Goal: Task Accomplishment & Management: Manage account settings

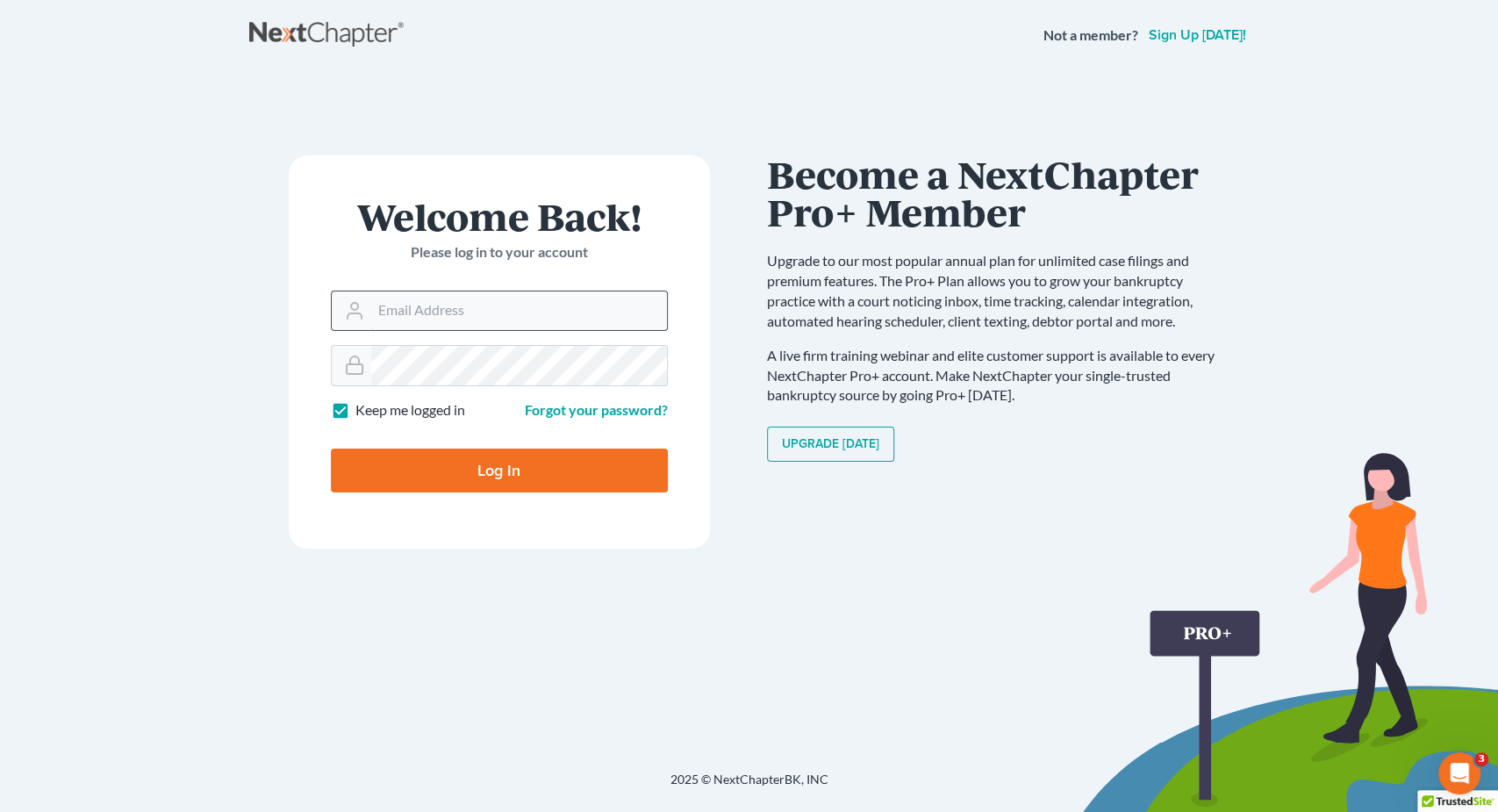
click at [485, 301] on input "Email Address" at bounding box center [519, 310] width 296 height 39
type input "[EMAIL_ADDRESS][DOMAIN_NAME]"
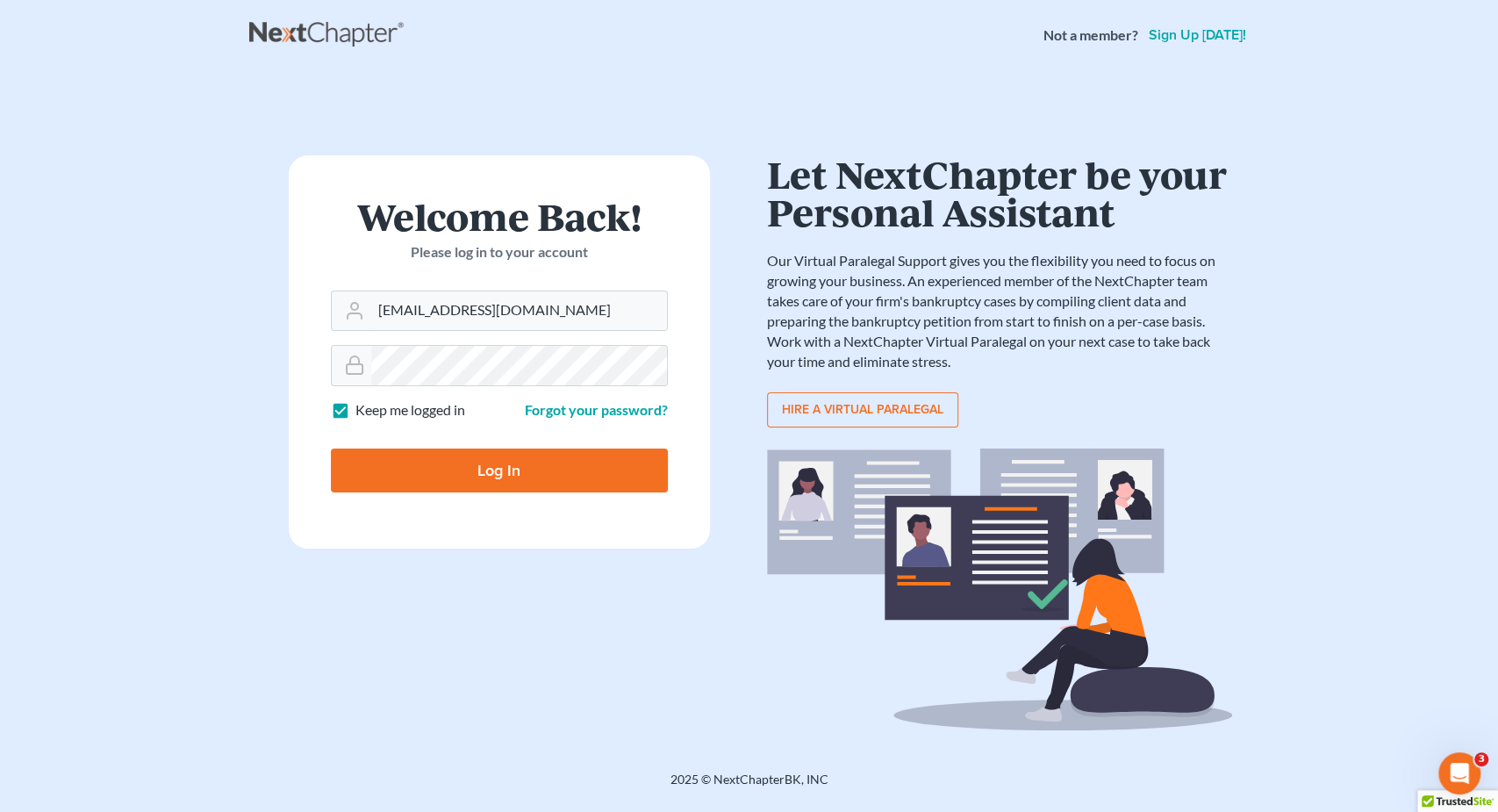
click at [546, 495] on form "Welcome Back! Please log in to your account Email Address [EMAIL_ADDRESS][DOMAI…" at bounding box center [499, 351] width 421 height 393
click at [543, 491] on input "Log In" at bounding box center [499, 470] width 337 height 44
type input "Thinking..."
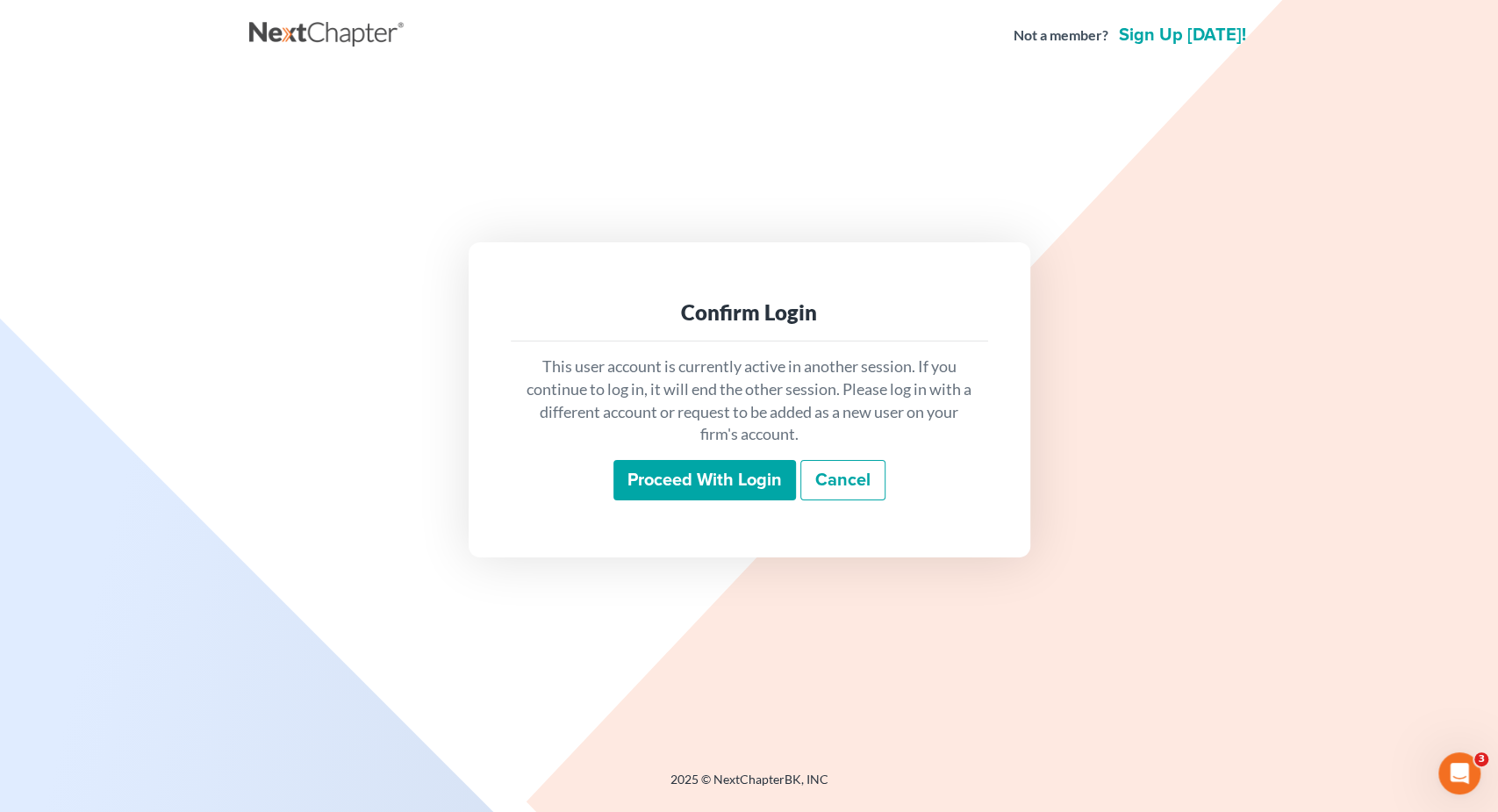
click at [707, 476] on input "Proceed with login" at bounding box center [705, 479] width 183 height 41
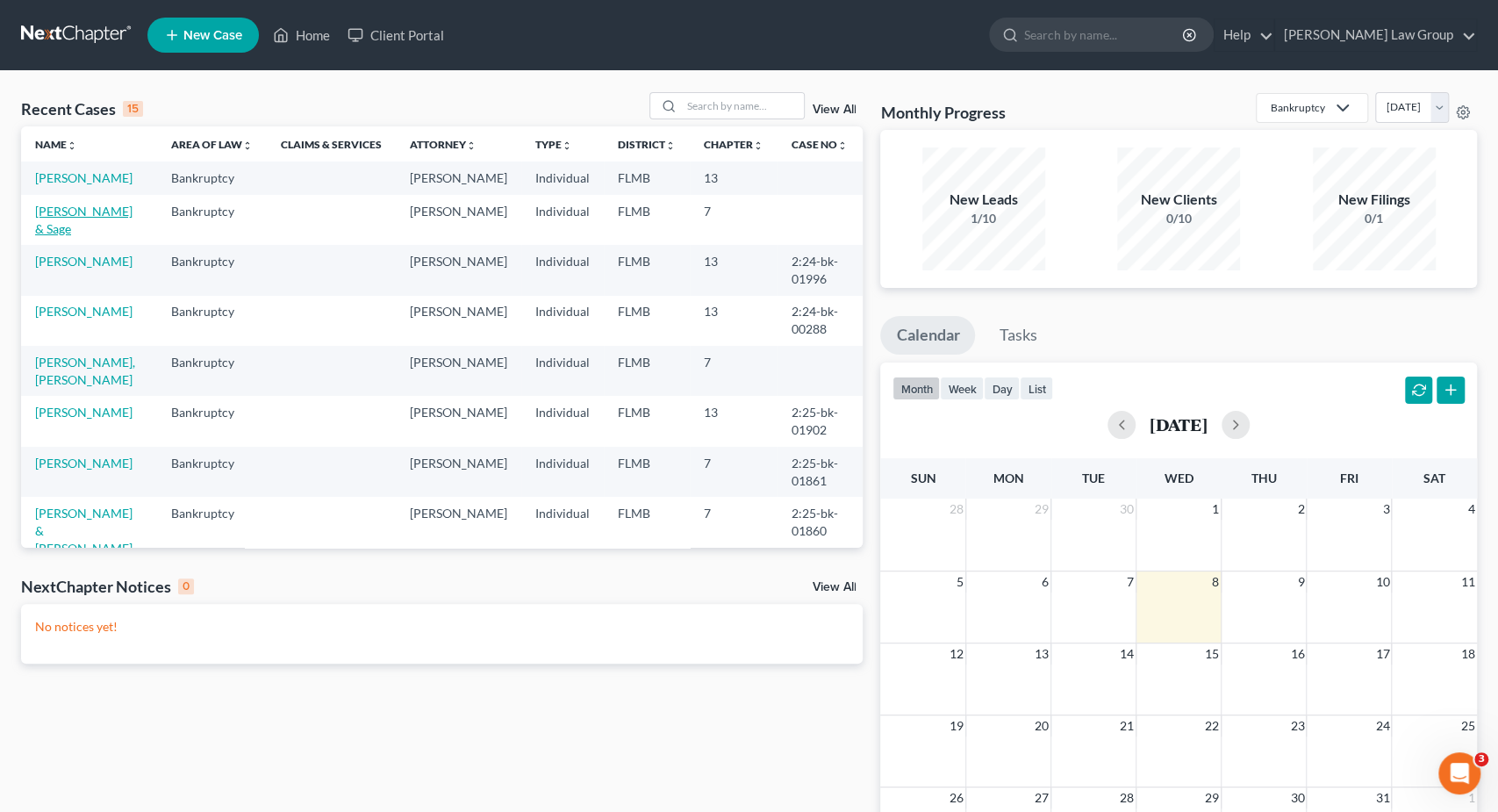
click at [113, 210] on link "[PERSON_NAME] & Sage" at bounding box center [83, 219] width 97 height 32
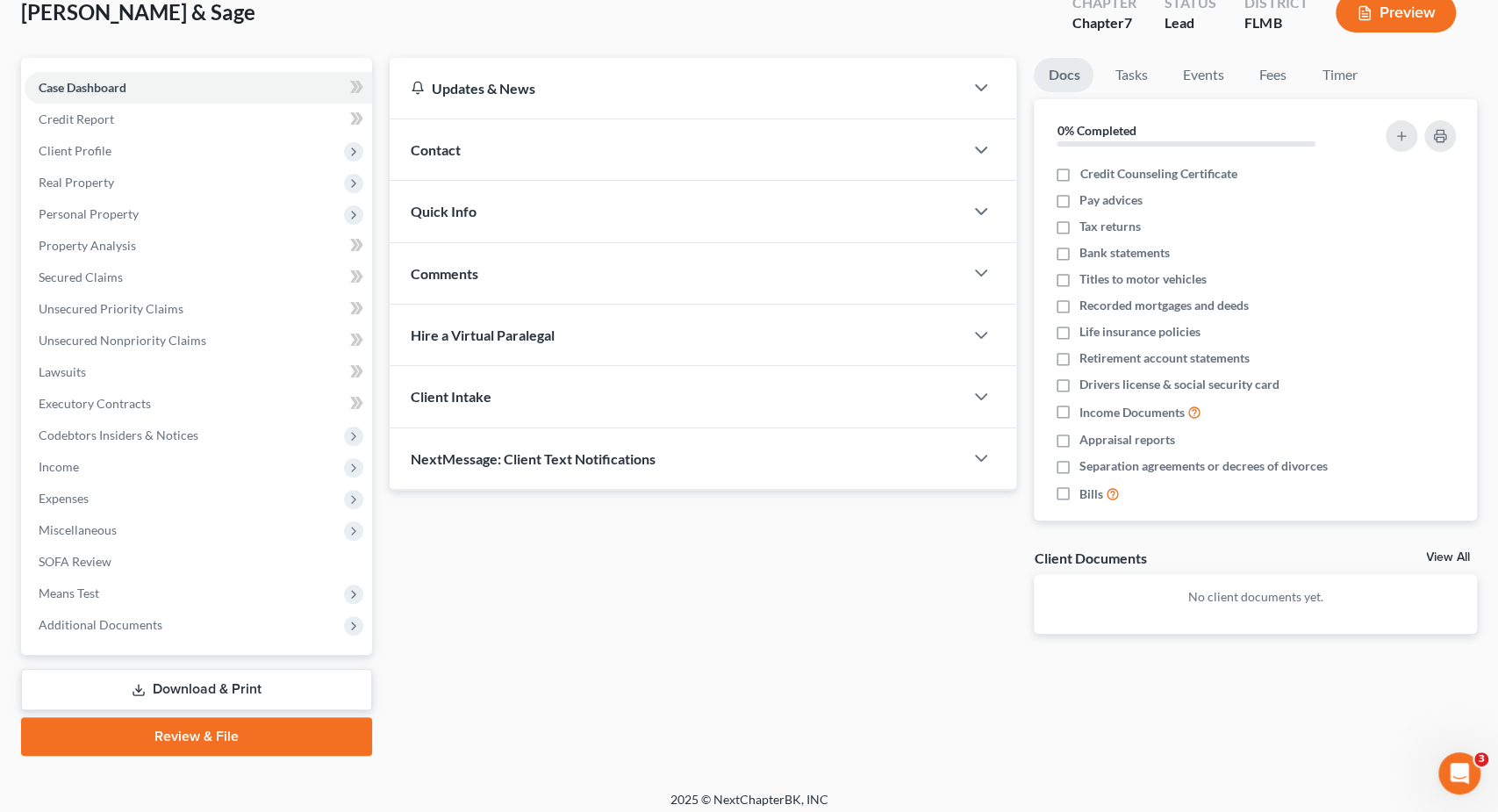
scroll to position [118, 0]
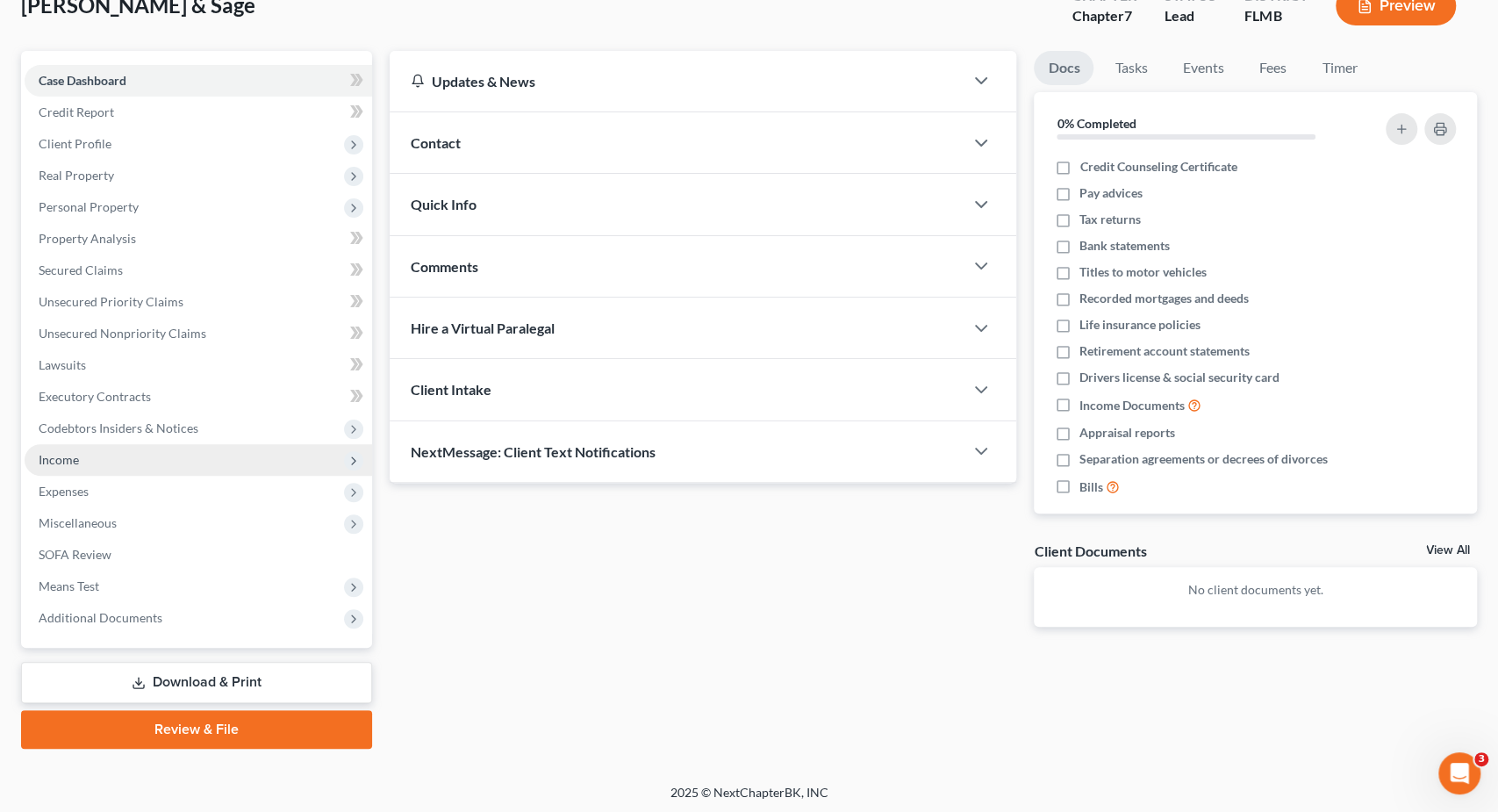
click at [68, 459] on span "Income" at bounding box center [58, 460] width 41 height 15
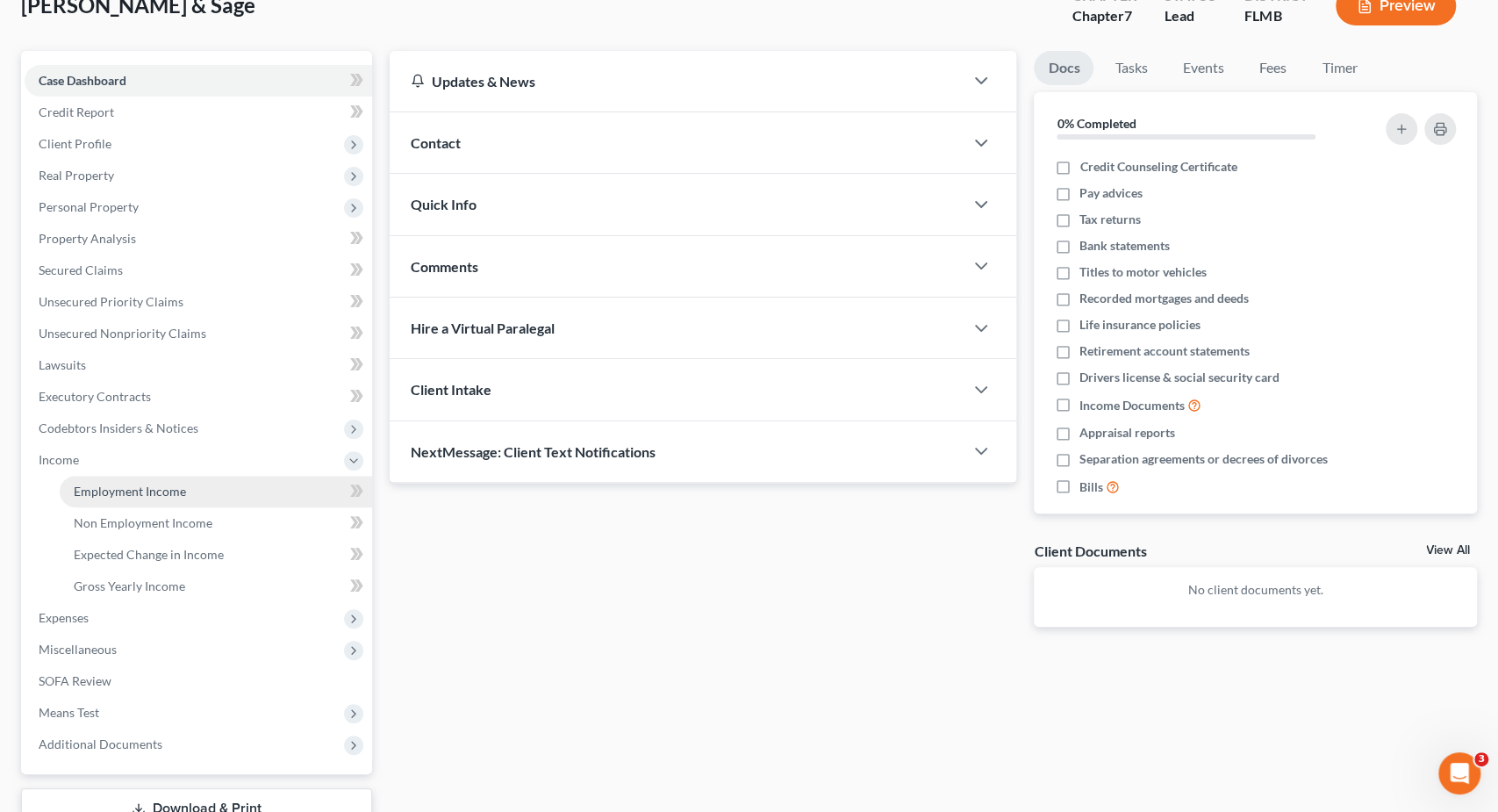
click at [115, 489] on span "Employment Income" at bounding box center [129, 491] width 112 height 15
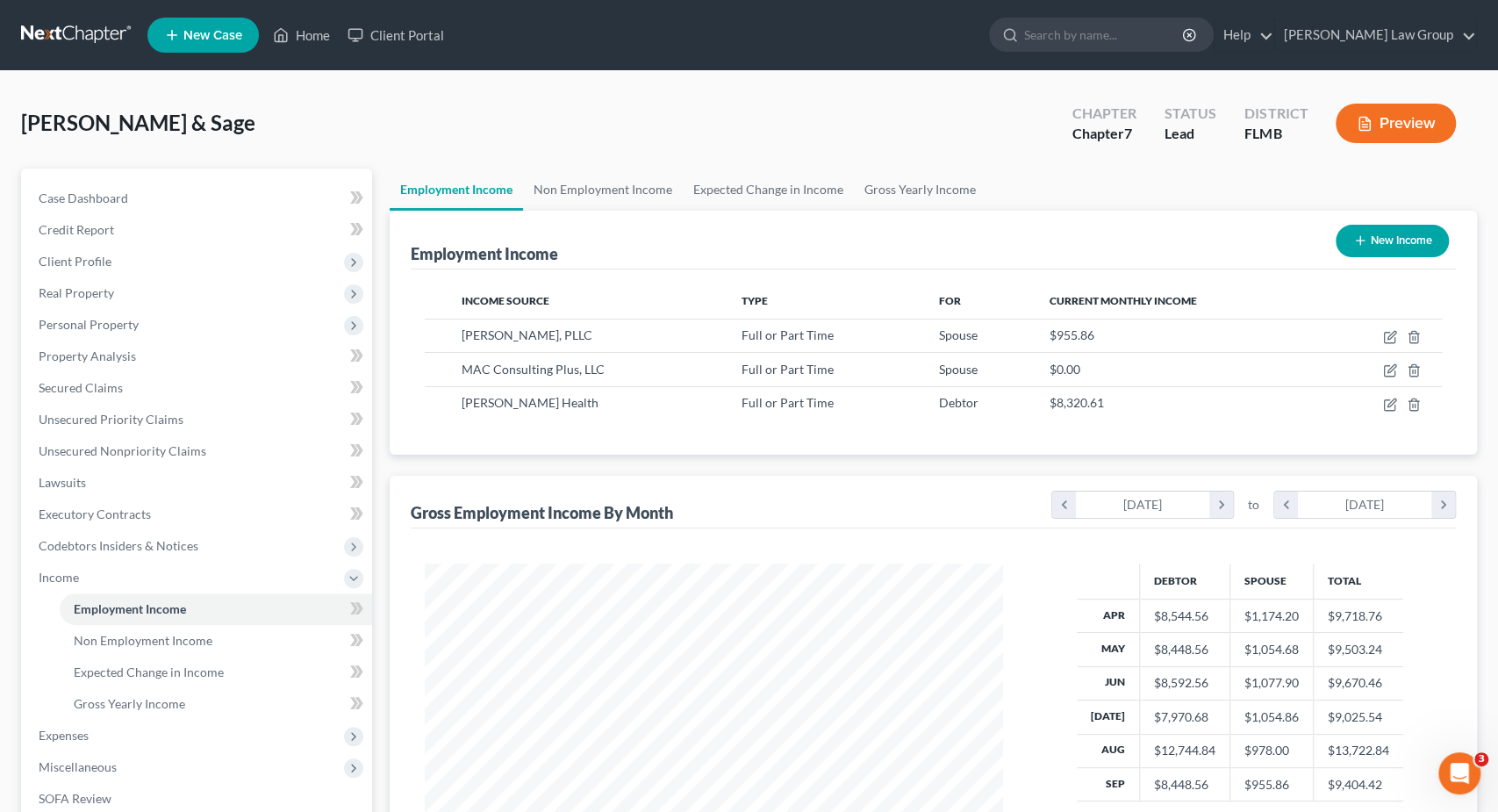
scroll to position [313, 613]
click at [1392, 333] on icon "button" at bounding box center [1392, 334] width 8 height 8
select select "0"
select select "9"
select select "0"
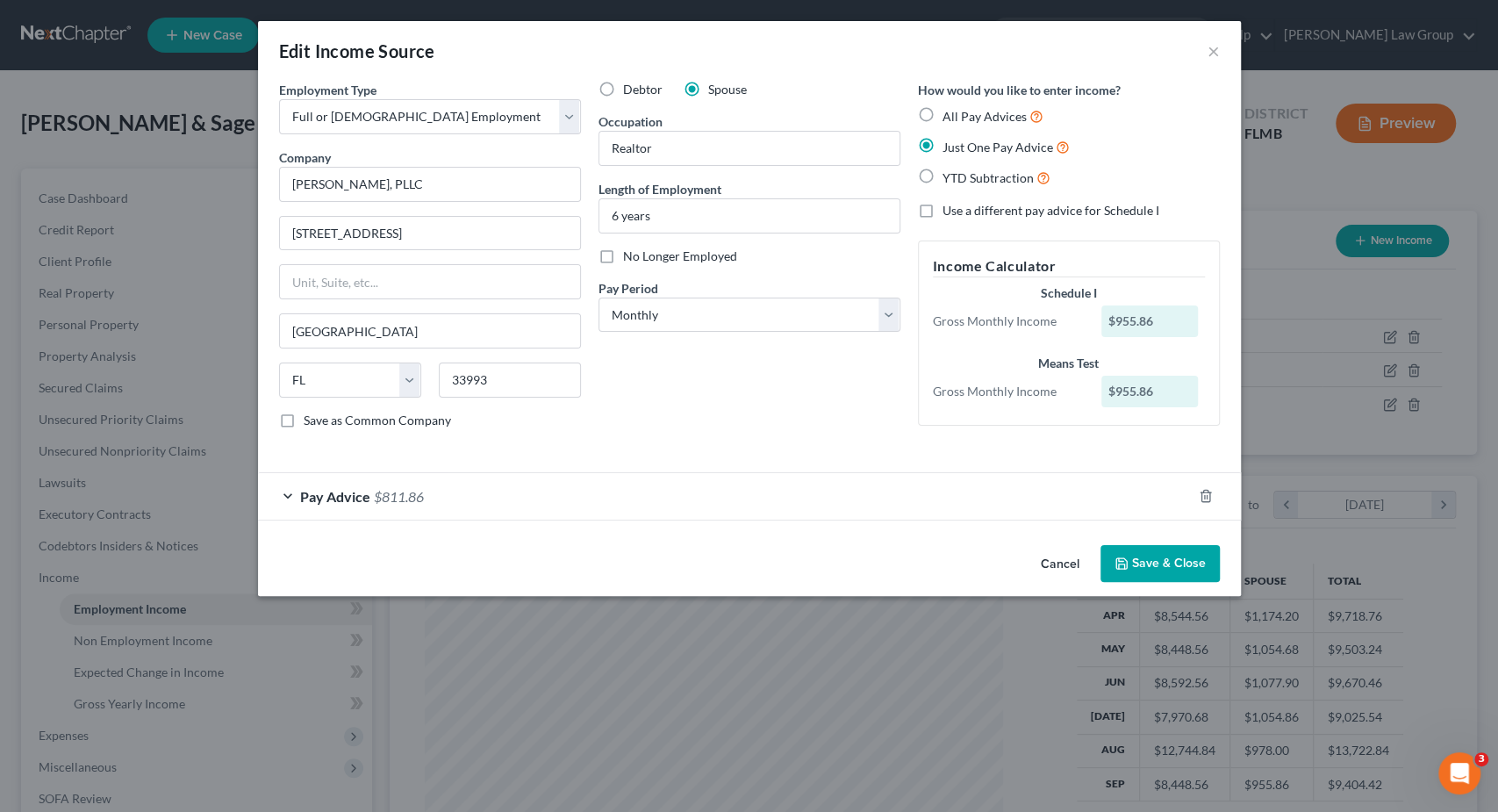
click at [399, 498] on span "$811.86" at bounding box center [399, 496] width 50 height 17
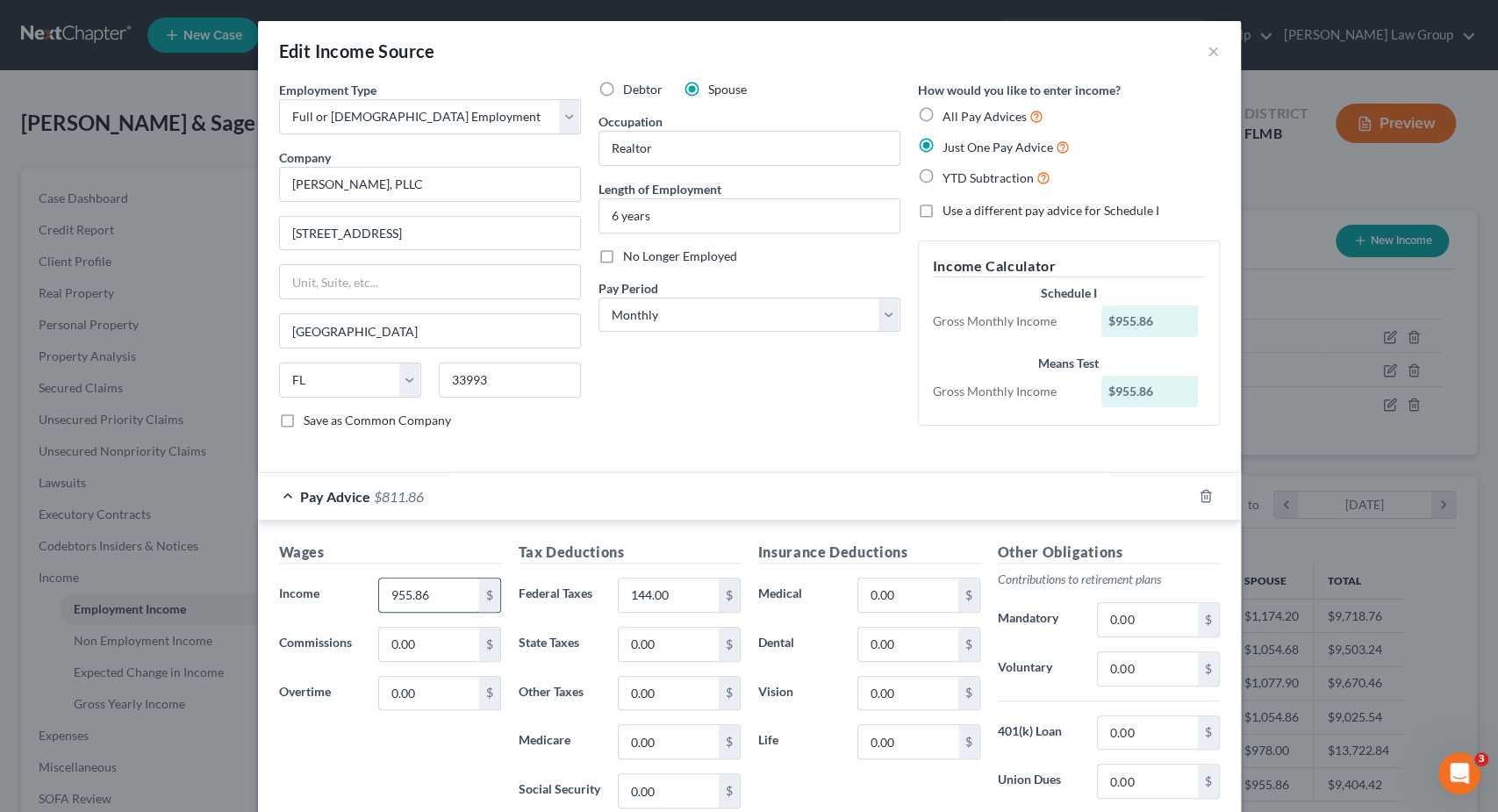
click at [438, 597] on input "955.86" at bounding box center [428, 594] width 99 height 33
click at [448, 591] on input "1,470" at bounding box center [428, 594] width 99 height 33
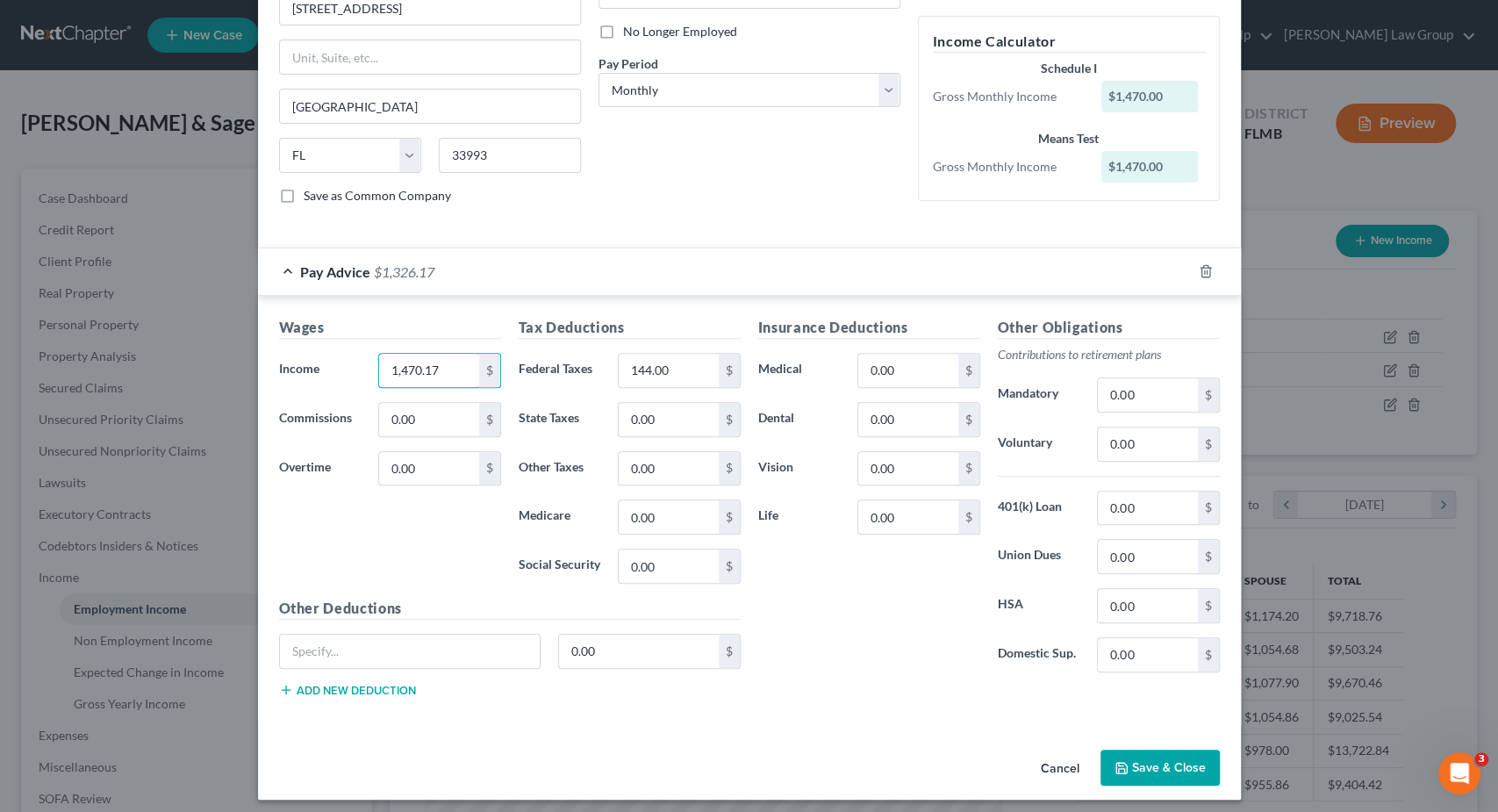
scroll to position [225, 0]
type input "1,470.17"
click at [700, 371] on input "144.00" at bounding box center [668, 369] width 99 height 33
type input "220.5"
click at [689, 575] on input "0.00" at bounding box center [668, 565] width 99 height 33
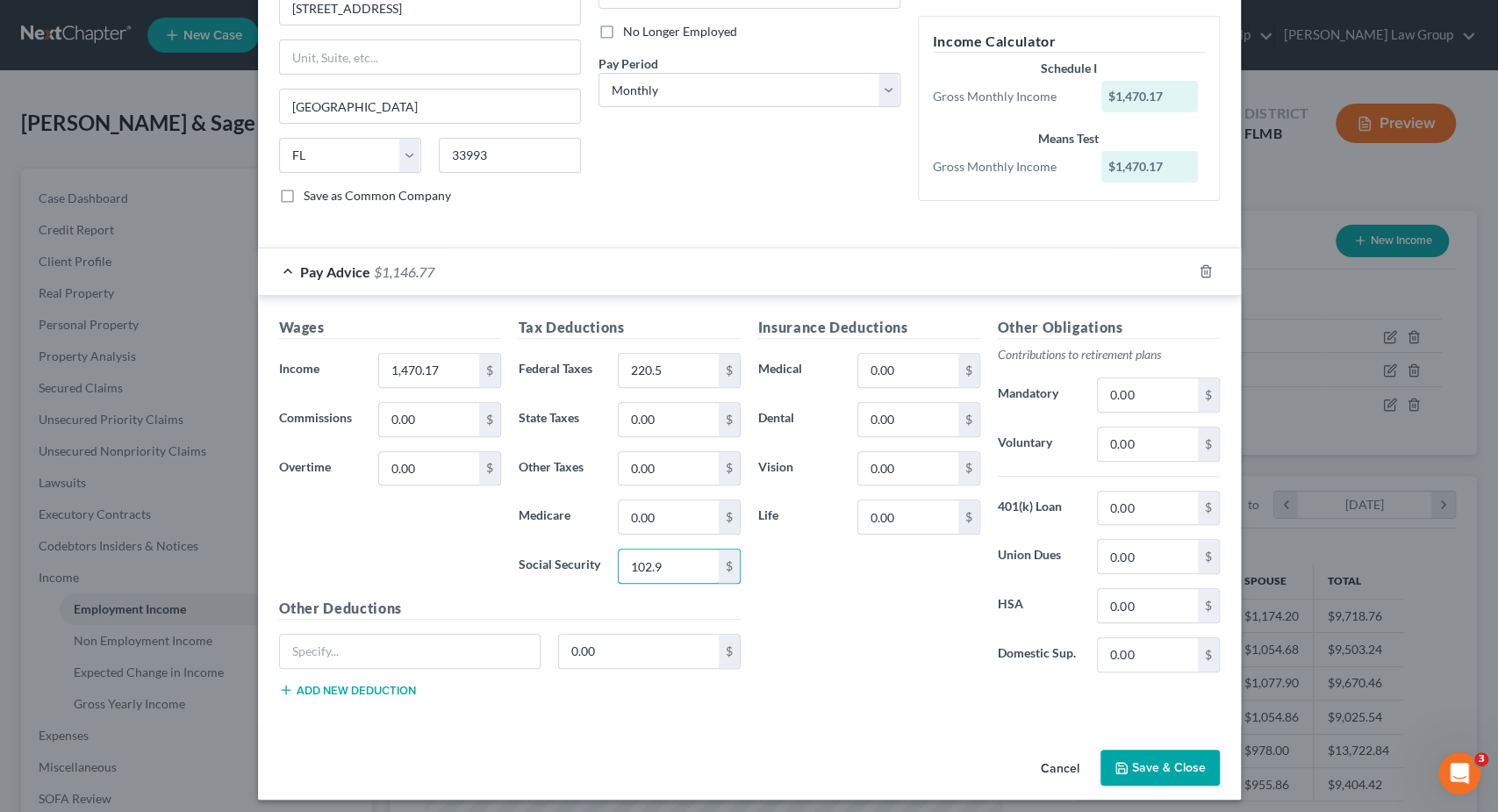
type input "102.9"
click at [1180, 752] on button "Save & Close" at bounding box center [1160, 768] width 120 height 37
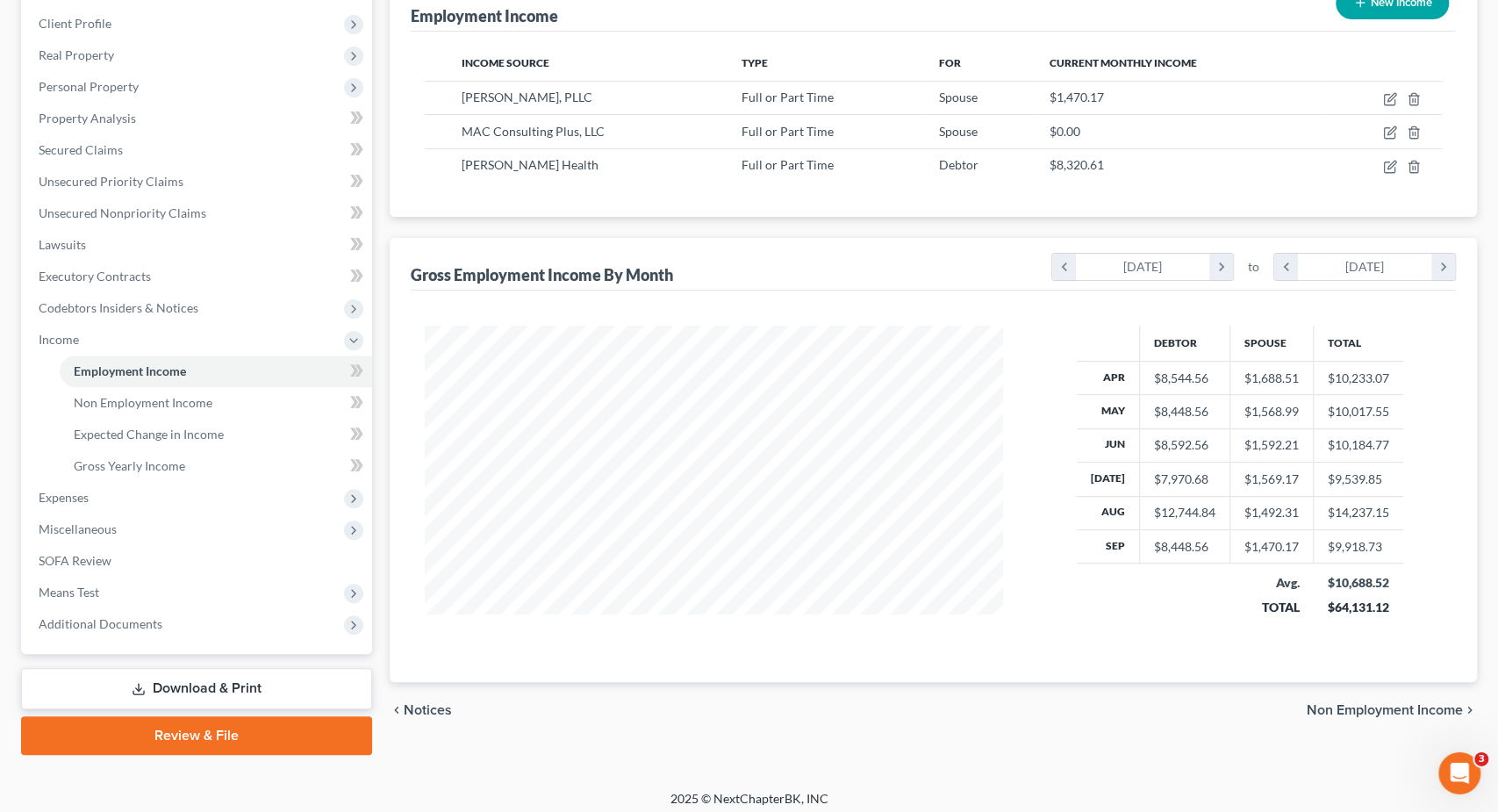
scroll to position [244, 0]
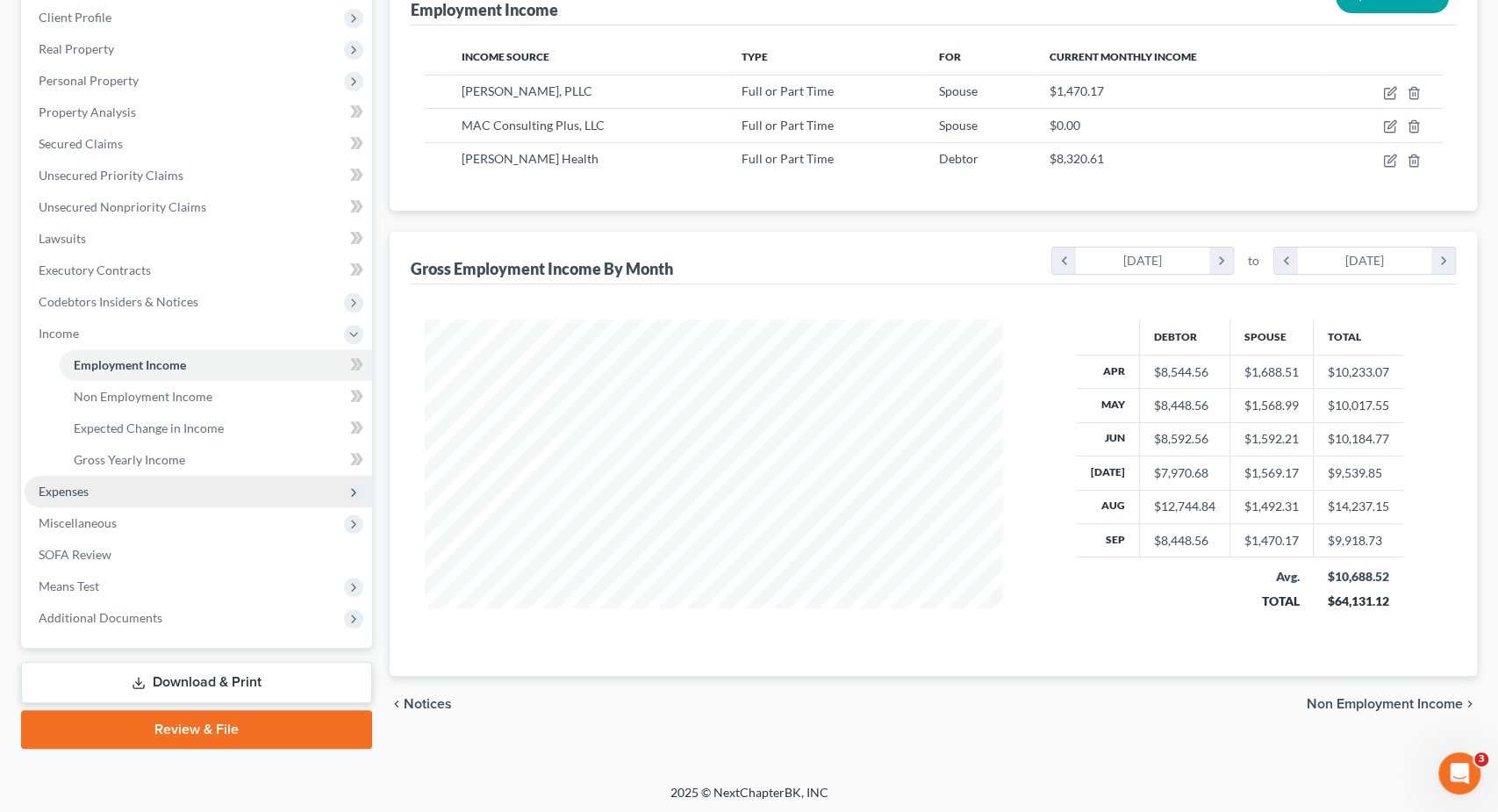
click at [141, 485] on span "Expenses" at bounding box center [198, 492] width 348 height 32
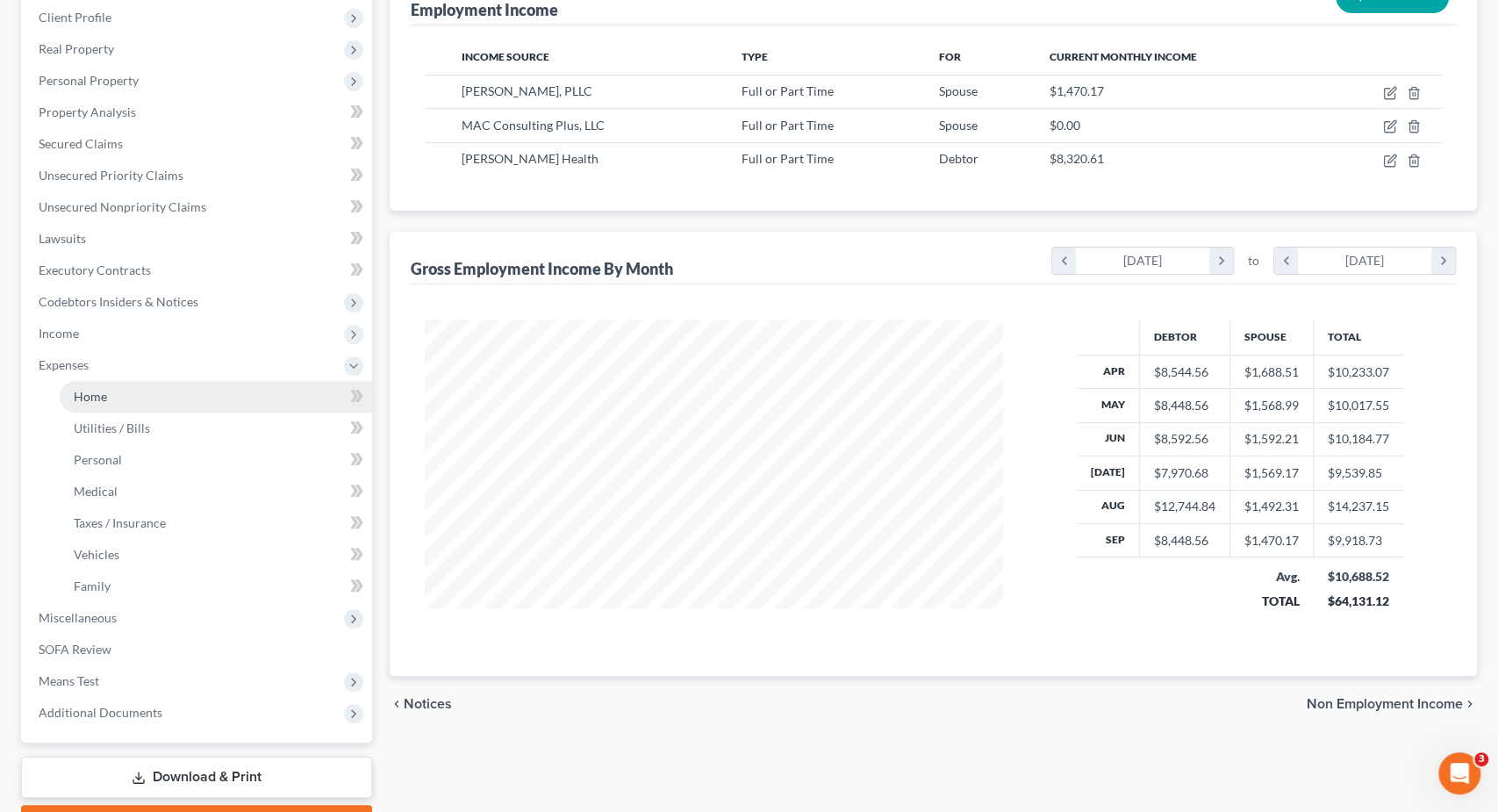
click at [98, 398] on span "Home" at bounding box center [90, 397] width 33 height 15
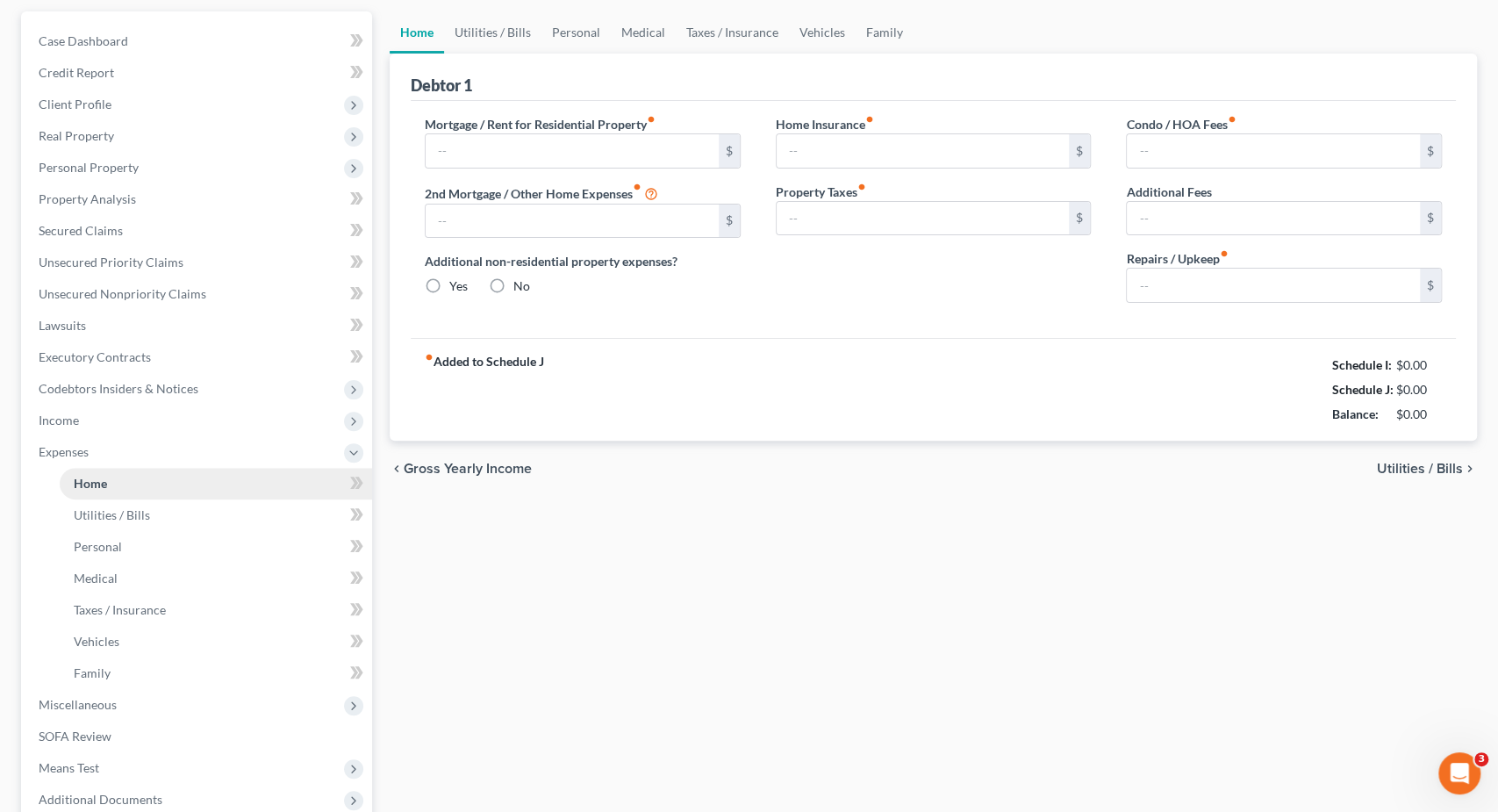
type input "1,333.00"
type input "0.00"
radio input "true"
type input "233.00"
type input "450.00"
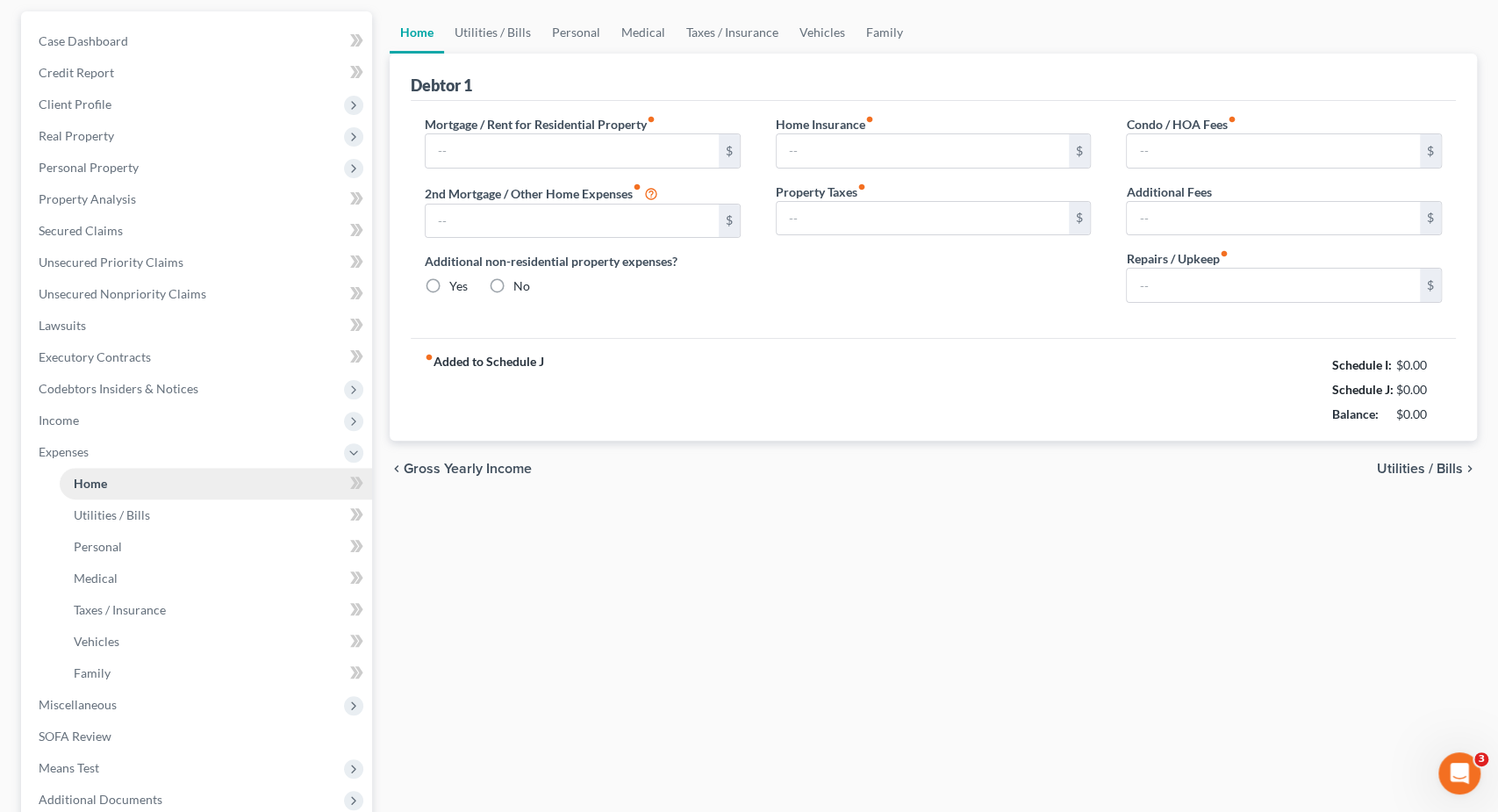
type input "0.00"
type input "150.00"
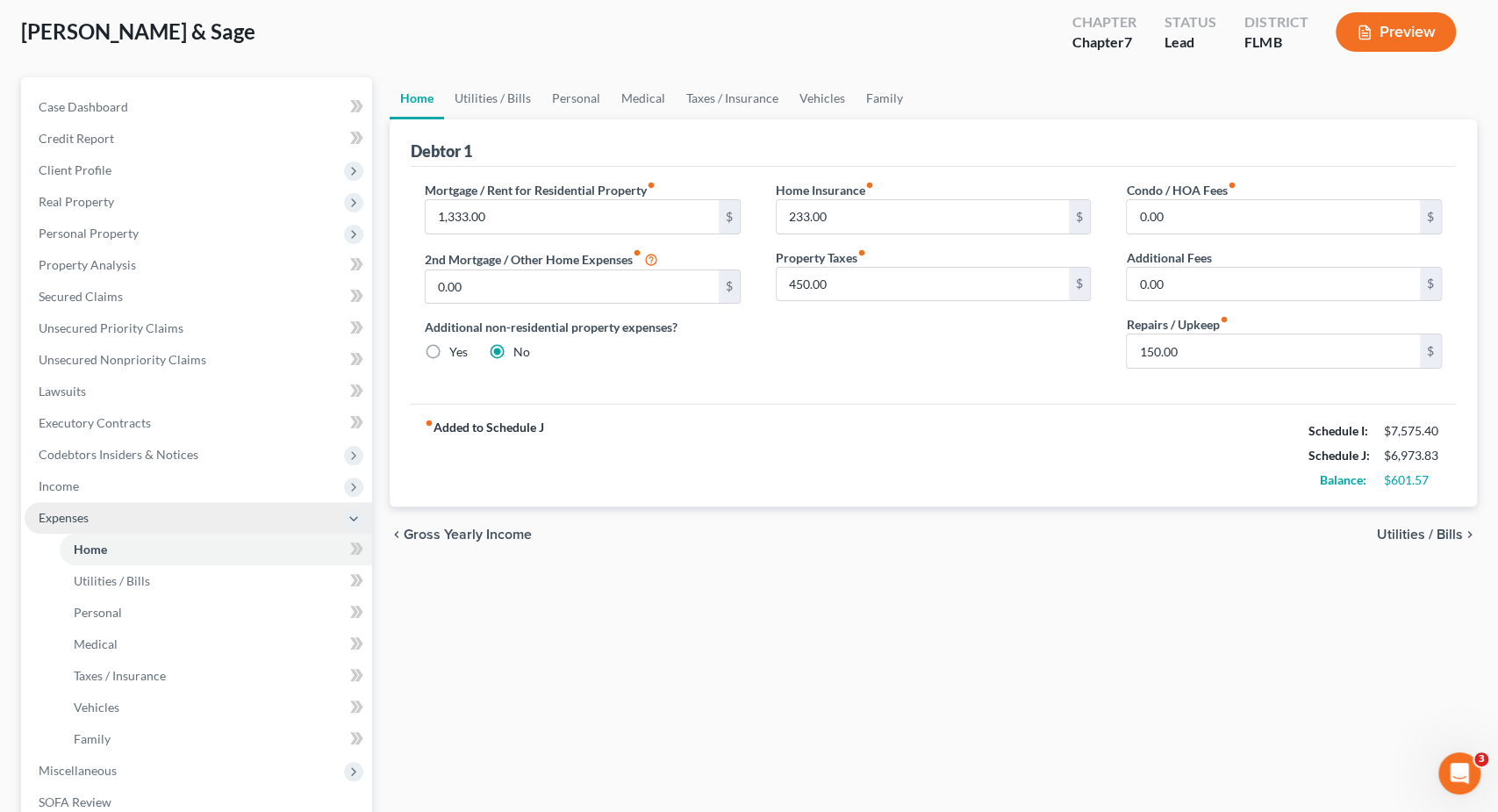
scroll to position [274, 0]
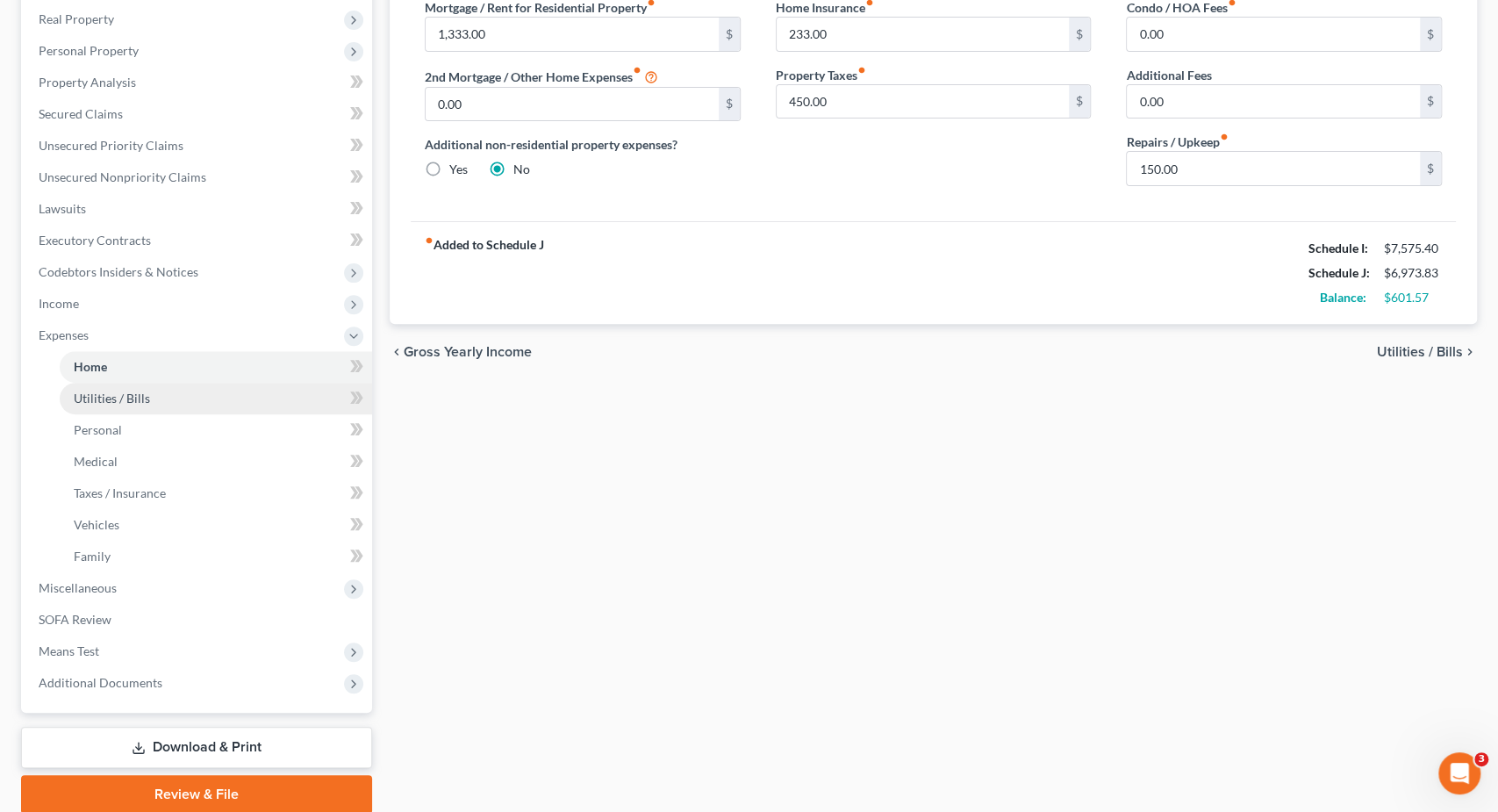
click at [228, 411] on link "Utilities / Bills" at bounding box center [216, 398] width 313 height 32
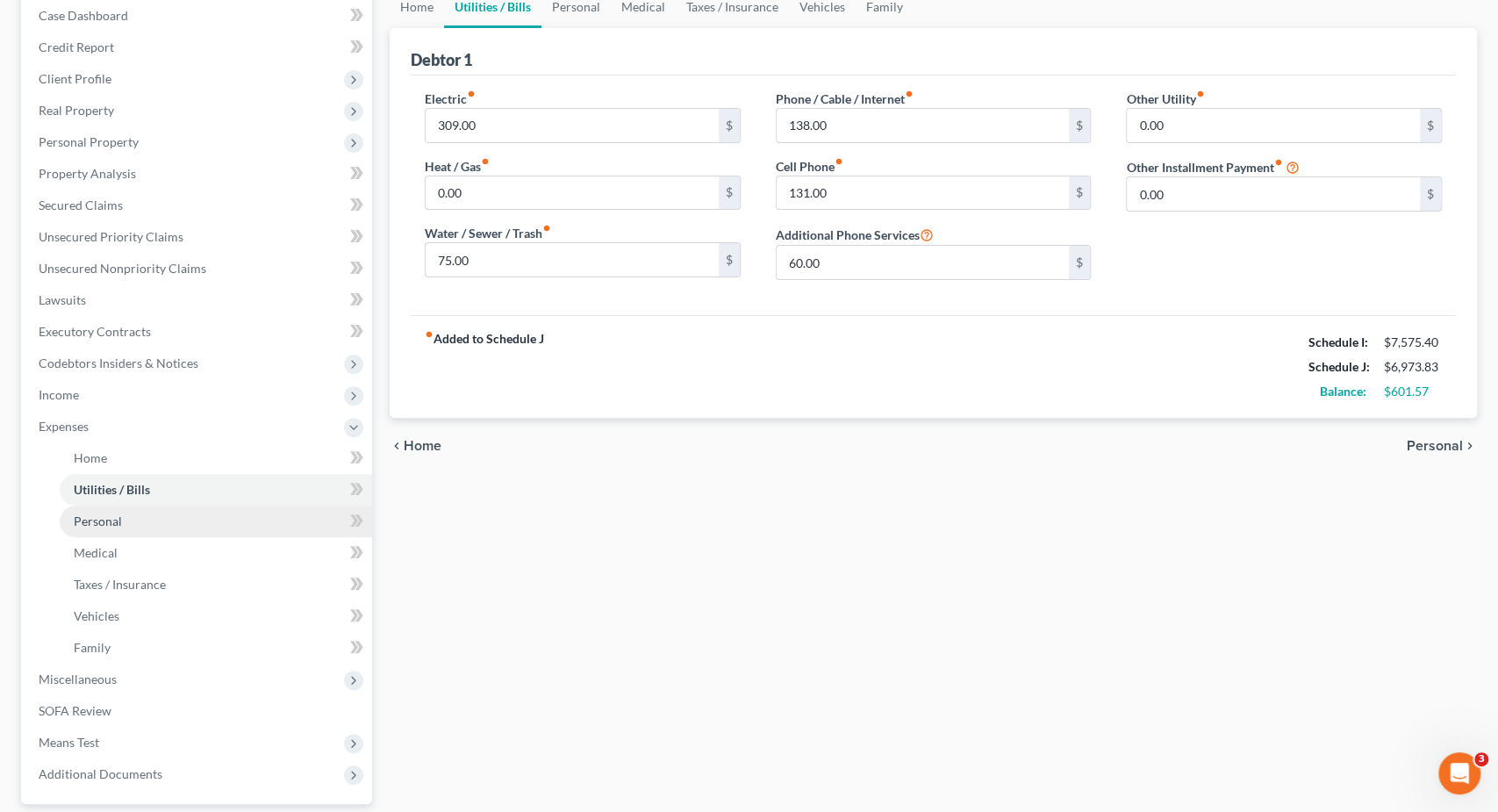
click at [168, 522] on link "Personal" at bounding box center [216, 522] width 313 height 32
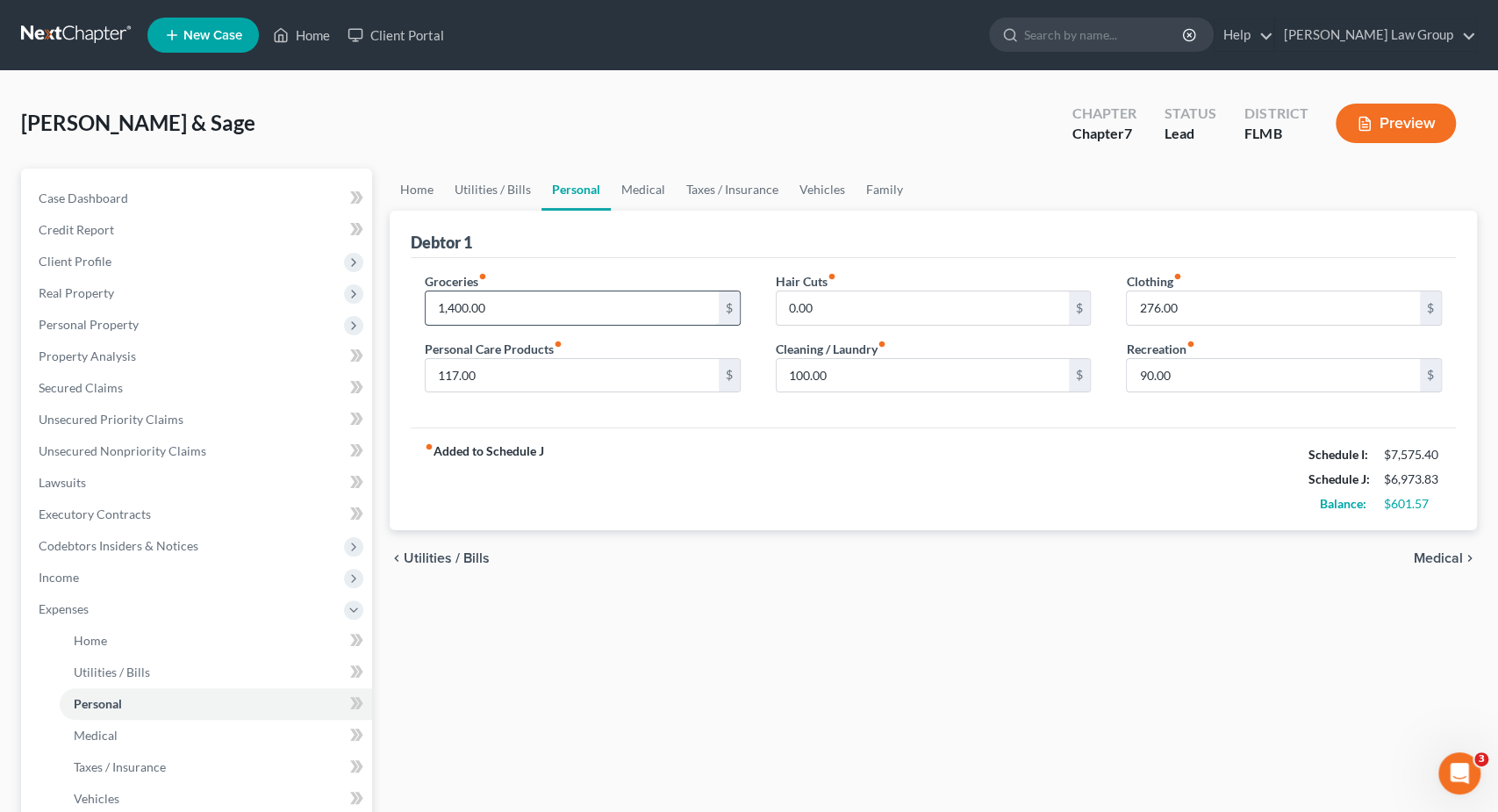
click at [431, 307] on input "1,400.00" at bounding box center [572, 307] width 293 height 33
click at [450, 308] on input "1,400.00" at bounding box center [572, 307] width 293 height 33
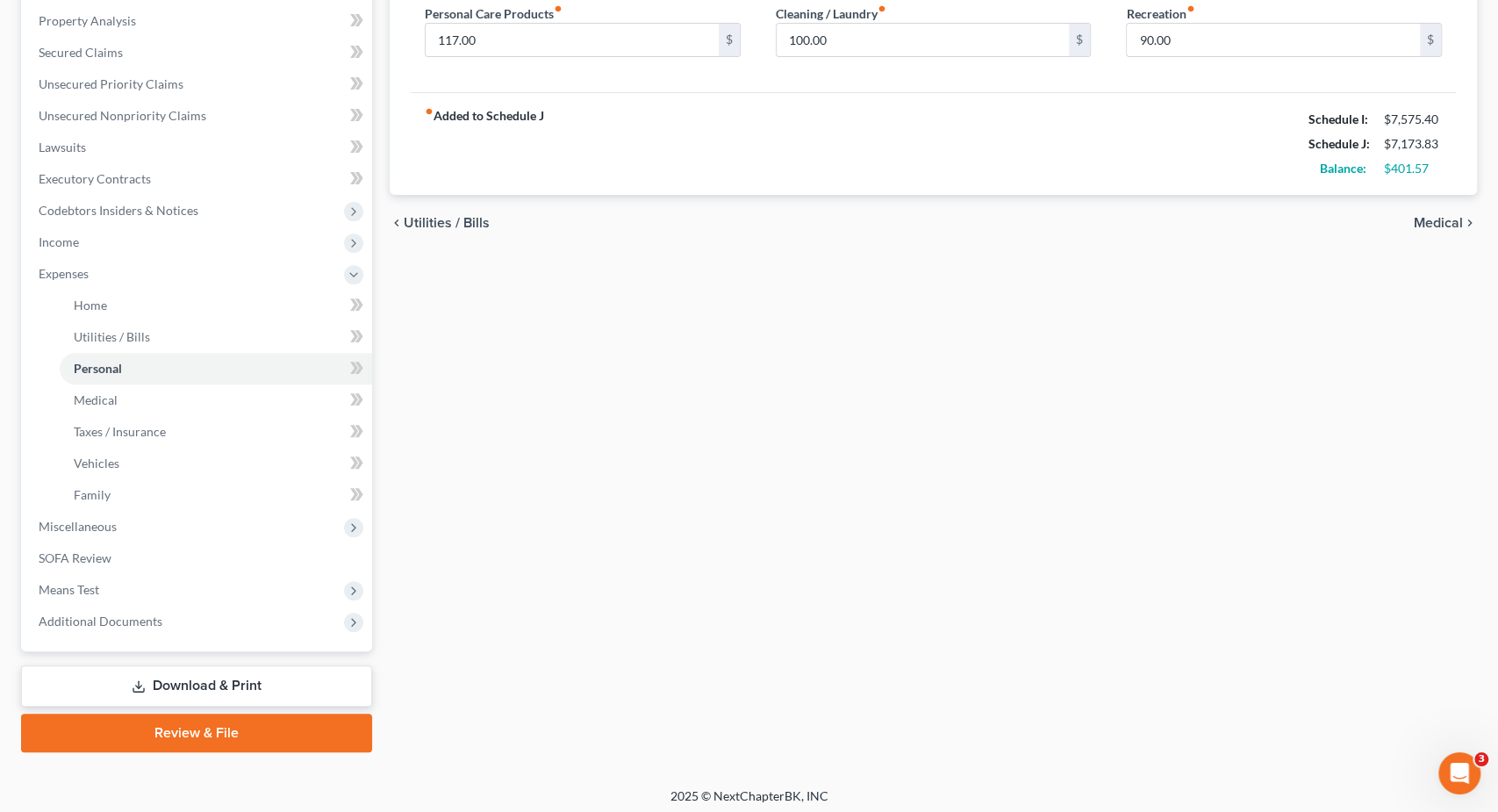
scroll to position [339, 0]
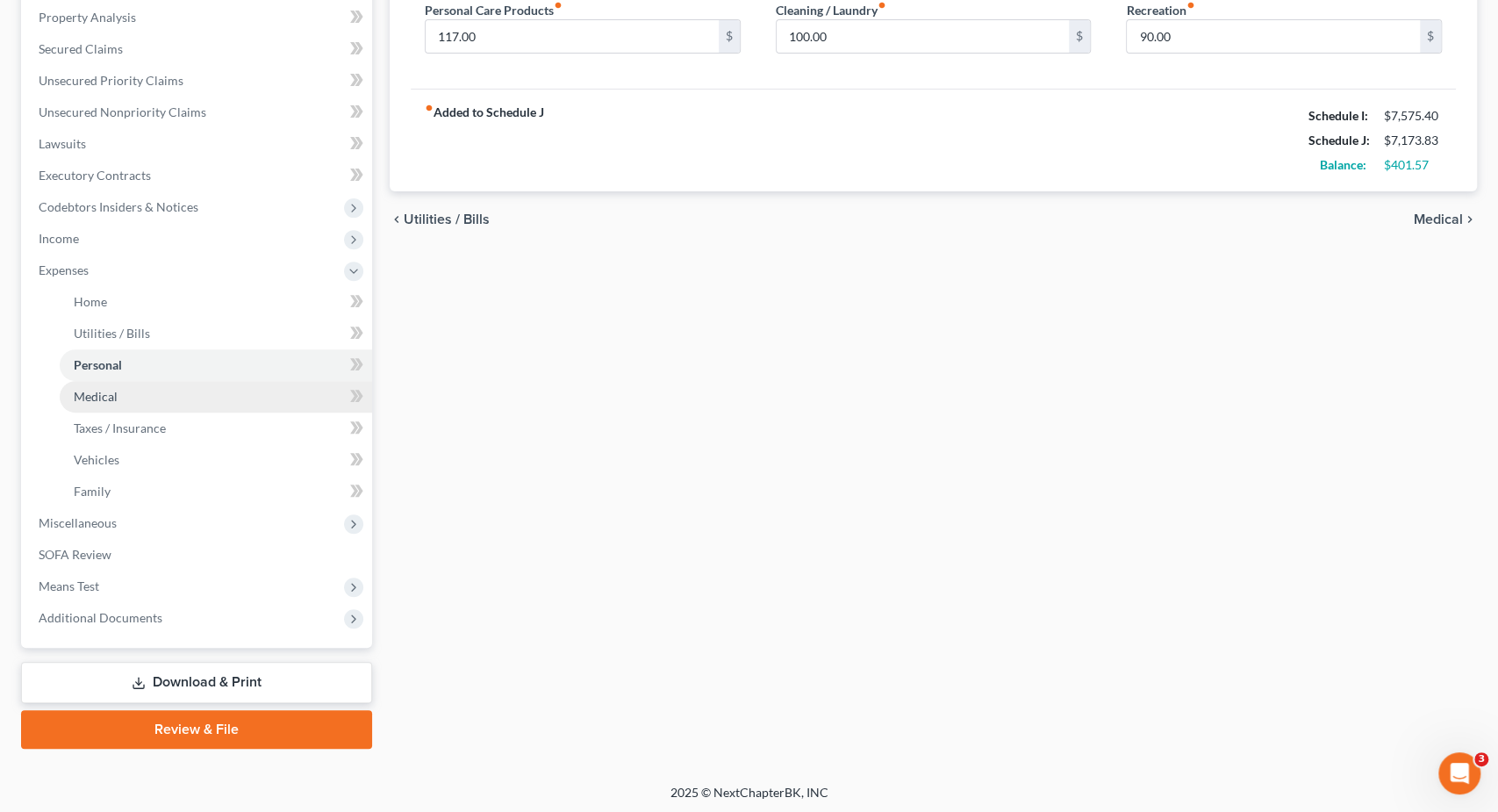
type input "1,600.00"
click at [166, 399] on link "Medical" at bounding box center [216, 397] width 313 height 32
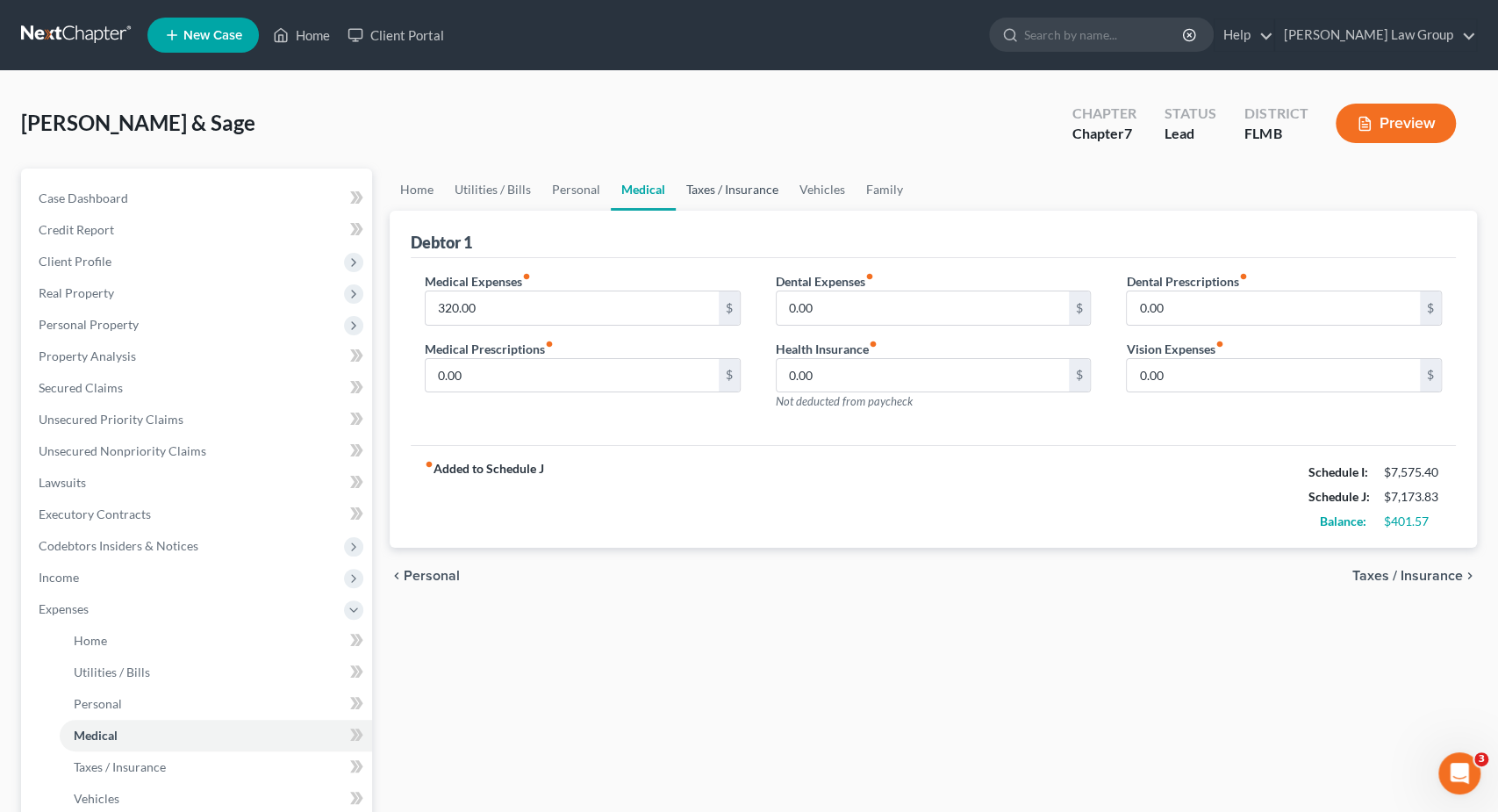
click at [716, 196] on link "Taxes / Insurance" at bounding box center [732, 189] width 113 height 42
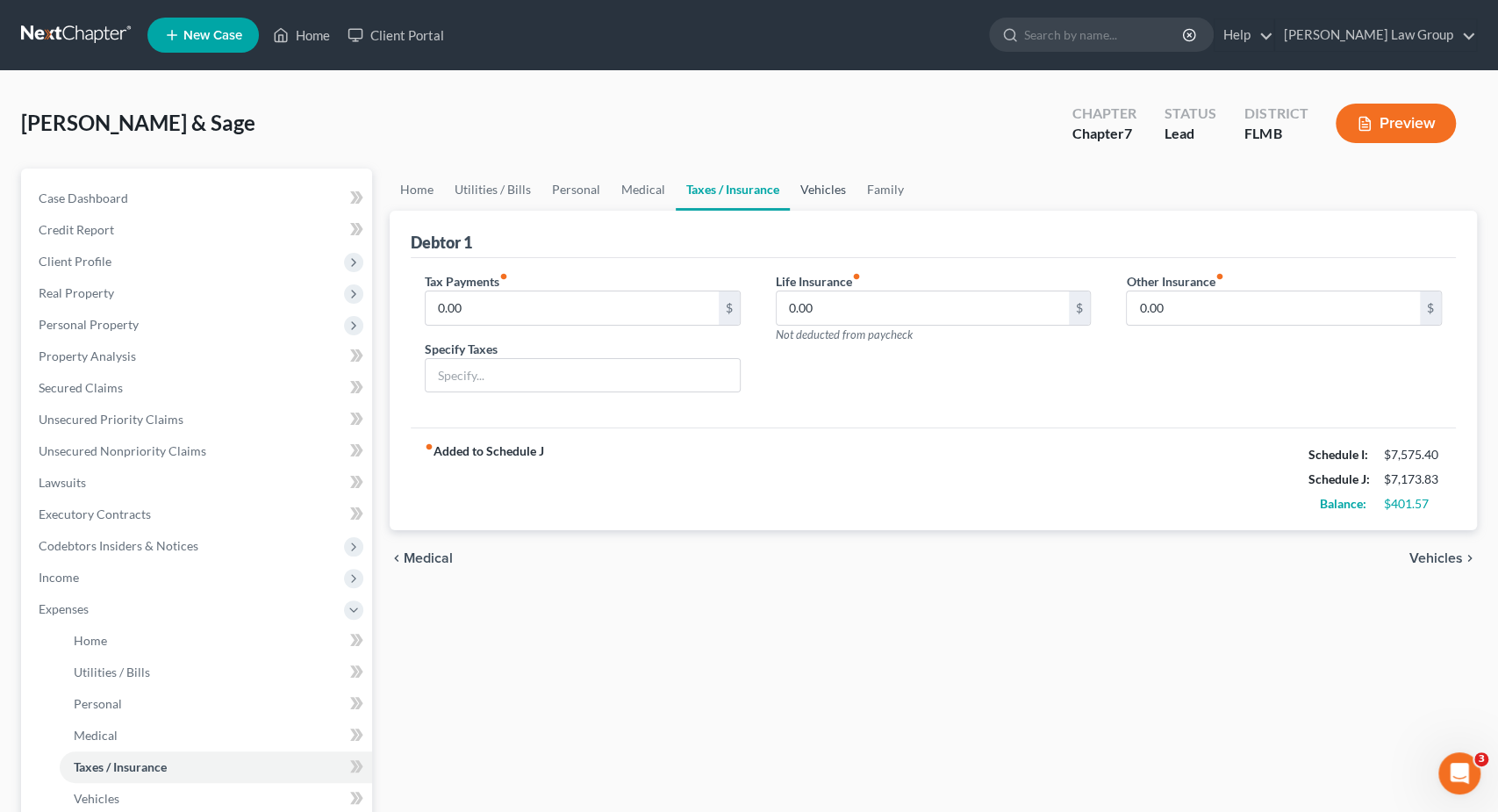
click at [852, 190] on link "Vehicles" at bounding box center [823, 189] width 67 height 42
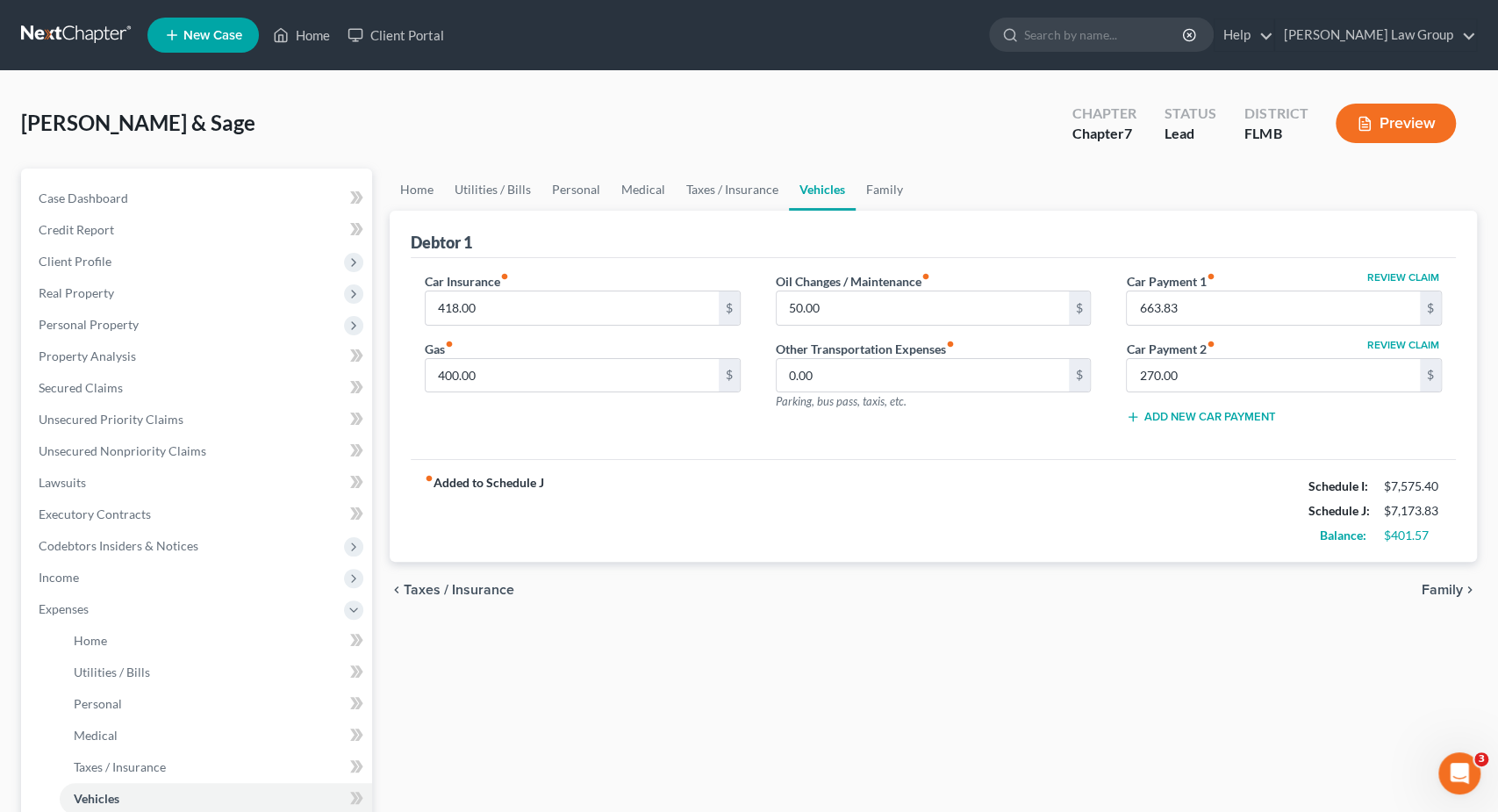
click at [910, 187] on ul "Home Utilities / Bills Personal Medical Taxes / Insurance Vehicles Family" at bounding box center [934, 189] width 1087 height 42
click at [881, 196] on link "Family" at bounding box center [884, 189] width 57 height 42
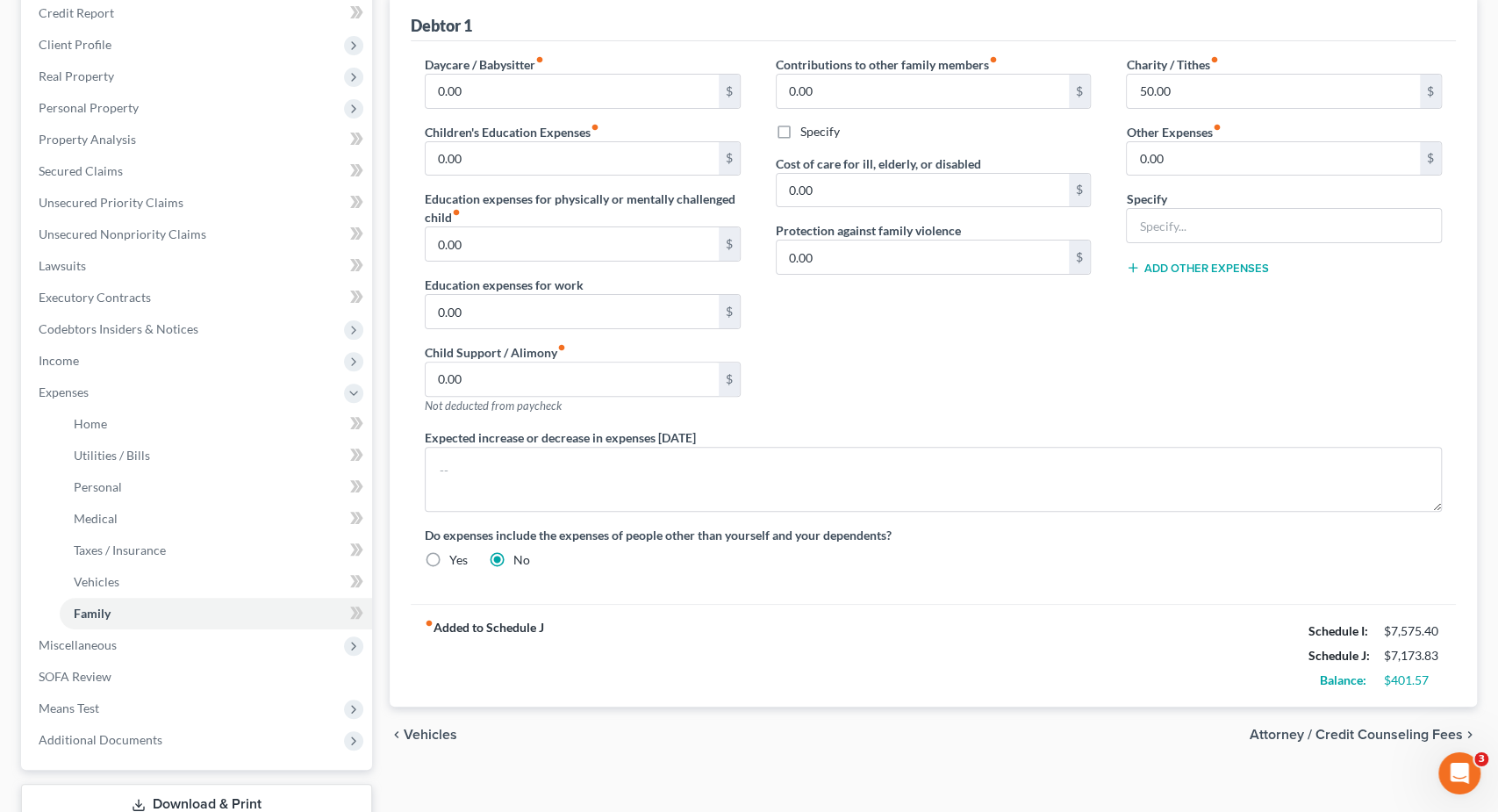
scroll to position [339, 0]
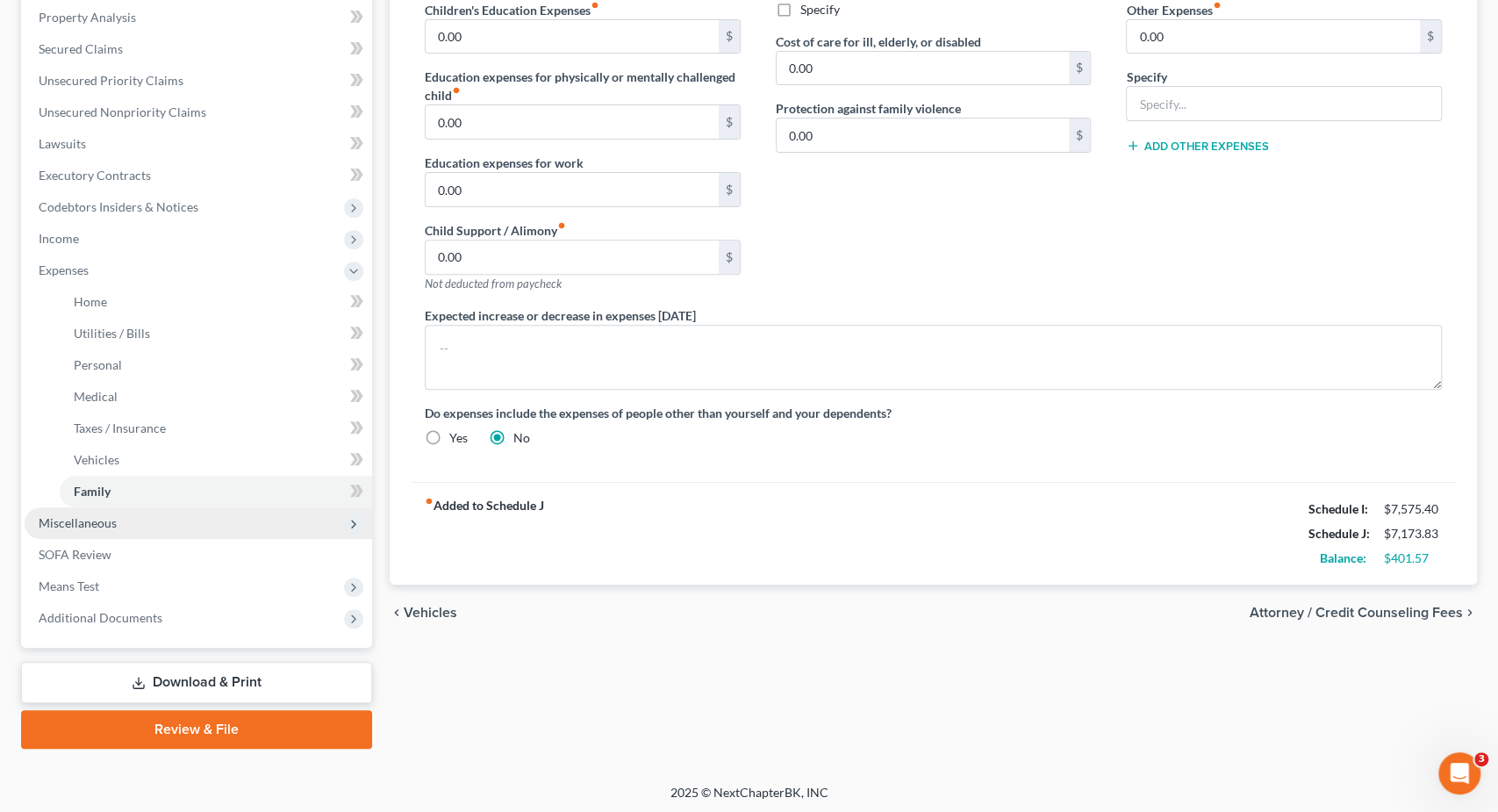
click at [199, 520] on span "Miscellaneous" at bounding box center [198, 524] width 348 height 32
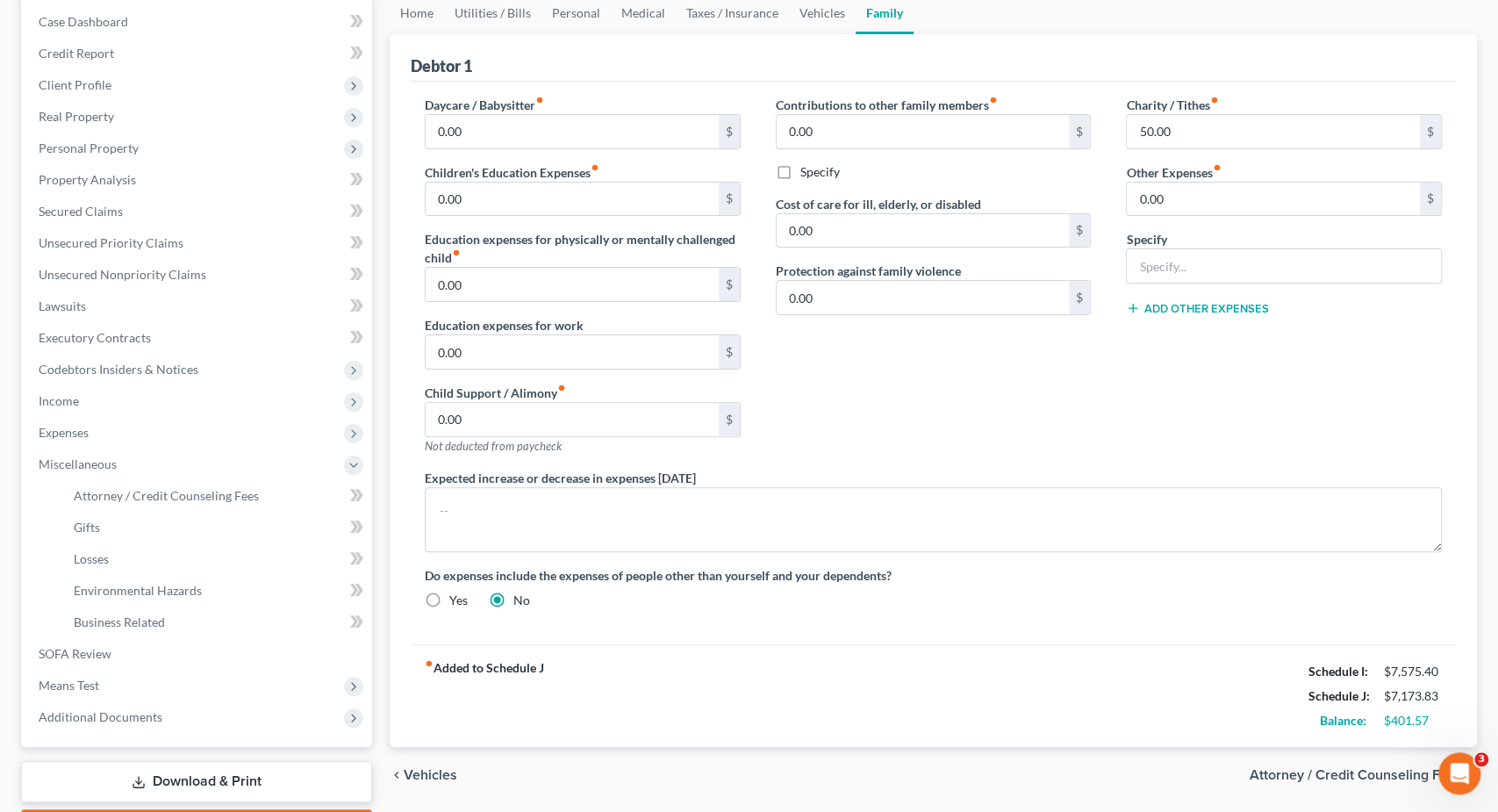
scroll to position [185, 0]
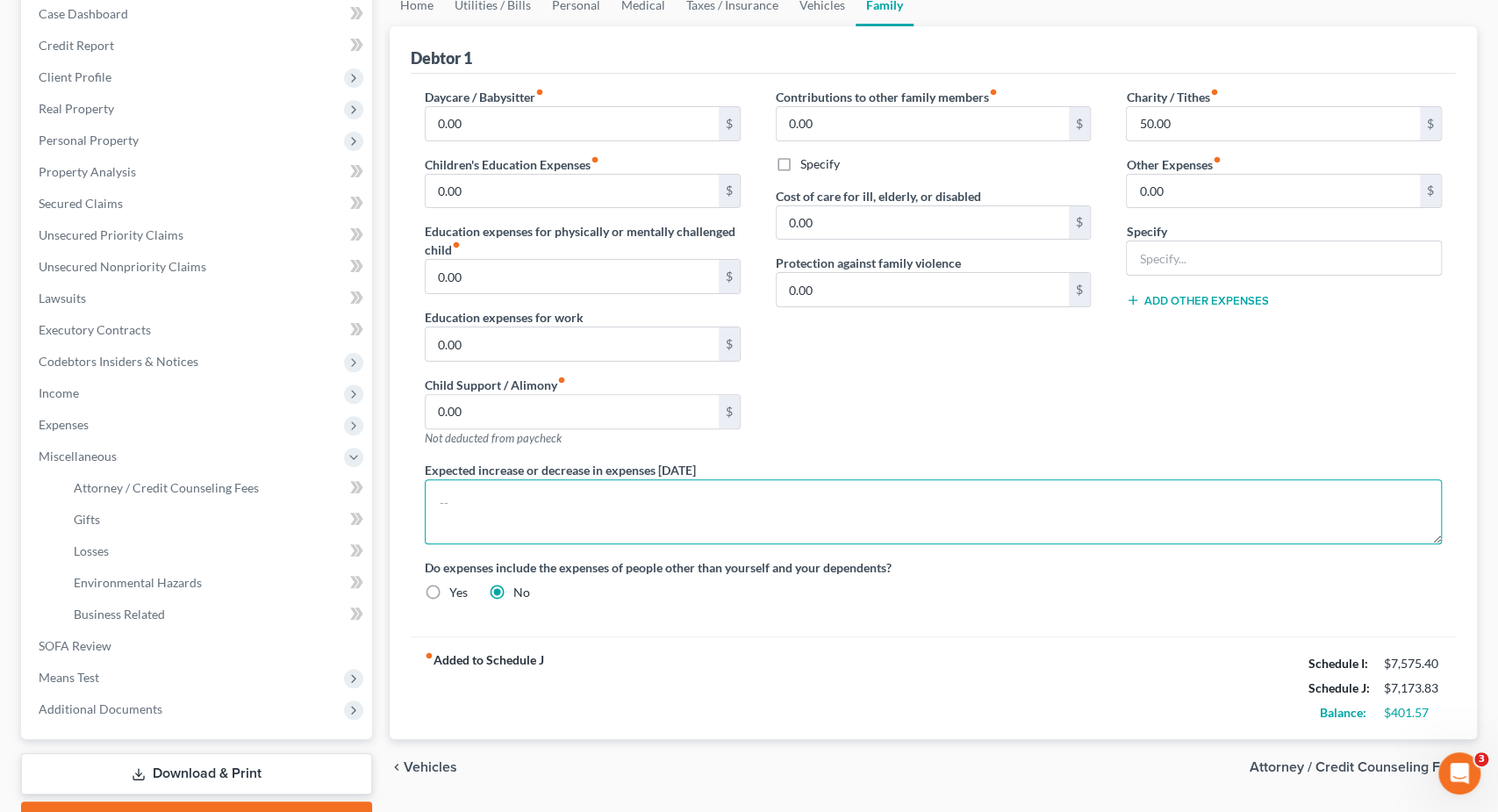
click at [641, 508] on textarea at bounding box center [934, 512] width 1018 height 65
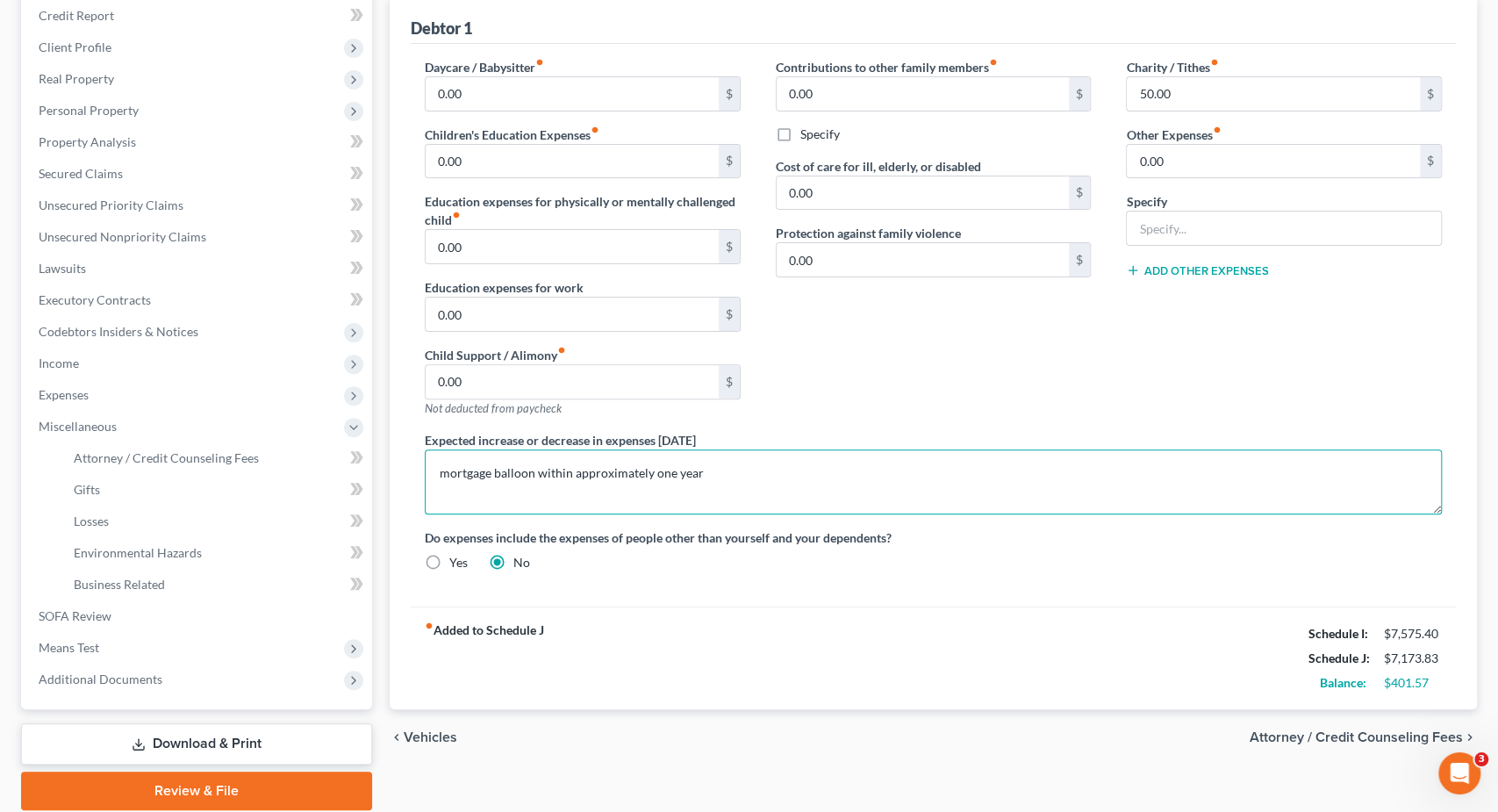
scroll to position [276, 0]
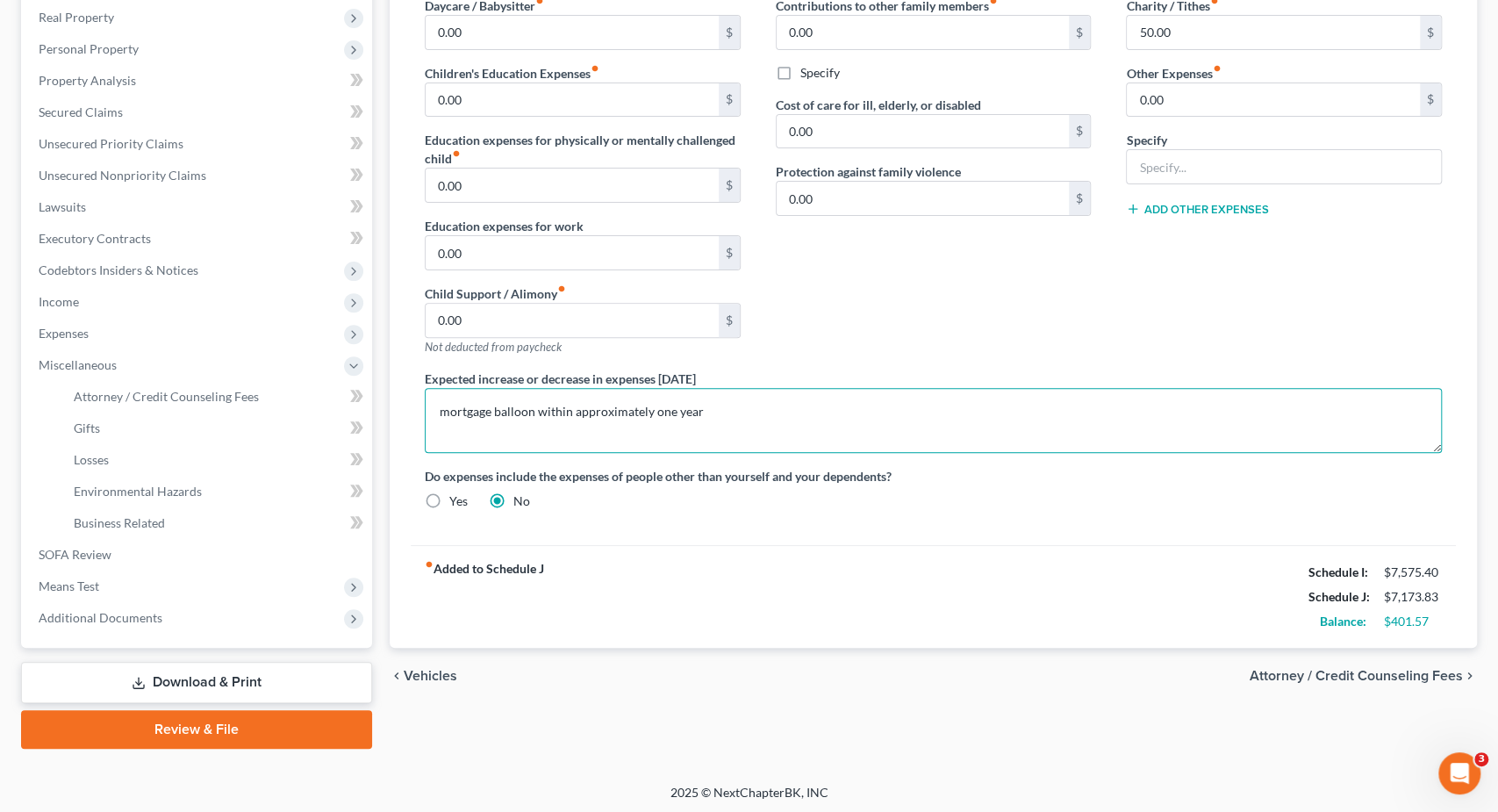
type textarea "mortgage balloon within approximately one year"
click at [1343, 669] on span "Attorney / Credit Counseling Fees" at bounding box center [1357, 675] width 213 height 14
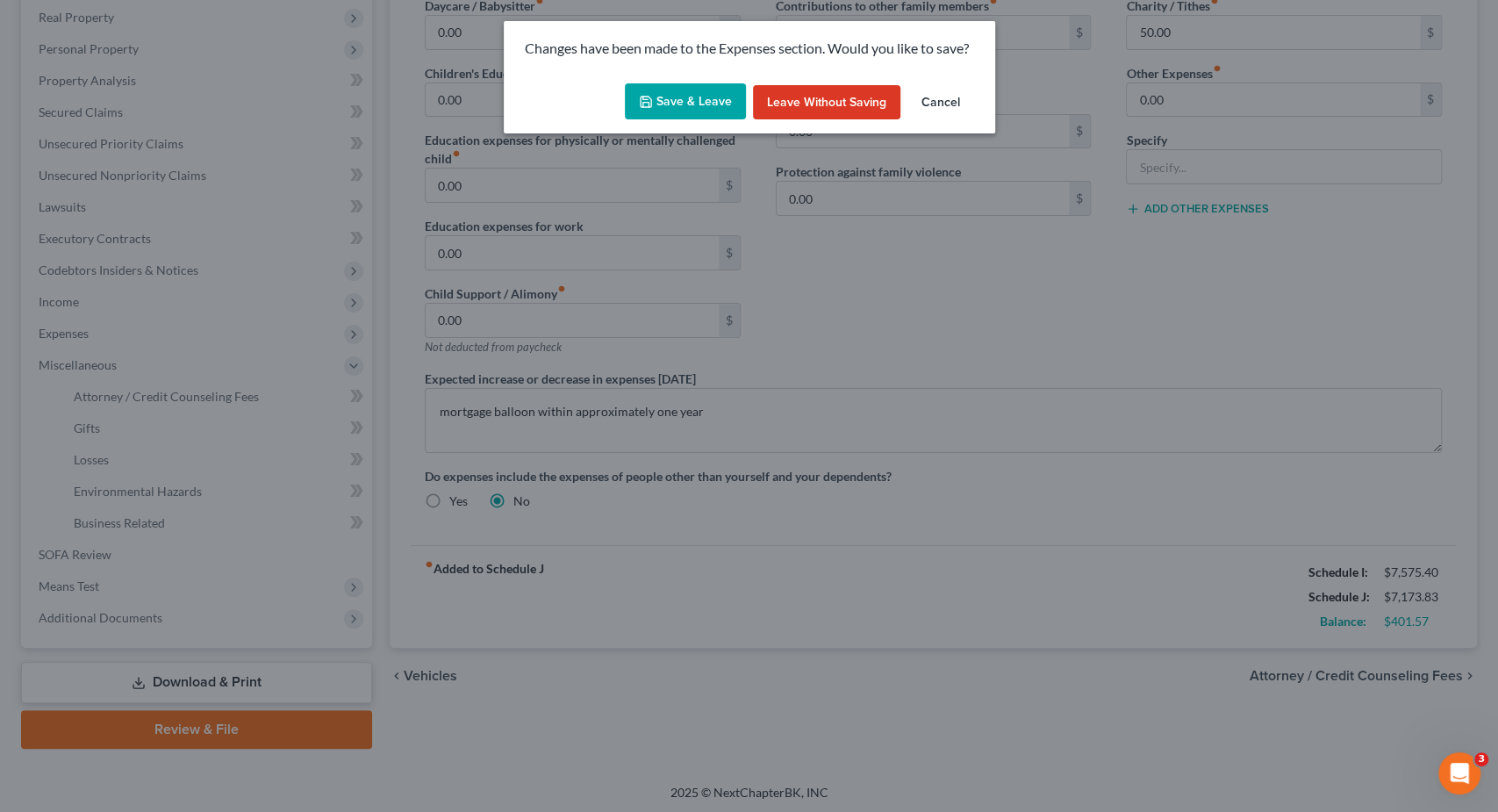
click at [700, 101] on button "Save & Leave" at bounding box center [685, 102] width 122 height 37
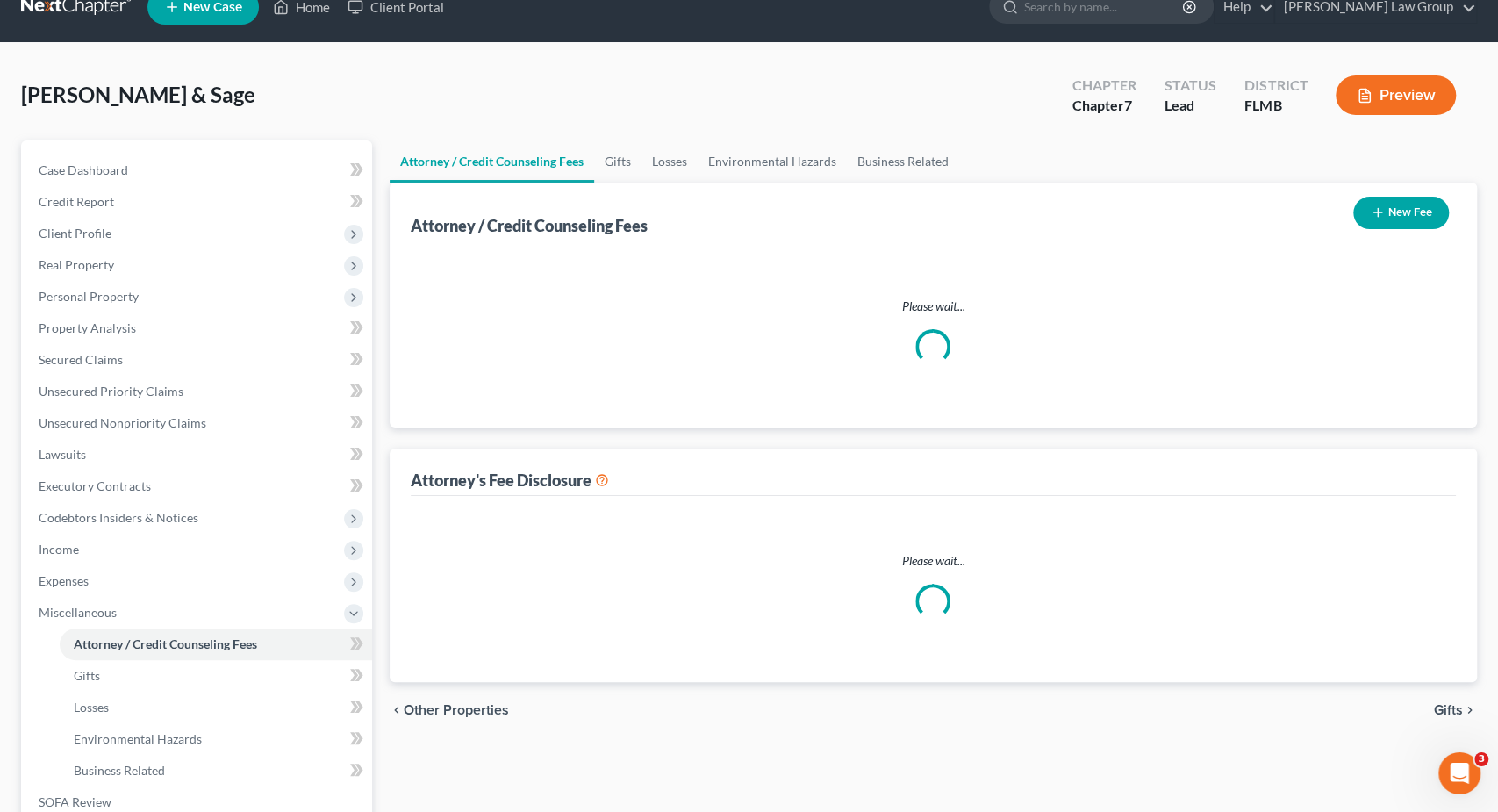
select select "0"
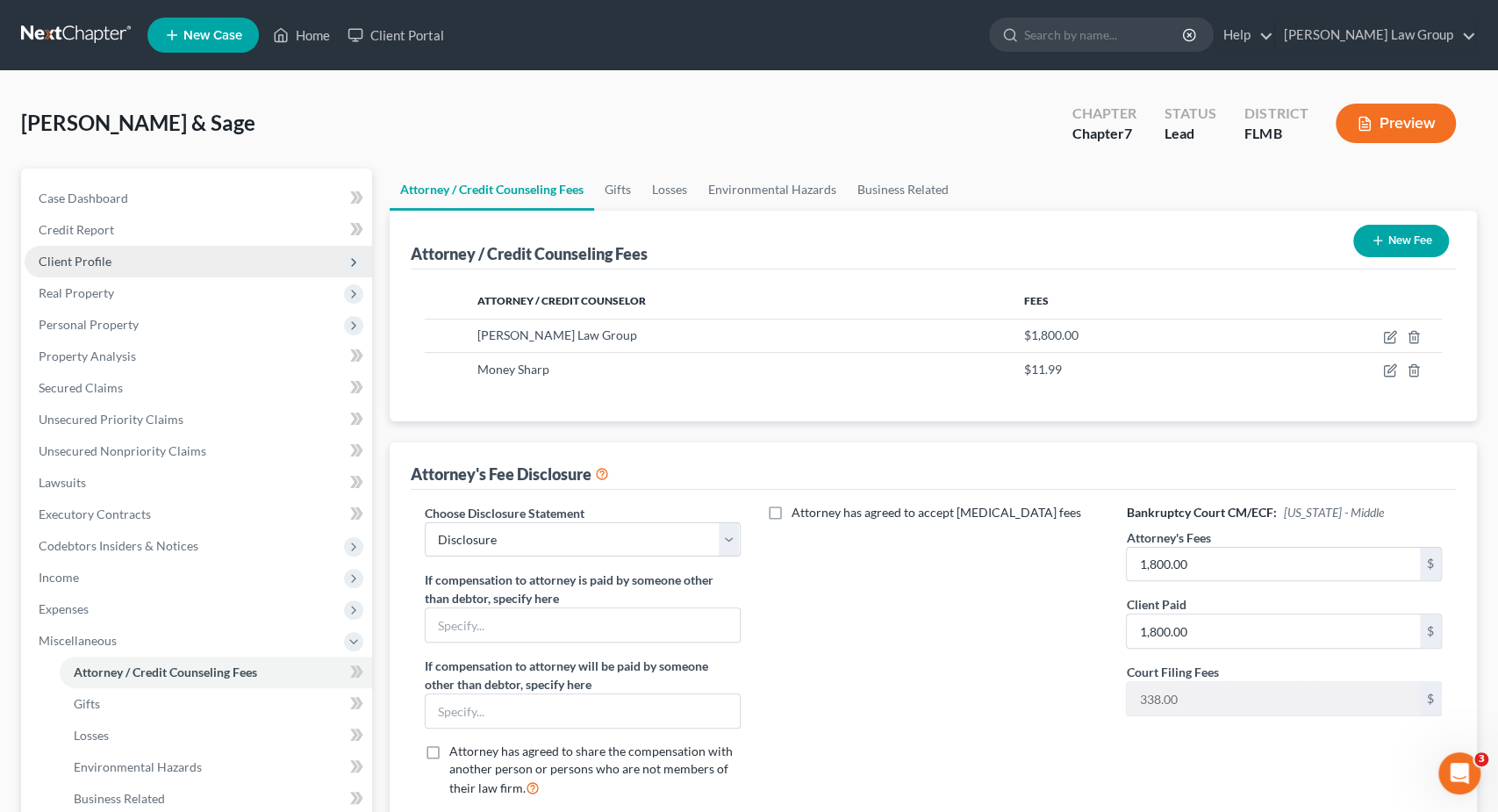
click at [121, 254] on span "Client Profile" at bounding box center [198, 262] width 348 height 32
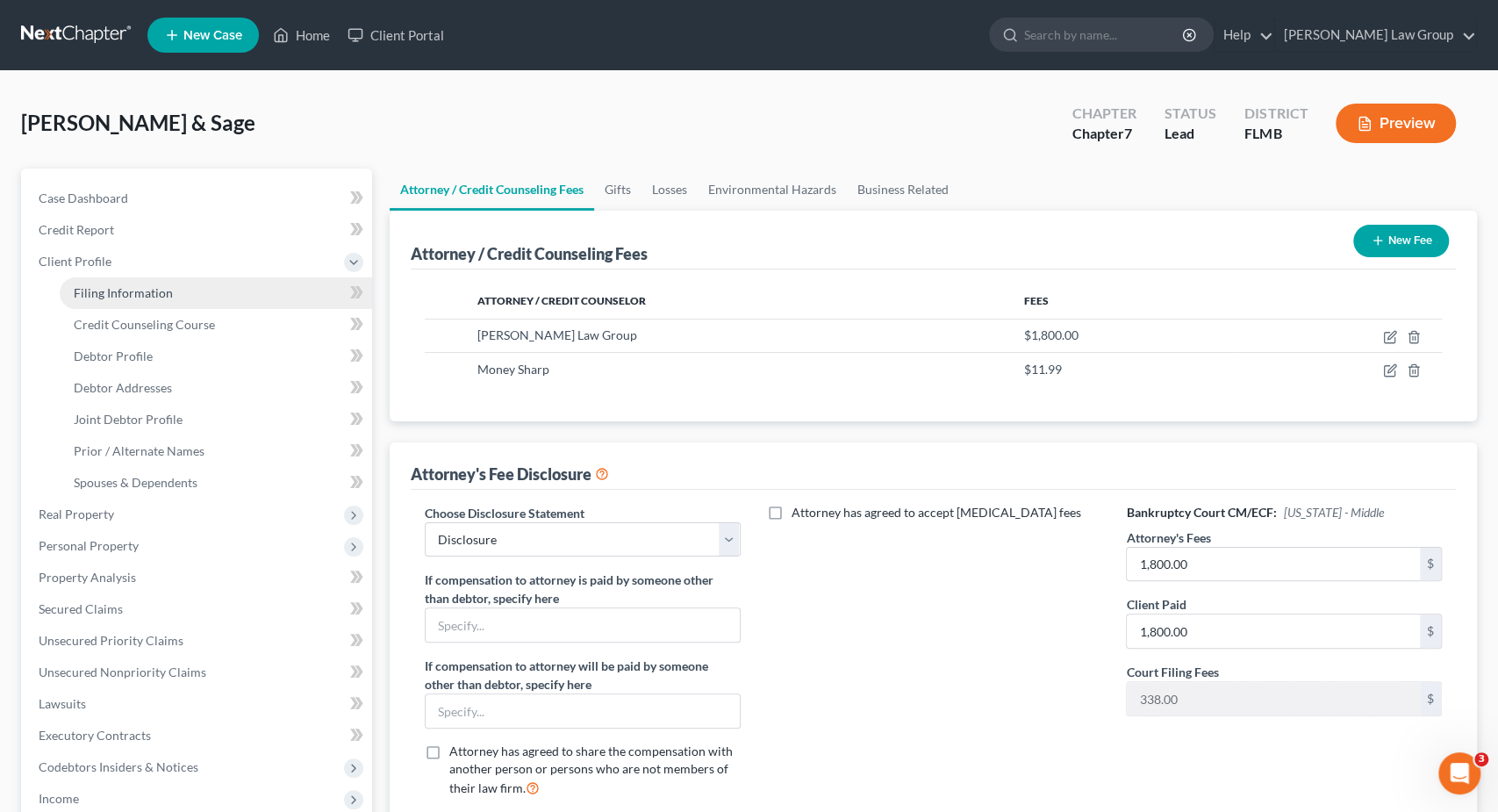
click at [155, 296] on span "Filing Information" at bounding box center [122, 293] width 99 height 15
select select "1"
select select "0"
select select "9"
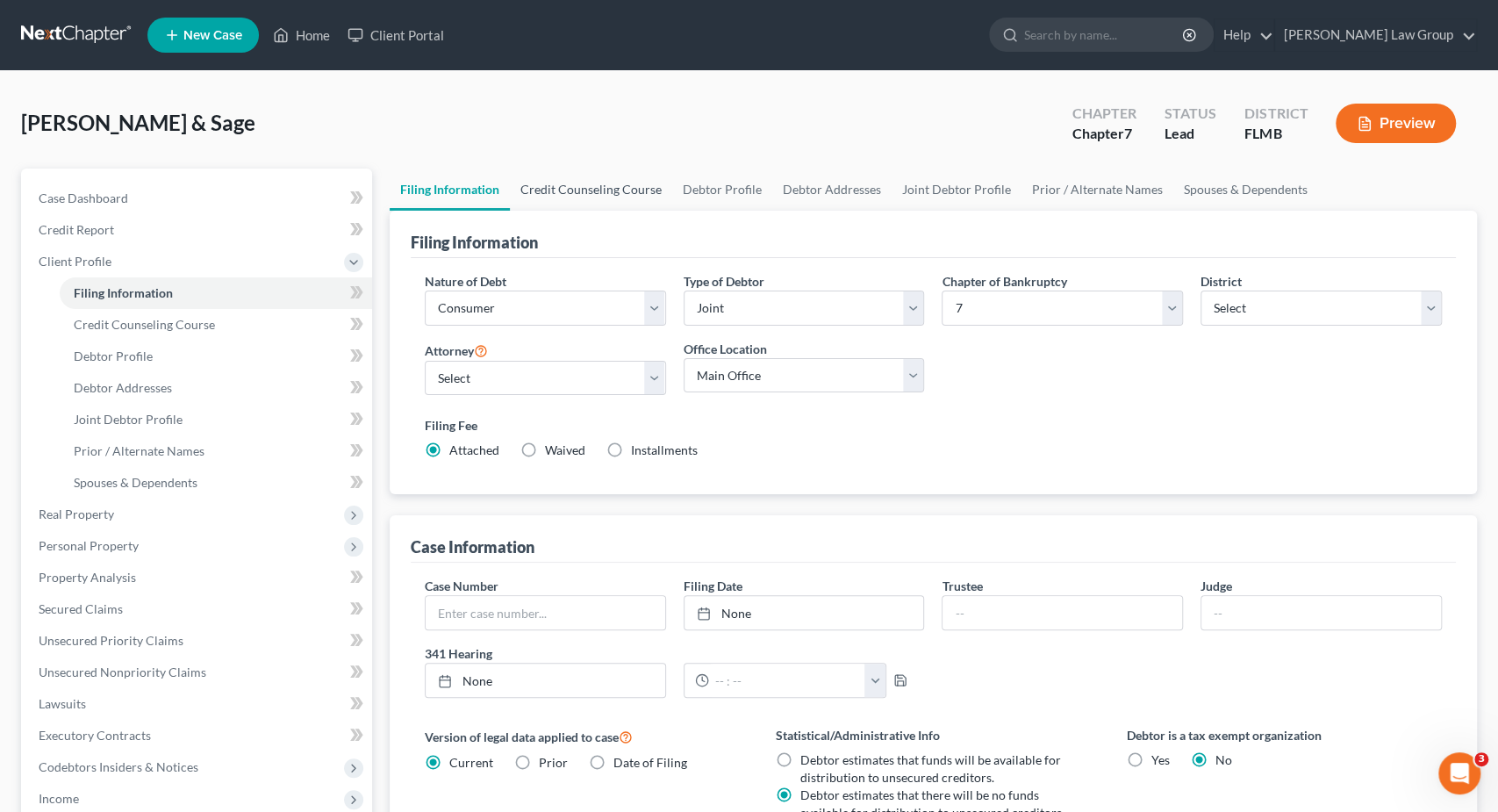
click at [605, 192] on link "Credit Counseling Course" at bounding box center [591, 189] width 162 height 42
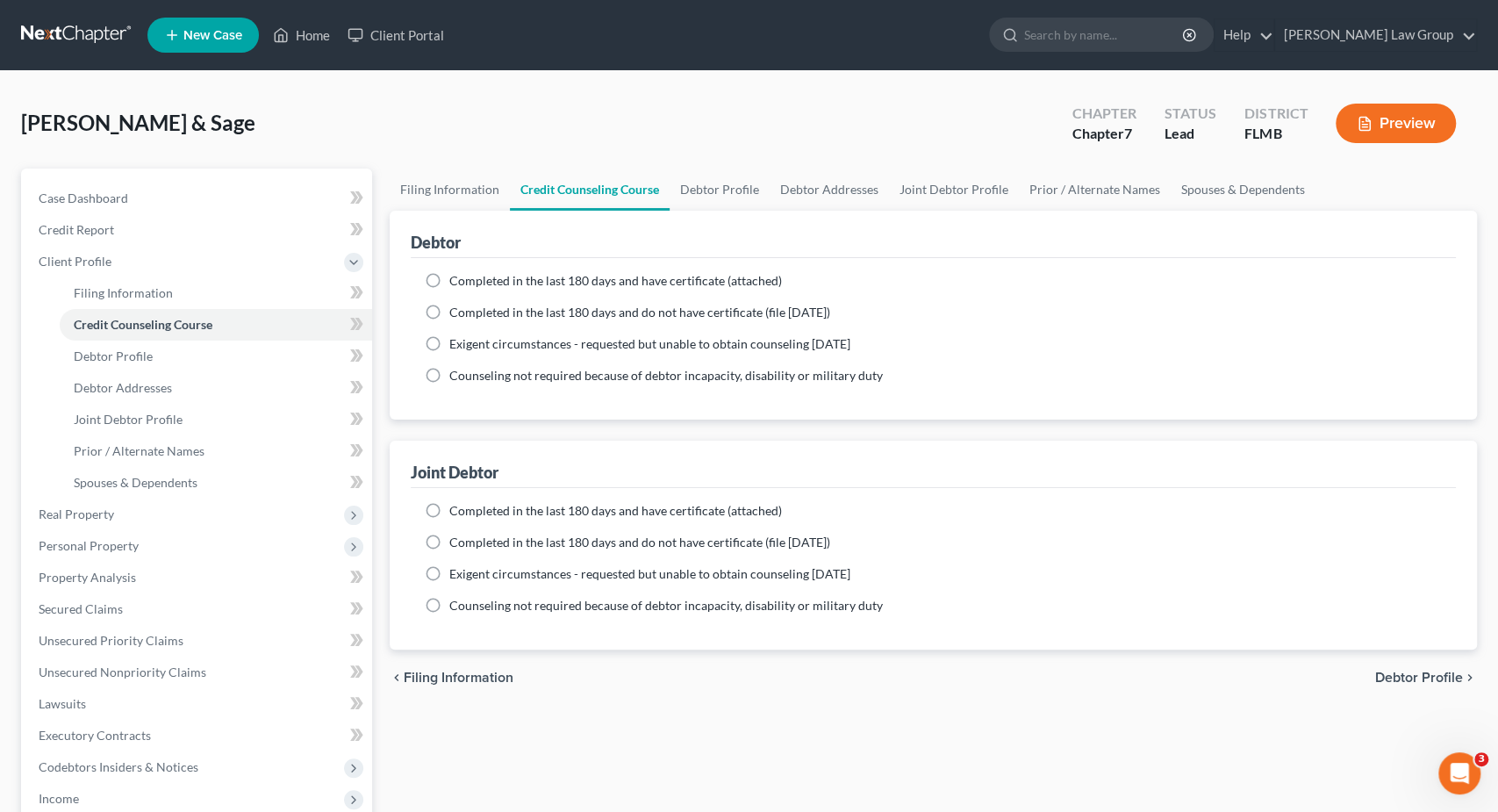
click at [514, 273] on span "Completed in the last 180 days and have certificate (attached)" at bounding box center [615, 281] width 333 height 15
click at [468, 273] on input "Completed in the last 180 days and have certificate (attached)" at bounding box center [462, 278] width 11 height 11
radio input "true"
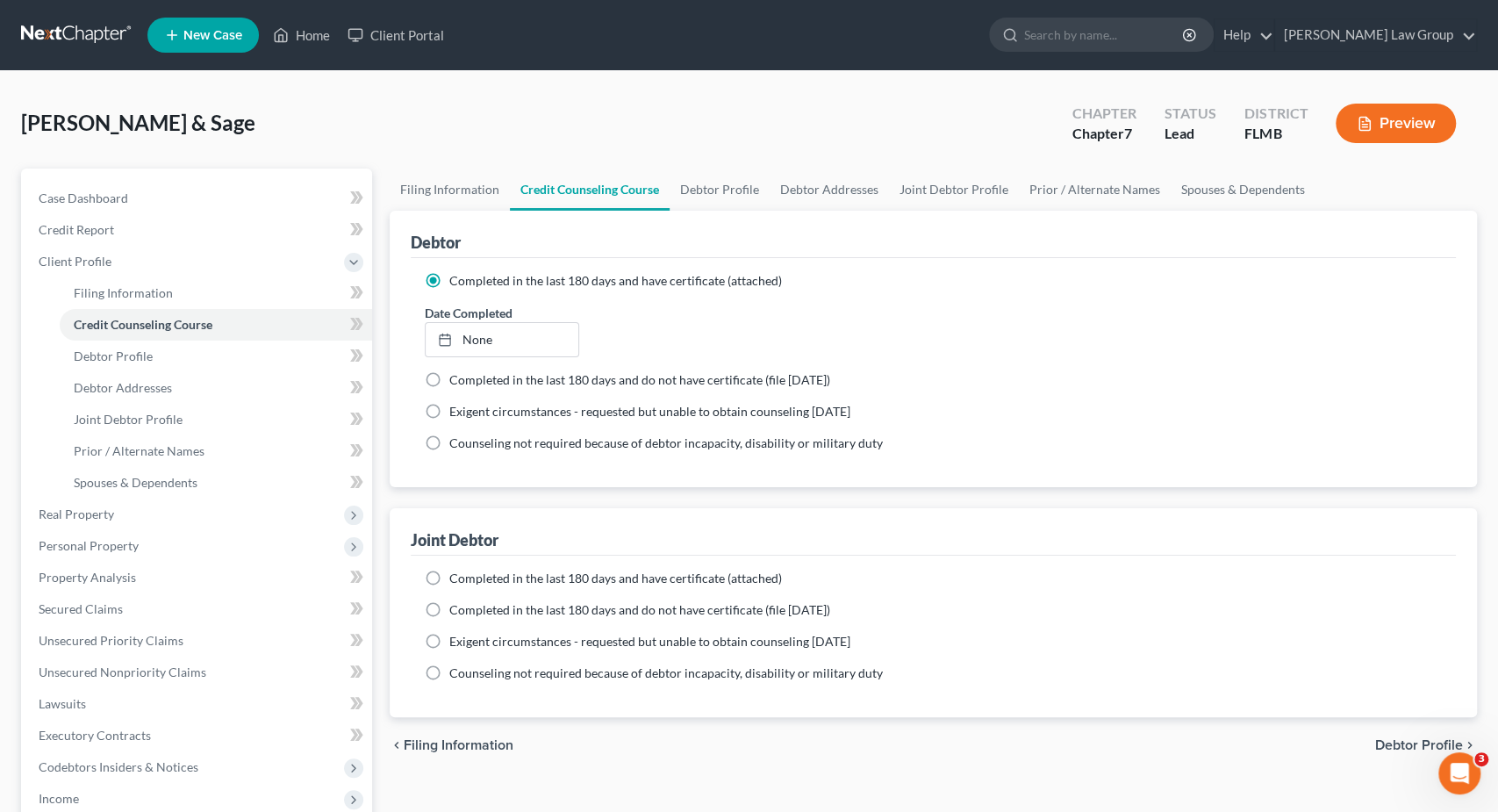
click at [501, 578] on span "Completed in the last 180 days and have certificate (attached)" at bounding box center [615, 578] width 333 height 15
click at [468, 578] on input "Completed in the last 180 days and have certificate (attached)" at bounding box center [462, 576] width 11 height 11
radio input "true"
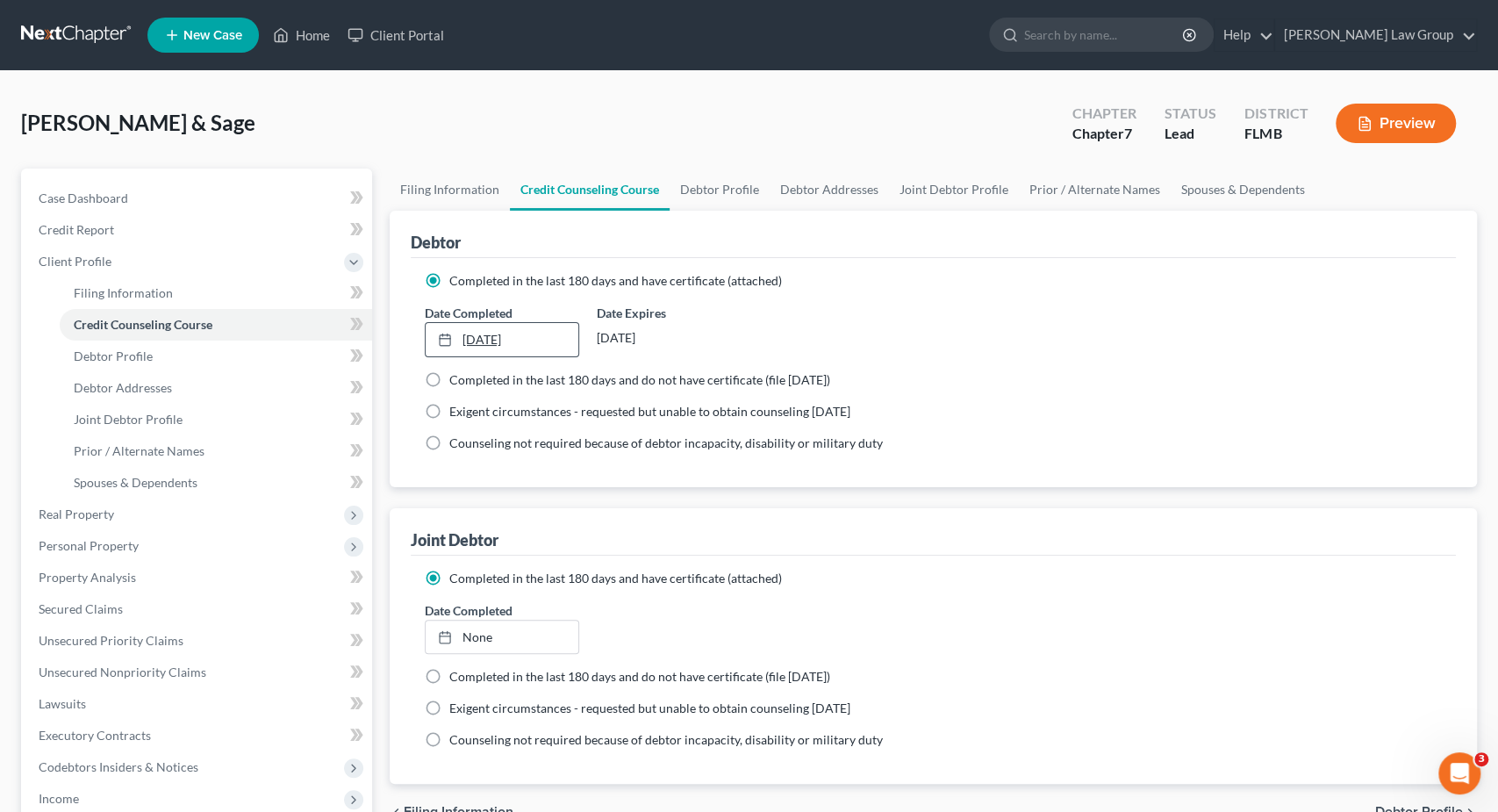
click at [508, 334] on link "10/8/2025" at bounding box center [502, 339] width 154 height 33
click at [477, 632] on link "None" at bounding box center [502, 637] width 154 height 33
click at [734, 187] on link "Debtor Profile" at bounding box center [720, 189] width 100 height 42
select select "1"
select select "3"
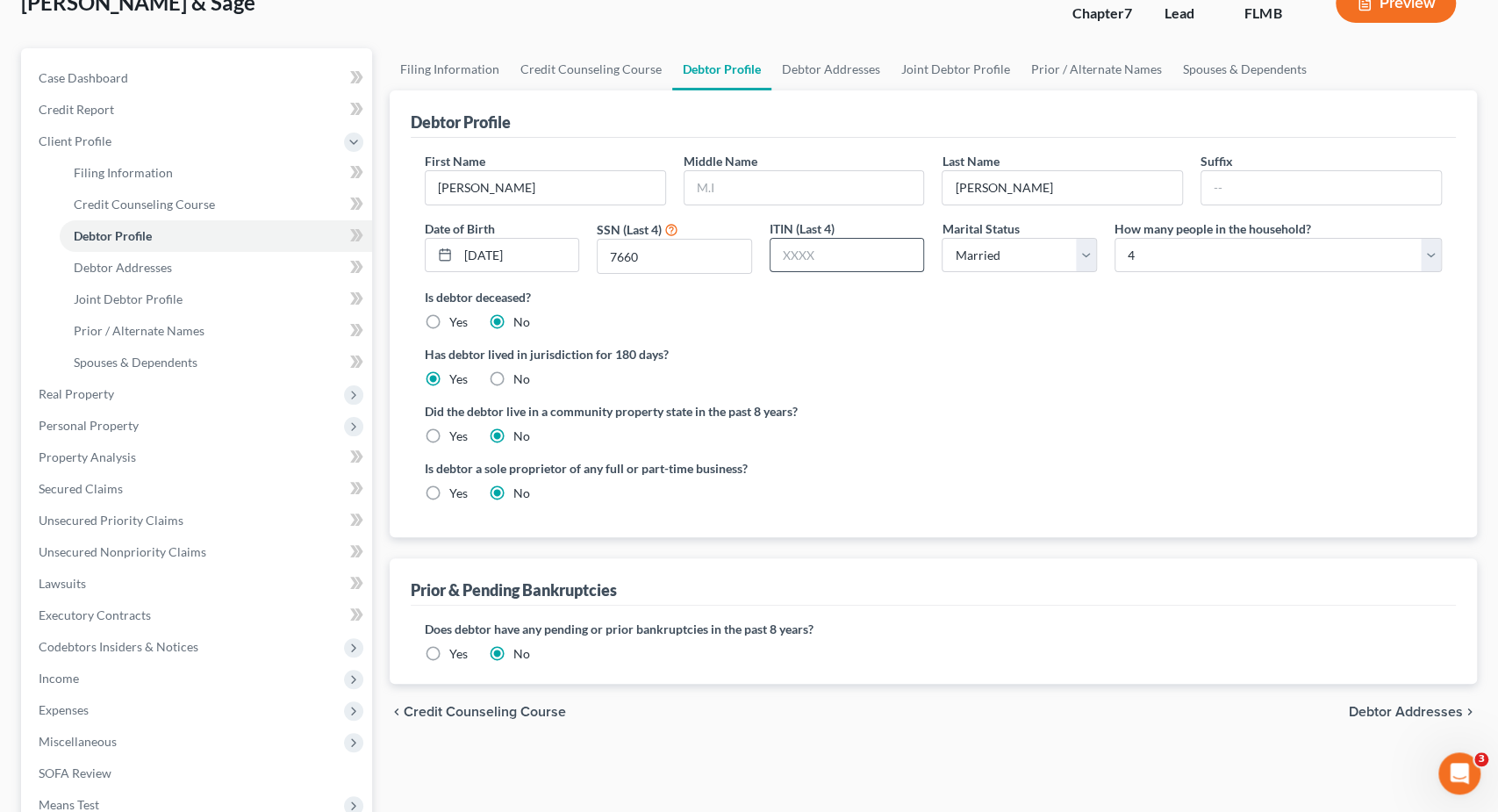
scroll to position [339, 0]
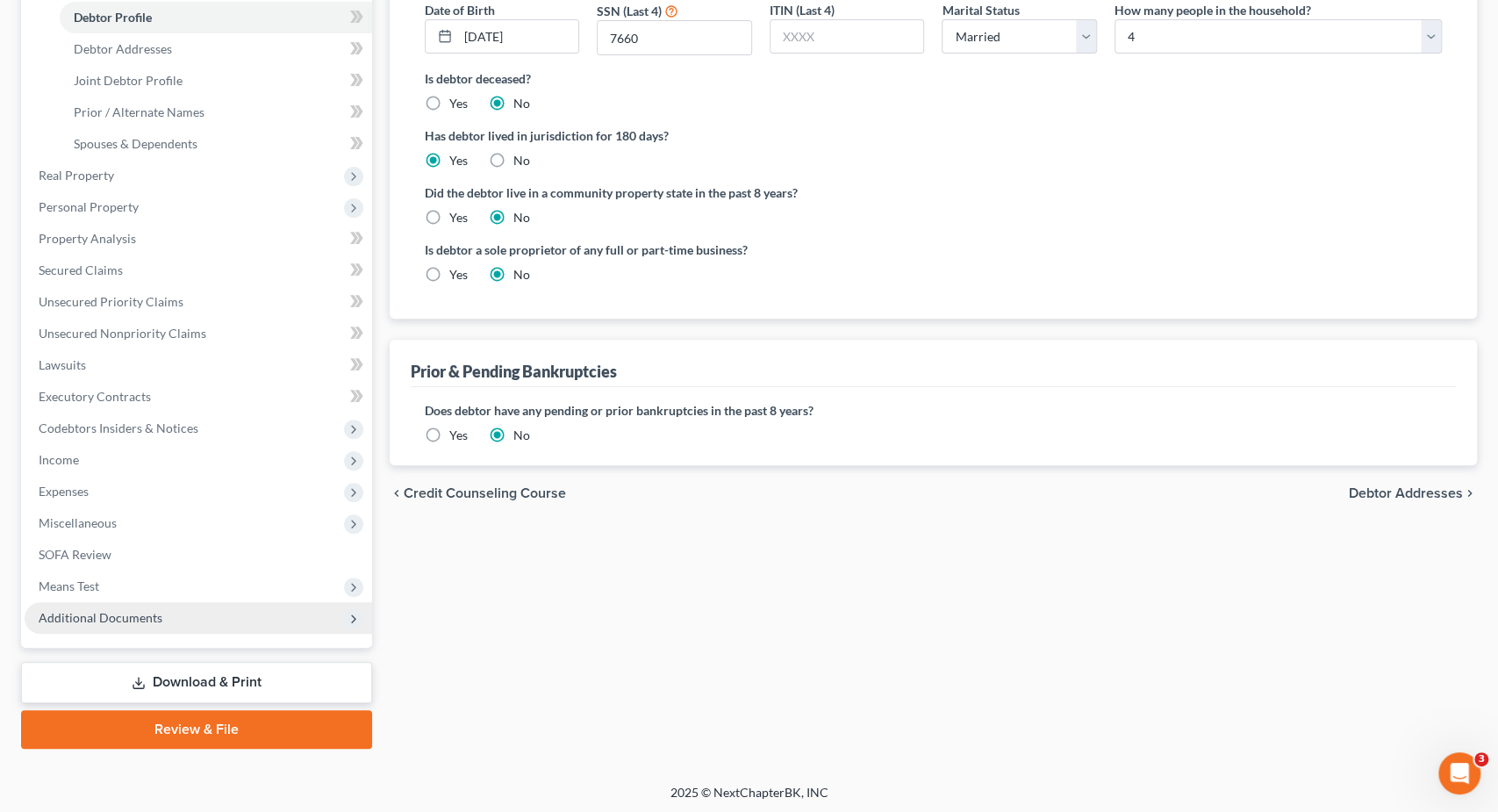
click at [101, 620] on span "Additional Documents" at bounding box center [100, 618] width 123 height 15
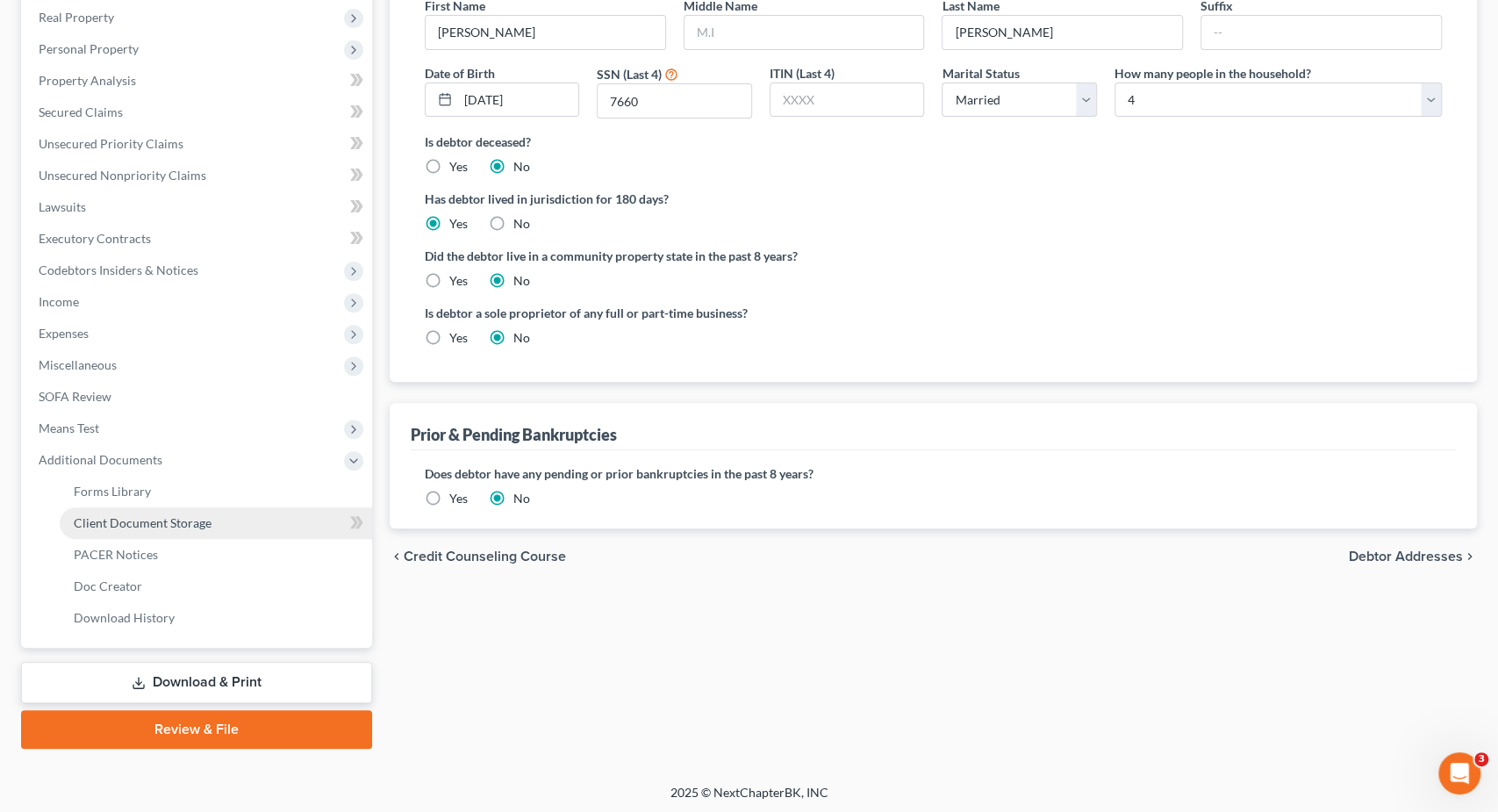
click at [135, 524] on span "Client Document Storage" at bounding box center [142, 523] width 138 height 15
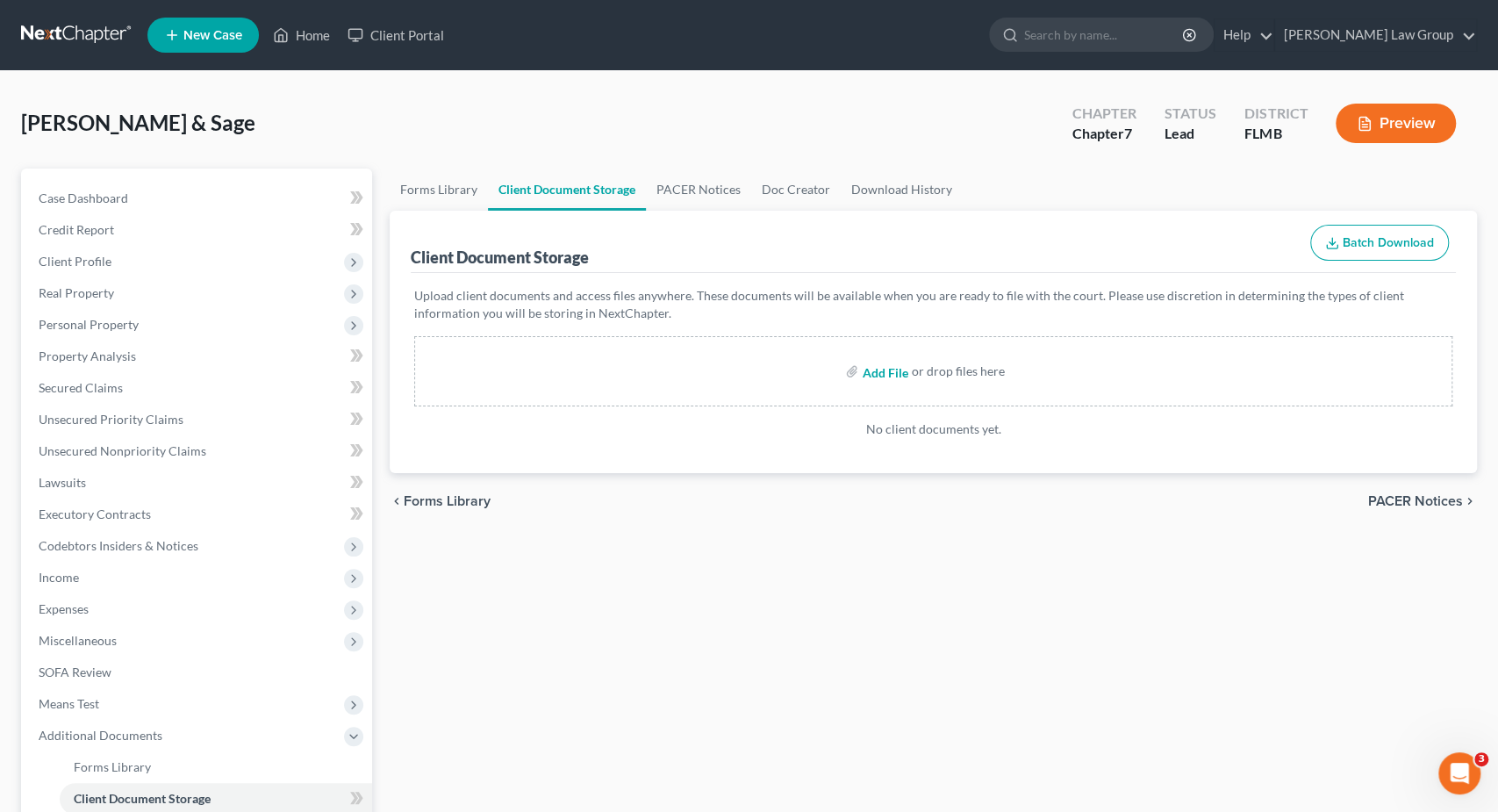
click at [882, 371] on input "file" at bounding box center [883, 371] width 42 height 32
type input "C:\fakepath\Certificate (H 10-2-2025).pdf"
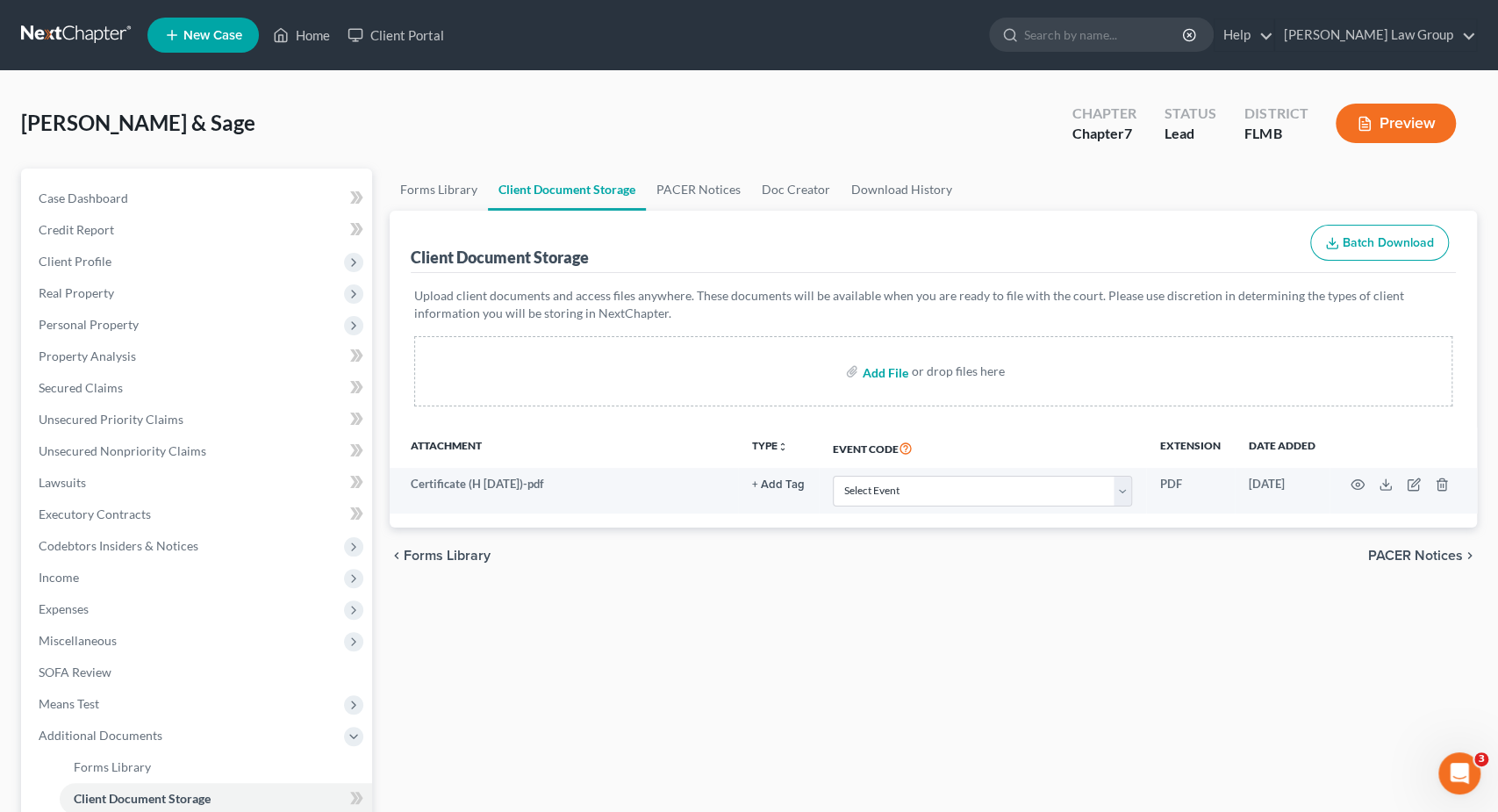
click at [893, 374] on input "file" at bounding box center [883, 371] width 42 height 32
type input "C:\fakepath\Certificate (W 10-2-2025).pdf"
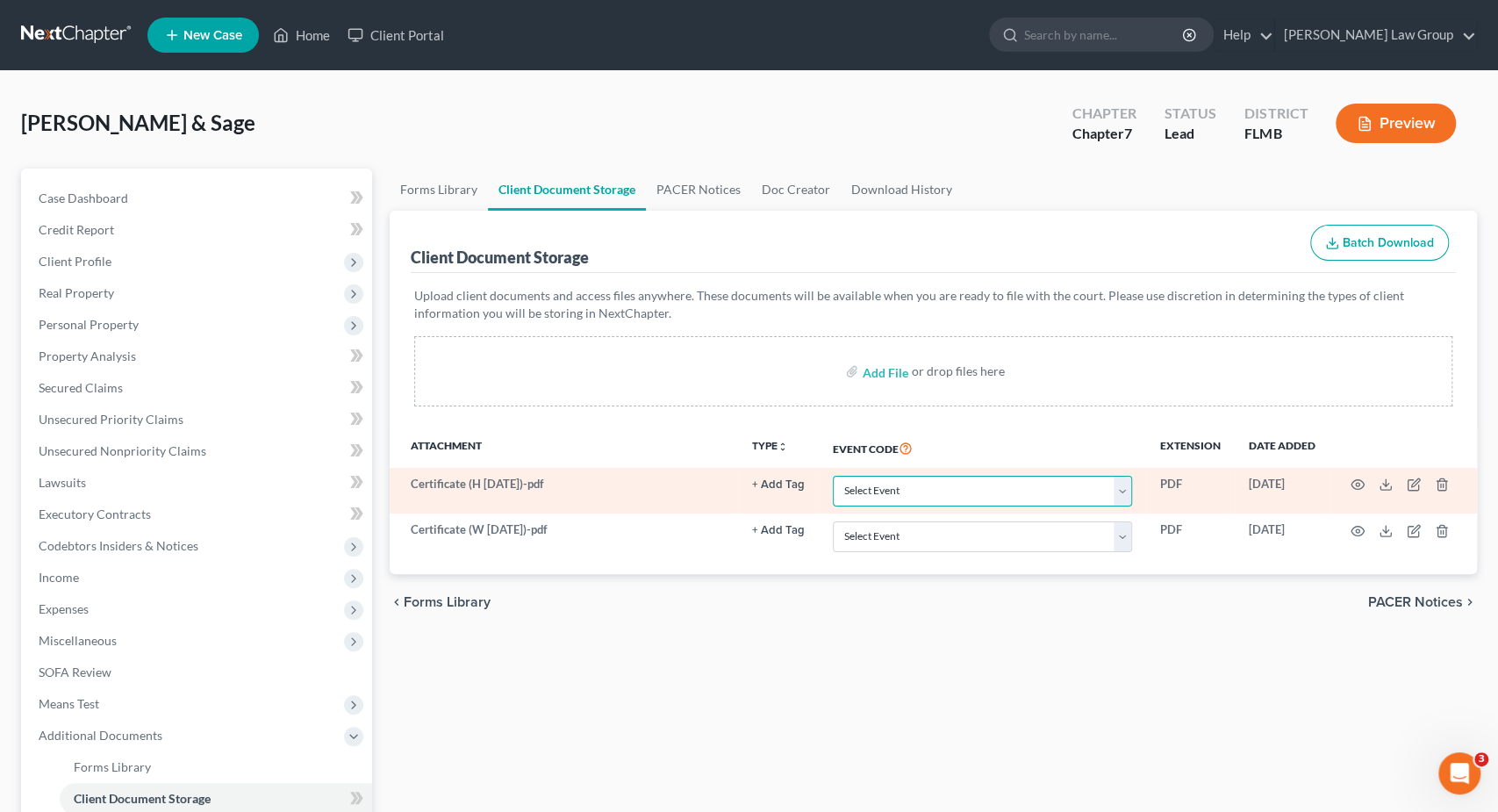
click at [833, 476] on select "Select Event 20 Largest Unsecured Creditors Amended Chapter 13 Plan Amended Cre…" at bounding box center [983, 491] width 300 height 31
select select "9"
click option "Certificate of Credit Counseling" at bounding box center [0, 0] width 0 height 0
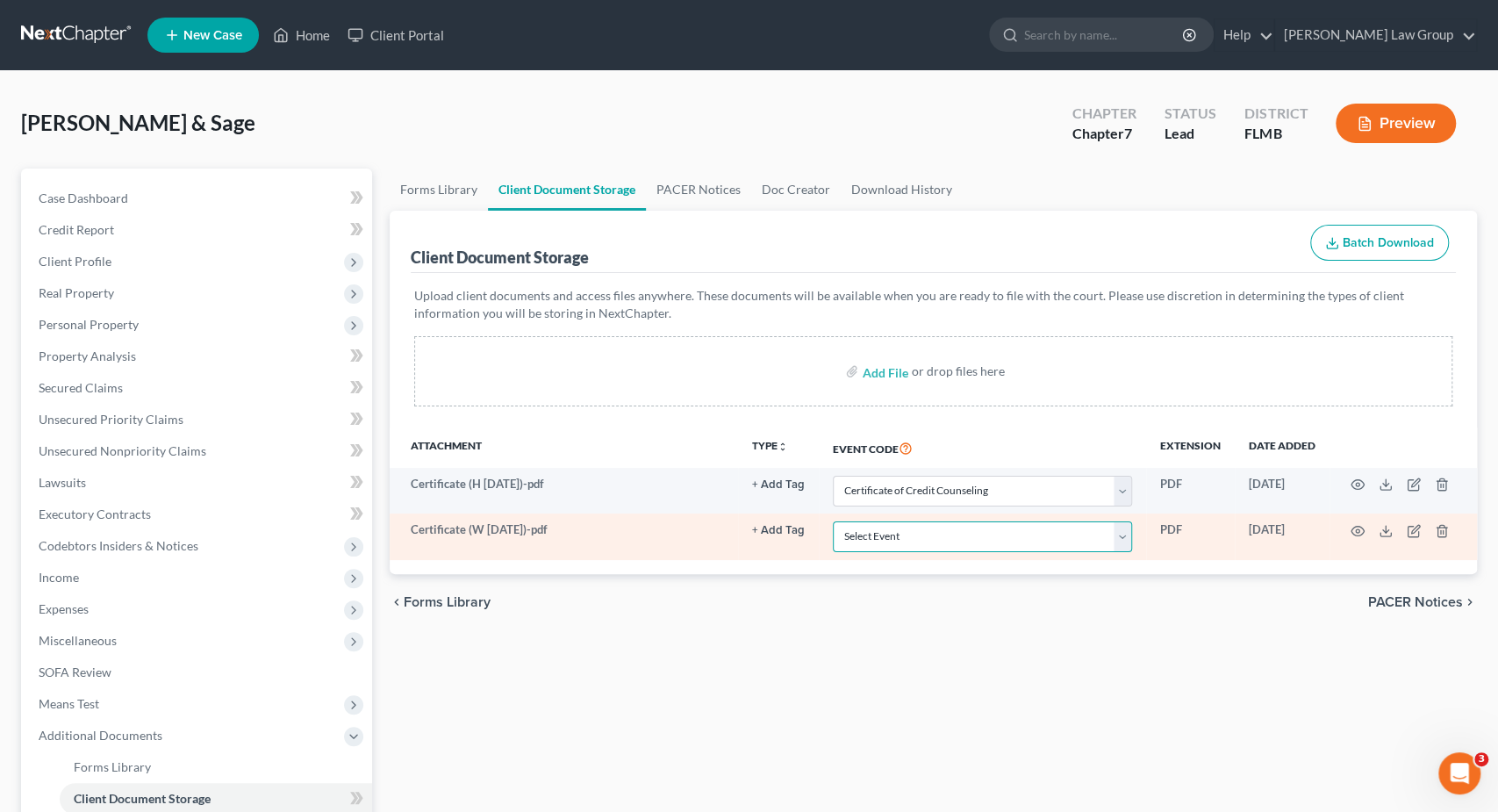
click at [833, 521] on select "Select Event 20 Largest Unsecured Creditors Amended Chapter 13 Plan Amended Cre…" at bounding box center [983, 536] width 300 height 31
select select "9"
click option "Certificate of Credit Counseling" at bounding box center [0, 0] width 0 height 0
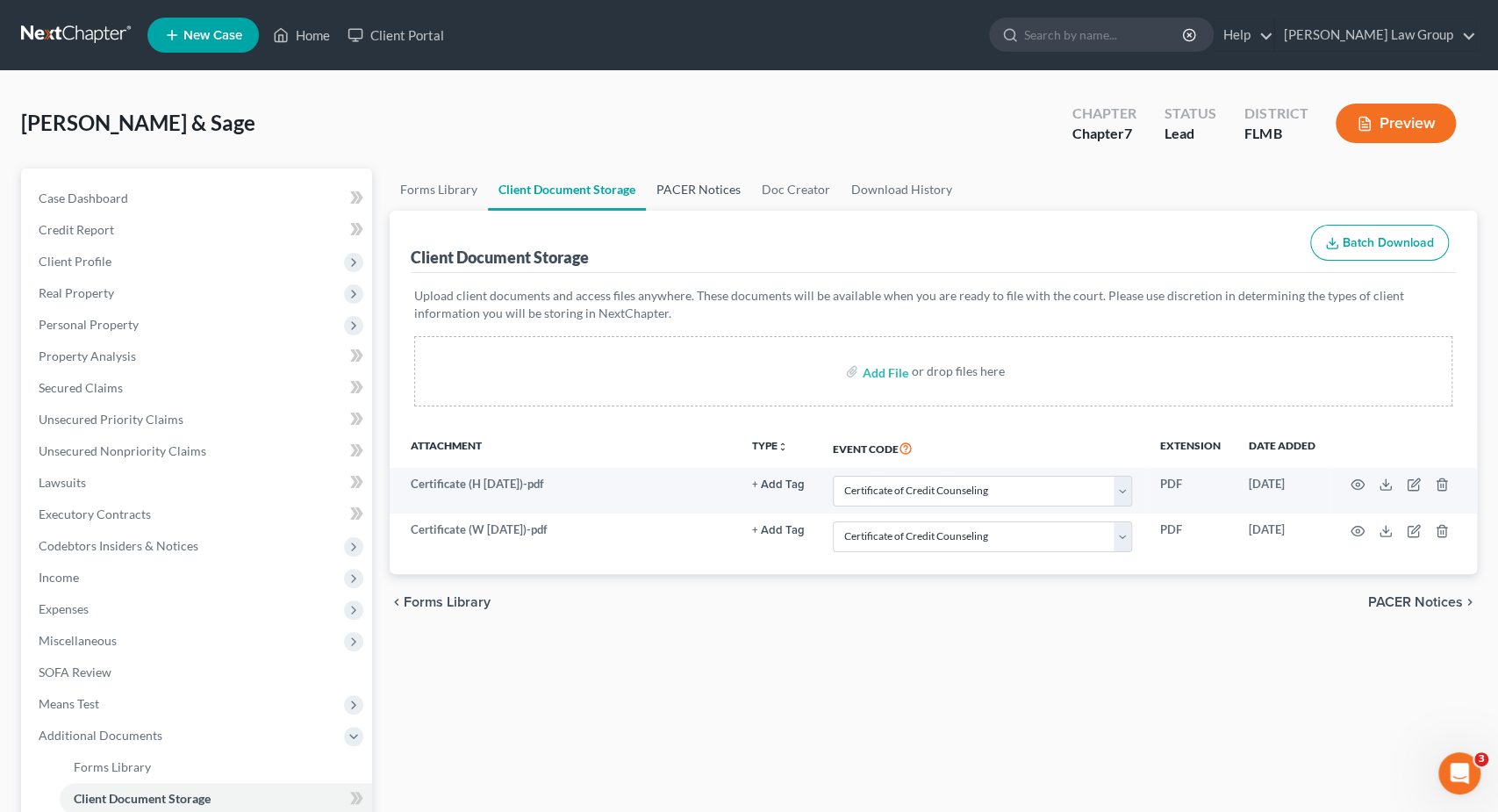
click at [696, 187] on link "PACER Notices" at bounding box center [699, 189] width 106 height 42
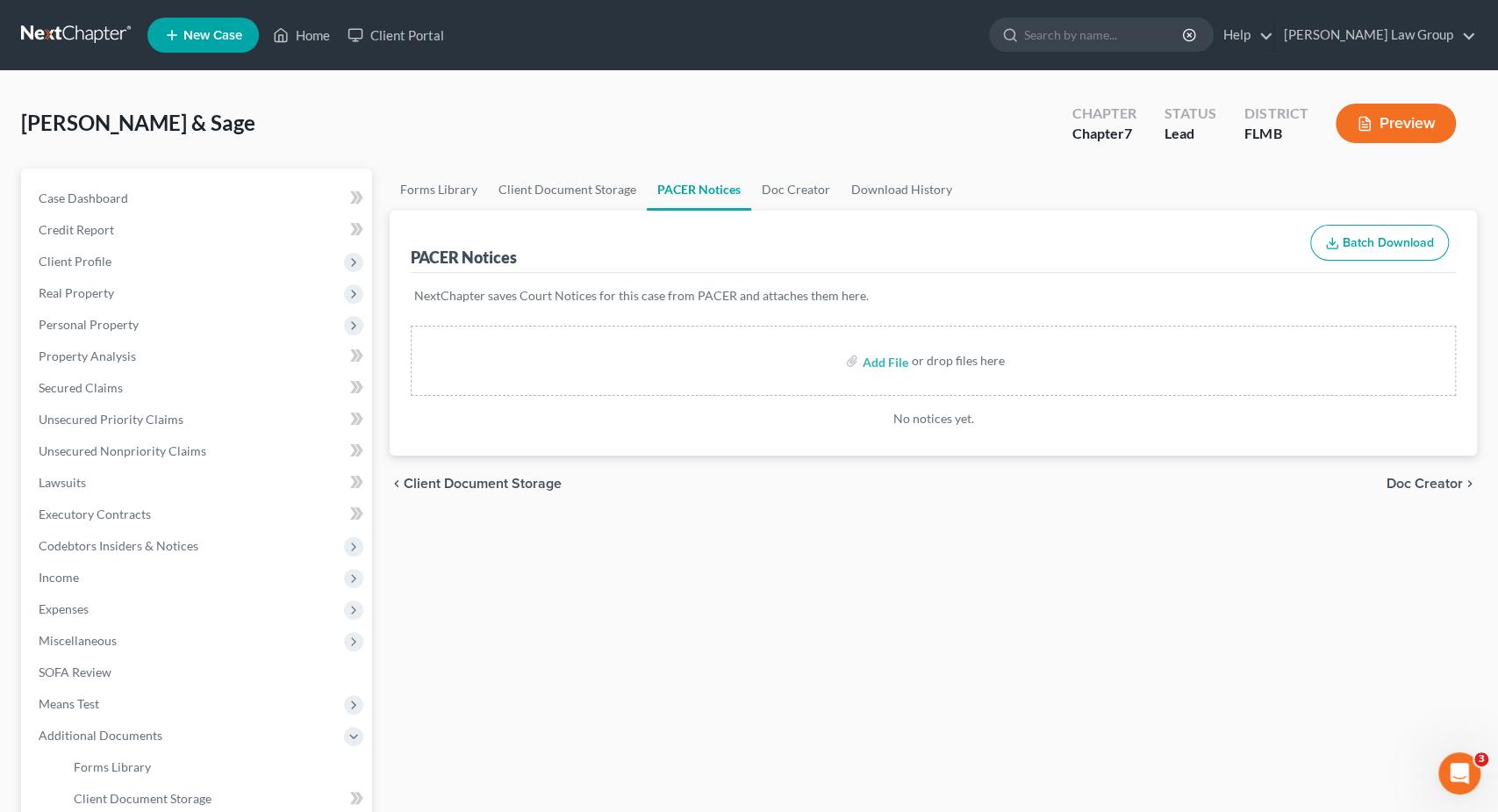
scroll to position [276, 0]
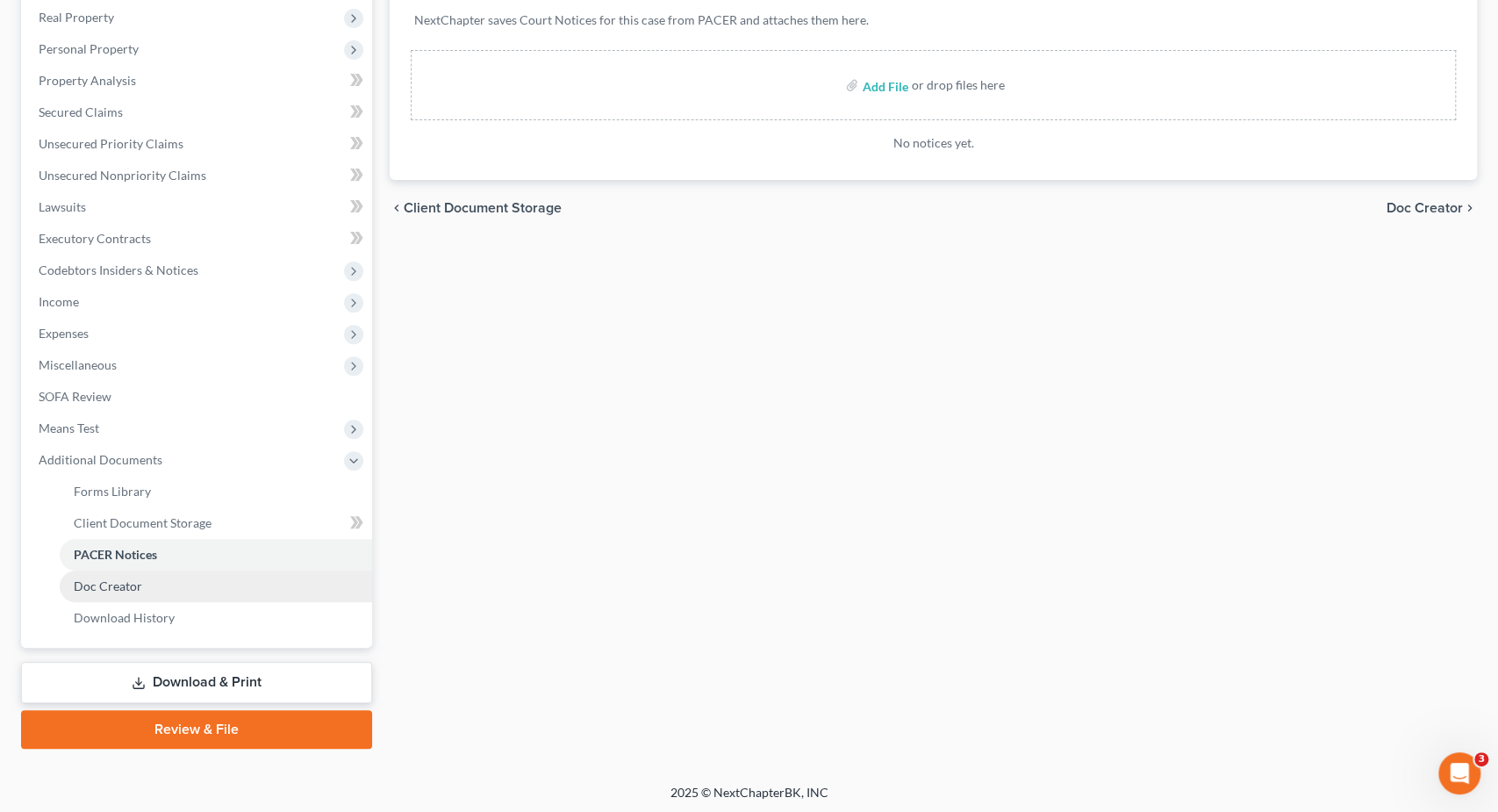
click at [197, 582] on link "Doc Creator" at bounding box center [216, 587] width 313 height 32
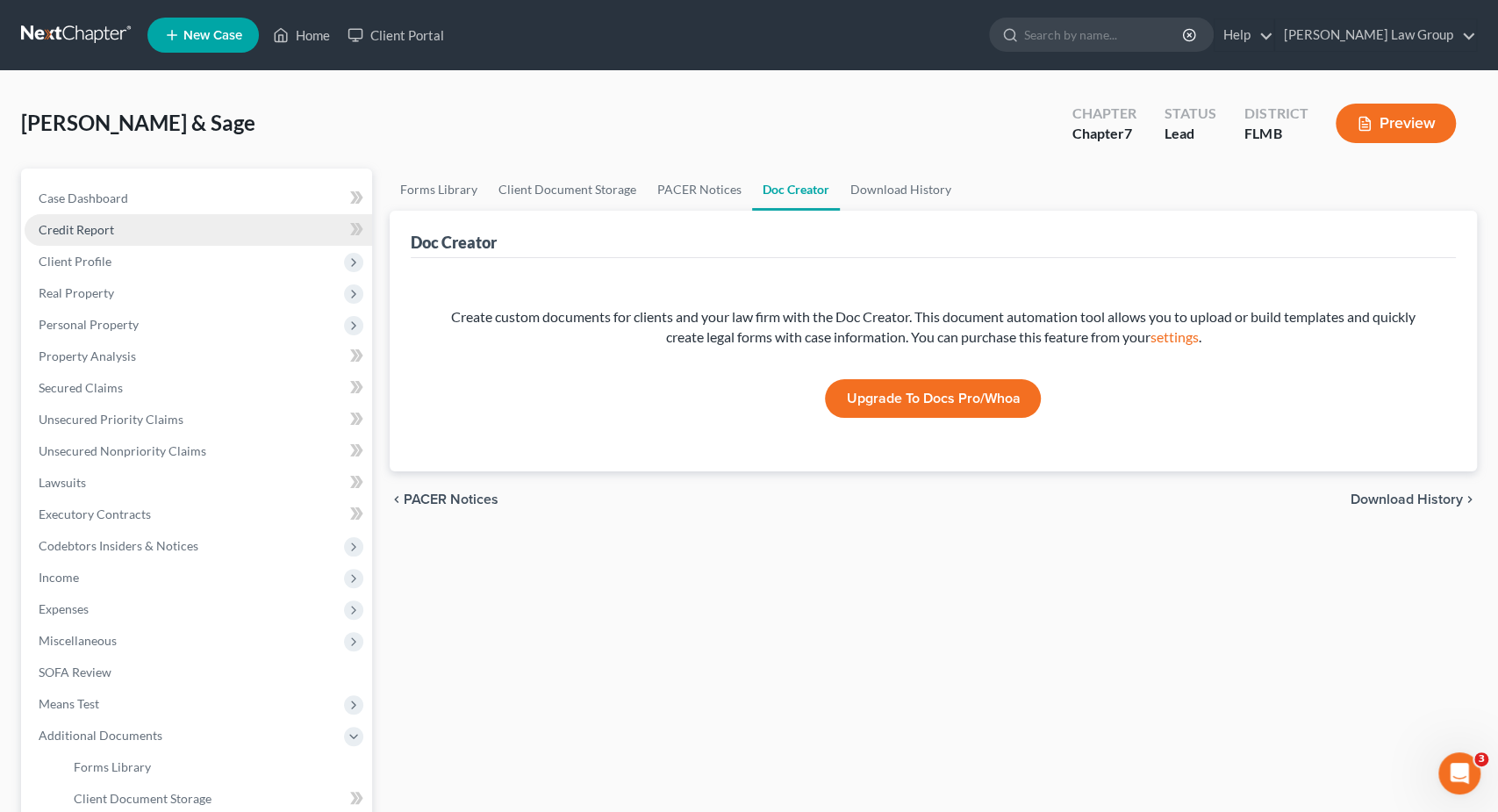
click at [105, 229] on span "Credit Report" at bounding box center [76, 230] width 75 height 15
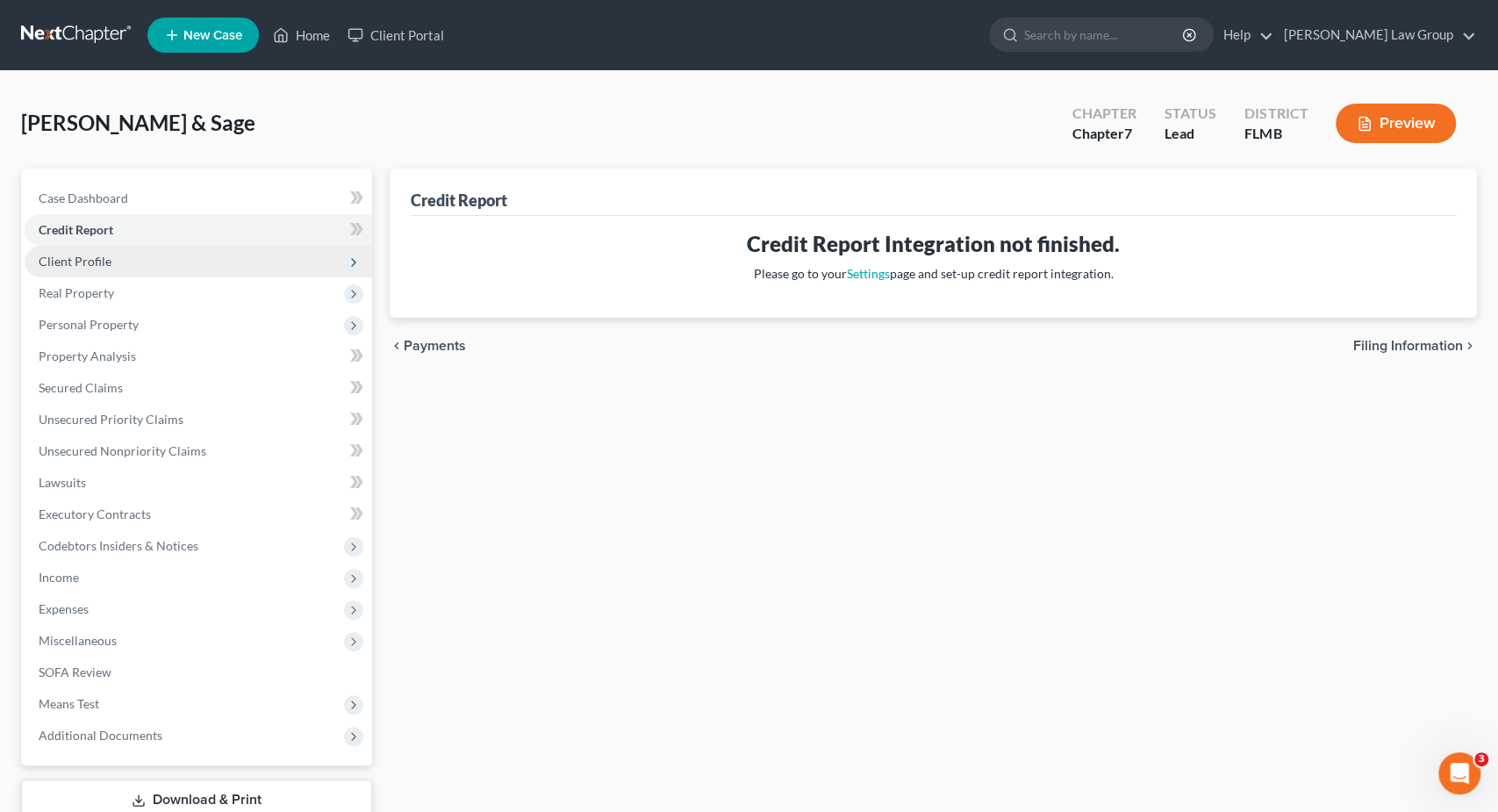
click at [121, 263] on span "Client Profile" at bounding box center [198, 262] width 348 height 32
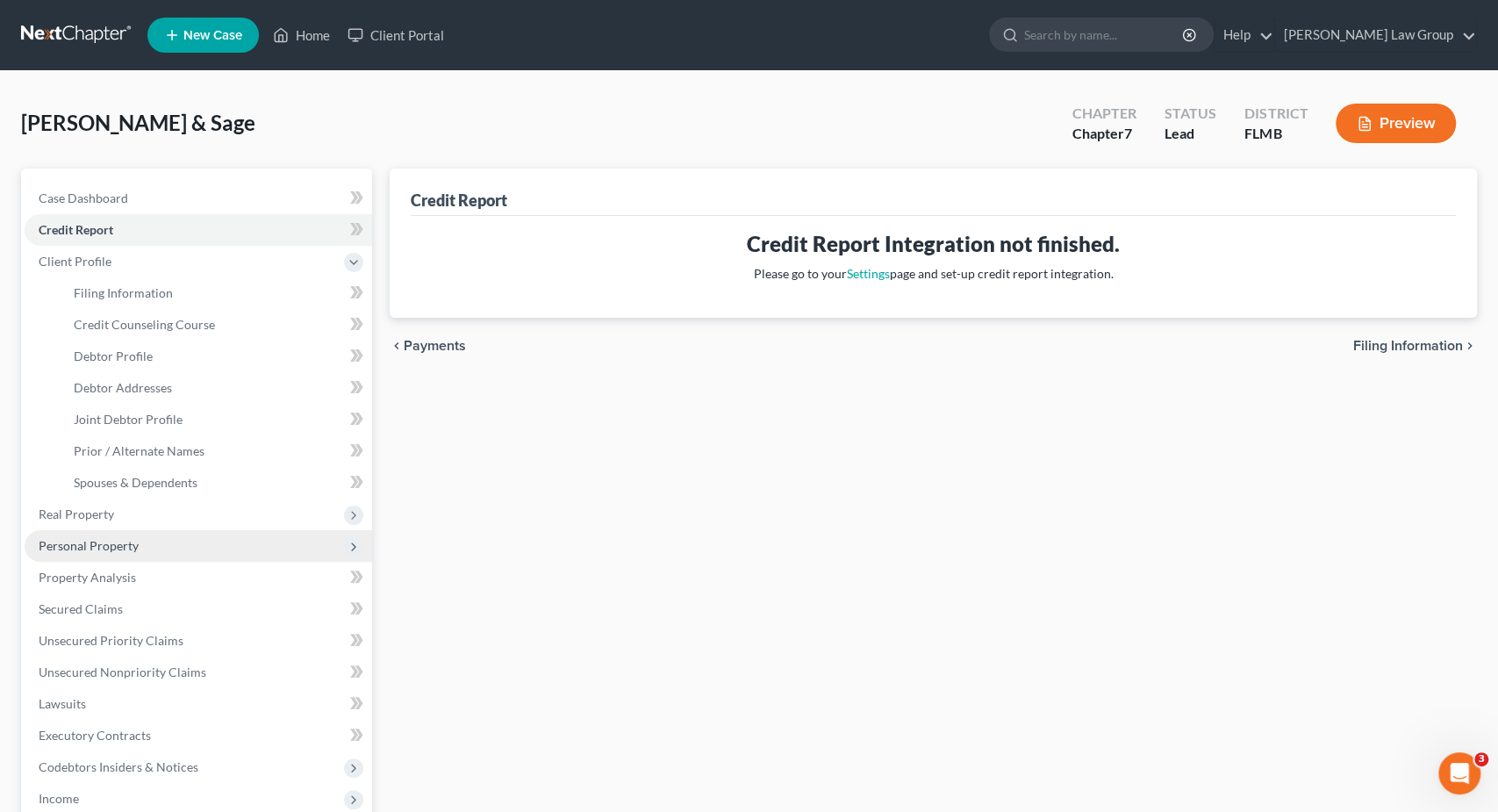
click at [155, 544] on span "Personal Property" at bounding box center [198, 546] width 348 height 32
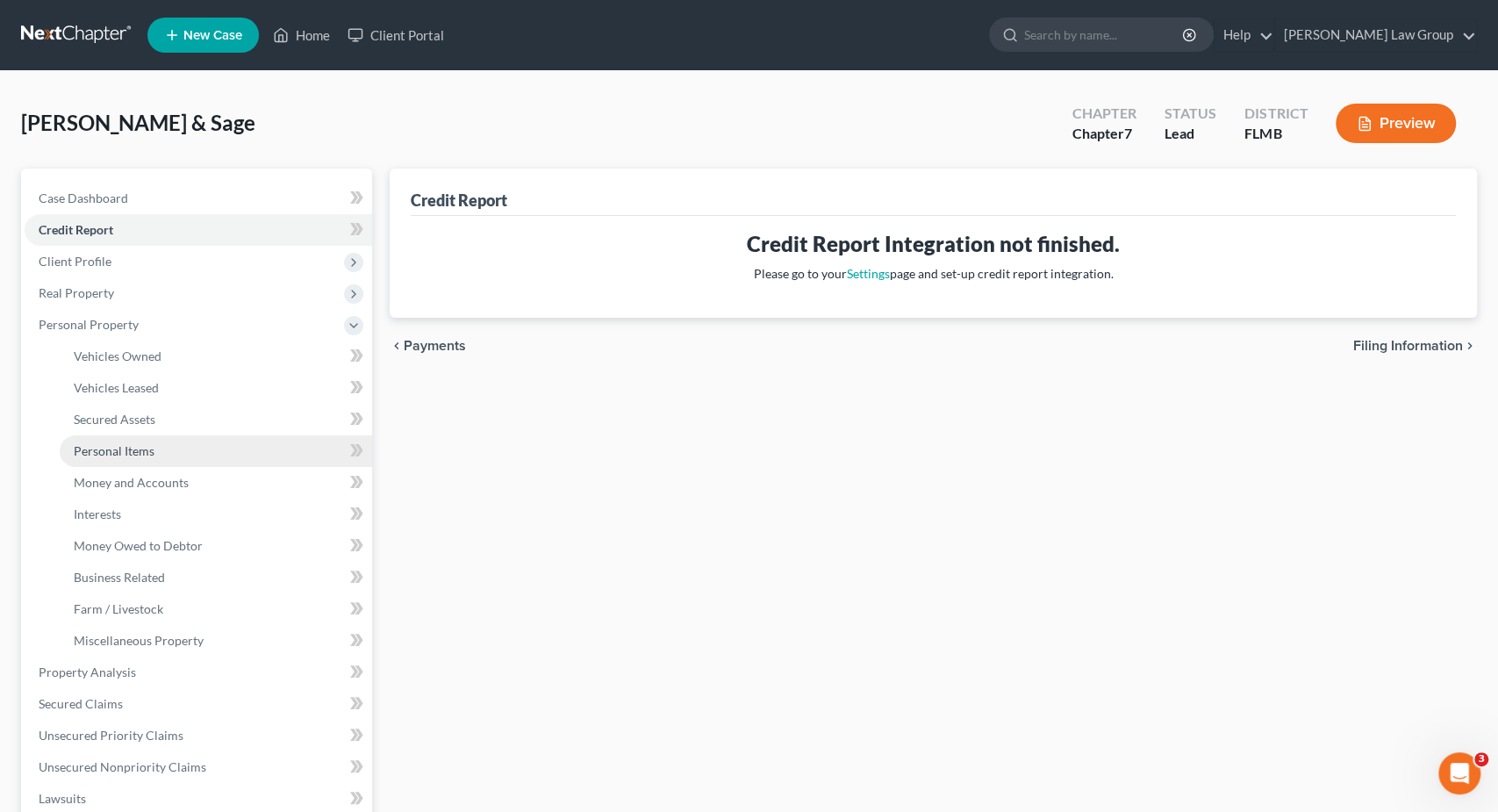
click at [166, 448] on link "Personal Items" at bounding box center [216, 451] width 313 height 32
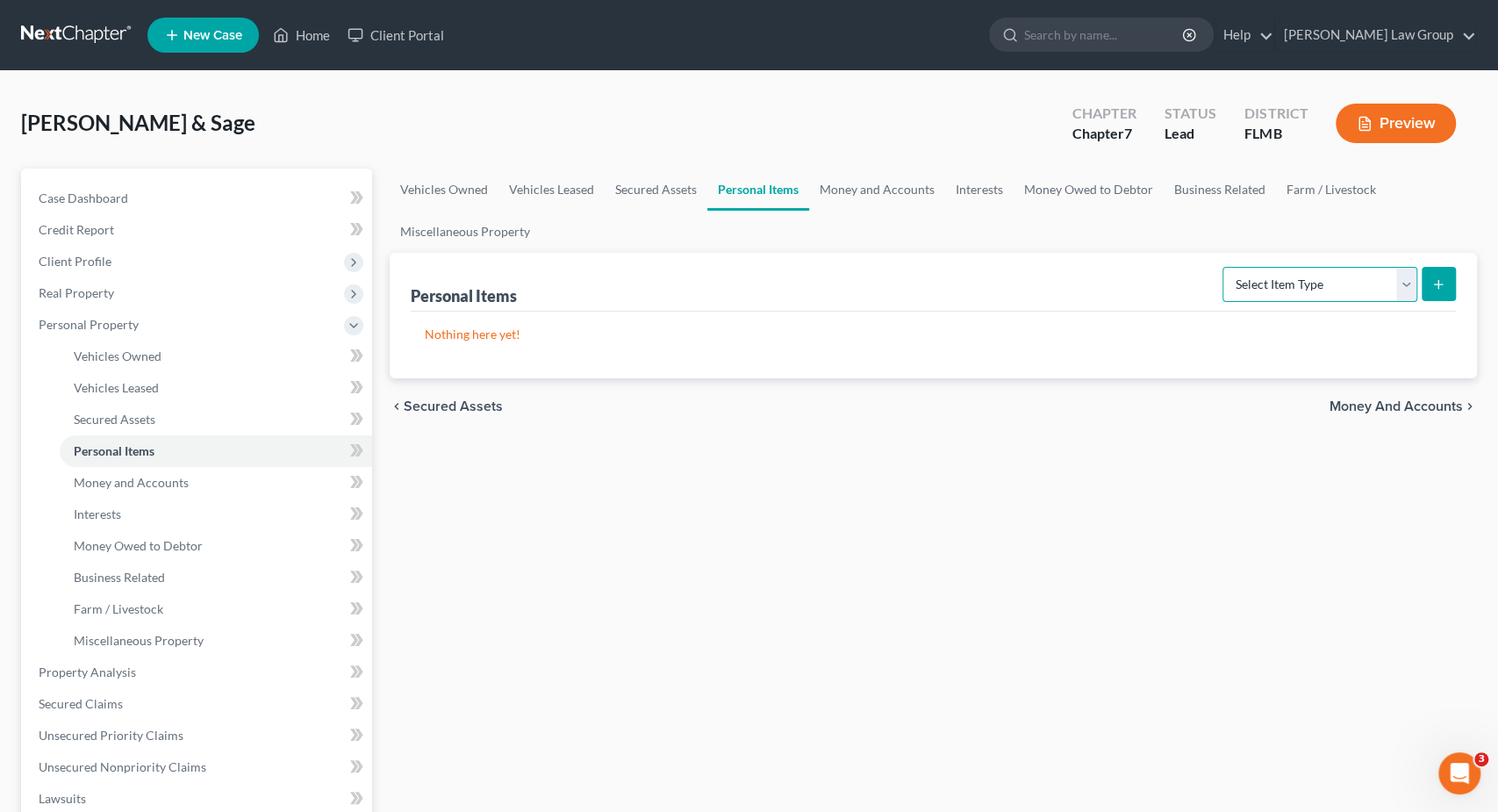
click at [1223, 267] on select "Select Item Type Clothing Collectibles Of Value Electronics Firearms Household …" at bounding box center [1320, 284] width 195 height 35
select select "household_goods"
click option "Household Goods" at bounding box center [0, 0] width 0 height 0
click at [1433, 283] on icon "submit" at bounding box center [1439, 284] width 14 height 14
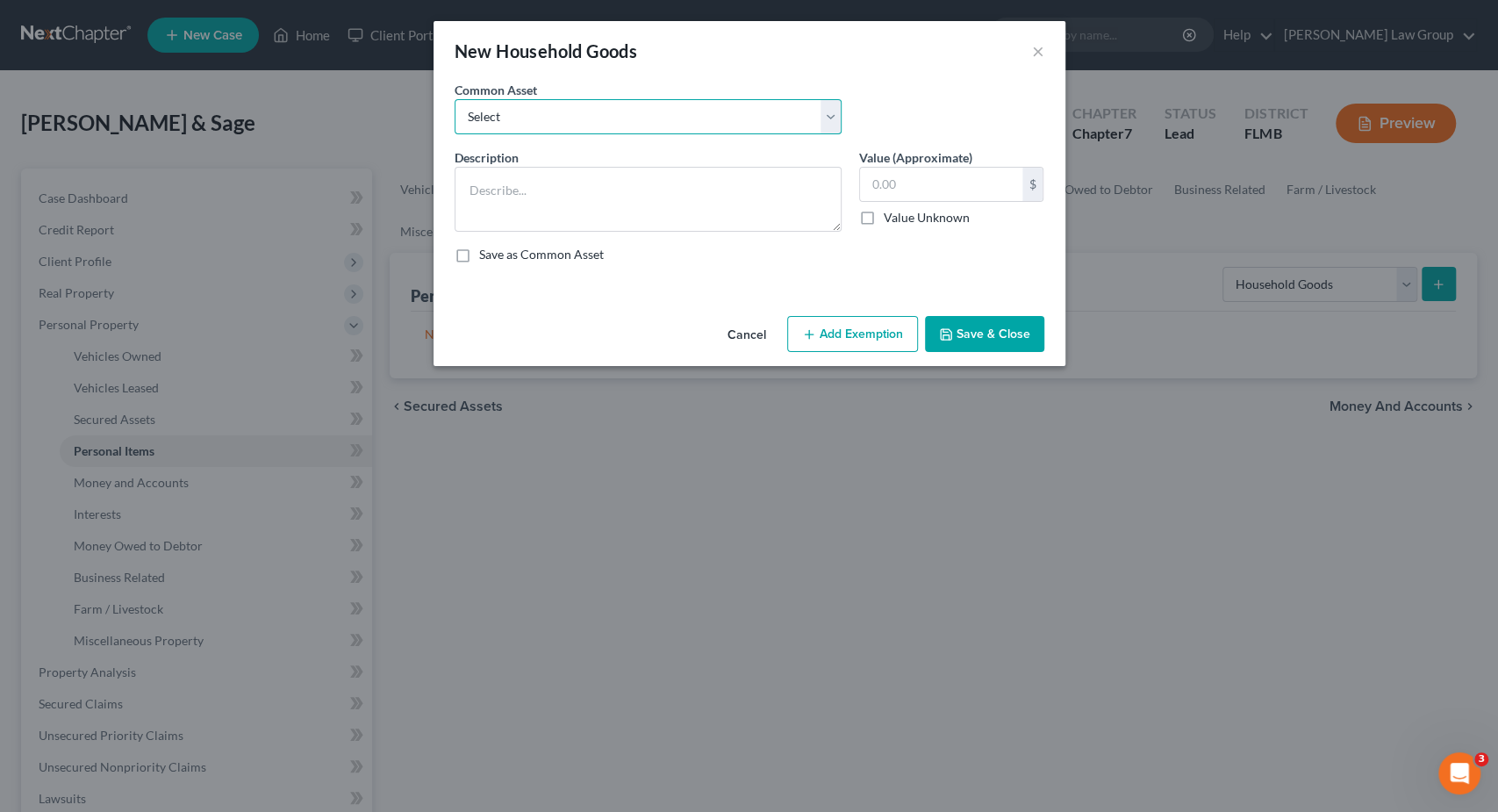
click at [455, 99] on select "Select Household goods & furnishings" at bounding box center [648, 116] width 387 height 35
select select "0"
click option "Household goods & furnishings" at bounding box center [0, 0] width 0 height 0
type textarea "Household goods & furnishings"
type input "2,000.00"
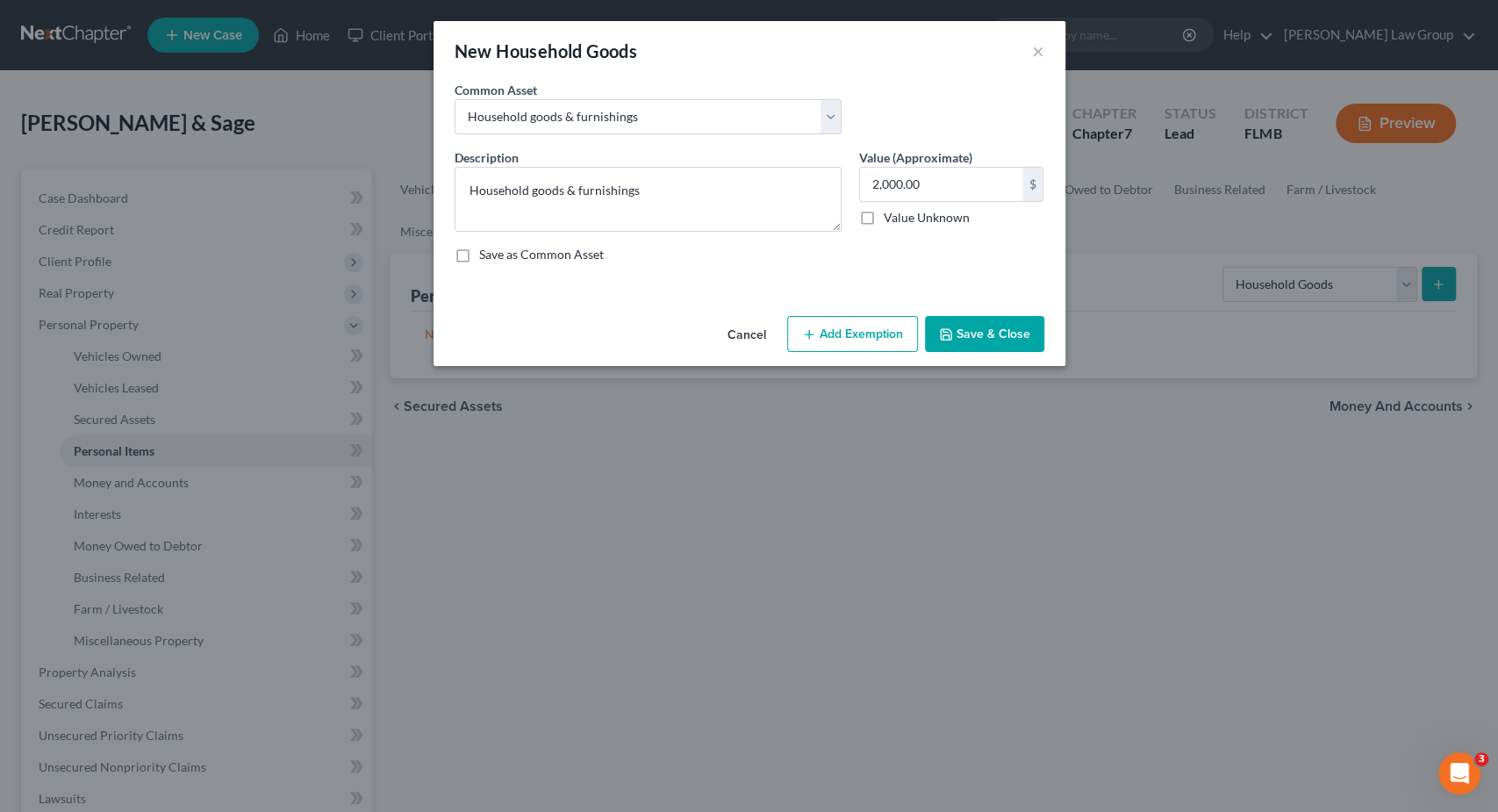
click at [828, 336] on button "Add Exemption" at bounding box center [853, 333] width 131 height 37
select select "2"
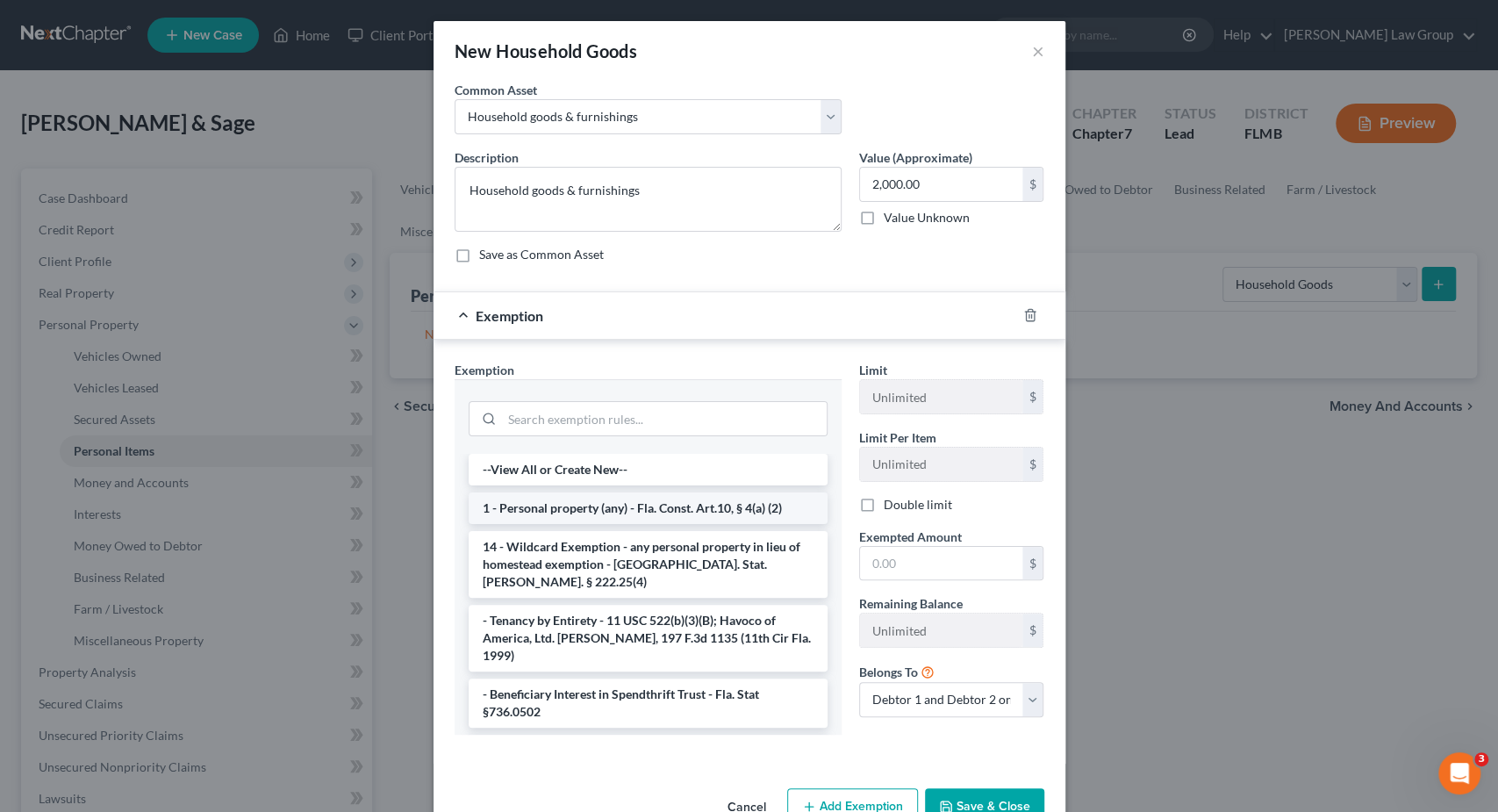
click at [596, 512] on li "1 - Personal property (any) - Fla. Const. Art.10, § 4(a) (2)" at bounding box center [648, 509] width 359 height 32
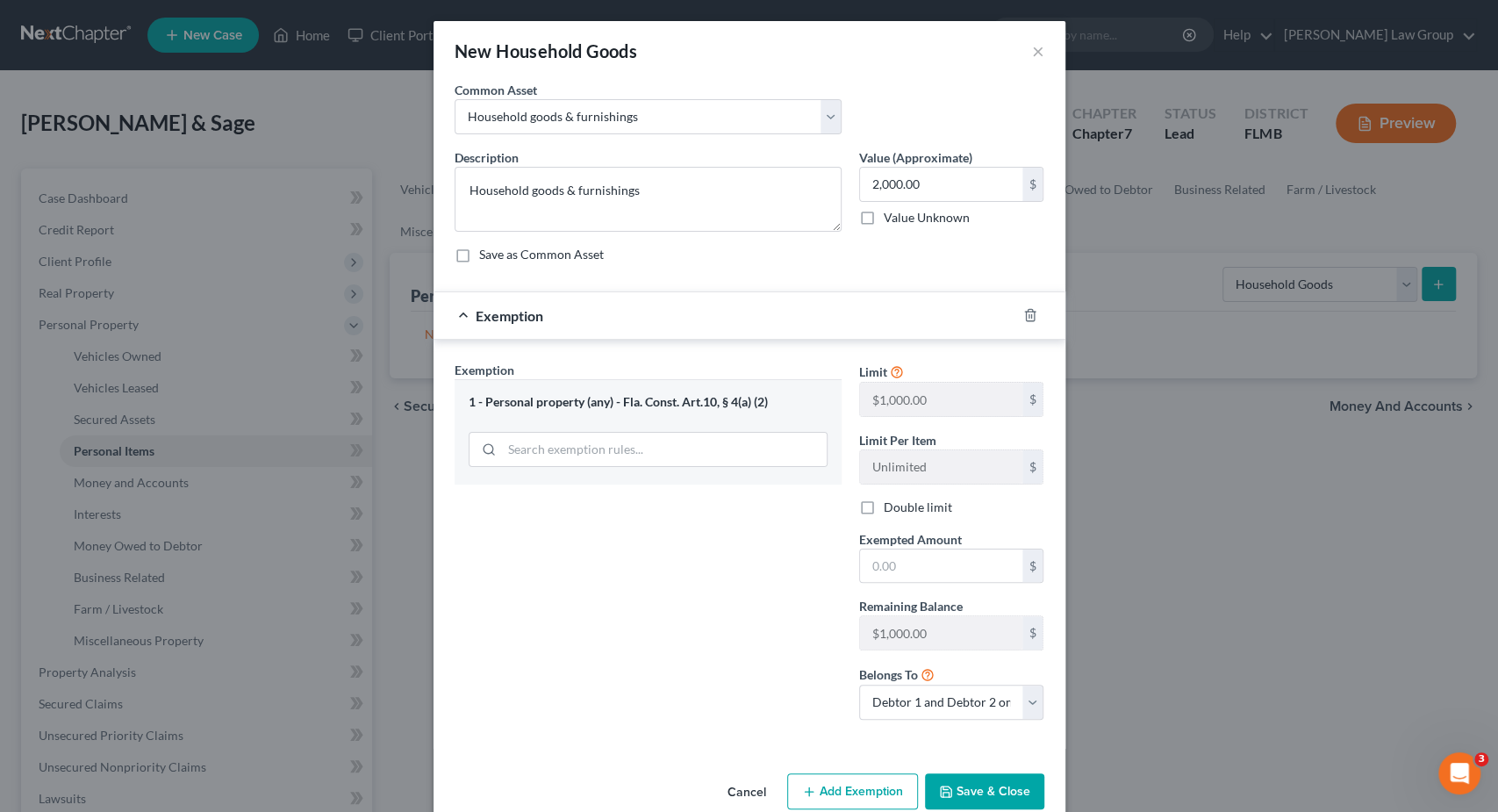
click at [884, 505] on label "Double limit" at bounding box center [918, 507] width 69 height 18
click at [899, 553] on input "text" at bounding box center [941, 565] width 162 height 33
click at [884, 501] on label "Double limit" at bounding box center [918, 507] width 69 height 18
click at [891, 501] on input "Double limit" at bounding box center [897, 504] width 11 height 11
checkbox input "true"
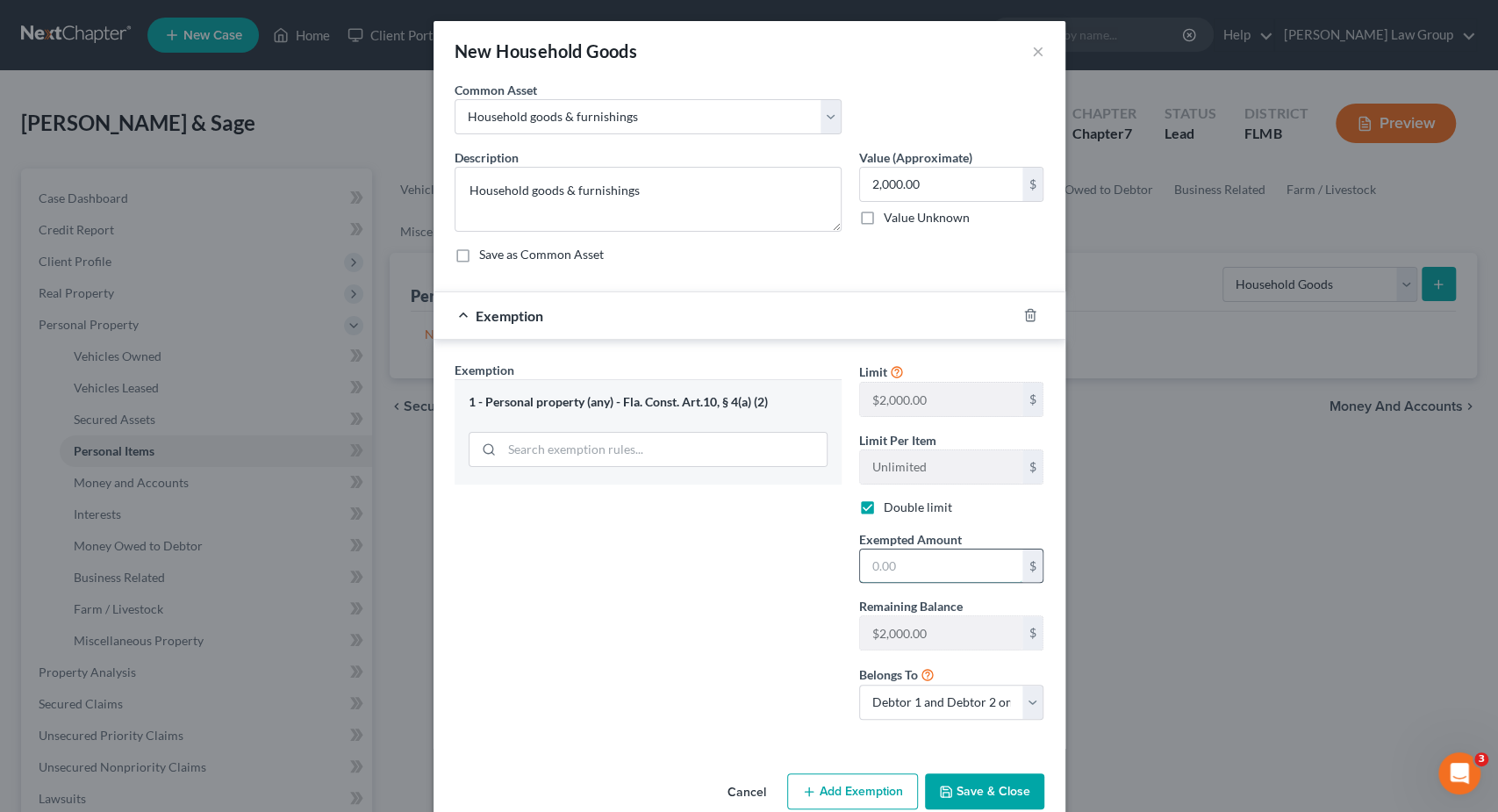
click at [908, 575] on input "text" at bounding box center [941, 565] width 162 height 33
type input "2,000"
click at [975, 778] on button "Save & Close" at bounding box center [985, 791] width 120 height 37
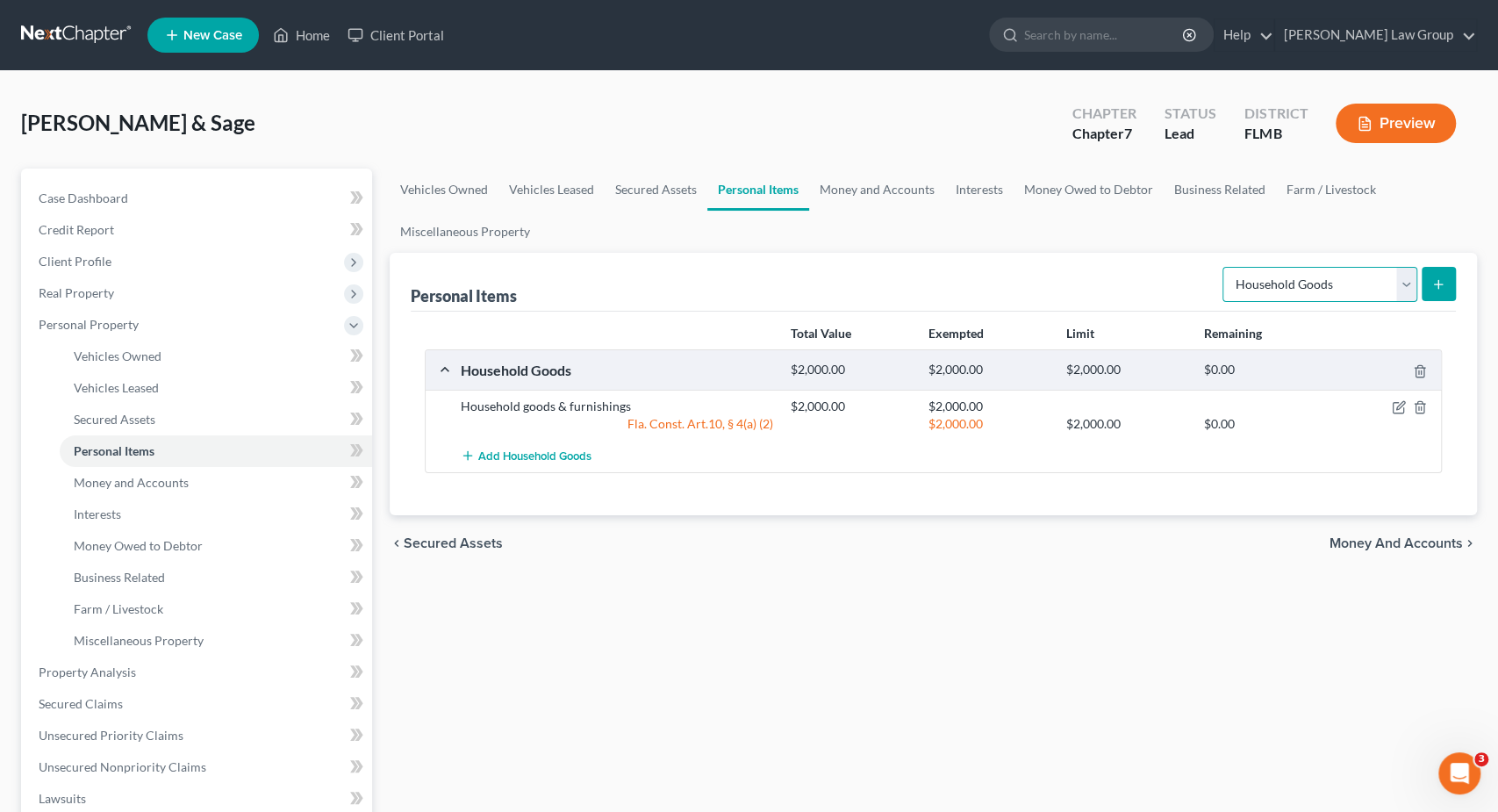
click at [1223, 267] on select "Select Item Type Clothing Collectibles Of Value Electronics Firearms Household …" at bounding box center [1320, 284] width 195 height 35
select select "clothing"
click option "Clothing" at bounding box center [0, 0] width 0 height 0
click at [1441, 277] on icon "submit" at bounding box center [1439, 284] width 14 height 14
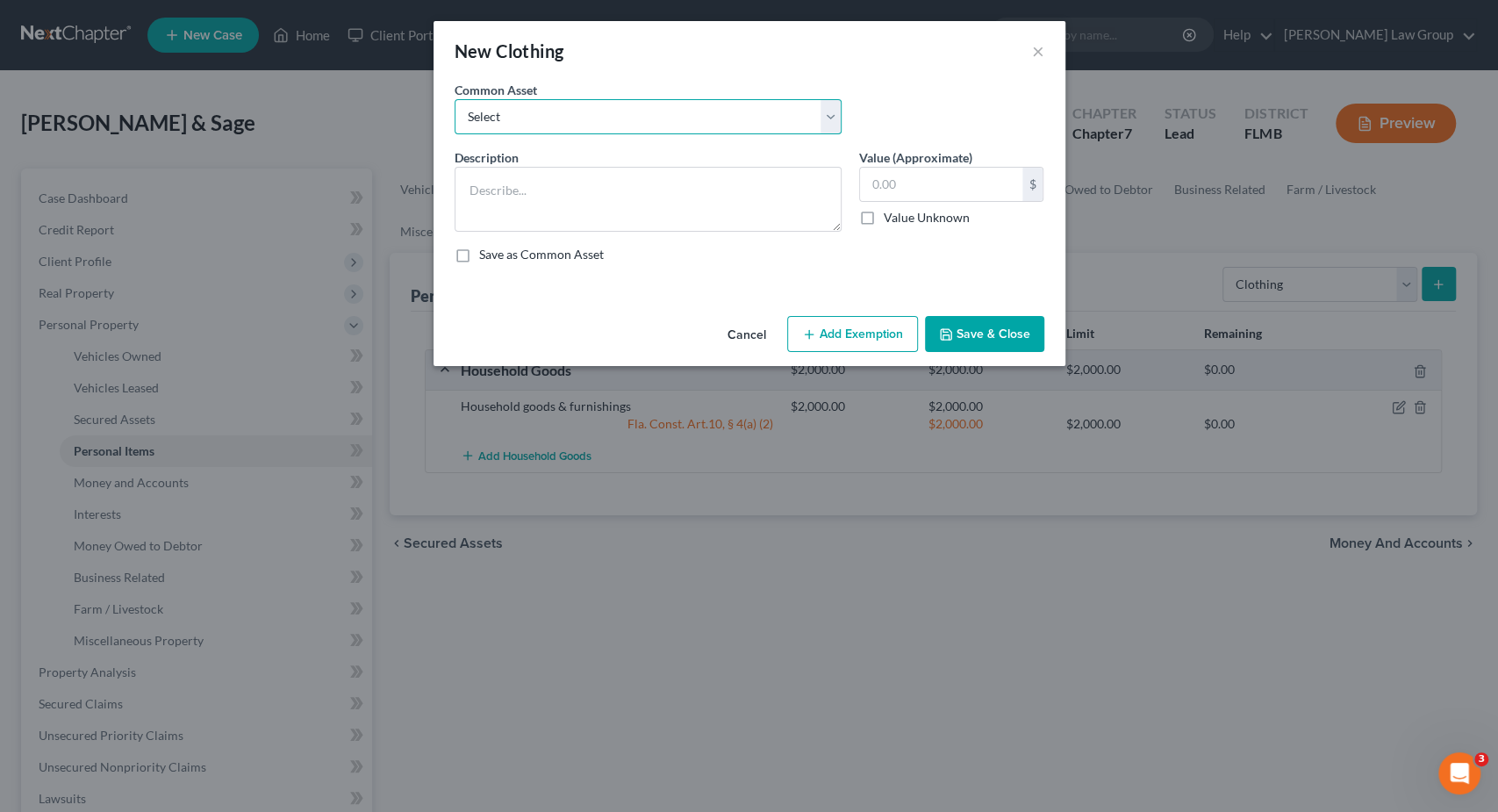
click at [455, 99] on select "Select Debtor's Wardrobe Joint debtor's wardrobe Joint Debtor's wardrobe" at bounding box center [648, 116] width 387 height 35
select select "0"
click option "Debtor's Wardrobe" at bounding box center [0, 0] width 0 height 0
type textarea "Debtor's Wardrobe"
type input "30.00"
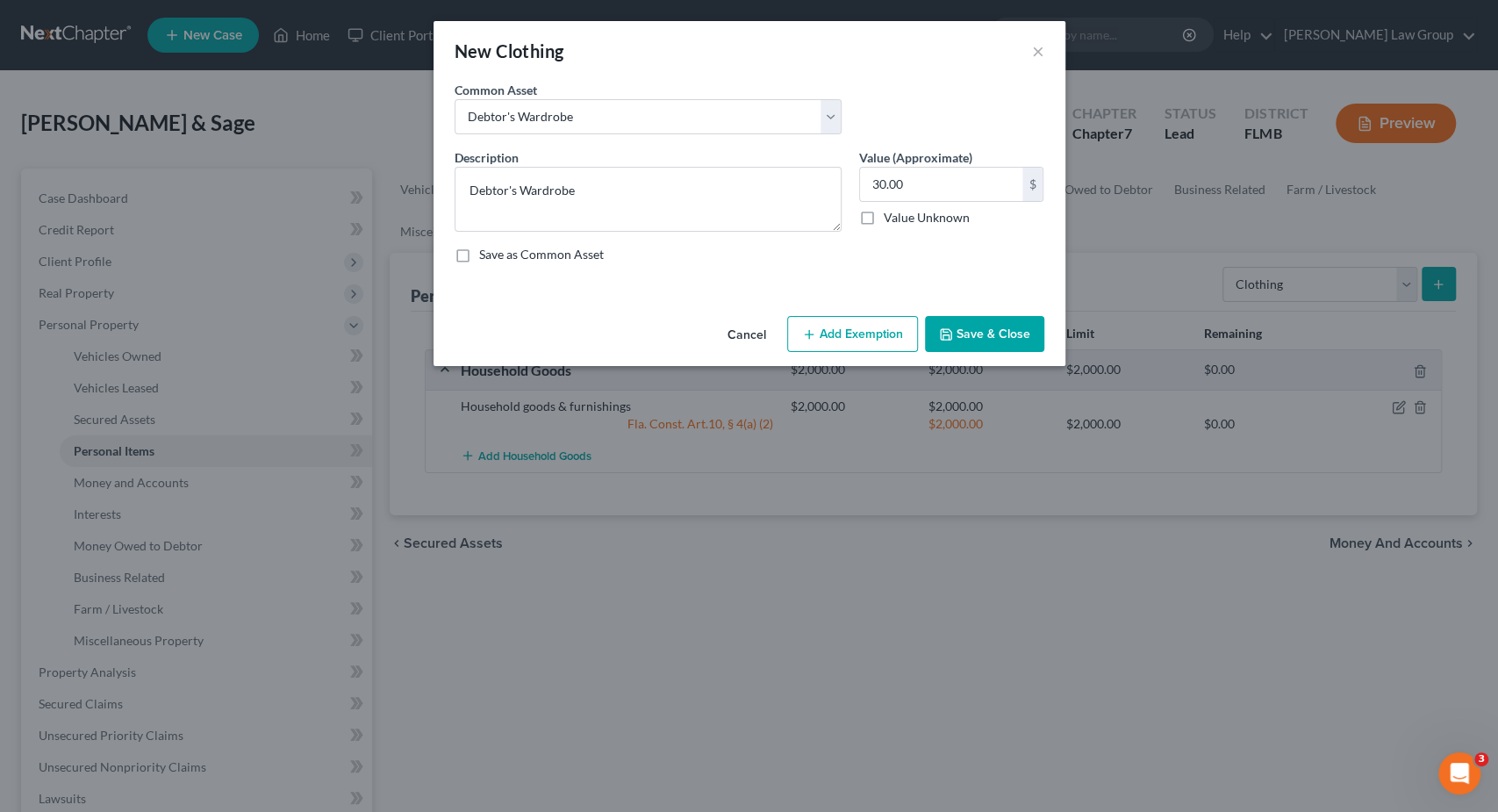
click at [990, 331] on button "Save & Close" at bounding box center [985, 333] width 120 height 37
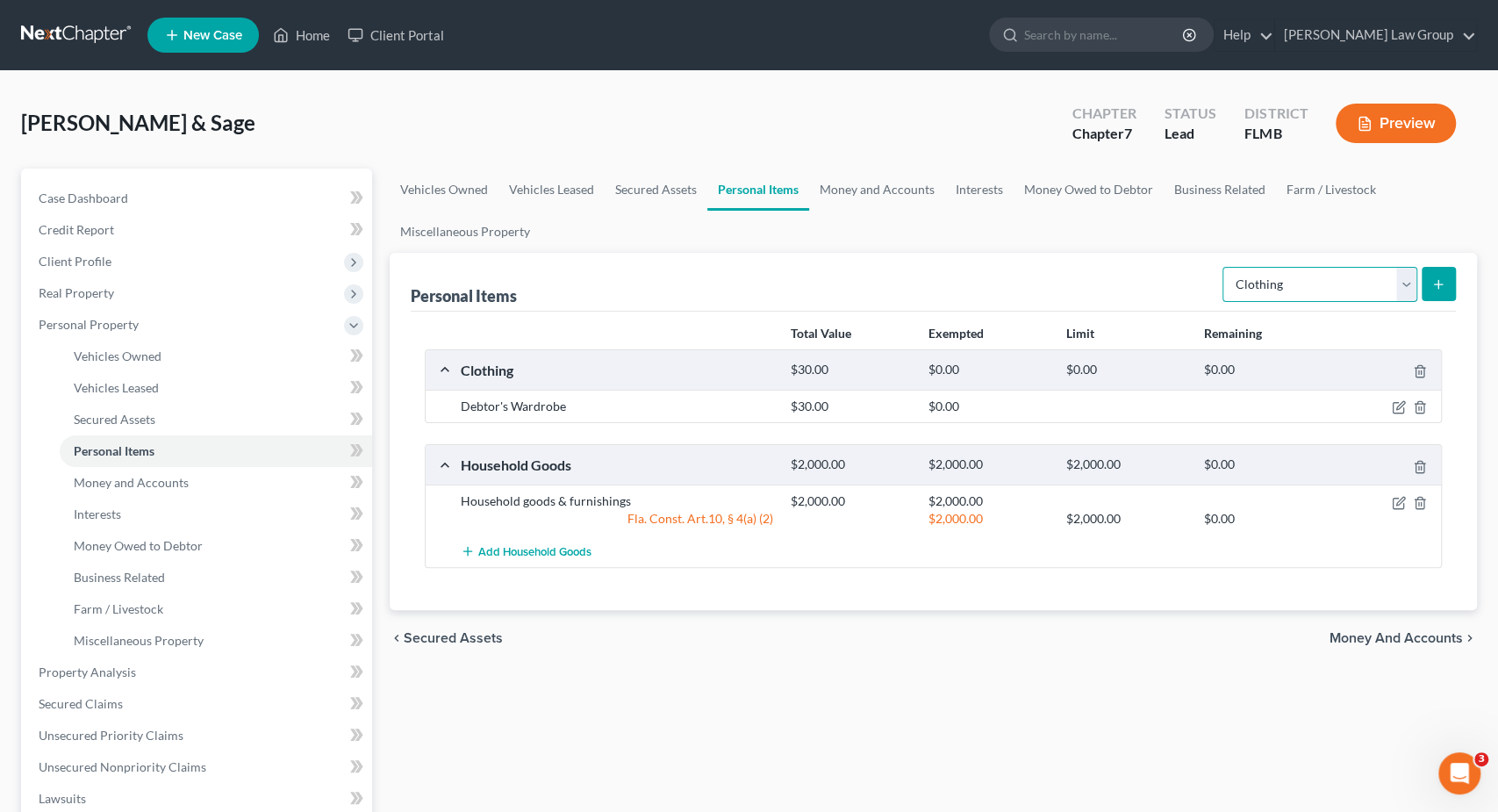
click at [1223, 267] on select "Select Item Type Clothing Collectibles Of Value Electronics Firearms Household …" at bounding box center [1320, 284] width 195 height 35
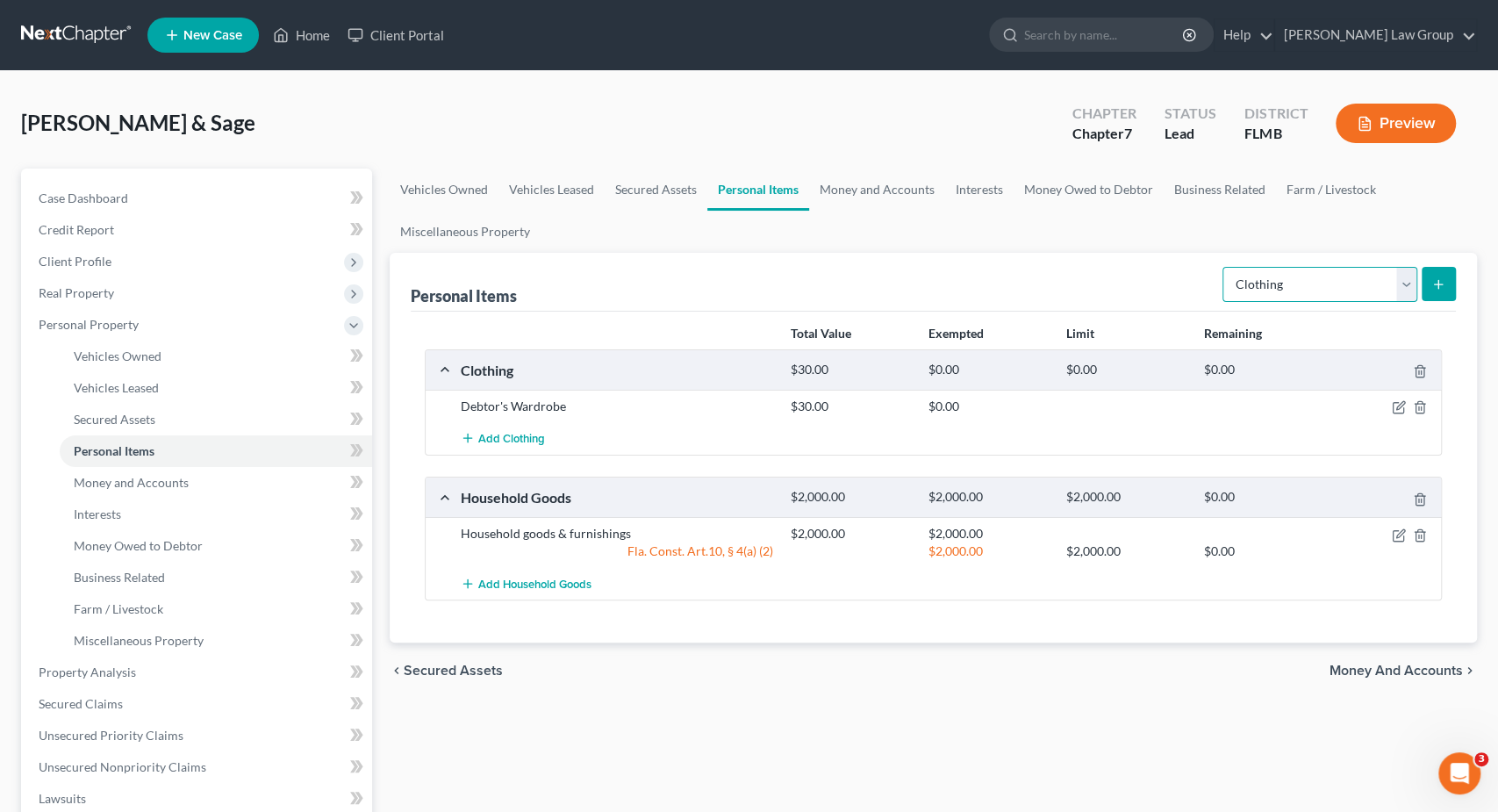
click at [1338, 283] on select "Select Item Type Clothing Collectibles Of Value Electronics Firearms Household …" at bounding box center [1320, 284] width 195 height 35
click at [1452, 277] on button "submit" at bounding box center [1439, 284] width 34 height 34
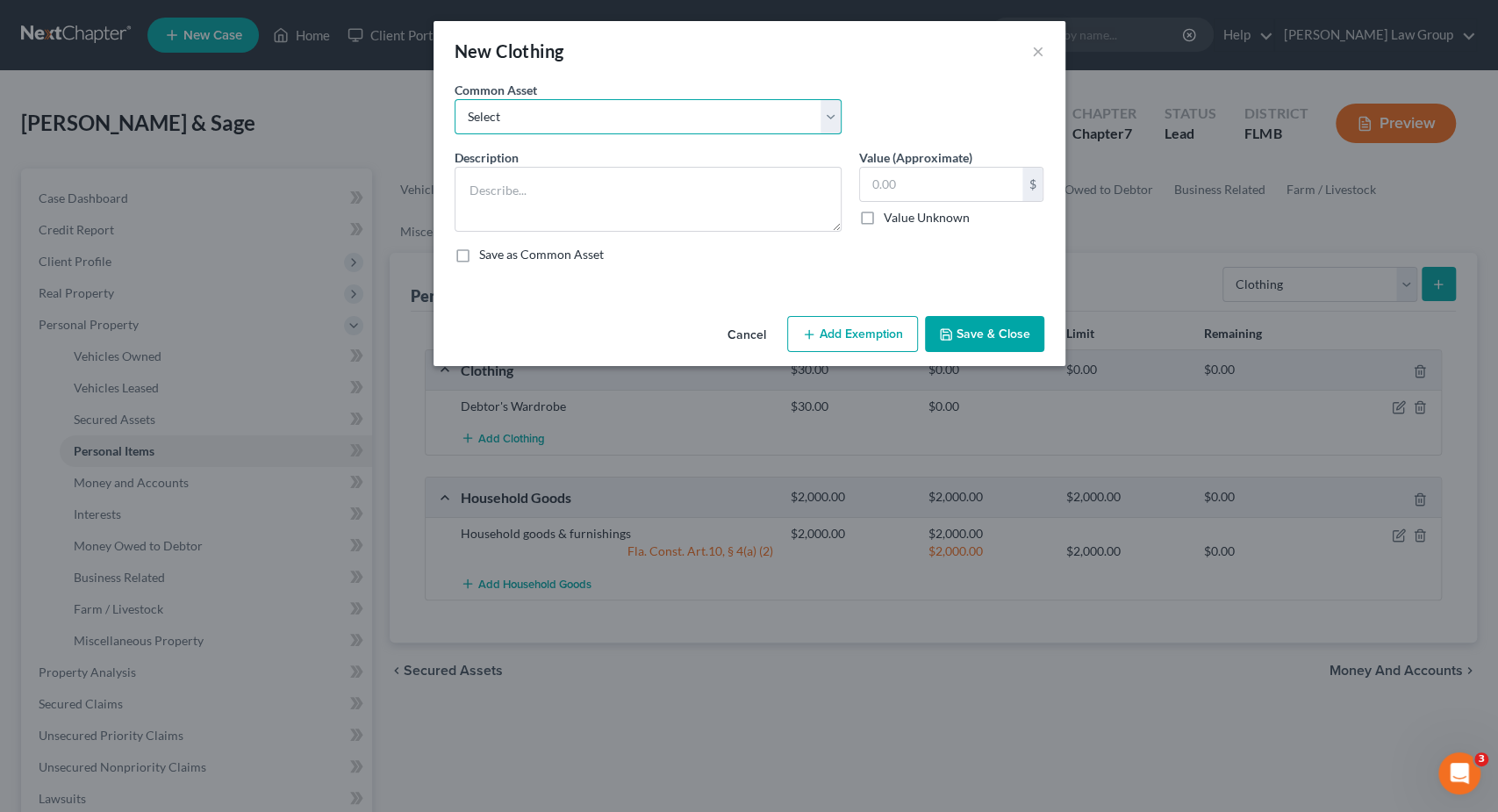
click at [455, 99] on select "Select Debtor's Wardrobe Joint debtor's wardrobe Joint Debtor's wardrobe" at bounding box center [648, 116] width 387 height 35
select select "2"
click option "Joint Debtor's wardrobe" at bounding box center [0, 0] width 0 height 0
type textarea "Joint Debtor's wardrobe"
type input "30.00"
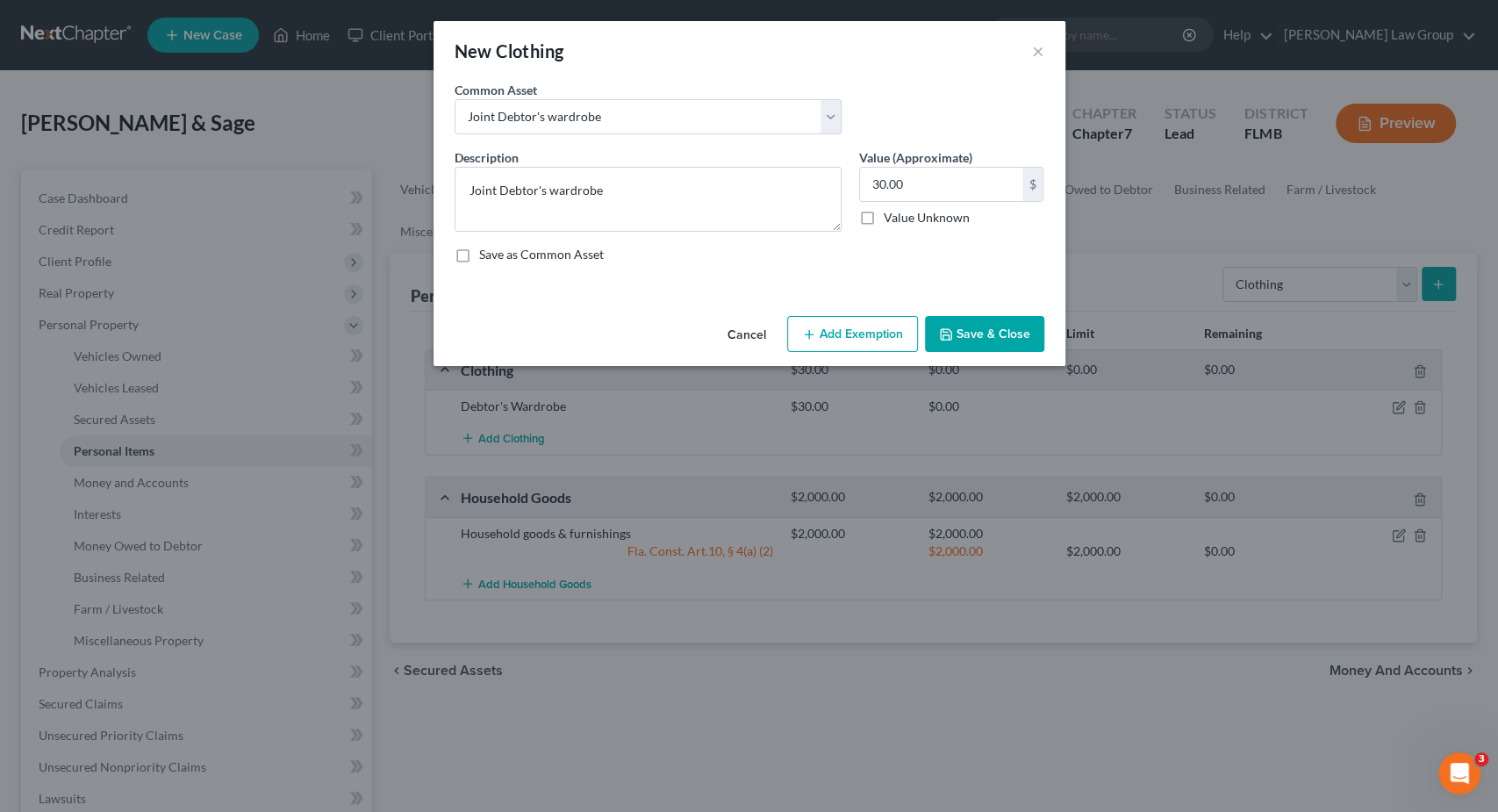
click at [969, 333] on button "Save & Close" at bounding box center [985, 333] width 120 height 37
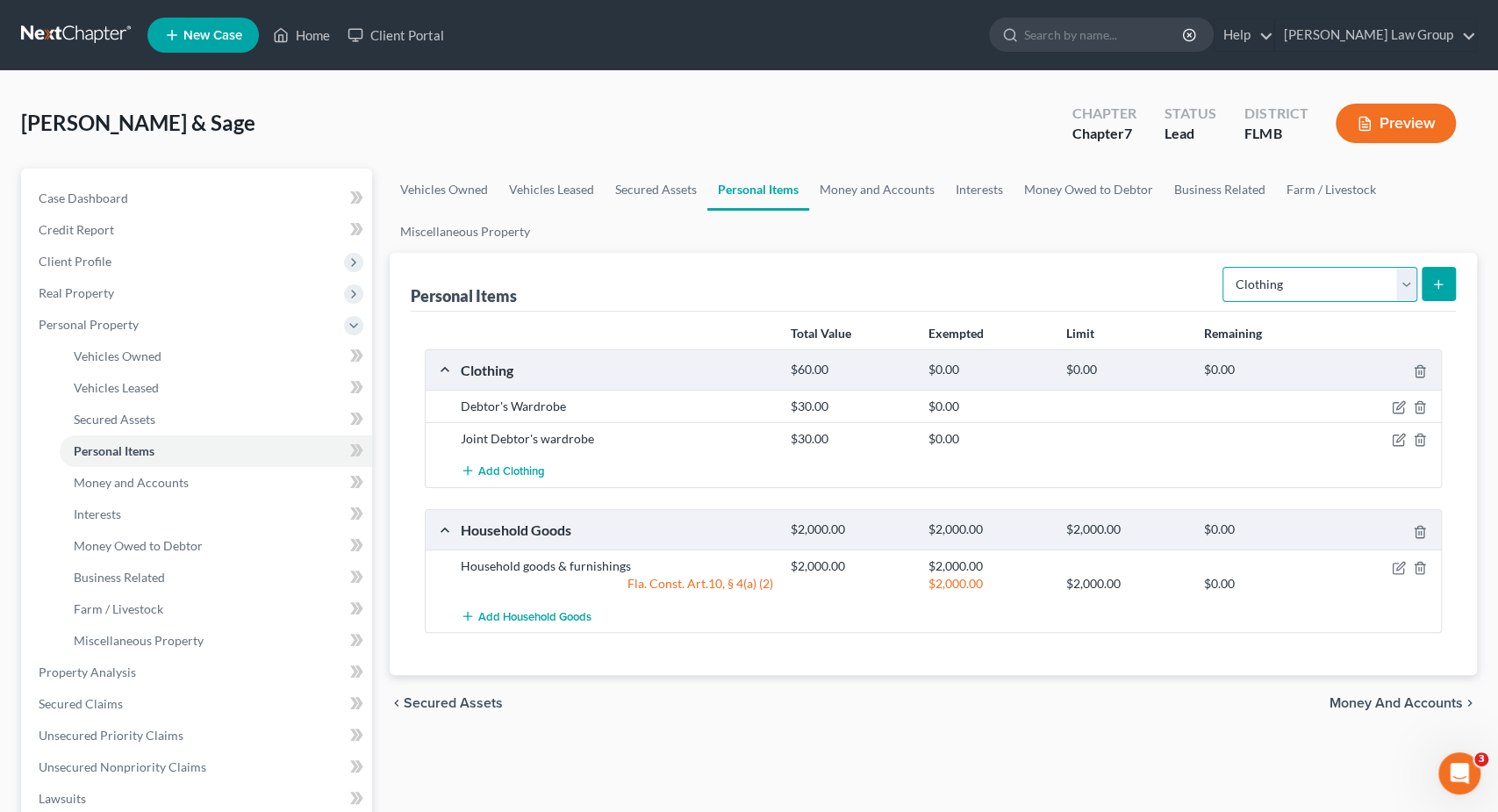
click at [1223, 267] on select "Select Item Type Clothing Collectibles Of Value Electronics Firearms Household …" at bounding box center [1320, 284] width 195 height 35
select select "firearms"
click option "Firearms" at bounding box center [0, 0] width 0 height 0
click at [1455, 273] on button "submit" at bounding box center [1439, 284] width 34 height 34
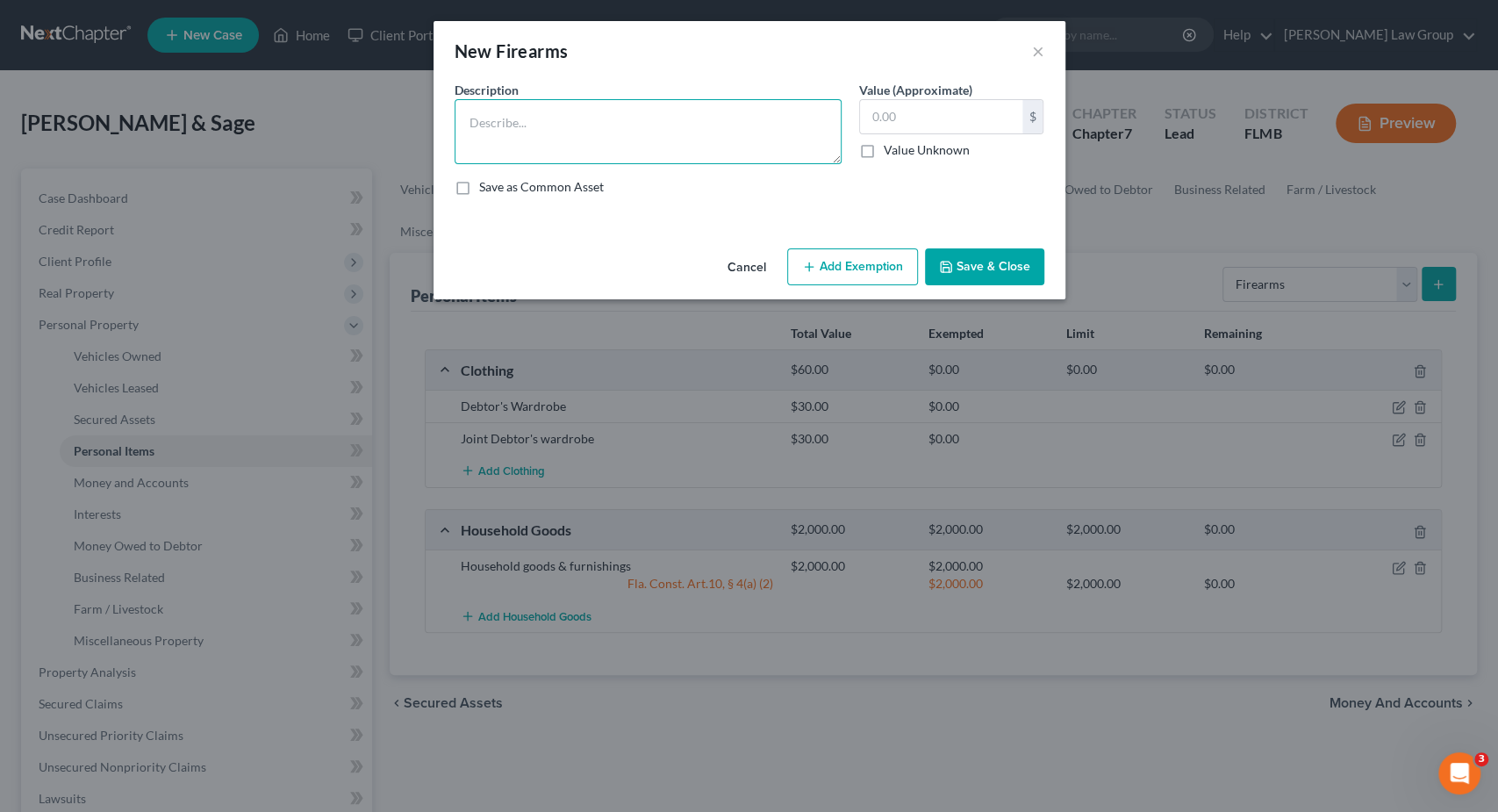
click at [589, 125] on textarea at bounding box center [648, 131] width 387 height 65
type textarea "Guns"
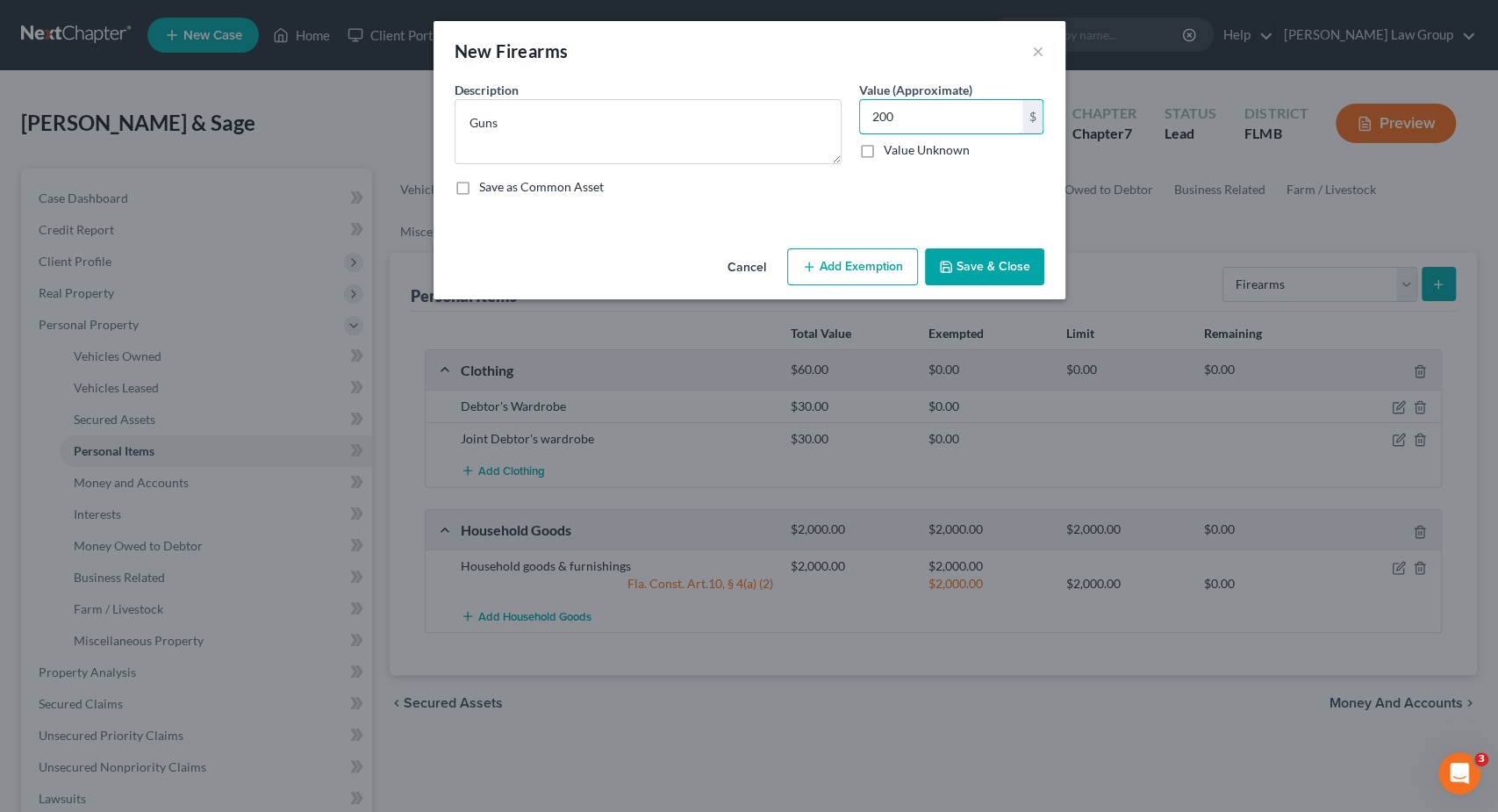
type input "200"
click at [1002, 257] on button "Save & Close" at bounding box center [985, 267] width 120 height 37
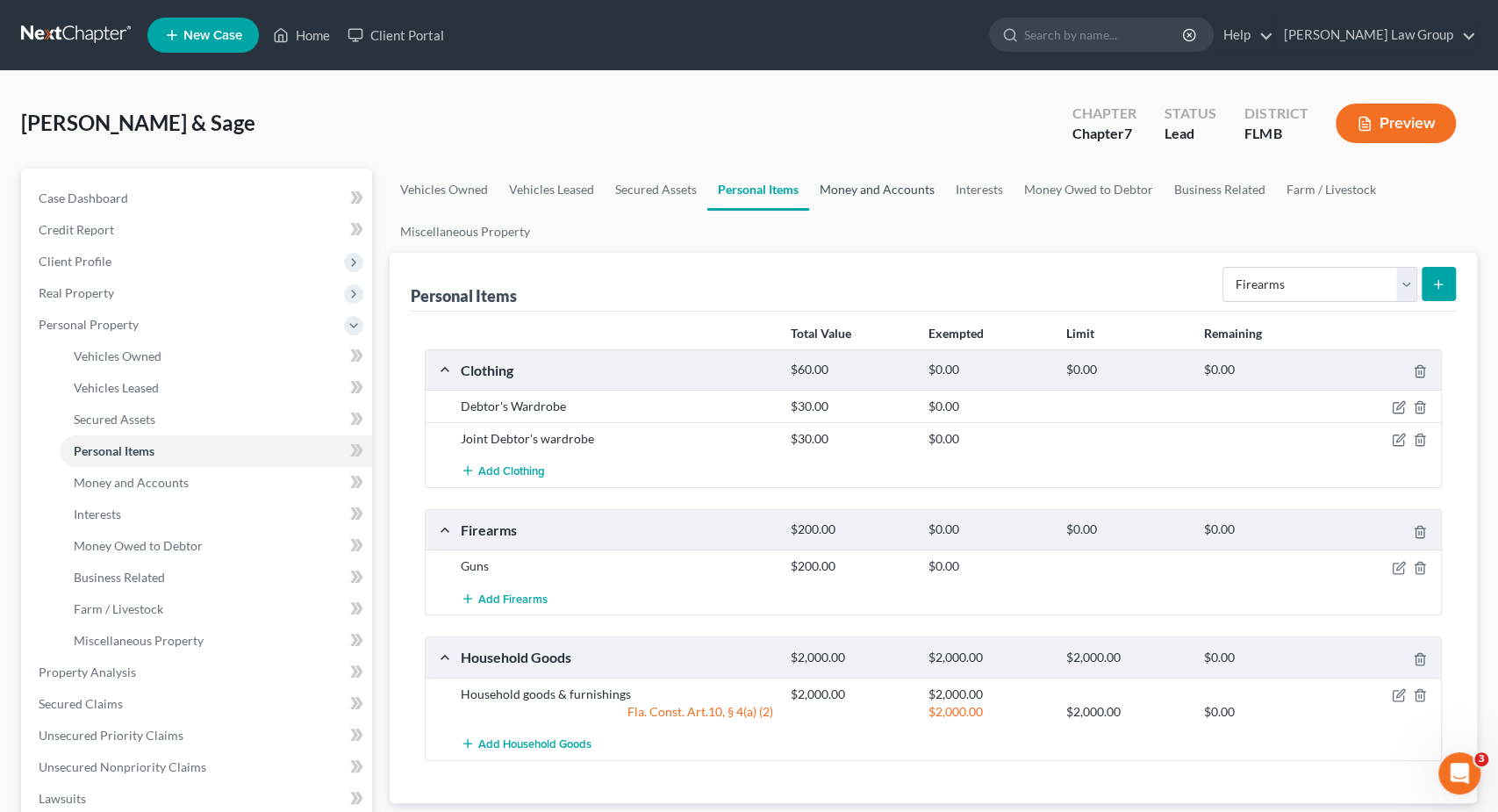
click at [905, 192] on link "Money and Accounts" at bounding box center [877, 189] width 136 height 42
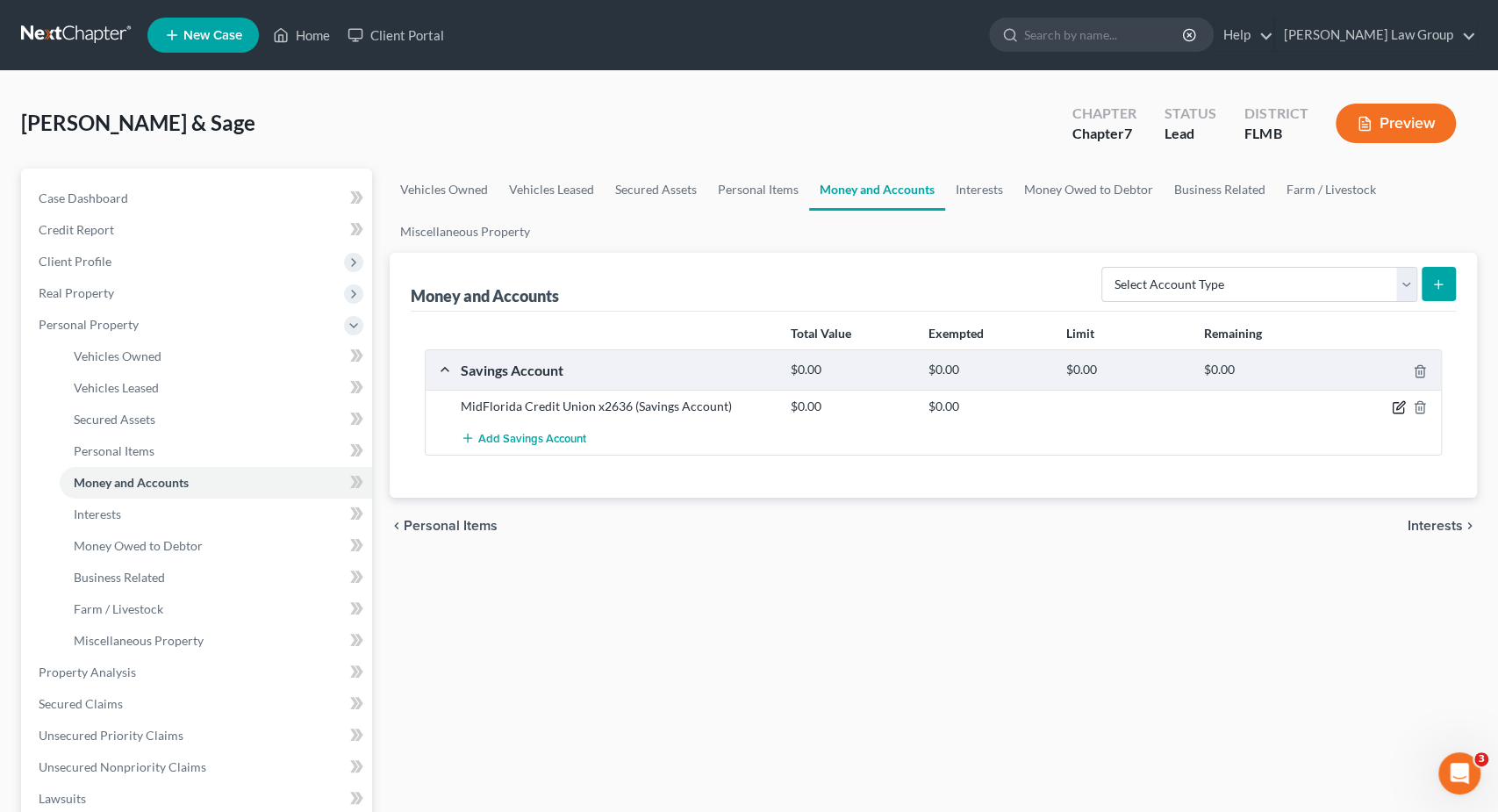
click at [1403, 401] on icon "button" at bounding box center [1399, 407] width 14 height 14
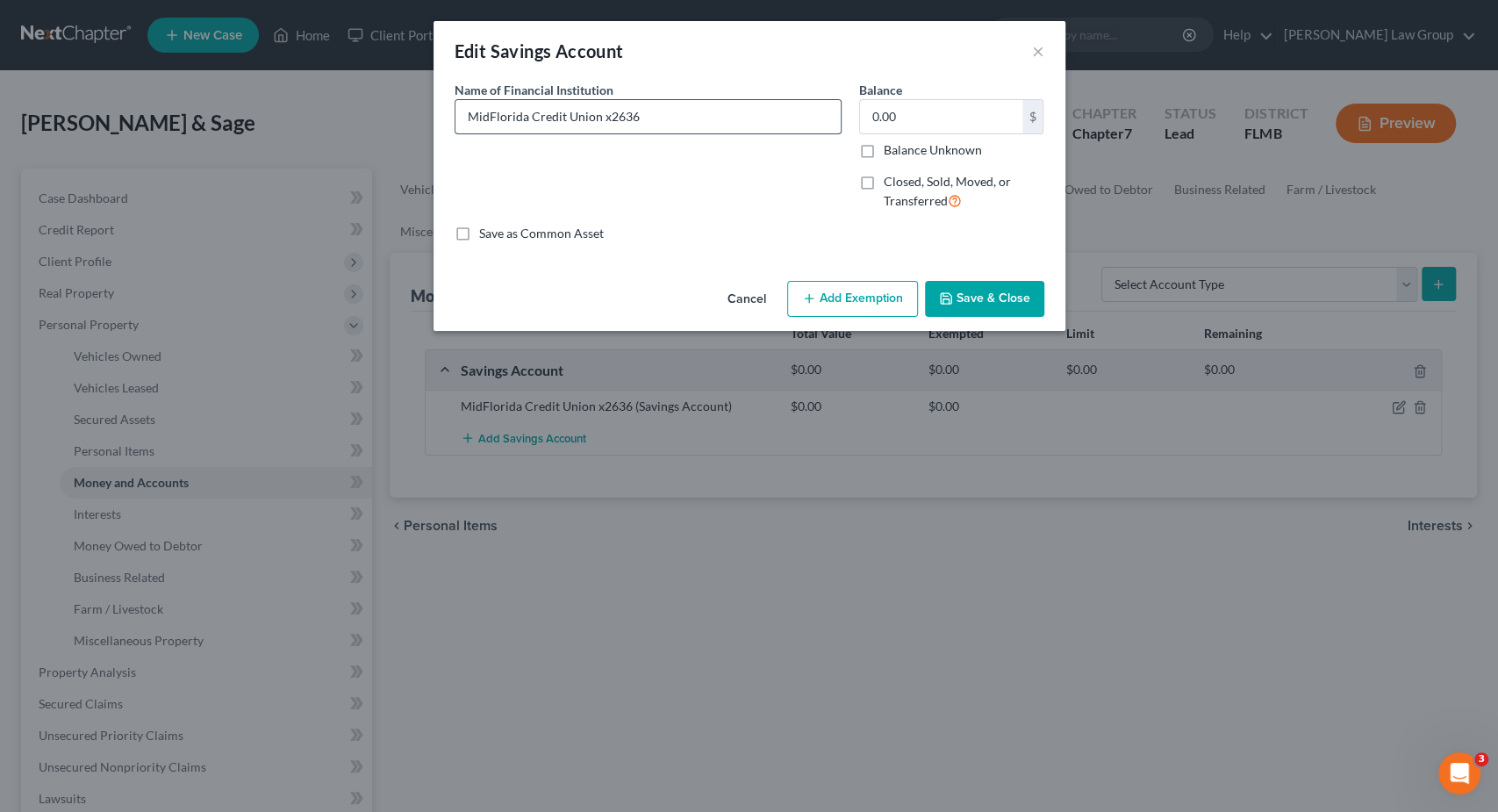
drag, startPoint x: 598, startPoint y: 121, endPoint x: 317, endPoint y: 122, distance: 281.0
click at [456, 122] on input "MidFlorida Credit Union x2636" at bounding box center [648, 116] width 385 height 33
click at [739, 310] on button "Cancel" at bounding box center [746, 300] width 67 height 35
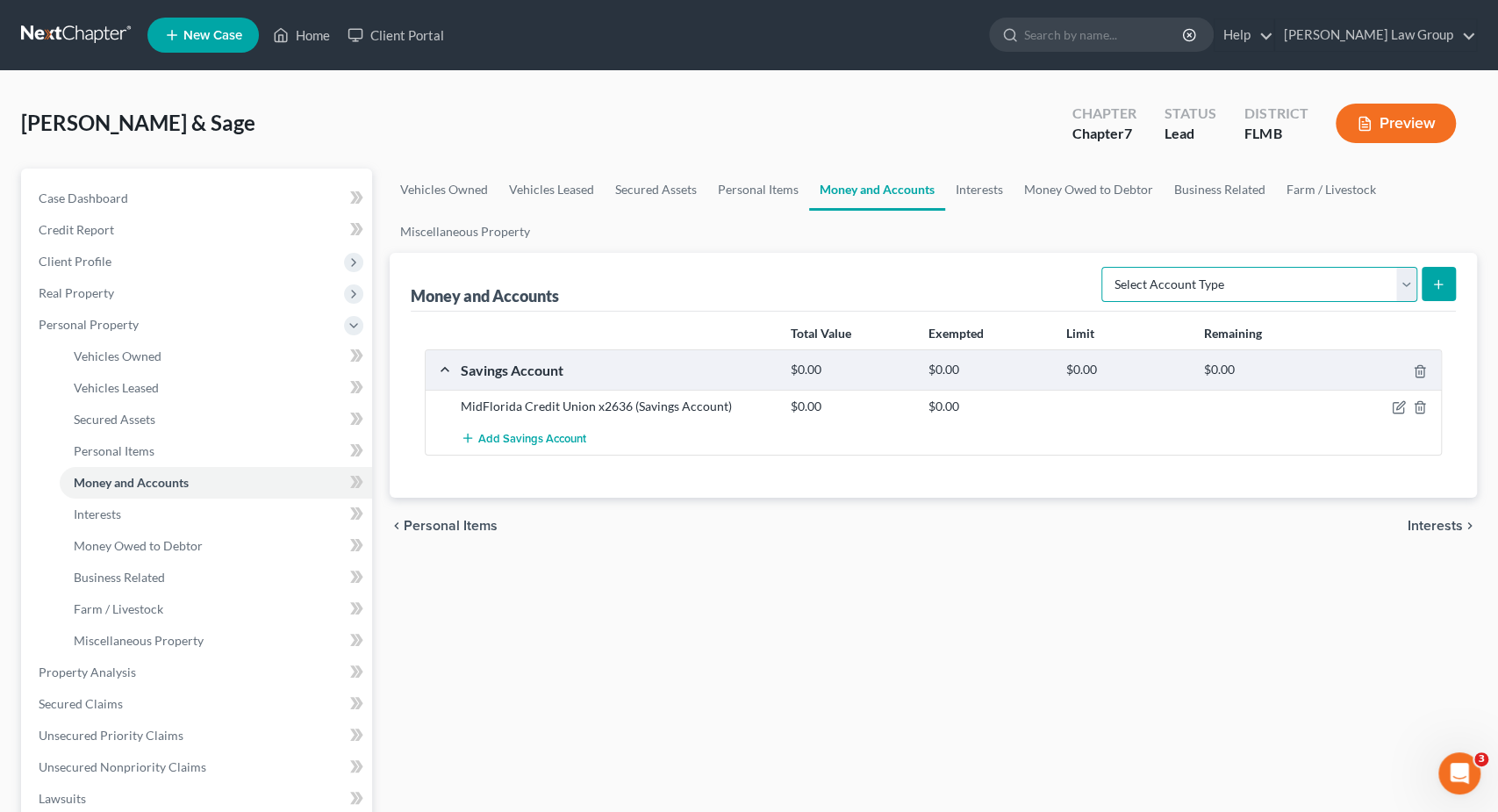
click at [1101, 267] on select "Select Account Type Brokerage Cash on Hand Certificates of Deposit Checking Acc…" at bounding box center [1259, 284] width 316 height 35
select select "checking"
click option "Checking Account" at bounding box center [0, 0] width 0 height 0
click at [1428, 277] on button "submit" at bounding box center [1439, 284] width 34 height 34
click at [1022, 196] on link "Money Owed to Debtor" at bounding box center [1088, 189] width 150 height 42
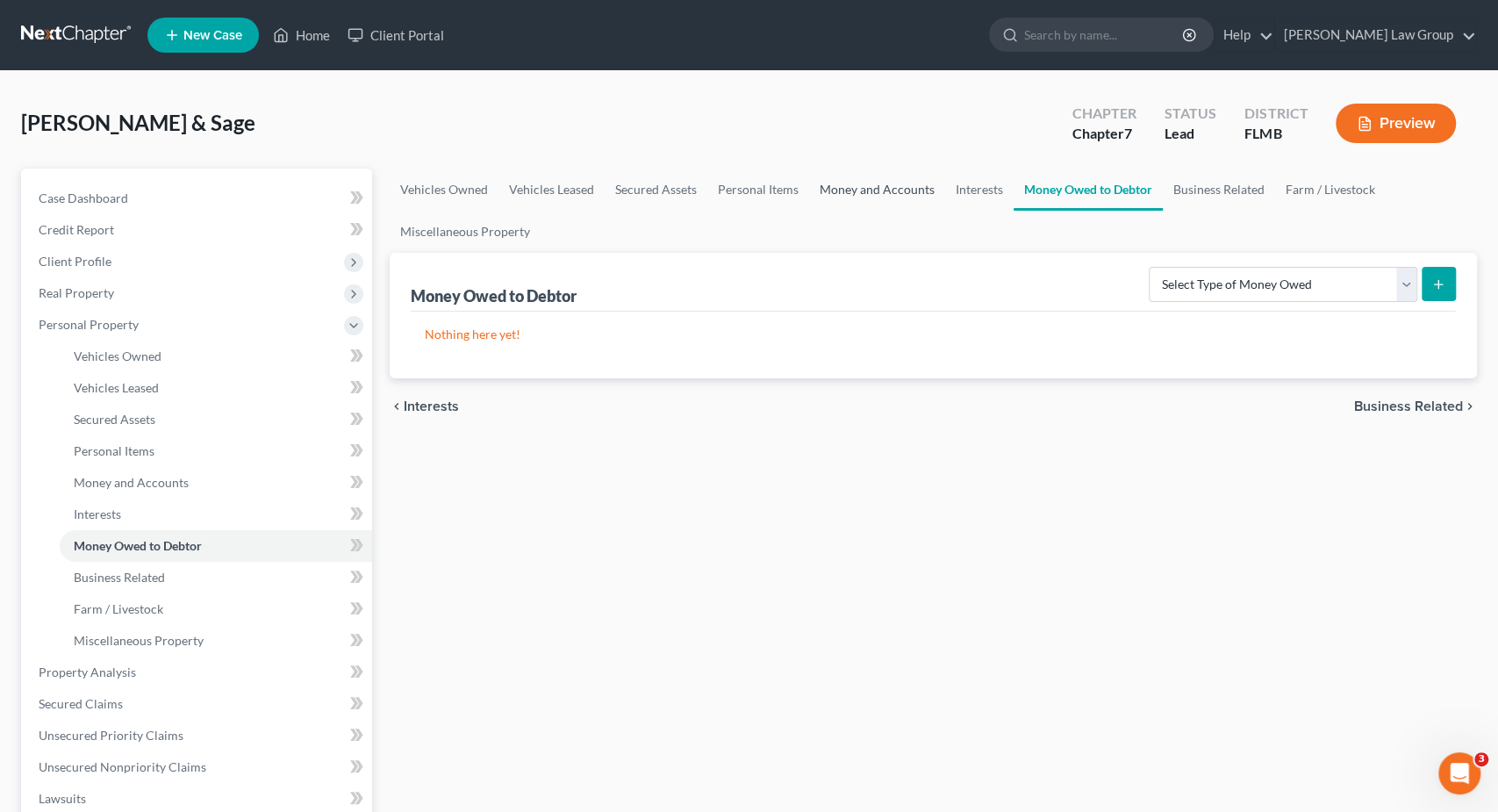
click at [868, 191] on link "Money and Accounts" at bounding box center [877, 189] width 136 height 42
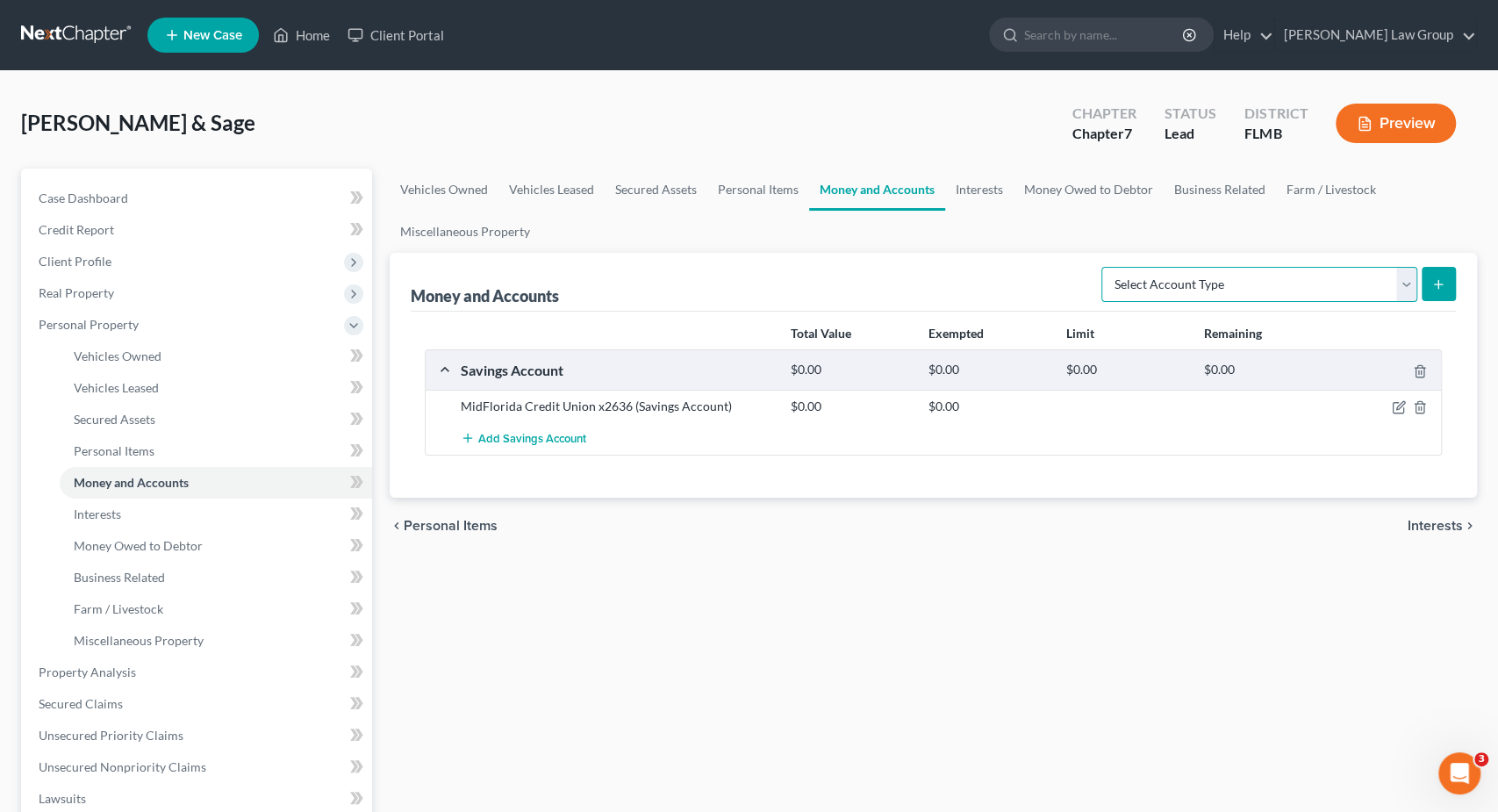
click at [1101, 267] on select "Select Account Type Brokerage Cash on Hand Certificates of Deposit Checking Acc…" at bounding box center [1259, 284] width 316 height 35
select select "checking"
click option "Checking Account" at bounding box center [0, 0] width 0 height 0
click at [1427, 279] on button "submit" at bounding box center [1439, 284] width 34 height 34
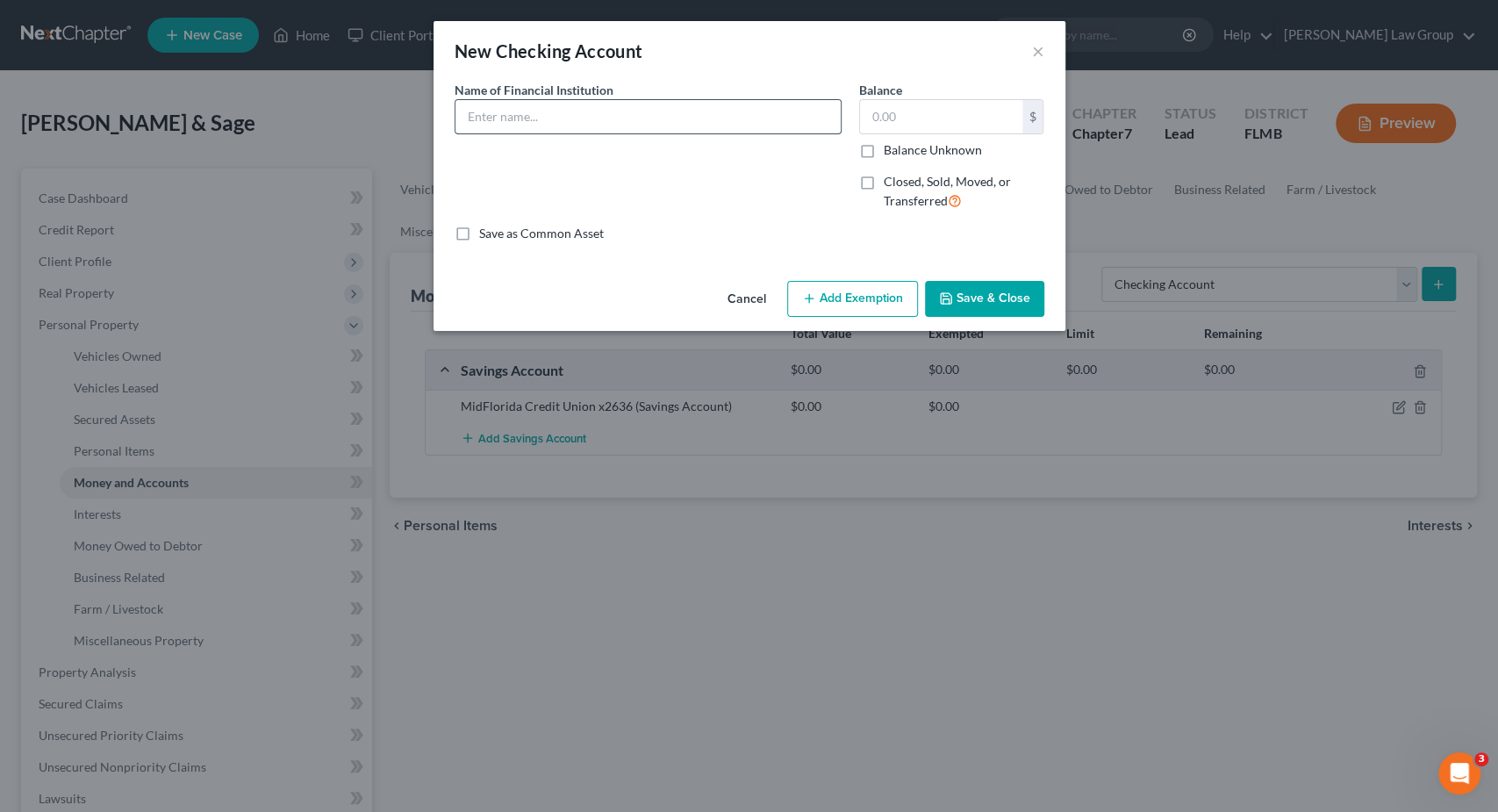
paste input "MidFlorida Credit Union"
click at [600, 121] on input "MidFlorida Credit Union" at bounding box center [648, 116] width 385 height 33
type input "MidFlorida Credit Union"
click at [924, 118] on input "text" at bounding box center [941, 116] width 162 height 33
type input "100"
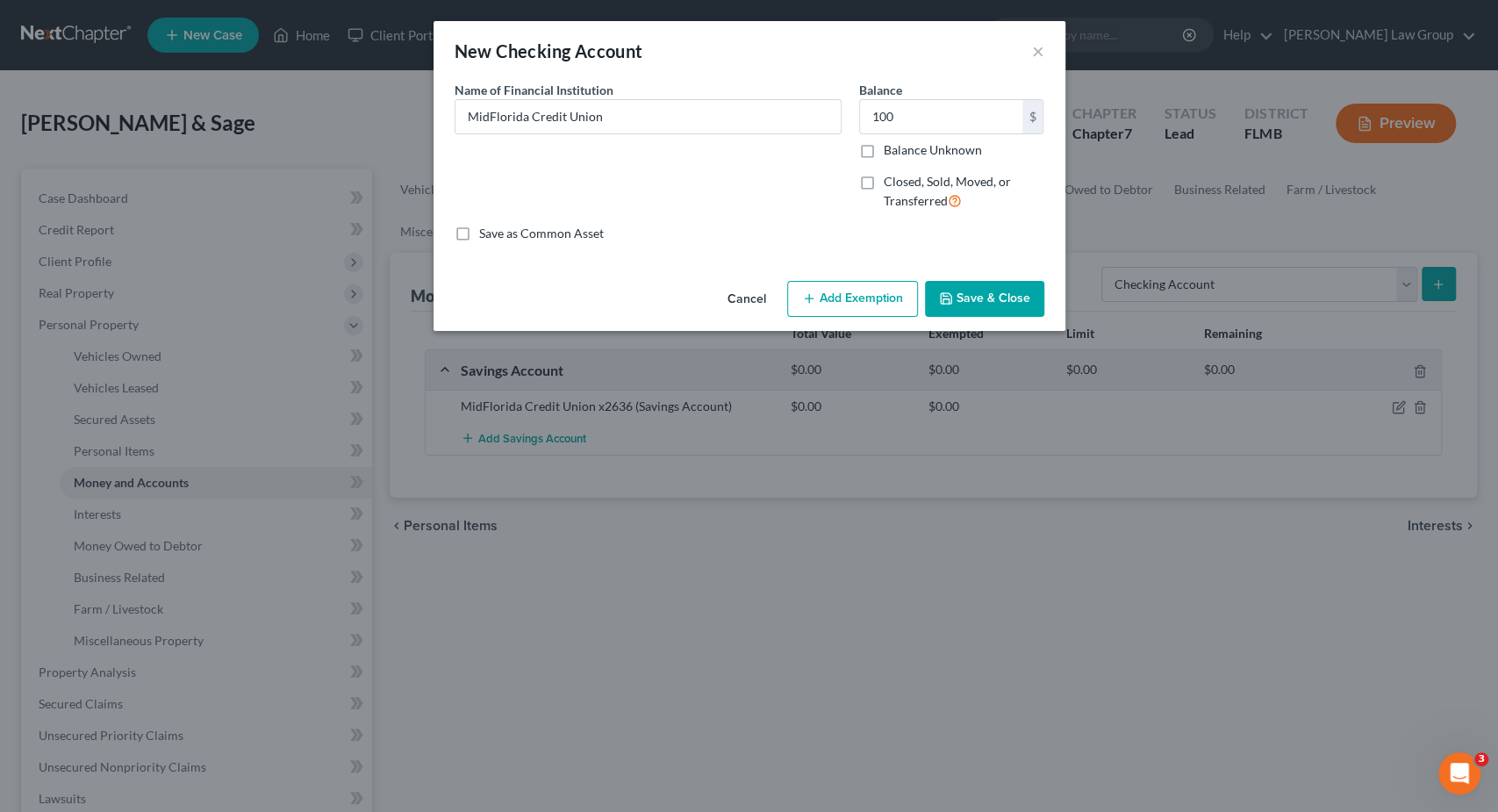
click at [983, 292] on button "Save & Close" at bounding box center [985, 299] width 120 height 37
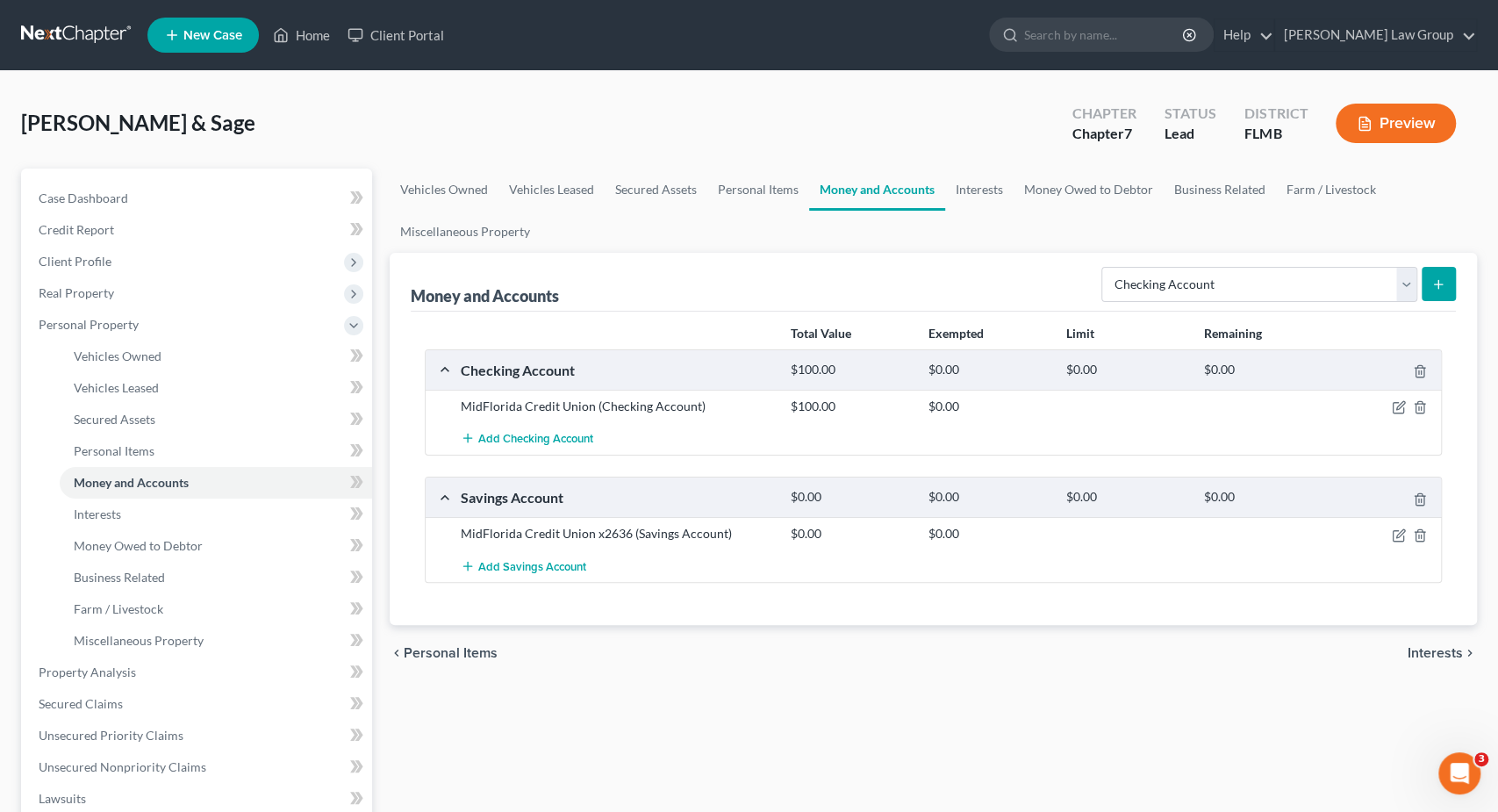
click at [1447, 285] on button "submit" at bounding box center [1439, 284] width 34 height 34
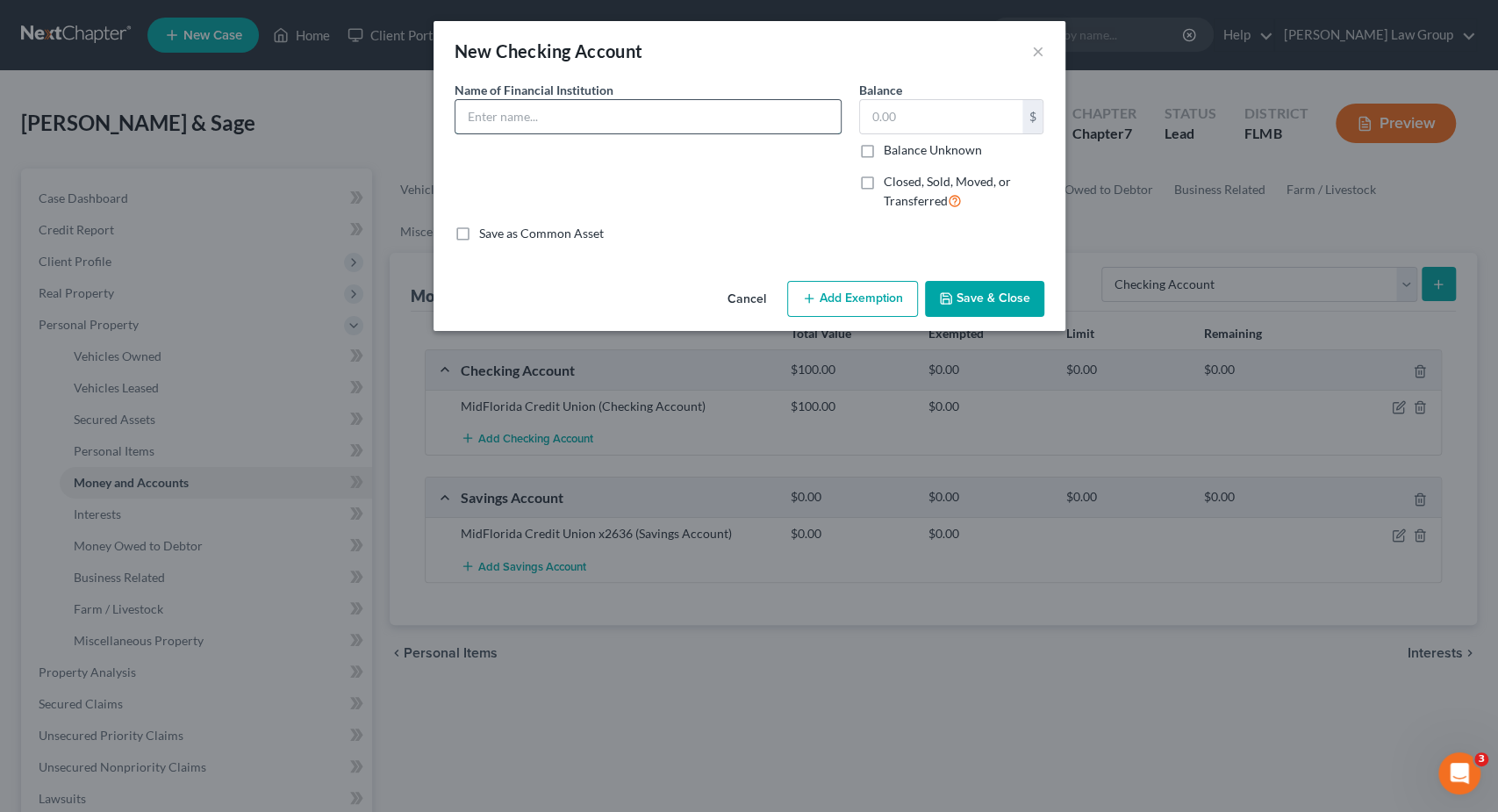
click at [757, 122] on input "text" at bounding box center [648, 116] width 385 height 33
drag, startPoint x: 664, startPoint y: 106, endPoint x: 131, endPoint y: 125, distance: 533.3
click at [456, 125] on input "Fifth Third Bank" at bounding box center [648, 116] width 385 height 33
type input "Fifth Third Bank"
click at [918, 109] on input "text" at bounding box center [941, 116] width 162 height 33
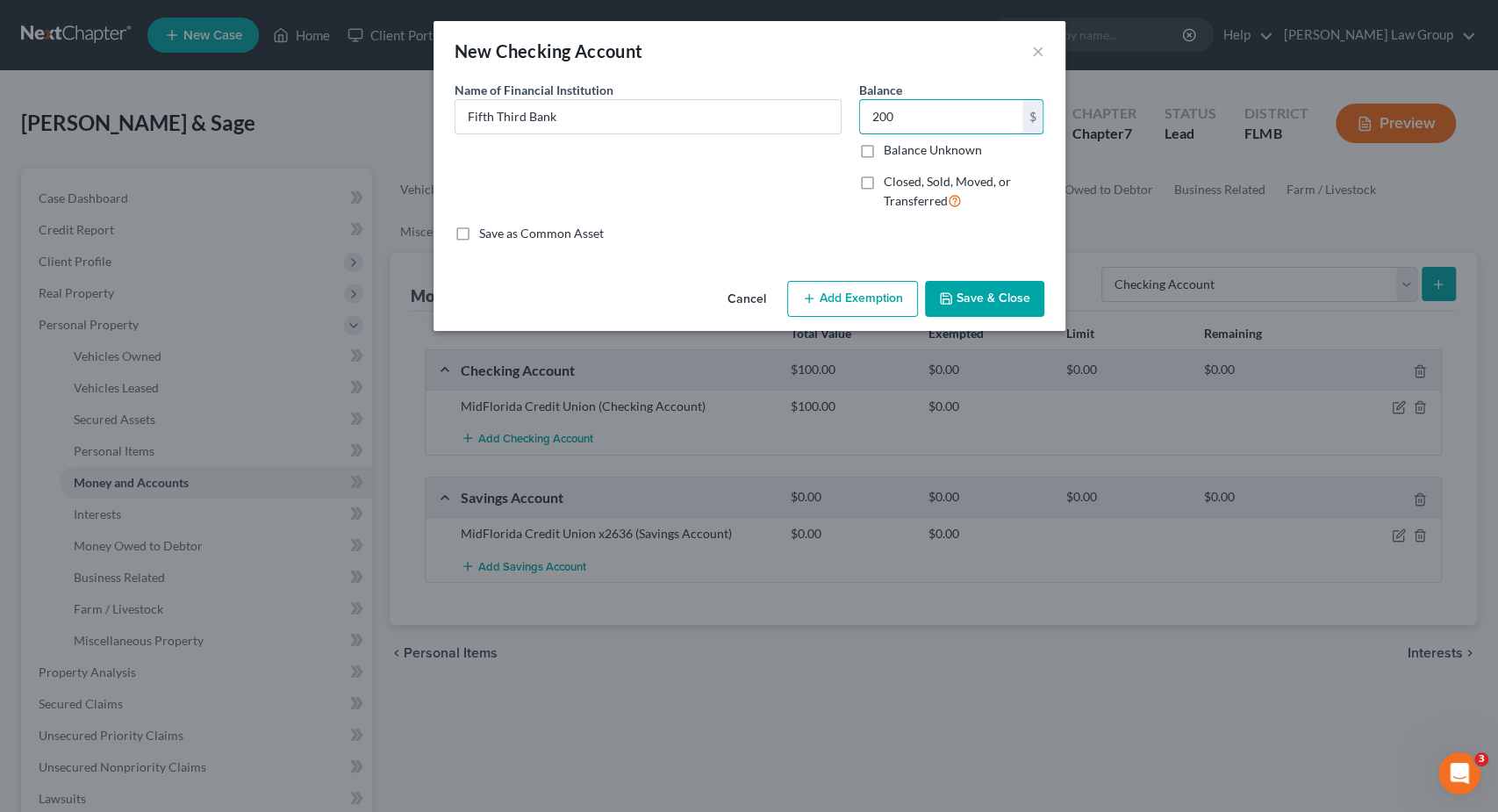
type input "200"
click at [985, 289] on button "Save & Close" at bounding box center [985, 299] width 120 height 37
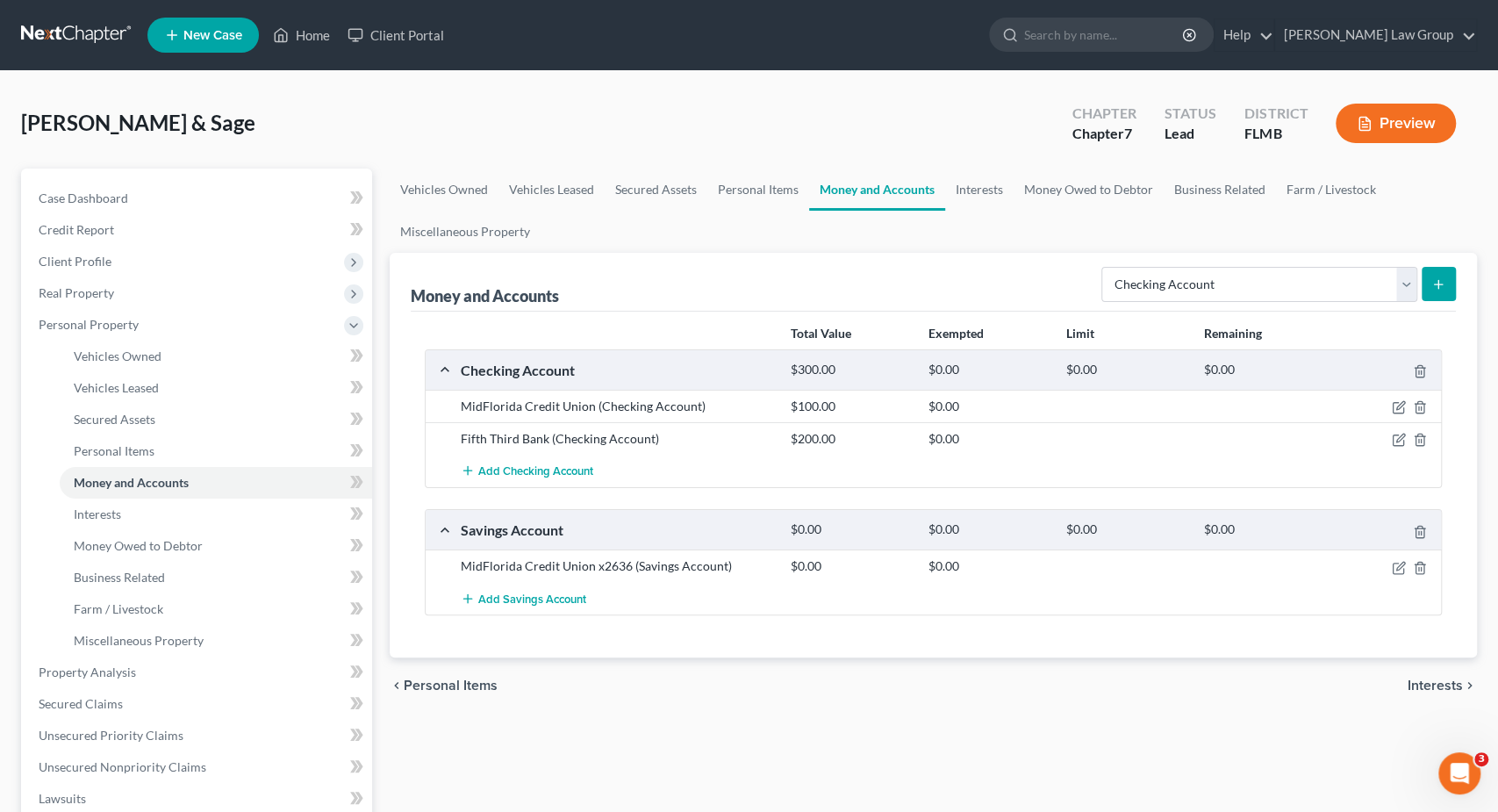
click at [1433, 286] on icon "submit" at bounding box center [1439, 284] width 14 height 14
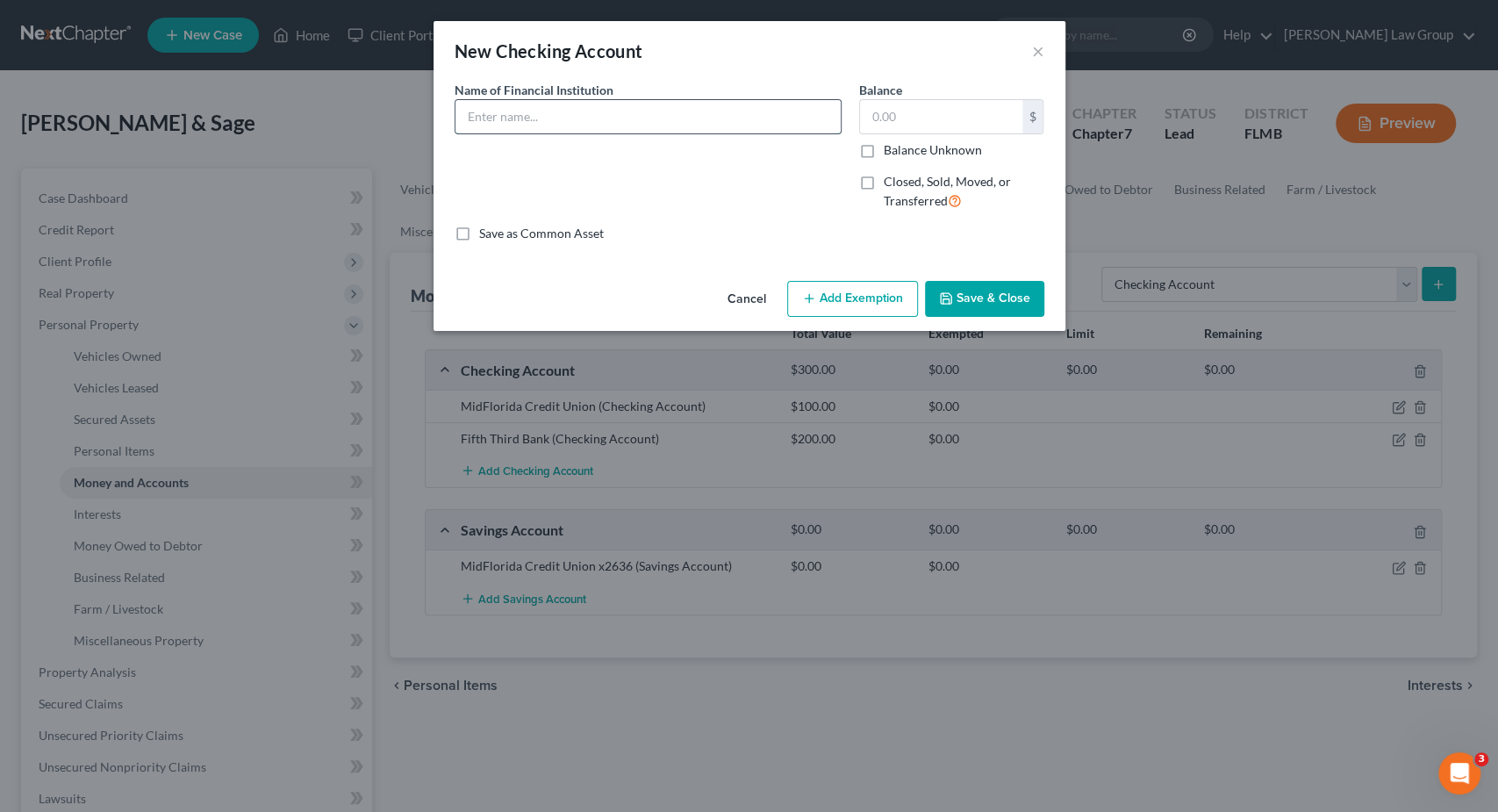
click at [538, 121] on input "text" at bounding box center [648, 116] width 385 height 33
paste input "Fifth Third Bank"
type input "Fifth Third Bank"
click at [910, 116] on input "text" at bounding box center [941, 116] width 162 height 33
type input "200"
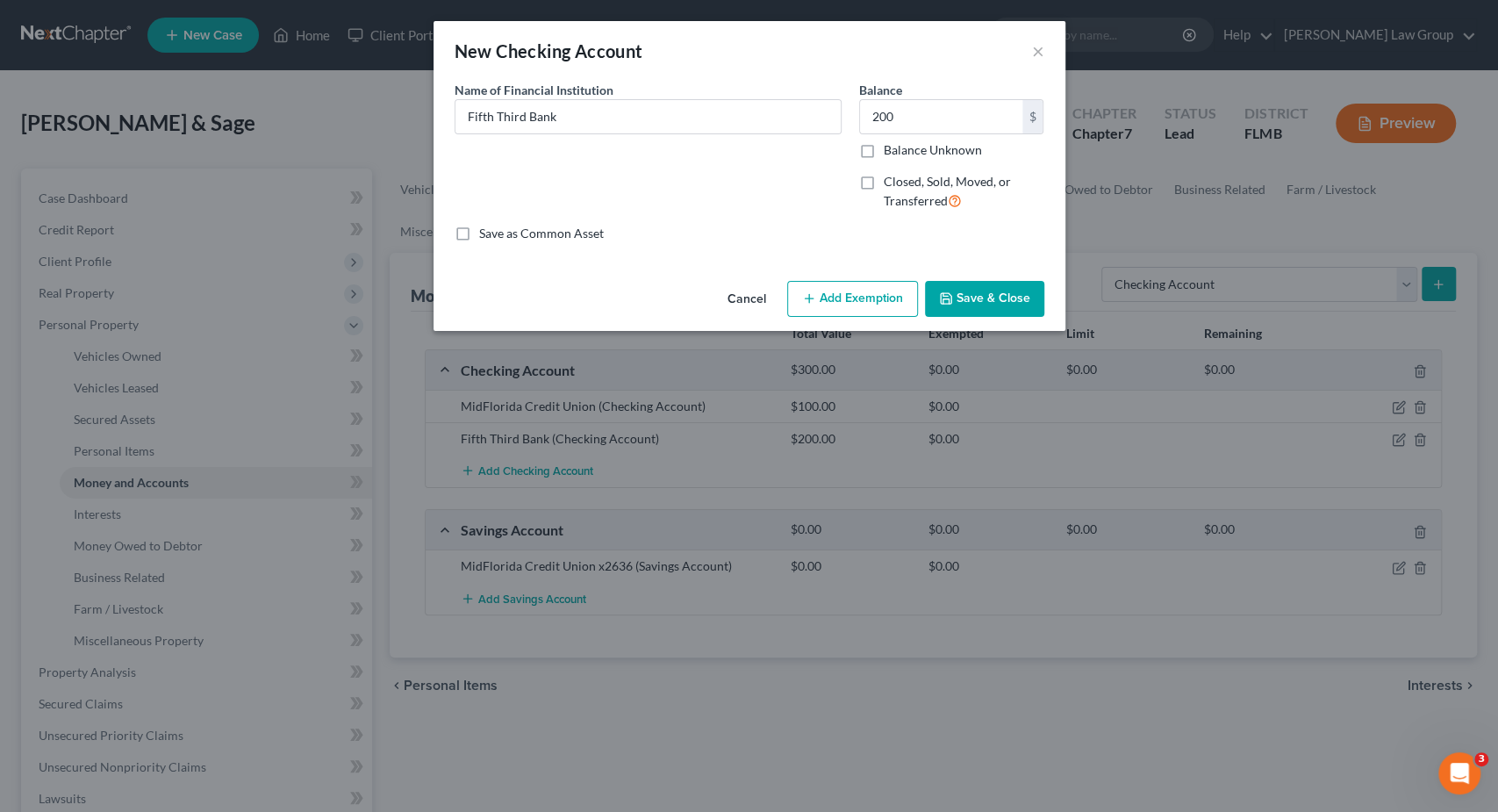
drag, startPoint x: 986, startPoint y: 295, endPoint x: 1122, endPoint y: 298, distance: 136.0
click at [1005, 298] on button "Save & Close" at bounding box center [985, 299] width 120 height 37
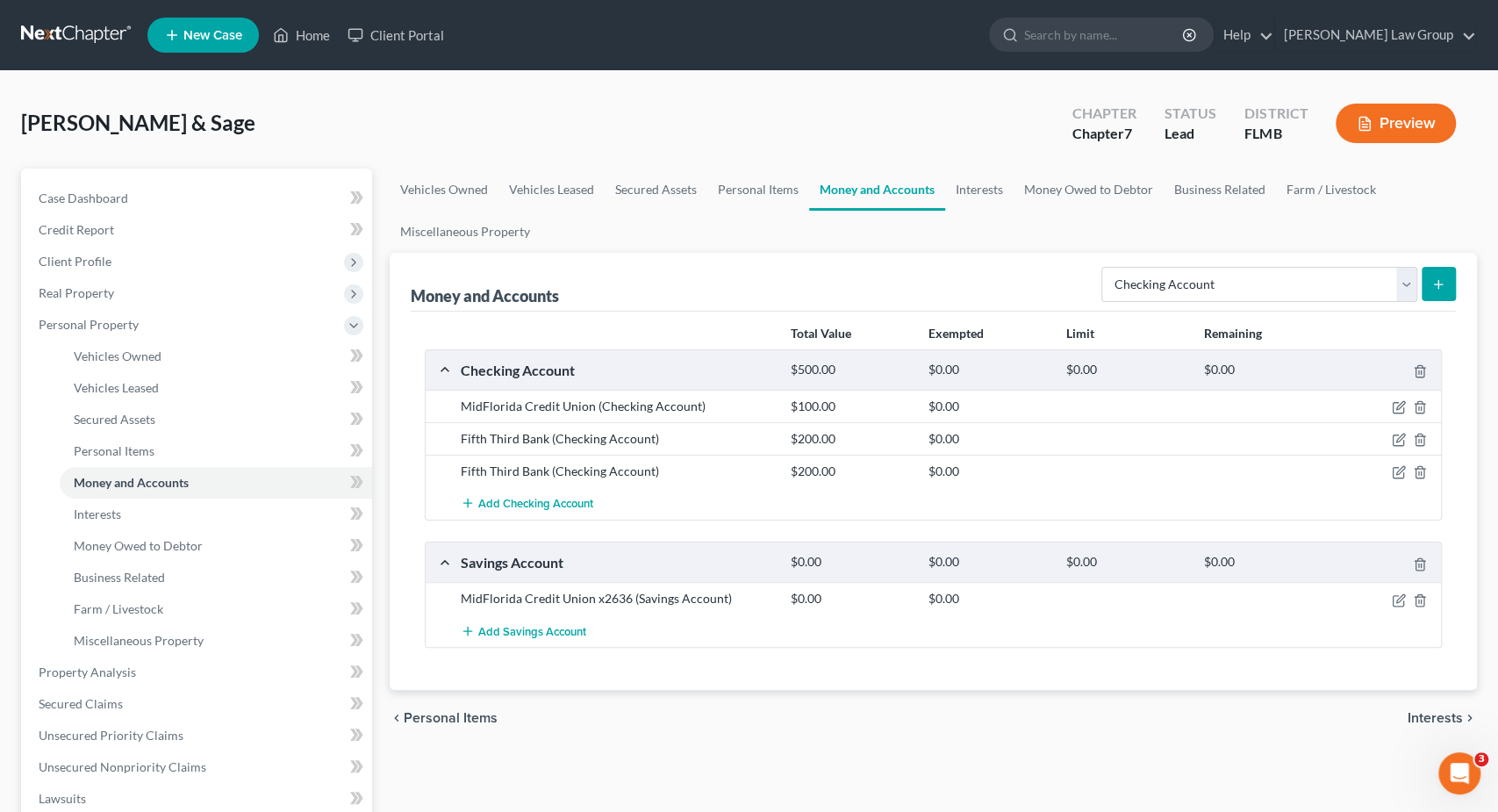
click at [1450, 284] on button "submit" at bounding box center [1439, 284] width 34 height 34
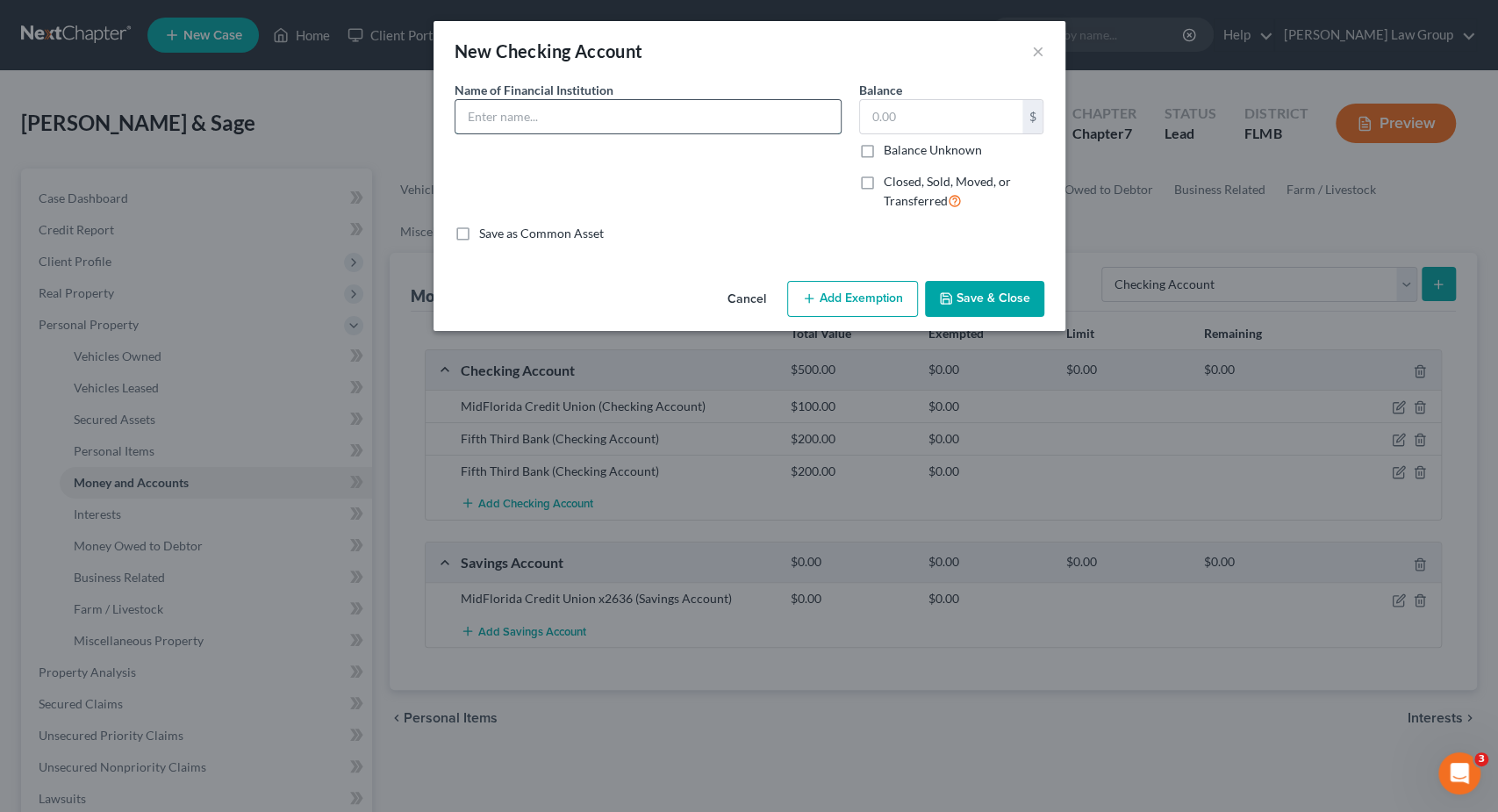
click at [667, 119] on input "text" at bounding box center [648, 116] width 385 height 33
paste input "Fifth Third Bank"
type input "Fifth Third Bank"
click at [910, 121] on input "text" at bounding box center [941, 116] width 162 height 33
type input "200"
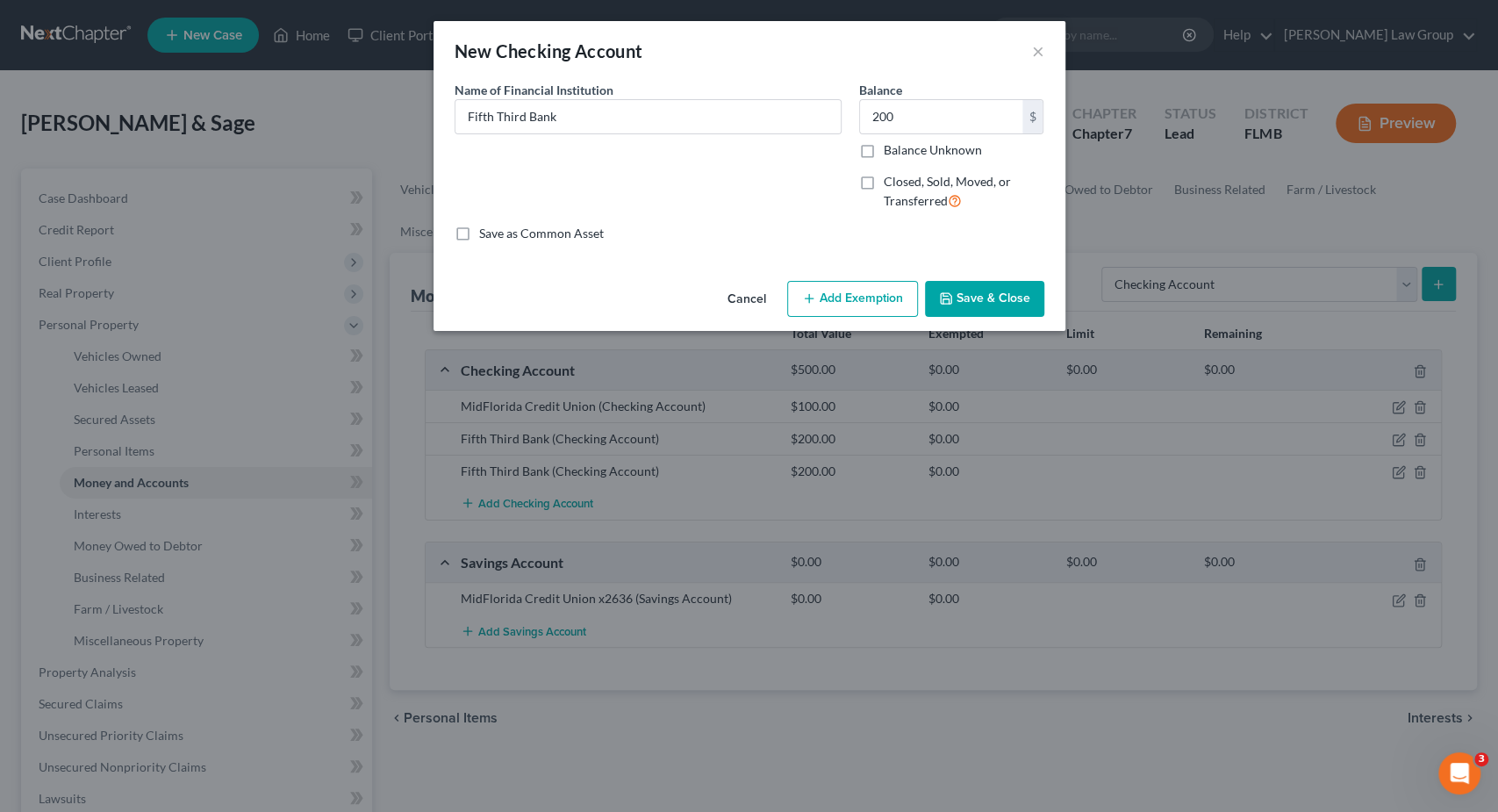
drag, startPoint x: 1020, startPoint y: 303, endPoint x: 991, endPoint y: 308, distance: 29.4
click at [1019, 303] on button "Save & Close" at bounding box center [985, 299] width 120 height 37
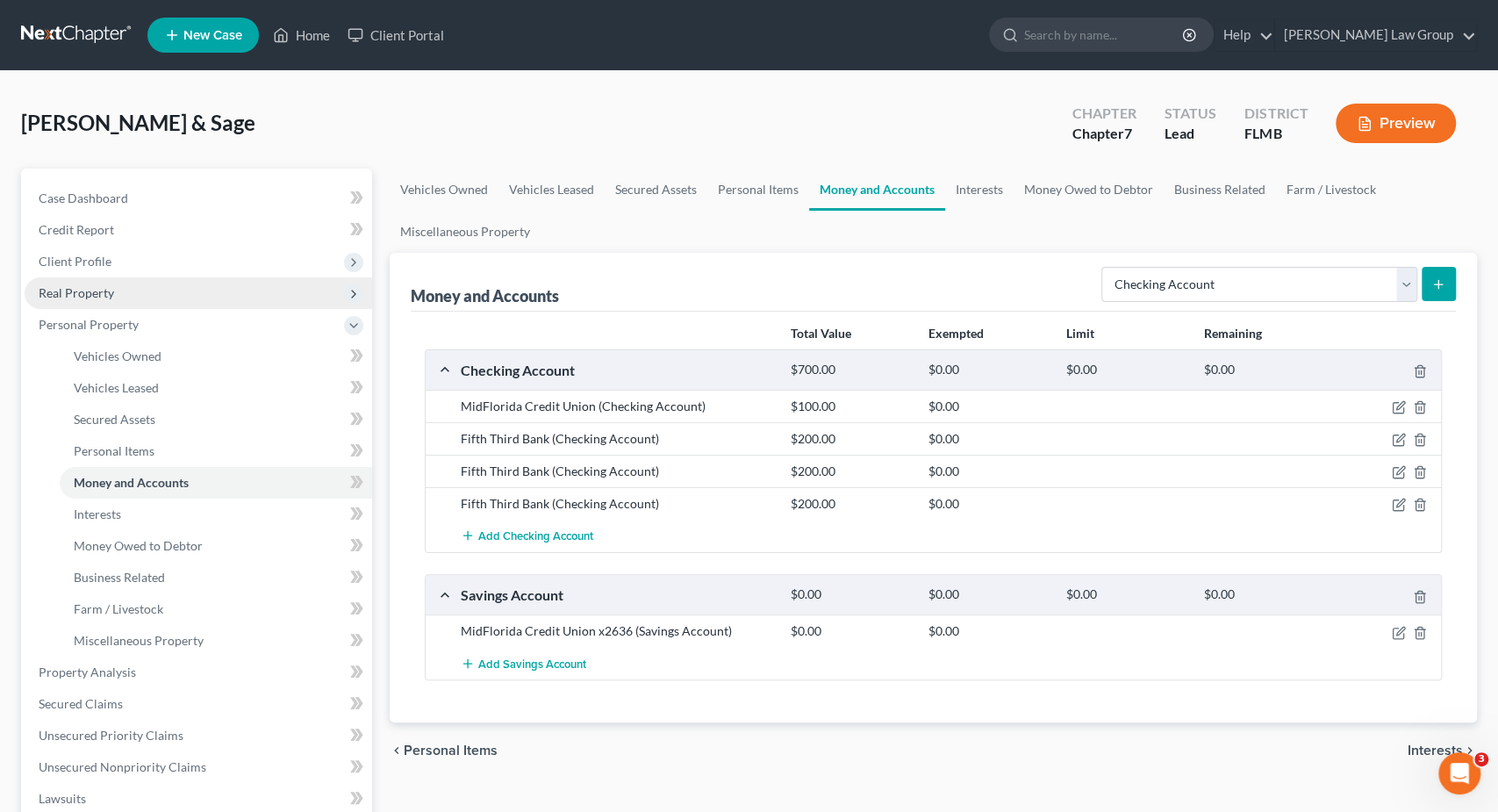
click at [65, 298] on span "Real Property" at bounding box center [76, 293] width 75 height 15
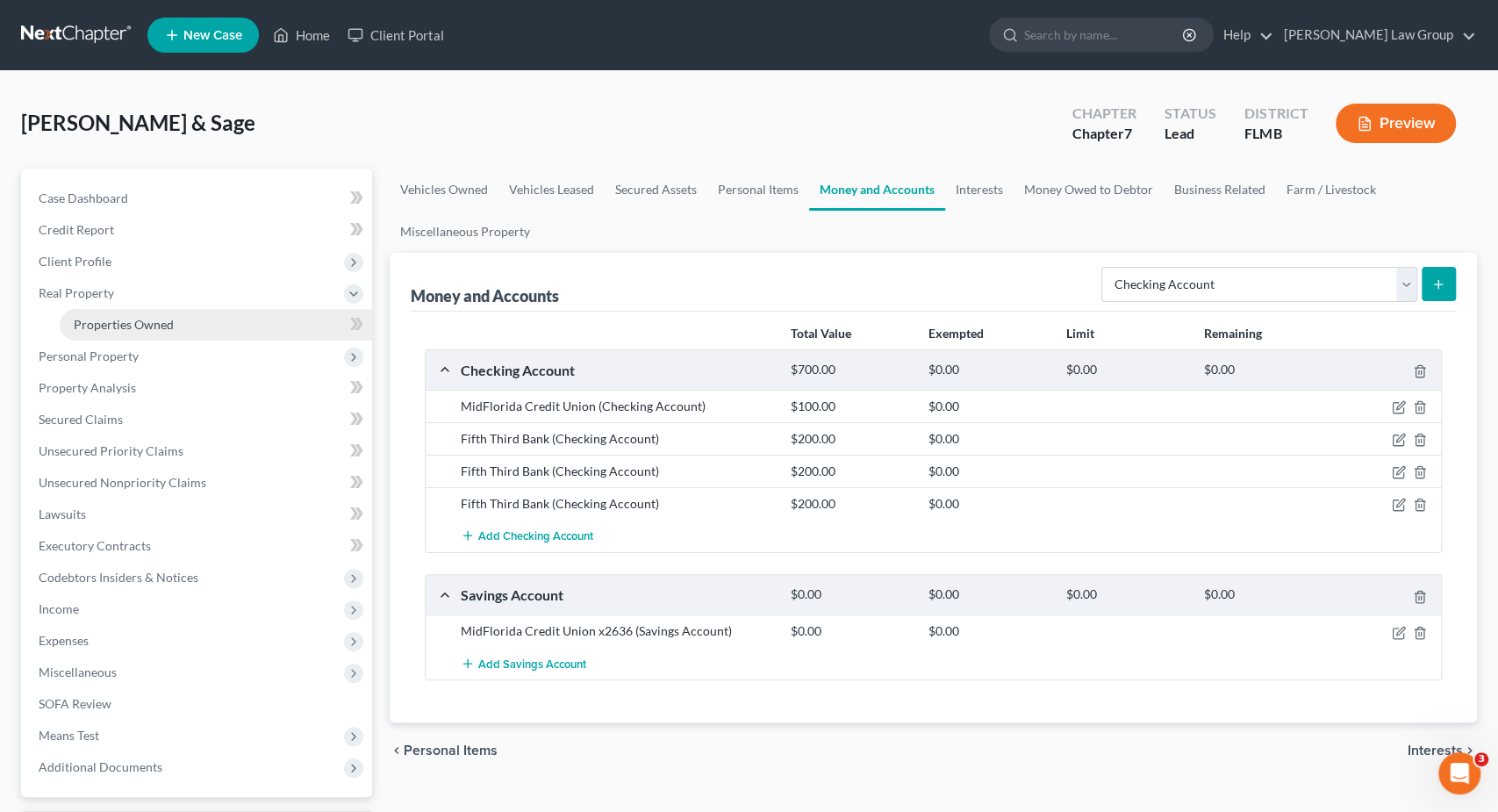
click at [95, 320] on span "Properties Owned" at bounding box center [123, 324] width 100 height 15
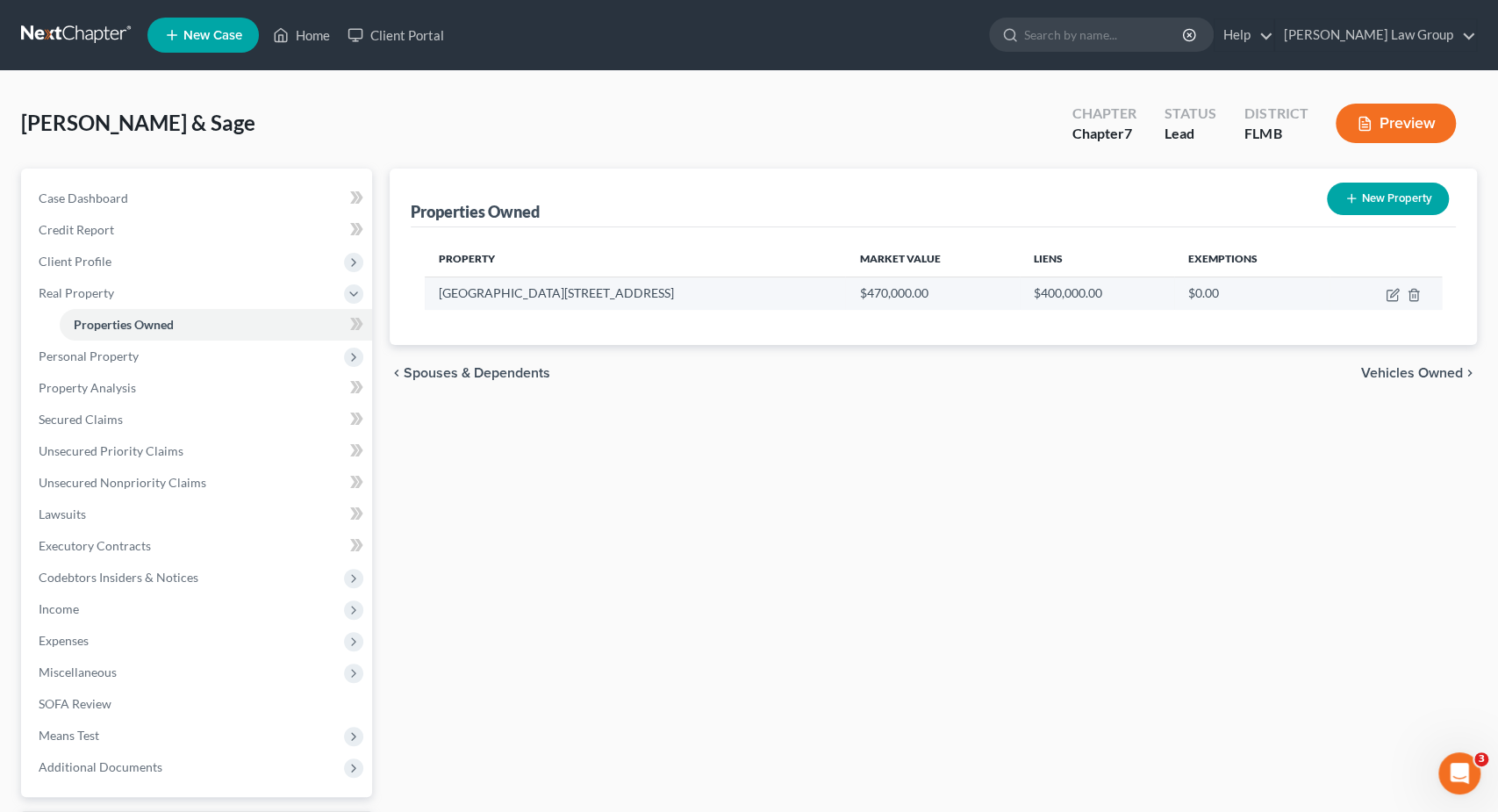
click at [1381, 292] on td at bounding box center [1385, 292] width 112 height 33
click at [1388, 292] on icon "button" at bounding box center [1392, 295] width 14 height 14
select select "9"
select select "2"
select select "5"
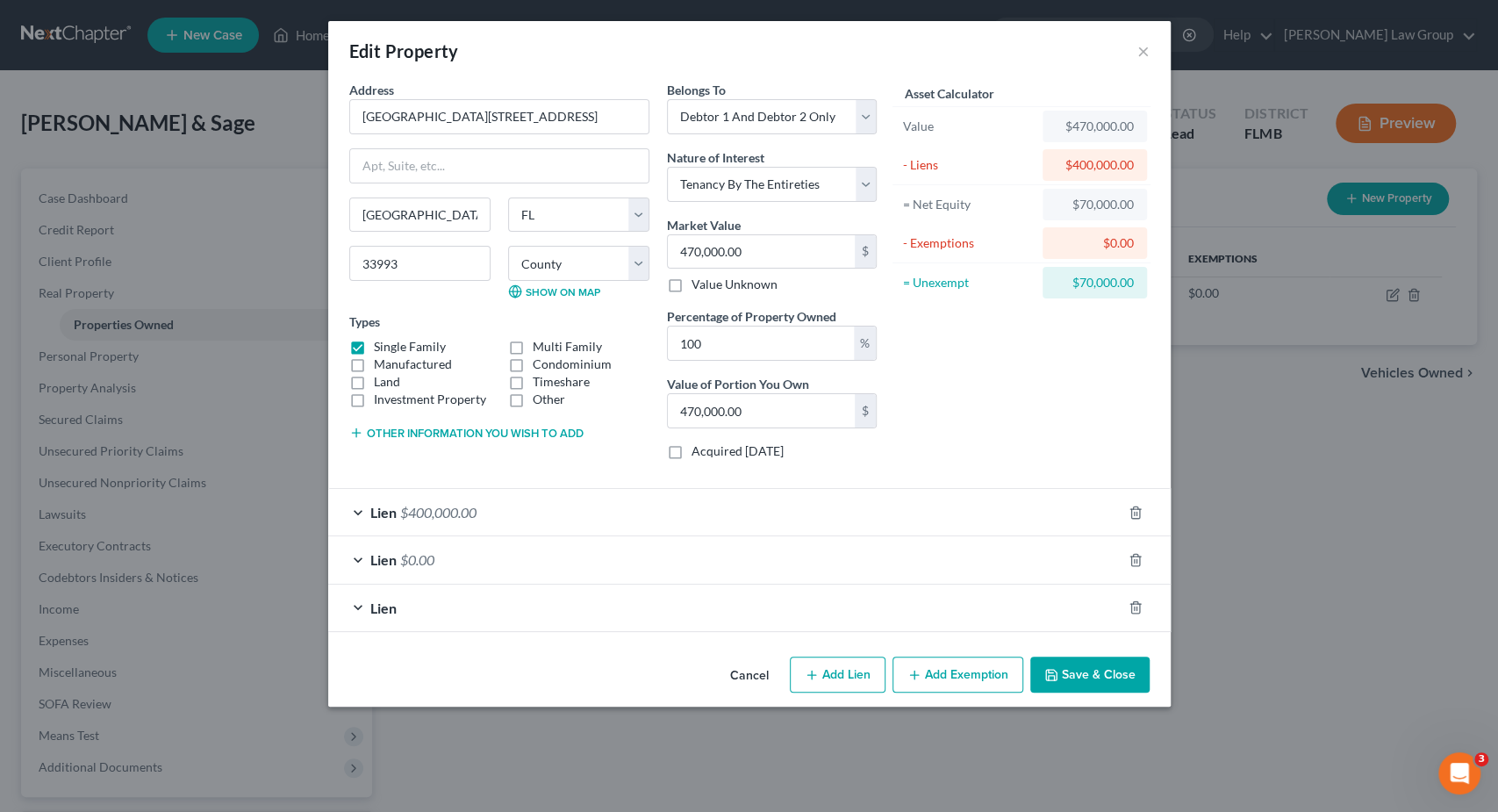
click at [663, 611] on div "Lien" at bounding box center [725, 607] width 793 height 46
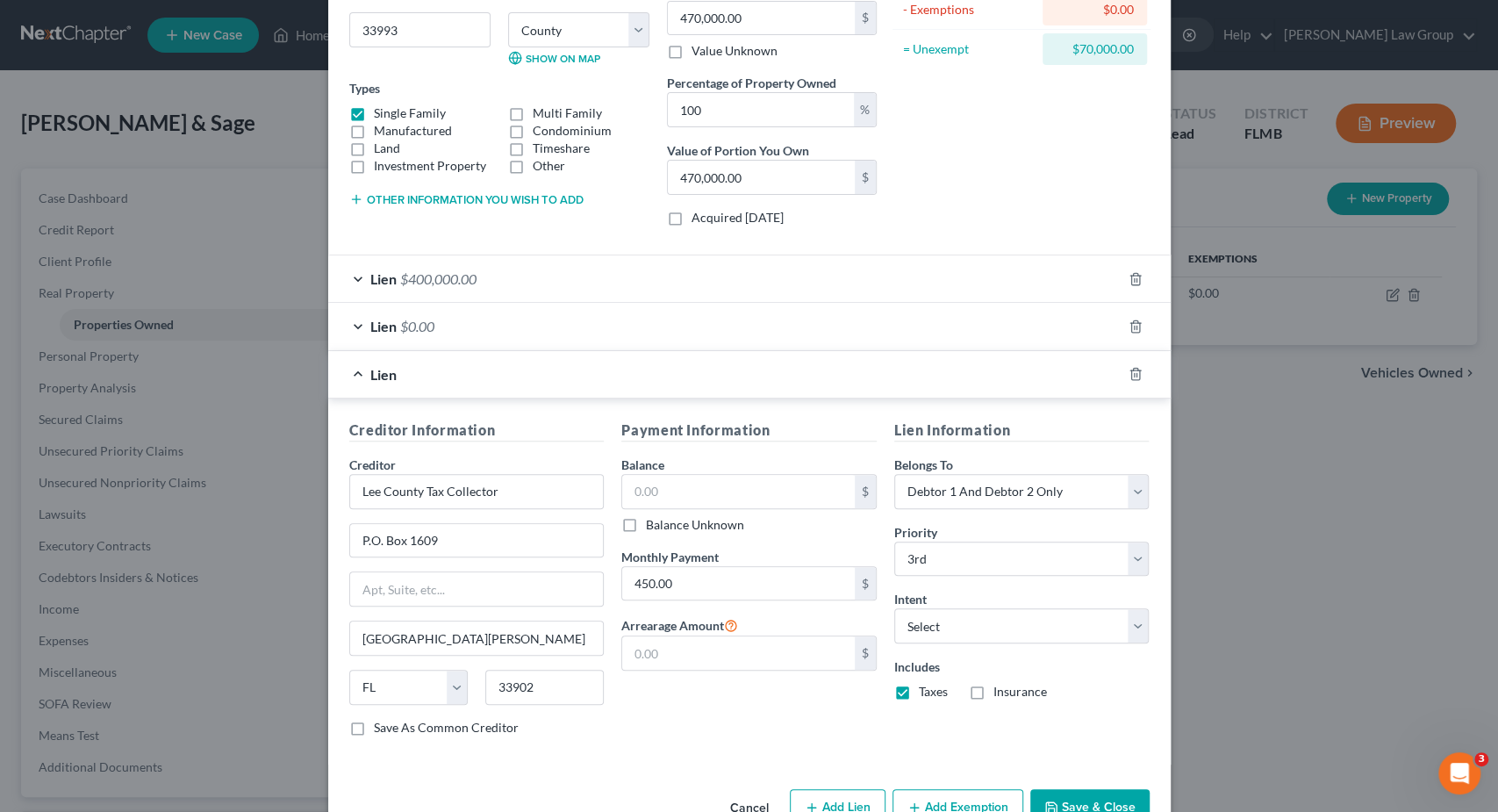
scroll to position [274, 0]
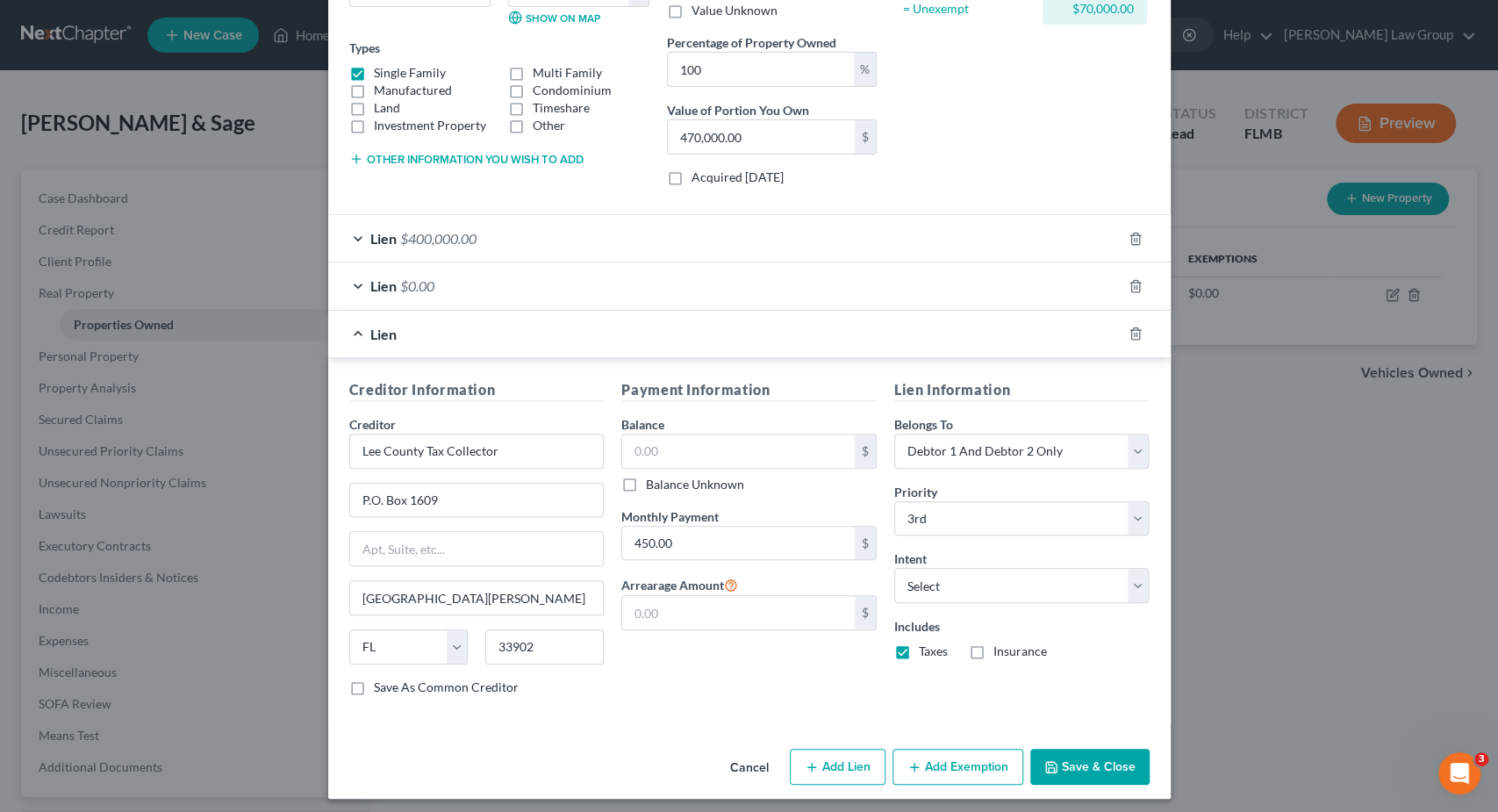
click at [570, 321] on div "Lien" at bounding box center [725, 333] width 793 height 46
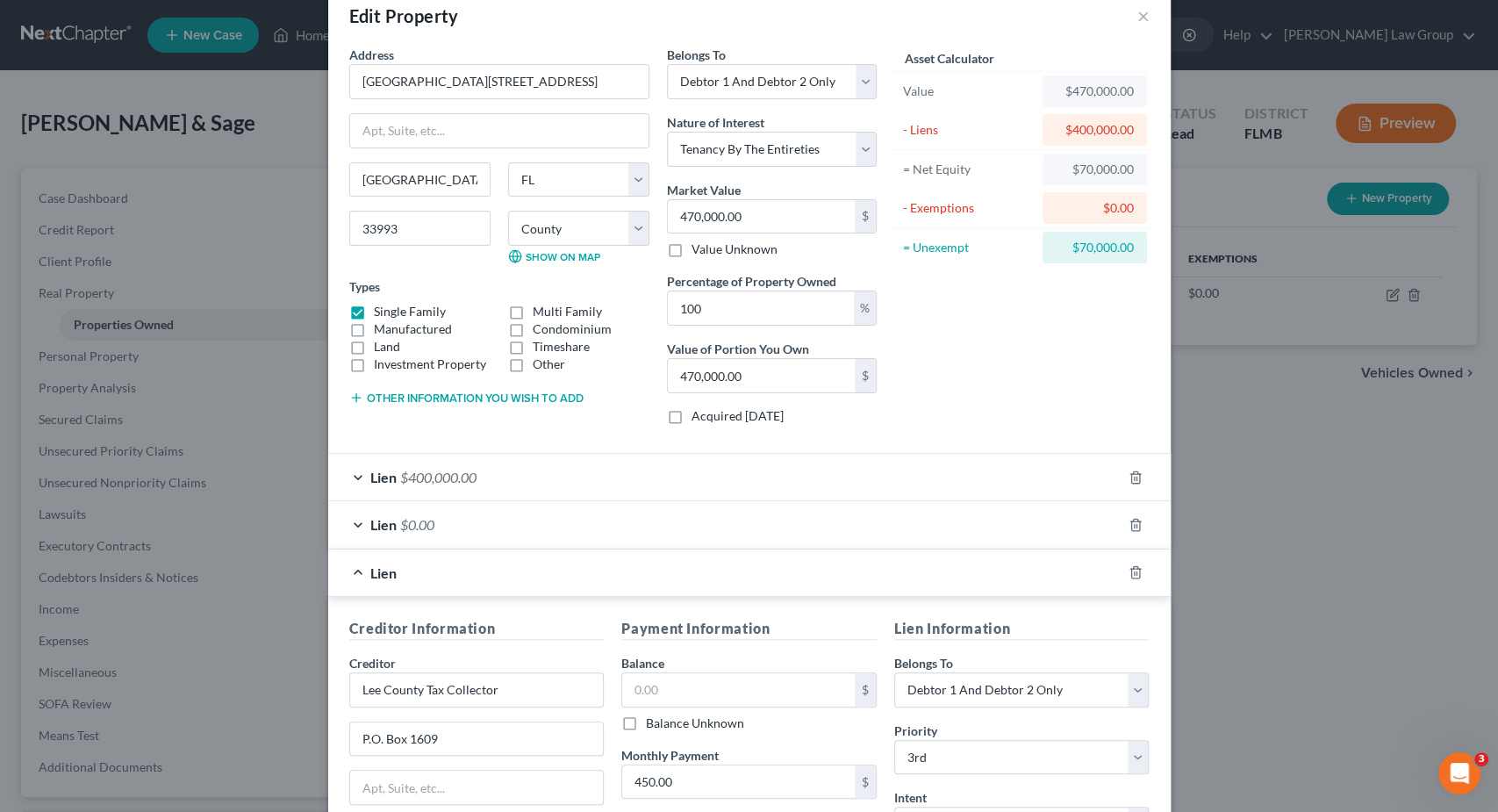
scroll to position [0, 0]
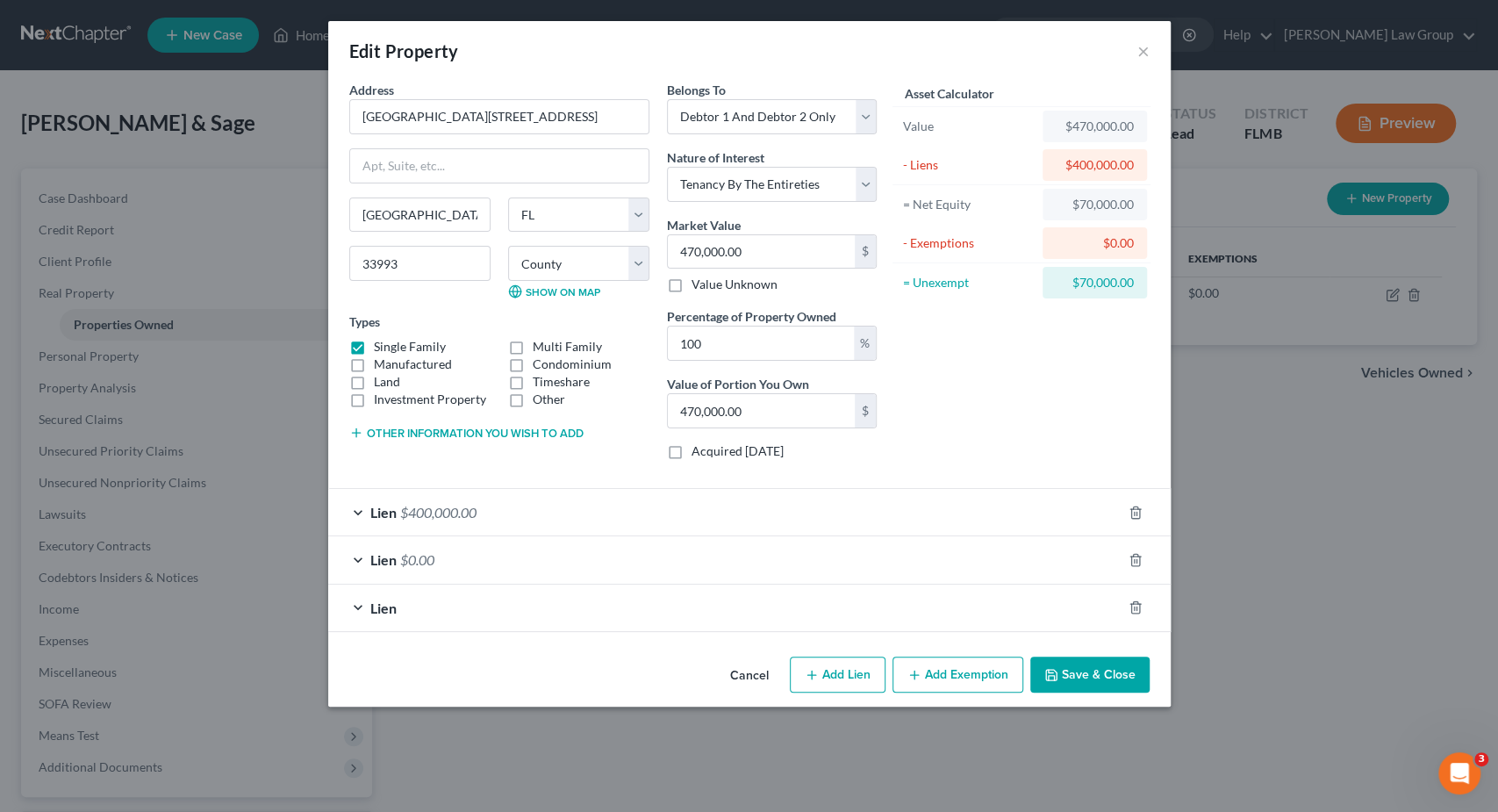
click at [628, 601] on div "Lien" at bounding box center [725, 607] width 793 height 46
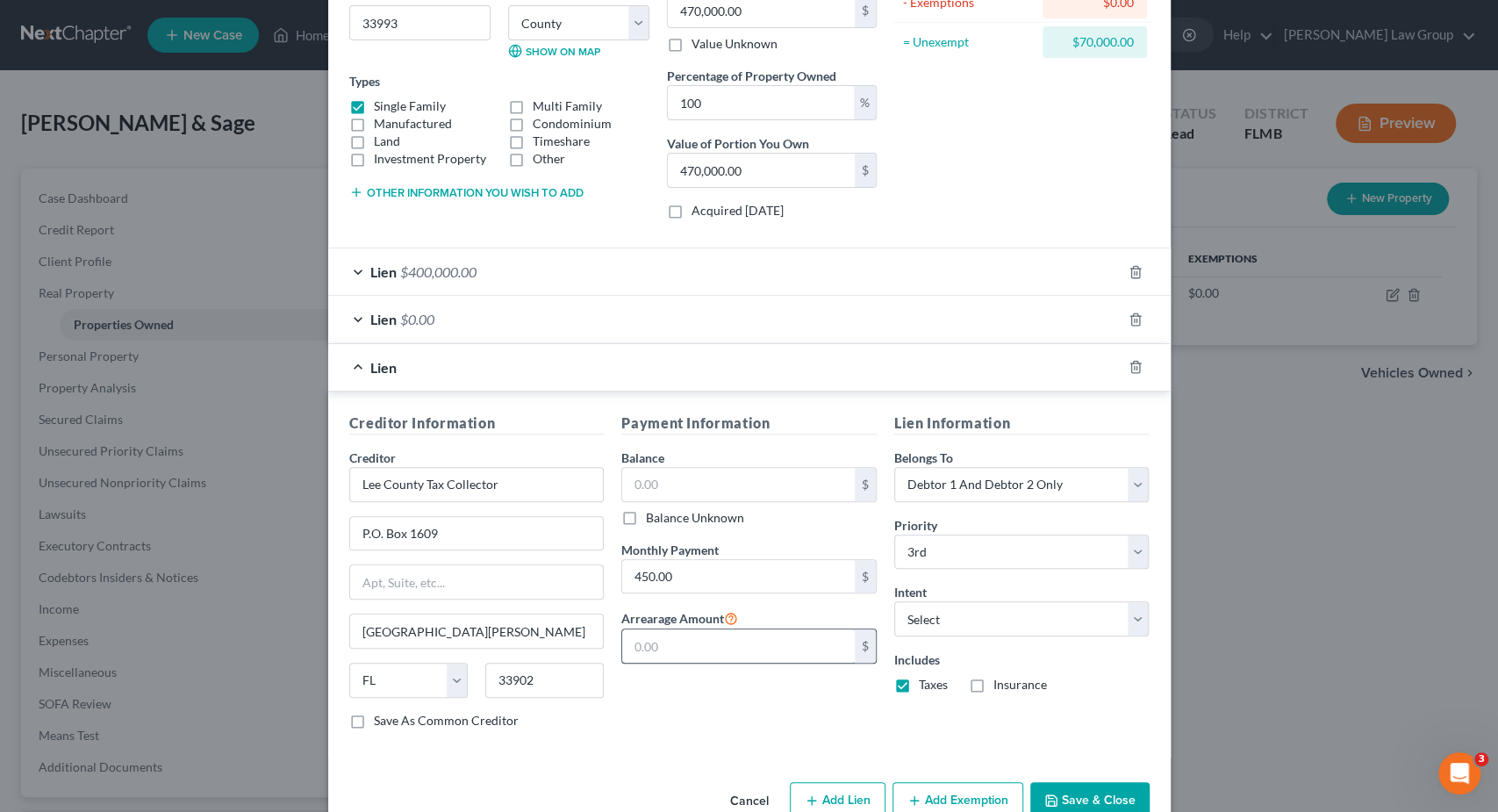
scroll to position [187, 0]
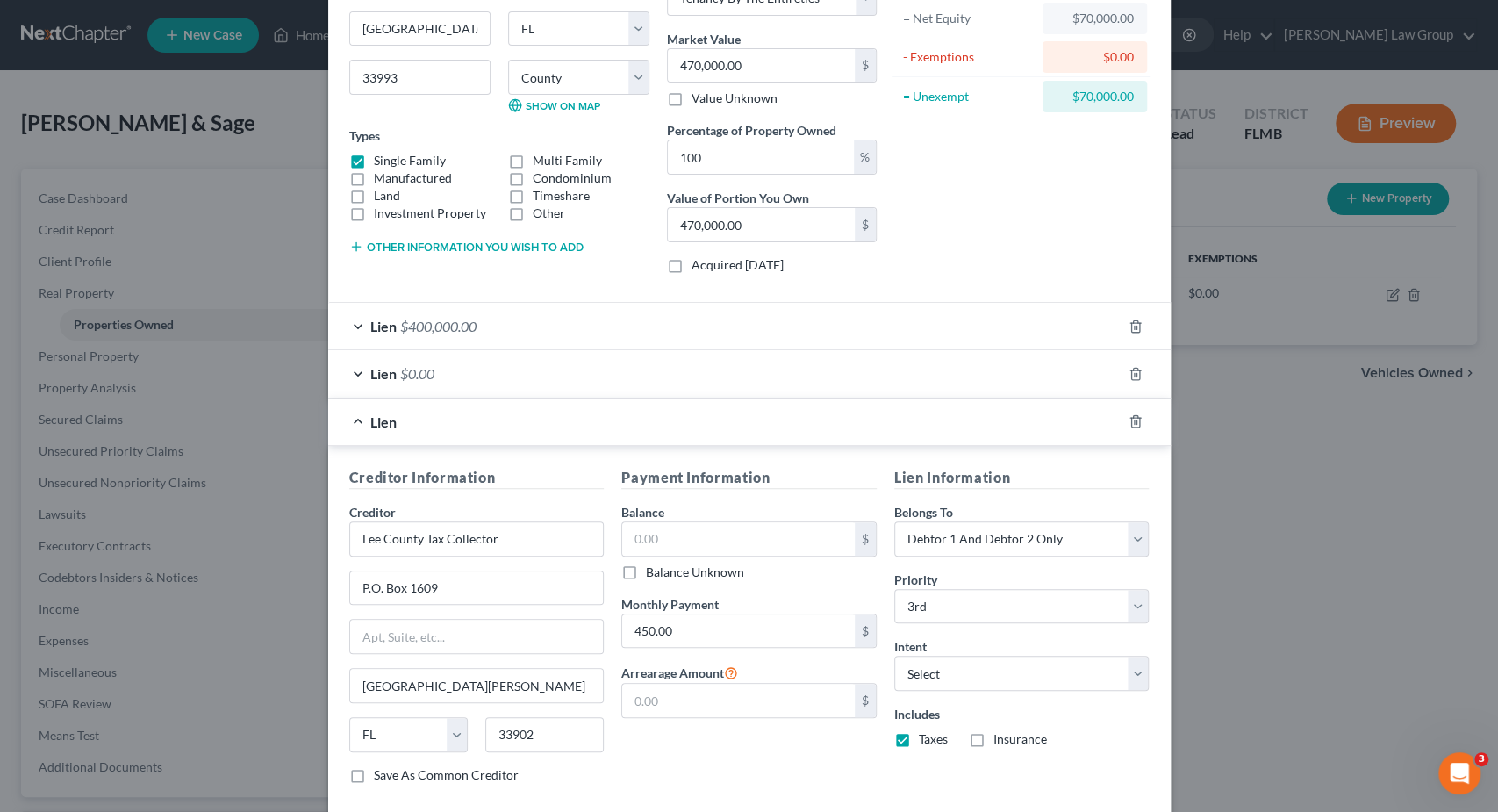
click at [638, 417] on div "Lien" at bounding box center [725, 421] width 793 height 46
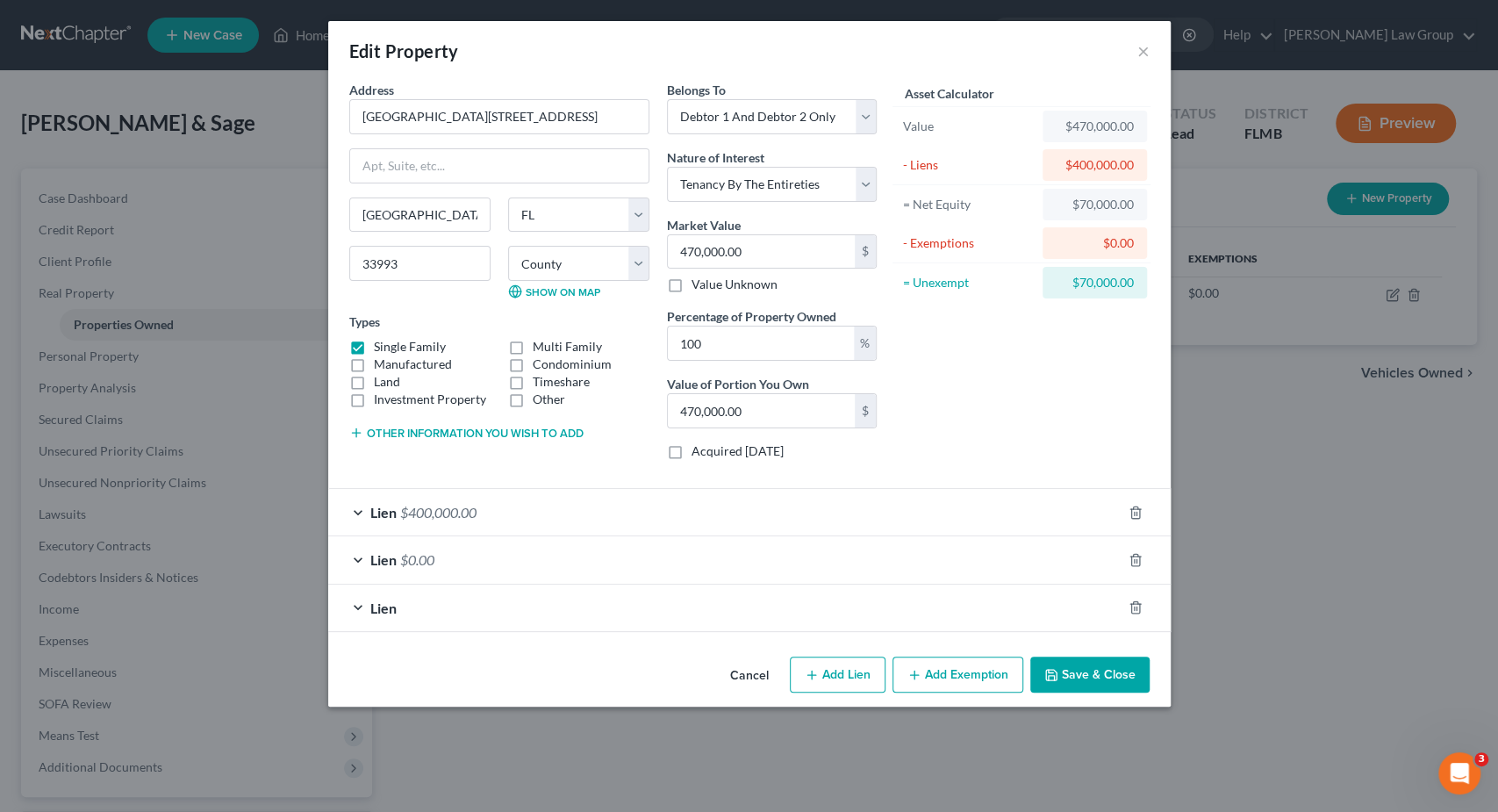
click at [639, 417] on div "Address * 1723 NW 15th Street Cape Coral State AL AK AR AZ CA CO CT DE DC FL GA…" at bounding box center [498, 277] width 318 height 393
click at [606, 599] on div "Lien" at bounding box center [725, 607] width 793 height 46
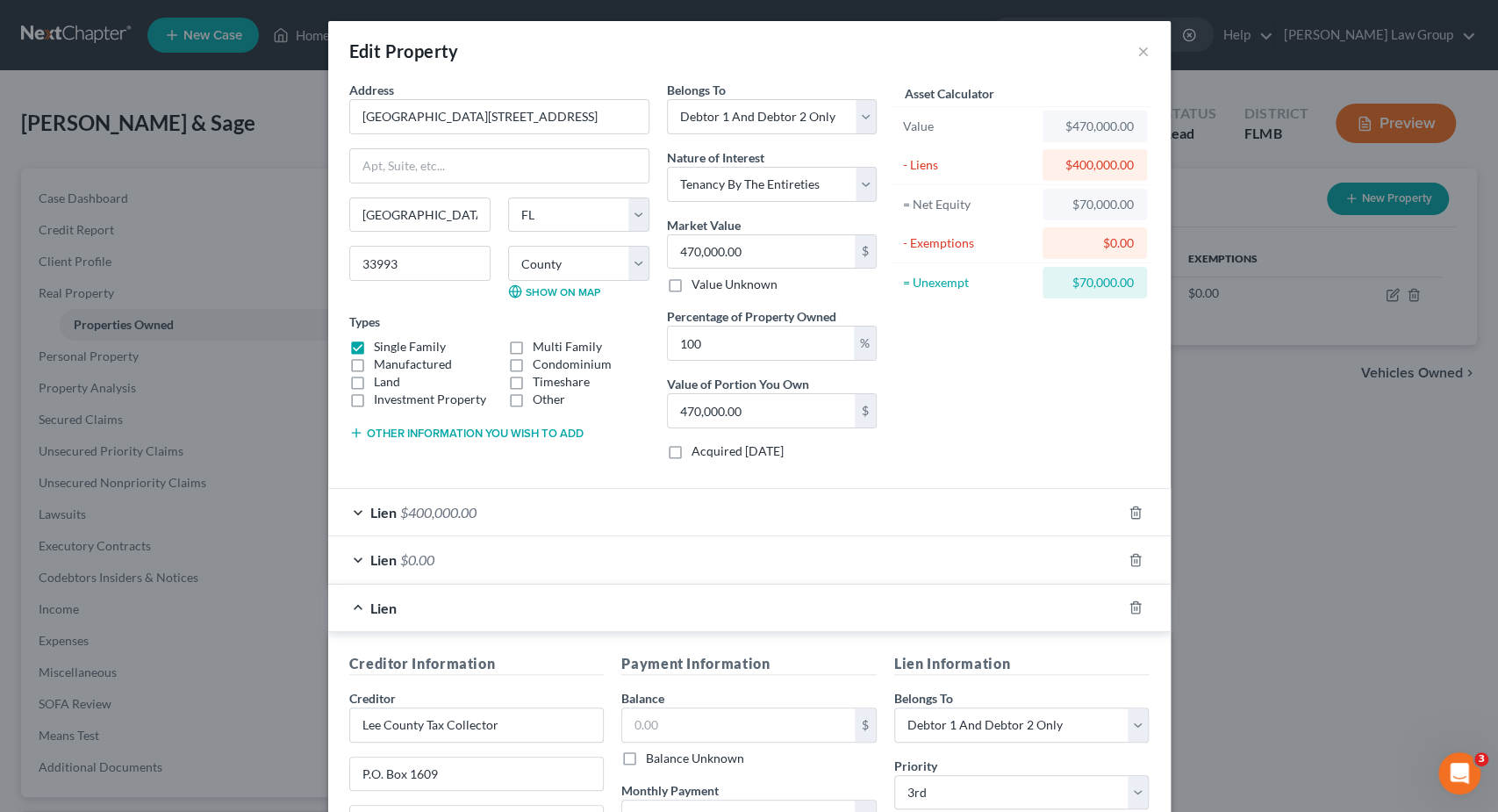
click at [613, 600] on div "Lien" at bounding box center [725, 607] width 793 height 46
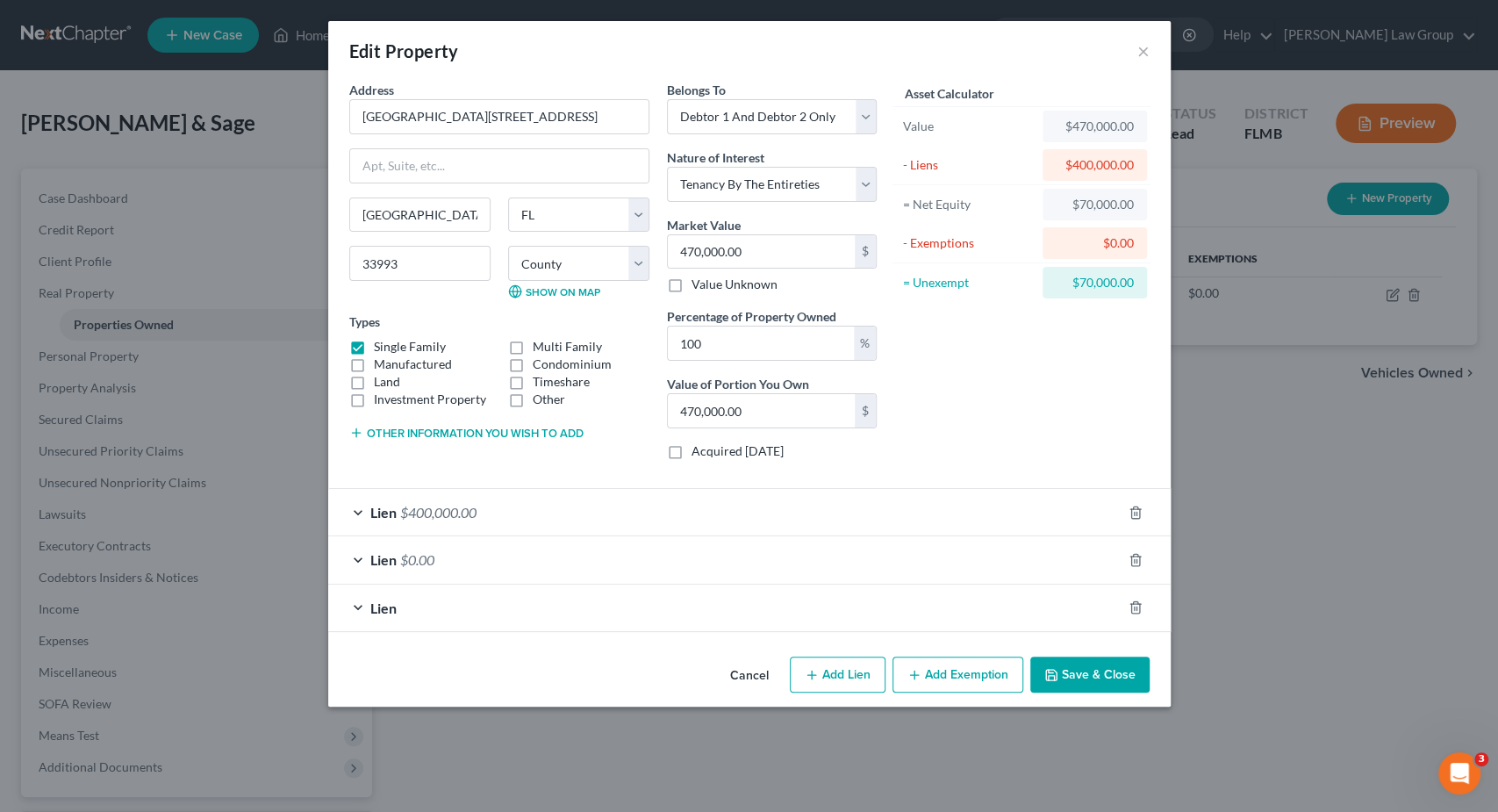
click at [957, 674] on button "Add Exemption" at bounding box center [958, 674] width 131 height 37
select select "2"
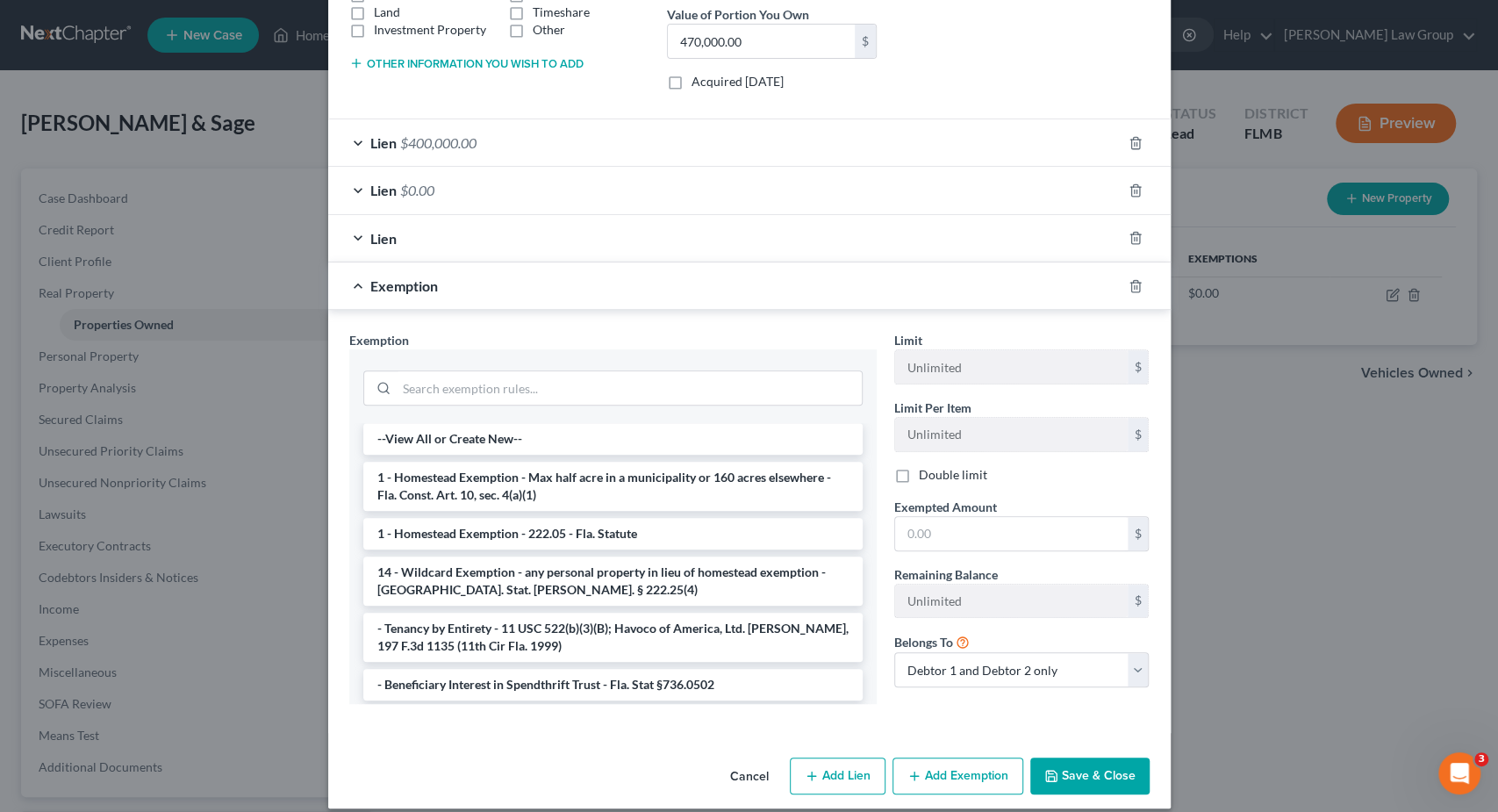
scroll to position [381, 0]
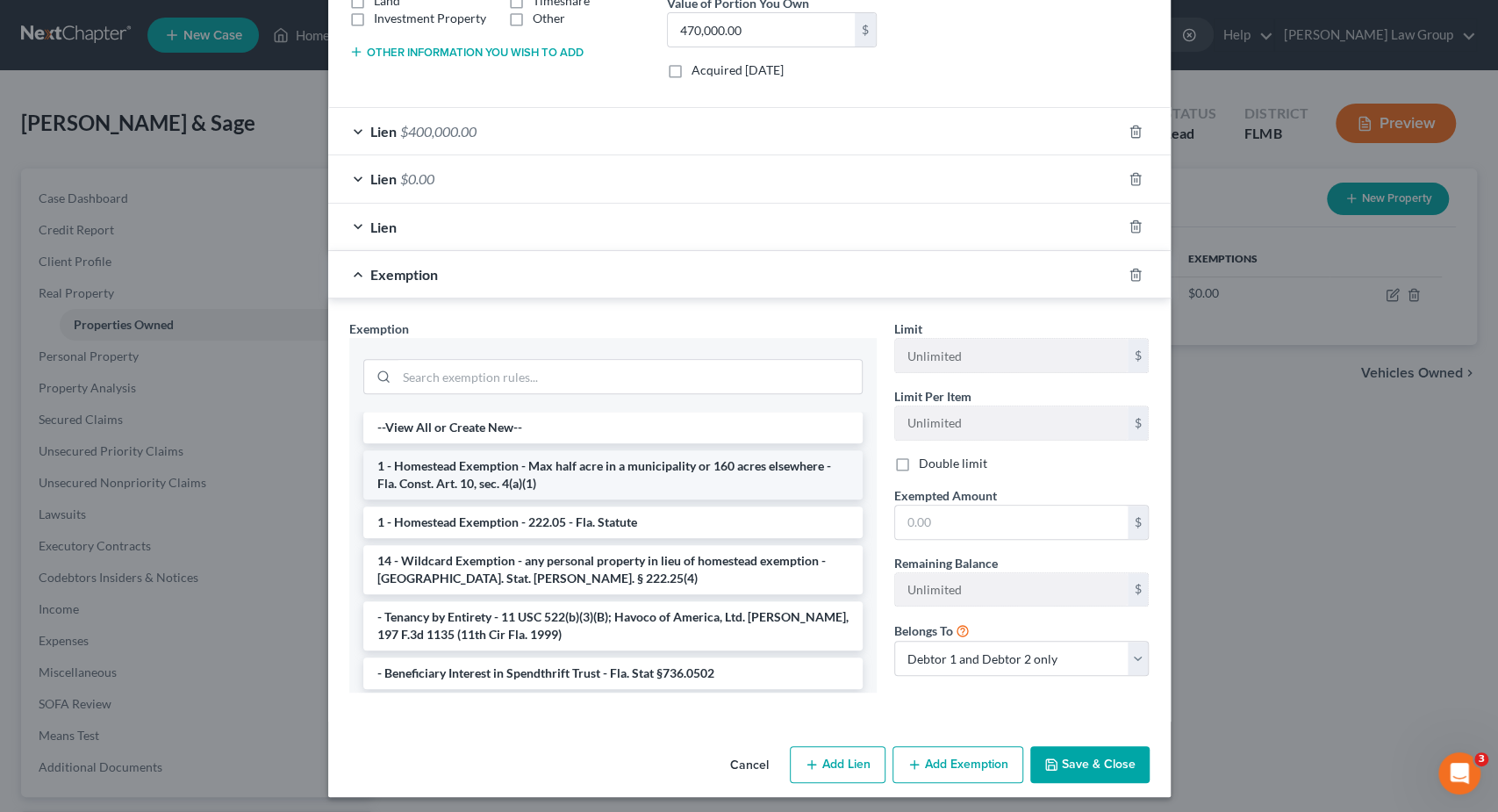
click at [678, 473] on li "1 - Homestead Exemption - Max half acre in a municipality or 160 acres elsewher…" at bounding box center [613, 475] width 499 height 49
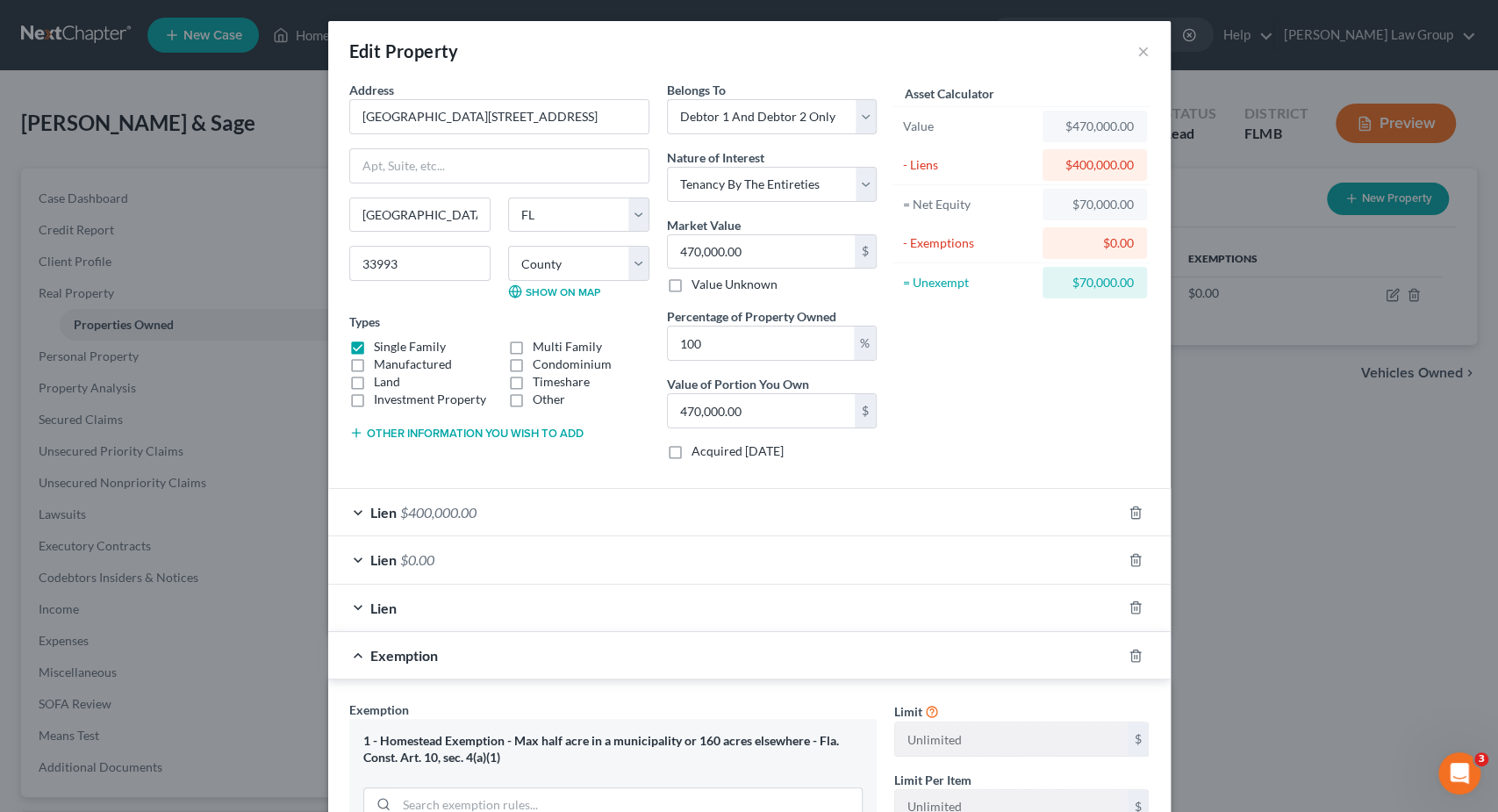
scroll to position [365, 0]
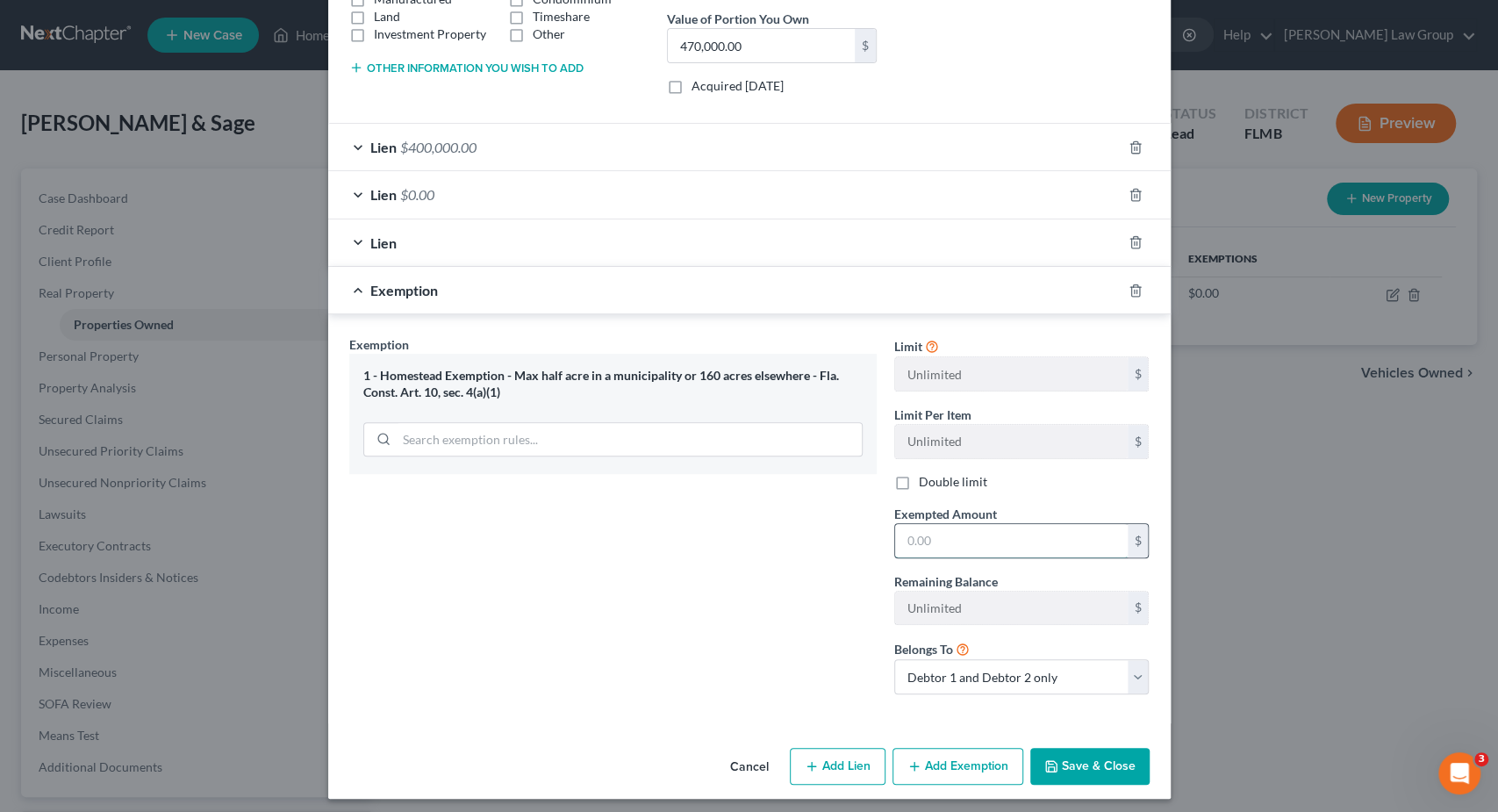
click at [989, 533] on input "text" at bounding box center [1011, 540] width 233 height 33
type input "70,000"
click at [1098, 768] on button "Save & Close" at bounding box center [1090, 766] width 120 height 37
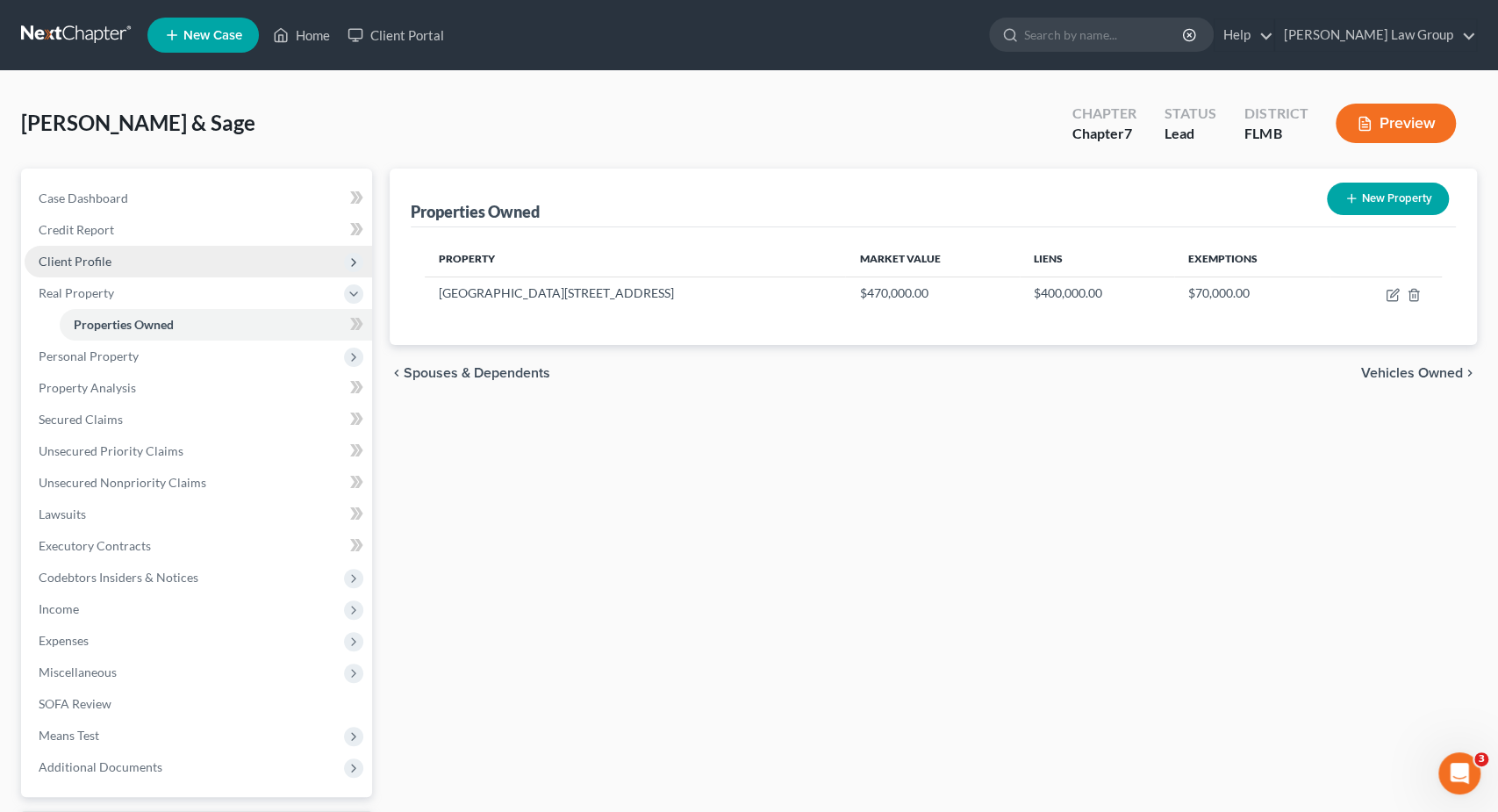
click at [139, 253] on span "Client Profile" at bounding box center [198, 262] width 348 height 32
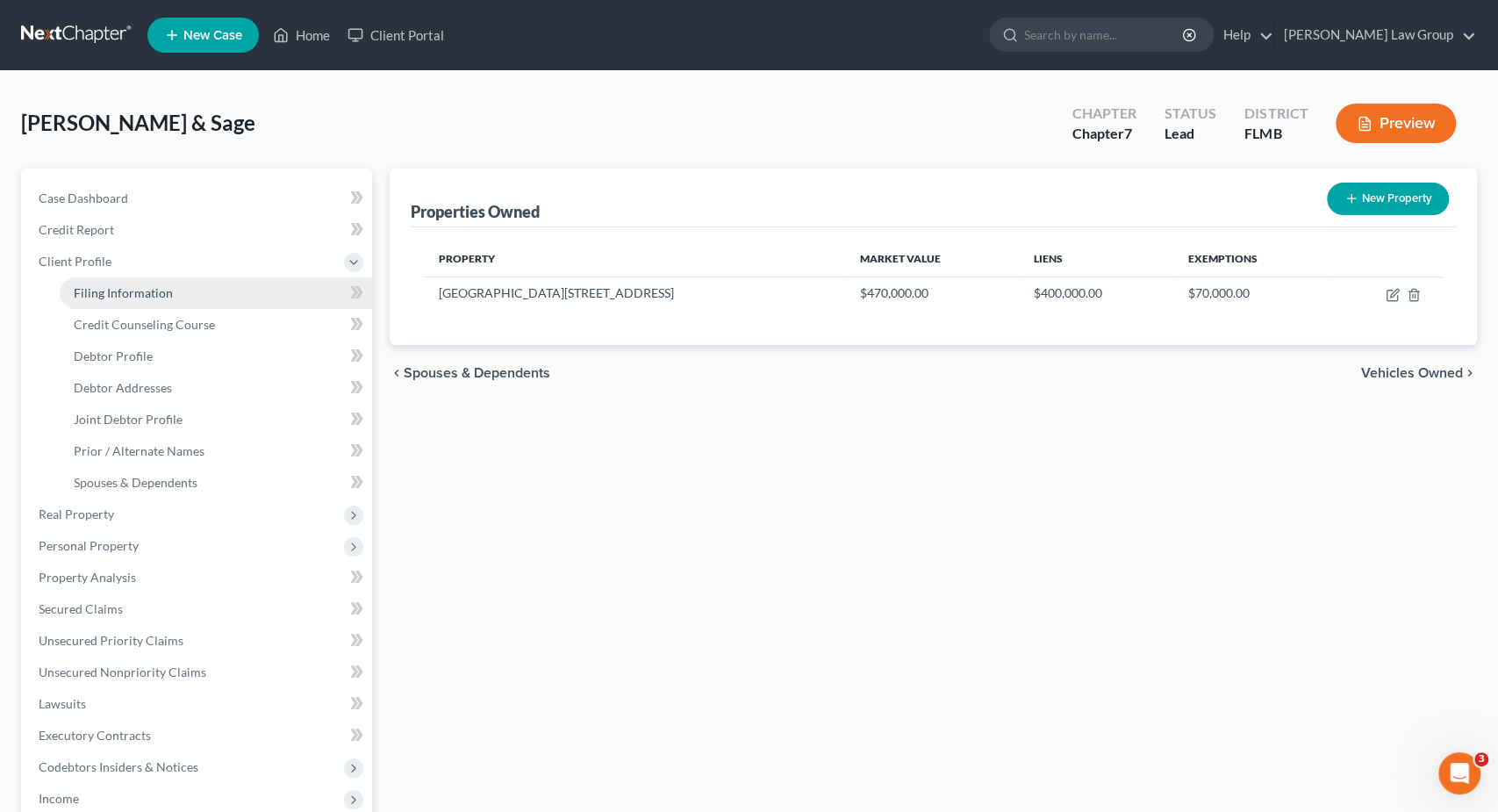
click at [173, 289] on link "Filing Information" at bounding box center [216, 293] width 313 height 32
select select "1"
select select "0"
select select "15"
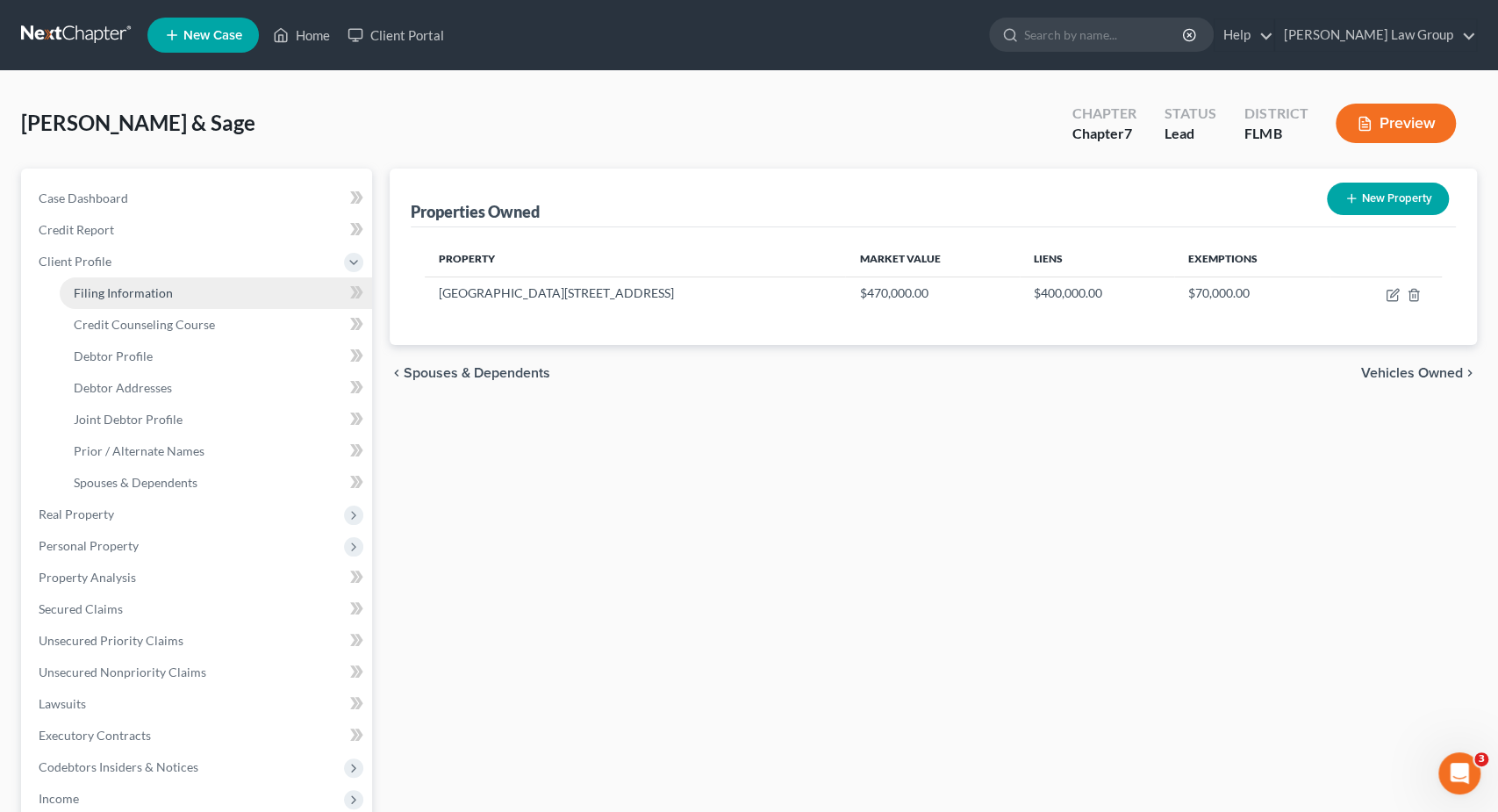
select select "0"
select select "9"
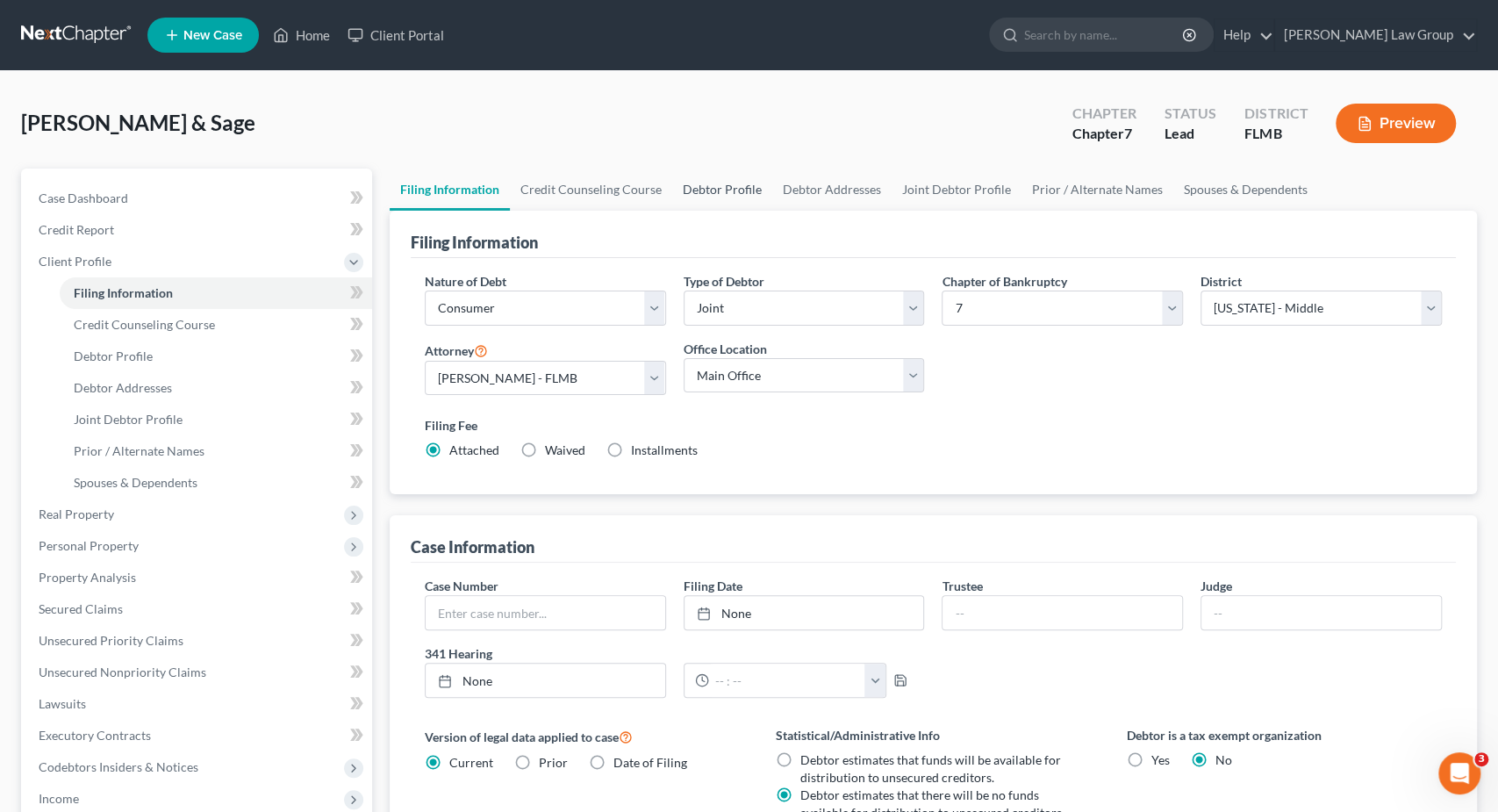
click at [724, 196] on link "Debtor Profile" at bounding box center [723, 189] width 100 height 42
select select "1"
select select "3"
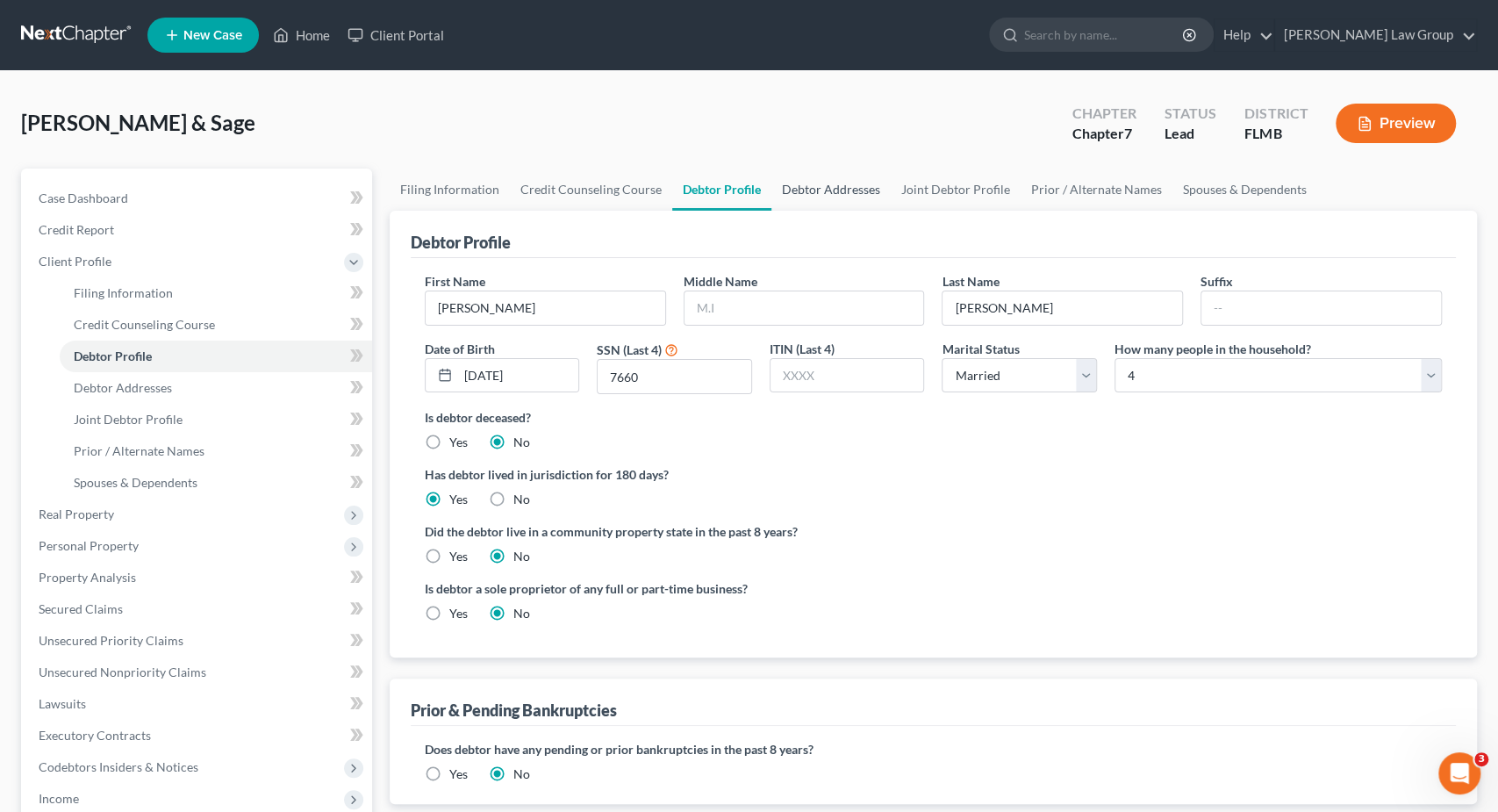
click at [846, 192] on link "Debtor Addresses" at bounding box center [831, 189] width 120 height 42
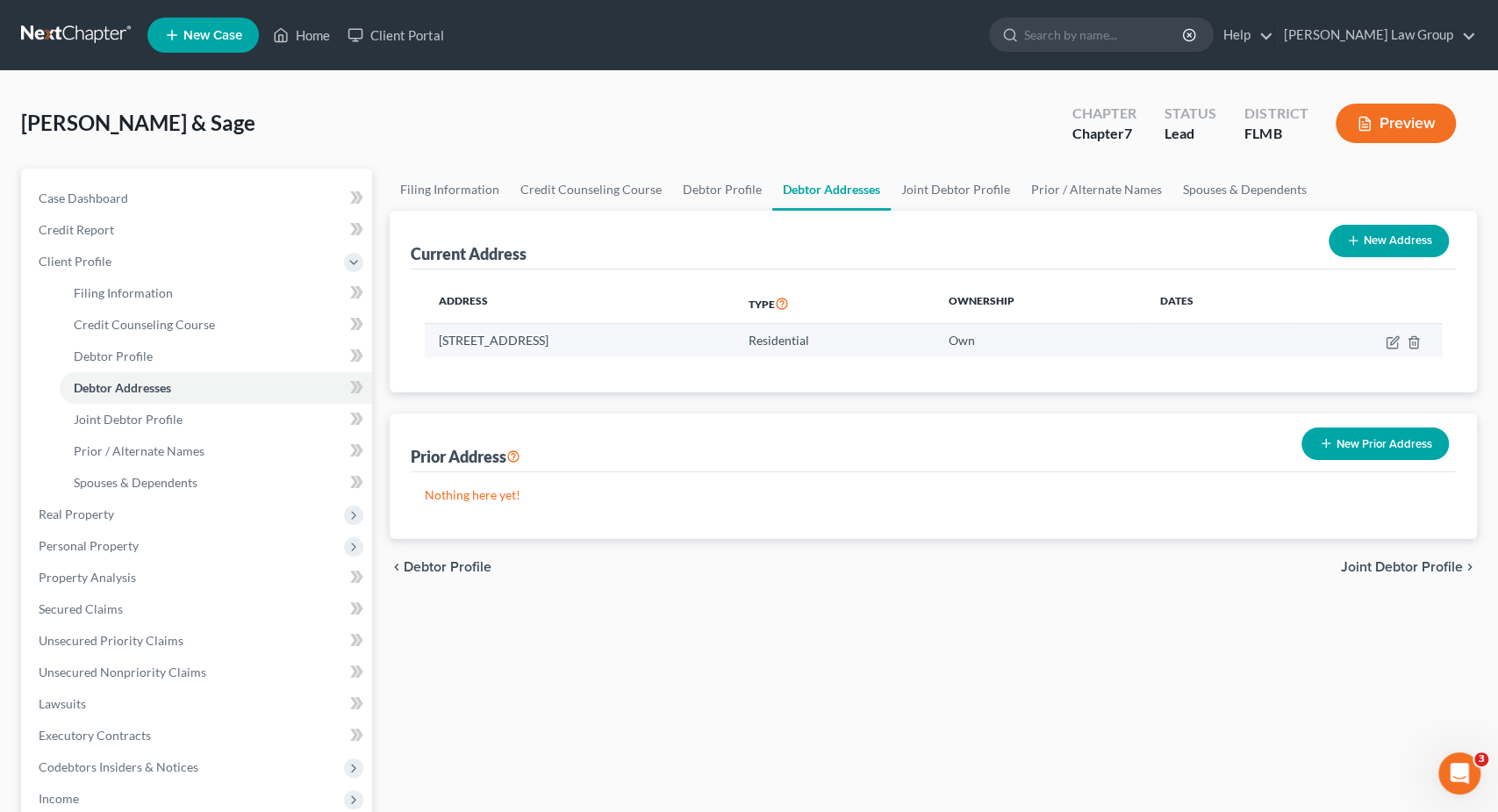
drag, startPoint x: 438, startPoint y: 337, endPoint x: 555, endPoint y: 336, distance: 117.0
click at [555, 336] on td "1723 NW 15th Street, Cape Coral, FL 33993" at bounding box center [579, 340] width 310 height 33
copy td "1723 NW 15th Street"
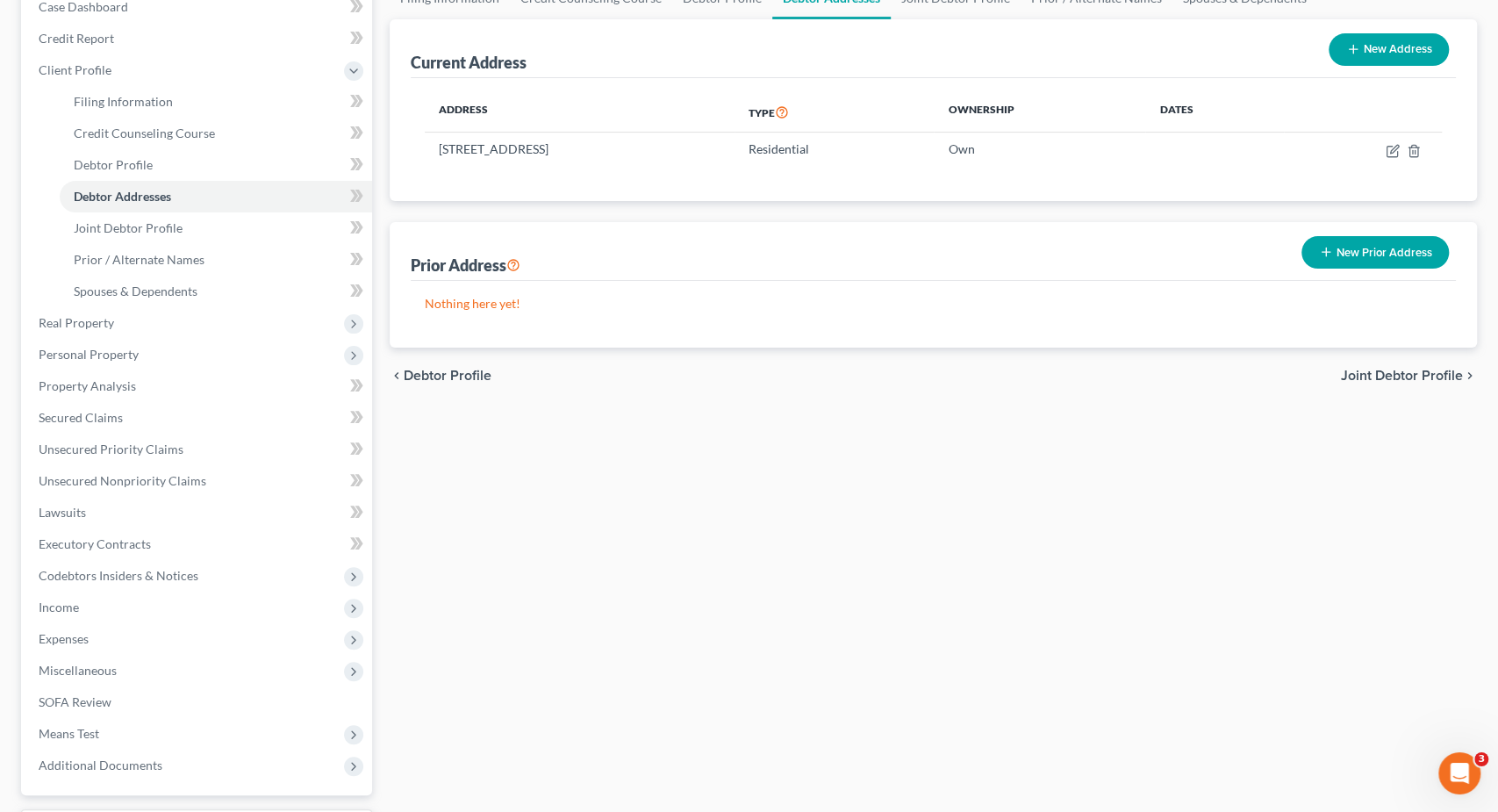
scroll to position [274, 0]
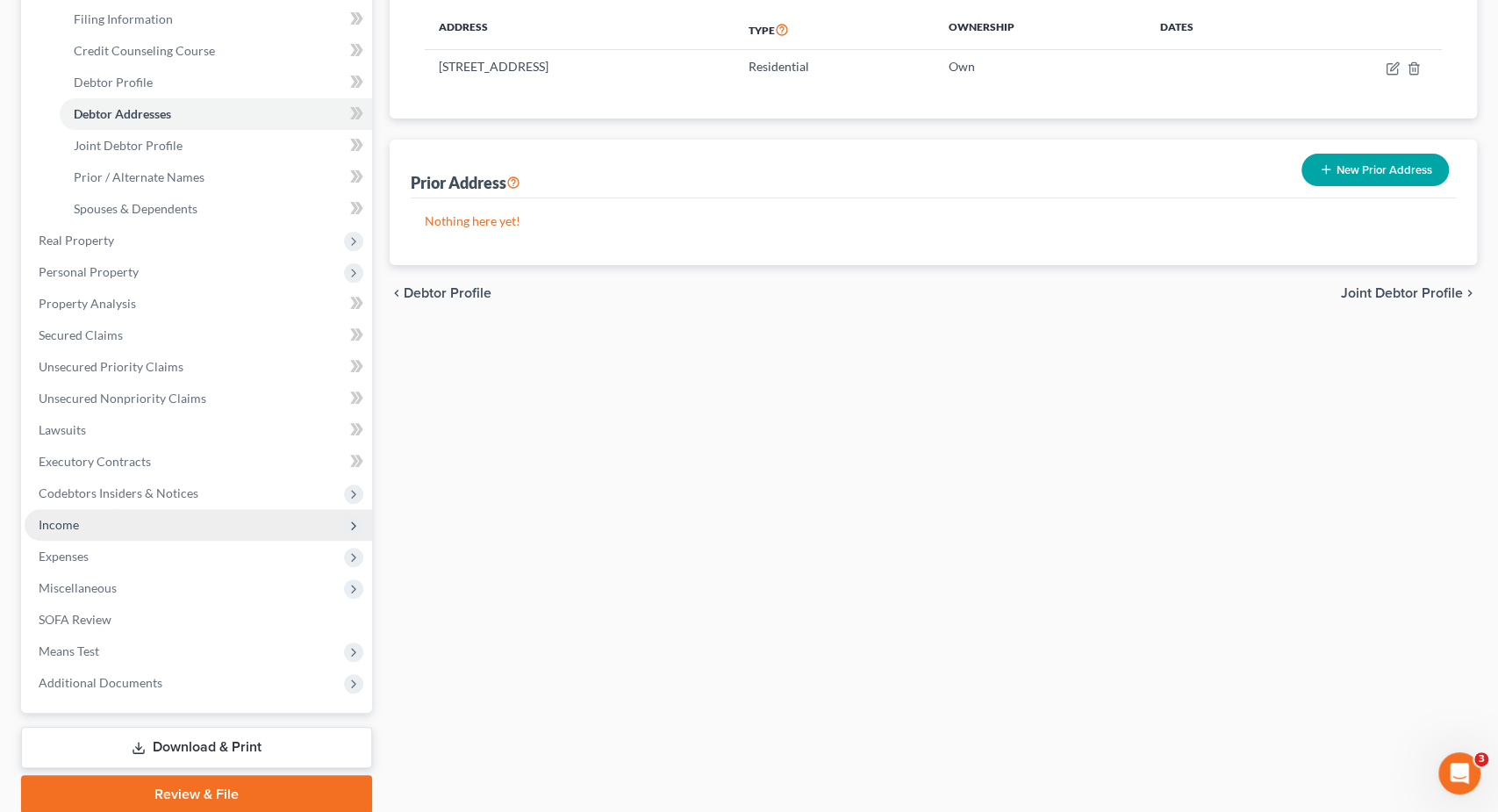
click at [89, 528] on span "Income" at bounding box center [198, 525] width 348 height 32
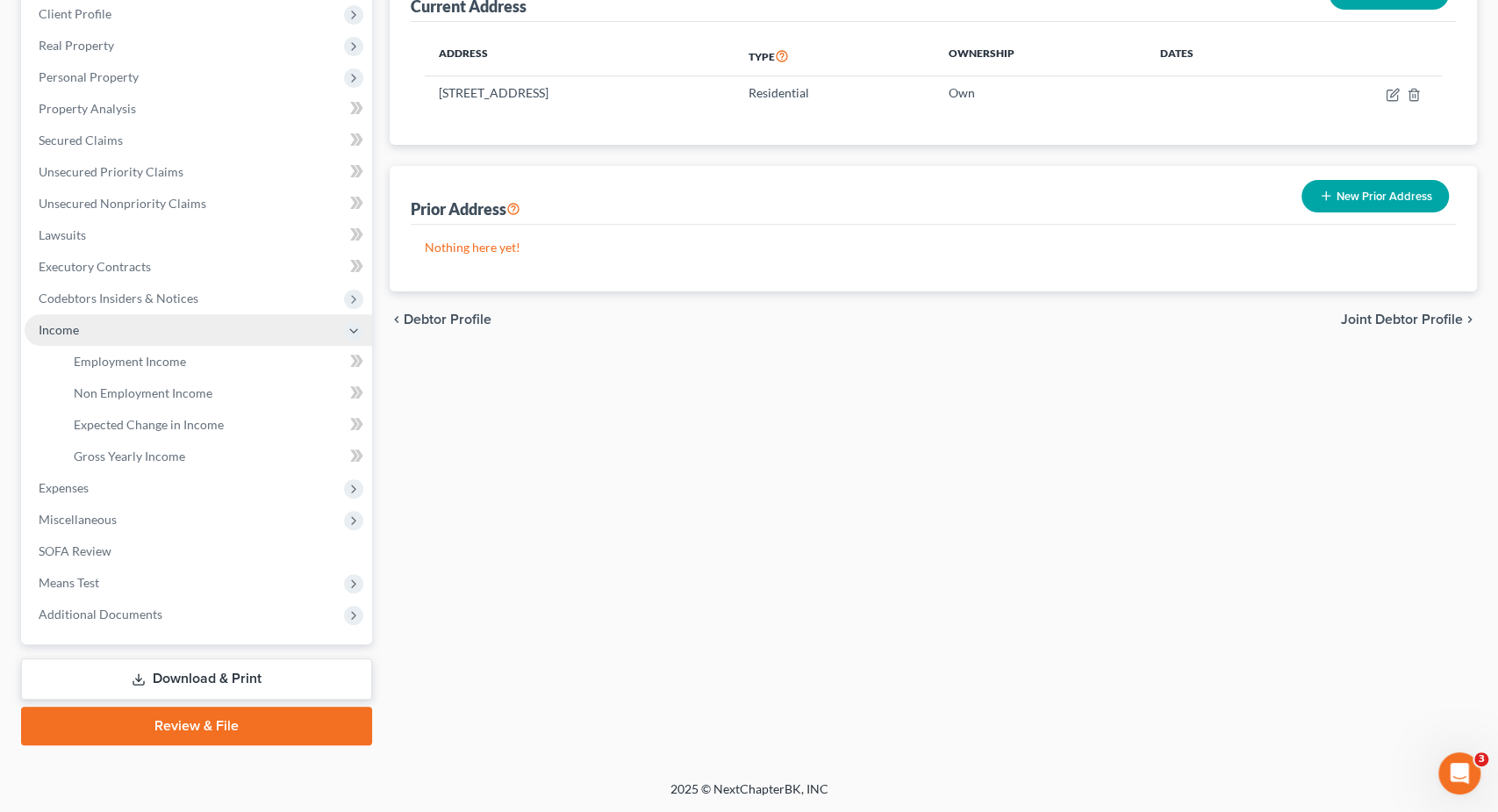
scroll to position [244, 0]
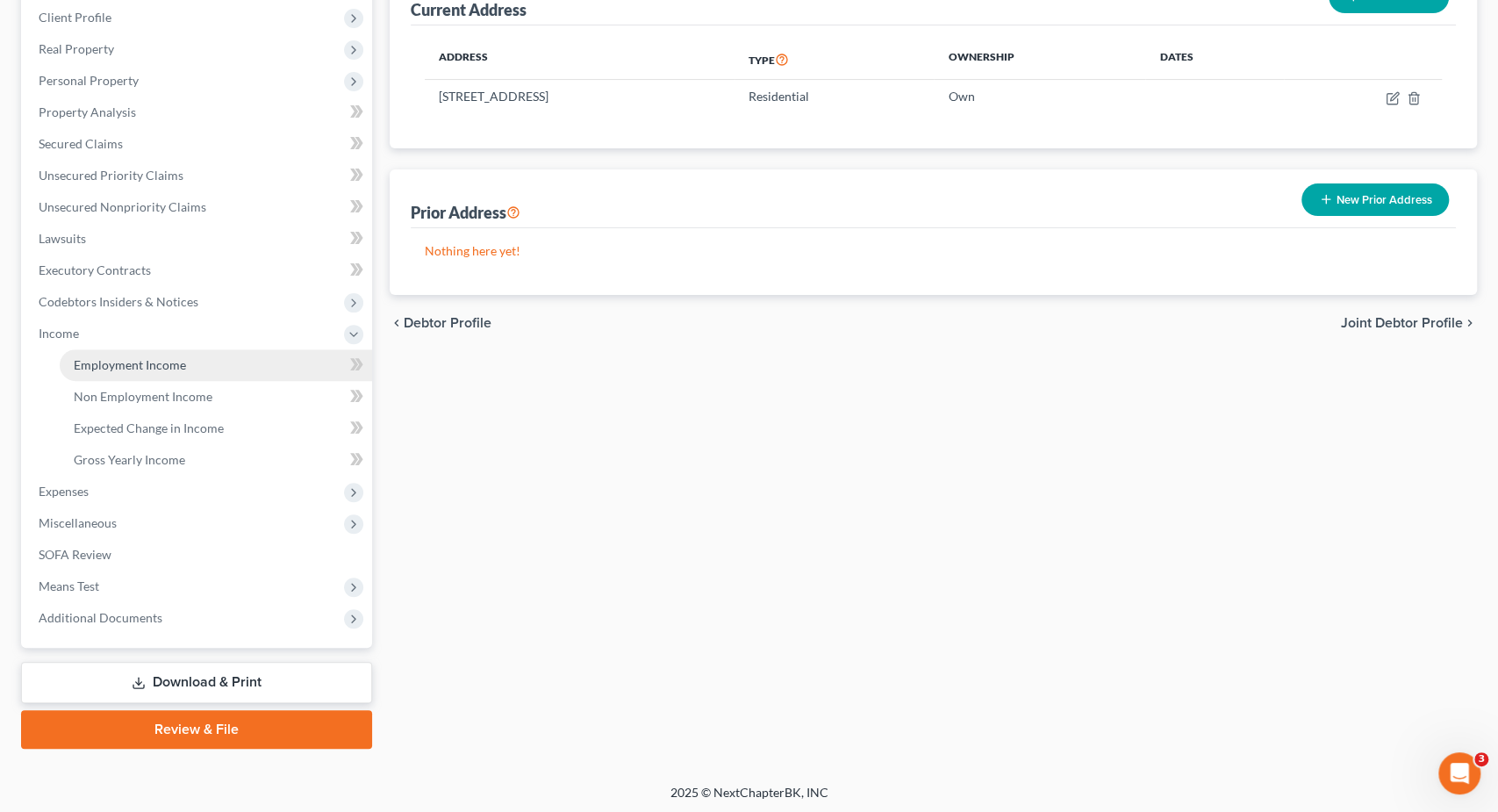
click at [182, 355] on link "Employment Income" at bounding box center [216, 365] width 313 height 32
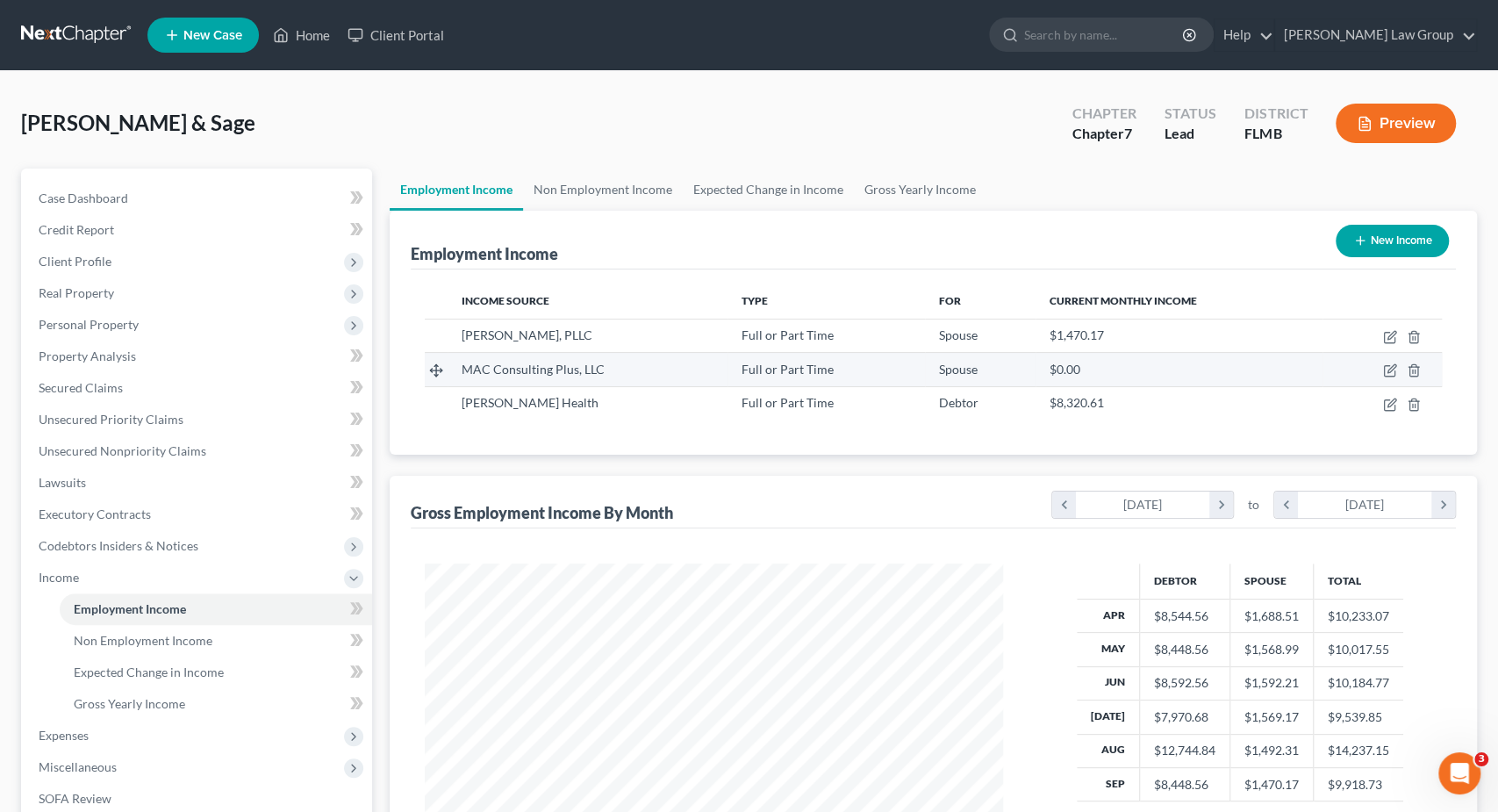
scroll to position [313, 613]
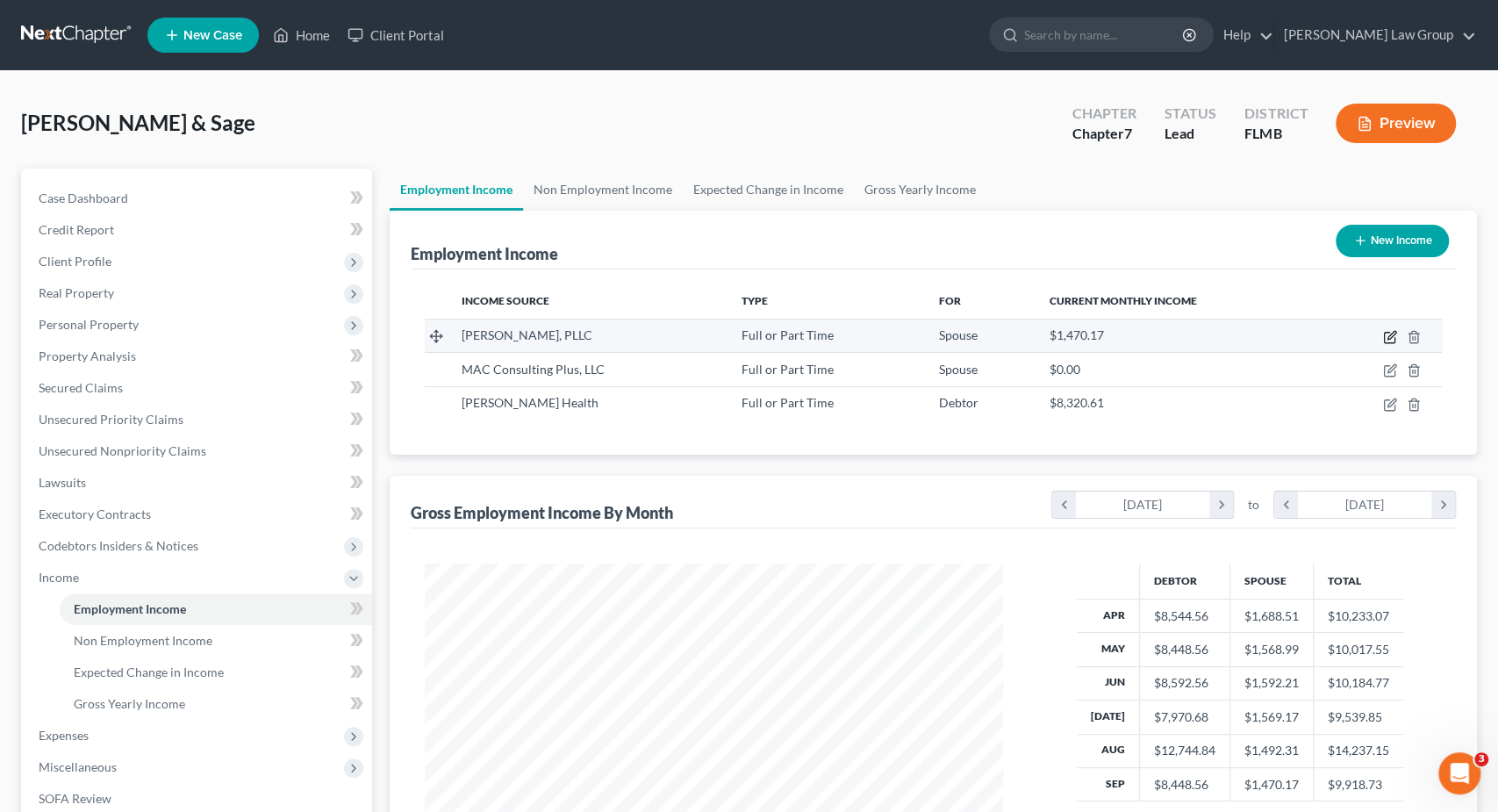
click at [1389, 335] on icon "button" at bounding box center [1392, 334] width 8 height 8
select select "0"
select select "9"
select select "0"
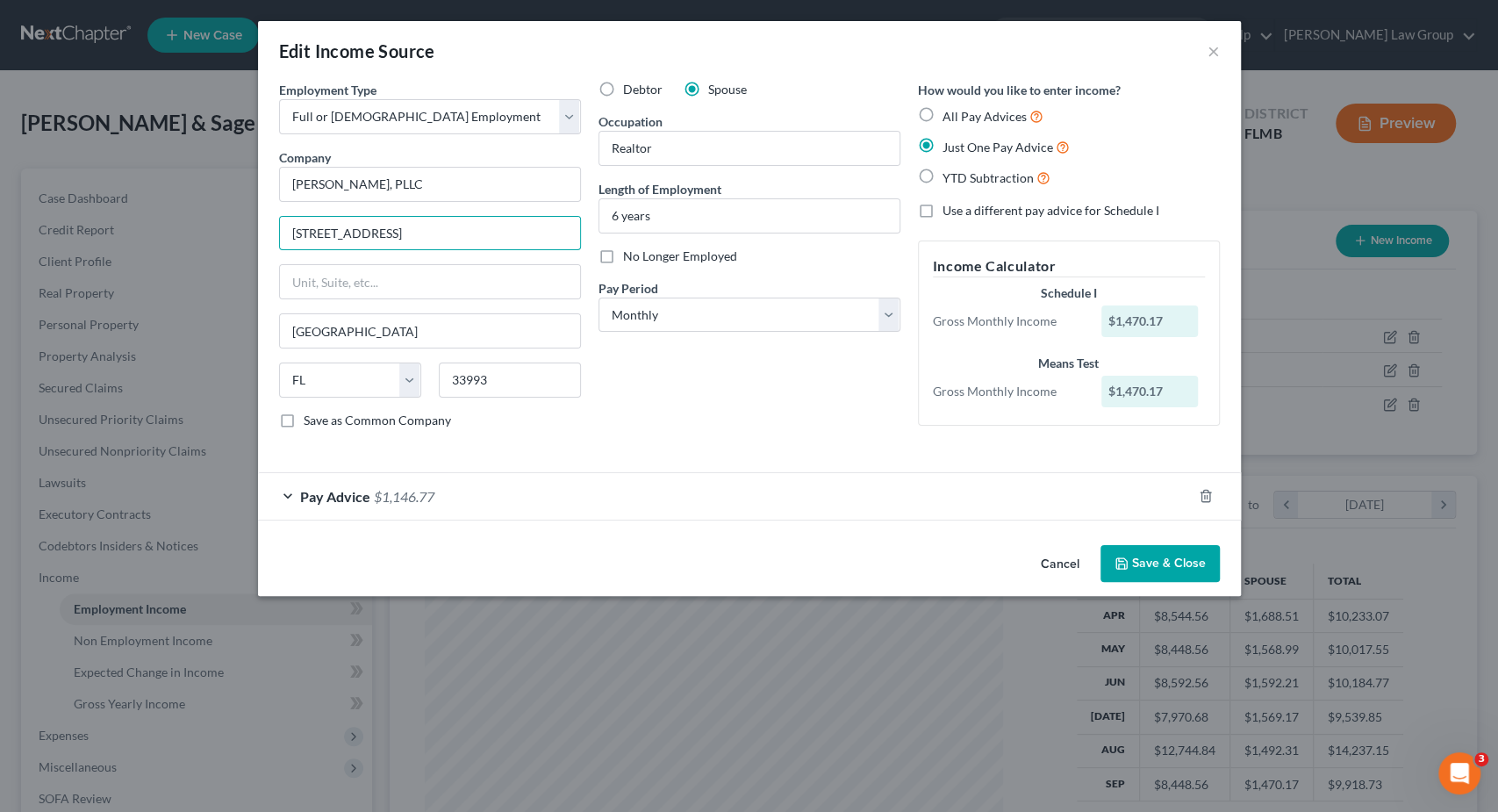
drag, startPoint x: 438, startPoint y: 227, endPoint x: 3, endPoint y: 222, distance: 435.0
click at [3, 222] on div "Edit Income Source × Employment Type * Select Full or Part Time Employment Self…" at bounding box center [749, 406] width 1498 height 812
drag, startPoint x: 200, startPoint y: 224, endPoint x: 184, endPoint y: 222, distance: 16.1
click at [280, 222] on input "134 NW 15th Terrace" at bounding box center [430, 233] width 301 height 33
paste input "723 NW 15th Street"
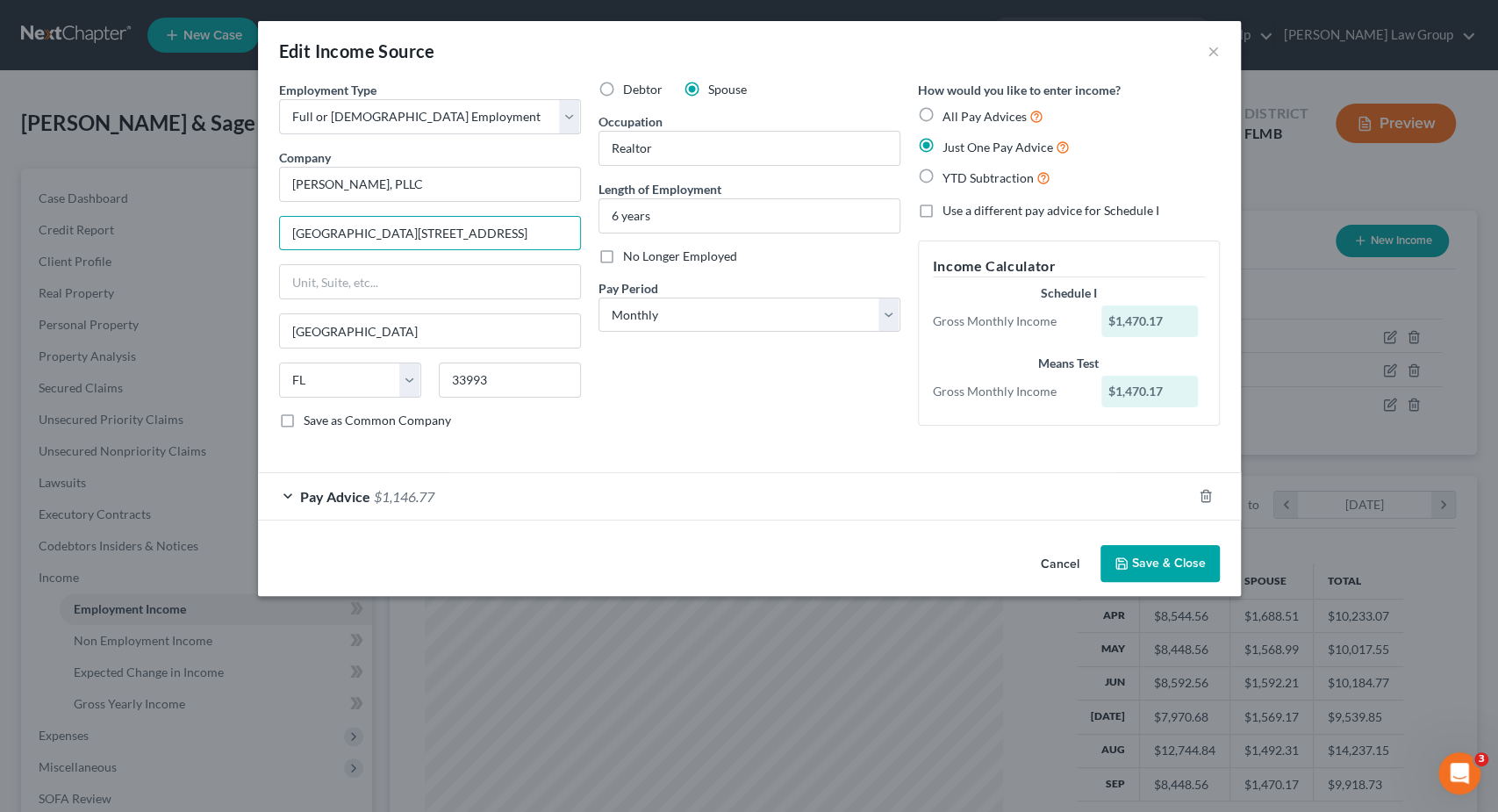
type input "1723 NW 15th Street"
click at [1148, 559] on button "Save & Close" at bounding box center [1160, 563] width 120 height 37
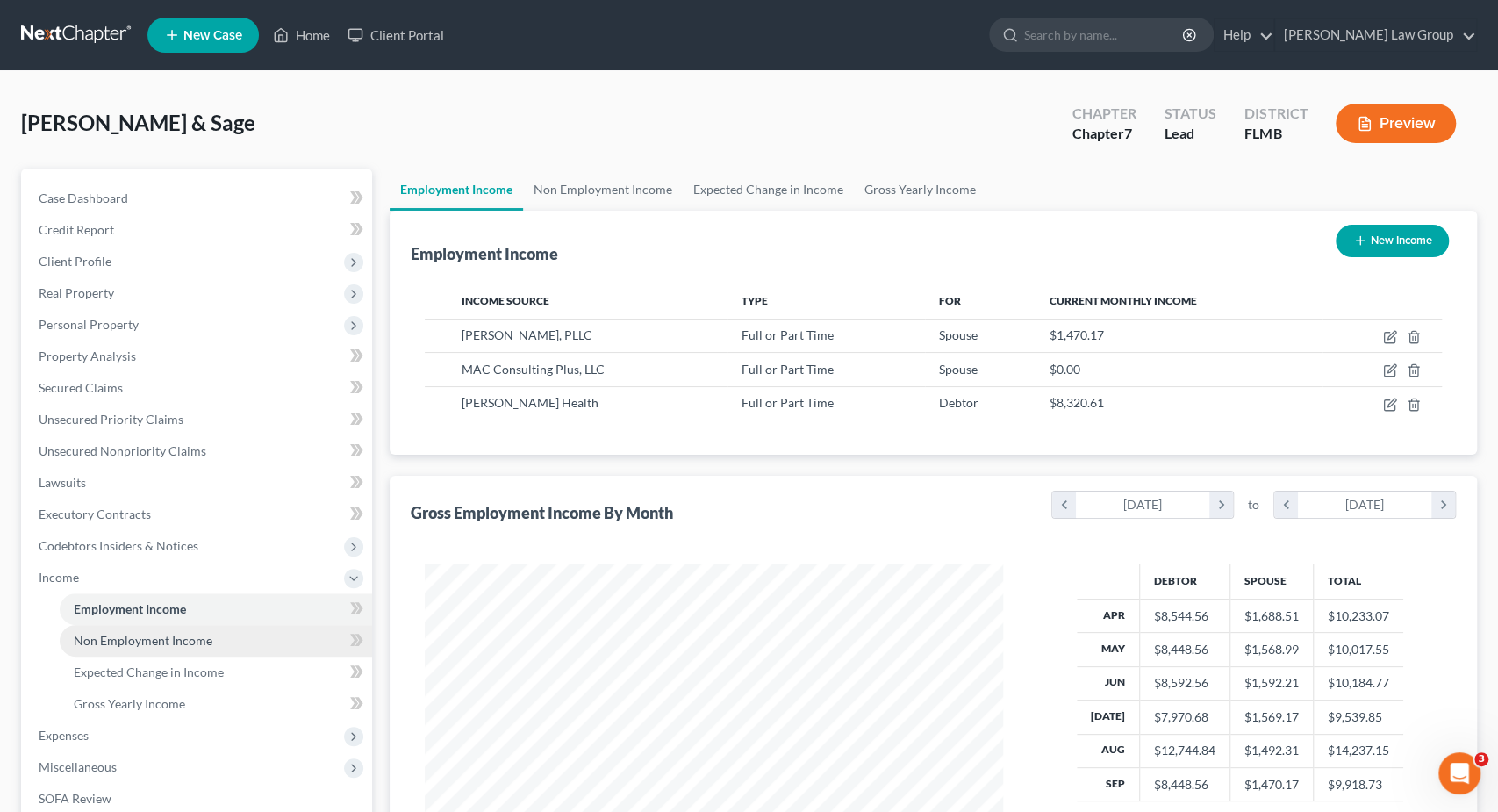
scroll to position [244, 0]
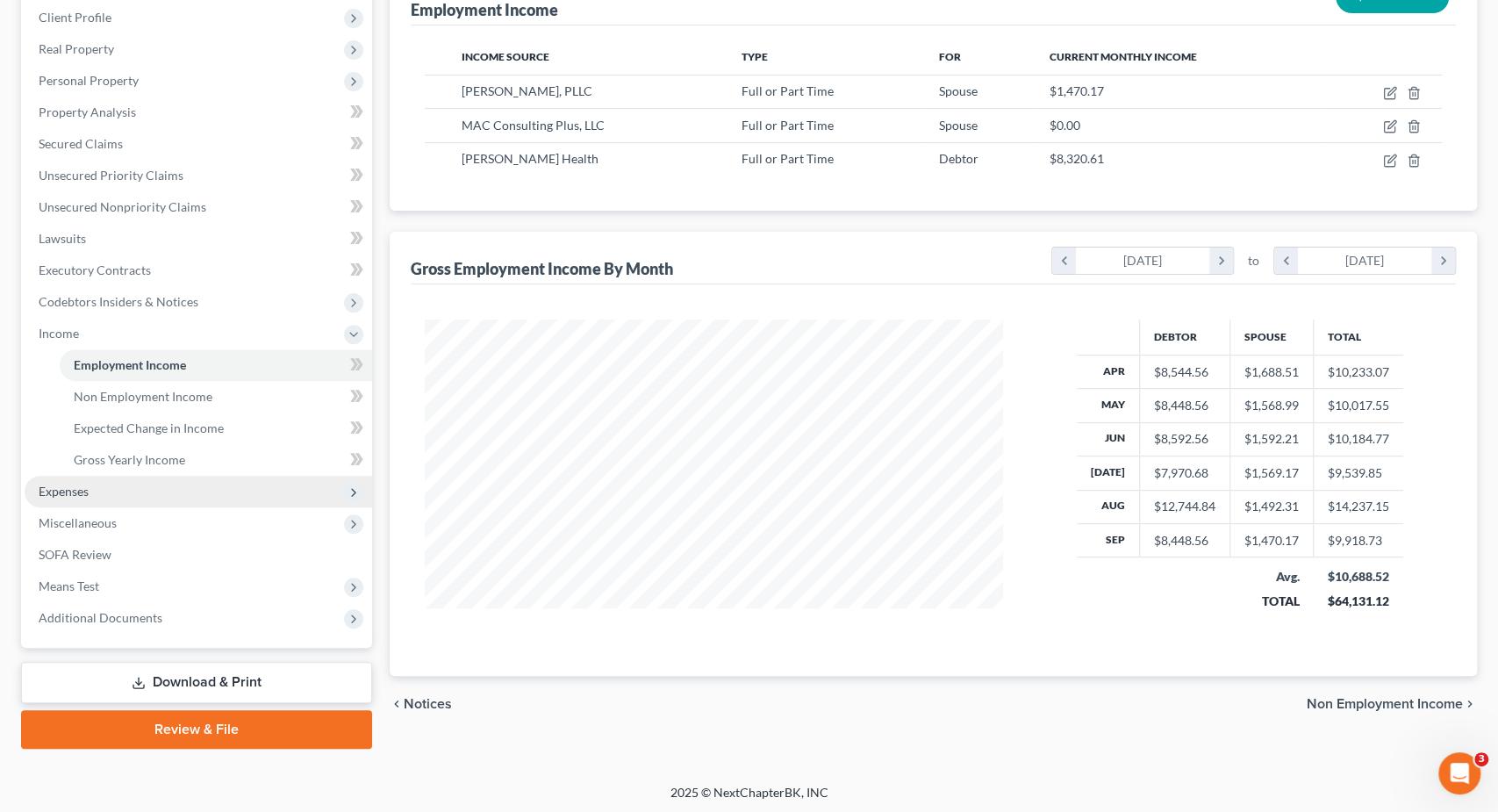
click at [142, 488] on span "Expenses" at bounding box center [198, 492] width 348 height 32
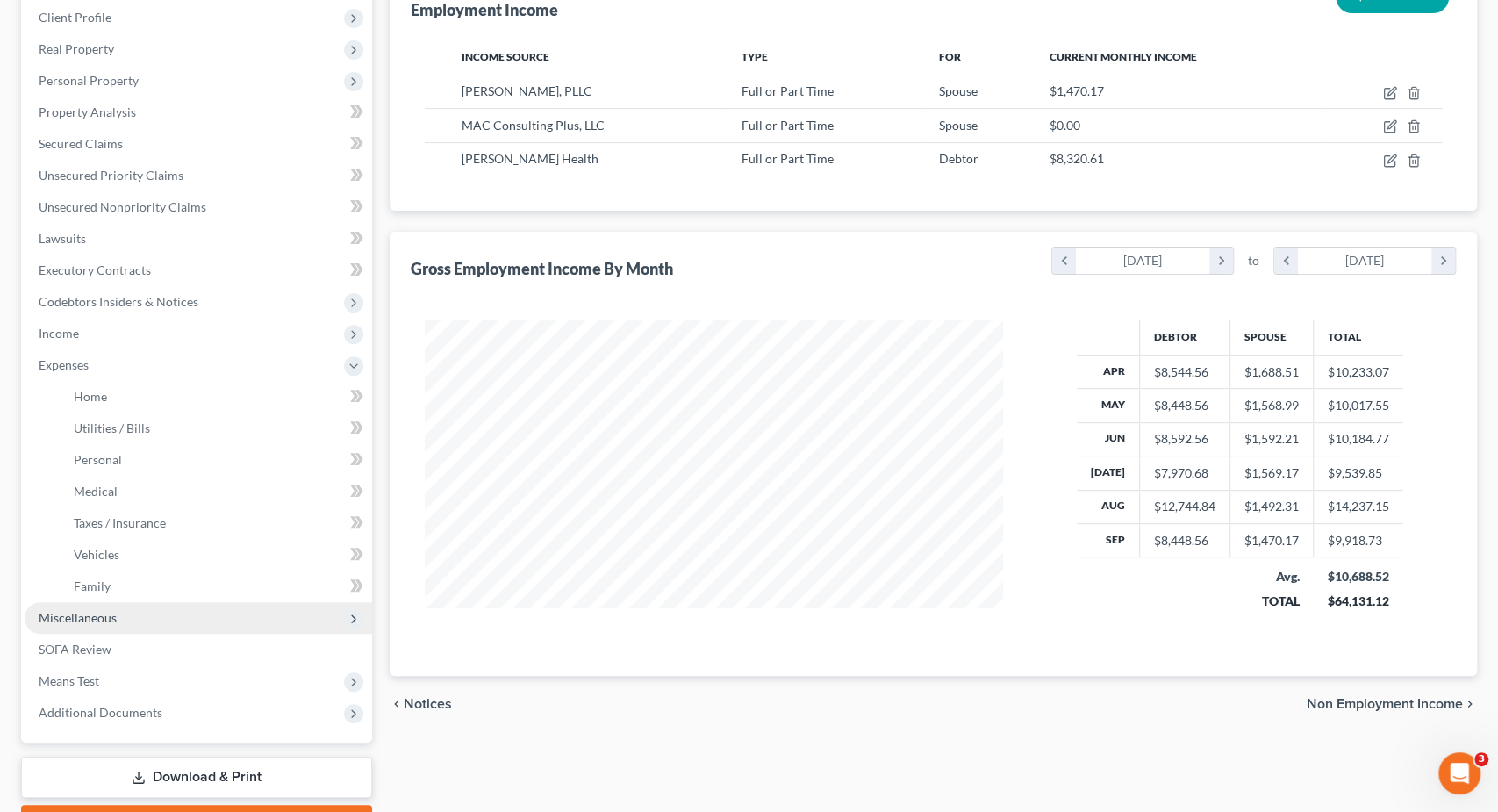
click at [134, 611] on span "Miscellaneous" at bounding box center [198, 618] width 348 height 32
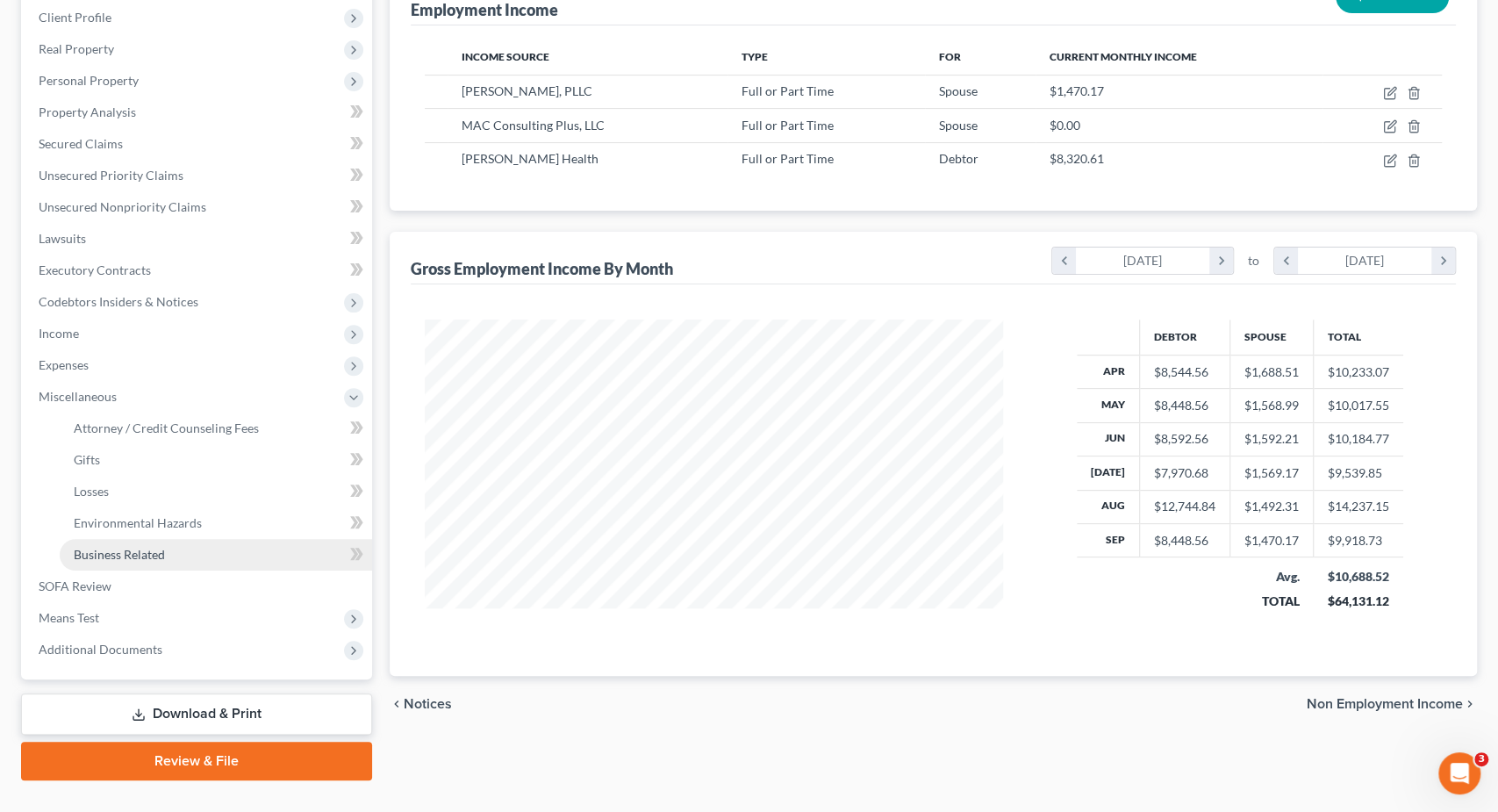
click at [149, 553] on span "Business Related" at bounding box center [119, 554] width 91 height 15
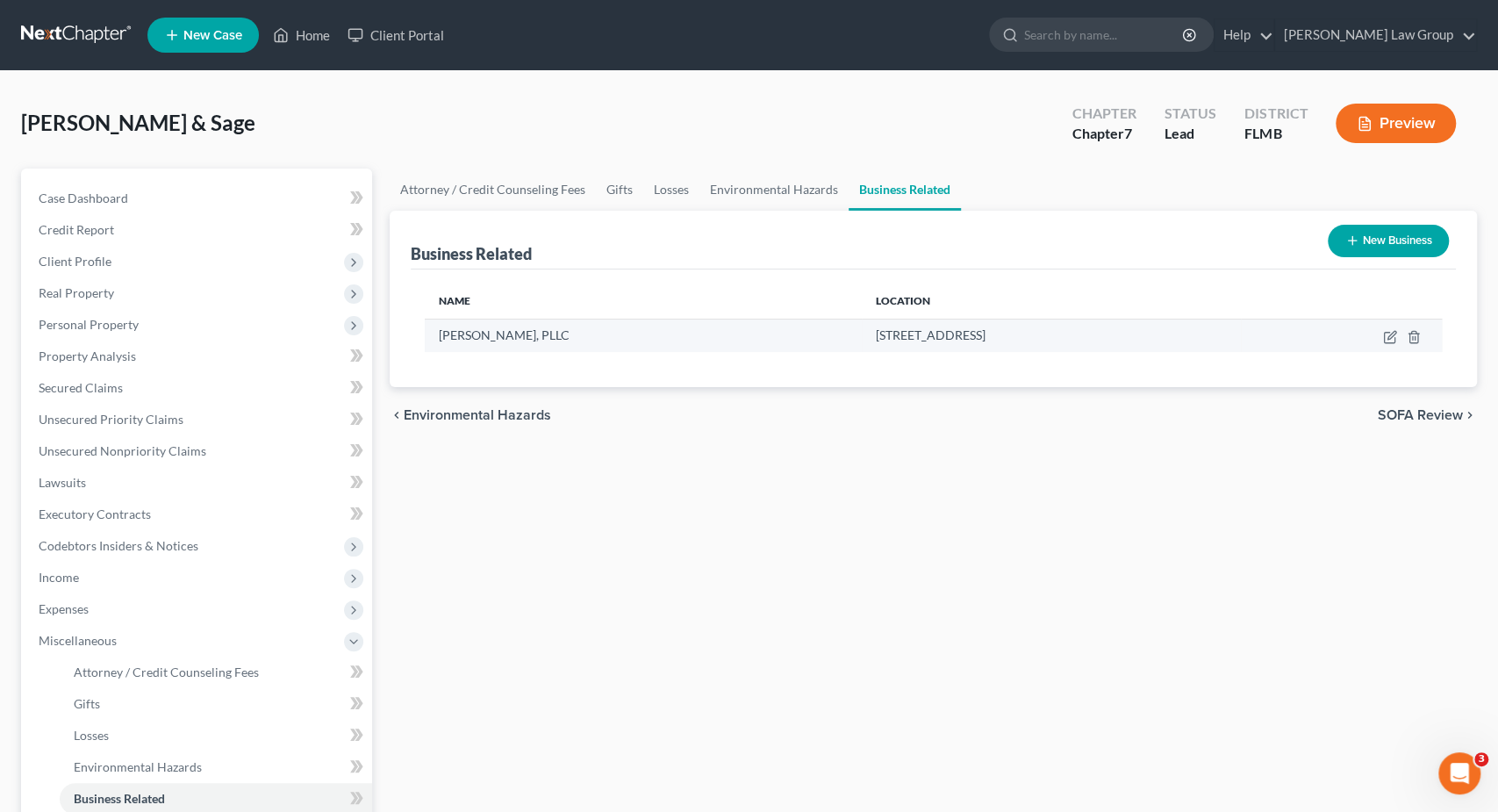
click at [1384, 328] on td at bounding box center [1341, 334] width 201 height 33
click at [1387, 339] on icon "button" at bounding box center [1390, 336] width 14 height 14
select select "member"
select select "9"
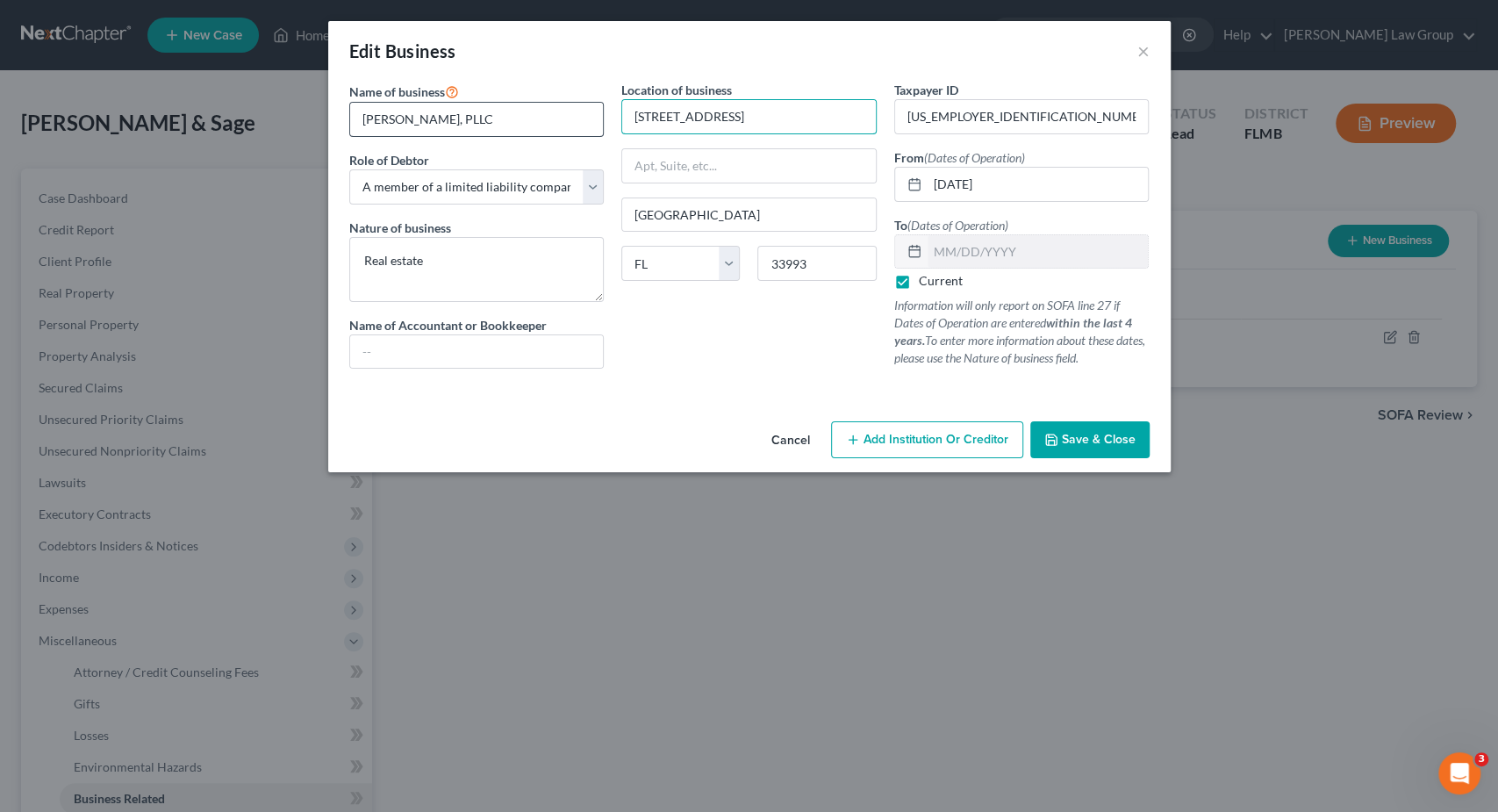
drag, startPoint x: 457, startPoint y: 114, endPoint x: 434, endPoint y: 114, distance: 23.0
click at [434, 114] on div "Name of business * Sage Stella, PLLC Role of Debtor * Select A member of a limi…" at bounding box center [749, 238] width 818 height 316
drag, startPoint x: 812, startPoint y: 113, endPoint x: 562, endPoint y: 90, distance: 251.1
click at [623, 100] on input "134 NW 15th Terrace" at bounding box center [749, 116] width 253 height 33
paste input "723 NW 15th Street"
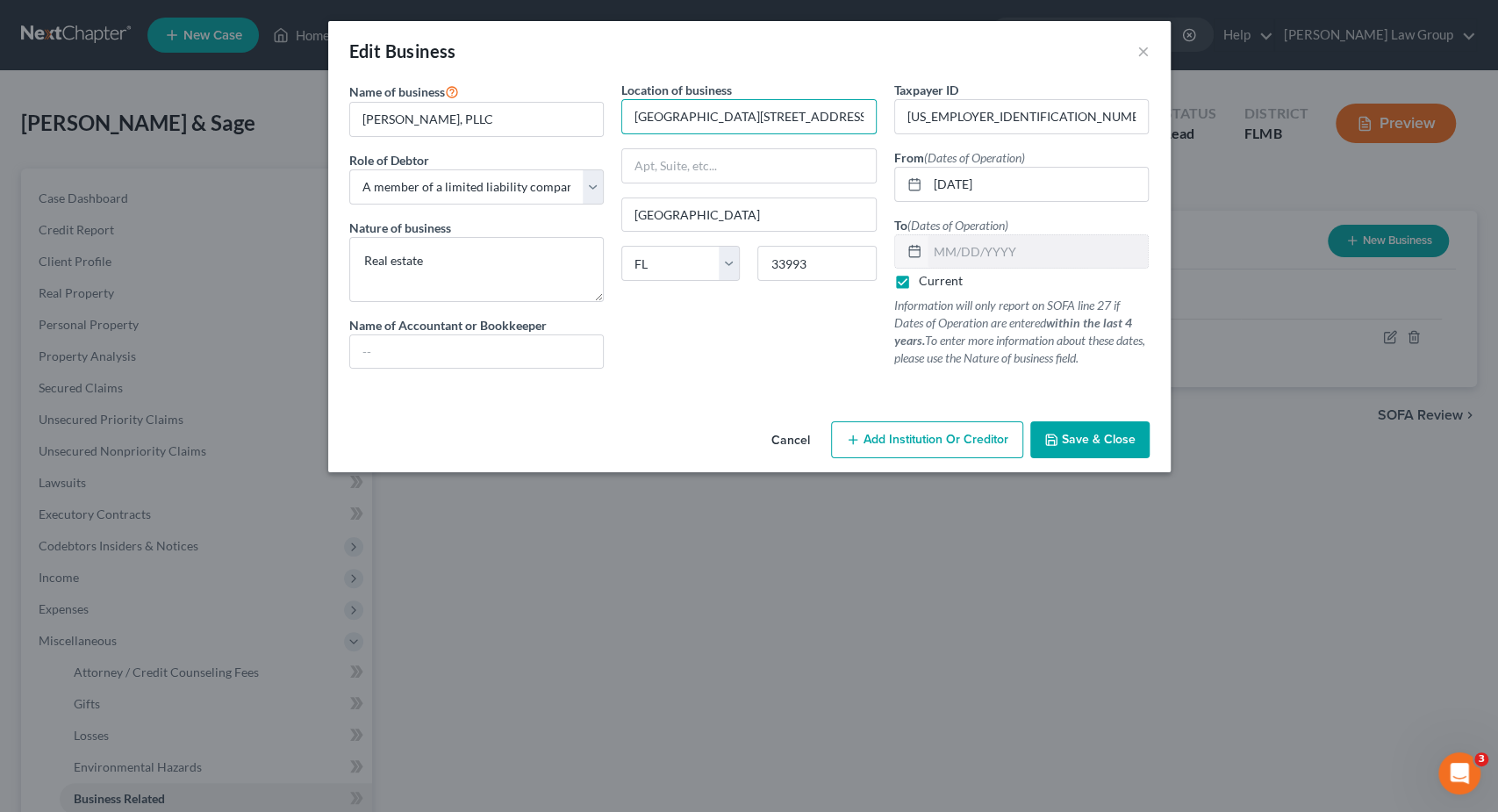
type input "1723 NW 15th Street"
click at [1105, 447] on button "Save & Close" at bounding box center [1090, 439] width 120 height 37
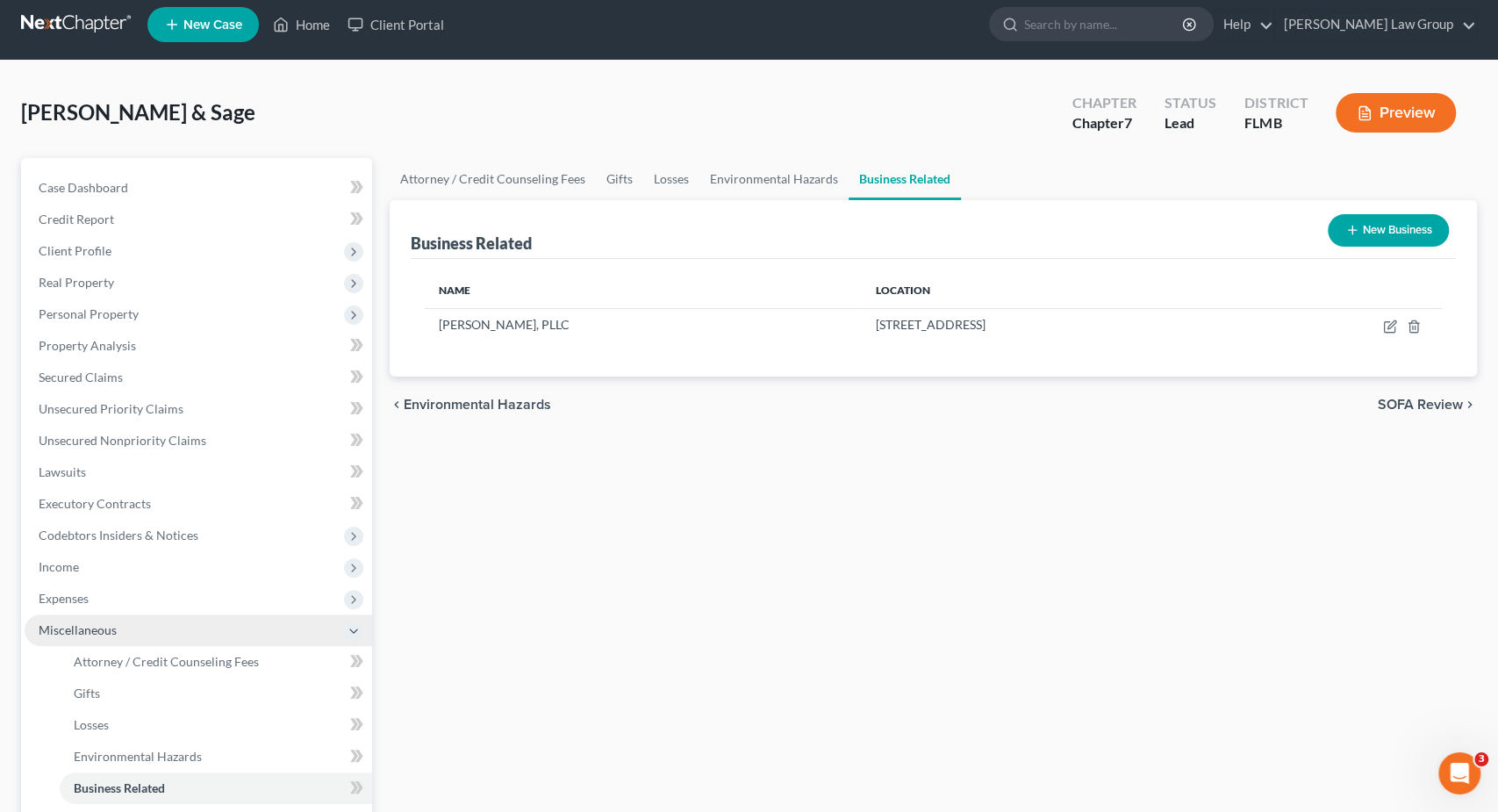
scroll to position [274, 0]
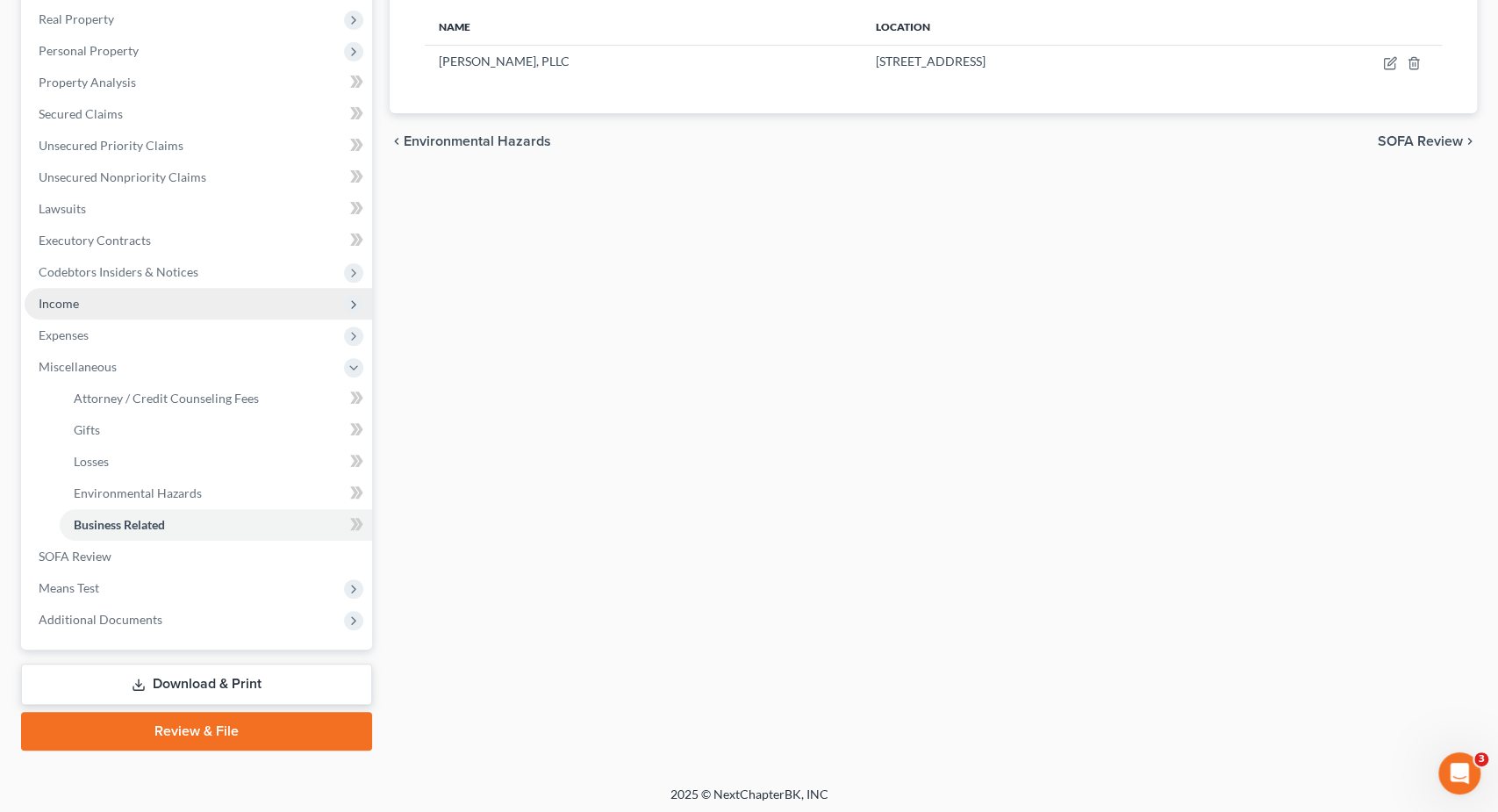
click at [81, 292] on span "Income" at bounding box center [198, 304] width 348 height 32
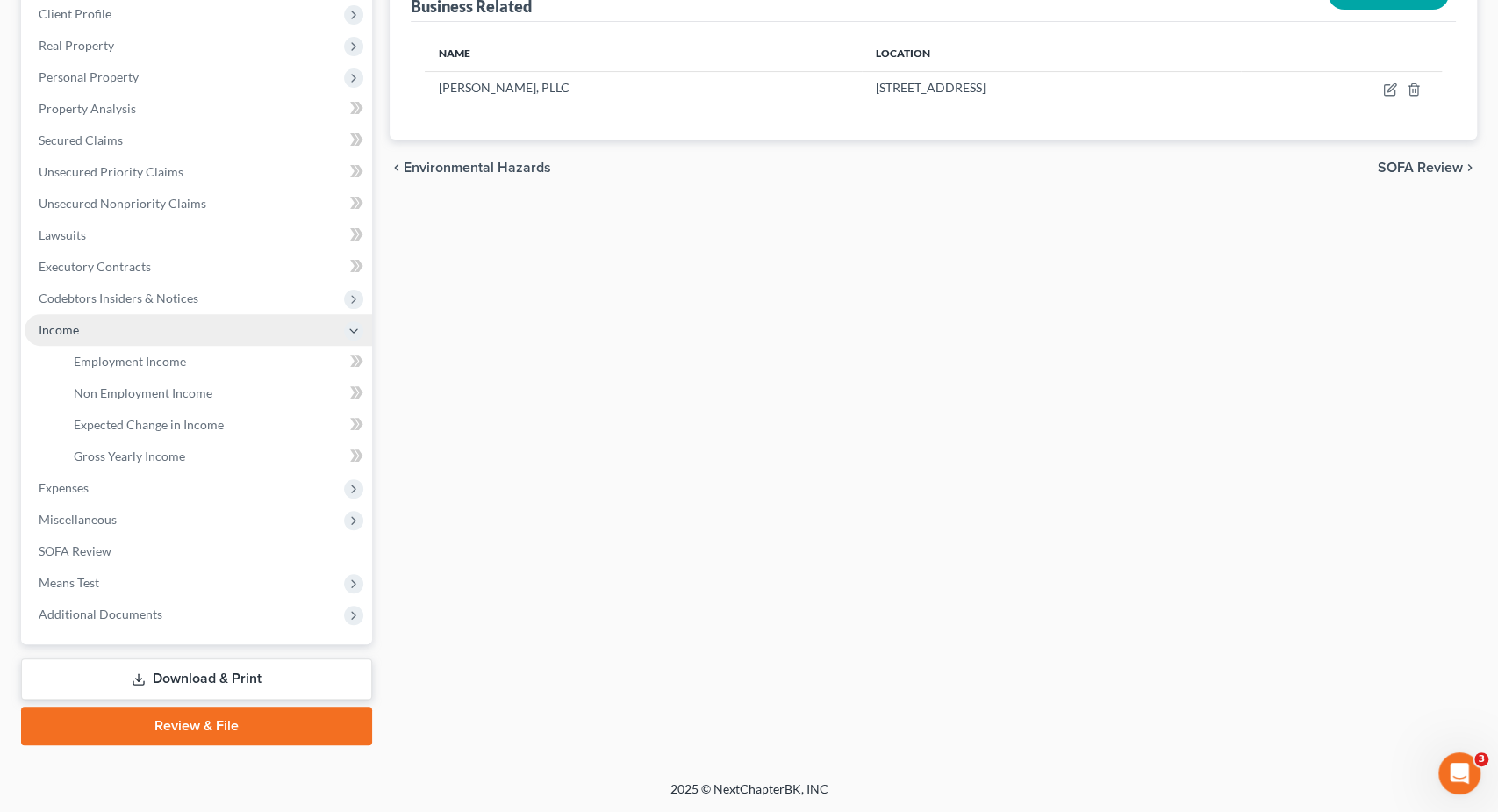
scroll to position [244, 0]
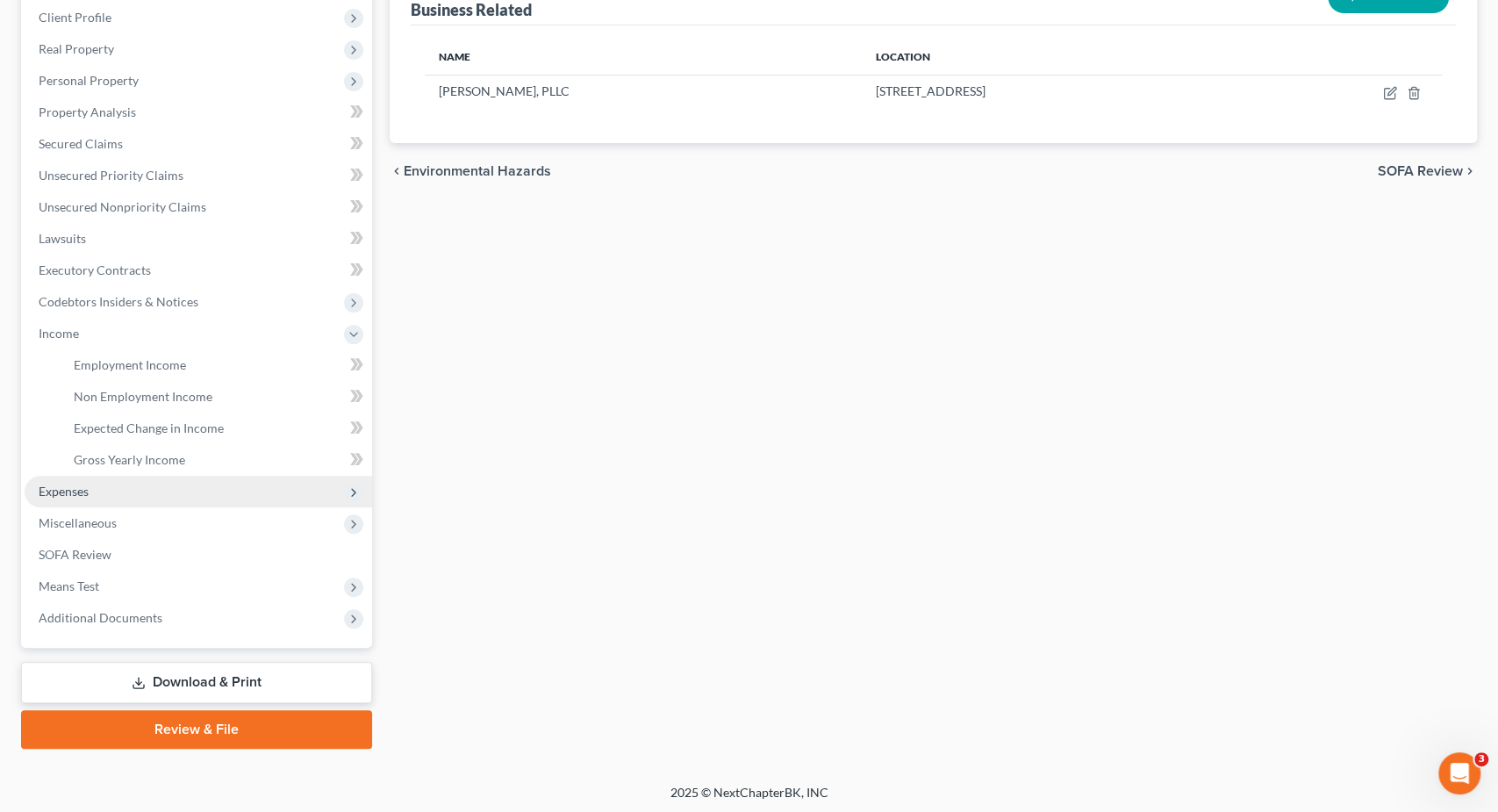
click at [90, 487] on span "Expenses" at bounding box center [198, 492] width 348 height 32
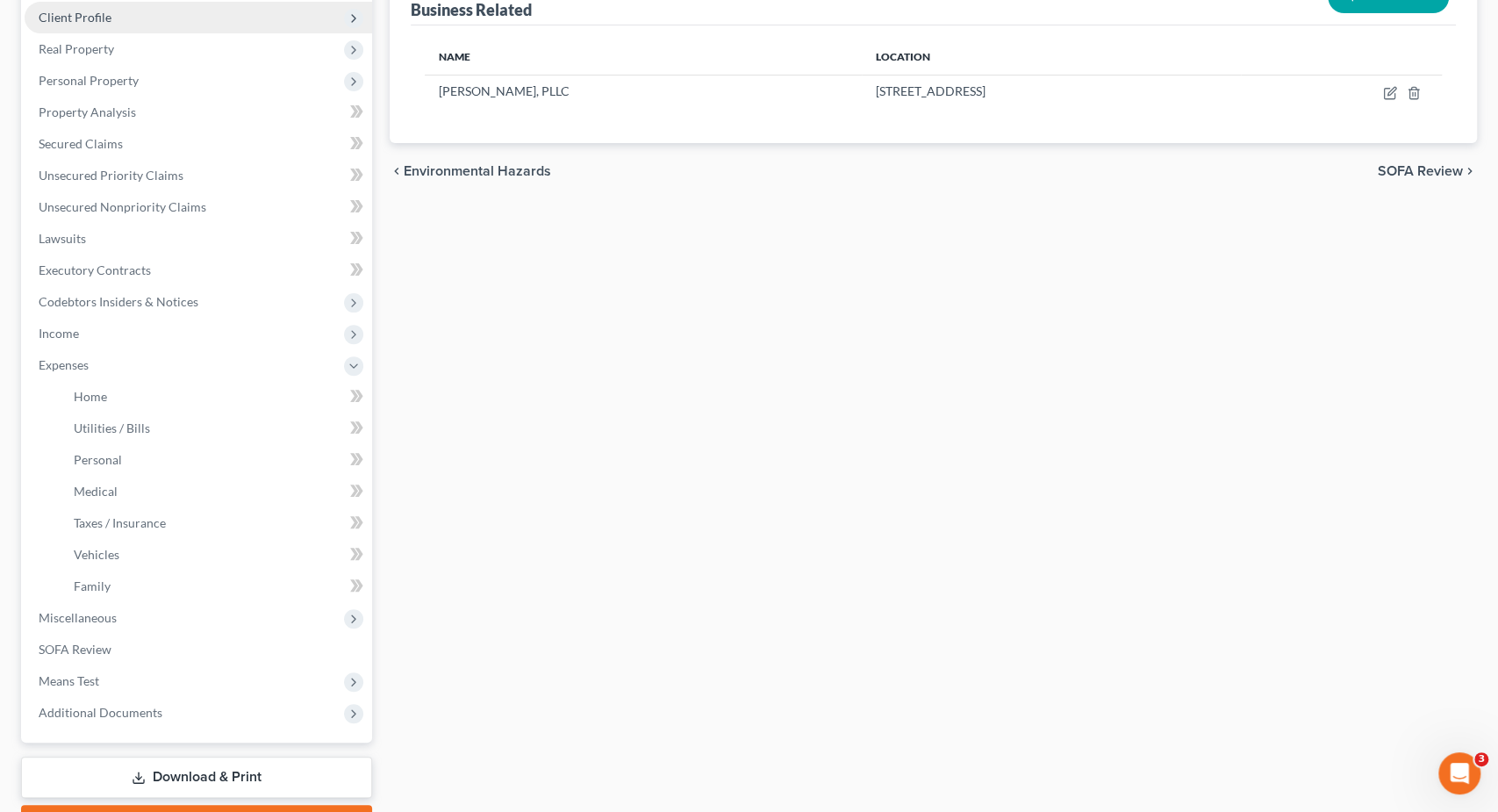
scroll to position [0, 0]
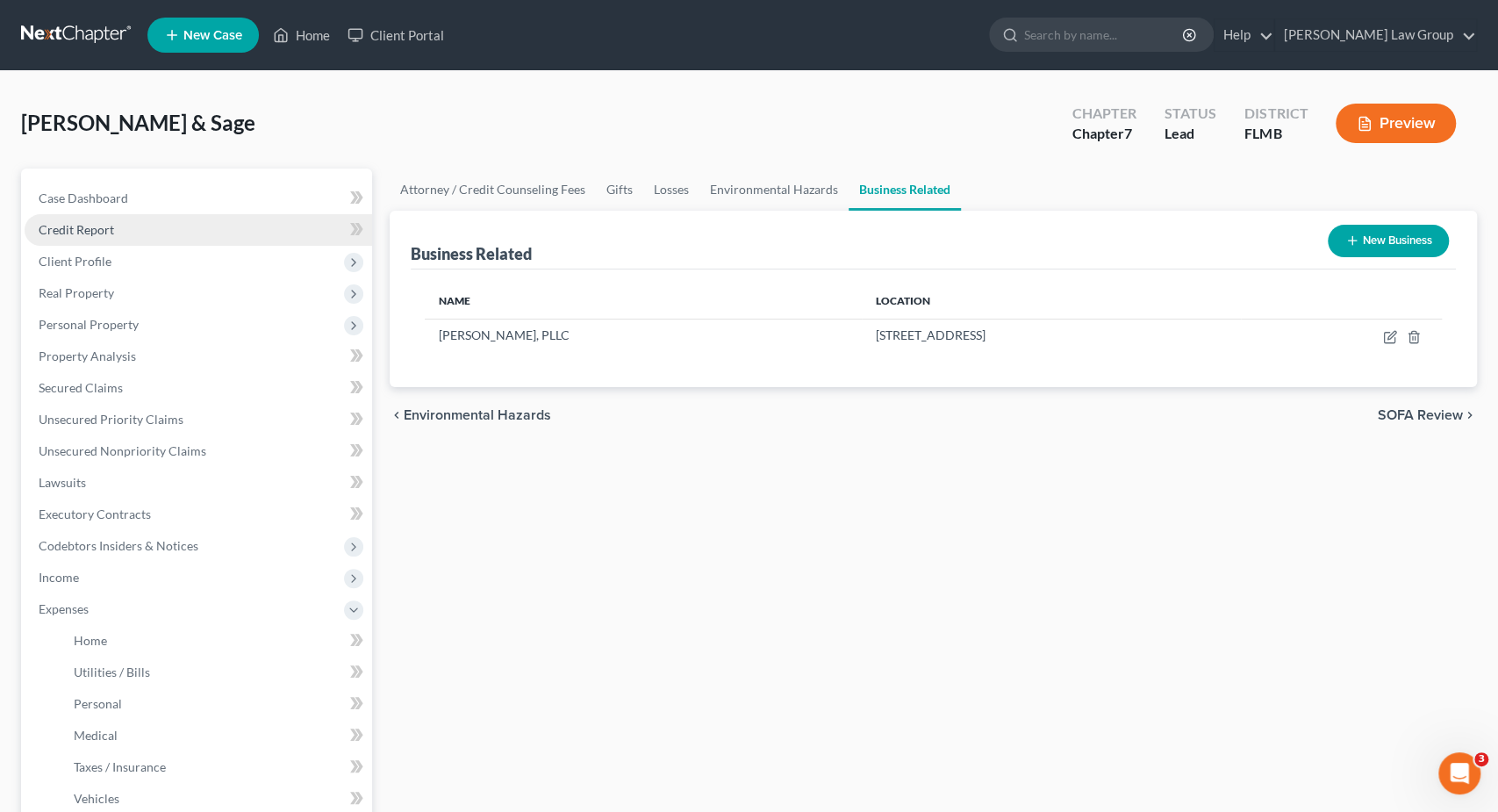
click at [132, 236] on link "Credit Report" at bounding box center [198, 230] width 348 height 32
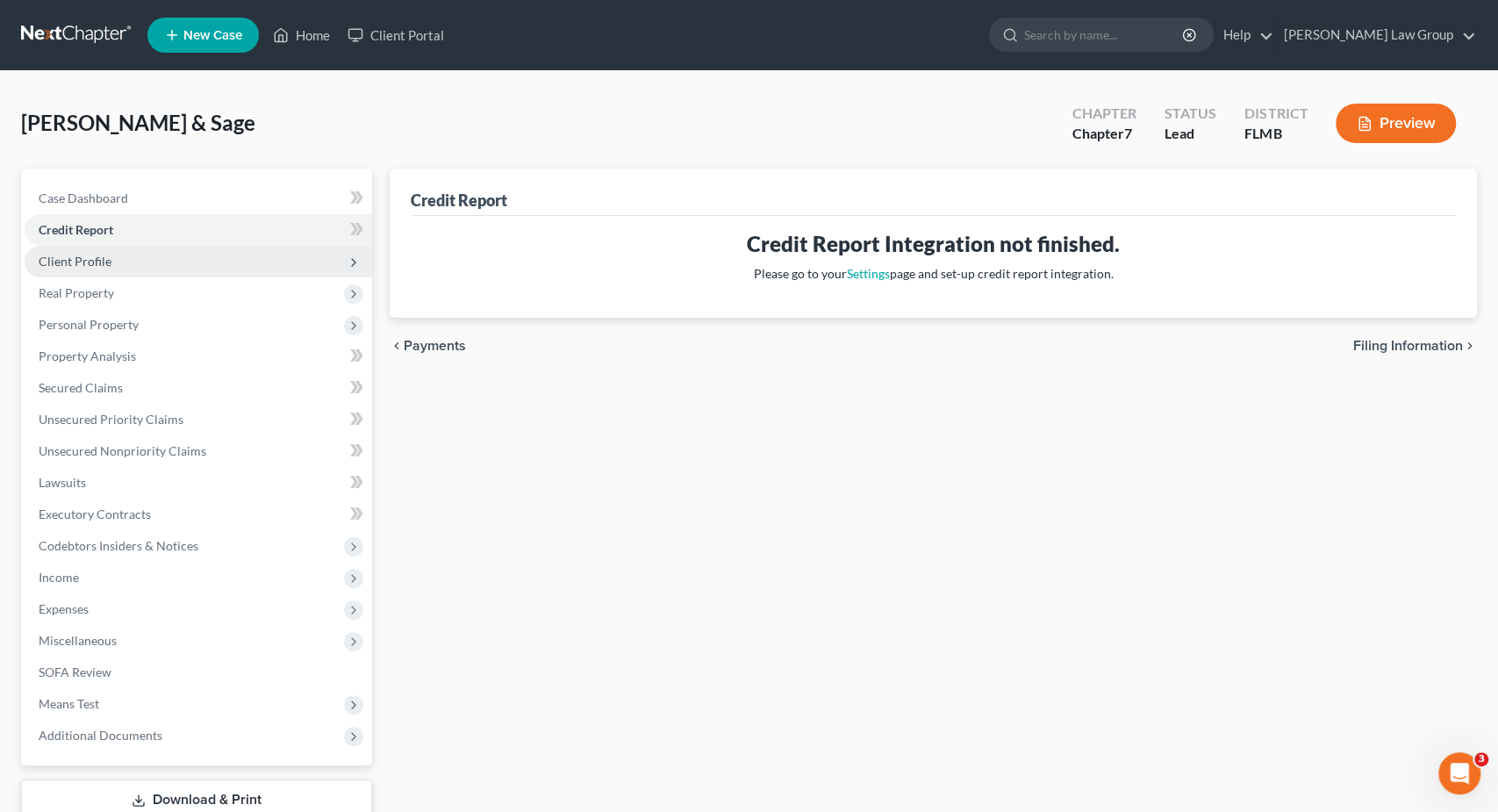
click at [163, 268] on span "Client Profile" at bounding box center [198, 262] width 348 height 32
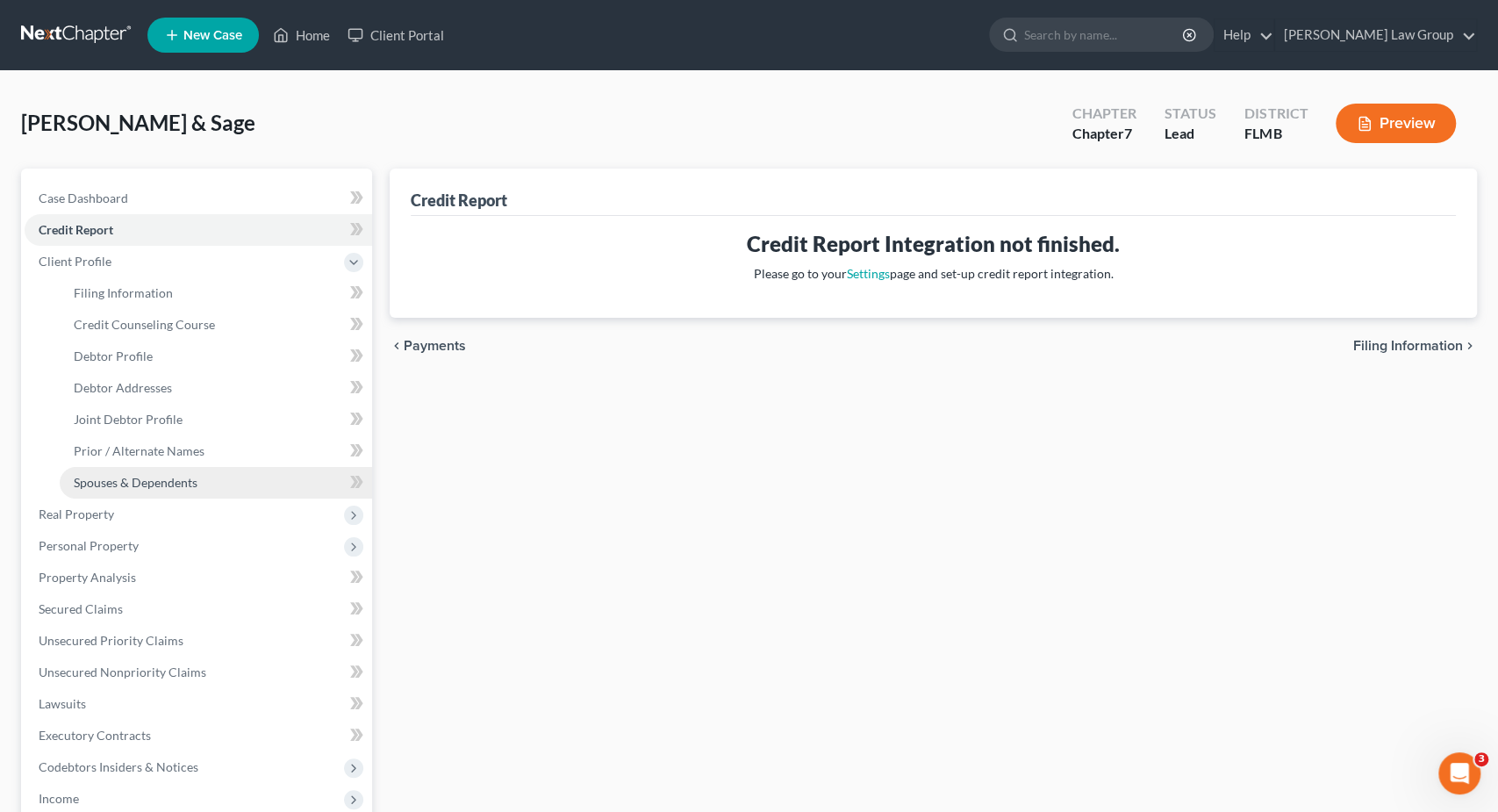
click at [173, 474] on link "Spouses & Dependents" at bounding box center [216, 483] width 313 height 32
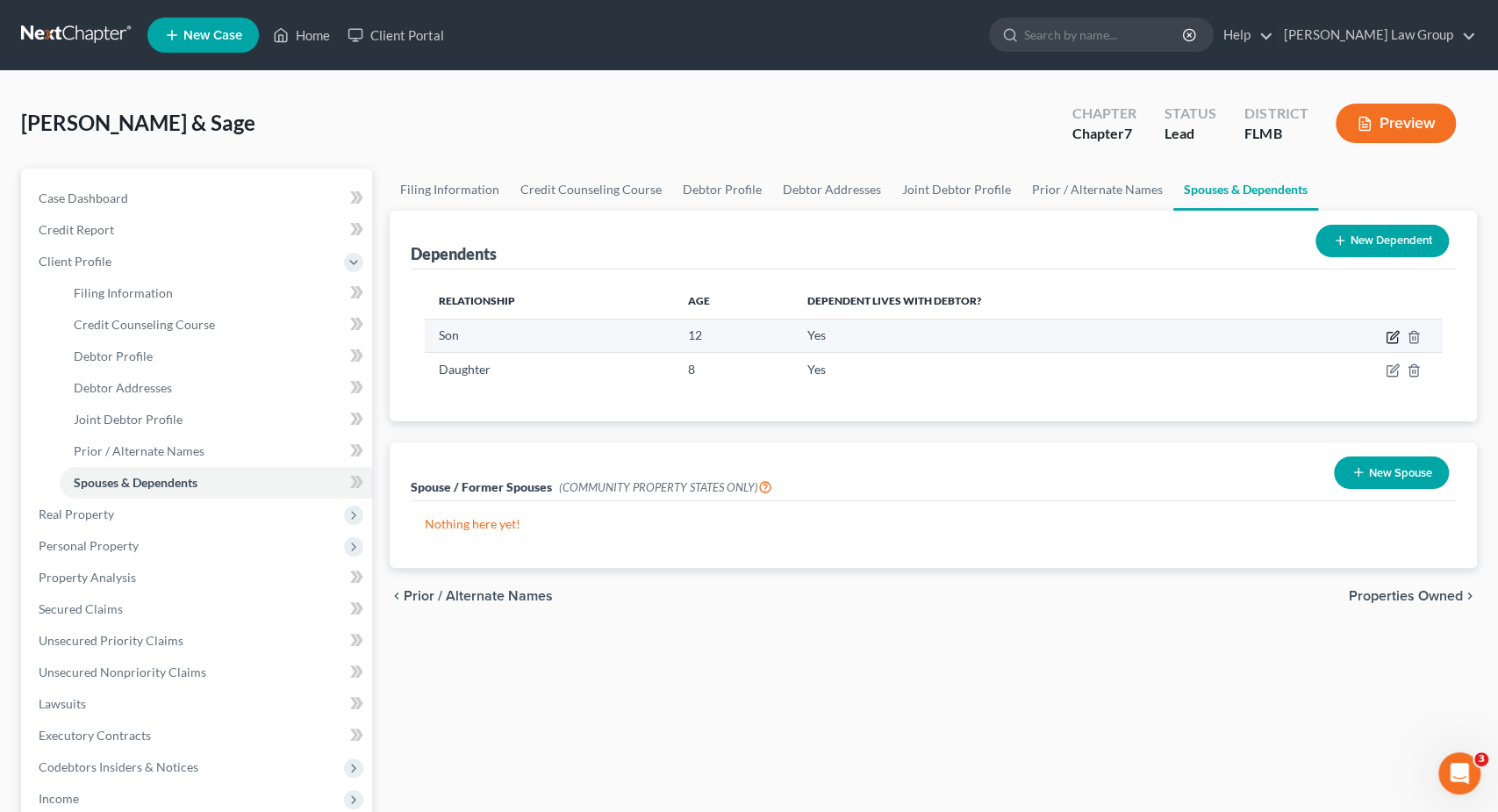
click at [1392, 334] on icon "button" at bounding box center [1392, 336] width 14 height 14
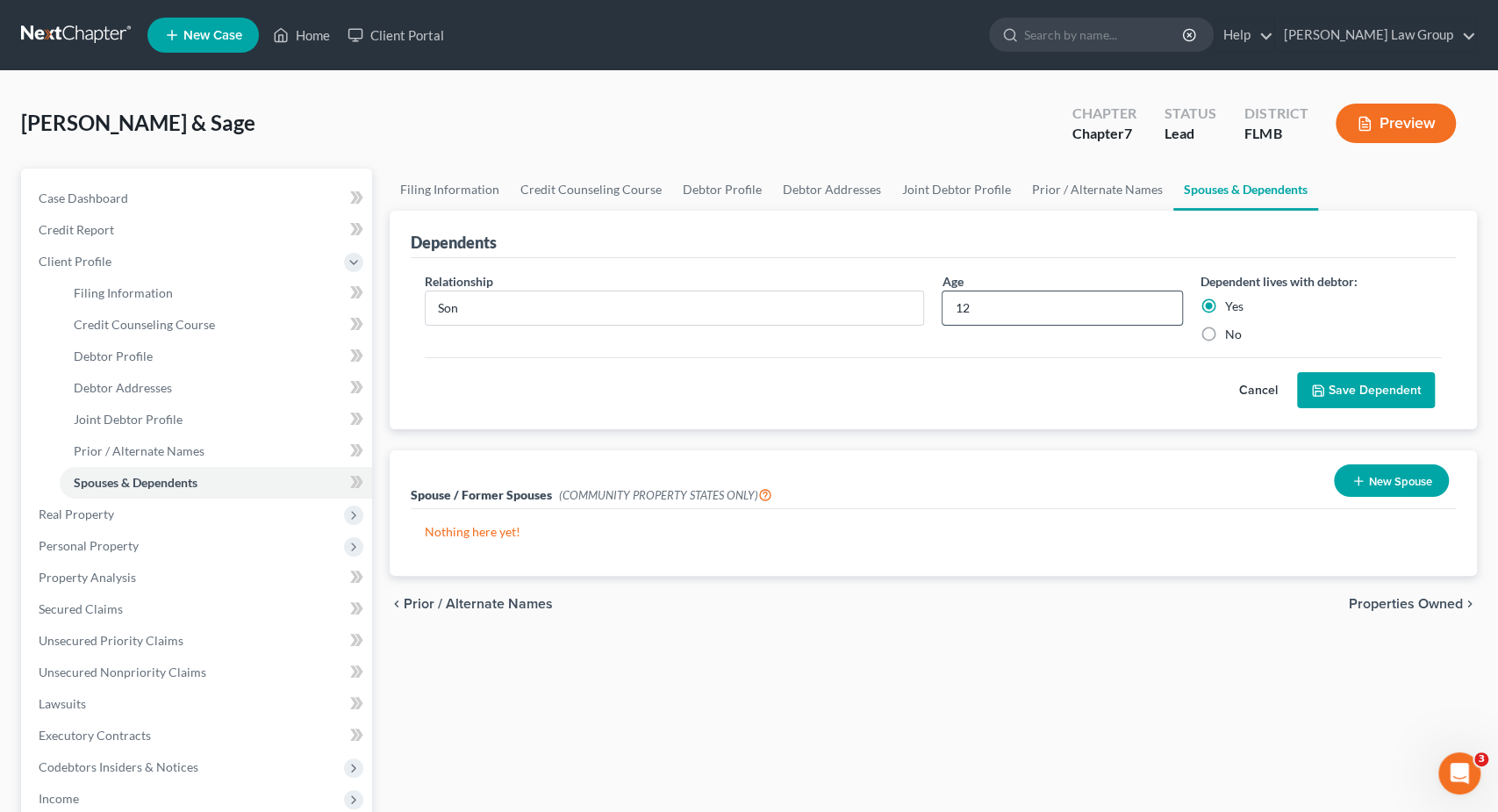
click at [1022, 298] on input "12" at bounding box center [1063, 307] width 239 height 33
type input "13"
click at [1376, 392] on button "Save Dependent" at bounding box center [1366, 390] width 138 height 37
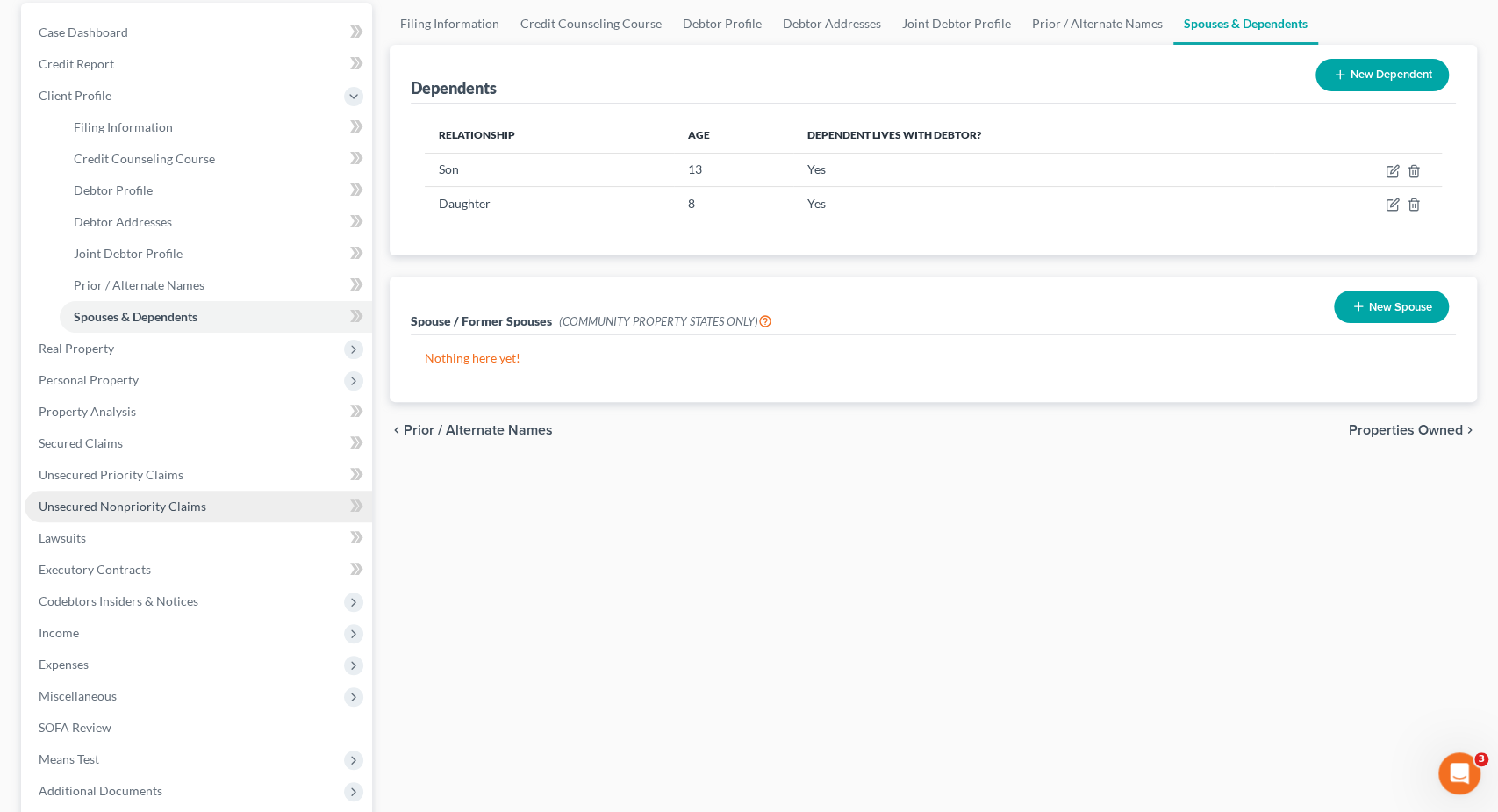
scroll to position [183, 0]
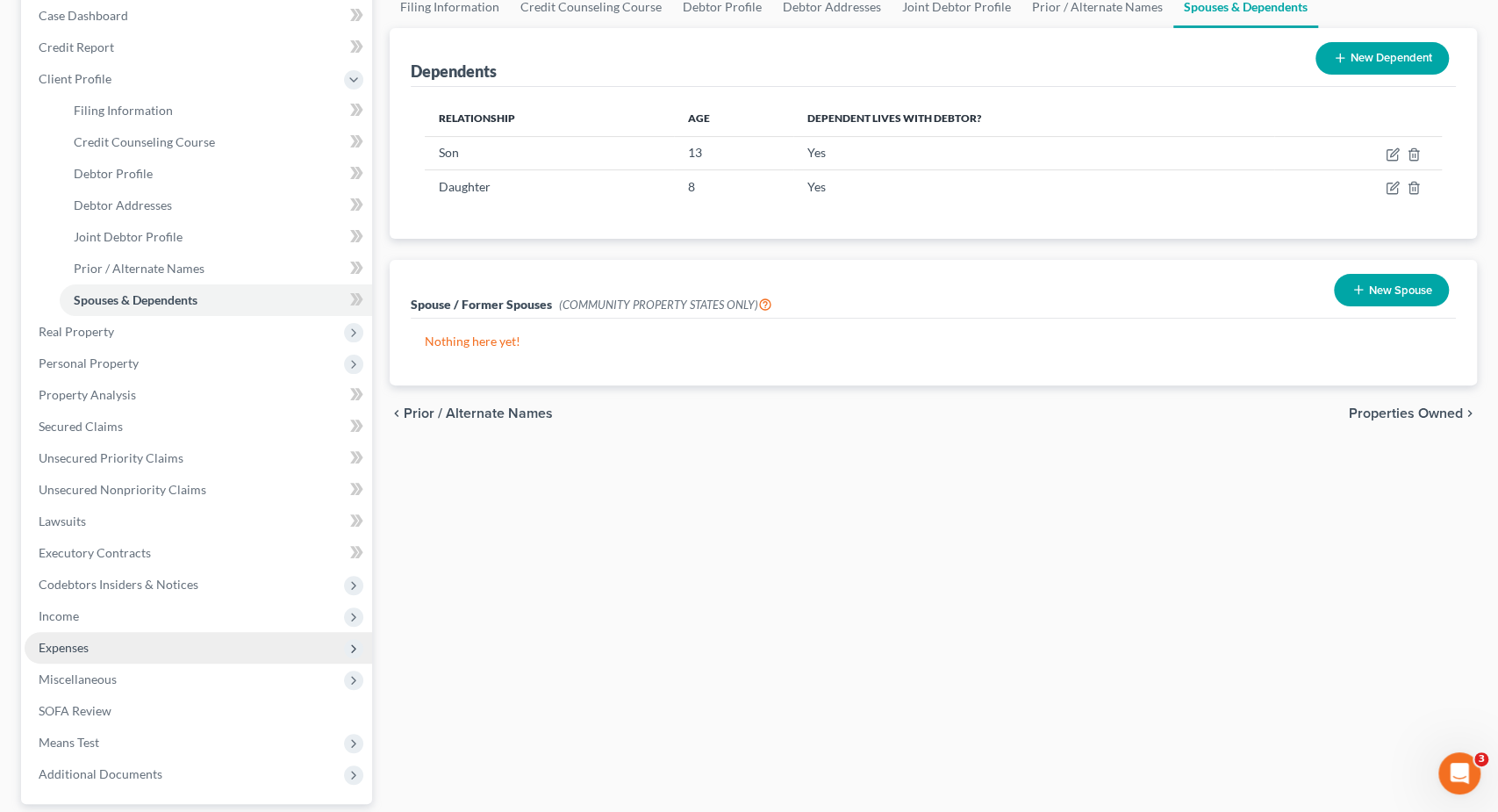
click at [160, 641] on span "Expenses" at bounding box center [198, 648] width 348 height 32
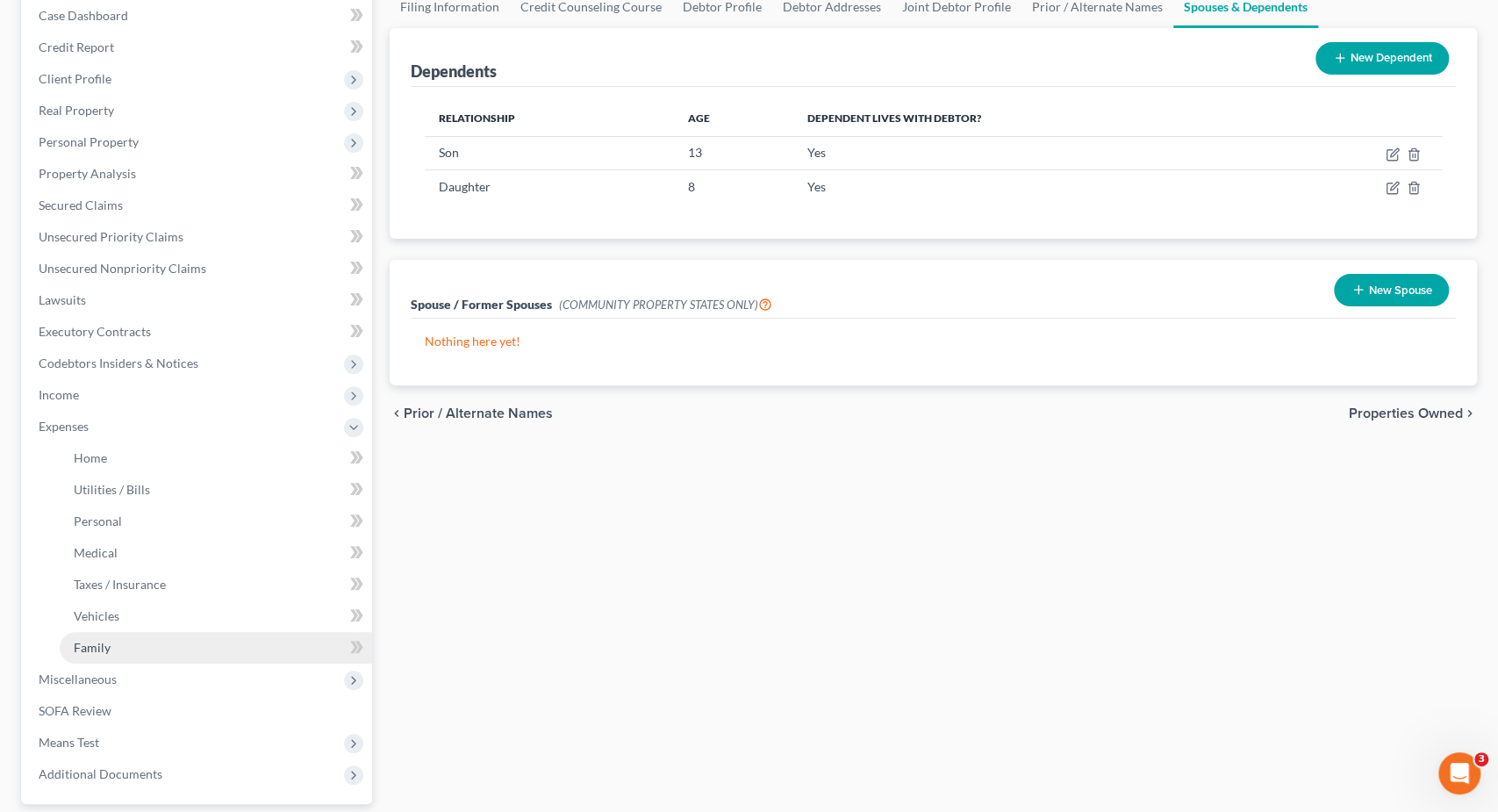
click at [160, 645] on link "Family" at bounding box center [216, 648] width 313 height 32
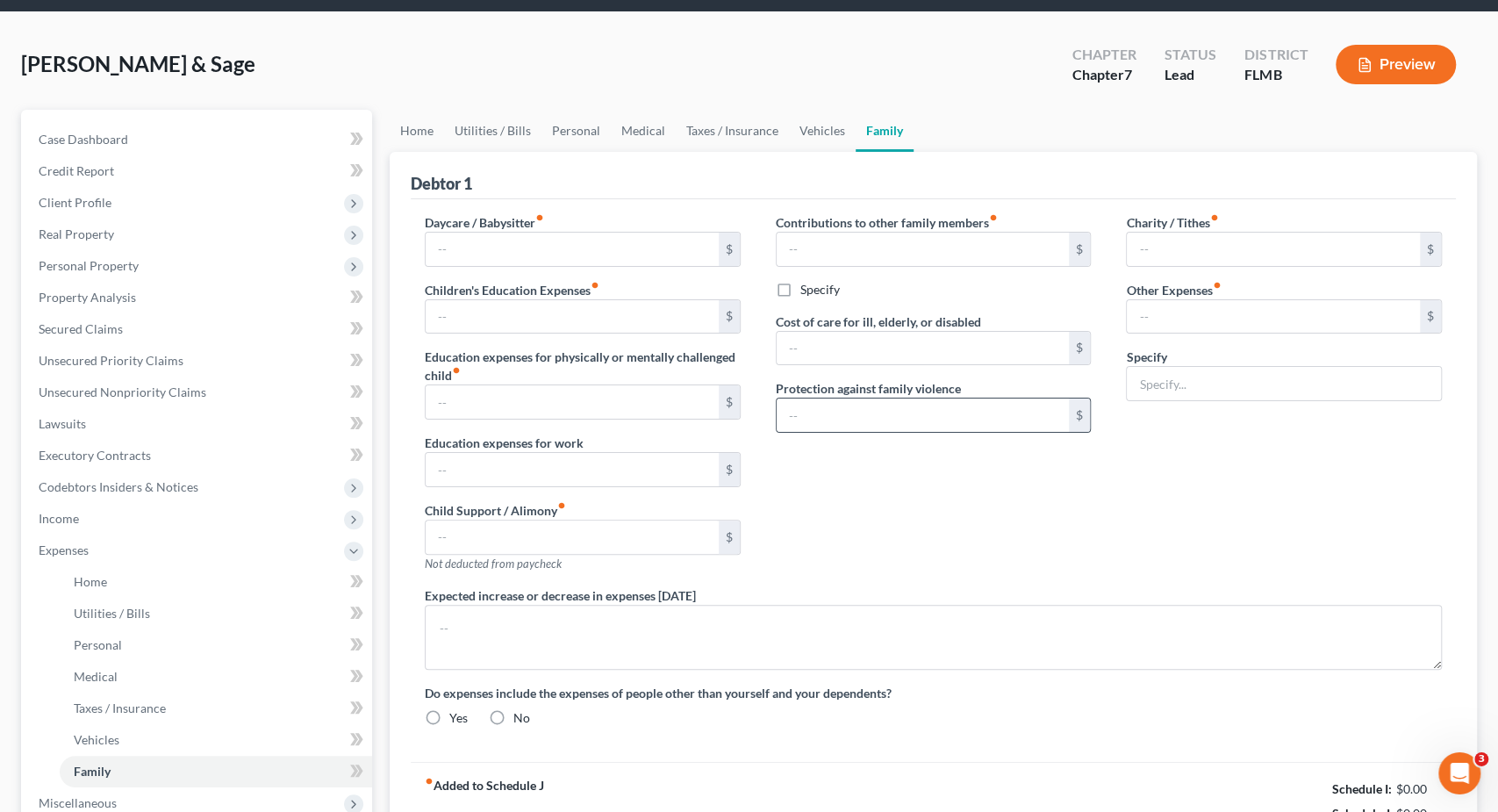
type input "0.00"
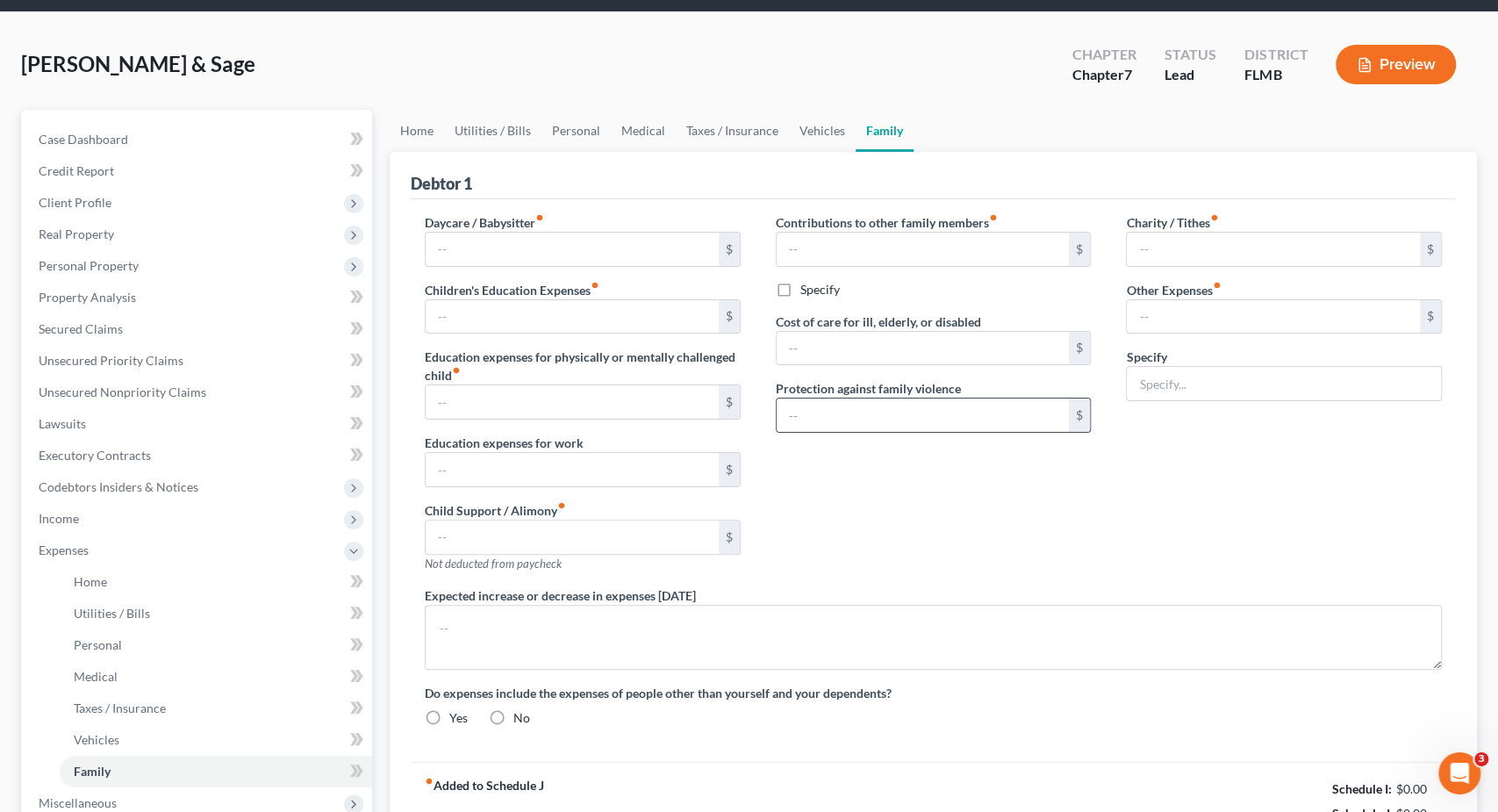
type input "0.00"
type input "50.00"
type input "0.00"
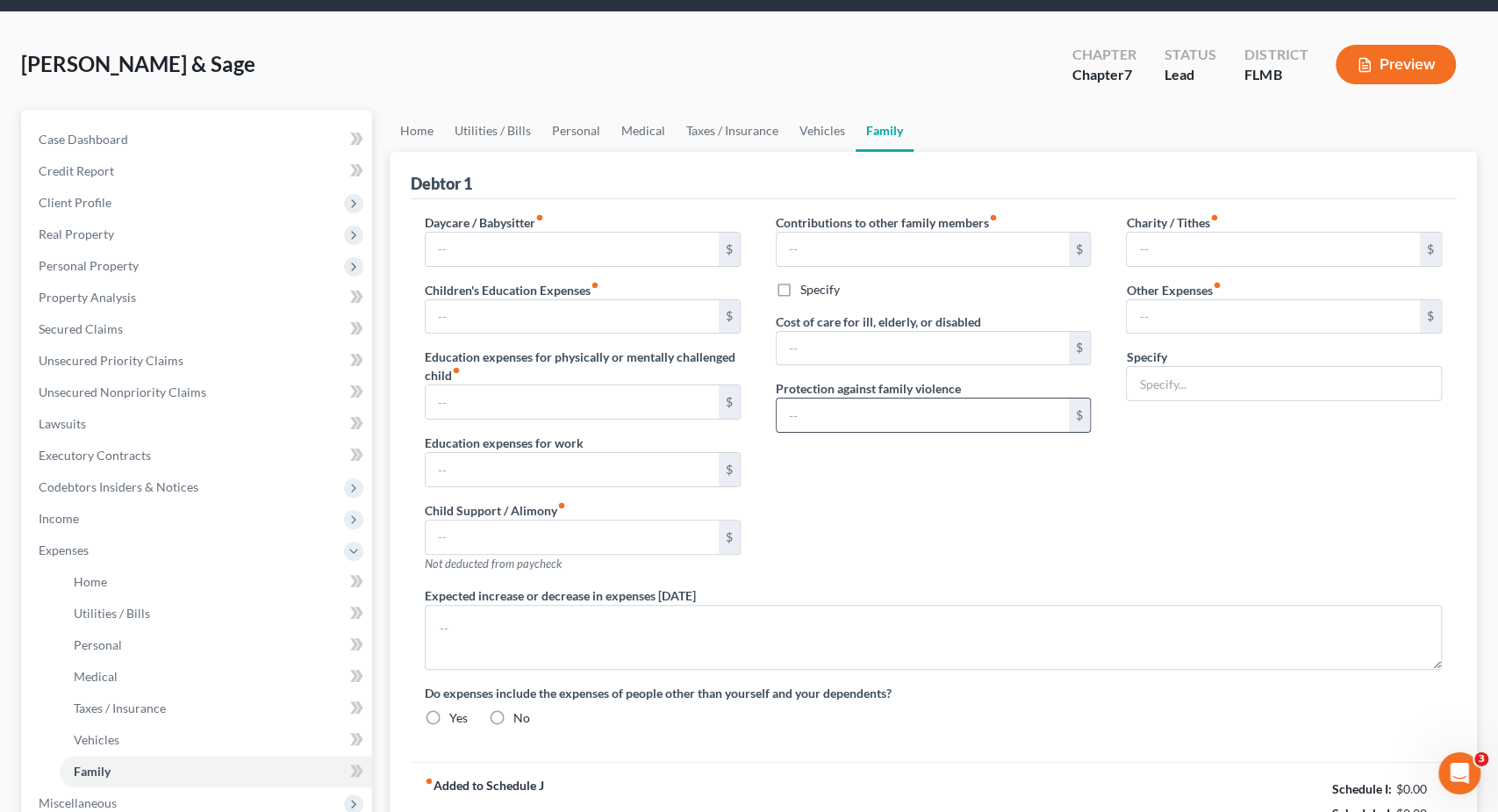
type textarea "mortgage balloon within approximately one year"
radio input "true"
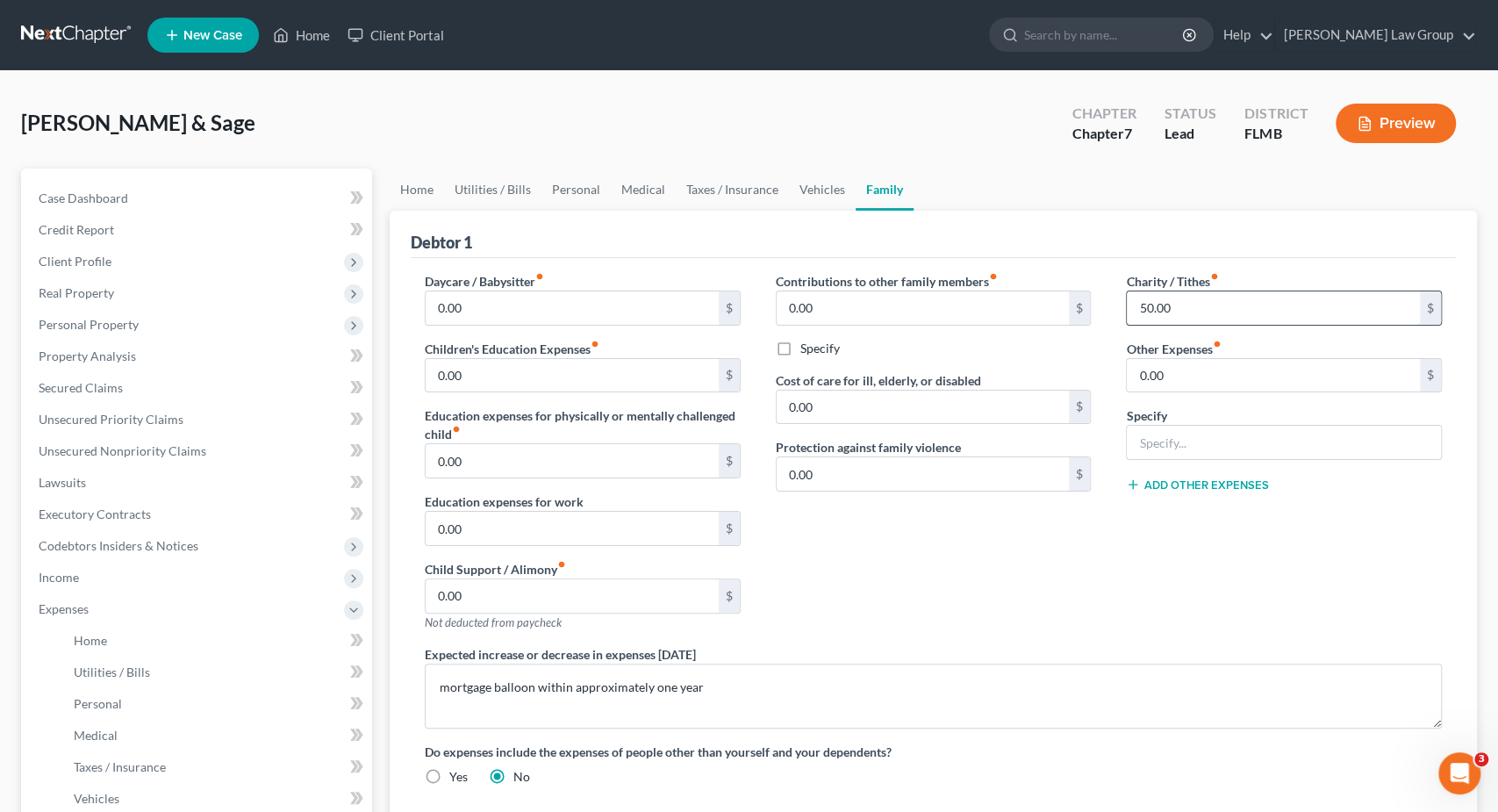
click at [1192, 308] on input "50.00" at bounding box center [1273, 307] width 293 height 33
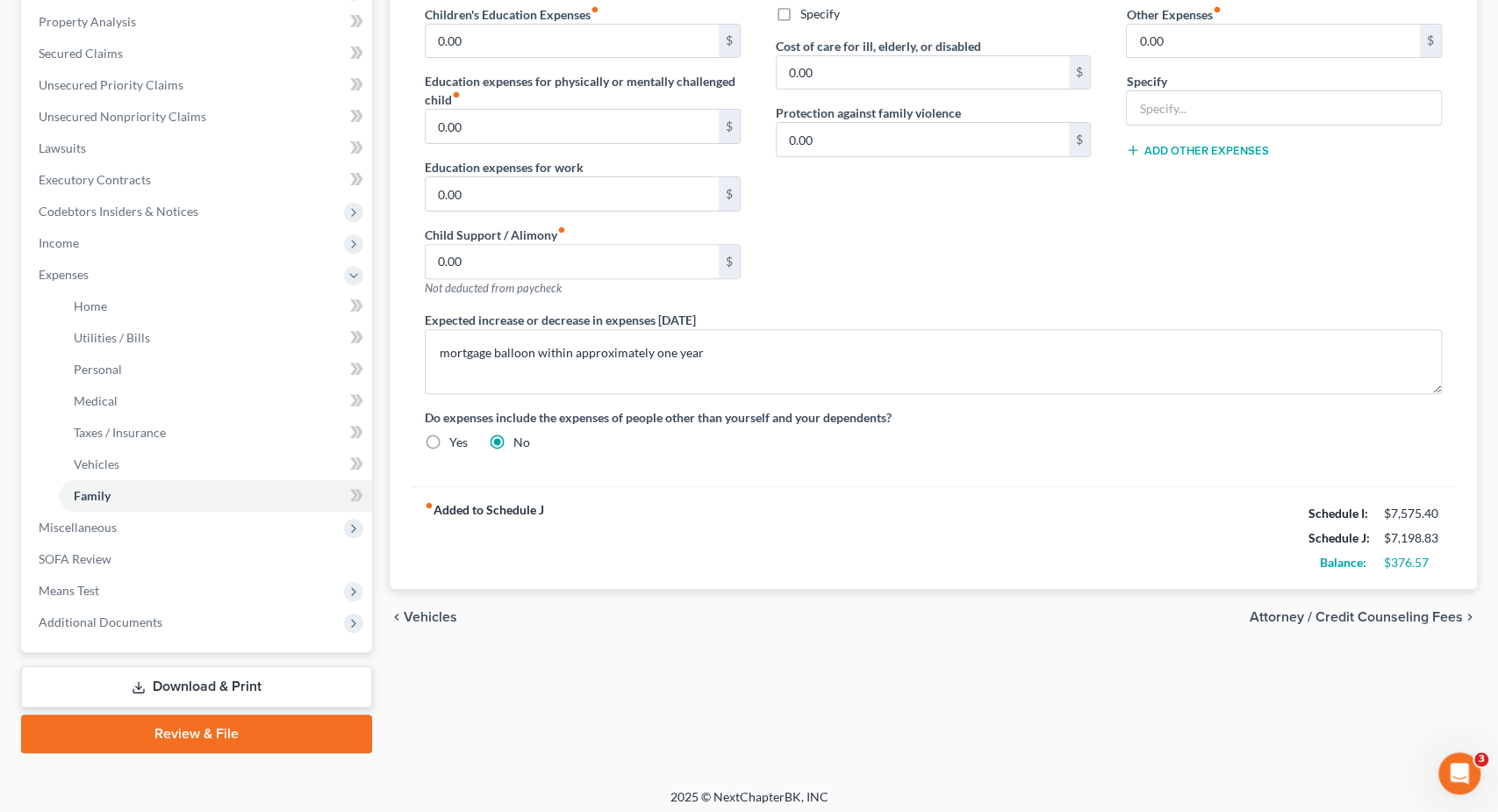
scroll to position [339, 0]
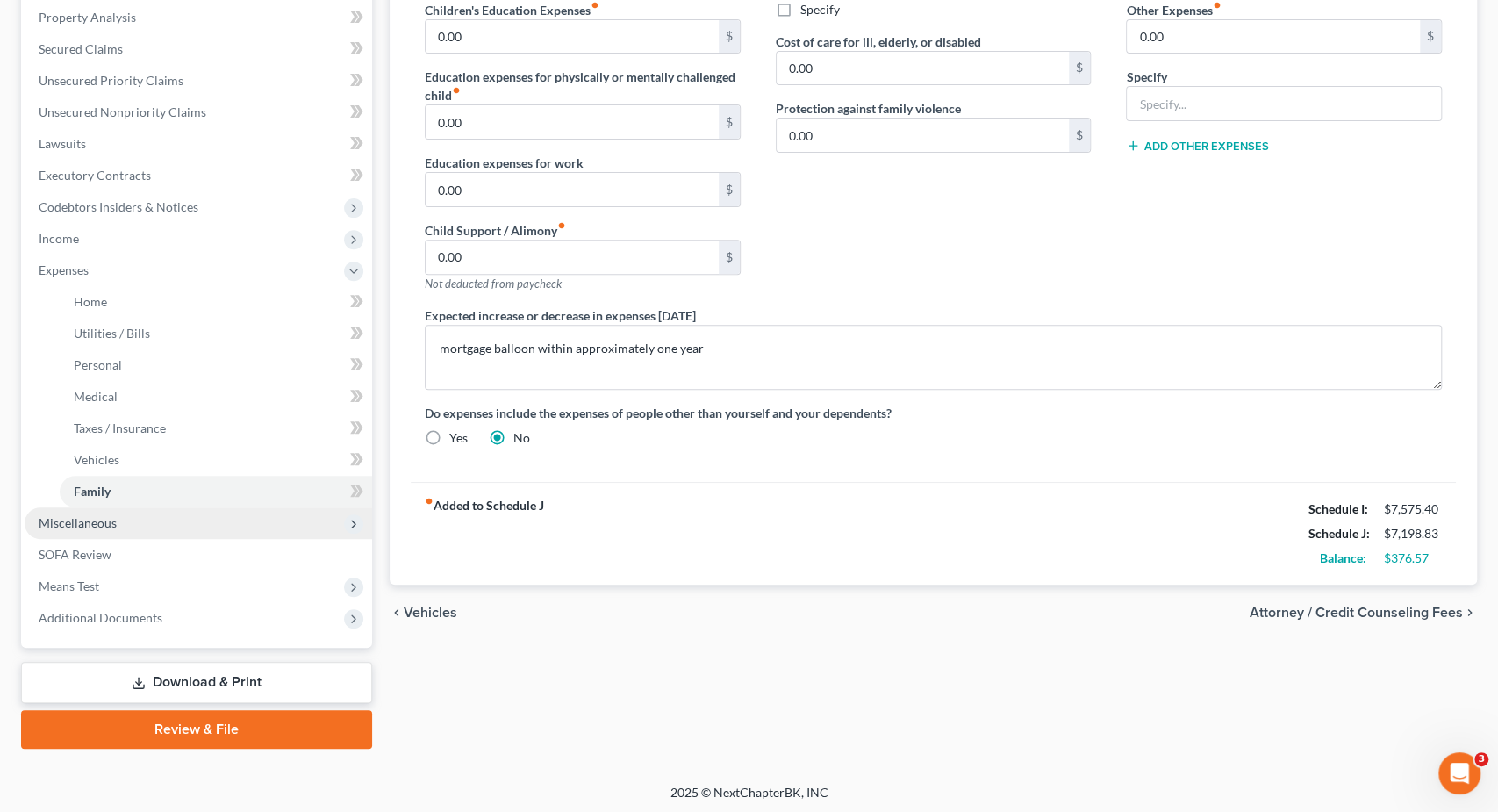
click at [108, 518] on span "Miscellaneous" at bounding box center [77, 523] width 78 height 15
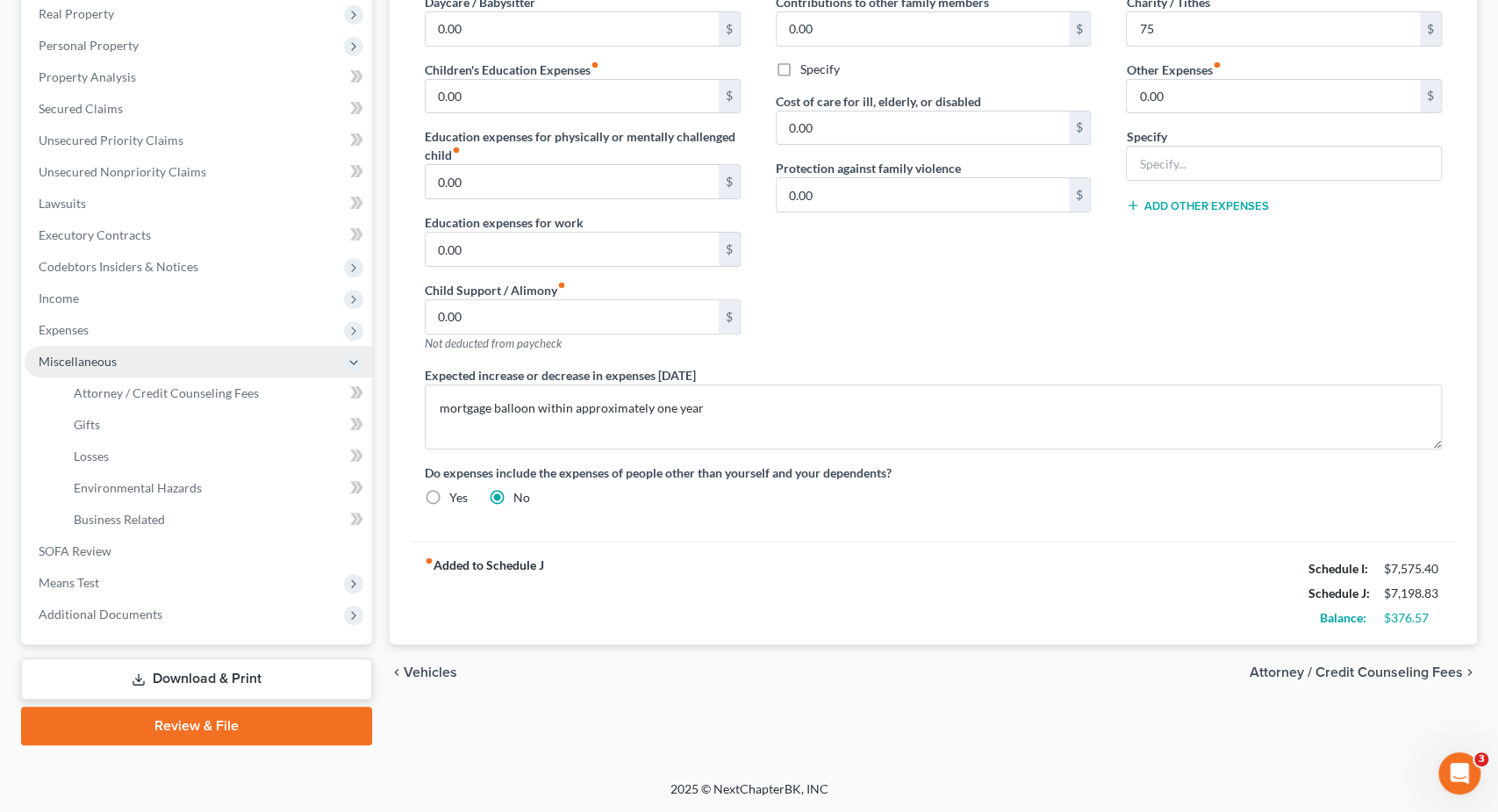
scroll to position [276, 0]
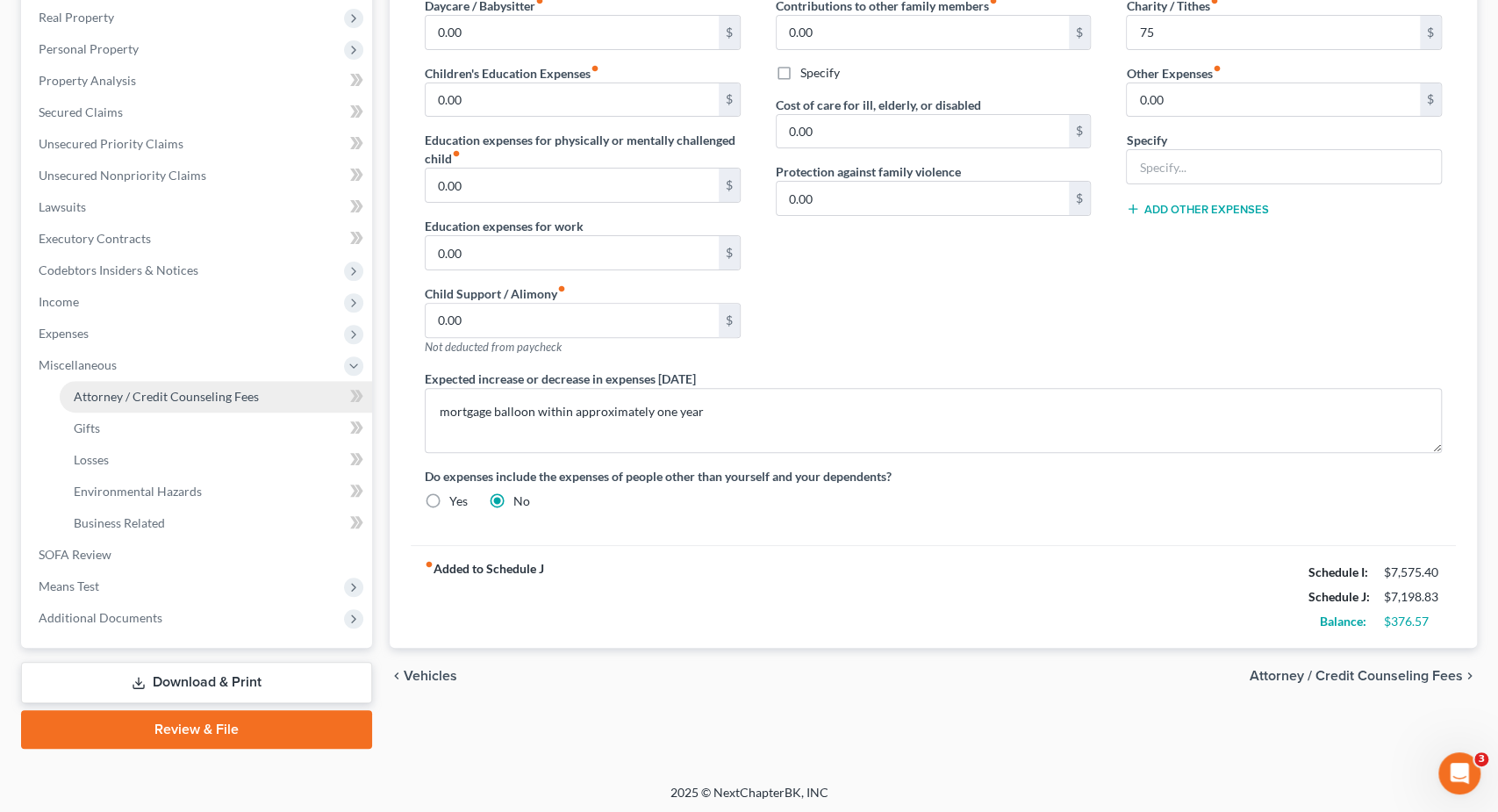
click at [154, 399] on span "Attorney / Credit Counseling Fees" at bounding box center [166, 397] width 186 height 15
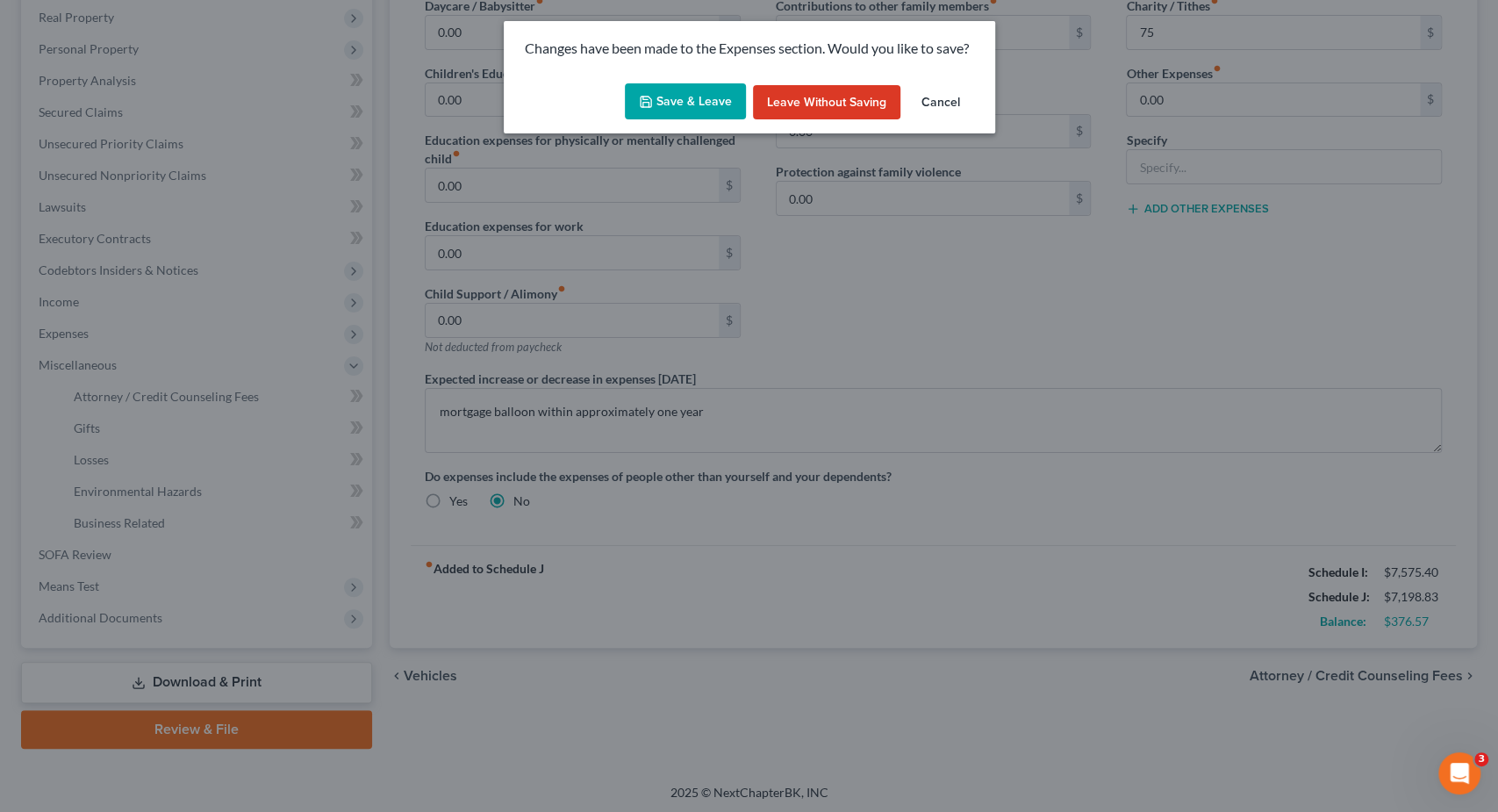
click at [685, 106] on button "Save & Leave" at bounding box center [685, 102] width 122 height 37
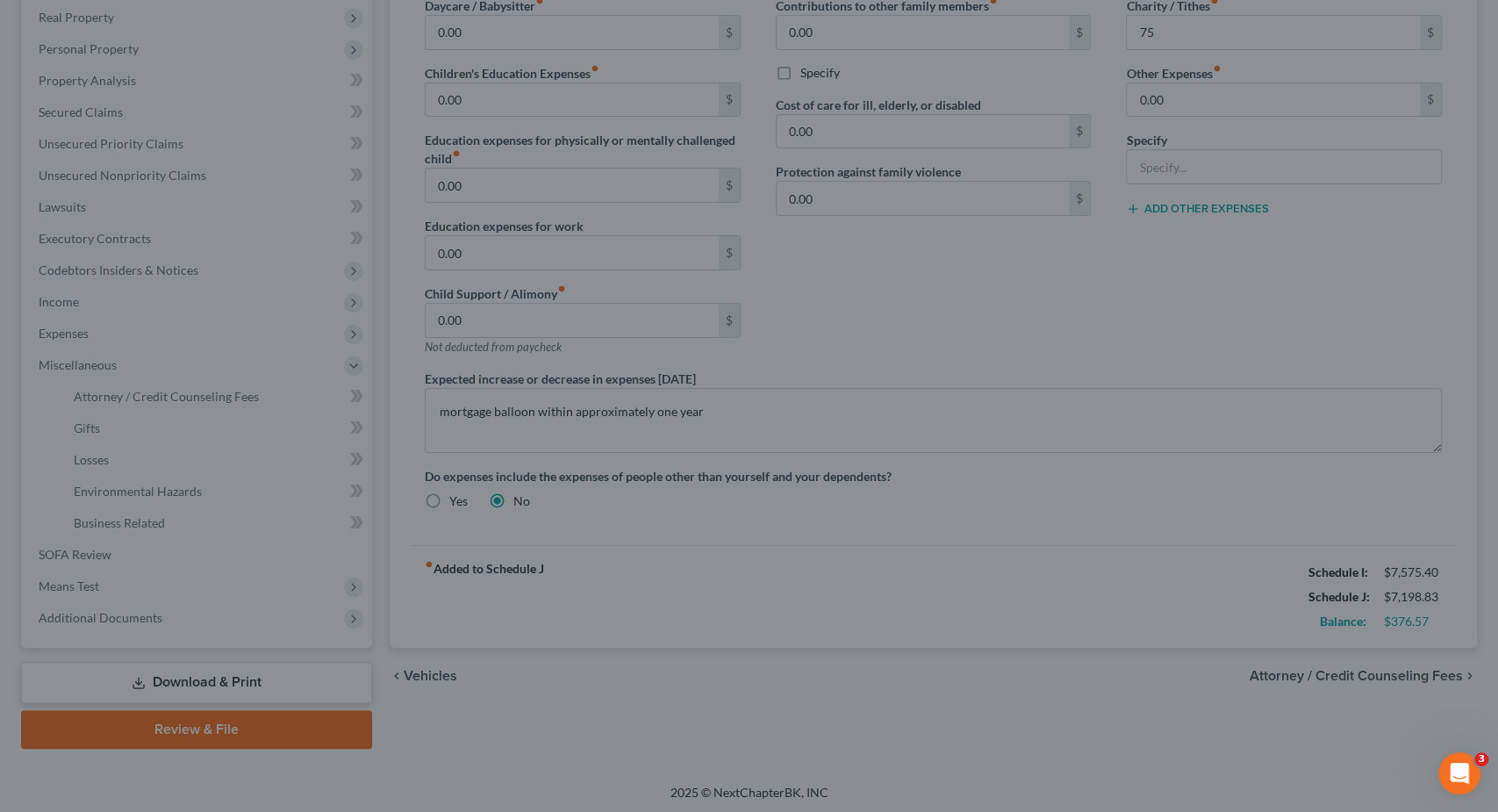
type input "75.00"
select select "0"
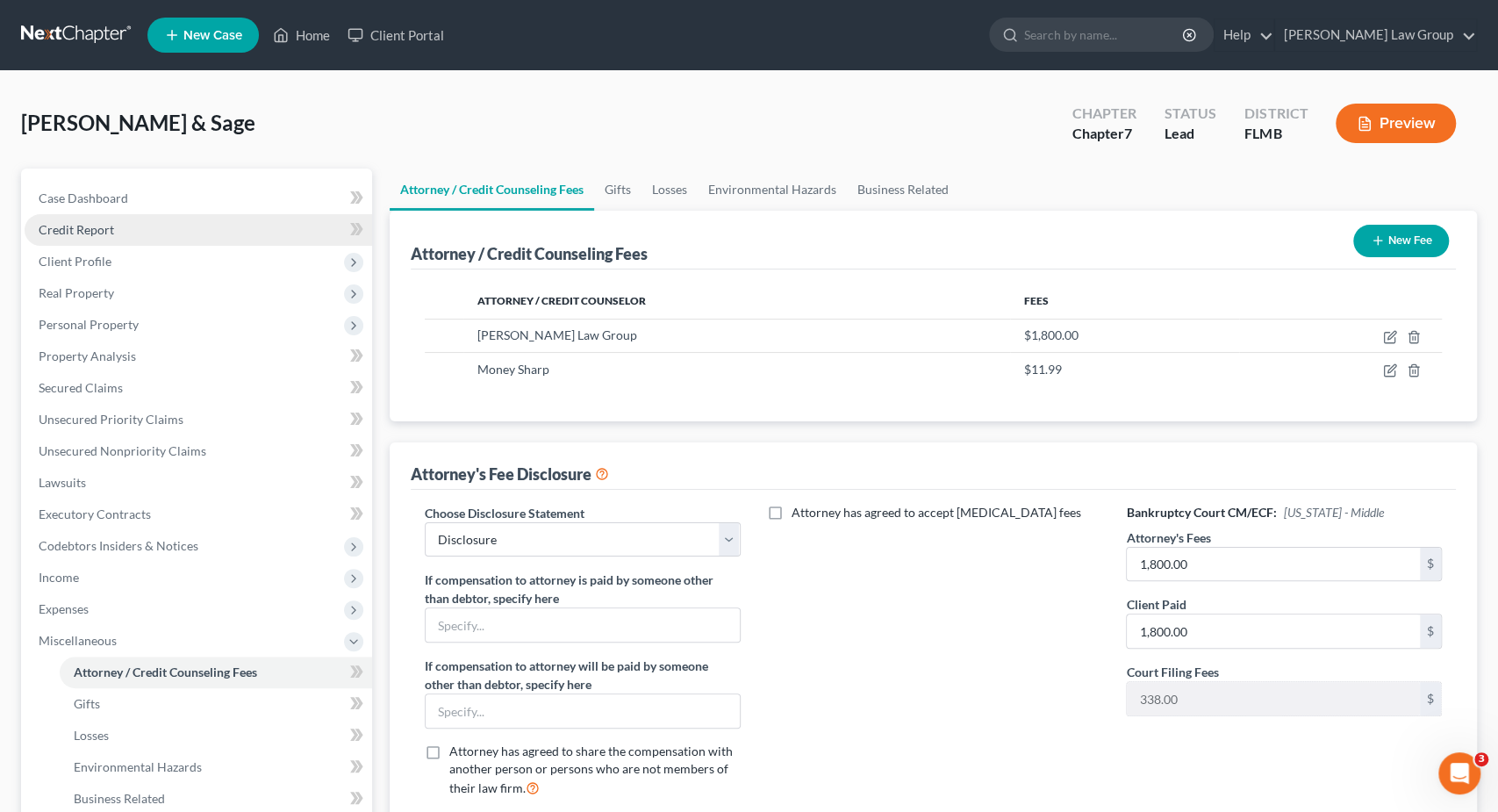
click at [171, 222] on link "Credit Report" at bounding box center [198, 230] width 348 height 32
click at [175, 260] on span "Client Profile" at bounding box center [198, 262] width 348 height 32
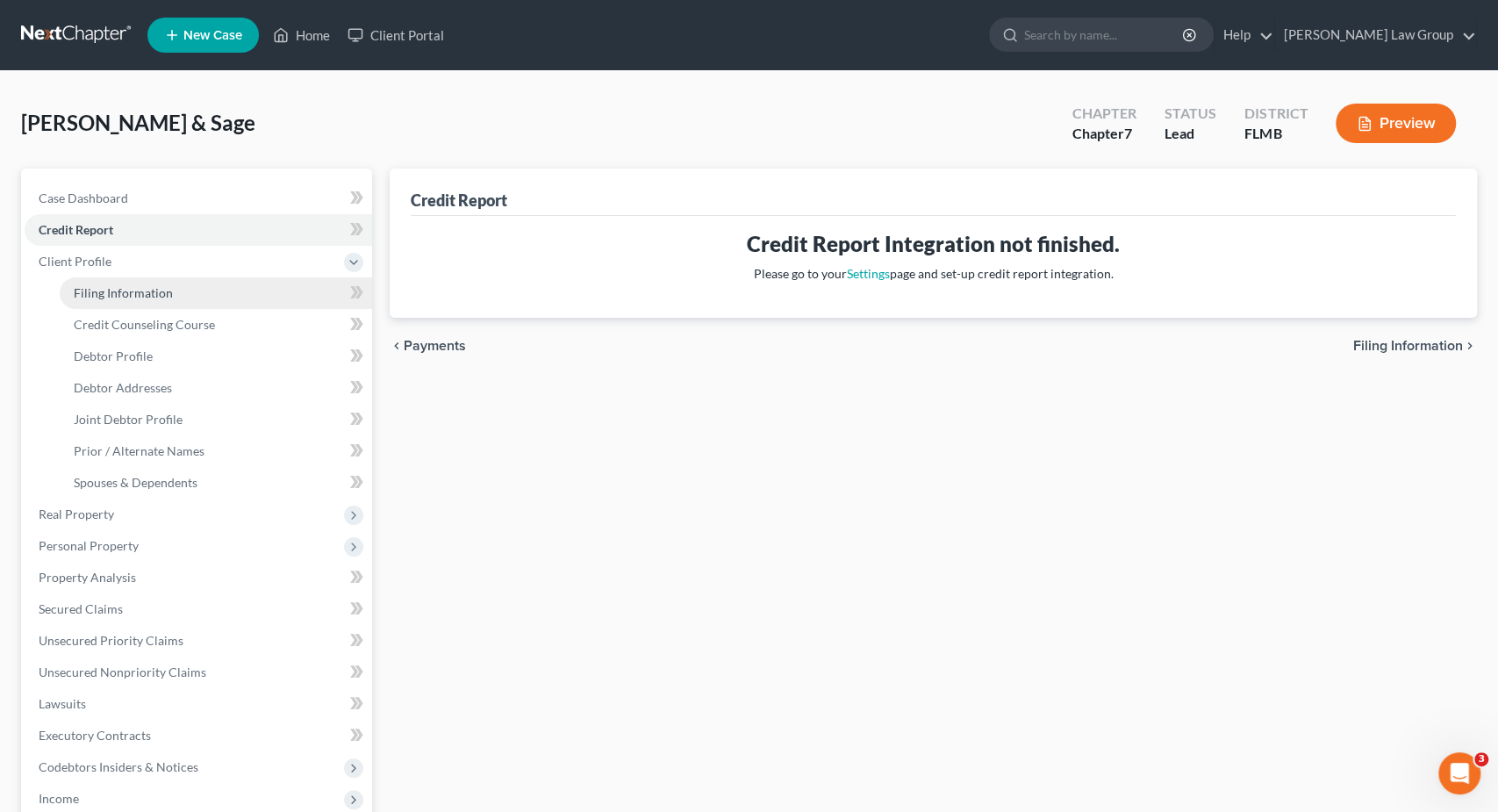
click at [139, 296] on span "Filing Information" at bounding box center [122, 293] width 99 height 15
select select "1"
select select "0"
select select "15"
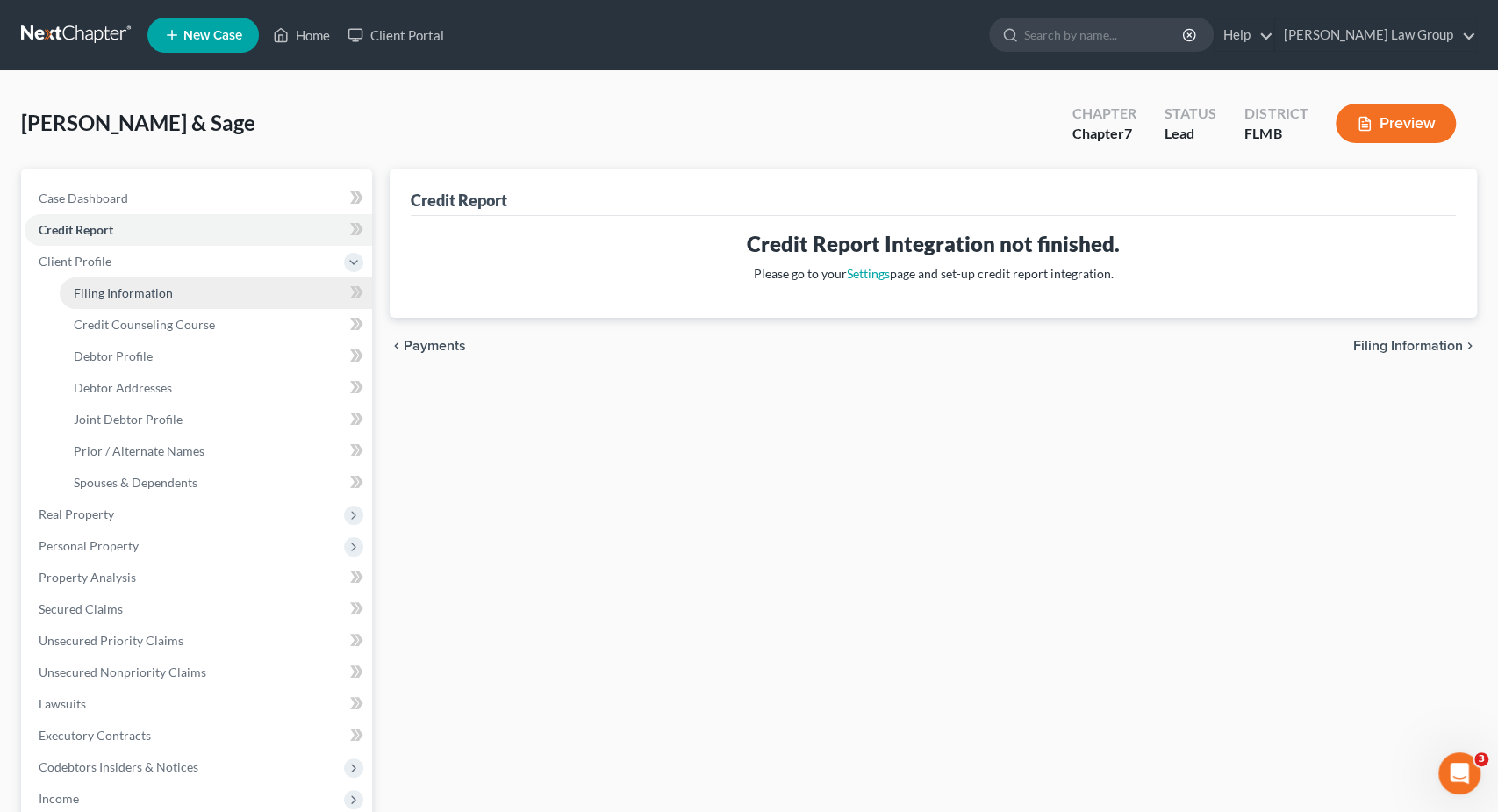
select select "0"
select select "9"
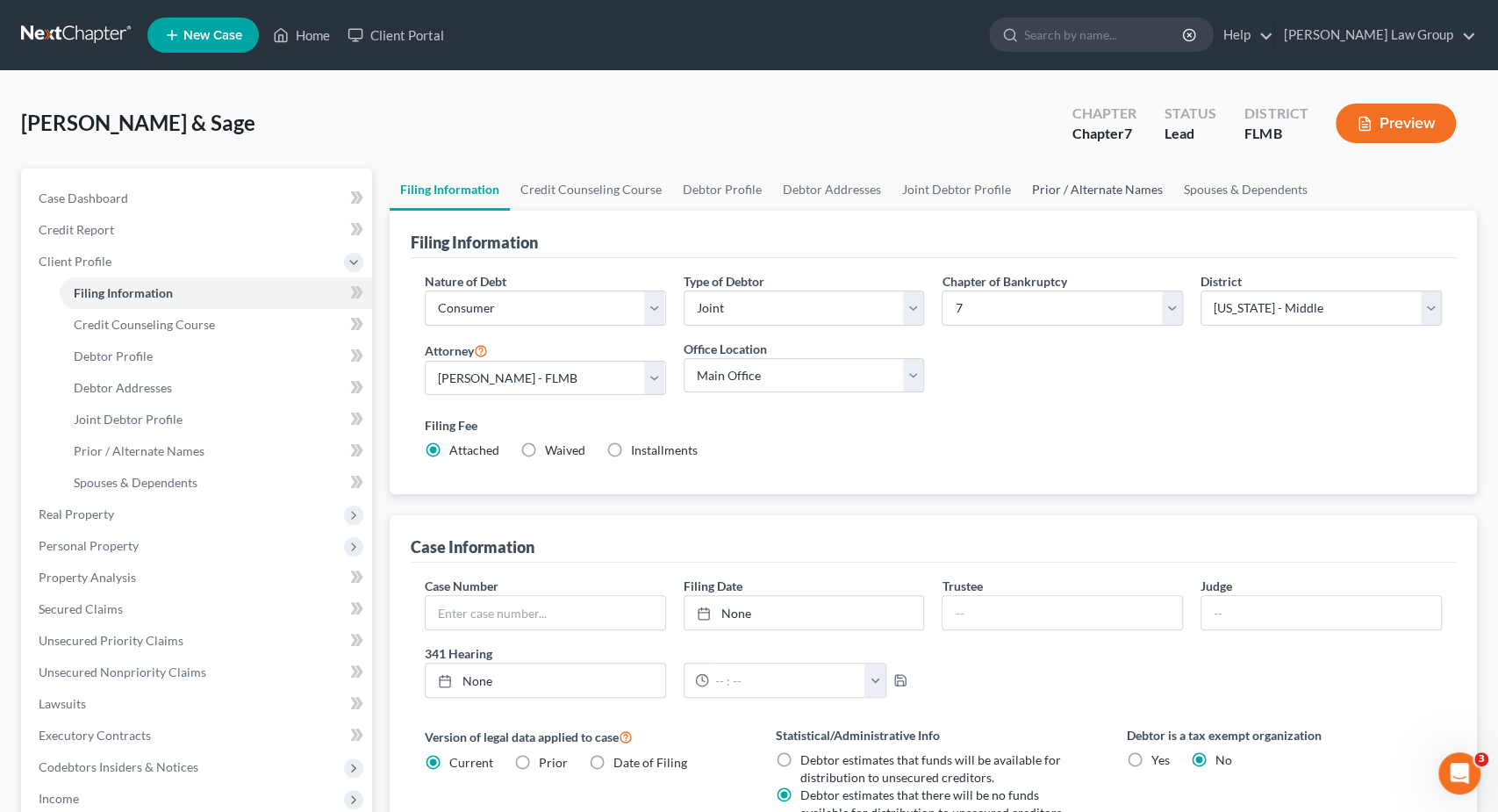
click at [1090, 191] on link "Prior / Alternate Names" at bounding box center [1097, 189] width 152 height 42
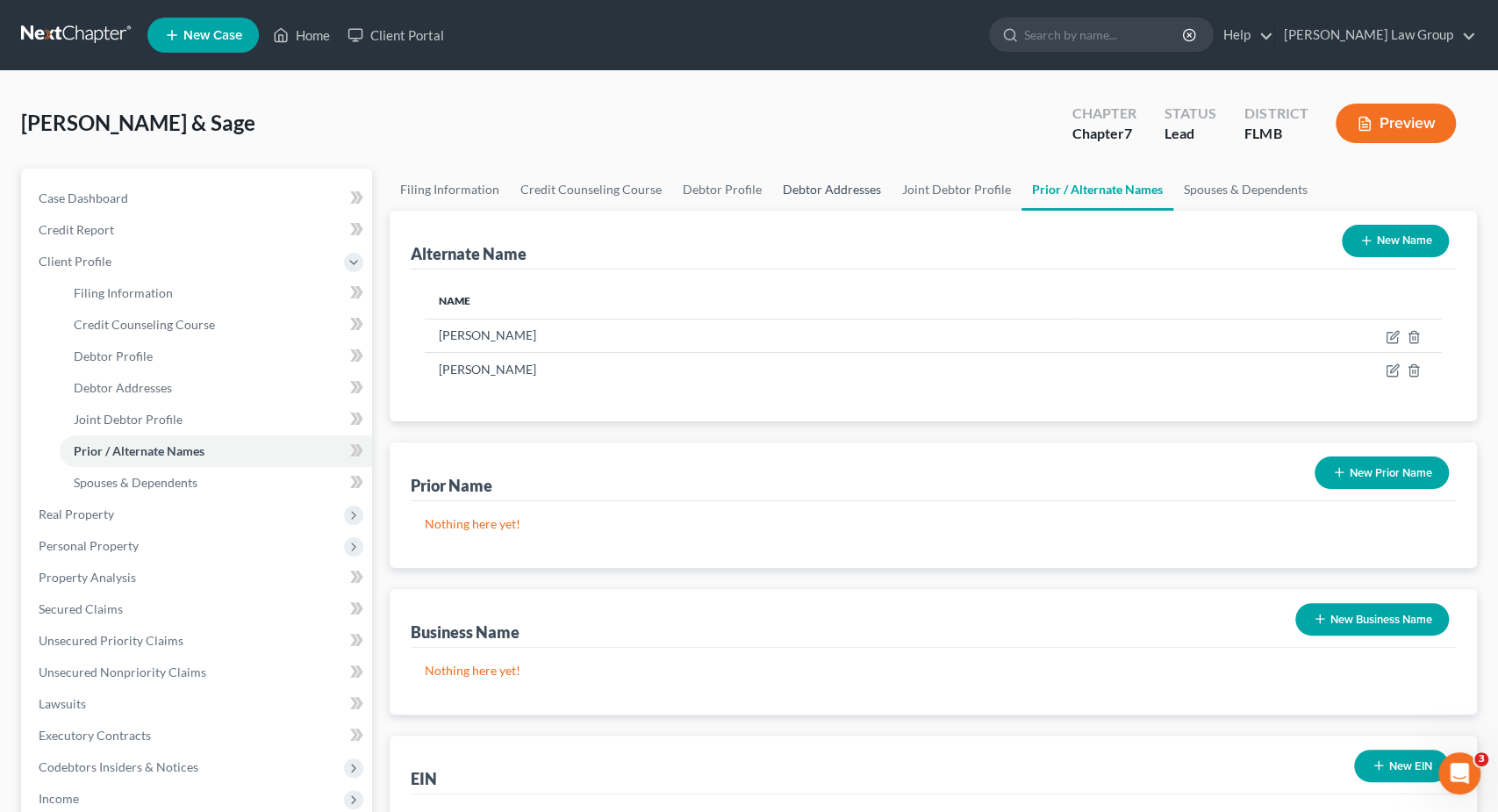
click at [839, 189] on link "Debtor Addresses" at bounding box center [832, 189] width 120 height 42
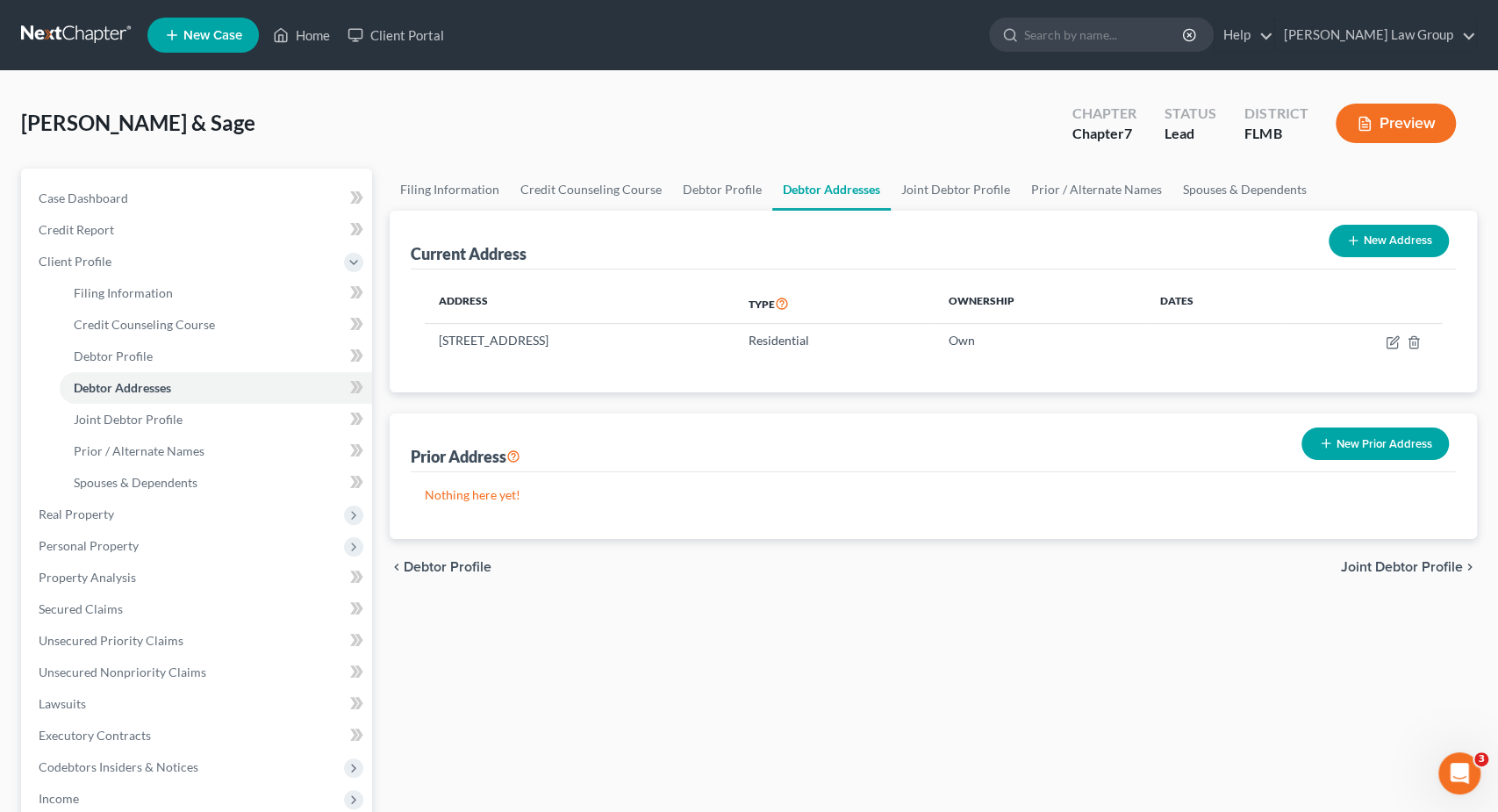
click at [1353, 435] on button "New Prior Address" at bounding box center [1376, 444] width 148 height 32
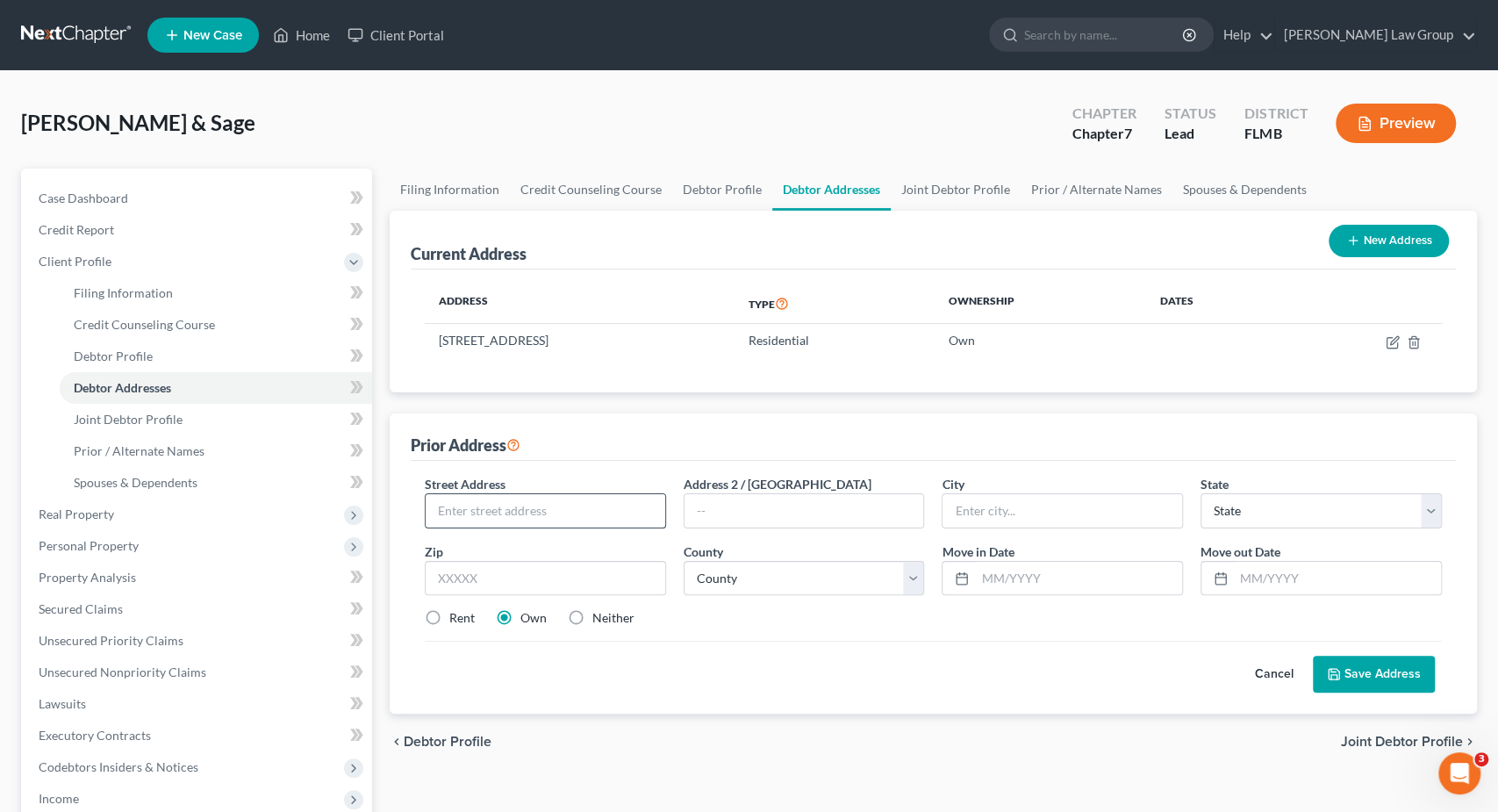
click at [497, 520] on input "text" at bounding box center [545, 511] width 239 height 33
type input "134 NW 15th Terrace"
type input "33993"
type input "Cape Coral"
select select "9"
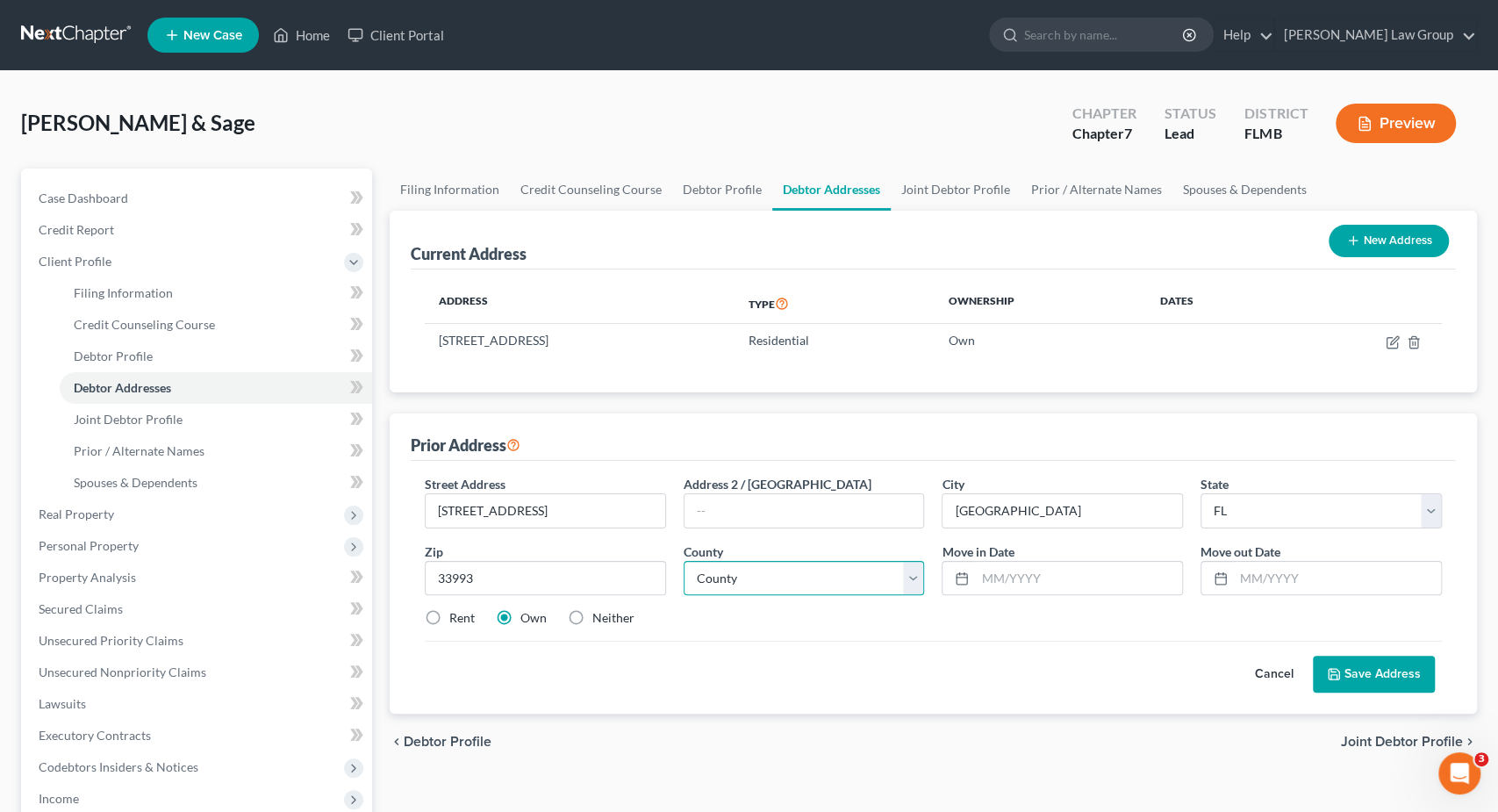
click at [684, 560] on select "County Alachua County Baker County Bay County Bradford County Brevard County Br…" at bounding box center [805, 577] width 241 height 35
select select "34"
click option "Lee County" at bounding box center [0, 0] width 0 height 0
click at [469, 615] on label "Rent" at bounding box center [462, 618] width 25 height 18
click at [468, 615] on input "Rent" at bounding box center [462, 615] width 11 height 11
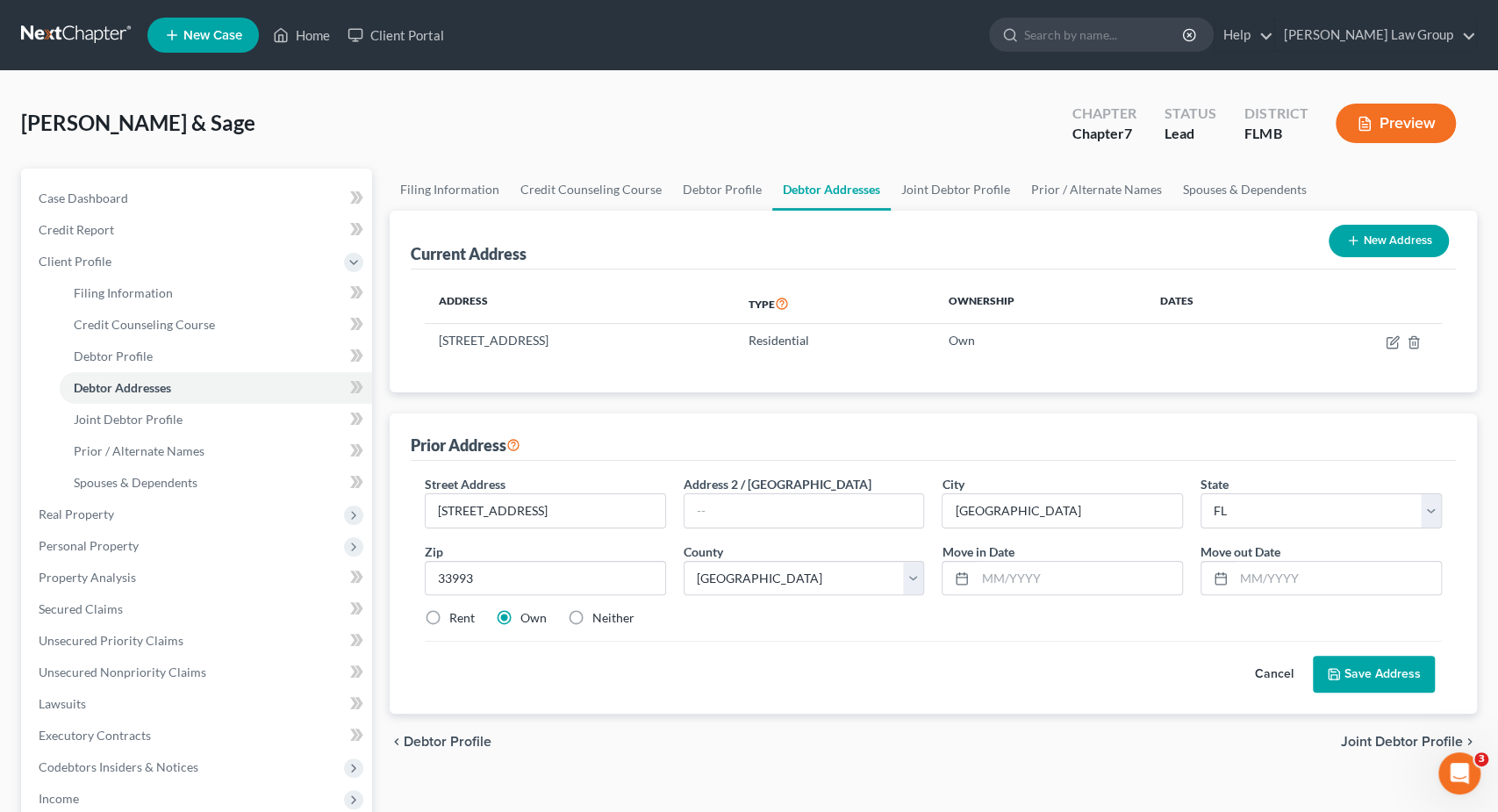
radio input "true"
click at [1035, 568] on input "text" at bounding box center [1079, 577] width 207 height 33
type input "2015"
type input "08/2024"
click at [1384, 666] on button "Save Address" at bounding box center [1375, 674] width 122 height 37
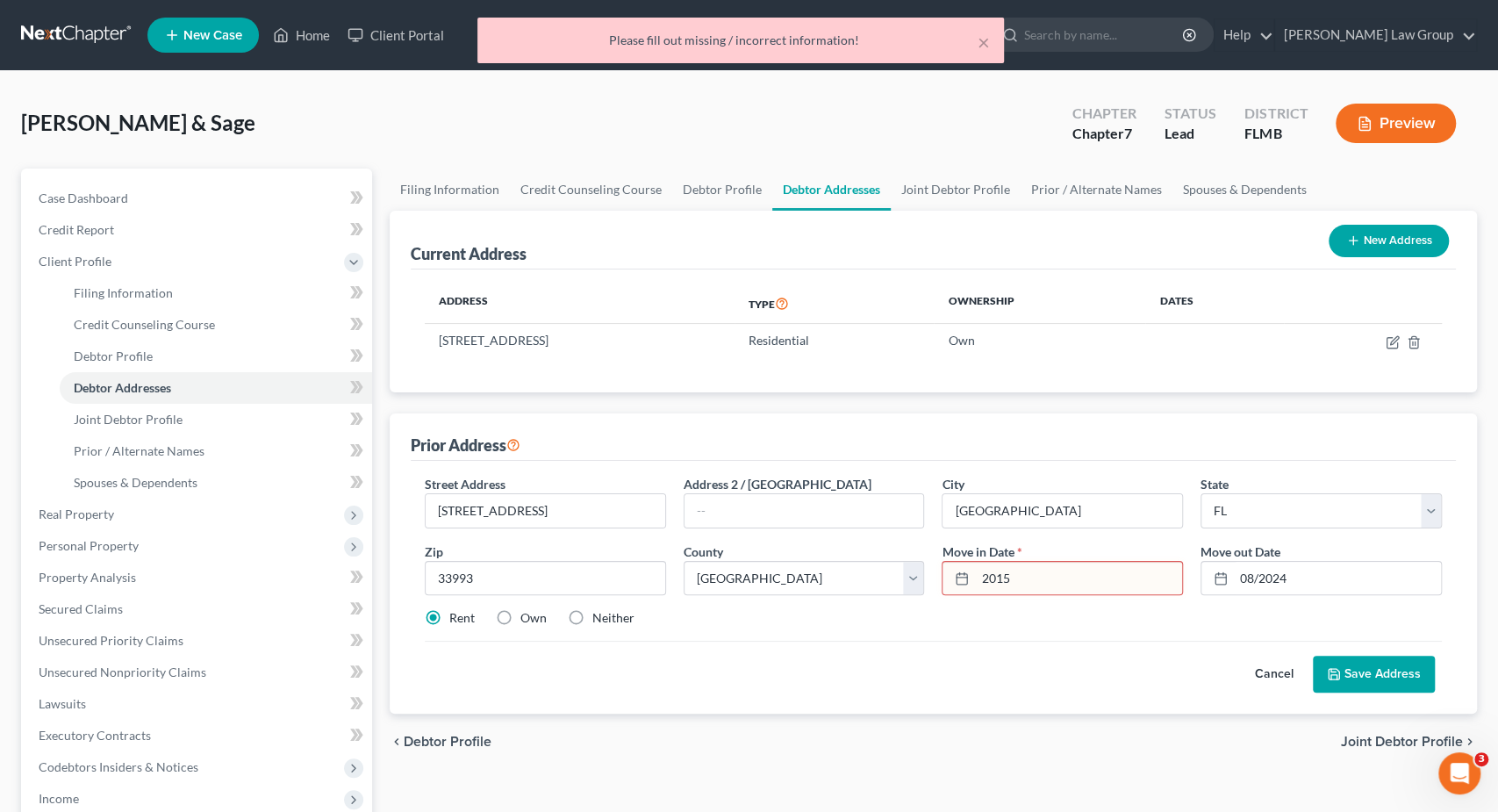
click at [981, 580] on input "2015" at bounding box center [1079, 577] width 207 height 33
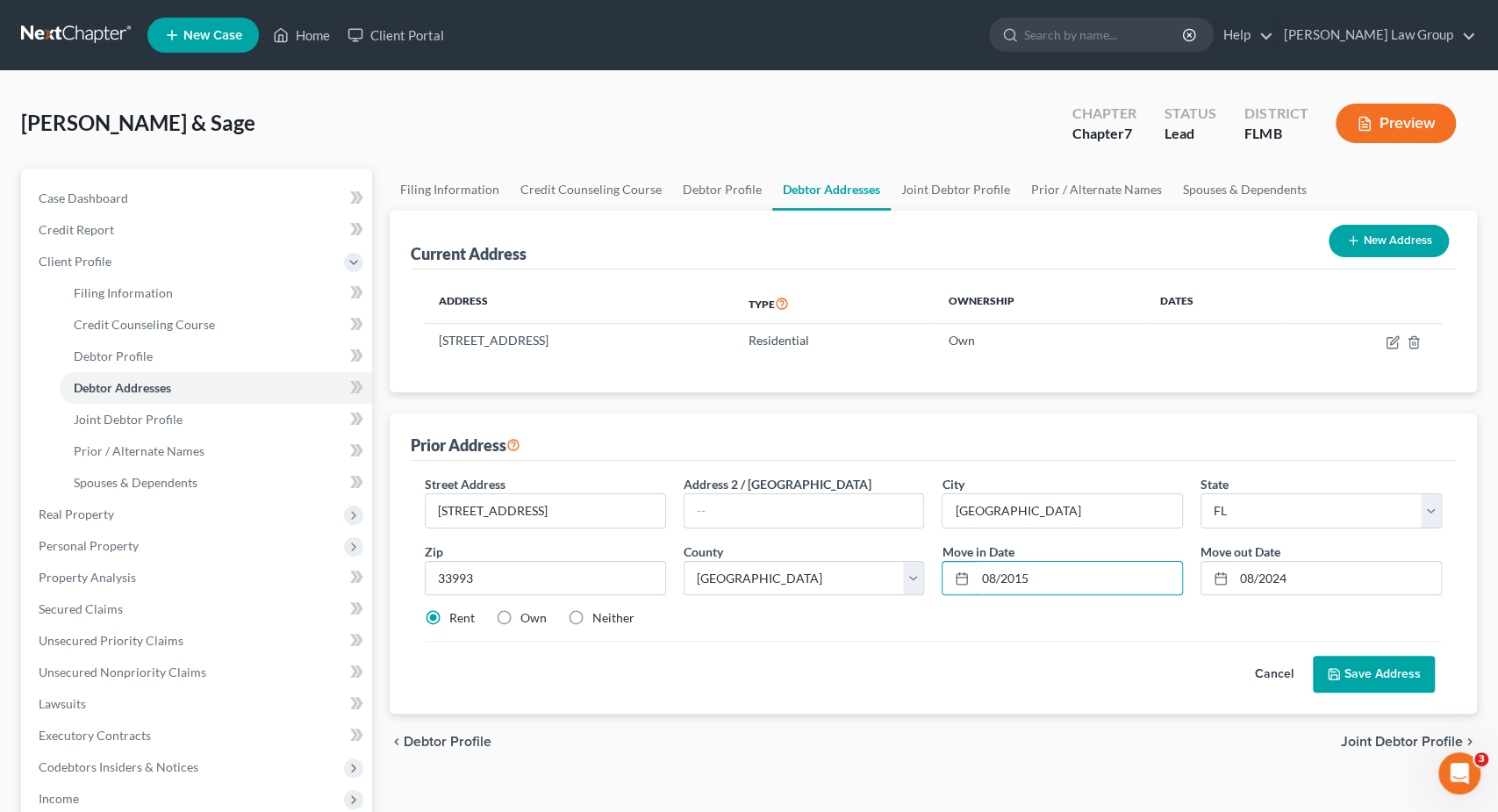
type input "08/2015"
click at [1384, 674] on button "Save Address" at bounding box center [1375, 674] width 122 height 37
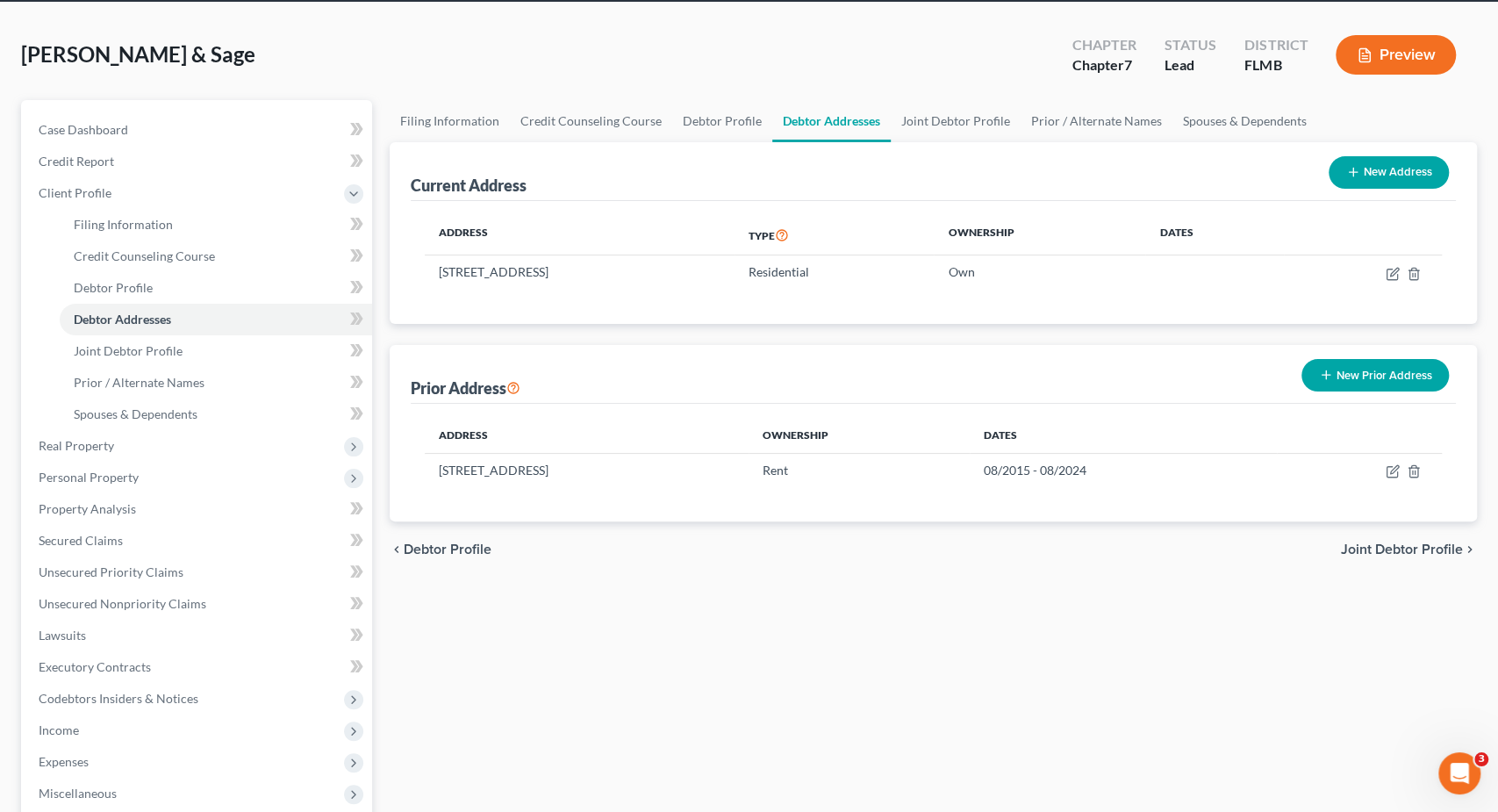
scroll to position [339, 0]
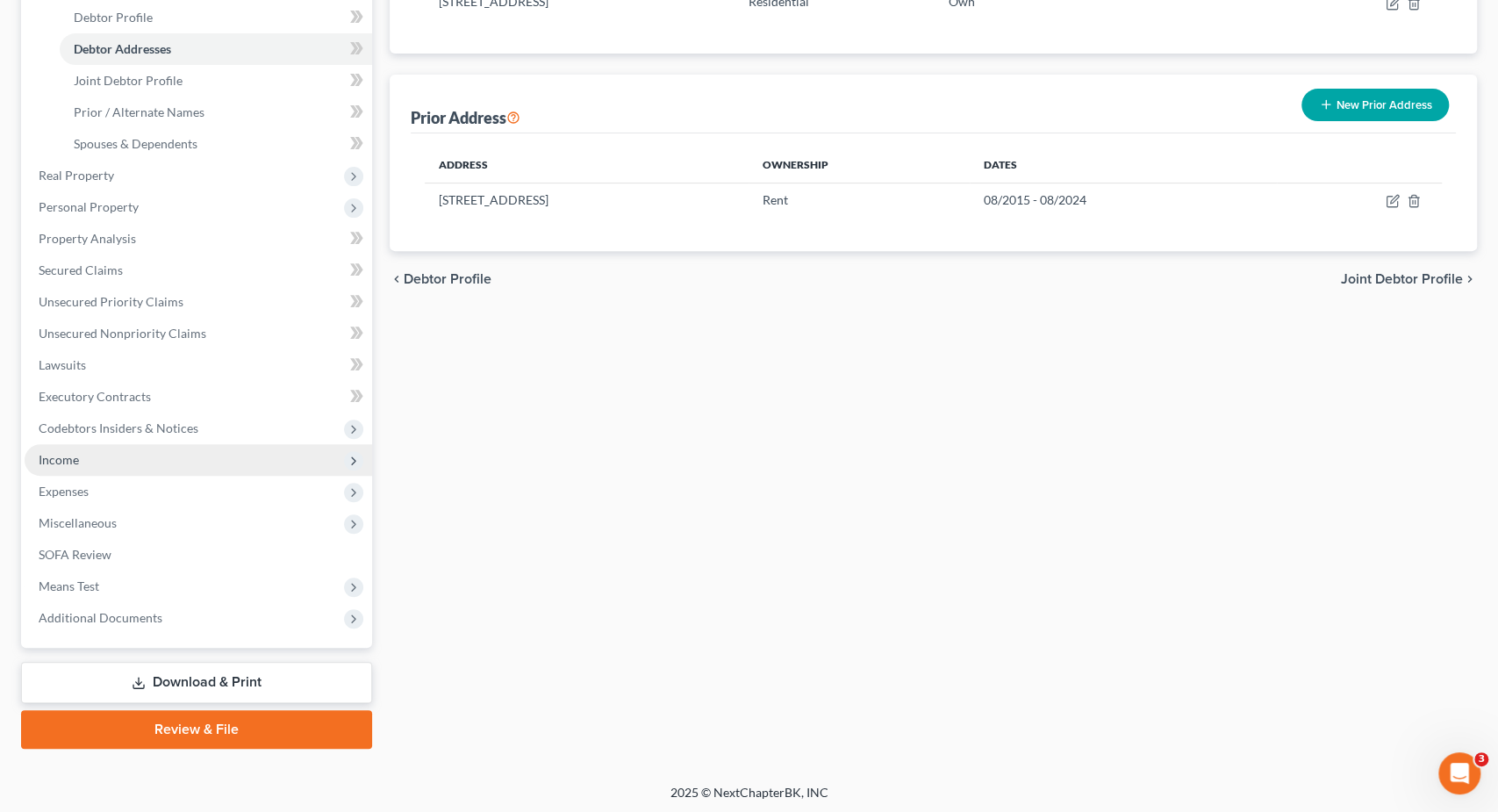
click at [143, 464] on span "Income" at bounding box center [198, 460] width 348 height 32
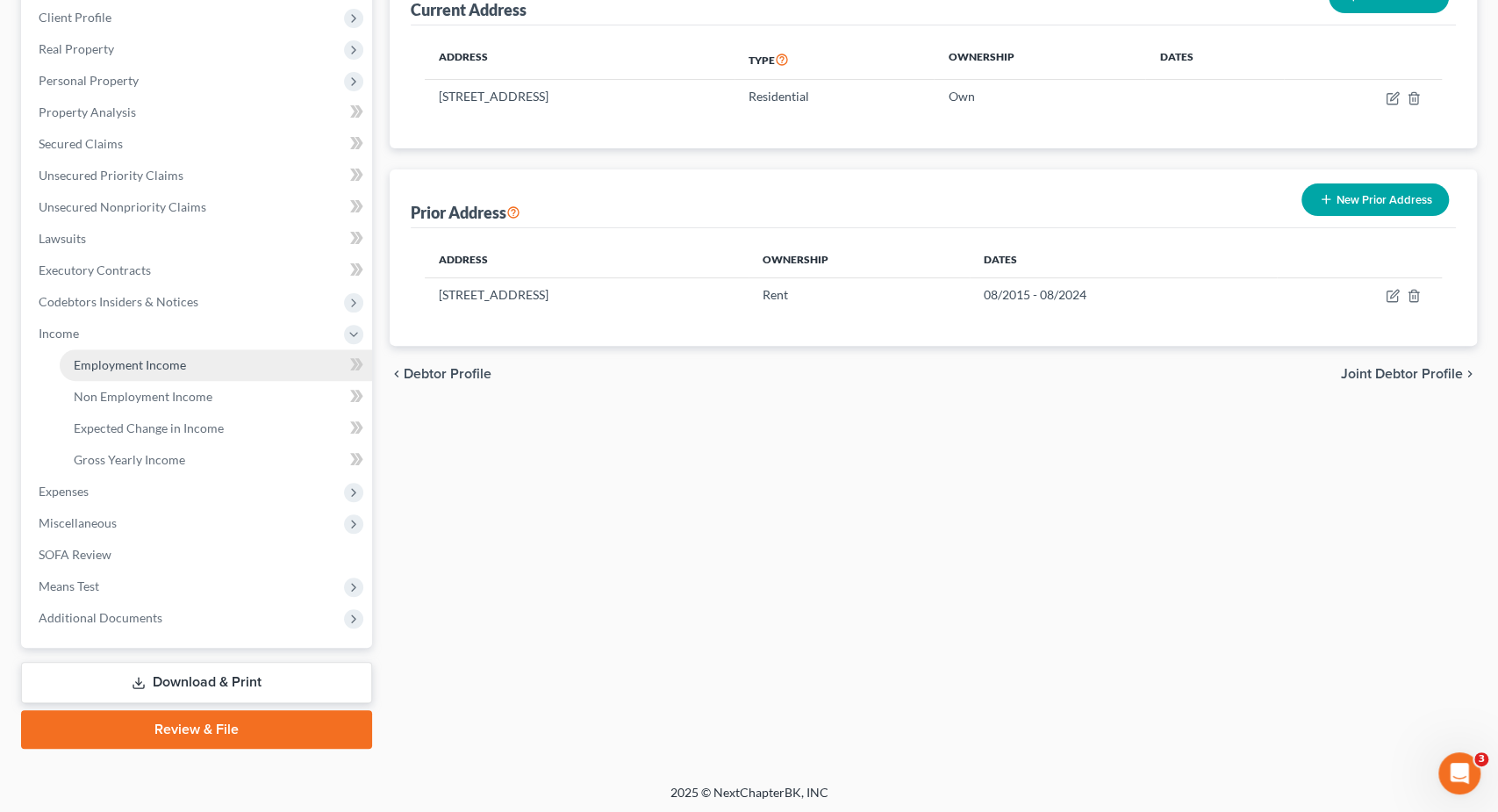
click at [149, 361] on span "Employment Income" at bounding box center [129, 365] width 112 height 15
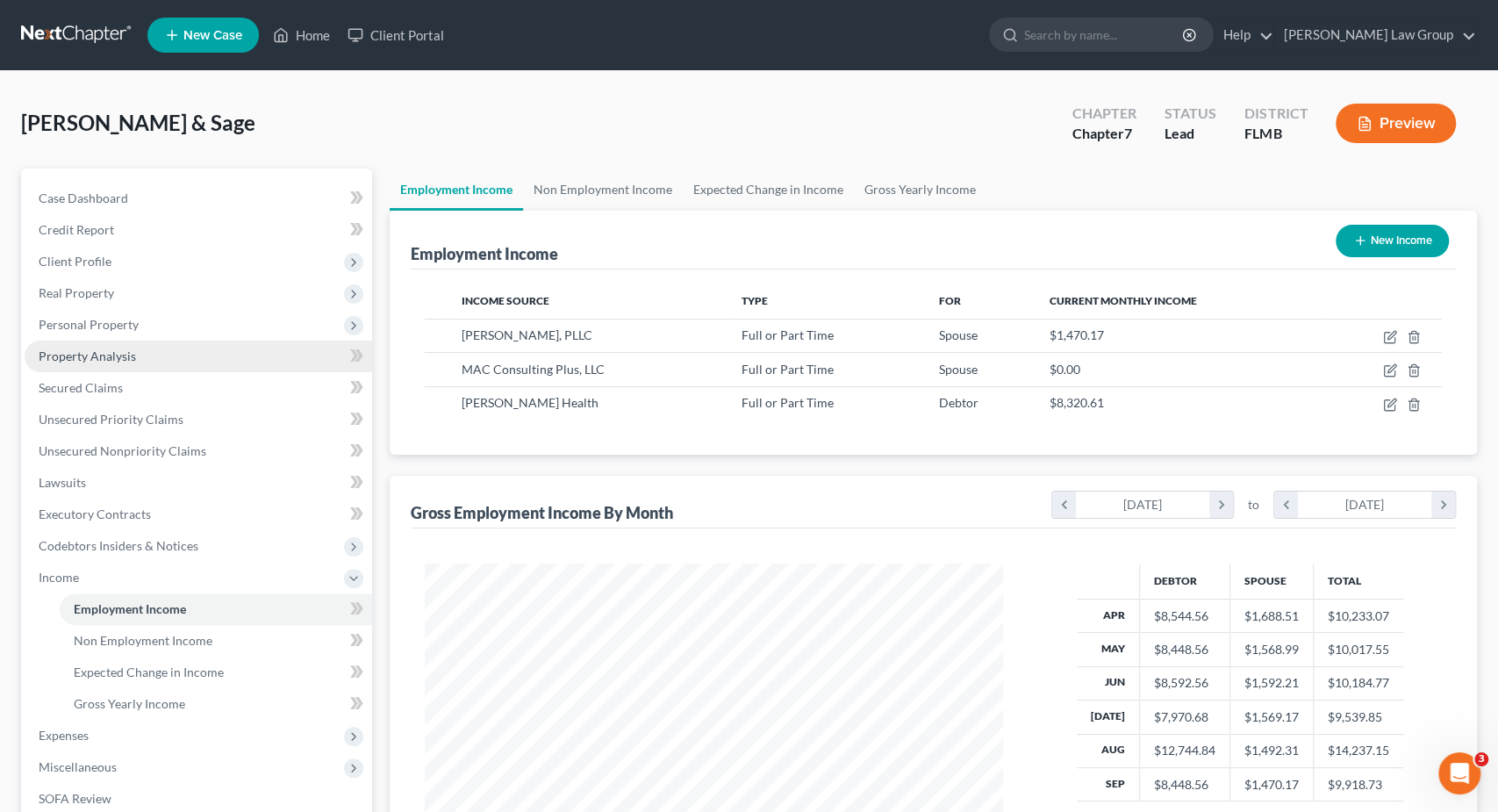
scroll to position [313, 613]
click at [878, 201] on link "Gross Yearly Income" at bounding box center [920, 189] width 133 height 42
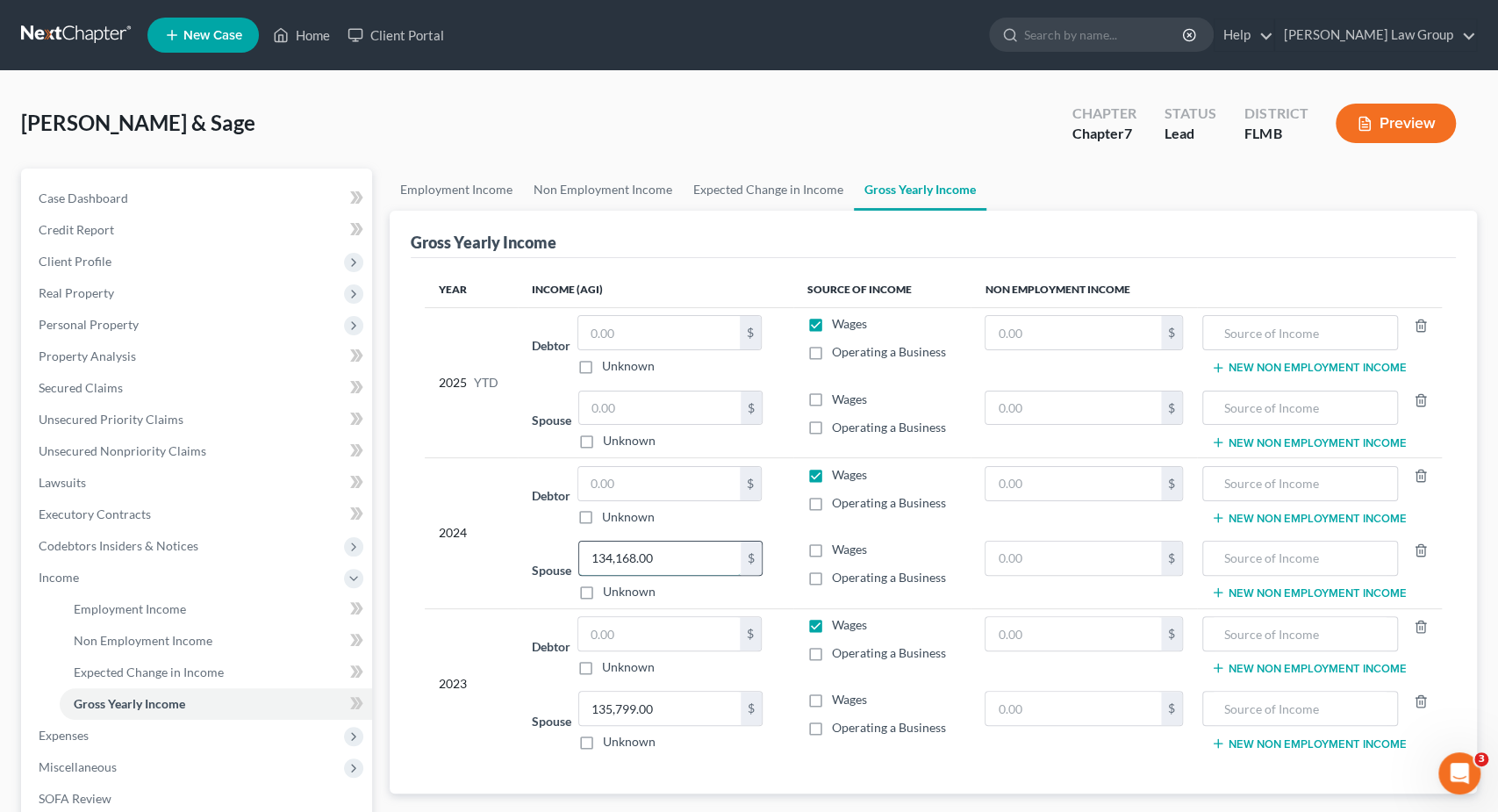
drag, startPoint x: 659, startPoint y: 554, endPoint x: 820, endPoint y: 562, distance: 161.2
click at [741, 562] on input "134,168.00" at bounding box center [659, 558] width 161 height 33
click at [643, 472] on input "text" at bounding box center [659, 483] width 161 height 33
paste input "134,168.00"
type input "134,168.00"
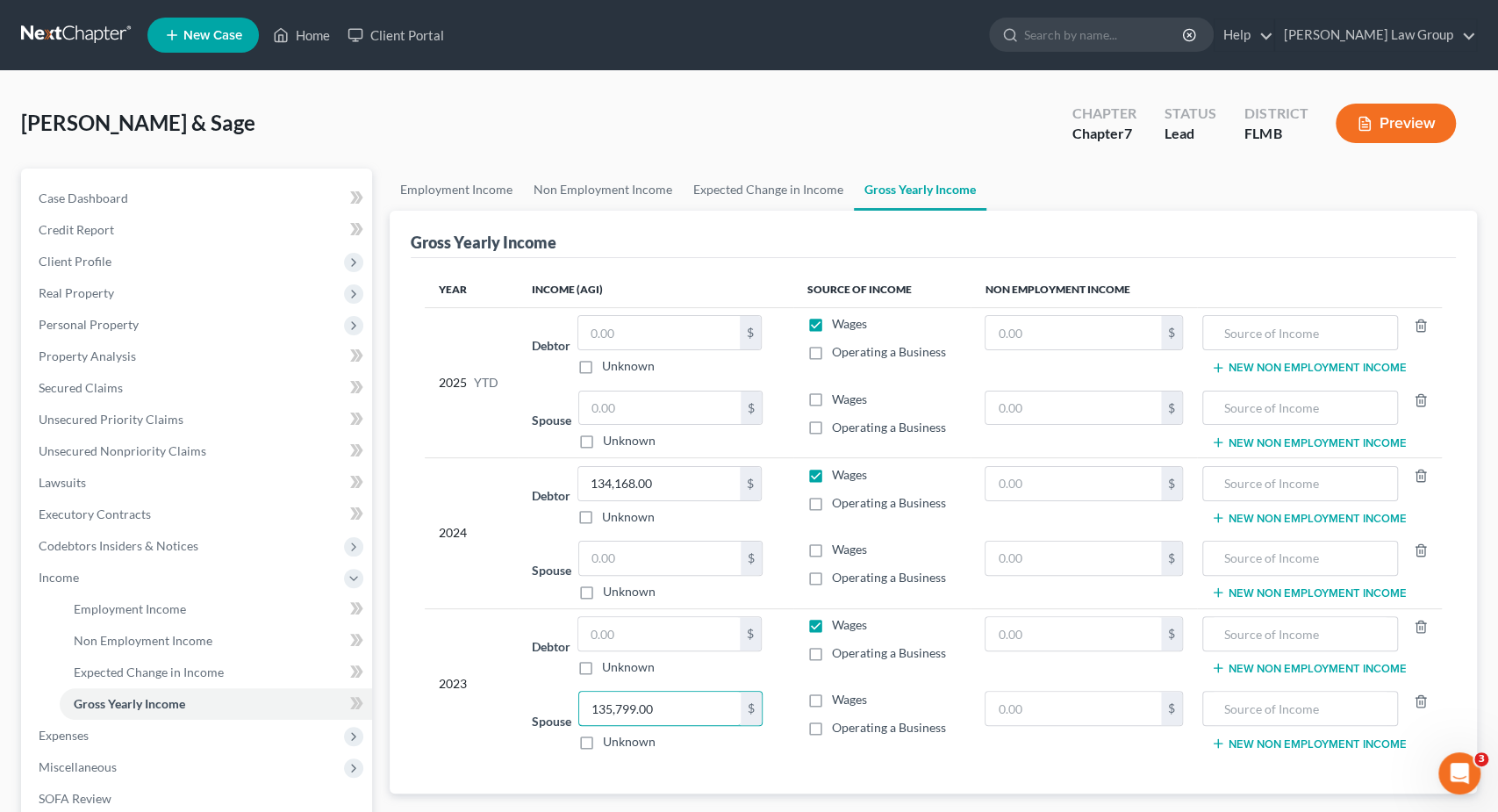
drag, startPoint x: 672, startPoint y: 701, endPoint x: 784, endPoint y: 703, distance: 112.0
click at [741, 703] on input "135,799.00" at bounding box center [659, 707] width 161 height 33
click at [707, 617] on input "text" at bounding box center [659, 633] width 161 height 33
paste input "135,799.00"
type input "135,799.00"
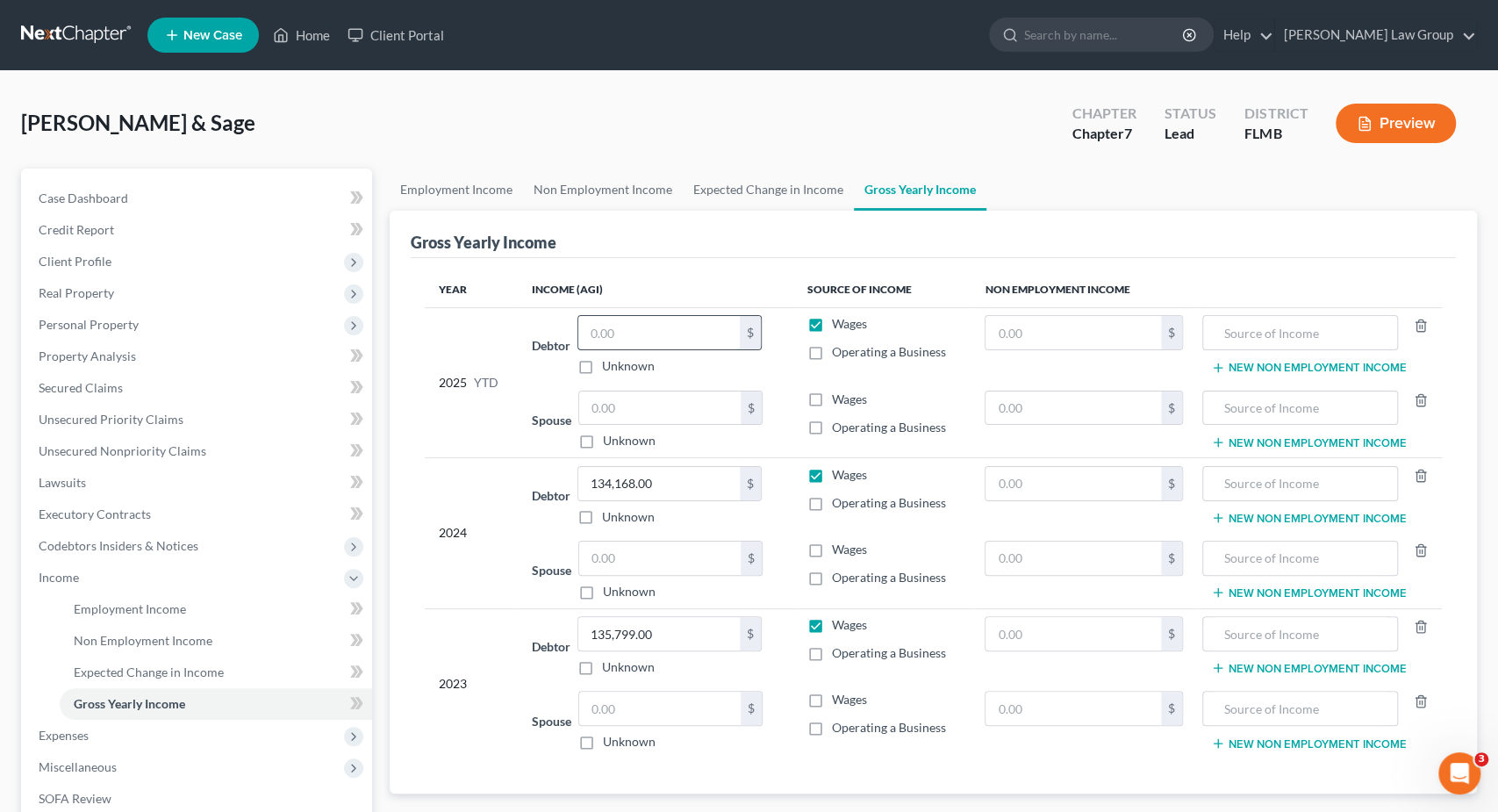
click at [621, 333] on input "text" at bounding box center [659, 332] width 161 height 33
click at [633, 327] on input "text" at bounding box center [659, 332] width 161 height 33
type input "100,000"
click at [133, 738] on span "Expenses" at bounding box center [198, 736] width 348 height 32
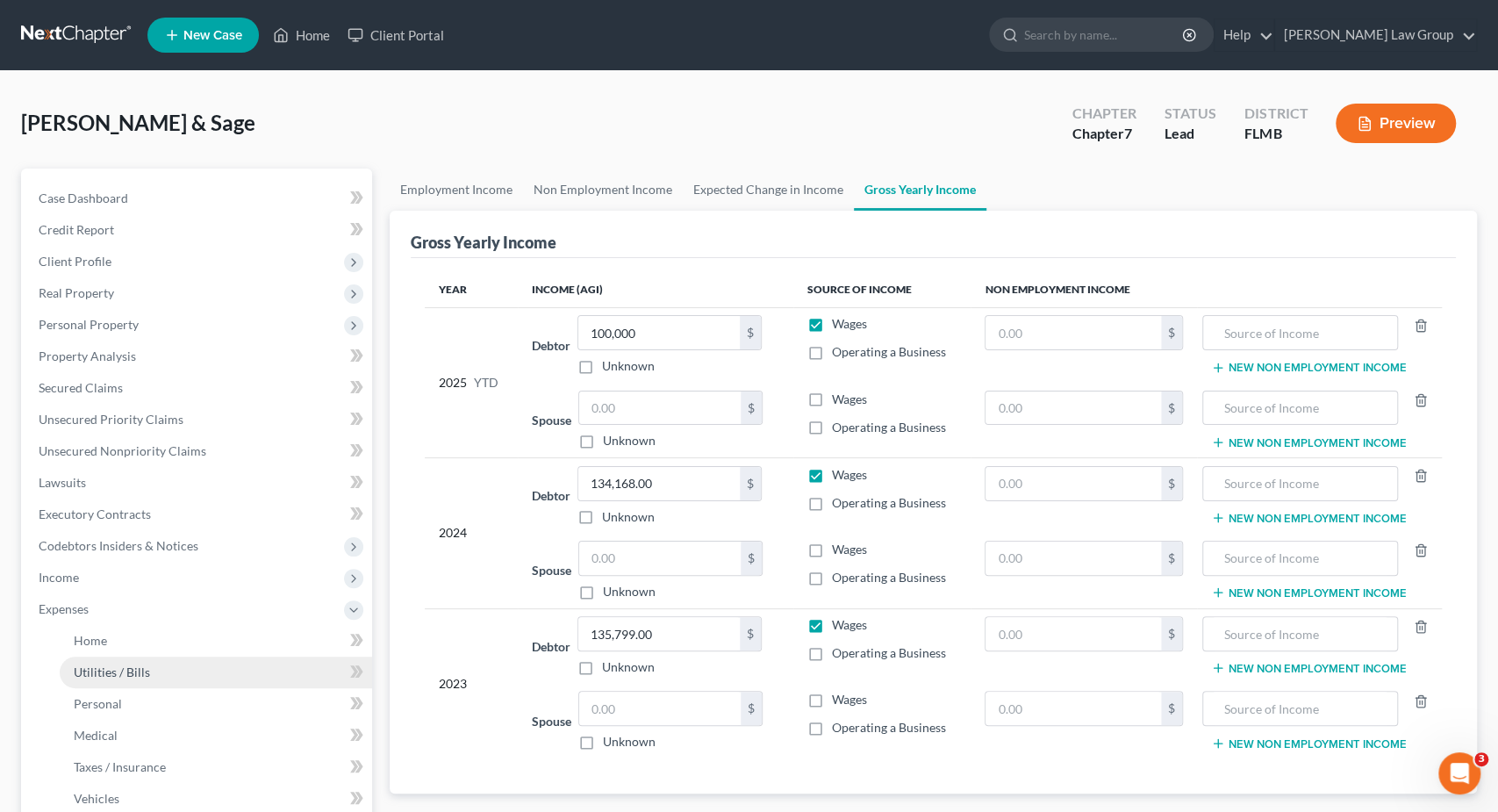
click at [133, 667] on span "Utilities / Bills" at bounding box center [111, 672] width 76 height 15
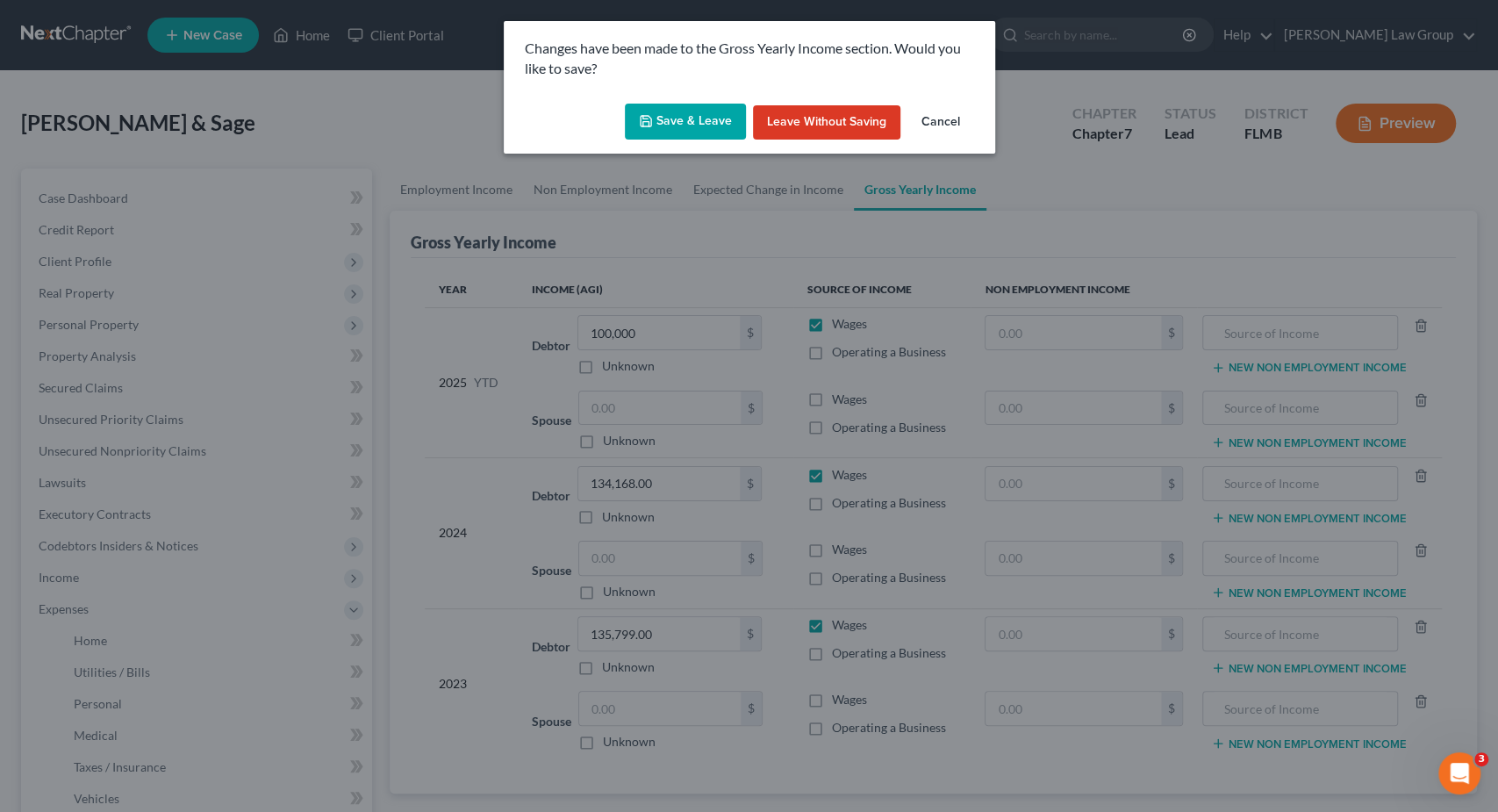
click at [708, 117] on button "Save & Leave" at bounding box center [685, 122] width 122 height 37
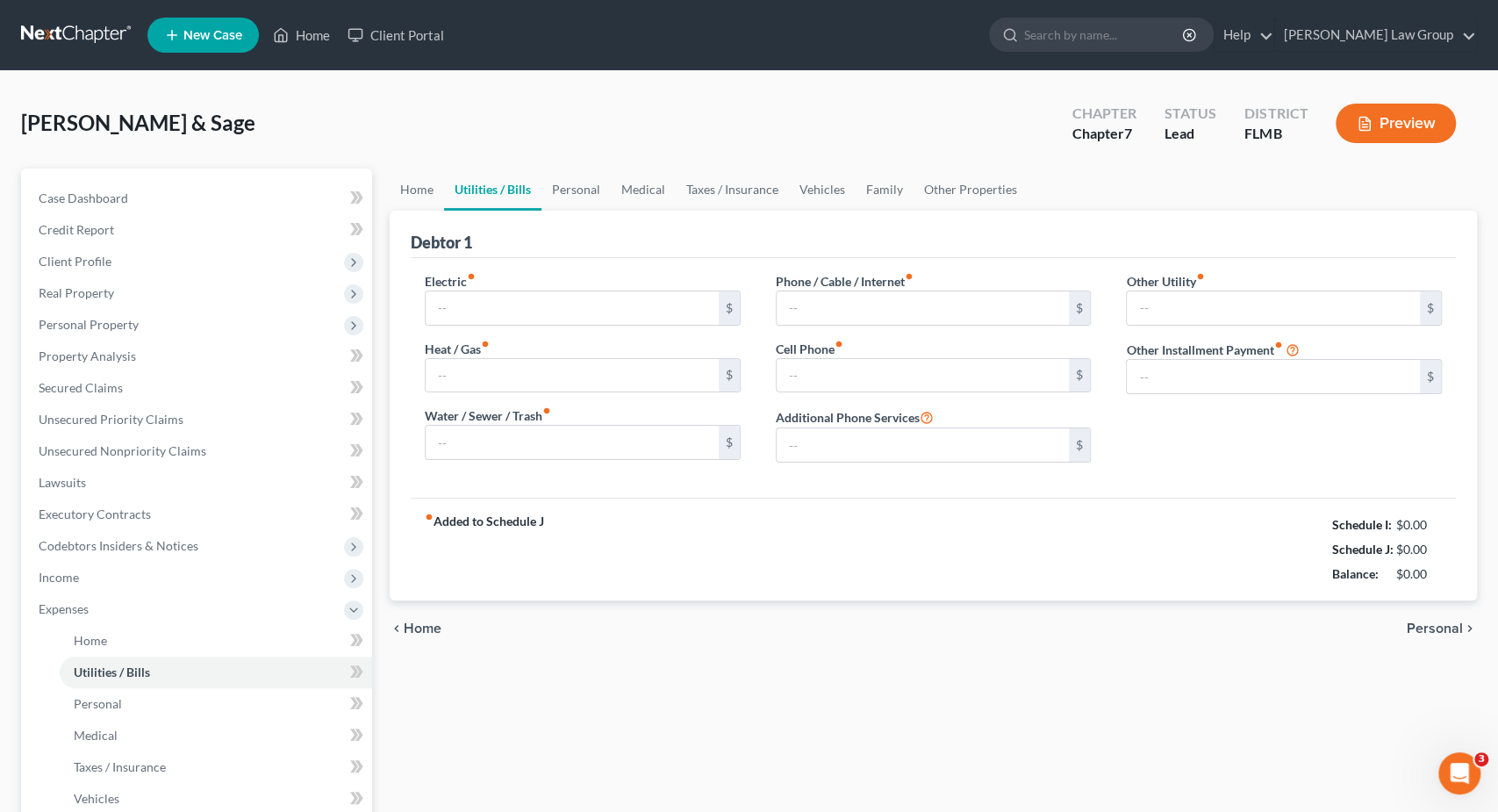
type input "309.00"
type input "0.00"
type input "75.00"
type input "138.00"
type input "131.00"
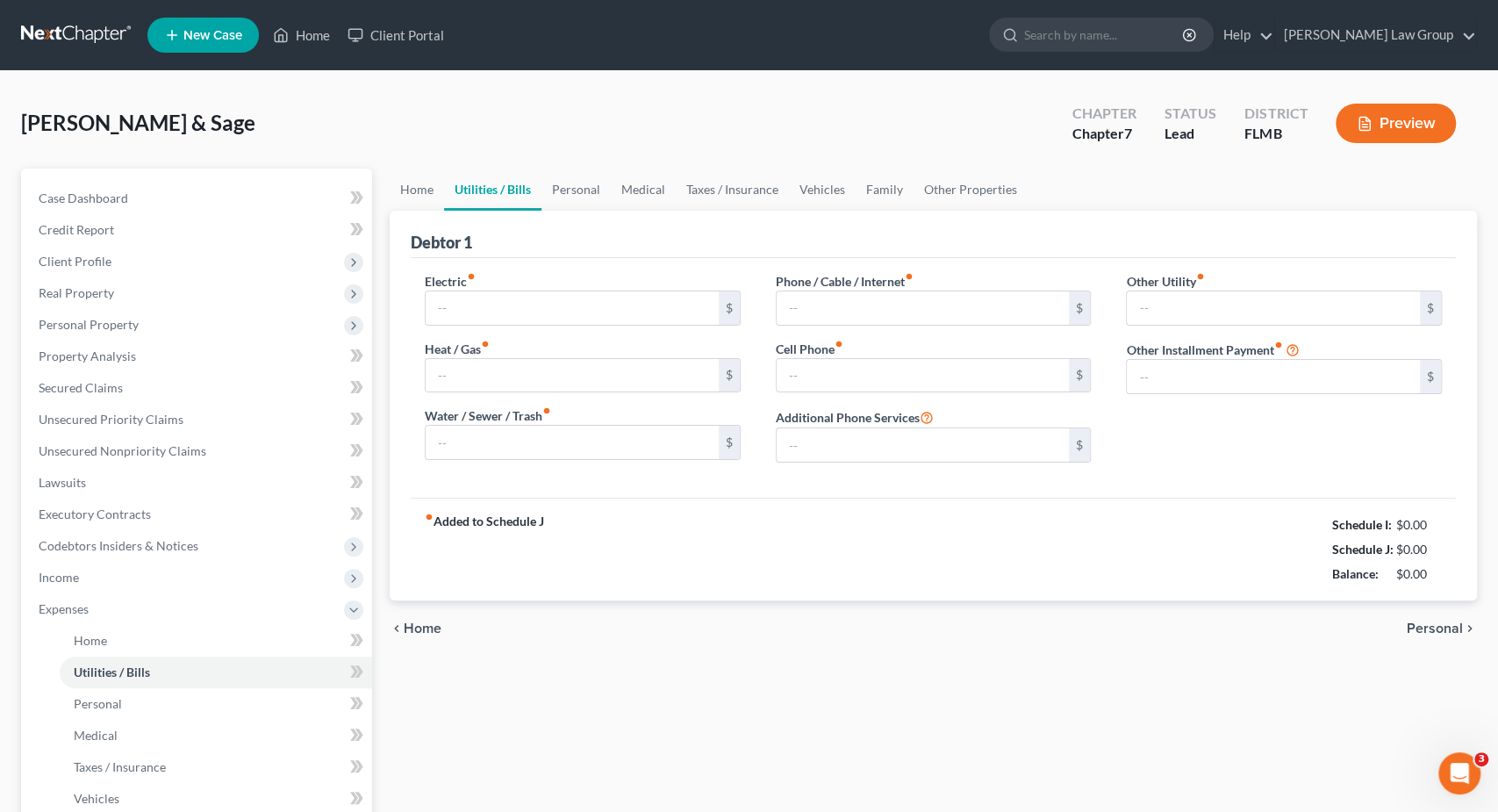
type input "60.00"
type input "0.00"
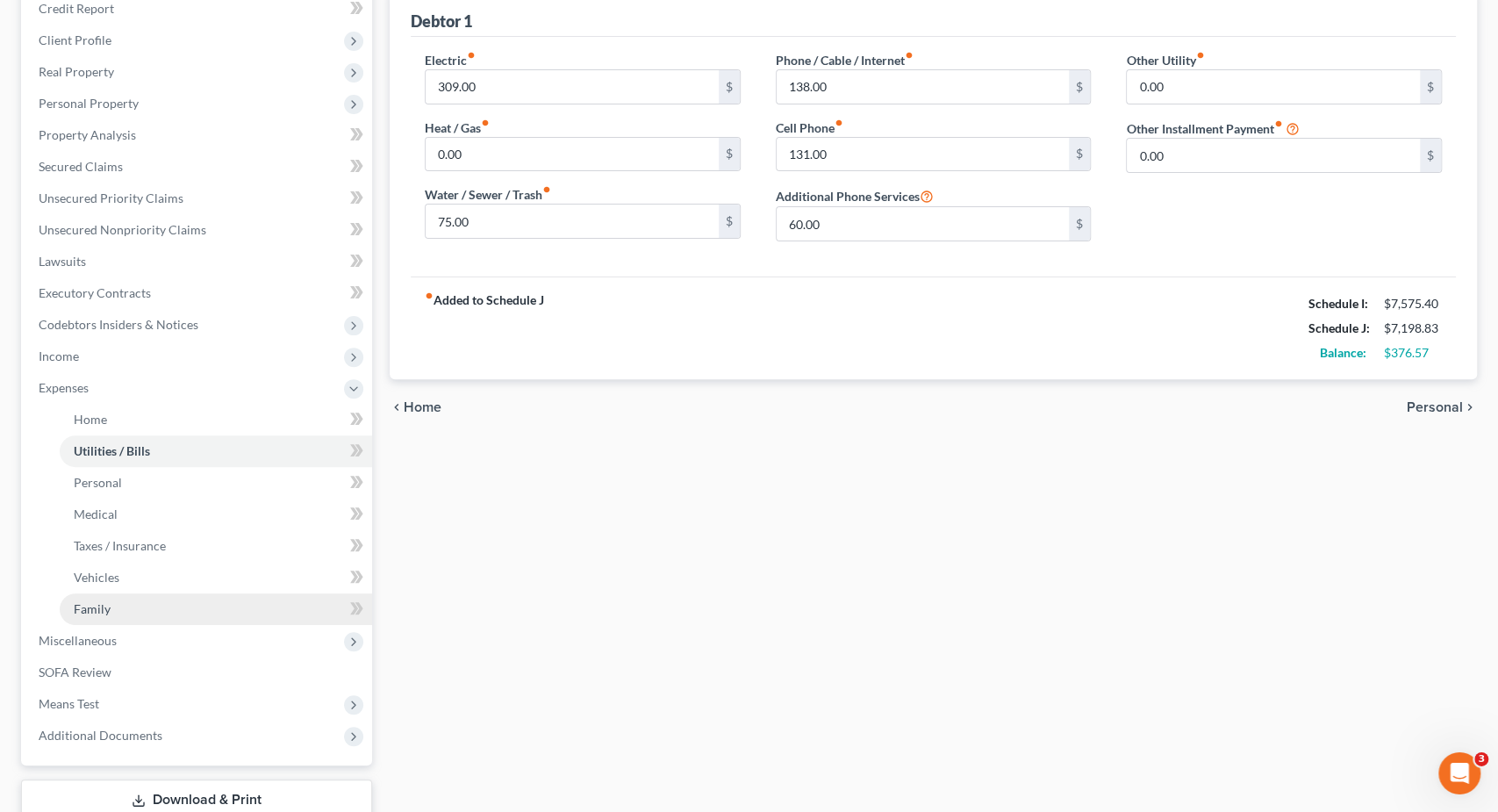
scroll to position [91, 0]
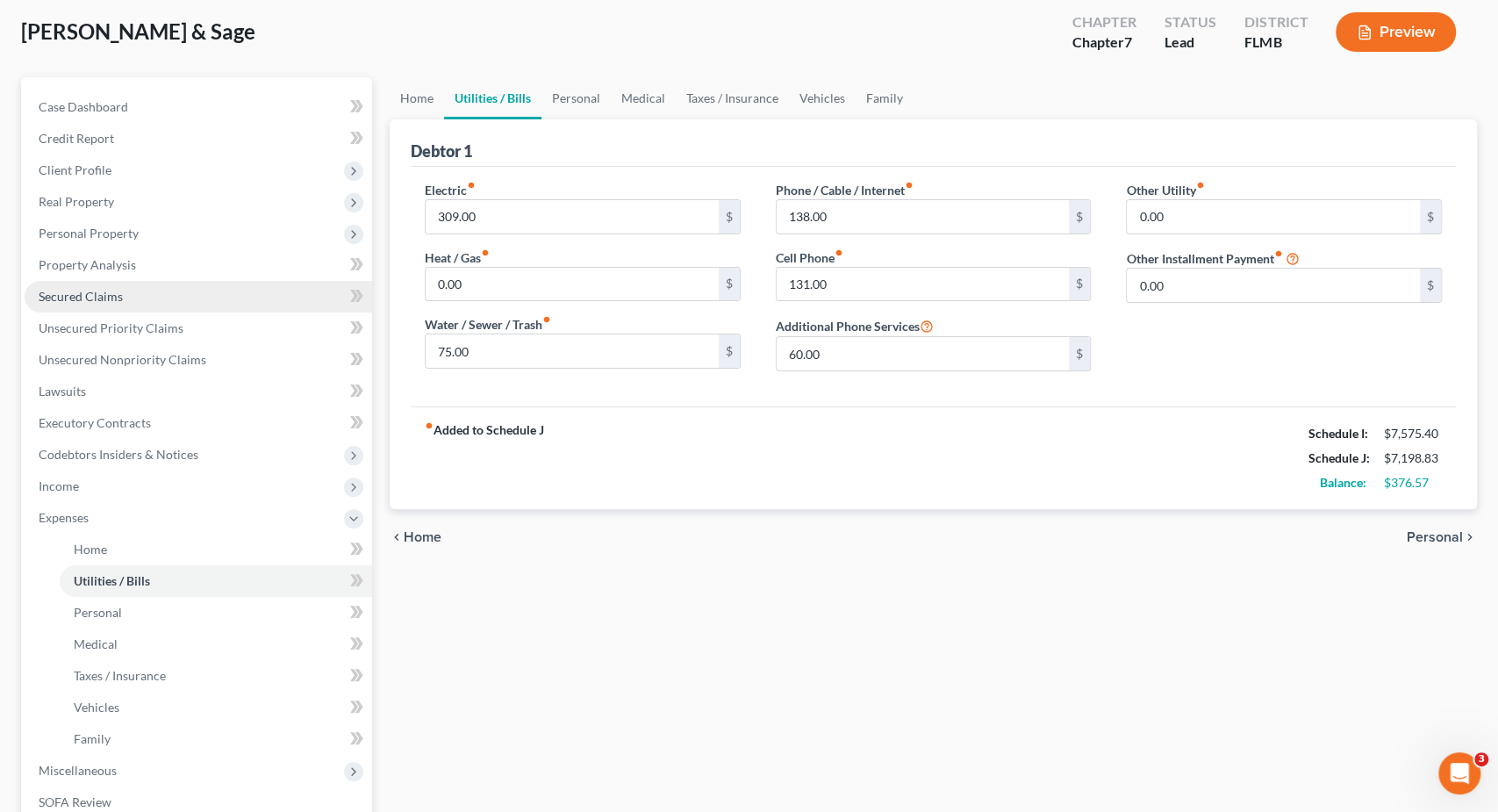
click at [139, 298] on link "Secured Claims" at bounding box center [198, 297] width 348 height 32
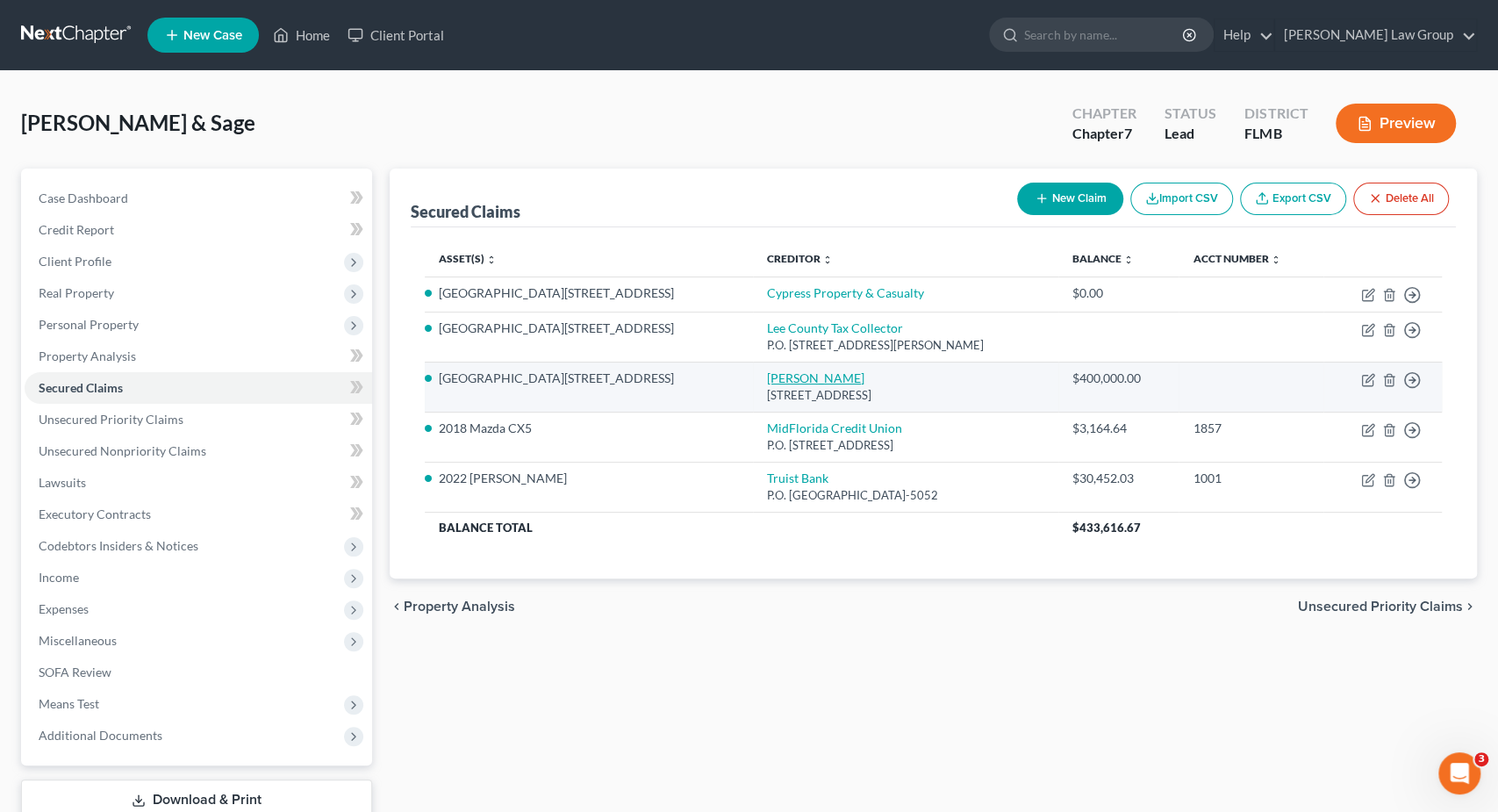
click at [767, 383] on link "Leonard Cotton" at bounding box center [815, 378] width 97 height 15
select select "9"
select select "4"
select select "2"
select select "0"
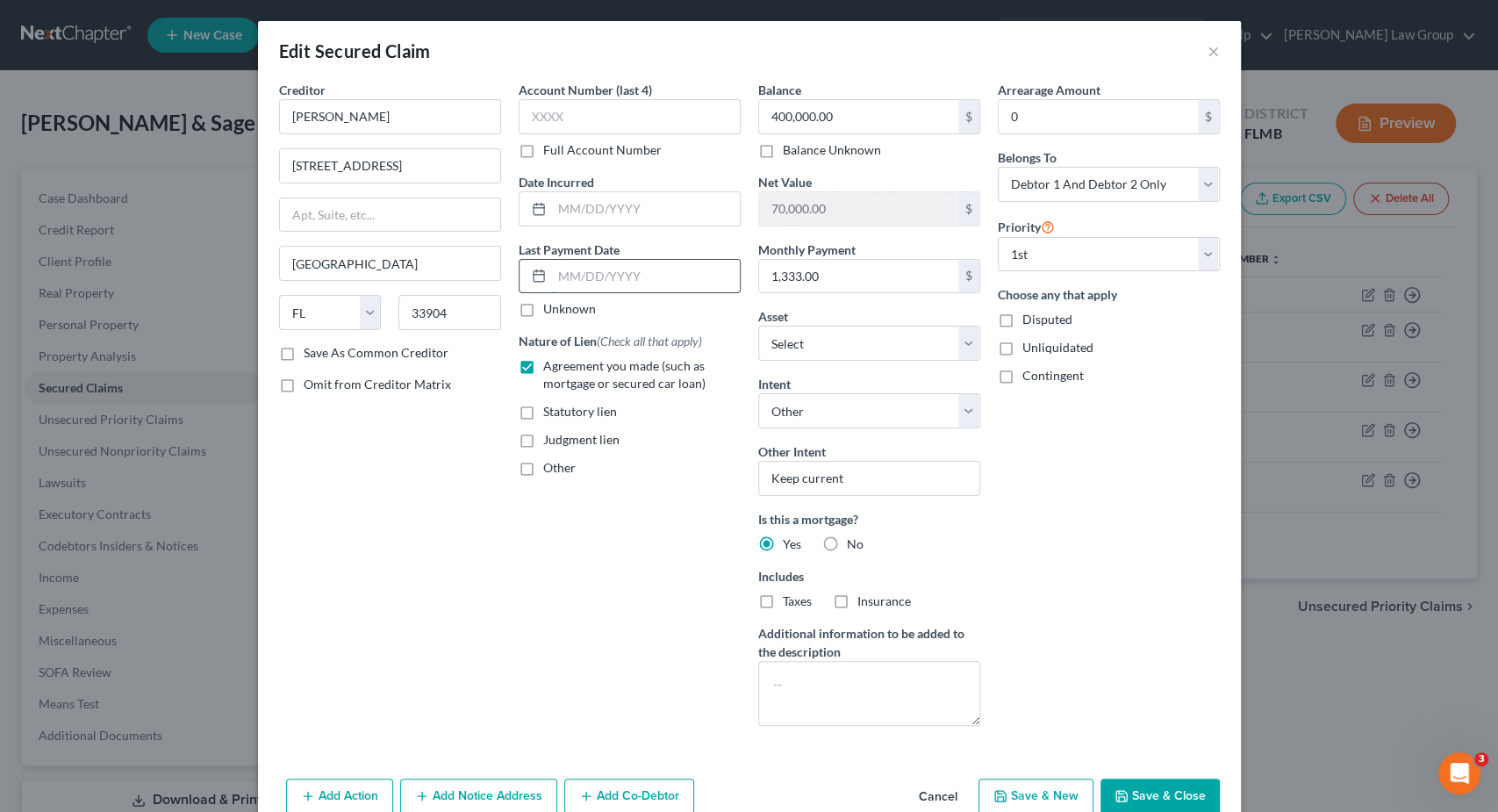
click at [647, 277] on input "text" at bounding box center [645, 276] width 187 height 33
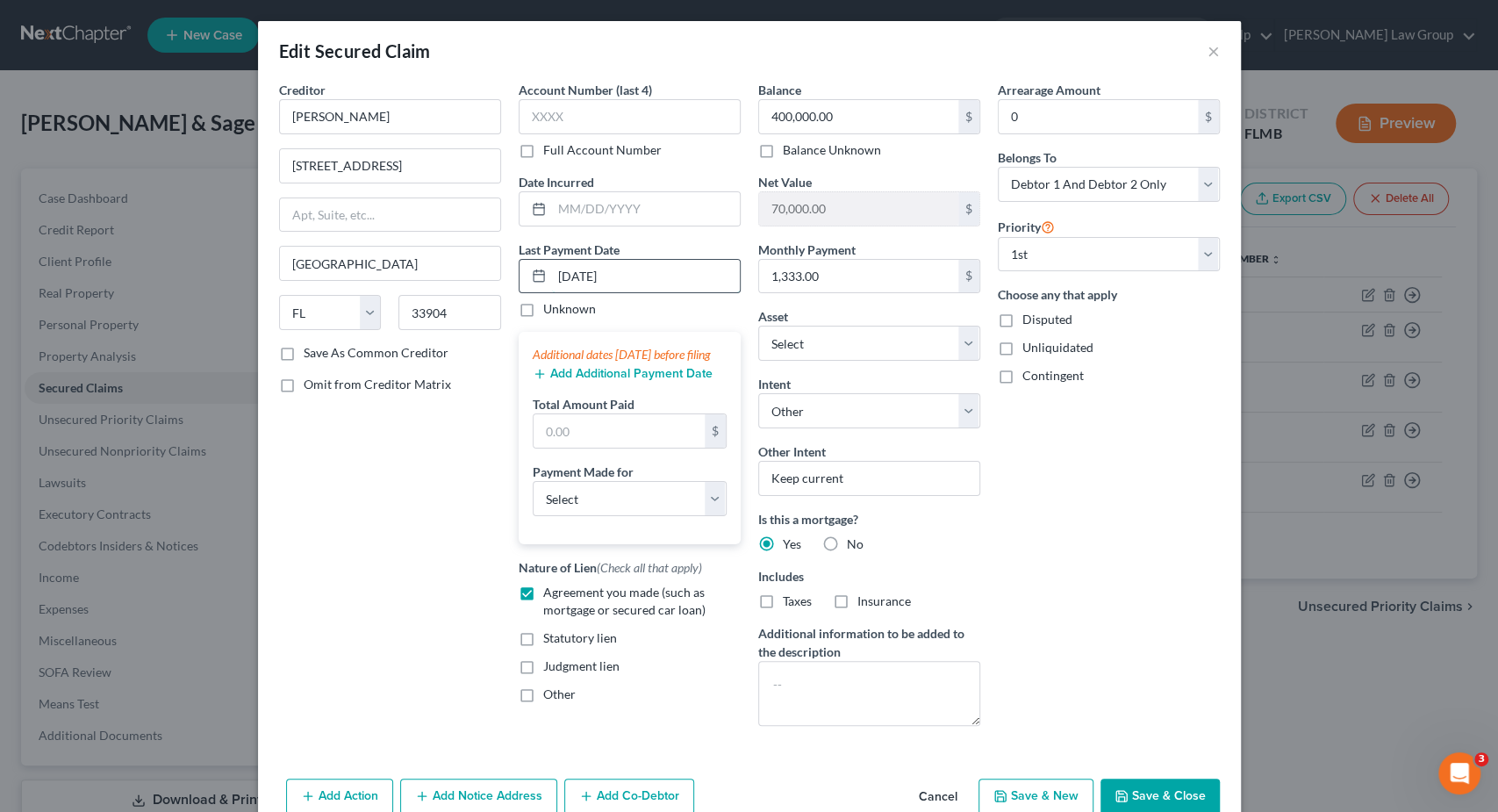
type input "07/15/2025"
type input "5,332"
click at [533, 481] on select "Select Car Credit Card Loan Repayment Mortgage Other Suppliers Or Vendors" at bounding box center [630, 498] width 194 height 35
select select "3"
click option "Mortgage" at bounding box center [0, 0] width 0 height 0
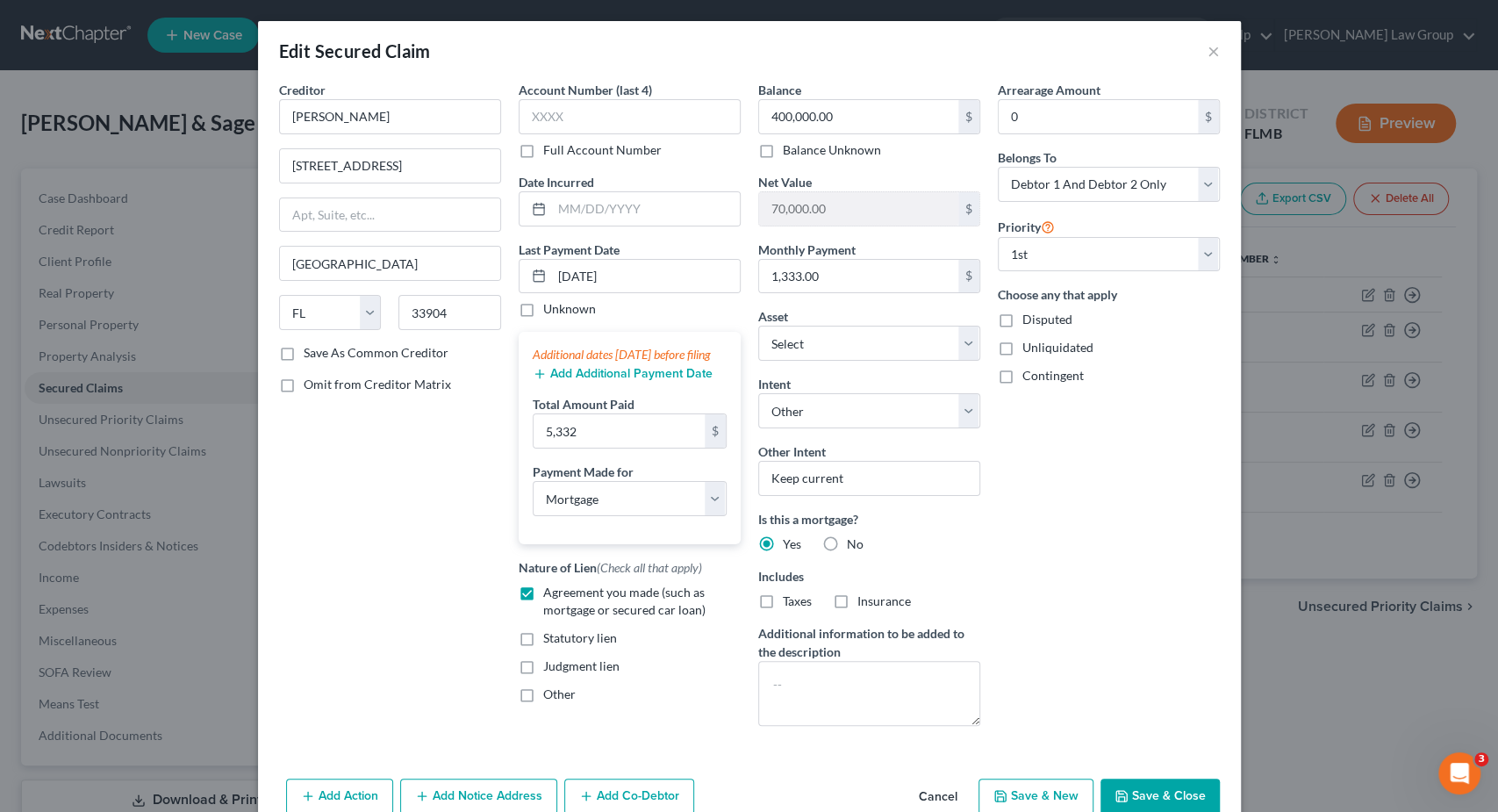
click at [1132, 798] on button "Save & Close" at bounding box center [1160, 796] width 120 height 37
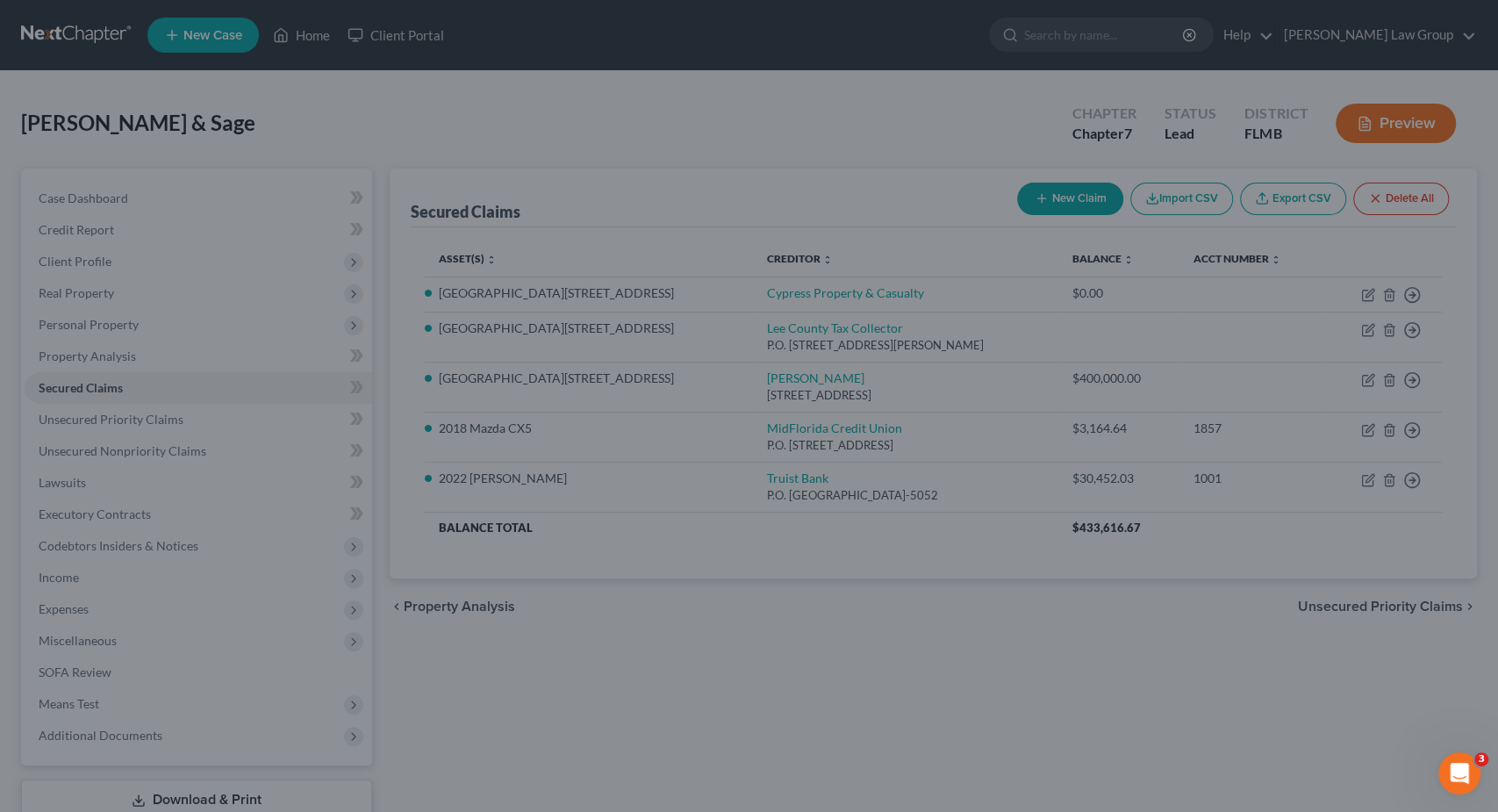
select select "2"
type input "5,332.00"
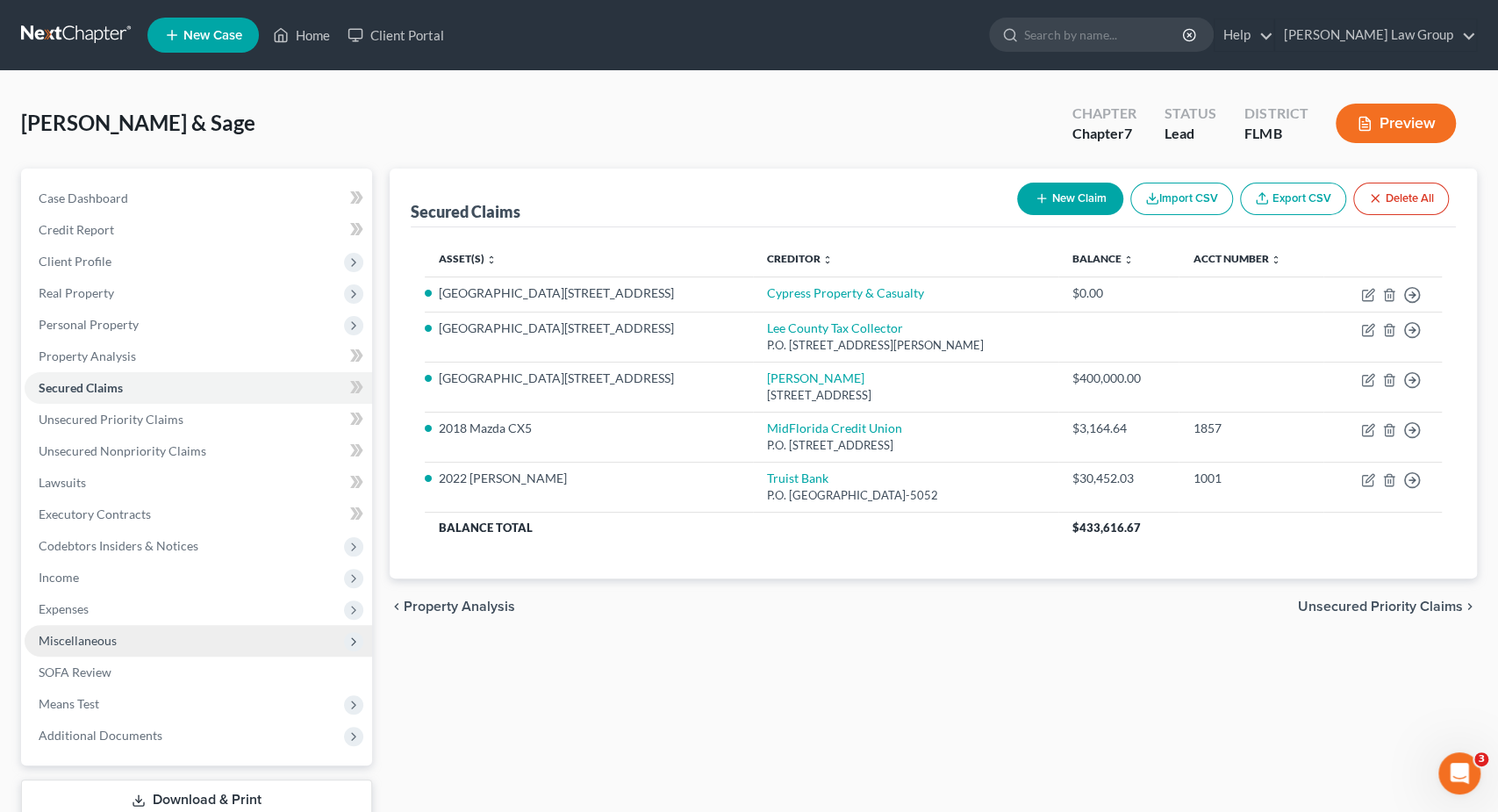
click at [129, 651] on span "Miscellaneous" at bounding box center [198, 641] width 348 height 32
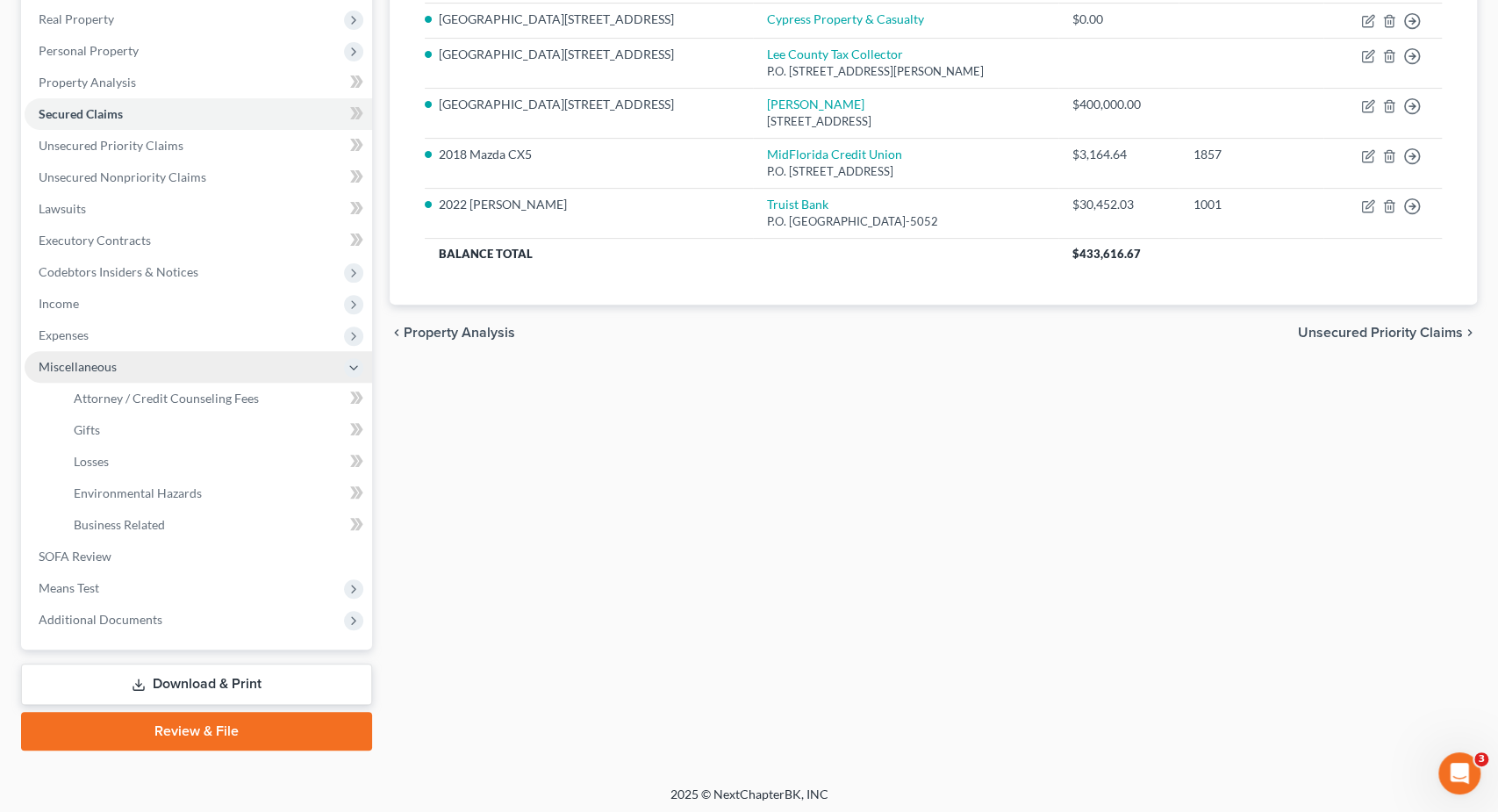
scroll to position [276, 0]
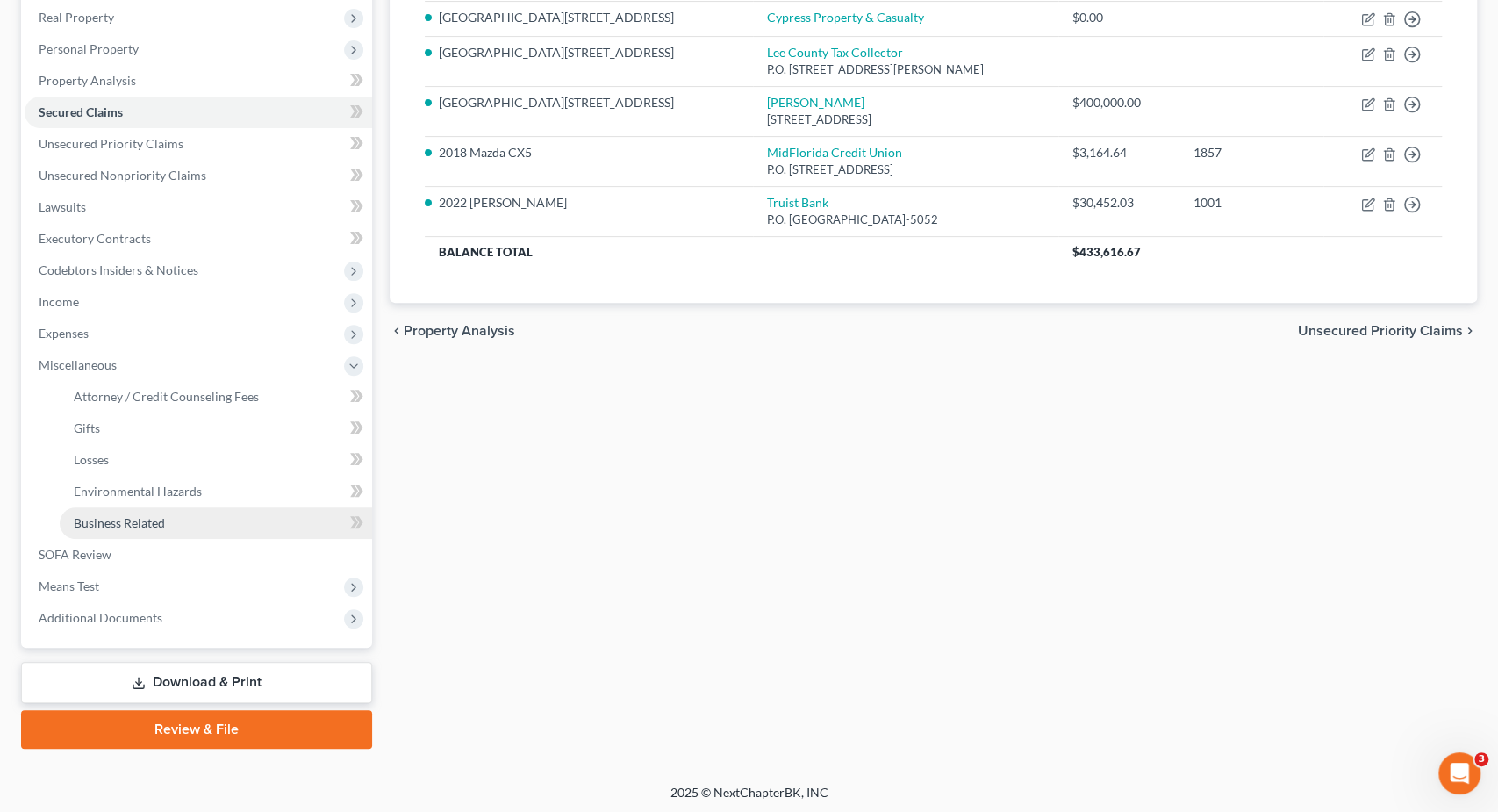
click at [154, 520] on span "Business Related" at bounding box center [119, 523] width 91 height 15
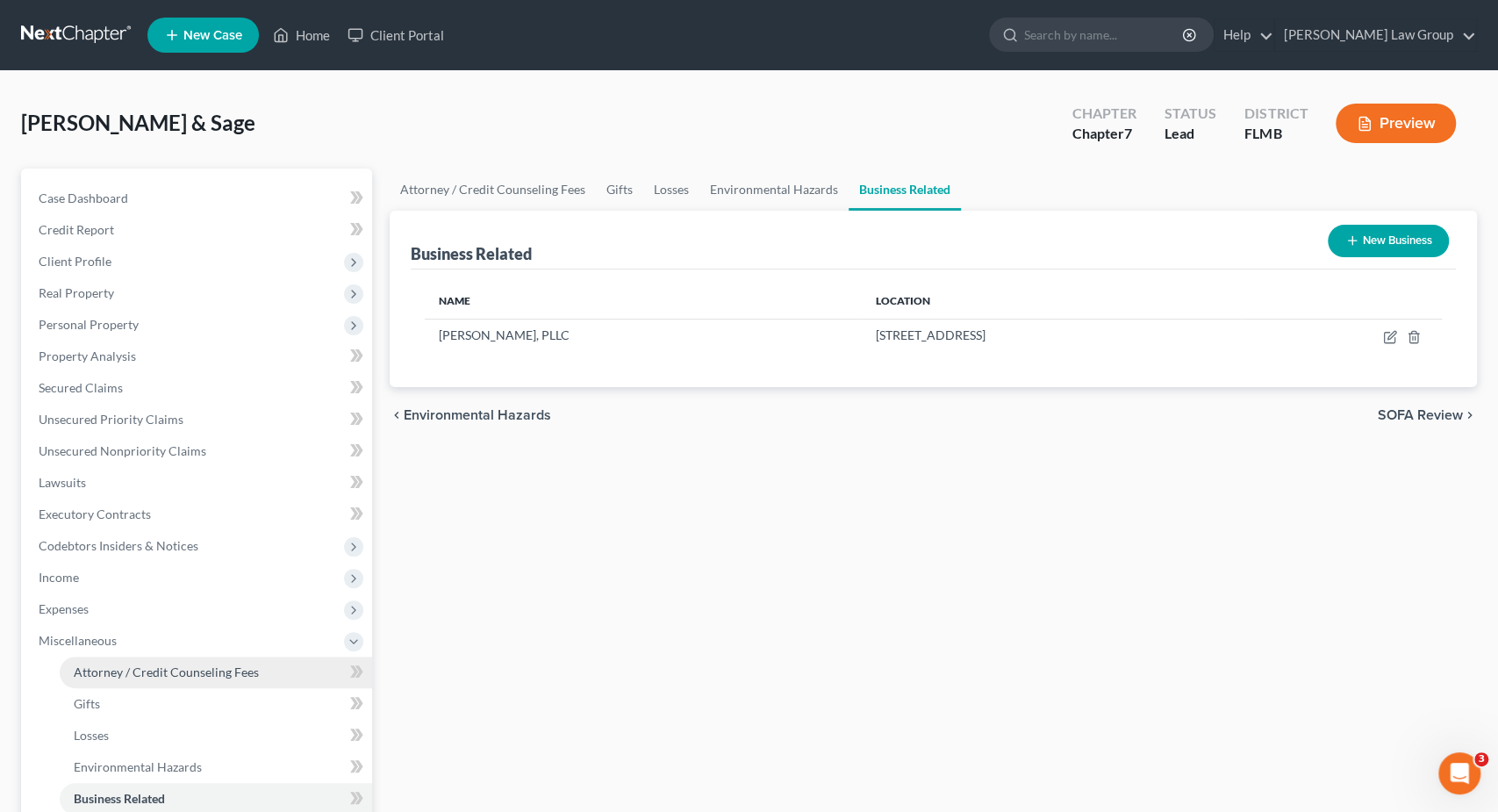
click at [177, 672] on span "Attorney / Credit Counseling Fees" at bounding box center [166, 672] width 186 height 15
select select "0"
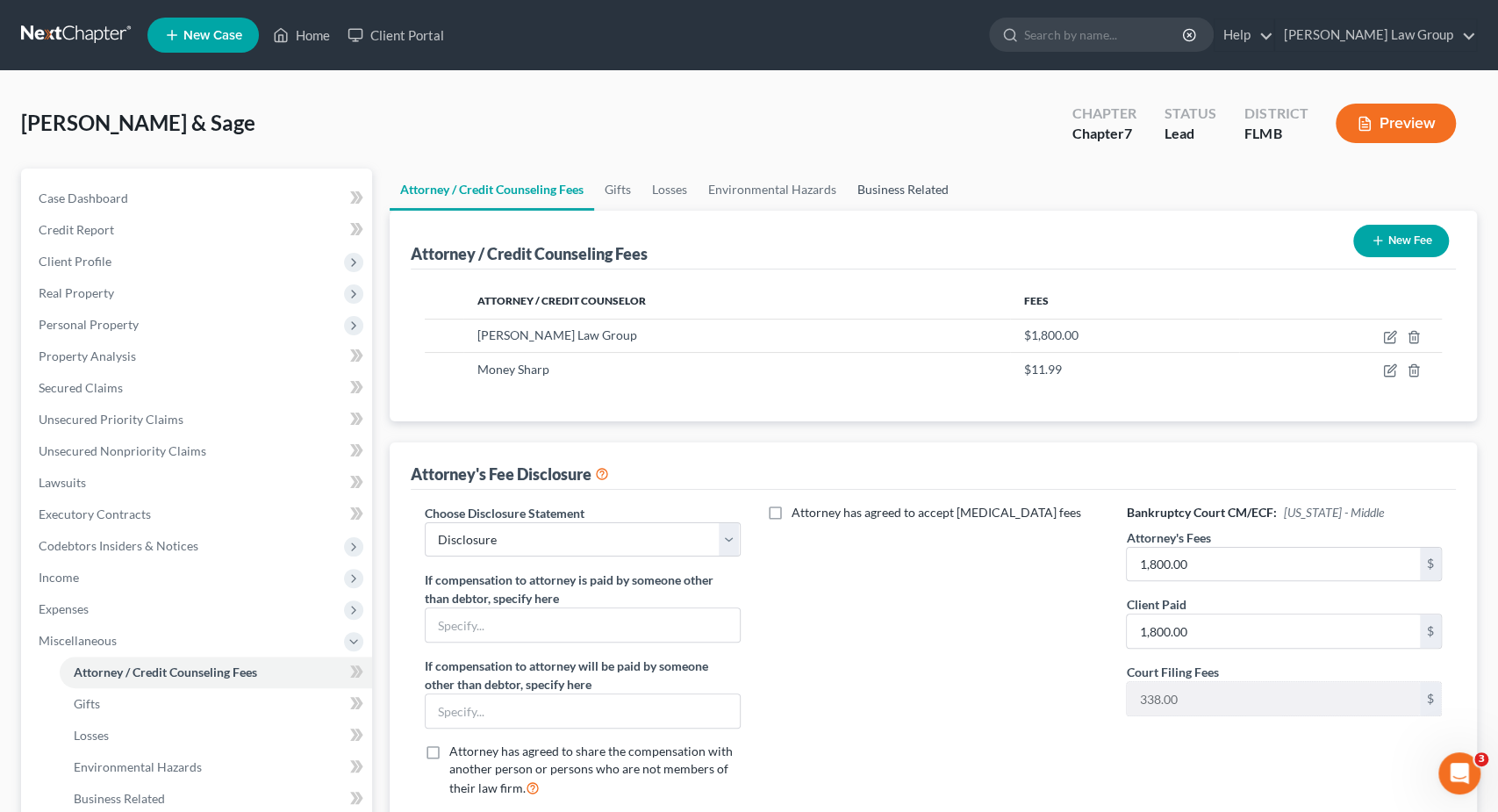
click at [902, 209] on link "Business Related" at bounding box center [903, 189] width 112 height 42
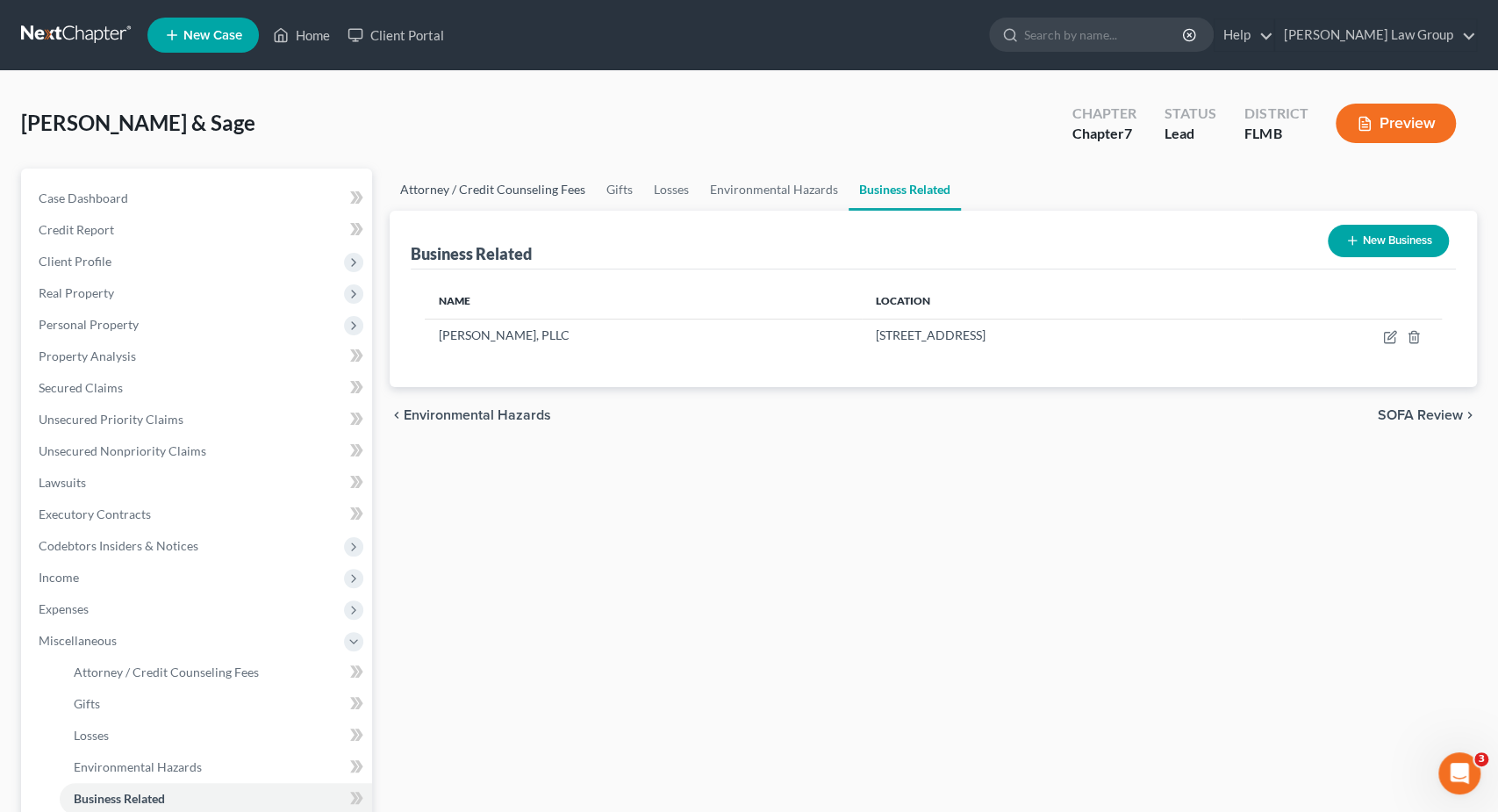
click at [439, 197] on link "Attorney / Credit Counseling Fees" at bounding box center [493, 189] width 206 height 42
select select "0"
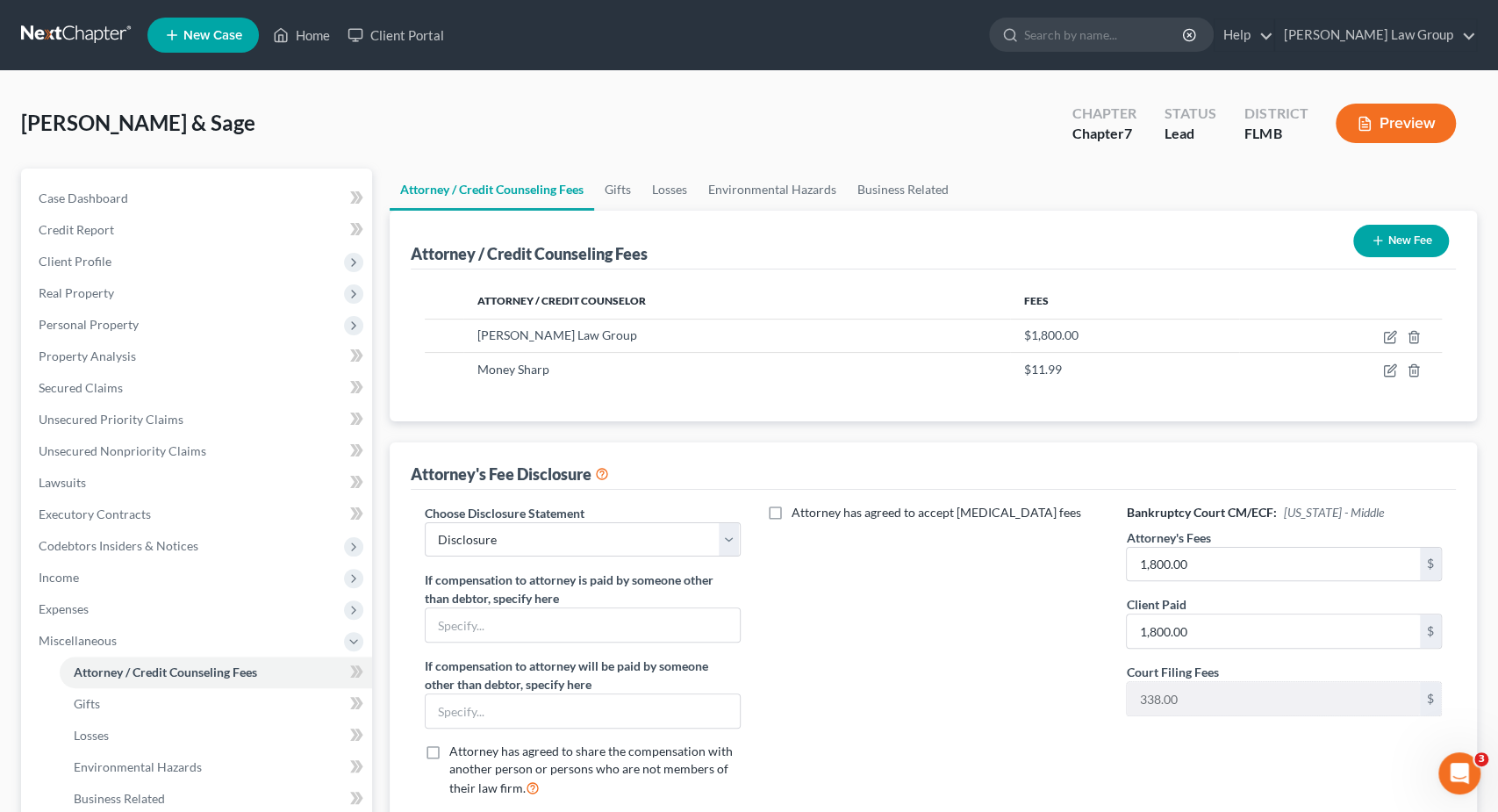
click at [1400, 237] on button "New Fee" at bounding box center [1402, 241] width 96 height 32
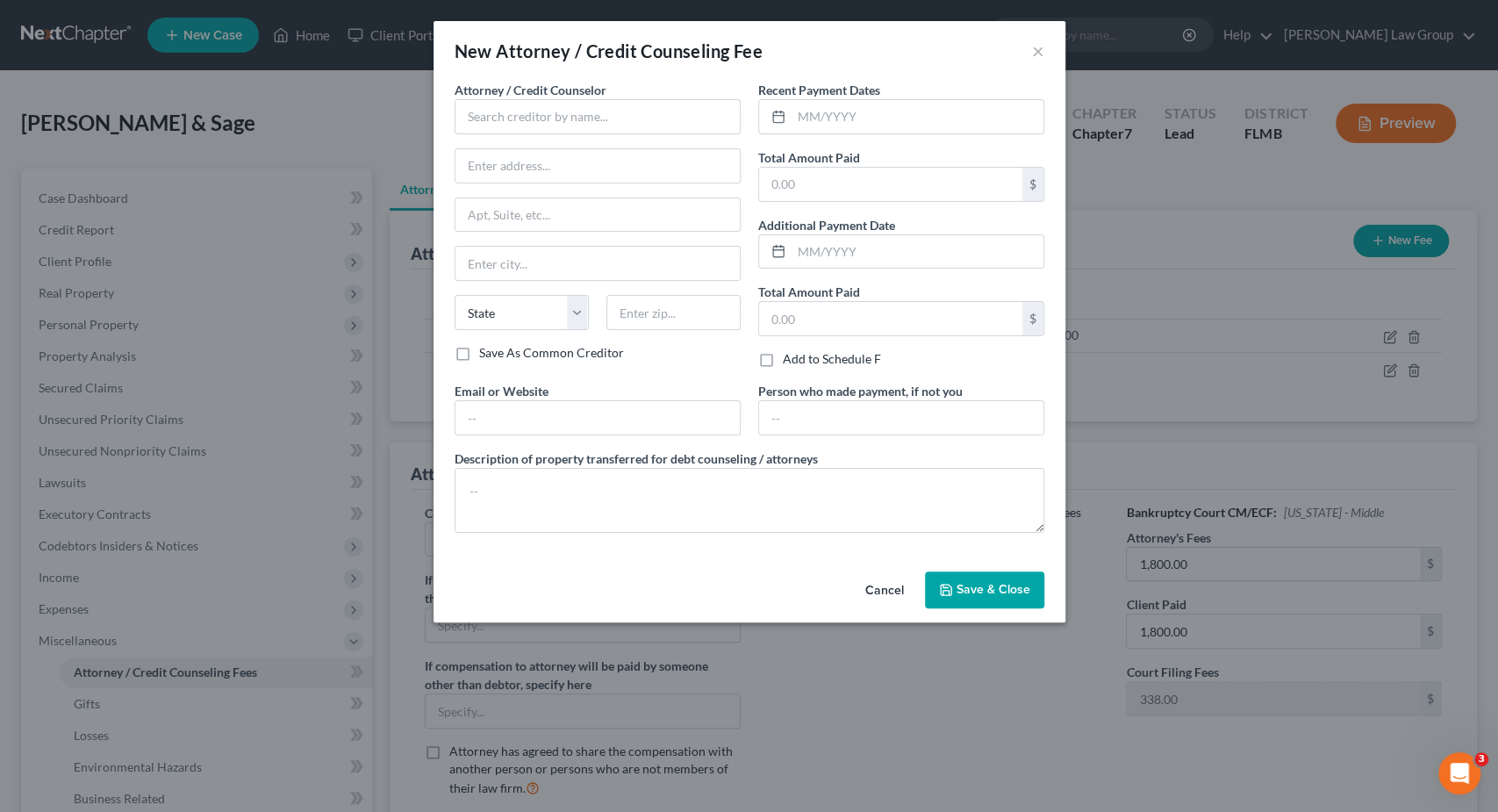
click at [1050, 43] on div "New Attorney / Credit Counseling Fee ×" at bounding box center [749, 50] width 632 height 59
click at [1039, 52] on button "×" at bounding box center [1038, 51] width 12 height 21
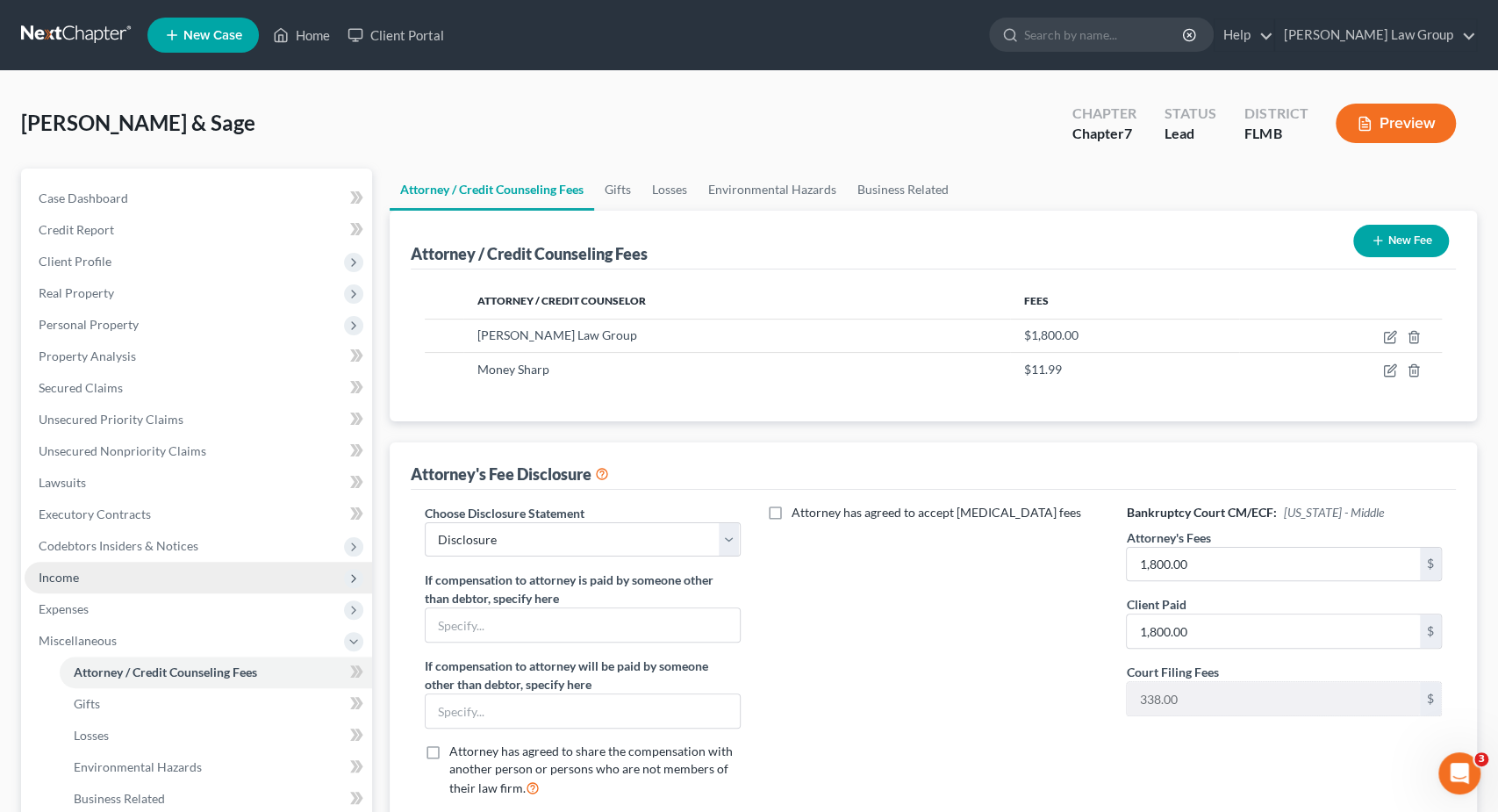
scroll to position [276, 0]
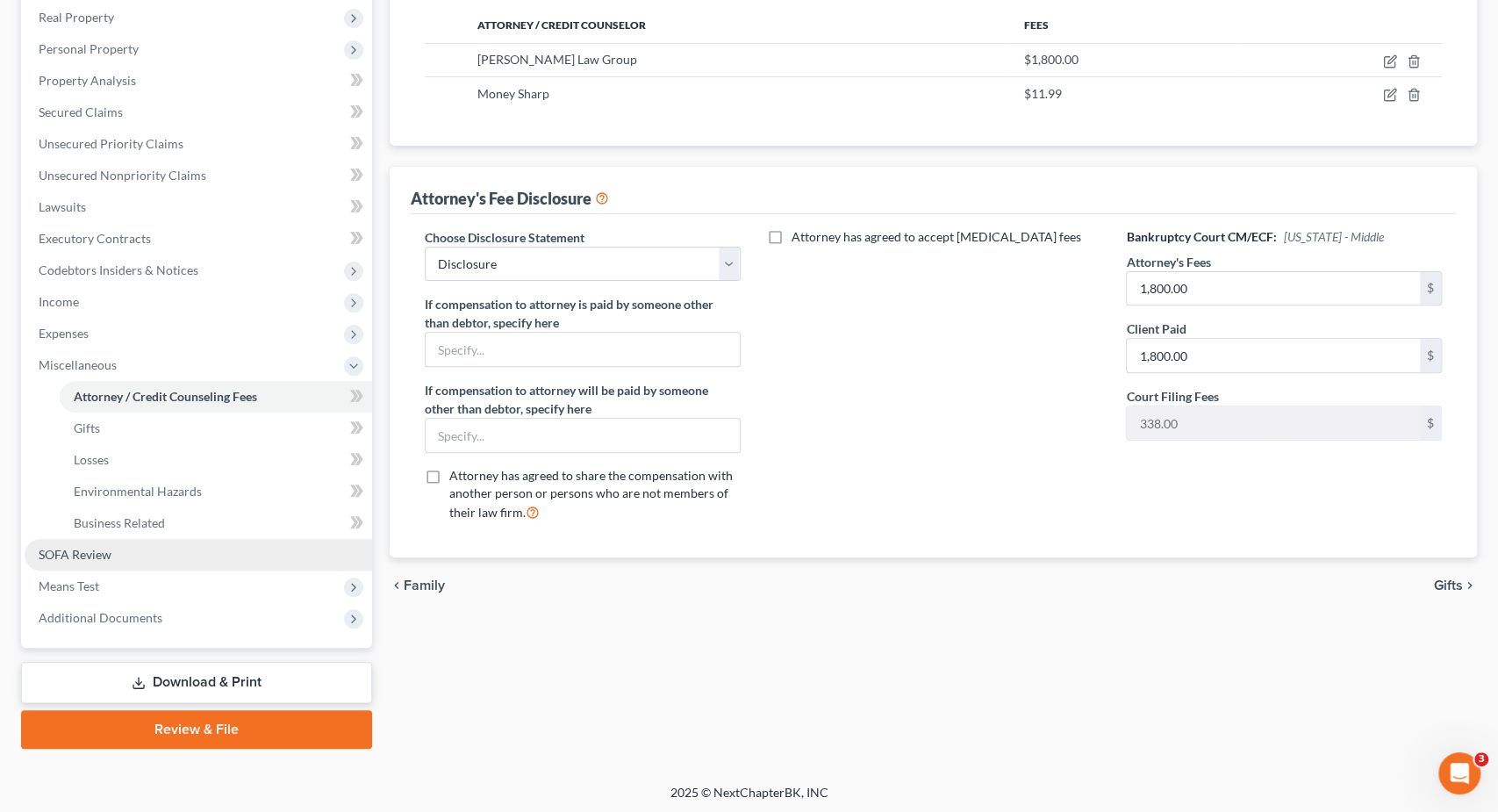
click at [135, 550] on link "SOFA Review" at bounding box center [198, 555] width 348 height 32
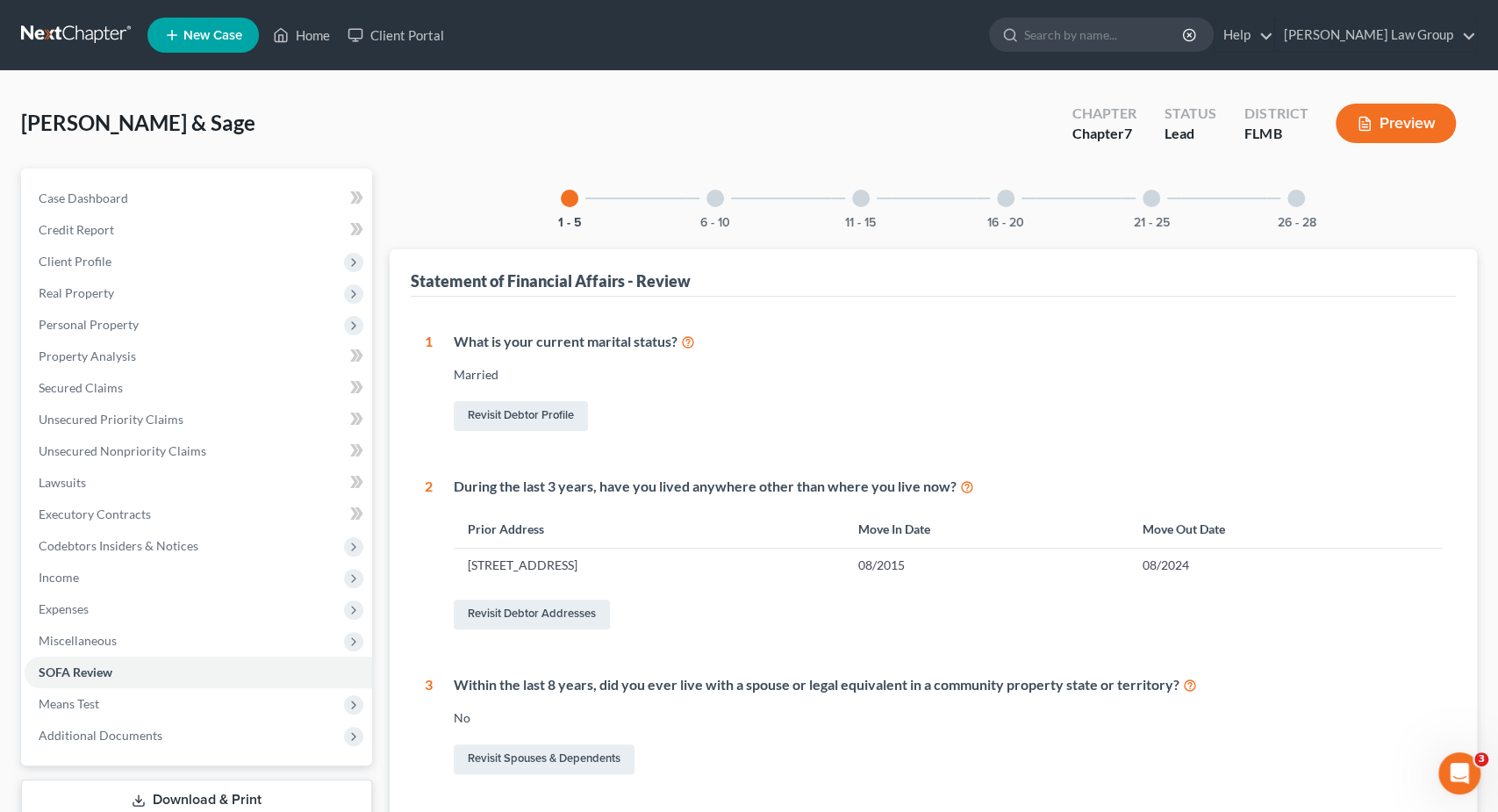
click at [1014, 199] on div at bounding box center [1005, 198] width 18 height 18
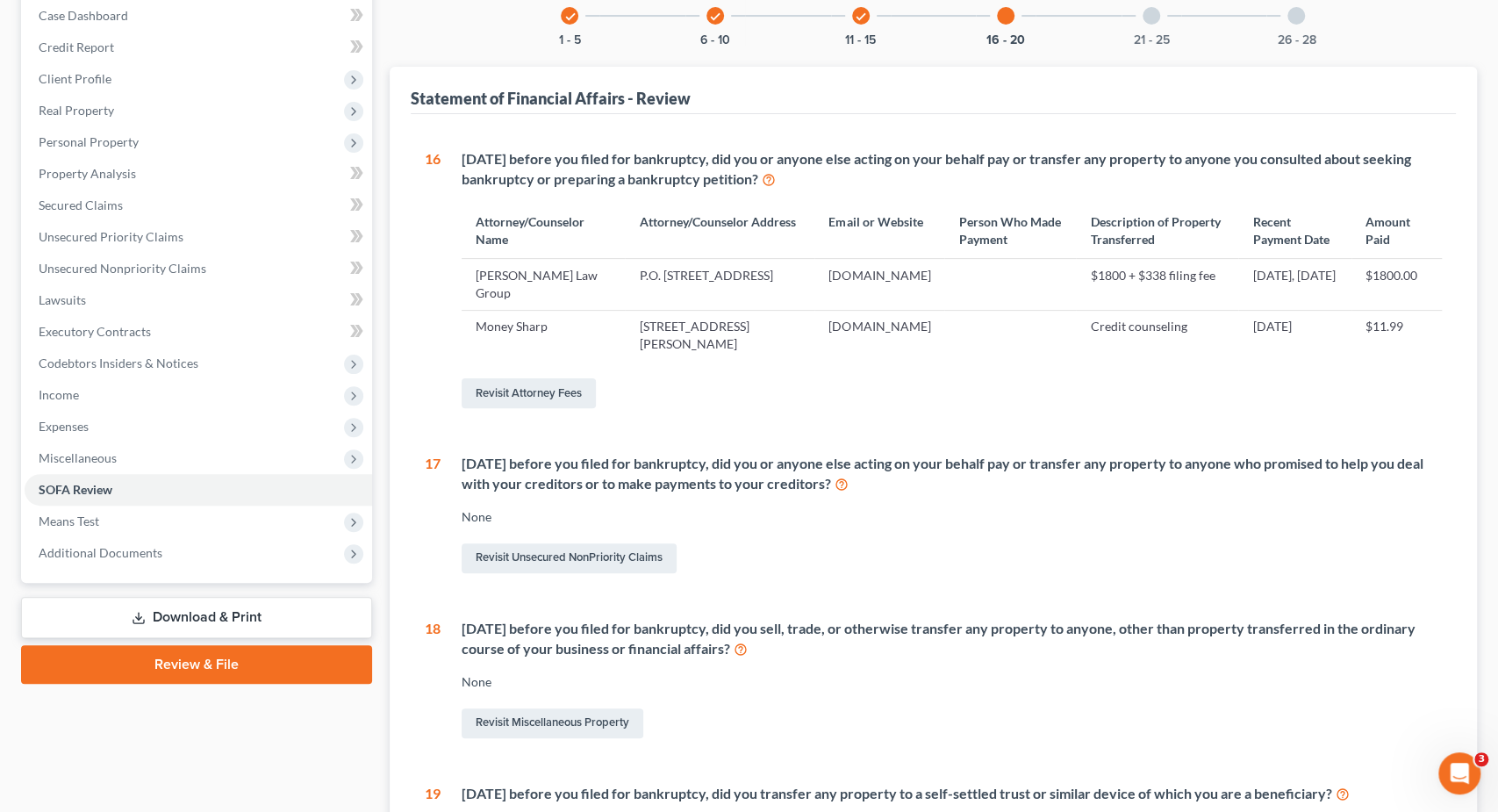
scroll to position [365, 0]
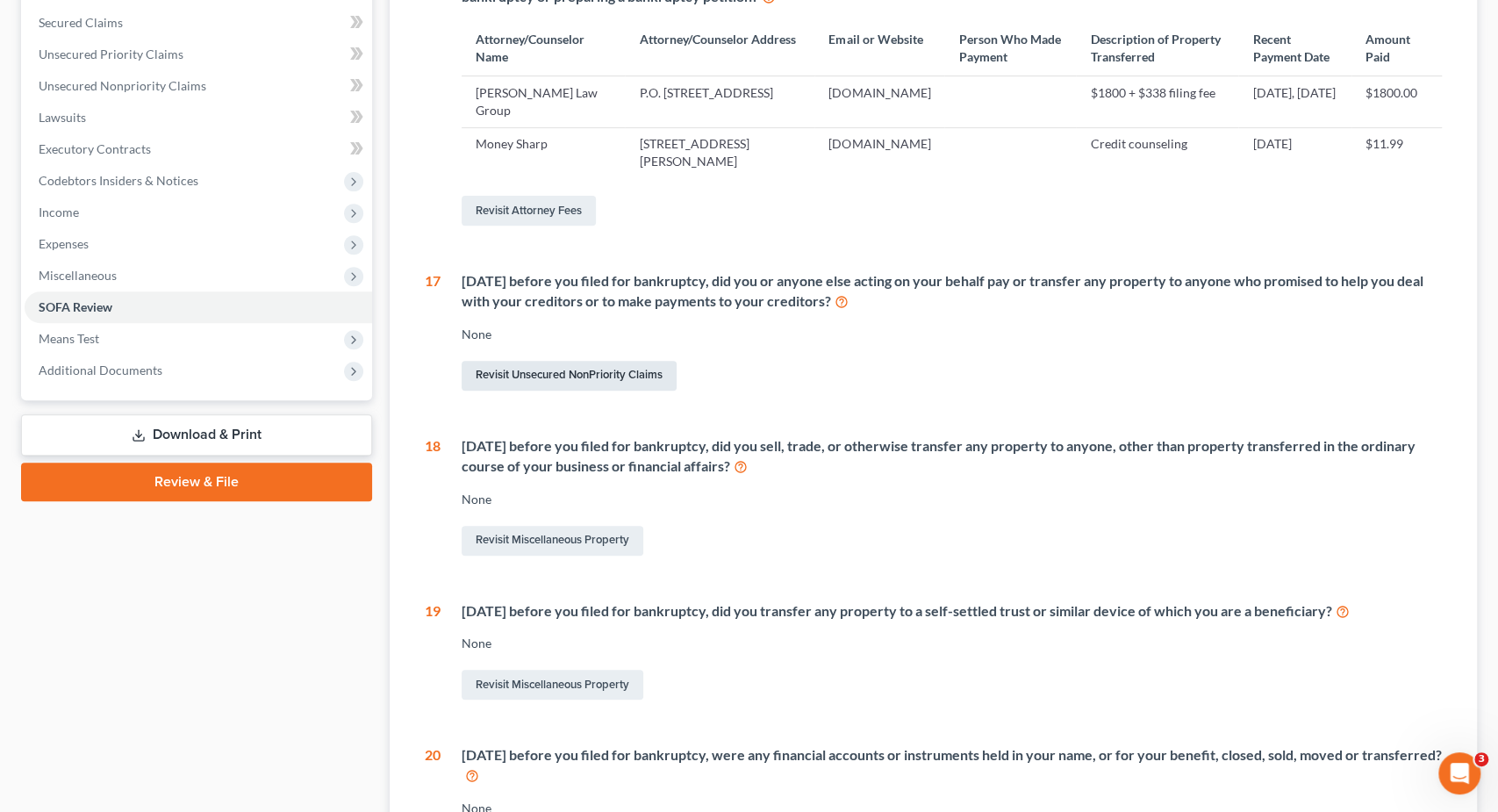
click at [562, 379] on link "Revisit Unsecured NonPriority Claims" at bounding box center [569, 376] width 215 height 30
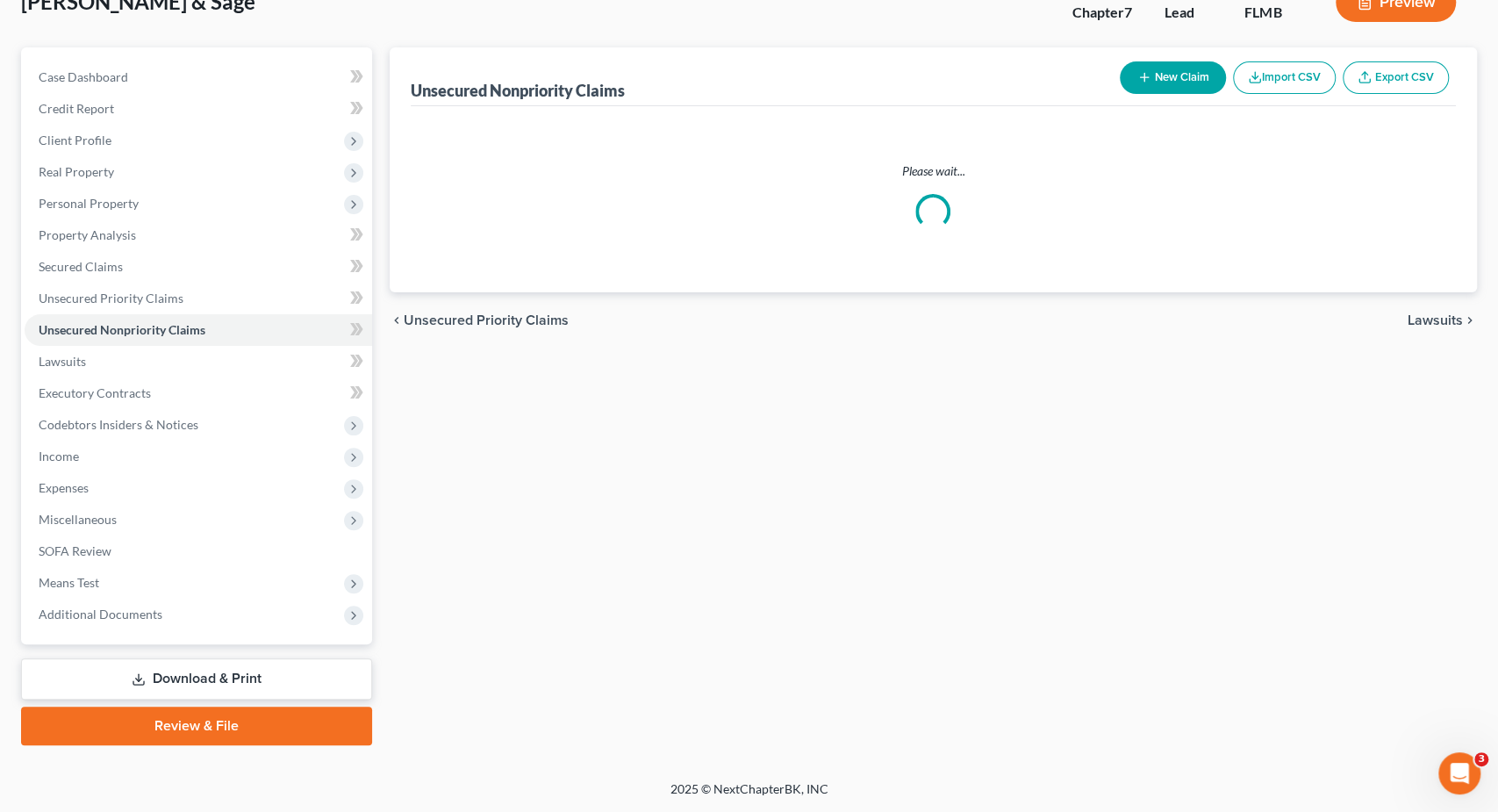
scroll to position [118, 0]
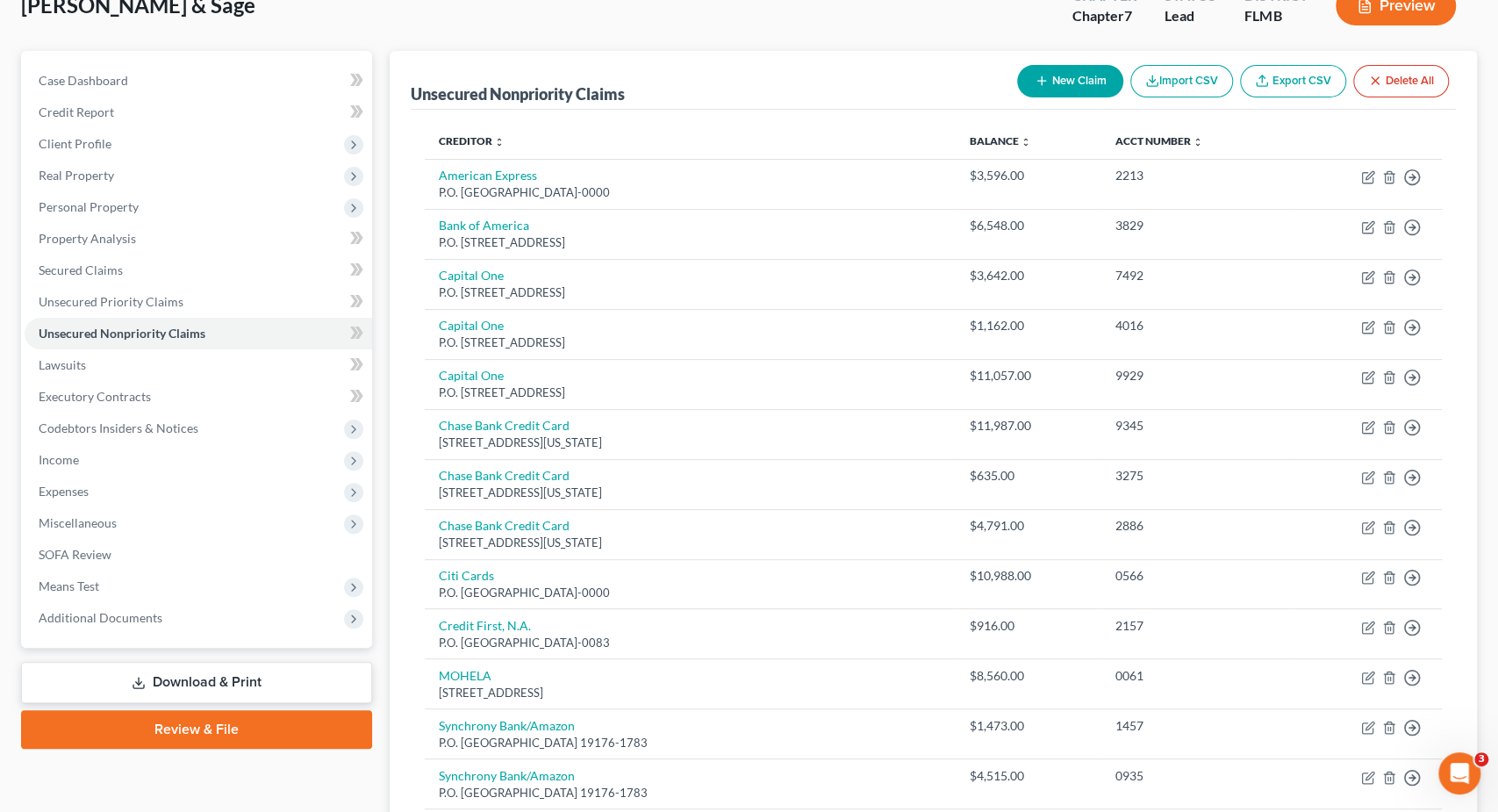
drag, startPoint x: 1099, startPoint y: 81, endPoint x: 1104, endPoint y: 99, distance: 18.7
click at [1104, 98] on div "New Claim Import CSV Export CSV Delete All" at bounding box center [1232, 80] width 446 height 46
click at [1077, 74] on button "New Claim" at bounding box center [1070, 81] width 106 height 32
select select "2"
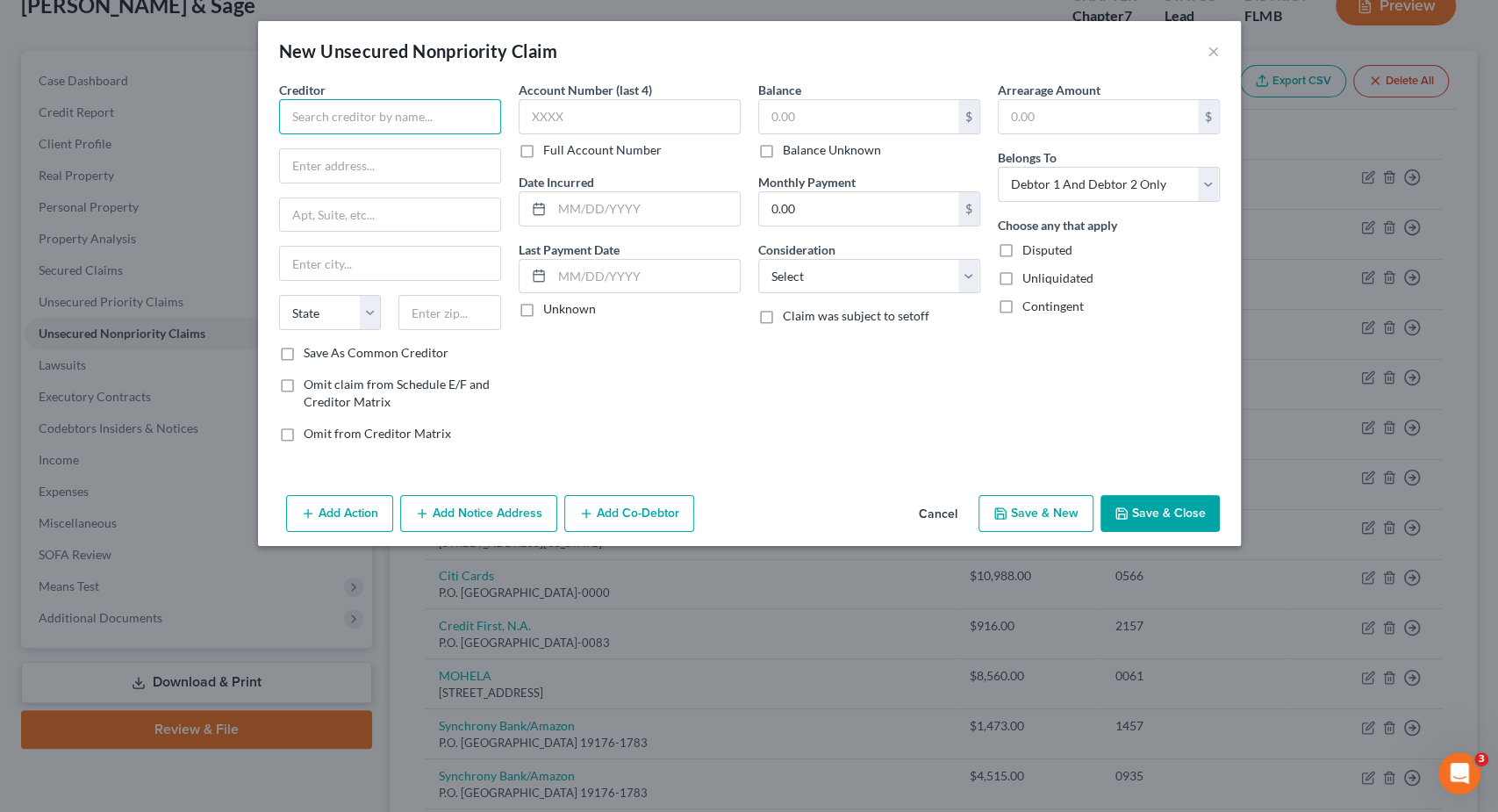
click at [383, 122] on input "text" at bounding box center [390, 116] width 222 height 35
drag, startPoint x: 413, startPoint y: 108, endPoint x: 369, endPoint y: 129, distance: 48.8
click at [279, 99] on input "Beyond Finance" at bounding box center [390, 116] width 222 height 35
type input "Beyond Finance"
click at [374, 166] on input "text" at bounding box center [390, 165] width 220 height 33
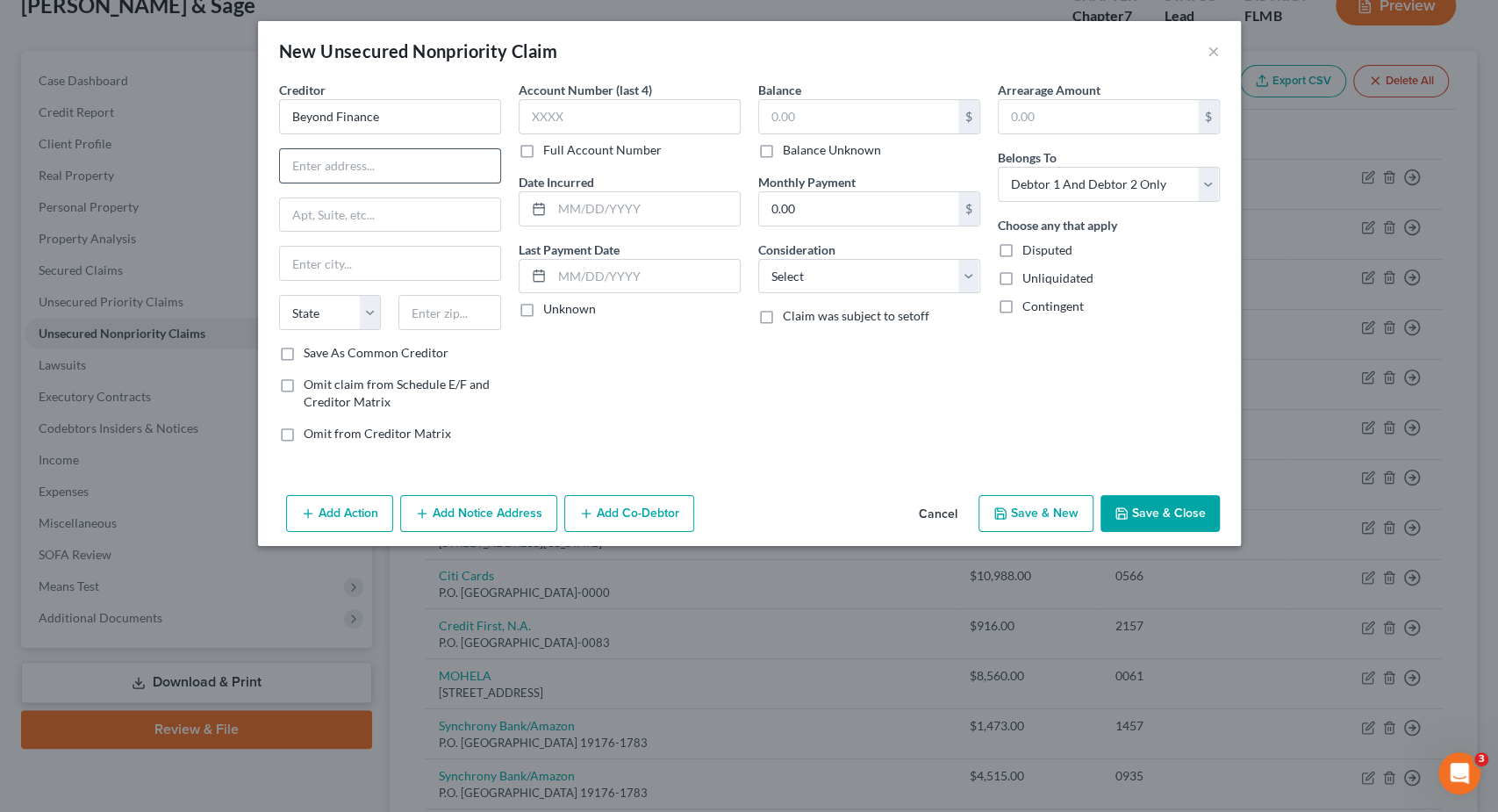
paste input "222 N LaSalle St #1600"
type input "222 N LaSalle St #1600"
click at [421, 315] on input "text" at bounding box center [449, 312] width 103 height 35
type input "60601"
type input "Chicago"
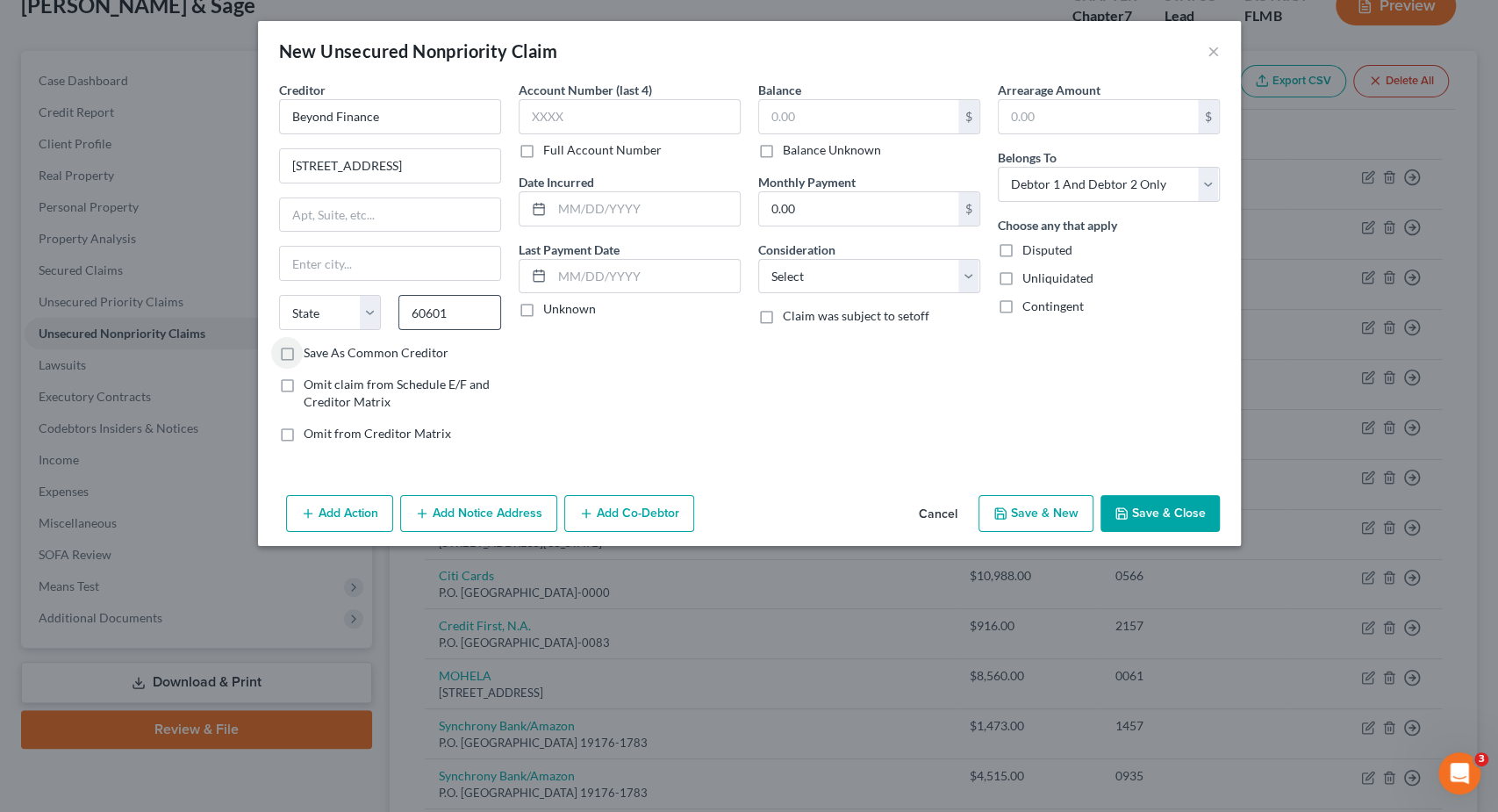
select select "14"
click at [823, 117] on input "text" at bounding box center [858, 116] width 199 height 33
drag, startPoint x: 823, startPoint y: 117, endPoint x: 849, endPoint y: 118, distance: 26.0
click at [828, 119] on input "text" at bounding box center [858, 116] width 199 height 33
click at [360, 520] on button "Add Action" at bounding box center [340, 512] width 107 height 37
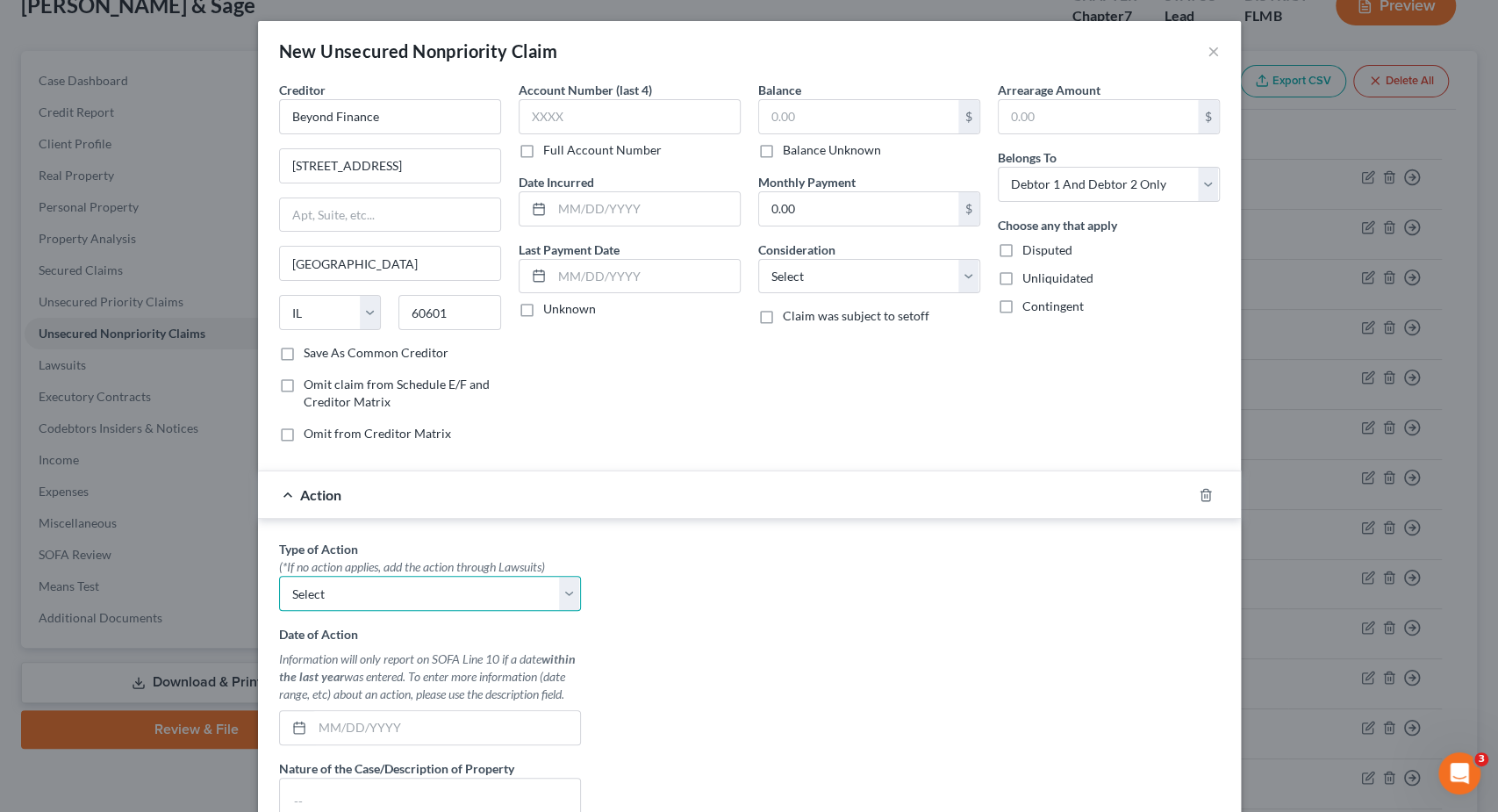
click at [279, 576] on select "Select Repossession Garnishment Foreclosure Personal Injury Attached, Seized, O…" at bounding box center [430, 593] width 301 height 35
click at [806, 615] on div "Type of Action * (*If no action applies, add the action through Lawsuits) Selec…" at bounding box center [749, 759] width 958 height 440
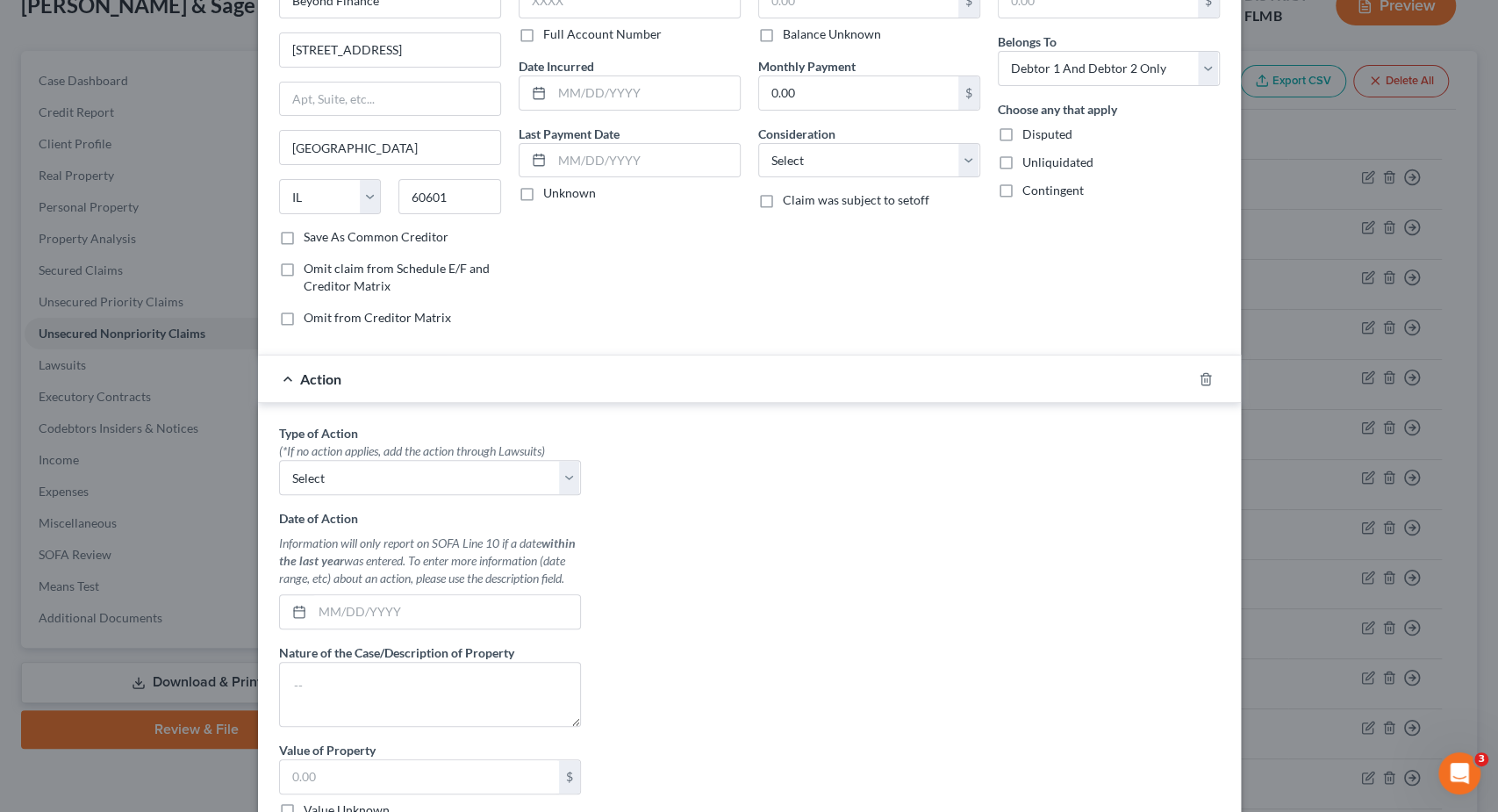
scroll to position [96, 0]
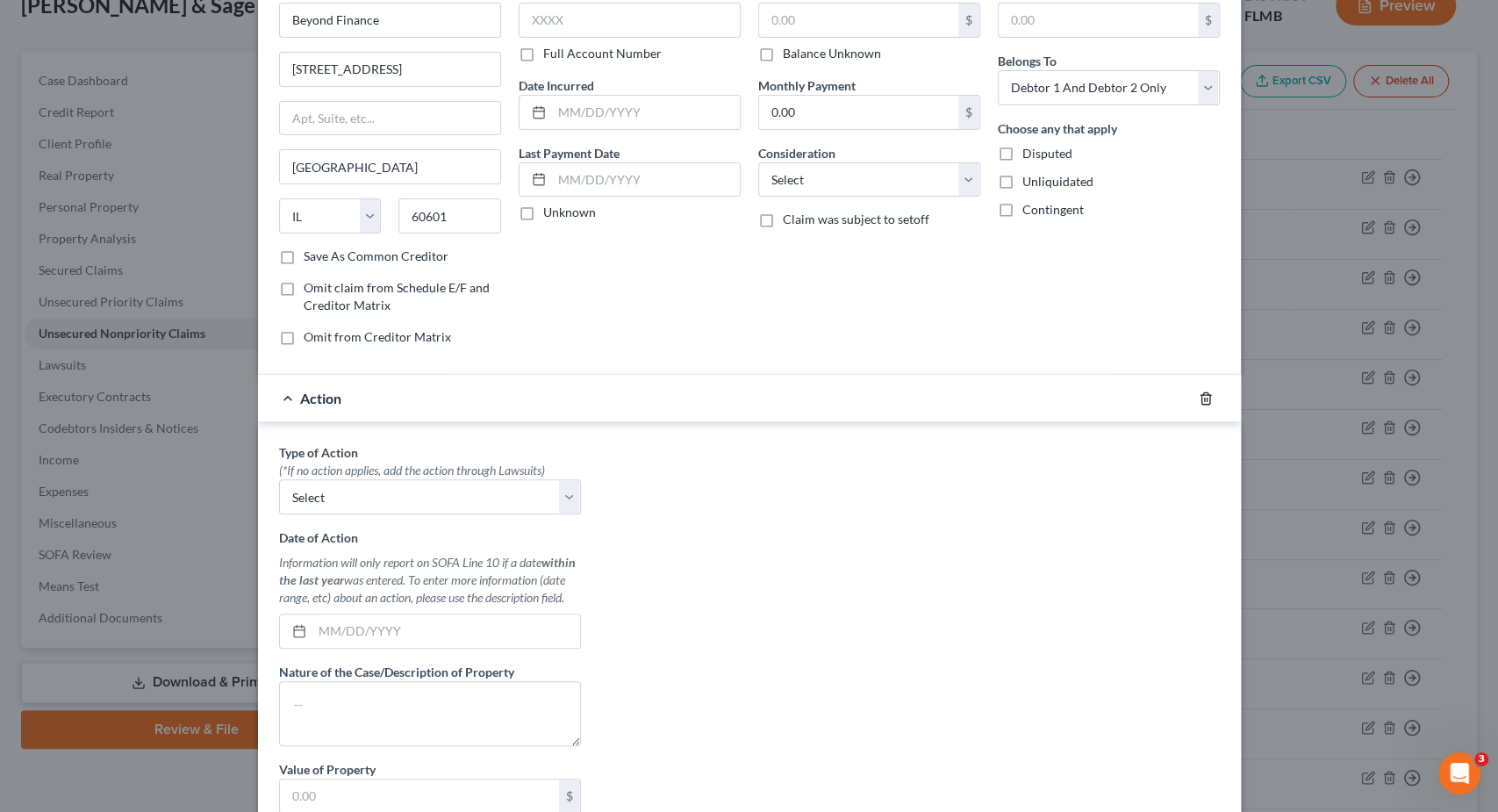
click at [1209, 397] on icon "button" at bounding box center [1205, 398] width 8 height 11
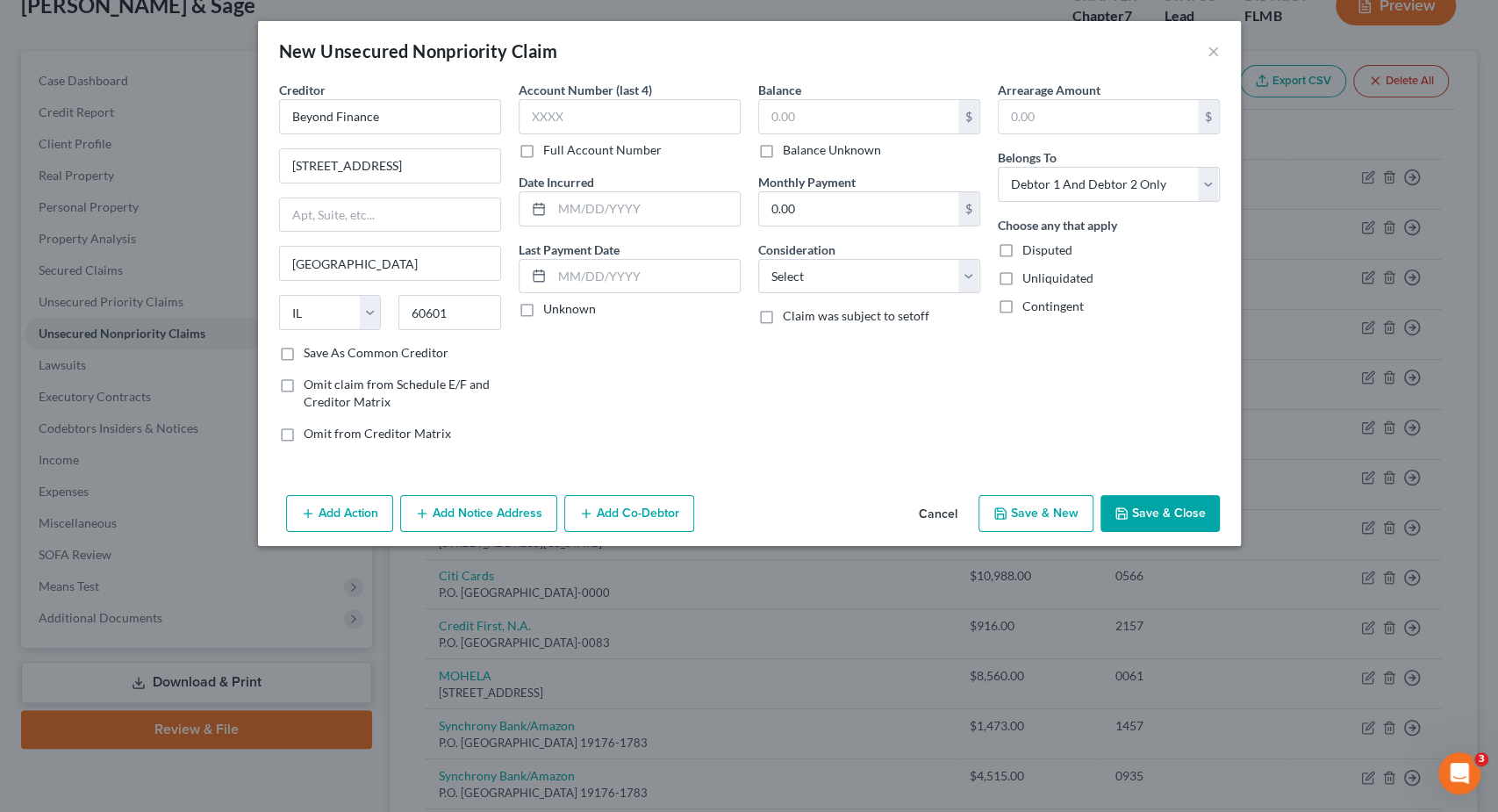
scroll to position [0, 0]
click at [341, 518] on button "Add Action" at bounding box center [340, 512] width 107 height 37
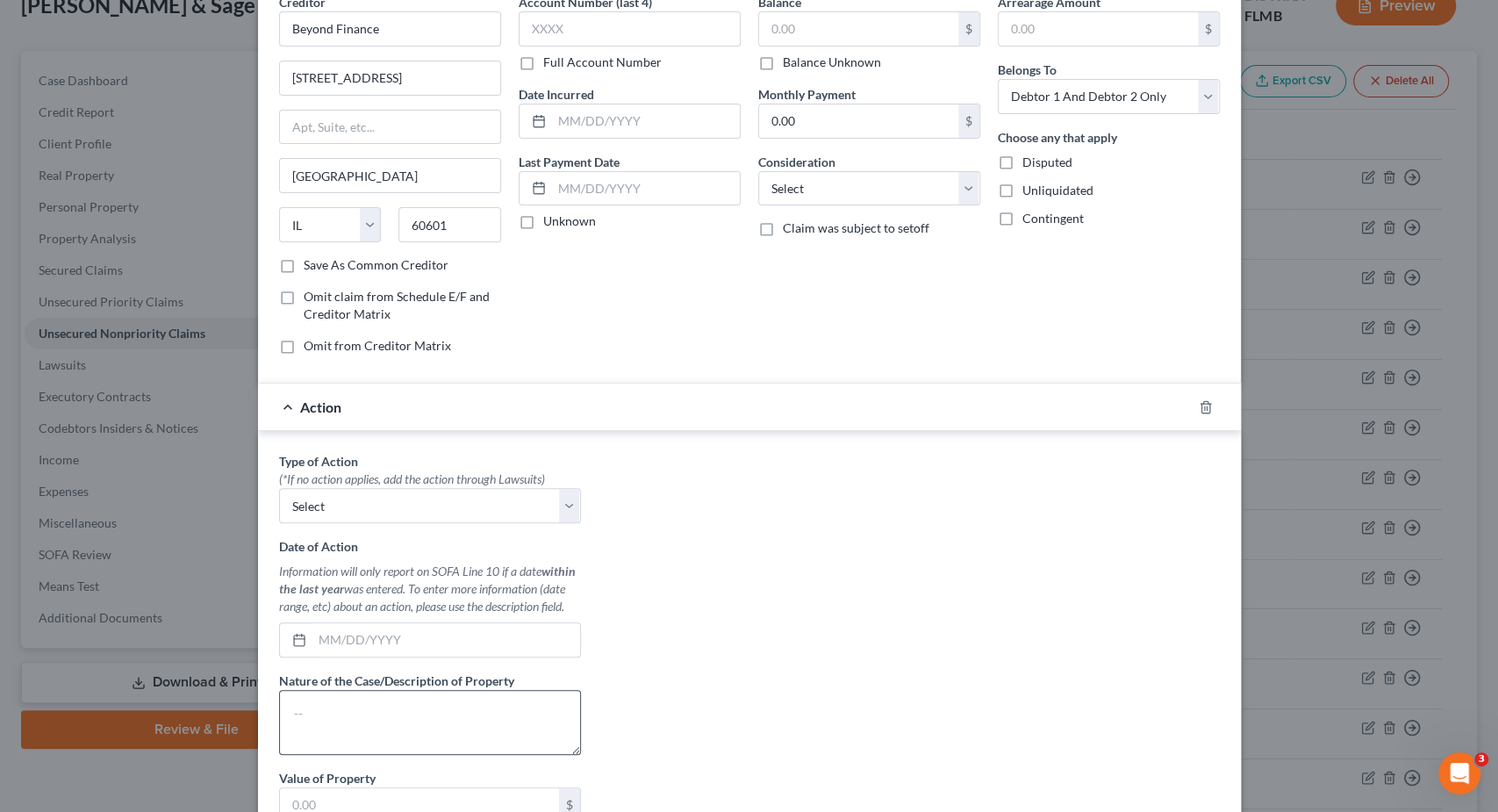
scroll to position [264, 0]
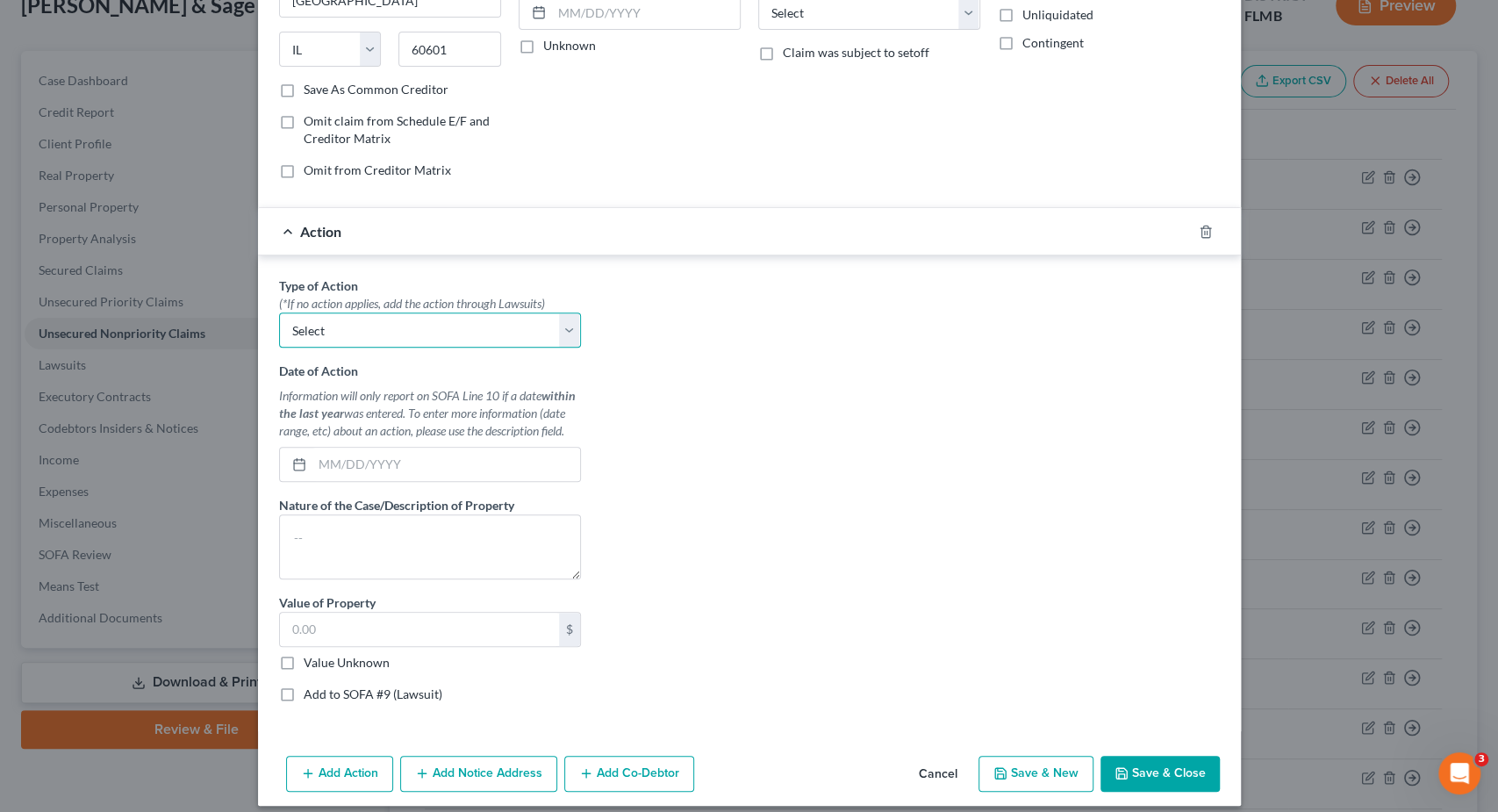
click at [279, 313] on select "Select Repossession Garnishment Foreclosure Personal Injury Attached, Seized, O…" at bounding box center [430, 330] width 301 height 35
click at [686, 365] on div "Type of Action * (*If no action applies, add the action through Lawsuits) Selec…" at bounding box center [749, 495] width 958 height 440
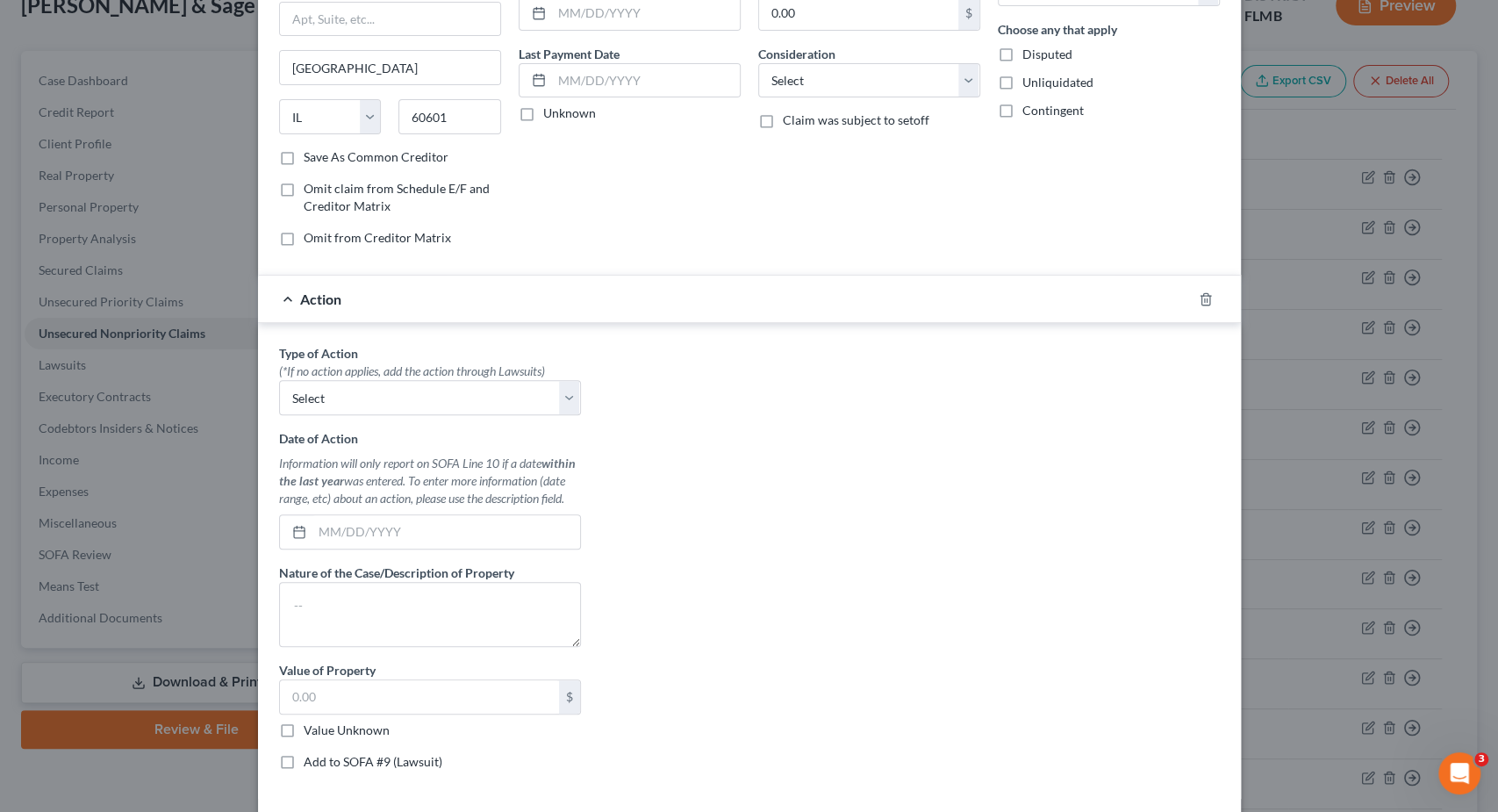
scroll to position [0, 0]
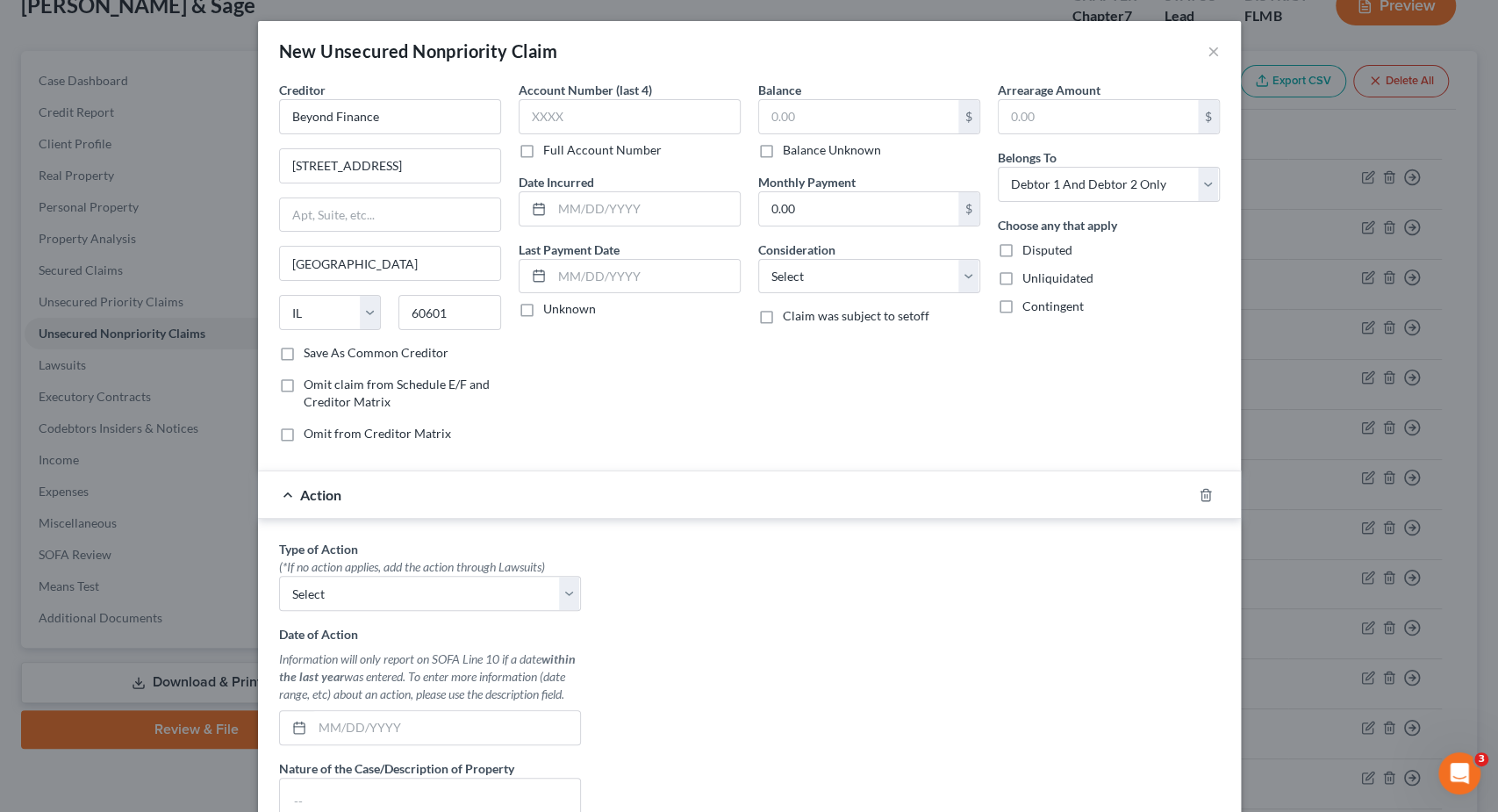
click at [431, 389] on span "Omit claim from Schedule E/F and Creditor Matrix" at bounding box center [397, 393] width 187 height 32
click at [322, 387] on input "Omit claim from Schedule E/F and Creditor Matrix" at bounding box center [317, 382] width 11 height 11
checkbox input "true"
click at [647, 273] on input "text" at bounding box center [645, 276] width 187 height 33
drag, startPoint x: 580, startPoint y: 278, endPoint x: 636, endPoint y: 277, distance: 56.0
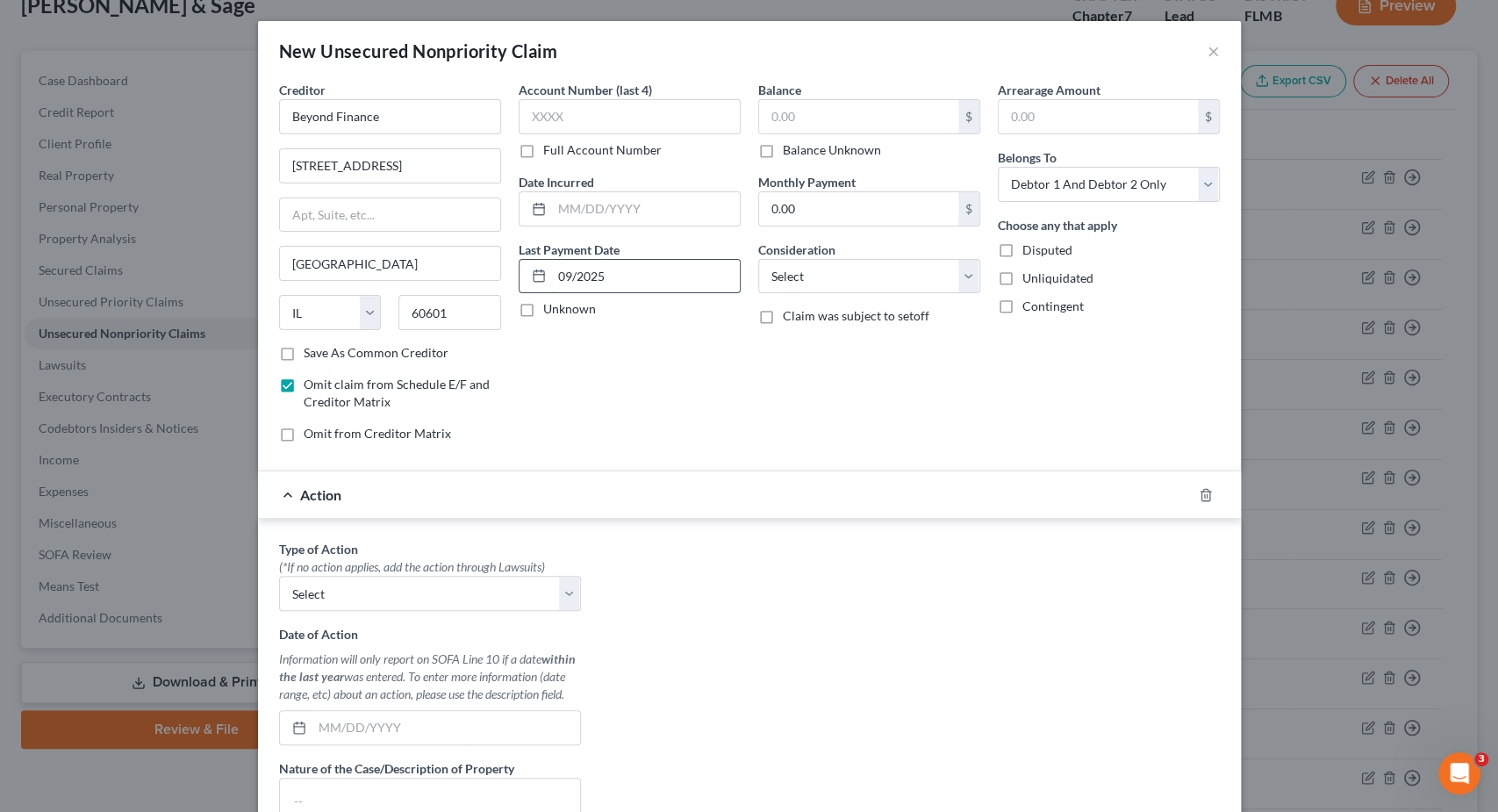
click at [584, 279] on input "09/2025" at bounding box center [645, 276] width 187 height 33
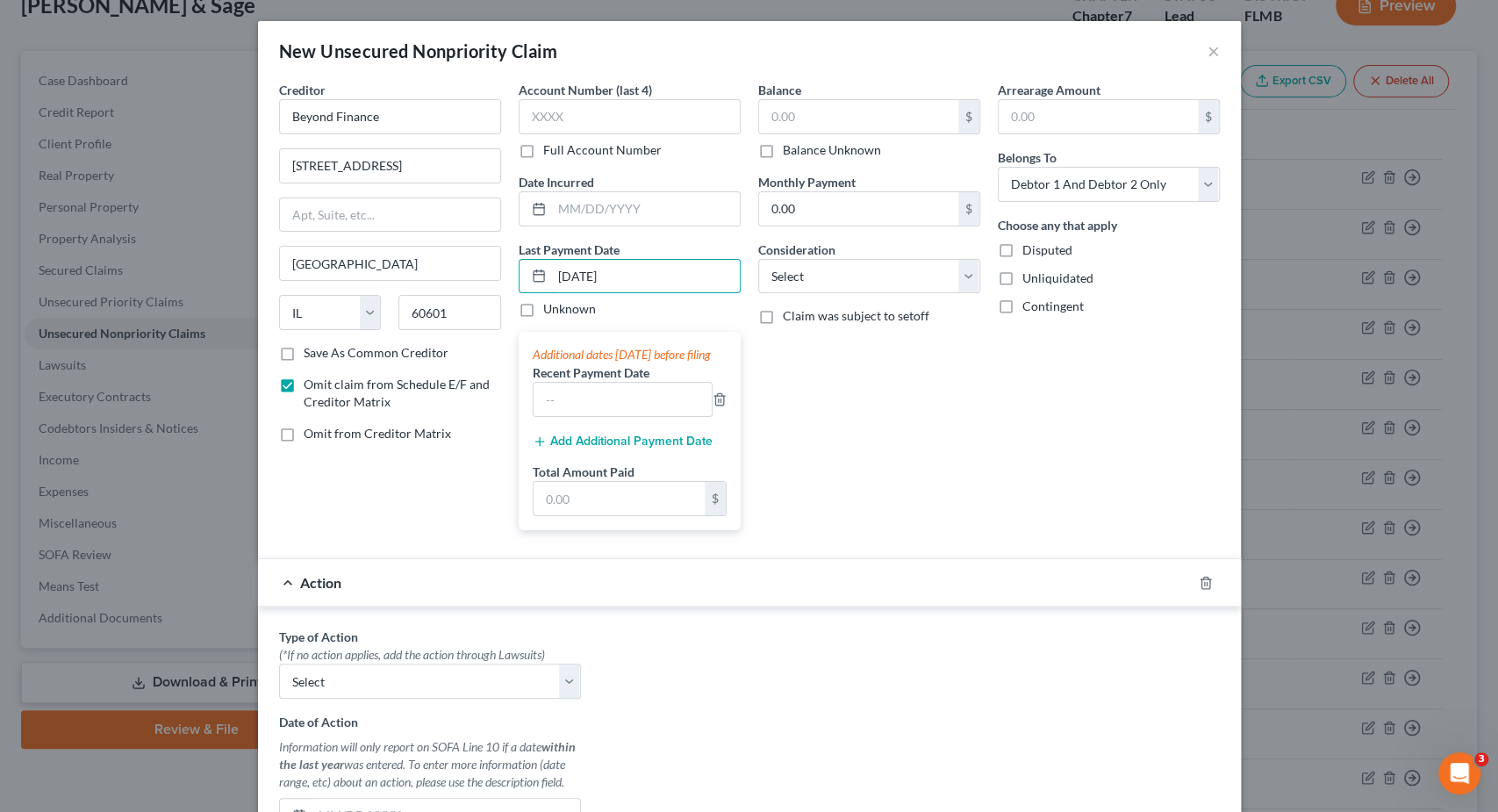
type input "09/01/2025"
click at [816, 412] on div "Balance $ Balance Unknown Balance Undetermined $ Balance Unknown Monthly Paymen…" at bounding box center [870, 313] width 239 height 463
click at [821, 412] on div "Balance $ Balance Unknown Balance Undetermined $ Balance Unknown Monthly Paymen…" at bounding box center [870, 313] width 239 height 463
click at [664, 197] on input "text" at bounding box center [645, 208] width 187 height 33
click at [656, 515] on input "text" at bounding box center [619, 497] width 171 height 33
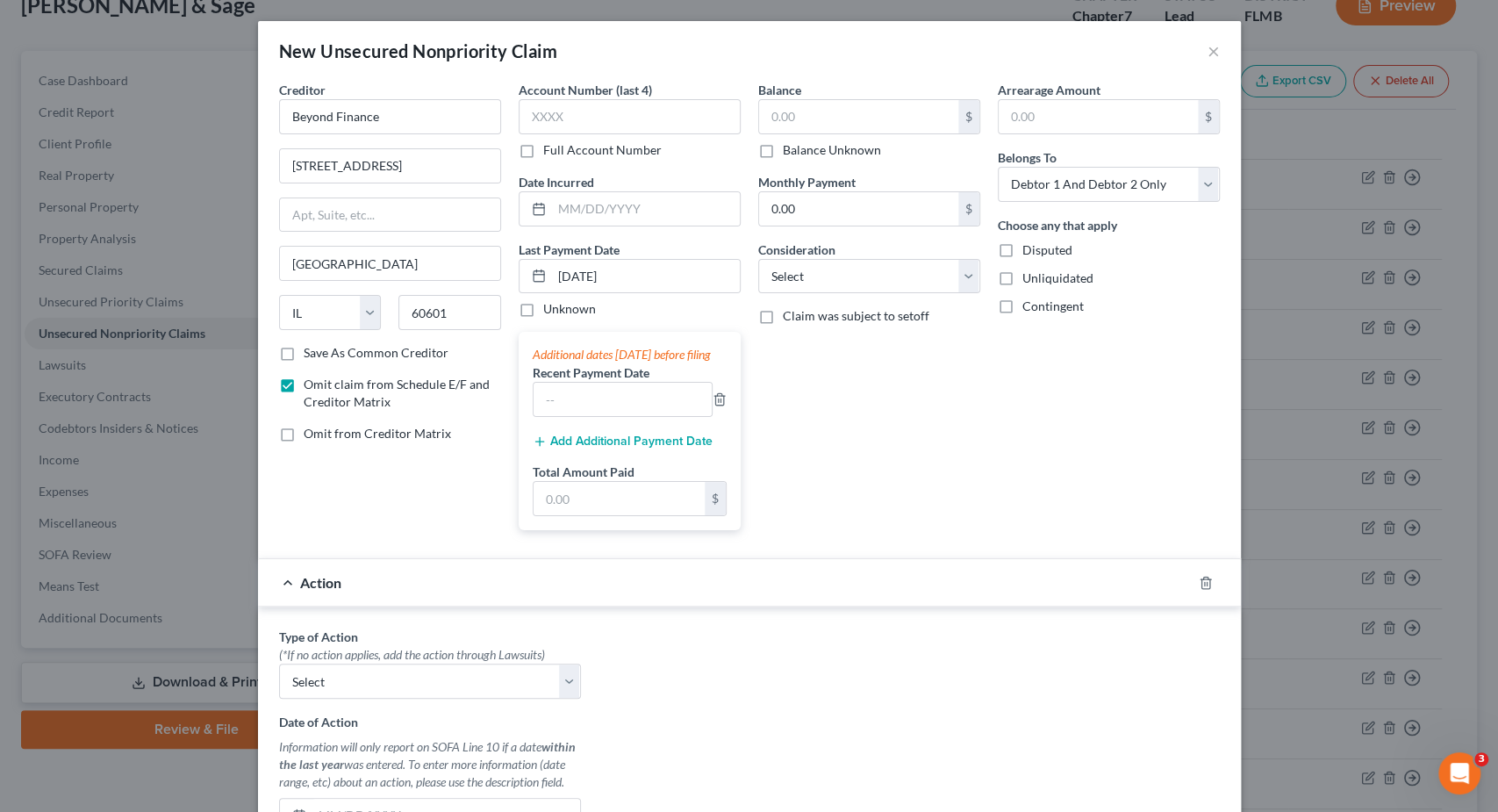
drag, startPoint x: 789, startPoint y: 463, endPoint x: 828, endPoint y: 439, distance: 45.8
click at [790, 461] on div "Balance $ Balance Unknown Balance Undetermined $ Balance Unknown Monthly Paymen…" at bounding box center [870, 313] width 239 height 463
click at [279, 663] on select "Select Repossession Garnishment Foreclosure Personal Injury Attached, Seized, O…" at bounding box center [430, 680] width 301 height 35
click at [446, 692] on select "Select Repossession Garnishment Foreclosure Personal Injury Attached, Seized, O…" at bounding box center [430, 680] width 301 height 35
click at [279, 663] on select "Select Repossession Garnishment Foreclosure Personal Injury Attached, Seized, O…" at bounding box center [430, 680] width 301 height 35
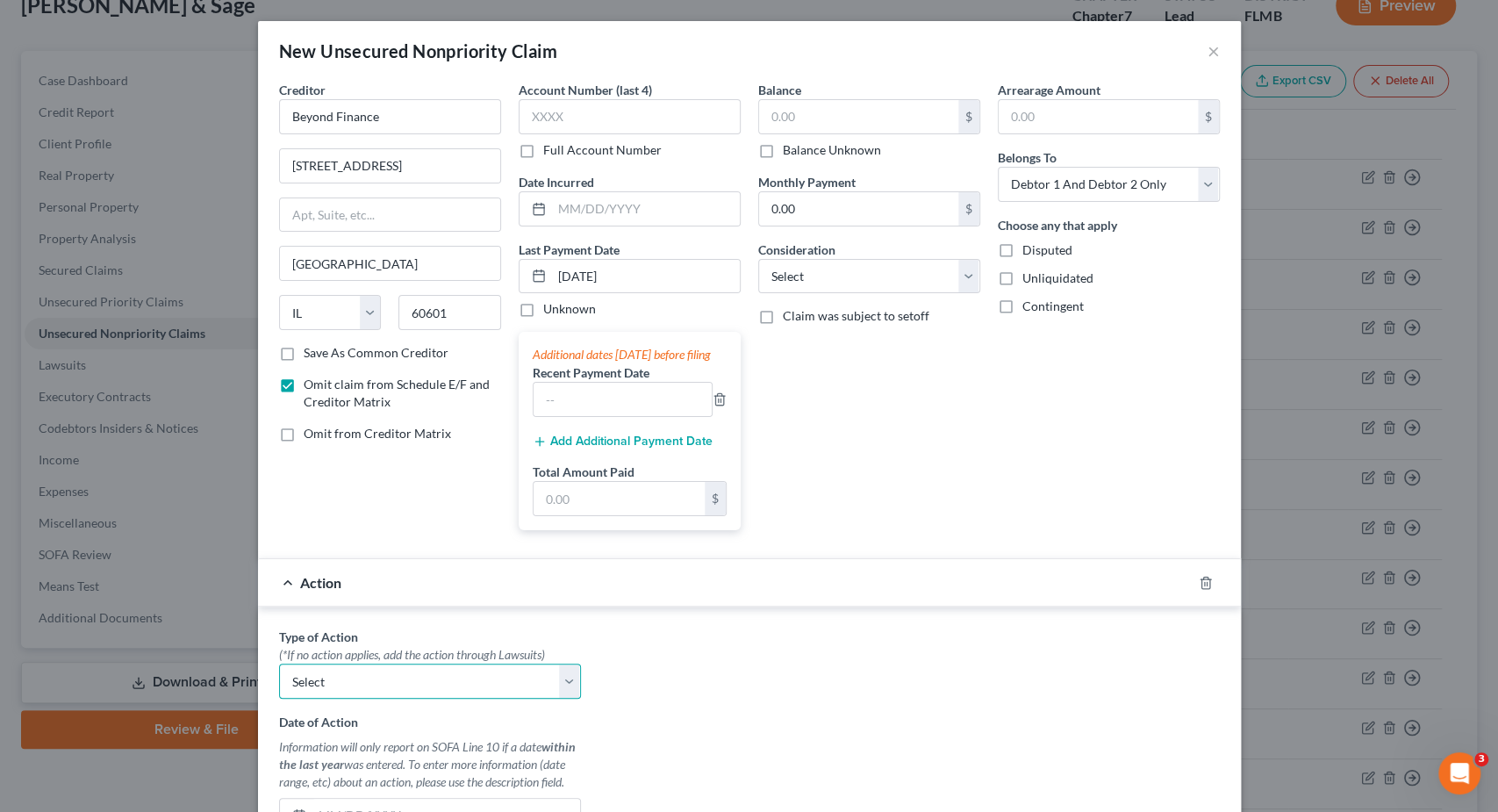
click at [442, 691] on select "Select Repossession Garnishment Foreclosure Personal Injury Attached, Seized, O…" at bounding box center [430, 680] width 301 height 35
click at [718, 403] on line "button" at bounding box center [718, 401] width 0 height 4
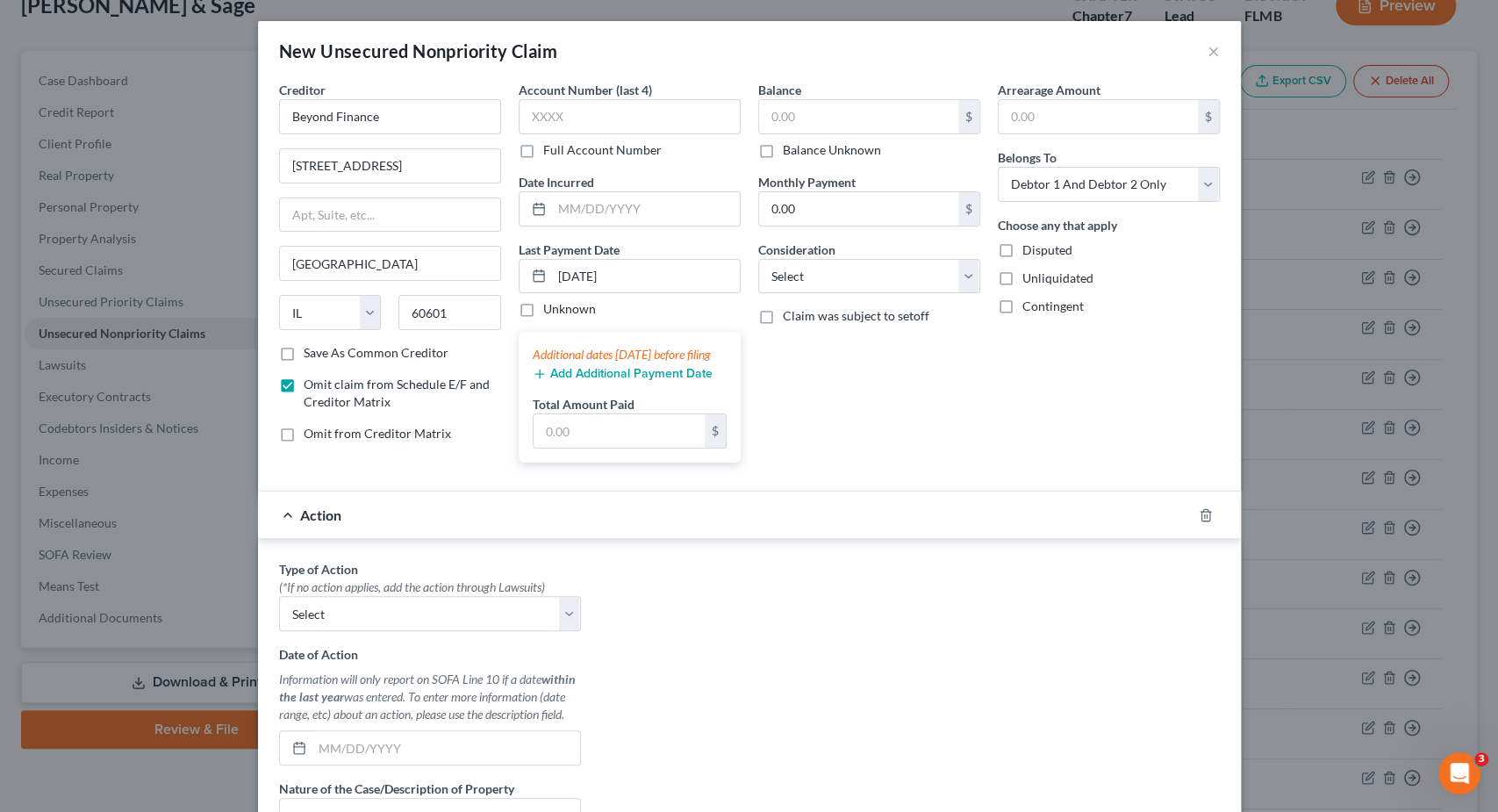
click at [872, 477] on div "Balance $ Balance Unknown Balance Undetermined $ Balance Unknown Monthly Paymen…" at bounding box center [870, 279] width 239 height 396
click at [758, 259] on select "Select Cable / Satellite Services Collection Agency Credit Card Debt Debt Couns…" at bounding box center [870, 276] width 222 height 35
select select "3"
click option "Debt Counseling / Attorneys" at bounding box center [0, 0] width 0 height 0
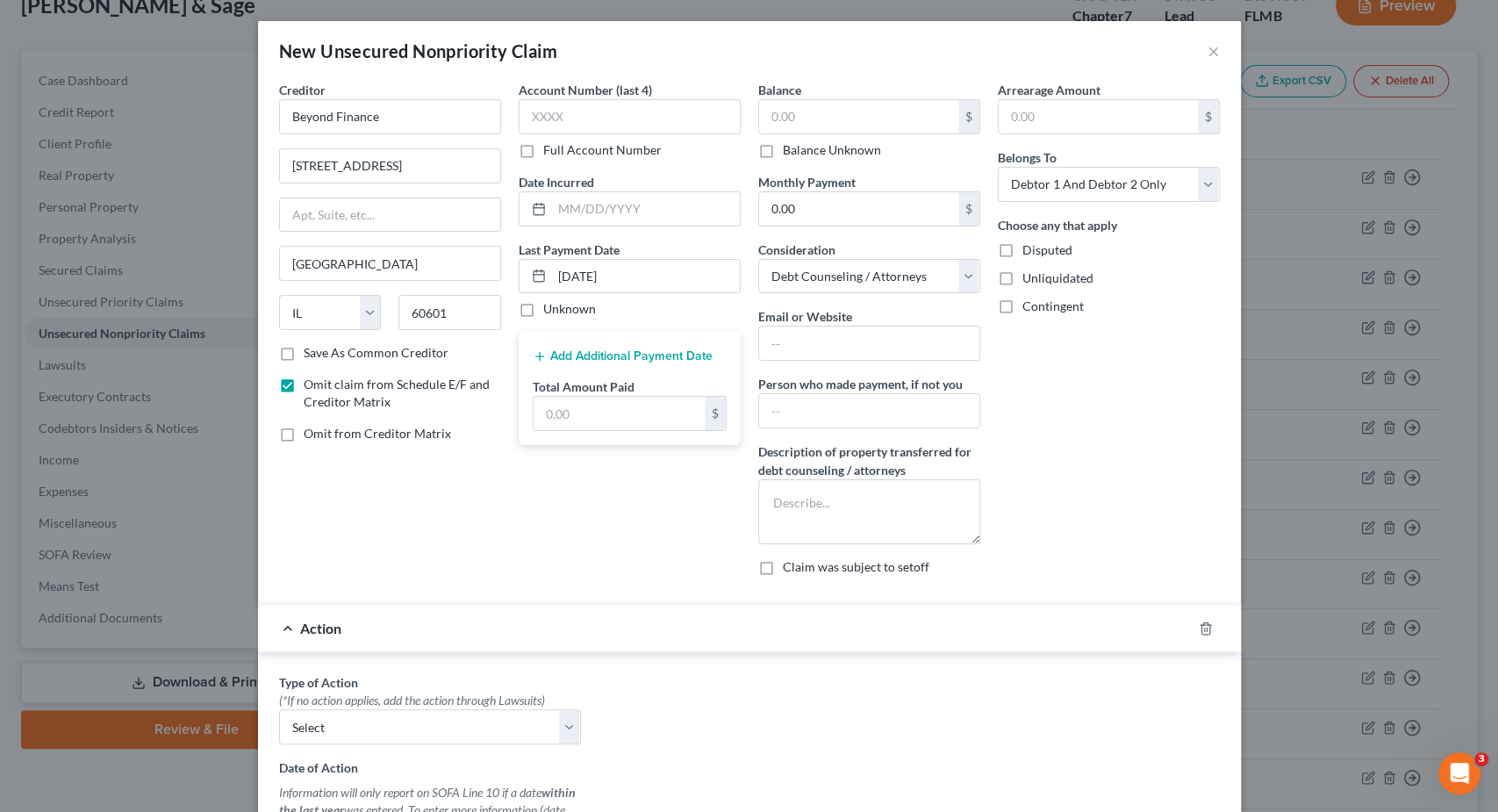
click at [419, 432] on span "Omit from Creditor Matrix" at bounding box center [377, 433] width 148 height 15
click at [322, 432] on input "Omit from Creditor Matrix" at bounding box center [317, 430] width 11 height 11
checkbox input "true"
click at [894, 207] on input "0.00" at bounding box center [858, 208] width 199 height 33
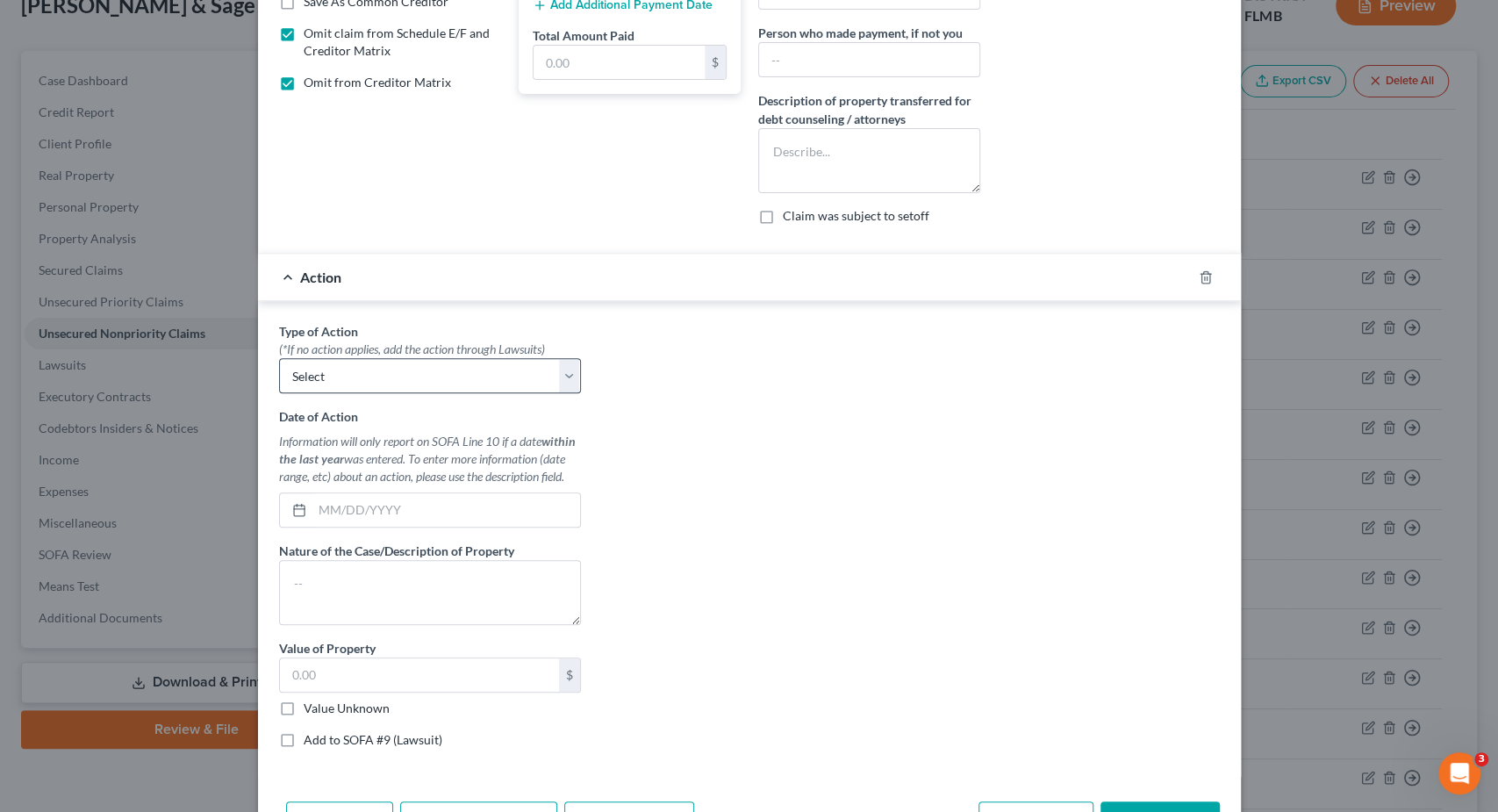
type input "1,400"
click at [279, 358] on select "Select Repossession Garnishment Foreclosure Personal Injury Attached, Seized, O…" at bounding box center [430, 375] width 301 height 35
select select "0"
click option "Repossession" at bounding box center [0, 0] width 0 height 0
click at [279, 358] on select "Select Repossession Garnishment Foreclosure Personal Injury Attached, Seized, O…" at bounding box center [430, 375] width 301 height 35
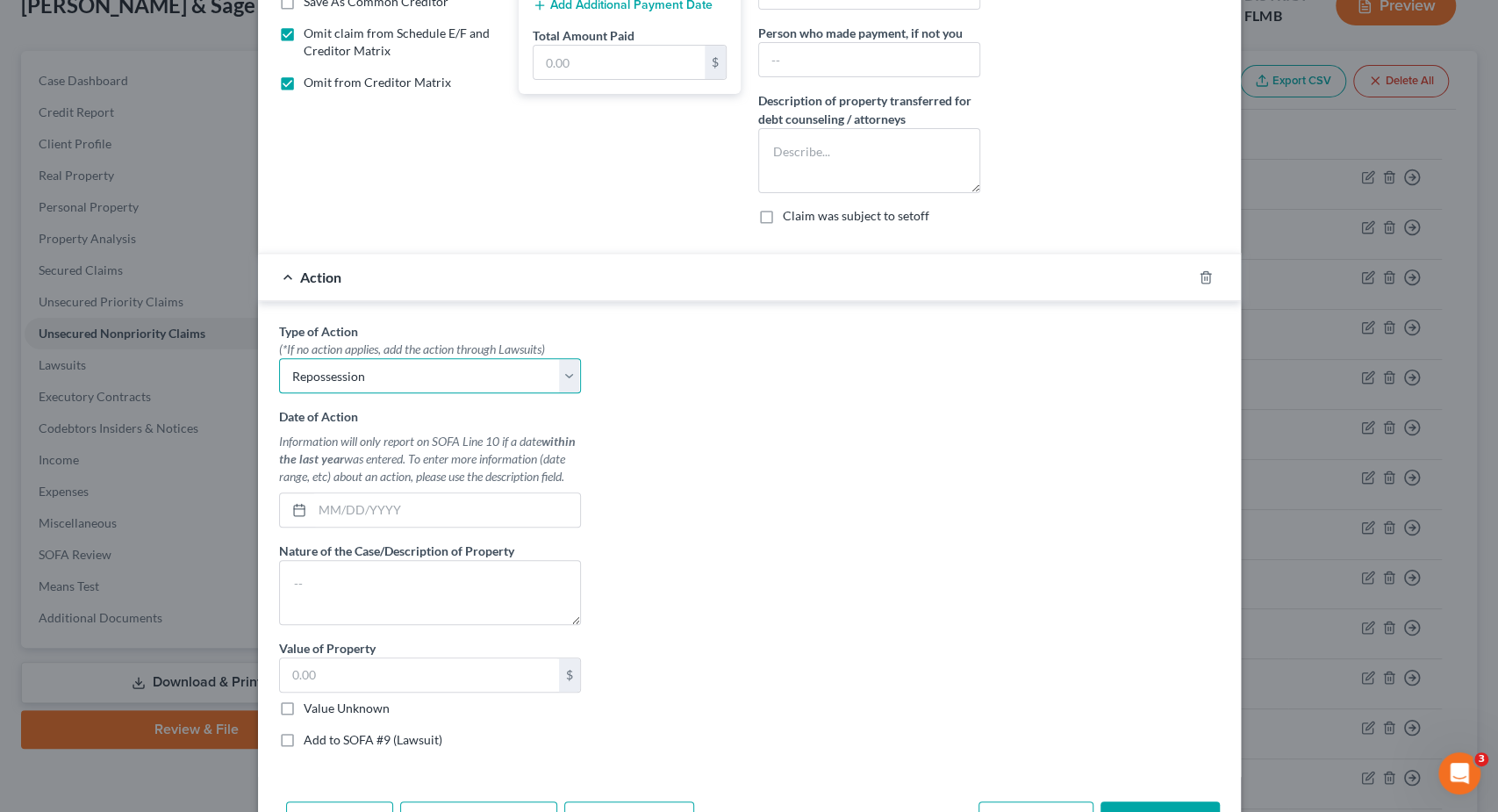
click at [529, 374] on select "Select Repossession Garnishment Foreclosure Personal Injury Attached, Seized, O…" at bounding box center [430, 375] width 301 height 35
click at [279, 358] on select "Select Repossession Garnishment Foreclosure Personal Injury Attached, Seized, O…" at bounding box center [430, 375] width 301 height 35
click at [663, 463] on div "Type of Action * (*If no action applies, add the action through Lawsuits) Selec…" at bounding box center [749, 542] width 958 height 440
click at [279, 358] on select "Select Repossession Garnishment Foreclosure Personal Injury Attached, Seized, O…" at bounding box center [430, 375] width 301 height 35
select select
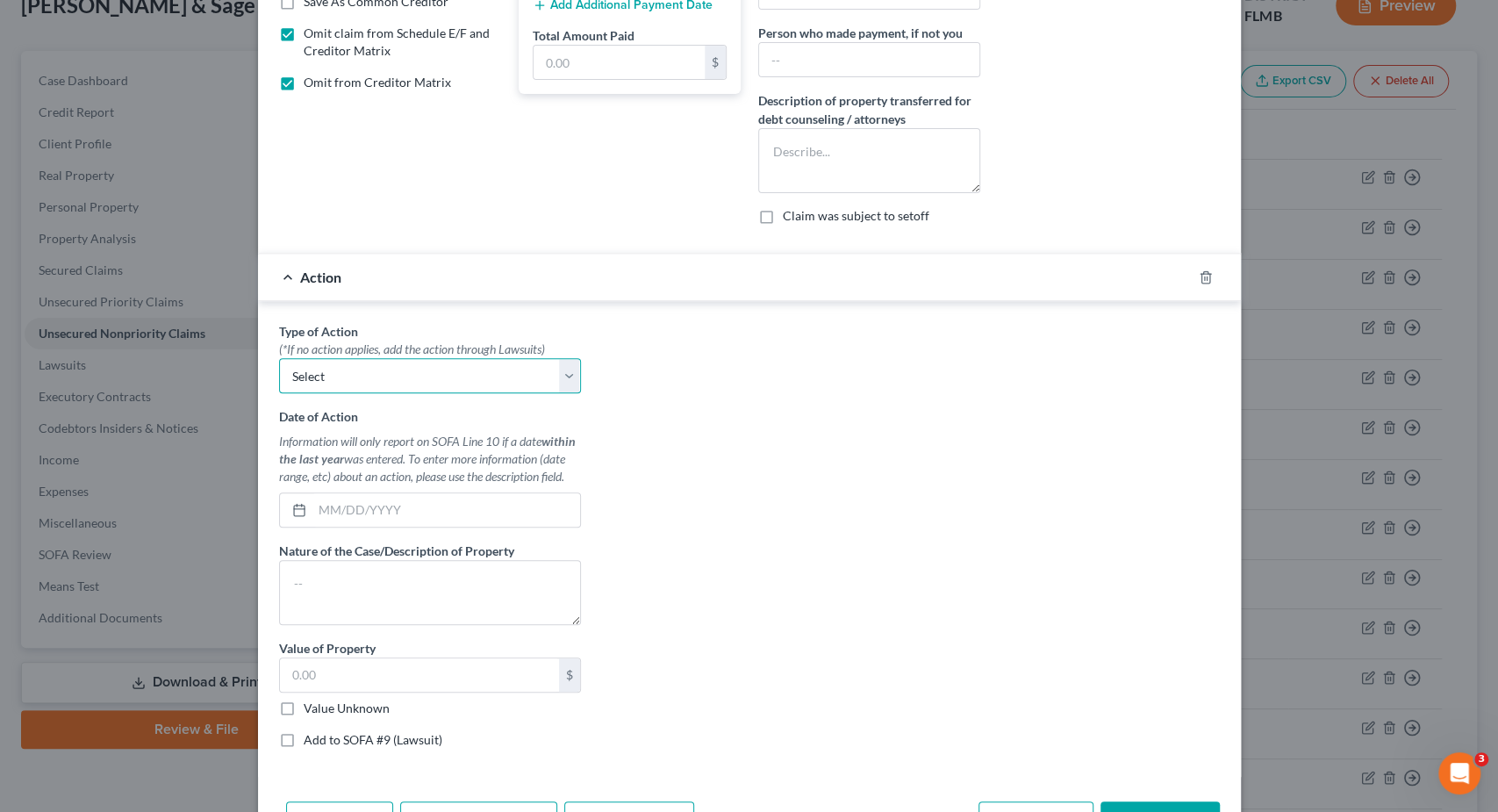
click option "Select" at bounding box center [0, 0] width 0 height 0
click at [674, 394] on div "Type of Action * (*If no action applies, add the action through Lawsuits) Selec…" at bounding box center [749, 542] width 958 height 440
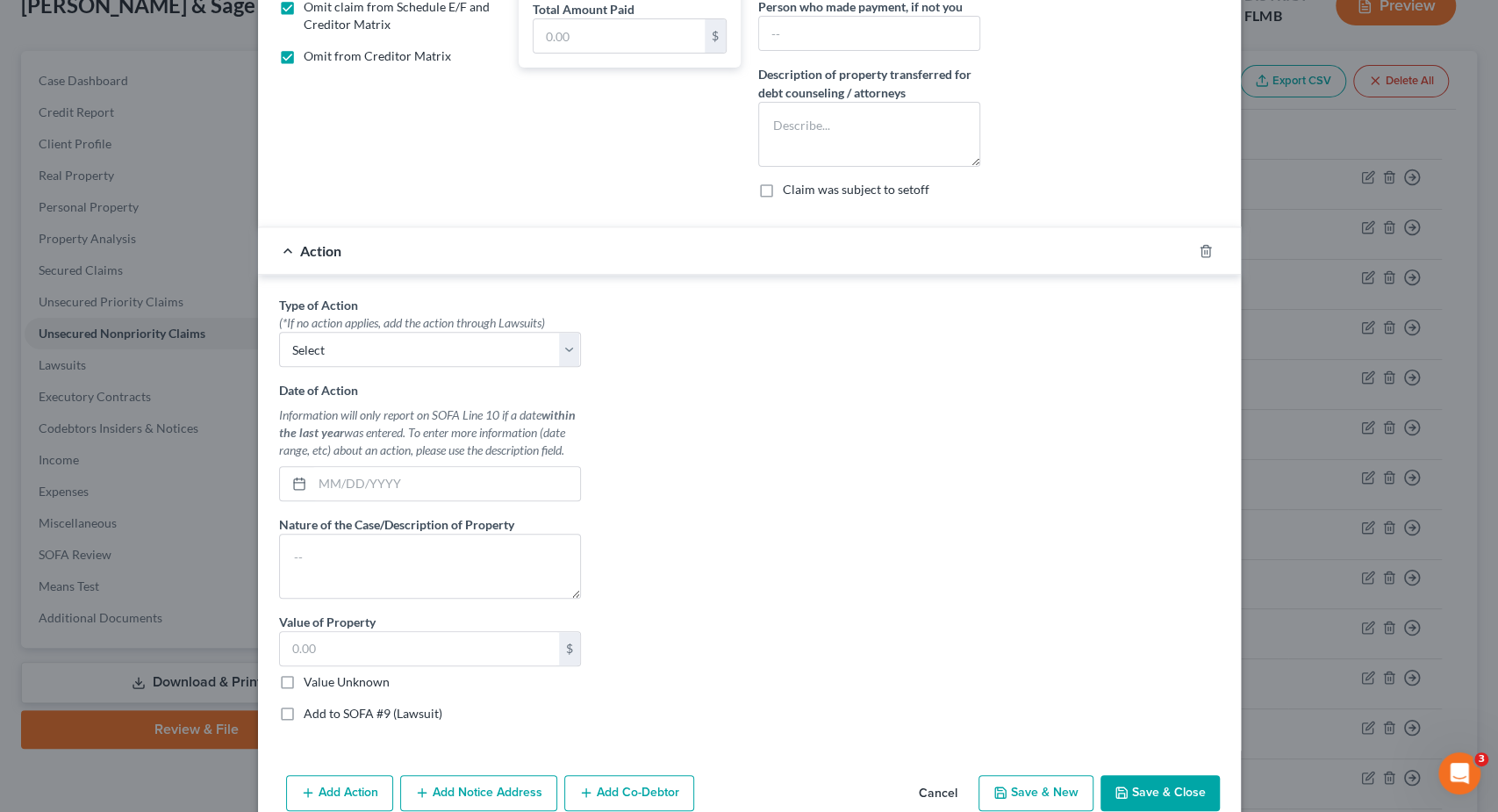
scroll to position [405, 0]
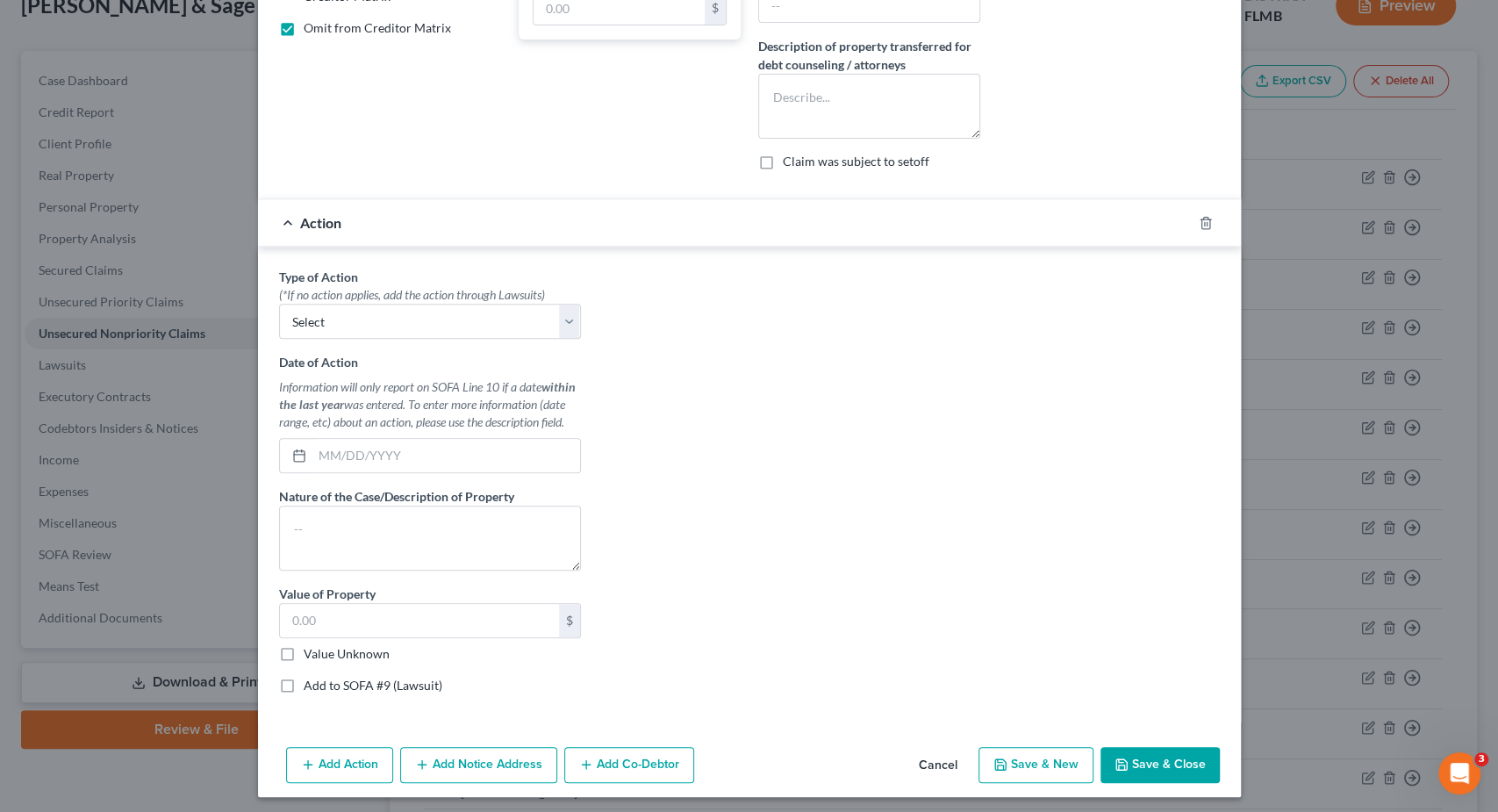
click at [1133, 763] on button "Save & Close" at bounding box center [1160, 765] width 120 height 37
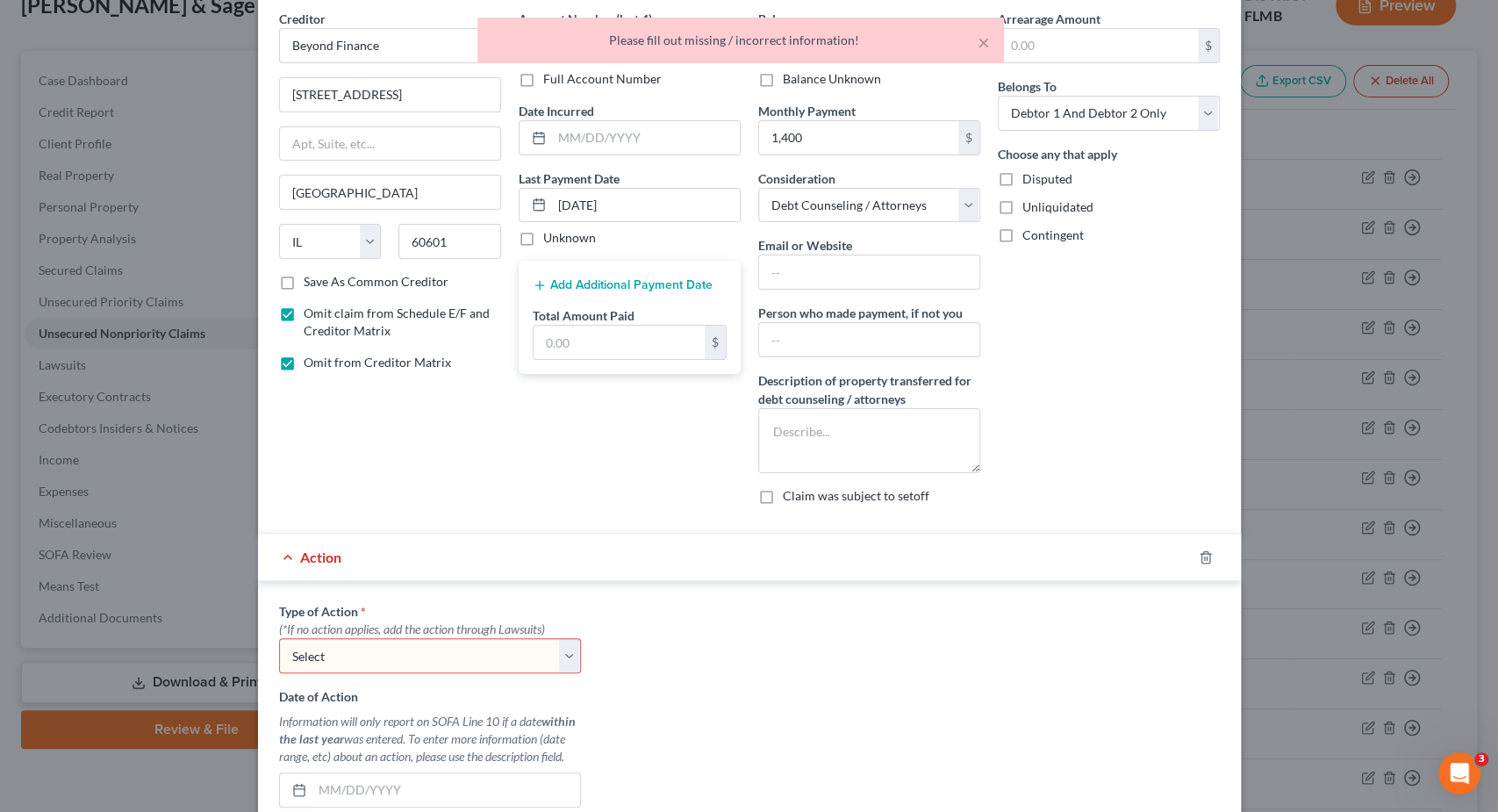
scroll to position [55, 0]
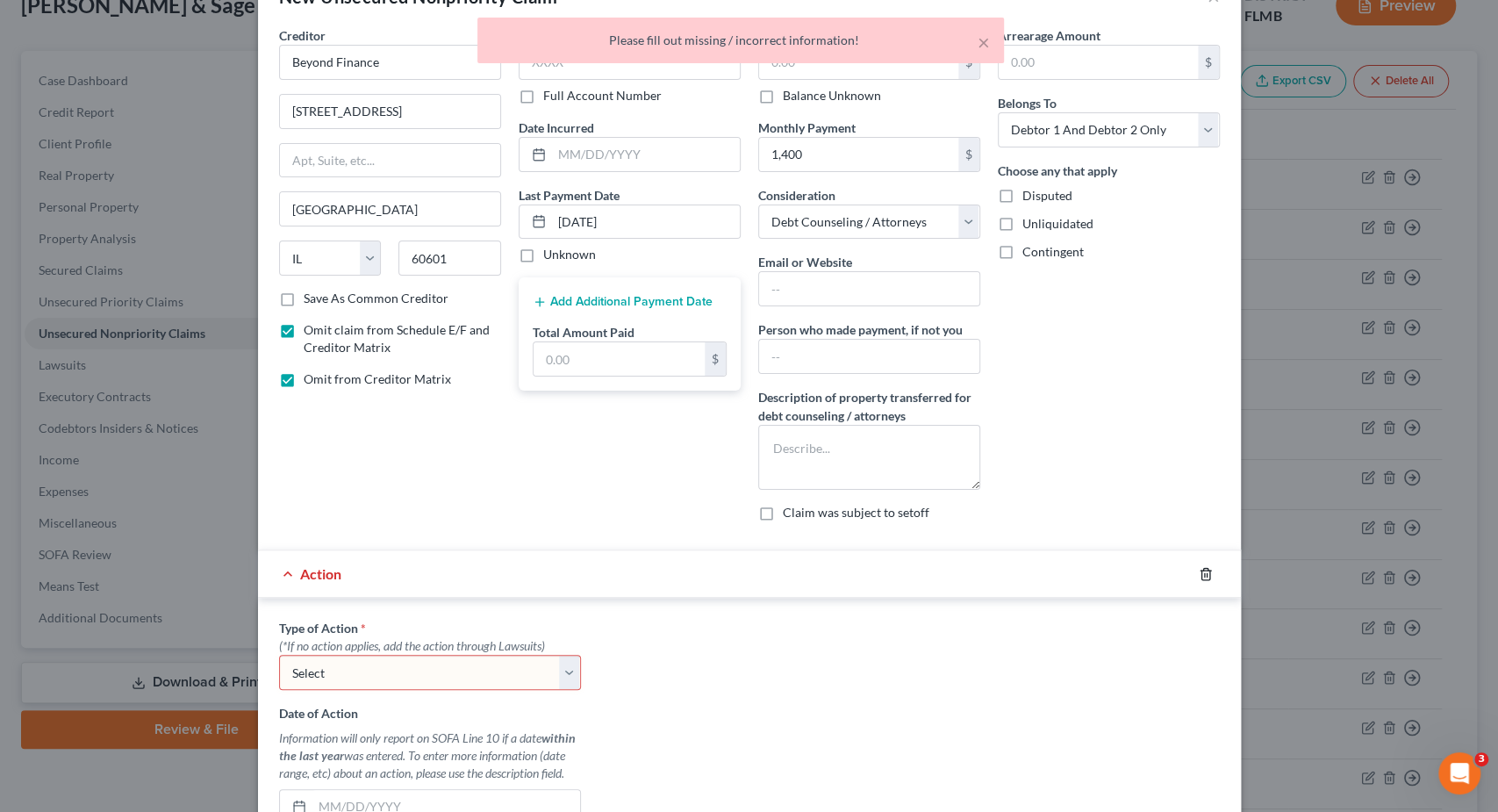
click at [1207, 573] on line "button" at bounding box center [1207, 575] width 0 height 4
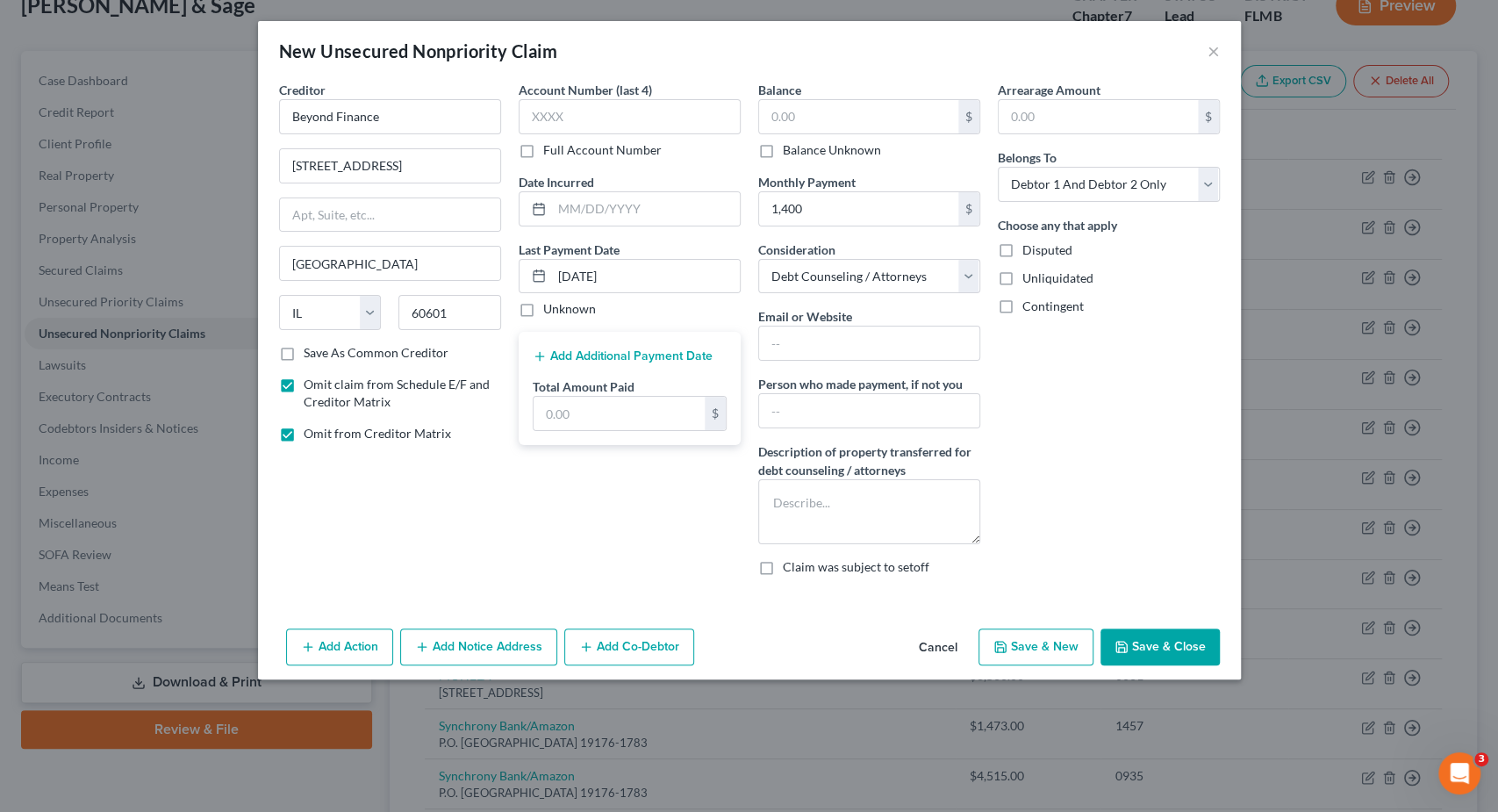
click at [1179, 645] on button "Save & Close" at bounding box center [1160, 646] width 120 height 37
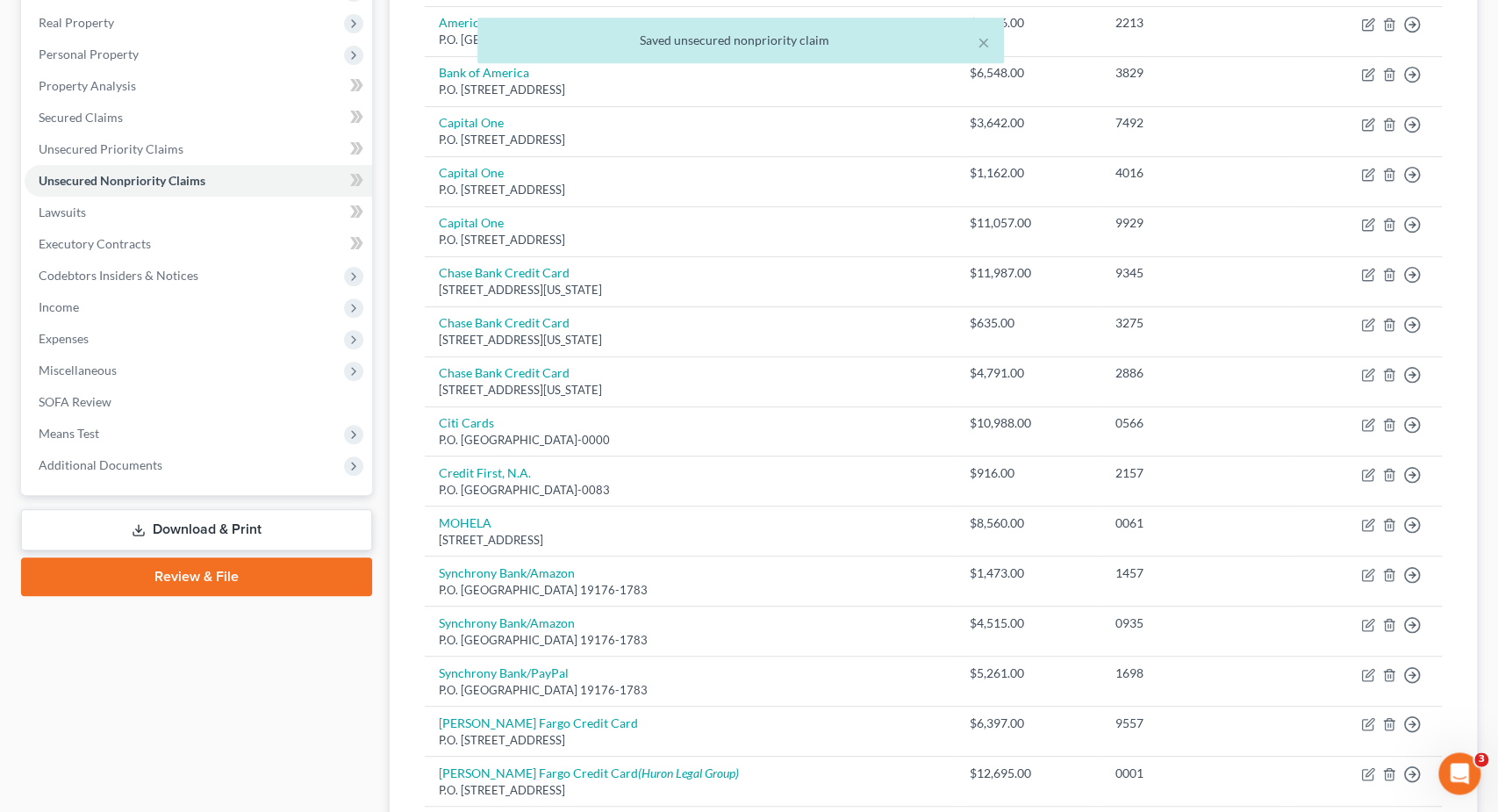
scroll to position [300, 0]
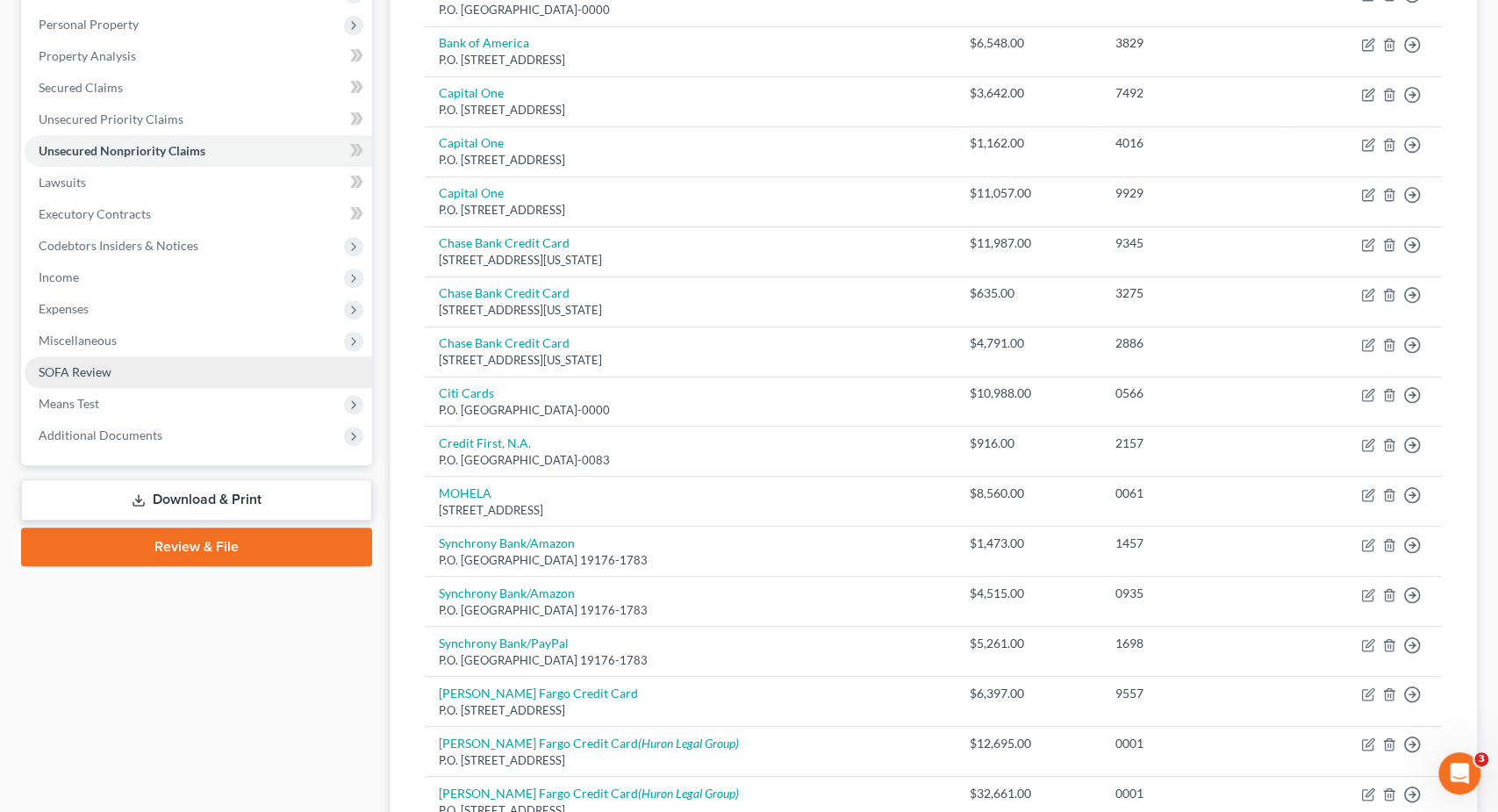
click at [182, 366] on link "SOFA Review" at bounding box center [198, 372] width 348 height 32
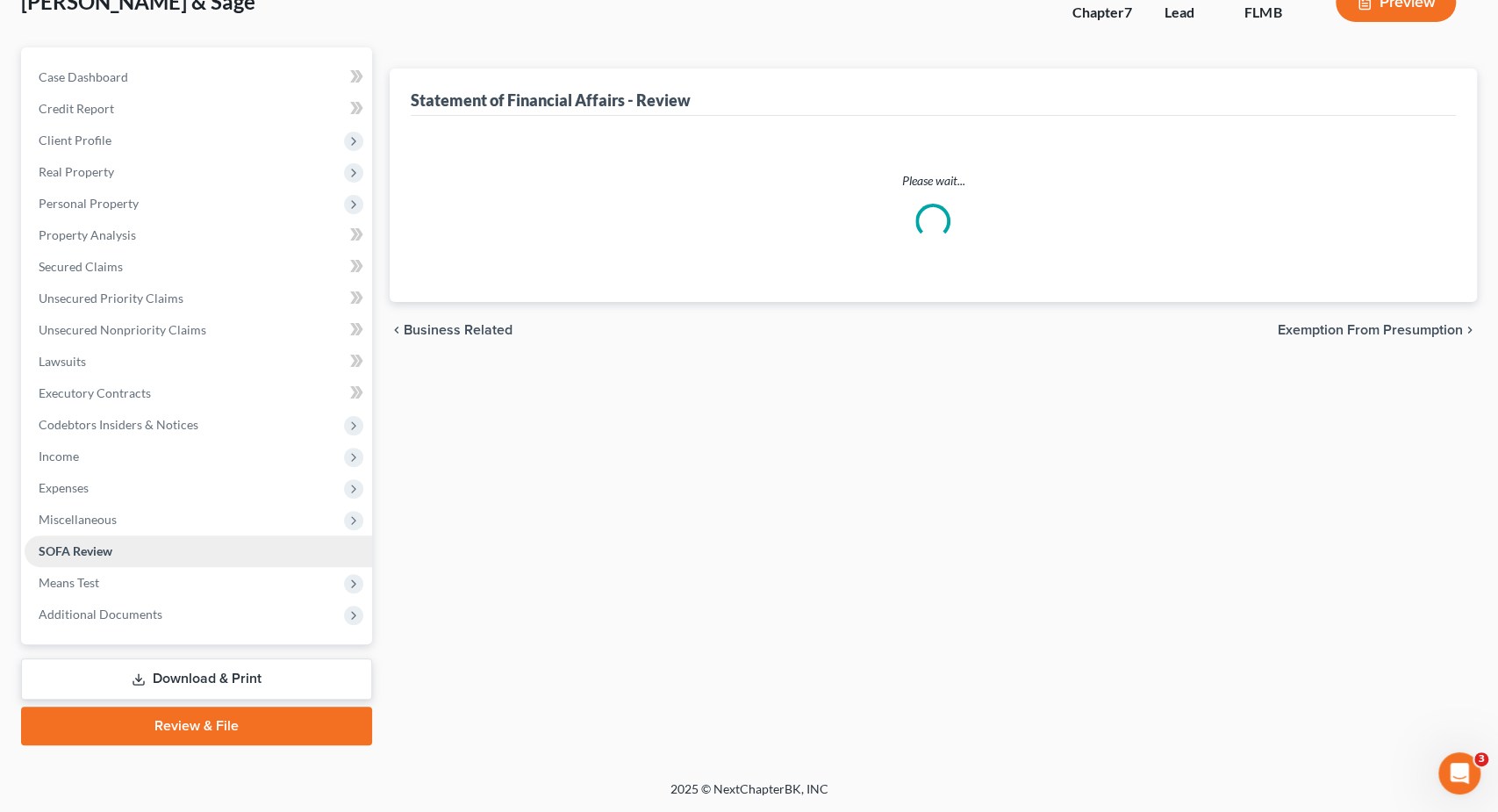
scroll to position [118, 0]
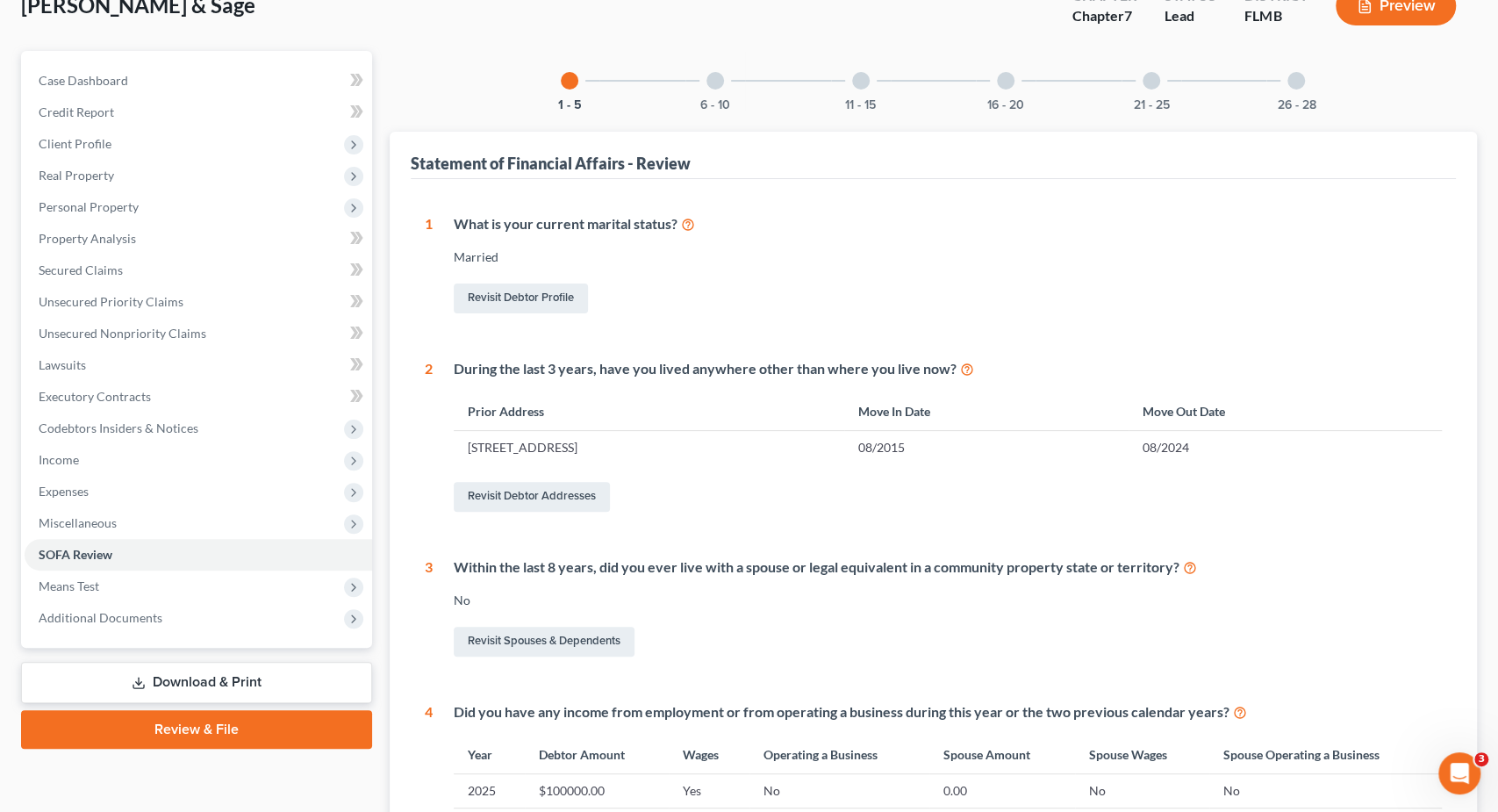
click at [1001, 74] on div at bounding box center [1005, 80] width 18 height 18
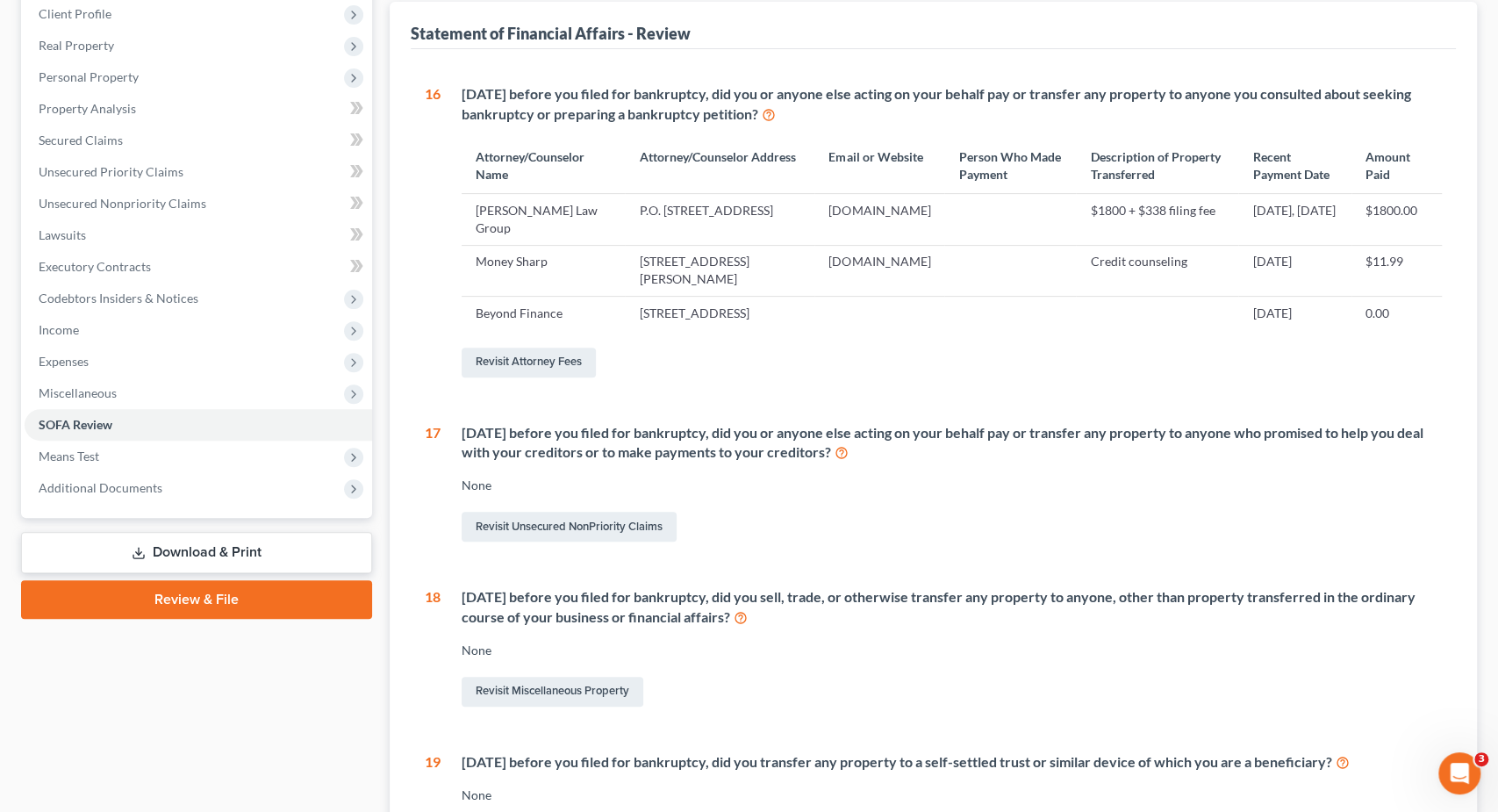
scroll to position [300, 0]
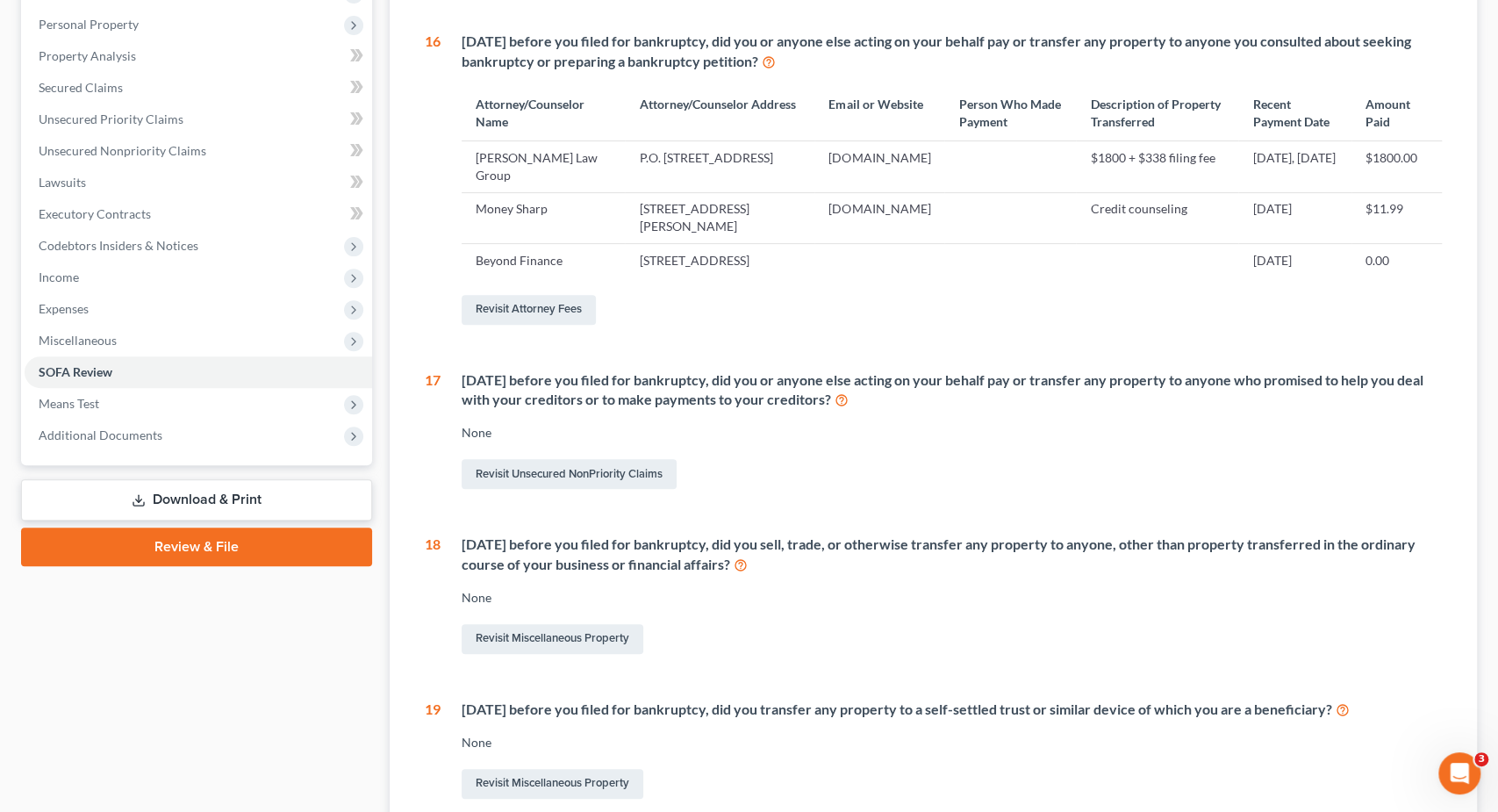
click at [849, 407] on icon at bounding box center [841, 399] width 14 height 17
click at [584, 489] on link "Revisit Unsecured NonPriority Claims" at bounding box center [569, 474] width 215 height 30
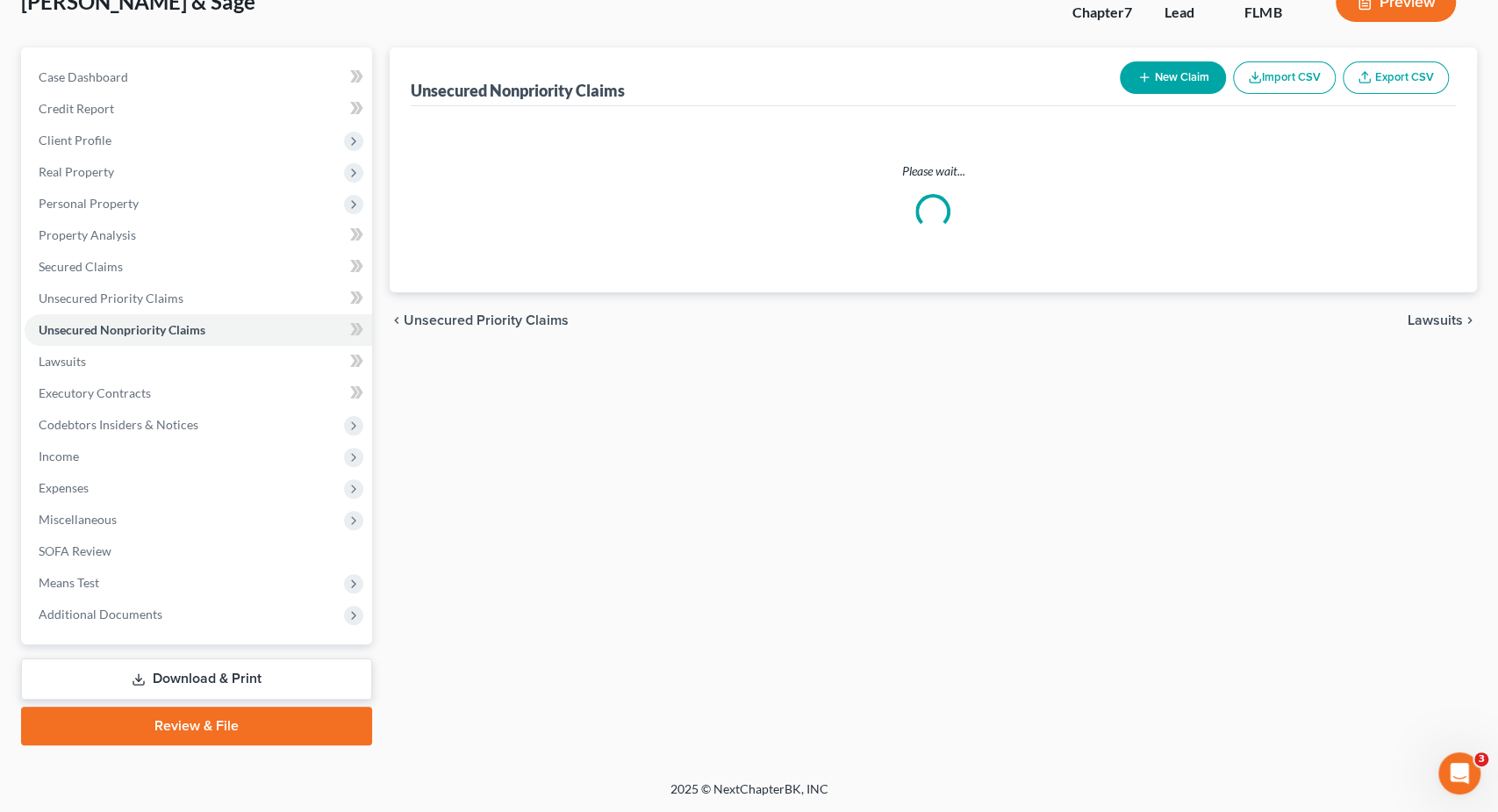
scroll to position [118, 0]
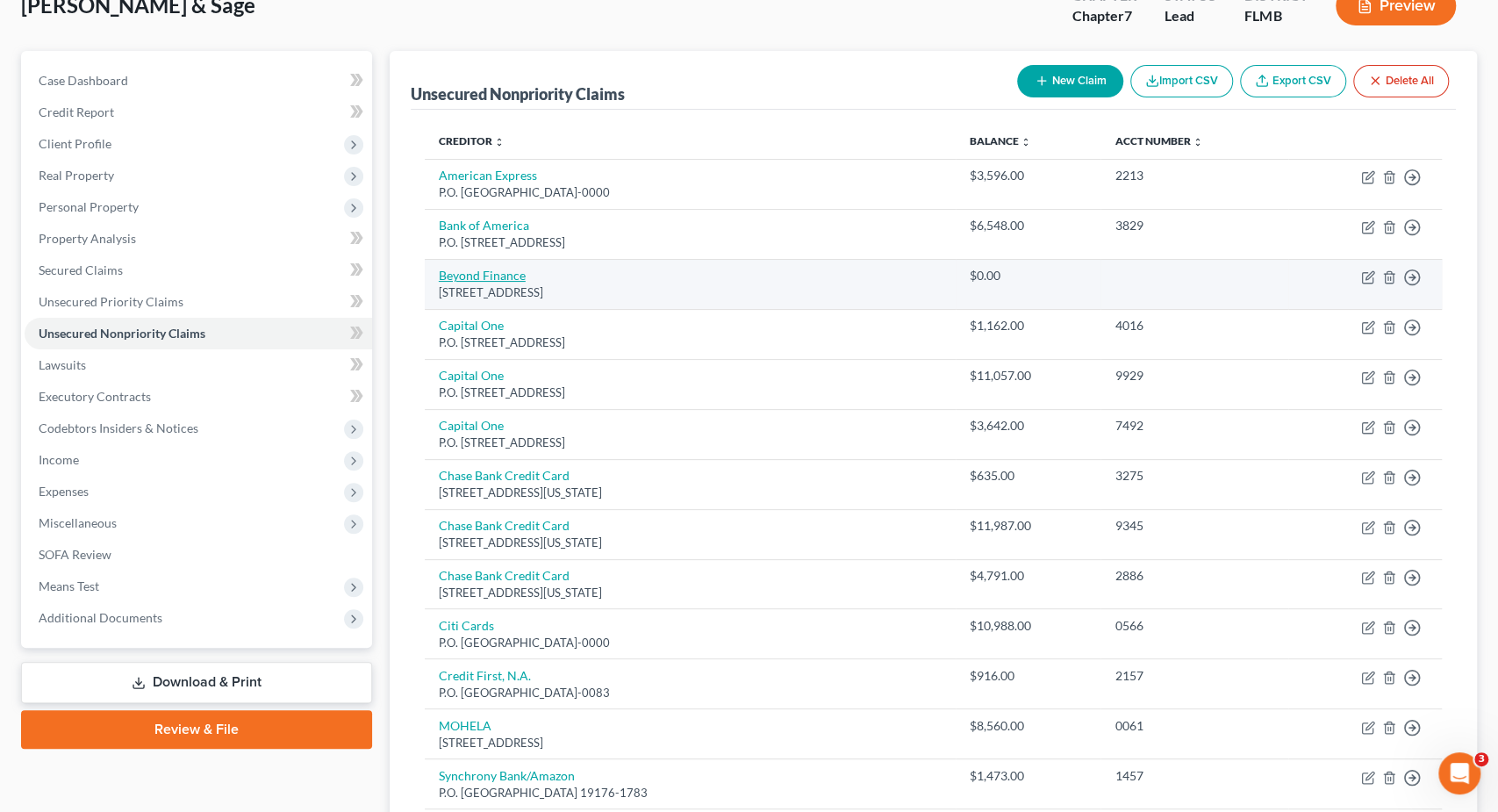
click at [505, 276] on link "Beyond Finance" at bounding box center [482, 275] width 87 height 15
select select "14"
select select "3"
select select "2"
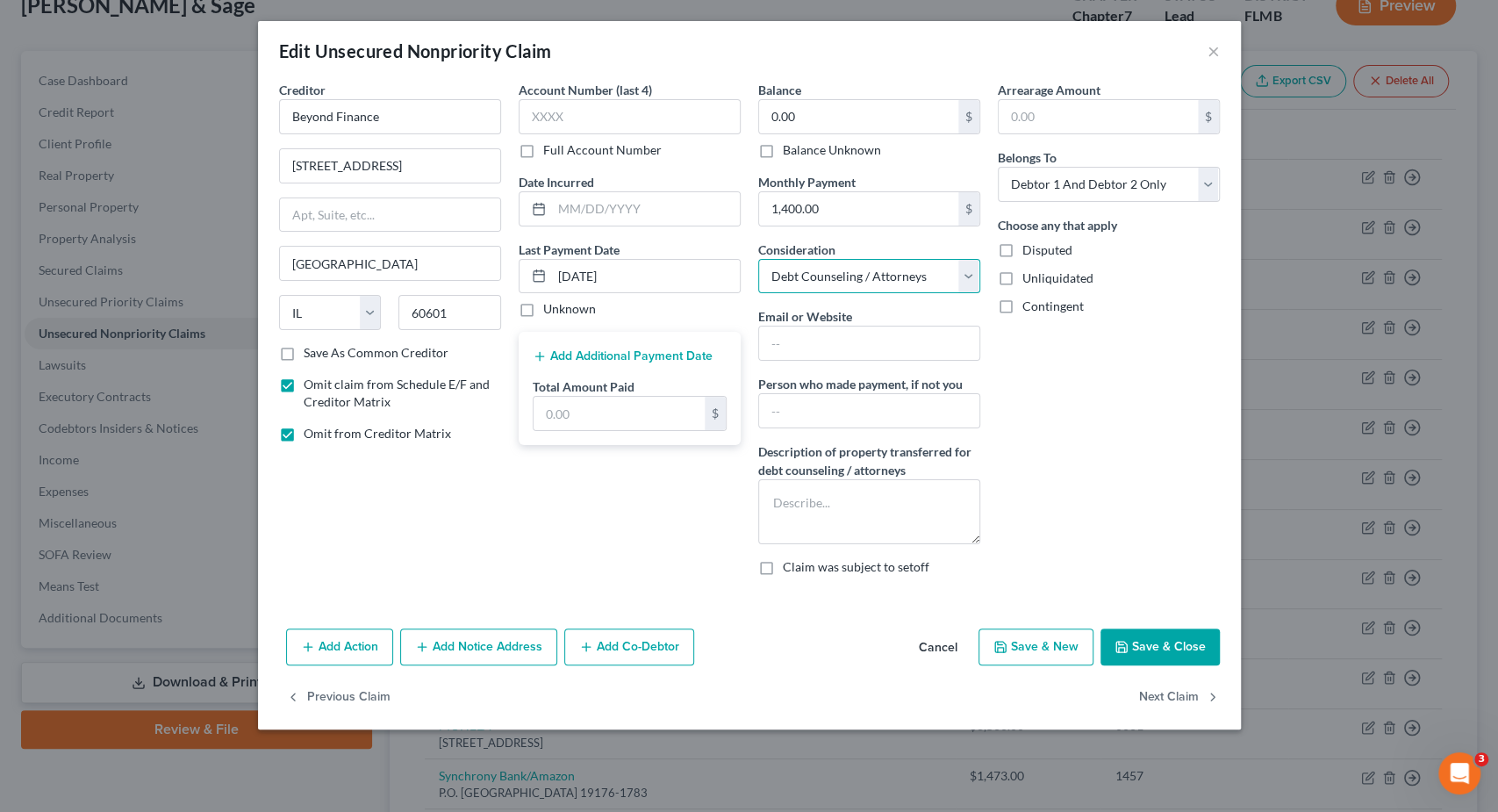
click at [758, 259] on select "Select Cable / Satellite Services Collection Agency Credit Card Debt Debt Couns…" at bounding box center [870, 276] width 222 height 35
select select "16"
click option "Promised To Help Pay Creditors" at bounding box center [0, 0] width 0 height 0
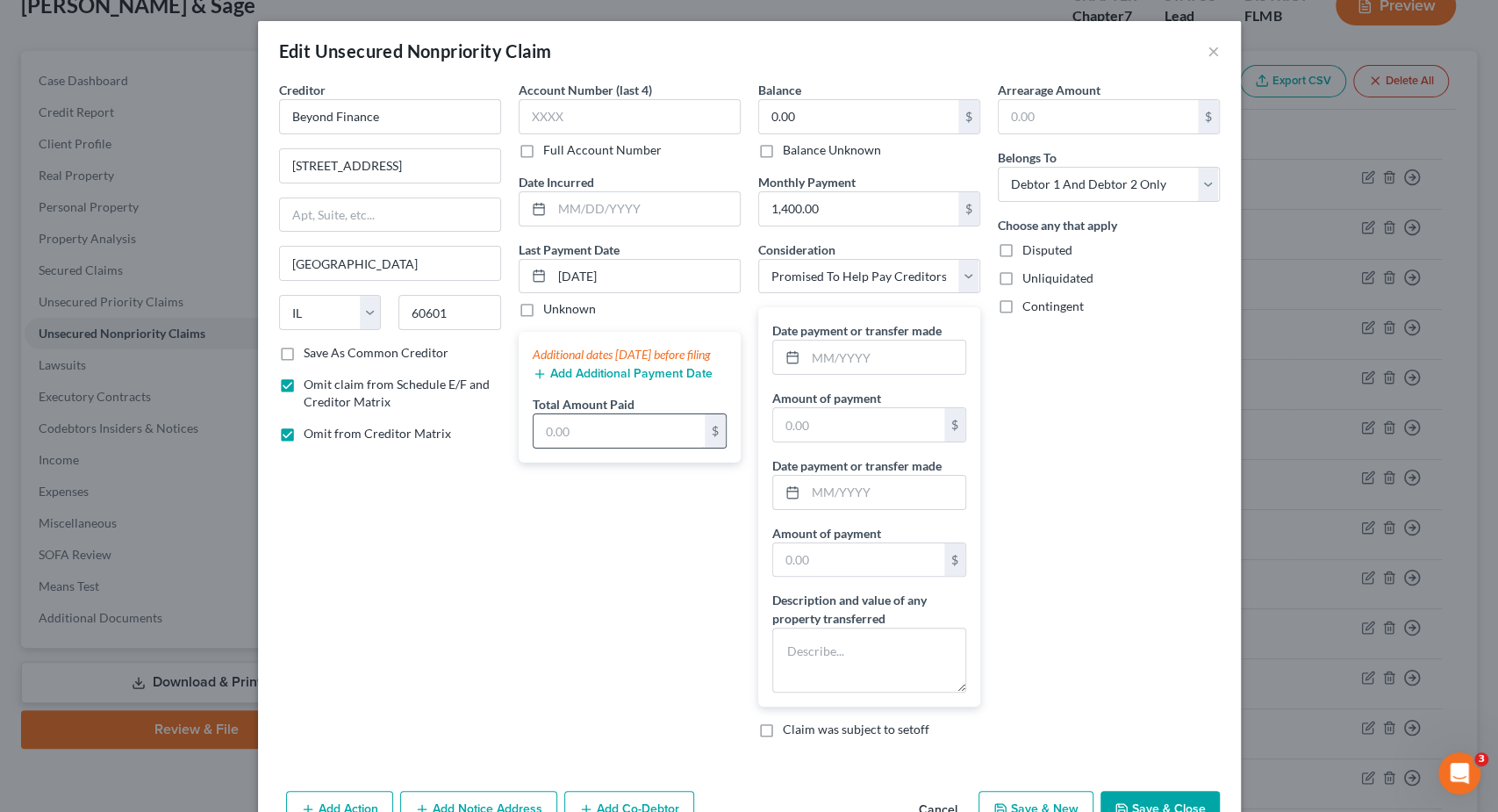
click at [612, 447] on input "text" at bounding box center [619, 430] width 171 height 33
drag, startPoint x: 583, startPoint y: 445, endPoint x: 341, endPoint y: 443, distance: 242.0
click at [533, 443] on input "4,000" at bounding box center [619, 430] width 171 height 33
type input "2,500"
click at [877, 426] on input "text" at bounding box center [859, 424] width 171 height 33
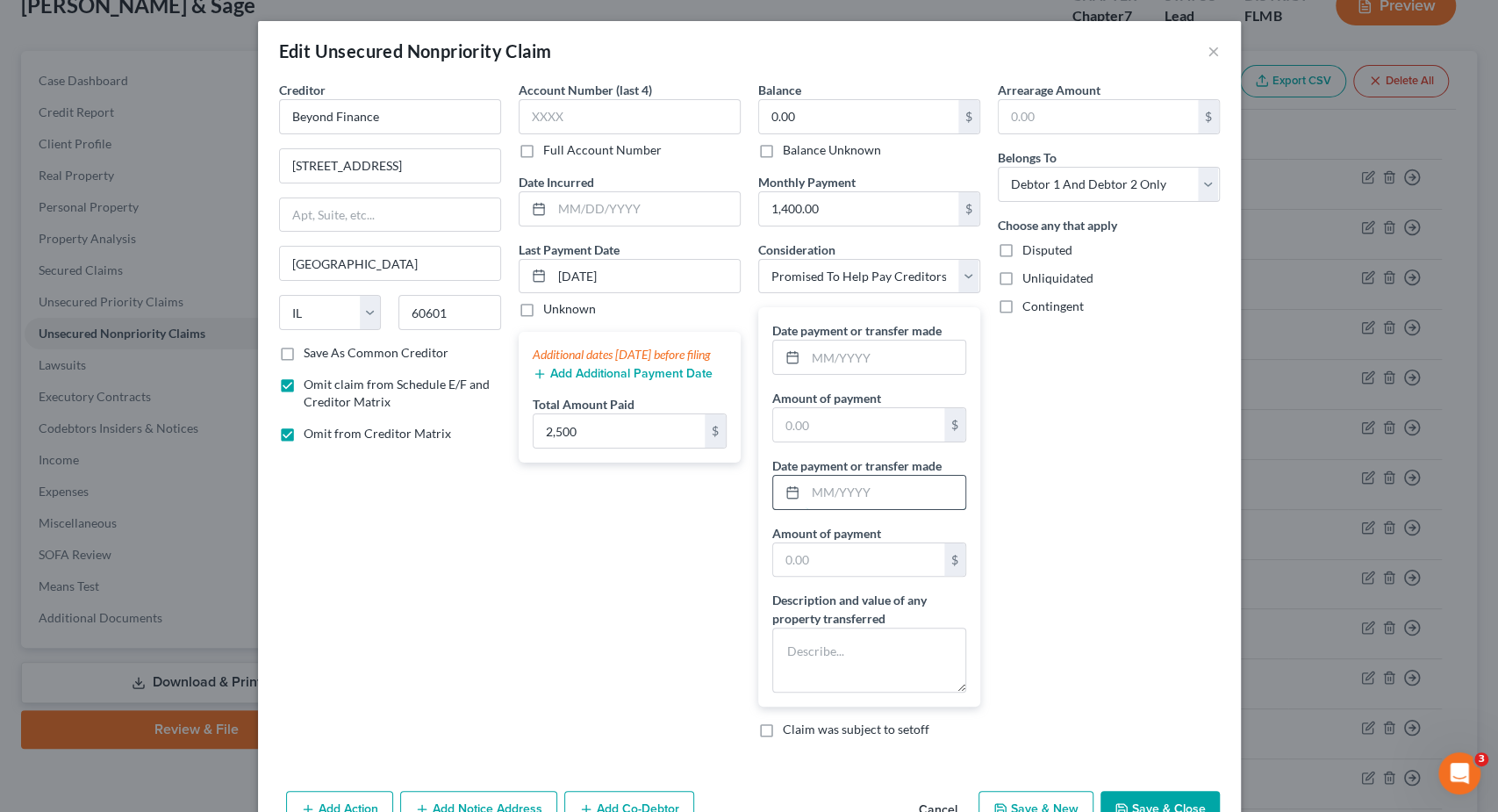
click at [904, 480] on input "text" at bounding box center [886, 492] width 160 height 33
click at [824, 670] on textarea at bounding box center [870, 659] width 194 height 65
click at [848, 549] on input "text" at bounding box center [859, 560] width 171 height 33
click at [1140, 790] on button "Save & Close" at bounding box center [1160, 808] width 120 height 37
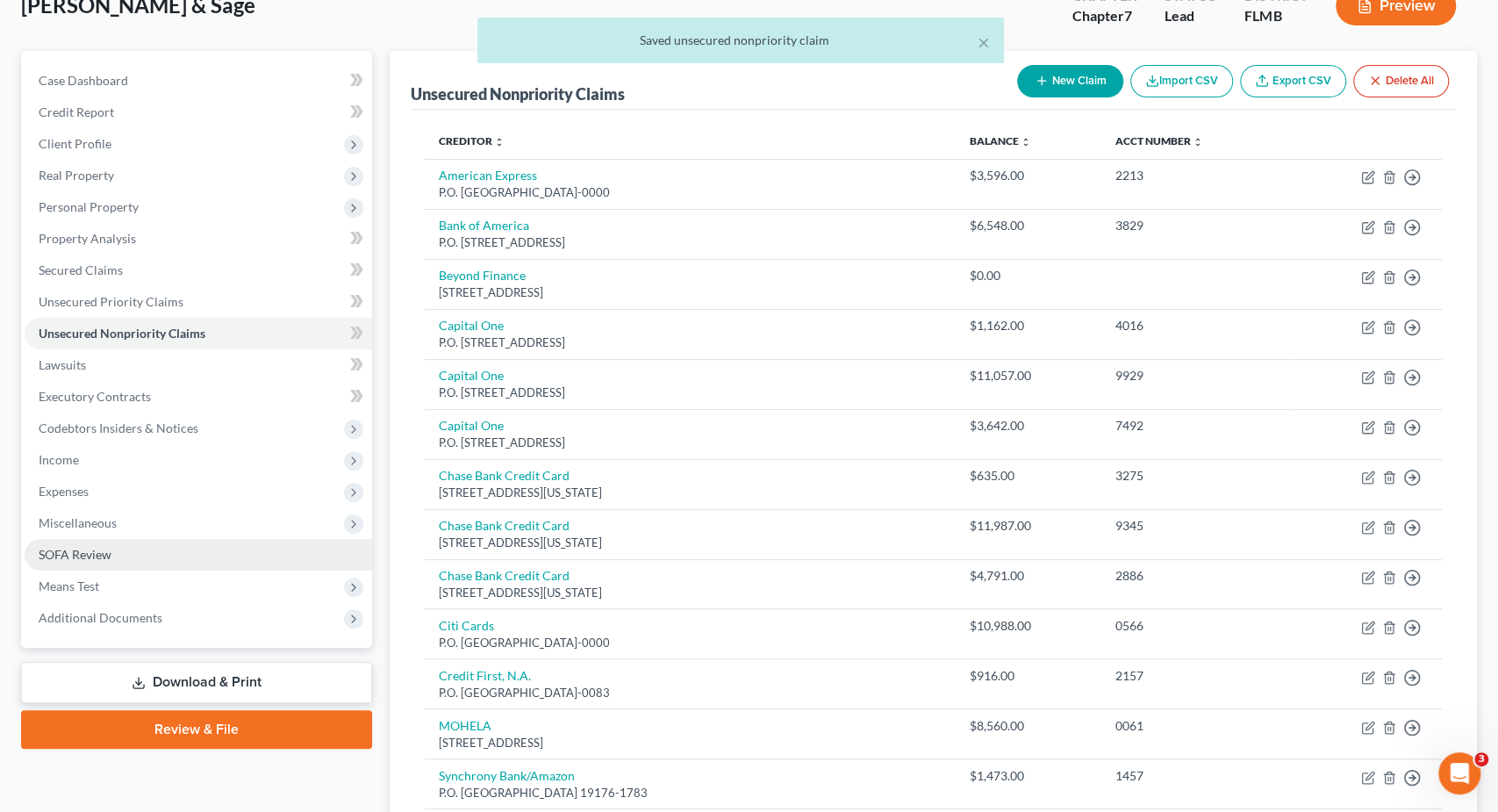
click at [155, 559] on link "SOFA Review" at bounding box center [198, 555] width 348 height 32
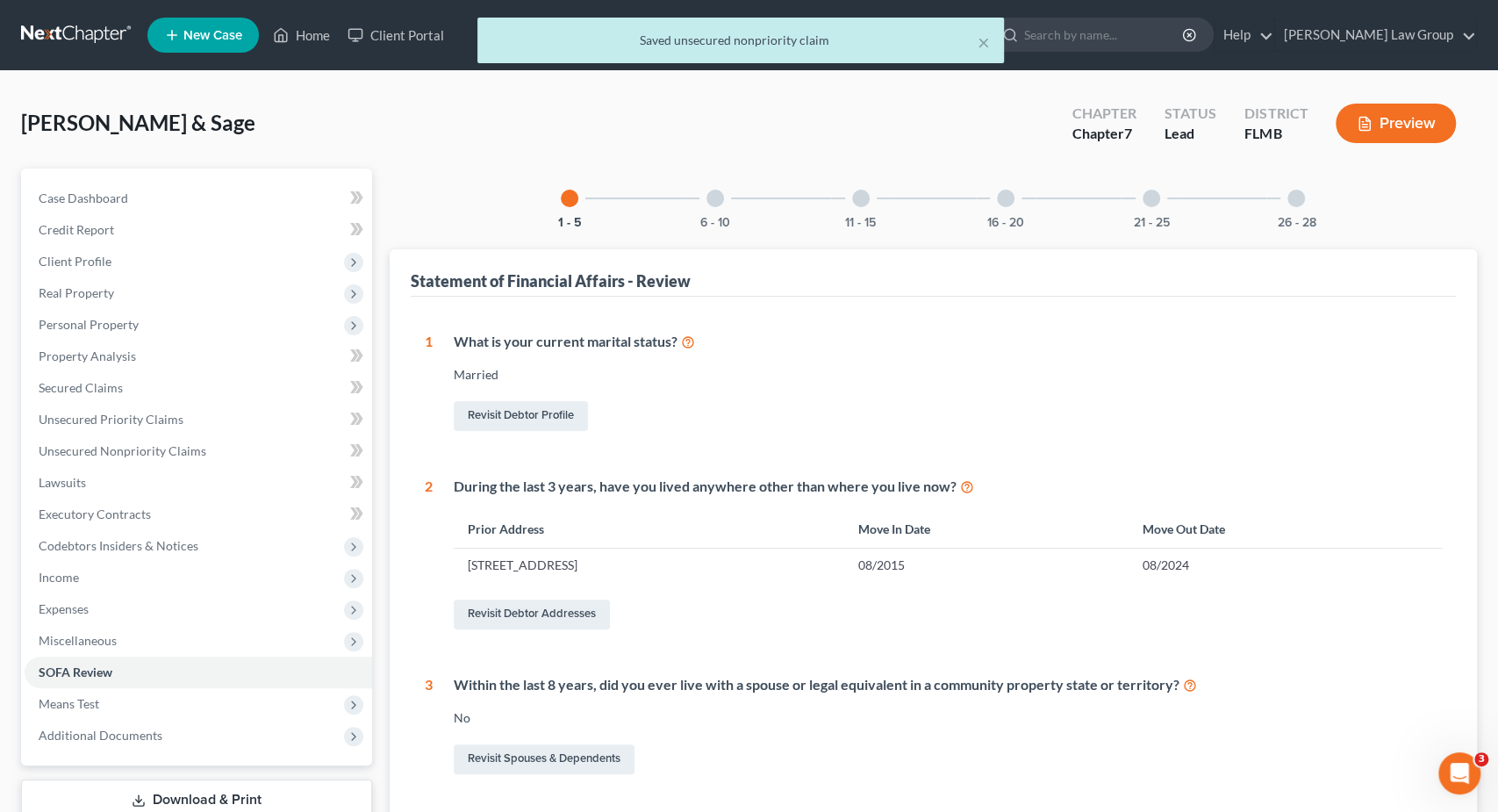
click at [1406, 117] on button "Preview" at bounding box center [1396, 123] width 121 height 40
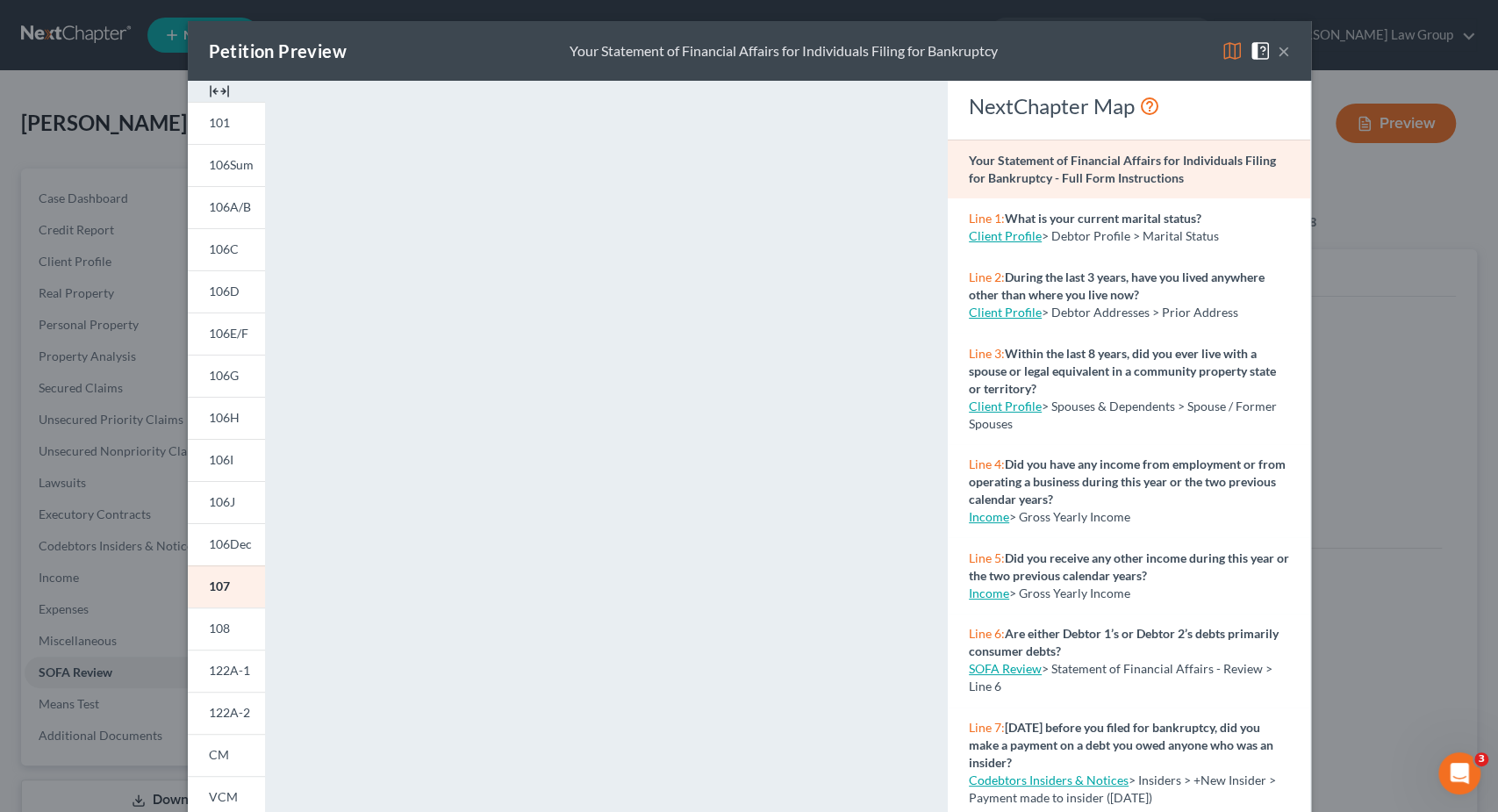
click at [1290, 56] on div "Petition Preview Your Statement of Financial Affairs for Individuals Filing for…" at bounding box center [749, 50] width 1124 height 59
click at [1290, 55] on div "Petition Preview Your Statement of Financial Affairs for Individuals Filing for…" at bounding box center [749, 50] width 1124 height 59
click at [1288, 55] on button "×" at bounding box center [1284, 51] width 12 height 21
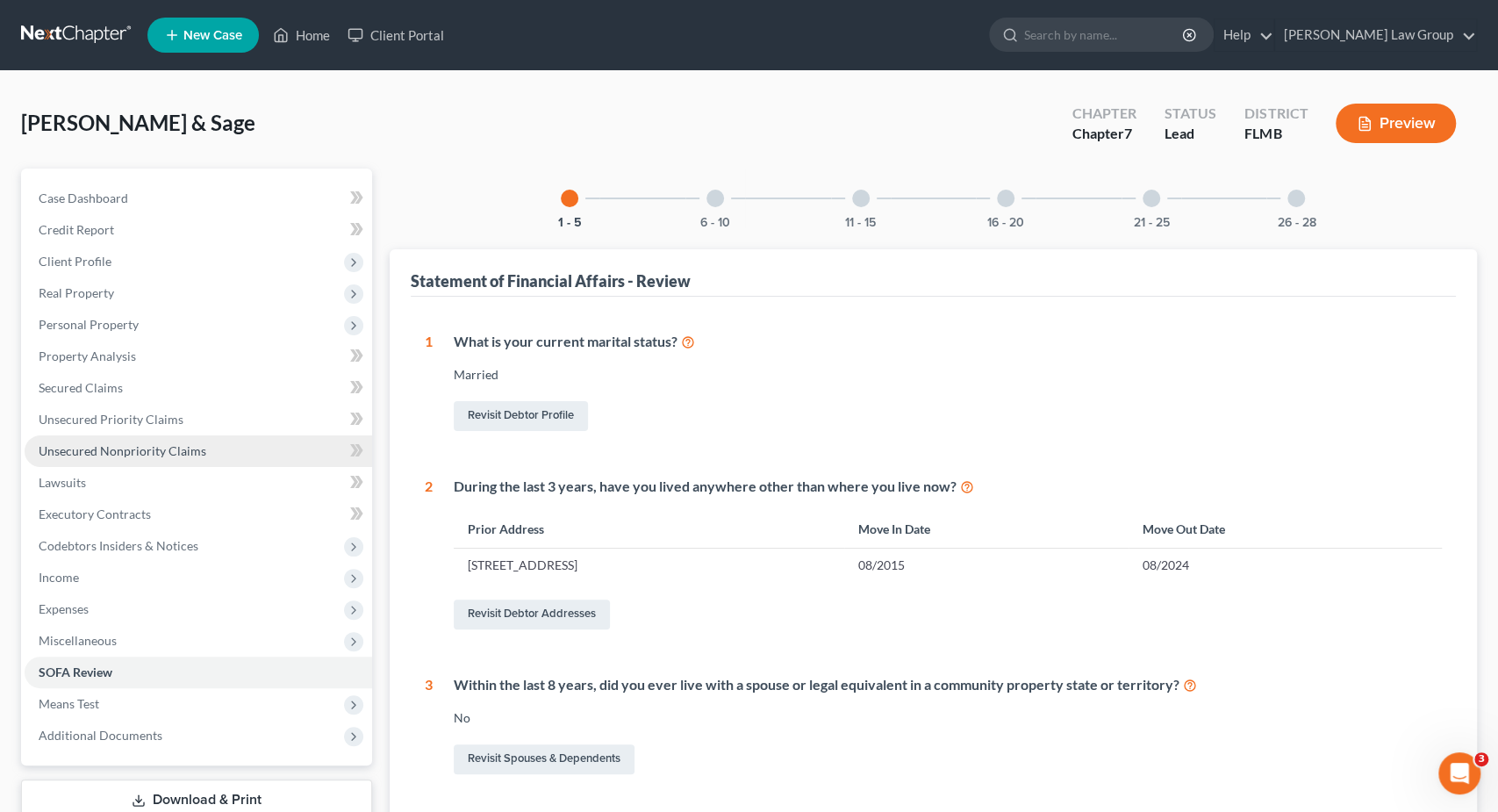
click at [133, 454] on span "Unsecured Nonpriority Claims" at bounding box center [122, 450] width 168 height 15
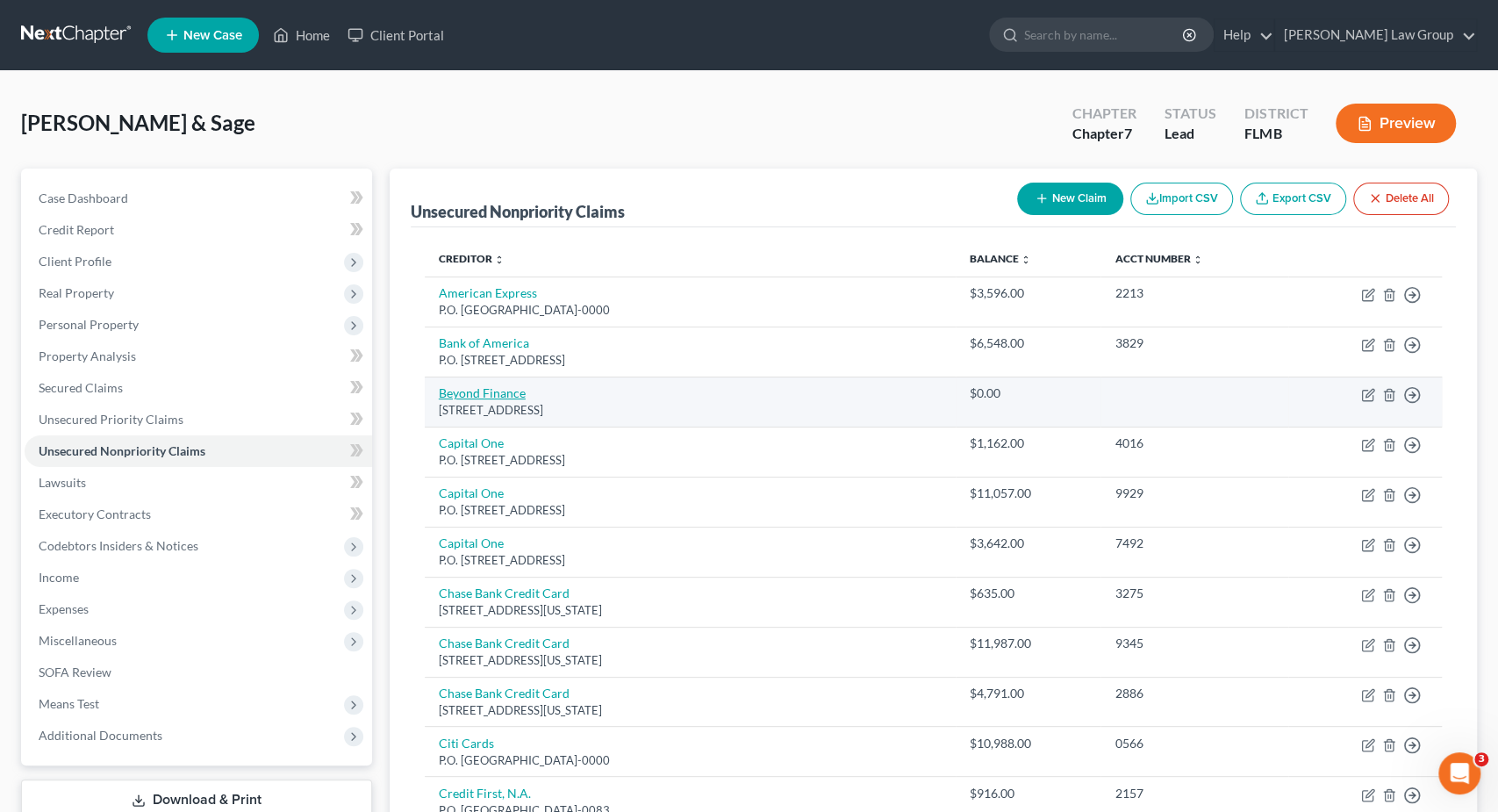
click at [487, 394] on link "Beyond Finance" at bounding box center [482, 393] width 87 height 15
select select "14"
select select "16"
select select "2"
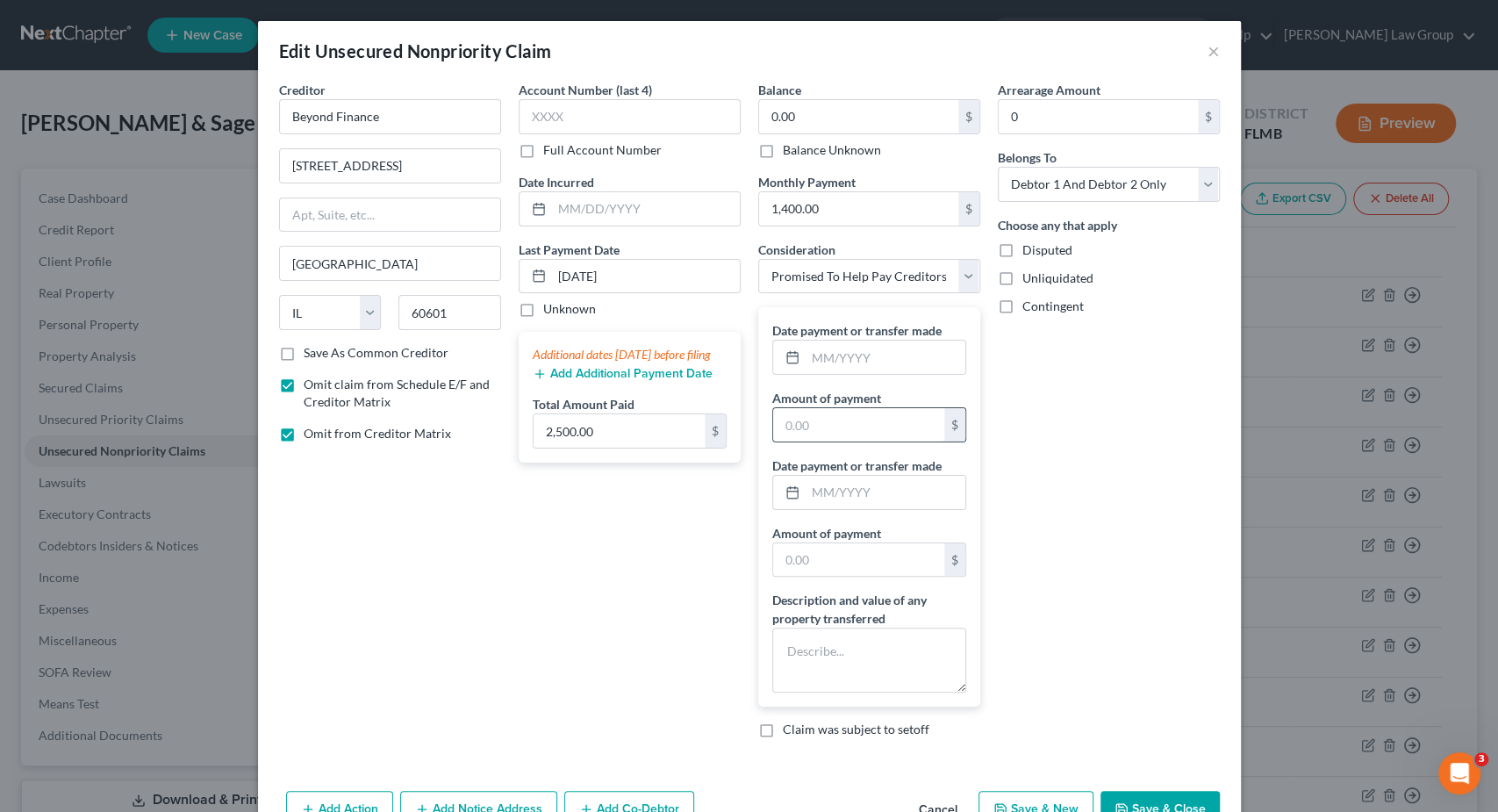
click at [821, 434] on input "text" at bounding box center [859, 424] width 171 height 33
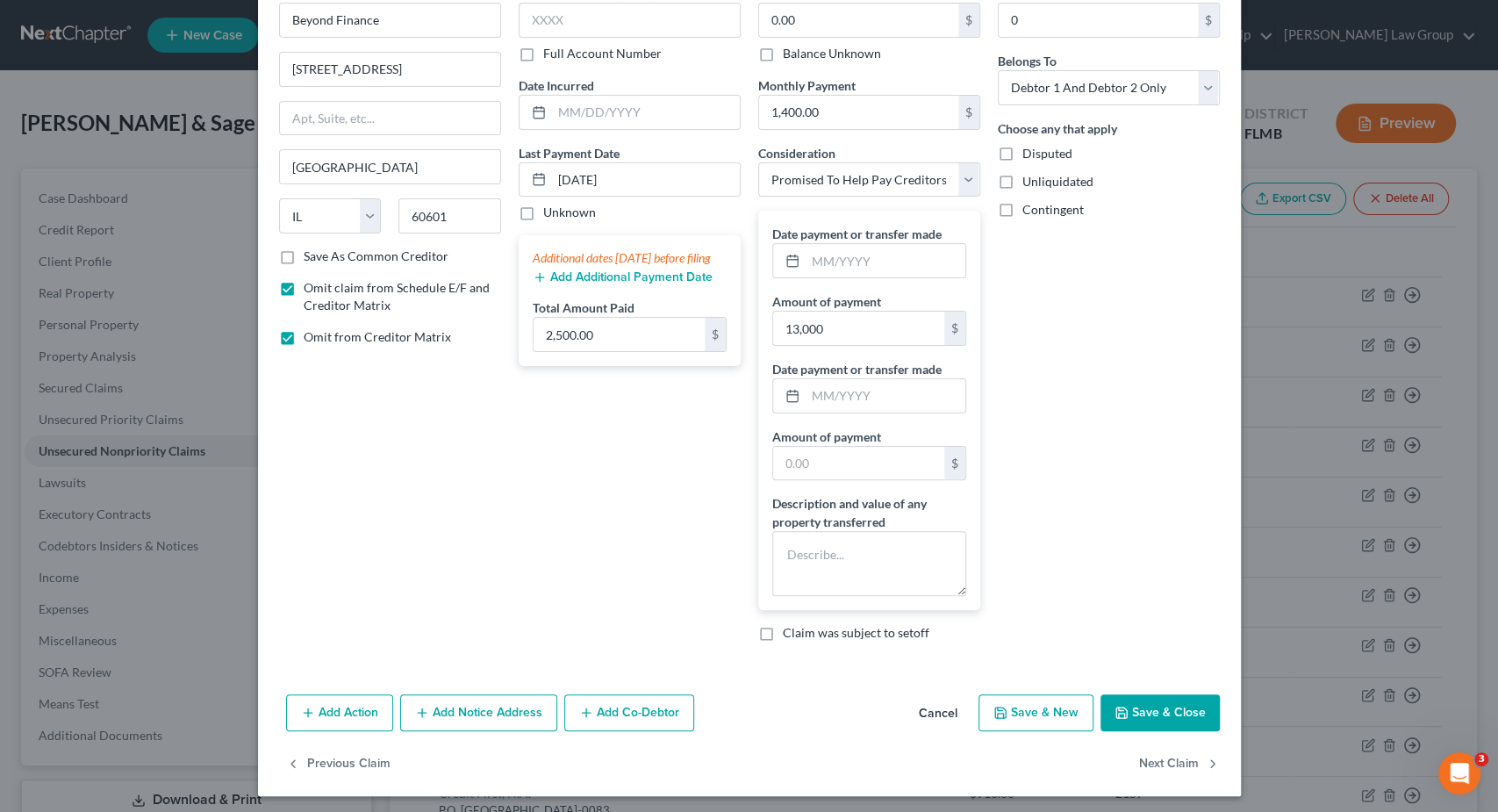
click at [1162, 711] on button "Save & Close" at bounding box center [1160, 712] width 120 height 37
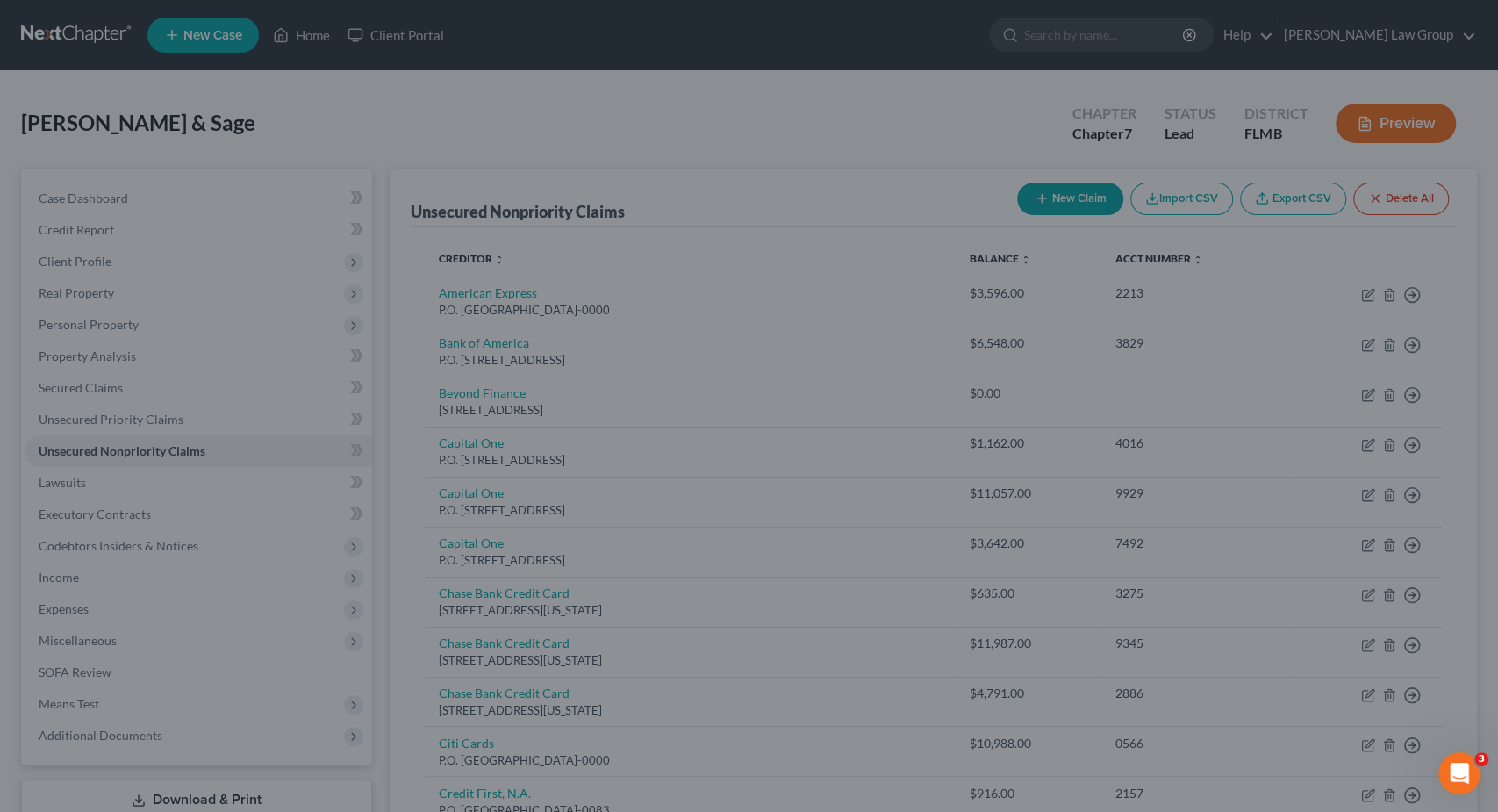
type input "13,000.00"
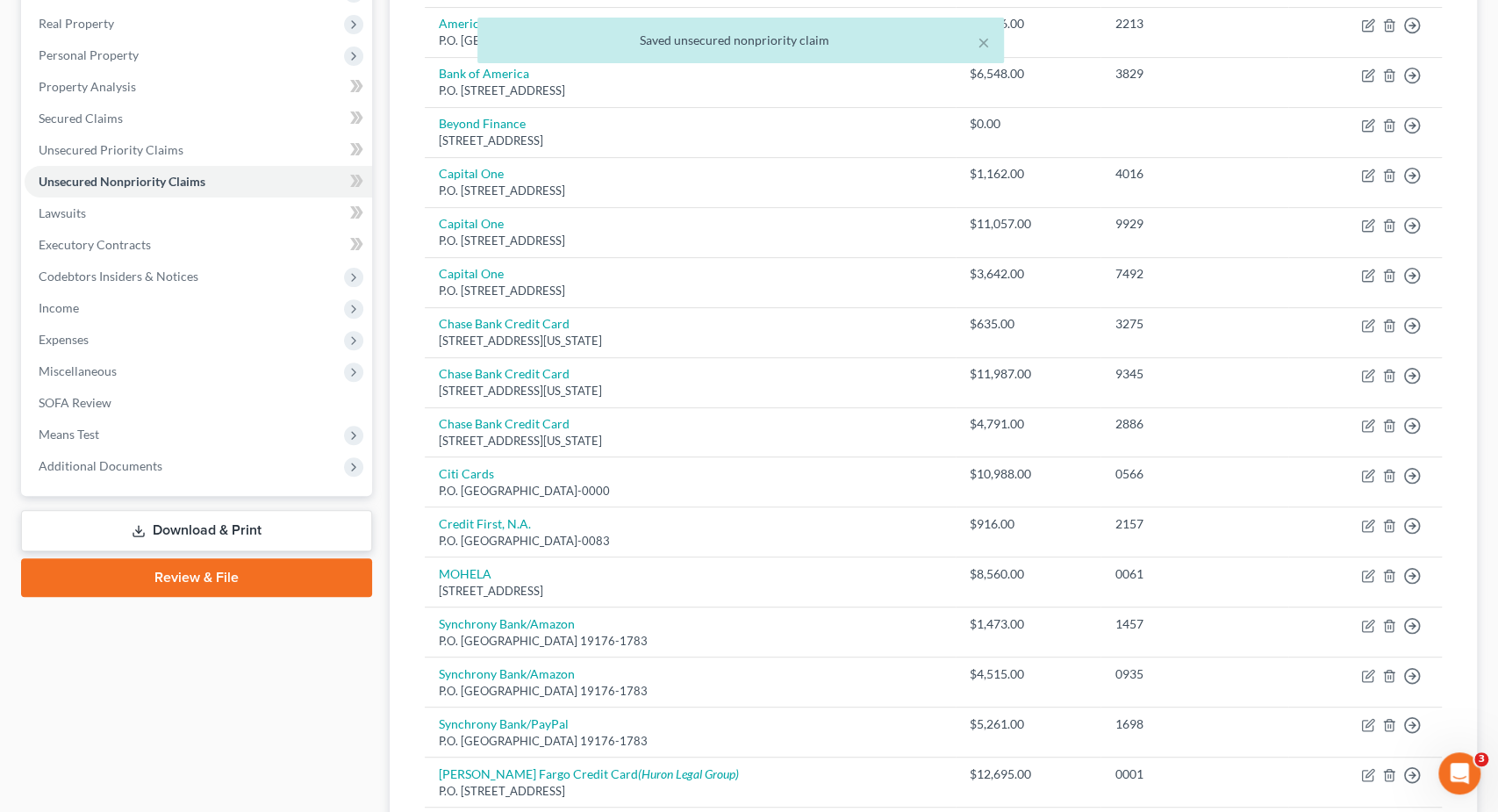
scroll to position [274, 0]
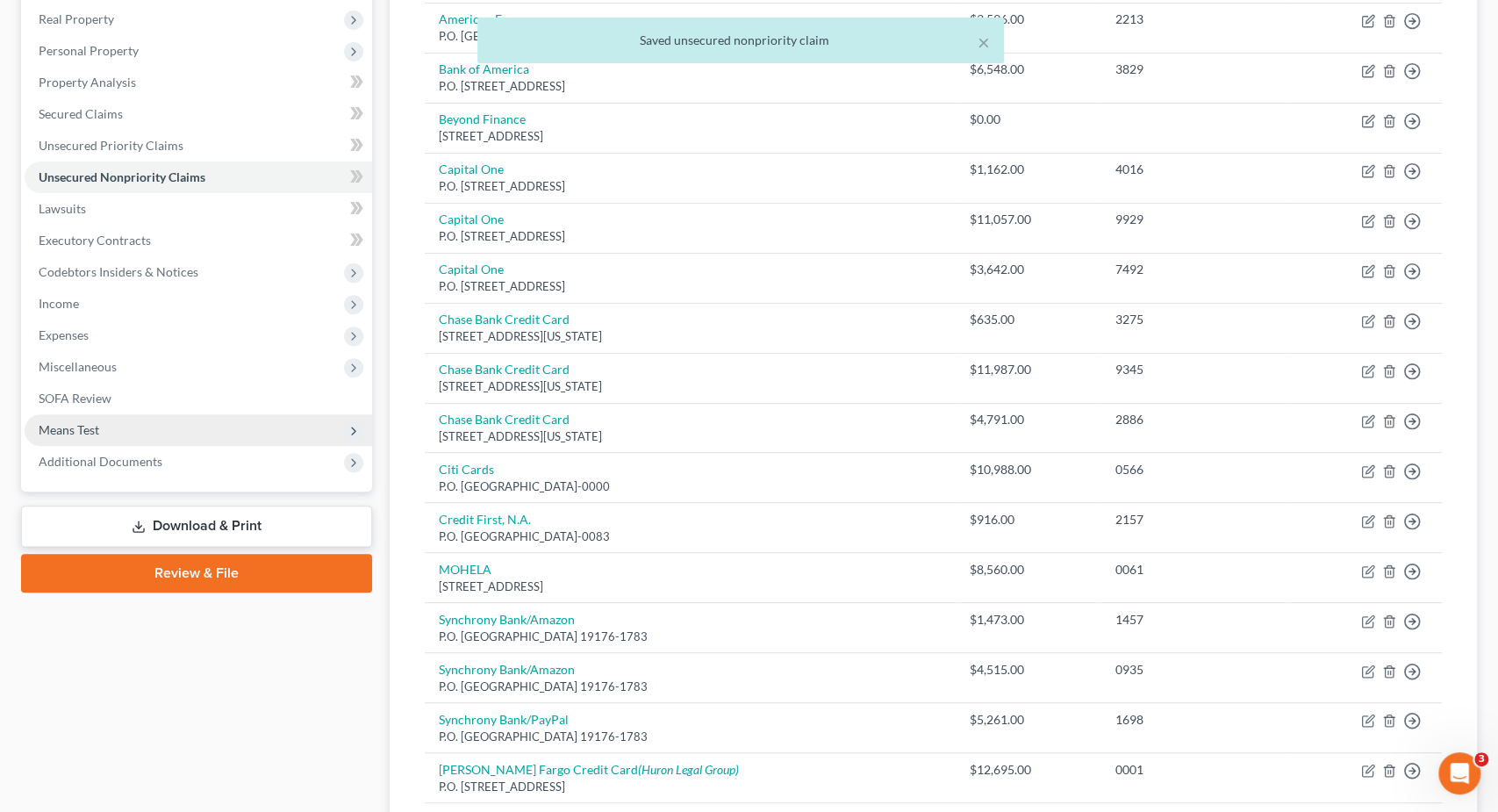
click at [103, 434] on span "Means Test" at bounding box center [198, 430] width 348 height 32
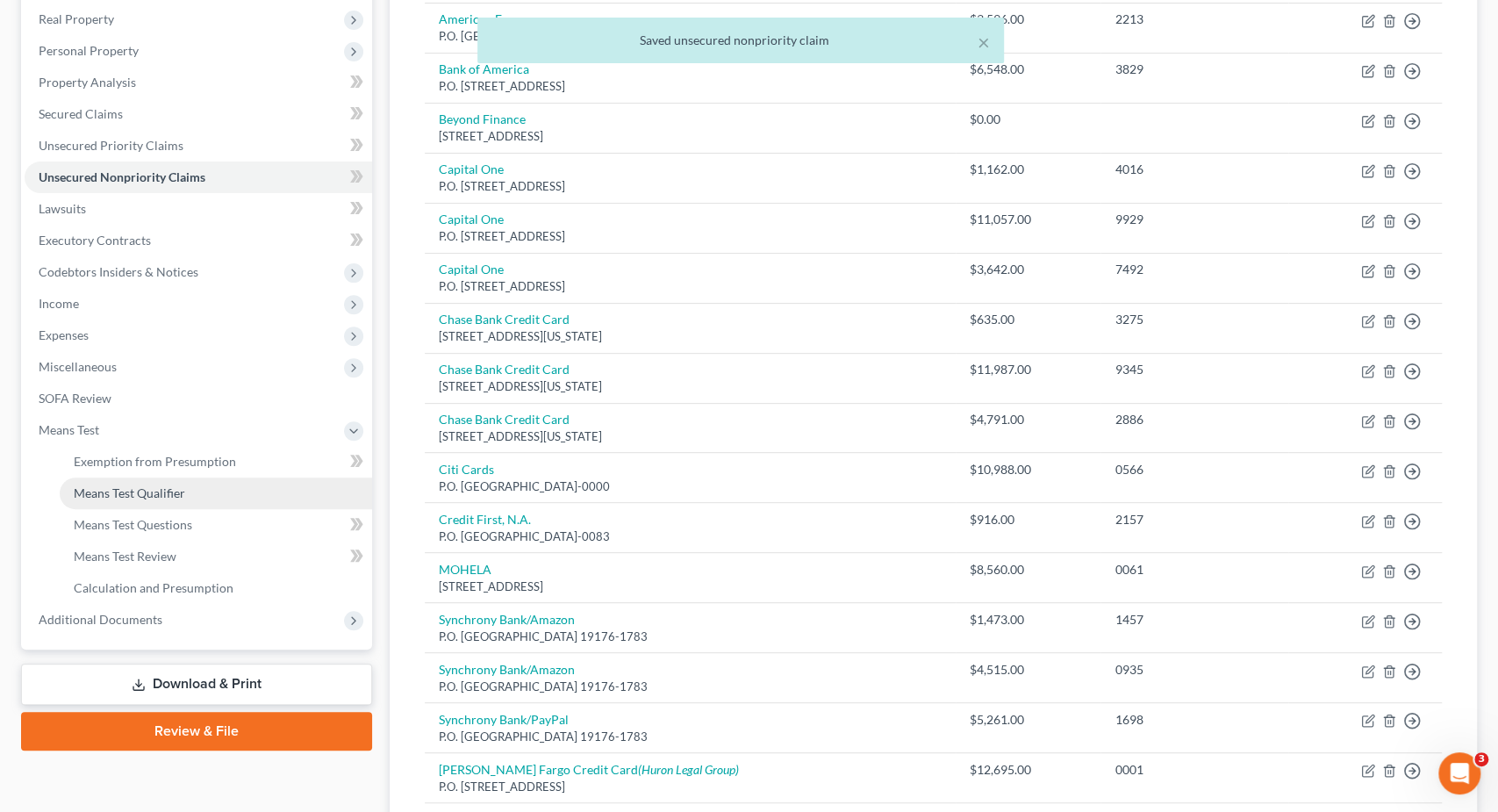
click at [174, 493] on span "Means Test Qualifier" at bounding box center [129, 493] width 111 height 15
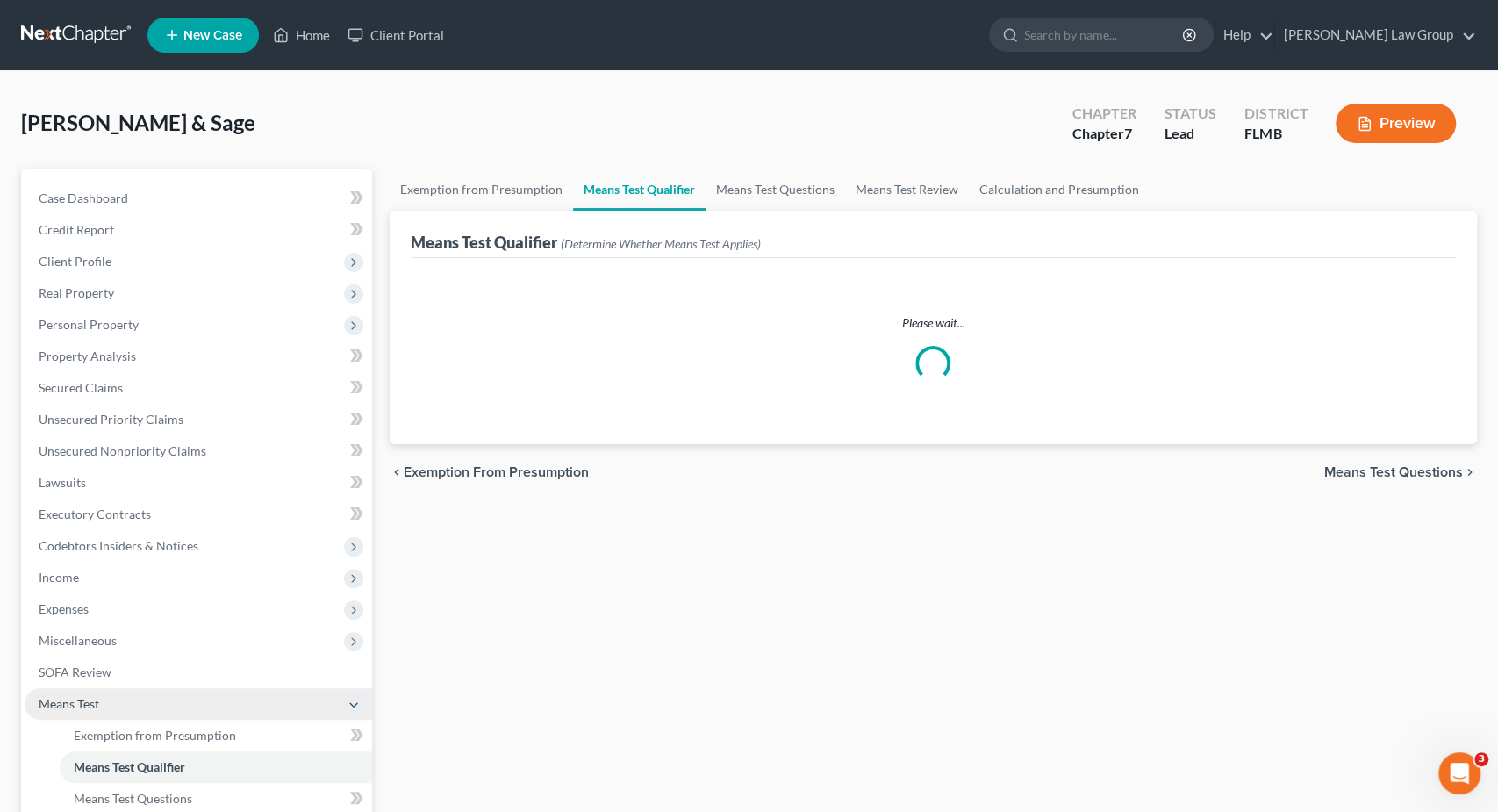
scroll to position [276, 0]
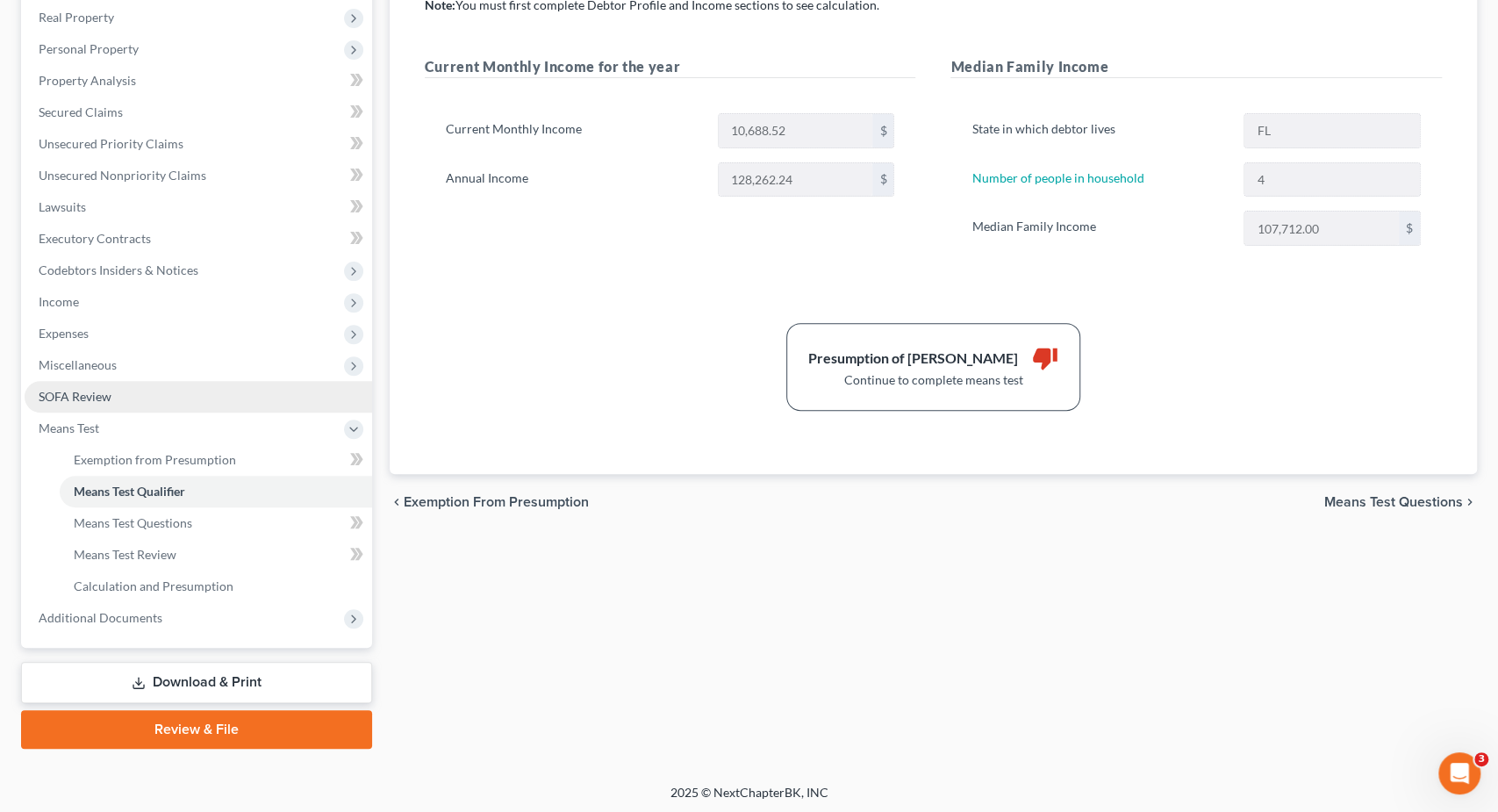
click at [146, 396] on link "SOFA Review" at bounding box center [198, 397] width 348 height 32
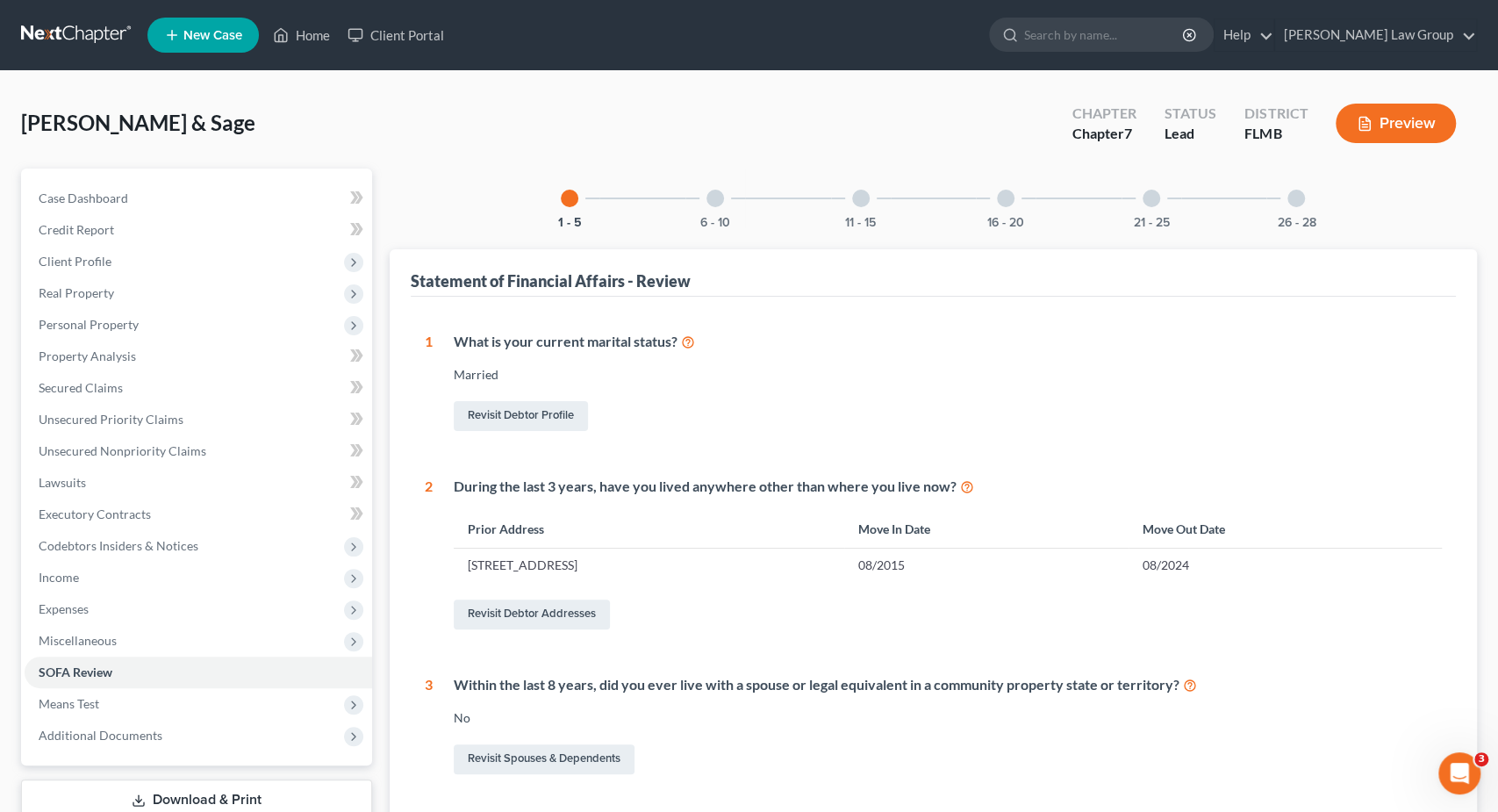
click at [1011, 203] on div at bounding box center [1005, 198] width 18 height 18
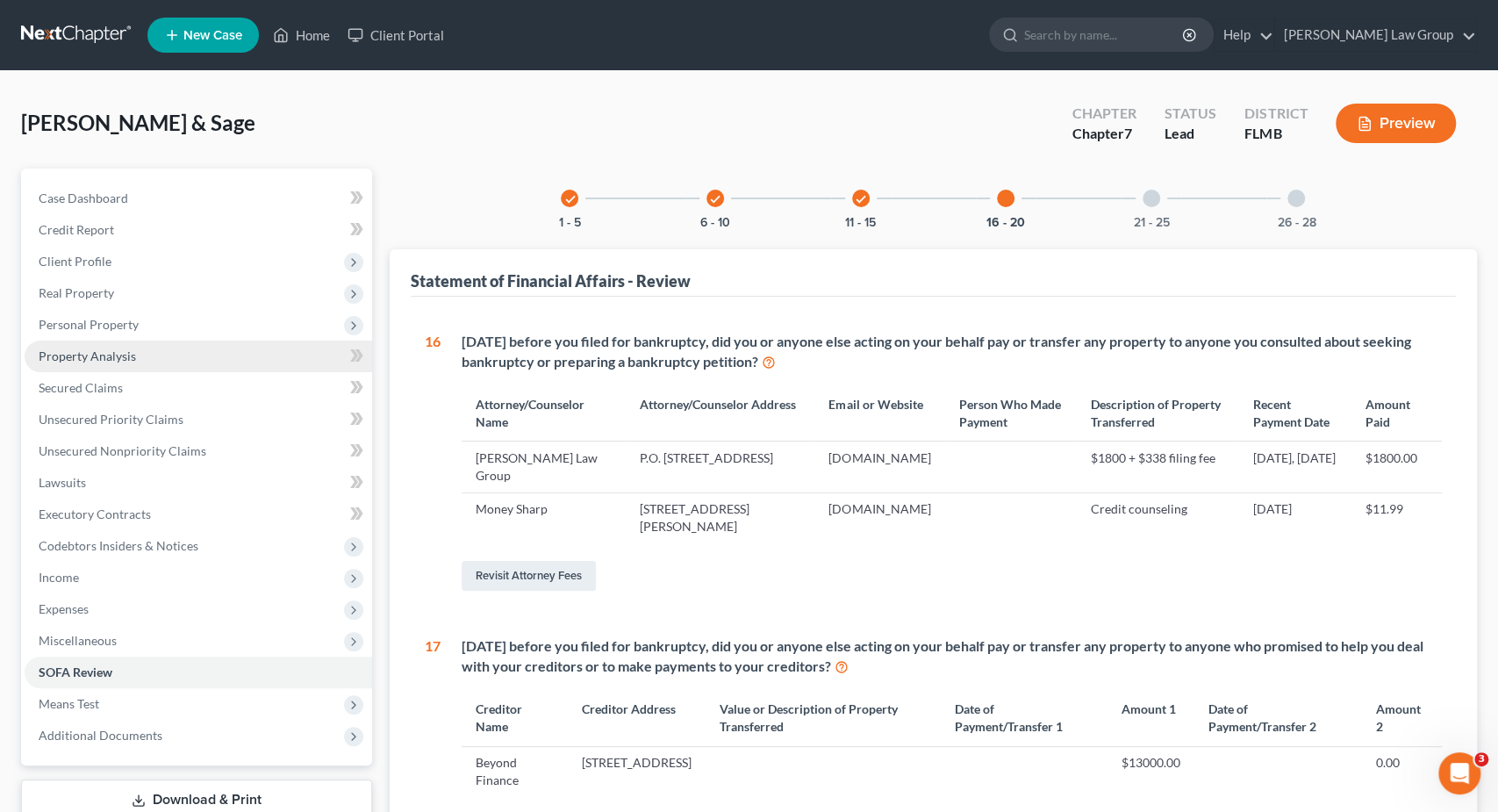
click at [237, 359] on link "Property Analysis" at bounding box center [198, 356] width 348 height 32
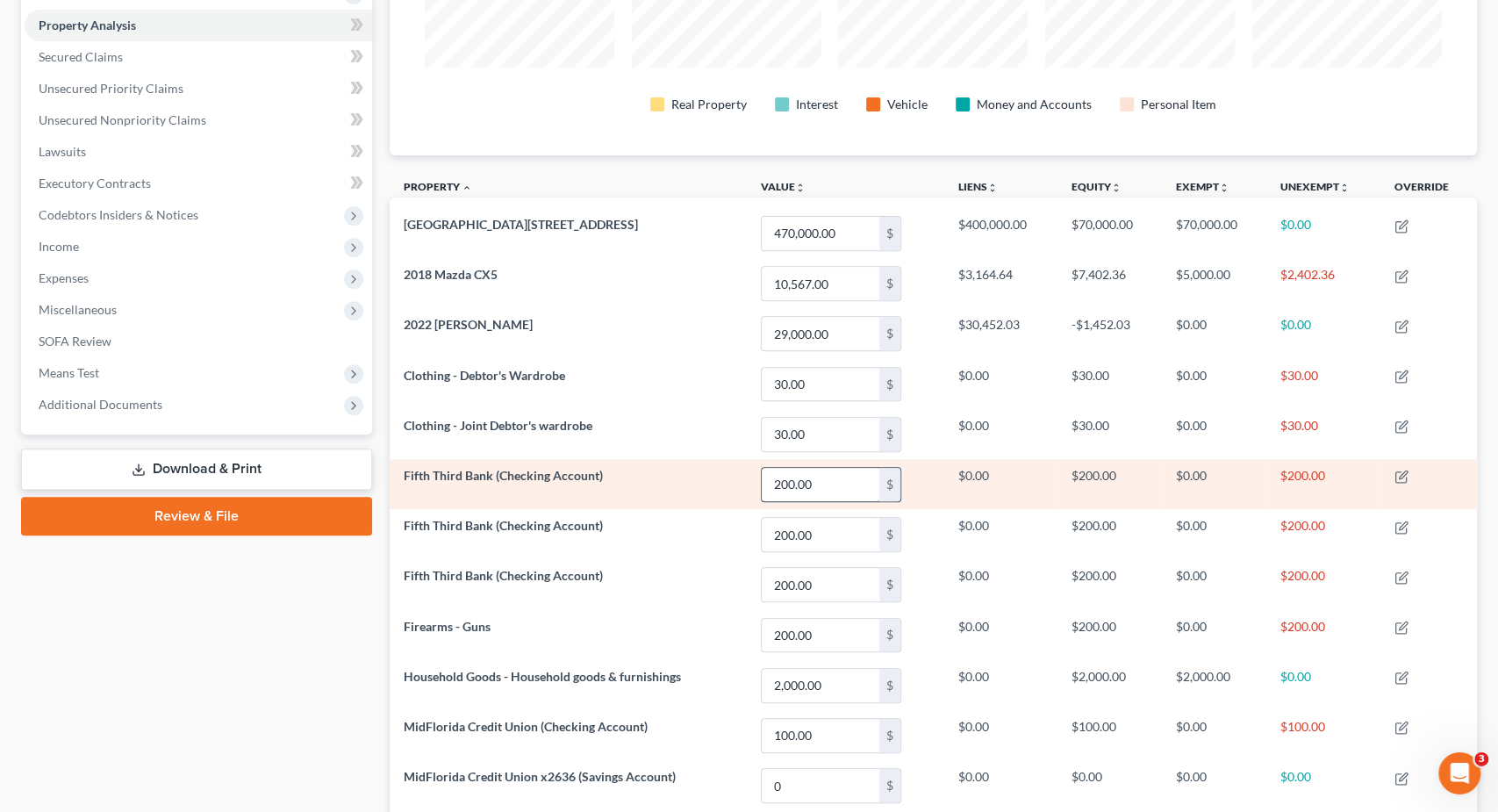
scroll to position [274, 0]
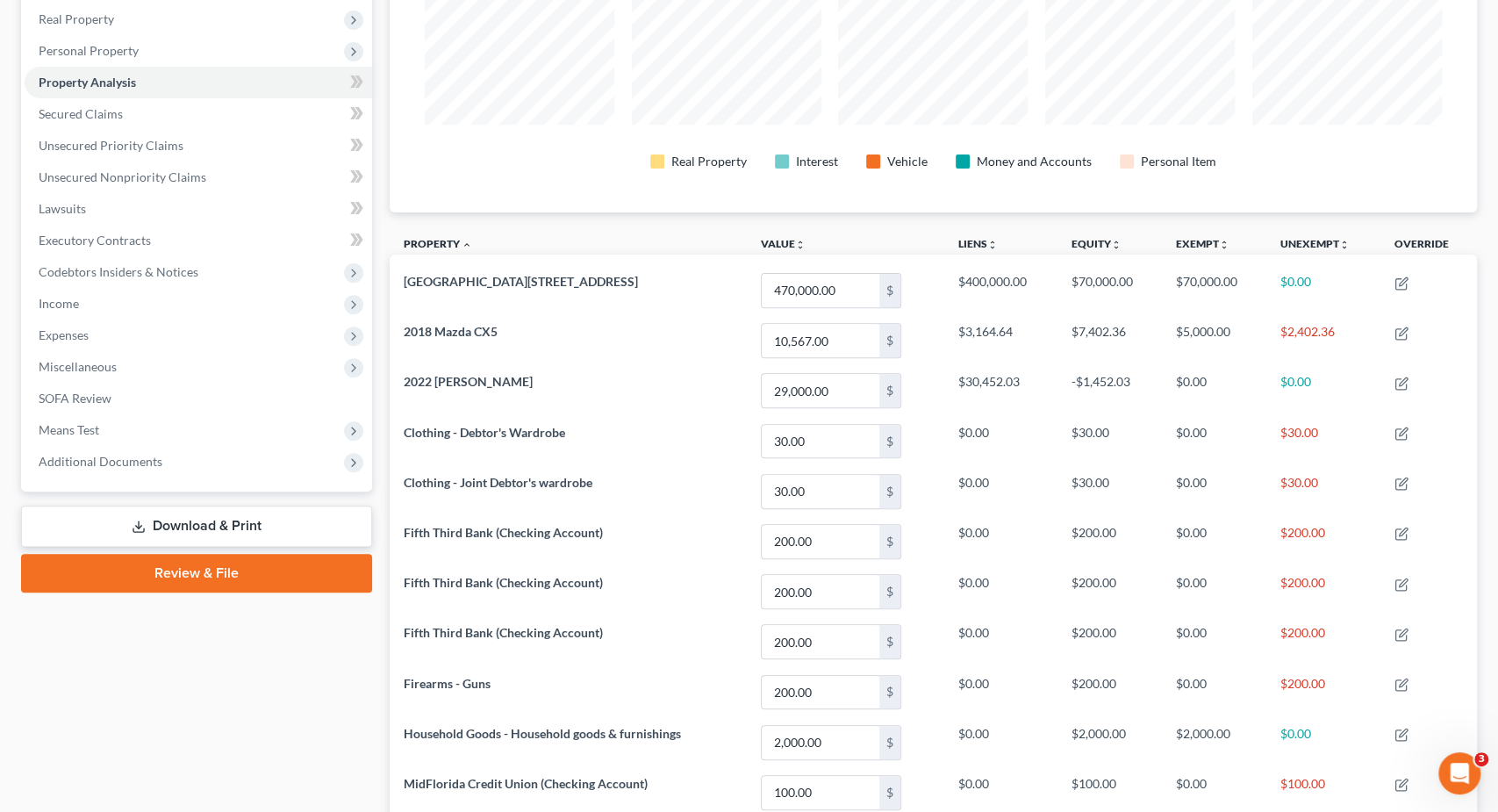
click at [335, 523] on link "Download & Print" at bounding box center [196, 527] width 351 height 41
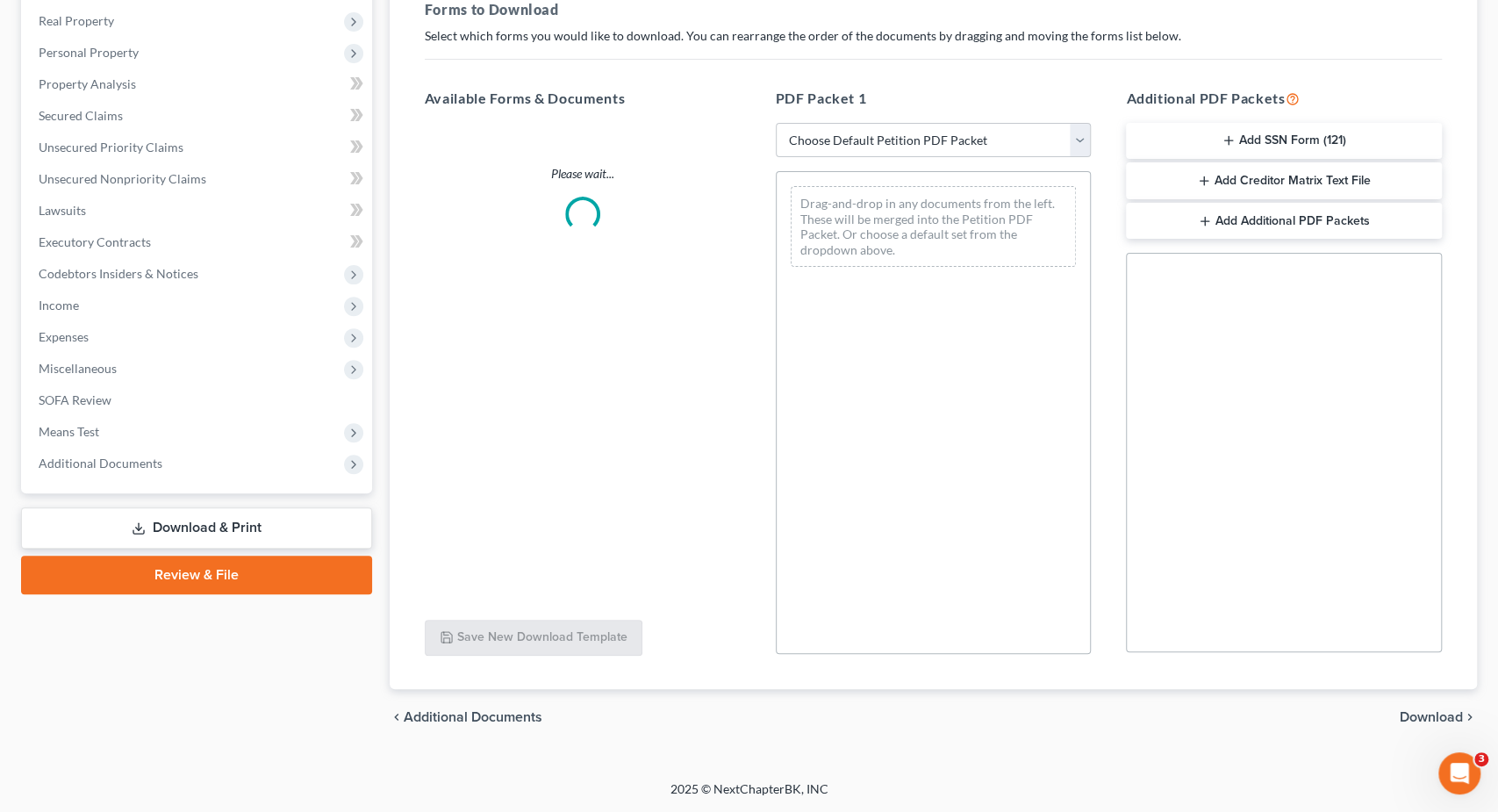
scroll to position [269, 0]
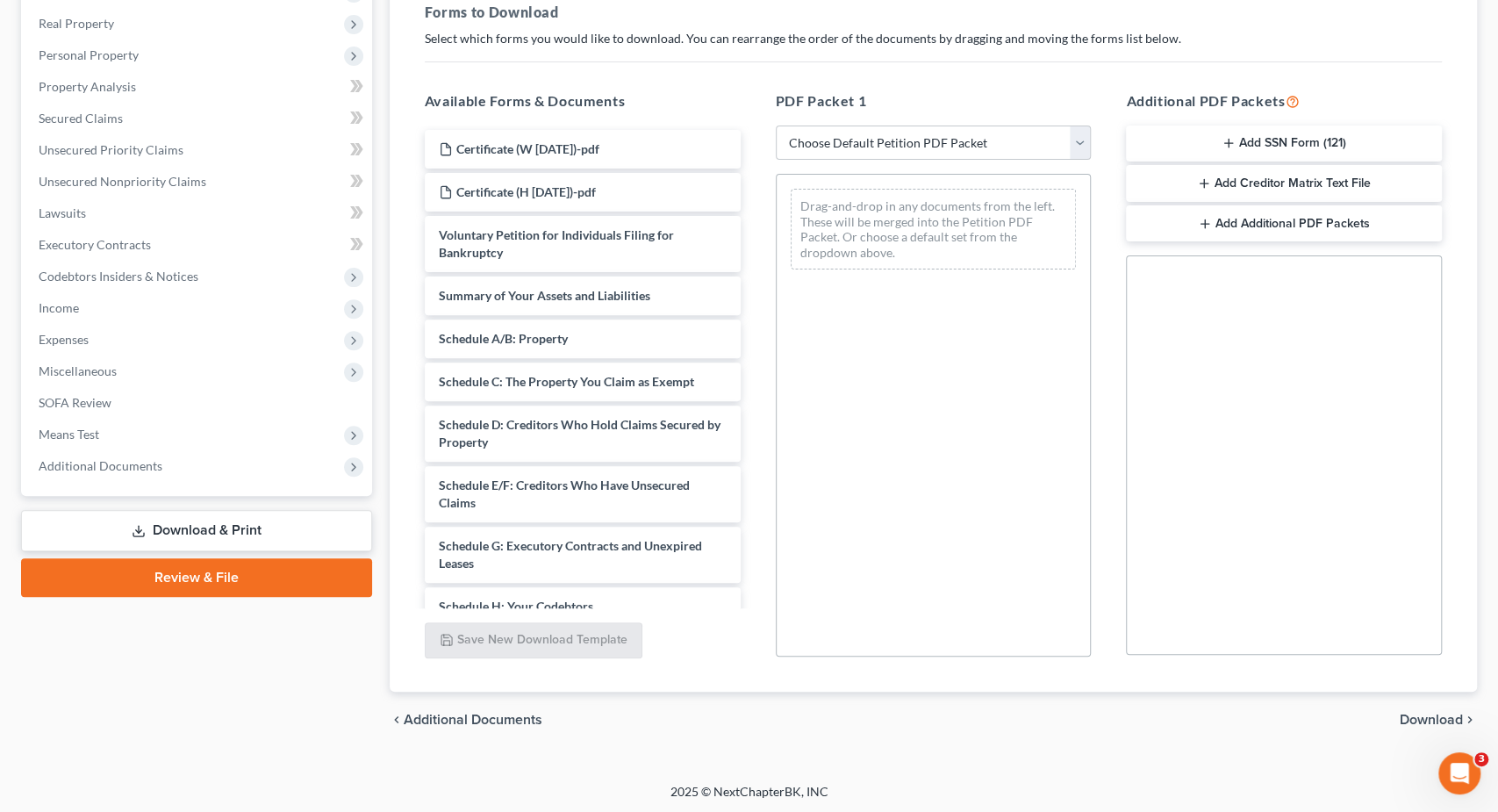
click at [956, 159] on div "PDF Packet 1 Choose Default Petition PDF Packet Complete Bankruptcy Petition (a…" at bounding box center [934, 374] width 351 height 595
click at [776, 125] on select "Choose Default Petition PDF Packet Complete Bankruptcy Petition (all forms and …" at bounding box center [934, 142] width 316 height 35
select select "0"
click option "Complete Bankruptcy Petition (all forms and schedules)" at bounding box center [0, 0] width 0 height 0
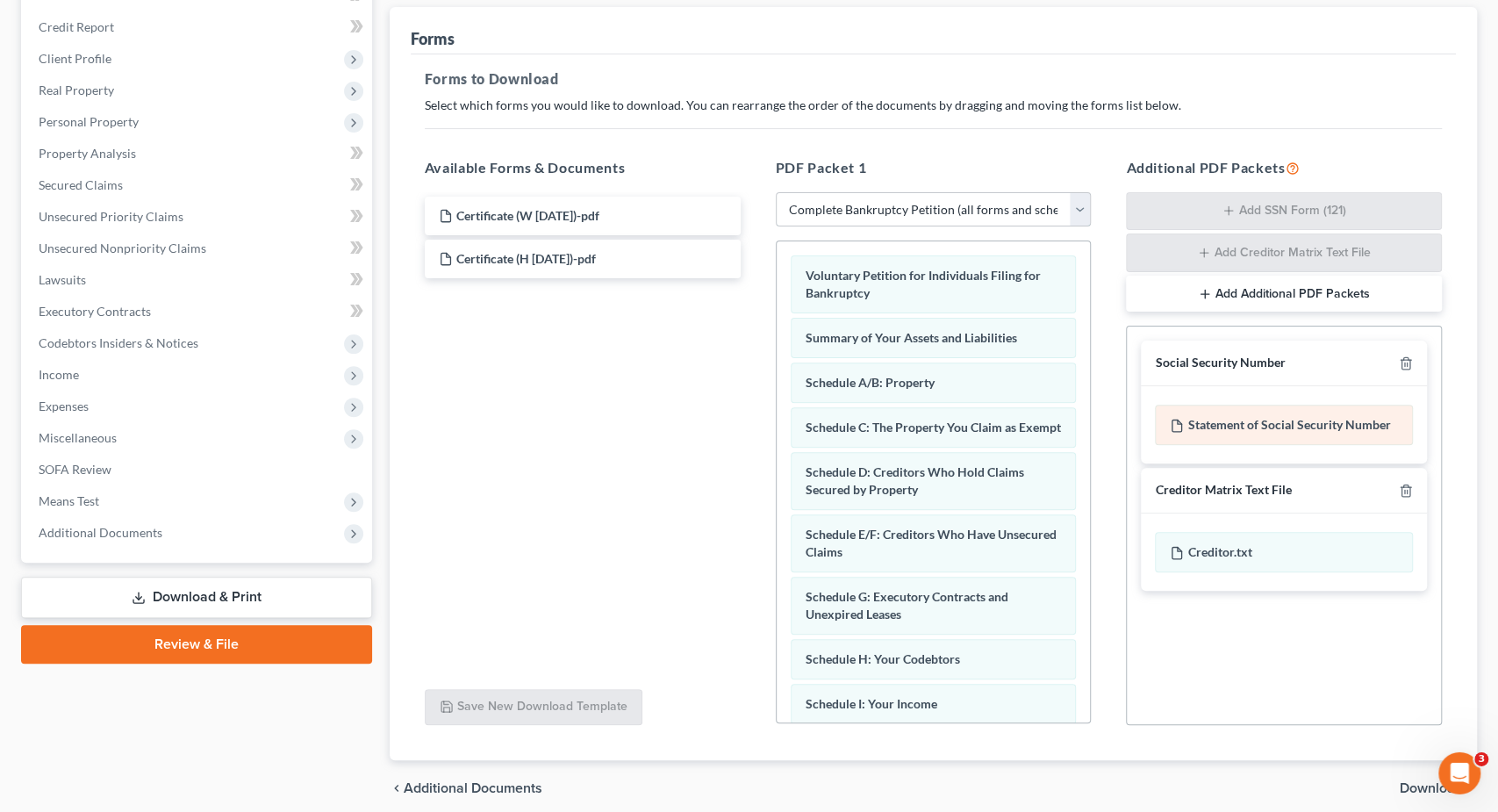
scroll to position [0, 0]
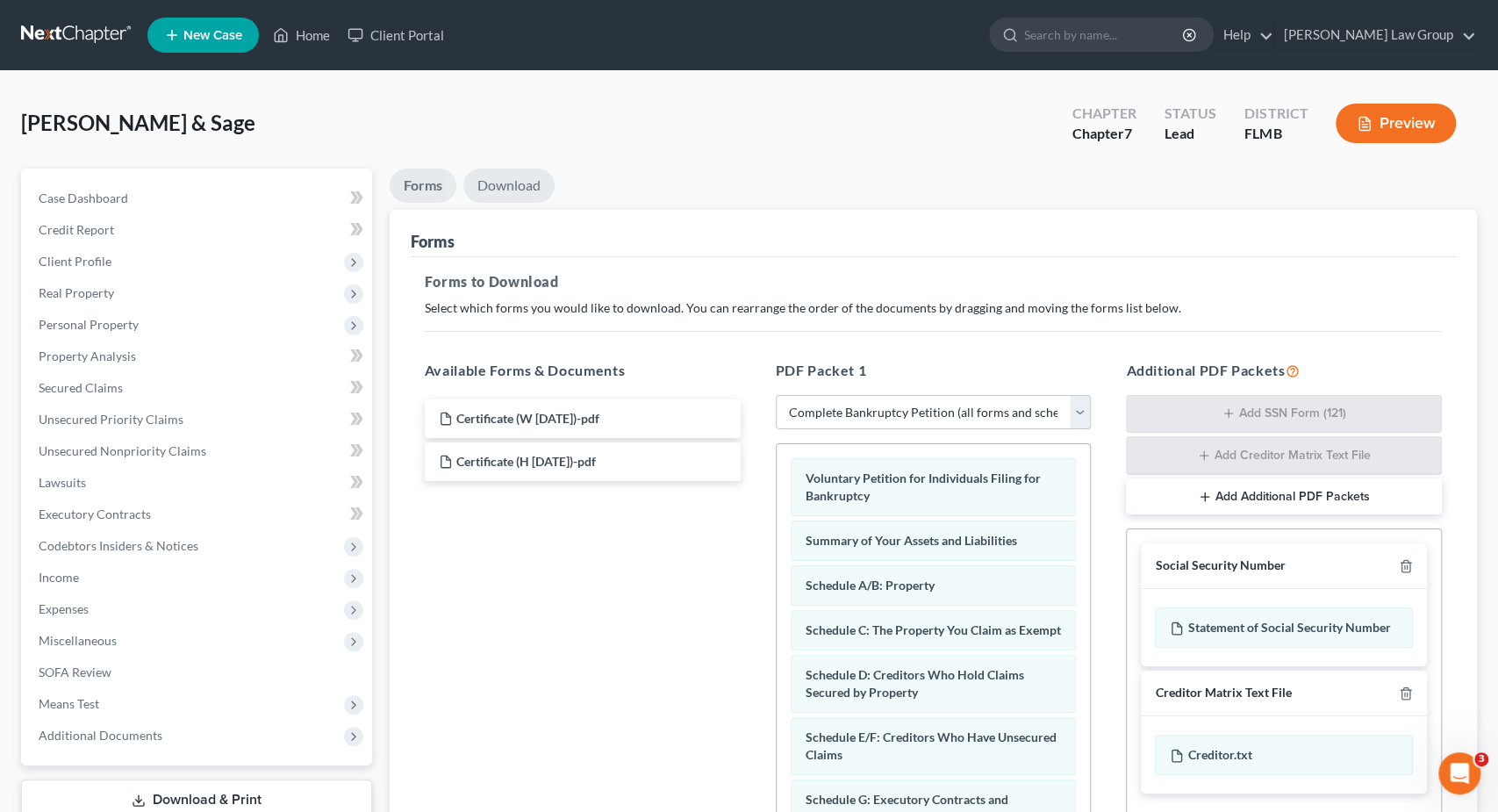
click at [519, 188] on link "Download" at bounding box center [509, 186] width 91 height 34
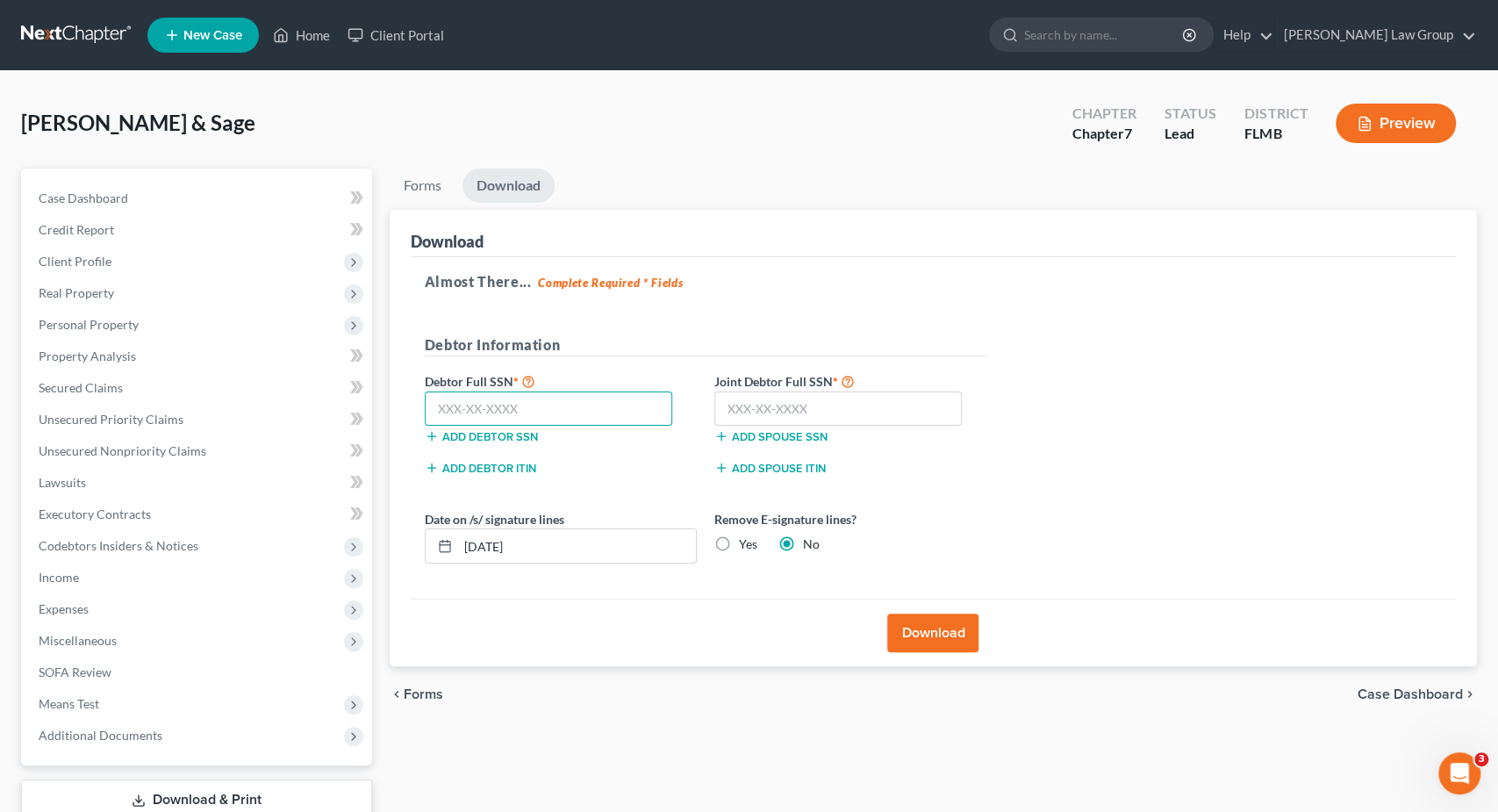
click at [536, 410] on input "text" at bounding box center [549, 409] width 249 height 35
type input "595-66-7660"
click at [818, 408] on input "text" at bounding box center [839, 409] width 249 height 35
type input "560-83-2312"
click at [497, 539] on input "10/08/2025" at bounding box center [577, 545] width 237 height 33
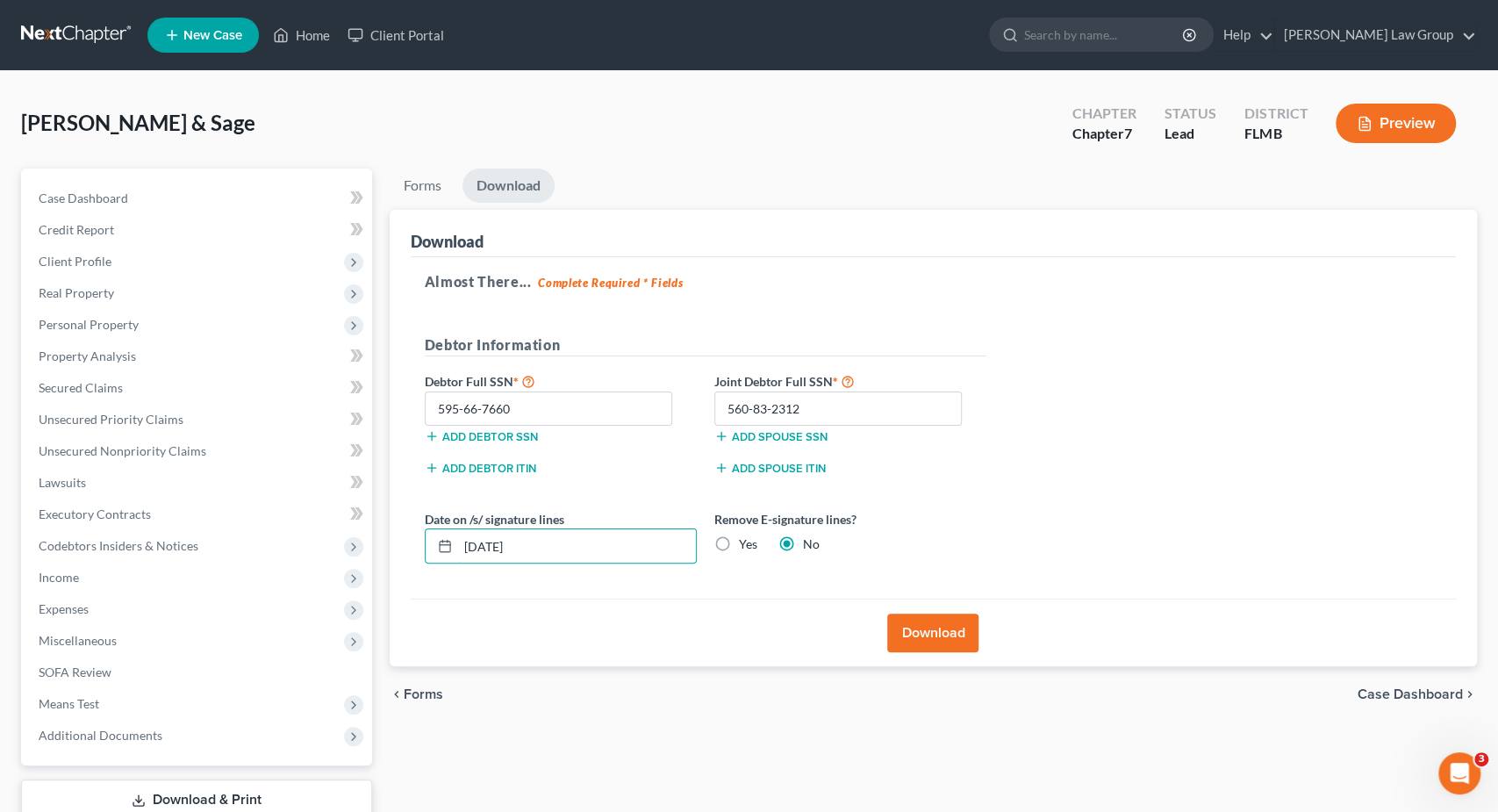
type input "10/03/2025"
click at [933, 631] on button "Download" at bounding box center [933, 632] width 91 height 39
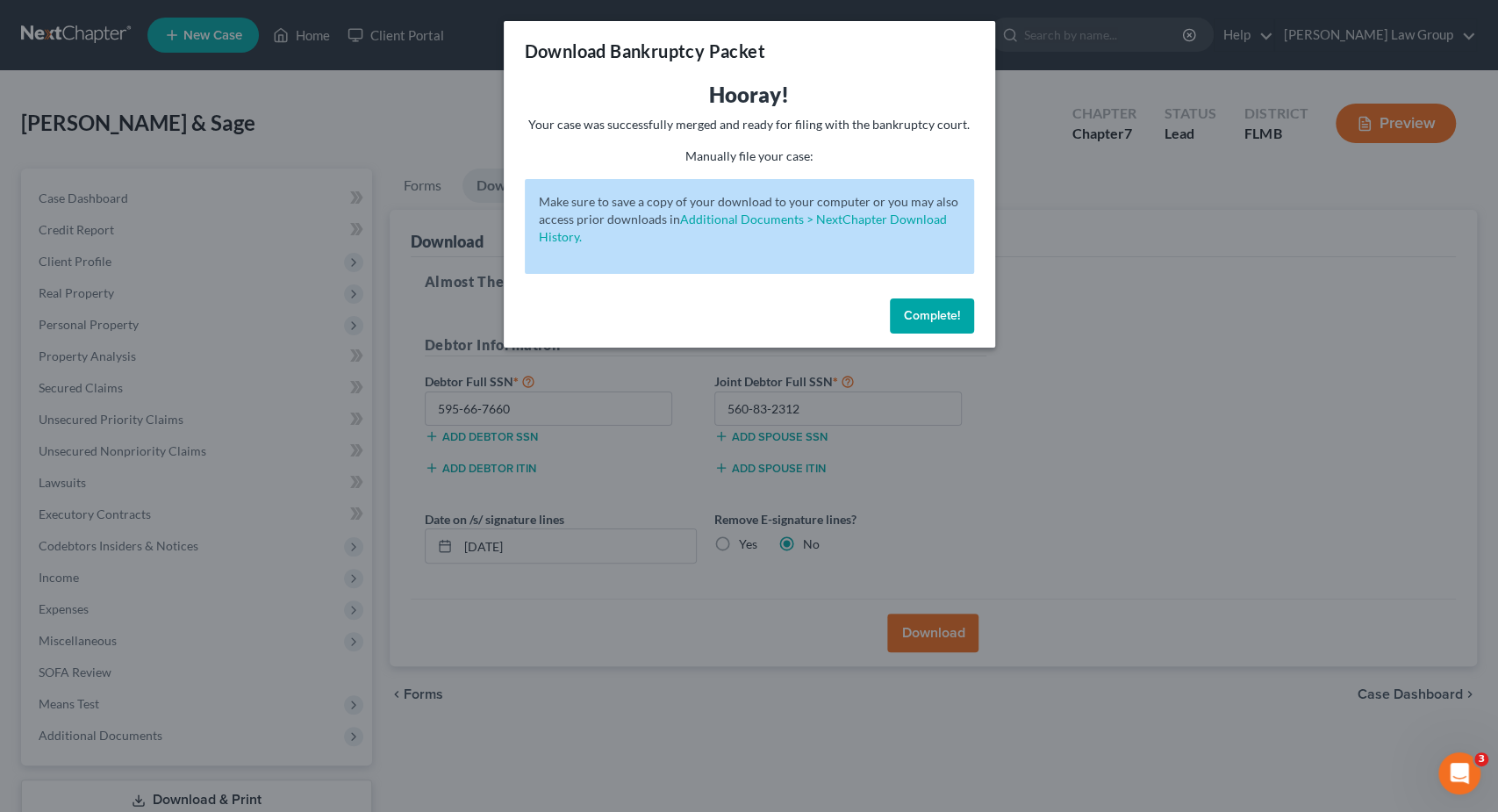
click at [947, 318] on span "Complete!" at bounding box center [933, 316] width 57 height 15
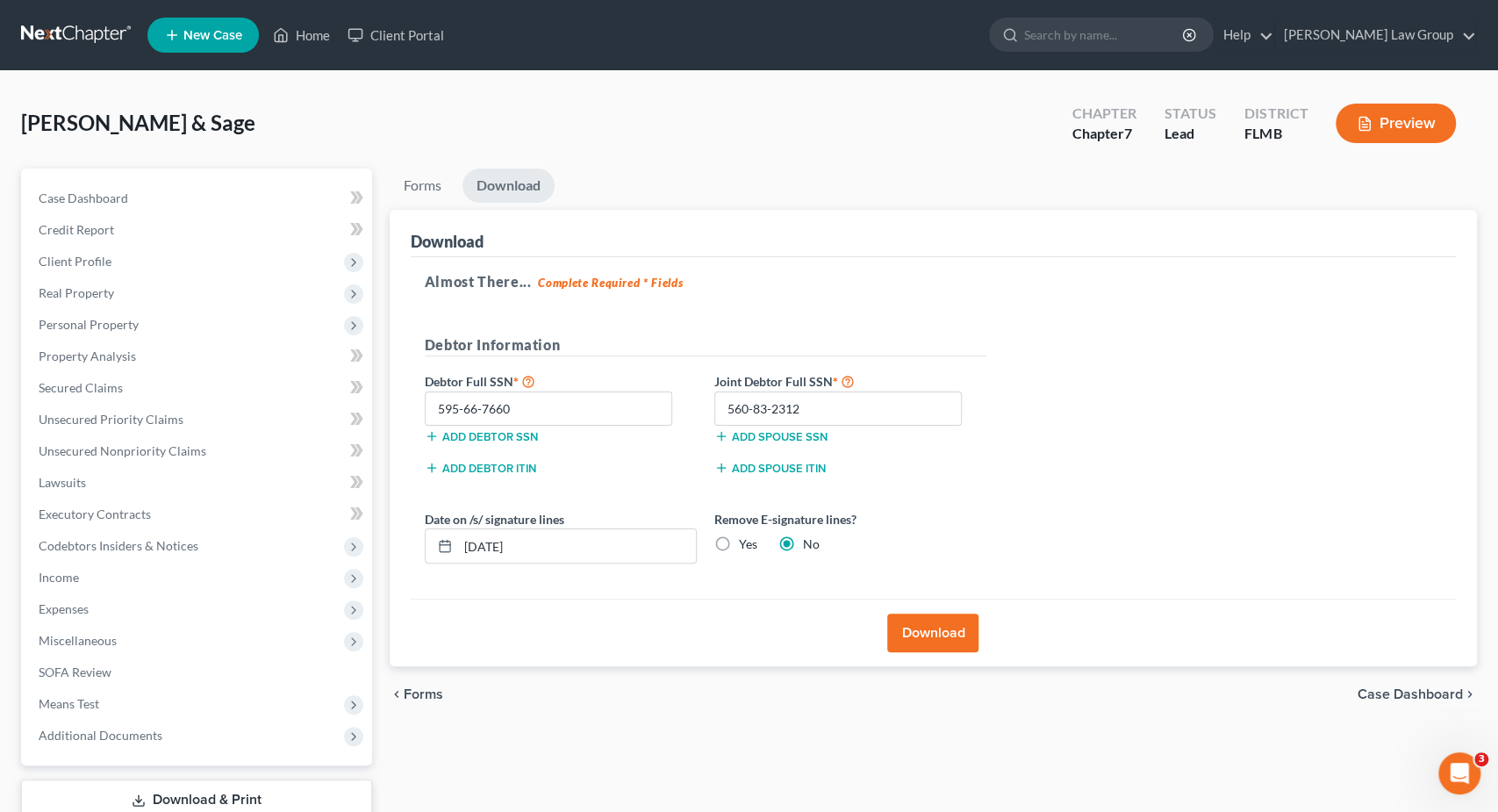
click at [933, 629] on button "Download" at bounding box center [933, 632] width 91 height 39
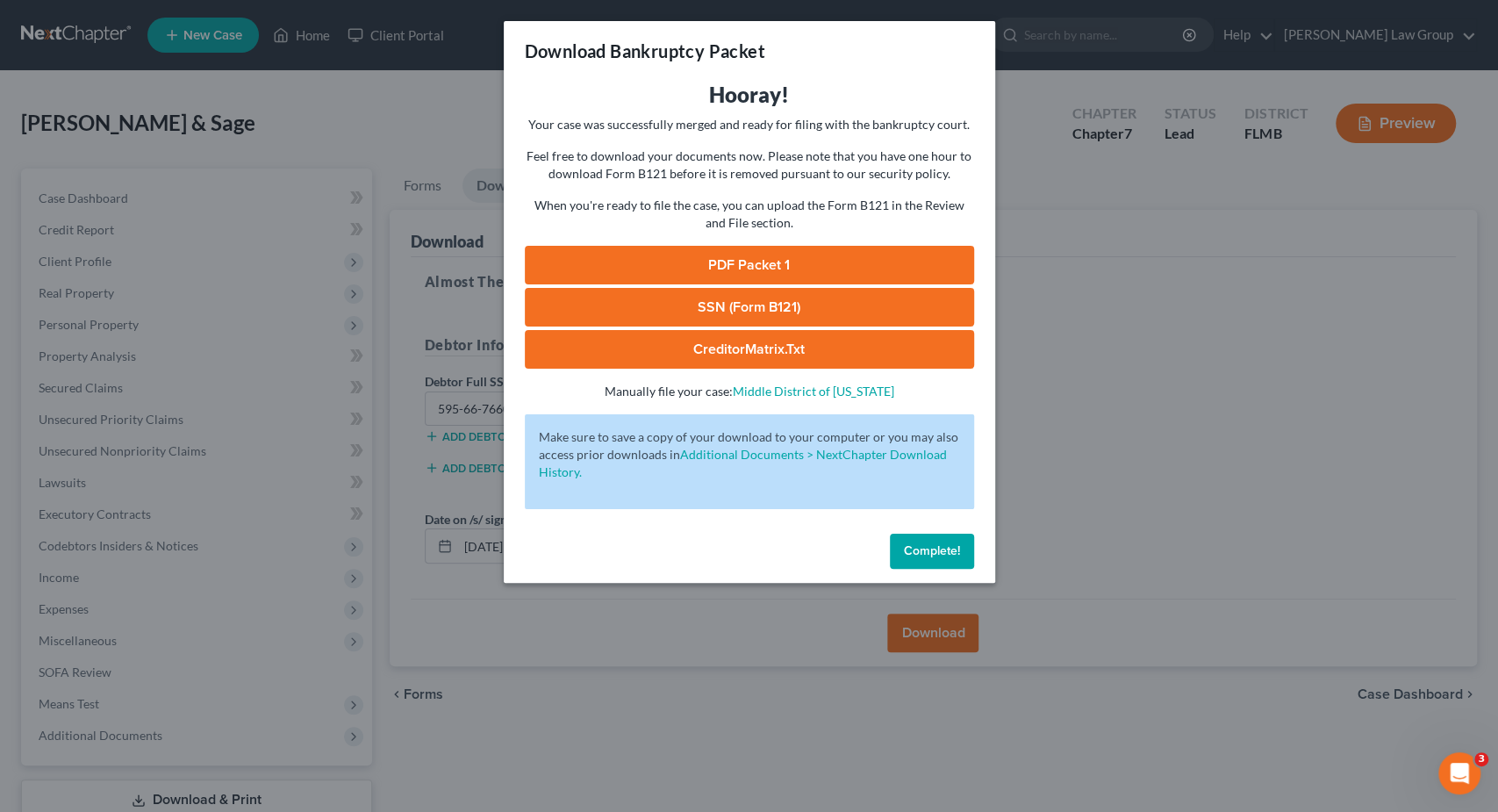
click at [777, 268] on link "PDF Packet 1" at bounding box center [749, 265] width 449 height 39
click at [767, 306] on link "SSN (Form B121)" at bounding box center [749, 307] width 449 height 39
click at [805, 349] on link "CreditorMatrix.txt" at bounding box center [749, 349] width 449 height 39
click at [942, 562] on button "Complete!" at bounding box center [932, 550] width 84 height 35
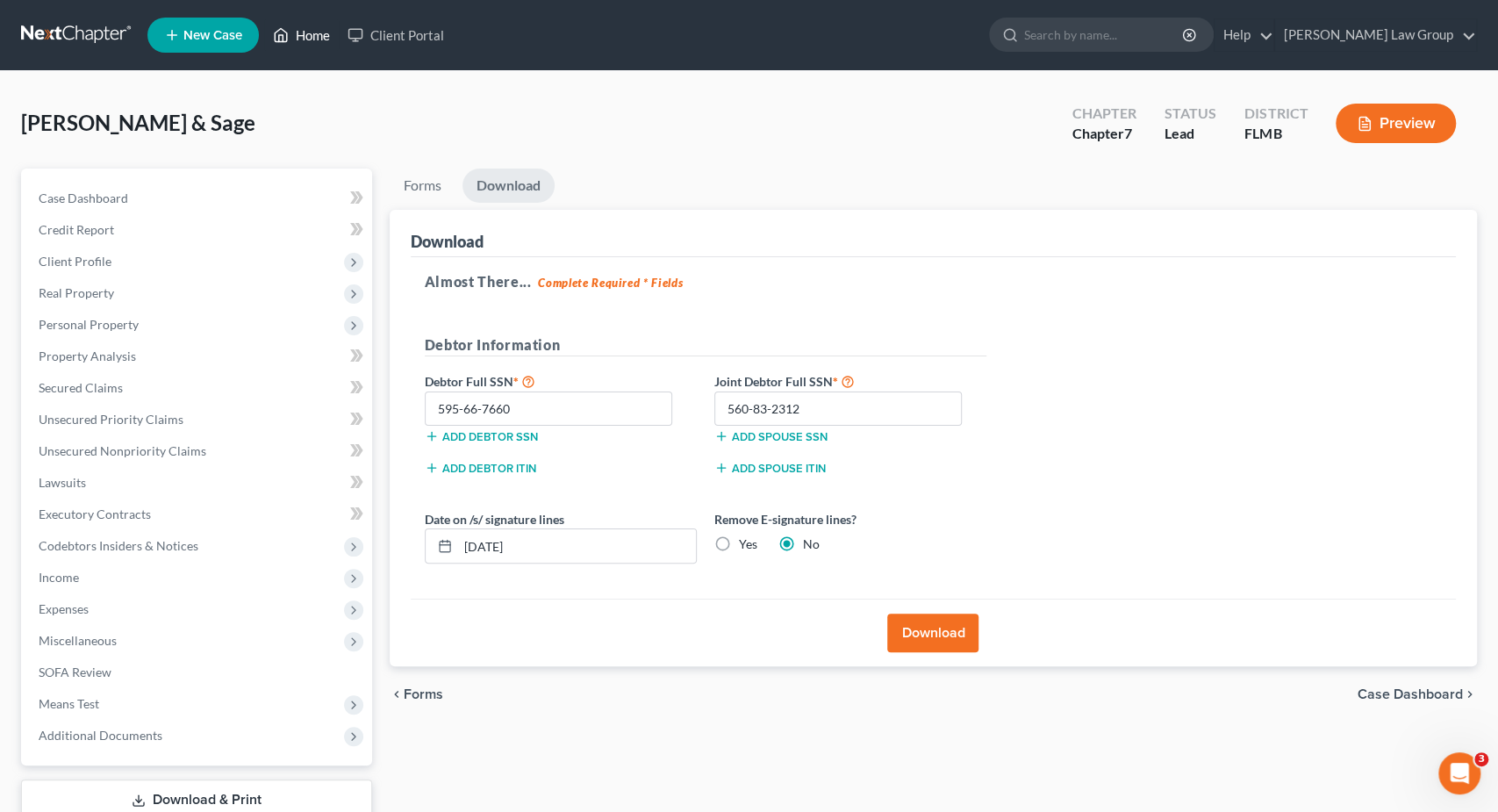
click at [281, 38] on polyline at bounding box center [281, 38] width 5 height 7
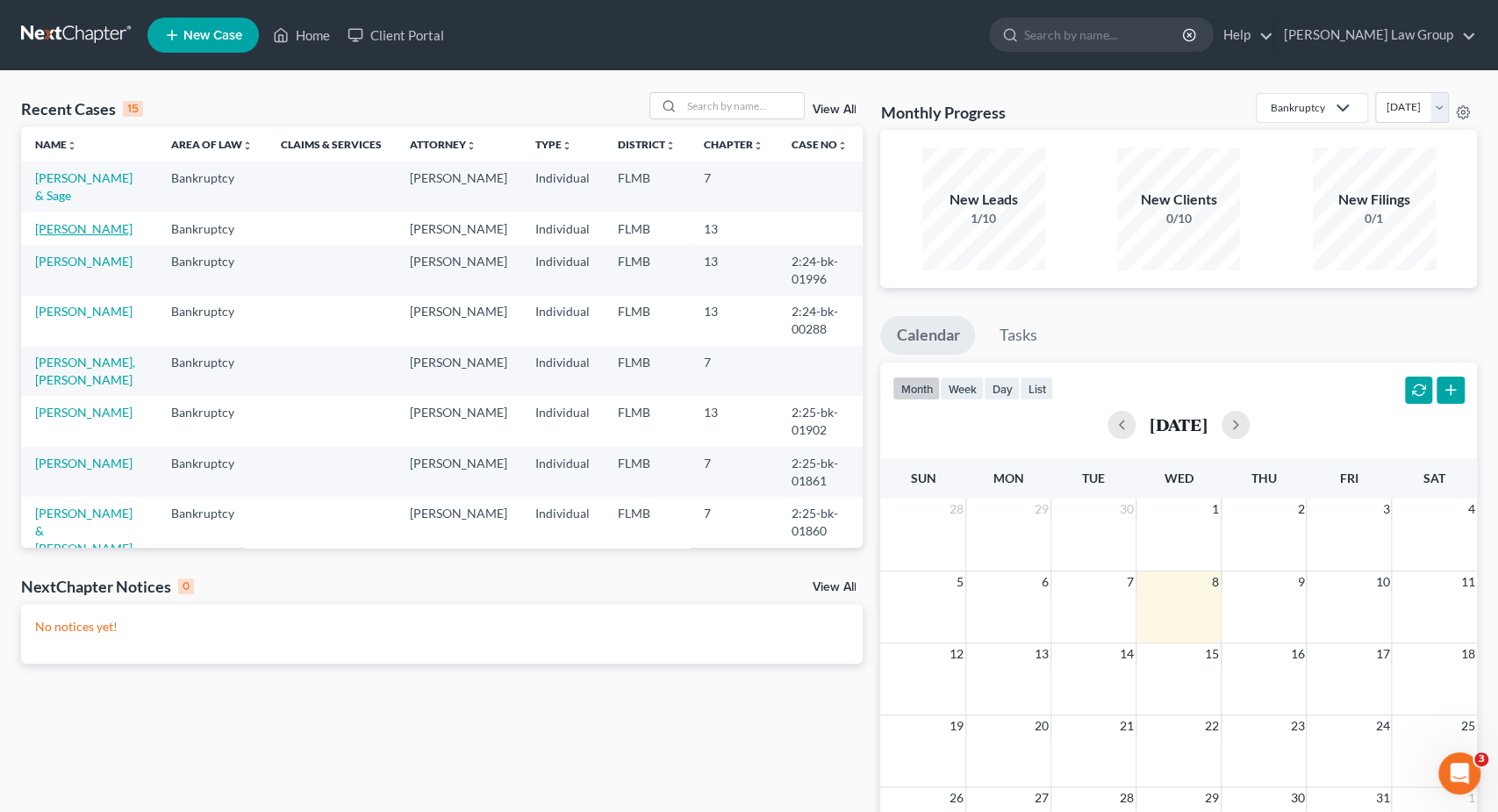
click at [92, 221] on link "Biagi, Dominick" at bounding box center [83, 229] width 97 height 15
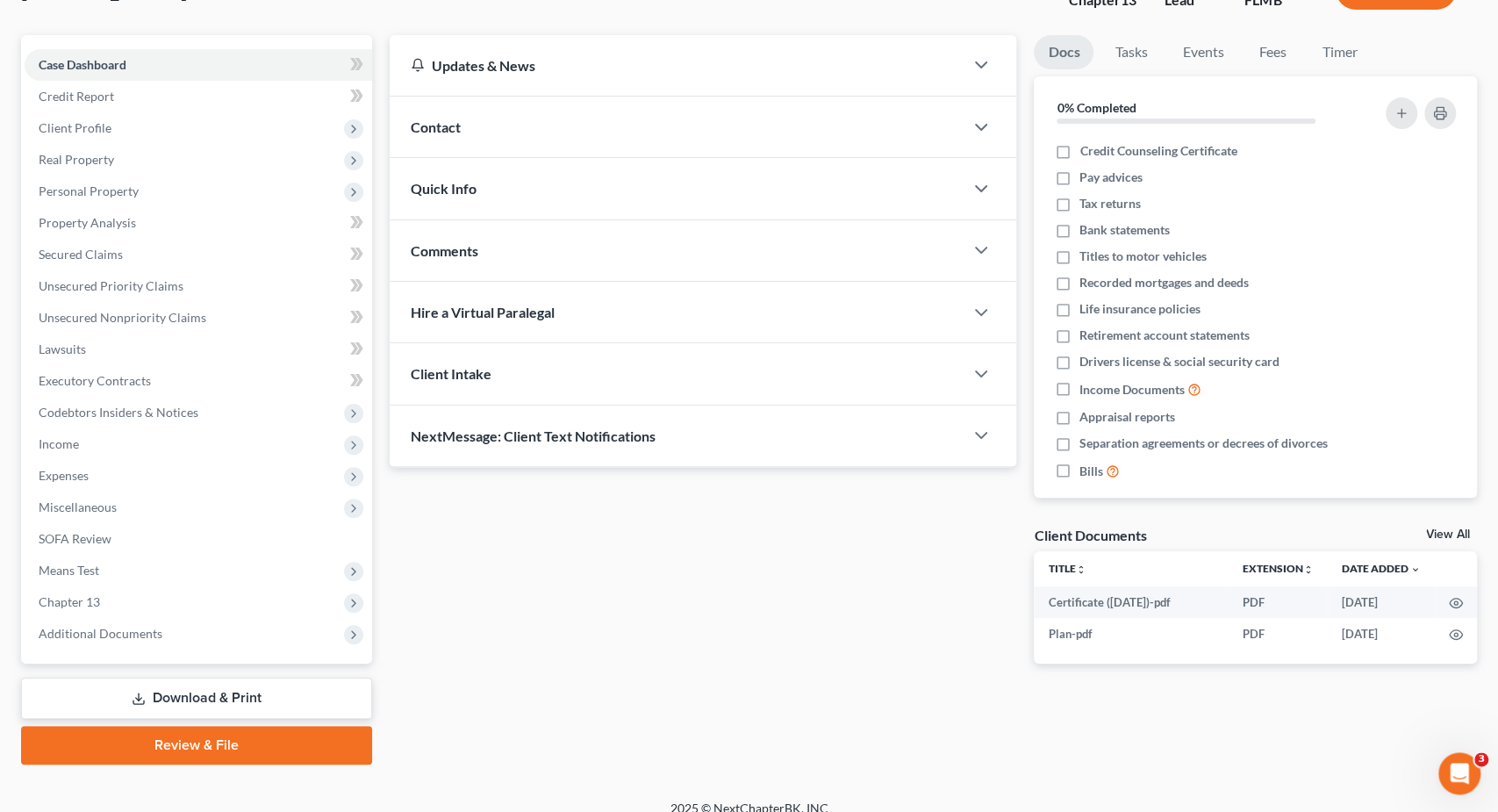
scroll to position [149, 0]
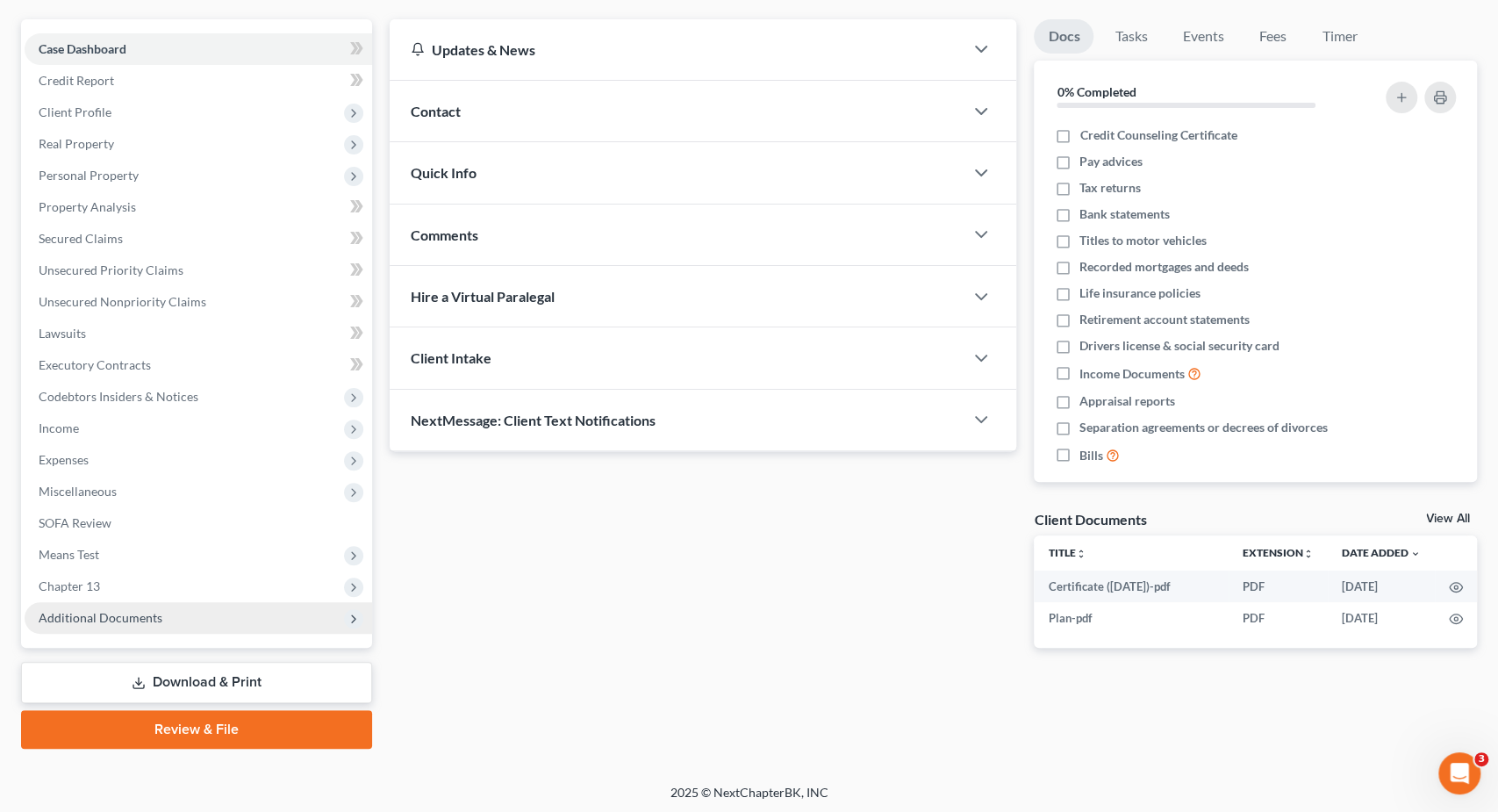
click at [173, 620] on span "Additional Documents" at bounding box center [198, 618] width 348 height 32
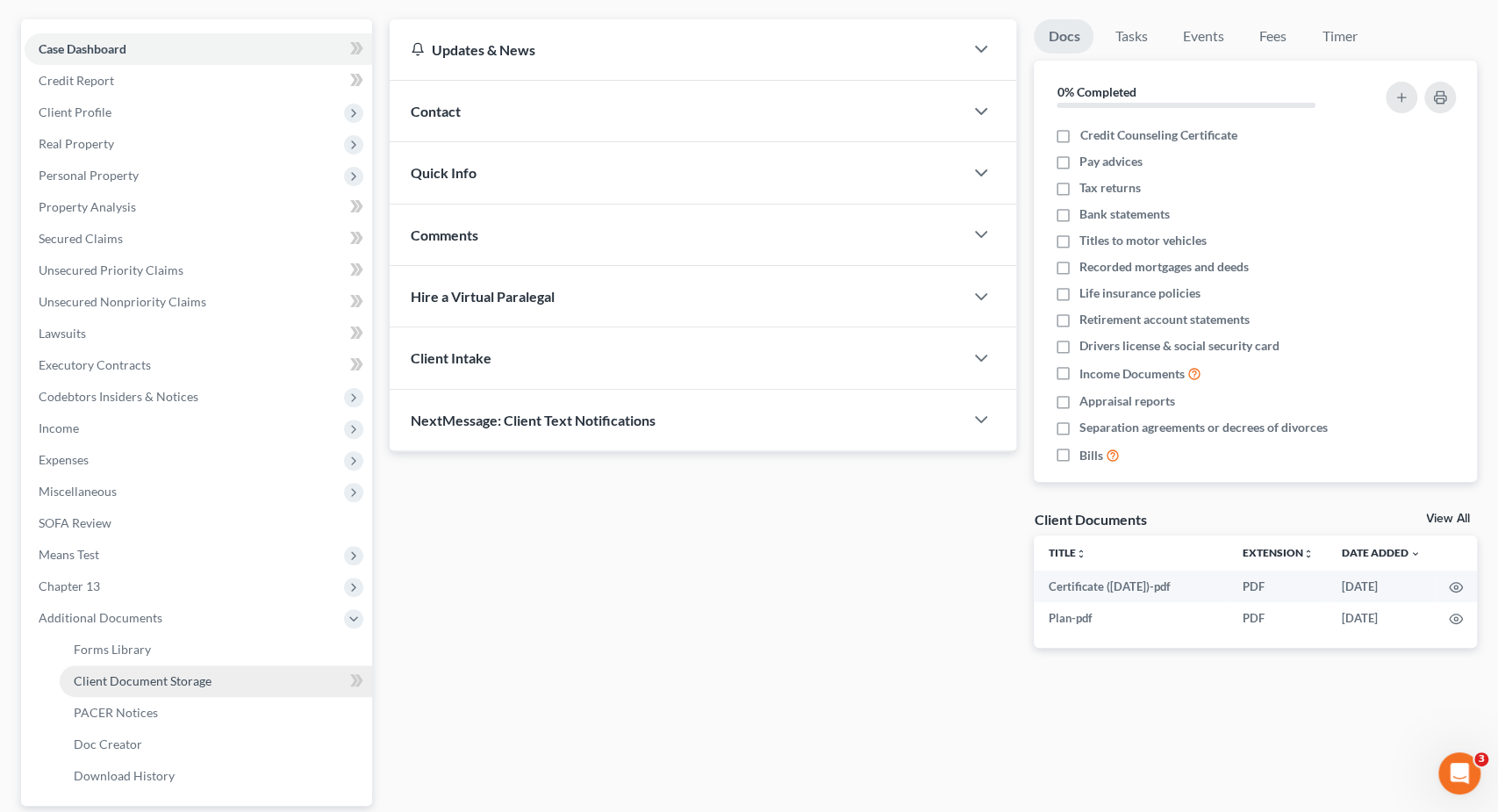
click at [191, 683] on span "Client Document Storage" at bounding box center [142, 681] width 138 height 15
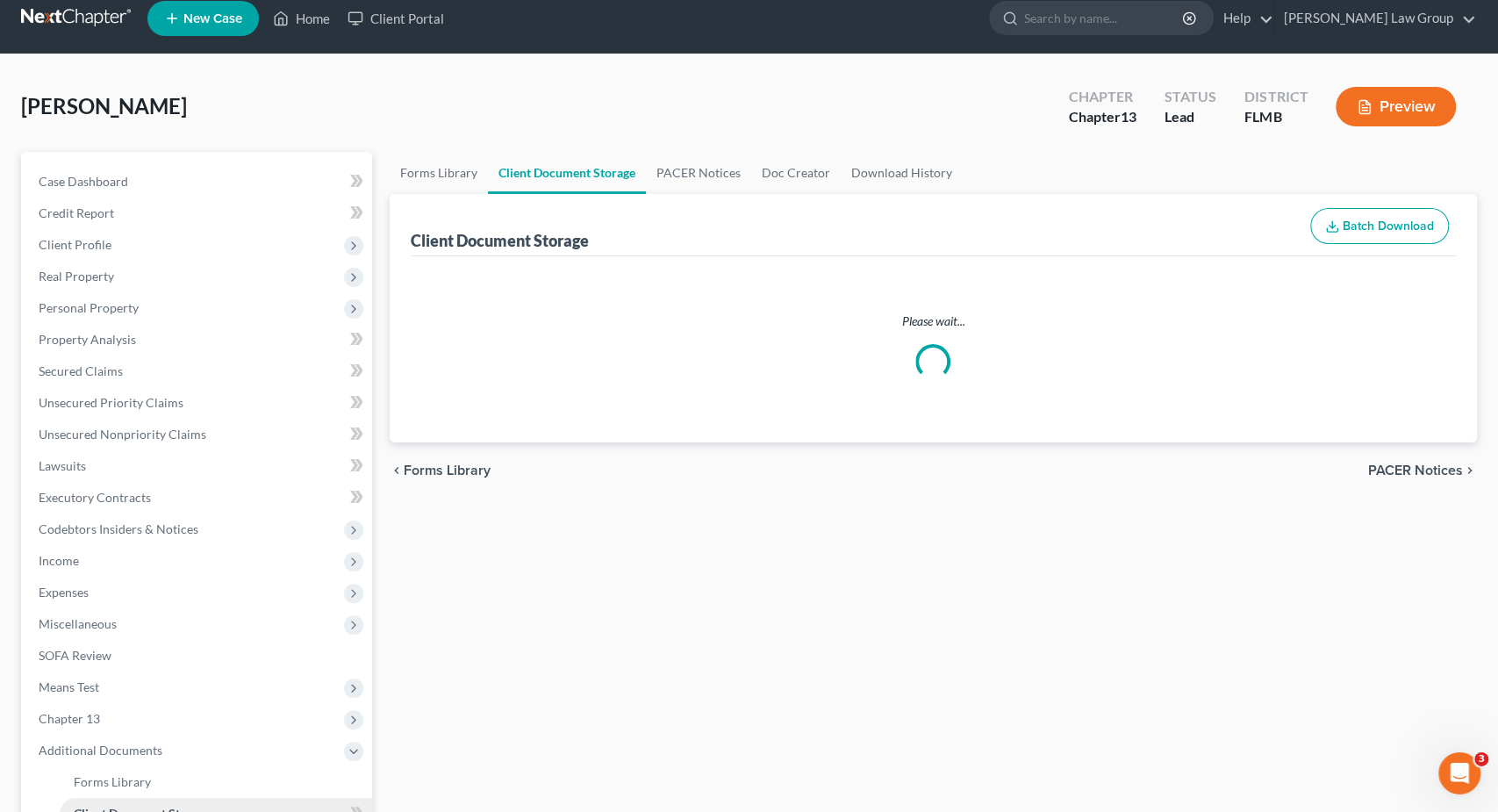
select select "12"
select select "9"
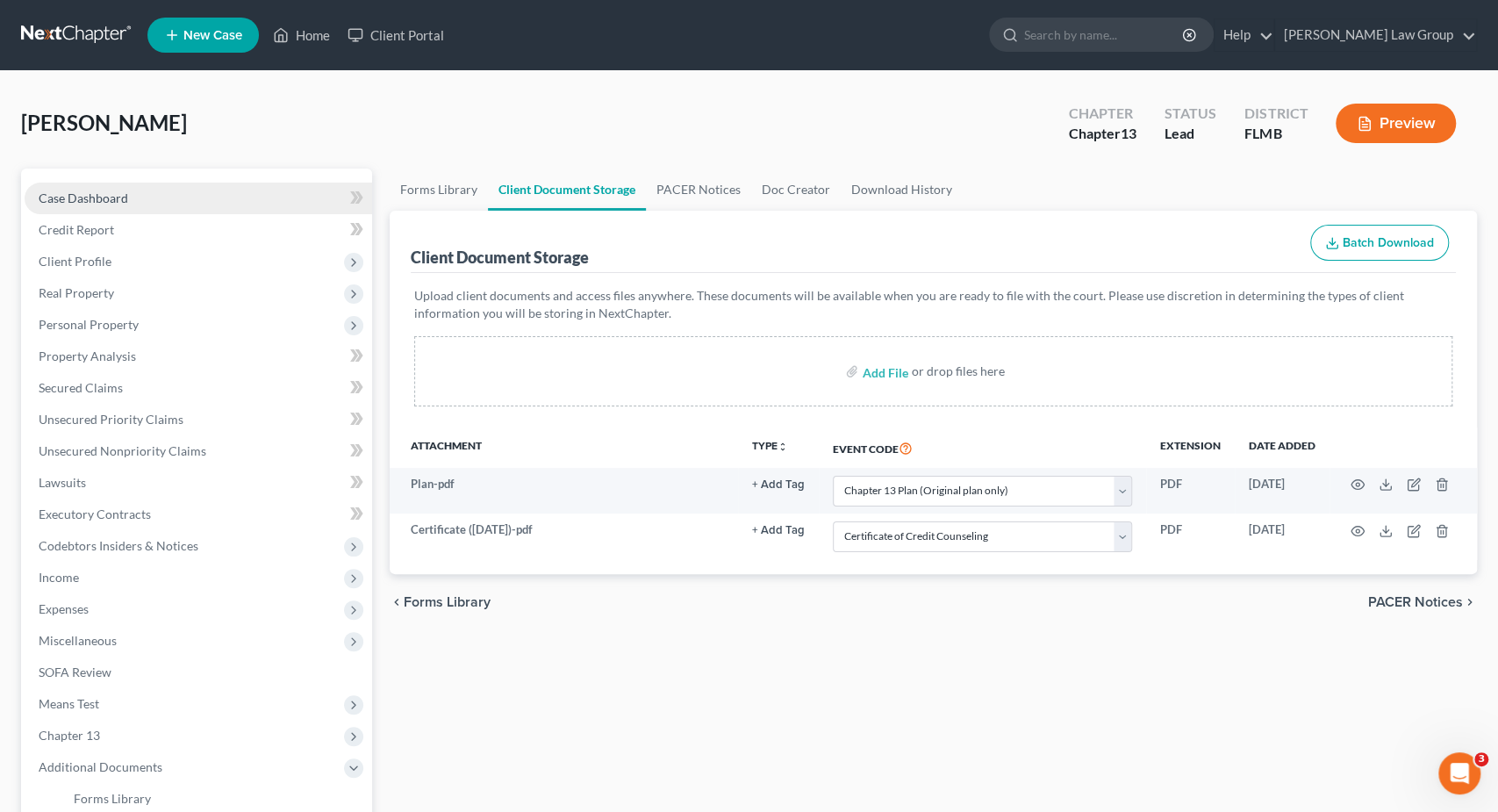
click at [125, 196] on span "Case Dashboard" at bounding box center [83, 198] width 90 height 15
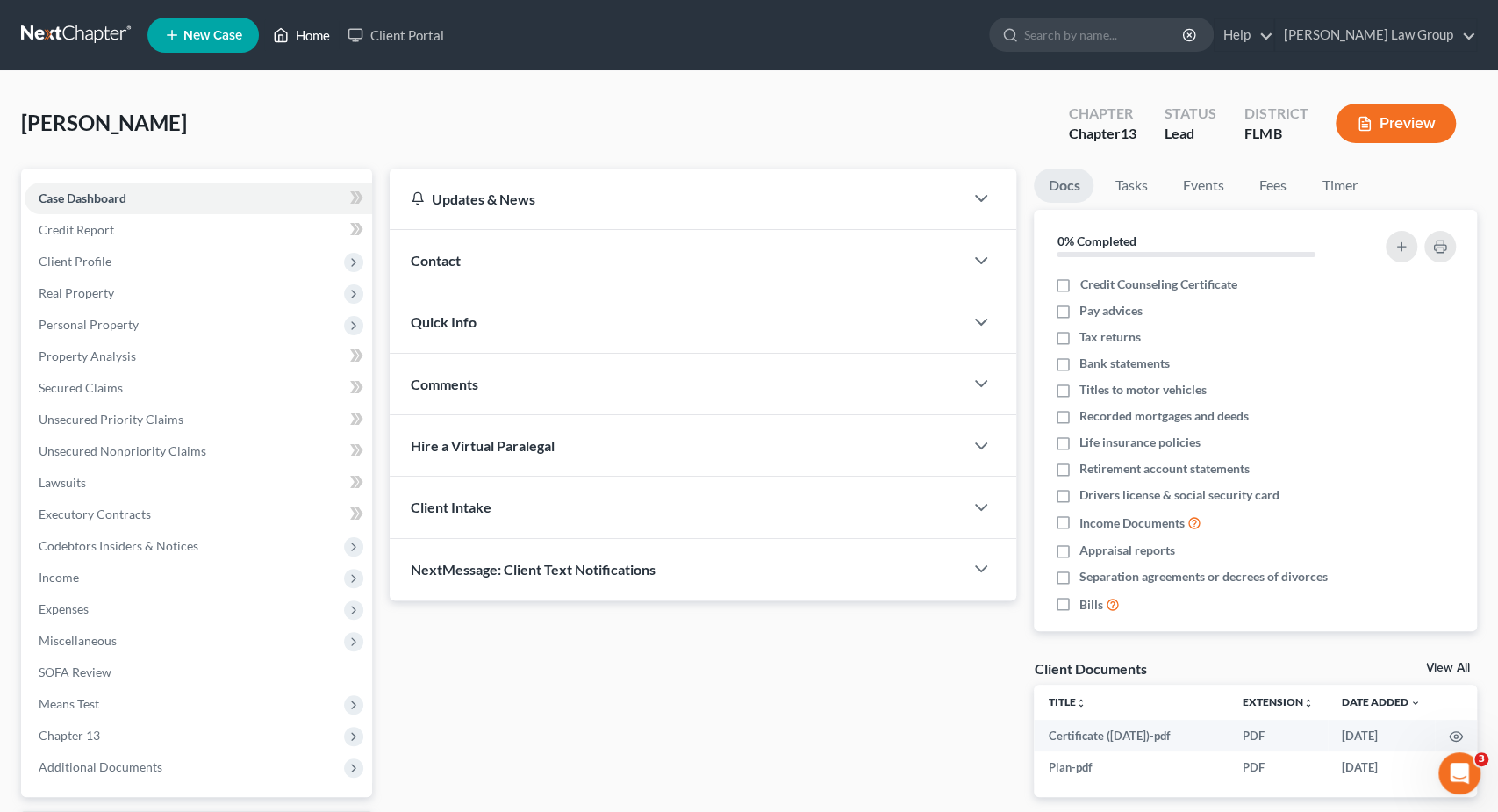
click at [315, 24] on link "Home" at bounding box center [301, 35] width 74 height 32
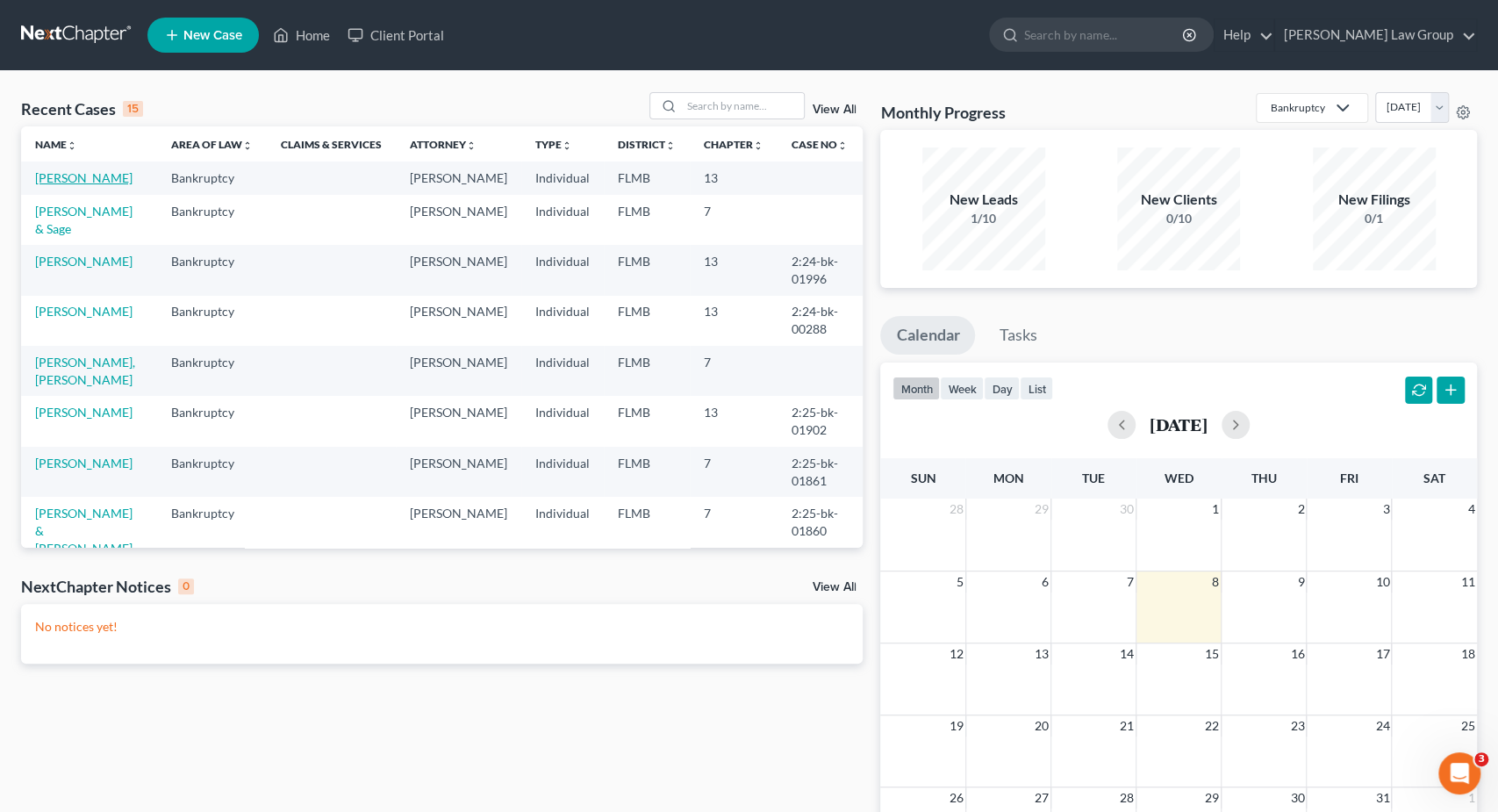
click at [110, 174] on link "Biagi, Dominick" at bounding box center [83, 178] width 97 height 15
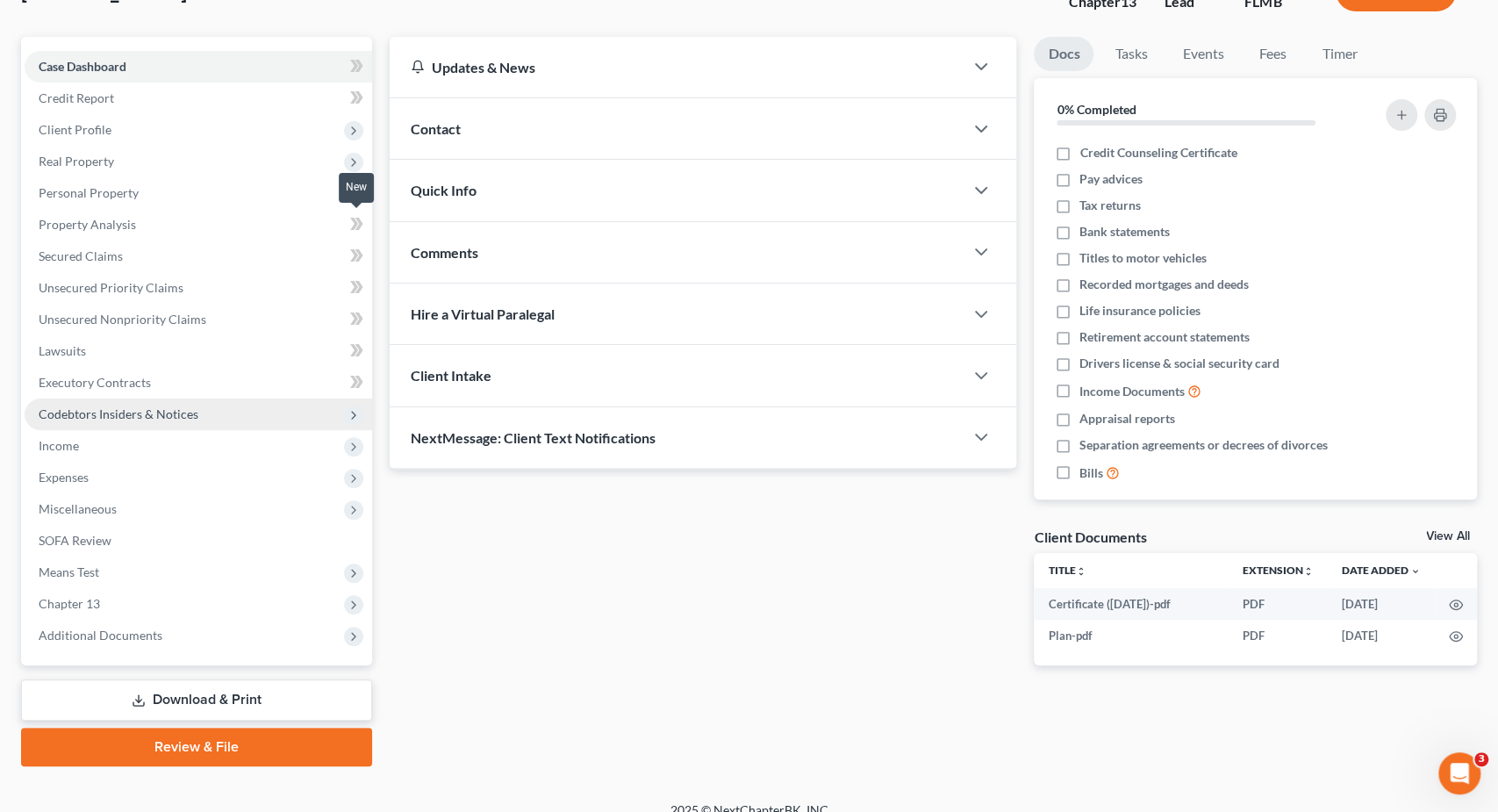
scroll to position [149, 0]
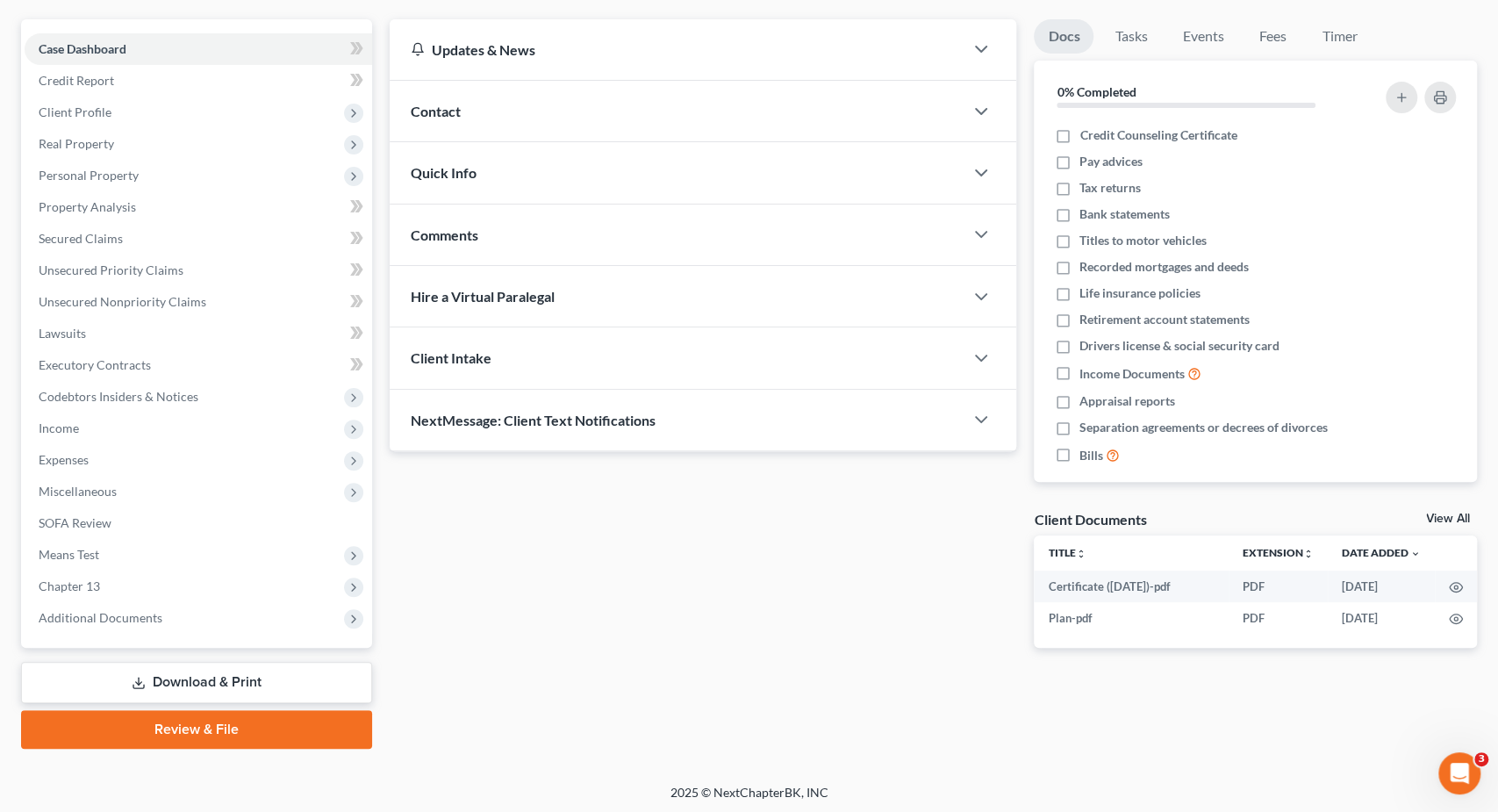
drag, startPoint x: 601, startPoint y: 699, endPoint x: 534, endPoint y: 676, distance: 70.8
click at [600, 698] on div "Updates & News × District Notes Take a look at NextChapter's District Notes to …" at bounding box center [933, 383] width 1105 height 729
click at [224, 625] on span "Additional Documents" at bounding box center [198, 618] width 348 height 32
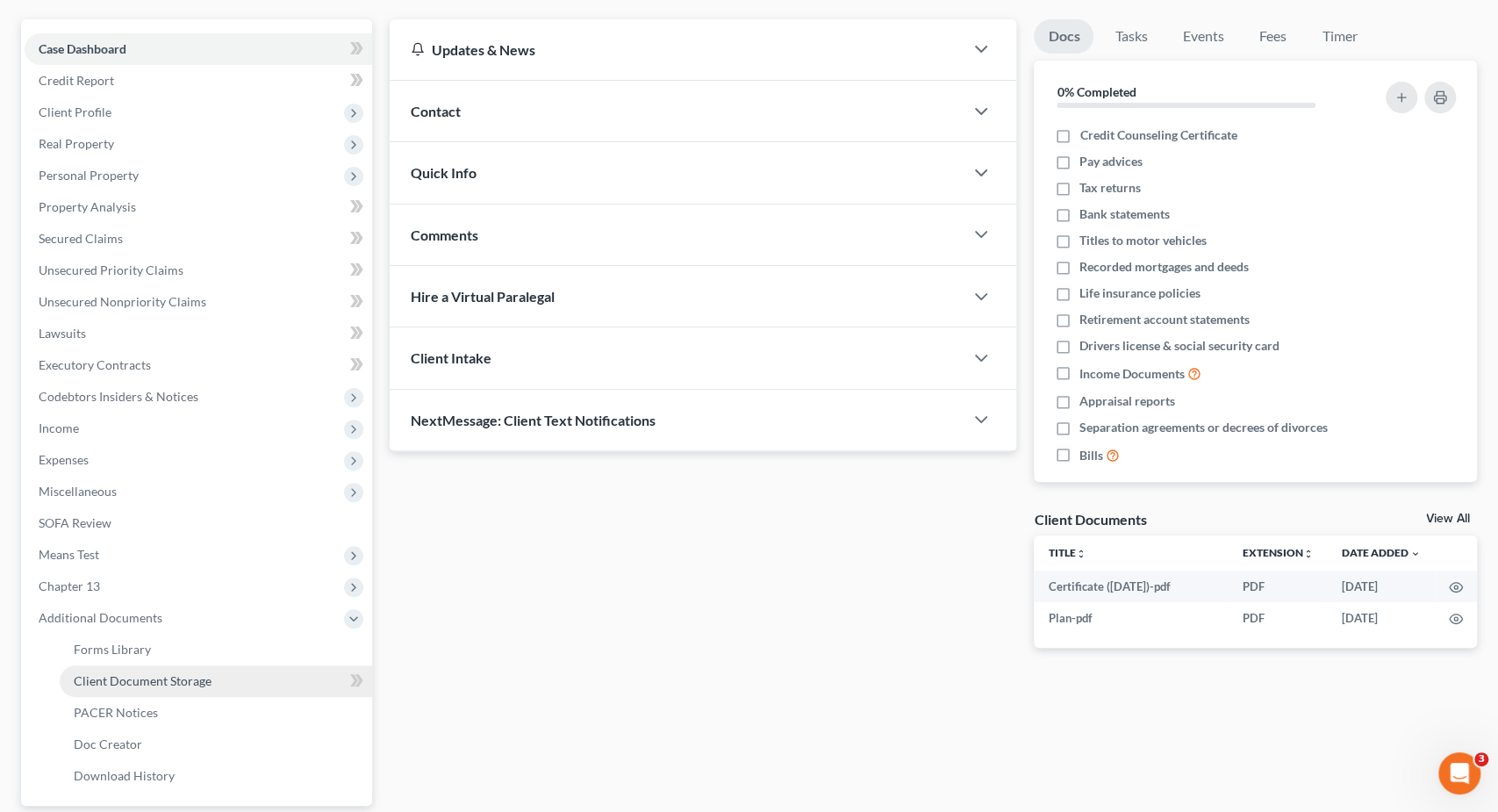
click at [250, 675] on link "Client Document Storage" at bounding box center [216, 681] width 313 height 32
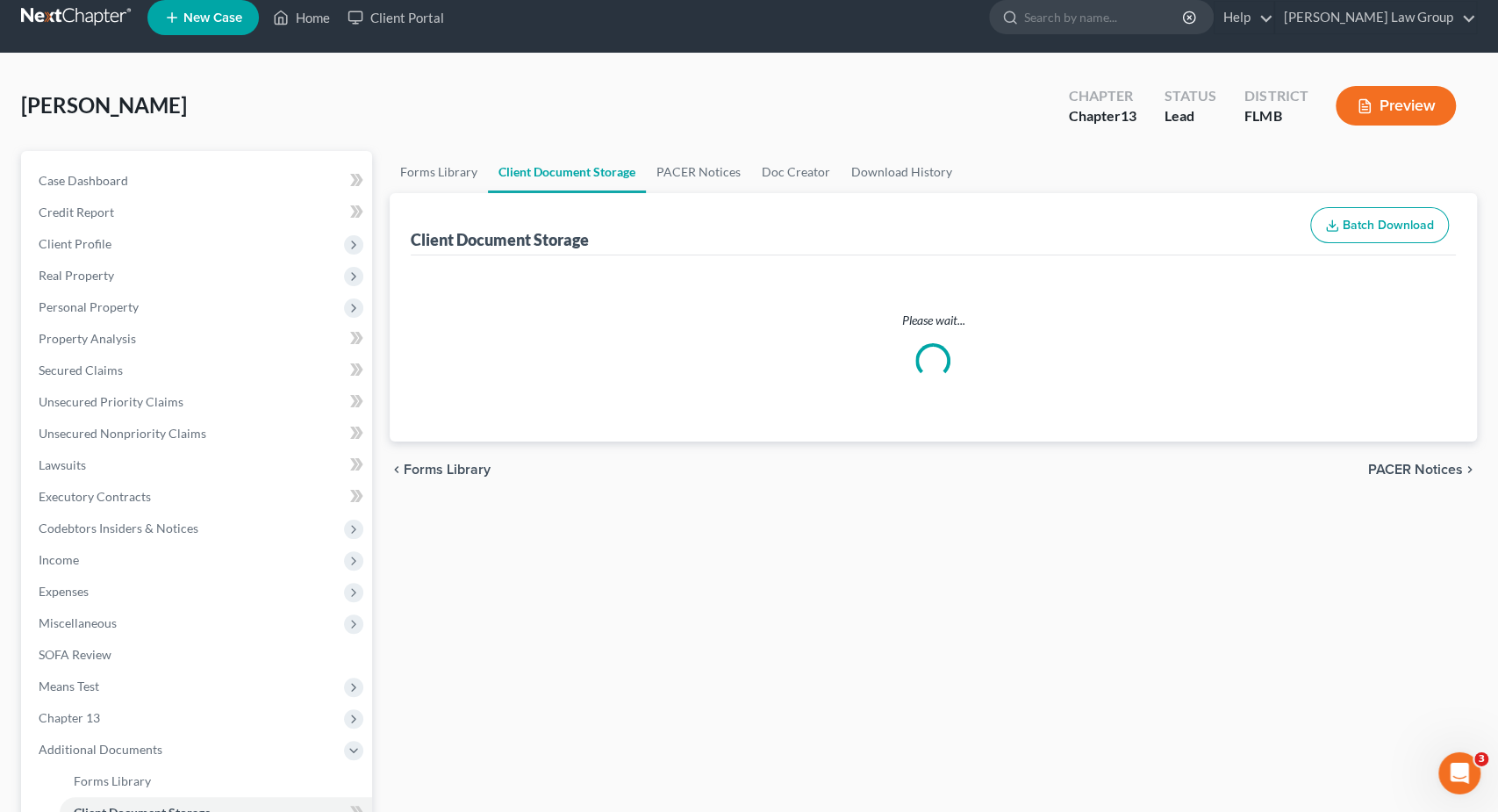
select select "12"
select select "9"
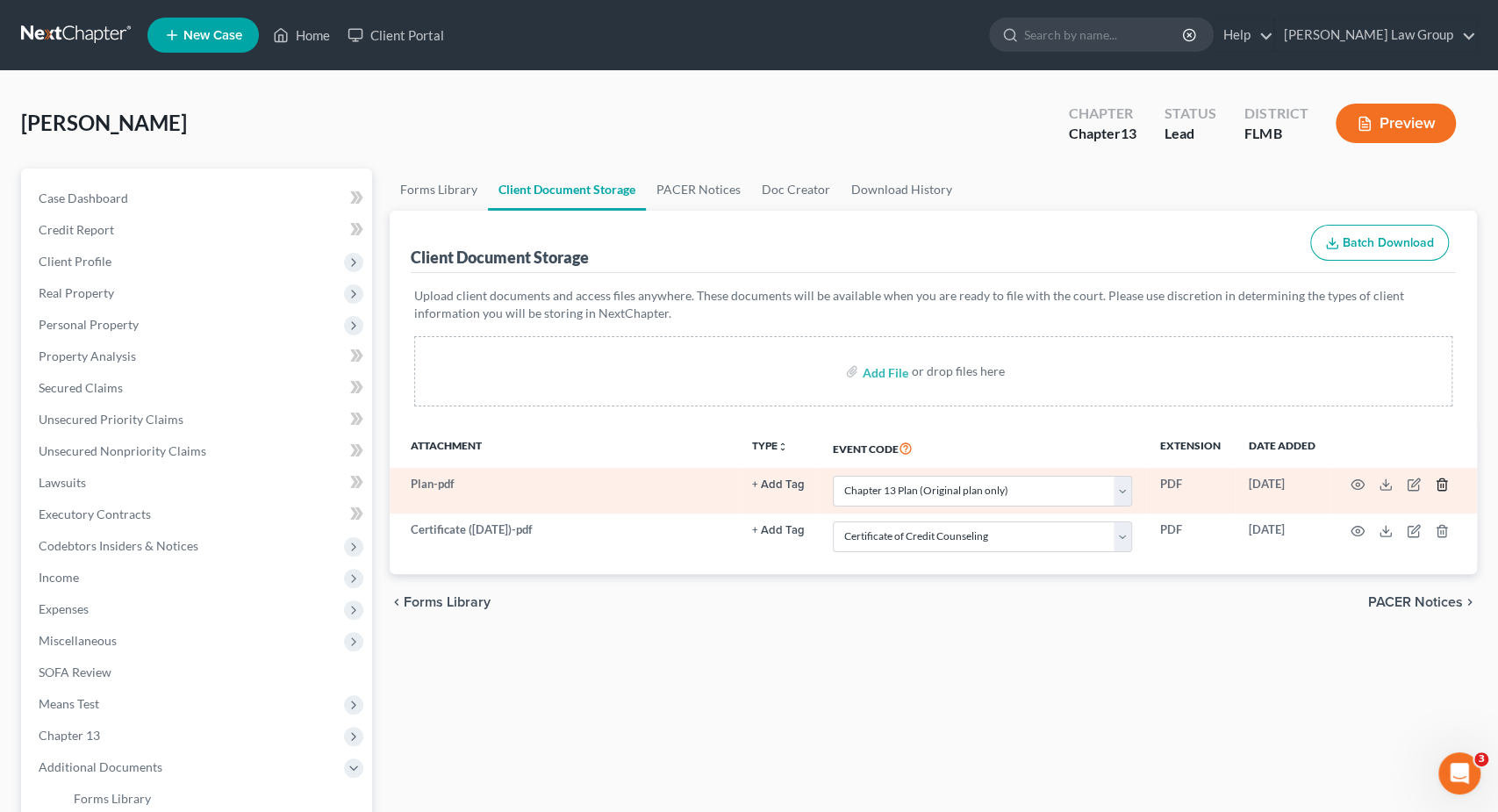
click at [1438, 486] on icon "button" at bounding box center [1441, 485] width 8 height 11
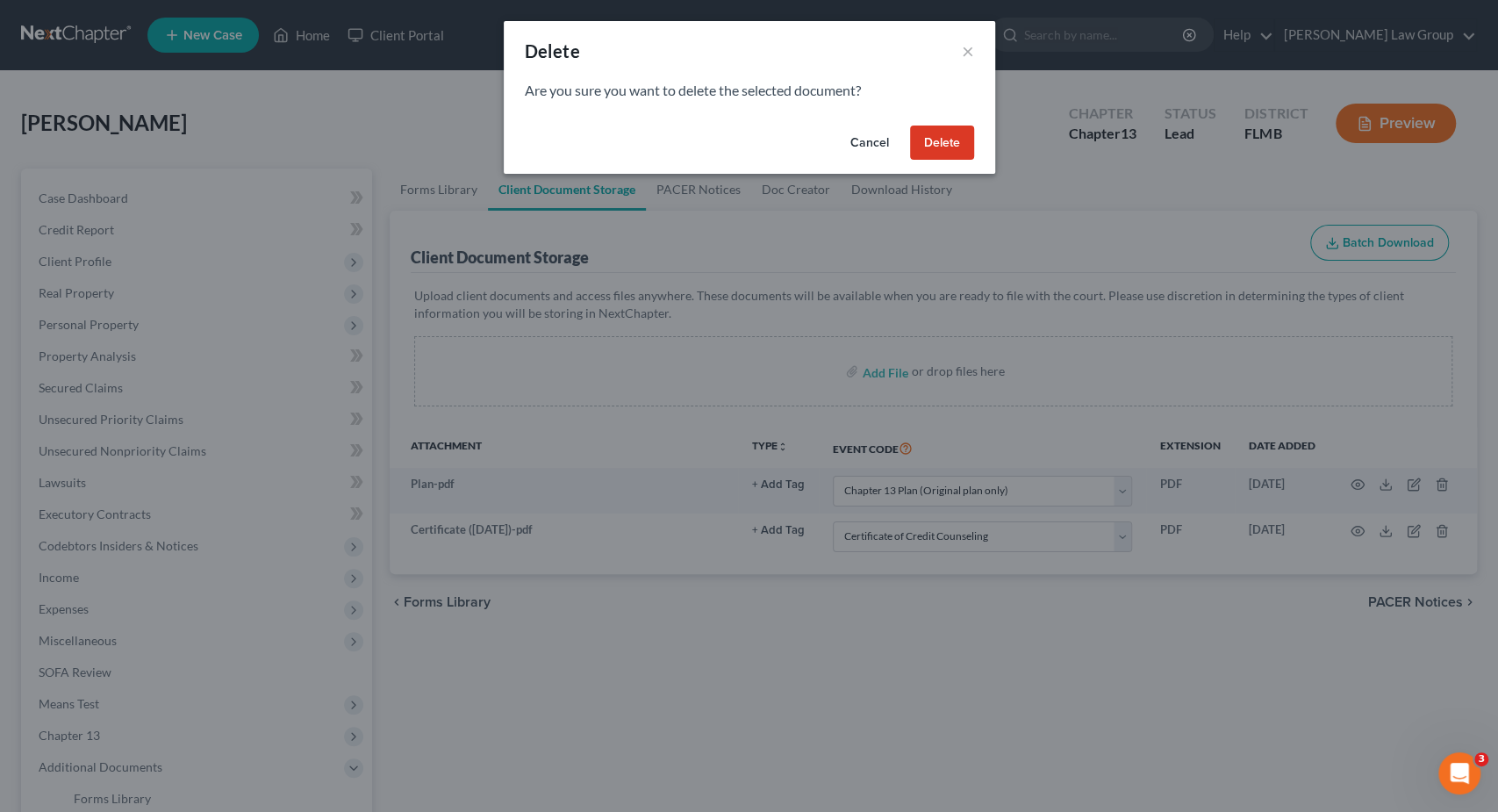
click at [944, 135] on button "Delete" at bounding box center [942, 142] width 64 height 35
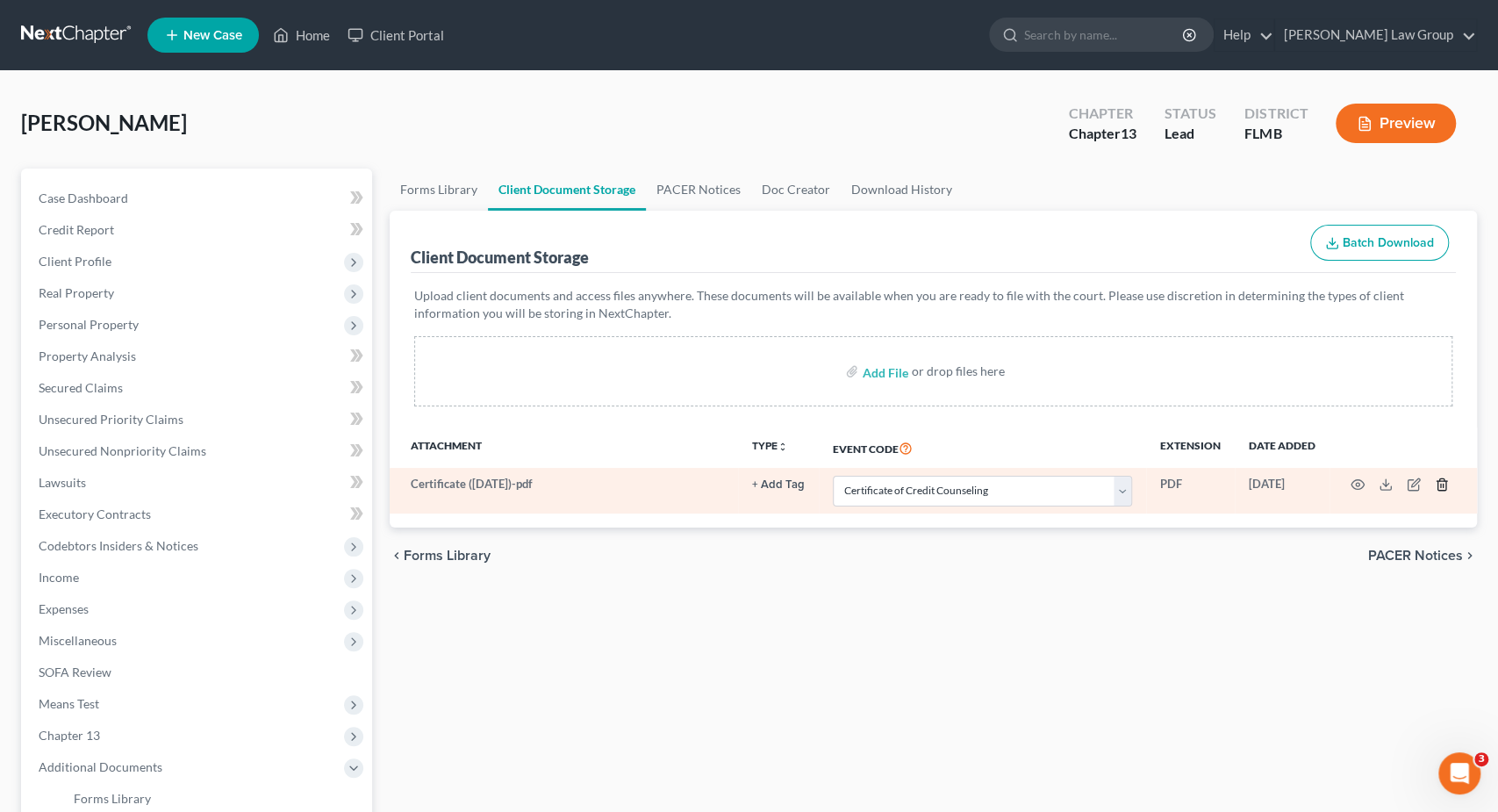
click at [1445, 482] on icon "button" at bounding box center [1441, 484] width 14 height 14
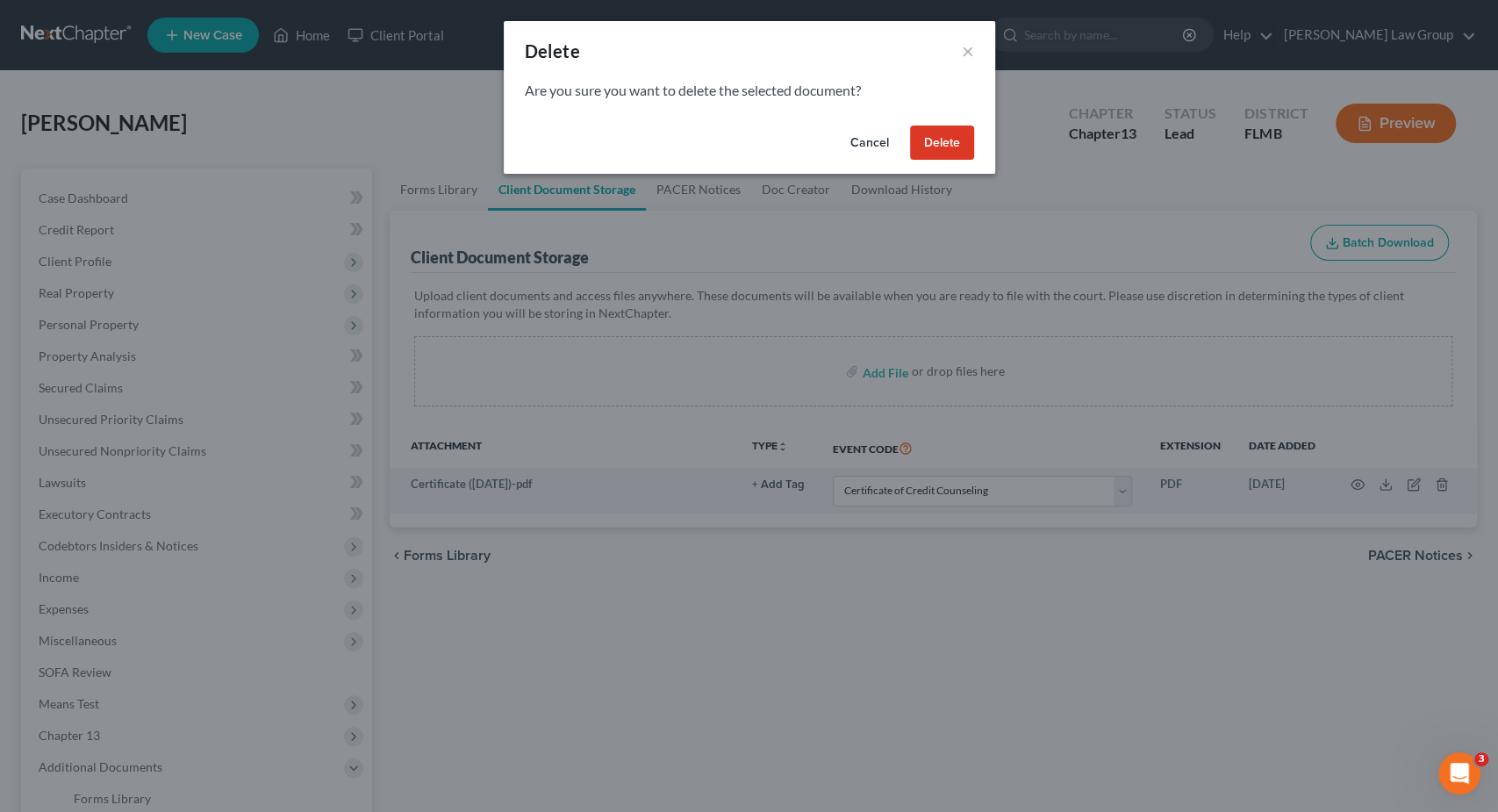
click at [954, 154] on button "Delete" at bounding box center [942, 142] width 64 height 35
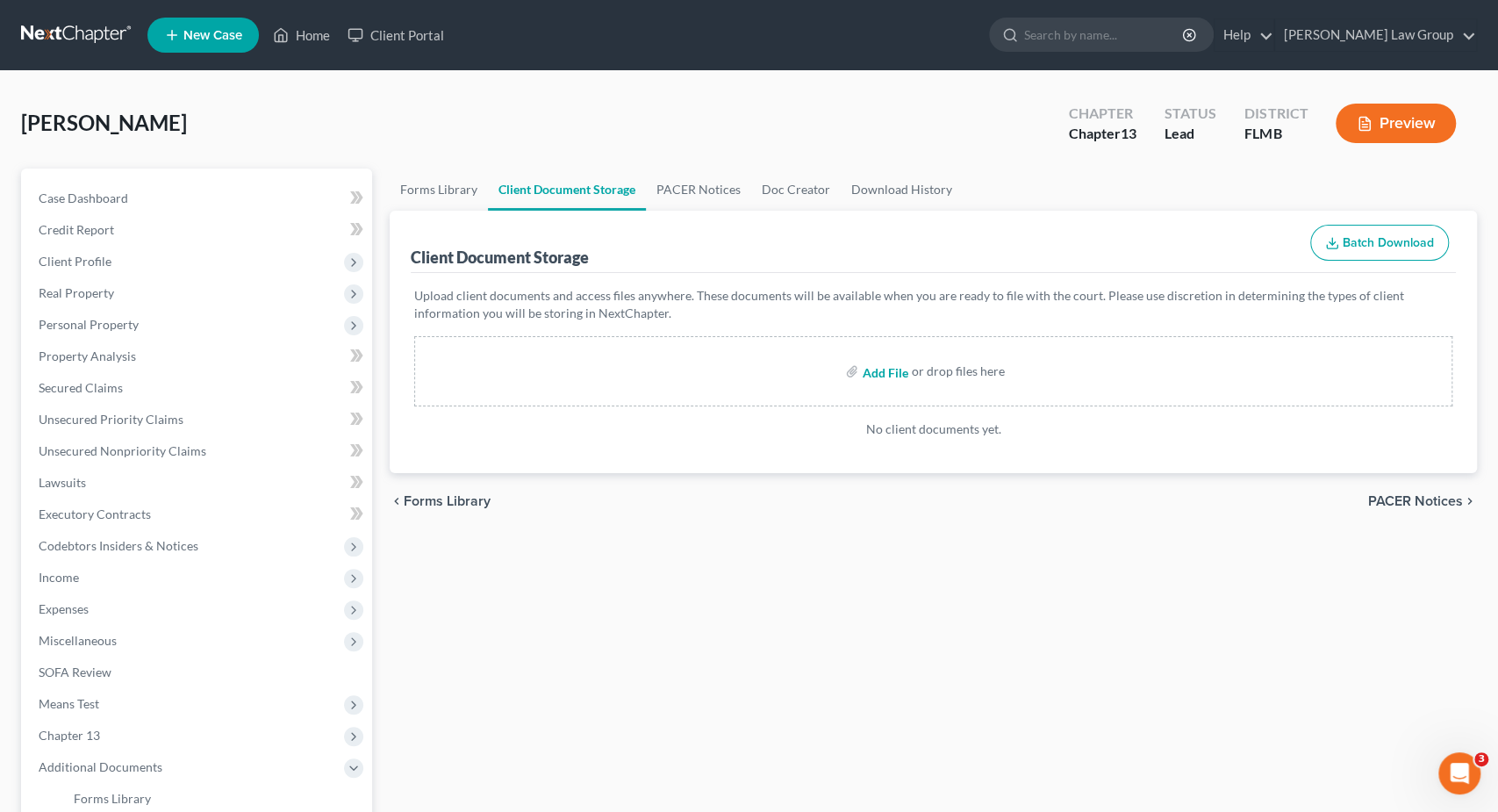
click at [899, 369] on input "file" at bounding box center [883, 371] width 42 height 32
type input "C:\fakepath\Certificate (9-25-2025).pdf"
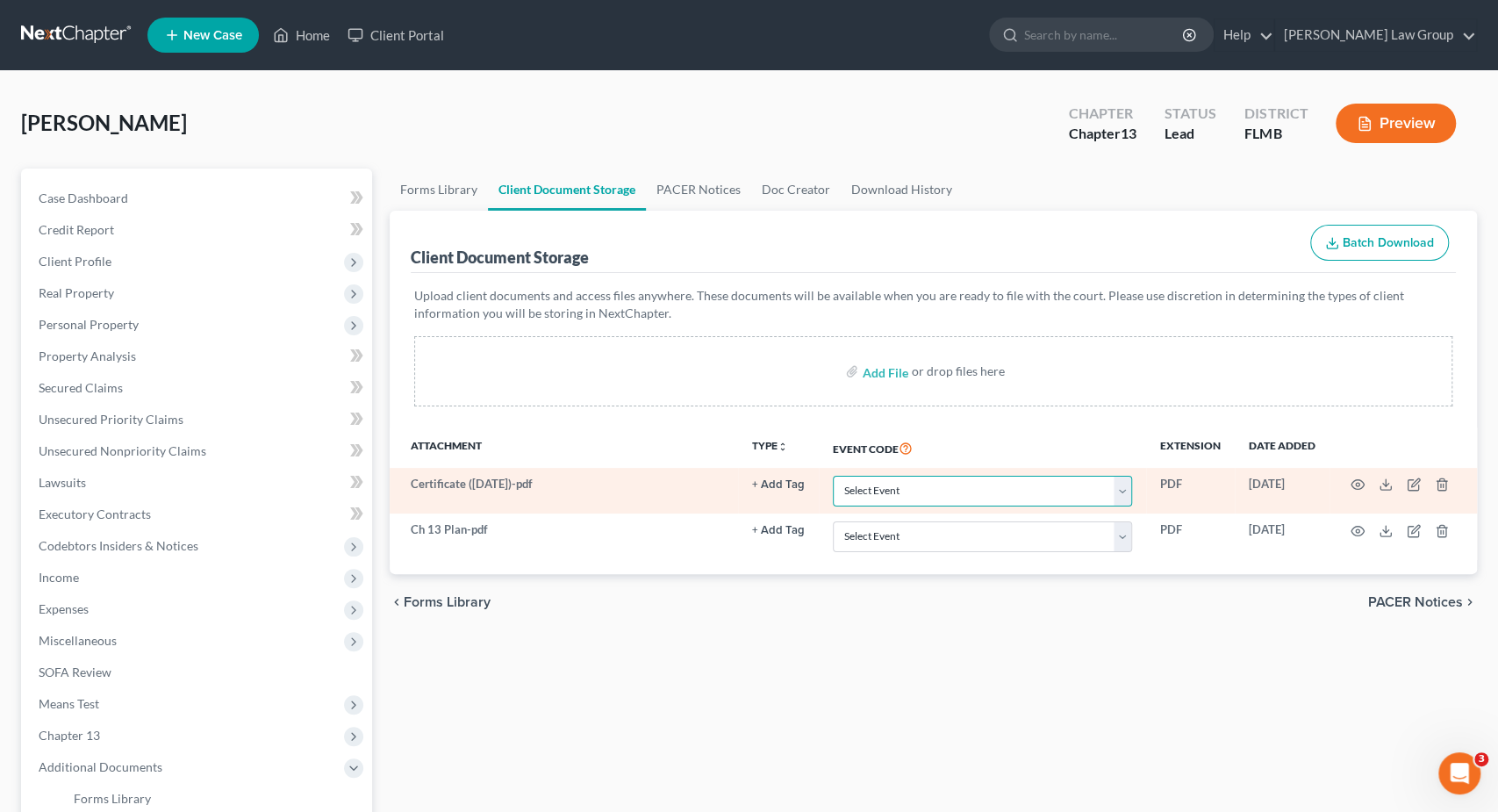
click at [833, 476] on select "Select Event 20 Largest Unsecured Creditors Amended Chapter 13 Plan Amended Cre…" at bounding box center [983, 491] width 300 height 31
select select "9"
click option "Certificate of Credit Counseling" at bounding box center [0, 0] width 0 height 0
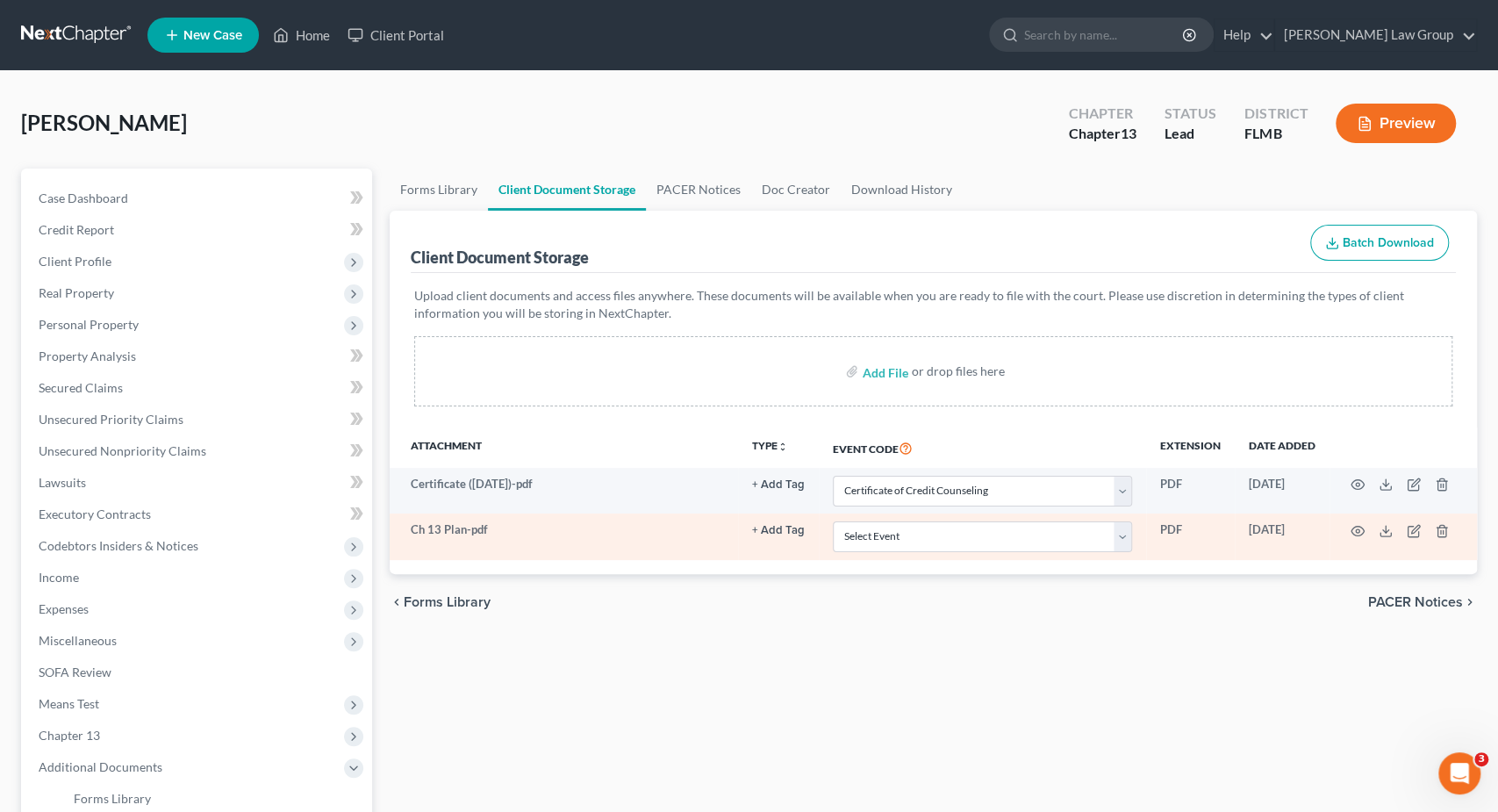
click at [938, 519] on td "Select Event 20 Largest Unsecured Creditors Amended Chapter 13 Plan Amended Cre…" at bounding box center [983, 536] width 328 height 45
click at [833, 521] on select "Select Event 20 Largest Unsecured Creditors Amended Chapter 13 Plan Amended Cre…" at bounding box center [983, 536] width 300 height 31
select select "12"
click option "Chapter 13 Plan (Original plan only)" at bounding box center [0, 0] width 0 height 0
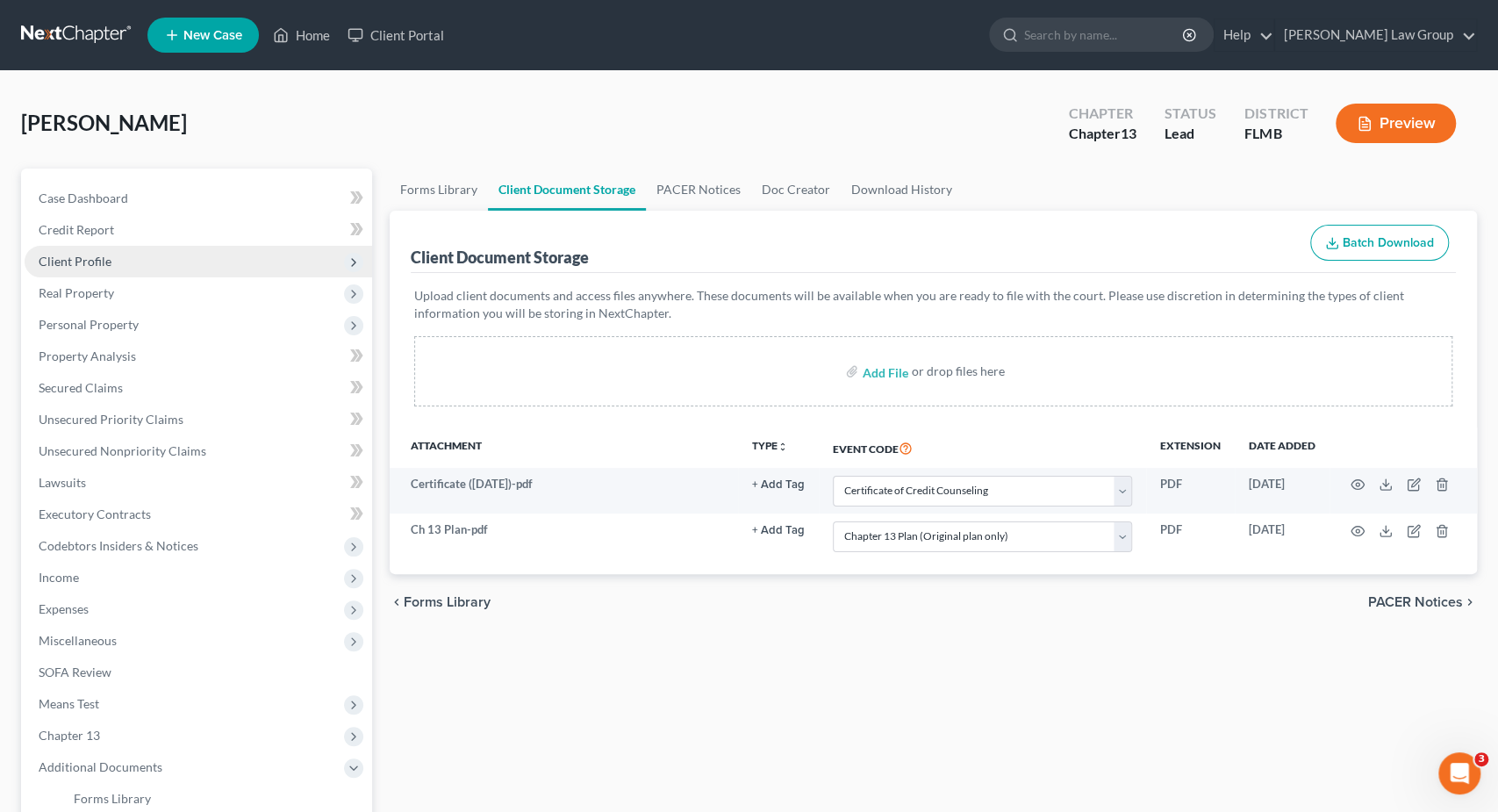
click at [213, 260] on span "Client Profile" at bounding box center [198, 262] width 348 height 32
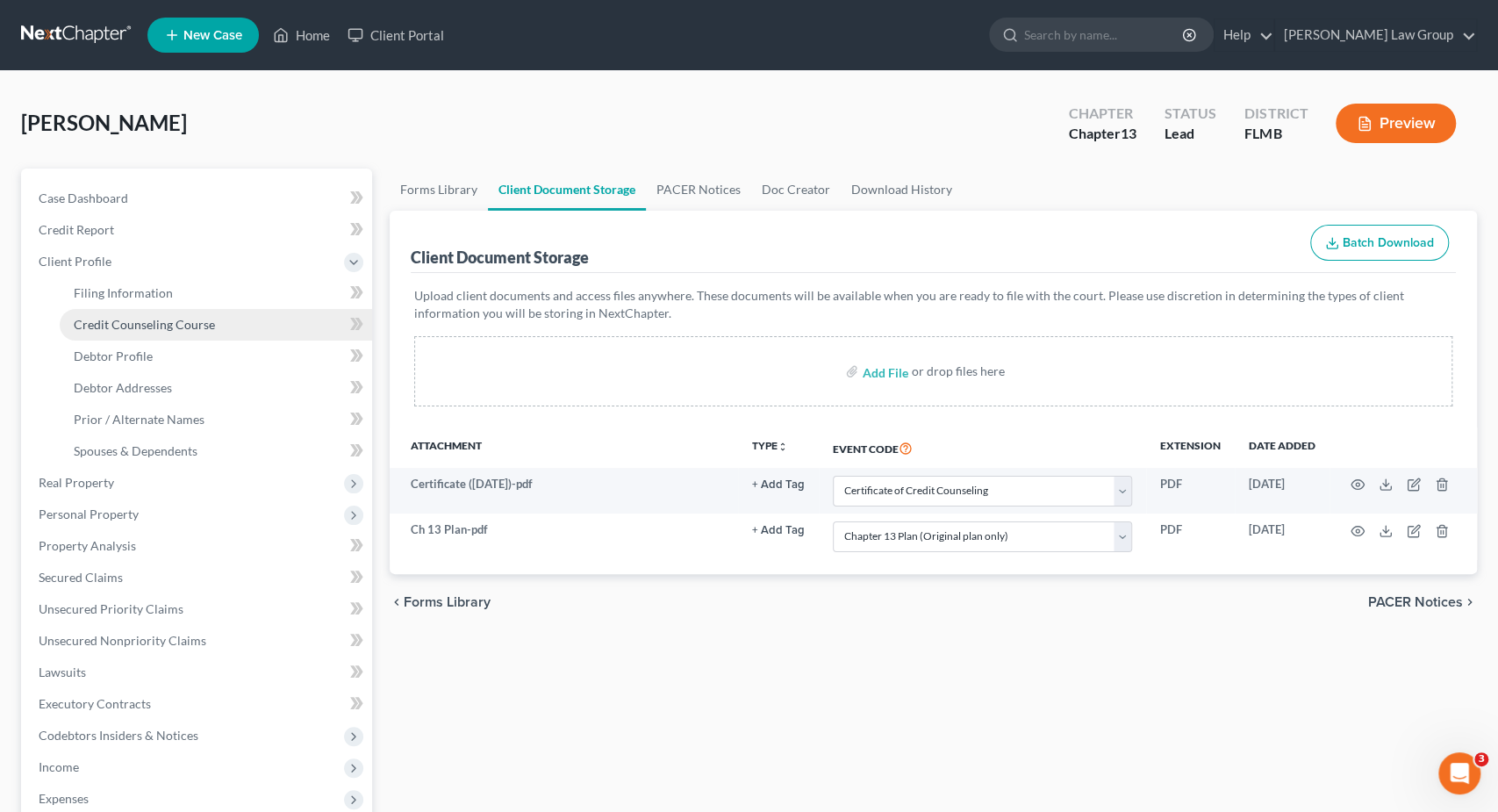
click at [213, 325] on link "Credit Counseling Course" at bounding box center [216, 325] width 313 height 32
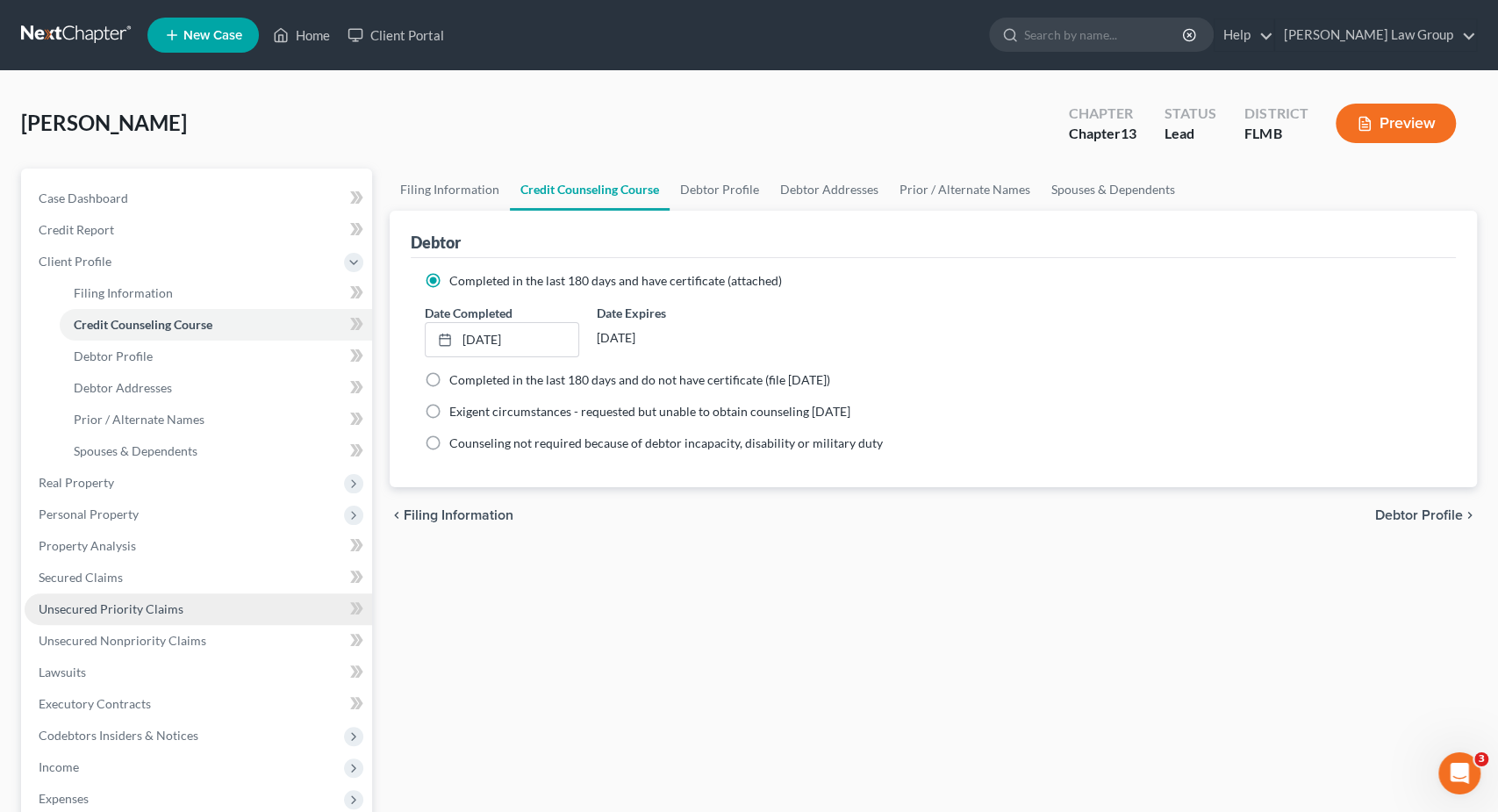
scroll to position [91, 0]
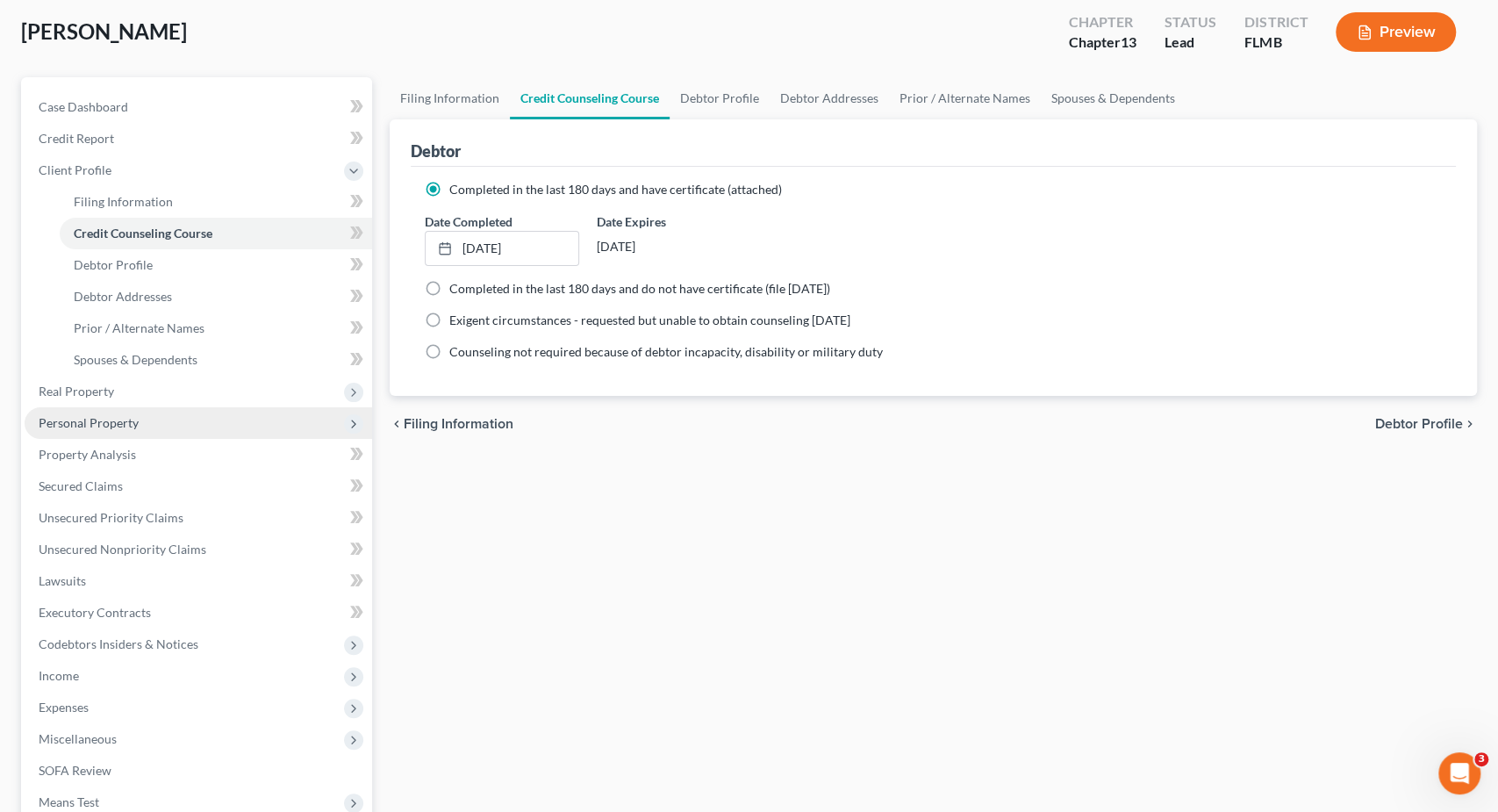
click at [155, 420] on span "Personal Property" at bounding box center [198, 423] width 348 height 32
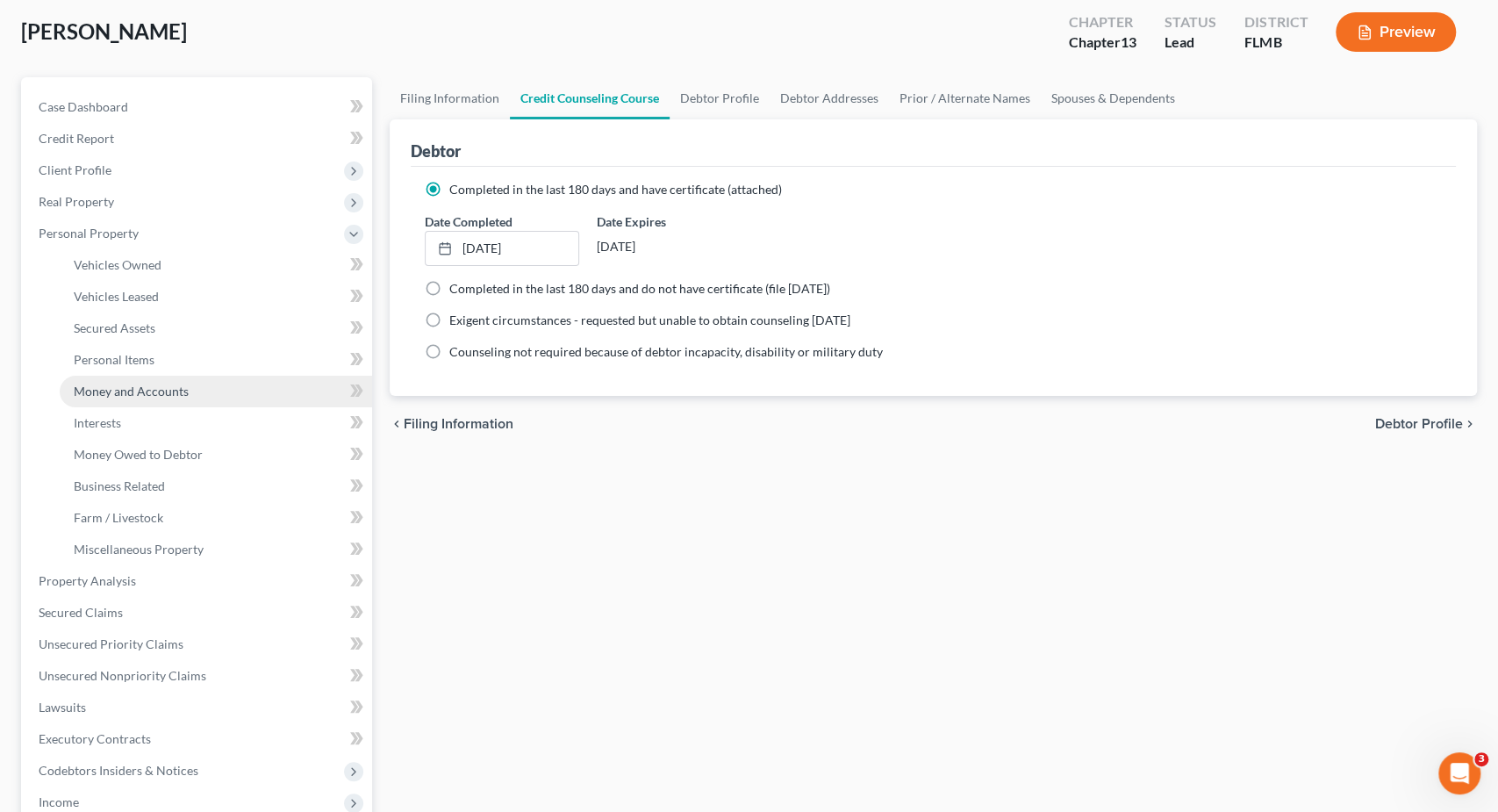
click at [201, 380] on link "Money and Accounts" at bounding box center [216, 392] width 313 height 32
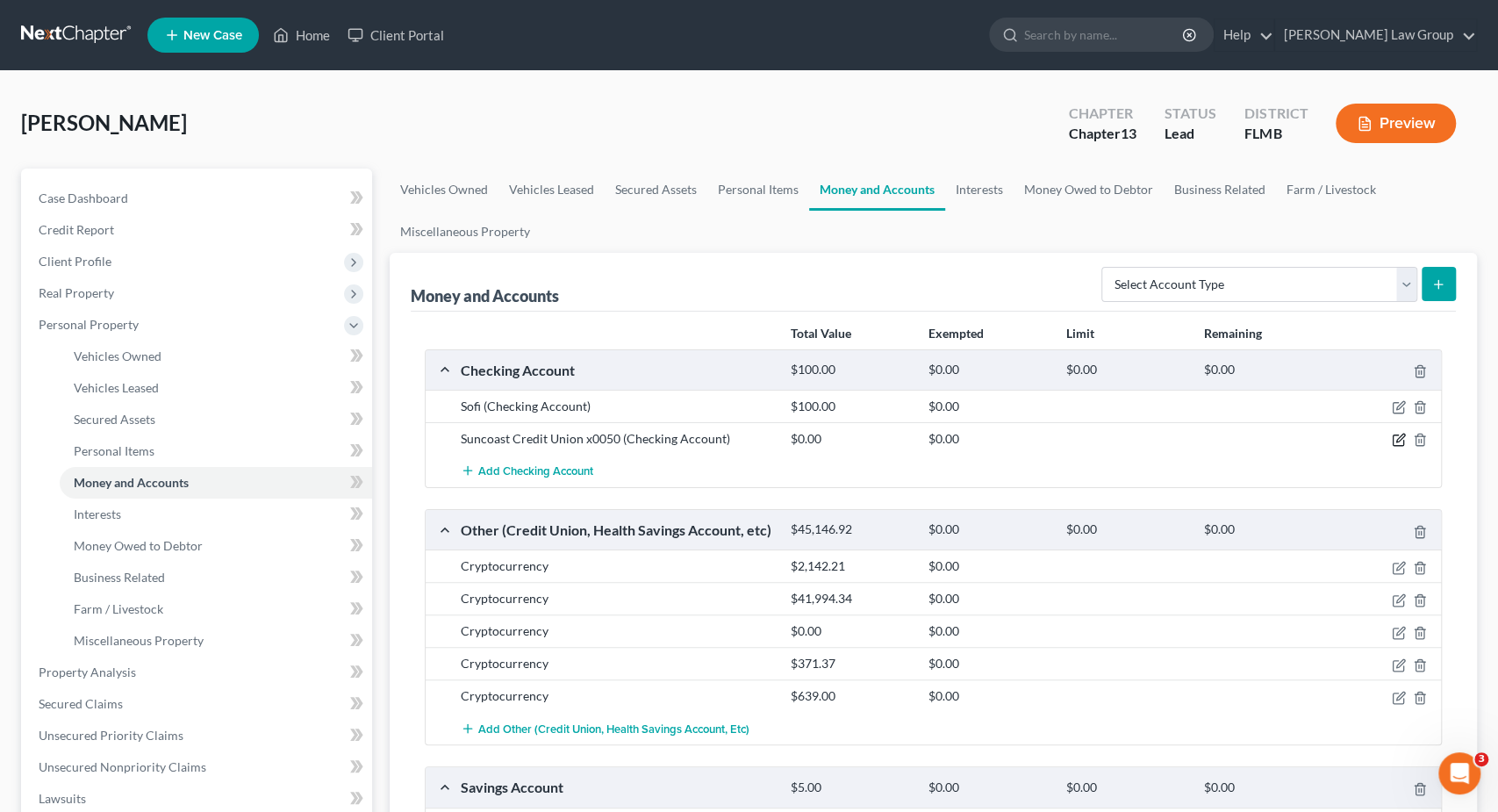
click at [1396, 435] on icon "button" at bounding box center [1398, 440] width 10 height 10
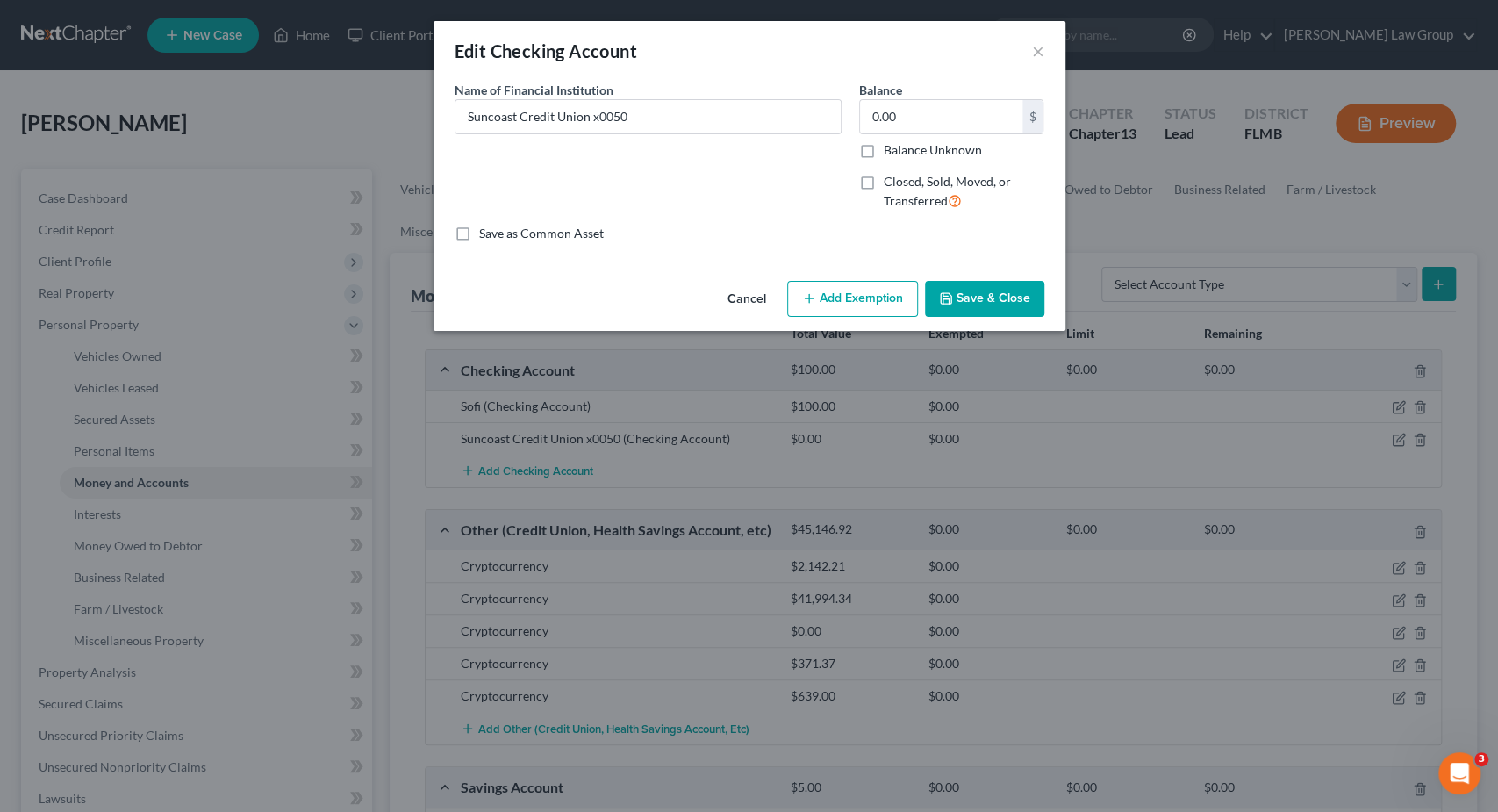
click at [905, 190] on label "Closed, Sold, Moved, or Transferred" at bounding box center [964, 192] width 160 height 38
click at [903, 185] on input "Closed, Sold, Moved, or Transferred" at bounding box center [897, 179] width 11 height 11
checkbox input "true"
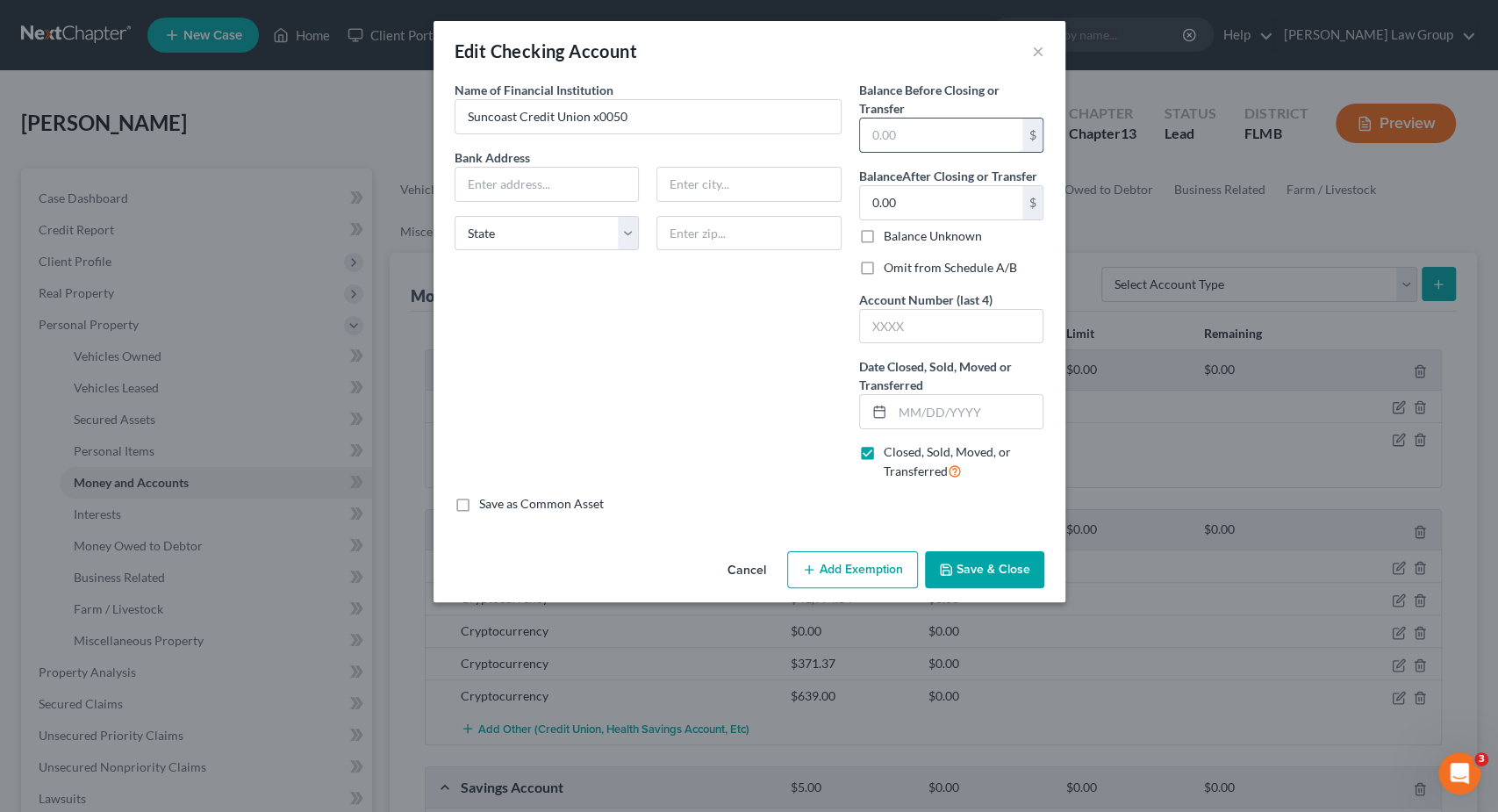
click at [936, 136] on input "text" at bounding box center [941, 135] width 162 height 33
type input "0"
click at [941, 415] on input "text" at bounding box center [969, 411] width 151 height 33
drag, startPoint x: 945, startPoint y: 414, endPoint x: 620, endPoint y: 409, distance: 325.0
click at [893, 409] on input "11/2024" at bounding box center [969, 411] width 151 height 33
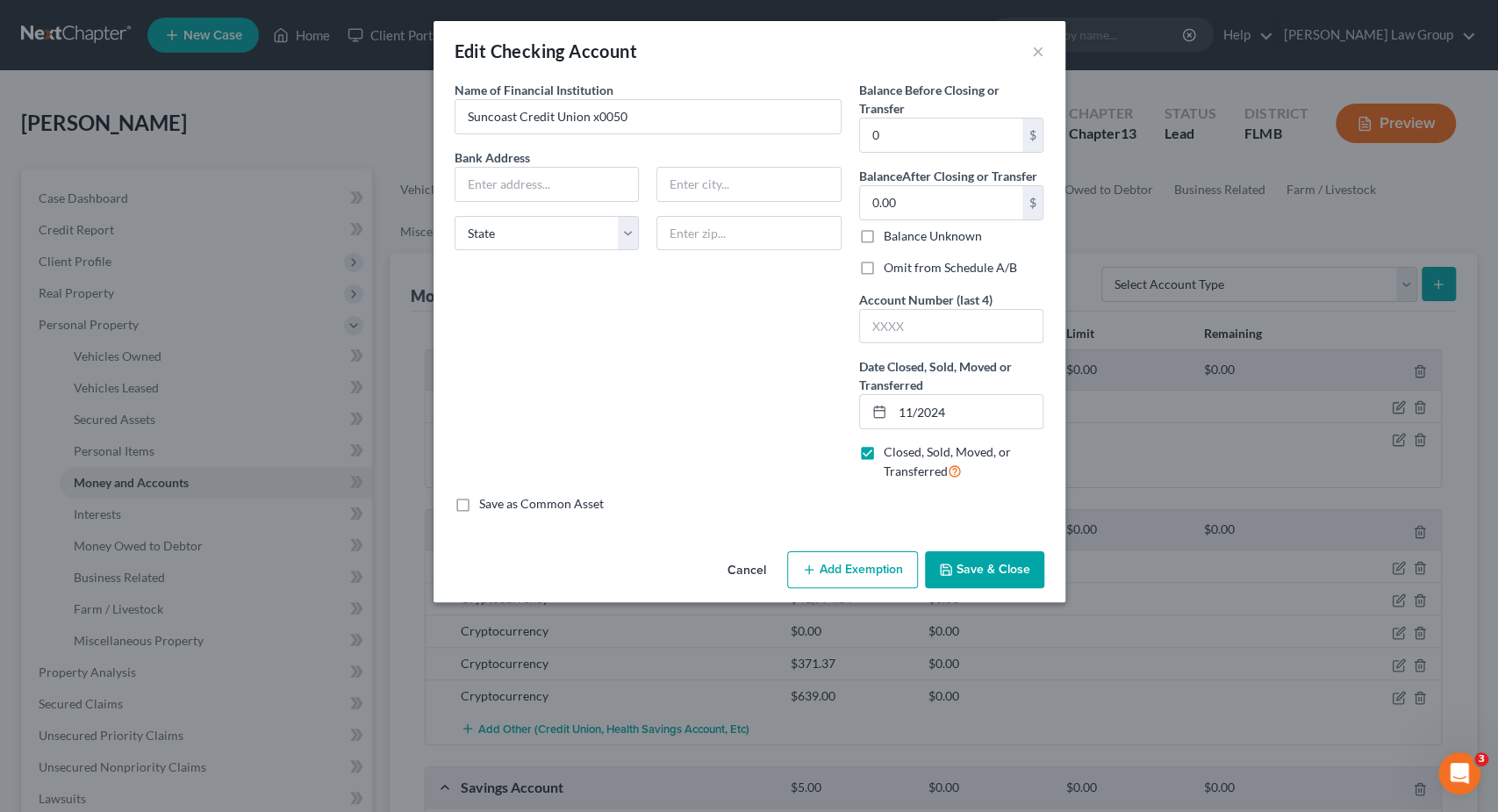
click at [1014, 570] on button "Save & Close" at bounding box center [985, 569] width 120 height 37
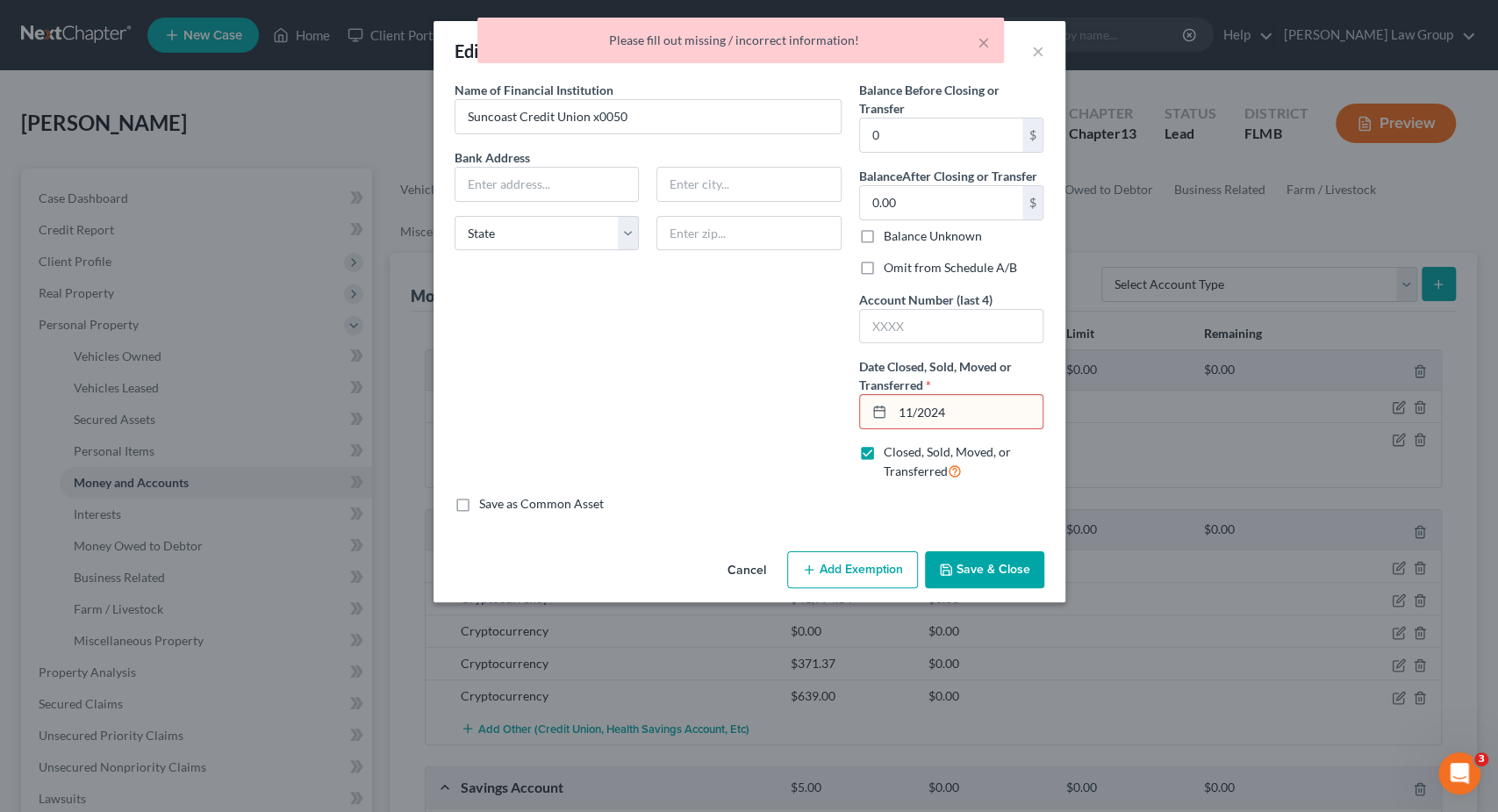
click at [916, 415] on input "11/2024" at bounding box center [969, 411] width 151 height 33
click at [918, 415] on input "11/2024" at bounding box center [969, 411] width 151 height 33
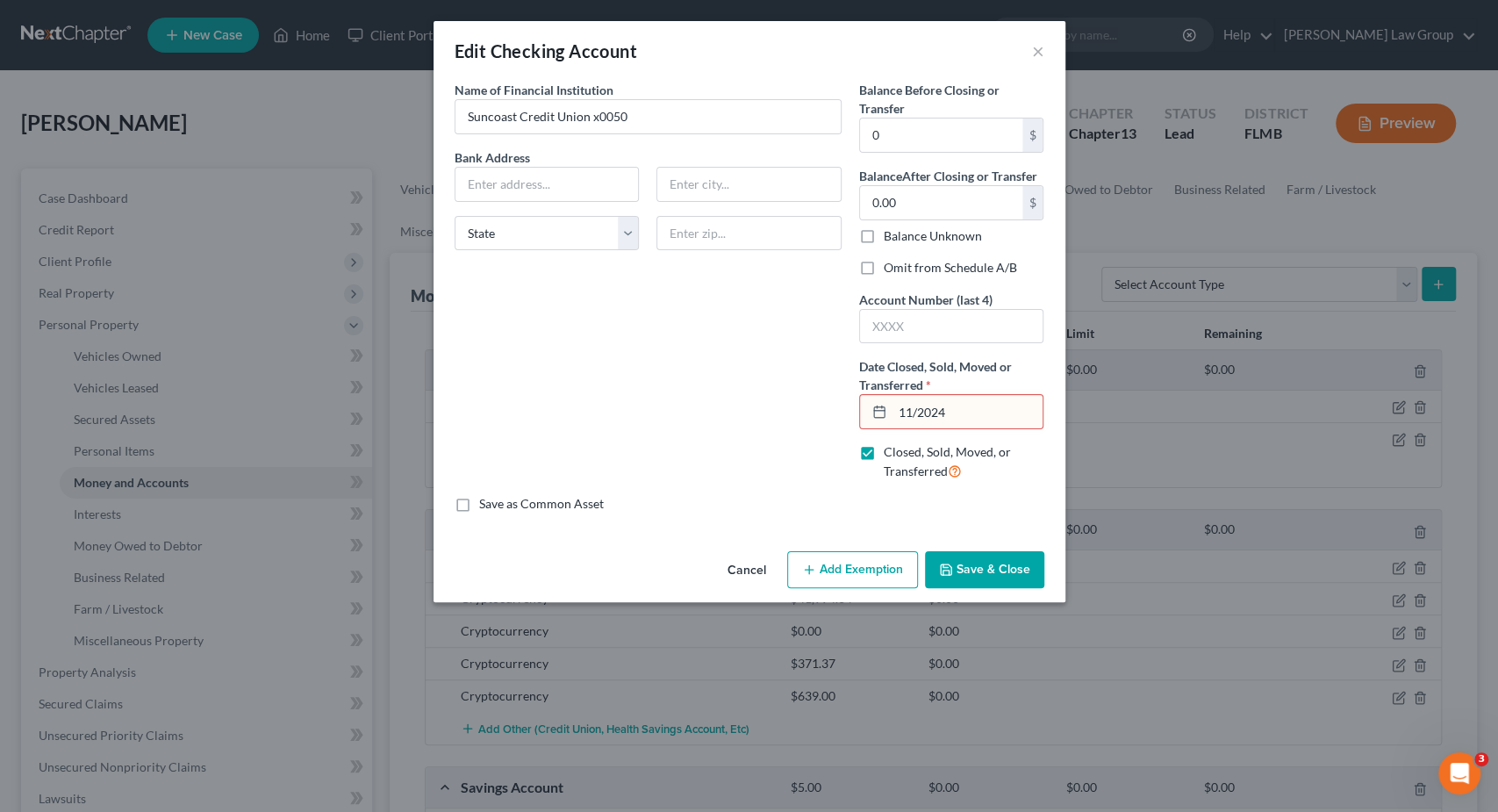
click at [969, 426] on input "11/2024" at bounding box center [969, 411] width 151 height 33
click at [931, 417] on input "11/202425" at bounding box center [969, 411] width 151 height 33
drag, startPoint x: 1003, startPoint y: 415, endPoint x: 769, endPoint y: 424, distance: 234.2
click at [893, 424] on input "11/25/2025" at bounding box center [969, 411] width 151 height 33
type input "11/25/2025"
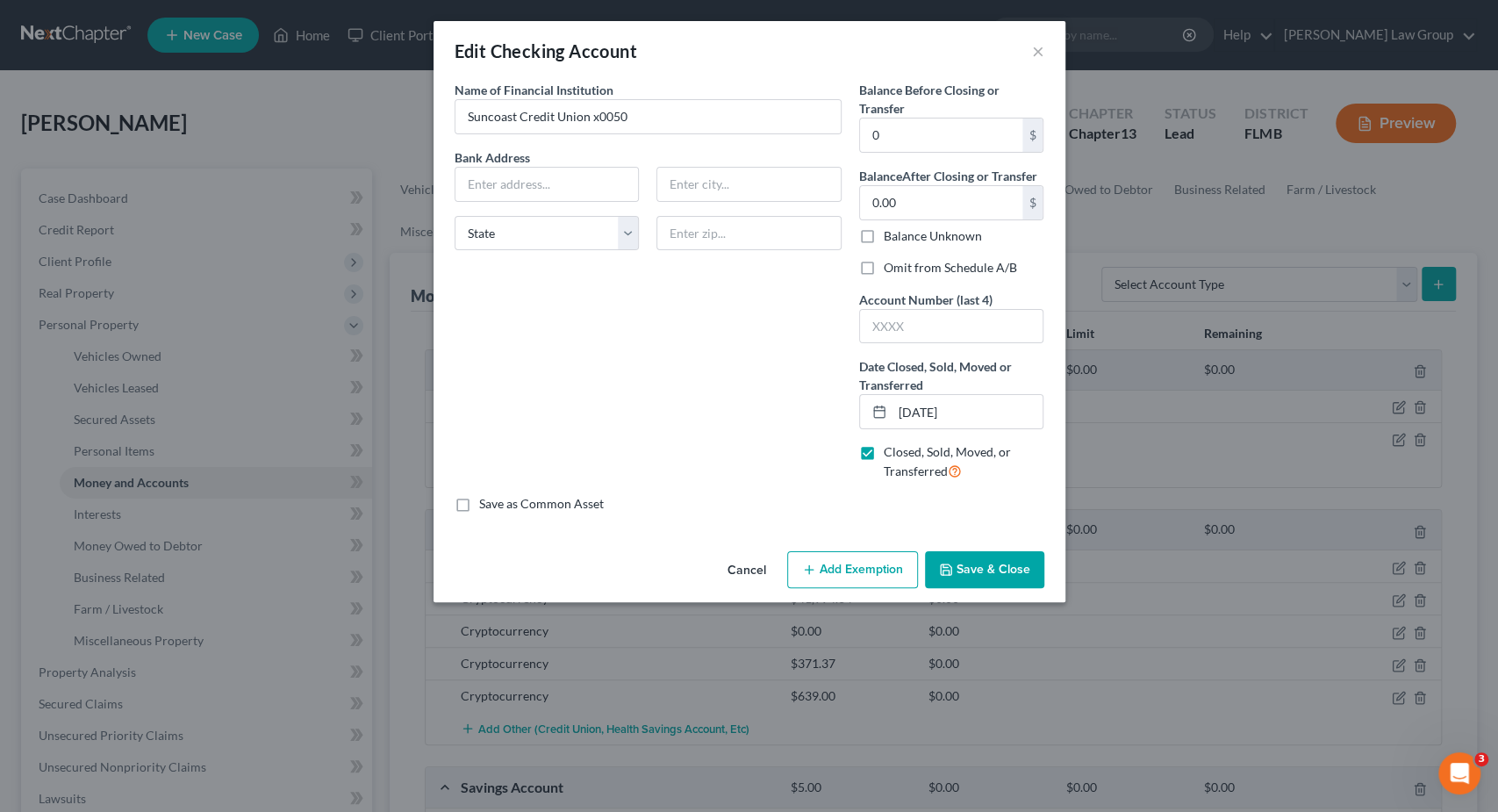
click at [988, 561] on button "Save & Close" at bounding box center [985, 569] width 120 height 37
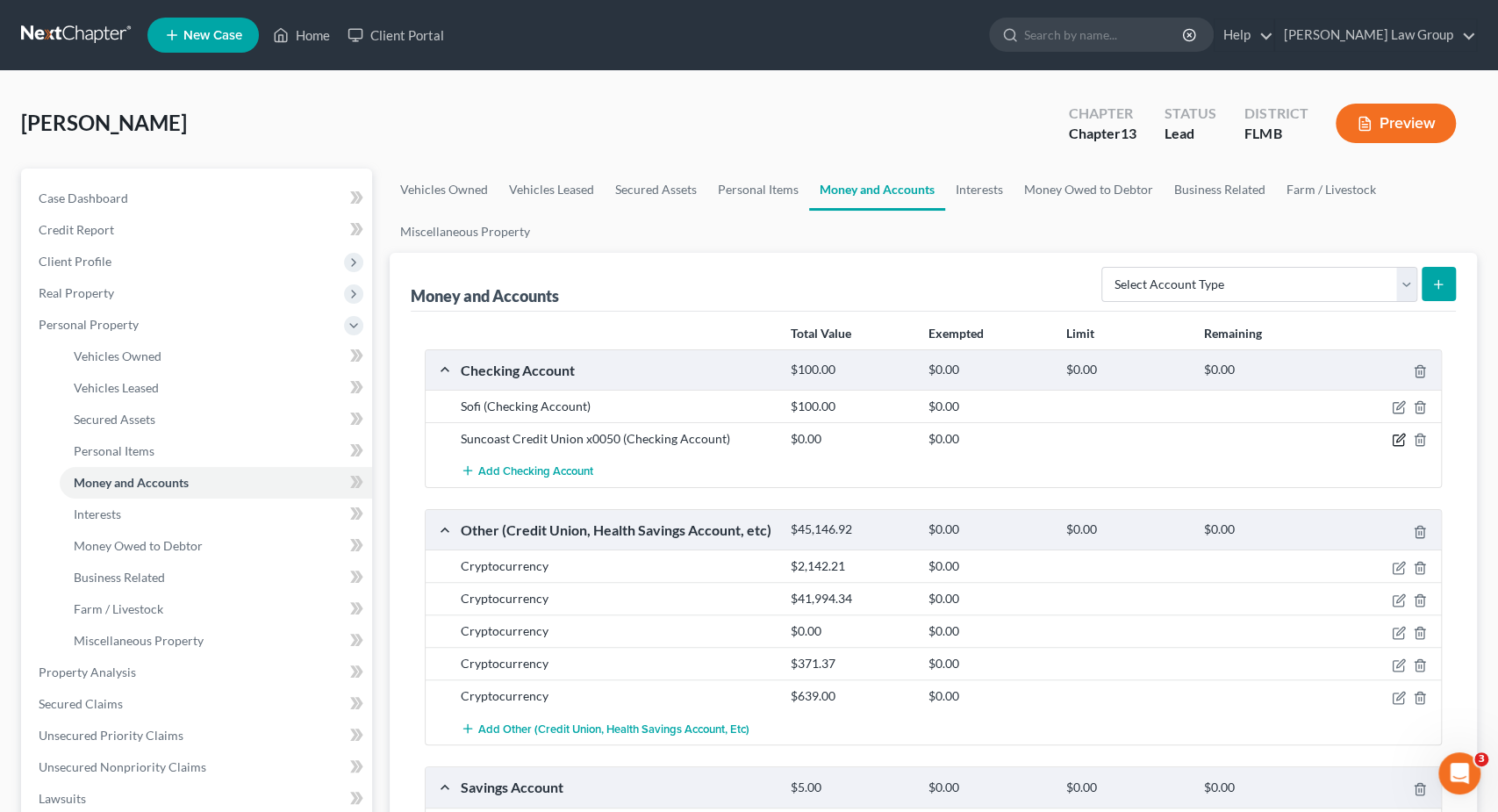
click at [1398, 434] on icon "button" at bounding box center [1399, 439] width 14 height 14
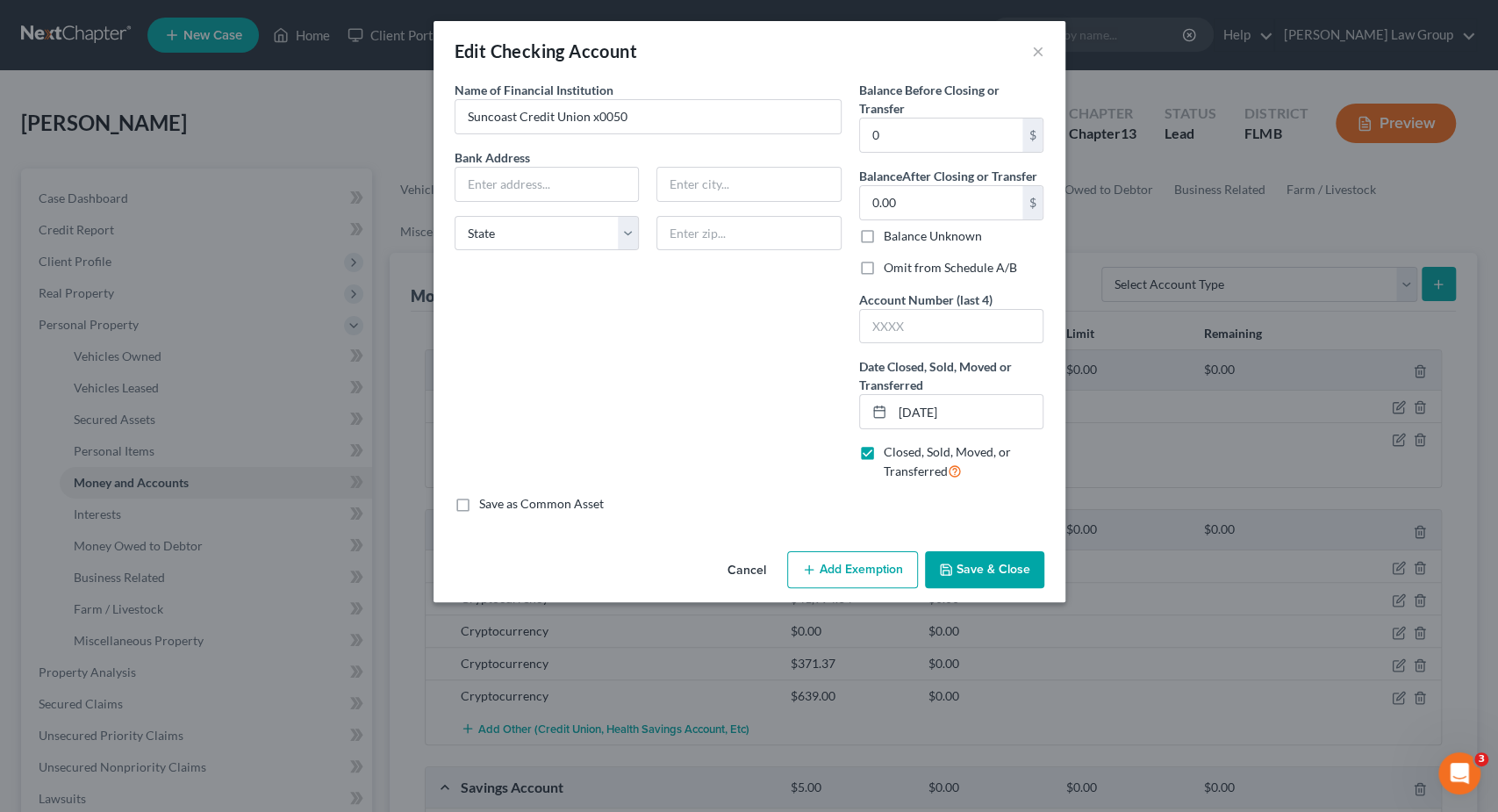
click at [966, 574] on button "Save & Close" at bounding box center [985, 569] width 120 height 37
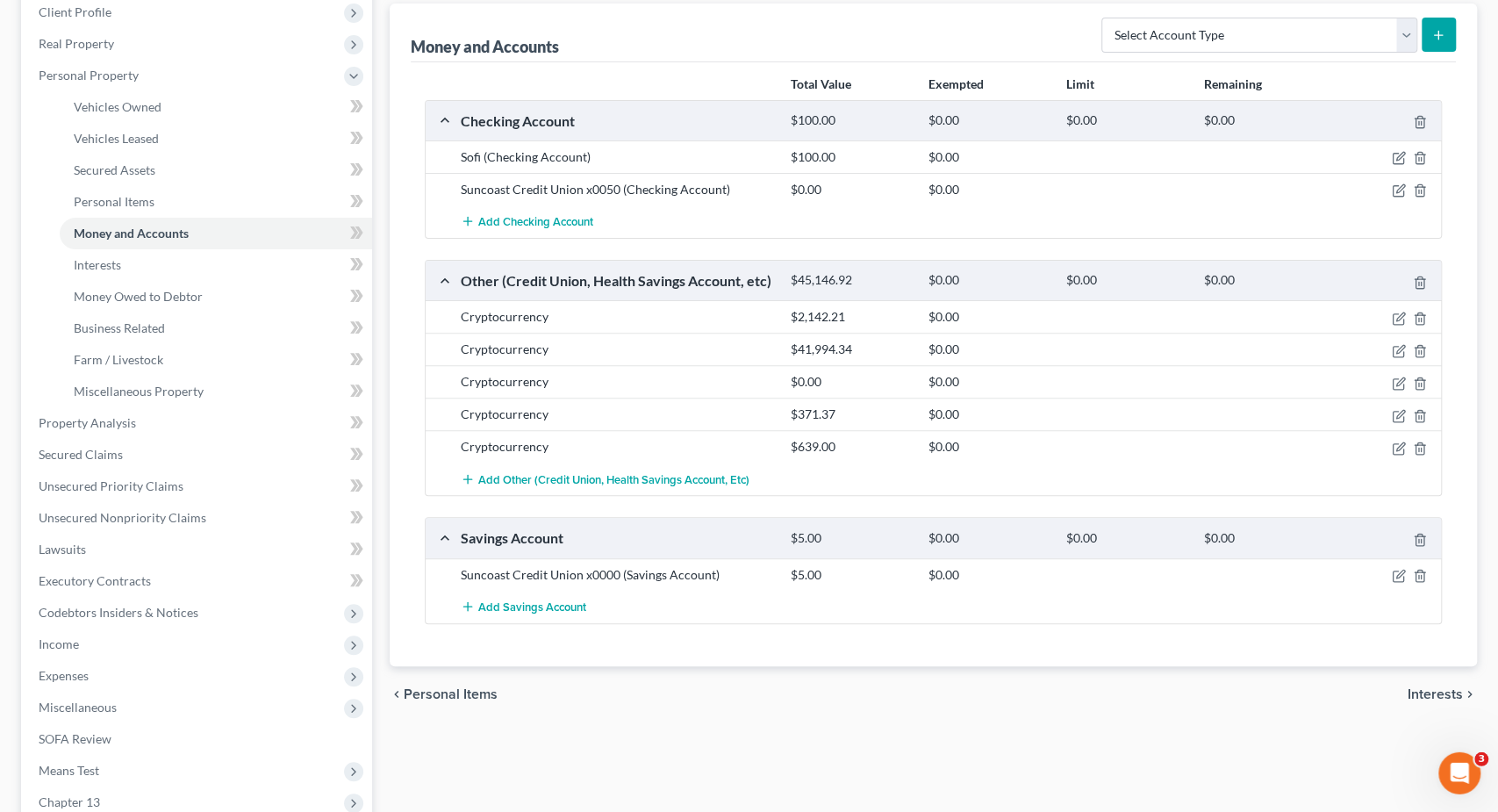
scroll to position [274, 0]
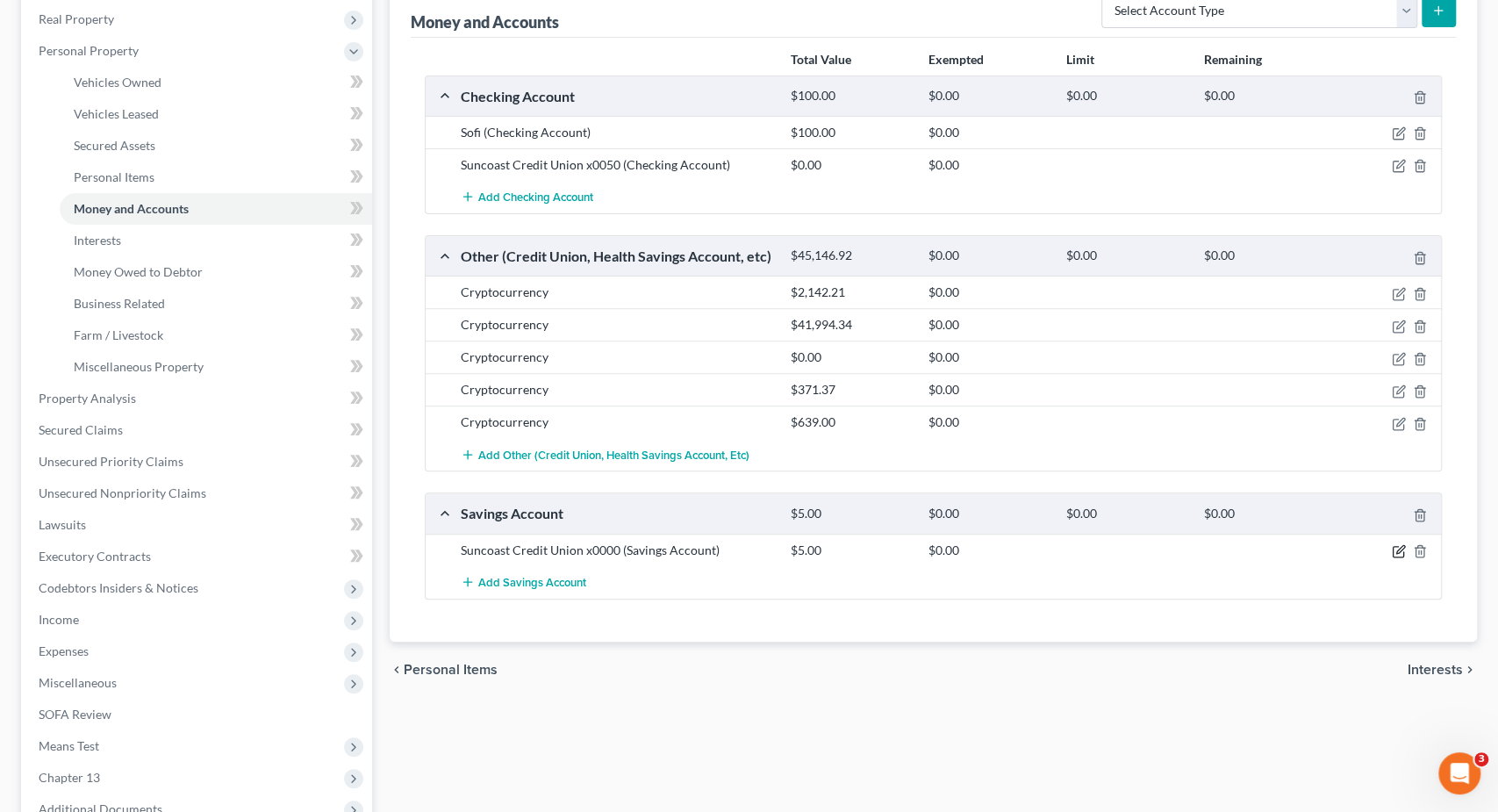
click at [1400, 550] on icon "button" at bounding box center [1399, 551] width 14 height 14
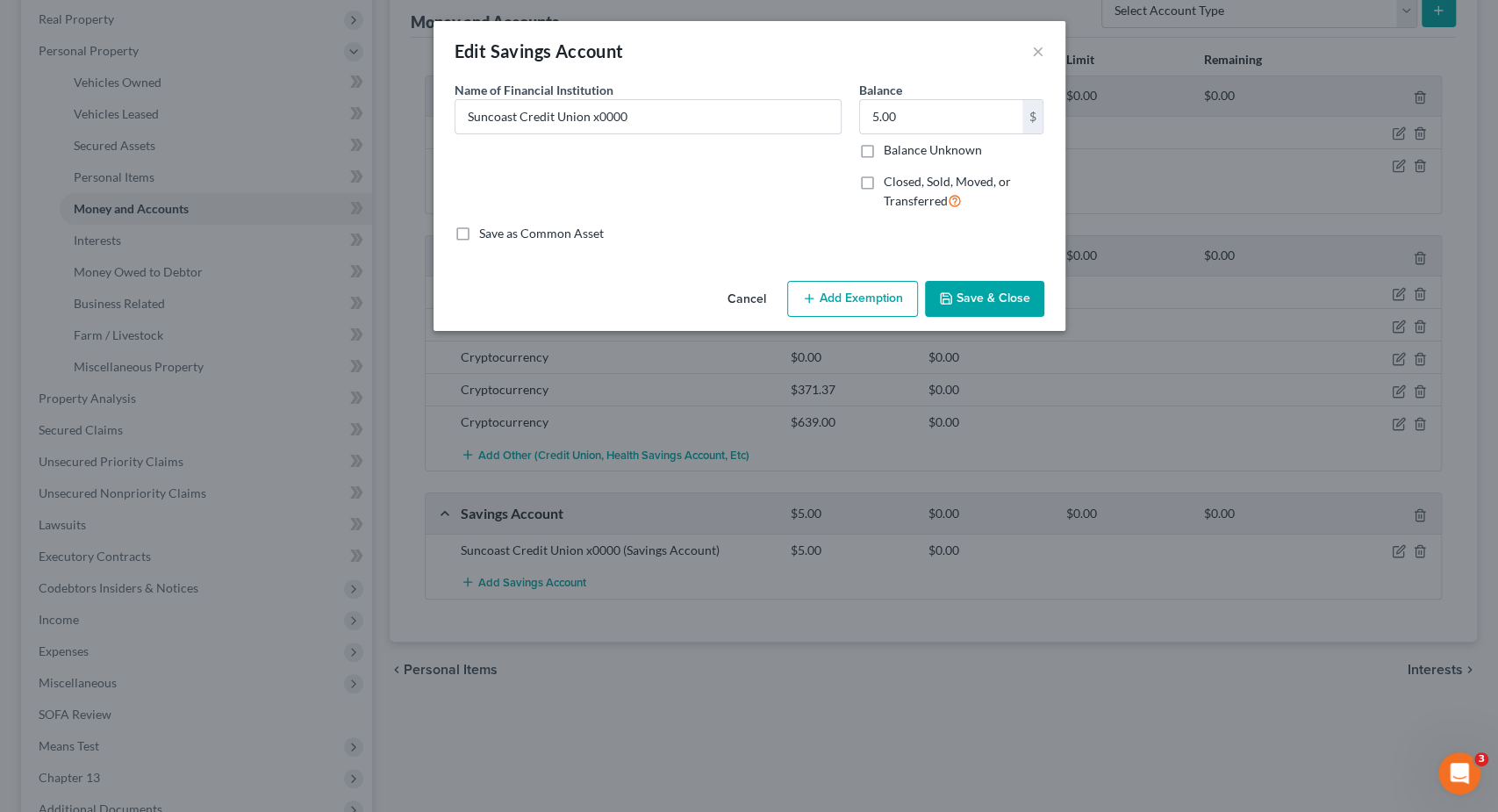
click at [926, 186] on span "Closed, Sold, Moved, or Transferred" at bounding box center [947, 190] width 127 height 34
click at [903, 185] on input "Closed, Sold, Moved, or Transferred" at bounding box center [897, 179] width 11 height 11
checkbox input "true"
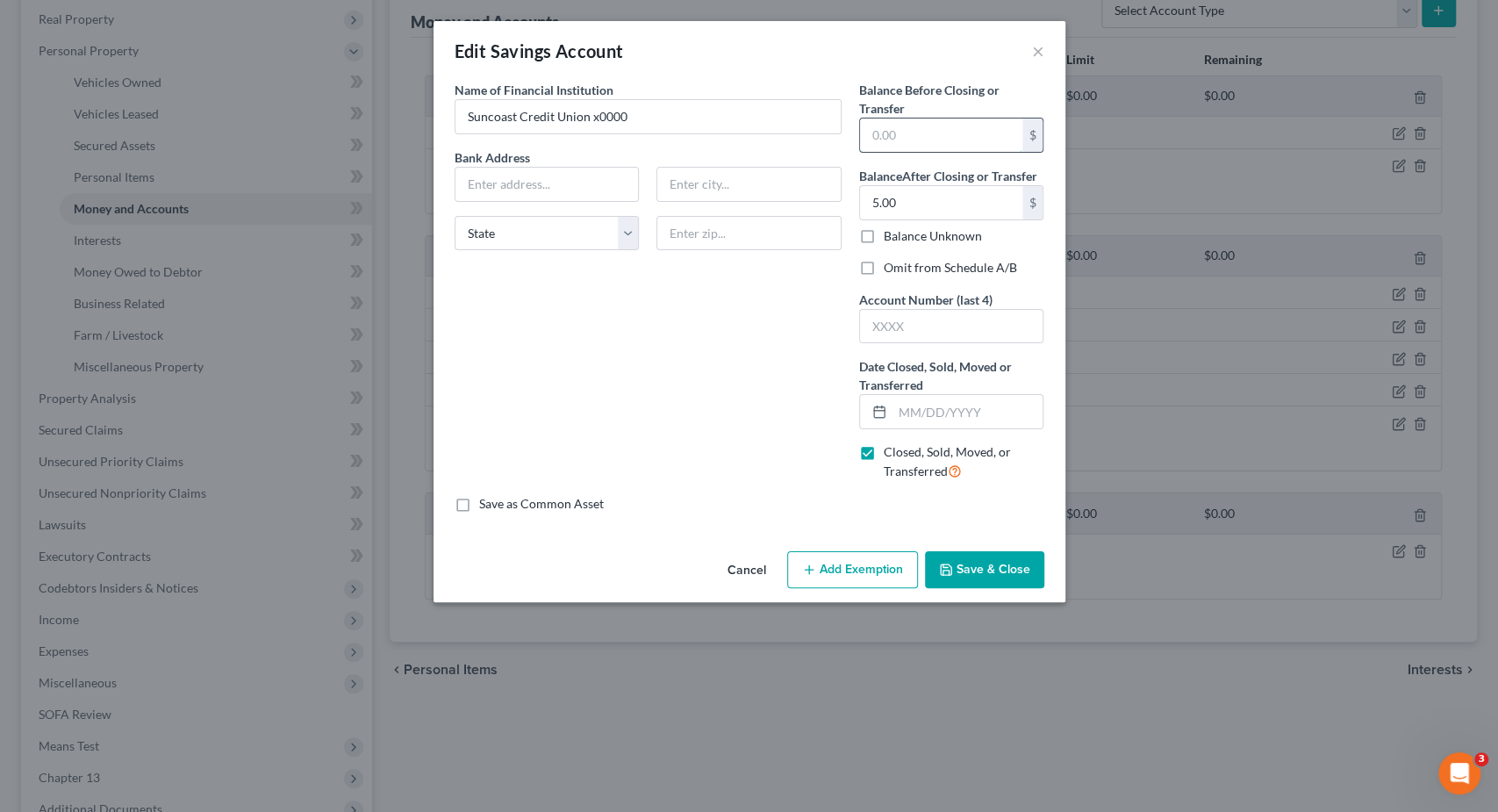
click at [923, 137] on input "text" at bounding box center [941, 135] width 162 height 33
type input "5"
drag, startPoint x: 944, startPoint y: 206, endPoint x: 592, endPoint y: 210, distance: 352.0
click at [860, 210] on input "5.00" at bounding box center [941, 203] width 162 height 33
drag, startPoint x: 894, startPoint y: 212, endPoint x: 855, endPoint y: 204, distance: 39.8
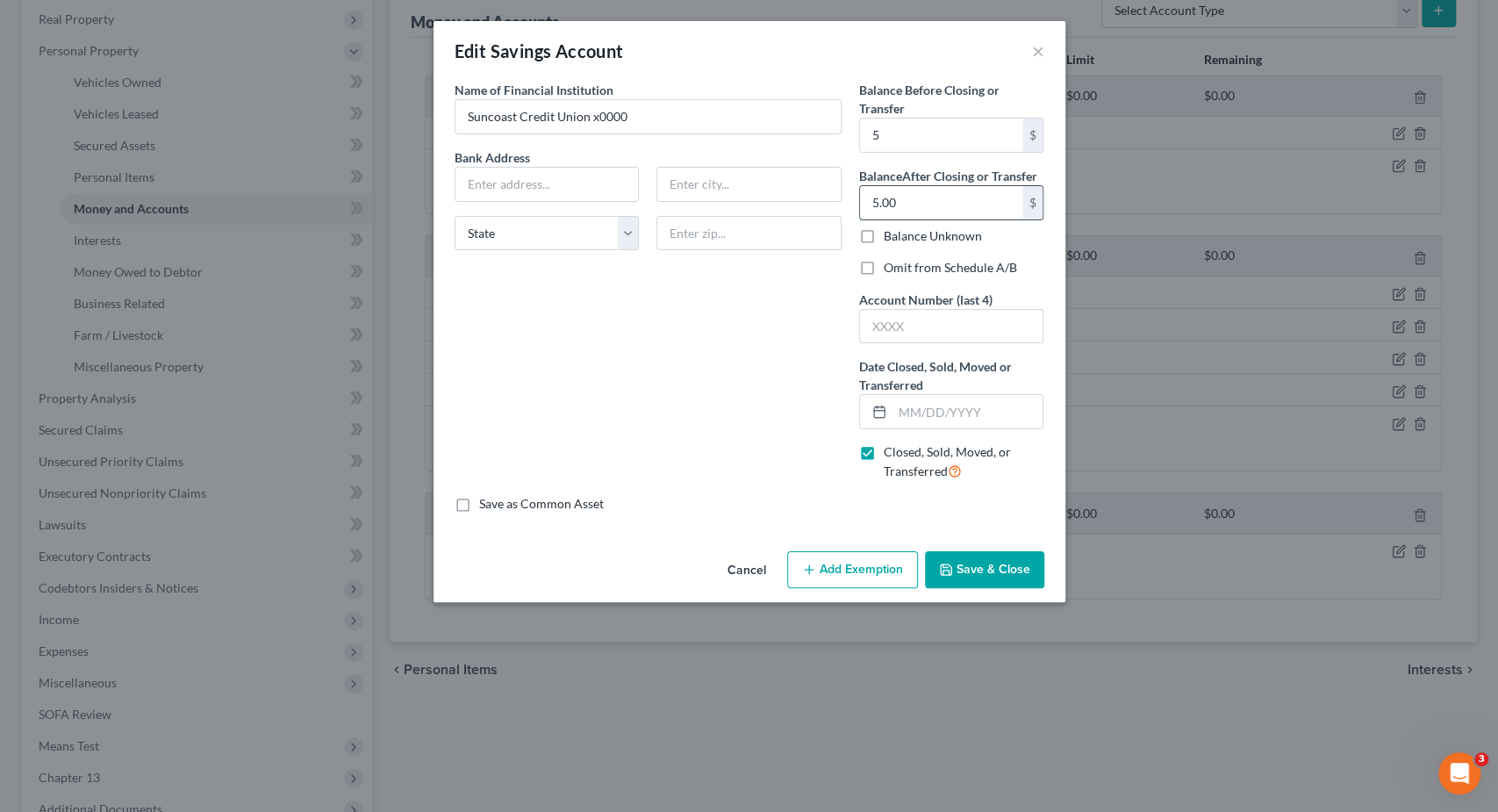
click at [860, 204] on input "5.00" at bounding box center [941, 203] width 162 height 33
type input "0"
click at [924, 406] on input "text" at bounding box center [969, 411] width 151 height 33
paste input "11/25/2025"
type input "11/25/2025"
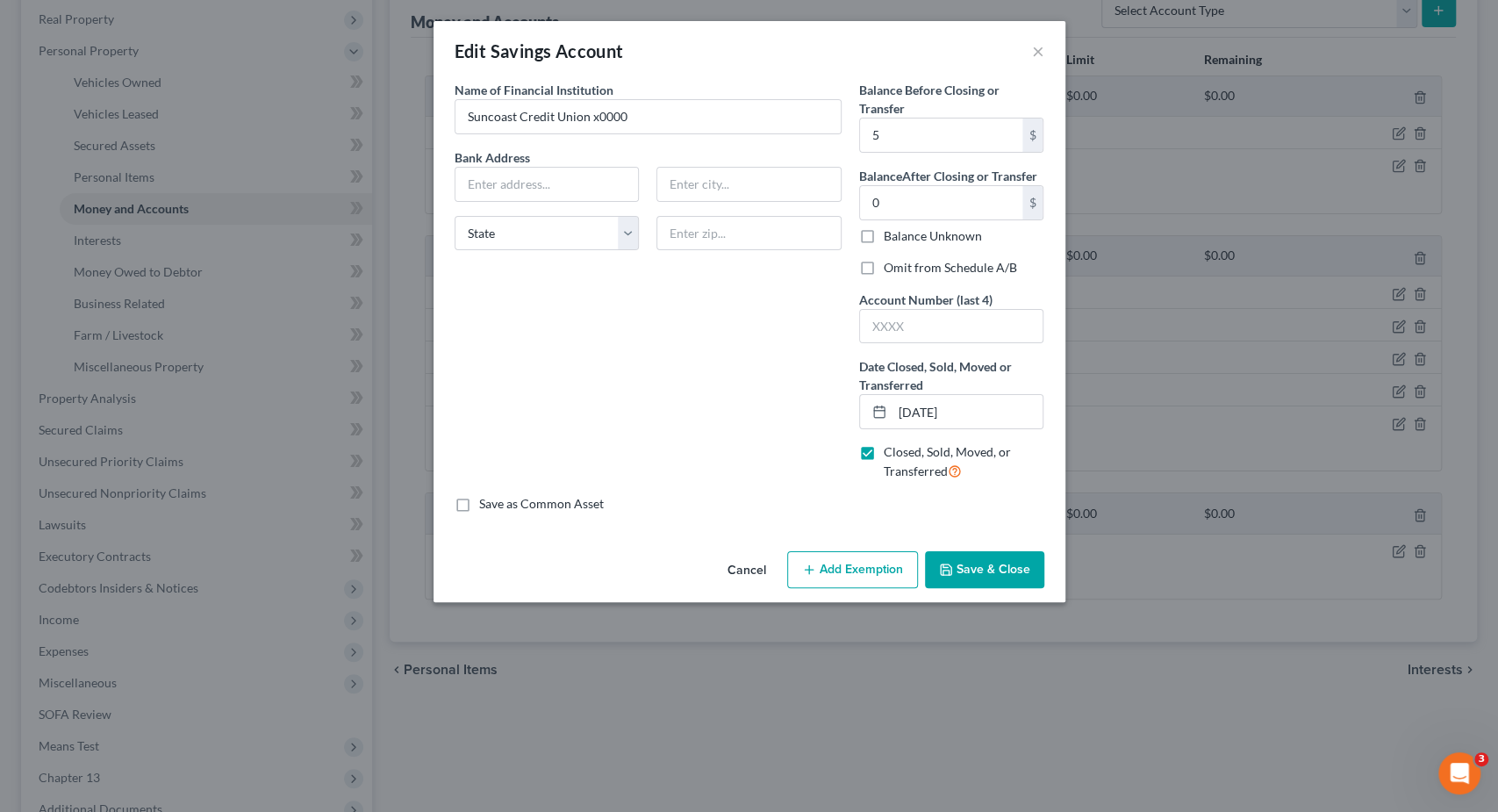
click at [981, 570] on button "Save & Close" at bounding box center [985, 569] width 120 height 37
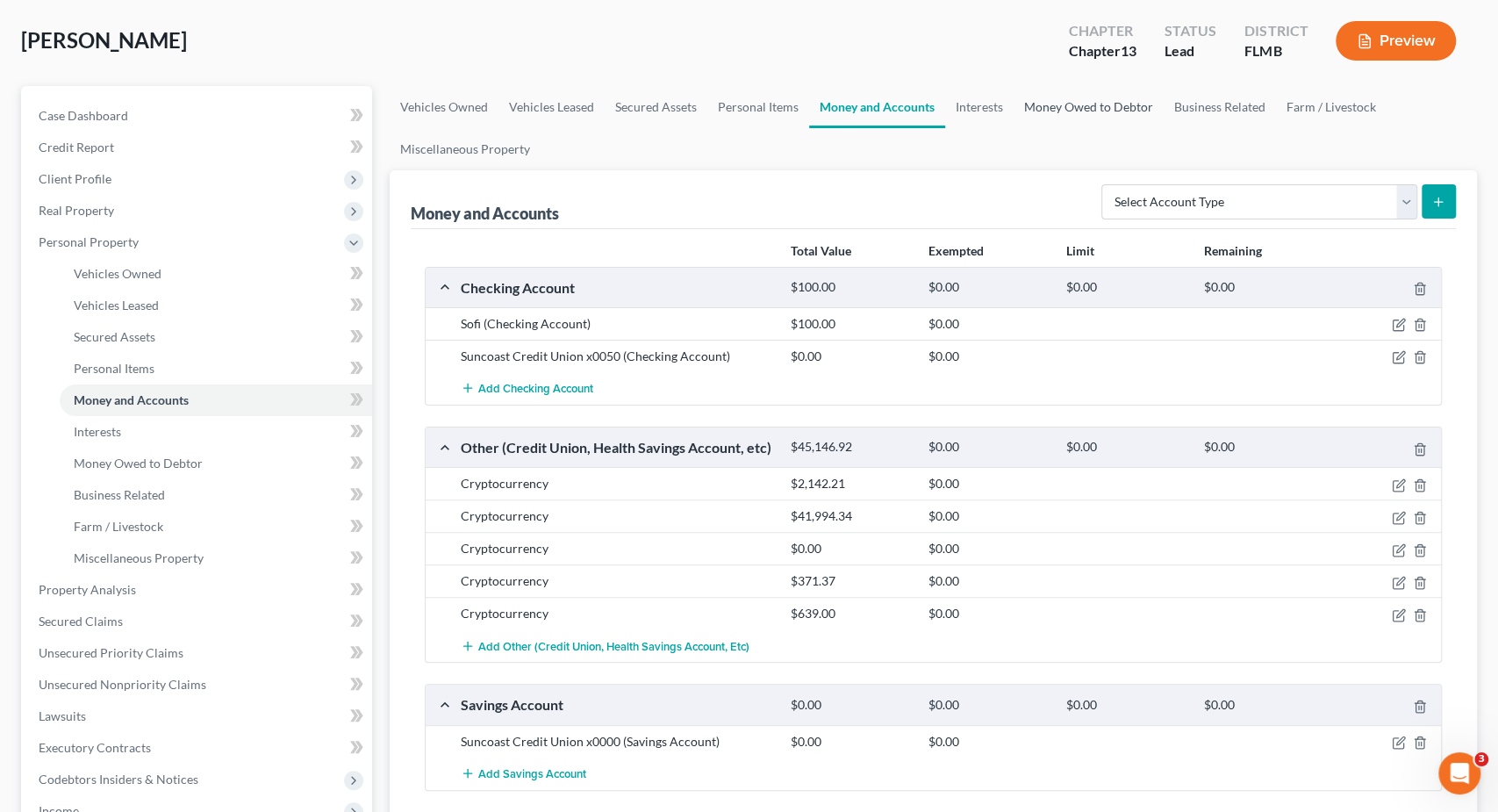
scroll to position [91, 0]
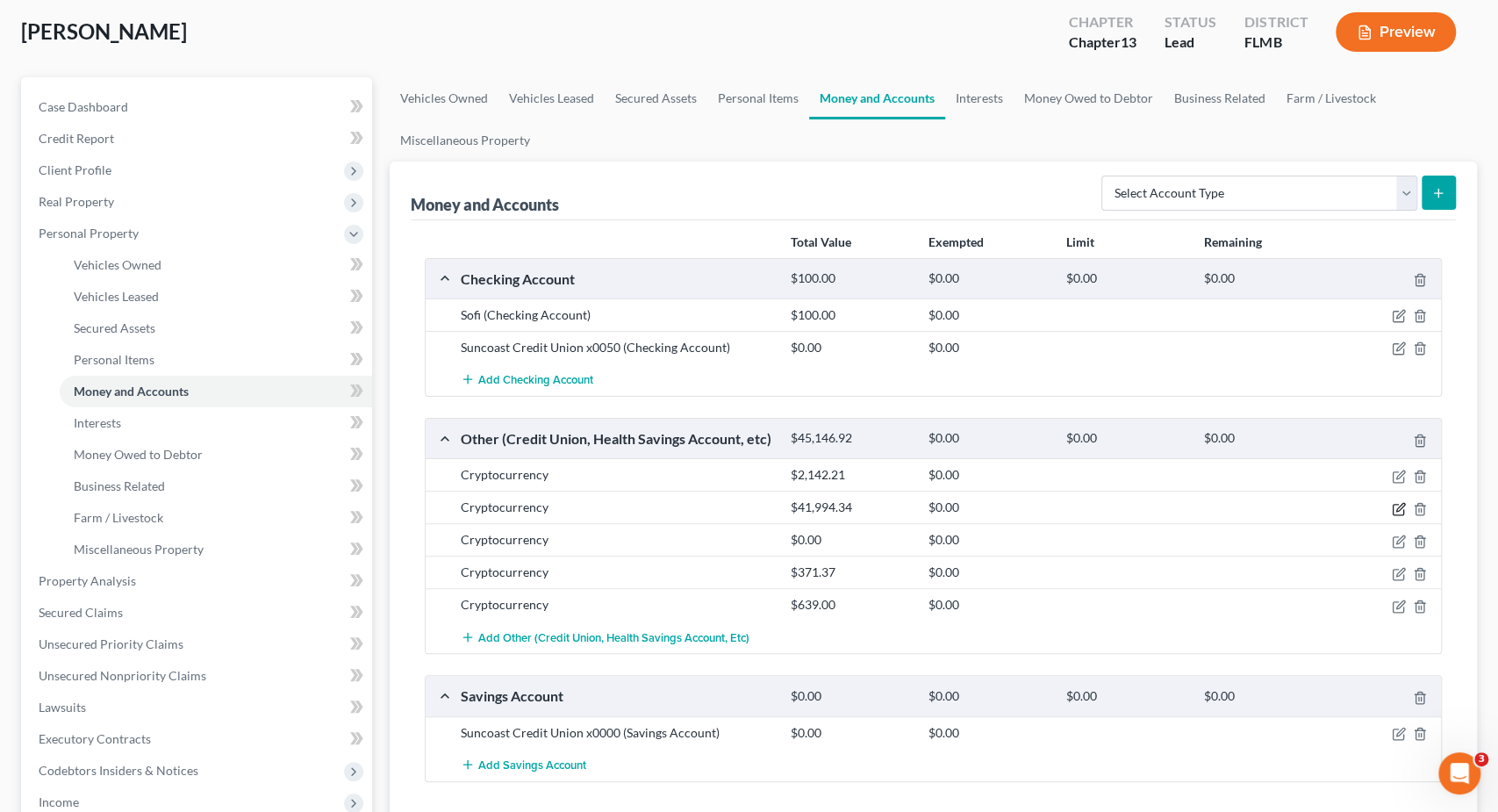
click at [1398, 503] on icon "button" at bounding box center [1399, 509] width 14 height 14
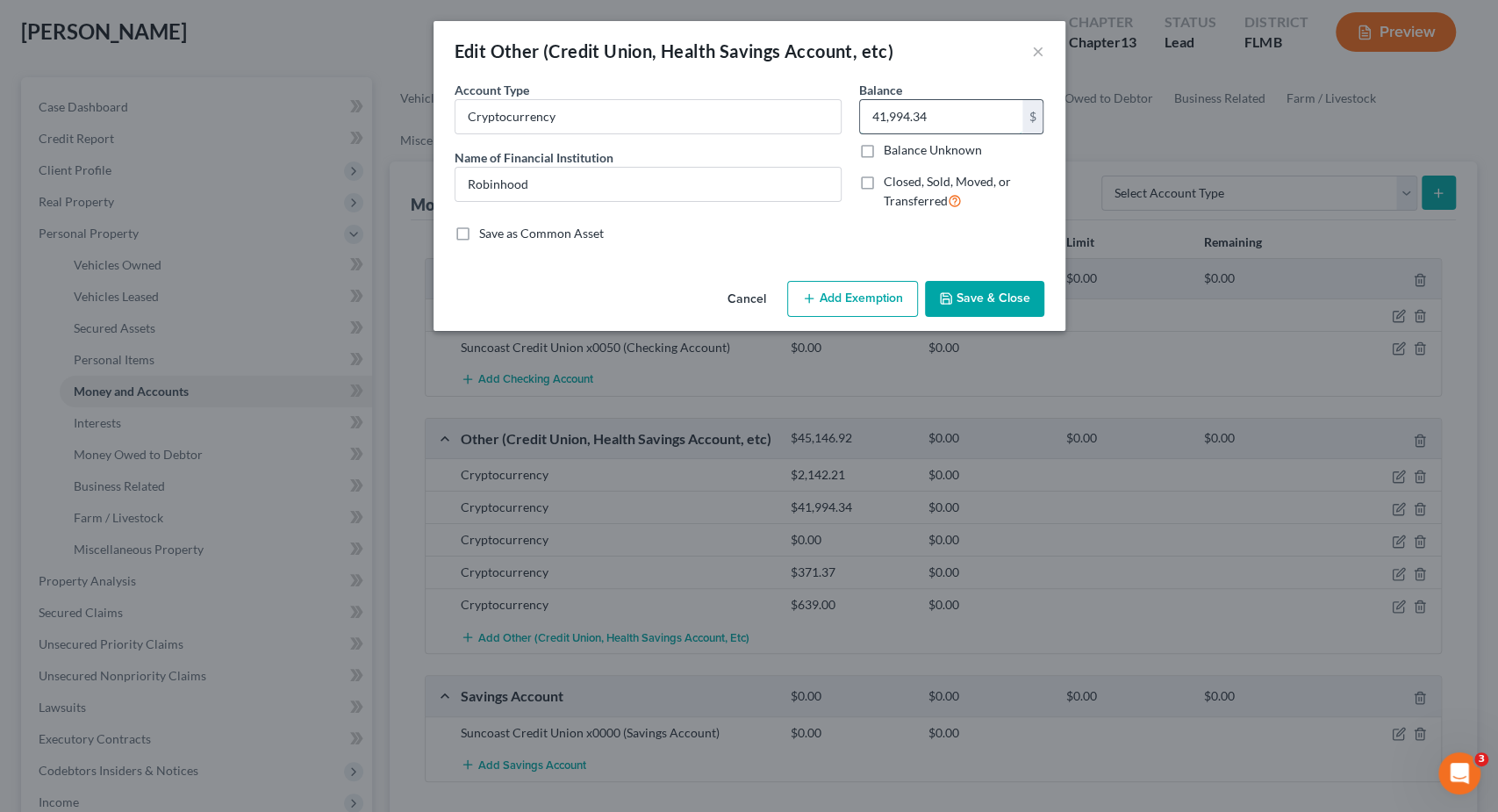
click at [922, 113] on input "41,994.34" at bounding box center [941, 116] width 162 height 33
type input "0.03"
click at [1023, 291] on button "Save & Close" at bounding box center [985, 299] width 120 height 37
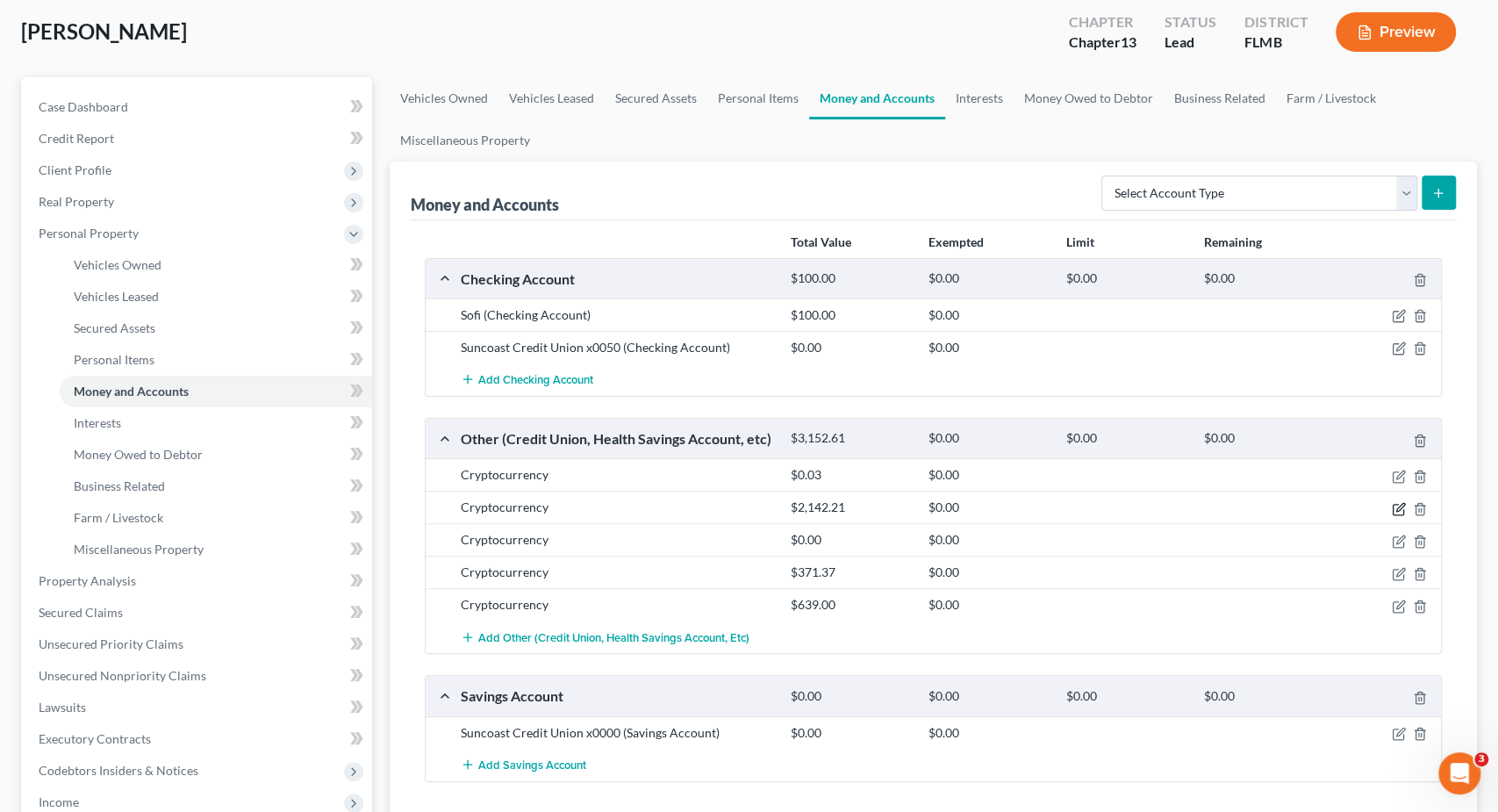
drag, startPoint x: 1394, startPoint y: 505, endPoint x: 1323, endPoint y: 446, distance: 92.3
click at [1394, 505] on icon "button" at bounding box center [1399, 509] width 14 height 14
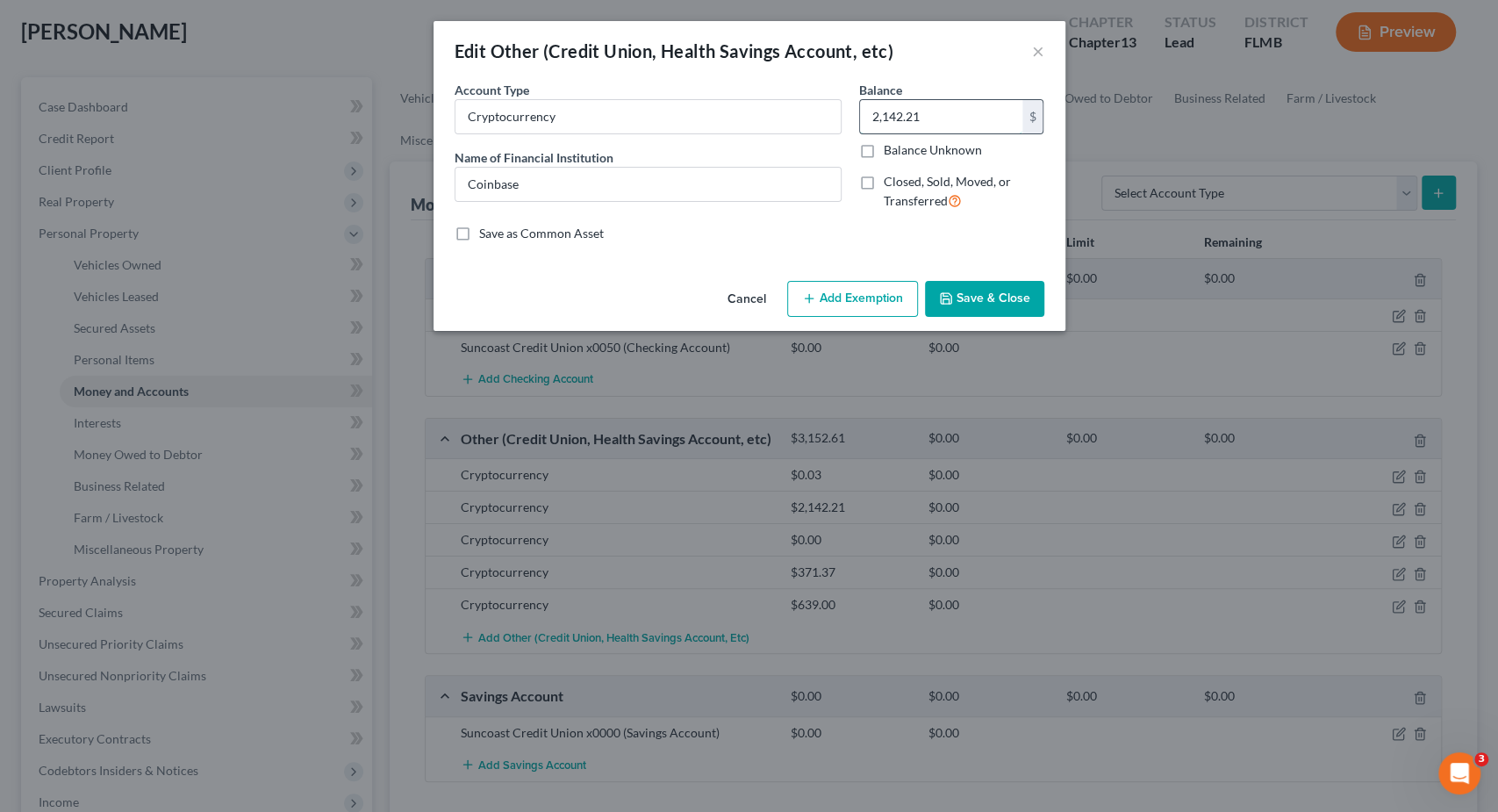
drag, startPoint x: 985, startPoint y: 113, endPoint x: 966, endPoint y: 105, distance: 20.6
click at [966, 105] on input "2,142.21" at bounding box center [941, 116] width 162 height 33
type input "100"
click at [1025, 300] on button "Save & Close" at bounding box center [985, 299] width 120 height 37
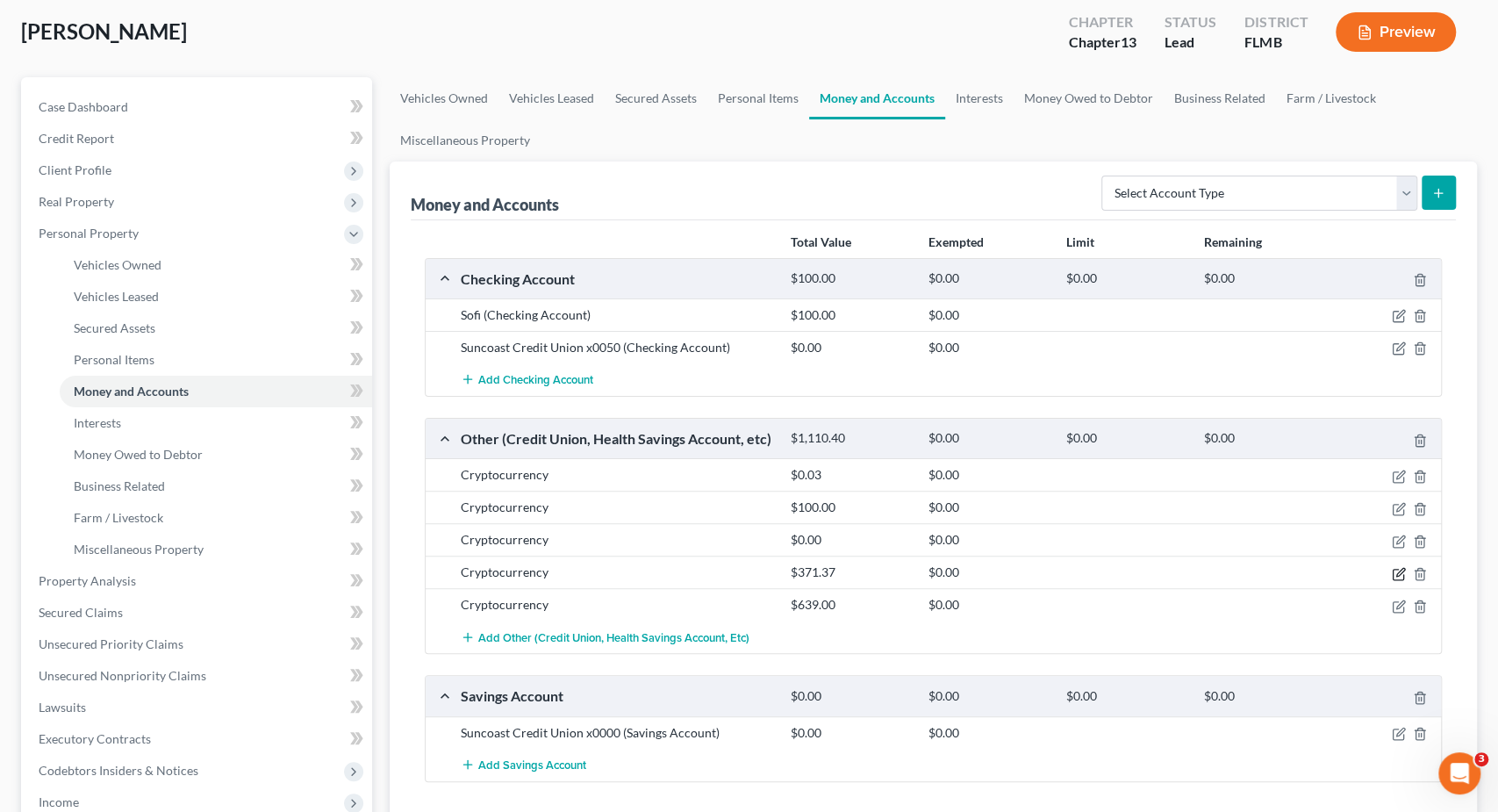
click at [1401, 567] on icon "button" at bounding box center [1399, 574] width 14 height 14
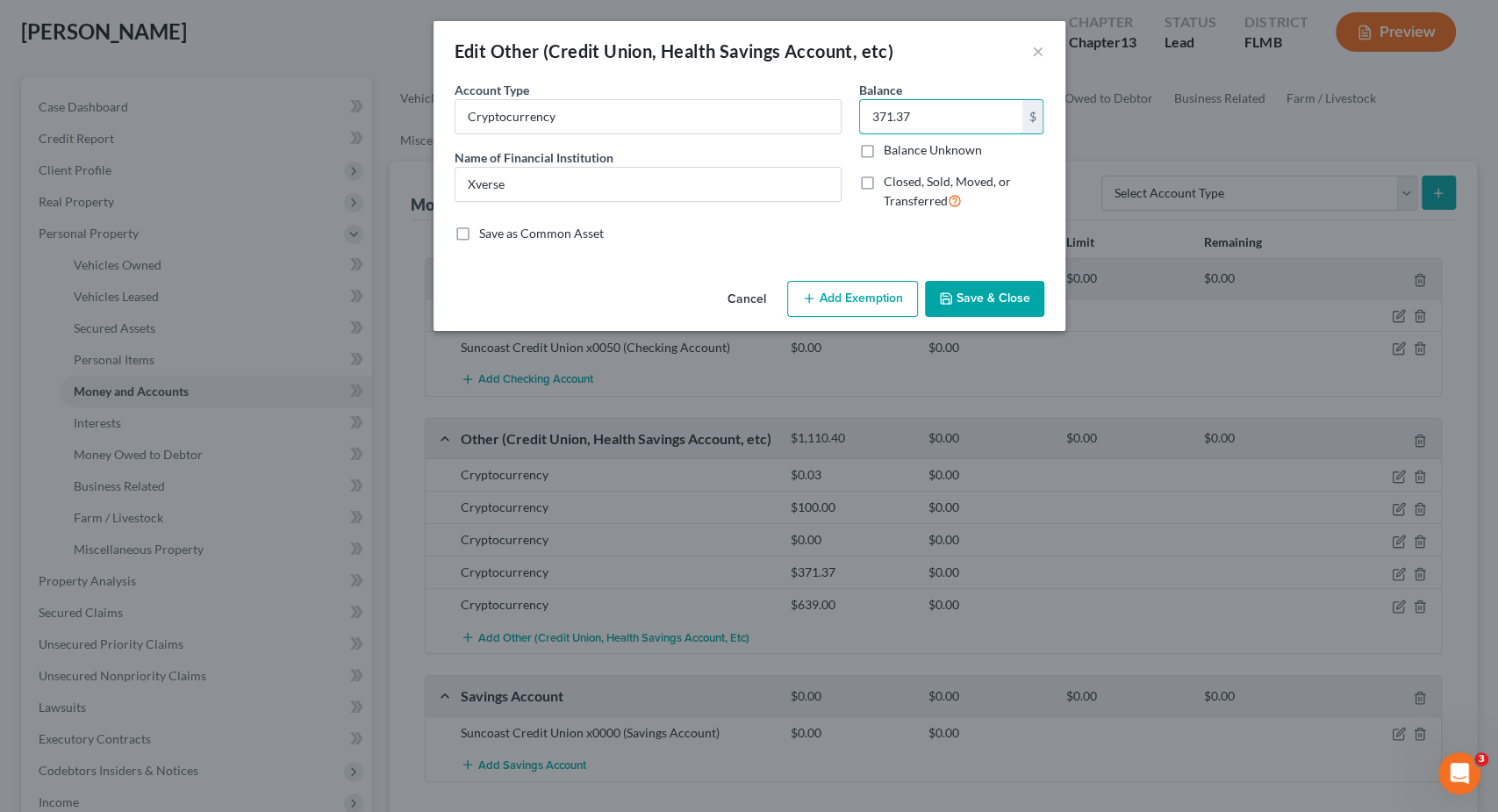
drag, startPoint x: 947, startPoint y: 123, endPoint x: 1159, endPoint y: 91, distance: 214.4
click at [1022, 100] on input "371.37" at bounding box center [941, 116] width 162 height 33
type input "4"
click at [972, 301] on button "Save & Close" at bounding box center [985, 299] width 120 height 37
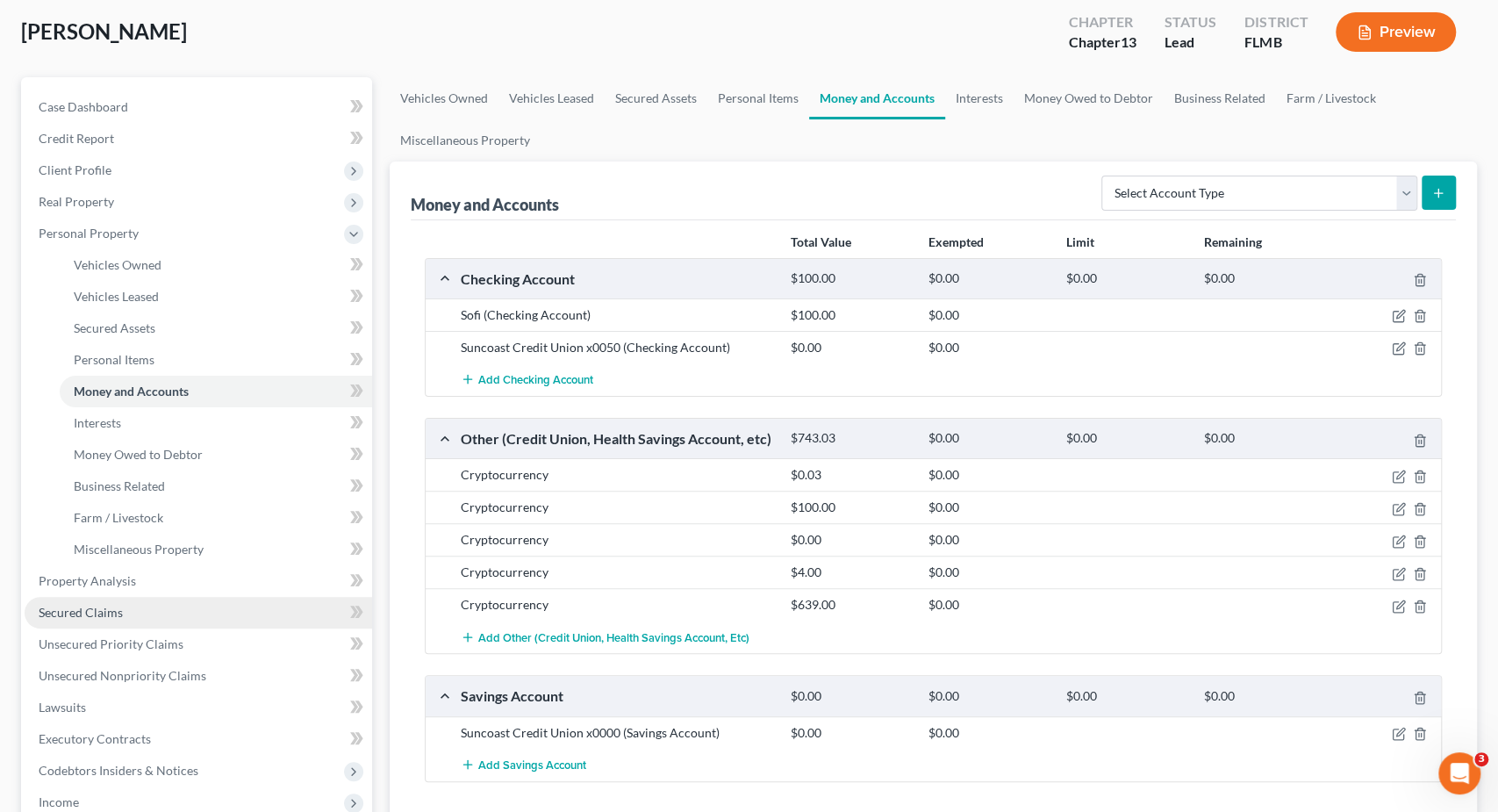
click at [160, 616] on link "Secured Claims" at bounding box center [198, 613] width 348 height 32
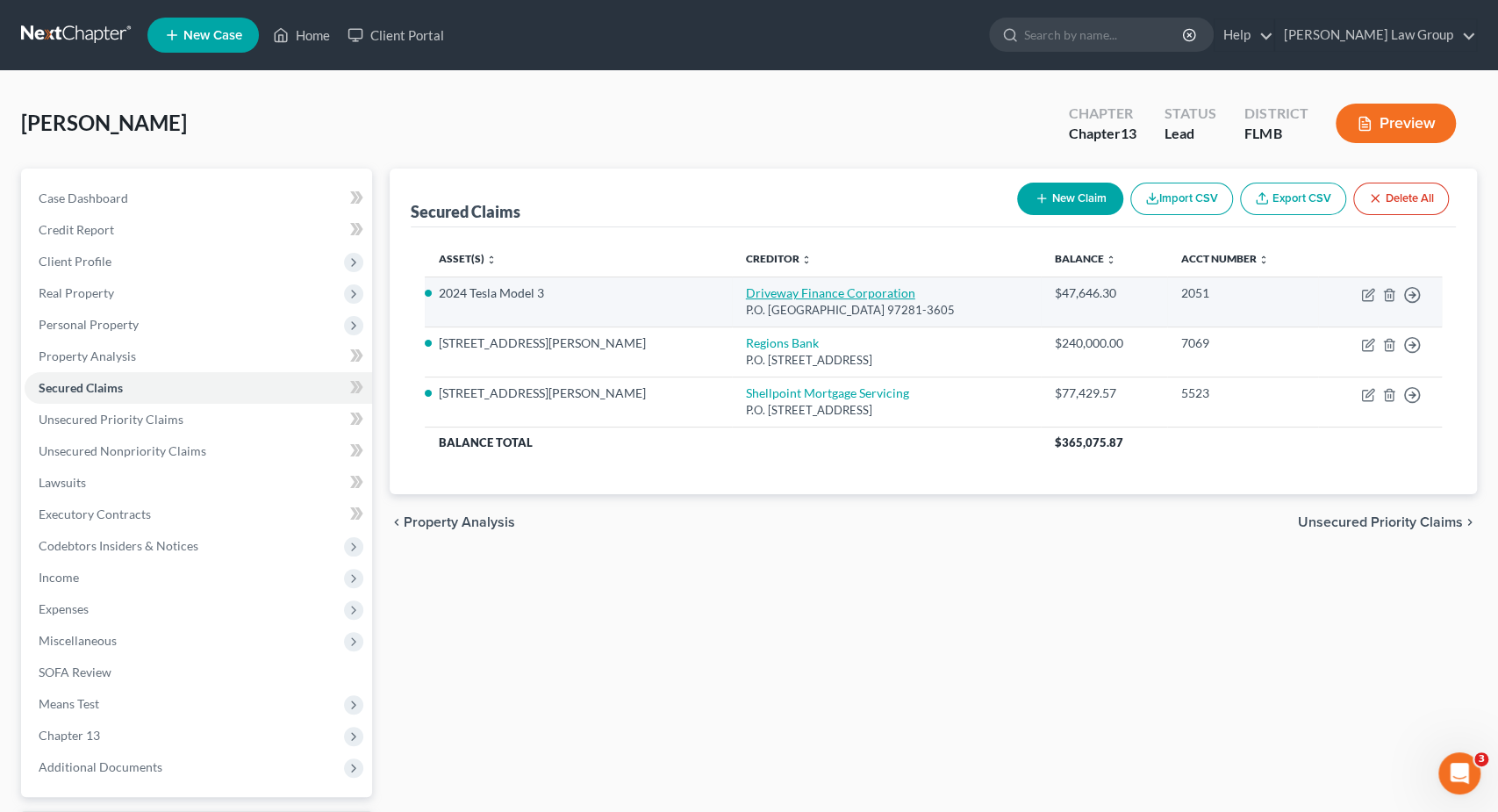
click at [746, 293] on link "Driveway Finance Corporation" at bounding box center [831, 293] width 170 height 15
select select "38"
select select "2"
select select "0"
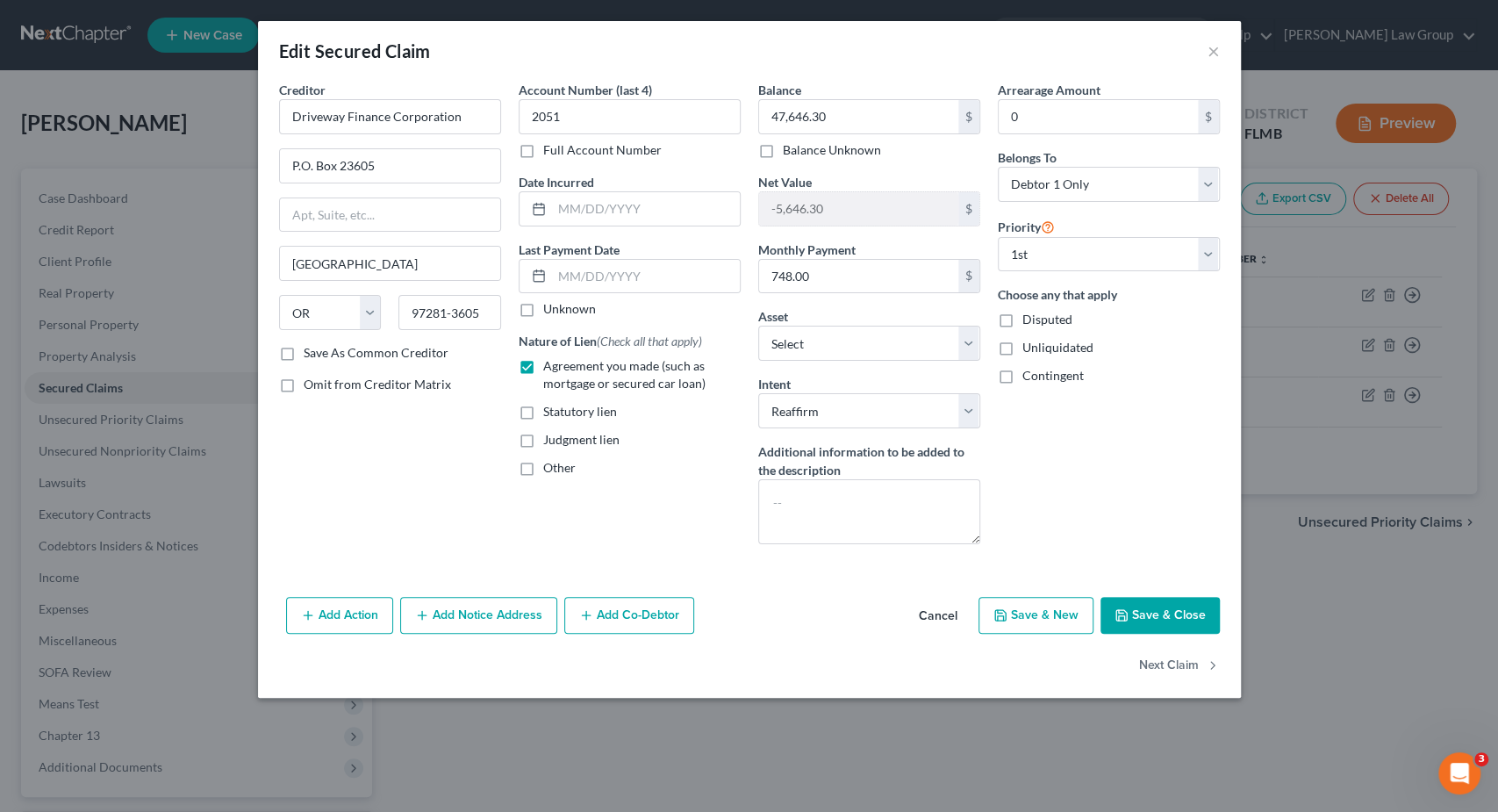
click at [374, 382] on span "Omit from Creditor Matrix" at bounding box center [377, 384] width 148 height 15
click at [322, 382] on input "Omit from Creditor Matrix" at bounding box center [317, 382] width 11 height 11
checkbox input "true"
click at [1145, 613] on button "Save & Close" at bounding box center [1160, 615] width 120 height 37
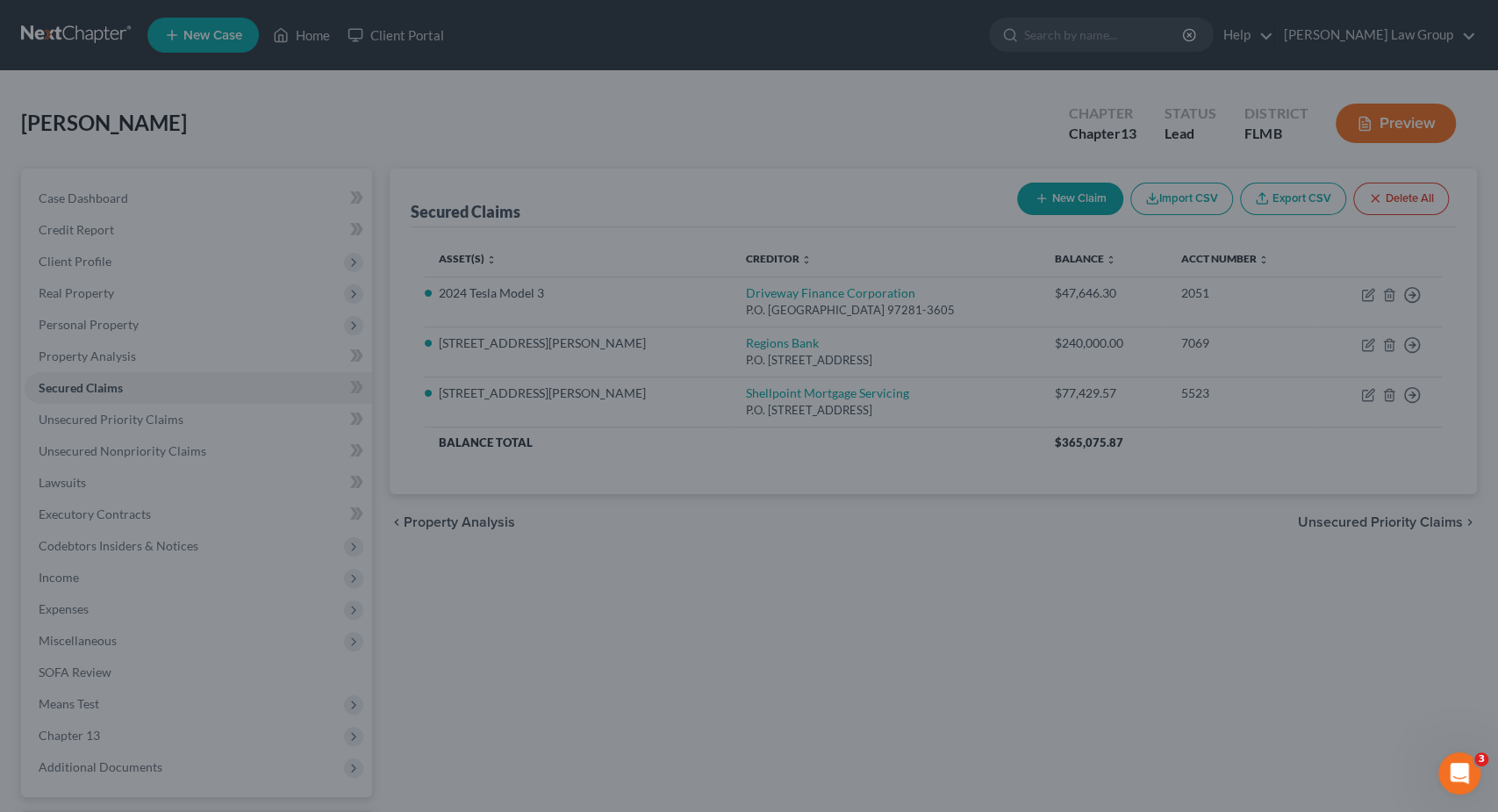
select select "15"
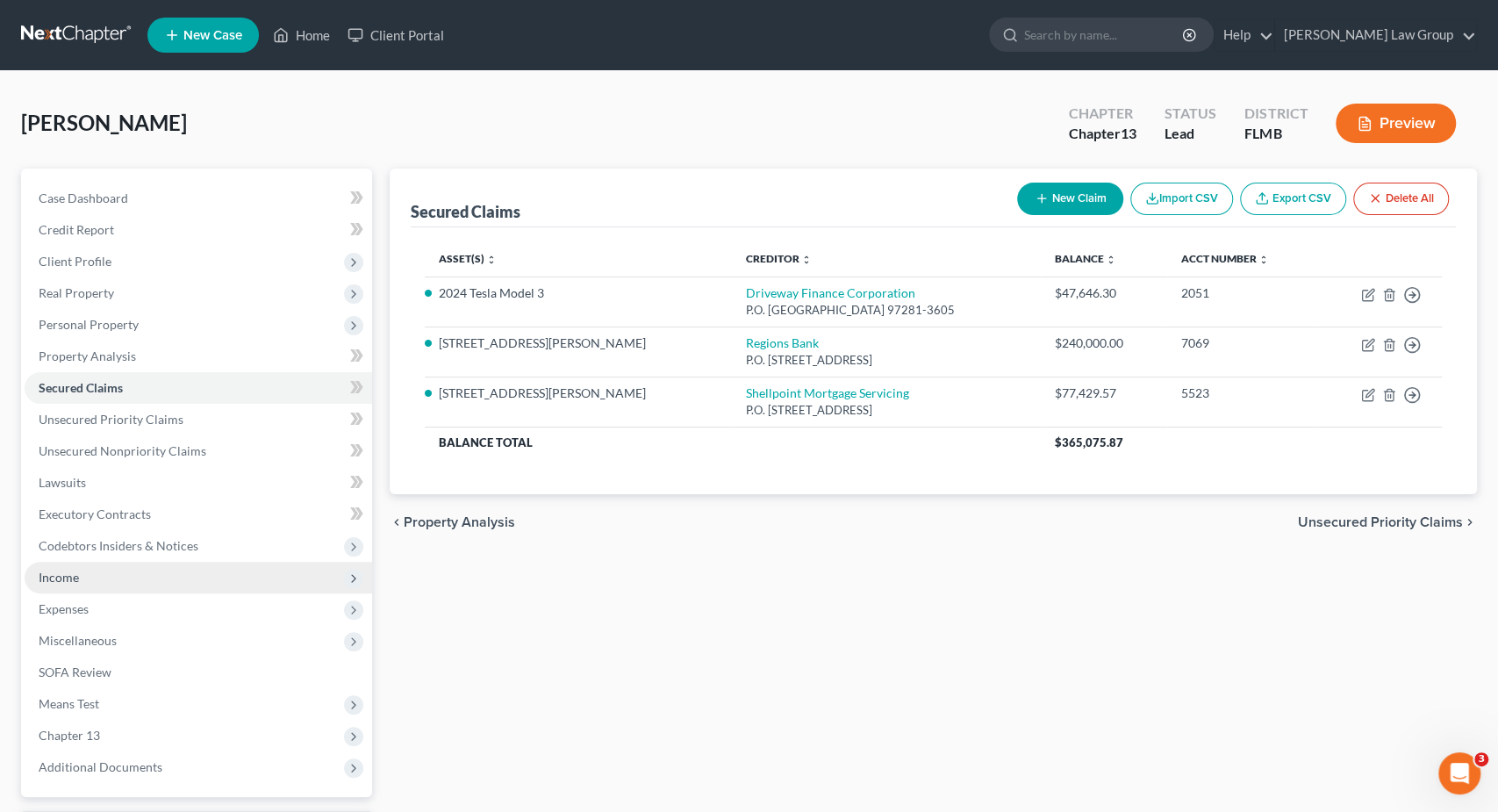
click at [120, 572] on span "Income" at bounding box center [198, 577] width 348 height 32
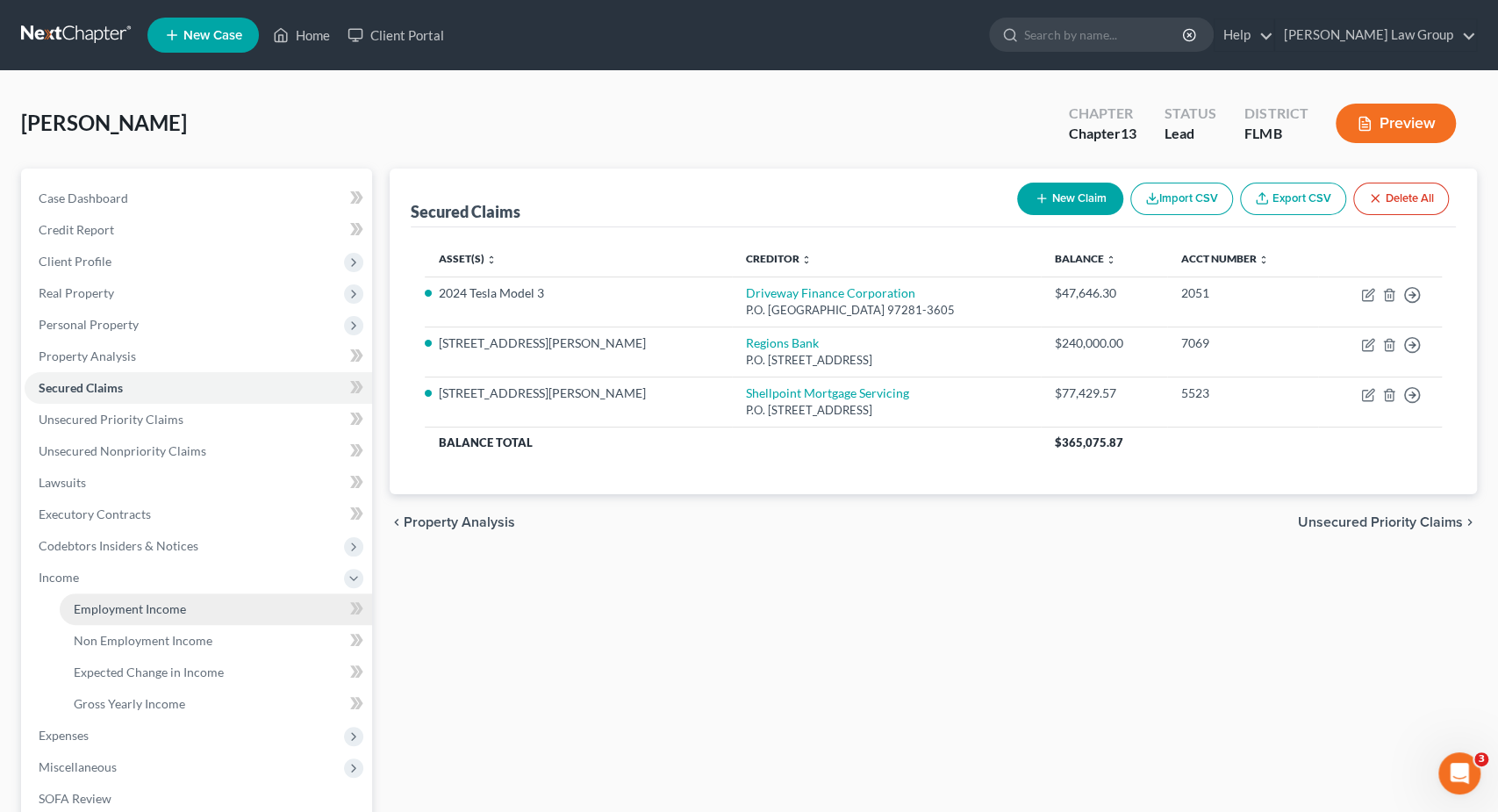
click at [152, 603] on span "Employment Income" at bounding box center [129, 609] width 112 height 15
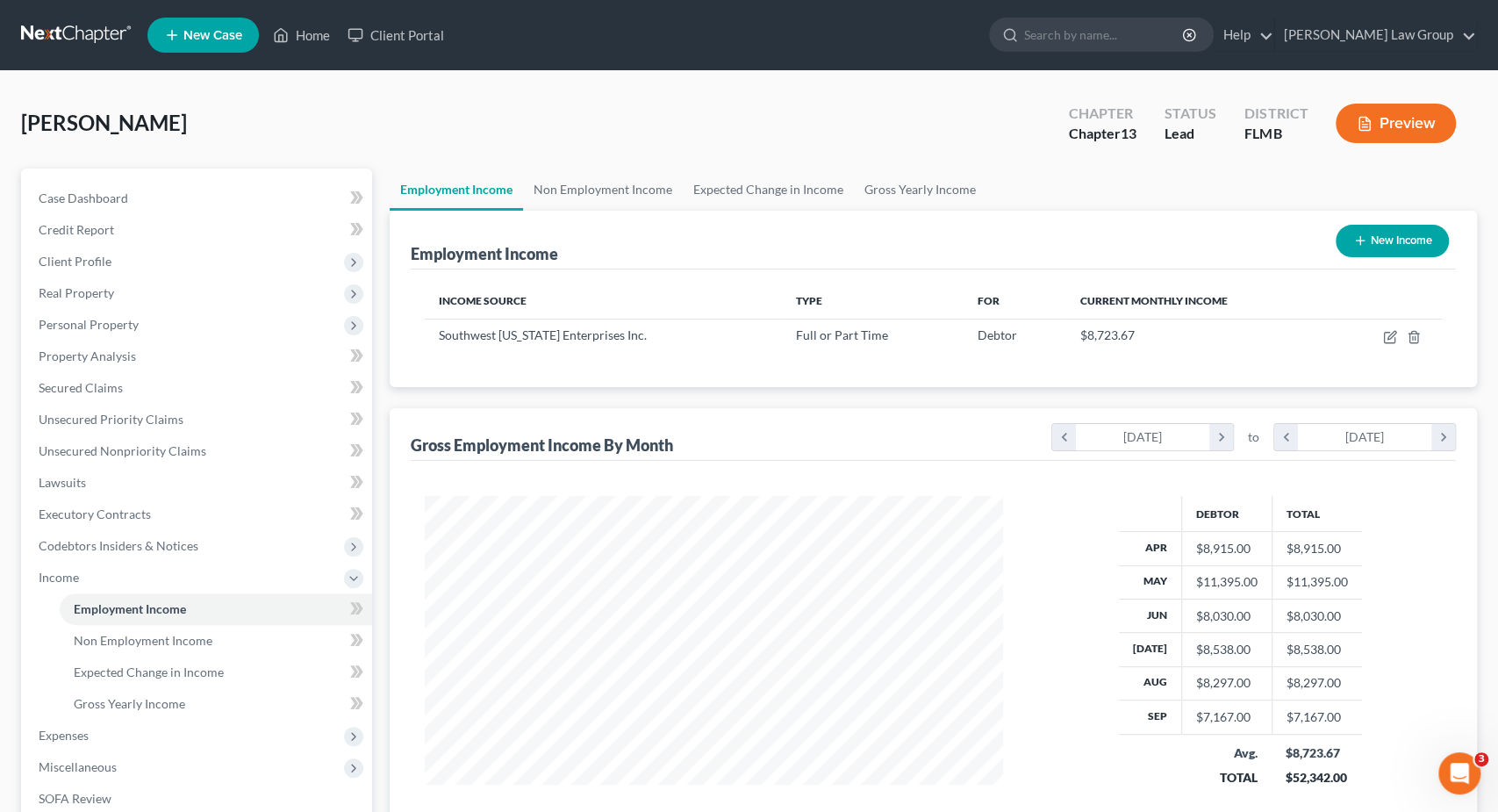
scroll to position [313, 613]
click at [601, 187] on link "Non Employment Income" at bounding box center [603, 189] width 160 height 42
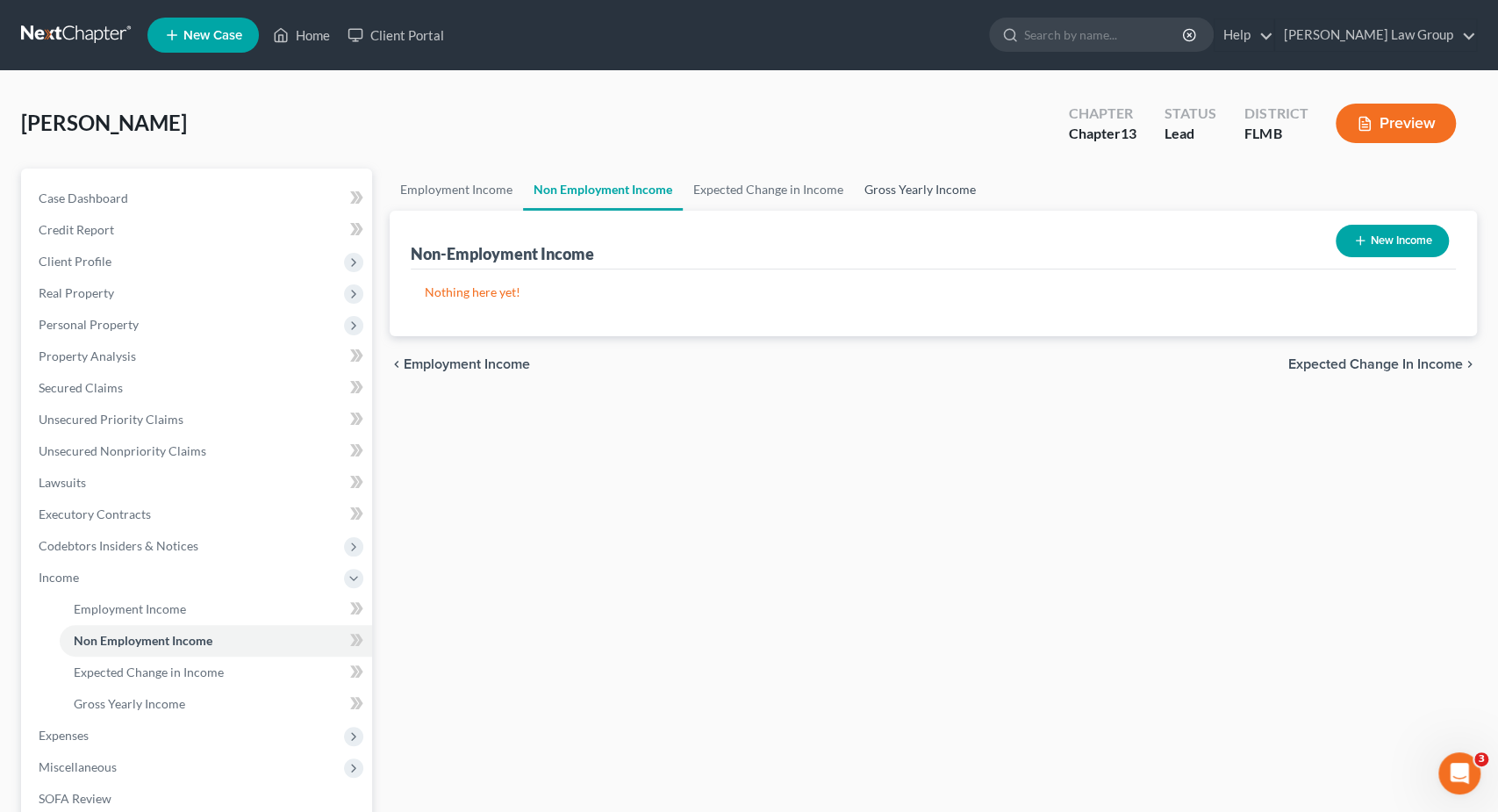
click at [922, 187] on link "Gross Yearly Income" at bounding box center [920, 189] width 133 height 42
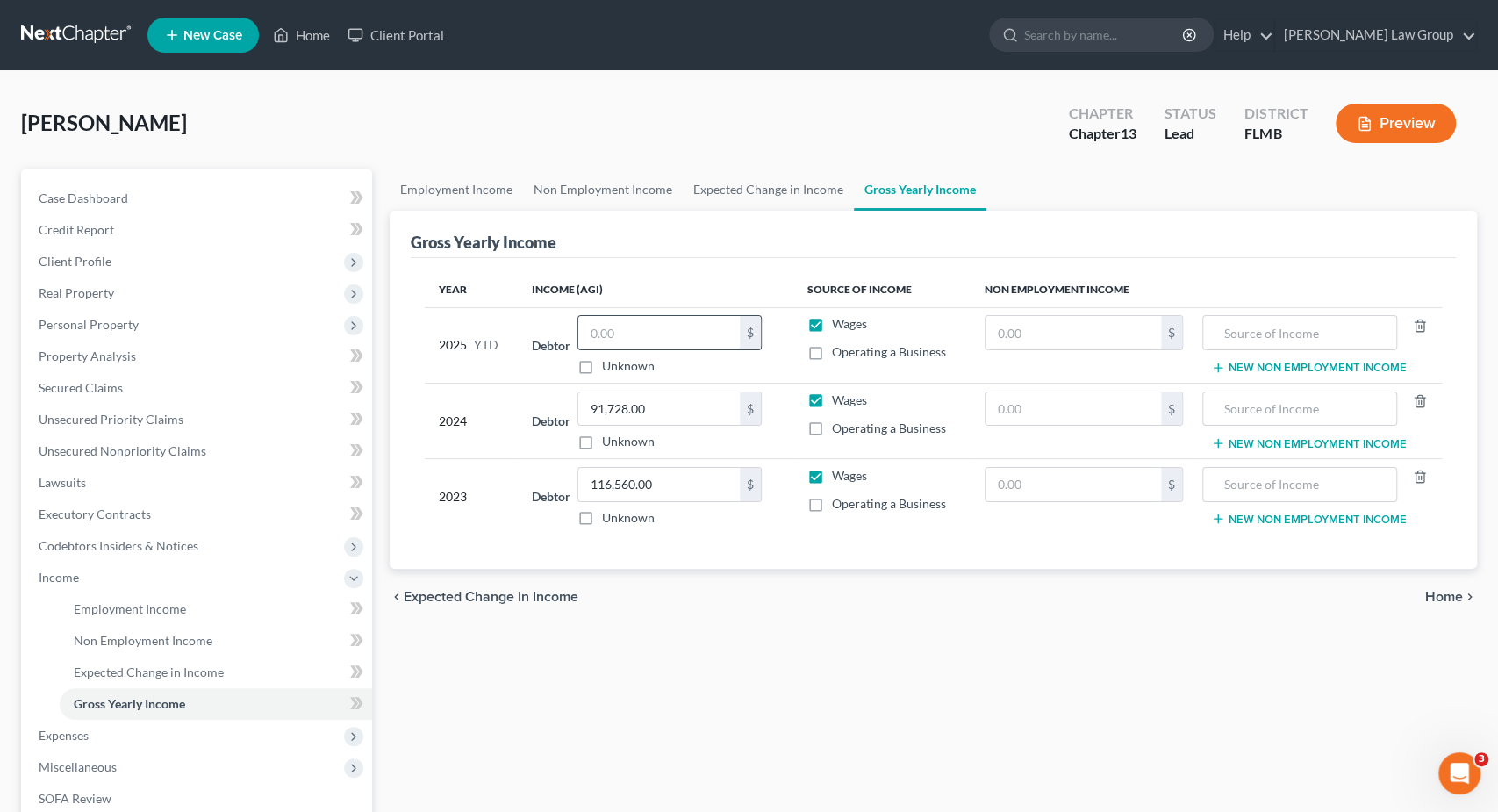
click at [612, 326] on input "text" at bounding box center [659, 332] width 161 height 33
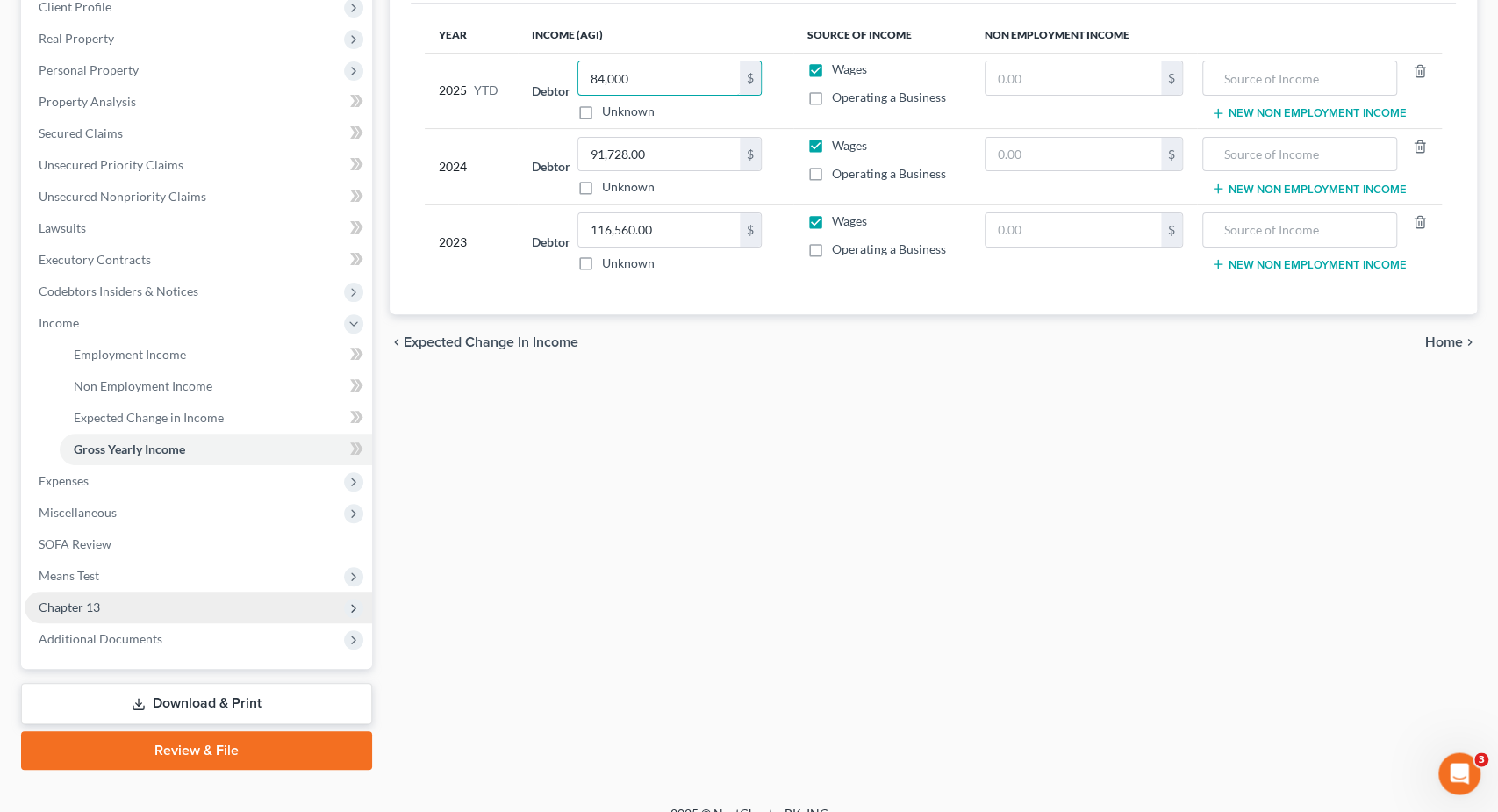
scroll to position [276, 0]
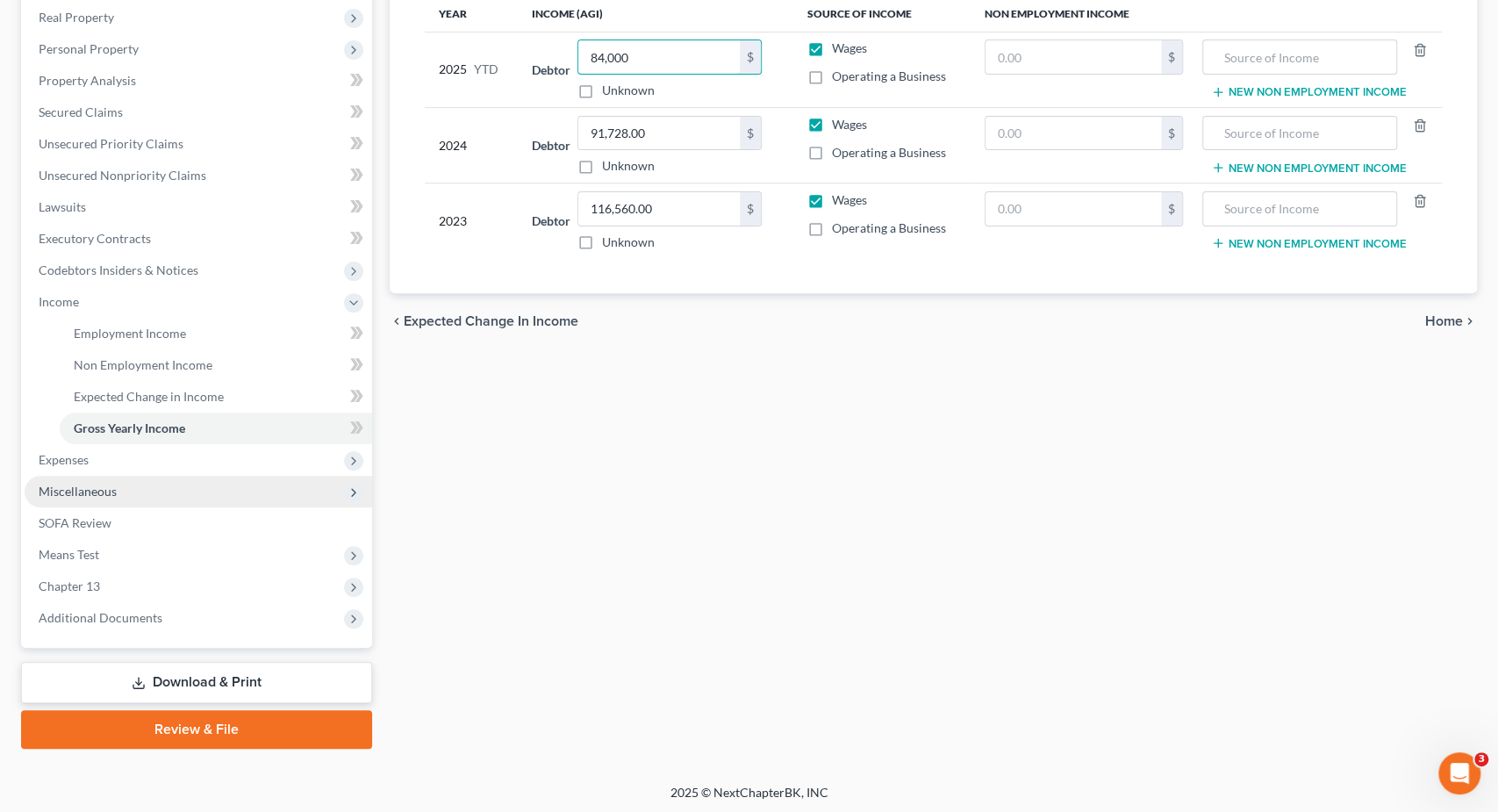
type input "84,000"
click at [108, 497] on span "Miscellaneous" at bounding box center [198, 492] width 348 height 32
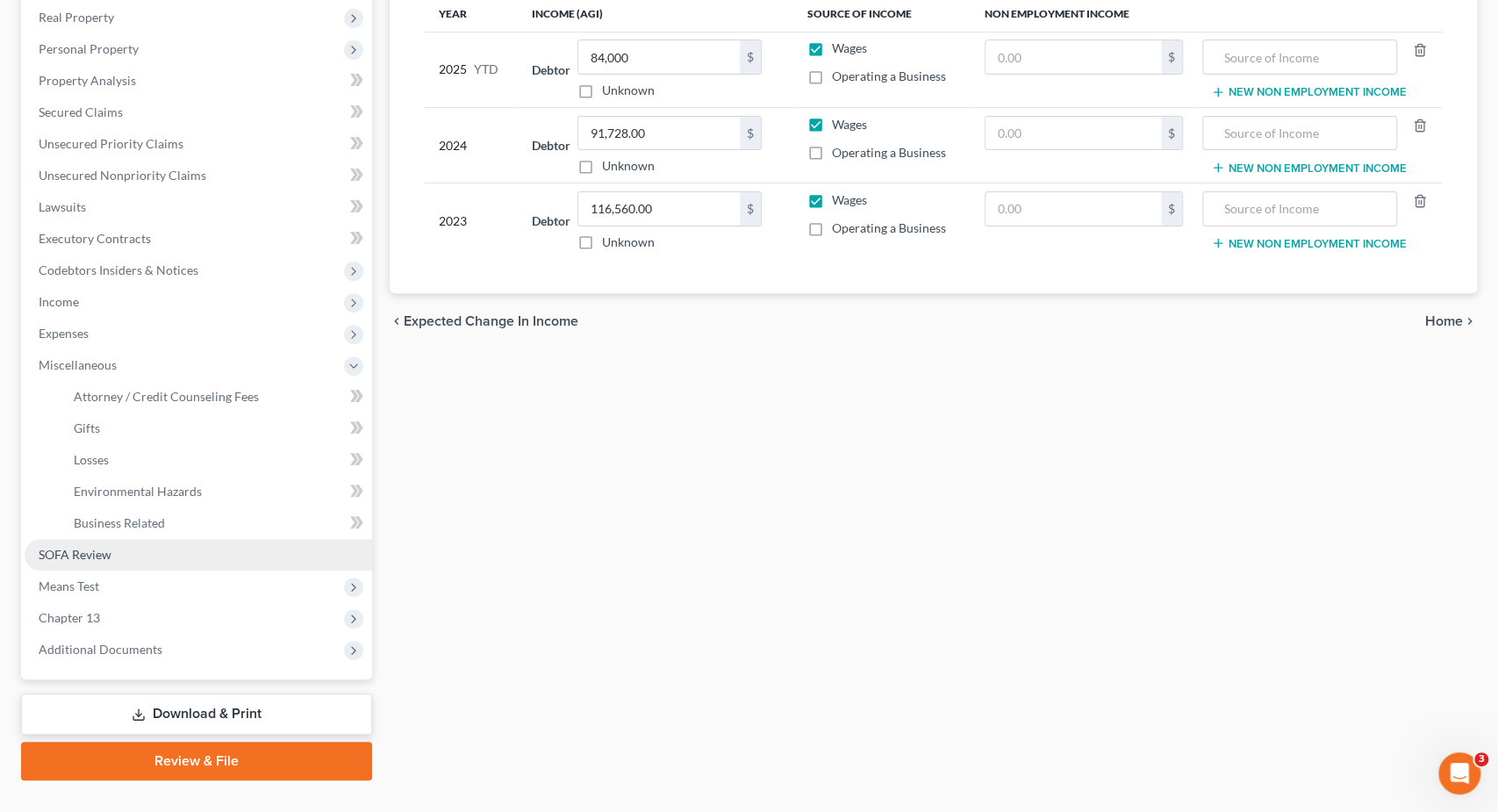
click at [97, 556] on span "SOFA Review" at bounding box center [74, 554] width 73 height 15
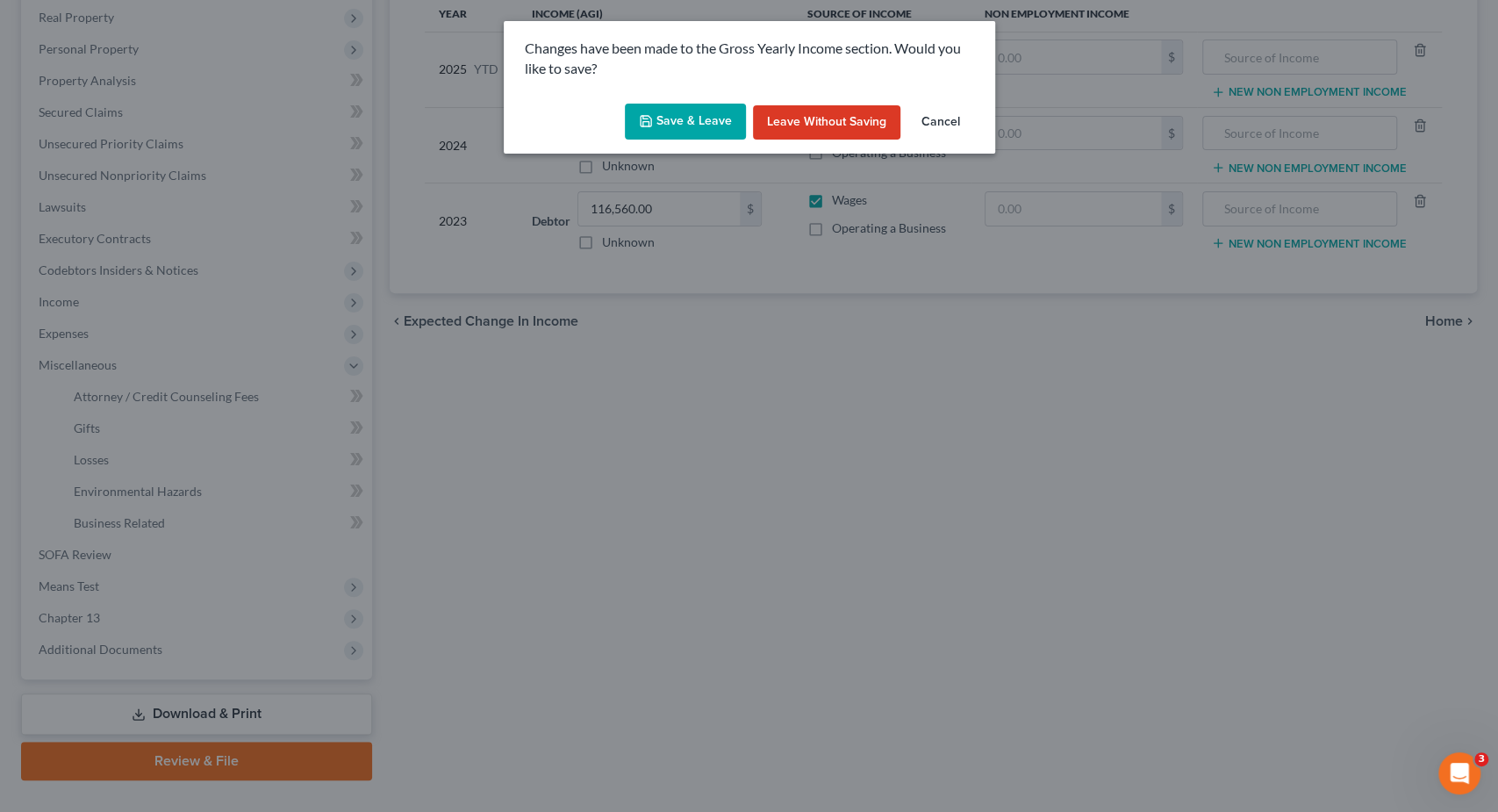
click at [666, 128] on button "Save & Leave" at bounding box center [685, 122] width 122 height 37
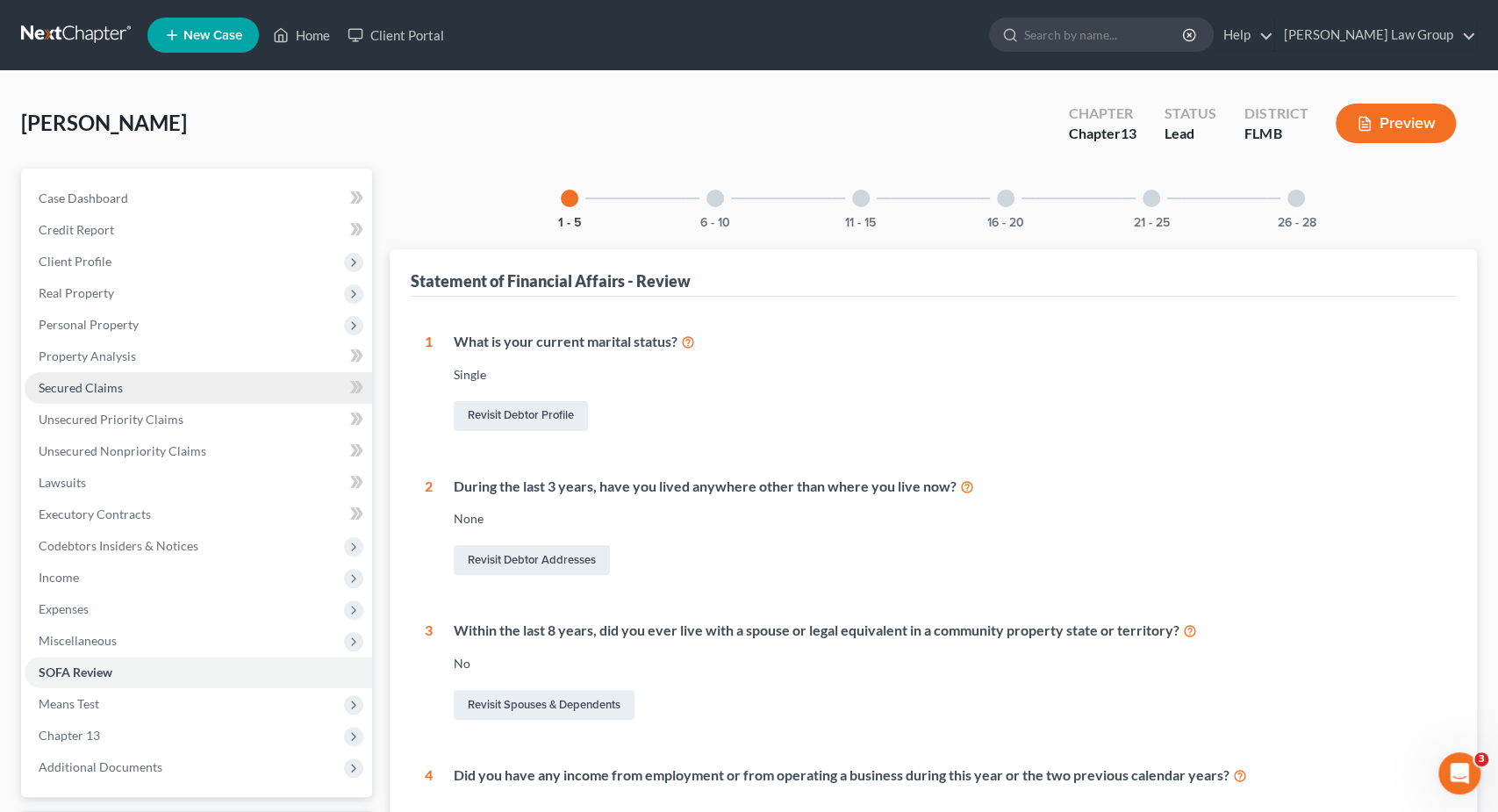
click at [127, 379] on link "Secured Claims" at bounding box center [198, 388] width 348 height 32
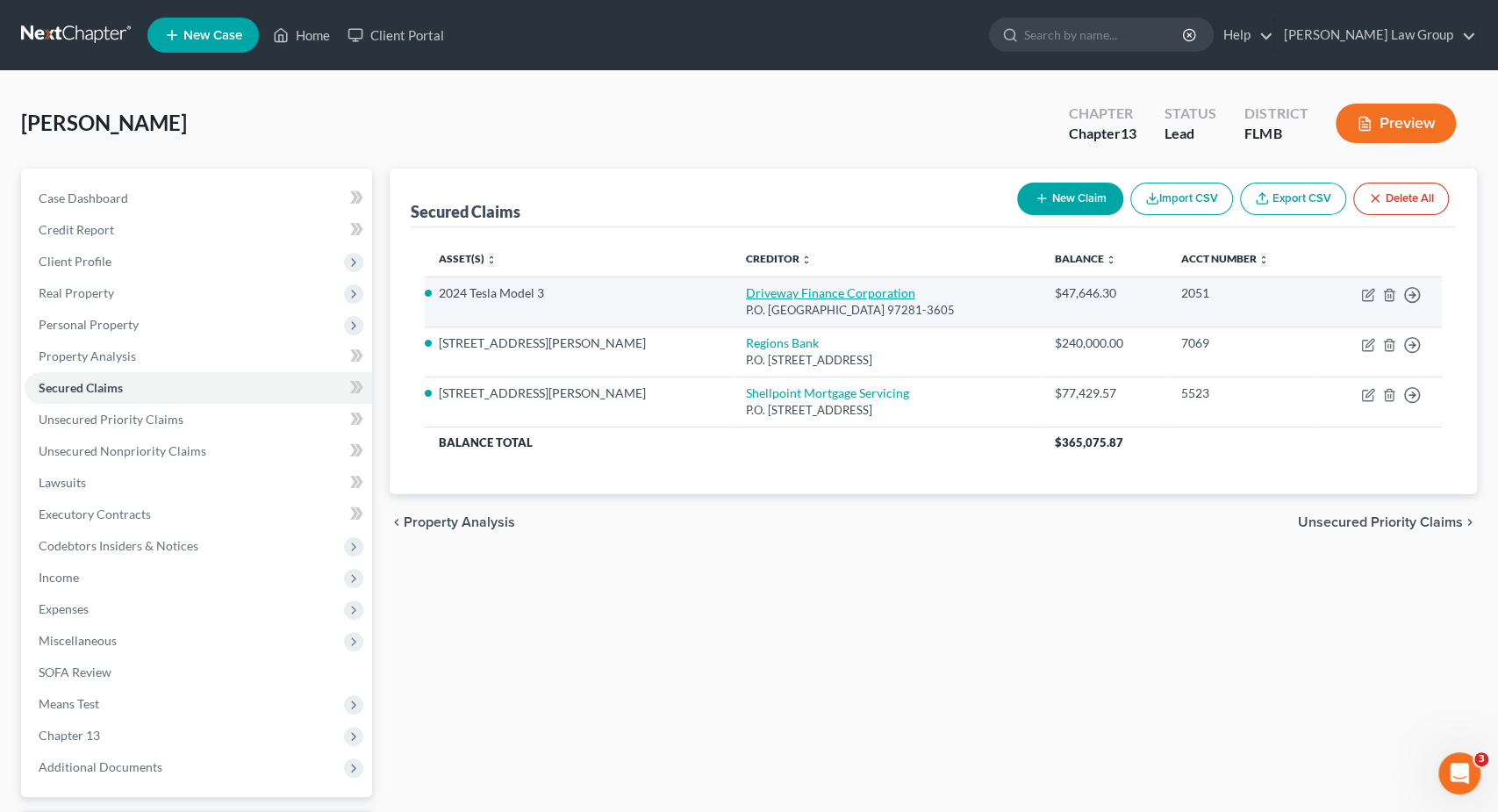
click at [766, 290] on link "Driveway Finance Corporation" at bounding box center [831, 293] width 170 height 15
select select "38"
select select "15"
select select "2"
select select "0"
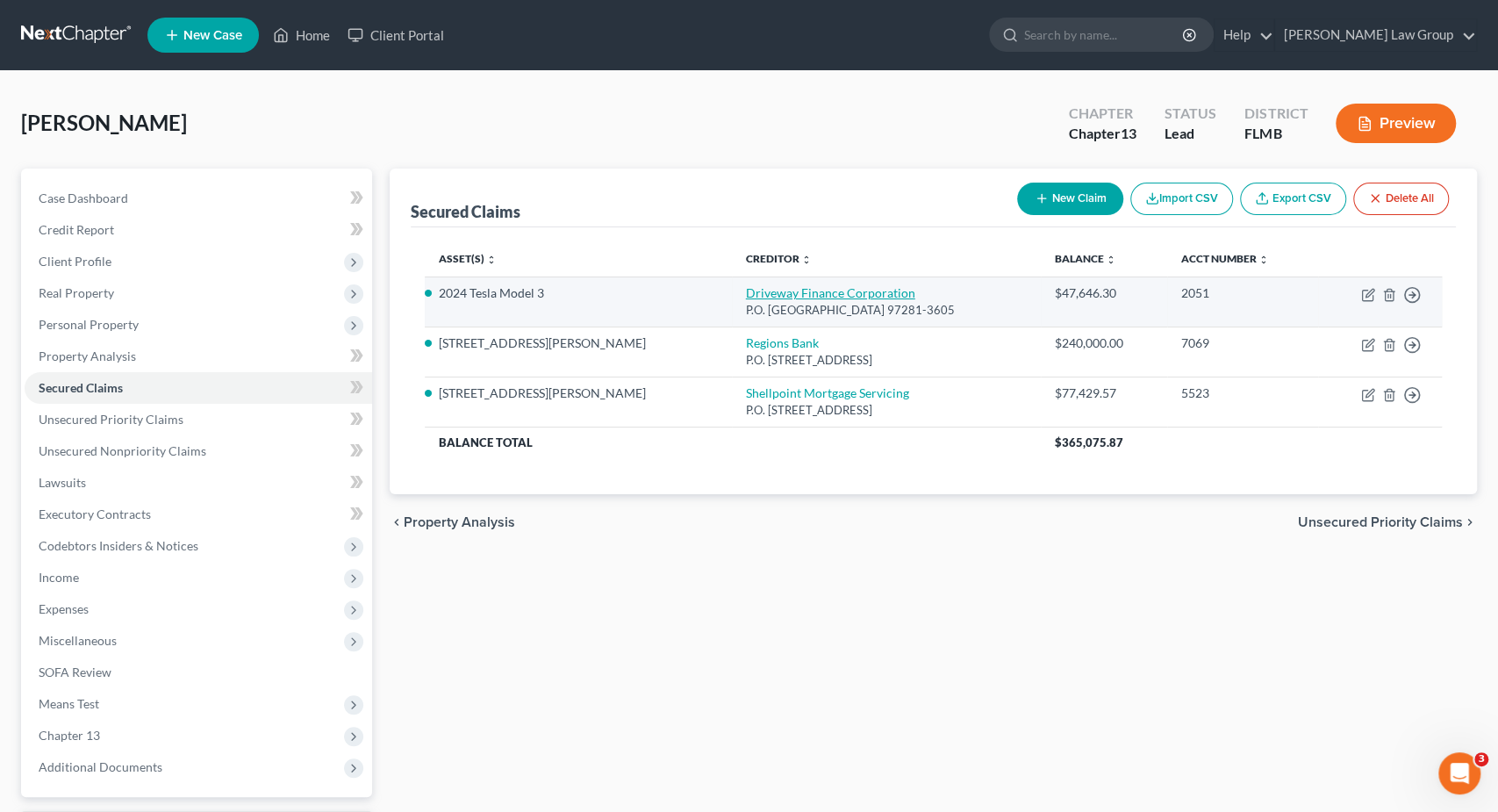
select select "0"
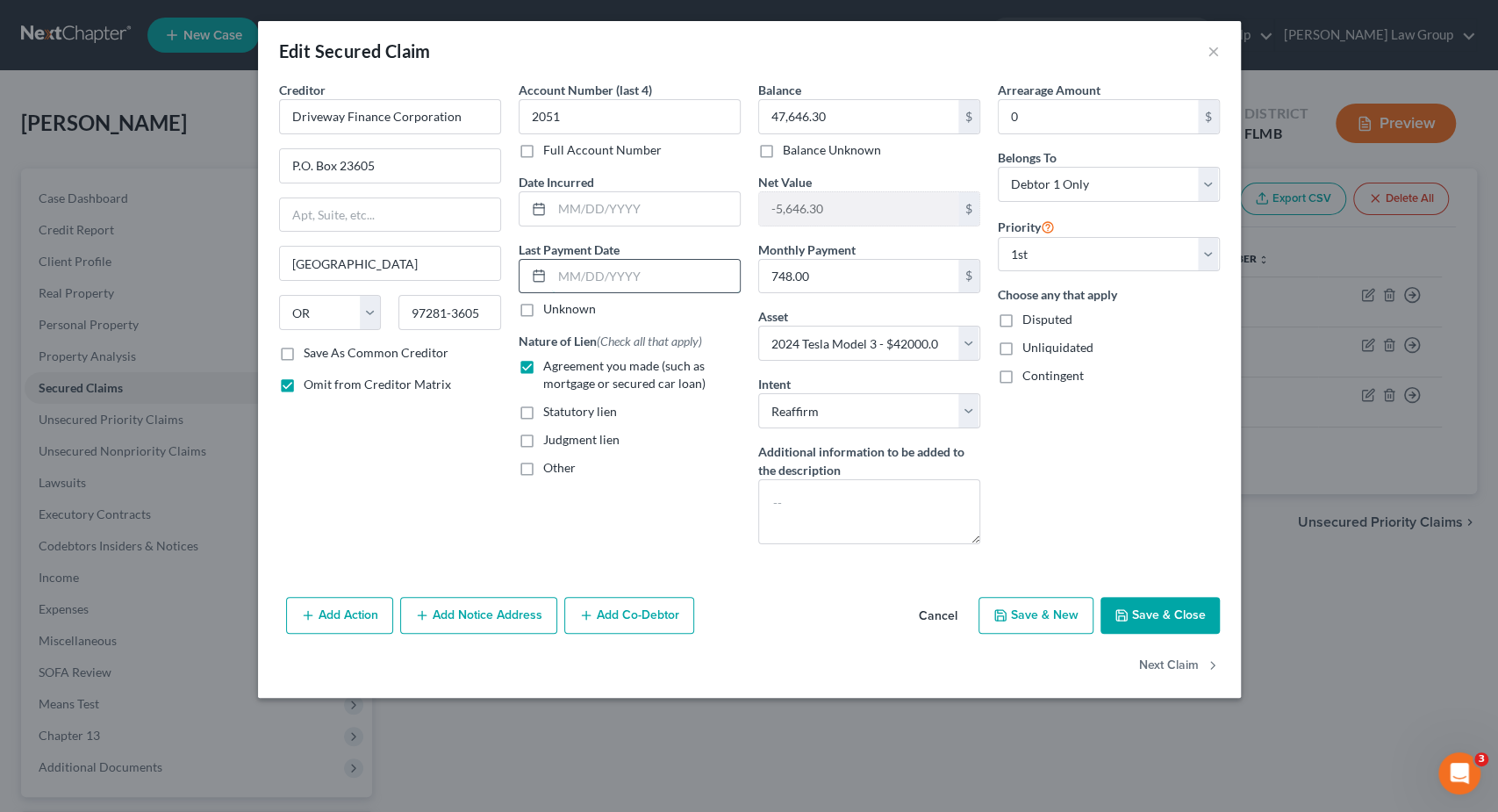
click at [625, 263] on input "text" at bounding box center [645, 276] width 187 height 33
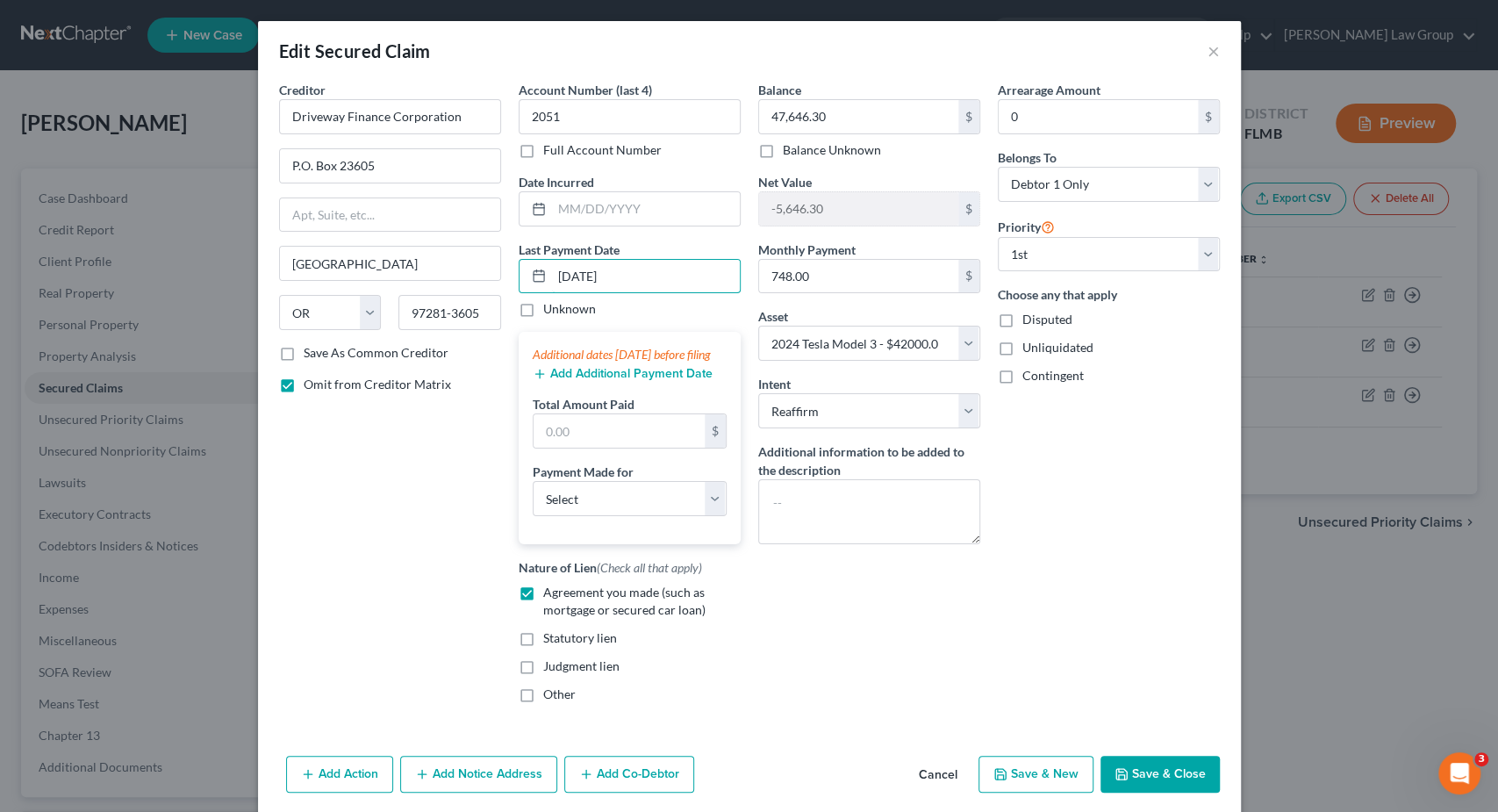
type input "09/24/2025"
click at [612, 380] on div "Add Additional Payment Date" at bounding box center [630, 372] width 194 height 18
click at [617, 381] on button "Add Additional Payment Date" at bounding box center [623, 373] width 180 height 14
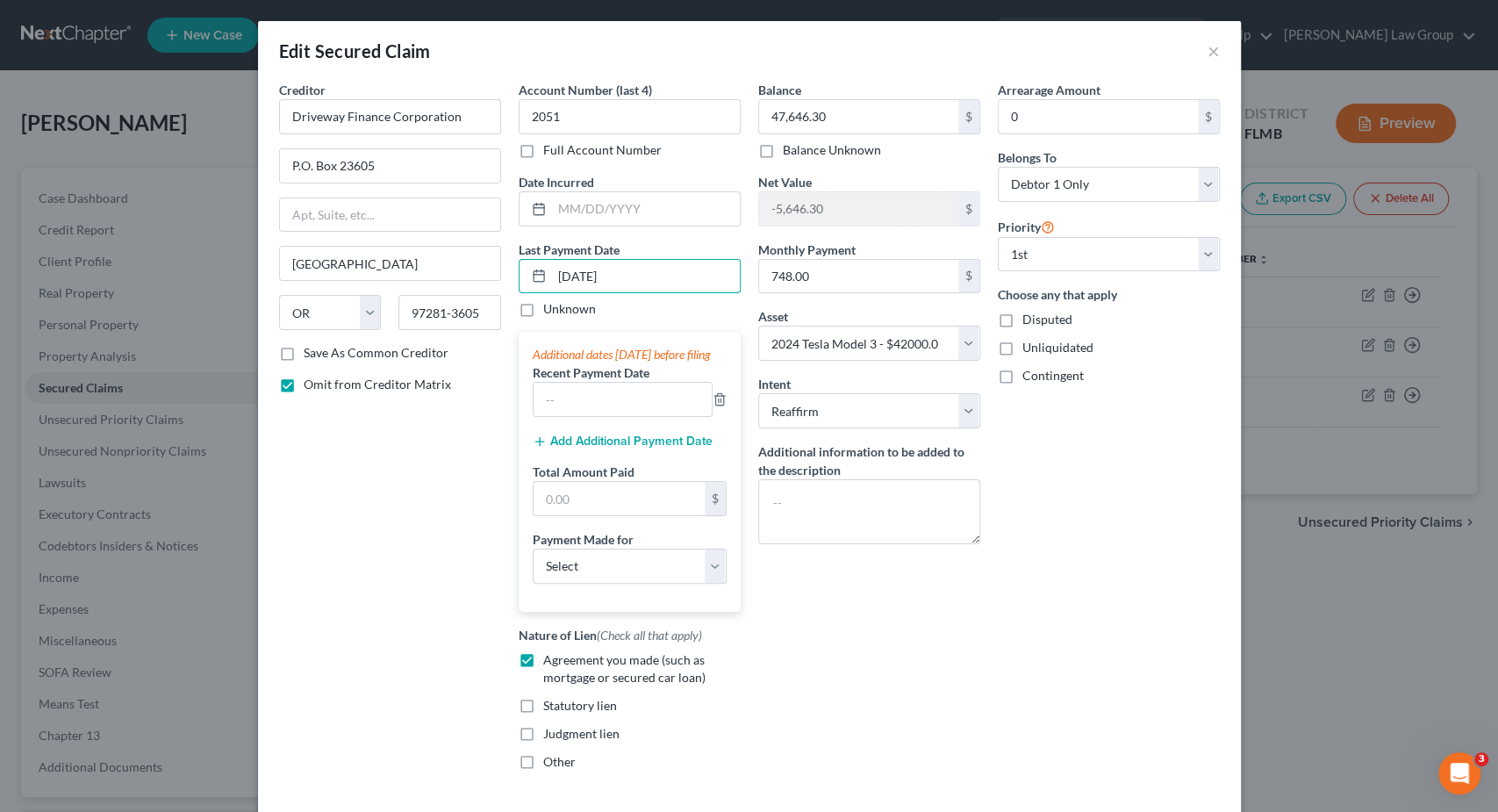
drag, startPoint x: 636, startPoint y: 287, endPoint x: 508, endPoint y: 272, distance: 128.9
click at [552, 277] on input "09/24/2025" at bounding box center [645, 276] width 187 height 33
click at [601, 410] on input "text" at bounding box center [622, 398] width 178 height 33
paste input "09/24/2025"
drag, startPoint x: 547, startPoint y: 417, endPoint x: 559, endPoint y: 418, distance: 12.0
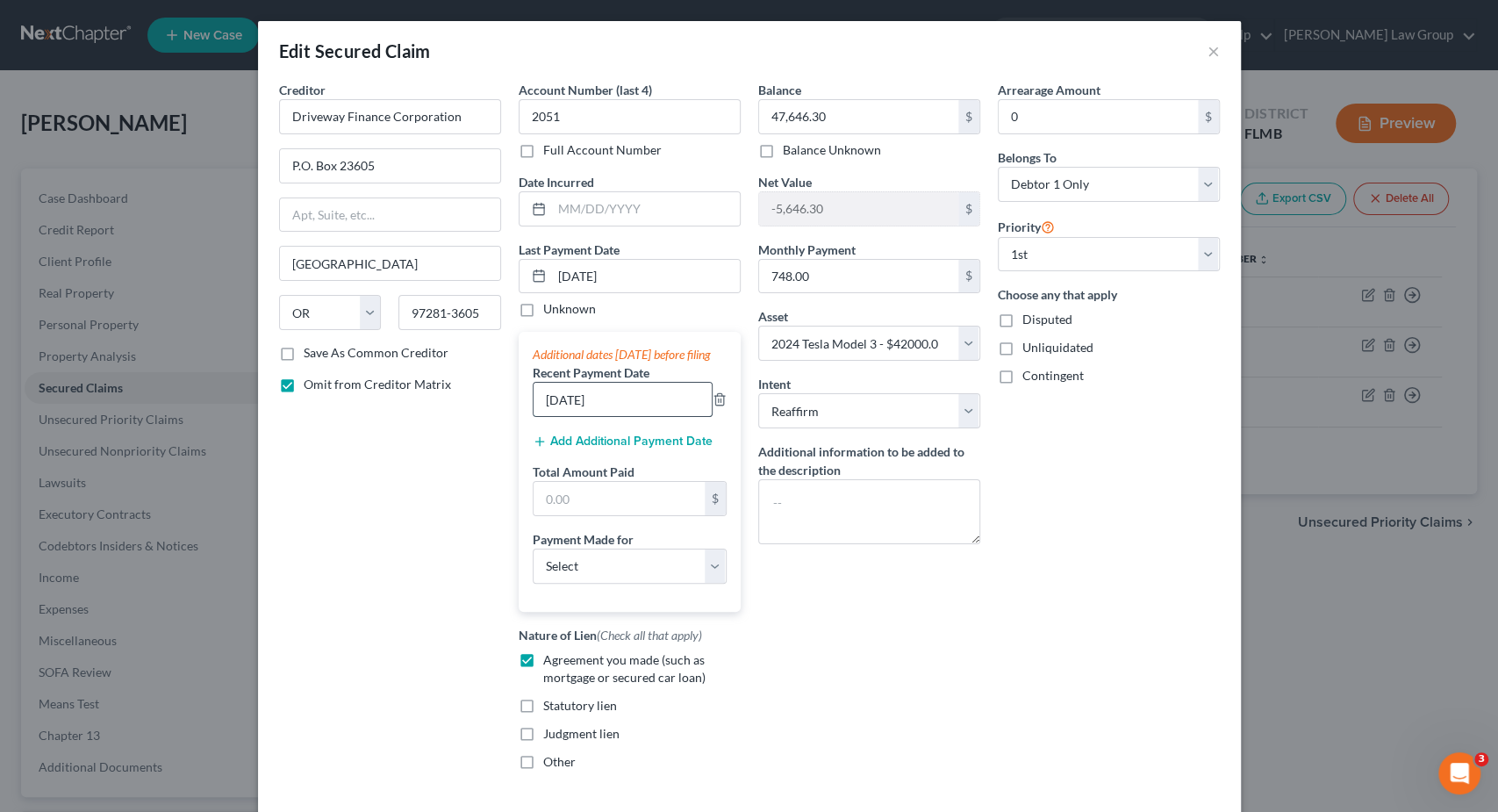
click at [559, 416] on input "09/24/2025" at bounding box center [622, 398] width 178 height 33
type input "08/24/2025"
click at [636, 513] on input "text" at bounding box center [619, 497] width 171 height 33
type input "1,496"
click at [533, 548] on select "Select Car Credit Card Loan Repayment Mortgage Other Suppliers Or Vendors" at bounding box center [630, 565] width 194 height 35
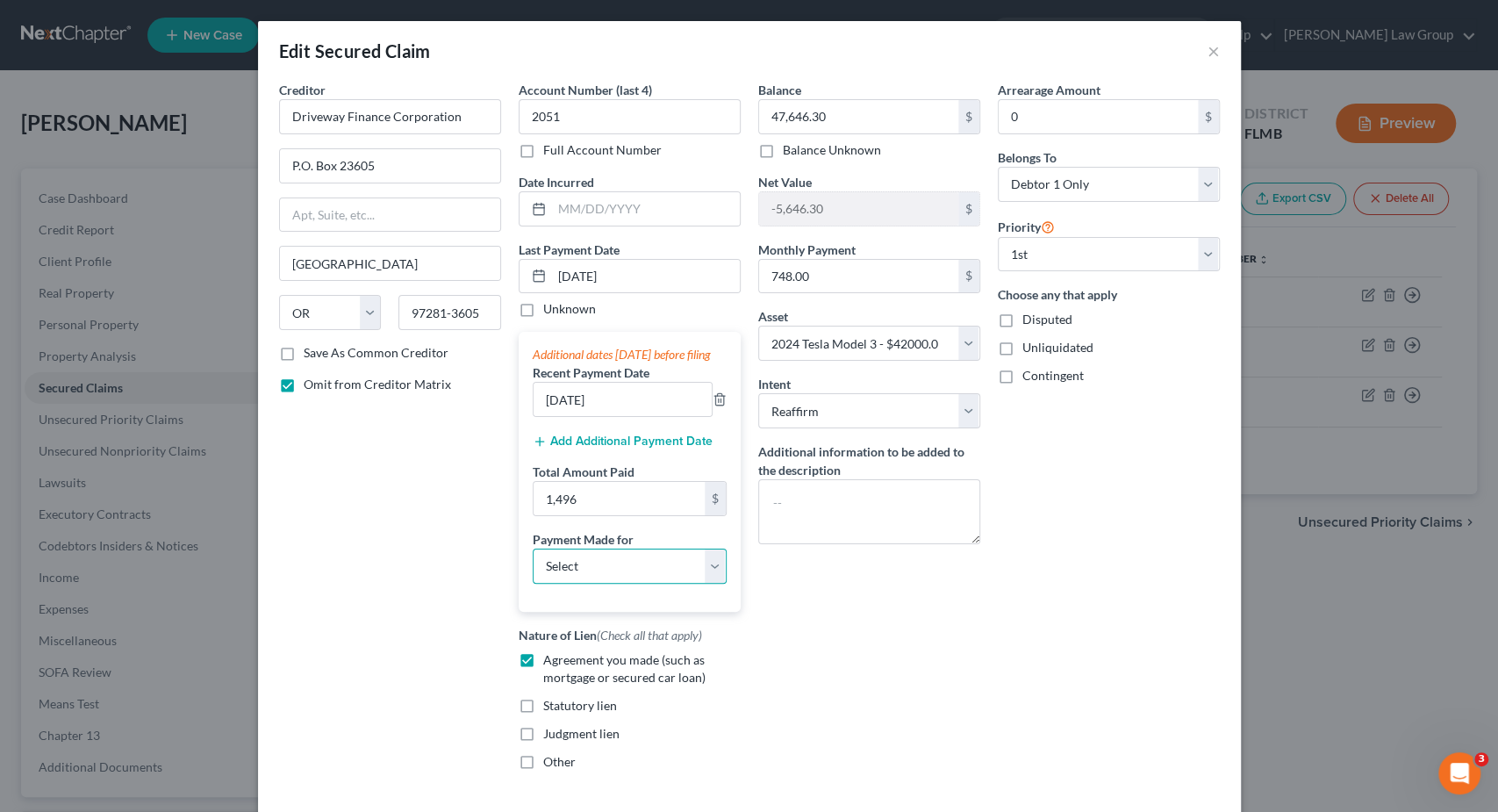
select select "0"
click option "Car" at bounding box center [0, 0] width 0 height 0
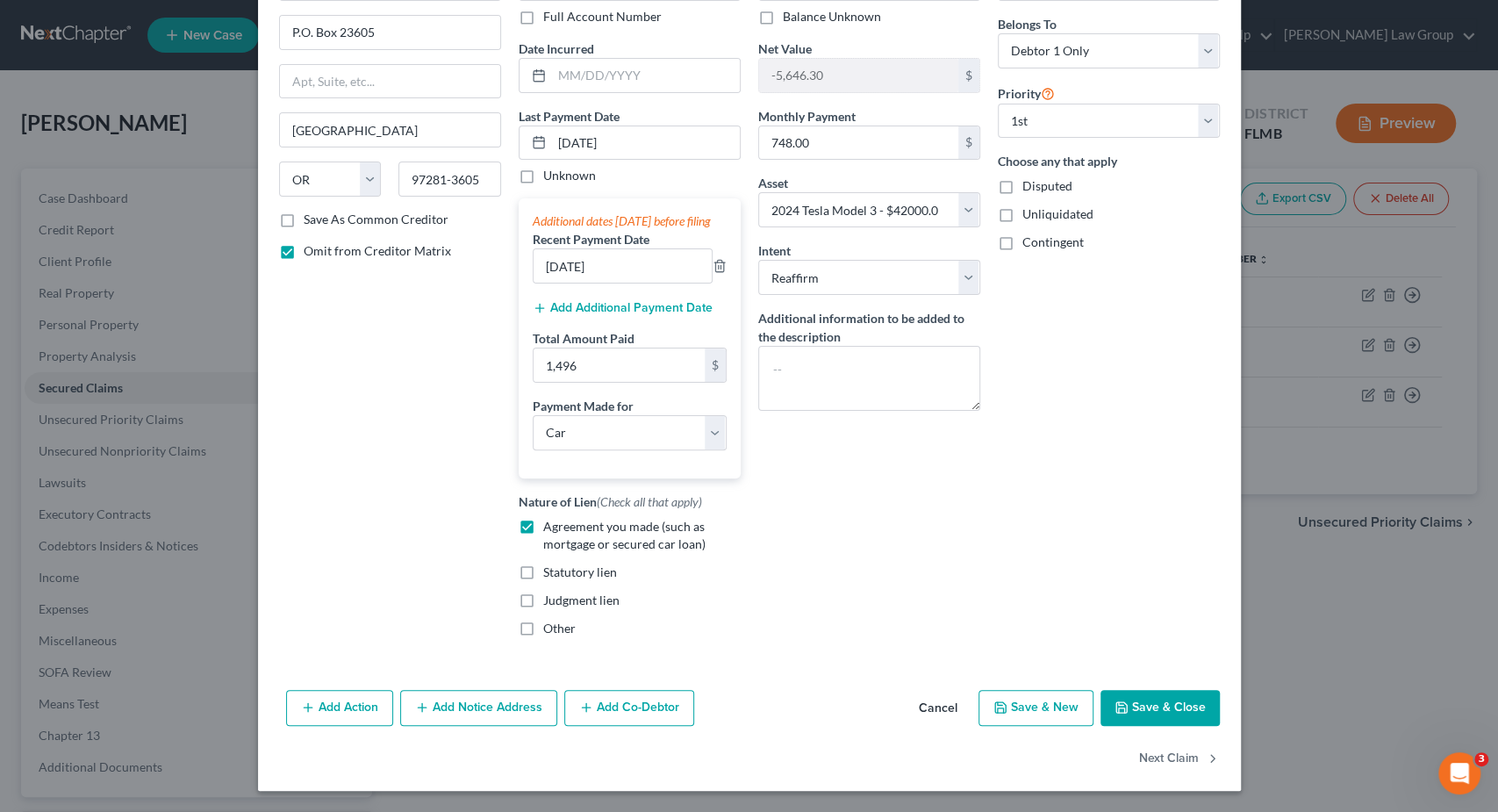
click at [1179, 708] on button "Save & Close" at bounding box center [1160, 707] width 120 height 37
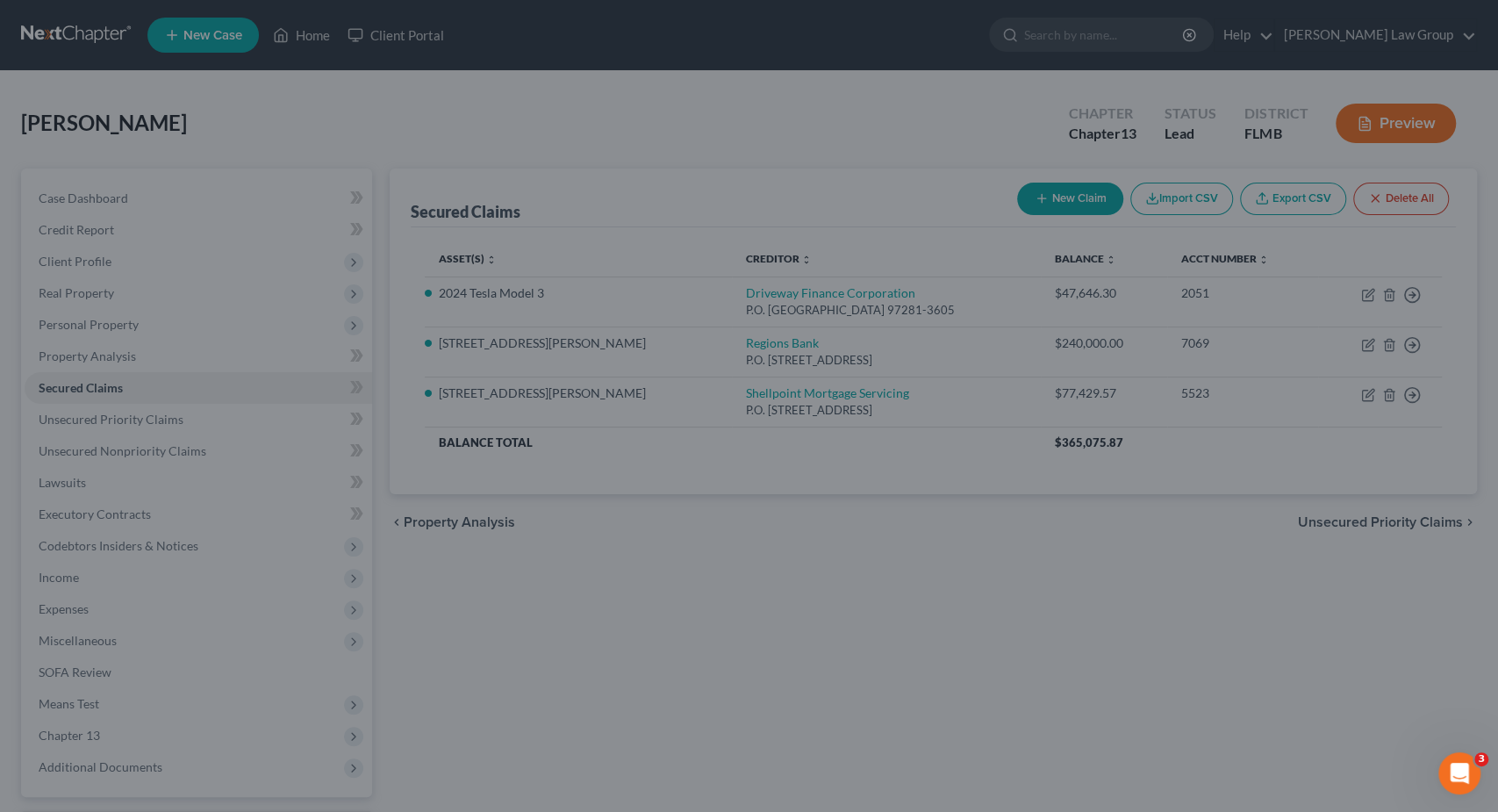
select select "15"
type input "1,496.00"
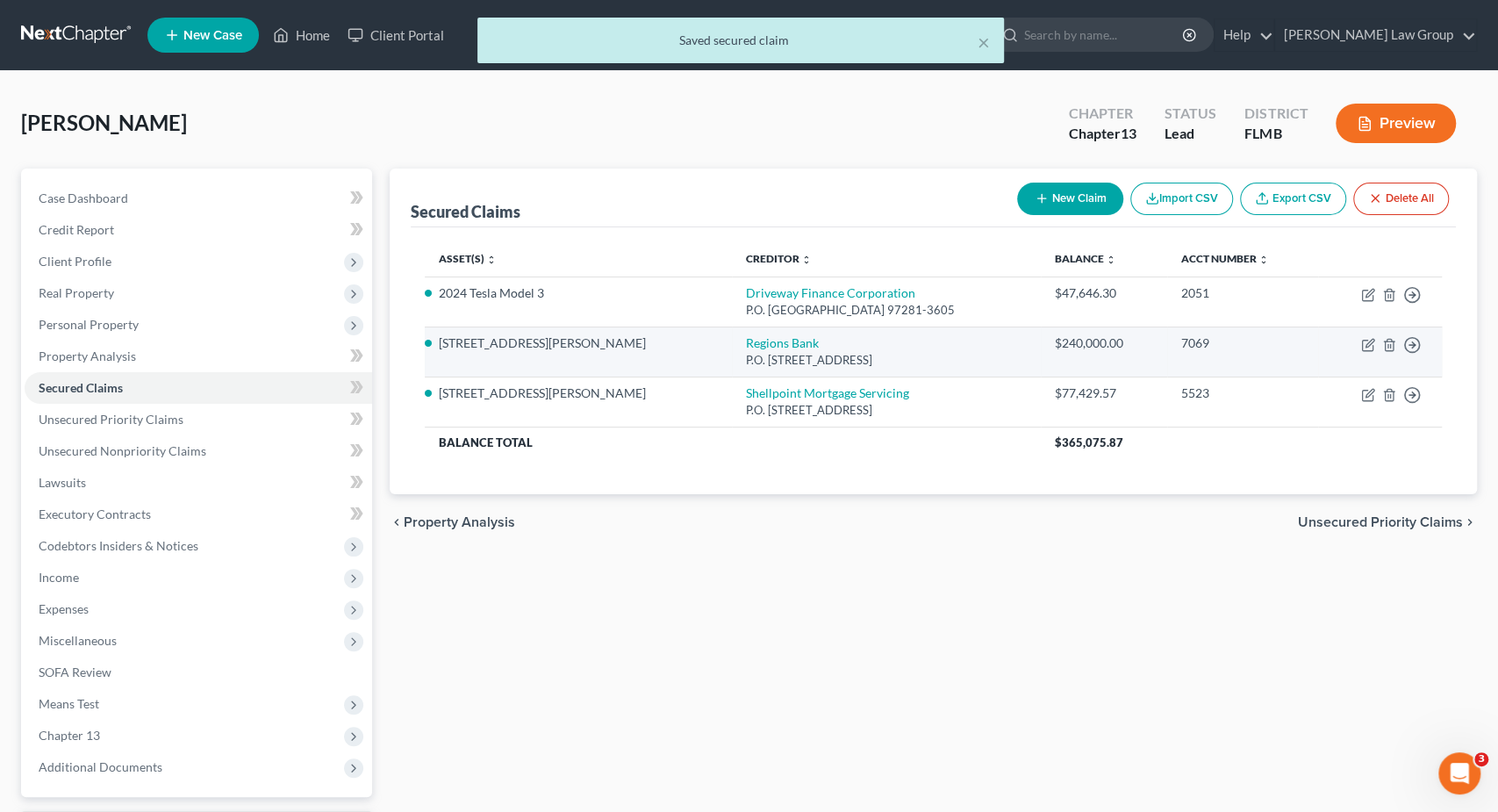
click at [746, 352] on div "P.O. Box 2224, Birmingham, AL 35246-3023" at bounding box center [887, 361] width 281 height 17
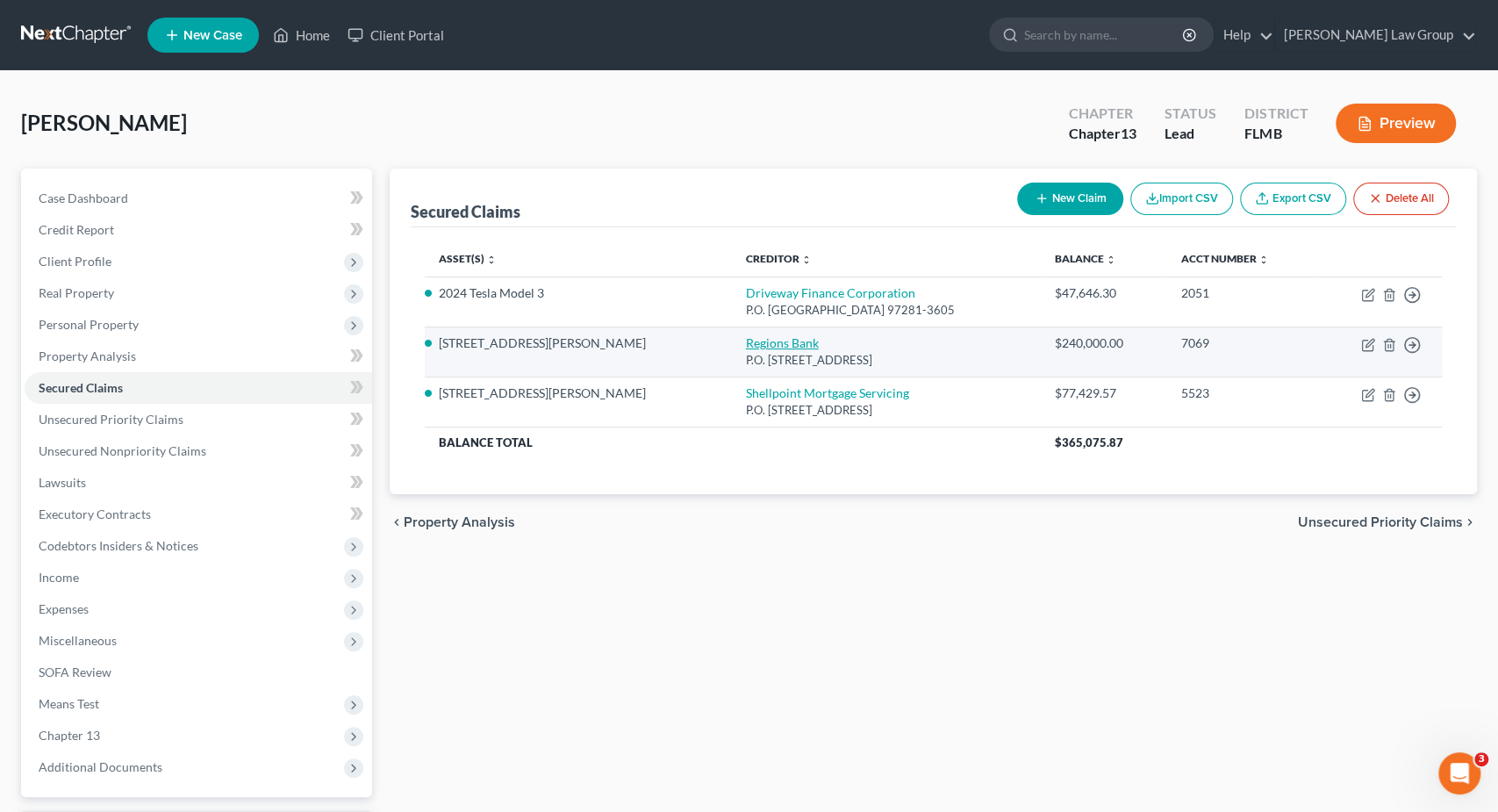
click at [746, 341] on link "Regions Bank" at bounding box center [782, 343] width 73 height 15
select select "0"
select select "4"
select select "0"
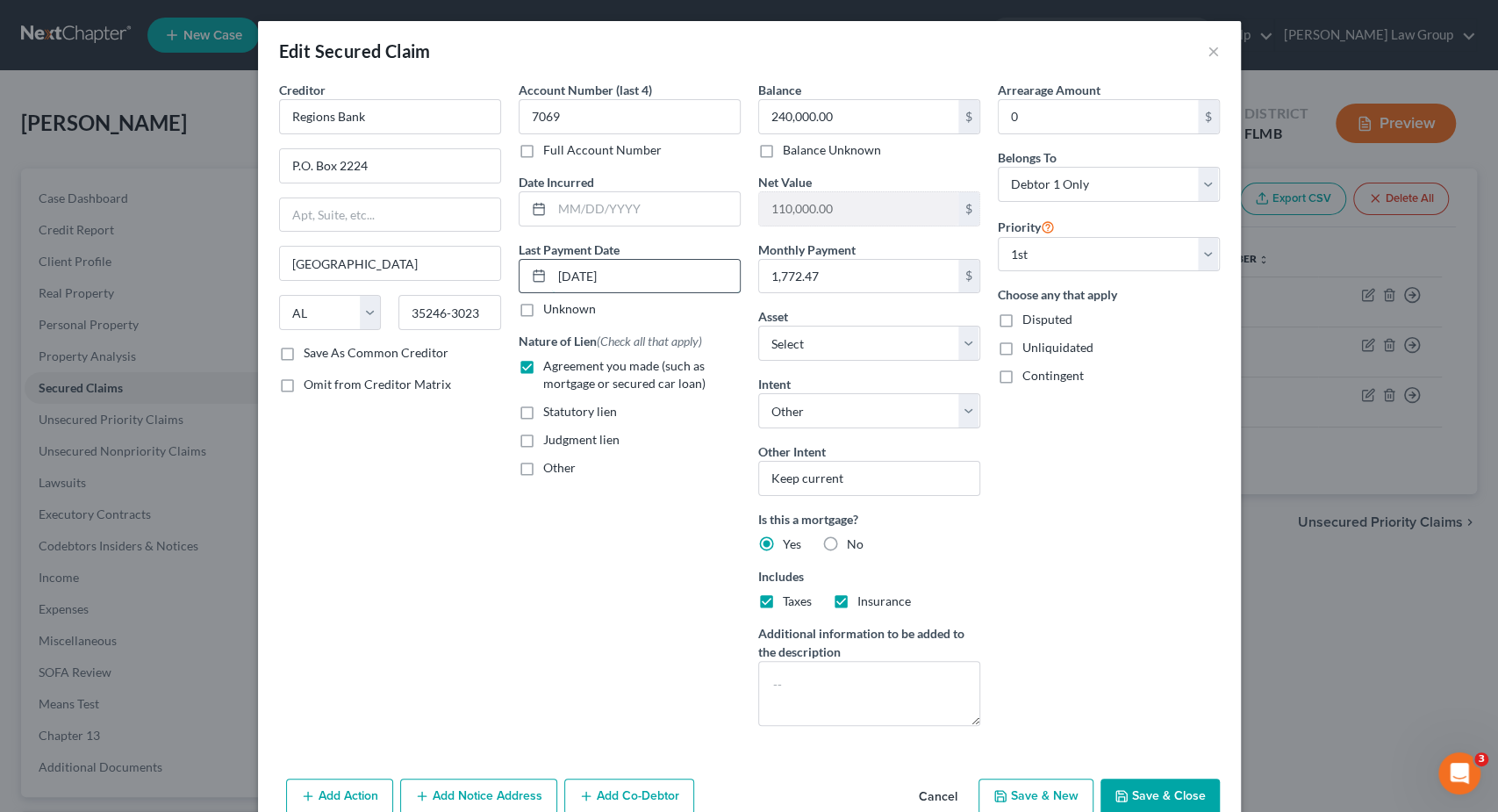
click at [658, 278] on input "09/01/2024" at bounding box center [645, 276] width 187 height 33
type input "09/01/2025"
select select "3"
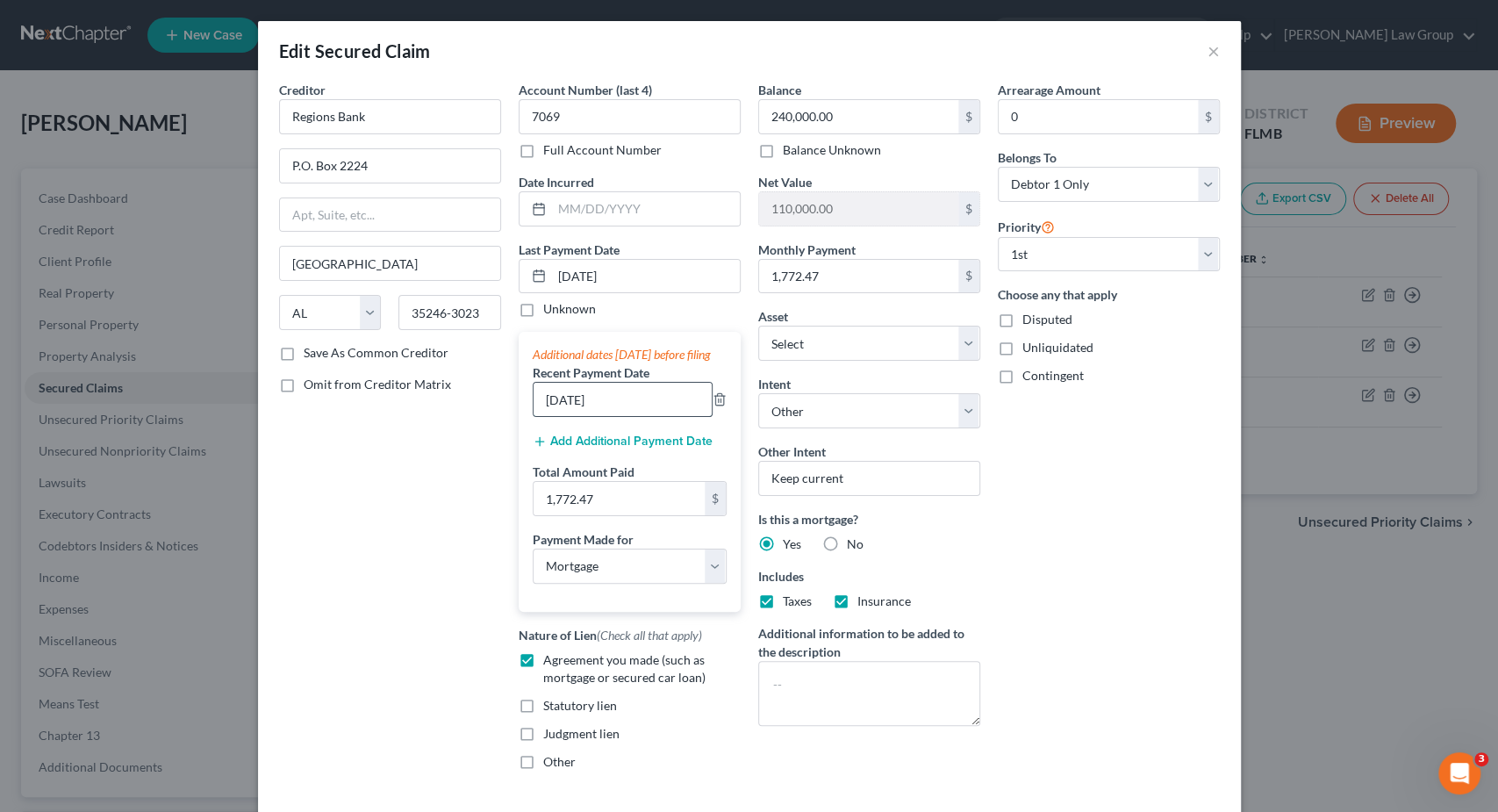
click at [640, 416] on input "09/01/2024" at bounding box center [622, 398] width 178 height 33
drag, startPoint x: 640, startPoint y: 420, endPoint x: 415, endPoint y: 397, distance: 226.2
click at [533, 403] on input "09/01/2025" at bounding box center [622, 398] width 178 height 33
click at [630, 448] on button "Add Additional Payment Date" at bounding box center [623, 441] width 180 height 14
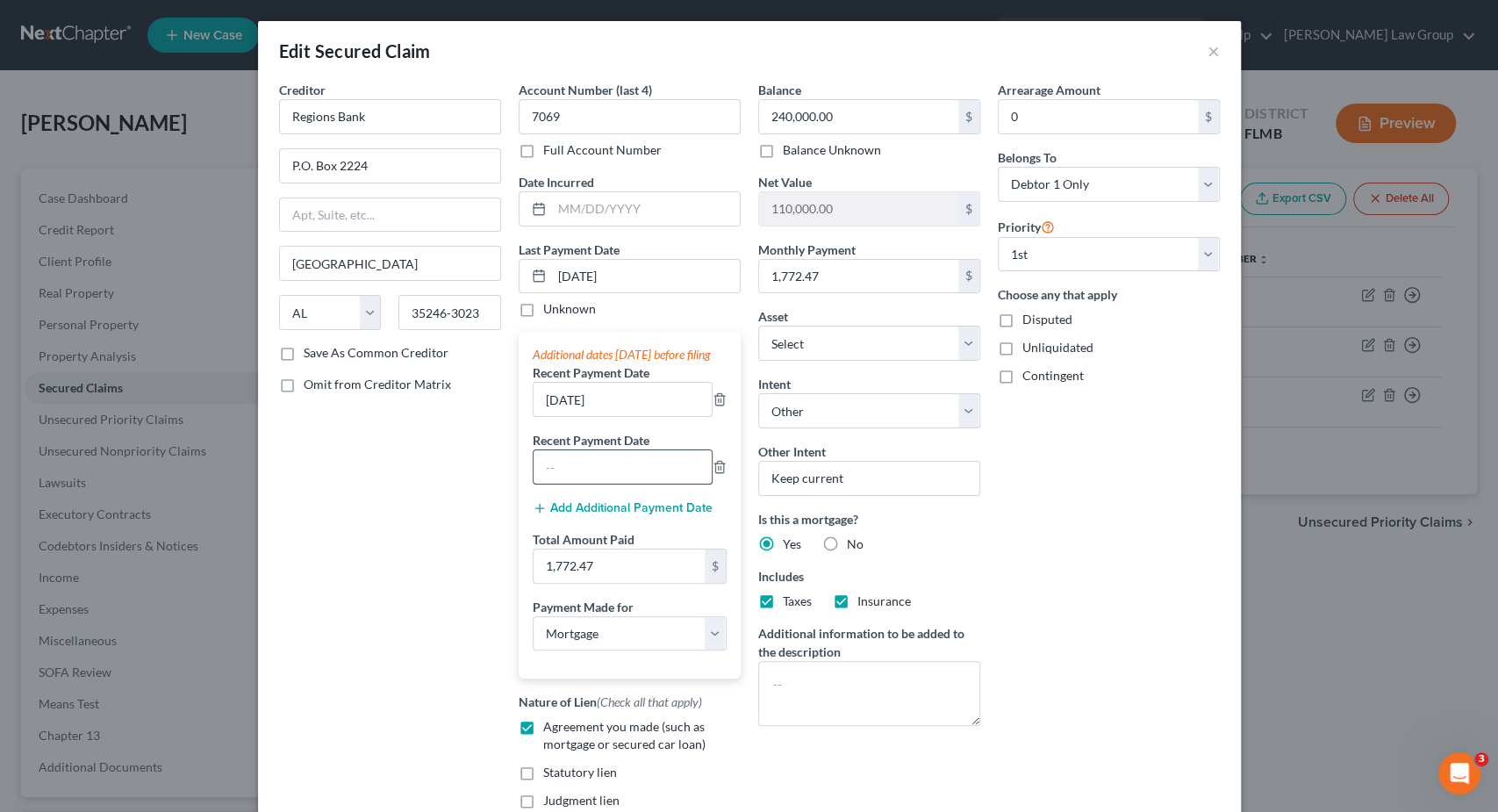
click at [621, 483] on input "text" at bounding box center [622, 466] width 178 height 33
paste input "09/01/2025"
click at [617, 515] on button "Add Additional Payment Date" at bounding box center [623, 508] width 180 height 14
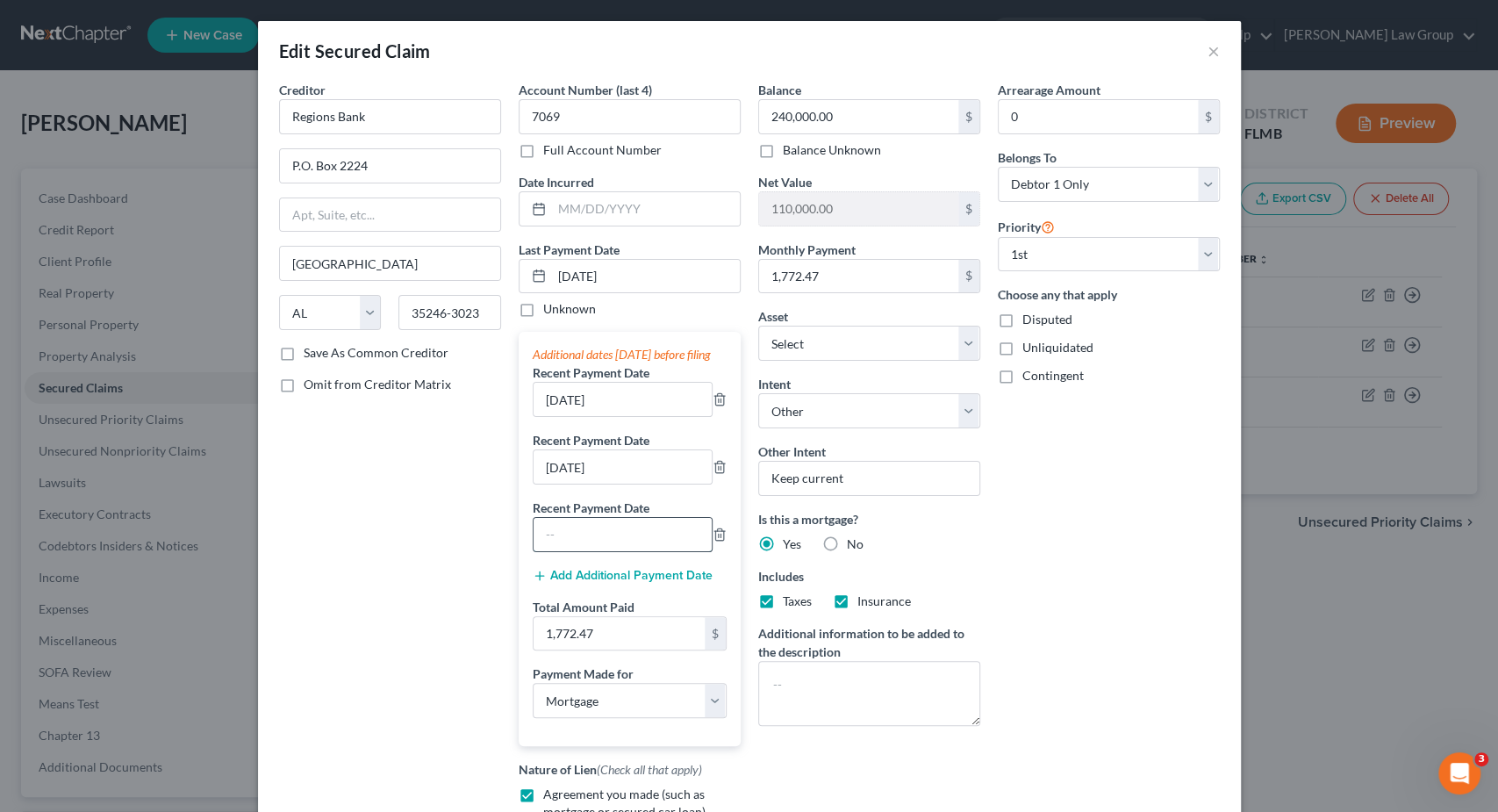
click at [595, 551] on input "text" at bounding box center [622, 534] width 178 height 33
paste input "09/01/2025"
click at [559, 481] on input "09/01/2025" at bounding box center [622, 466] width 178 height 33
click at [575, 416] on input "09/01/2025" at bounding box center [622, 398] width 178 height 33
drag, startPoint x: 572, startPoint y: 270, endPoint x: 513, endPoint y: 271, distance: 59.0
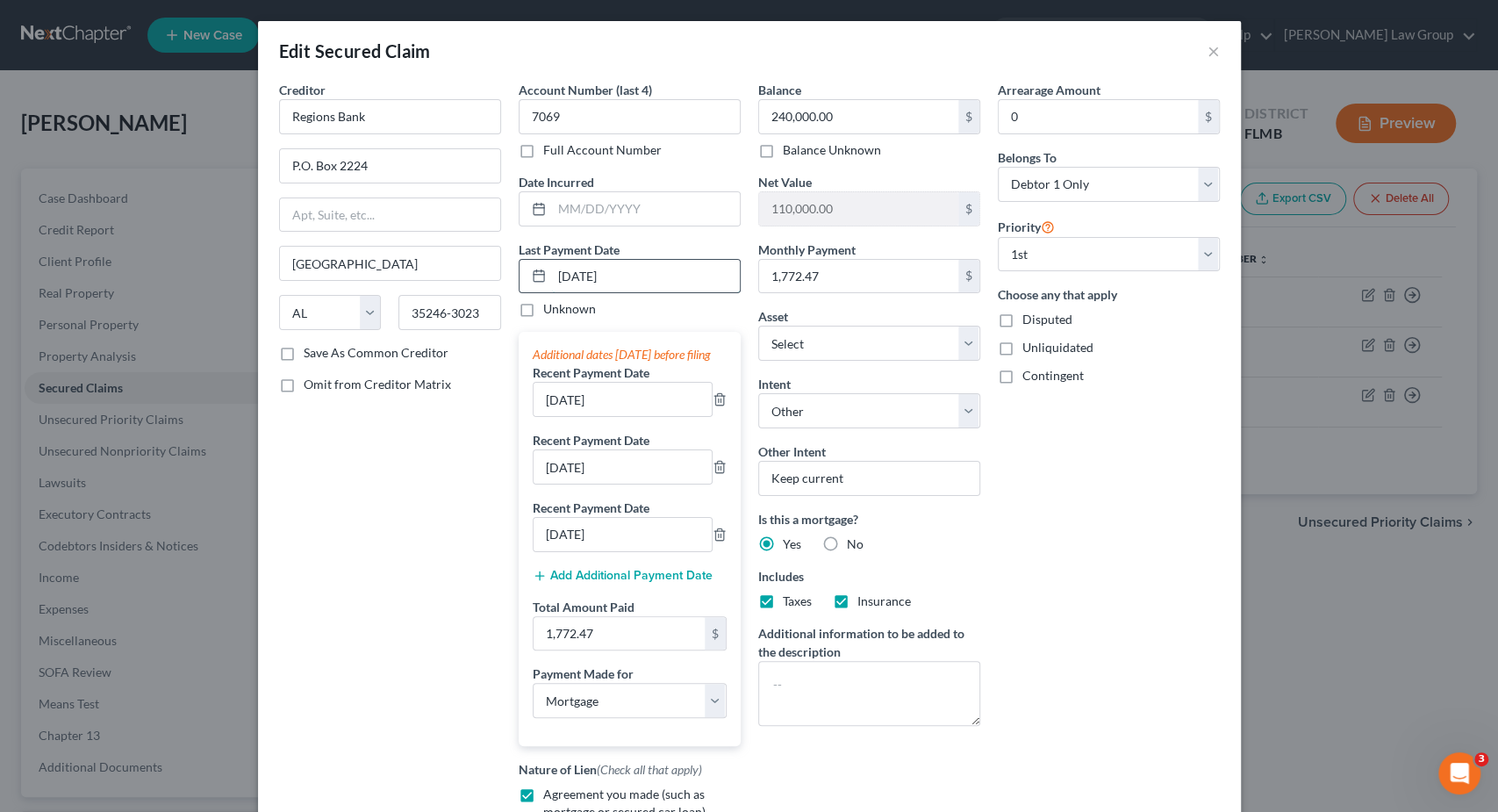
click at [552, 271] on input "09/01/2025" at bounding box center [645, 276] width 187 height 33
click at [558, 475] on input "09/01/2025" at bounding box center [622, 466] width 178 height 33
click at [725, 542] on icon "button" at bounding box center [720, 534] width 14 height 14
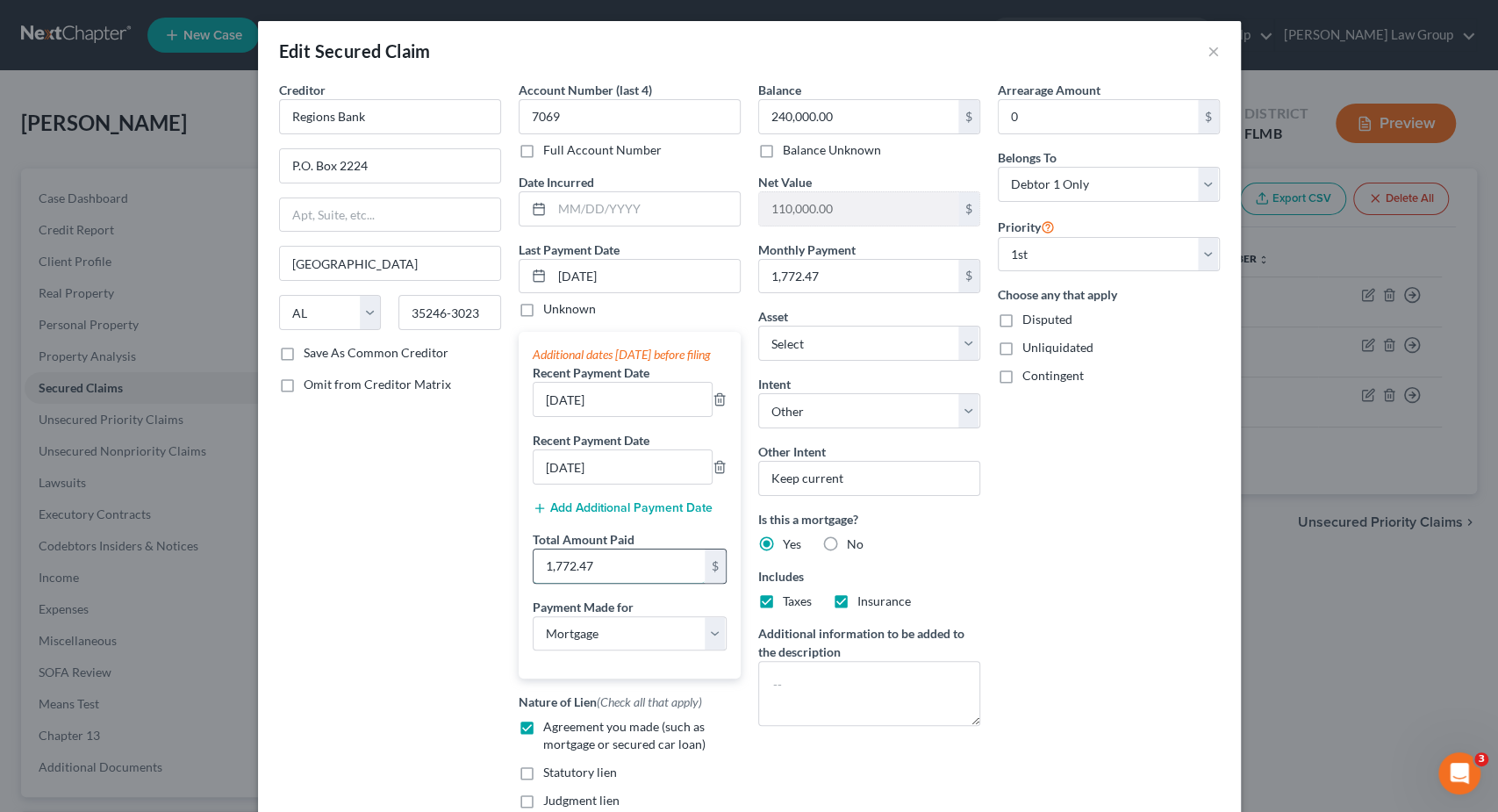
click at [650, 569] on input "1,772.47" at bounding box center [619, 565] width 171 height 33
paste input "5,317.41"
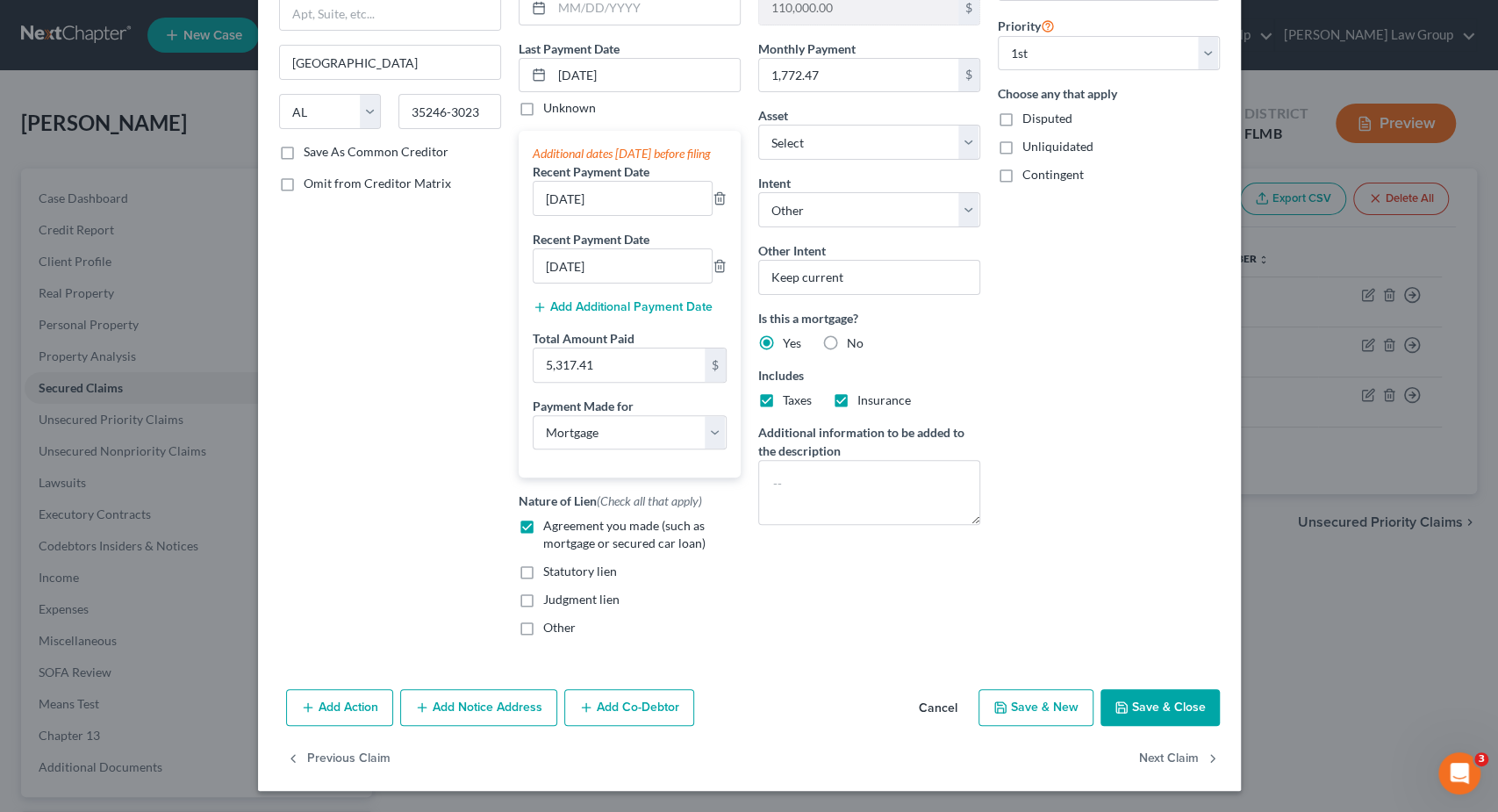
click at [1177, 706] on button "Save & Close" at bounding box center [1160, 706] width 120 height 37
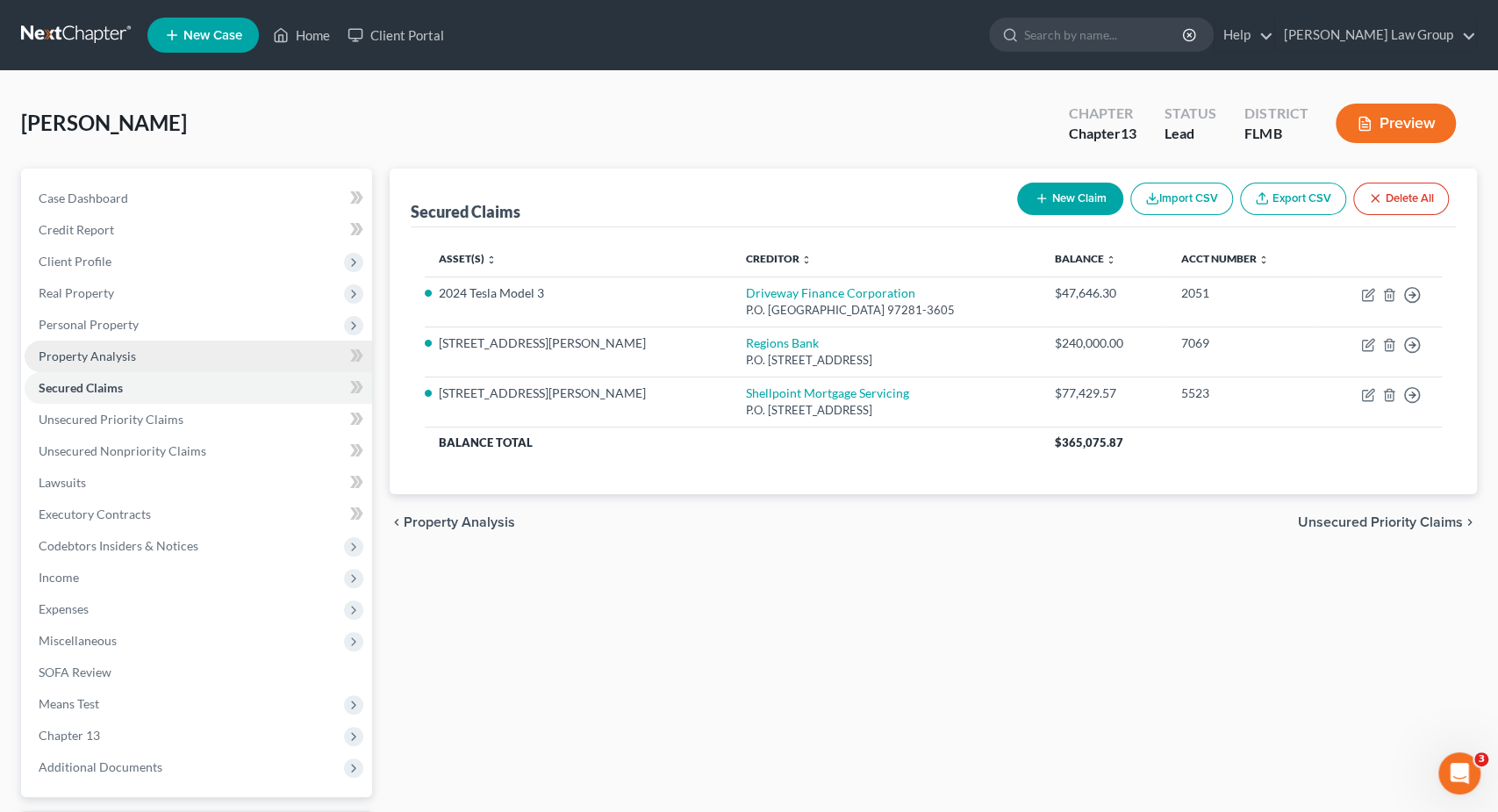
click at [224, 357] on link "Property Analysis" at bounding box center [198, 356] width 348 height 32
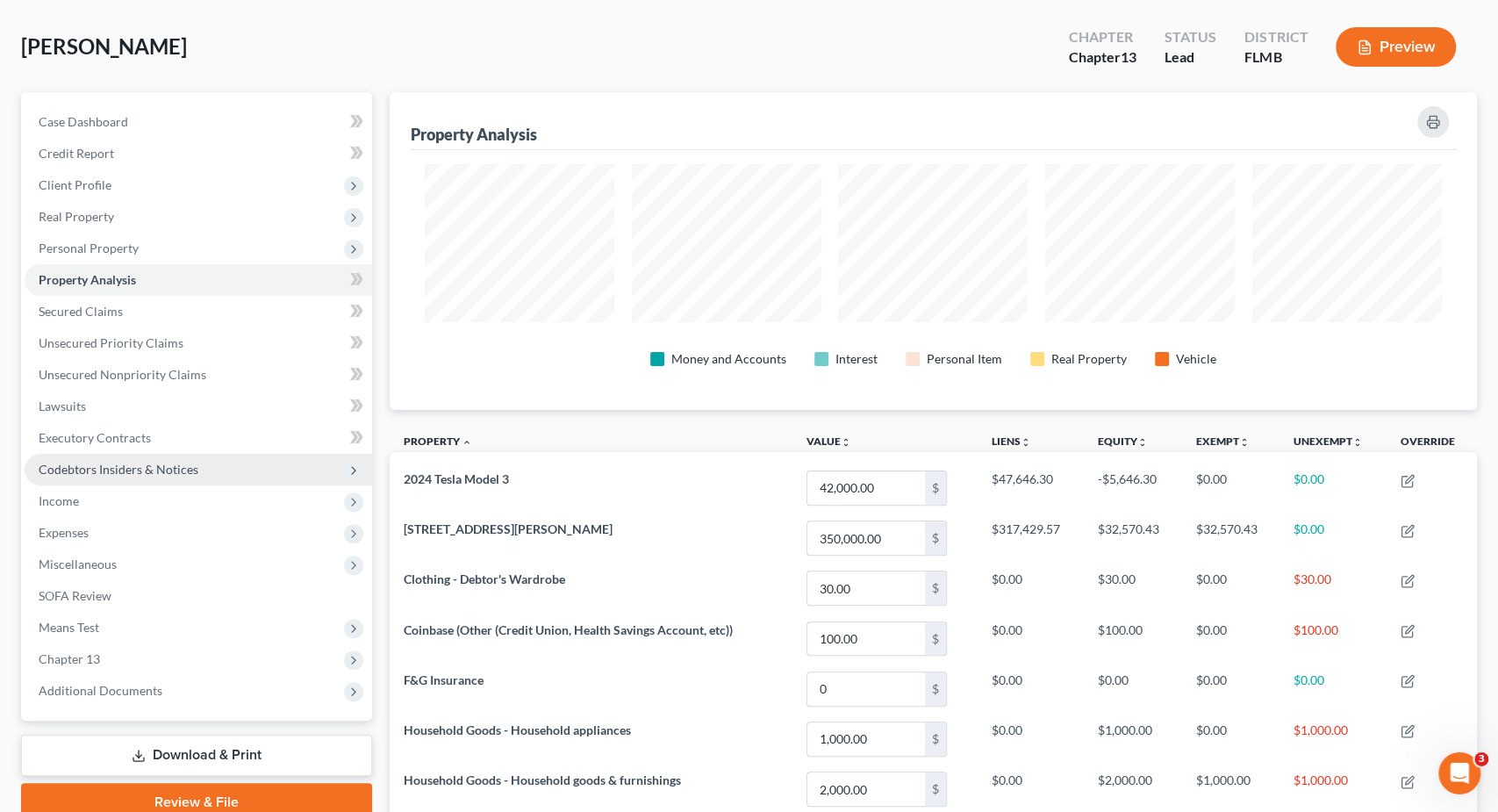
scroll to position [91, 0]
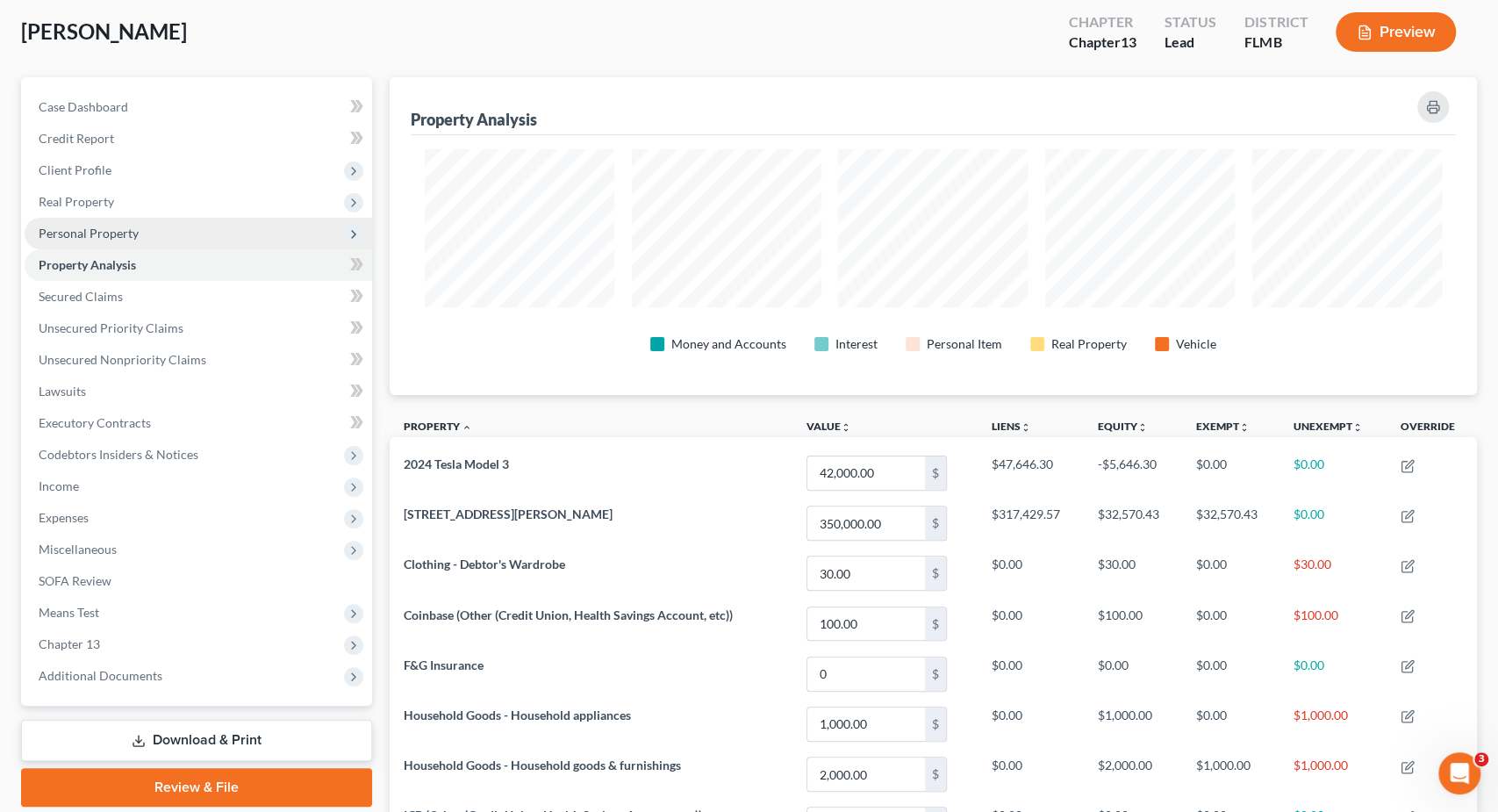
click at [152, 233] on span "Personal Property" at bounding box center [198, 234] width 348 height 32
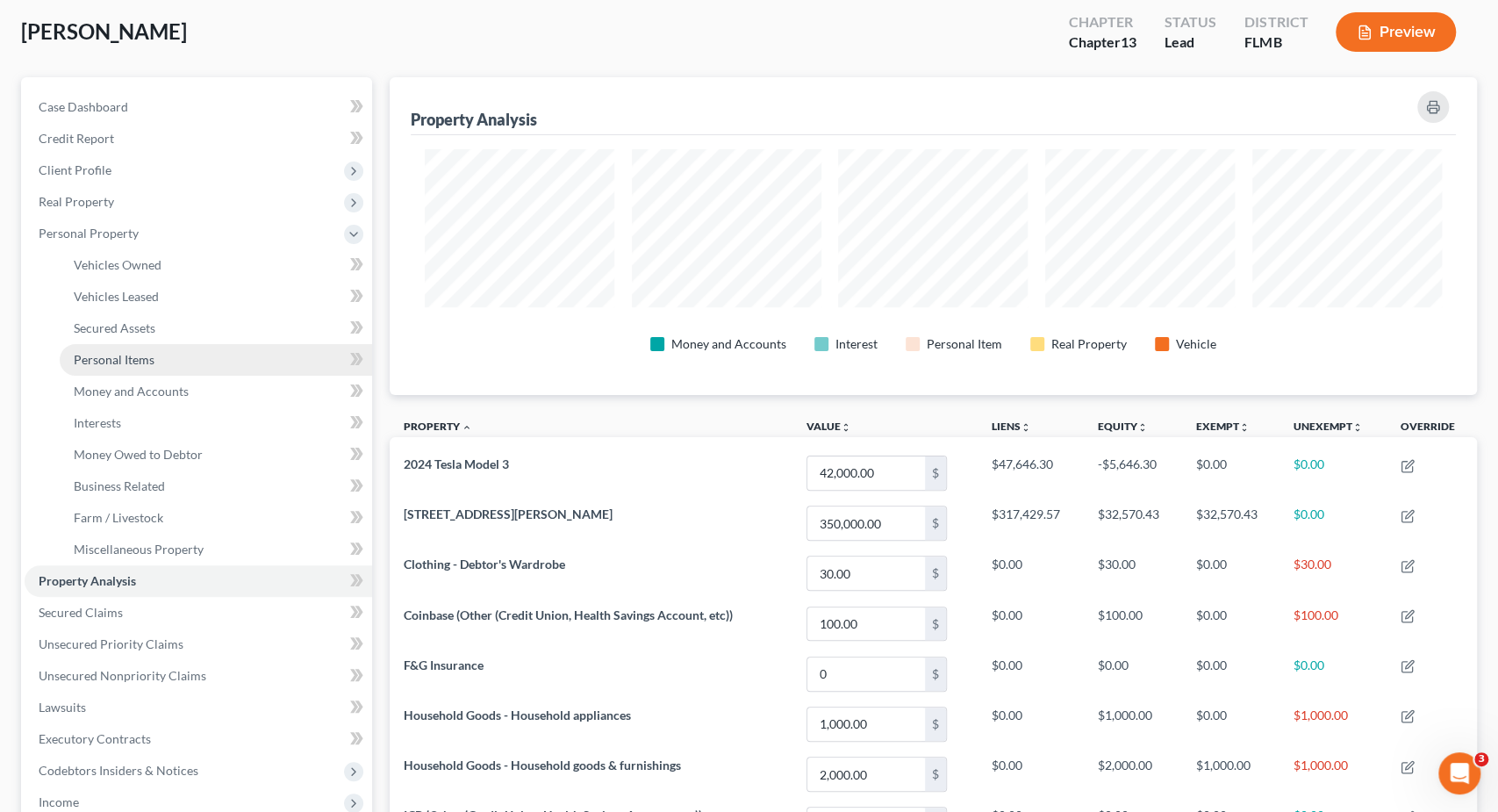
click at [248, 359] on link "Personal Items" at bounding box center [216, 360] width 313 height 32
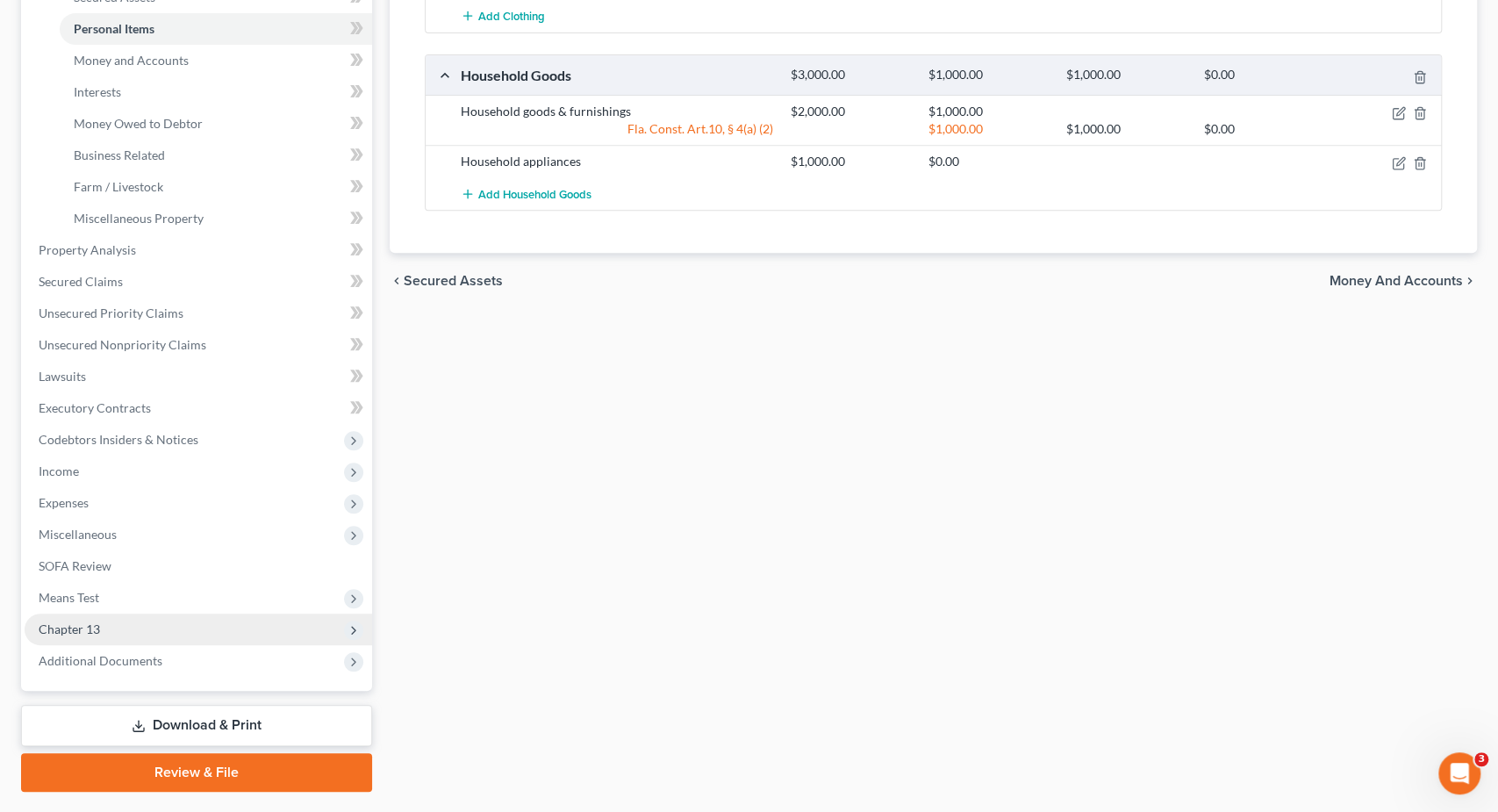
scroll to position [465, 0]
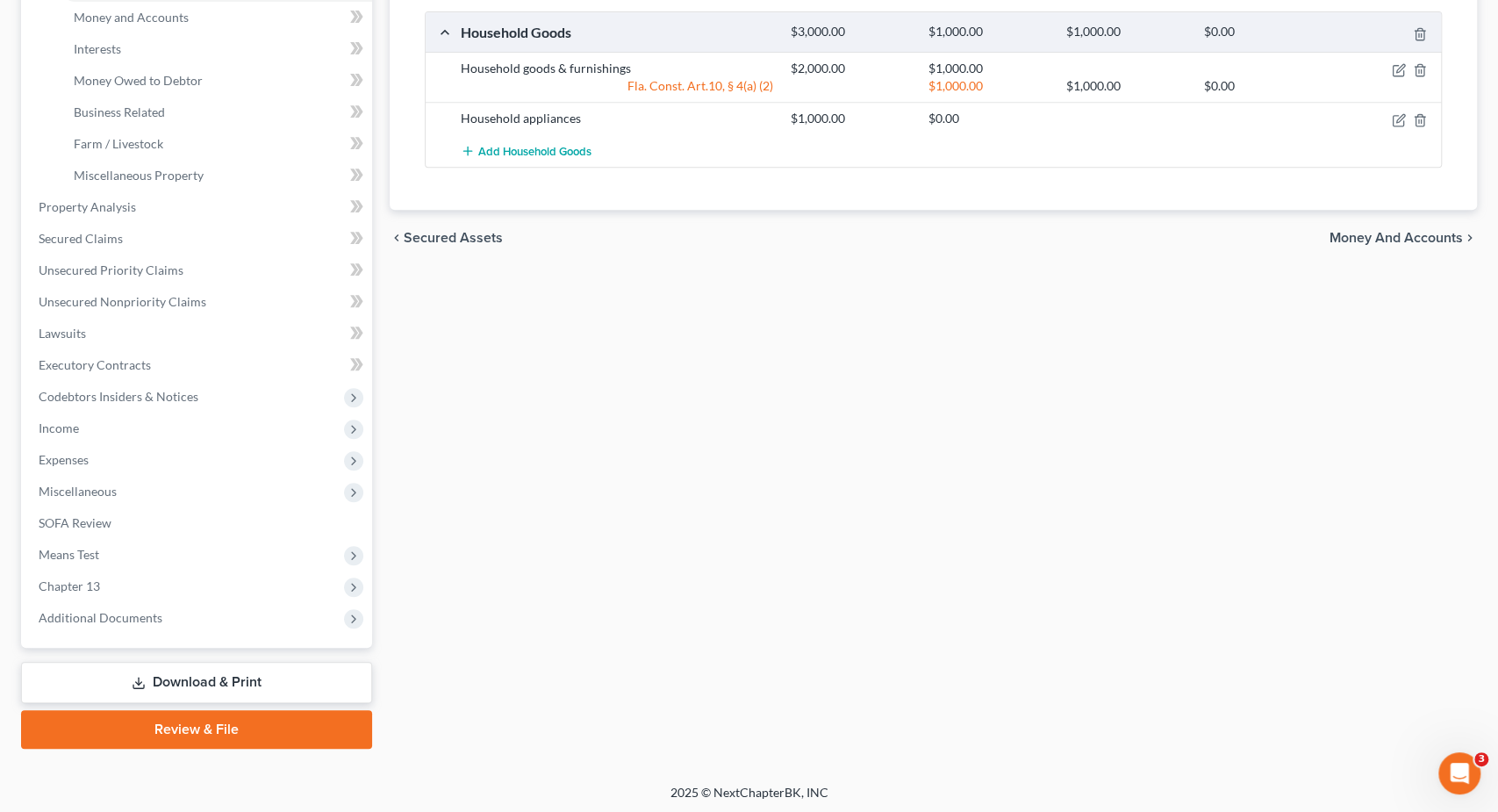
click at [206, 677] on link "Download & Print" at bounding box center [196, 682] width 351 height 41
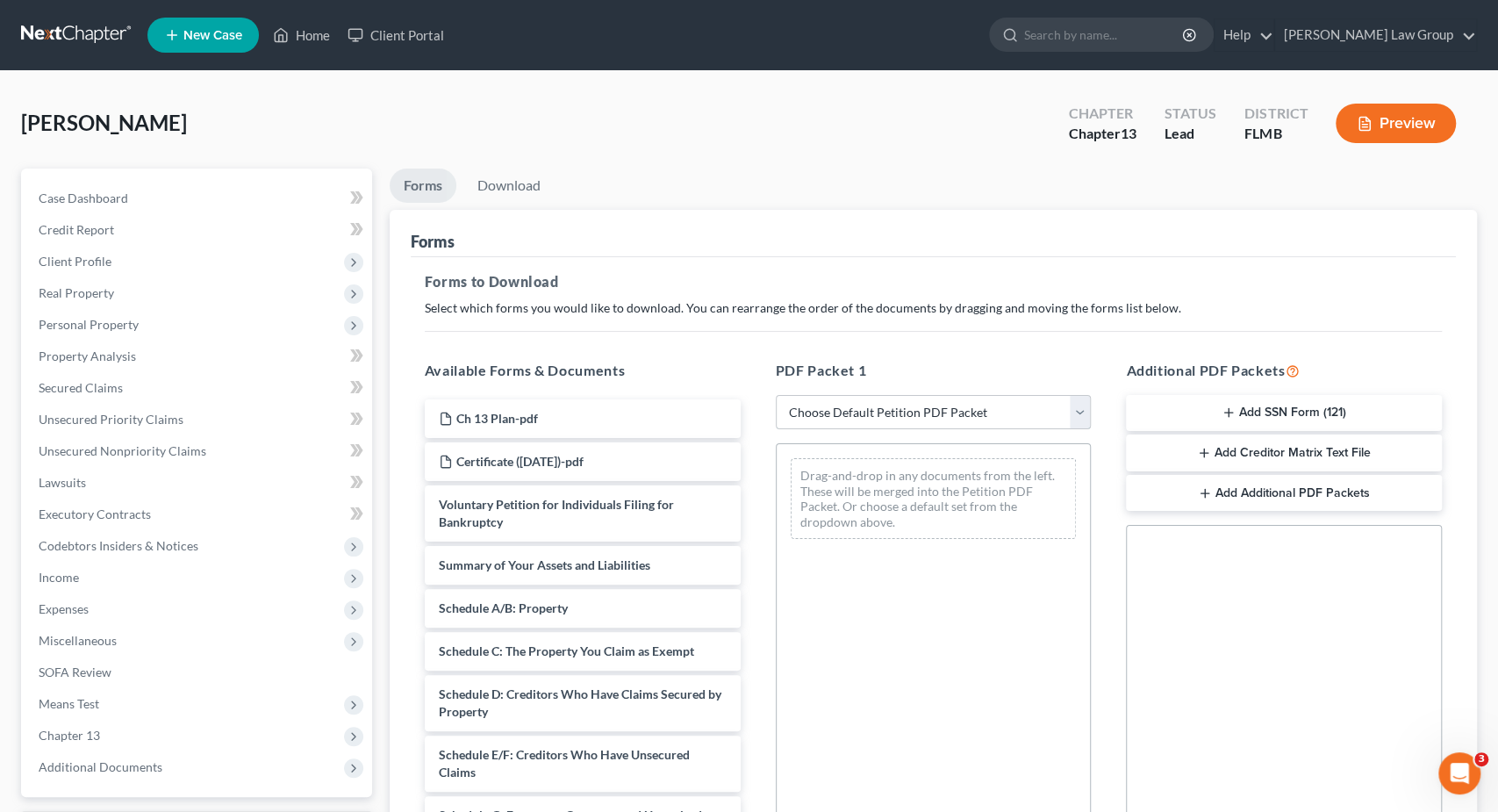
click at [776, 395] on select "Choose Default Petition PDF Packet Complete Bankruptcy Petition (all forms and …" at bounding box center [934, 412] width 316 height 35
click option "Complete Bankruptcy Petition (all forms and schedules)" at bounding box center [0, 0] width 0 height 0
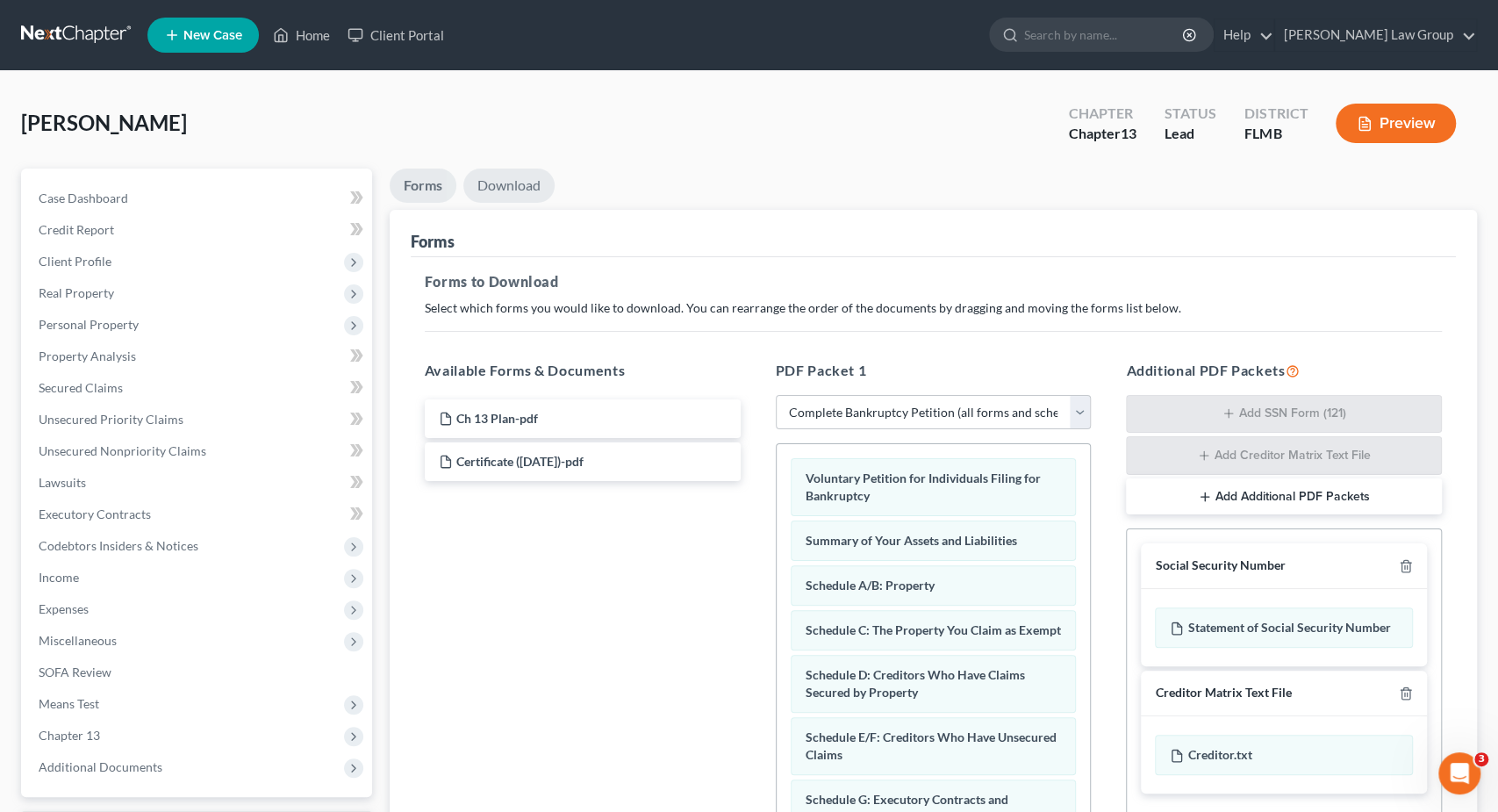
click at [517, 200] on link "Download" at bounding box center [509, 186] width 91 height 34
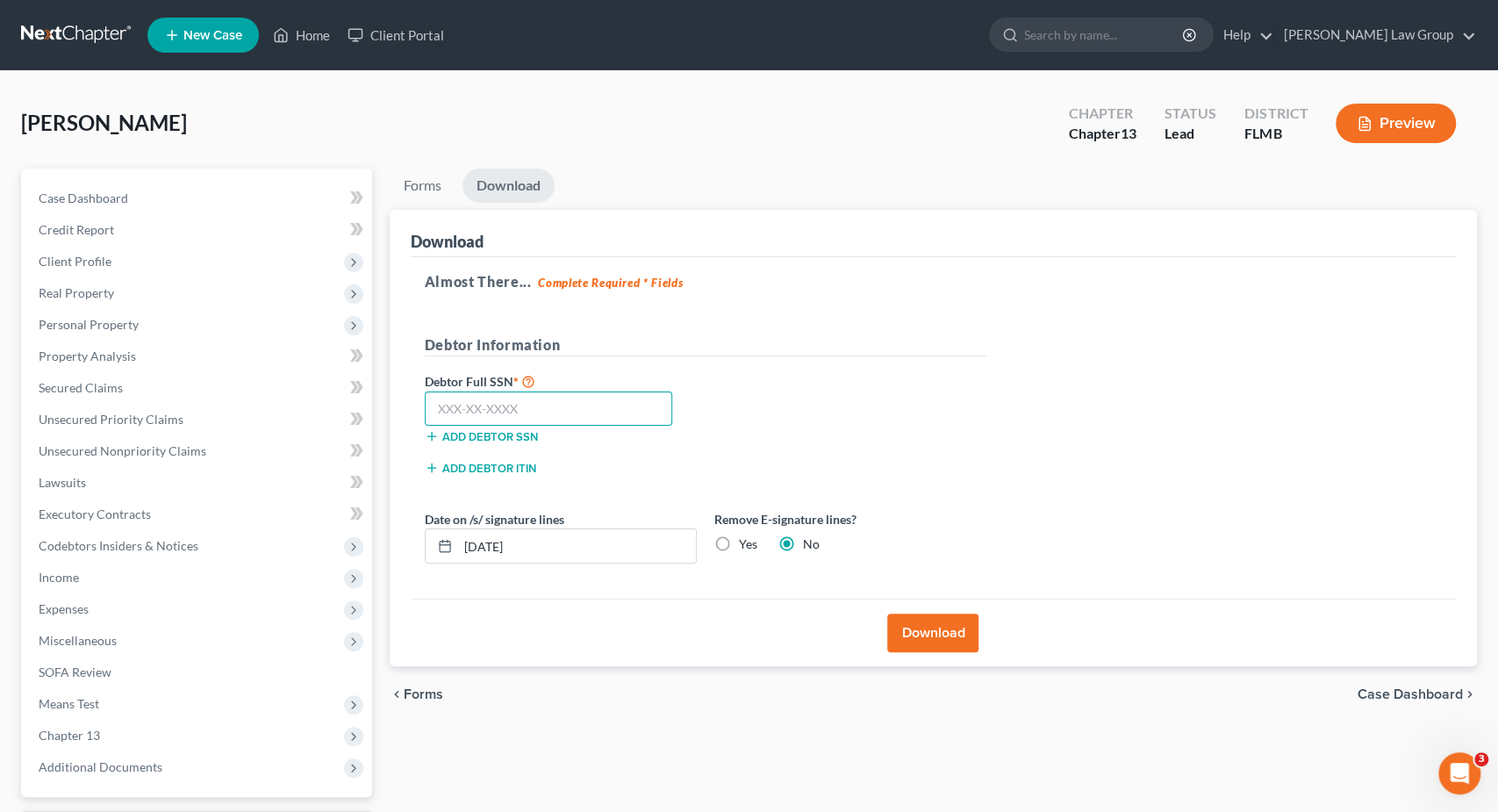
click at [539, 403] on input "text" at bounding box center [549, 409] width 249 height 35
click at [495, 545] on input "10/08/2025" at bounding box center [577, 545] width 237 height 33
click at [954, 624] on button "Download" at bounding box center [933, 632] width 91 height 39
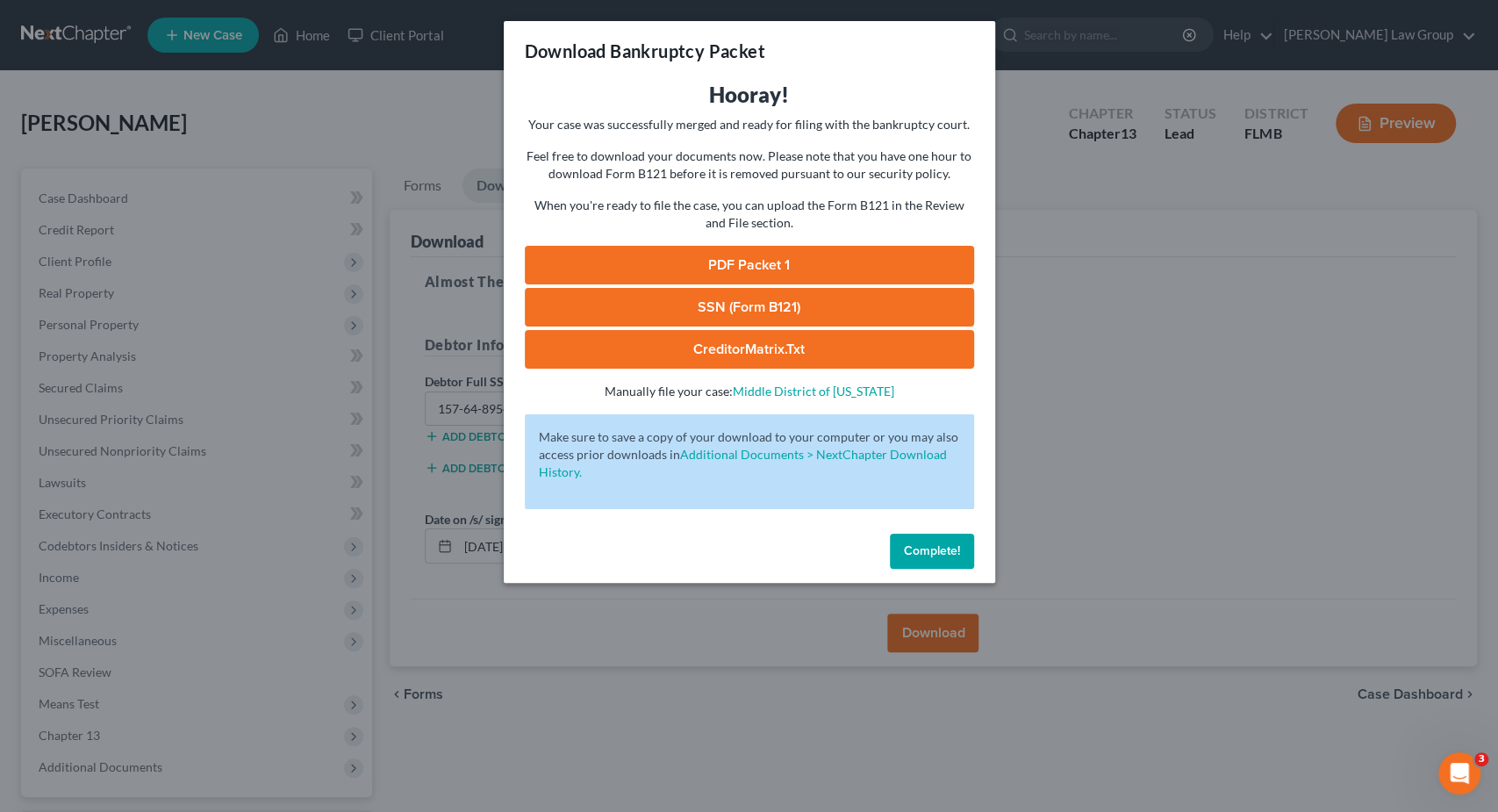
click at [701, 255] on link "PDF Packet 1" at bounding box center [749, 265] width 449 height 39
click at [759, 308] on link "SSN (Form B121)" at bounding box center [749, 307] width 449 height 39
click at [666, 349] on link "CreditorMatrix.txt" at bounding box center [749, 349] width 449 height 39
click at [912, 548] on span "Complete!" at bounding box center [933, 551] width 57 height 15
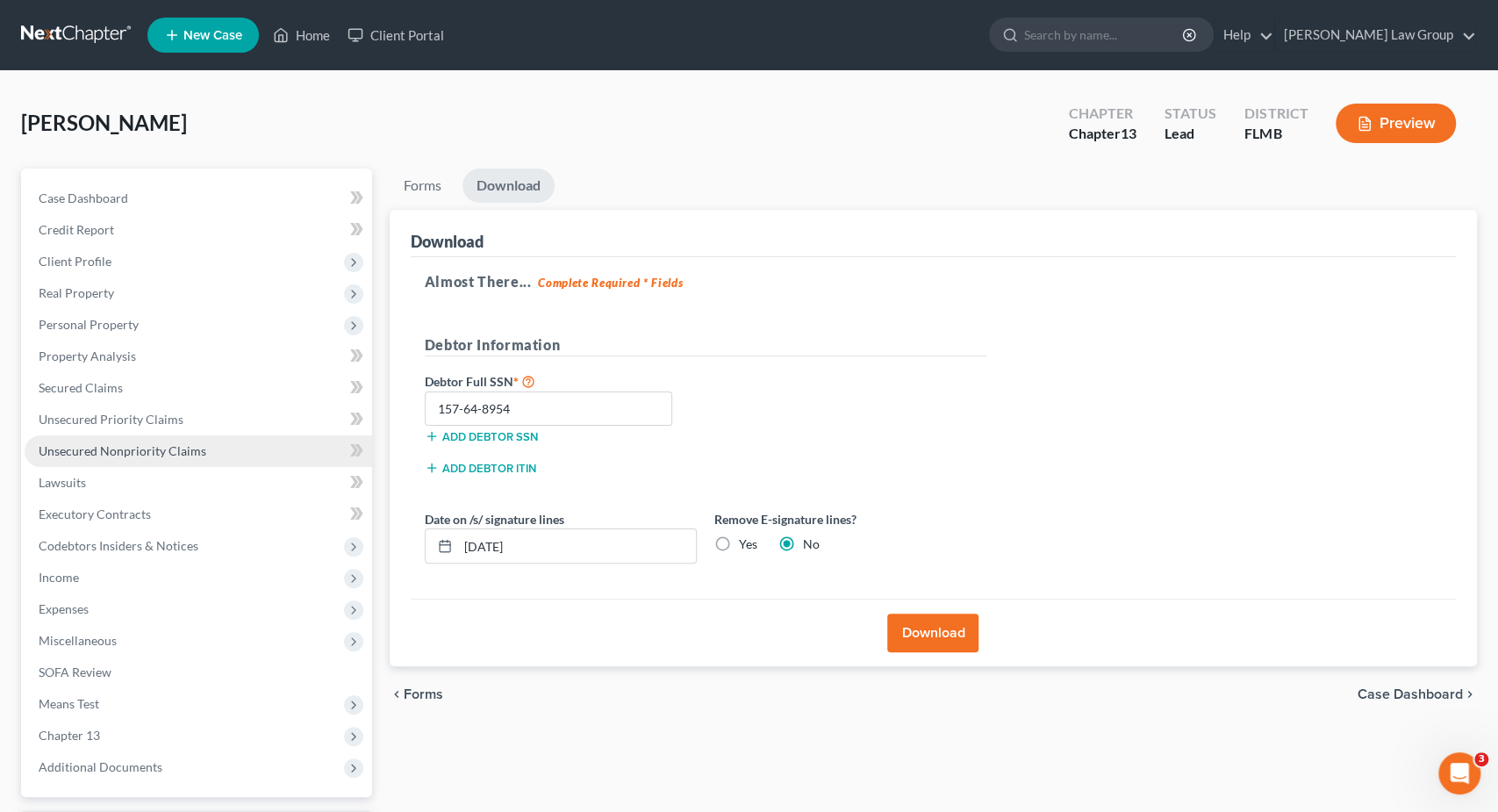
click at [184, 447] on span "Unsecured Nonpriority Claims" at bounding box center [122, 450] width 168 height 15
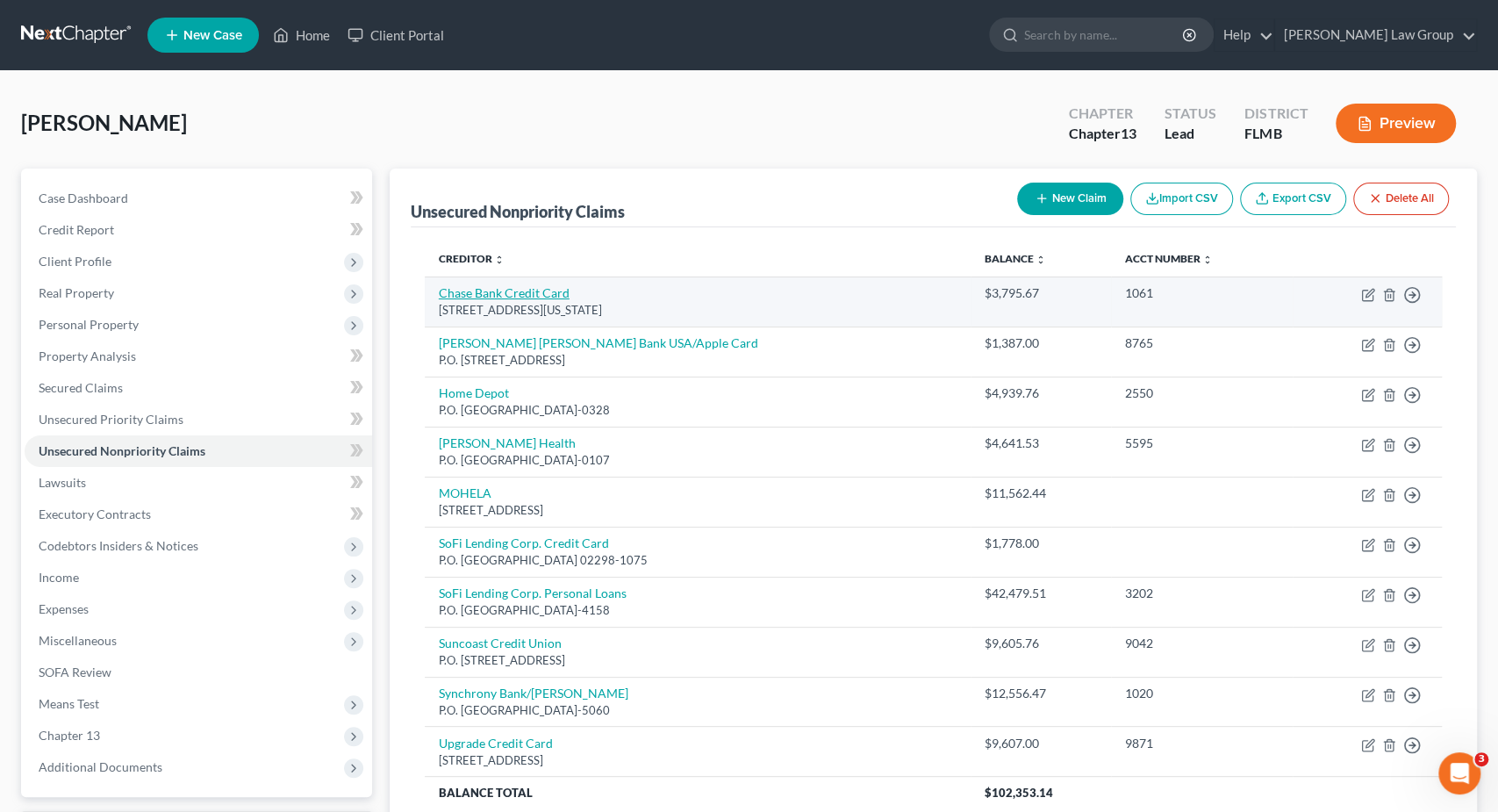
click at [547, 290] on link "Chase Bank Credit Card" at bounding box center [504, 293] width 131 height 15
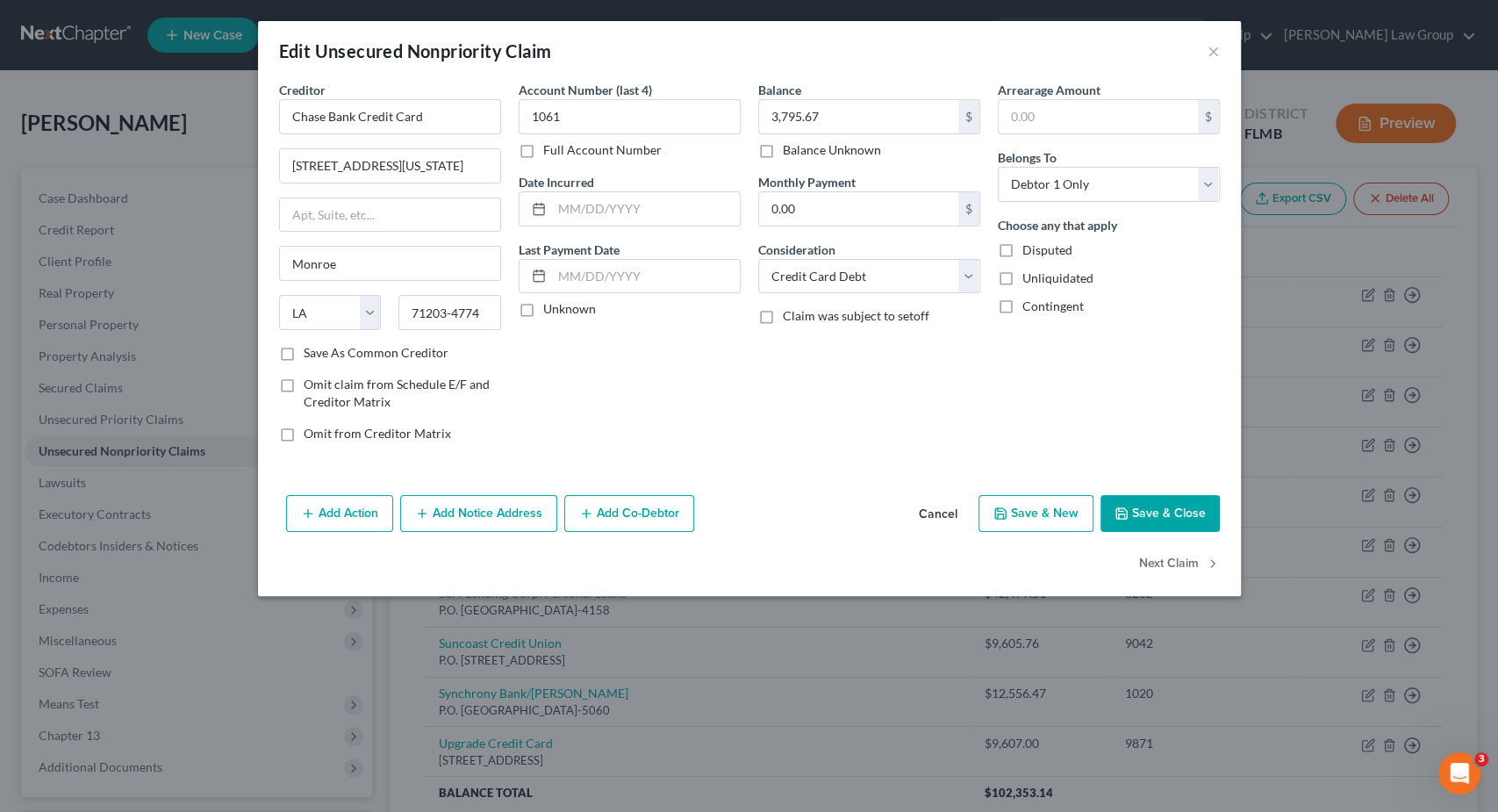
click at [464, 506] on button "Add Notice Address" at bounding box center [479, 512] width 157 height 37
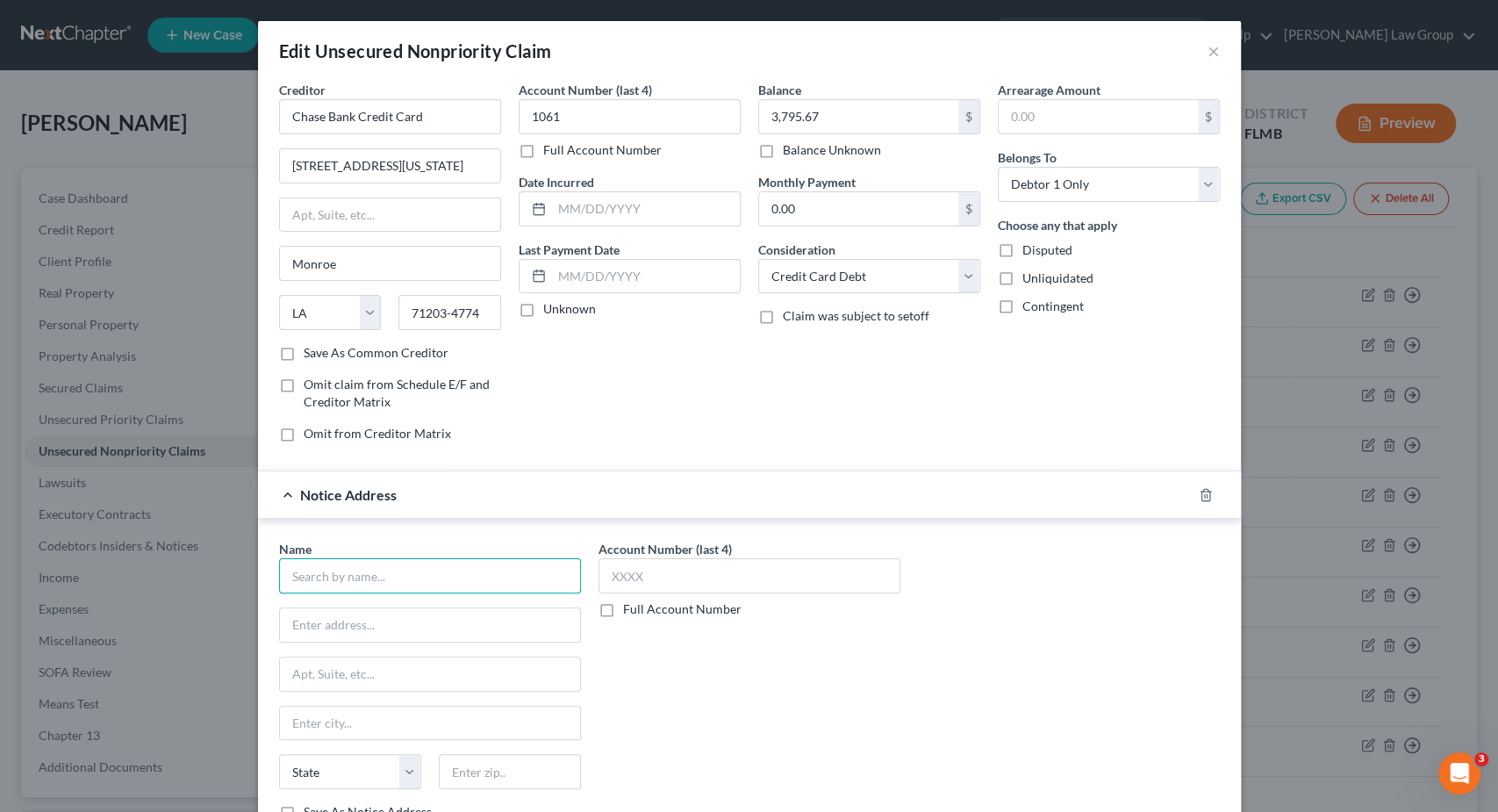
click at [410, 572] on input "text" at bounding box center [430, 576] width 301 height 35
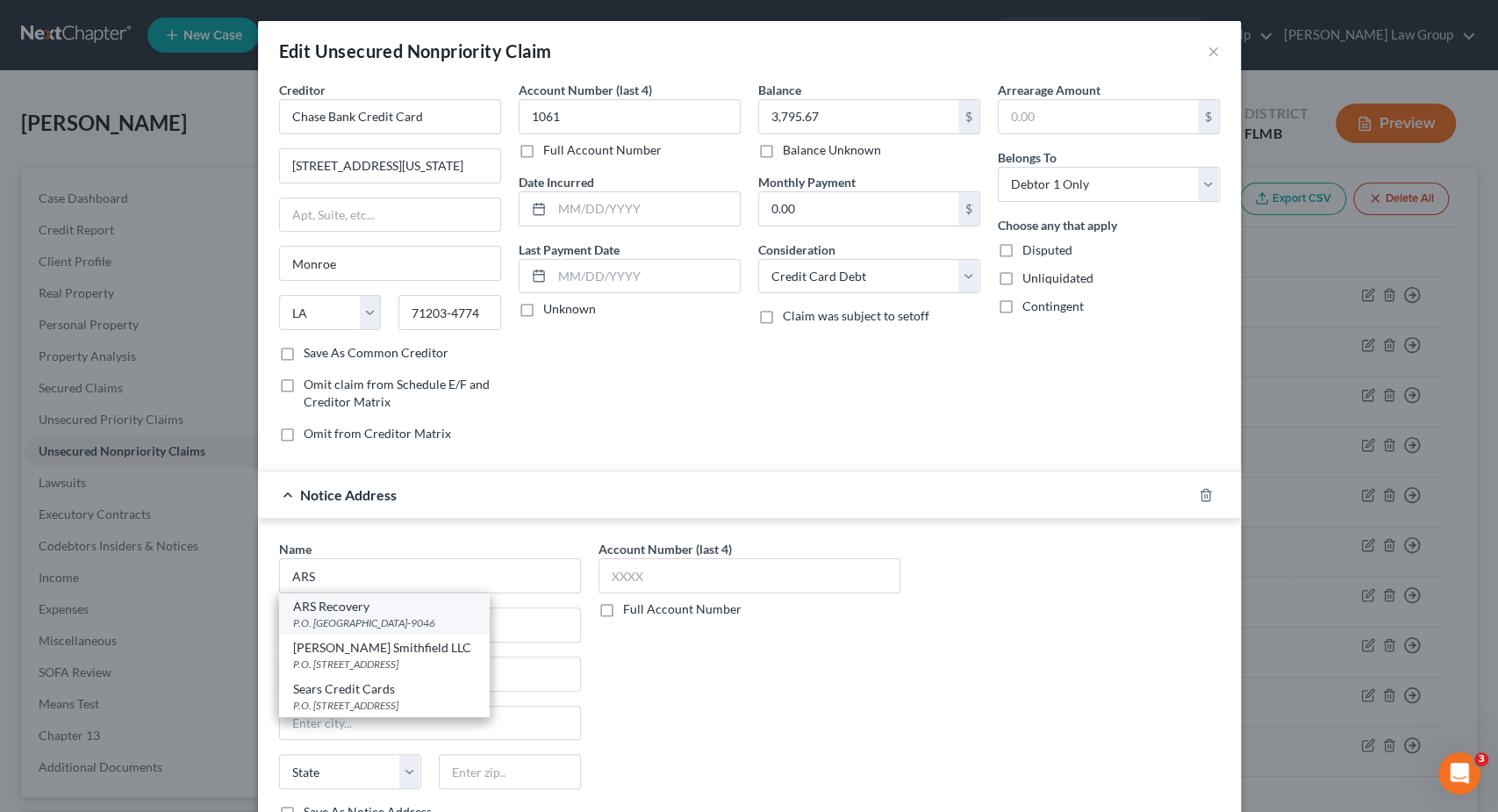
click at [417, 609] on div "ARS Recovery" at bounding box center [384, 606] width 183 height 18
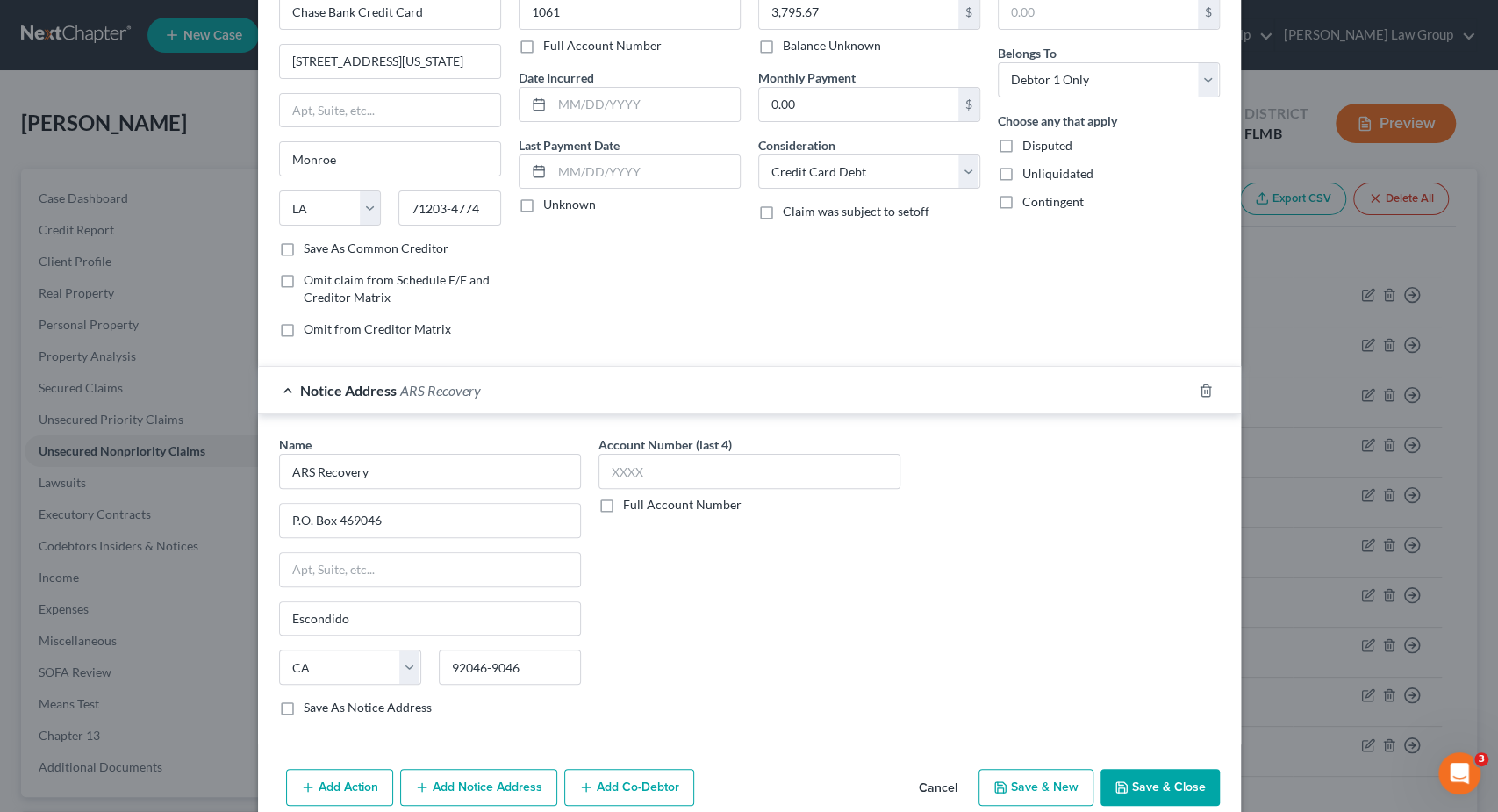
scroll to position [177, 0]
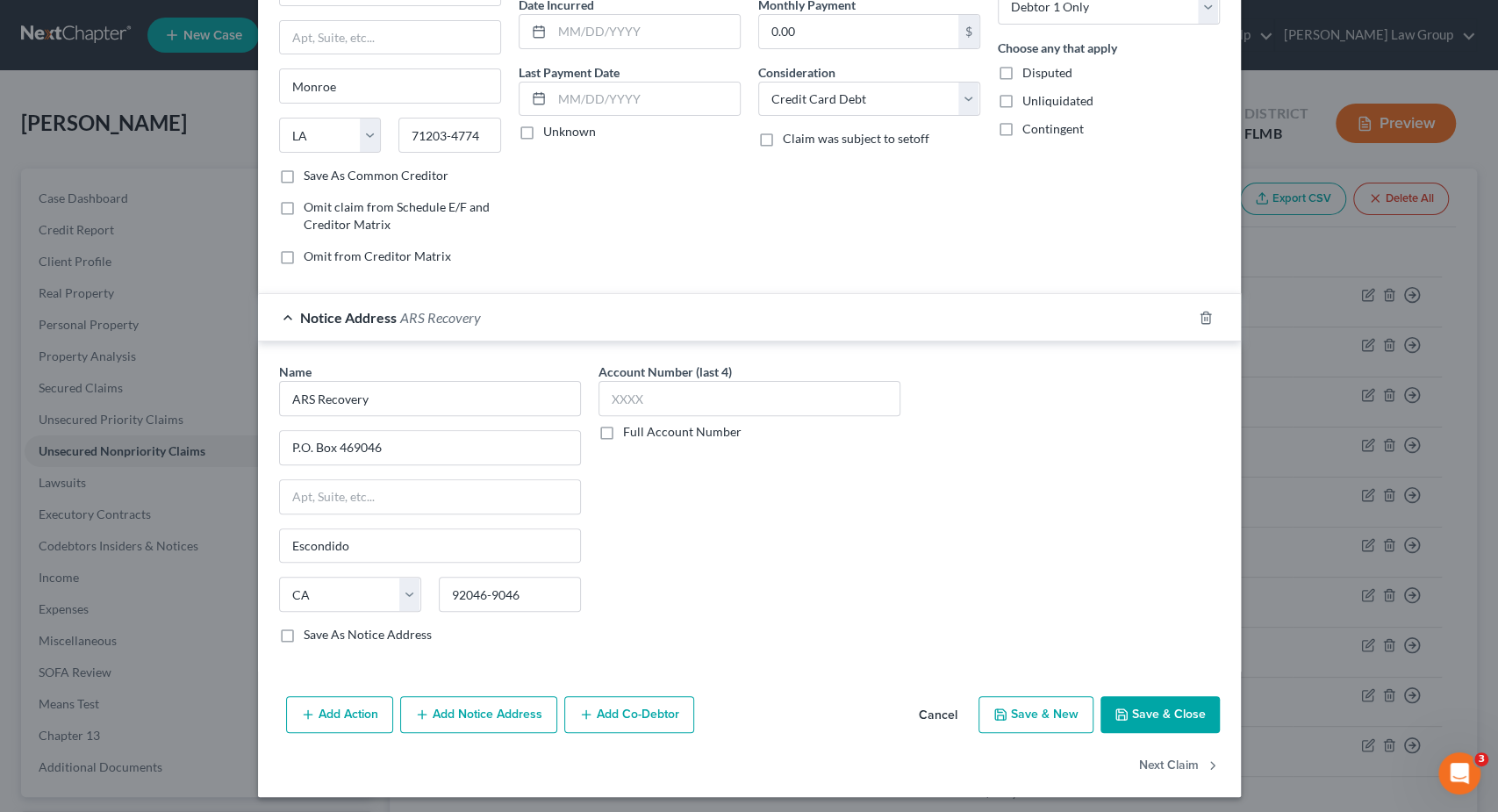
click at [623, 437] on label "Full Account Number" at bounding box center [682, 431] width 119 height 18
click at [630, 434] on input "Full Account Number" at bounding box center [636, 429] width 11 height 11
click at [635, 391] on input "text" at bounding box center [749, 398] width 301 height 35
click at [1174, 706] on button "Save & Close" at bounding box center [1160, 714] width 120 height 37
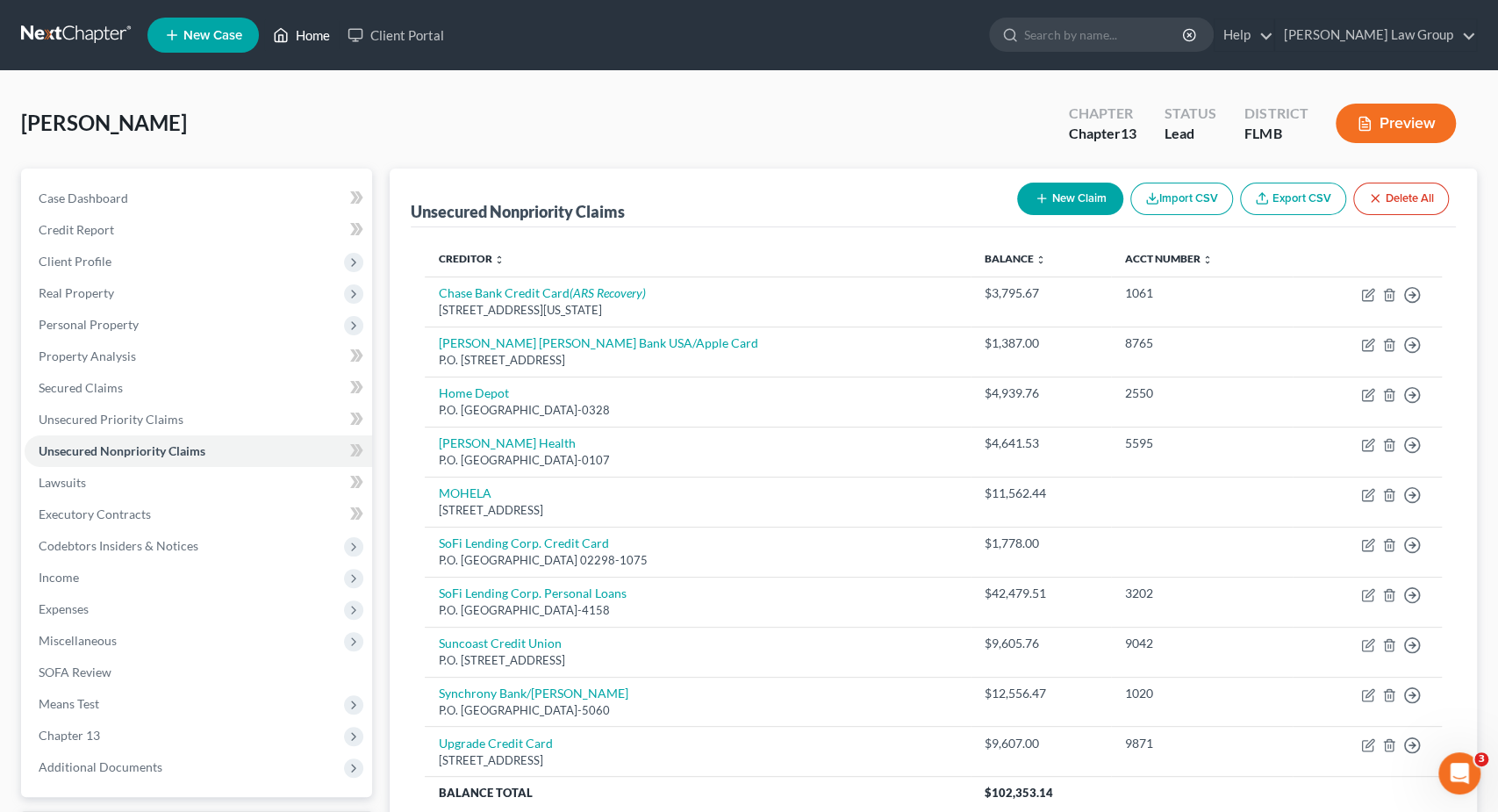
click at [319, 38] on link "Home" at bounding box center [301, 35] width 74 height 32
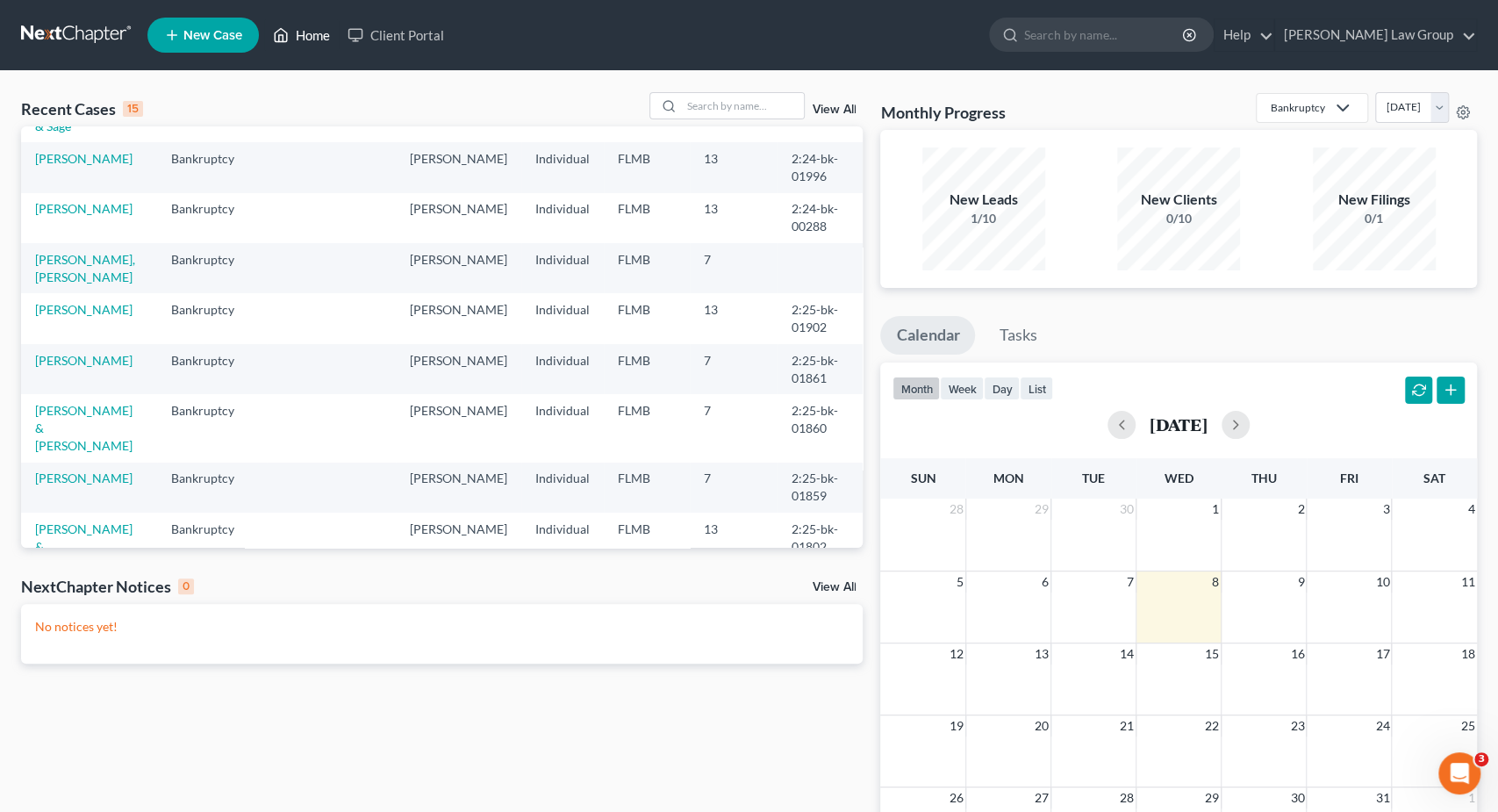
scroll to position [175, 0]
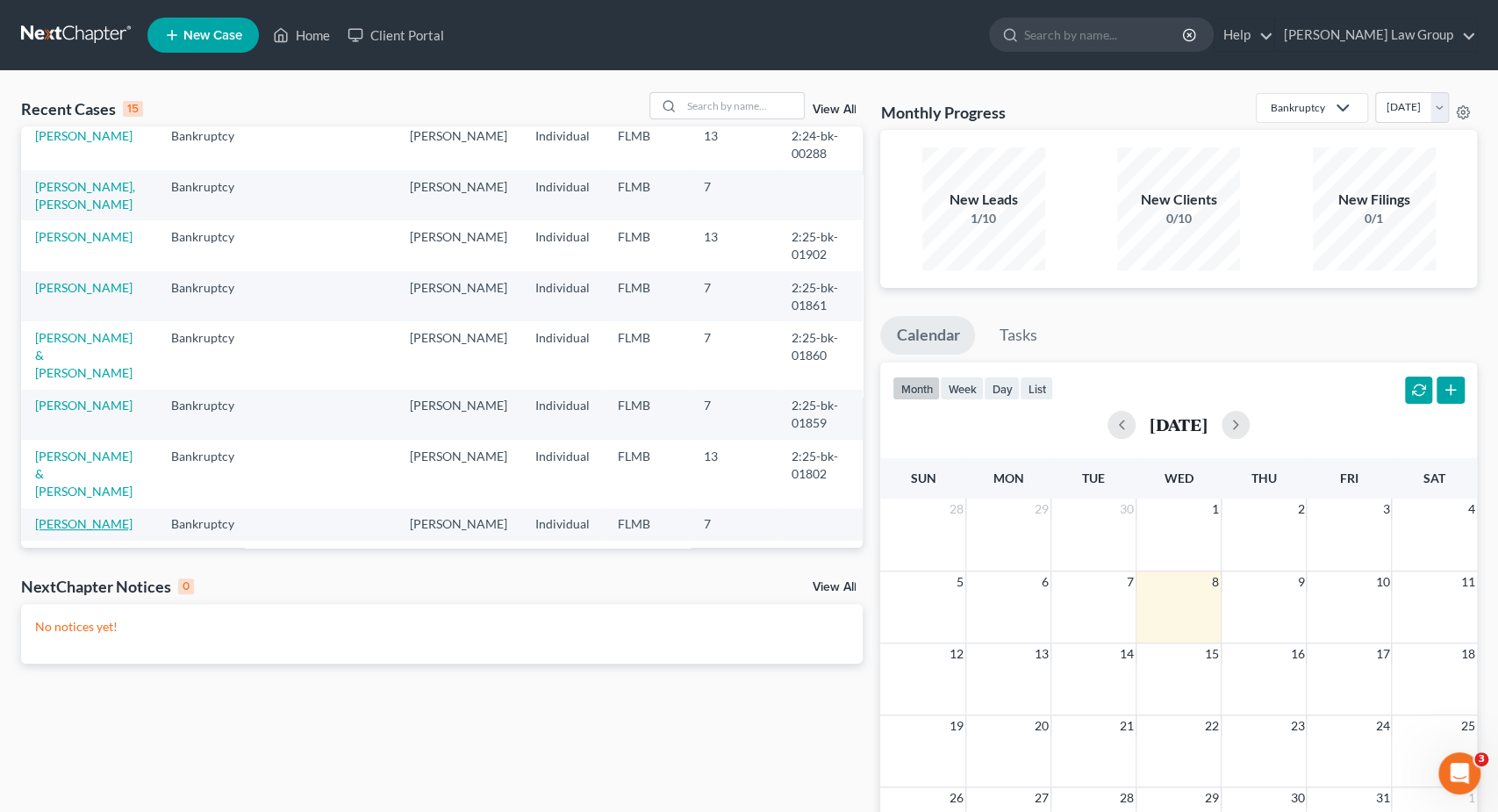
click at [90, 516] on link "Freed, Bonnie" at bounding box center [83, 524] width 97 height 15
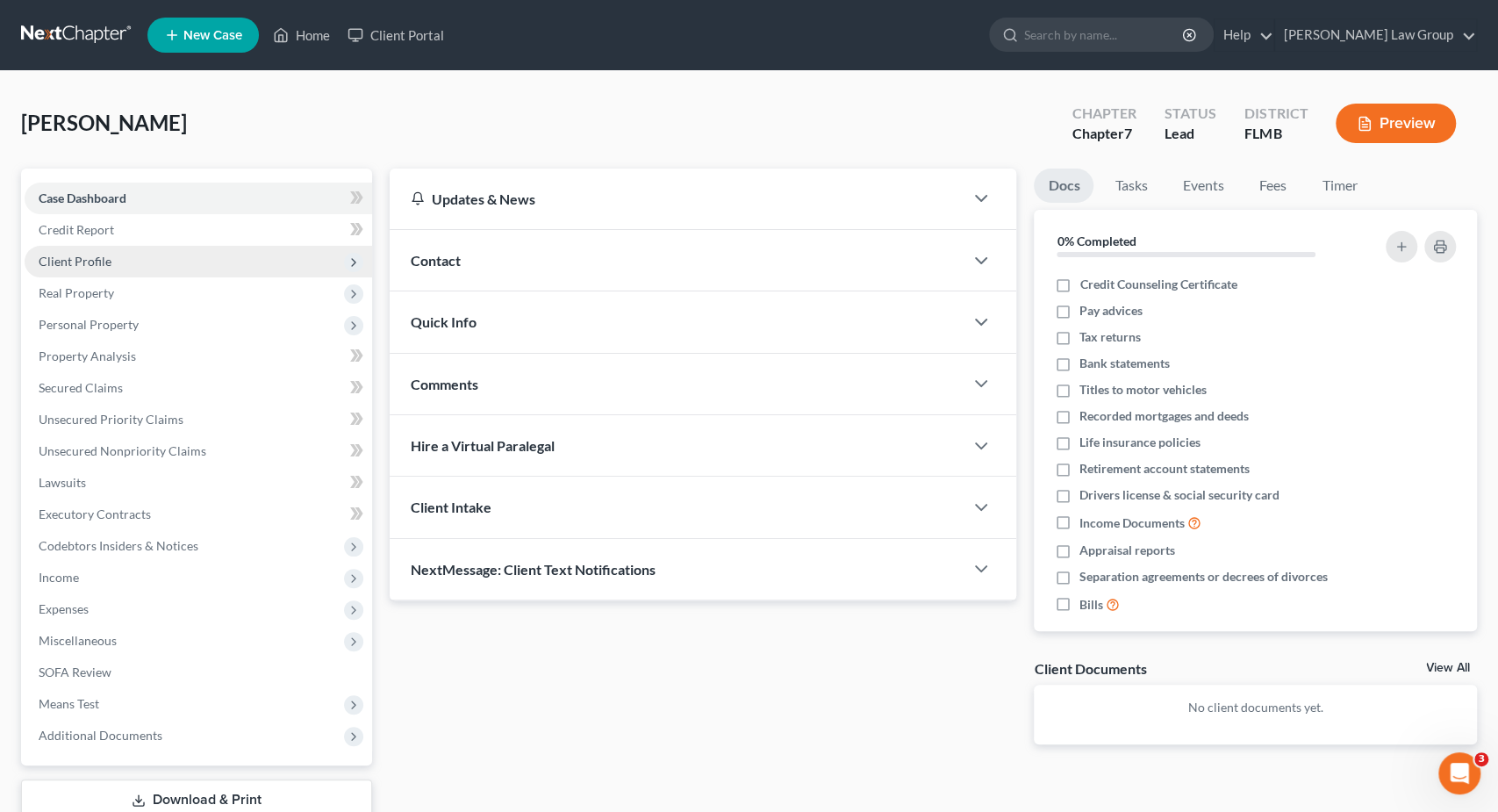
click at [157, 262] on span "Client Profile" at bounding box center [198, 262] width 348 height 32
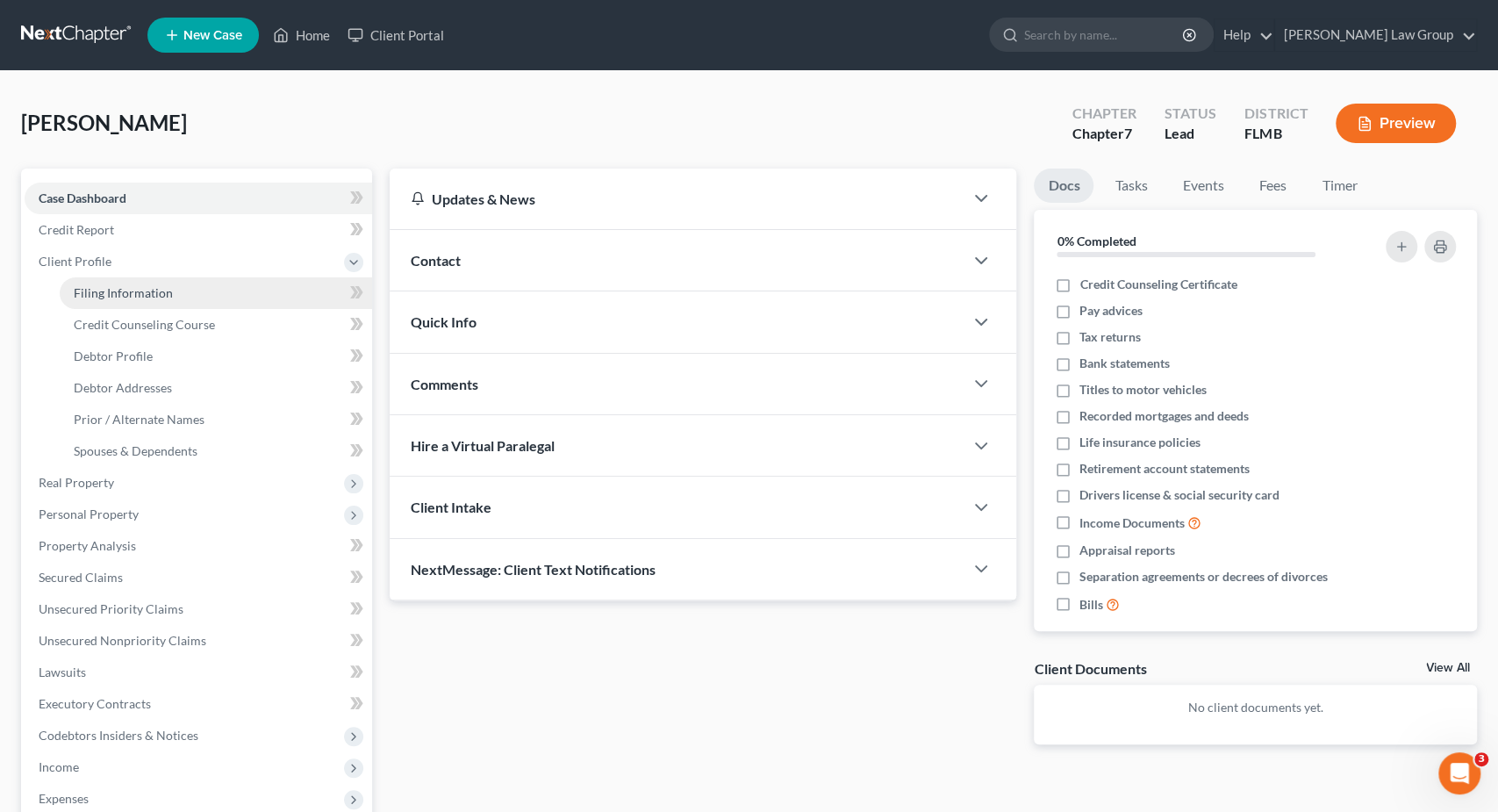
click at [160, 285] on span "Filing Information" at bounding box center [122, 293] width 99 height 15
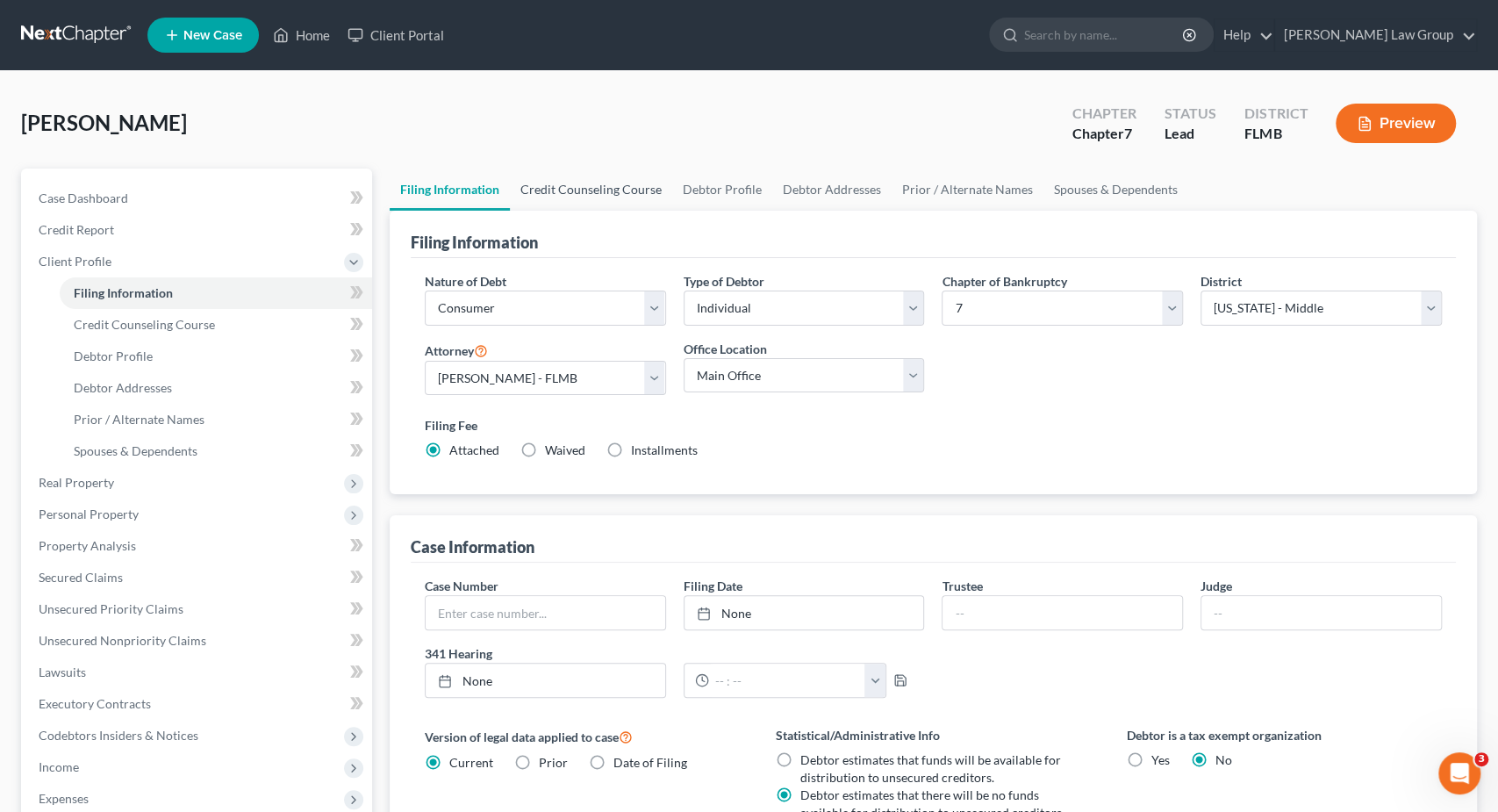
click at [575, 192] on link "Credit Counseling Course" at bounding box center [591, 189] width 162 height 42
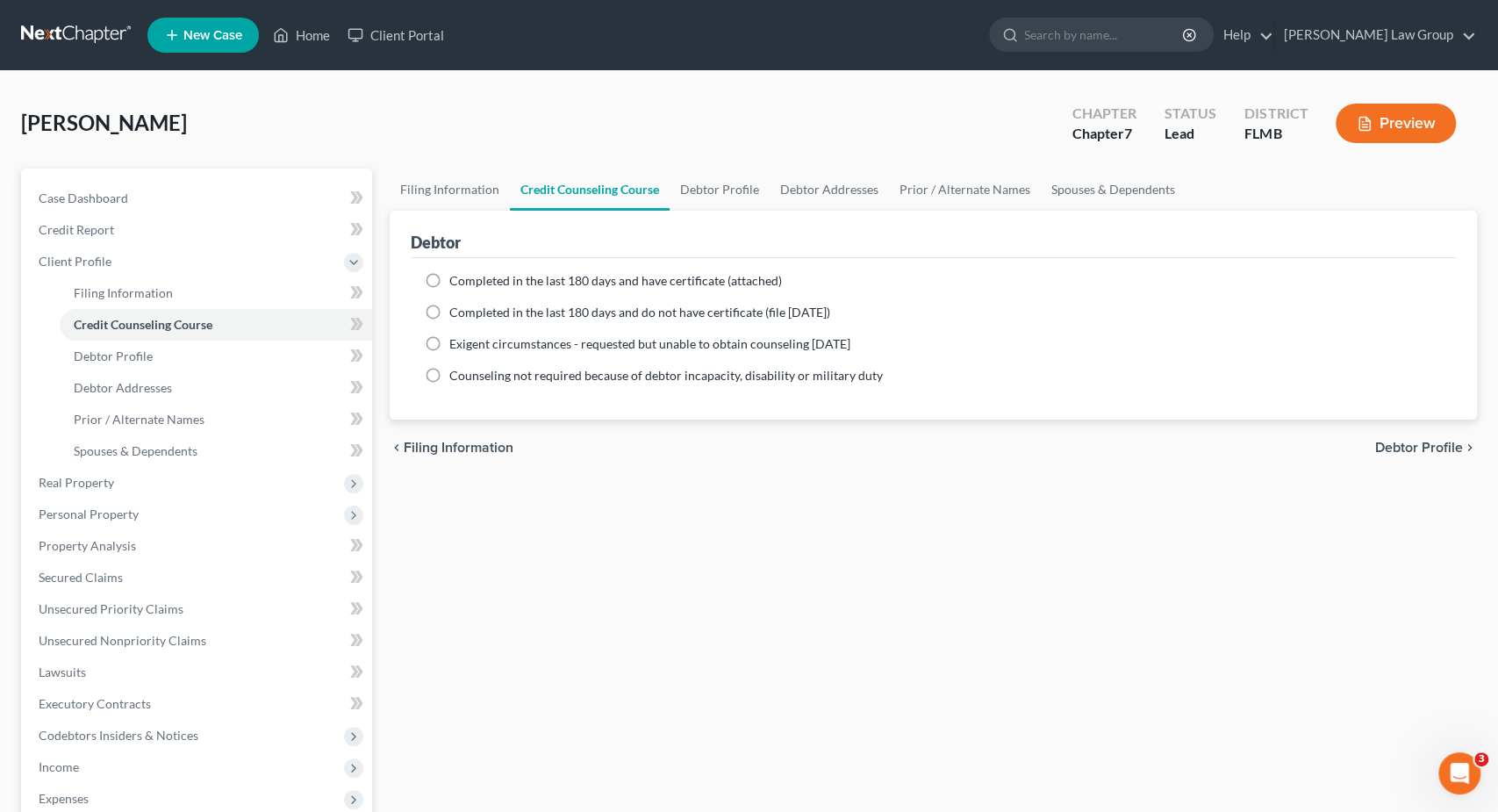
click at [554, 284] on span "Completed in the last 180 days and have certificate (attached)" at bounding box center [615, 281] width 333 height 15
click at [468, 284] on input "Completed in the last 180 days and have certificate (attached)" at bounding box center [462, 278] width 11 height 11
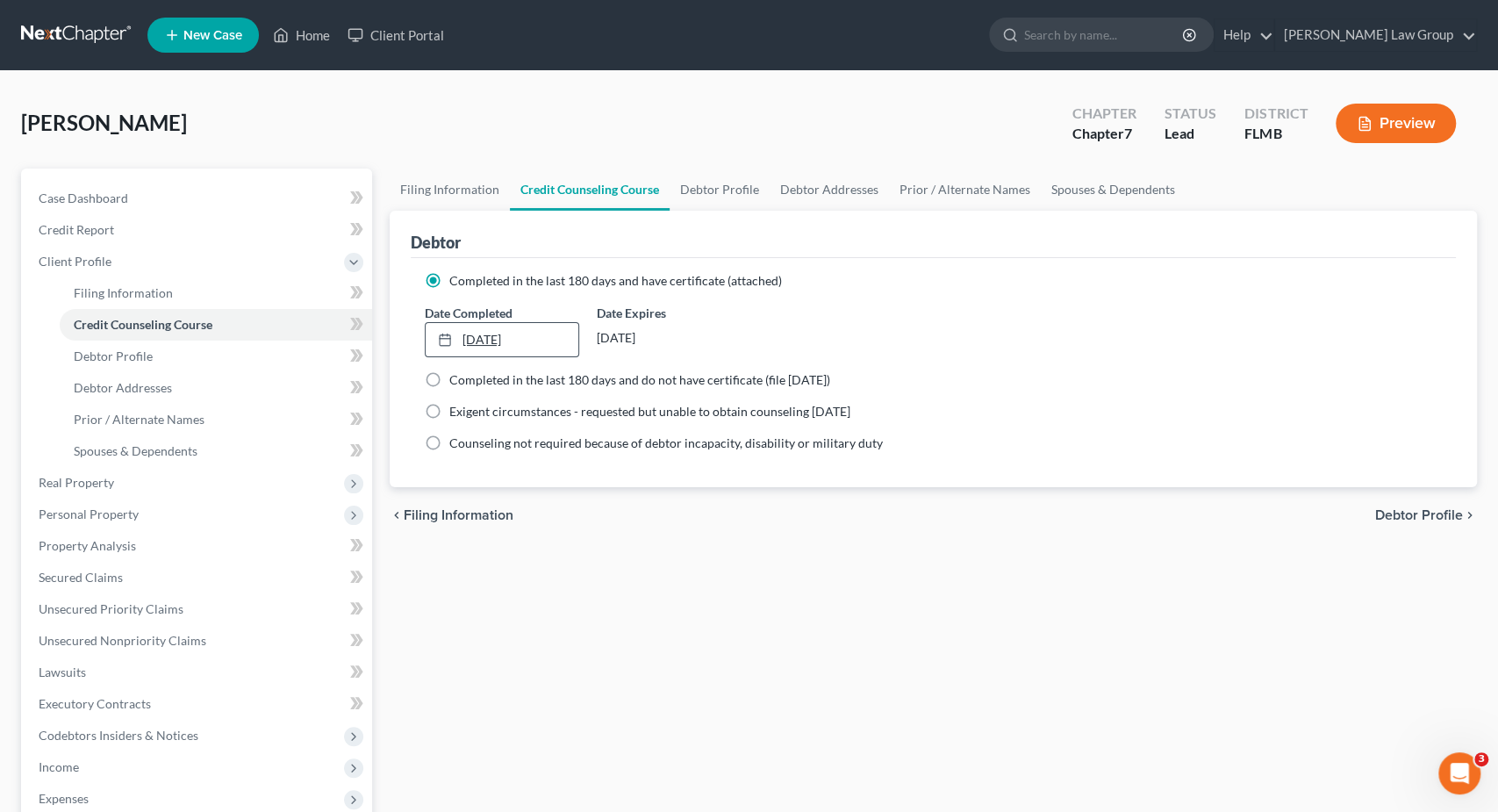
click at [544, 333] on link "10/8/2025" at bounding box center [502, 339] width 154 height 33
click at [727, 192] on link "Debtor Profile" at bounding box center [720, 189] width 100 height 42
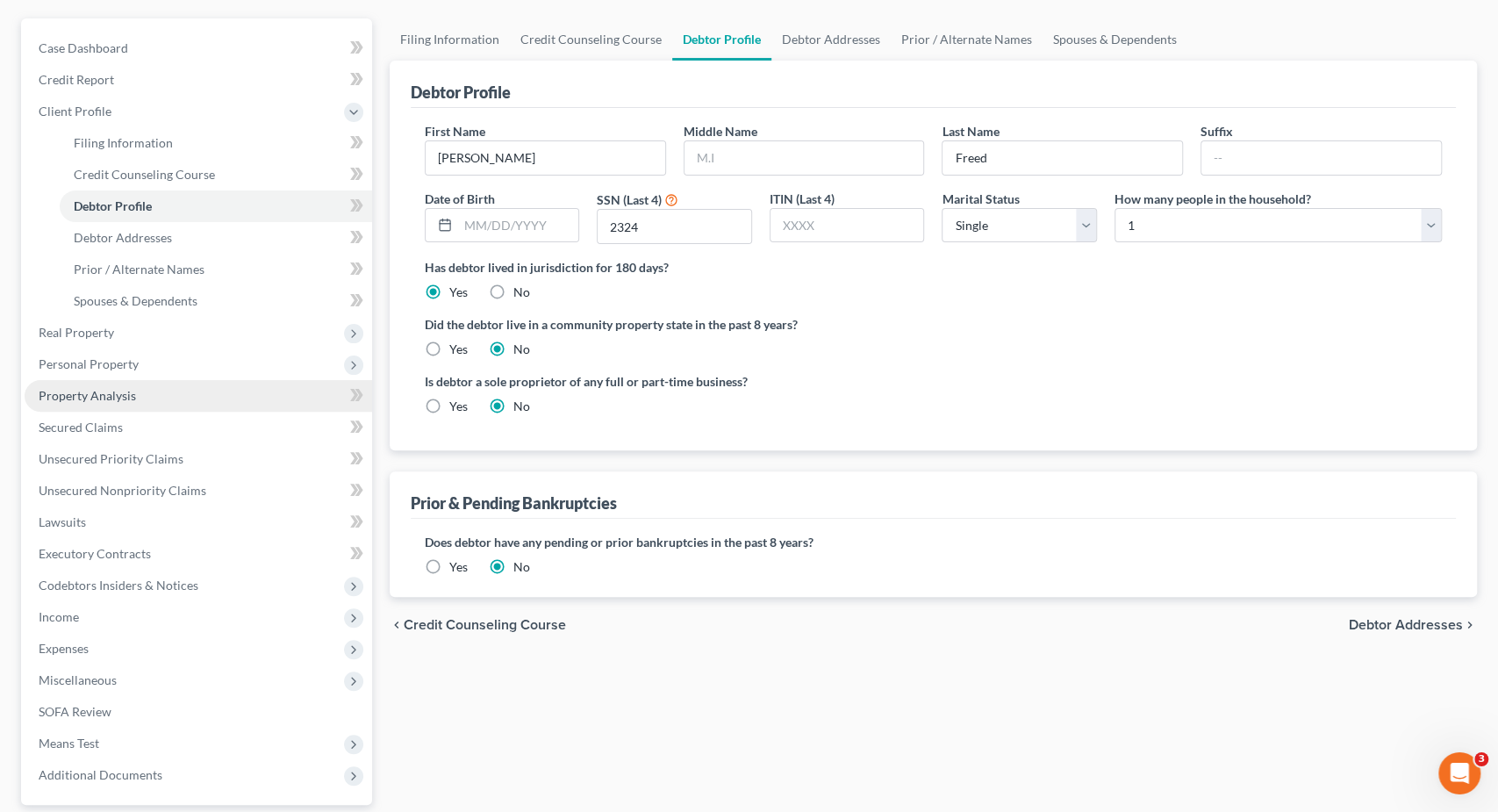
scroll to position [183, 0]
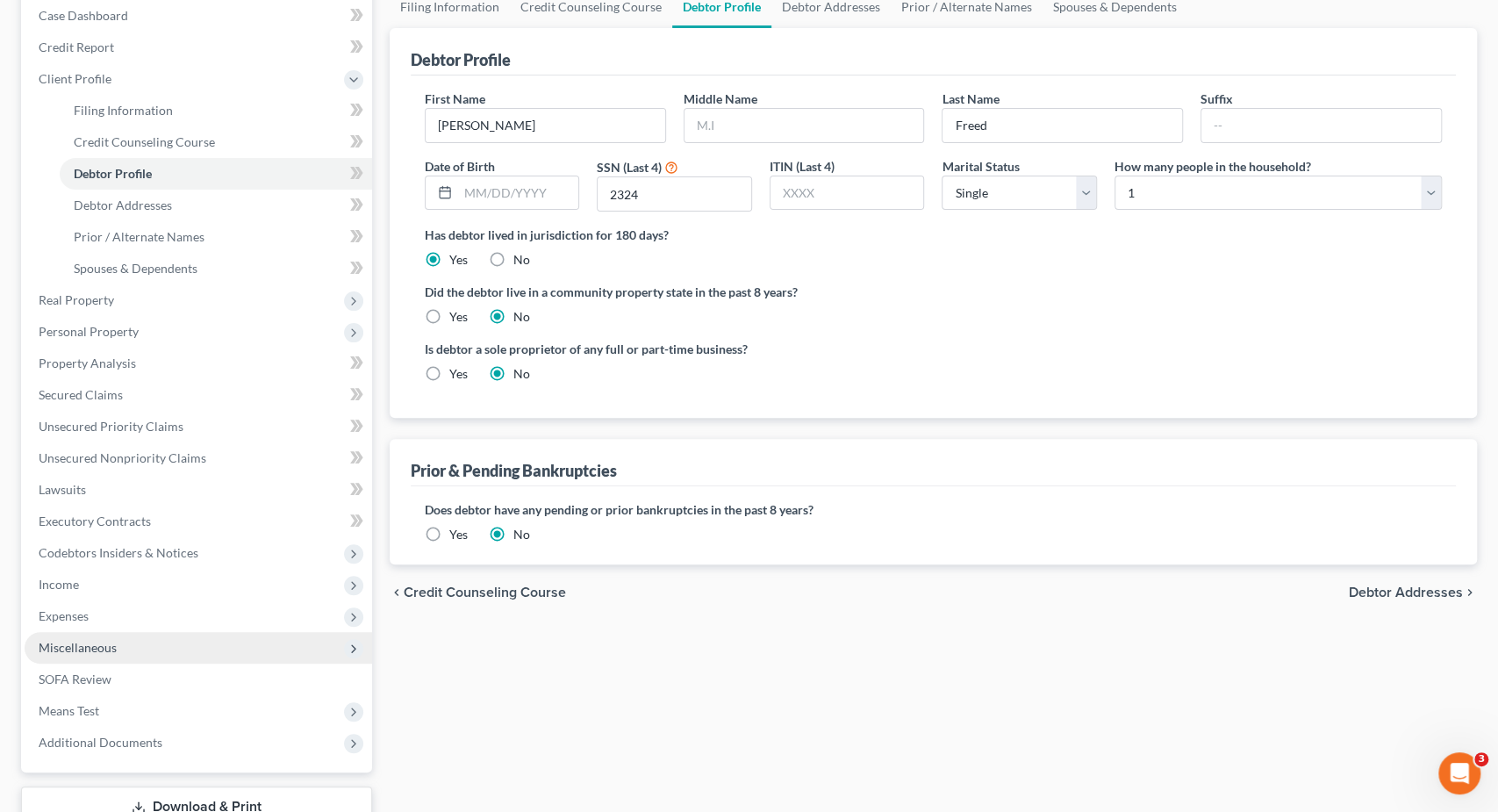
click at [160, 646] on span "Miscellaneous" at bounding box center [198, 648] width 348 height 32
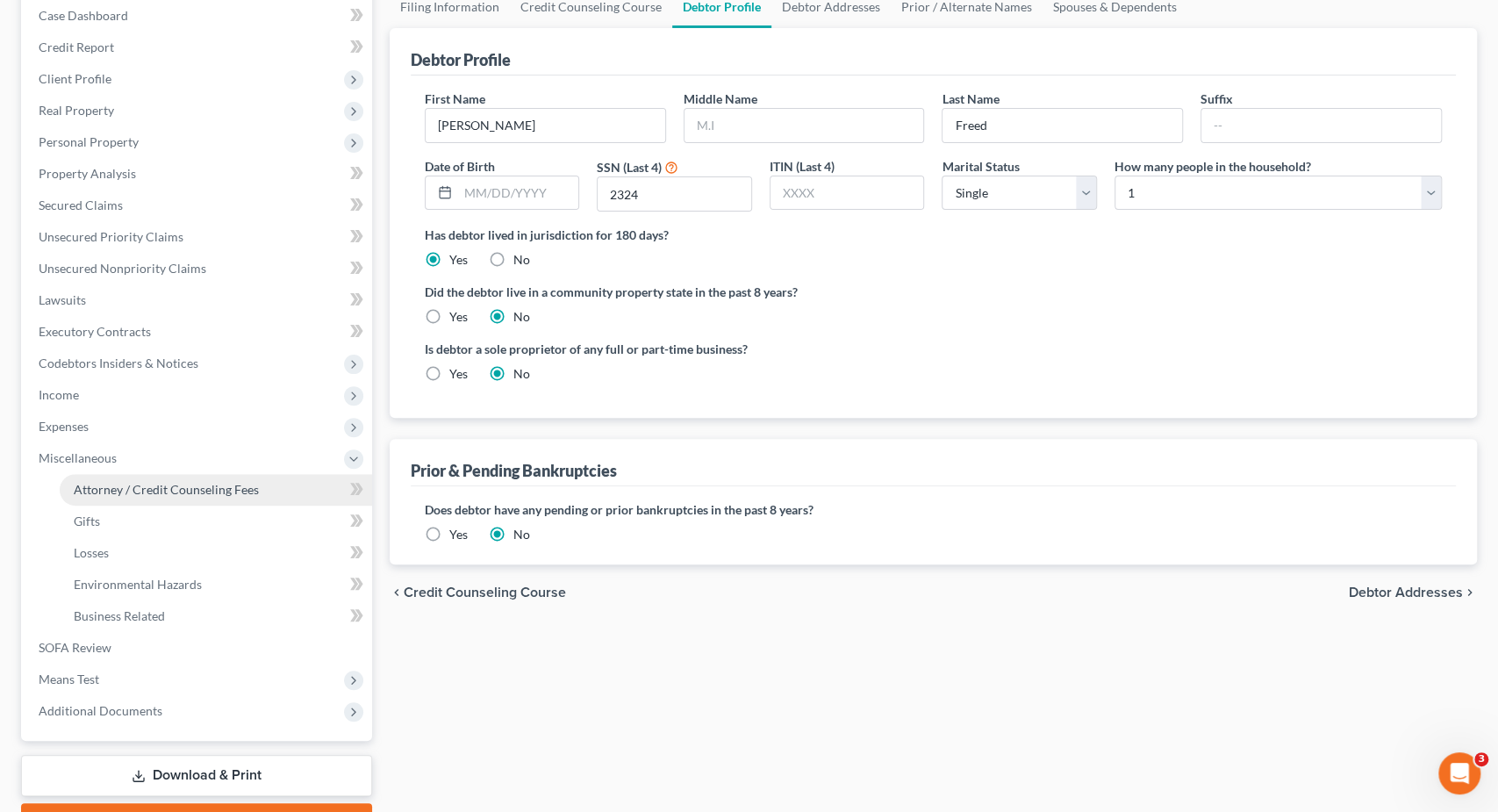
click at [204, 491] on span "Attorney / Credit Counseling Fees" at bounding box center [166, 489] width 186 height 15
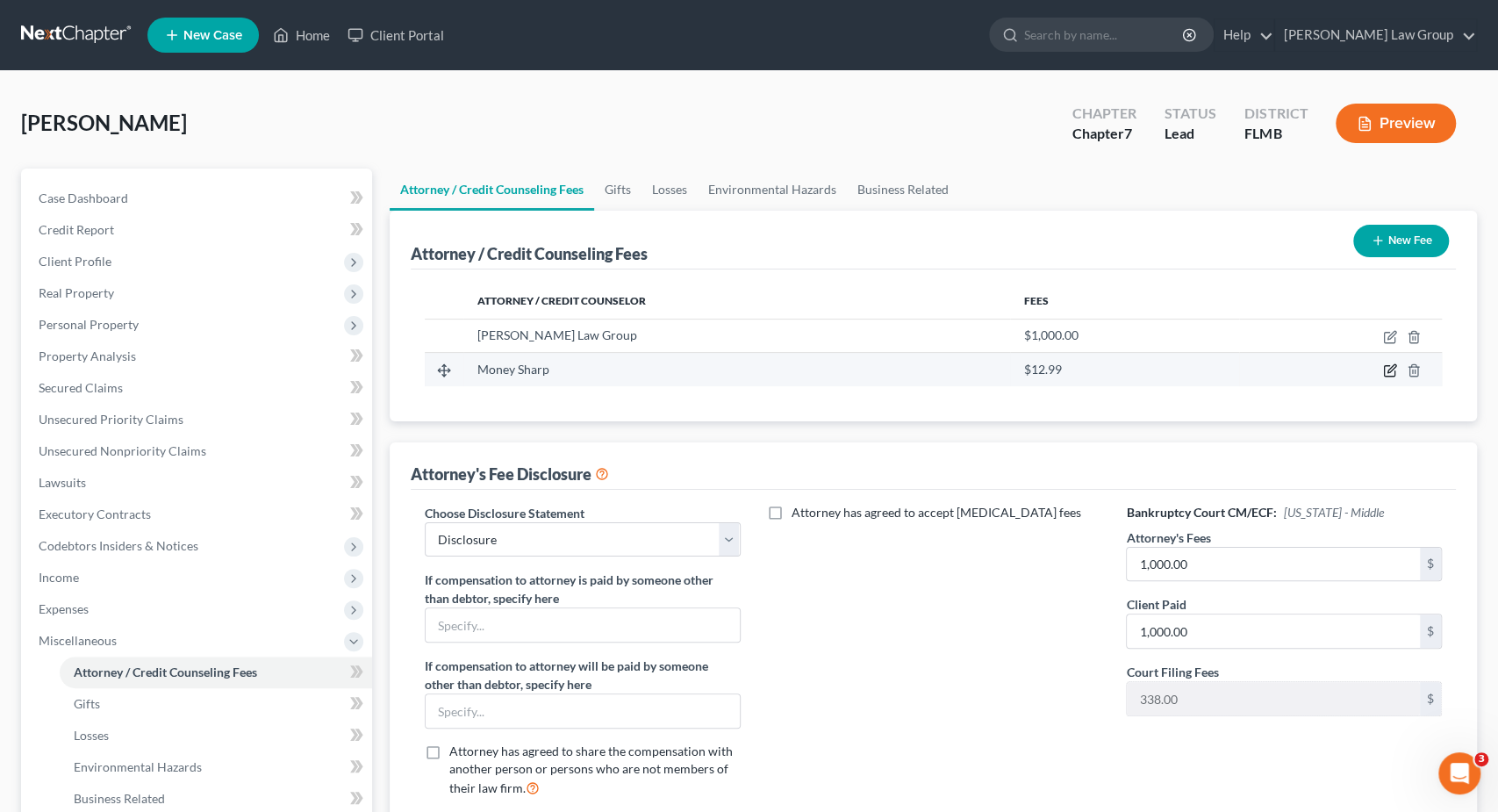
click at [1390, 366] on icon "button" at bounding box center [1390, 370] width 14 height 14
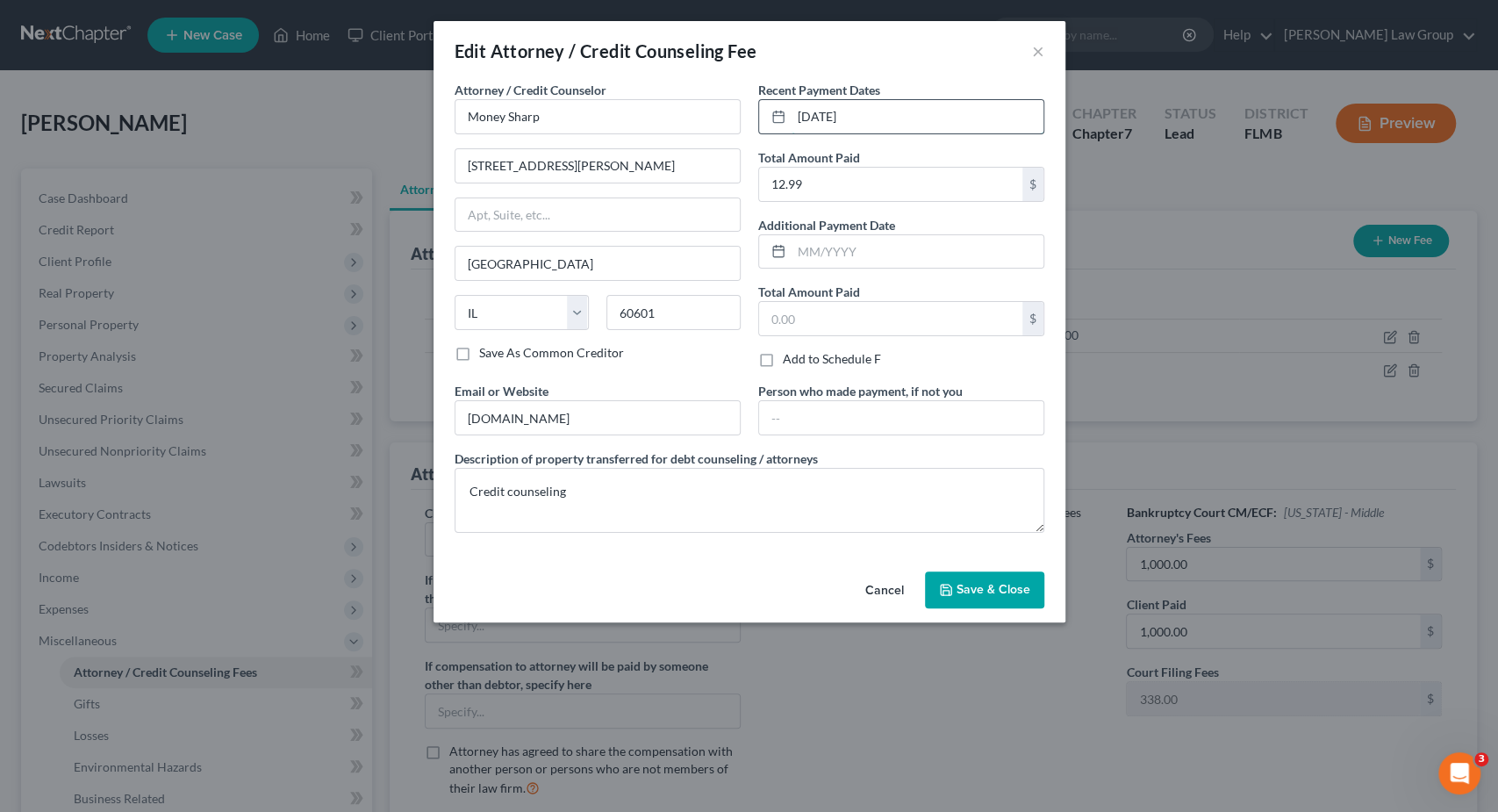
click at [867, 115] on input "09/18/2025" at bounding box center [917, 116] width 252 height 33
drag, startPoint x: 694, startPoint y: 136, endPoint x: 695, endPoint y: 127, distance: 9.1
click at [791, 134] on input "09/18/2025" at bounding box center [917, 116] width 252 height 33
drag, startPoint x: 773, startPoint y: 109, endPoint x: 695, endPoint y: 109, distance: 78.0
click at [791, 112] on input "10/3/2025" at bounding box center [917, 116] width 252 height 33
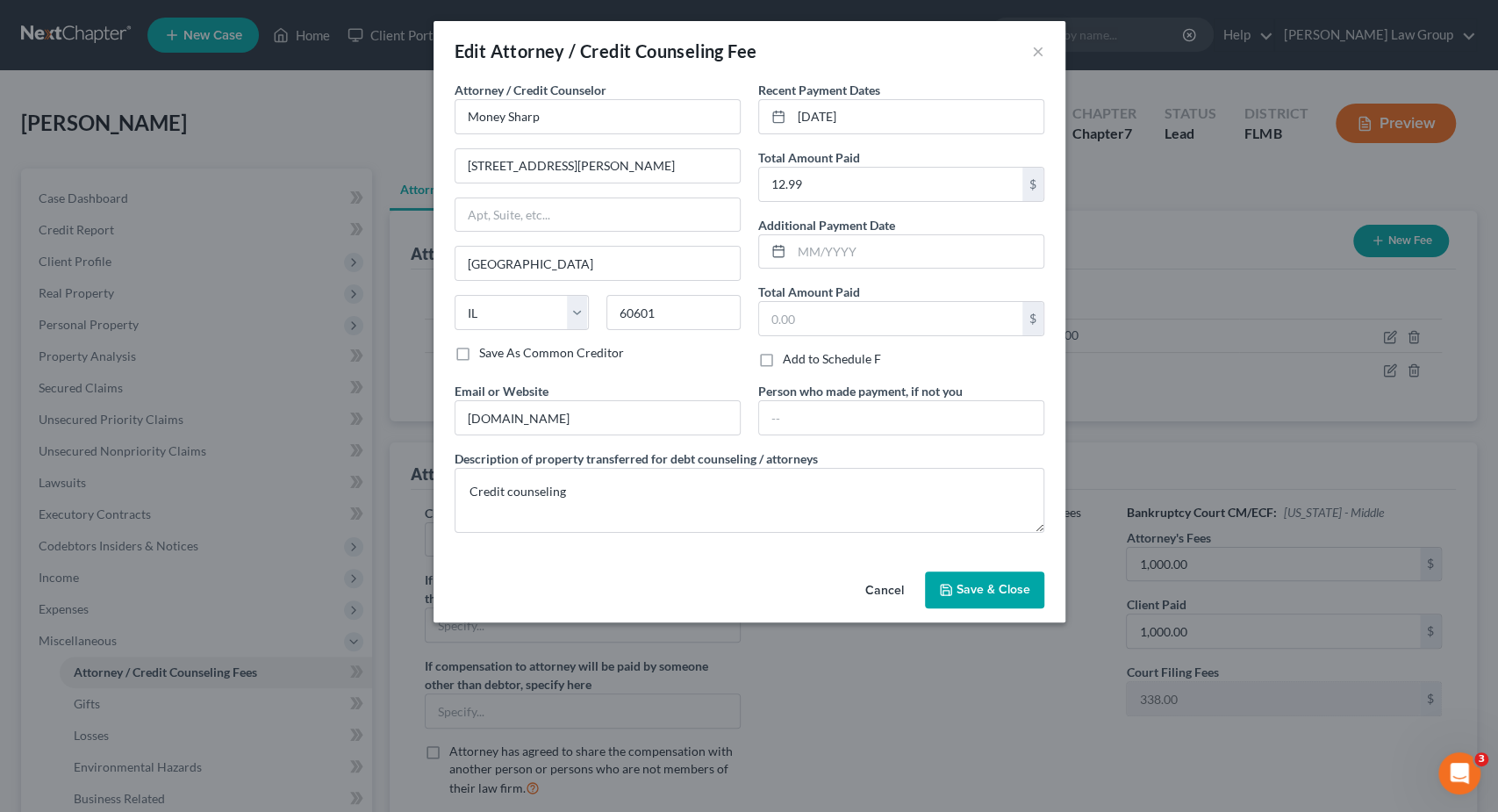
drag, startPoint x: 985, startPoint y: 587, endPoint x: 998, endPoint y: 583, distance: 13.6
click at [985, 586] on span "Save & Close" at bounding box center [994, 590] width 73 height 15
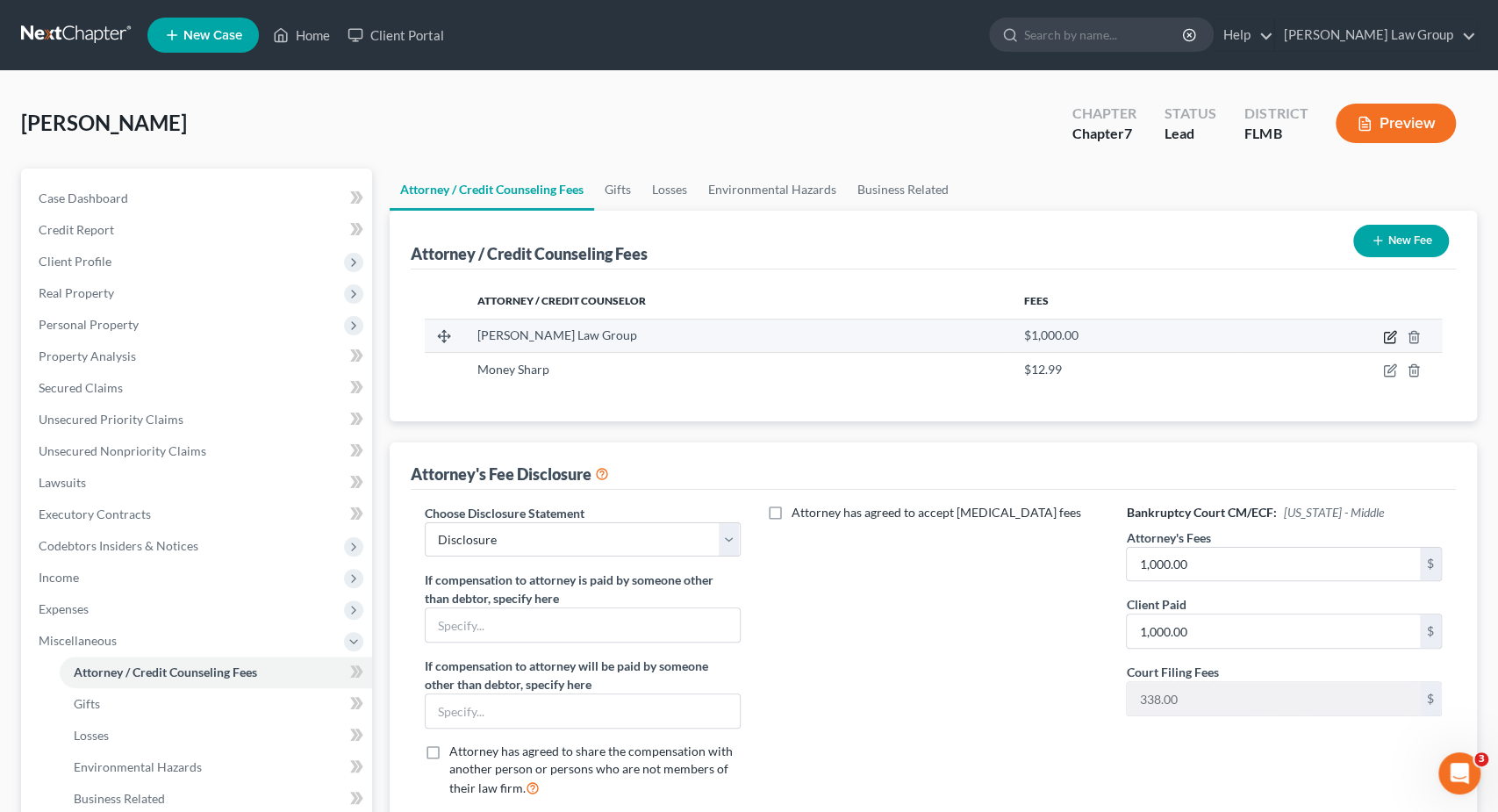
click at [1390, 333] on icon "button" at bounding box center [1390, 336] width 14 height 14
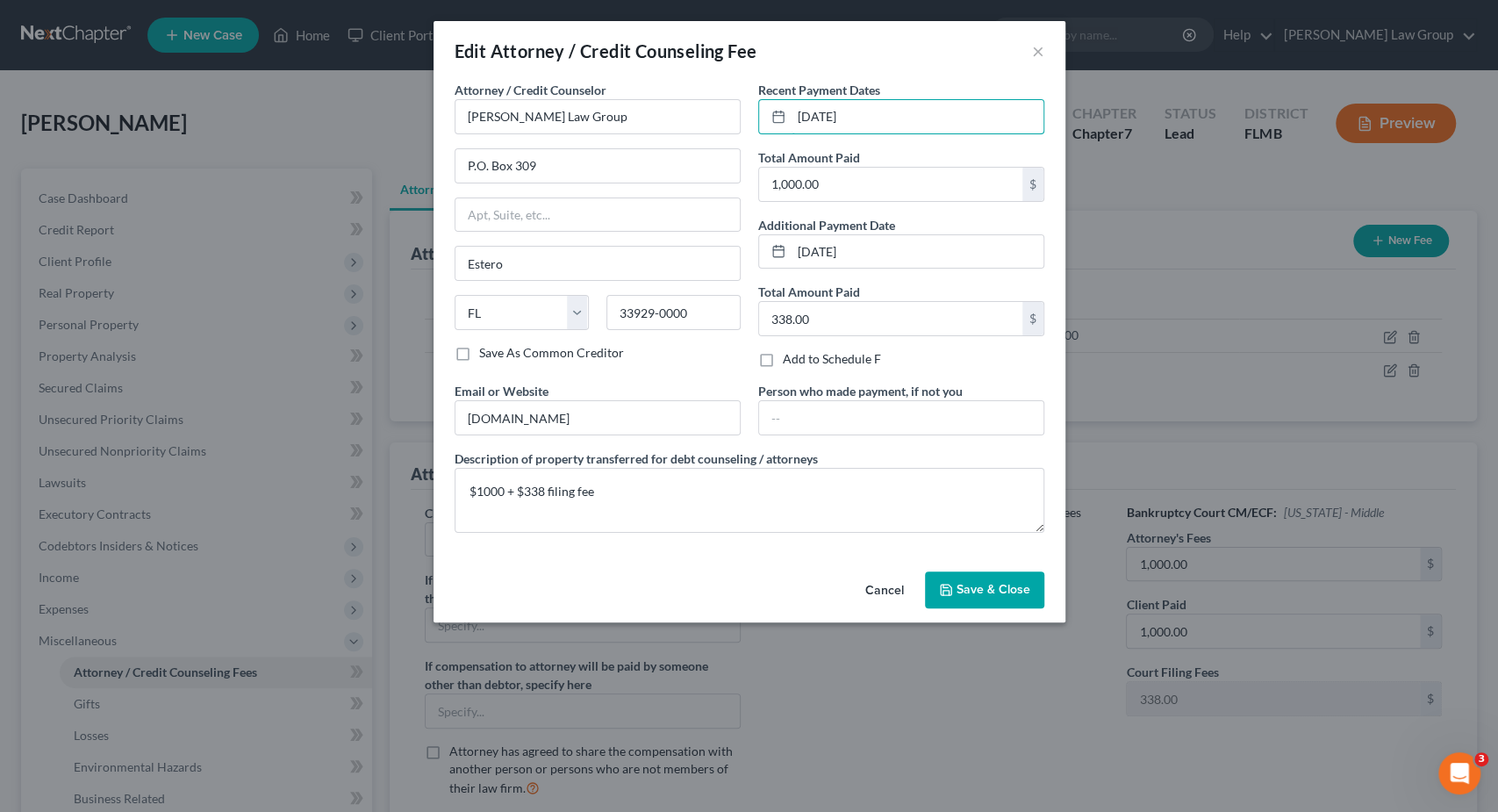
drag, startPoint x: 884, startPoint y: 109, endPoint x: 944, endPoint y: 96, distance: 61.4
click at [669, 97] on div "Attorney / Credit Counselor * Lynn Law Group P.O. Box 309 Estero State AL AK AR…" at bounding box center [749, 314] width 608 height 466
drag, startPoint x: 914, startPoint y: 119, endPoint x: 750, endPoint y: 92, distance: 166.2
click at [791, 100] on input "09/19/2025" at bounding box center [917, 116] width 252 height 33
paste input "10/3"
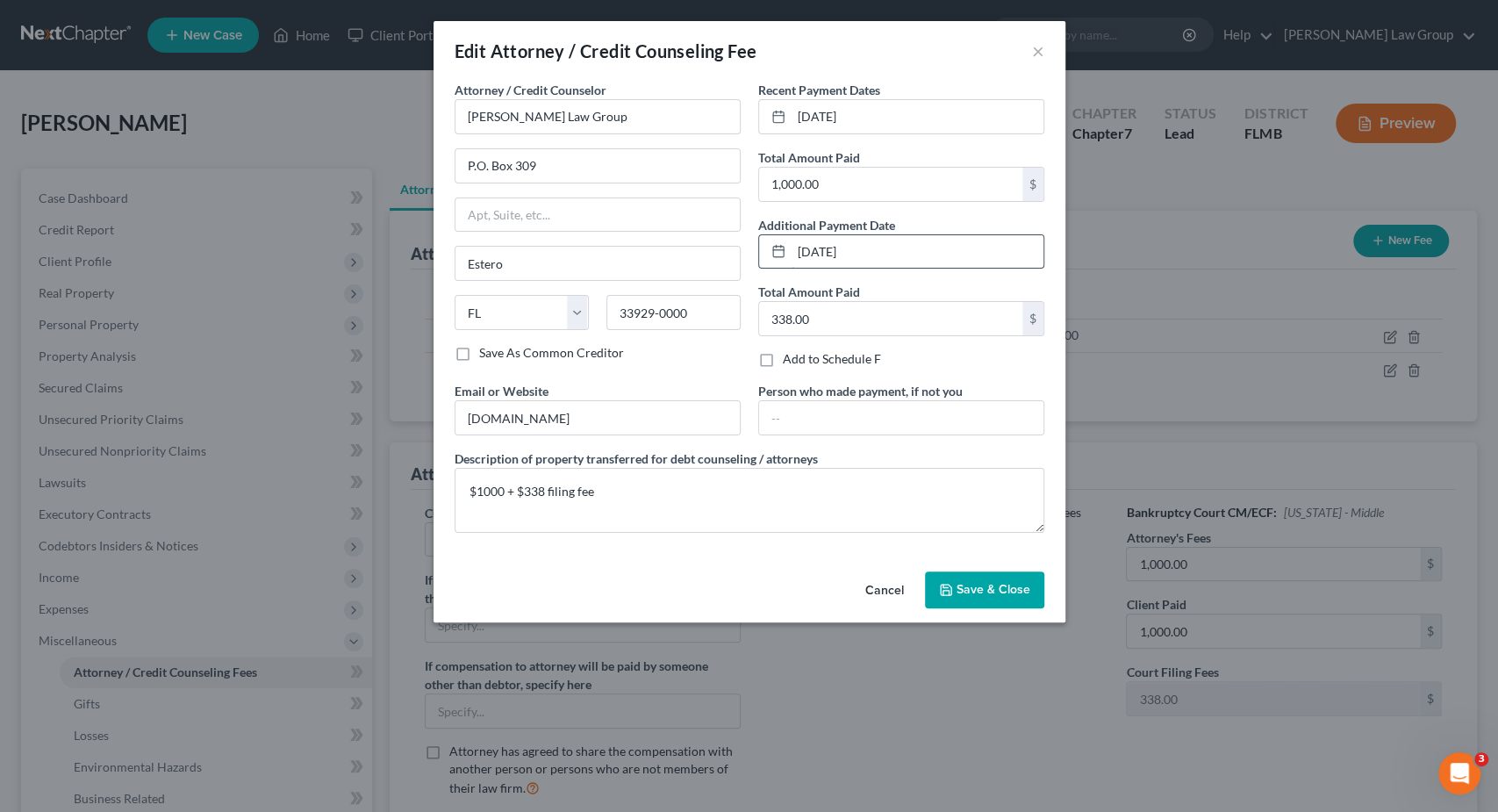
drag, startPoint x: 886, startPoint y: 248, endPoint x: 765, endPoint y: 253, distance: 121.1
click at [791, 250] on input "09/19/2025" at bounding box center [917, 252] width 252 height 33
paste input "10/3"
click at [988, 585] on span "Save & Close" at bounding box center [994, 590] width 73 height 15
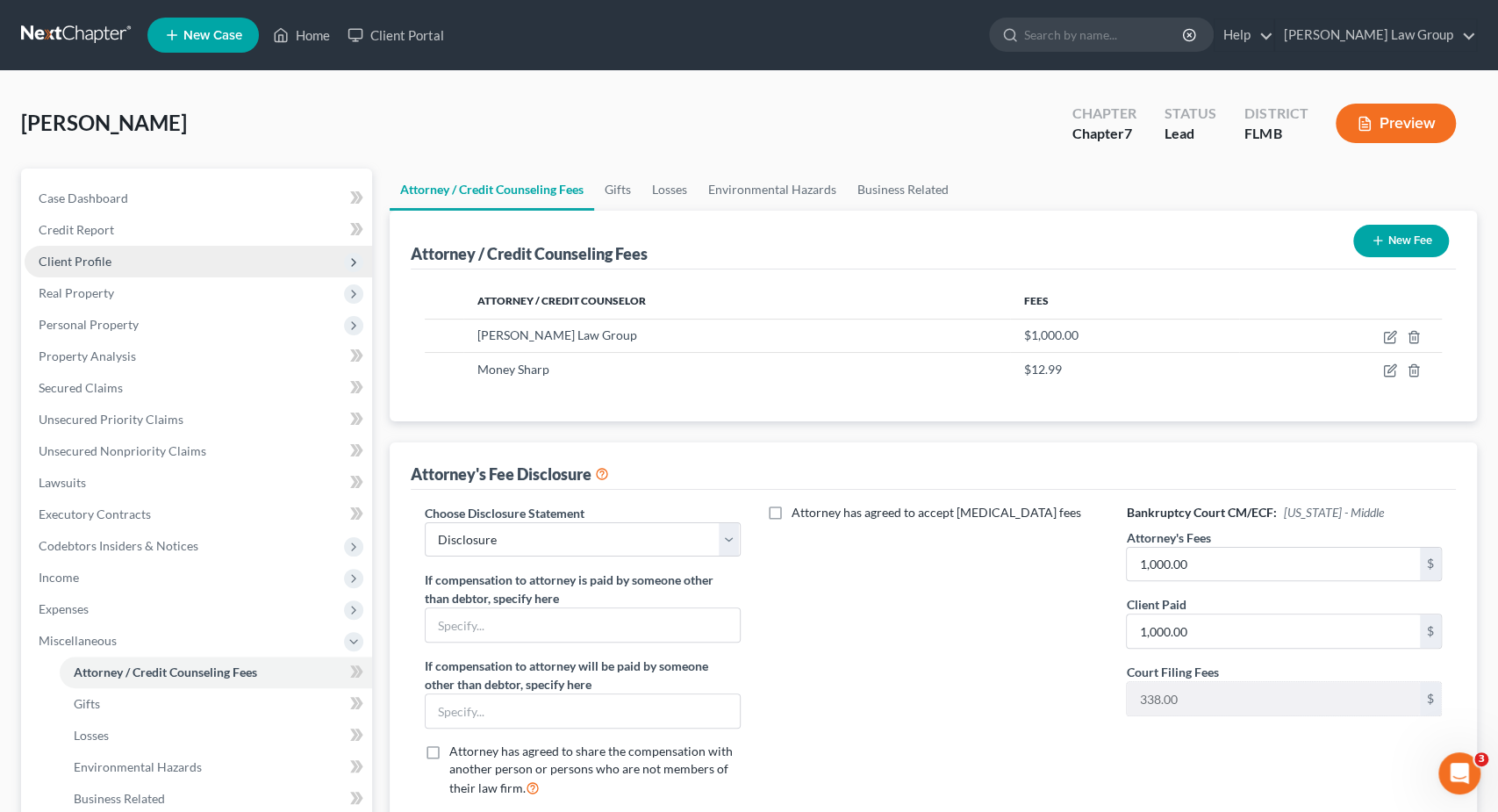
click at [113, 259] on span "Client Profile" at bounding box center [198, 262] width 348 height 32
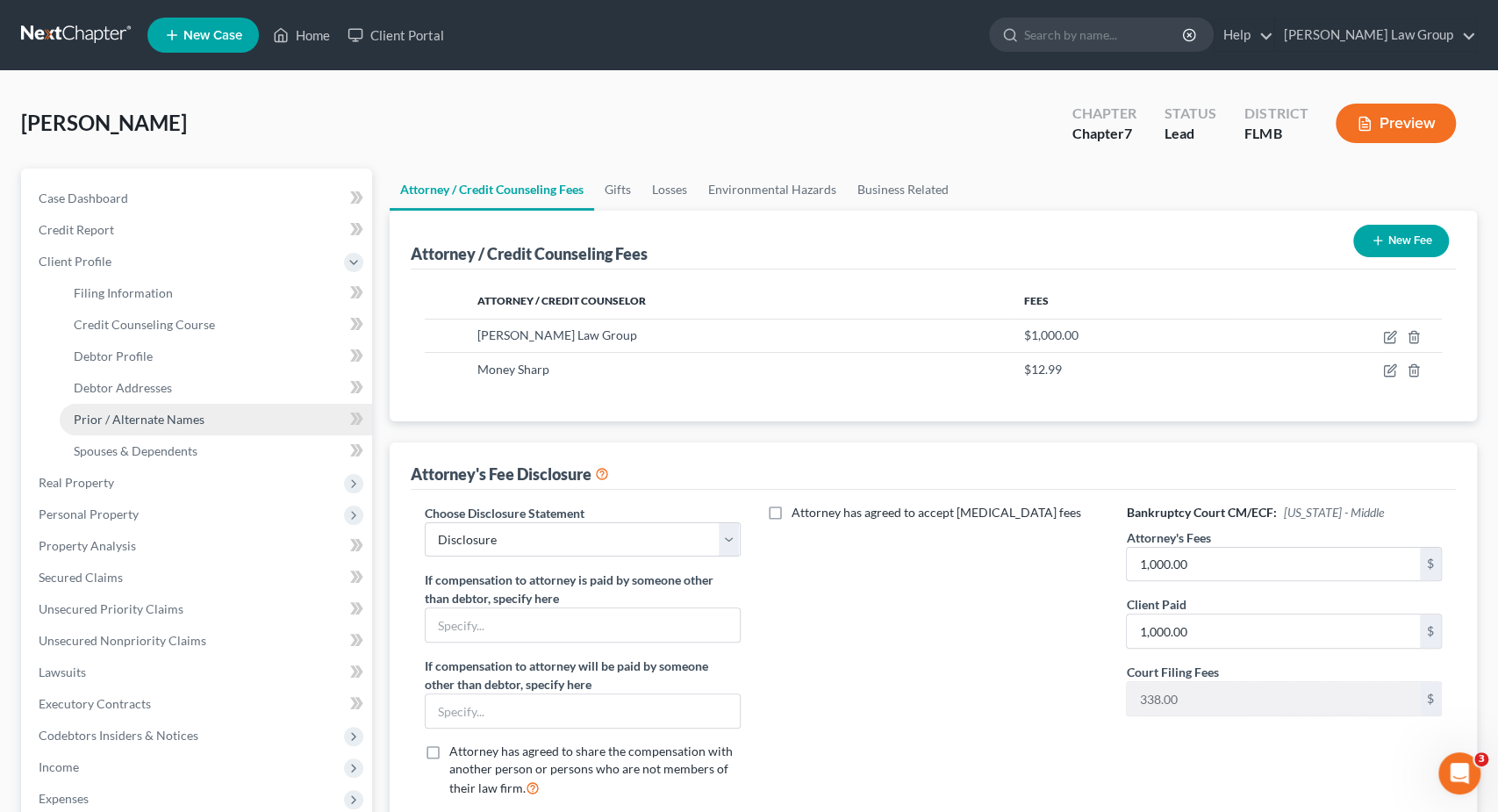
click at [169, 418] on span "Prior / Alternate Names" at bounding box center [138, 419] width 131 height 15
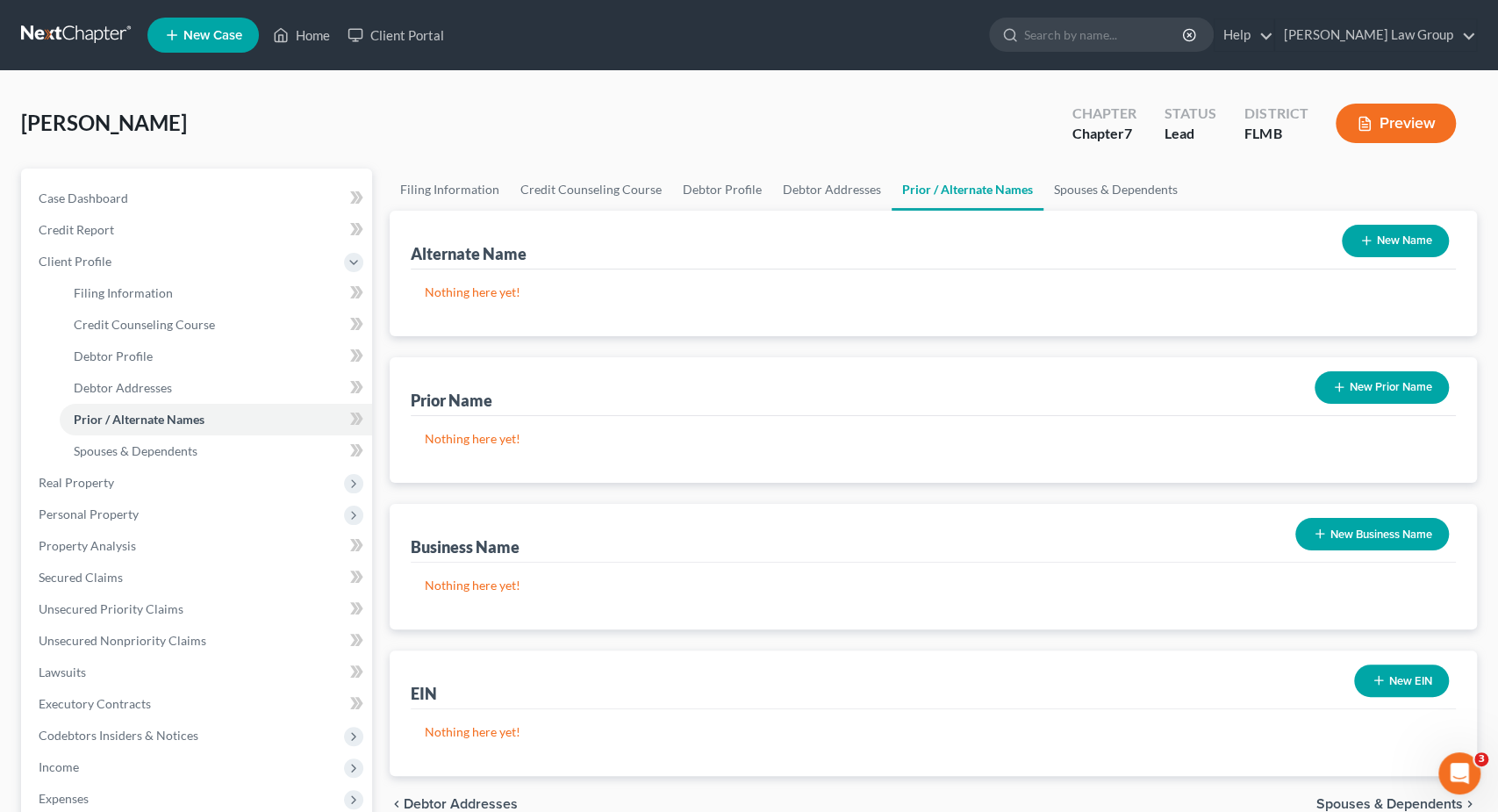
drag, startPoint x: 1384, startPoint y: 243, endPoint x: 1327, endPoint y: 238, distance: 57.2
click at [1381, 243] on button "New Name" at bounding box center [1396, 241] width 107 height 32
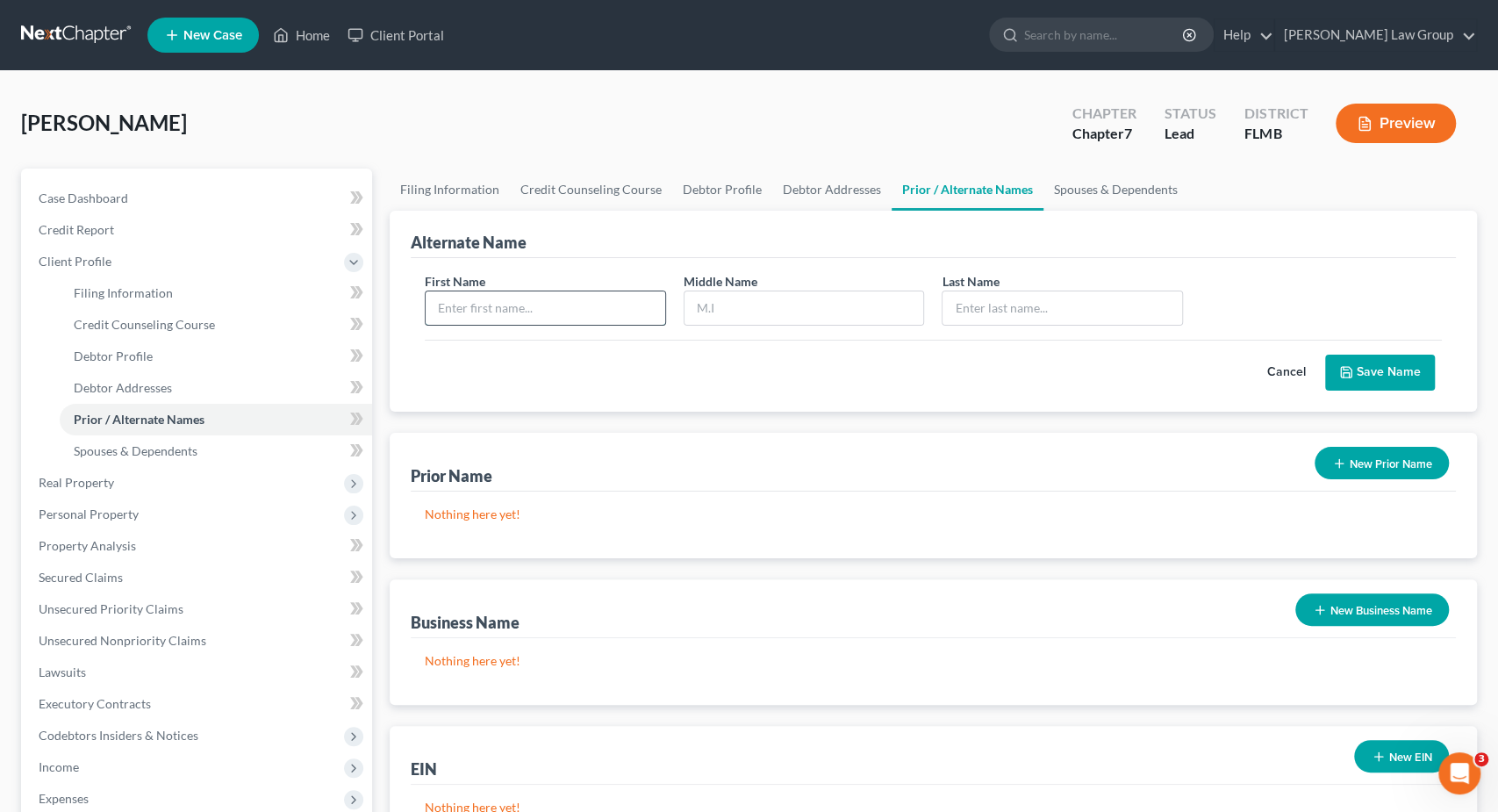
click at [597, 294] on input "text" at bounding box center [545, 307] width 239 height 33
click at [1375, 356] on button "Save Name" at bounding box center [1380, 372] width 109 height 37
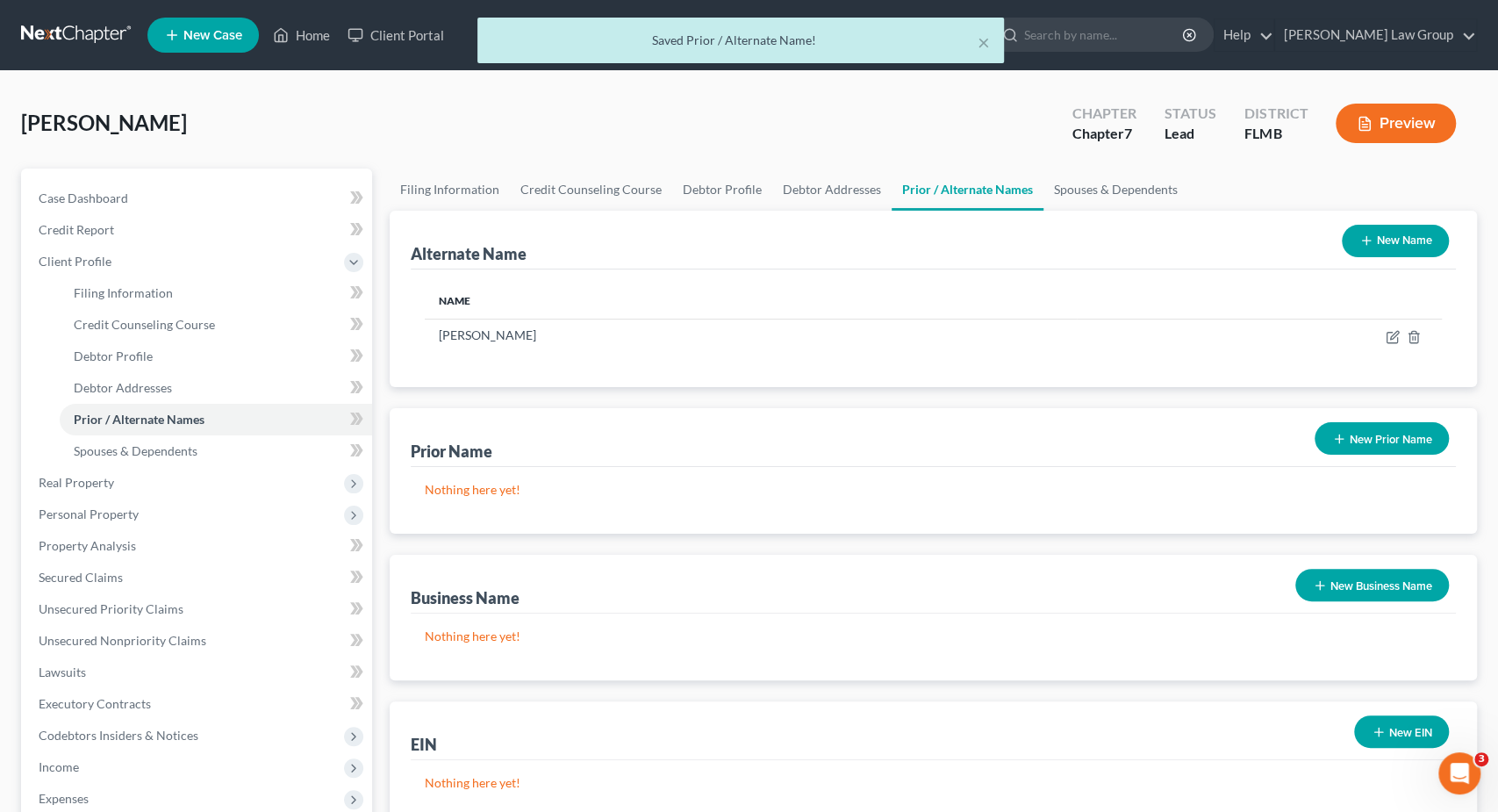
drag, startPoint x: 1375, startPoint y: 247, endPoint x: 1174, endPoint y: 267, distance: 202.0
click at [1370, 248] on button "New Name" at bounding box center [1396, 241] width 107 height 32
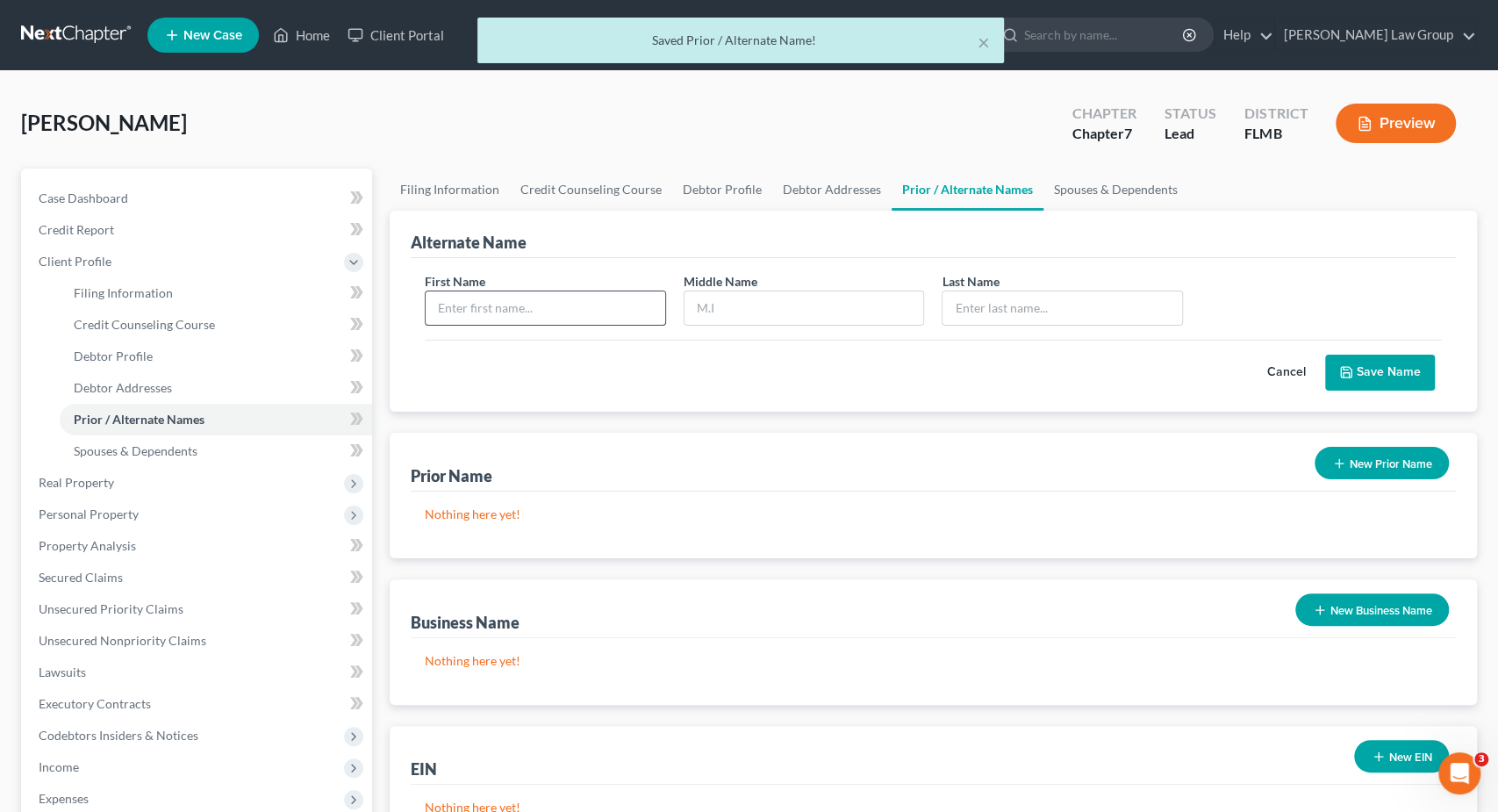
click at [513, 313] on input "text" at bounding box center [545, 307] width 239 height 33
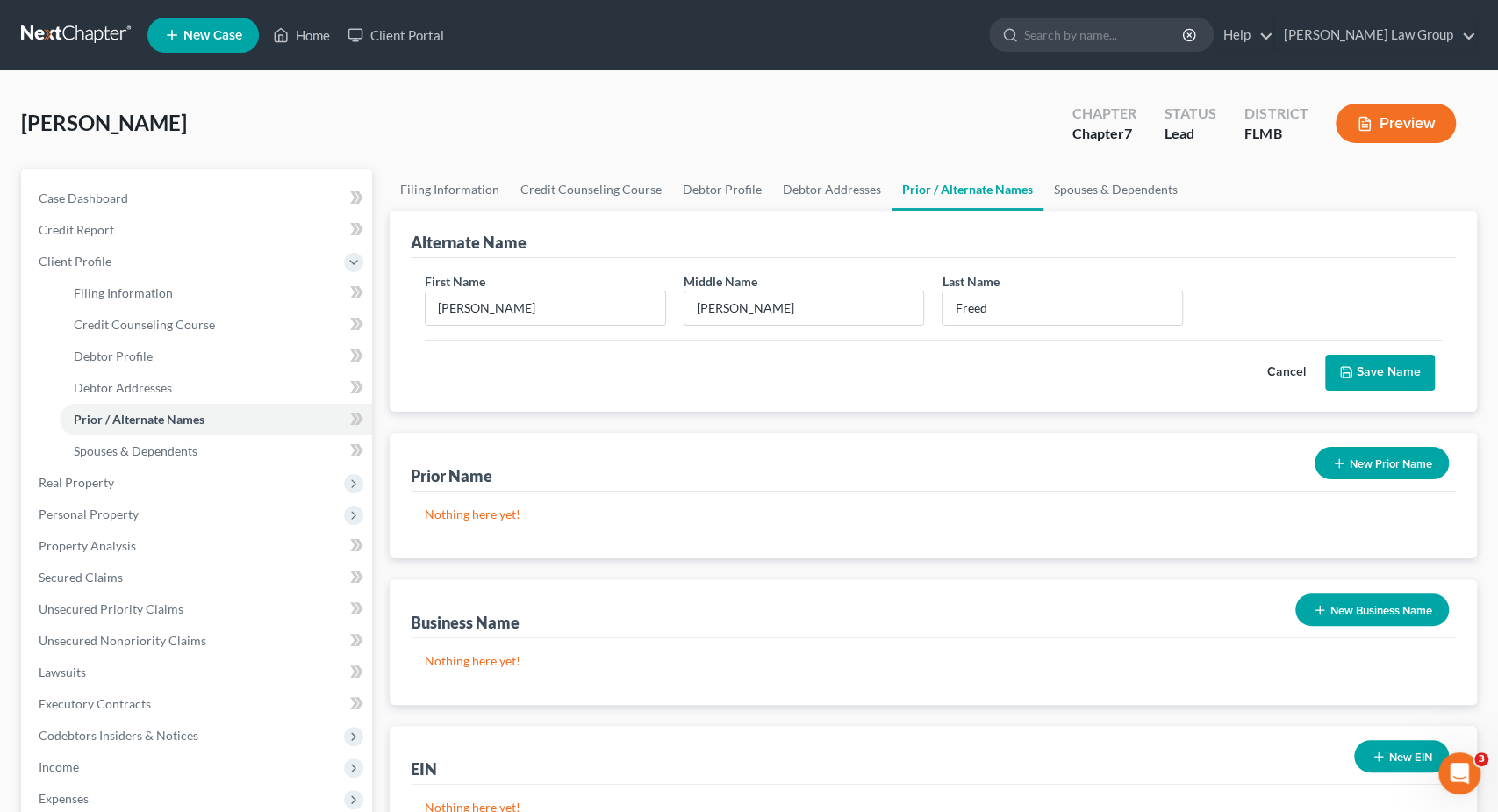
click at [1393, 370] on button "Save Name" at bounding box center [1380, 372] width 109 height 37
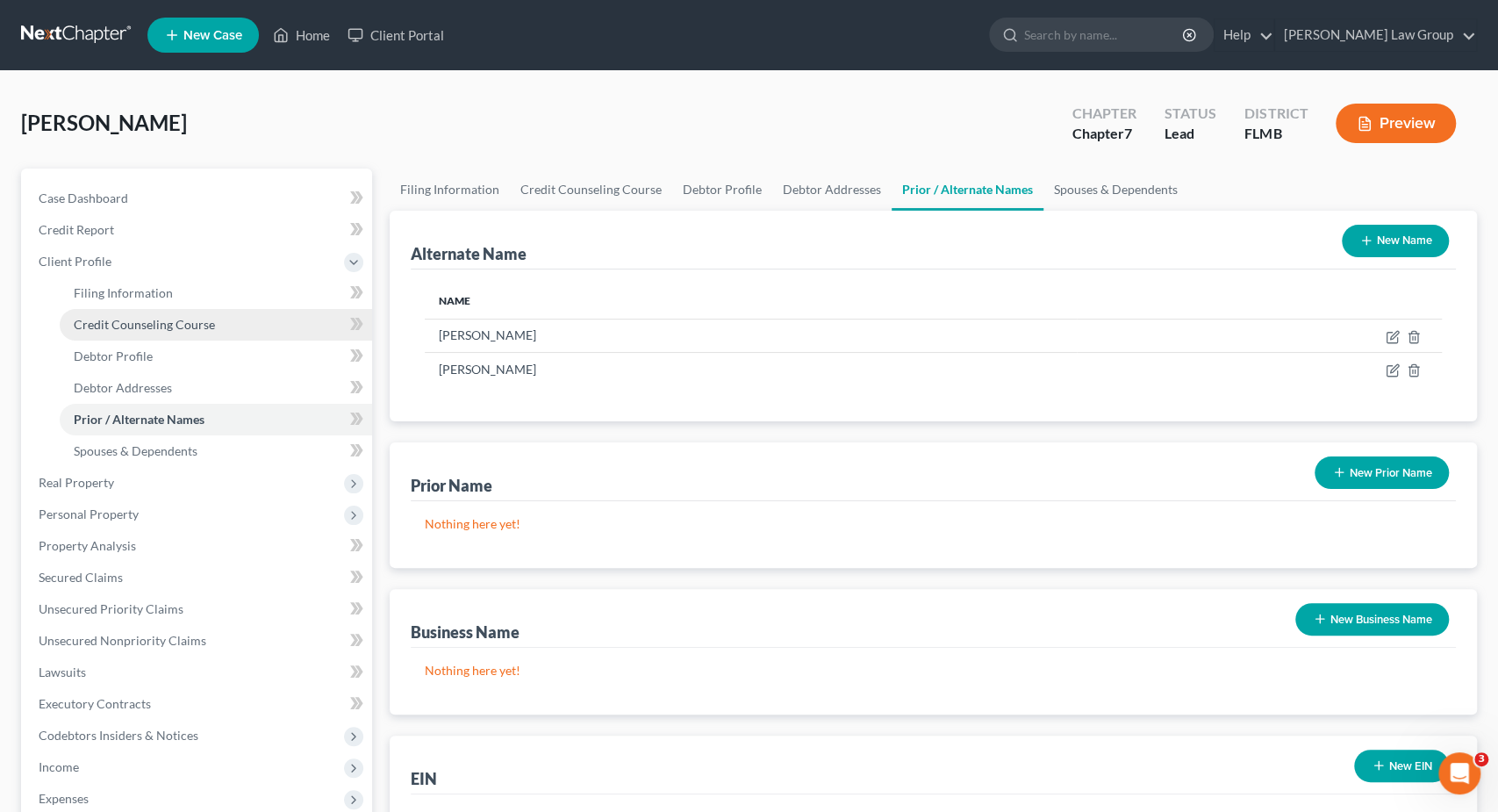
click at [174, 317] on span "Credit Counseling Course" at bounding box center [144, 324] width 141 height 15
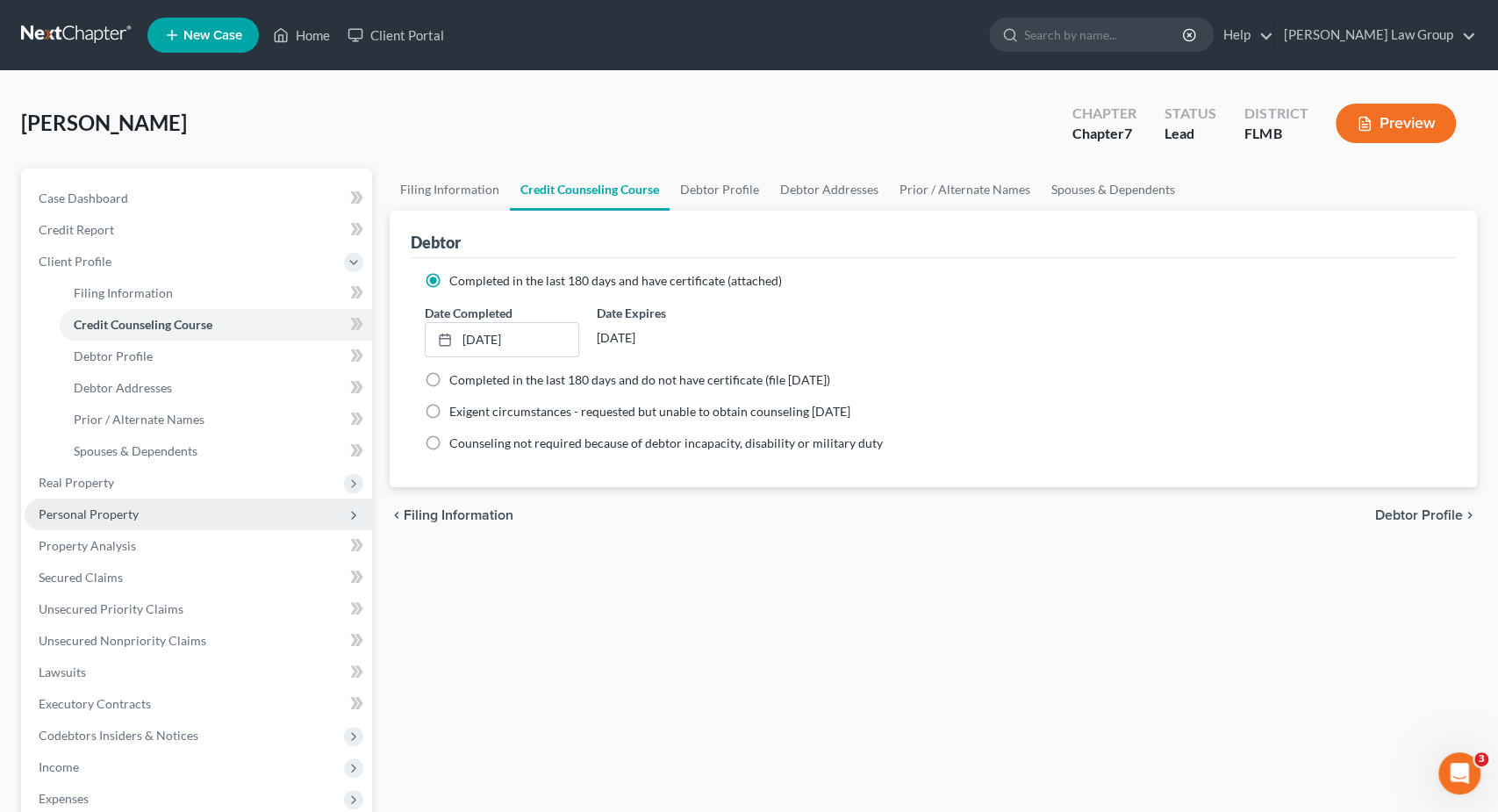
click at [118, 505] on span "Personal Property" at bounding box center [198, 514] width 348 height 32
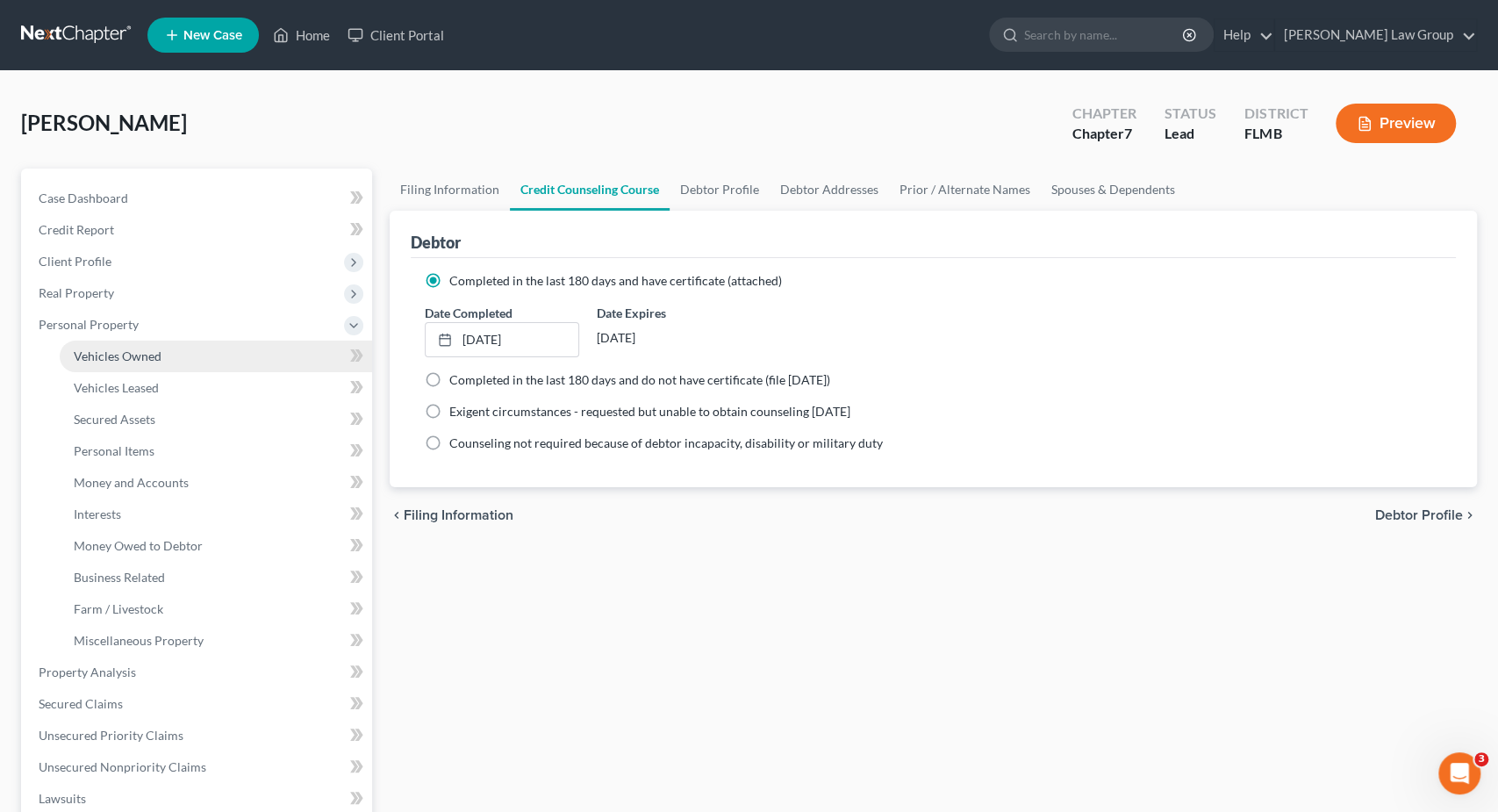
click at [161, 353] on link "Vehicles Owned" at bounding box center [216, 356] width 313 height 32
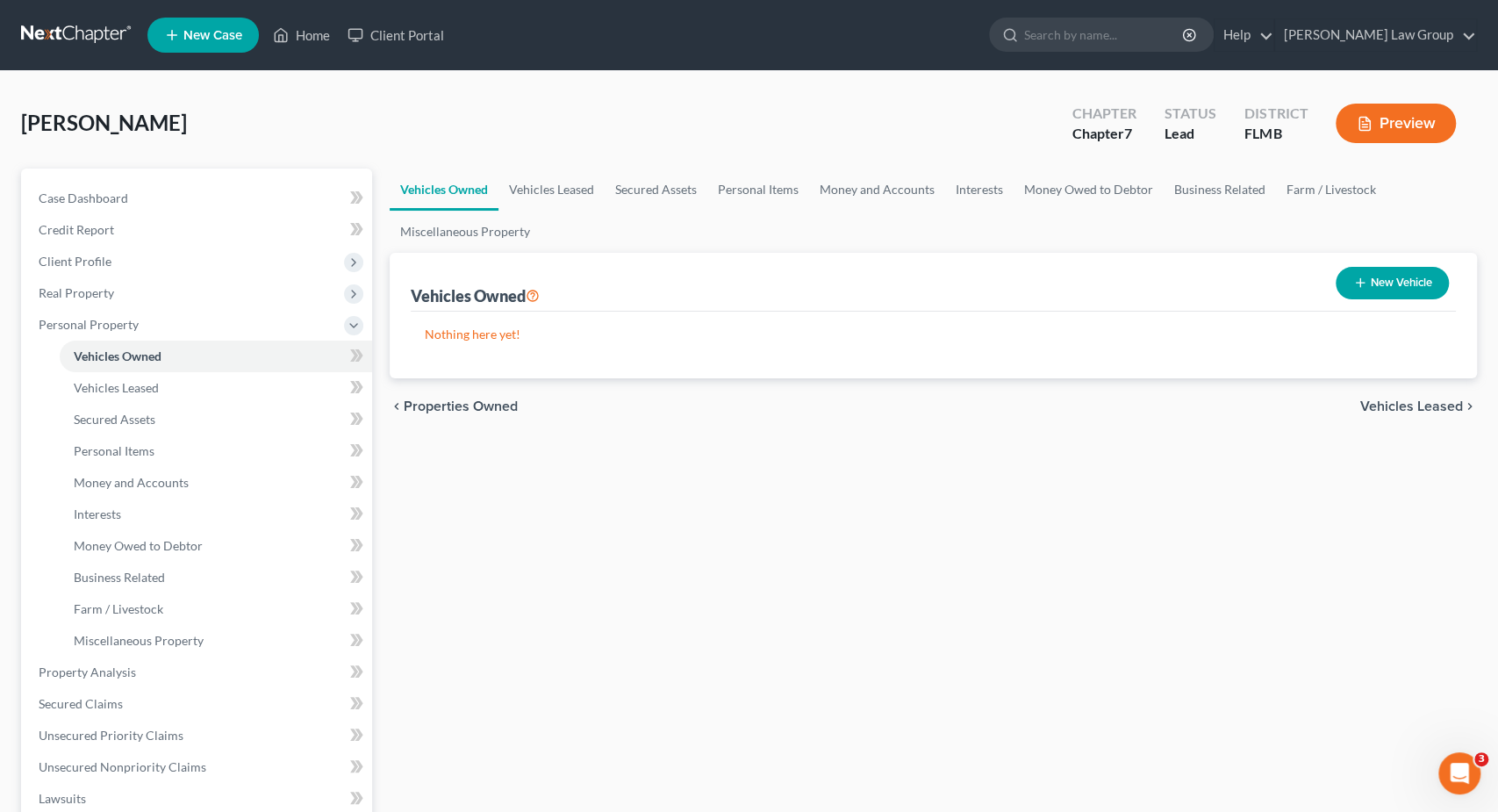
click at [1421, 280] on button "New Vehicle" at bounding box center [1392, 283] width 113 height 32
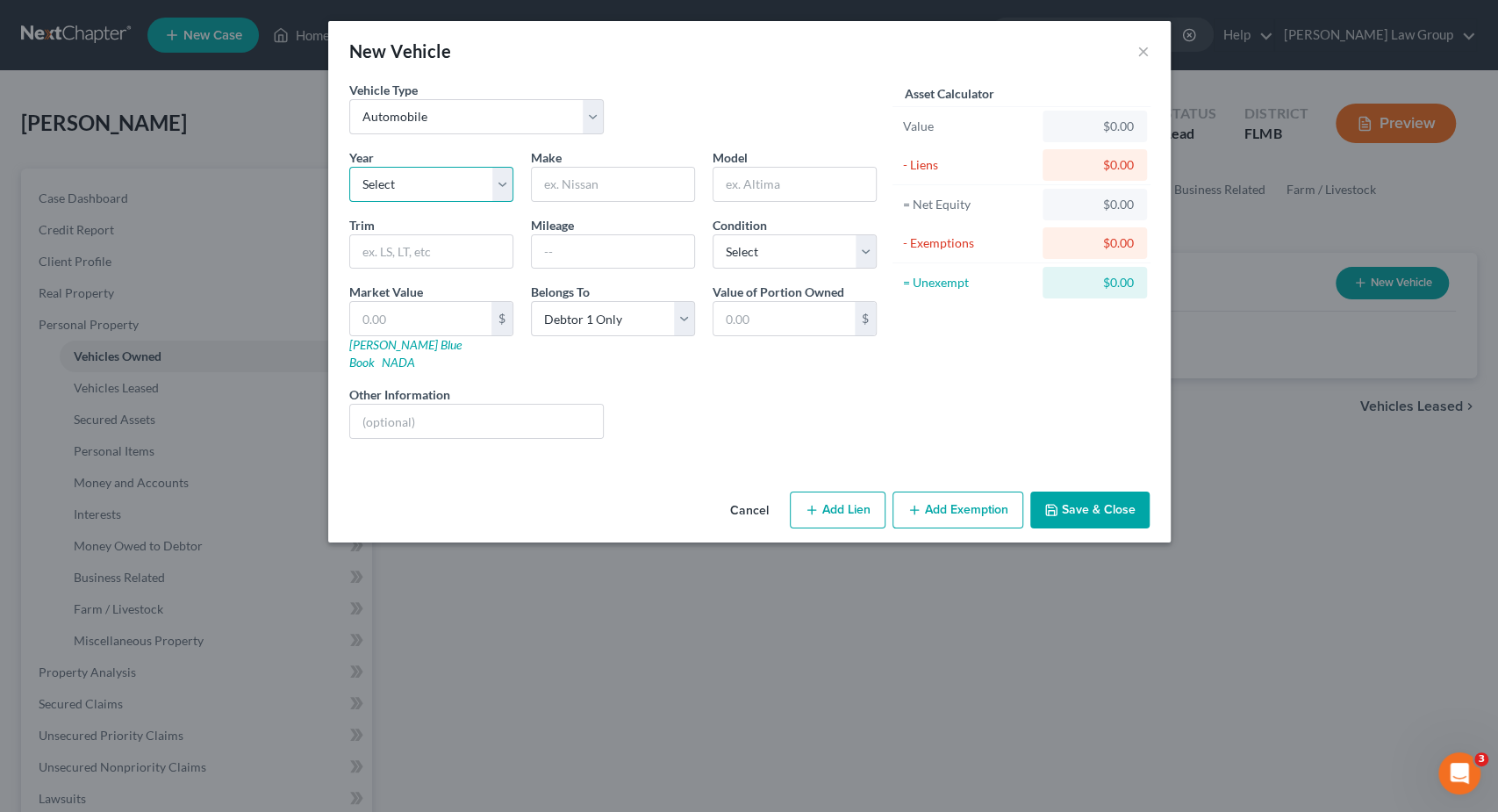
click at [350, 167] on select "Select 2026 2025 2024 2023 2022 2021 2020 2019 2018 2017 2016 2015 2014 2013 20…" at bounding box center [431, 184] width 164 height 35
click option "2024" at bounding box center [0, 0] width 0 height 0
drag, startPoint x: 589, startPoint y: 184, endPoint x: 584, endPoint y: 164, distance: 20.6
click at [588, 183] on input "text" at bounding box center [613, 184] width 162 height 33
click at [450, 305] on input "text" at bounding box center [421, 317] width 141 height 33
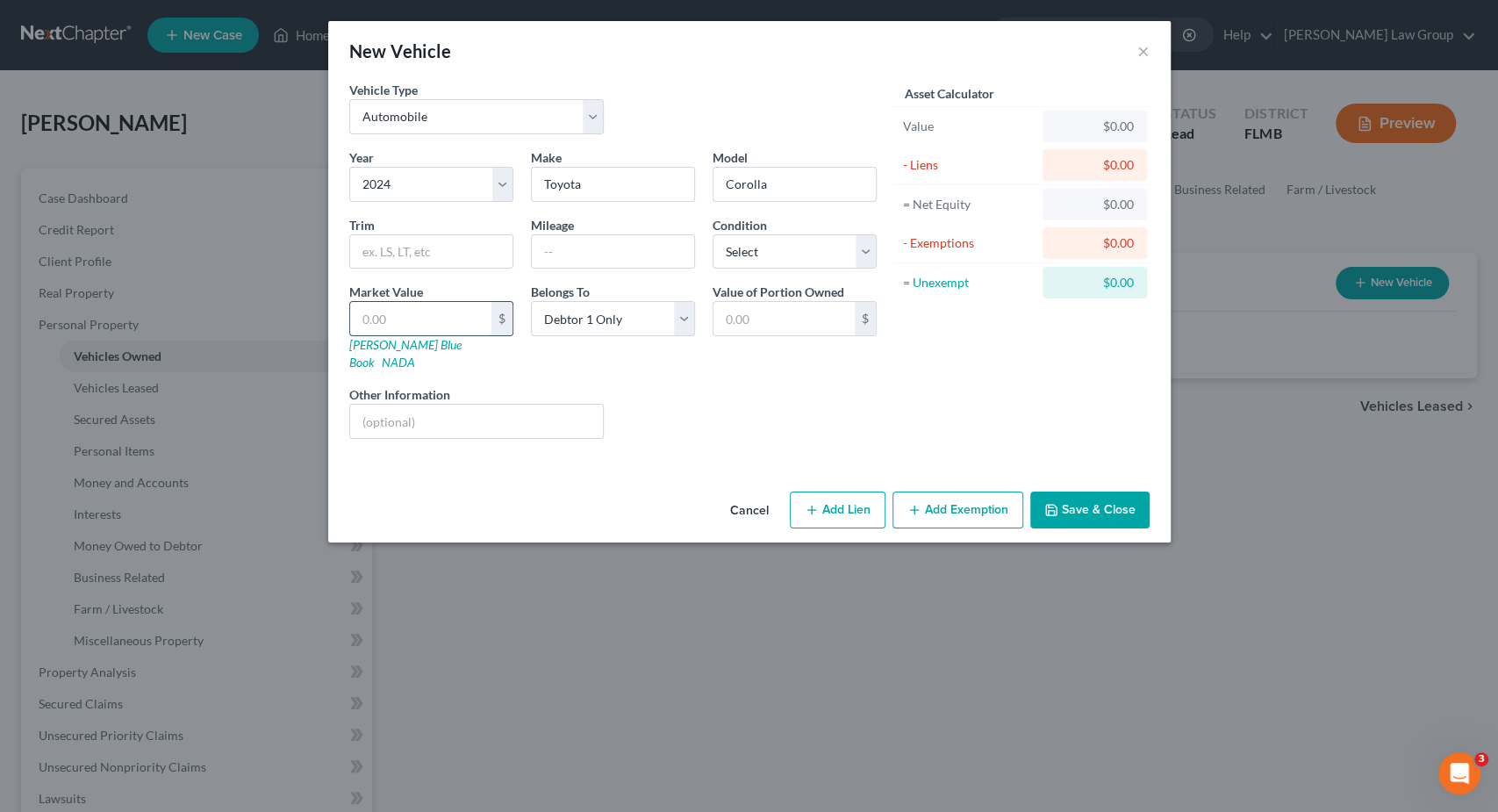
click at [411, 306] on input "text" at bounding box center [421, 317] width 141 height 33
click at [861, 492] on button "Add Lien" at bounding box center [839, 510] width 96 height 37
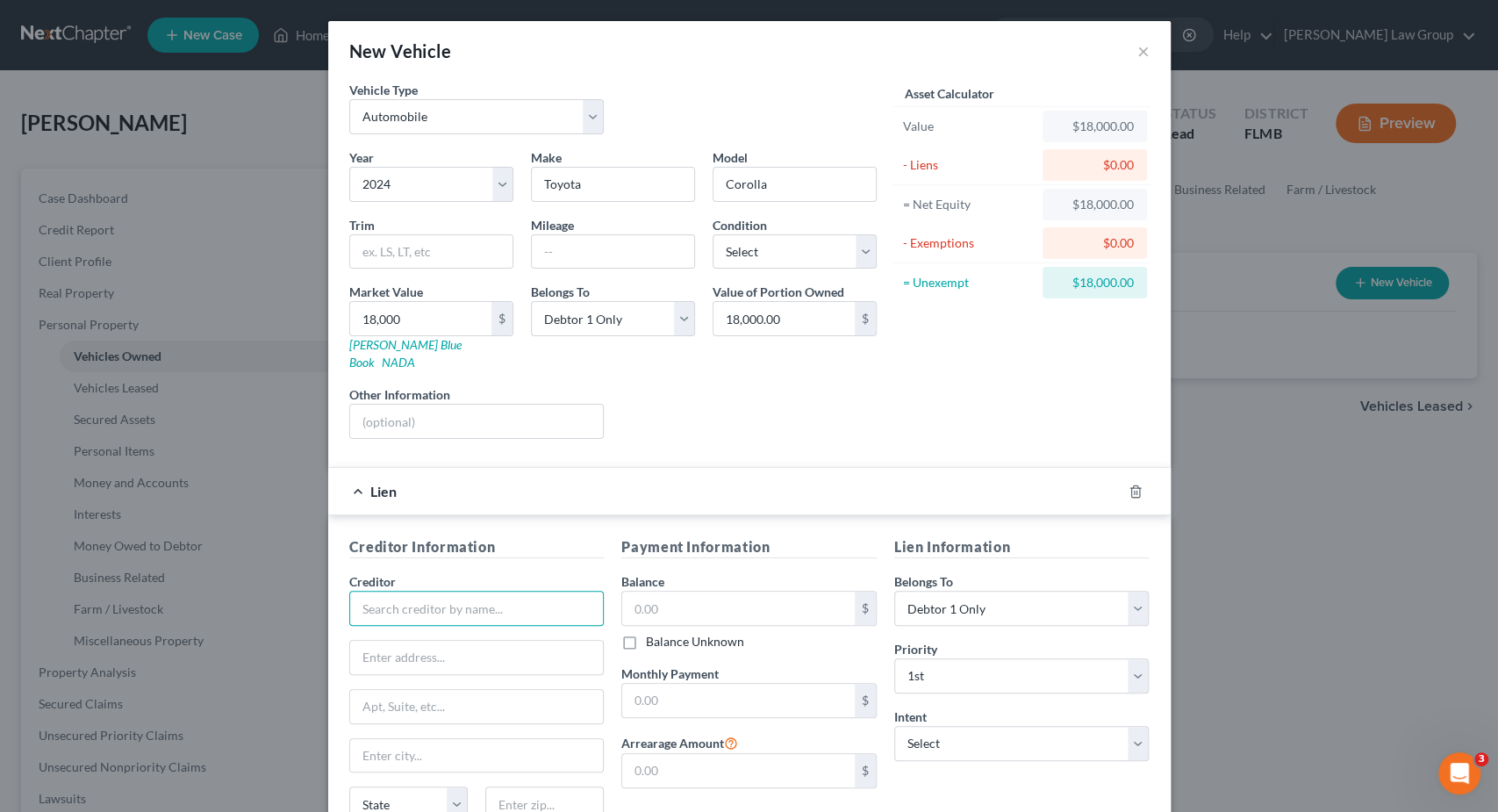
click at [494, 591] on input "text" at bounding box center [477, 608] width 255 height 35
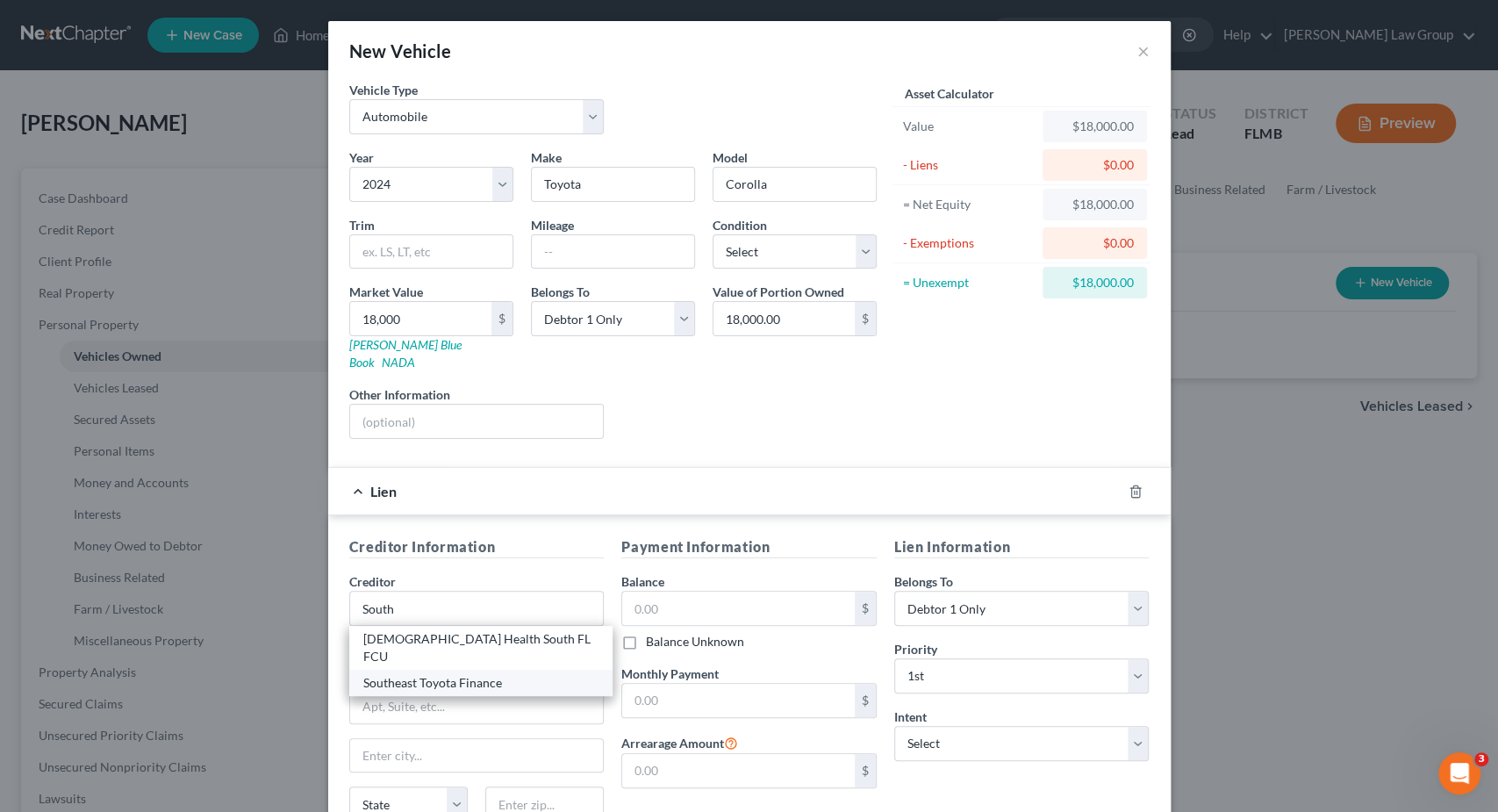
click at [450, 674] on div "Southeast Toyota Finance" at bounding box center [481, 683] width 236 height 18
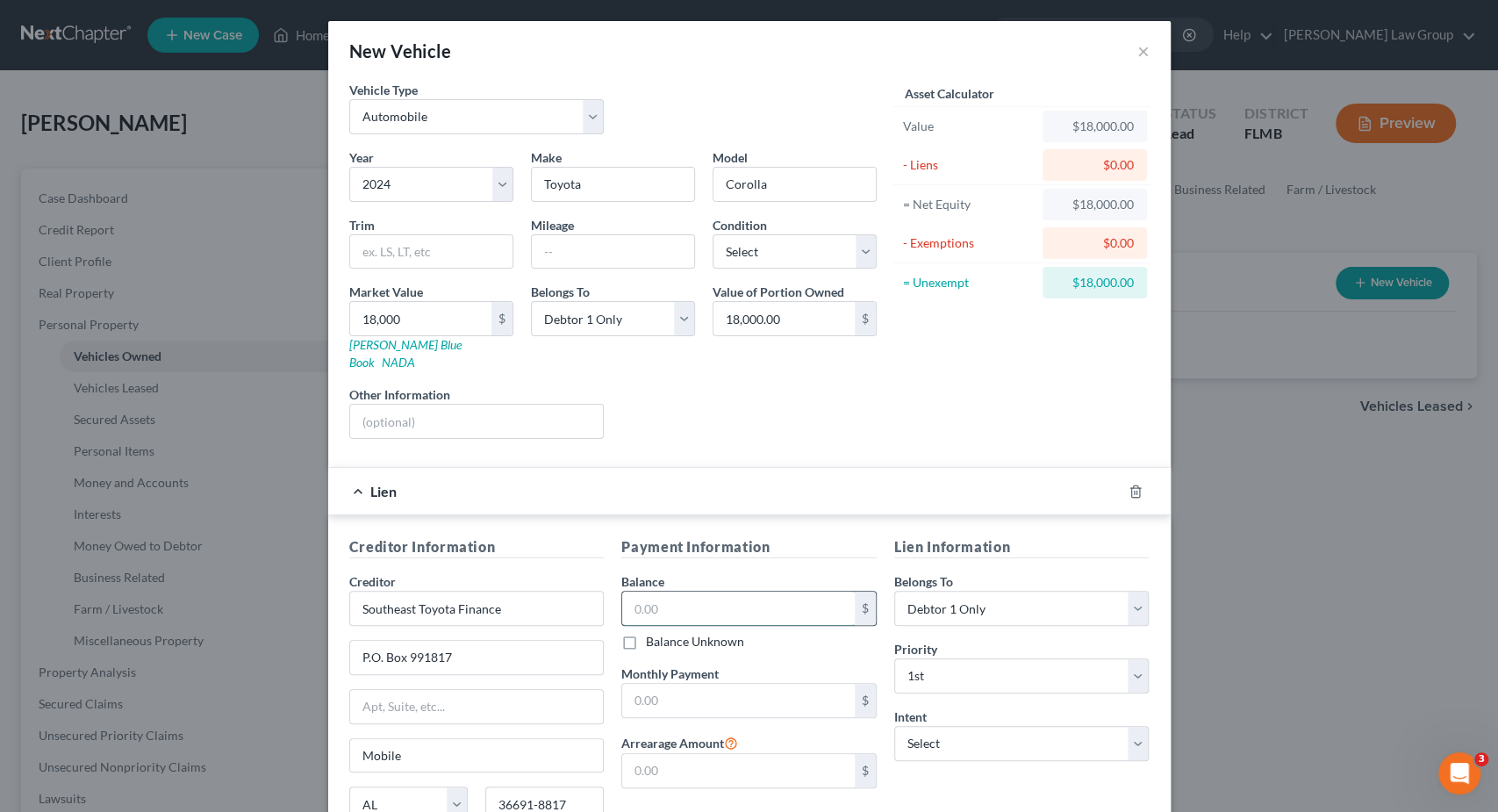
click at [675, 592] on input "text" at bounding box center [739, 608] width 233 height 33
click at [705, 592] on input "text" at bounding box center [739, 608] width 233 height 33
paste input "21,921"
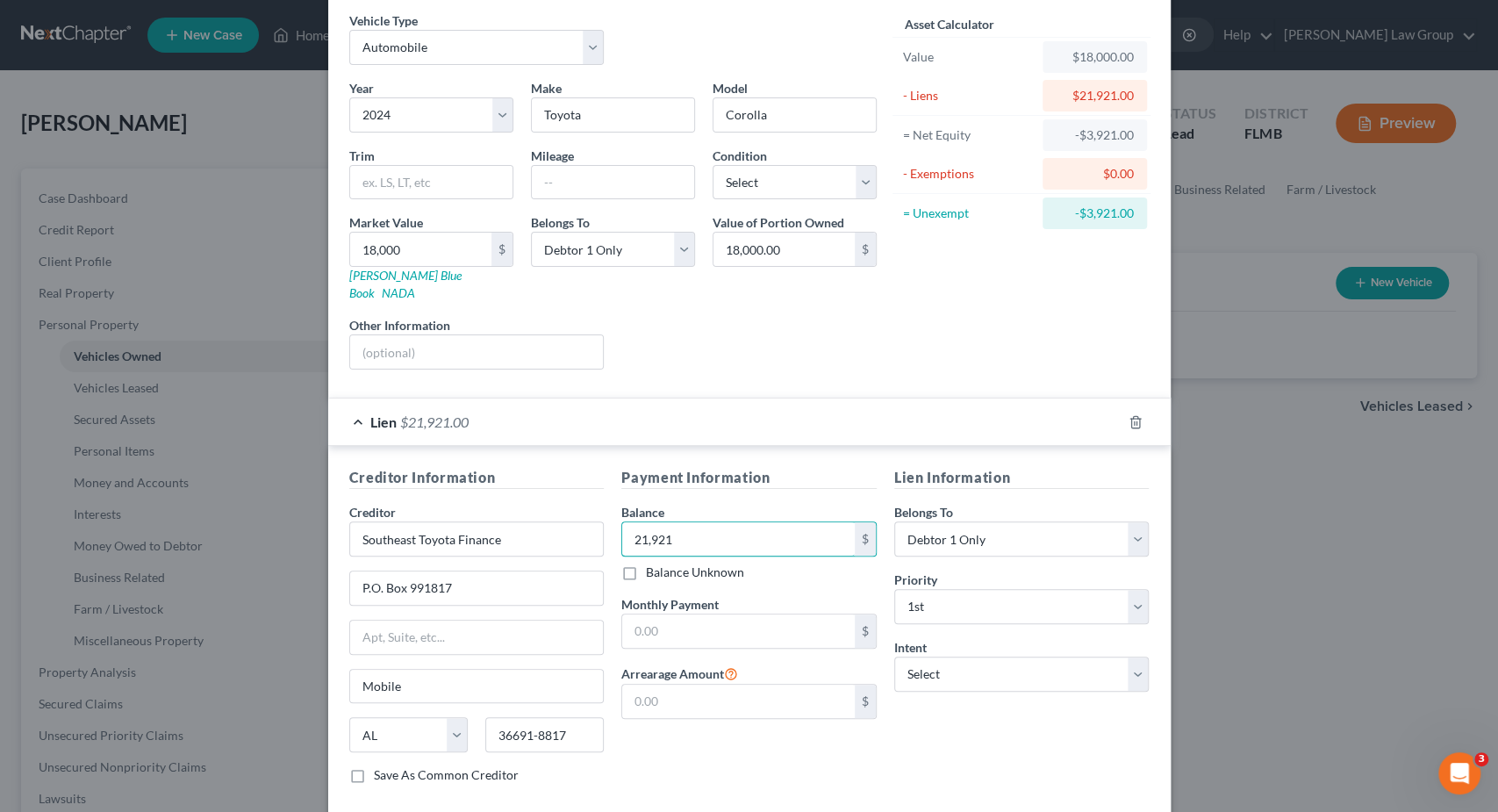
scroll to position [140, 0]
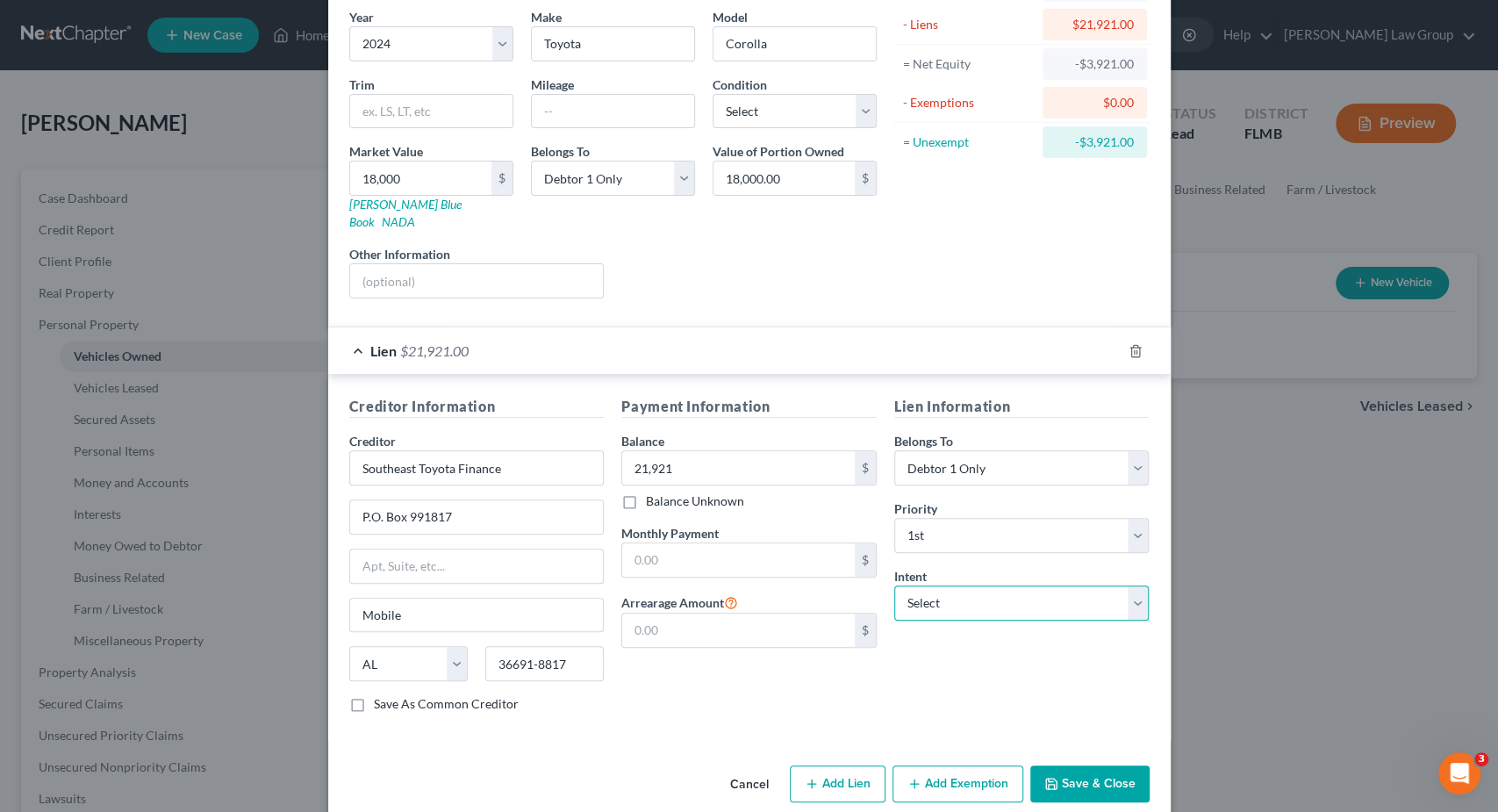
click at [894, 585] on select "Select Surrender Redeem Reaffirm Avoid Other" at bounding box center [1021, 602] width 255 height 35
click option "Reaffirm" at bounding box center [0, 0] width 0 height 0
click at [454, 549] on input "text" at bounding box center [477, 565] width 253 height 33
click at [661, 544] on input "text" at bounding box center [739, 560] width 233 height 33
click at [1076, 765] on button "Save & Close" at bounding box center [1090, 783] width 120 height 37
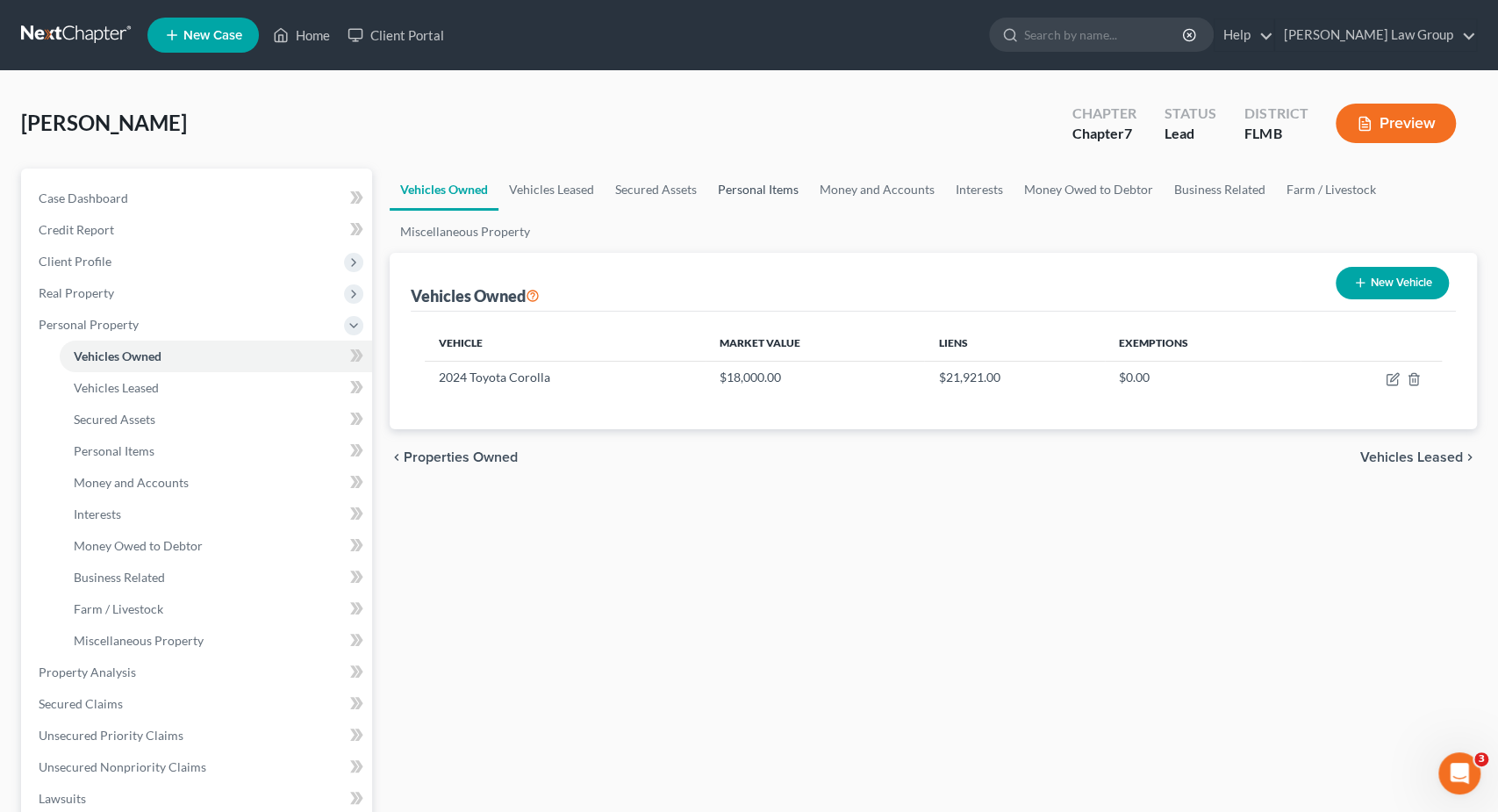
click at [770, 188] on link "Personal Items" at bounding box center [758, 189] width 102 height 42
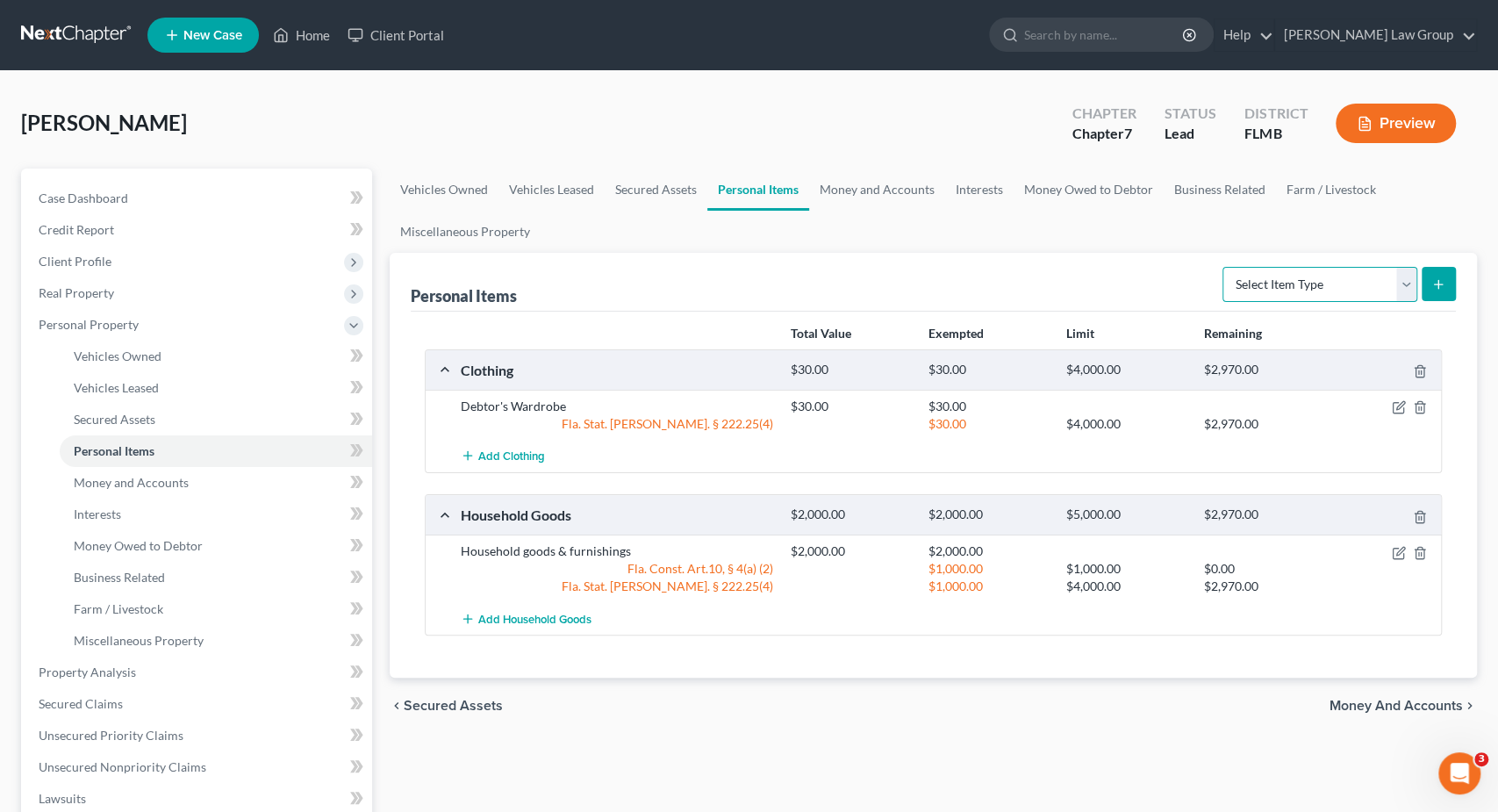
click at [1223, 267] on select "Select Item Type Clothing Collectibles Of Value Electronics Firearms Household …" at bounding box center [1320, 284] width 195 height 35
click option "Jewelry" at bounding box center [0, 0] width 0 height 0
click at [1438, 290] on button "submit" at bounding box center [1439, 284] width 34 height 34
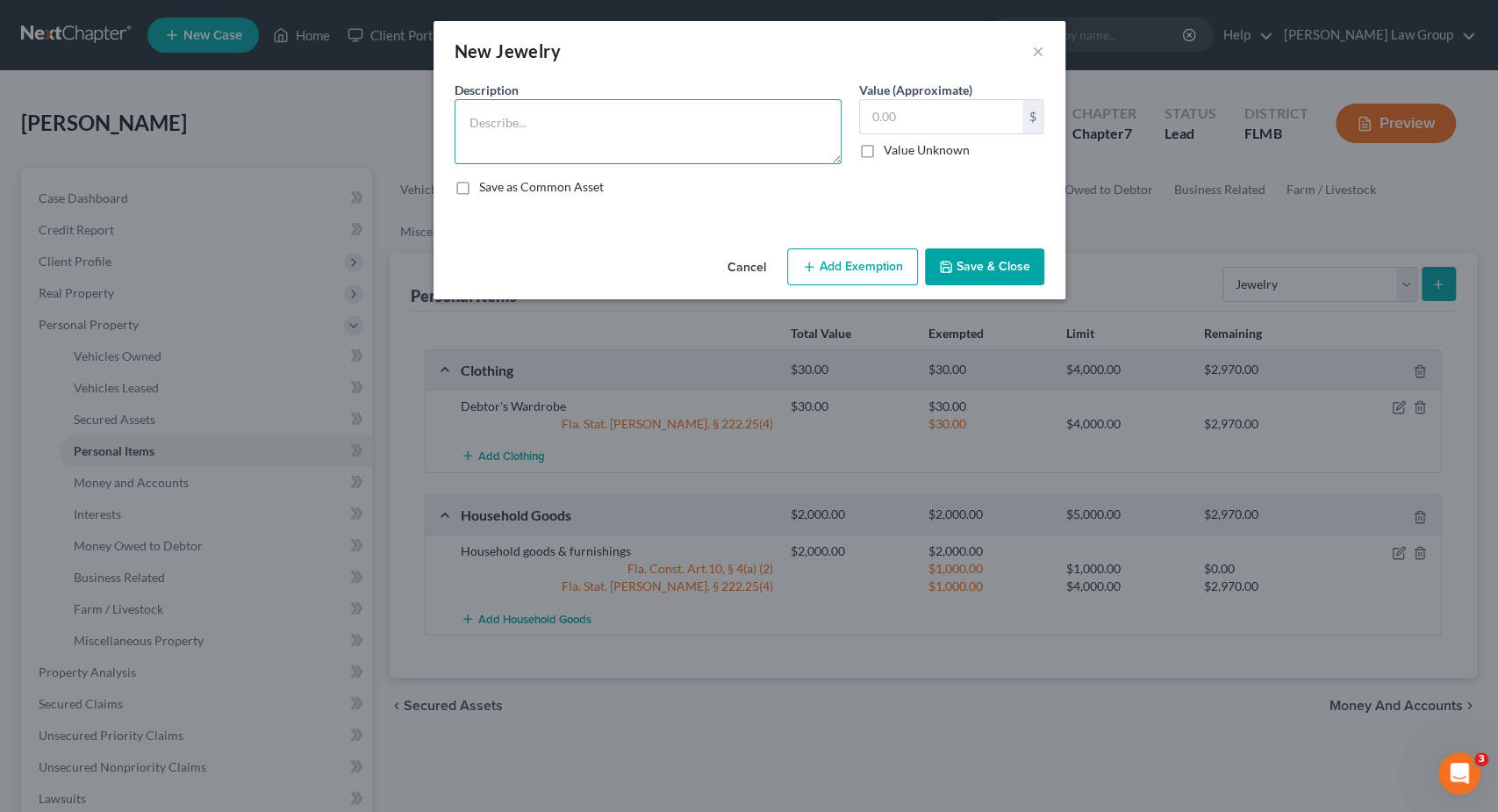
click at [640, 128] on textarea at bounding box center [648, 131] width 387 height 65
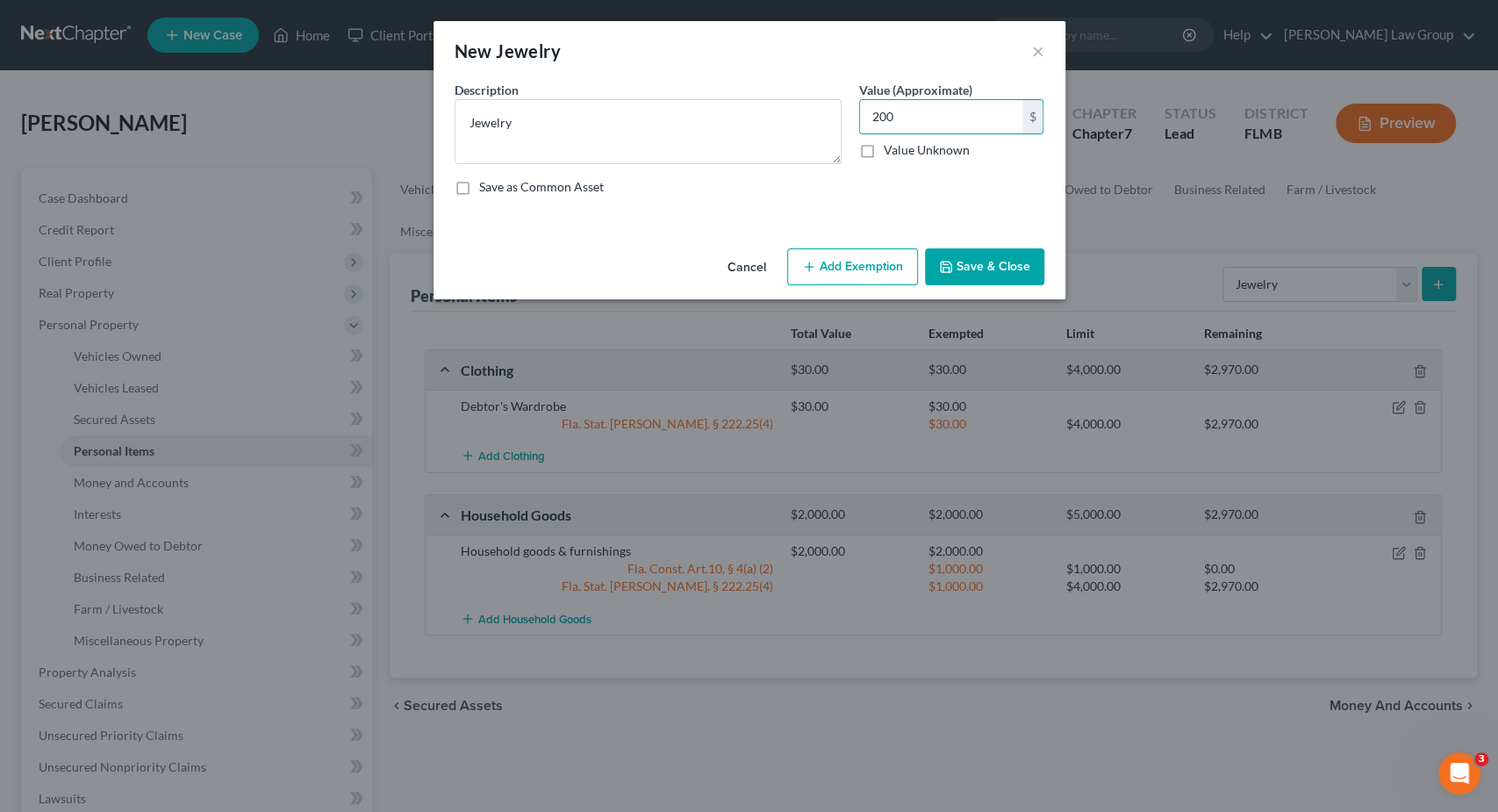
click at [873, 271] on button "Add Exemption" at bounding box center [853, 267] width 131 height 37
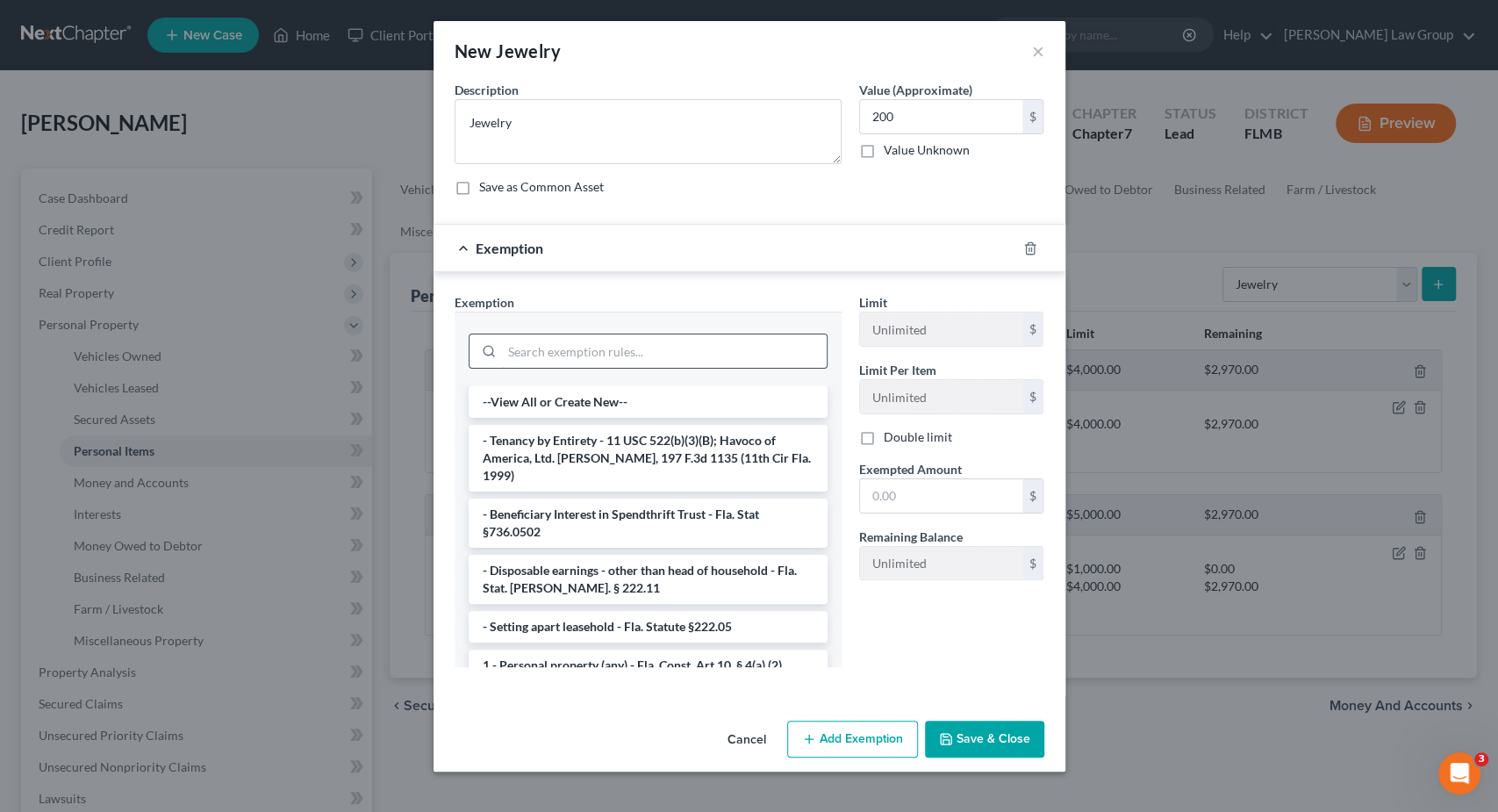
click at [681, 351] on input "search" at bounding box center [664, 350] width 325 height 33
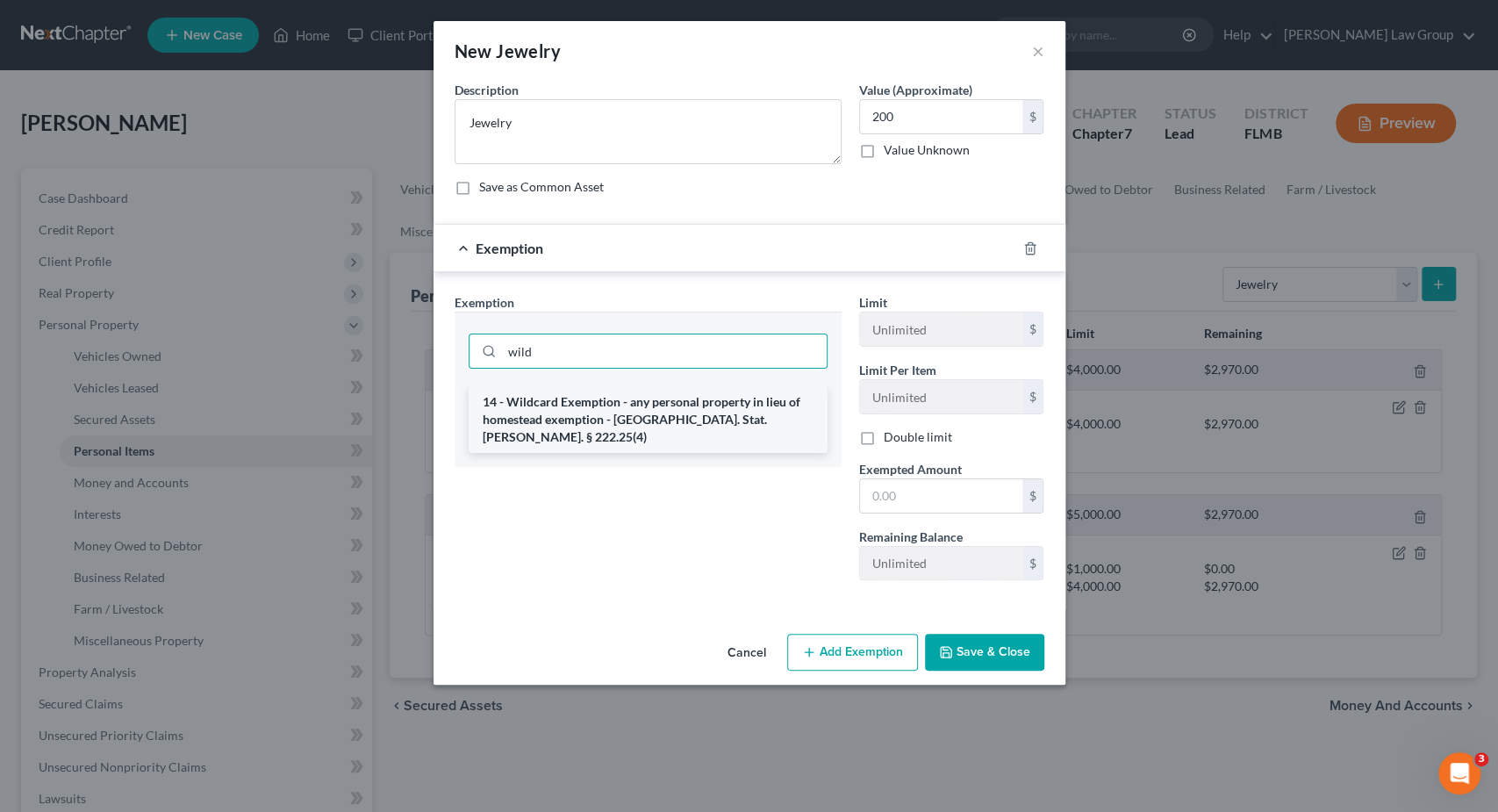
click at [627, 421] on li "14 - Wildcard Exemption - any personal property in lieu of homestead exemption …" at bounding box center [648, 419] width 359 height 67
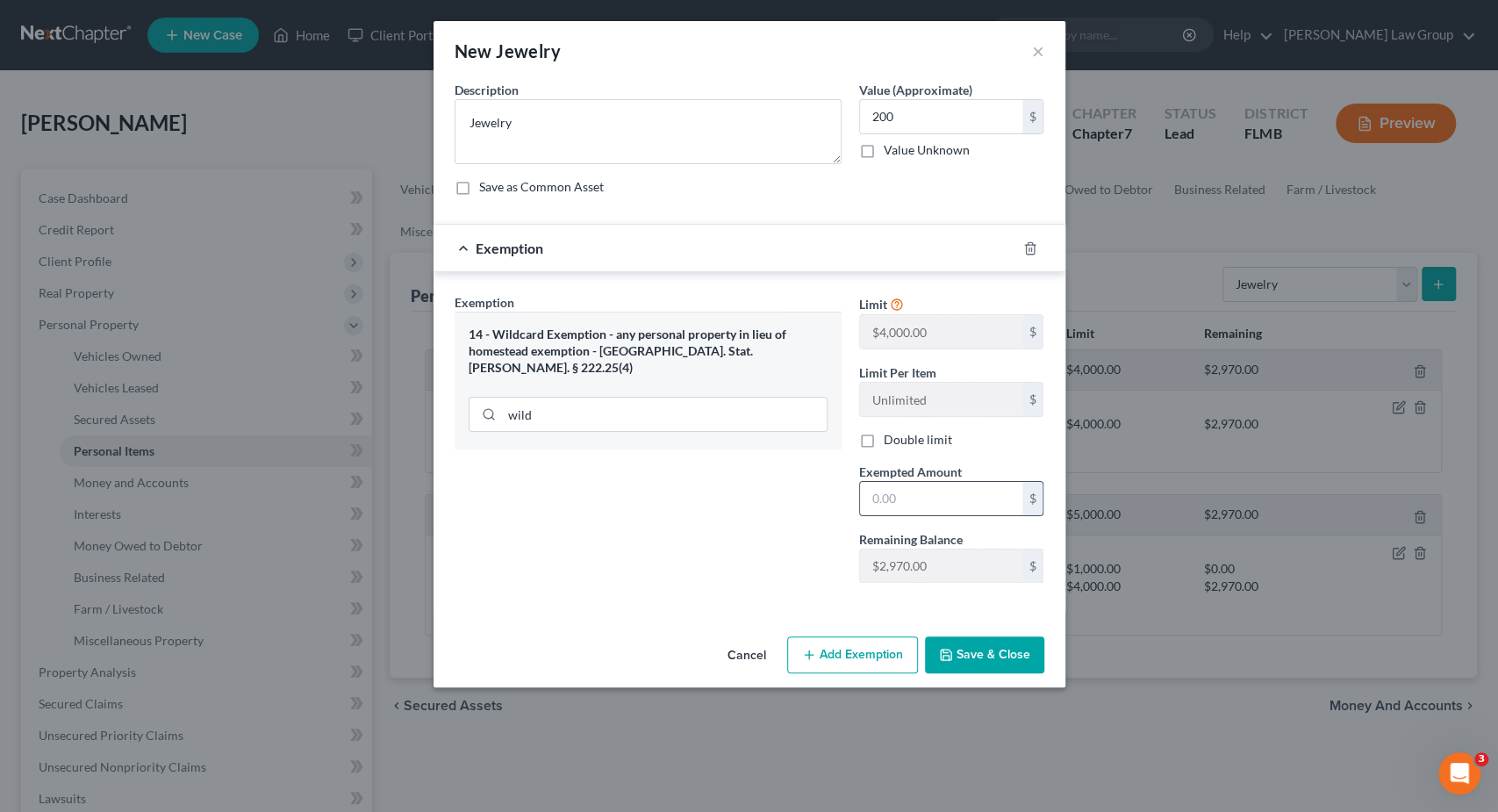
click at [950, 495] on input "text" at bounding box center [941, 497] width 162 height 33
drag, startPoint x: 981, startPoint y: 656, endPoint x: 940, endPoint y: 654, distance: 41.0
click at [978, 658] on button "Save & Close" at bounding box center [985, 654] width 120 height 37
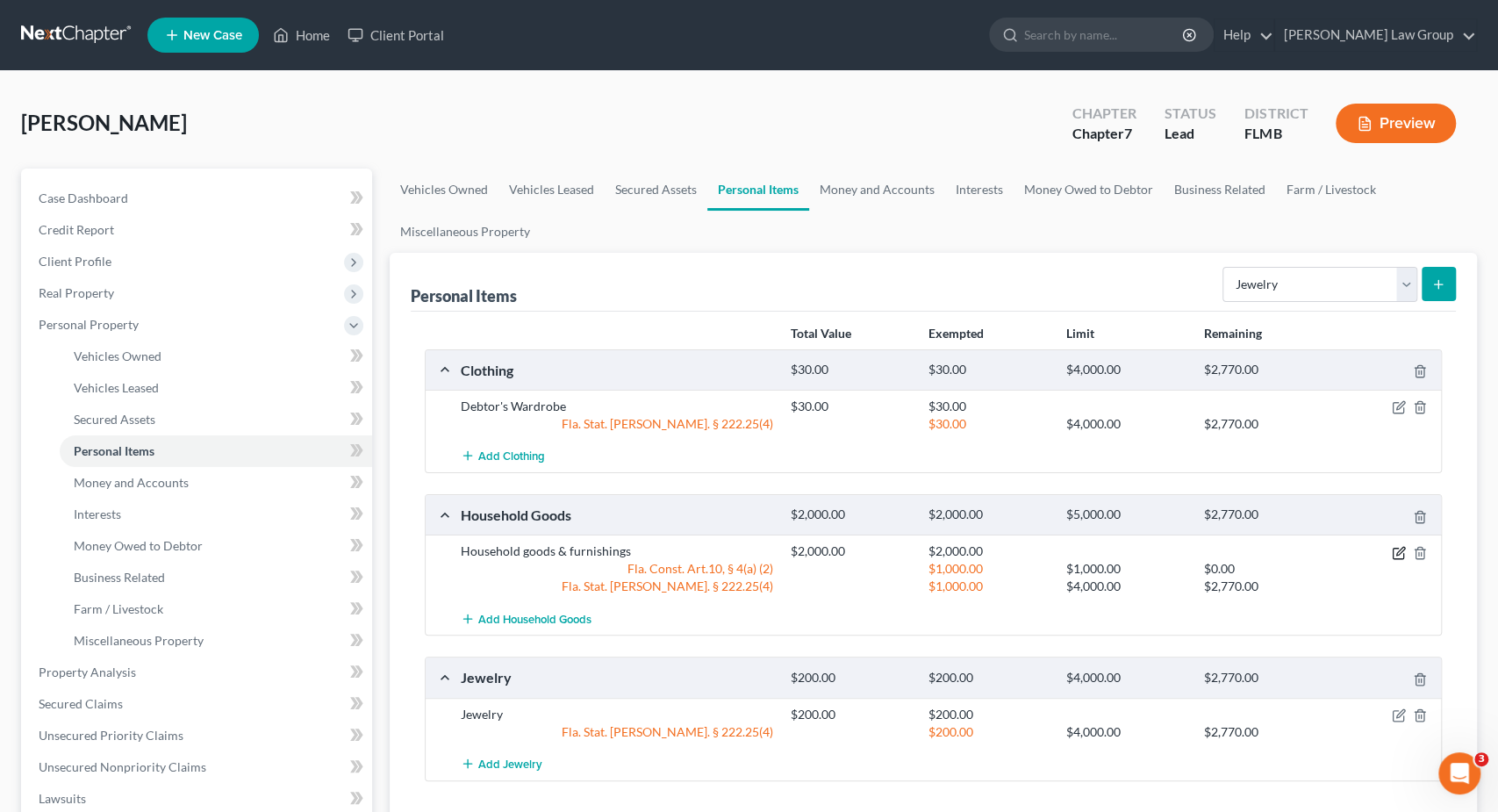
click at [1404, 552] on icon "button" at bounding box center [1398, 552] width 10 height 10
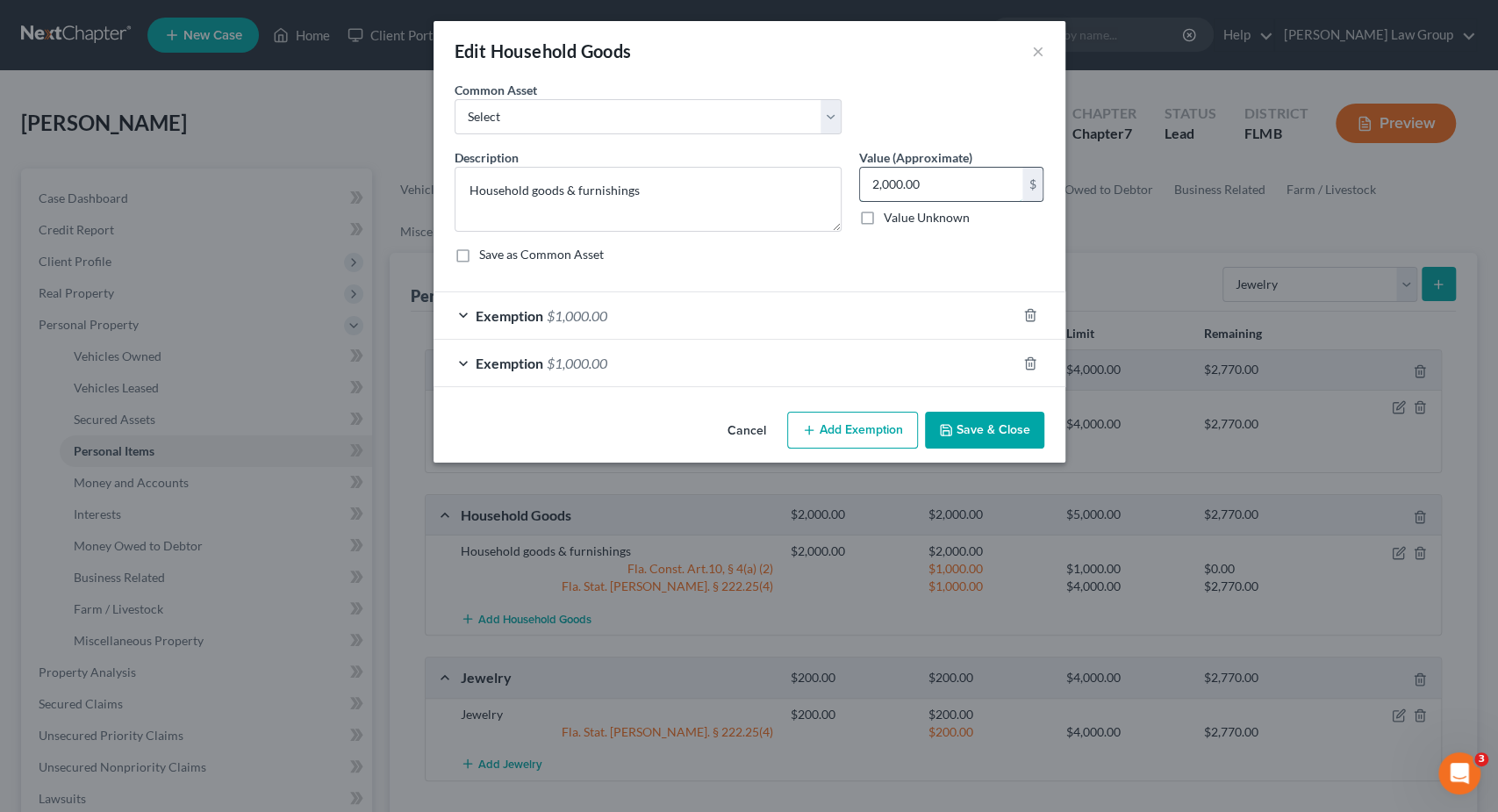
click at [876, 184] on input "2,000.00" at bounding box center [941, 184] width 162 height 33
drag, startPoint x: 876, startPoint y: 184, endPoint x: 864, endPoint y: 184, distance: 12.0
click at [864, 184] on input "2,000.00" at bounding box center [941, 184] width 162 height 33
click at [613, 308] on div "Exemption $1,000.00" at bounding box center [725, 315] width 583 height 46
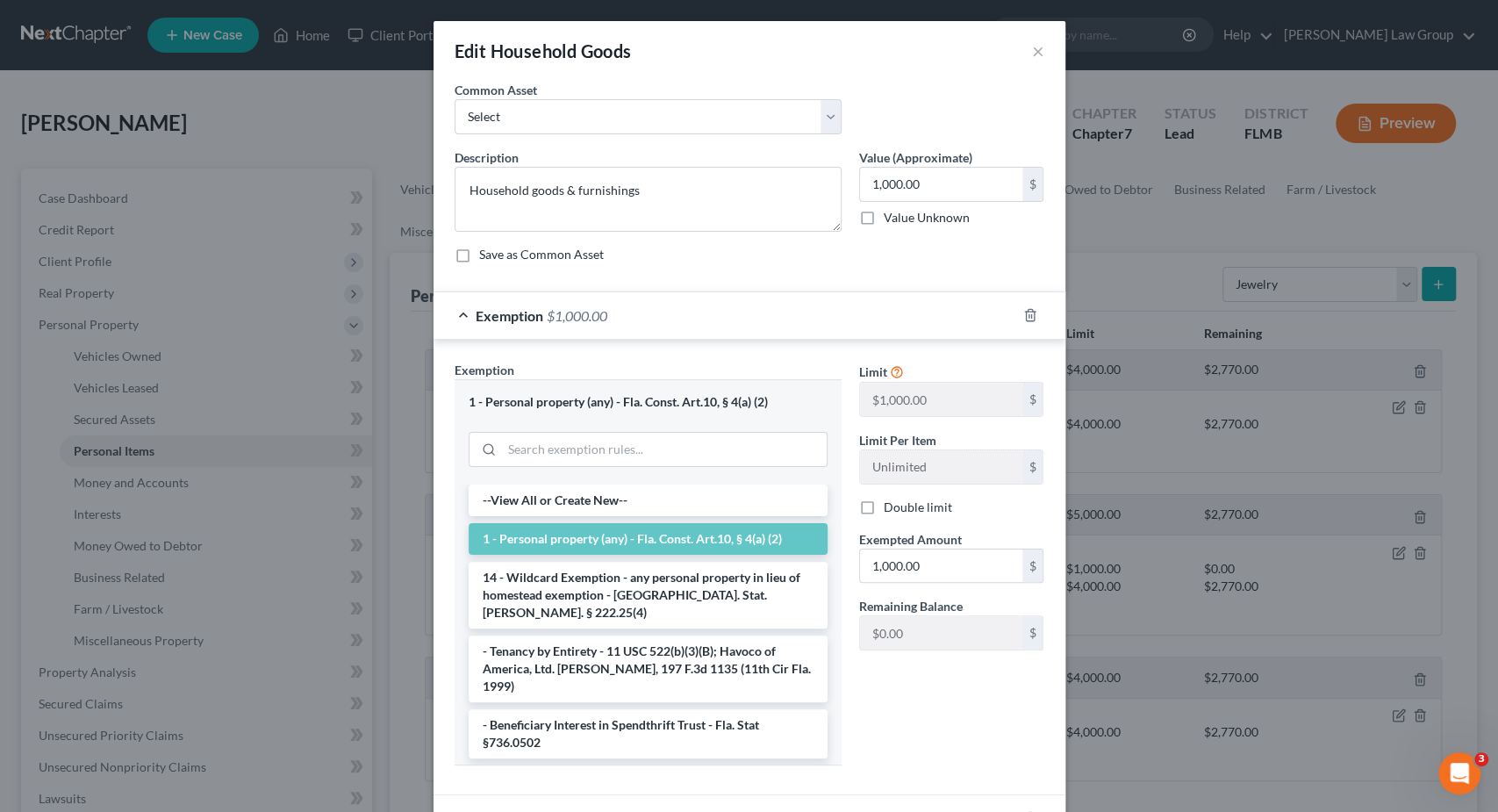
click at [613, 306] on div "Exemption $1,000.00" at bounding box center [725, 315] width 583 height 46
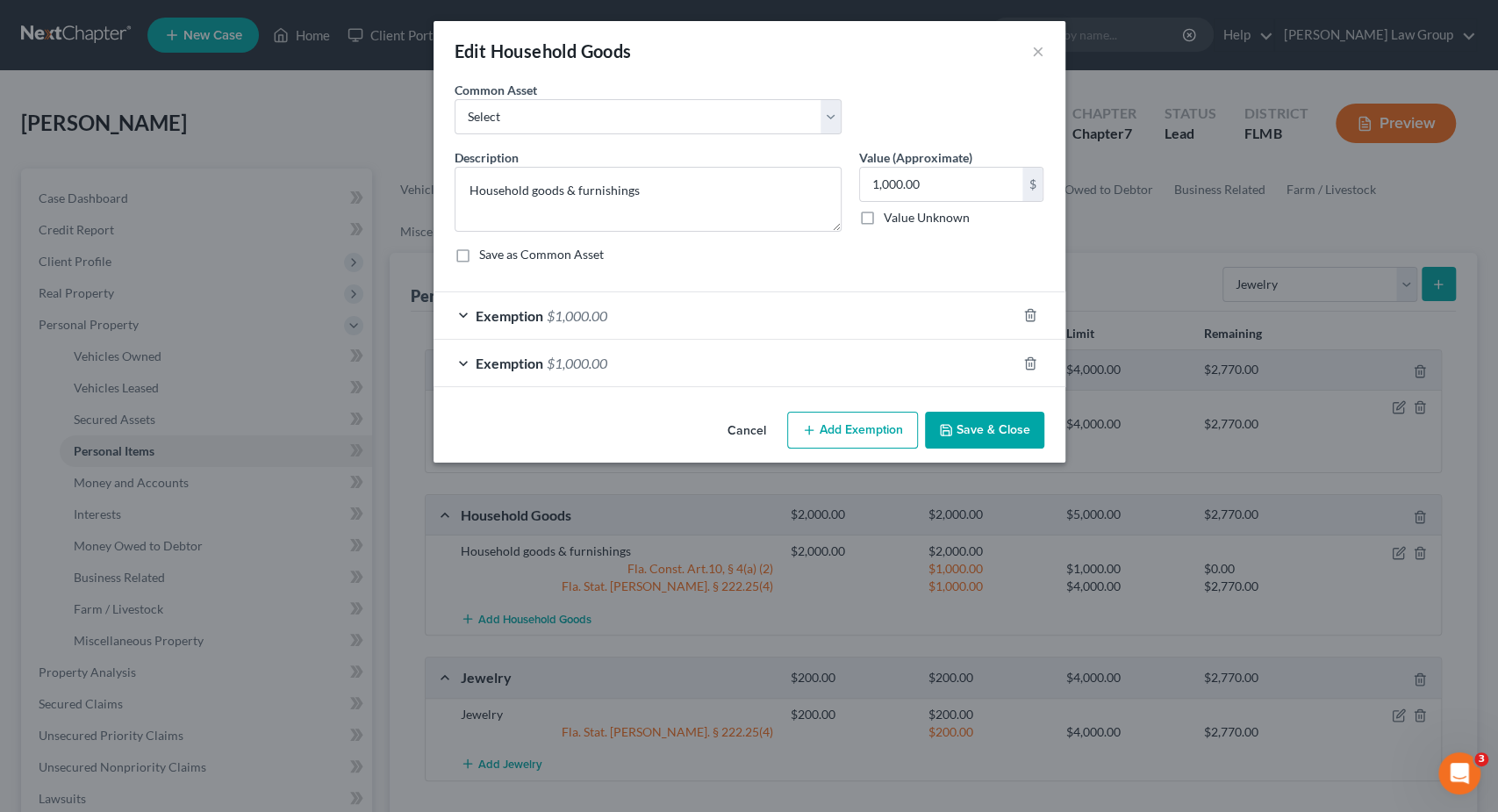
click at [612, 359] on div "Exemption $1,000.00" at bounding box center [725, 363] width 583 height 46
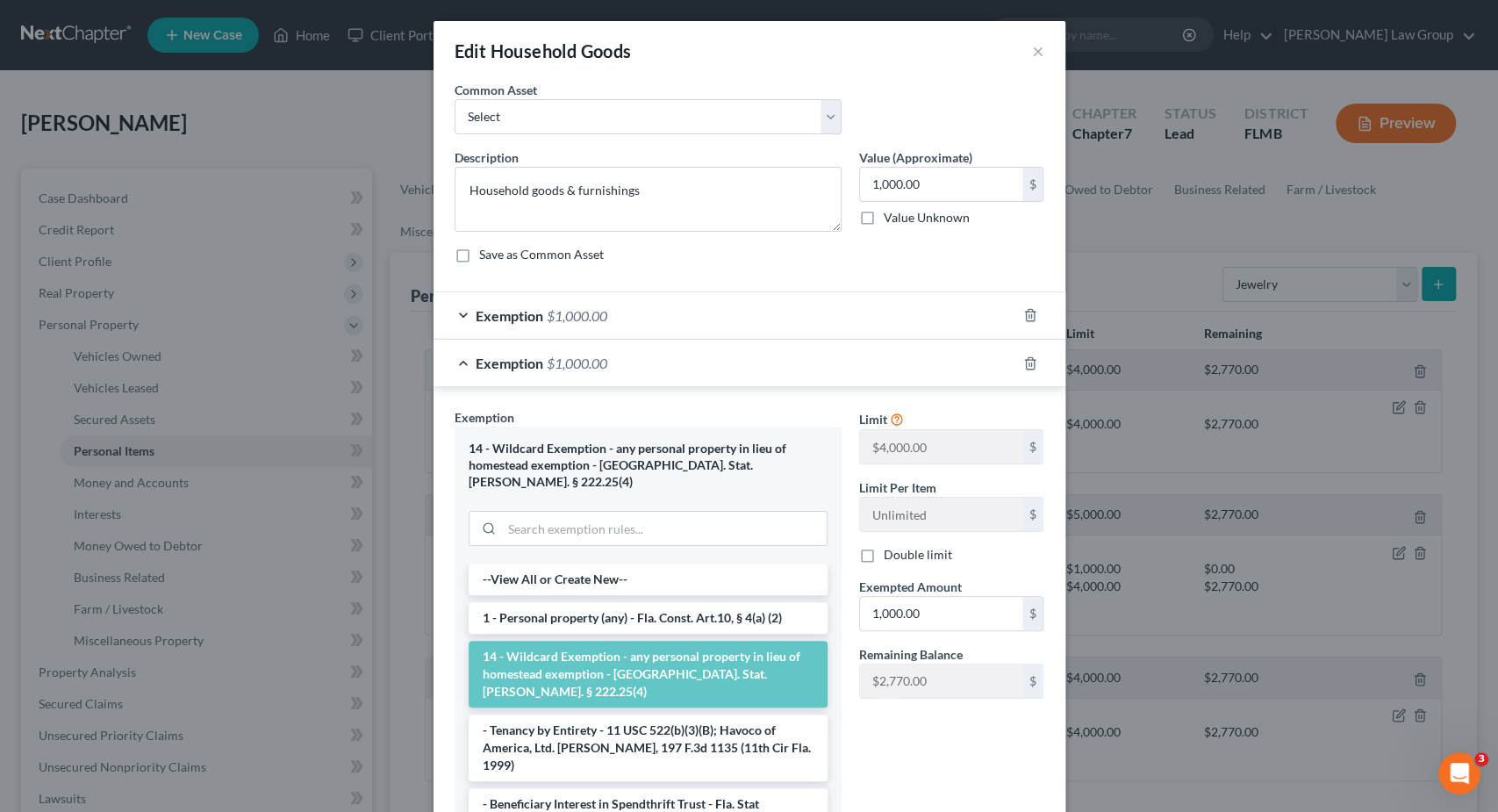
click at [1024, 367] on div at bounding box center [1041, 364] width 49 height 28
click at [1030, 361] on icon "button" at bounding box center [1030, 363] width 14 height 14
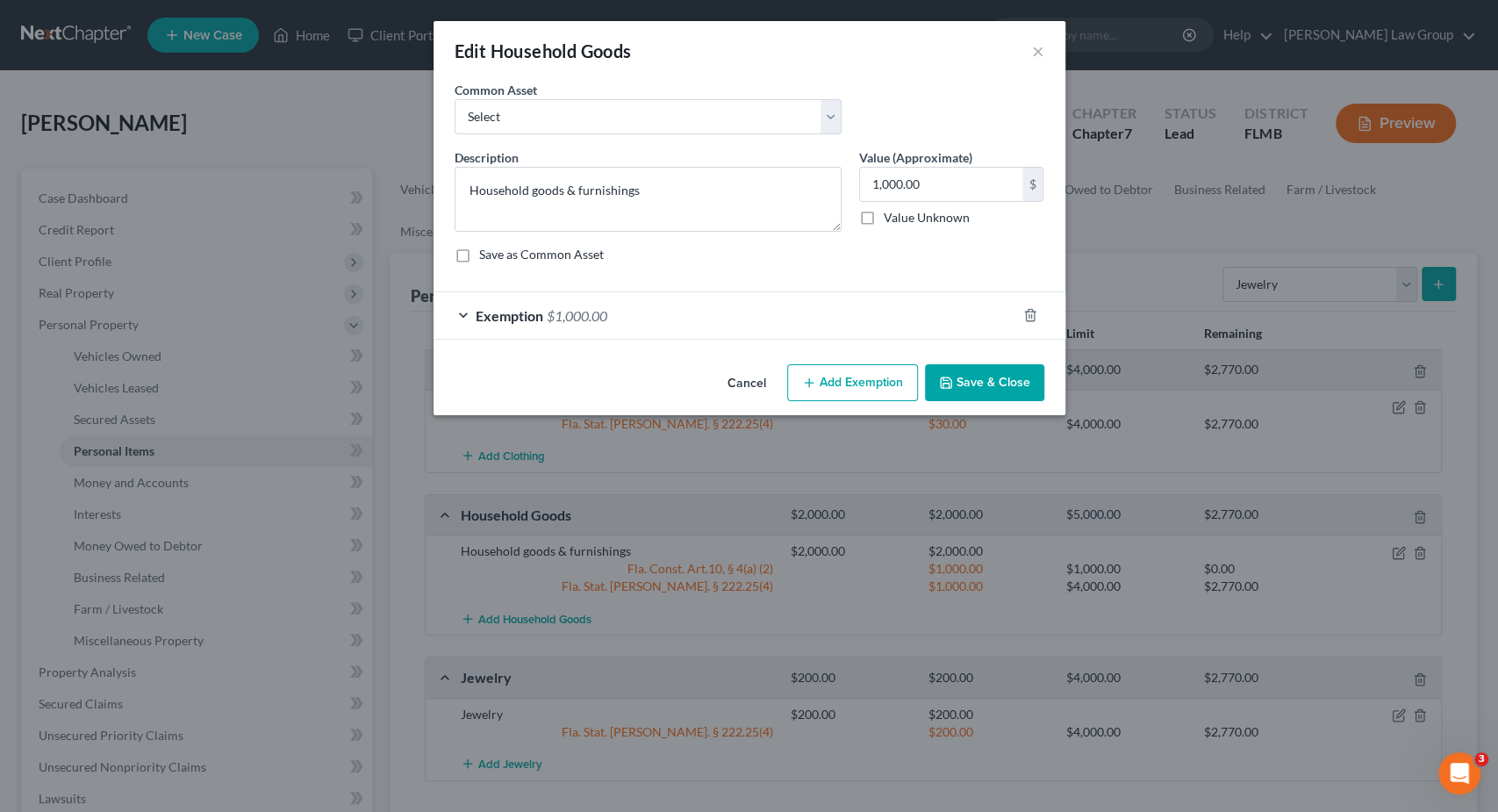
drag, startPoint x: 1019, startPoint y: 379, endPoint x: 1009, endPoint y: 388, distance: 13.5
click at [1009, 388] on button "Save & Close" at bounding box center [985, 382] width 120 height 37
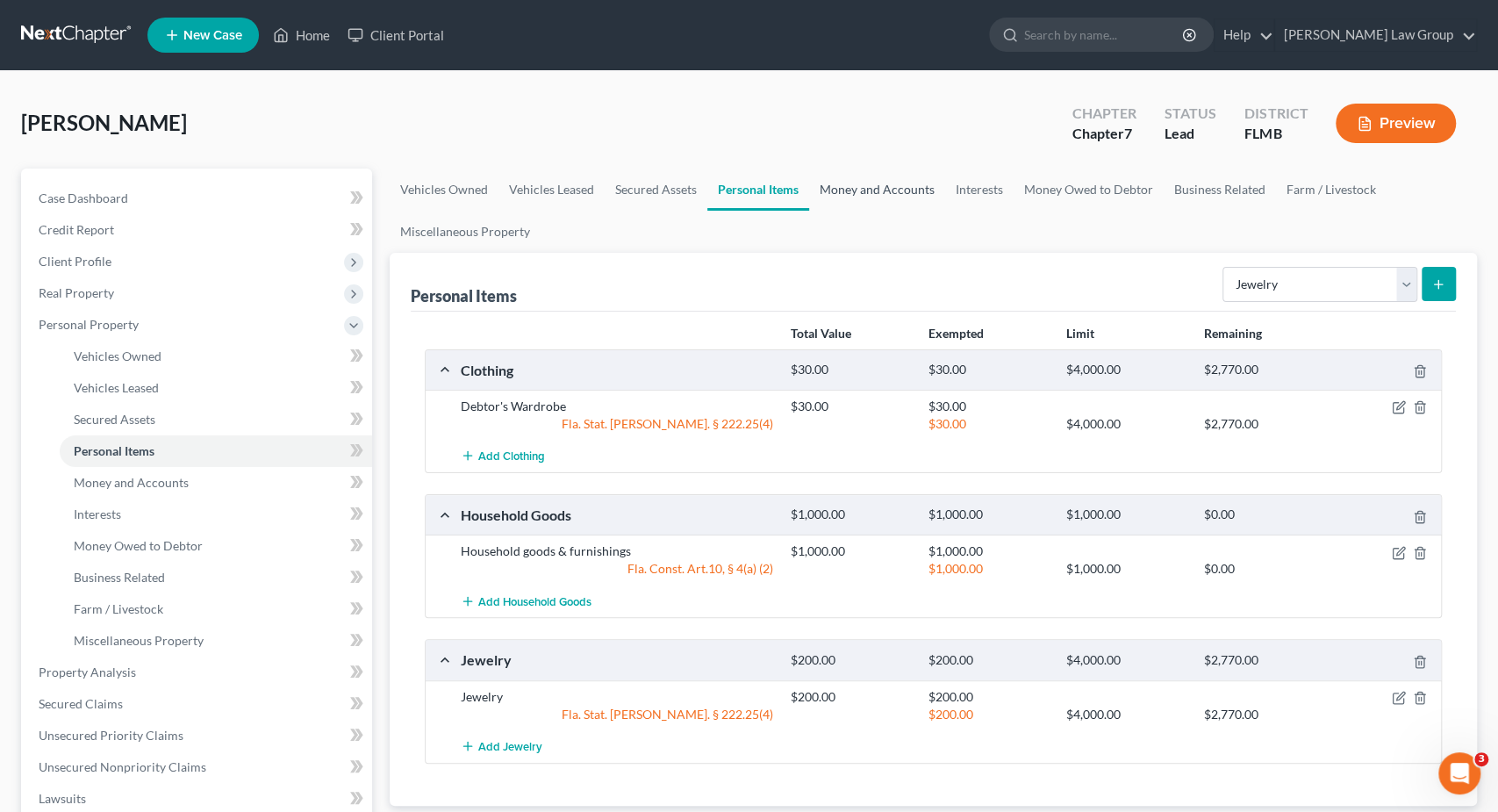
click at [835, 171] on link "Money and Accounts" at bounding box center [877, 189] width 136 height 42
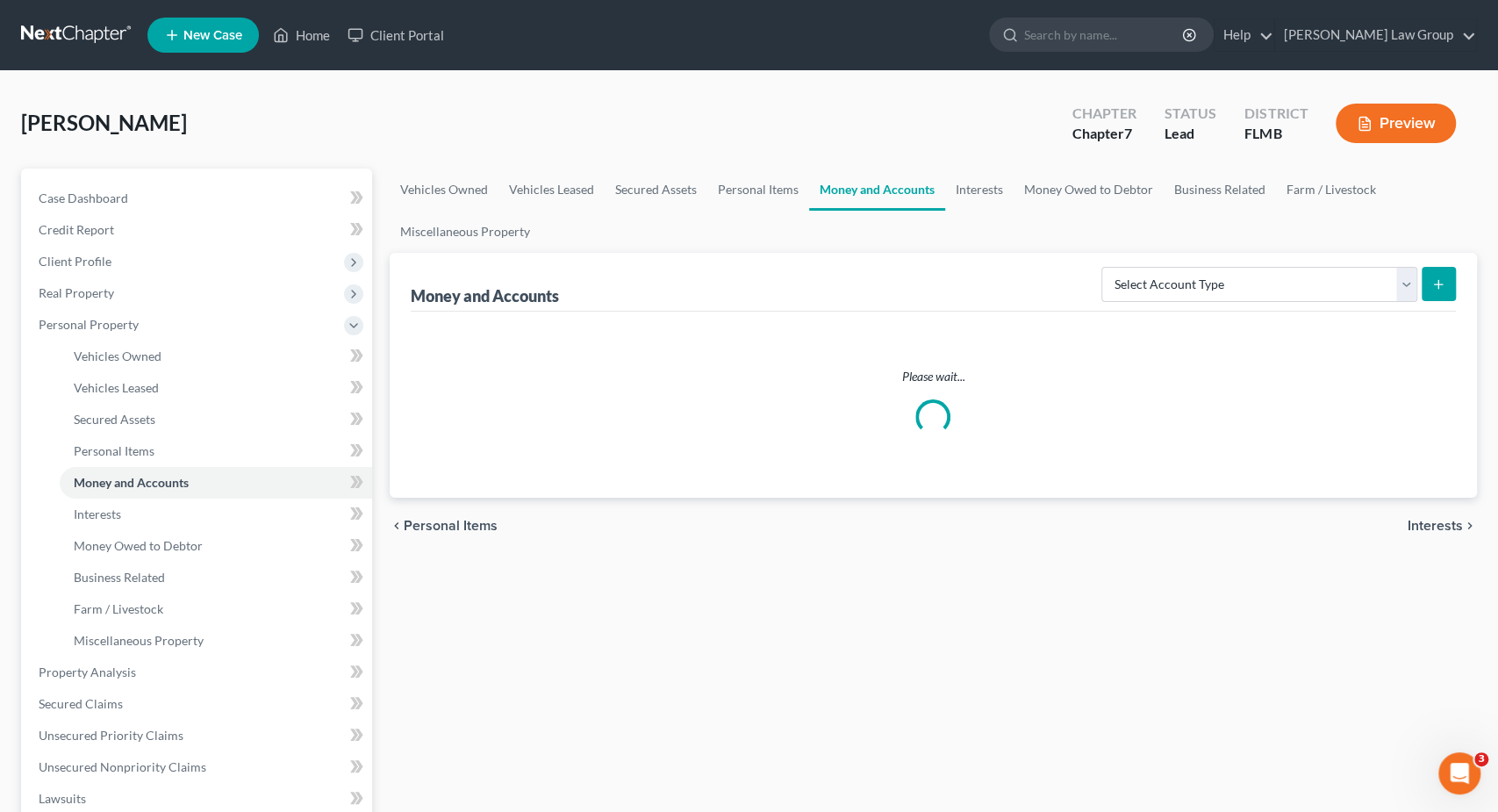
click at [840, 182] on link "Money and Accounts" at bounding box center [877, 189] width 136 height 42
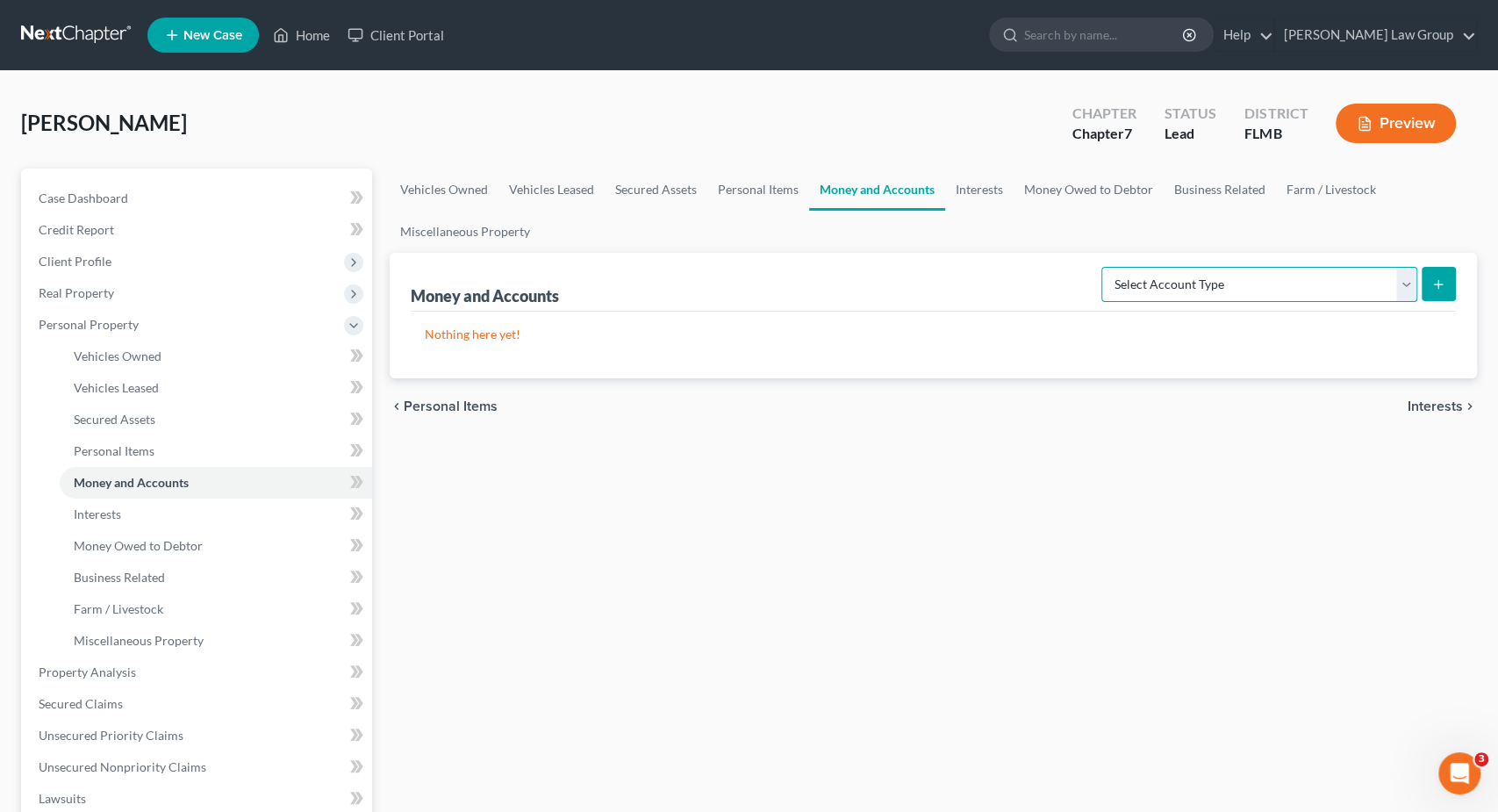
click at [1101, 267] on select "Select Account Type Brokerage Cash on Hand Certificates of Deposit Checking Acc…" at bounding box center [1259, 284] width 316 height 35
click option "Checking Account" at bounding box center [0, 0] width 0 height 0
click at [1455, 286] on button "submit" at bounding box center [1439, 284] width 34 height 34
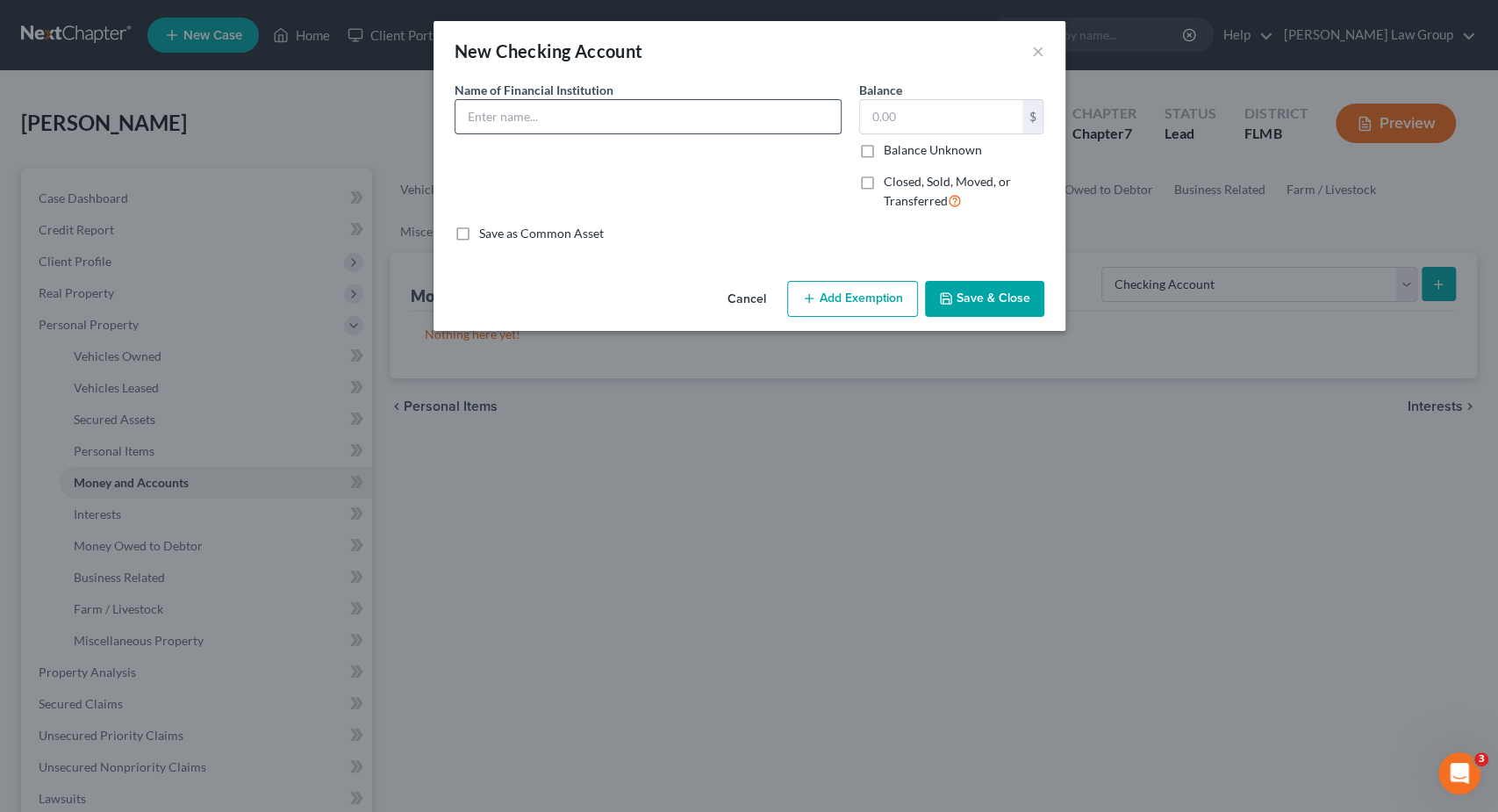
click at [568, 111] on input "text" at bounding box center [648, 116] width 385 height 33
click at [894, 290] on button "Add Exemption" at bounding box center [853, 299] width 131 height 37
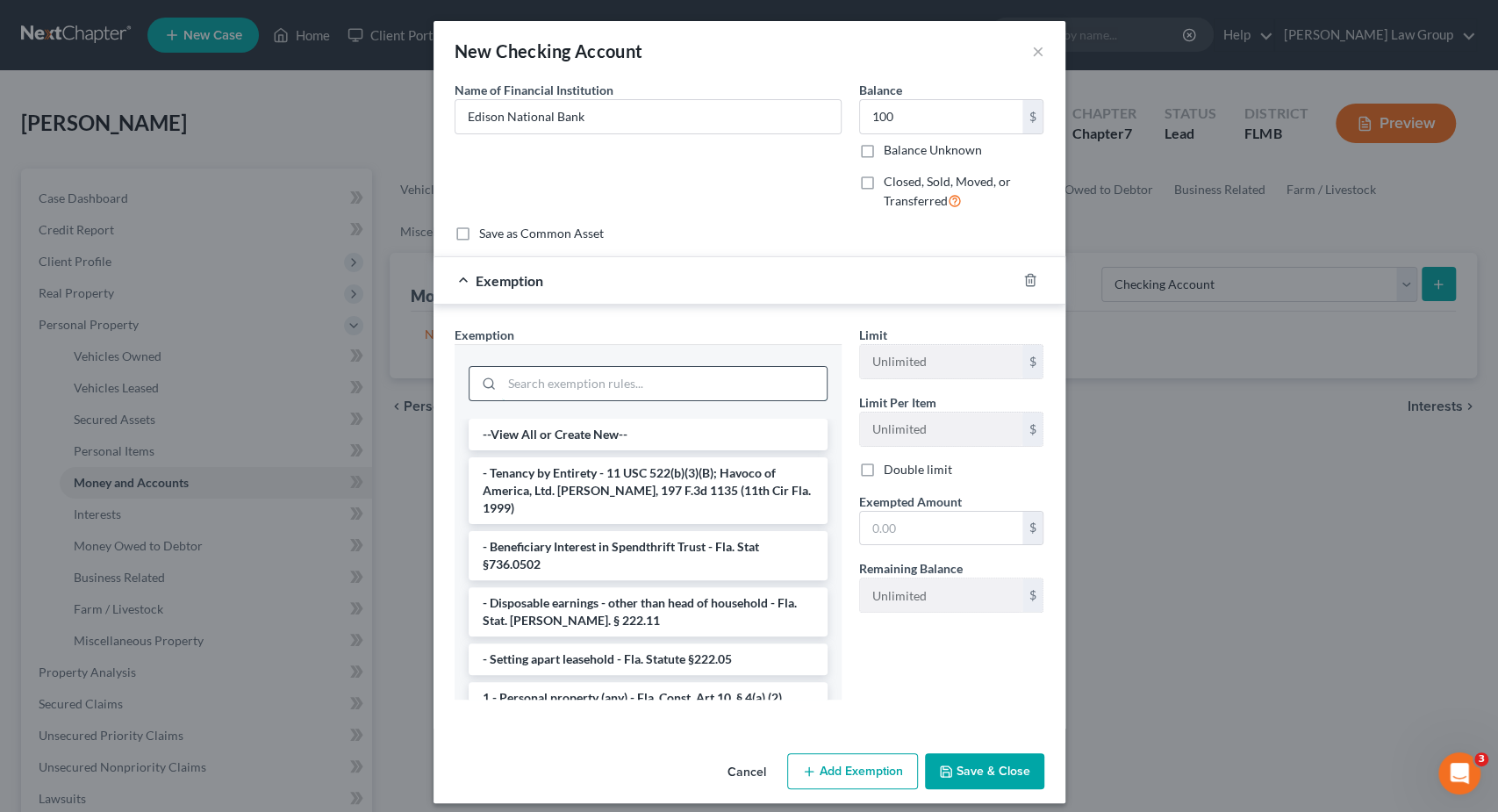
click at [611, 391] on input "search" at bounding box center [664, 382] width 325 height 33
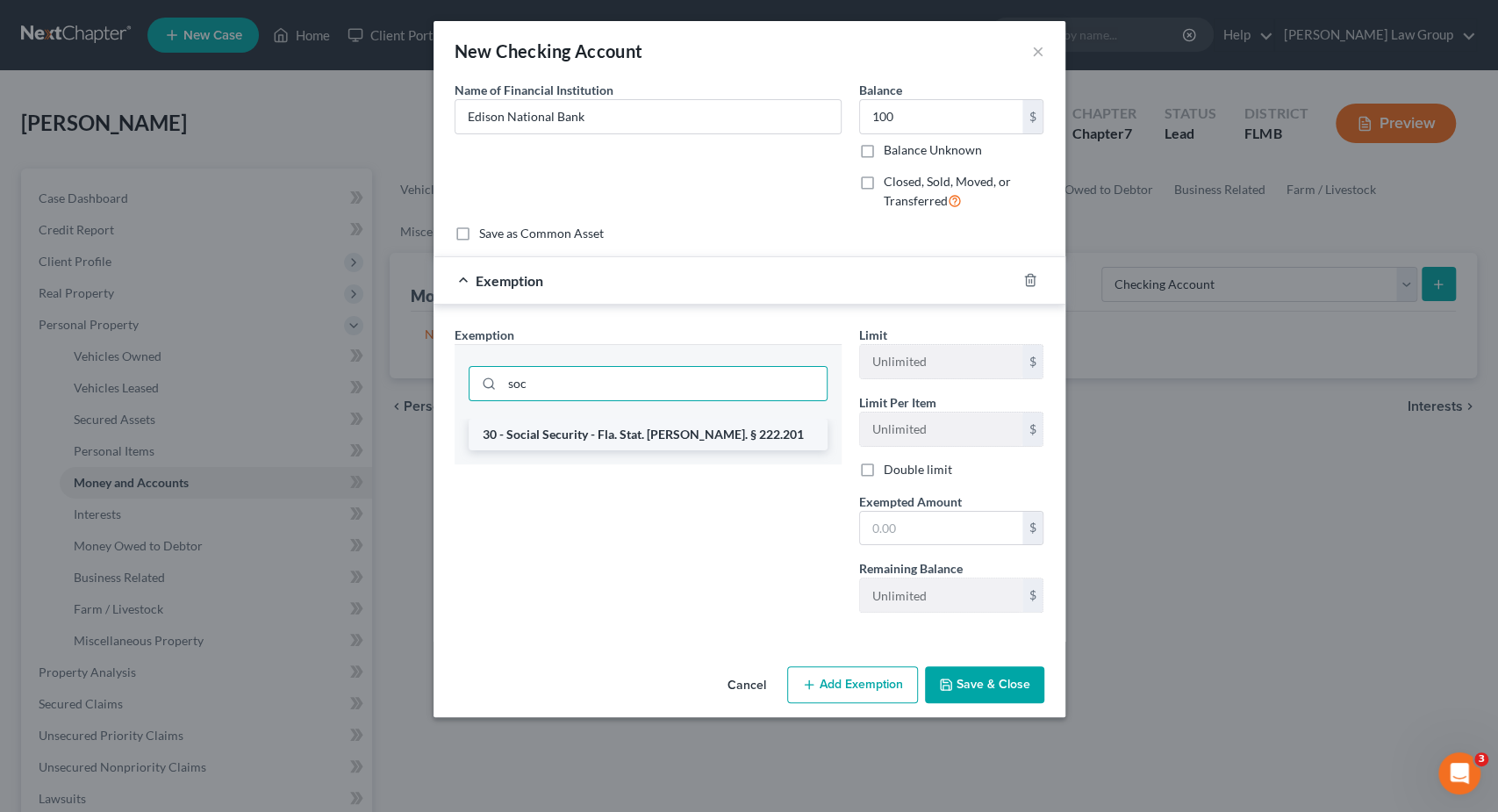
click at [544, 430] on li "30 - Social Security - Fla. Stat. Ann. § 222.201" at bounding box center [648, 434] width 359 height 32
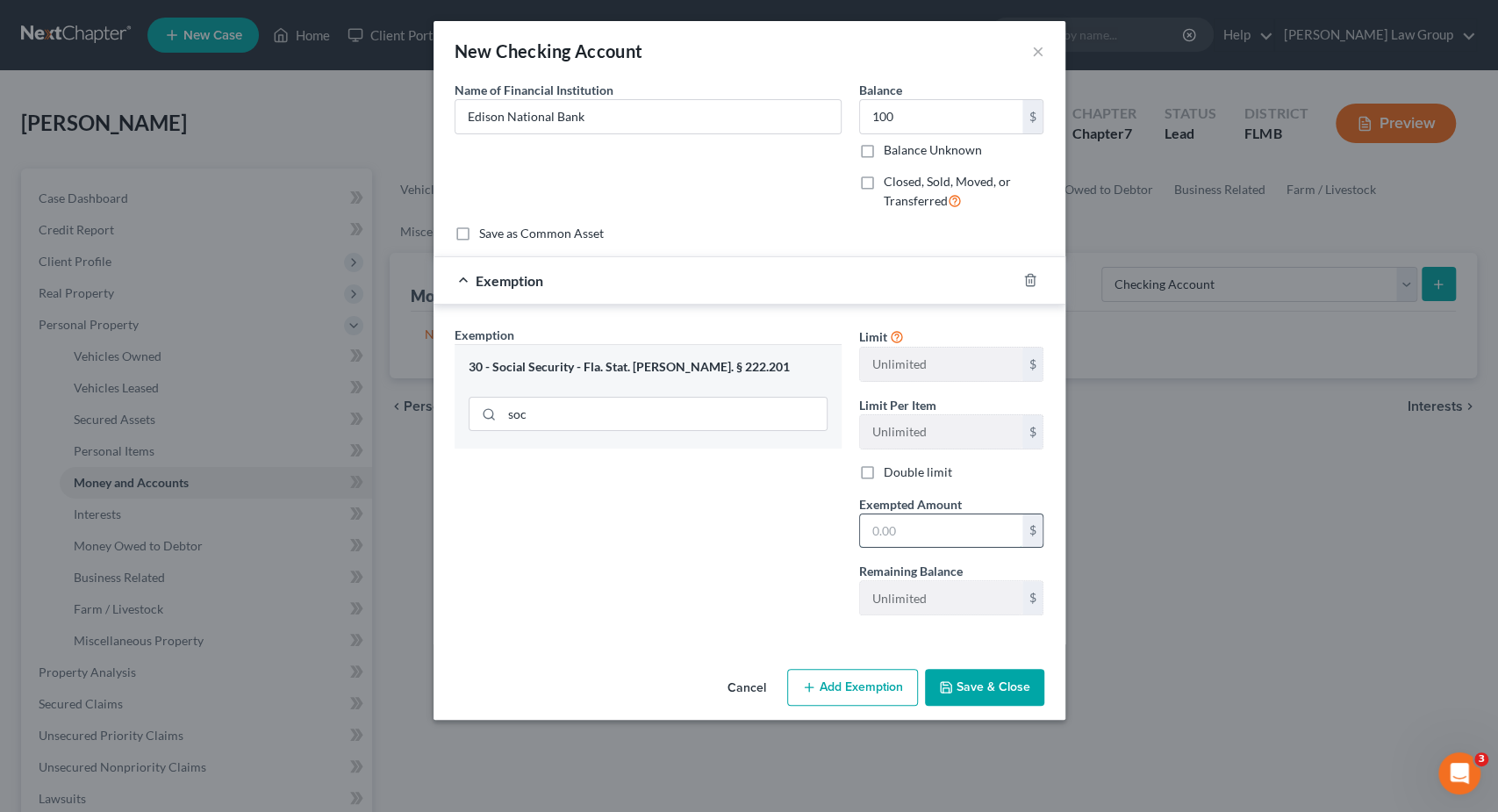
click at [887, 526] on input "text" at bounding box center [941, 530] width 162 height 33
click at [969, 683] on button "Save & Close" at bounding box center [985, 687] width 120 height 37
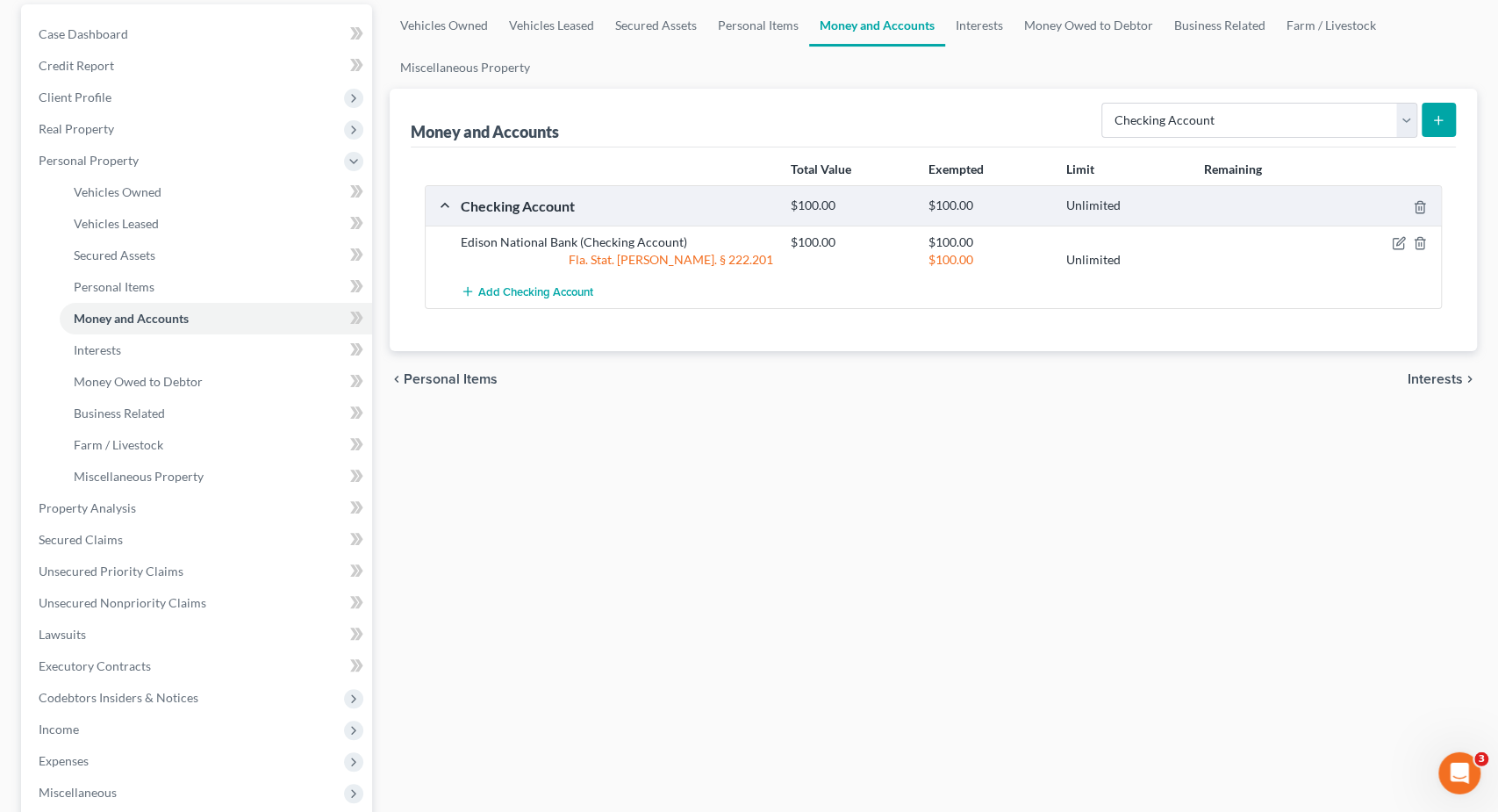
scroll to position [183, 0]
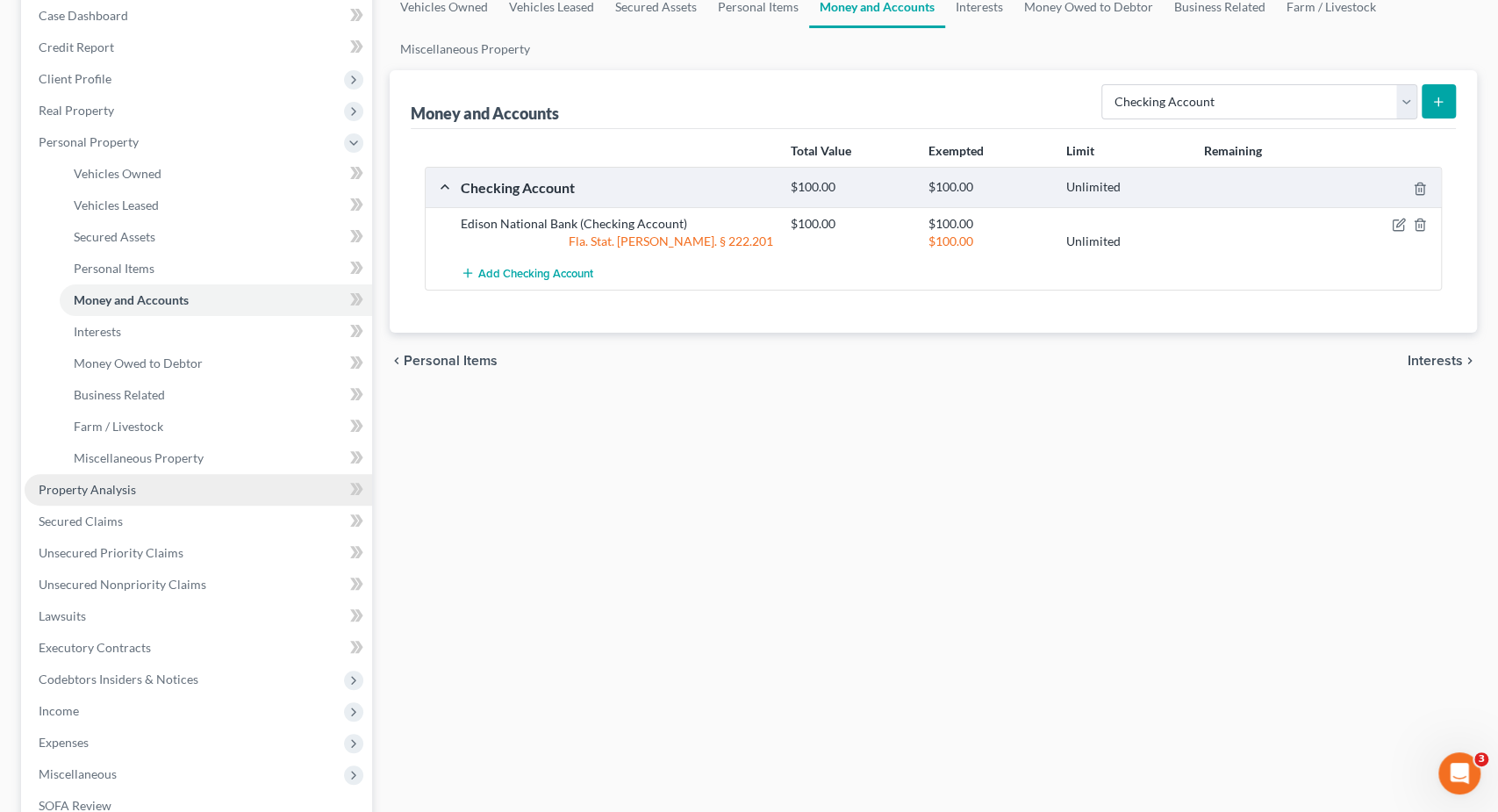
click at [127, 495] on span "Property Analysis" at bounding box center [87, 489] width 97 height 15
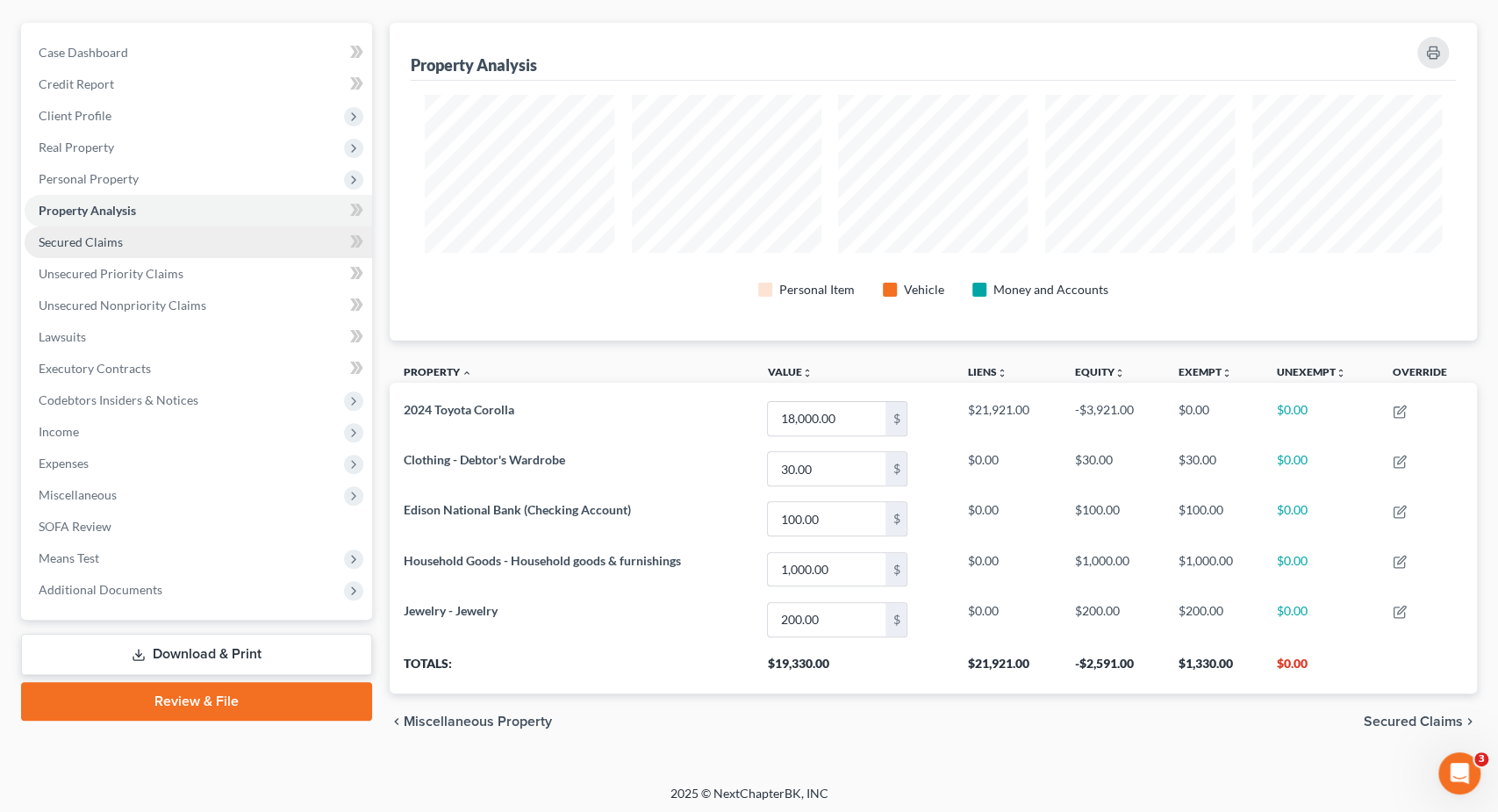
click at [145, 231] on link "Secured Claims" at bounding box center [198, 242] width 348 height 32
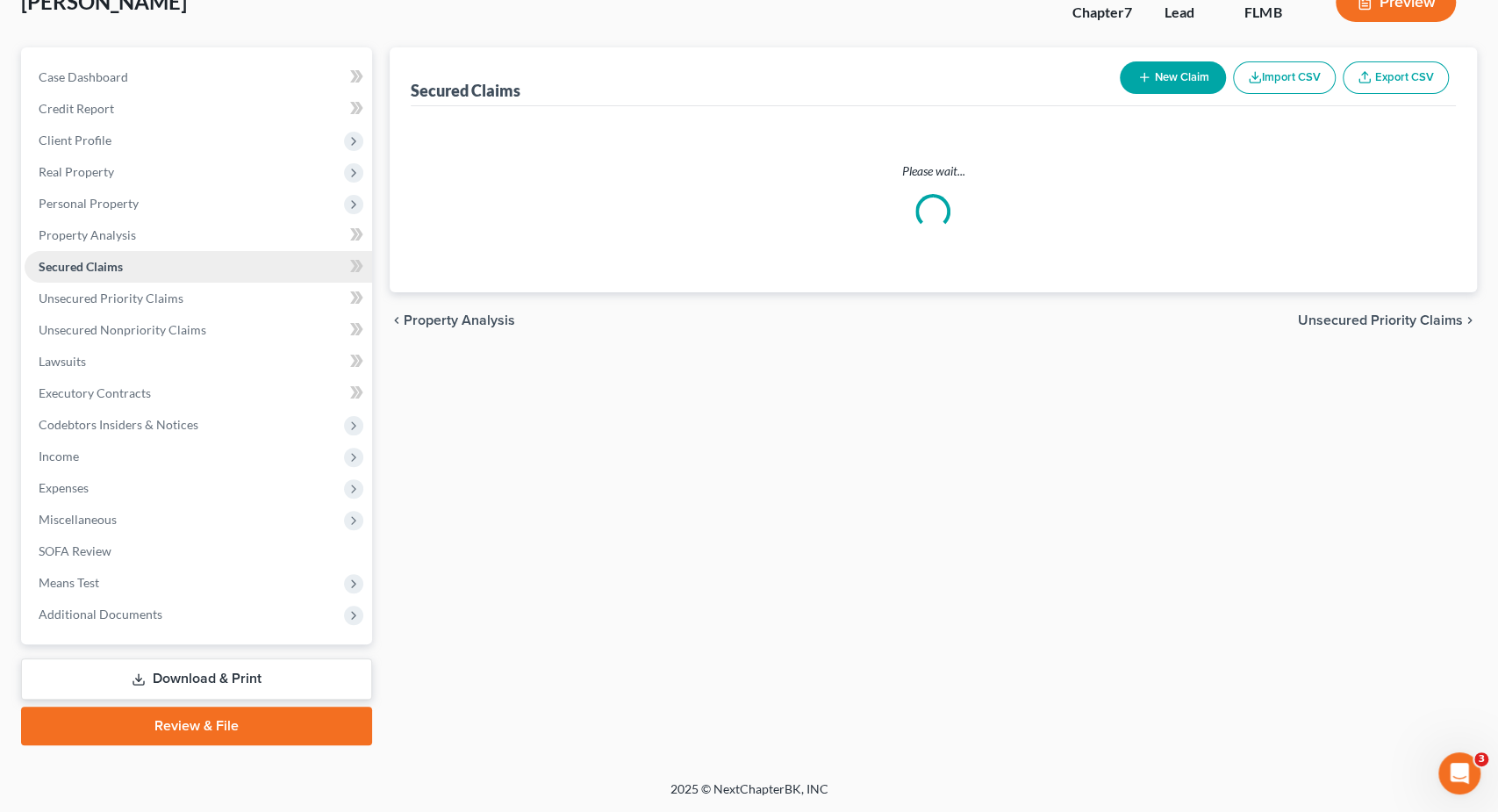
scroll to position [118, 0]
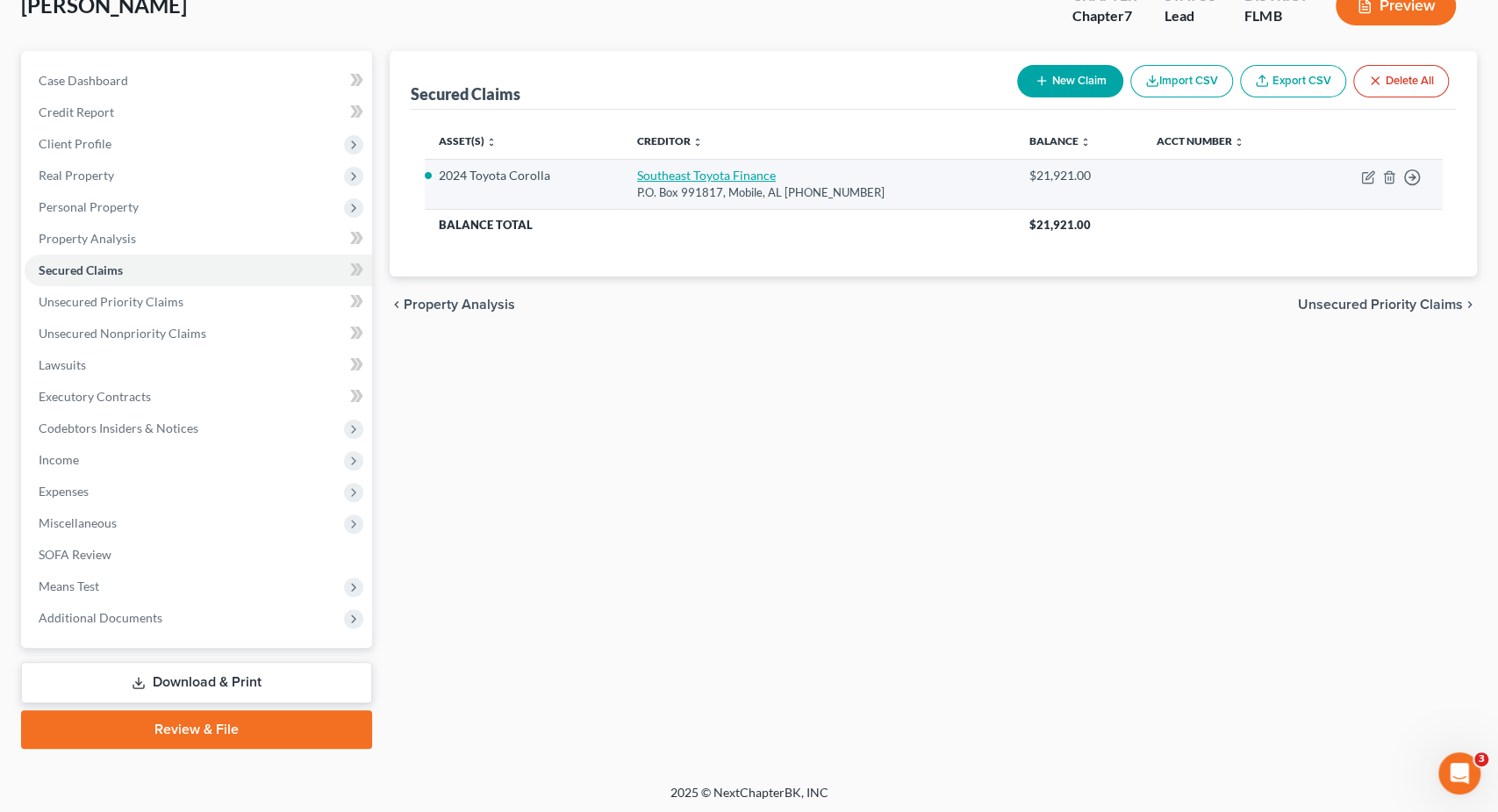
click at [708, 177] on link "Southeast Toyota Finance" at bounding box center [706, 175] width 138 height 15
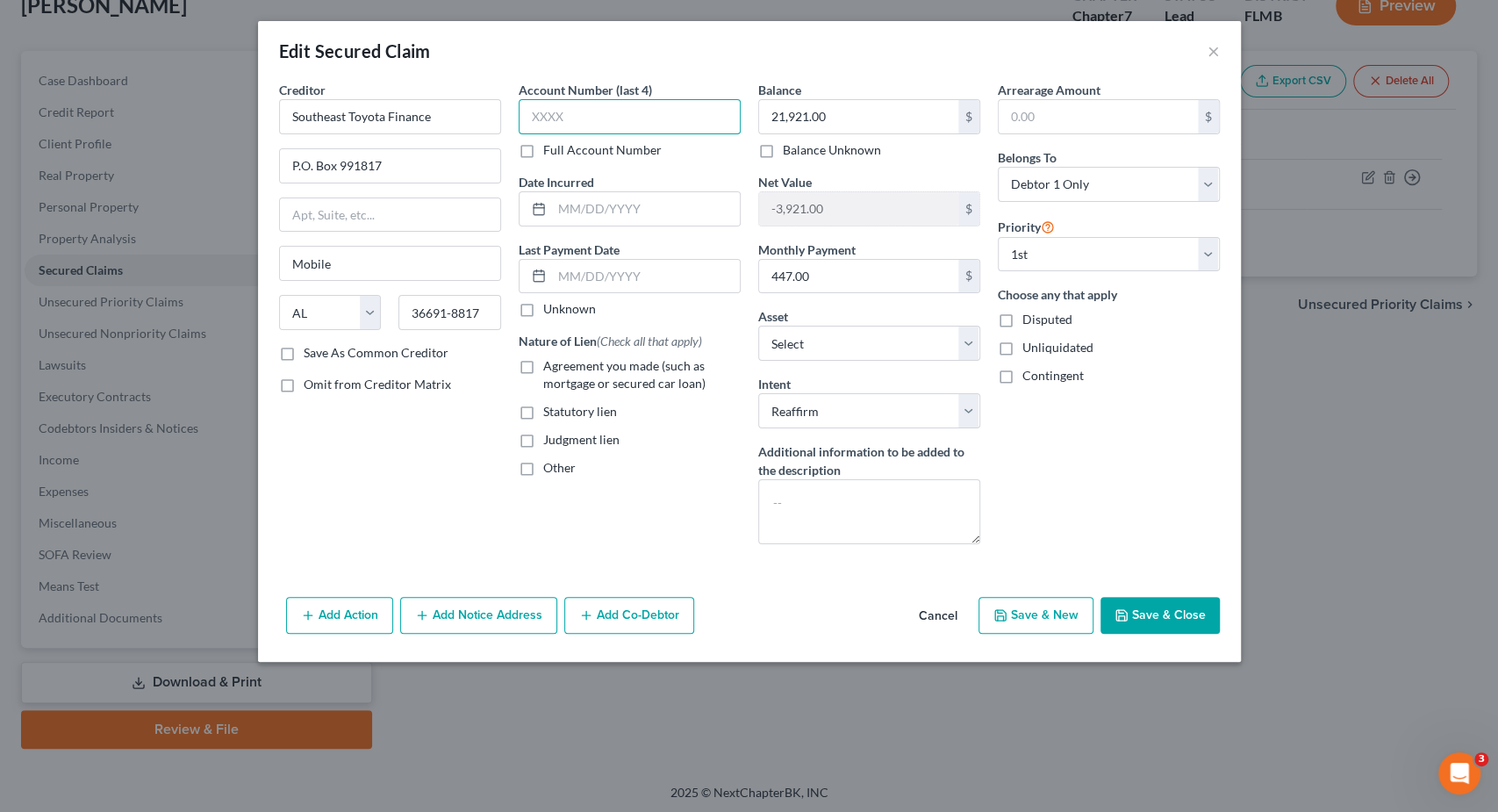
click at [670, 110] on input "text" at bounding box center [630, 116] width 222 height 35
paste input "3715"
click at [540, 371] on div "Agreement you made (such as mortgage or secured car loan)" at bounding box center [630, 374] width 222 height 35
click at [544, 364] on label "Agreement you made (such as mortgage or secured car loan)" at bounding box center [643, 374] width 198 height 35
click at [550, 364] on input "Agreement you made (such as mortgage or secured car loan)" at bounding box center [556, 363] width 11 height 11
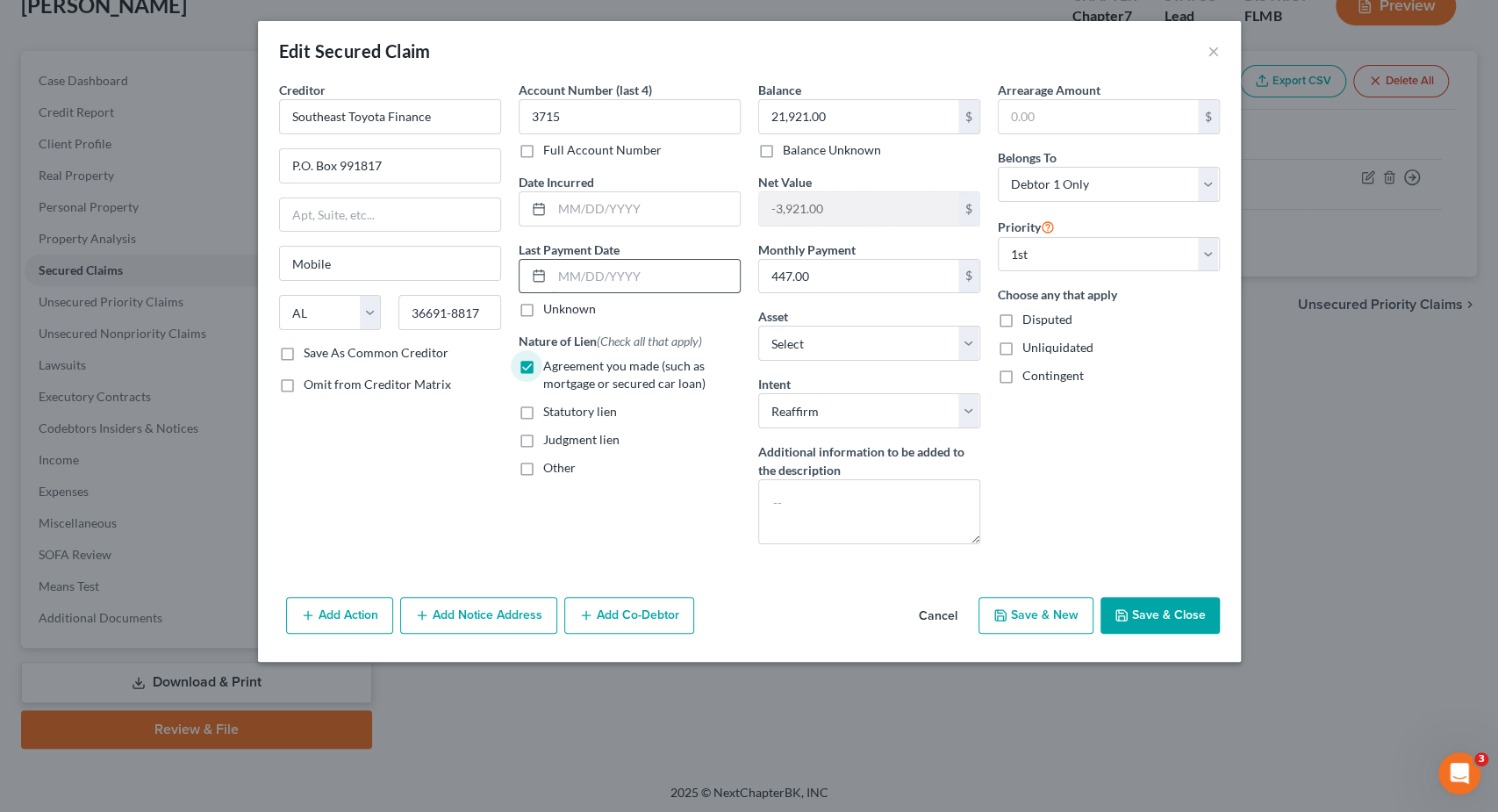
click at [674, 274] on input "text" at bounding box center [645, 276] width 187 height 33
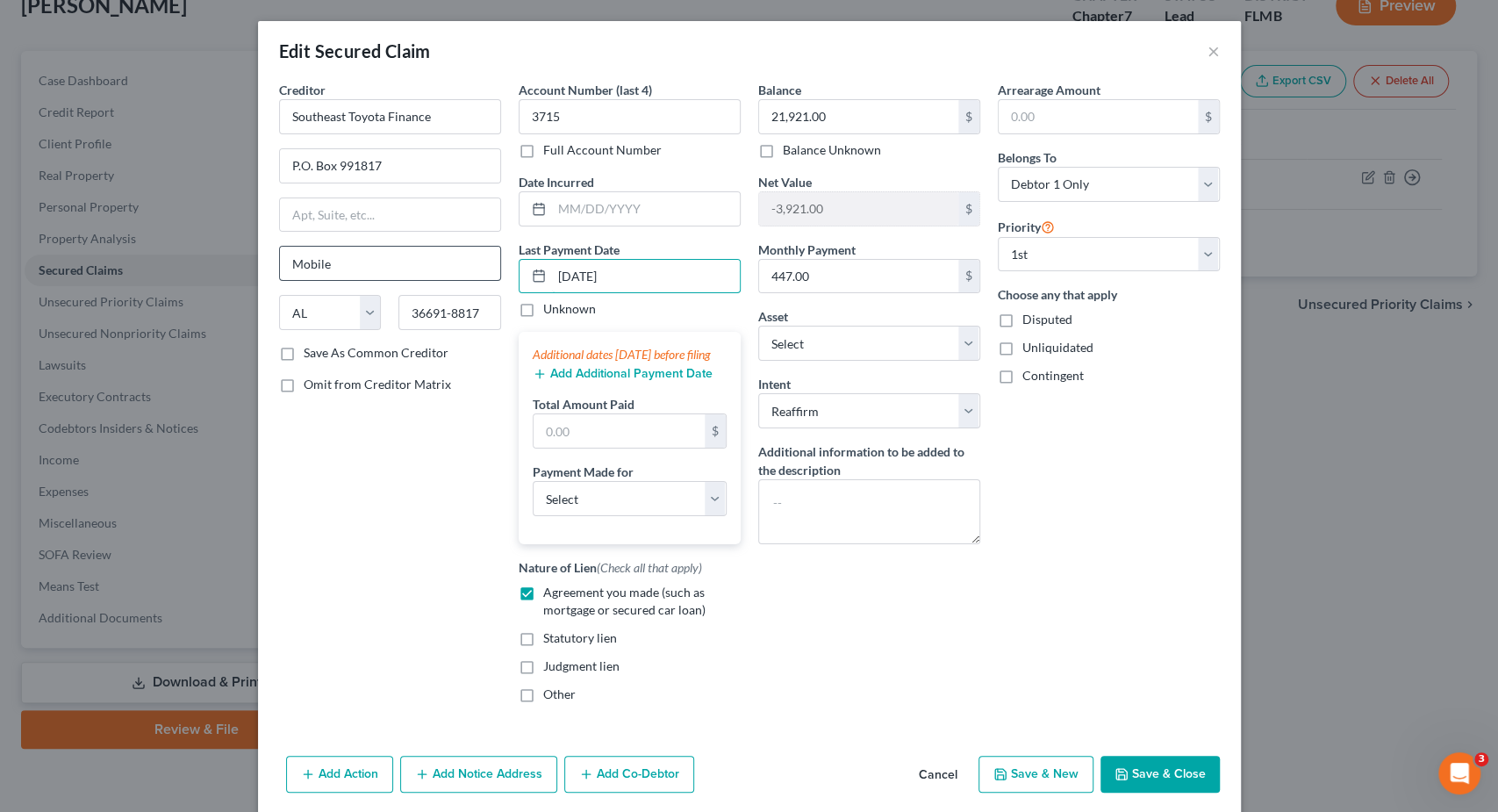
drag, startPoint x: 344, startPoint y: 289, endPoint x: 405, endPoint y: 251, distance: 71.9
click at [552, 289] on input "10/1/2025" at bounding box center [645, 276] width 187 height 33
click at [620, 381] on button "Add Additional Payment Date" at bounding box center [623, 373] width 180 height 14
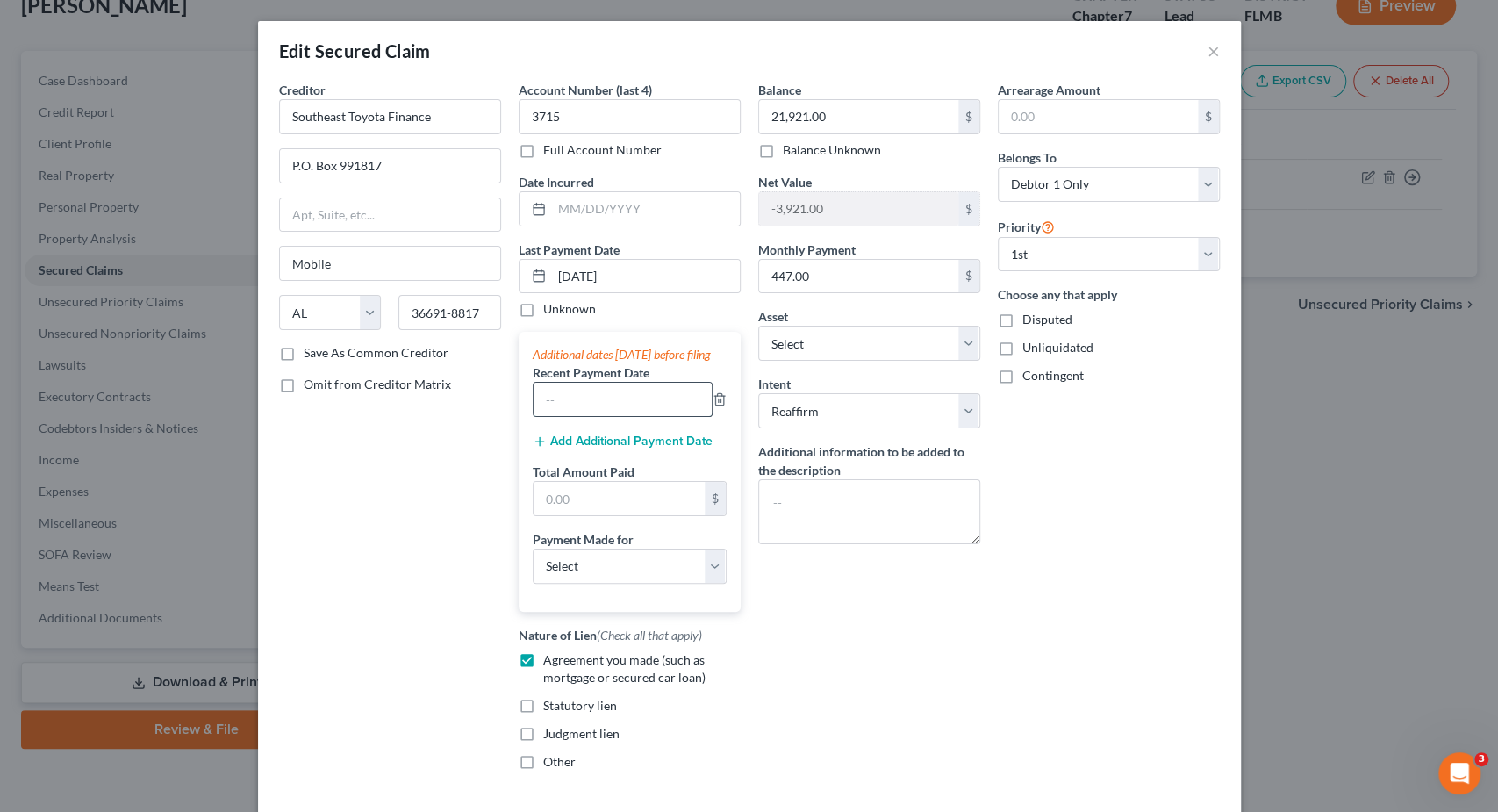
click at [614, 416] on input "text" at bounding box center [622, 398] width 178 height 33
paste input "10/1/2025"
click at [614, 448] on button "Add Additional Payment Date" at bounding box center [623, 441] width 180 height 14
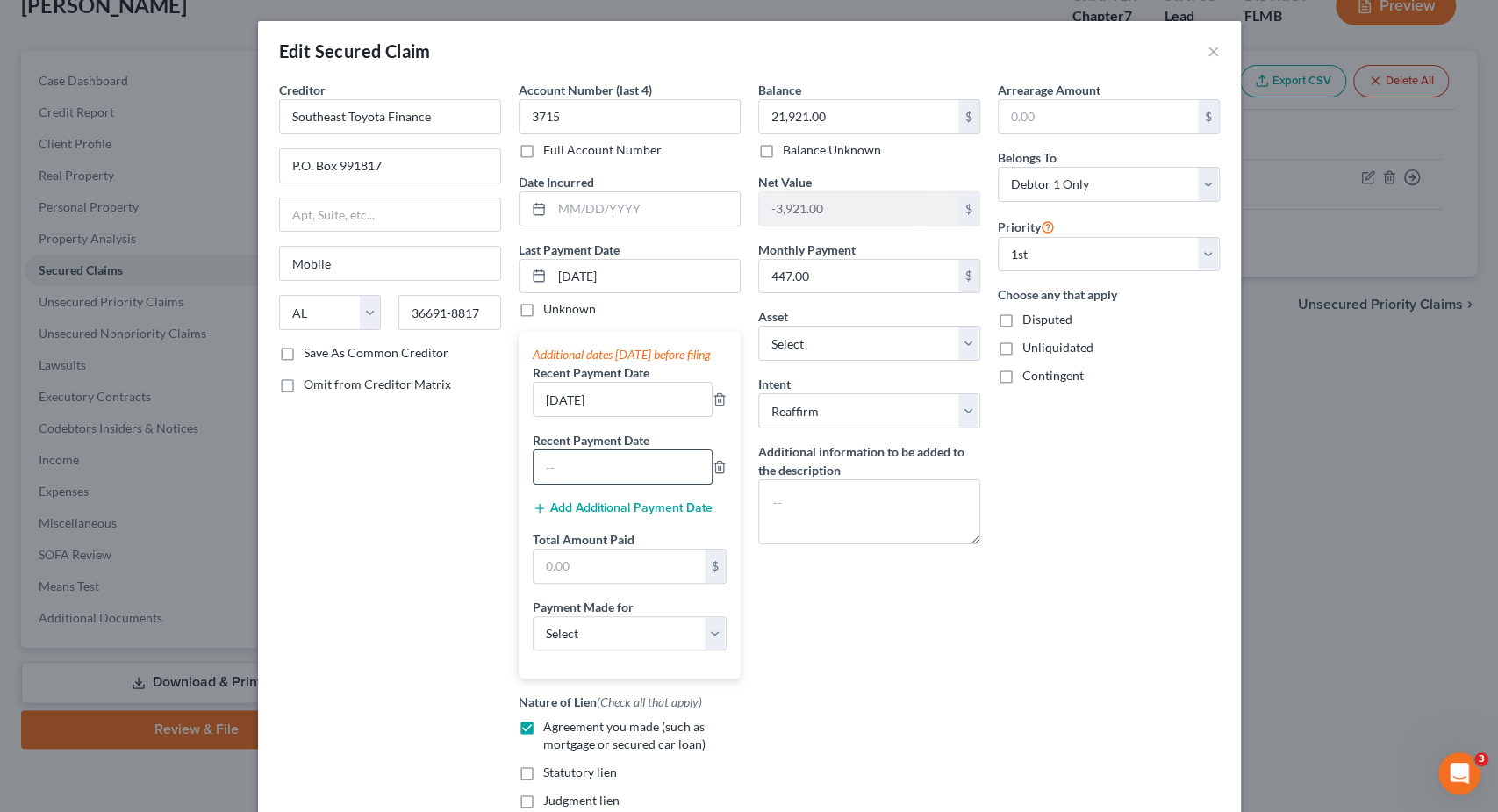
click at [611, 481] on input "text" at bounding box center [622, 466] width 178 height 33
paste input "10/1/2025"
drag, startPoint x: 558, startPoint y: 486, endPoint x: 494, endPoint y: 485, distance: 64.0
click at [533, 483] on input "10/1/2025" at bounding box center [622, 466] width 178 height 33
drag, startPoint x: 559, startPoint y: 417, endPoint x: 410, endPoint y: 411, distance: 149.1
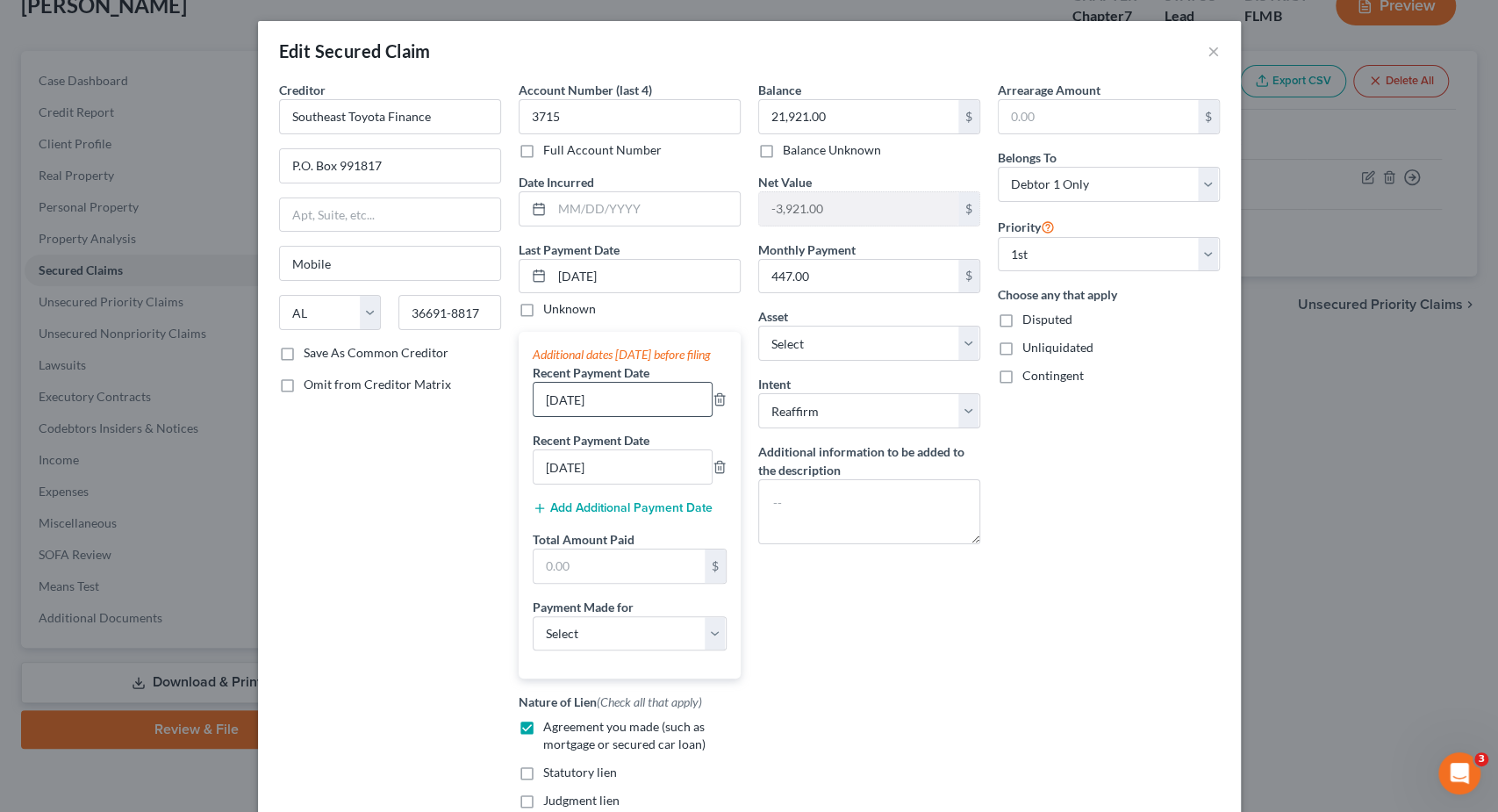
click at [533, 411] on input "10/1/2025" at bounding box center [622, 398] width 178 height 33
click at [588, 575] on input "text" at bounding box center [619, 565] width 171 height 33
drag, startPoint x: 563, startPoint y: 582, endPoint x: 611, endPoint y: 582, distance: 48.0
click at [607, 581] on input "1,324" at bounding box center [619, 565] width 171 height 33
click at [533, 616] on select "Select Car Credit Card Loan Repayment Mortgage Other Suppliers Or Vendors" at bounding box center [630, 633] width 194 height 35
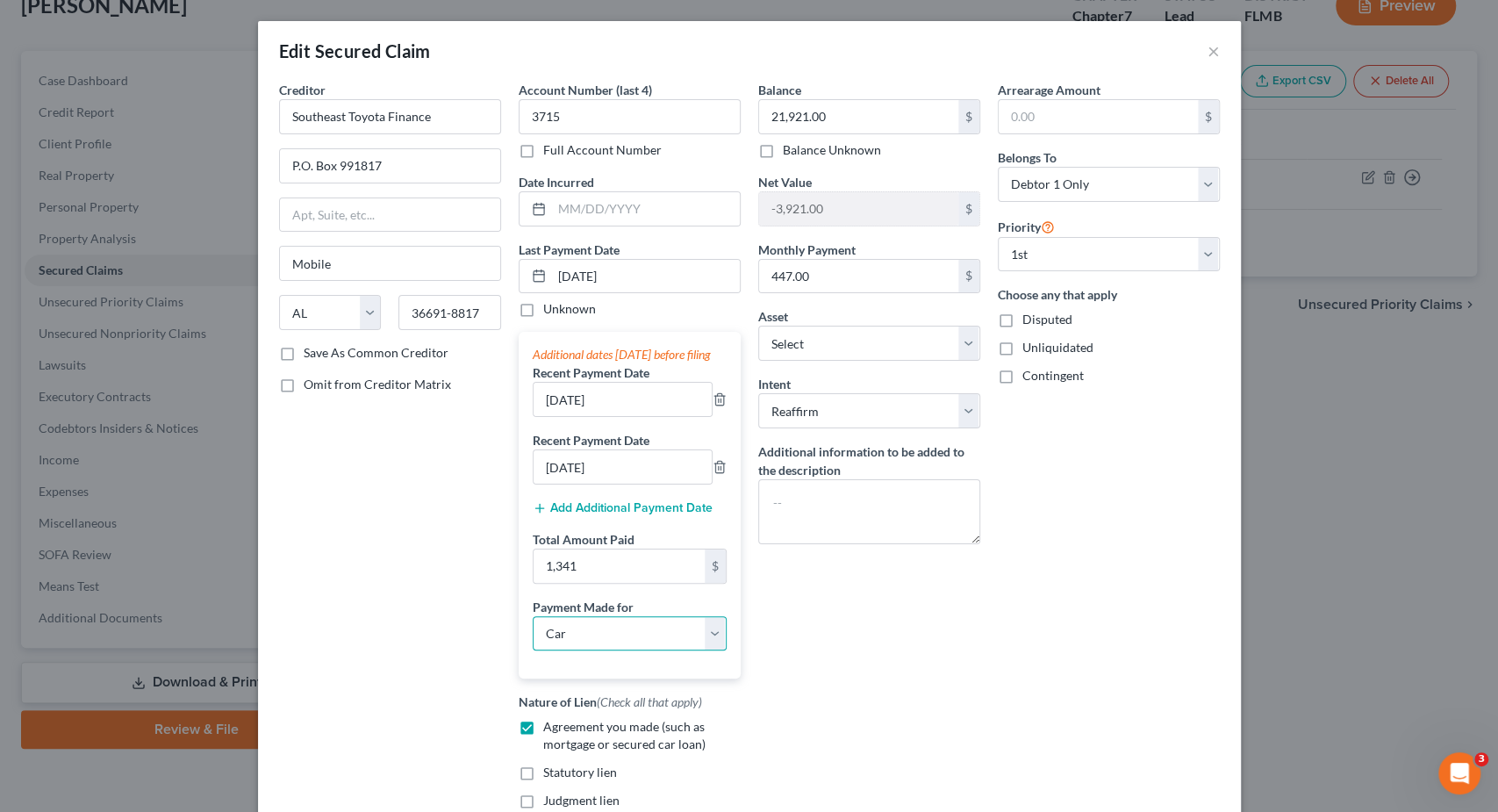
click option "Car" at bounding box center [0, 0] width 0 height 0
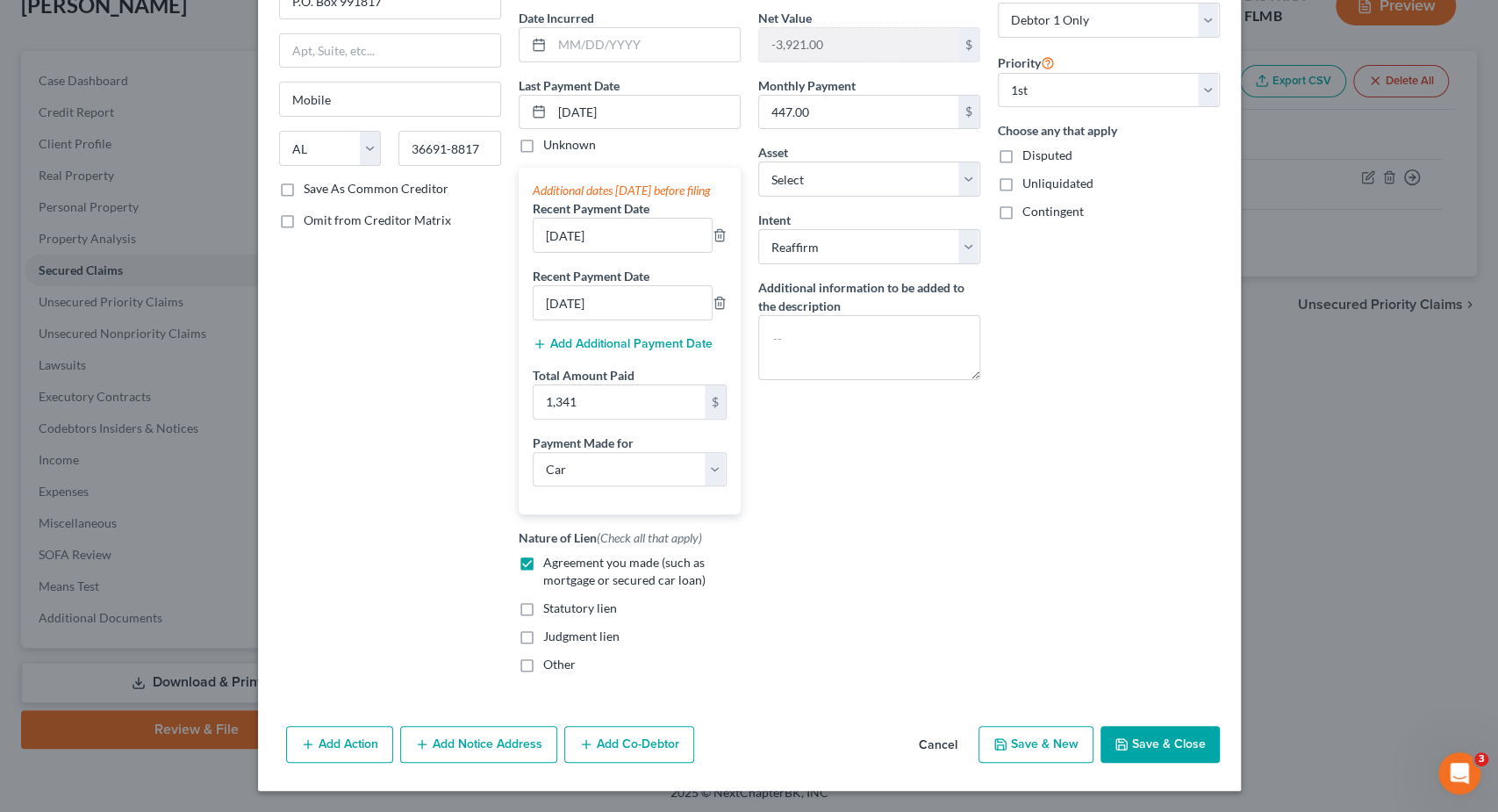
click at [1160, 747] on button "Save & Close" at bounding box center [1160, 743] width 120 height 37
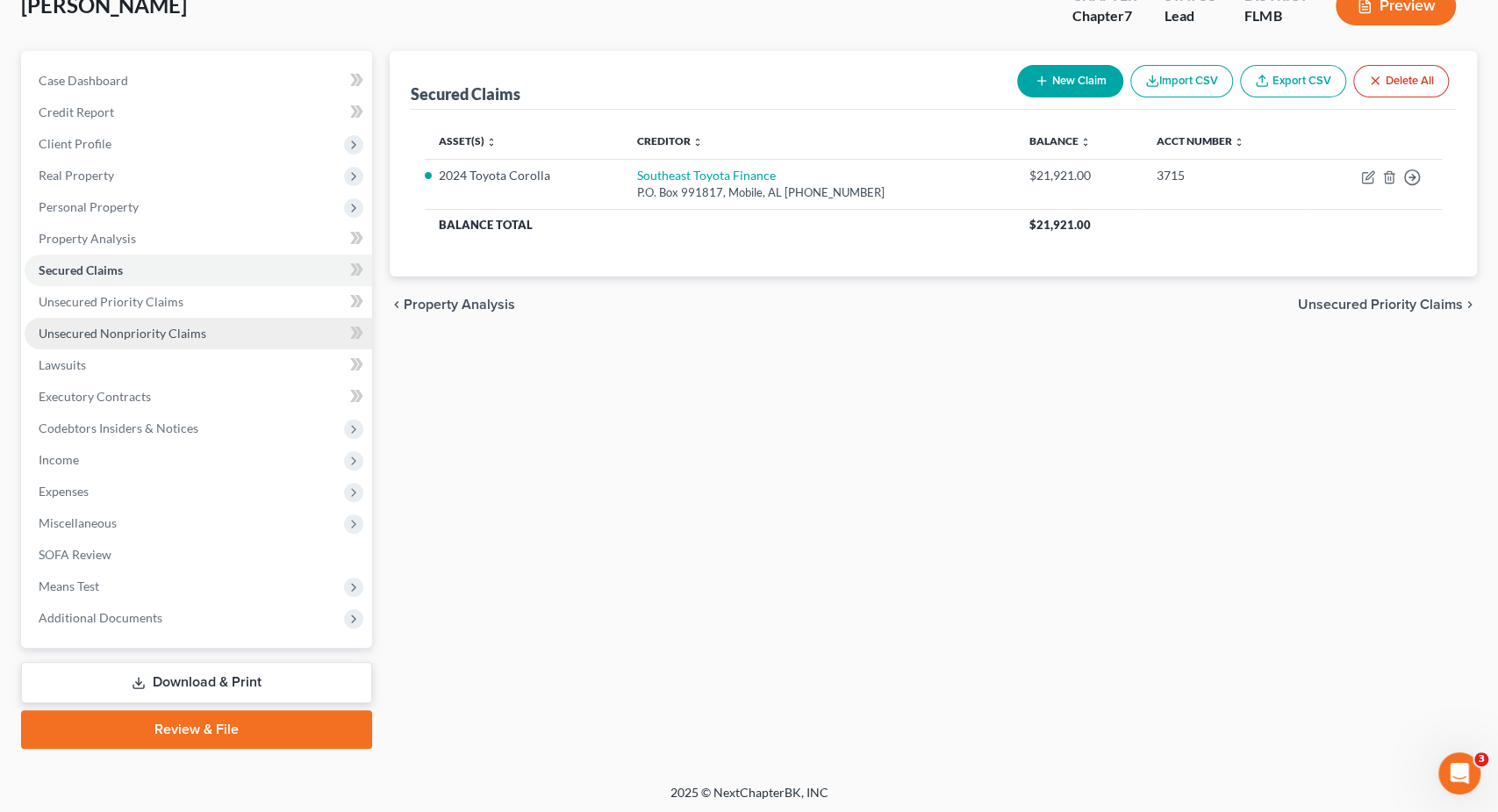
click at [180, 341] on link "Unsecured Nonpriority Claims" at bounding box center [198, 333] width 348 height 32
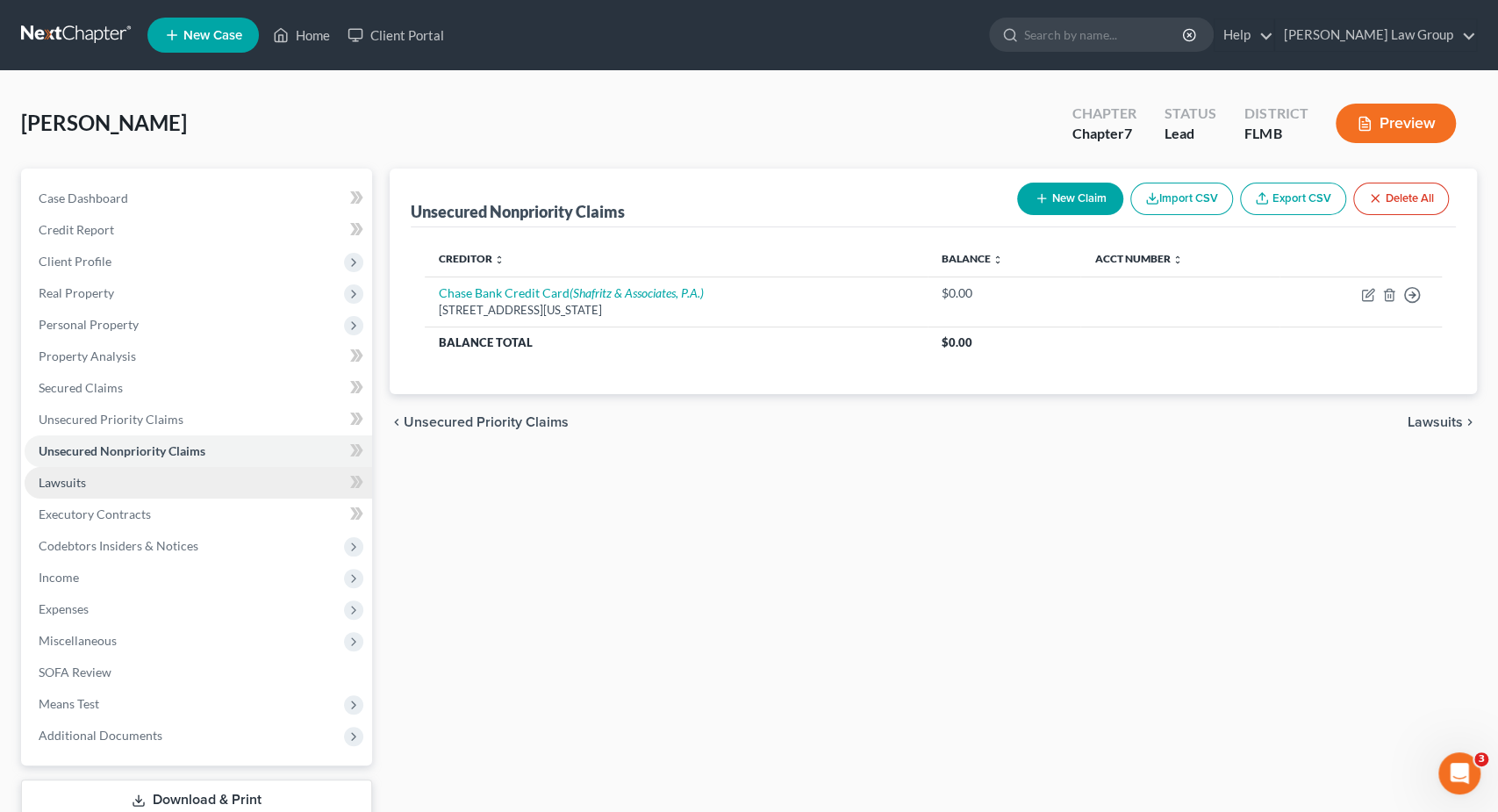
click at [135, 478] on link "Lawsuits" at bounding box center [198, 483] width 348 height 32
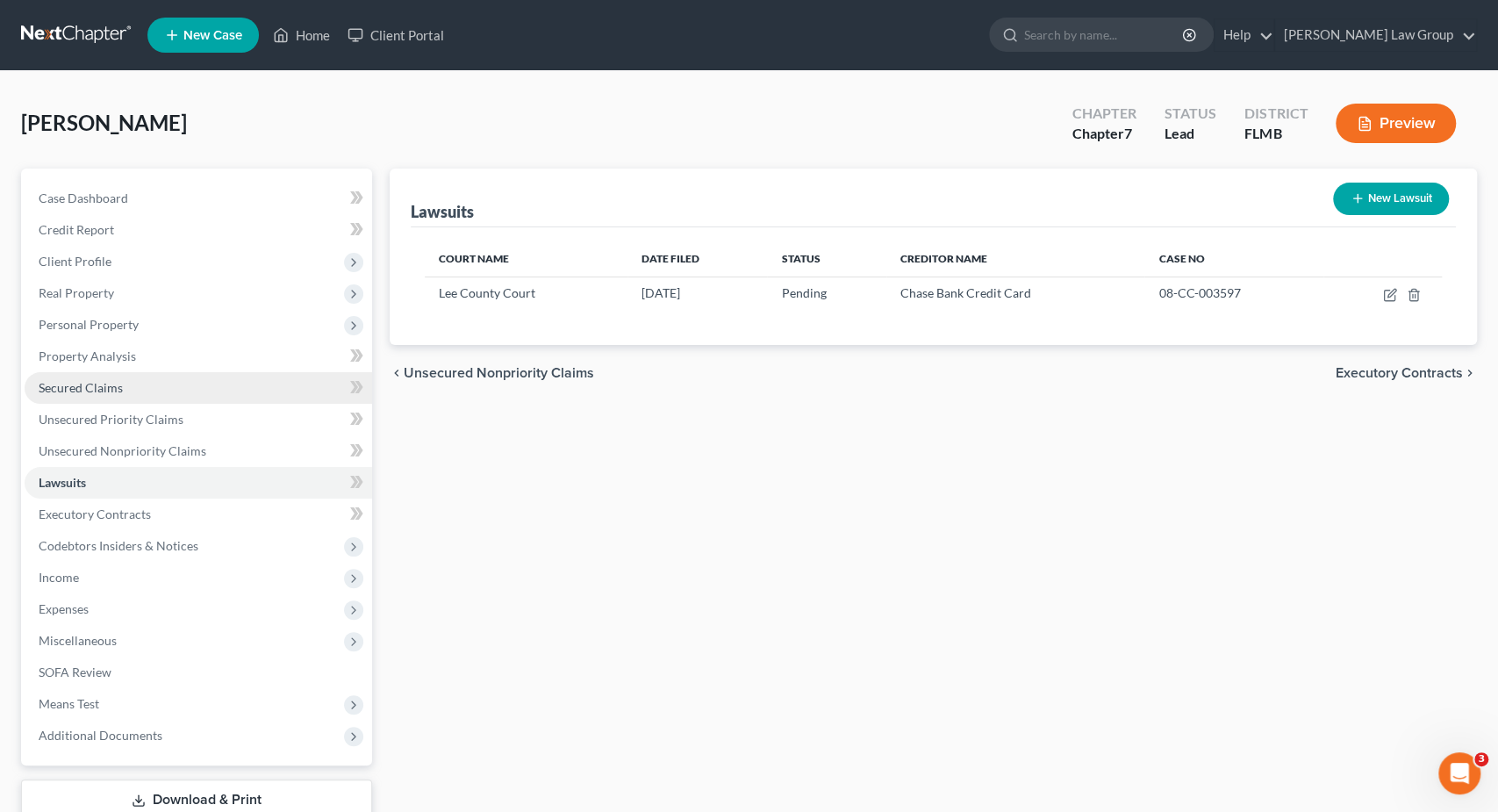
click at [121, 387] on span "Secured Claims" at bounding box center [80, 387] width 84 height 15
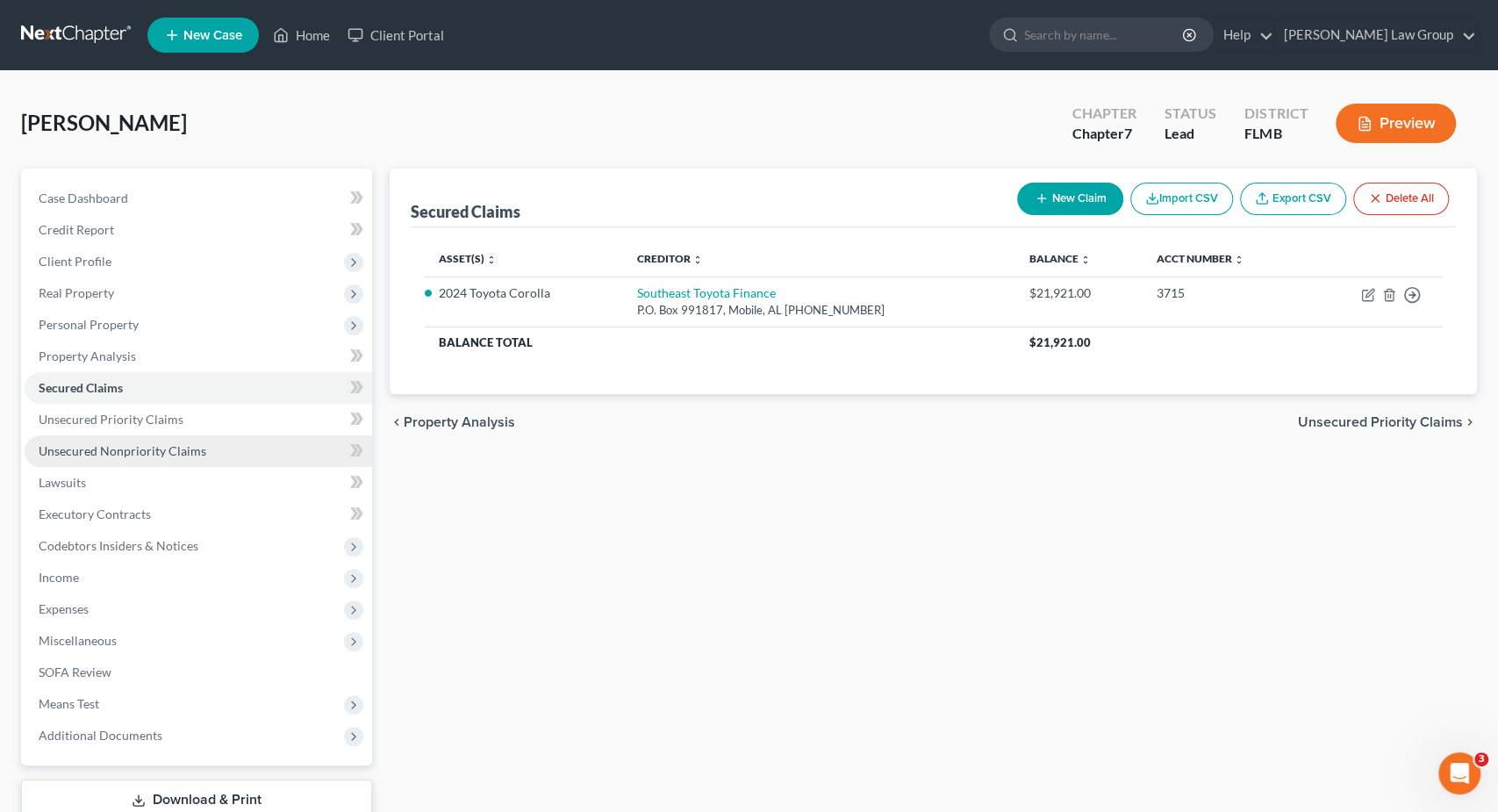
click at [131, 447] on span "Unsecured Nonpriority Claims" at bounding box center [122, 450] width 168 height 15
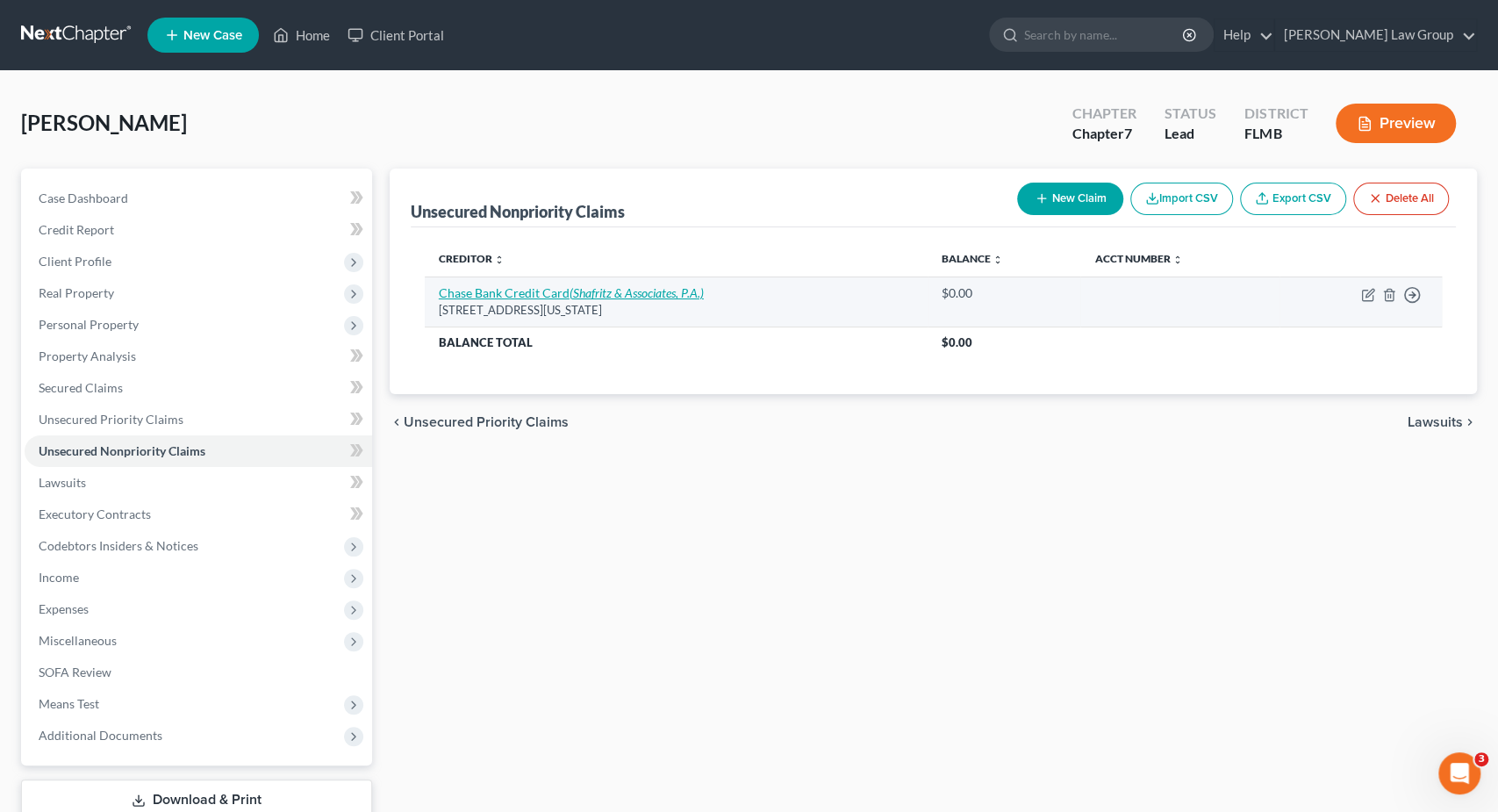
click at [562, 296] on link "Chase Bank Credit Card (Shafritz & Associates, P.A.)" at bounding box center [571, 293] width 265 height 15
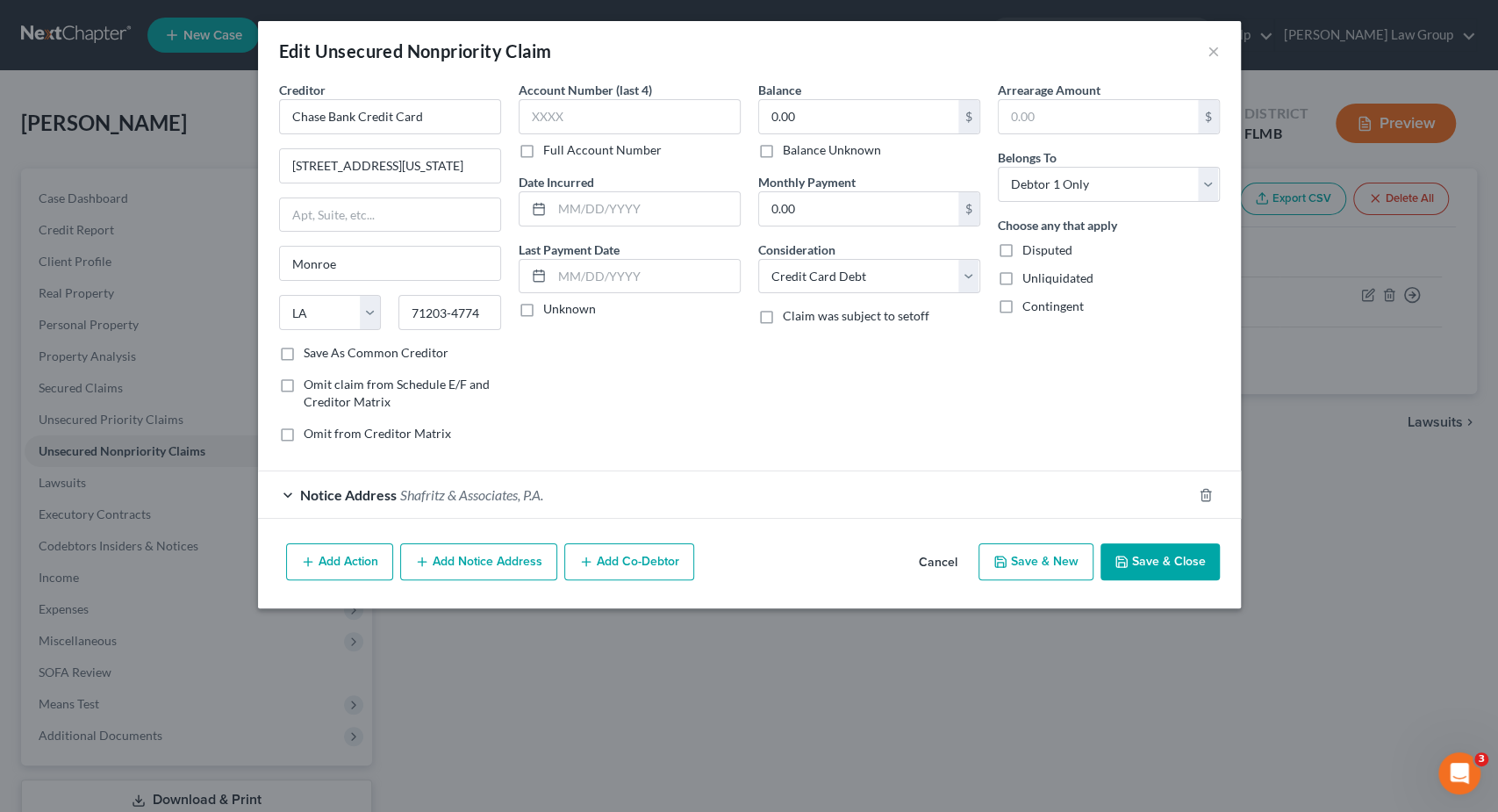
click at [471, 569] on button "Add Notice Address" at bounding box center [479, 561] width 157 height 37
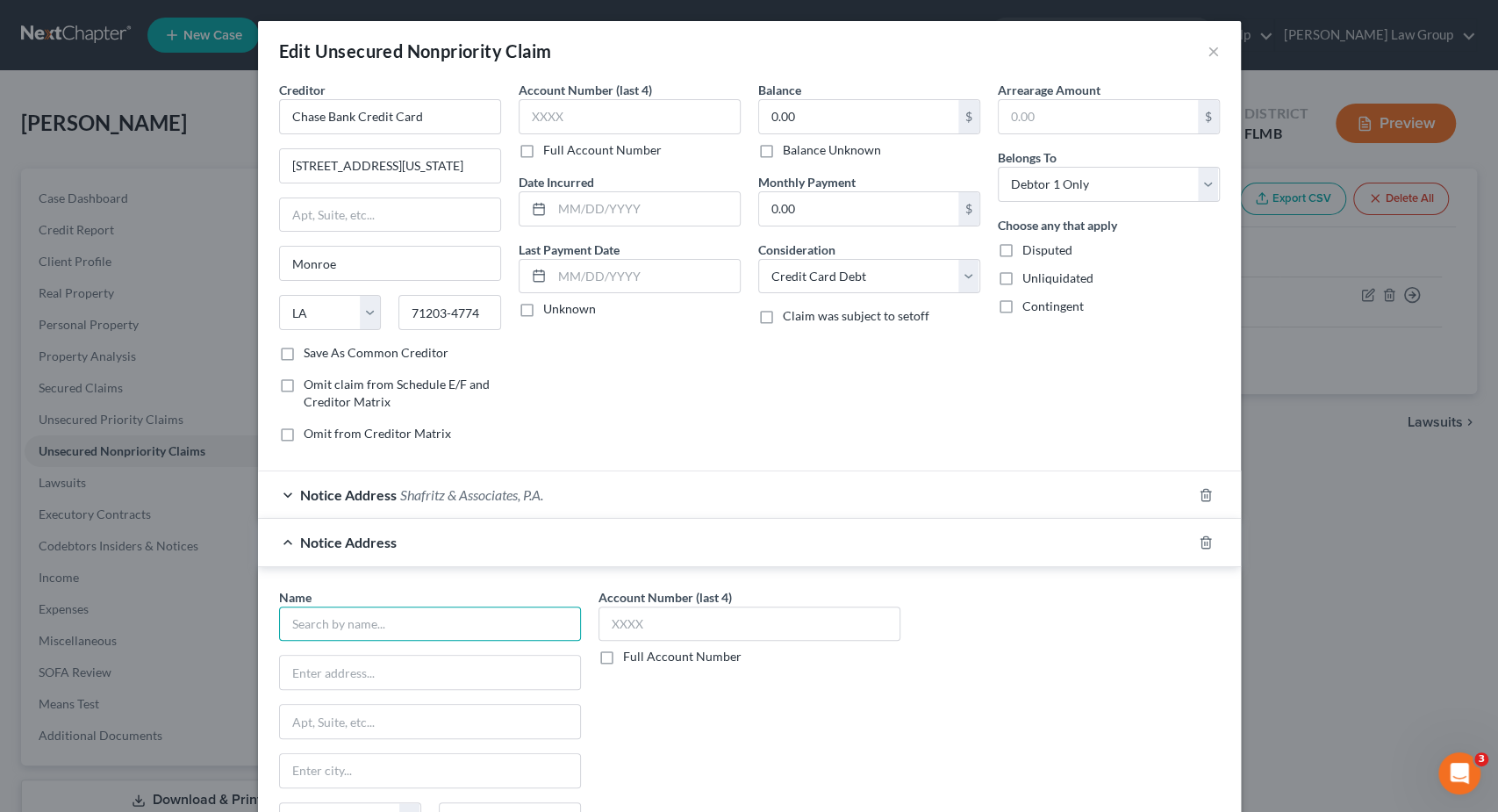
click at [409, 620] on input "text" at bounding box center [430, 624] width 301 height 35
paste input "DOVE INVESTMENT CORP.,"
drag, startPoint x: 463, startPoint y: 617, endPoint x: 67, endPoint y: 517, distance: 408.4
click at [279, 609] on input "DOVE INVESTMENT CORP.," at bounding box center [430, 624] width 301 height 35
paste input "601 N Congress Avenue"
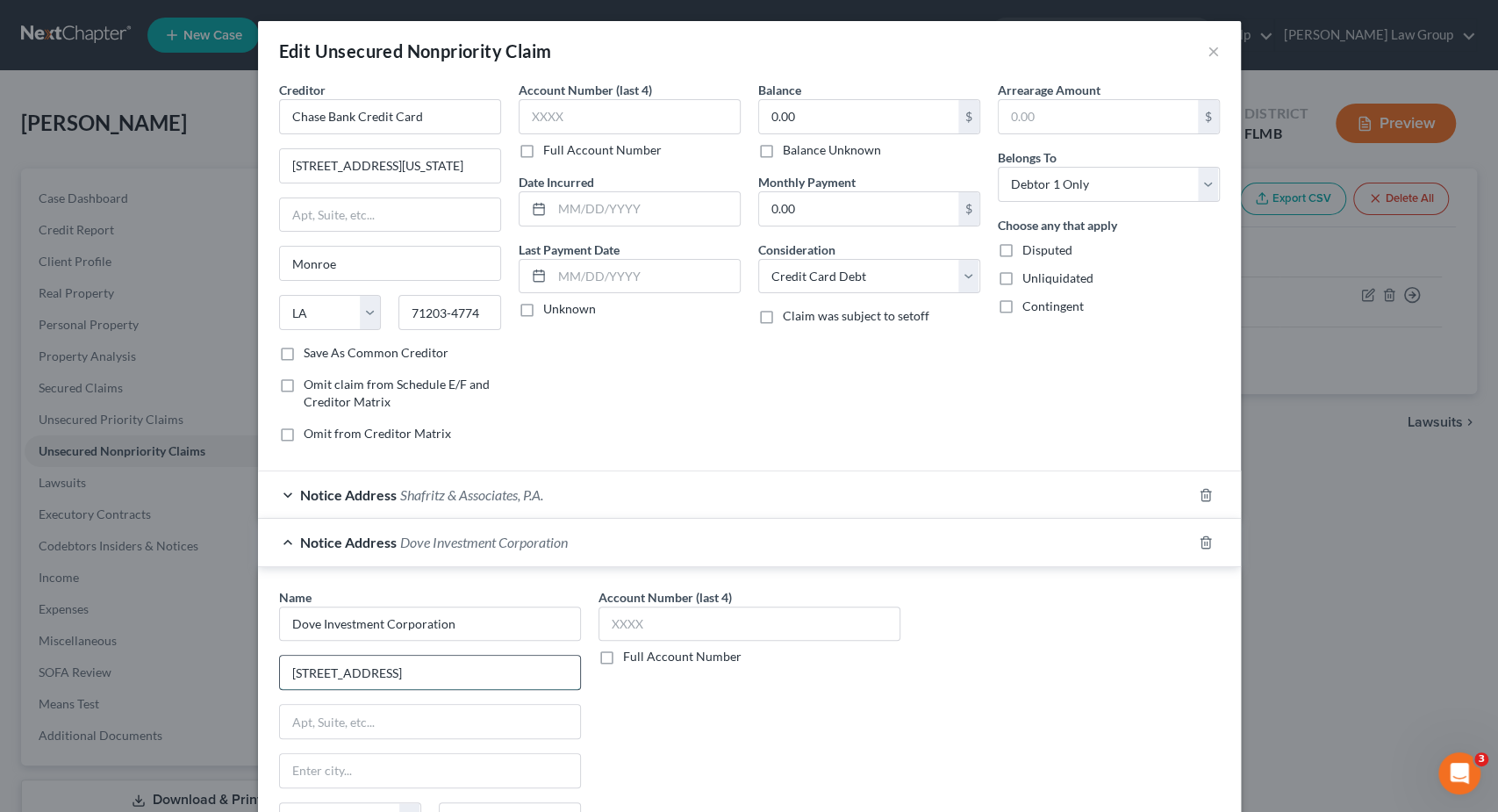
drag, startPoint x: 323, startPoint y: 672, endPoint x: 375, endPoint y: 670, distance: 52.0
click at [331, 672] on input "601 N Congress Avenue #424" at bounding box center [430, 672] width 301 height 33
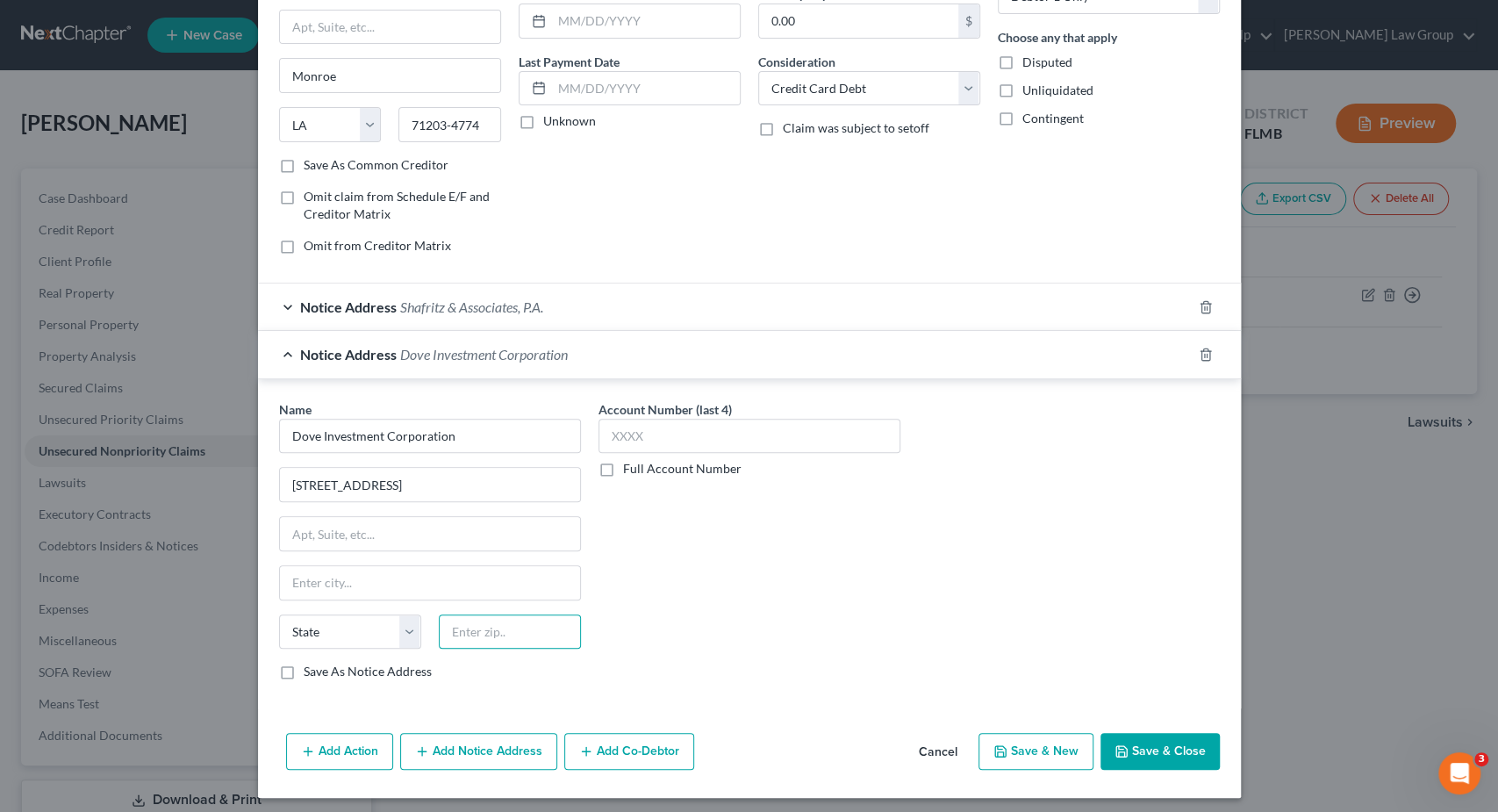
click at [492, 630] on input "text" at bounding box center [510, 631] width 142 height 35
click at [1135, 740] on button "Save & Close" at bounding box center [1160, 751] width 120 height 37
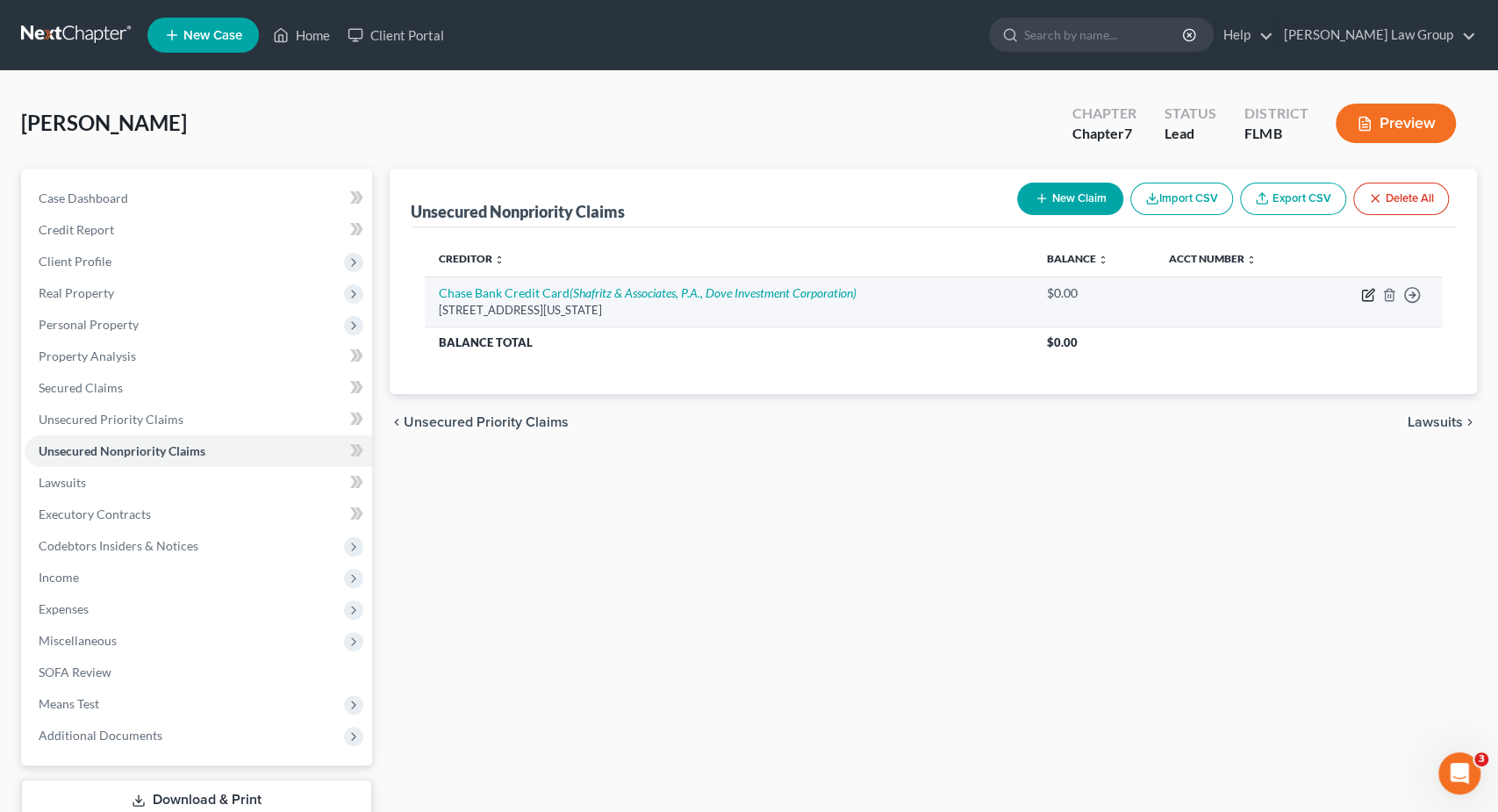
click at [1368, 297] on icon "button" at bounding box center [1368, 295] width 14 height 14
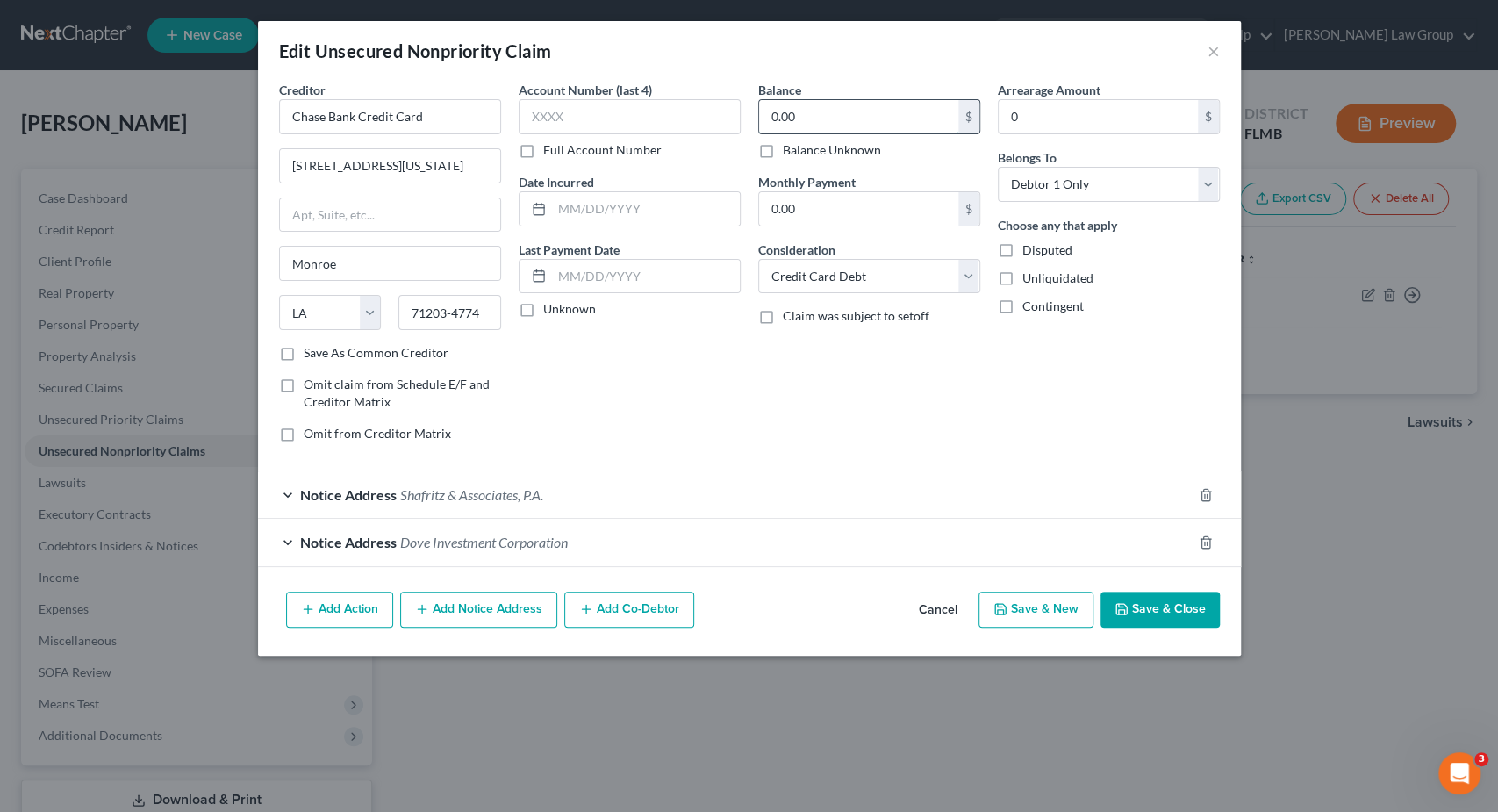
click at [806, 121] on input "0.00" at bounding box center [858, 116] width 199 height 33
click at [1175, 603] on button "Save & Close" at bounding box center [1160, 609] width 120 height 37
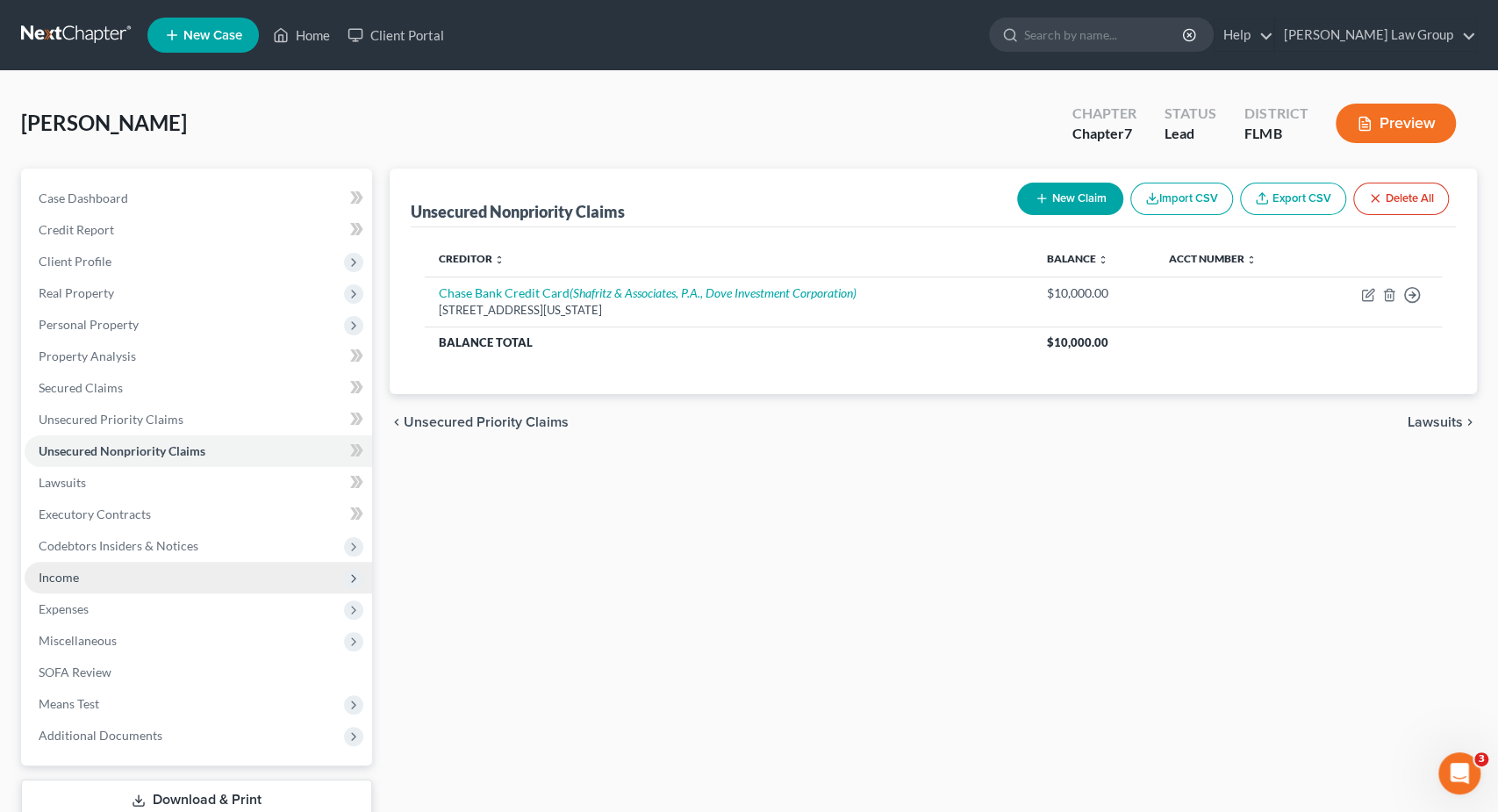
click at [162, 578] on span "Income" at bounding box center [198, 577] width 348 height 32
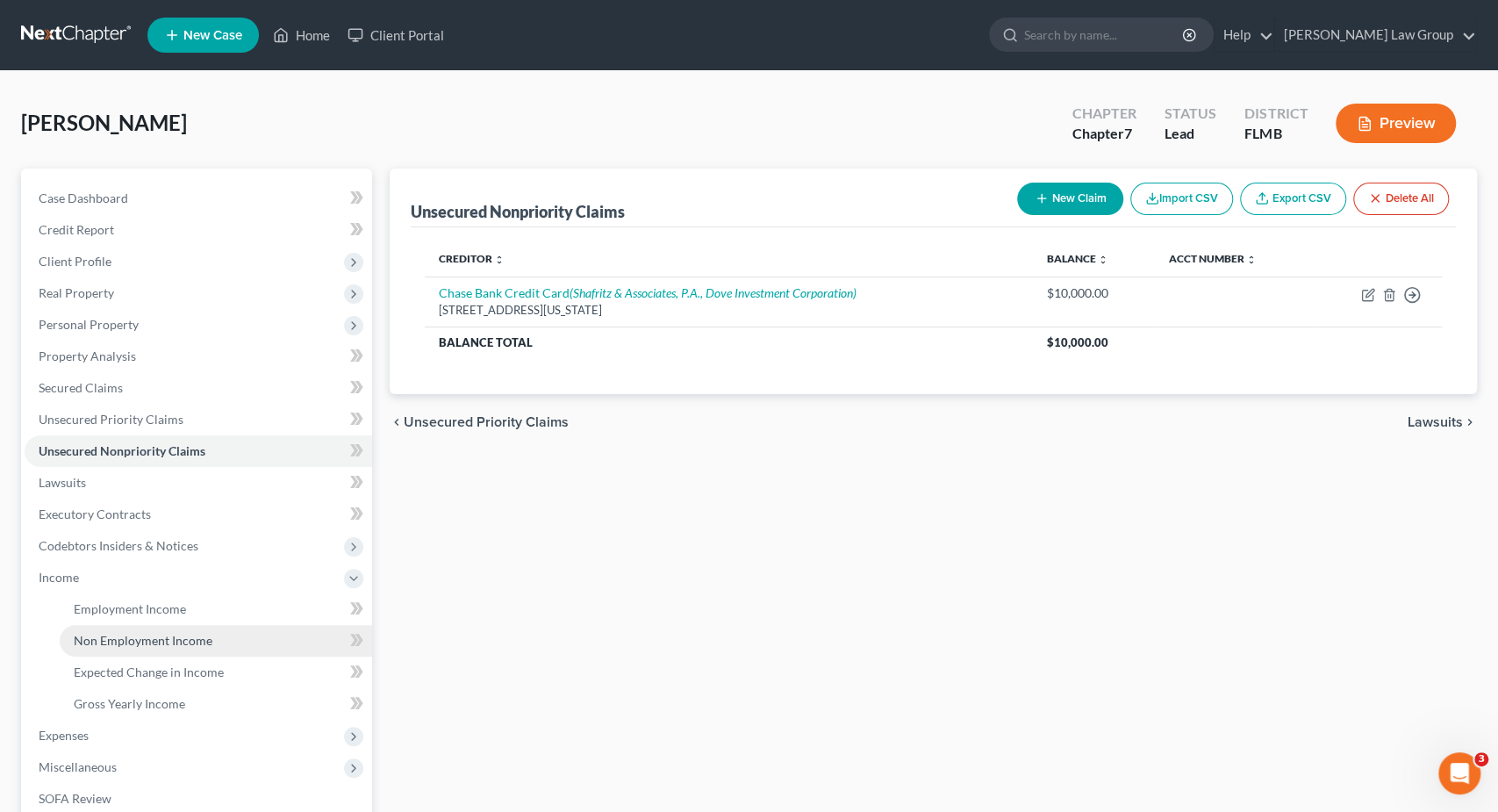
click at [155, 644] on span "Non Employment Income" at bounding box center [142, 641] width 138 height 15
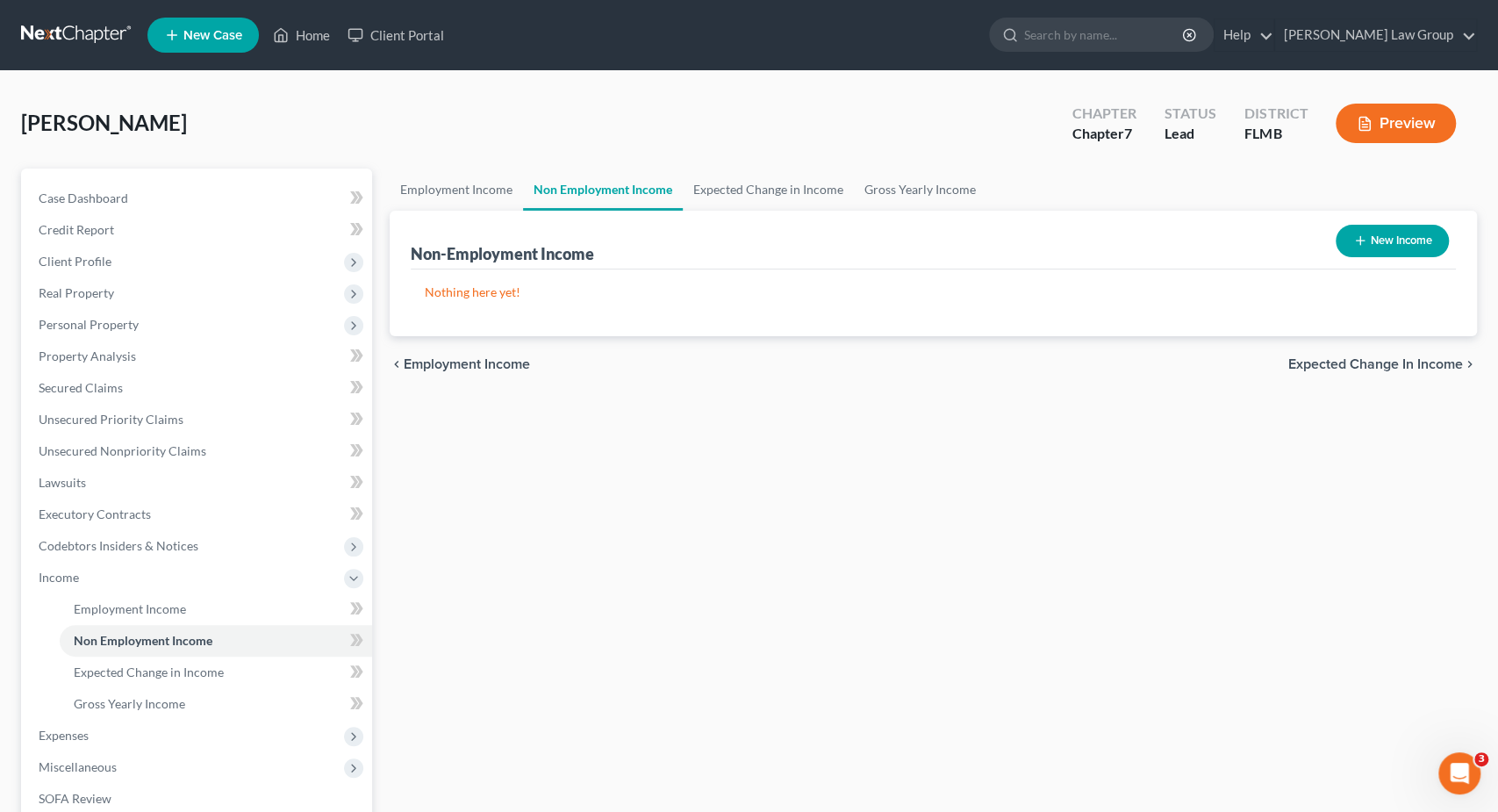
click at [1393, 237] on button "New Income" at bounding box center [1392, 241] width 113 height 32
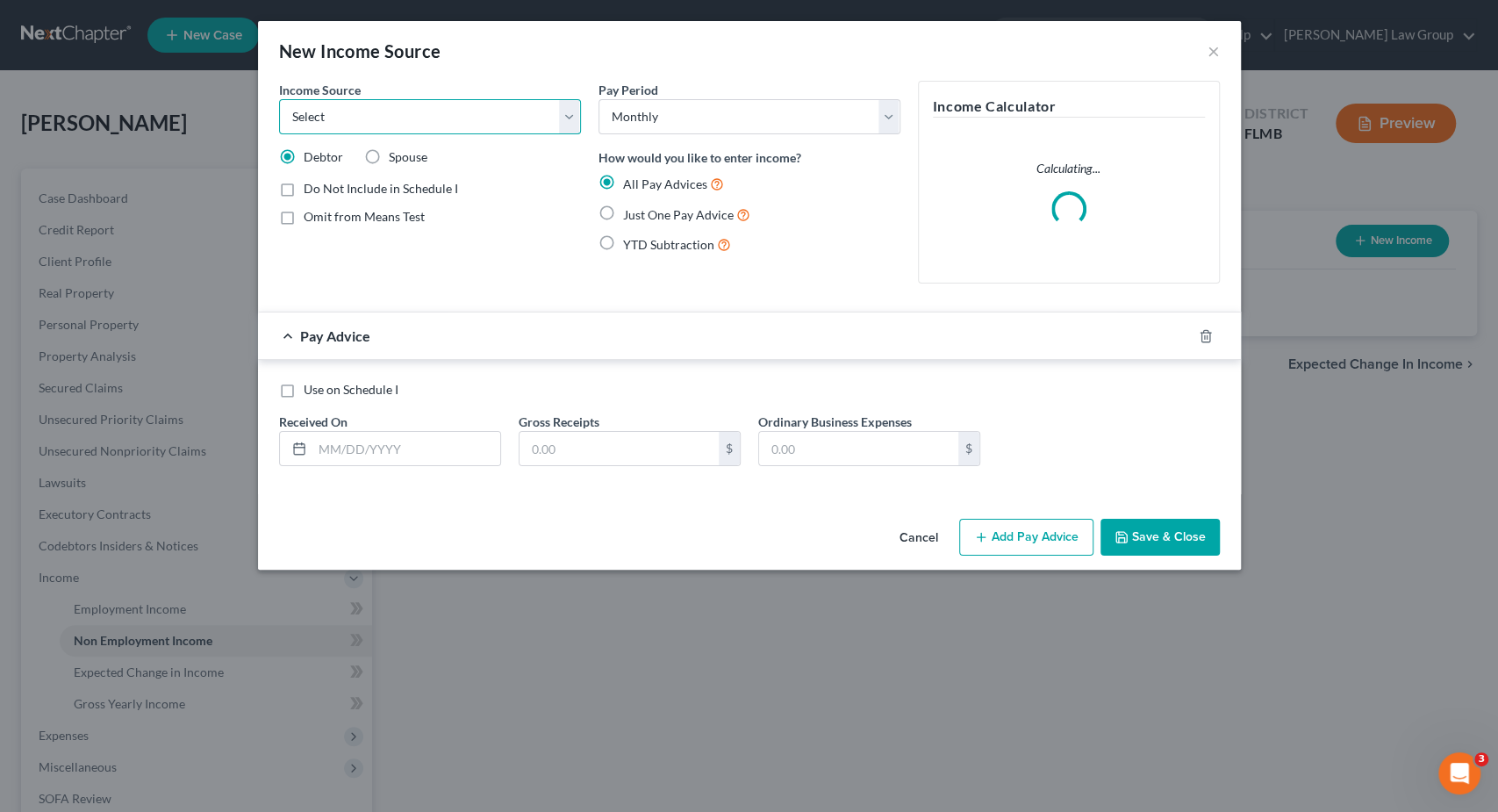
click at [279, 99] on select "Select Unemployment Disability (from employer) Pension Retirement Social Securi…" at bounding box center [430, 116] width 301 height 35
click option "Social Security / Social Security Disability" at bounding box center [0, 0] width 0 height 0
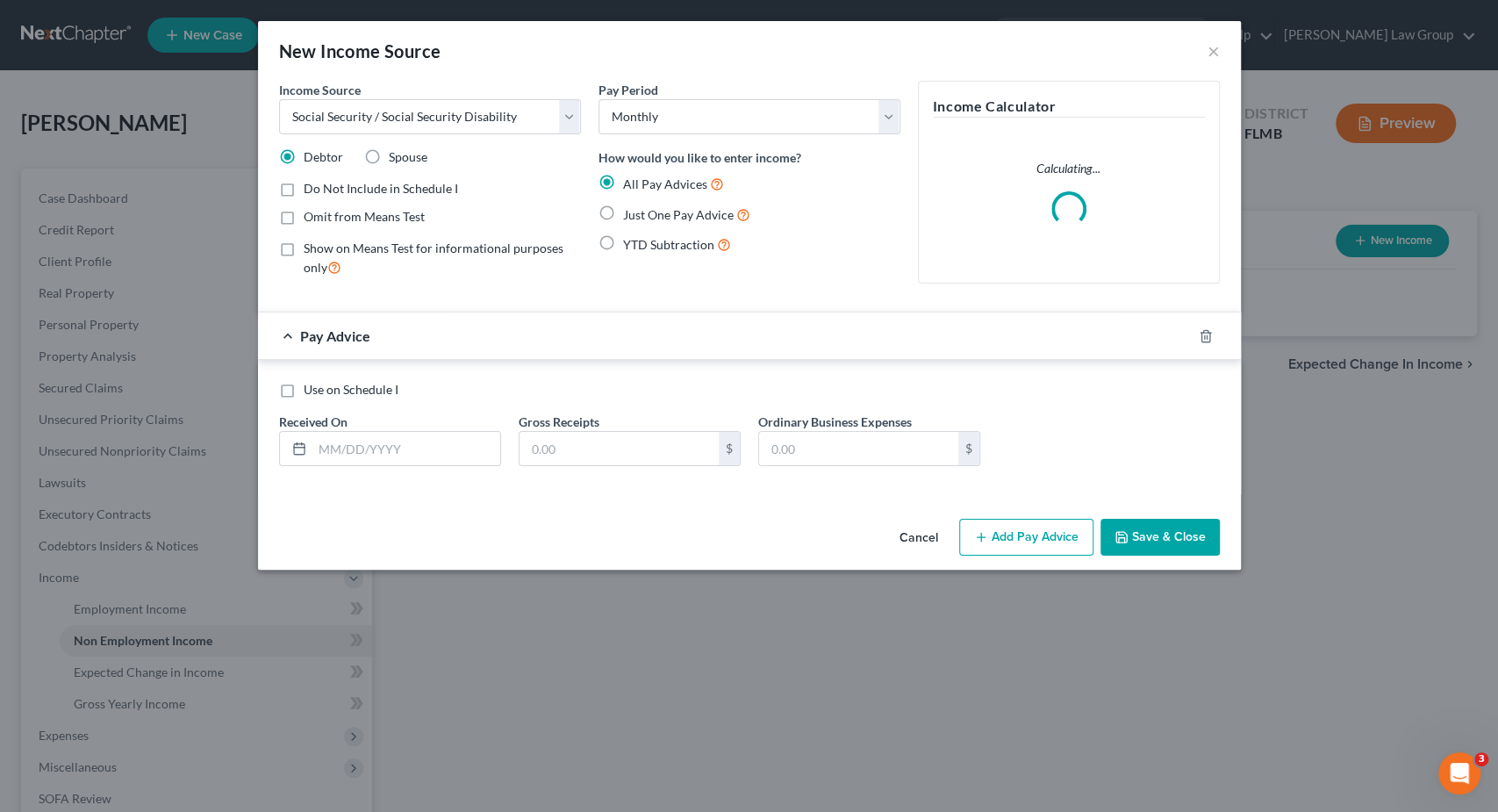
click at [636, 215] on span "Just One Pay Advice" at bounding box center [677, 215] width 110 height 15
click at [636, 215] on input "Just One Pay Advice" at bounding box center [636, 210] width 11 height 11
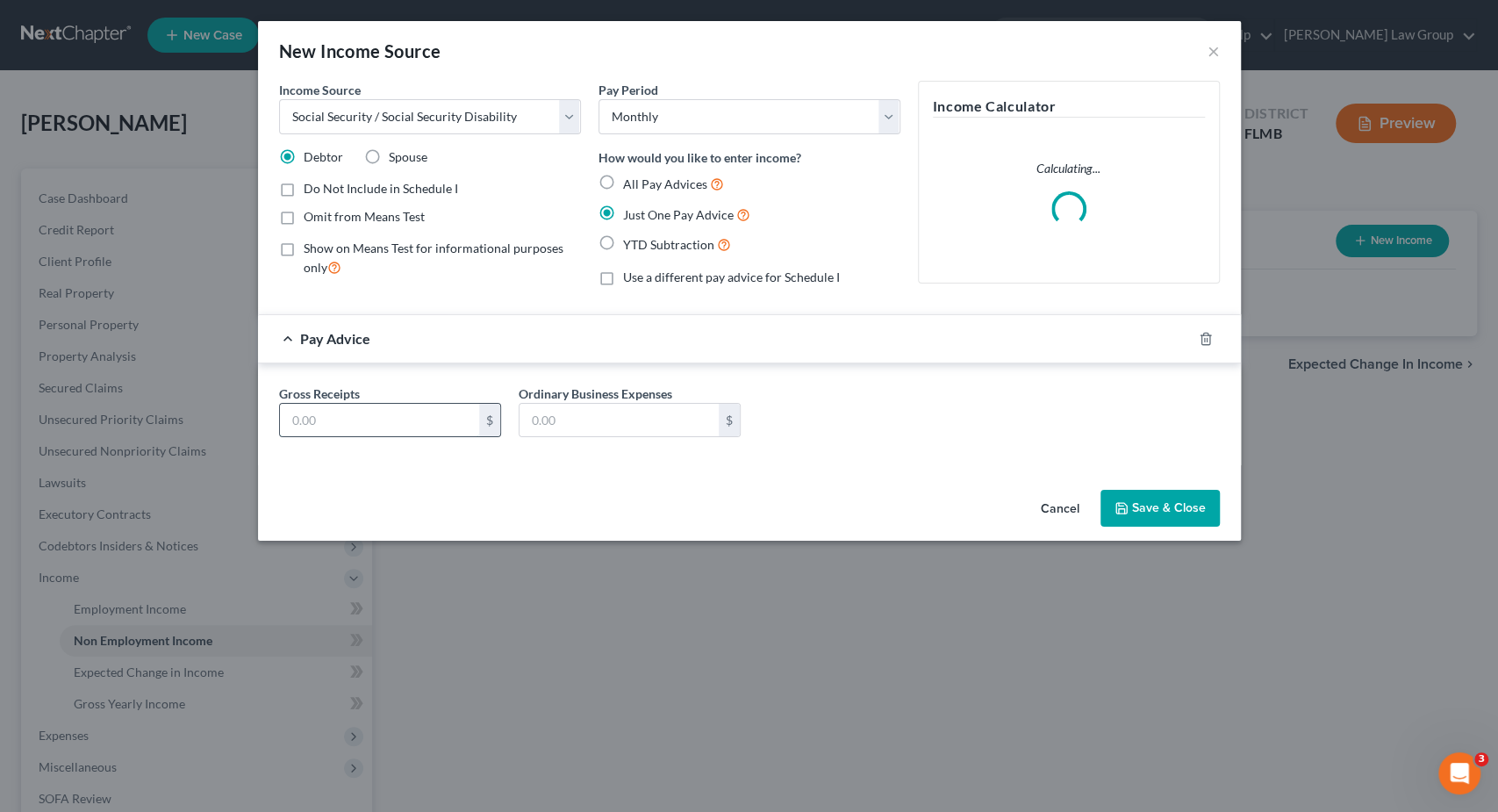
click at [399, 419] on input "text" at bounding box center [379, 420] width 199 height 33
drag, startPoint x: 1163, startPoint y: 508, endPoint x: 1154, endPoint y: 471, distance: 38.1
click at [1163, 507] on button "Save & Close" at bounding box center [1160, 508] width 120 height 37
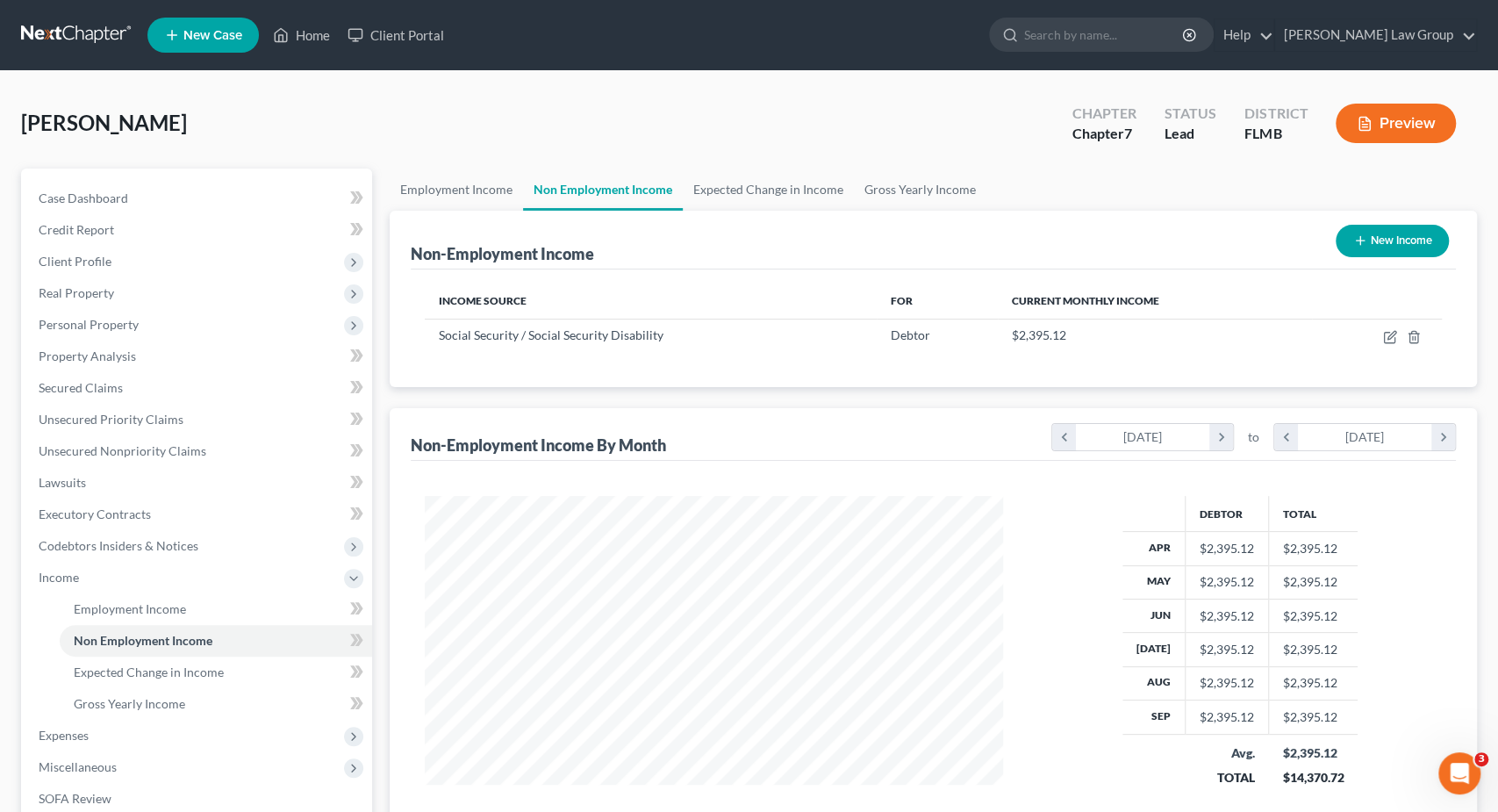
scroll to position [244, 0]
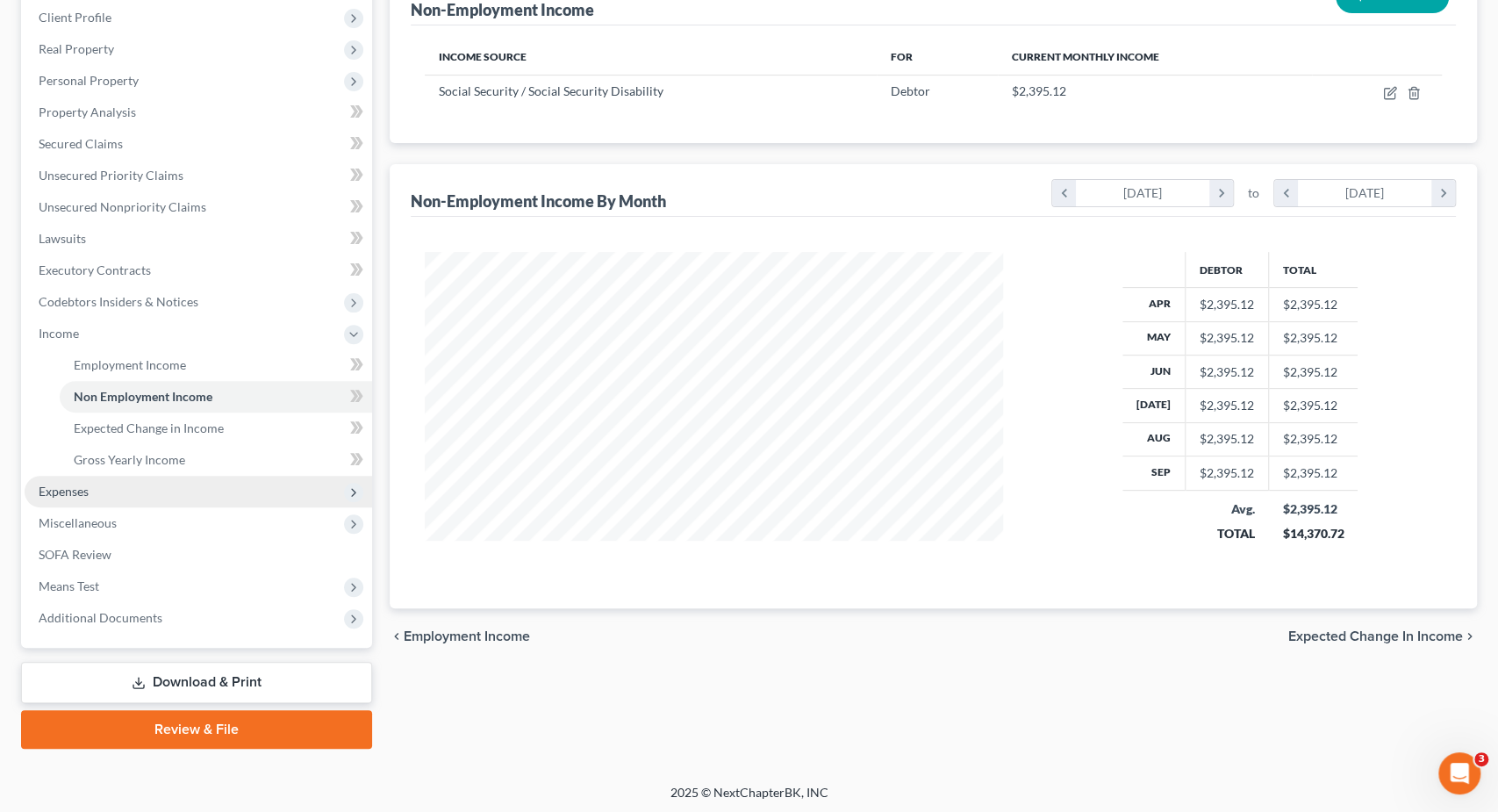
click at [84, 477] on span "Expenses" at bounding box center [198, 492] width 348 height 32
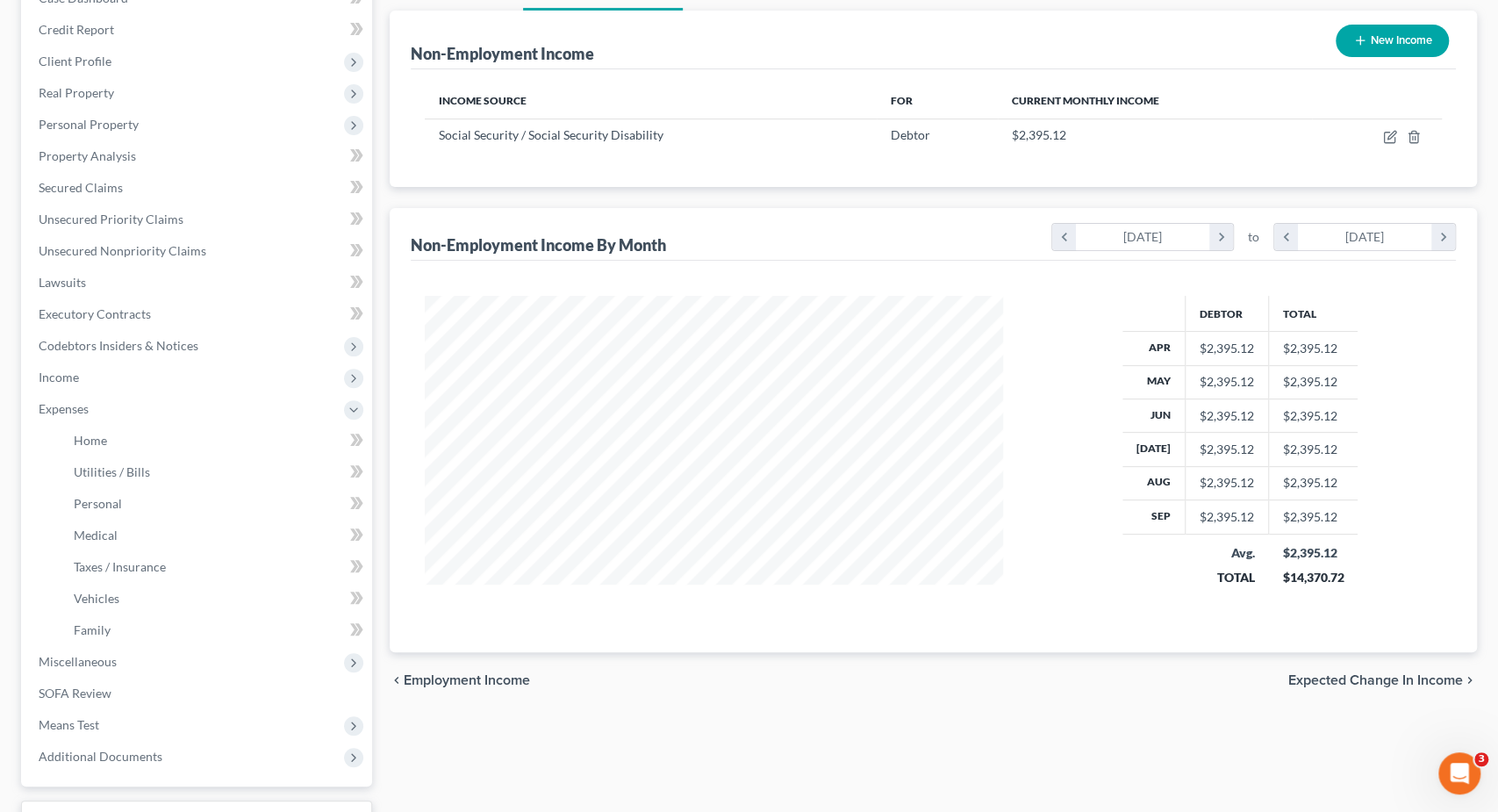
scroll to position [335, 0]
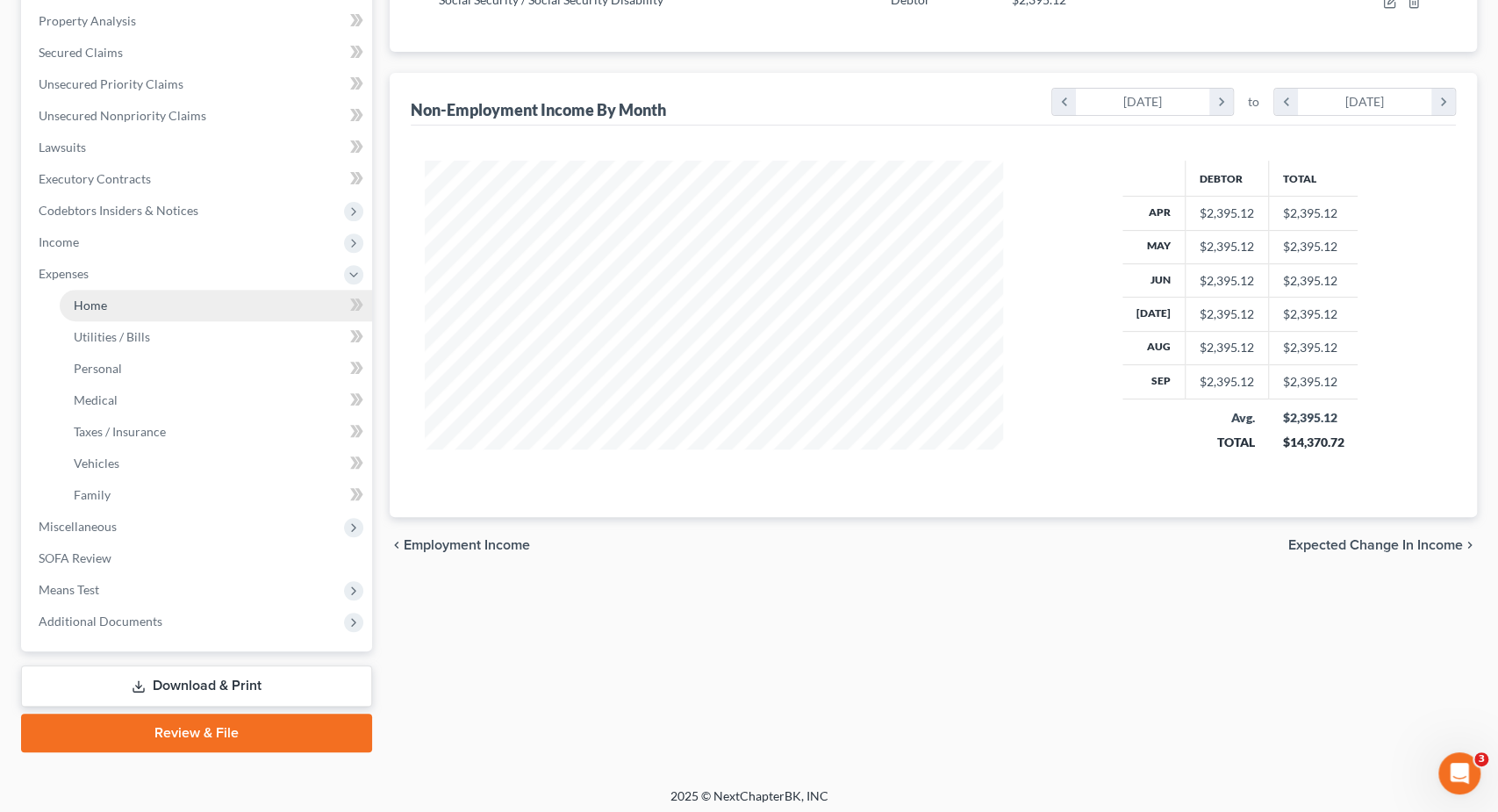
click at [91, 301] on span "Home" at bounding box center [90, 305] width 33 height 15
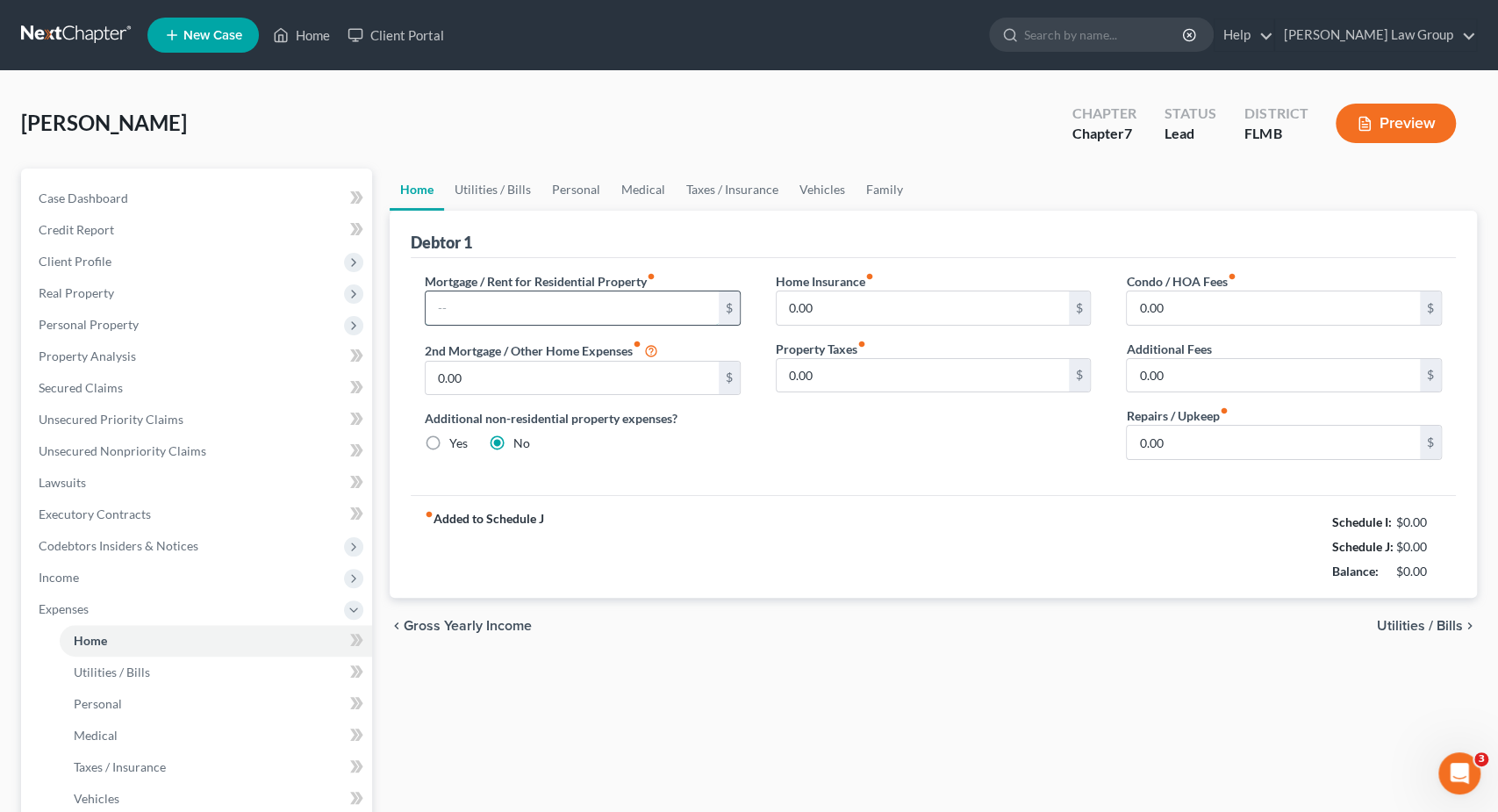
drag, startPoint x: 481, startPoint y: 304, endPoint x: 588, endPoint y: 318, distance: 107.9
click at [481, 304] on input "text" at bounding box center [572, 307] width 293 height 33
drag, startPoint x: 1194, startPoint y: 444, endPoint x: 1497, endPoint y: 327, distance: 324.8
click at [1330, 431] on input "0.00" at bounding box center [1273, 442] width 293 height 33
click at [493, 192] on link "Utilities / Bills" at bounding box center [492, 189] width 97 height 42
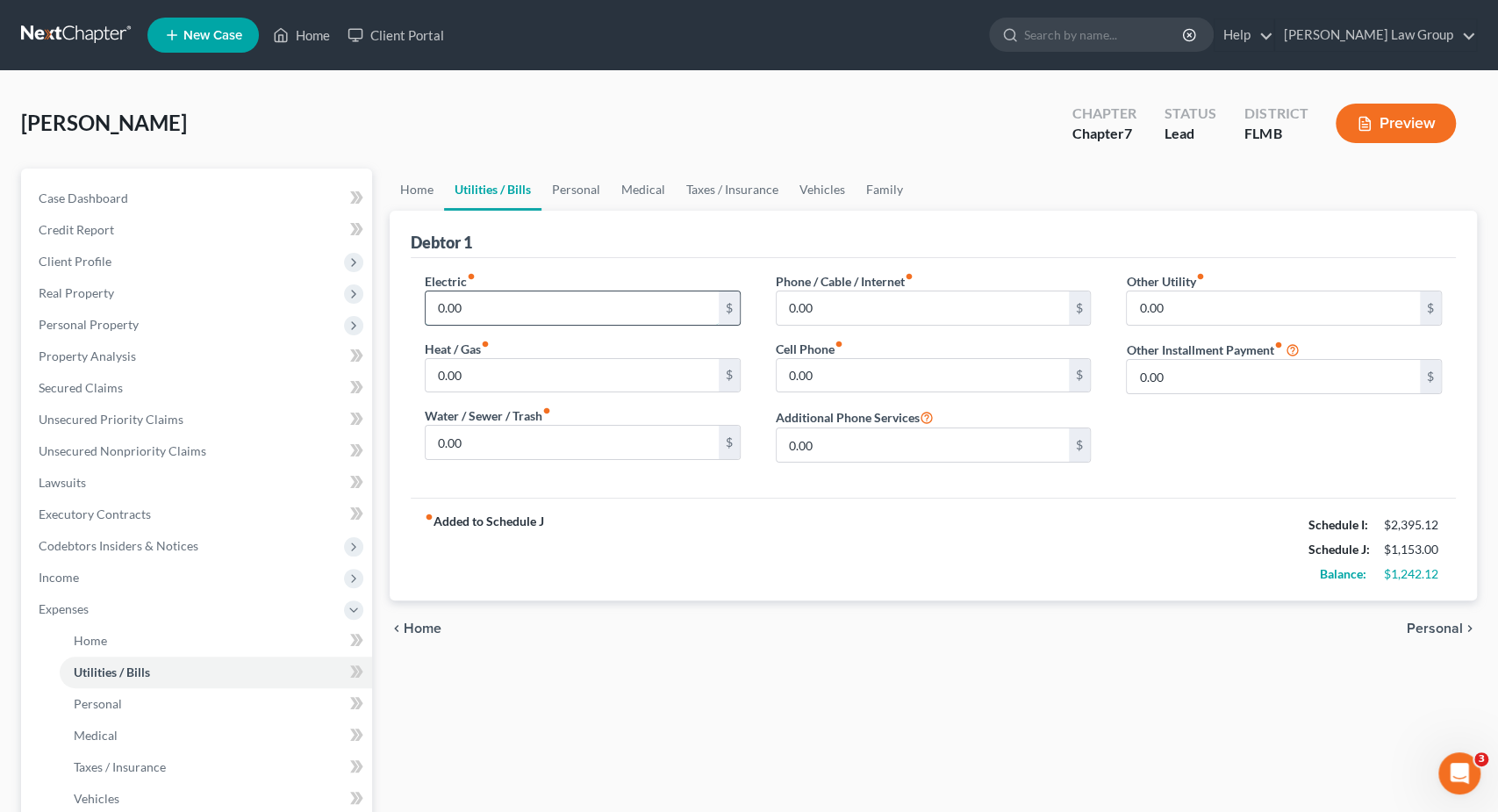
drag, startPoint x: 483, startPoint y: 301, endPoint x: 546, endPoint y: 286, distance: 64.8
click at [483, 302] on input "0.00" at bounding box center [572, 307] width 293 height 33
click at [879, 382] on input "0.00" at bounding box center [923, 375] width 293 height 33
click at [574, 192] on link "Personal" at bounding box center [577, 189] width 70 height 42
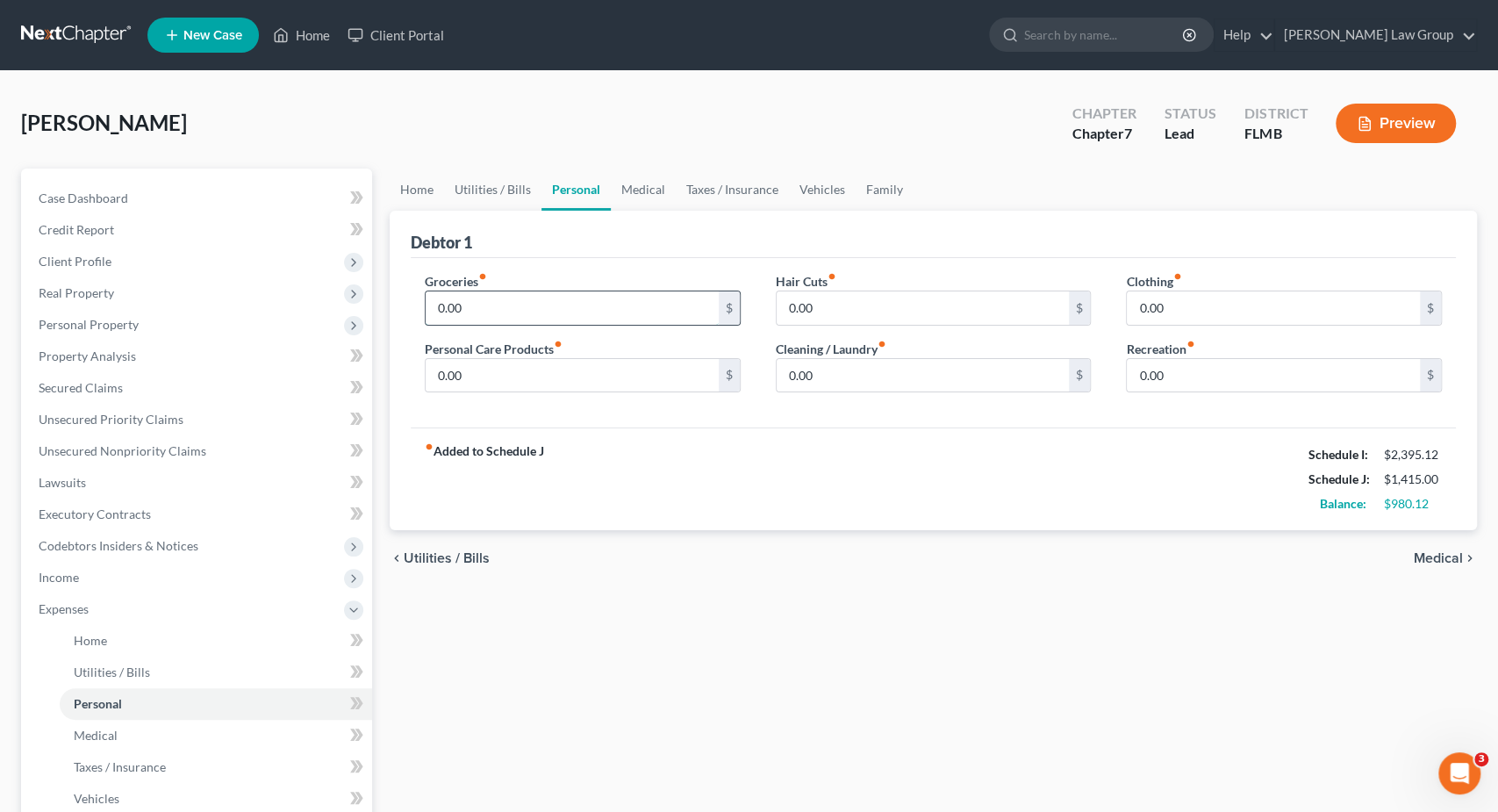
click at [513, 317] on input "0.00" at bounding box center [572, 307] width 293 height 33
click at [656, 182] on link "Medical" at bounding box center [643, 189] width 65 height 42
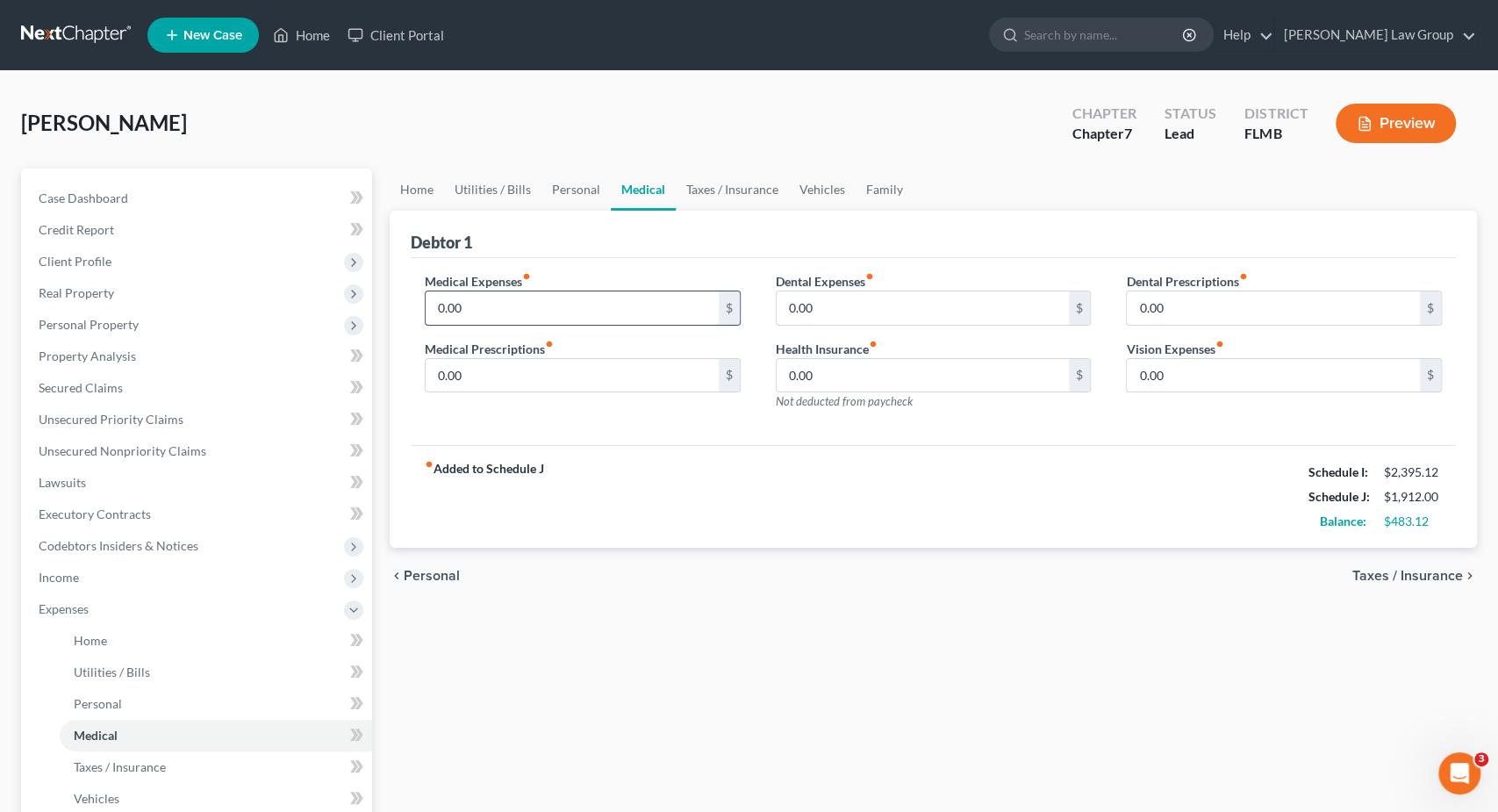
click at [507, 315] on input "0.00" at bounding box center [572, 307] width 293 height 33
click at [740, 180] on link "Taxes / Insurance" at bounding box center [732, 189] width 113 height 42
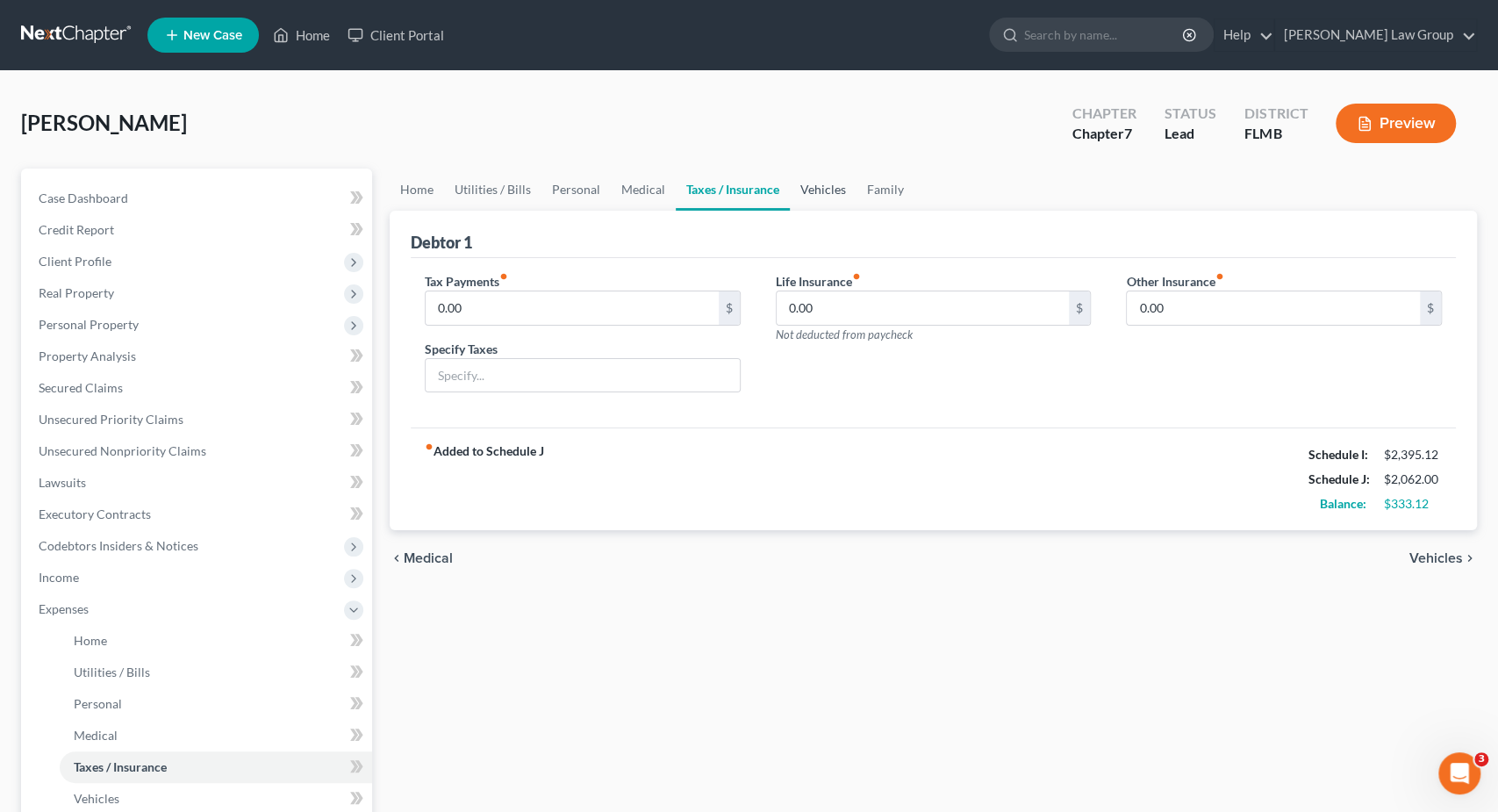
click at [824, 195] on link "Vehicles" at bounding box center [823, 189] width 67 height 42
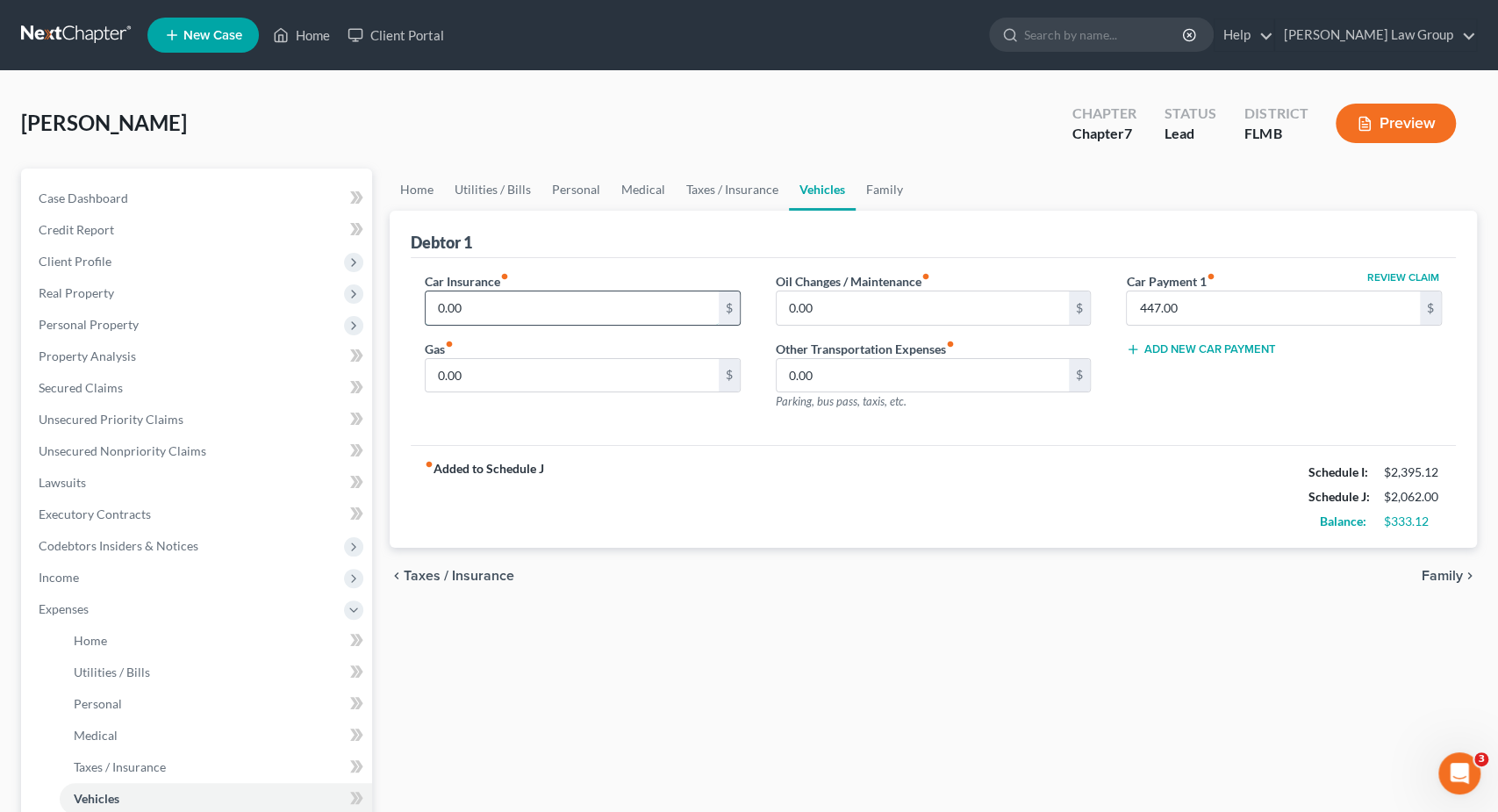
click at [497, 301] on input "0.00" at bounding box center [572, 307] width 293 height 33
click at [495, 375] on input "0.00" at bounding box center [572, 375] width 293 height 33
click at [574, 194] on link "Personal" at bounding box center [577, 189] width 70 height 42
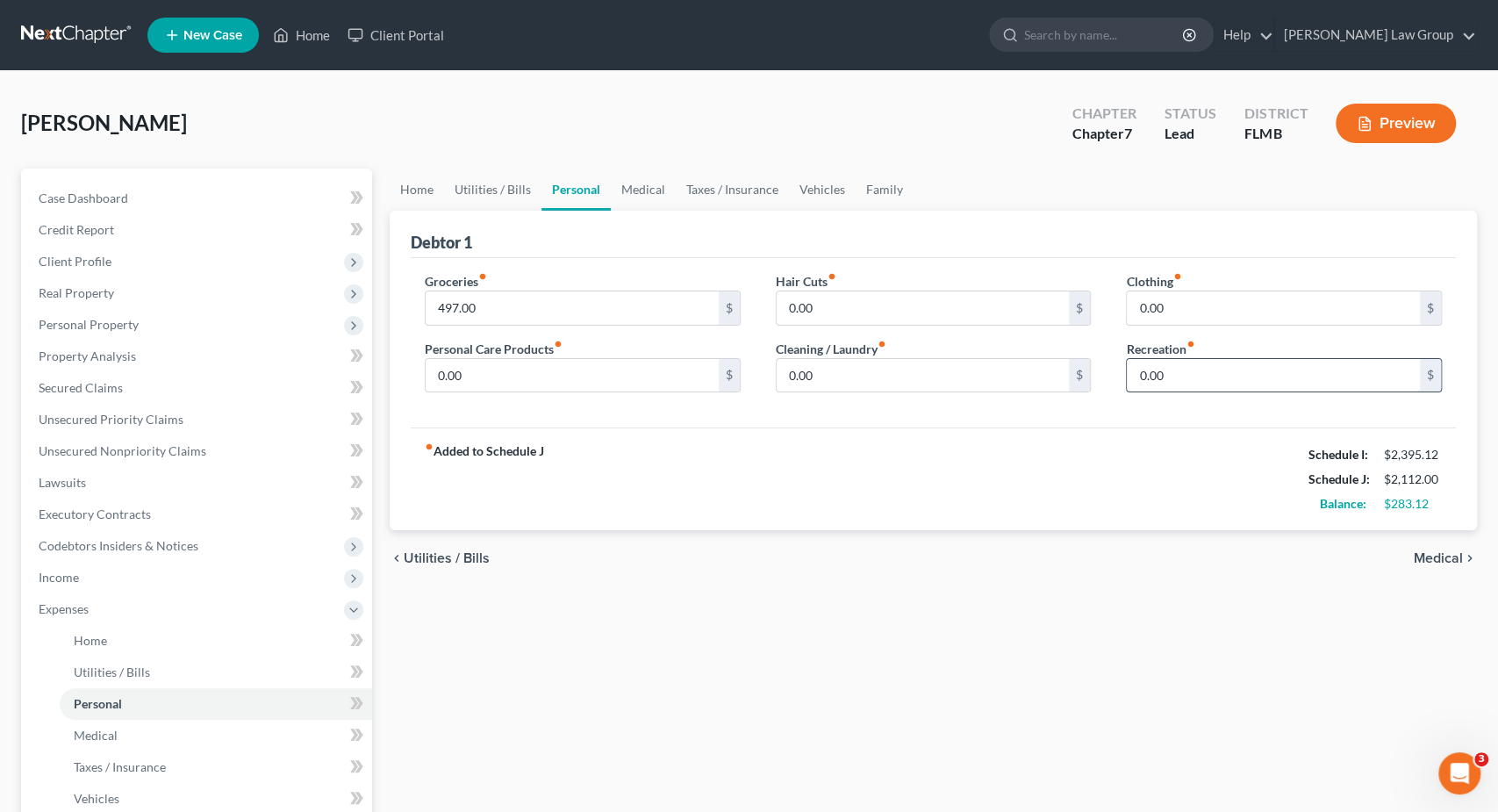
click at [1249, 377] on input "0.00" at bounding box center [1273, 375] width 293 height 33
click at [822, 372] on input "0.00" at bounding box center [923, 375] width 293 height 33
click at [577, 359] on input "0.00" at bounding box center [572, 375] width 293 height 33
click at [849, 371] on input "0.00" at bounding box center [923, 375] width 293 height 33
click at [1193, 300] on input "0.00" at bounding box center [1273, 307] width 293 height 33
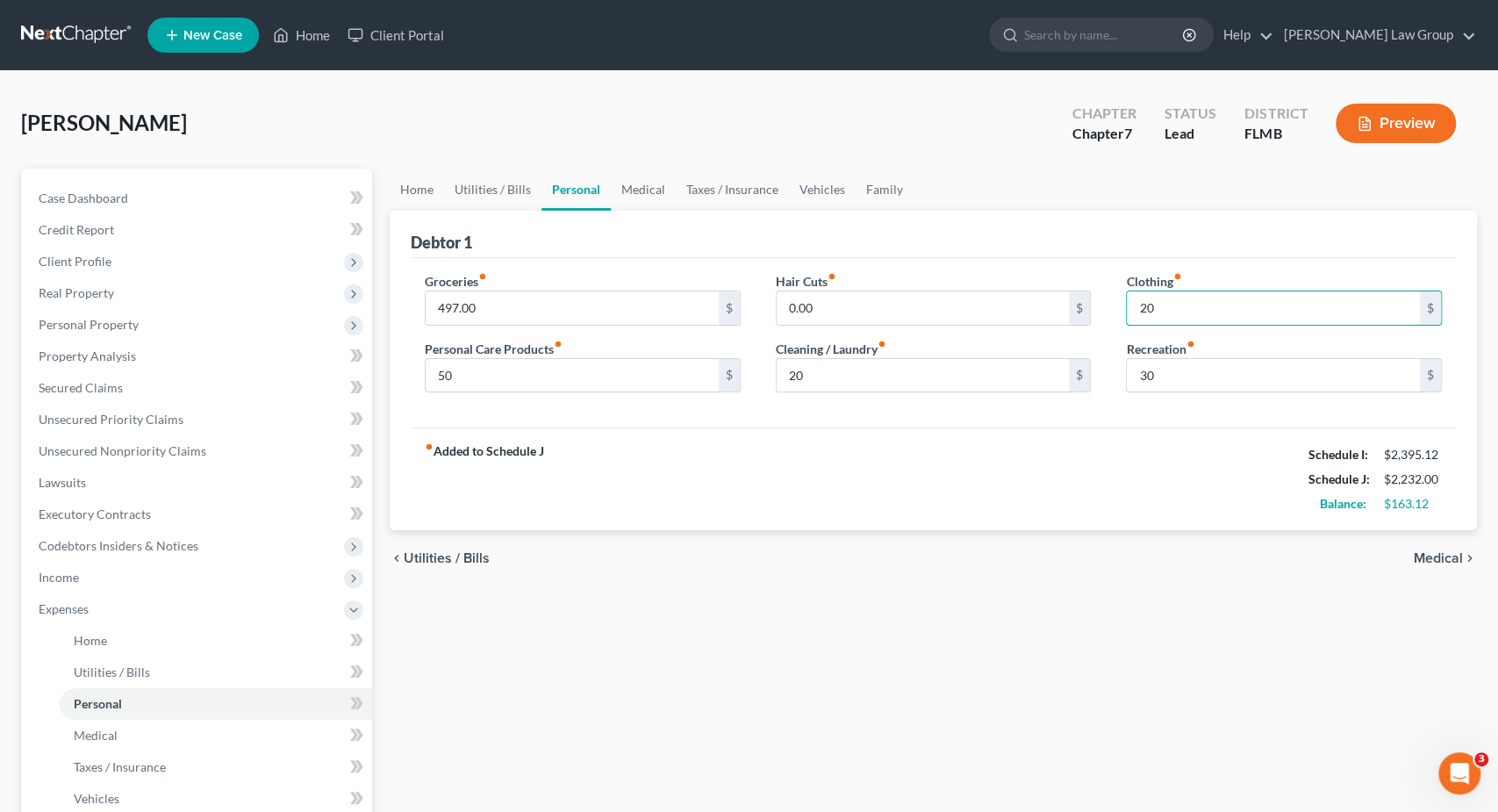
drag, startPoint x: 1132, startPoint y: 301, endPoint x: 994, endPoint y: 196, distance: 173.4
click at [1127, 291] on input "20" at bounding box center [1273, 307] width 293 height 33
click at [655, 187] on link "Medical" at bounding box center [643, 189] width 65 height 42
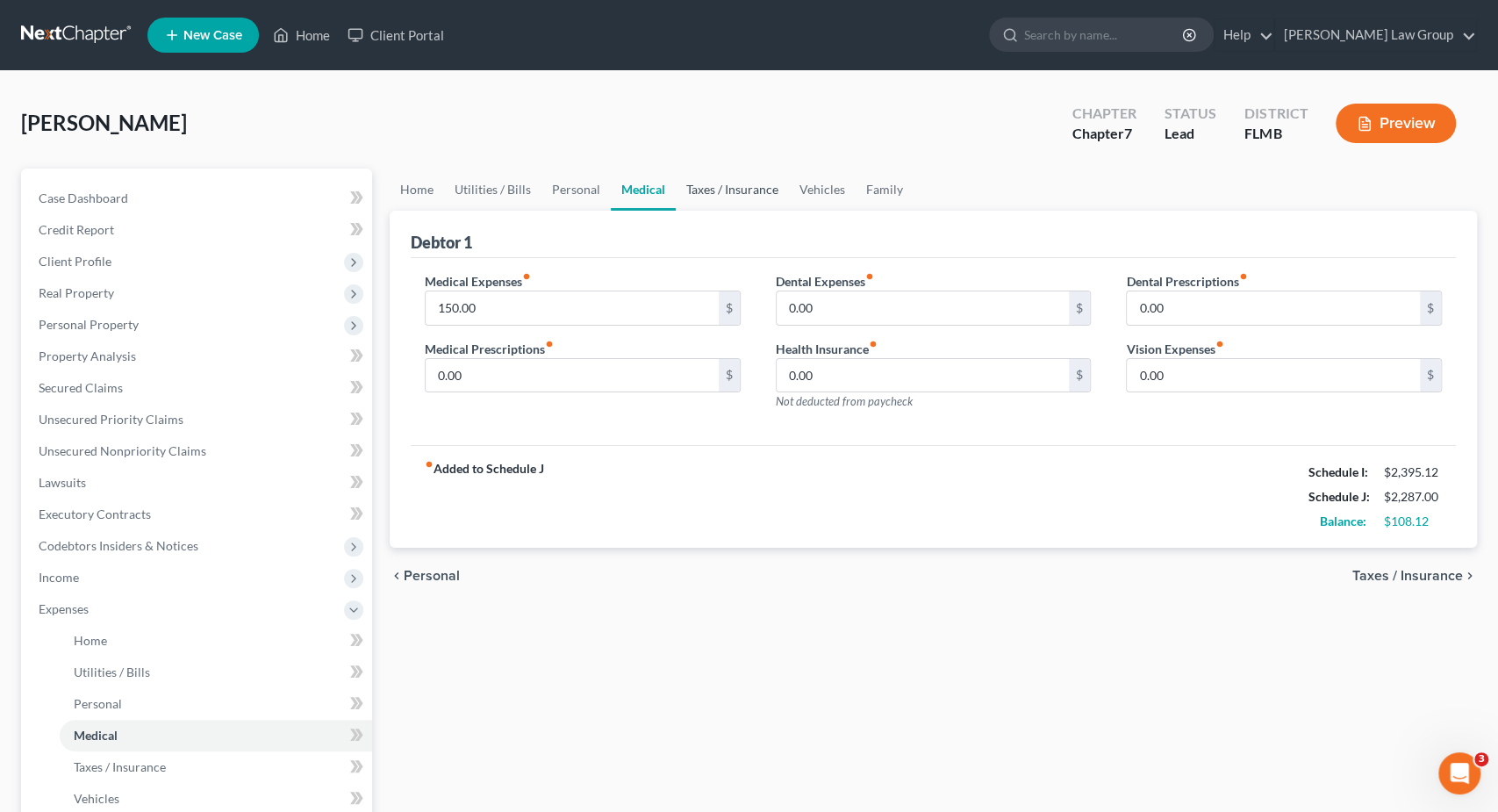
click at [723, 196] on link "Taxes / Insurance" at bounding box center [732, 189] width 113 height 42
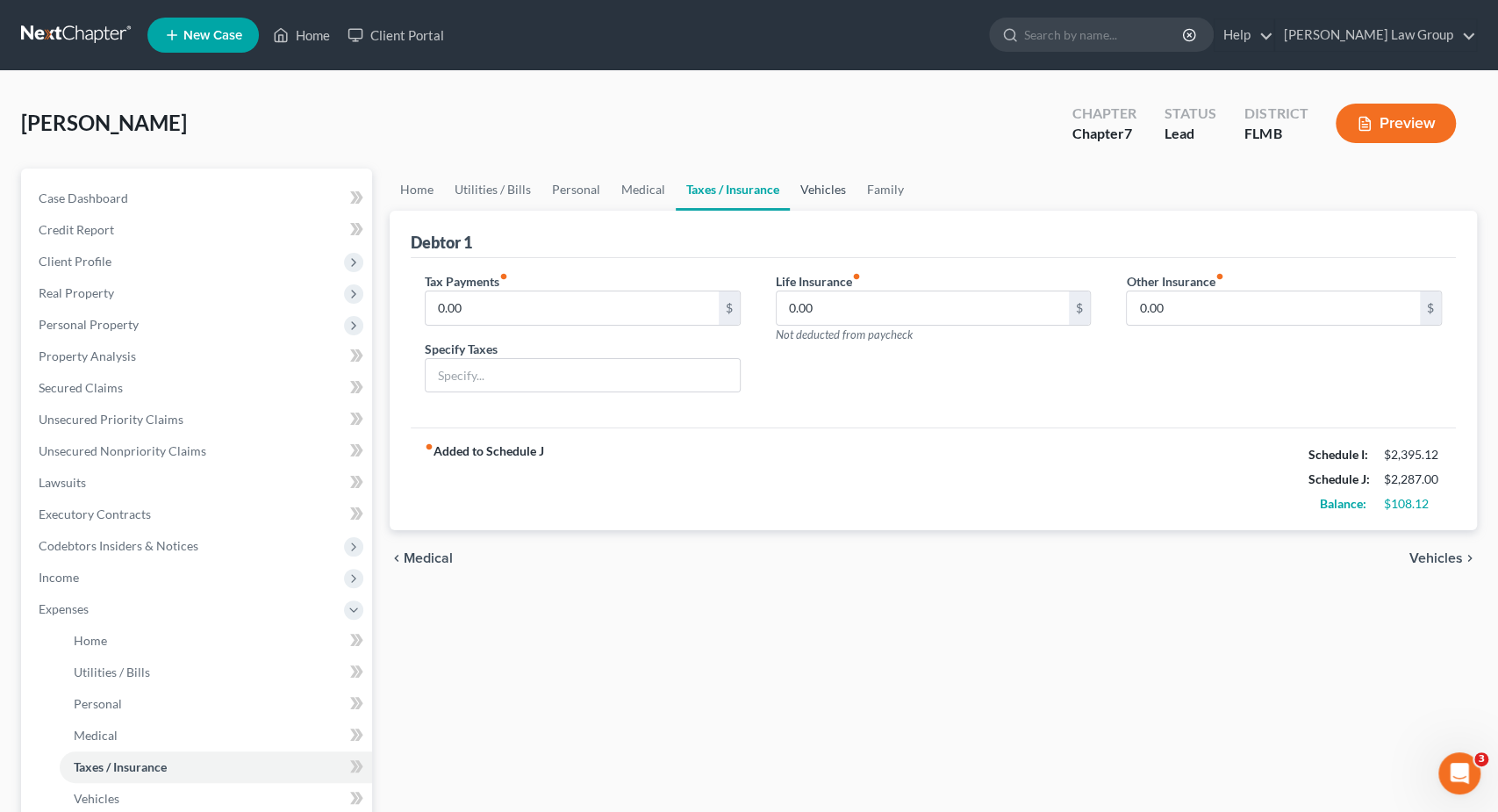
click at [831, 188] on link "Vehicles" at bounding box center [823, 189] width 67 height 42
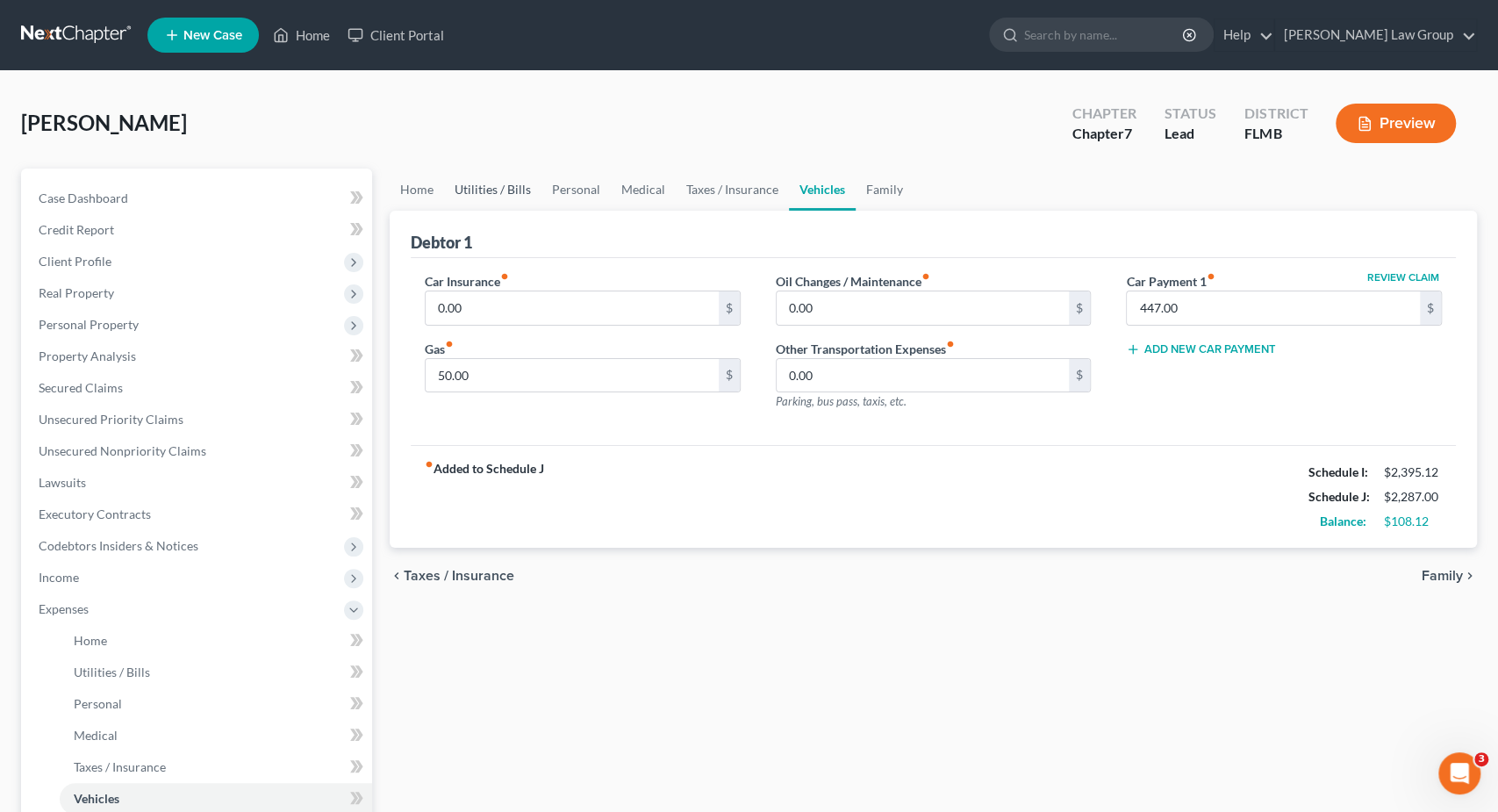
click at [486, 190] on link "Utilities / Bills" at bounding box center [492, 189] width 97 height 42
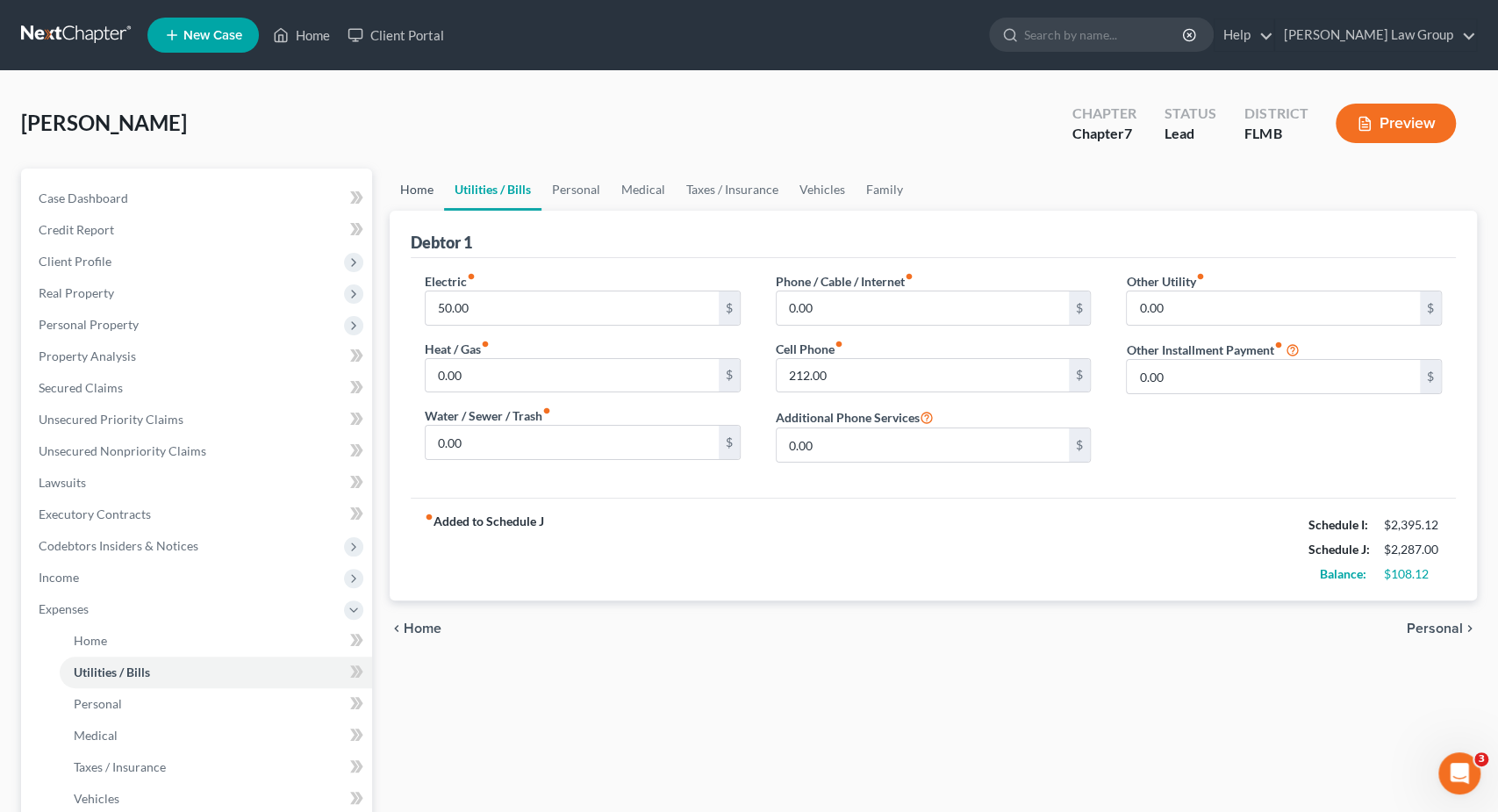
click at [410, 188] on link "Home" at bounding box center [417, 189] width 55 height 42
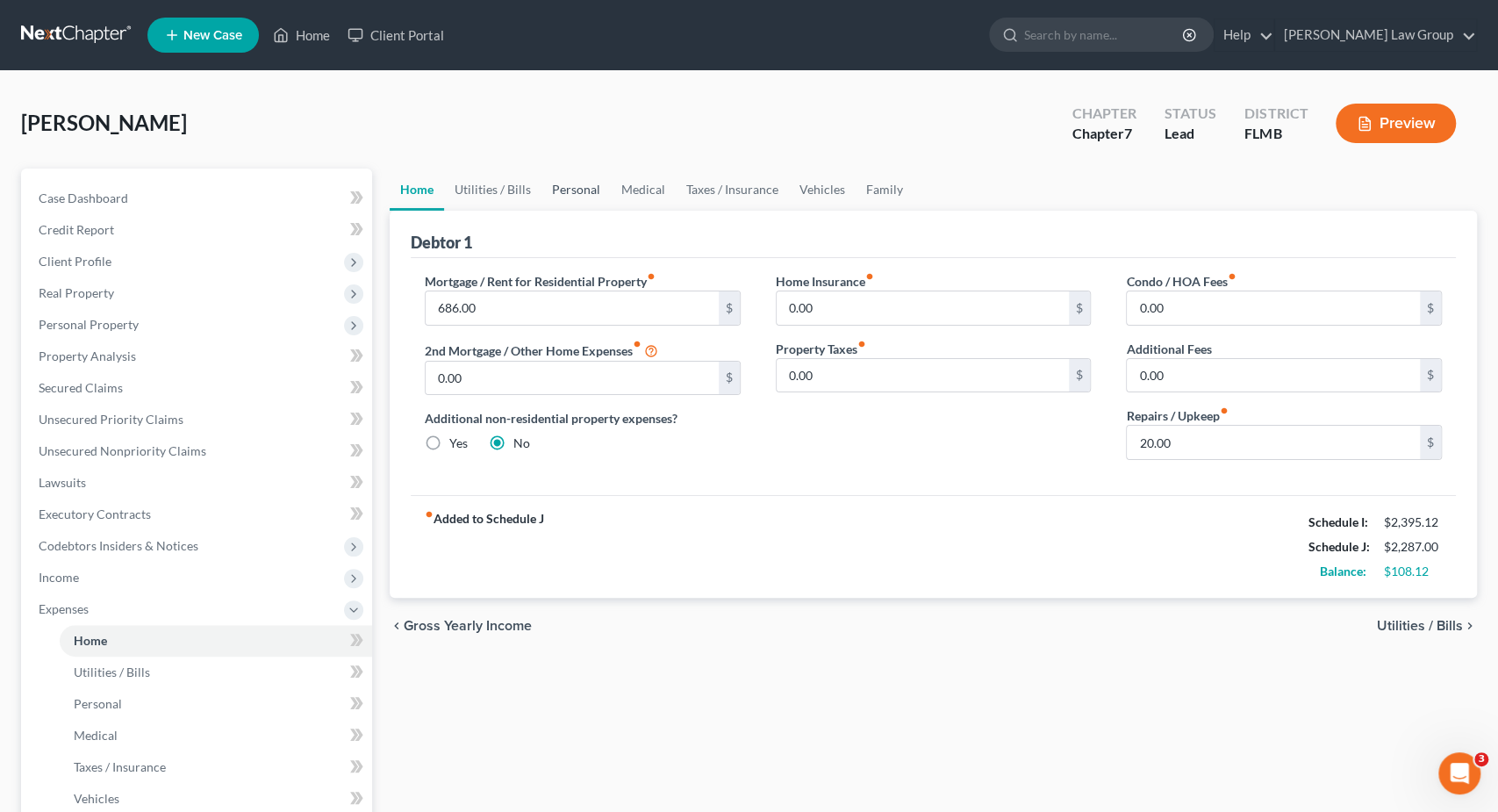
click at [599, 188] on link "Personal" at bounding box center [577, 189] width 70 height 42
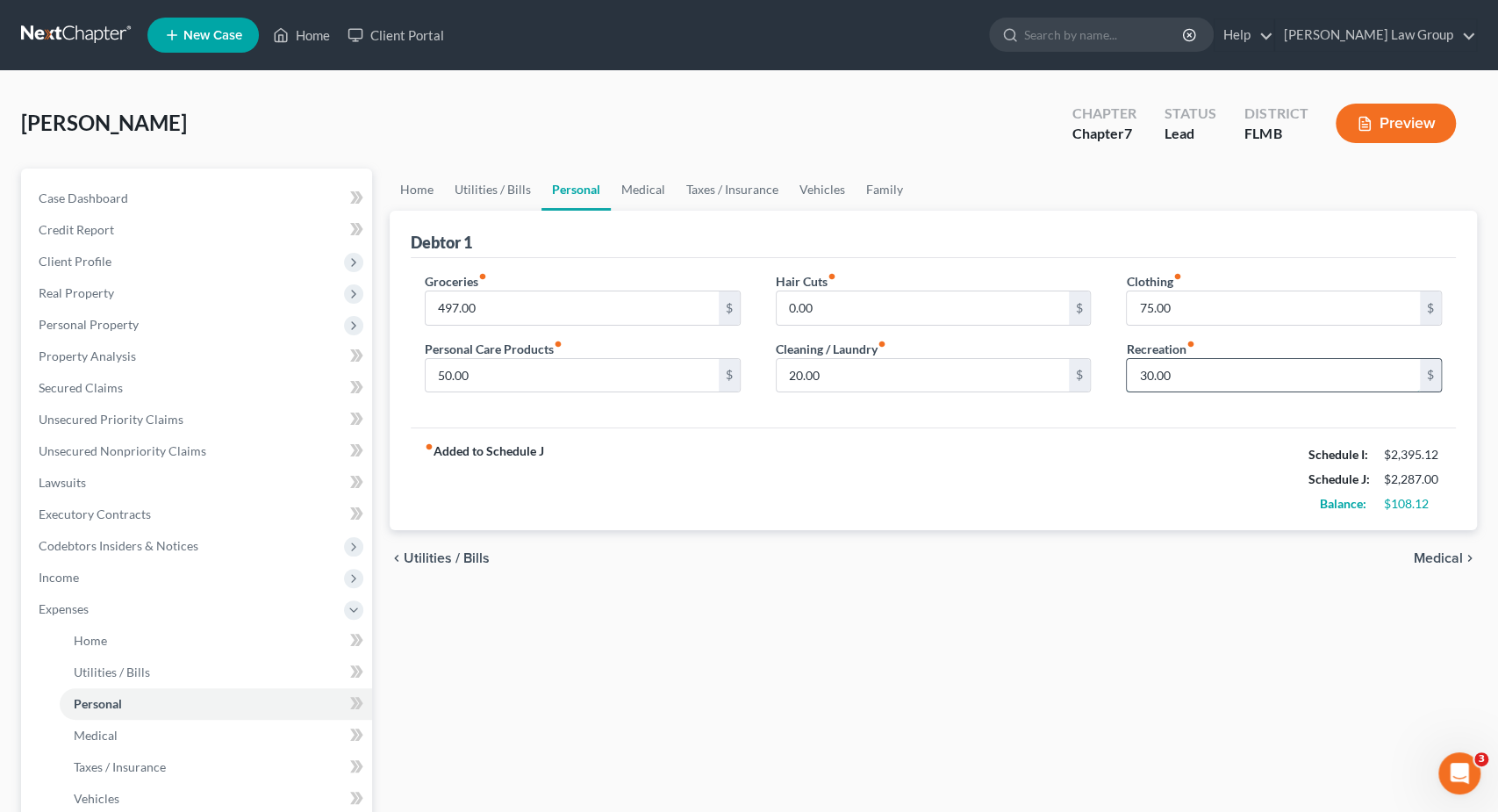
drag, startPoint x: 1212, startPoint y: 383, endPoint x: 1023, endPoint y: 349, distance: 192.0
click at [1127, 359] on input "30.00" at bounding box center [1273, 375] width 293 height 33
click at [659, 183] on link "Medical" at bounding box center [643, 189] width 65 height 42
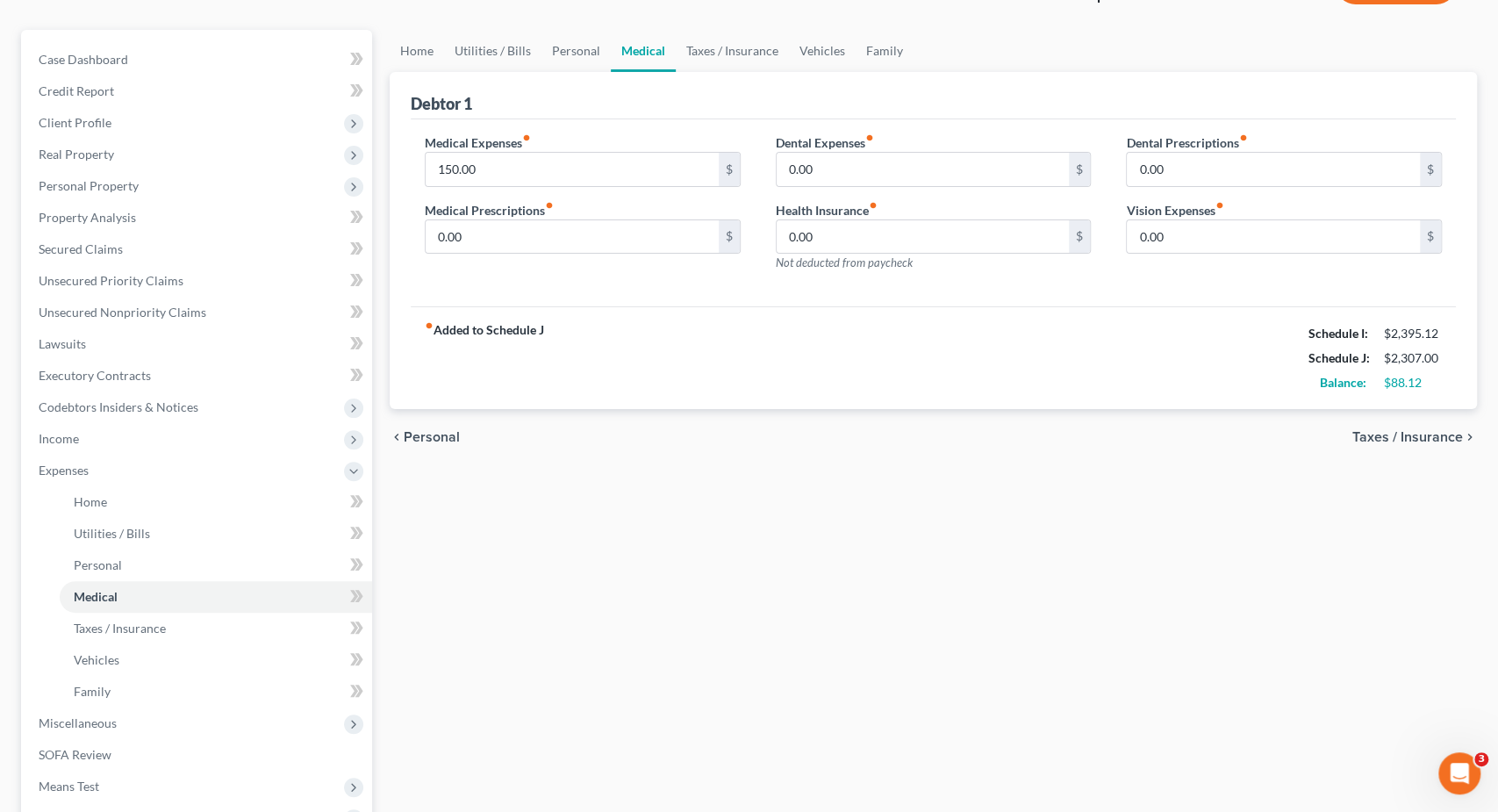
scroll to position [339, 0]
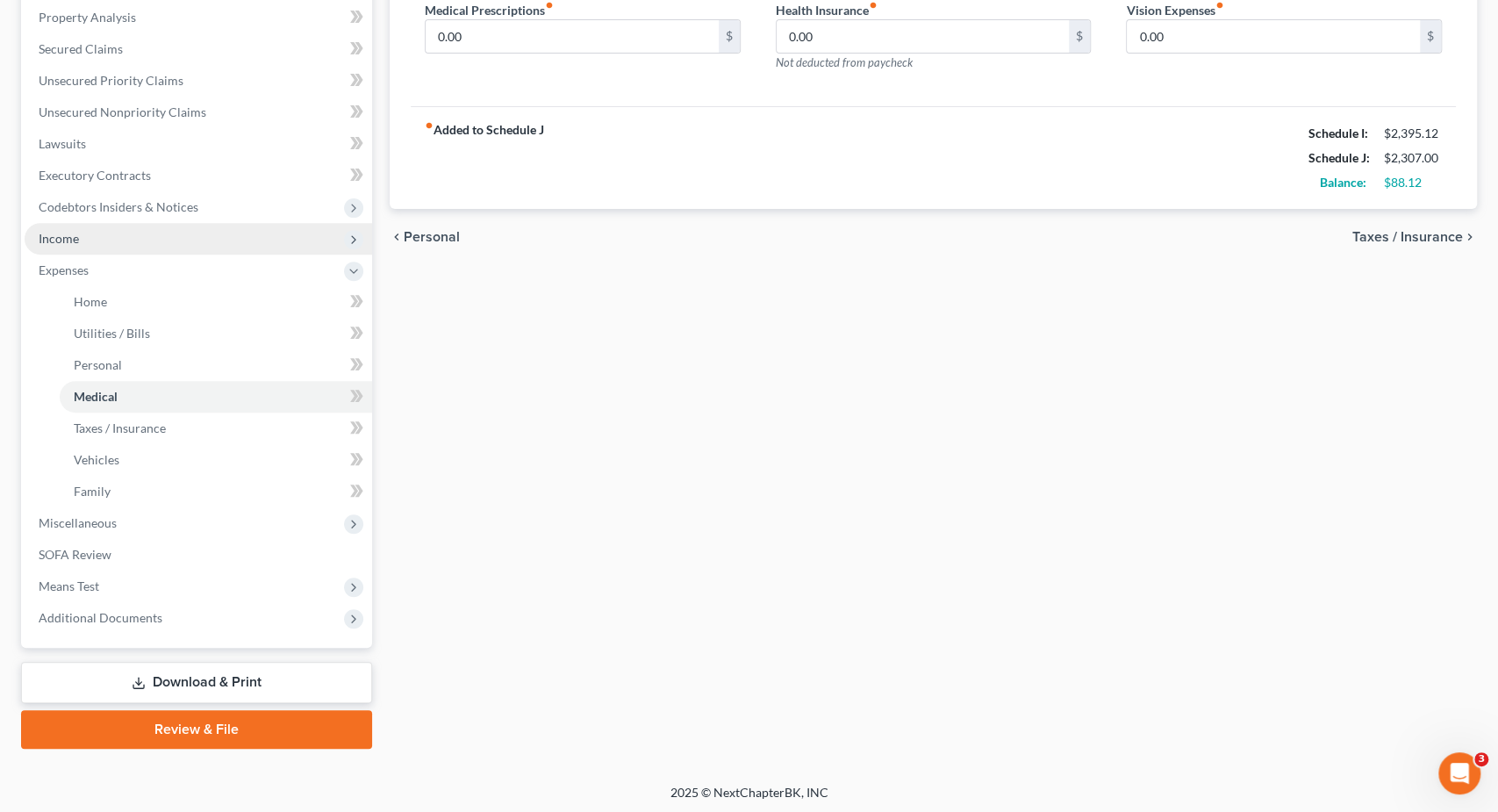
click at [103, 229] on span "Income" at bounding box center [198, 239] width 348 height 32
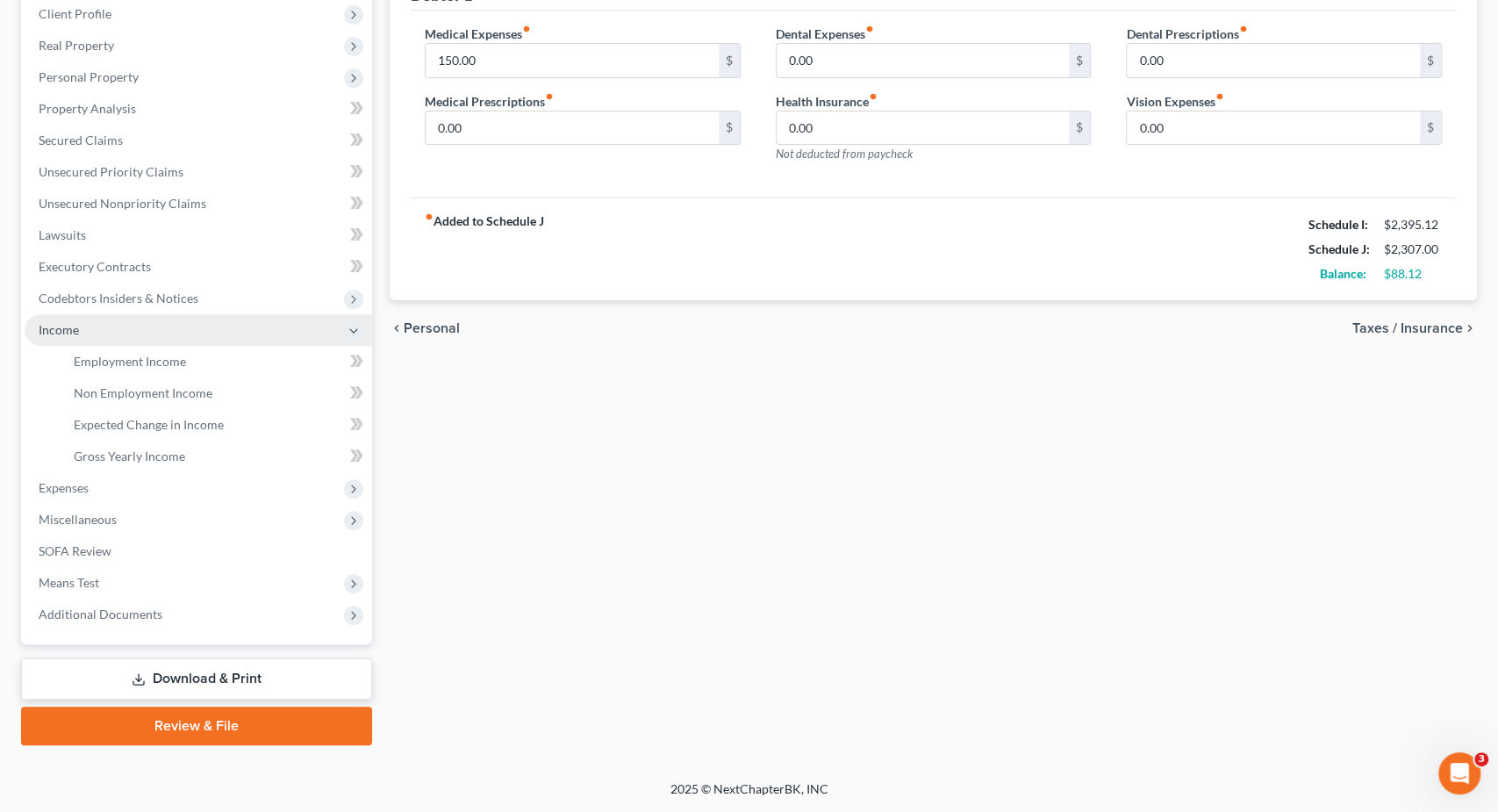
scroll to position [244, 0]
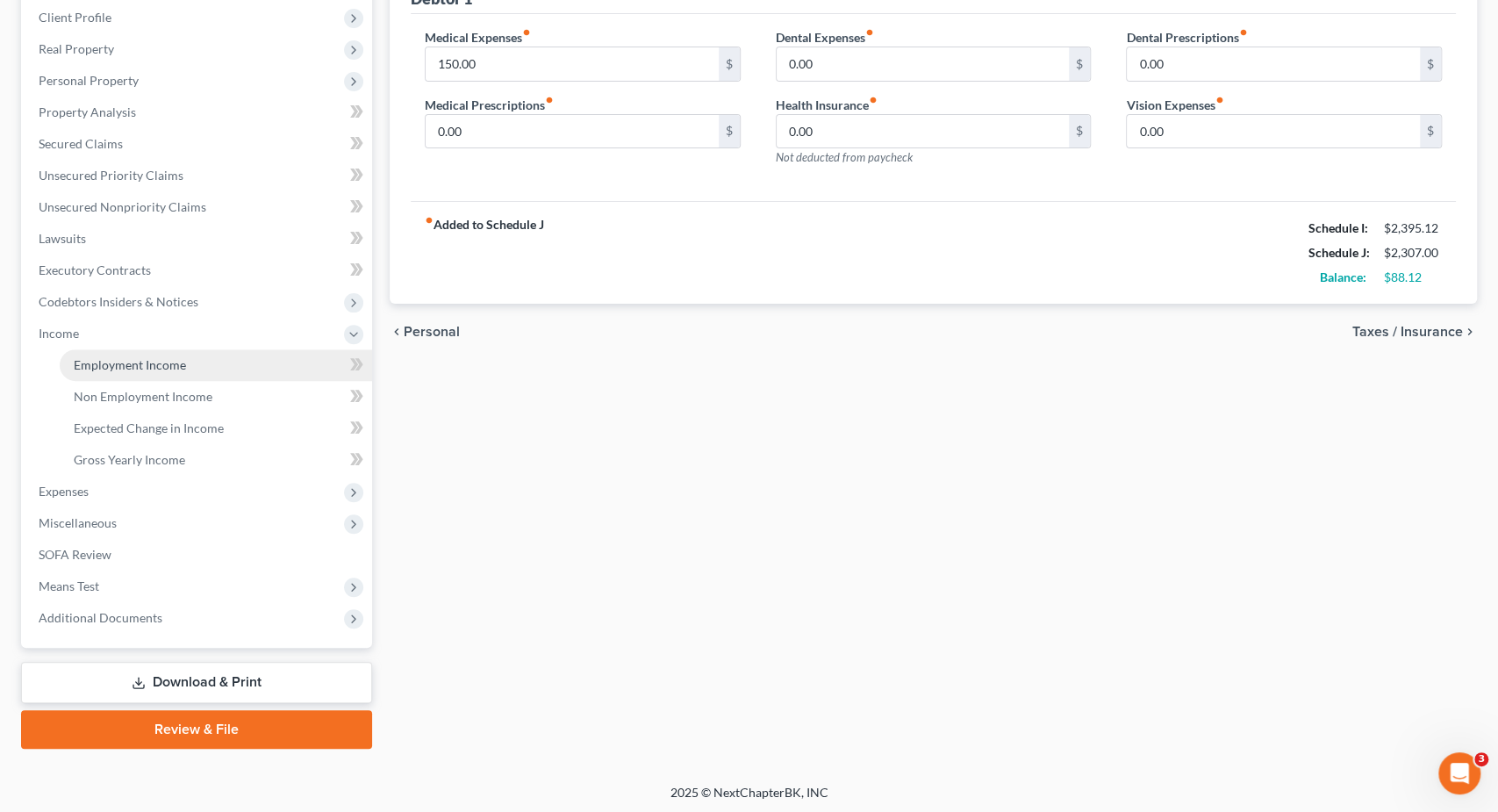
click at [168, 368] on span "Employment Income" at bounding box center [129, 365] width 112 height 15
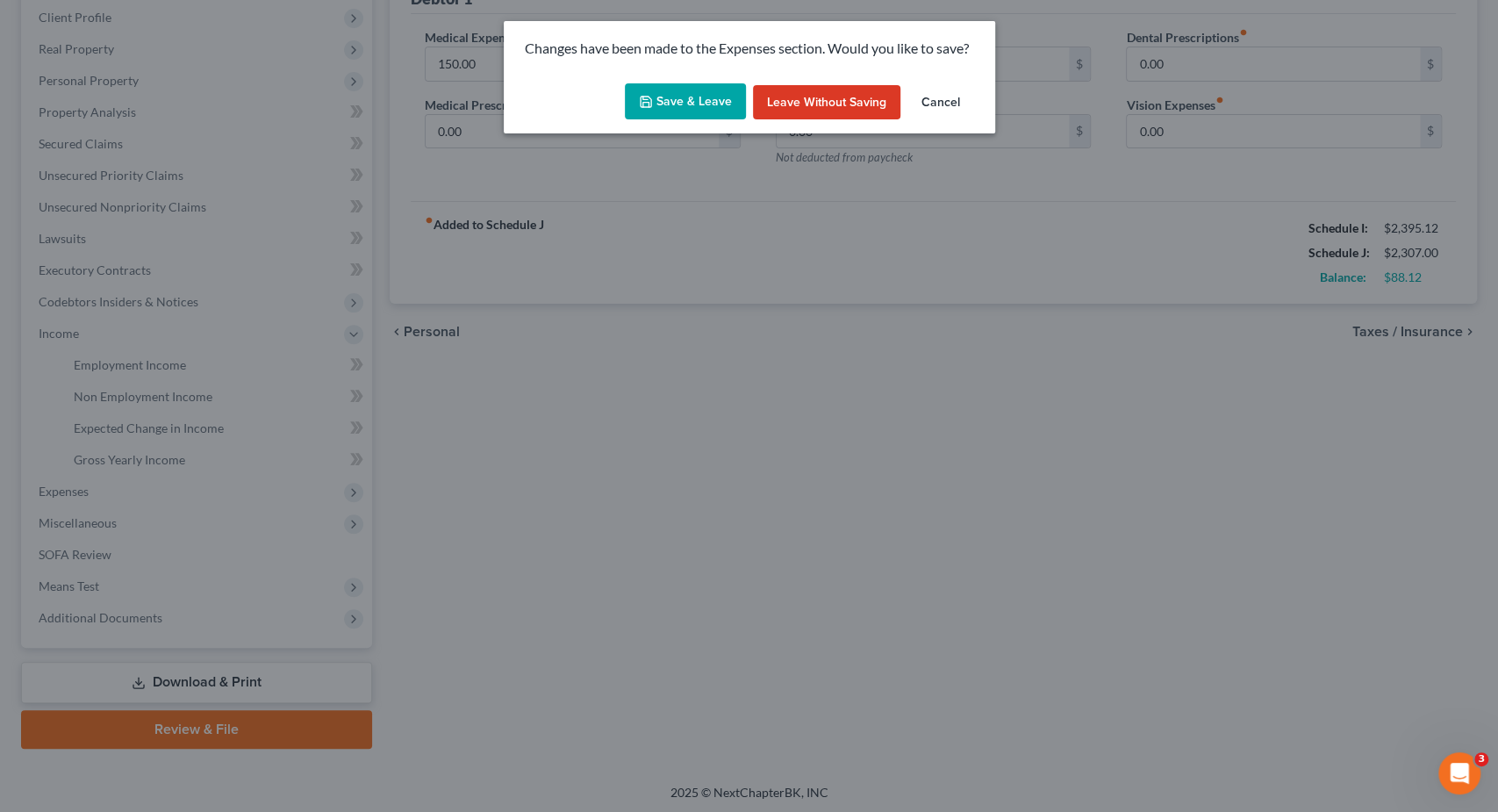
click at [675, 96] on button "Save & Leave" at bounding box center [685, 102] width 122 height 37
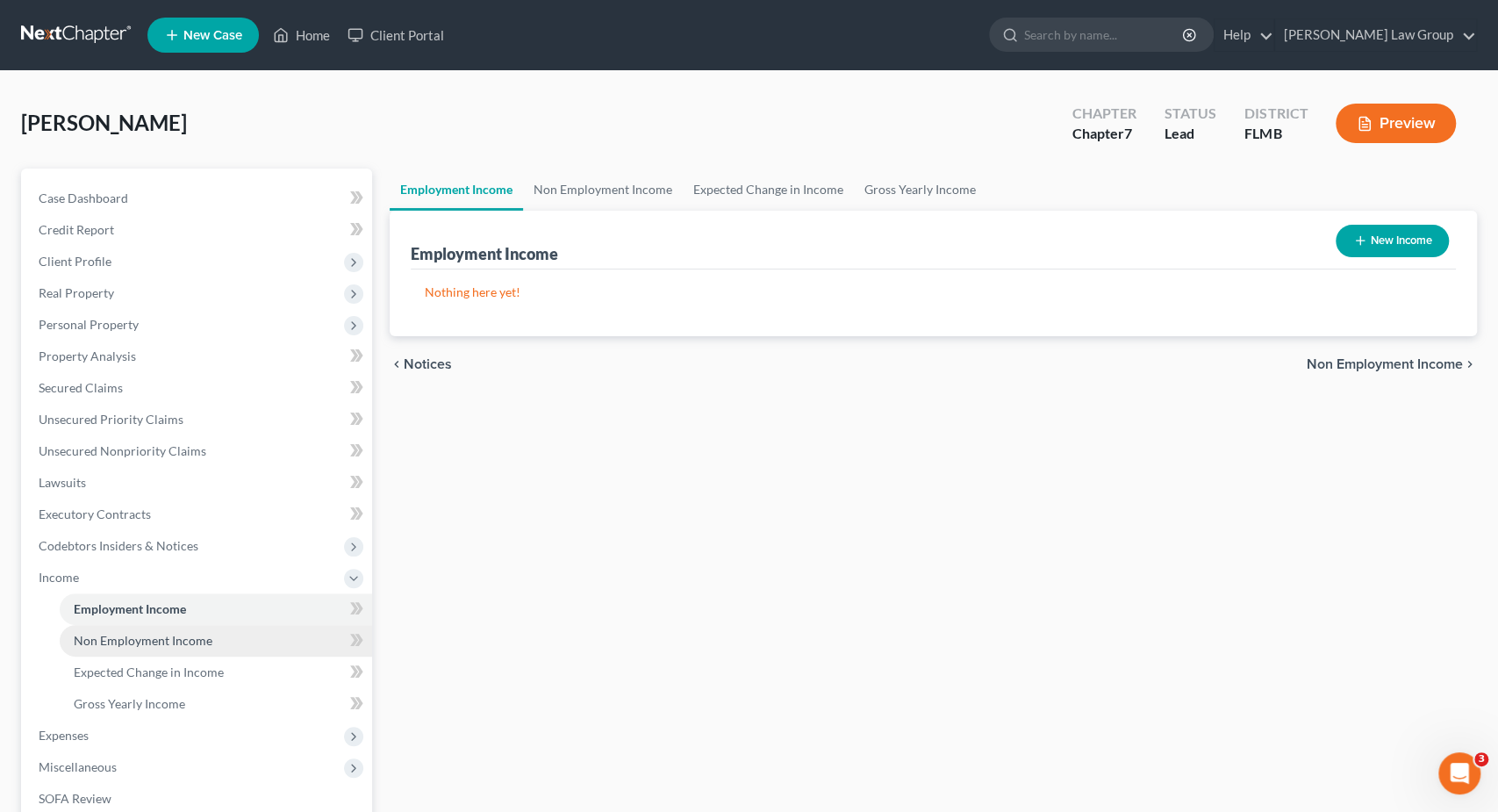
click at [187, 636] on span "Non Employment Income" at bounding box center [142, 641] width 138 height 15
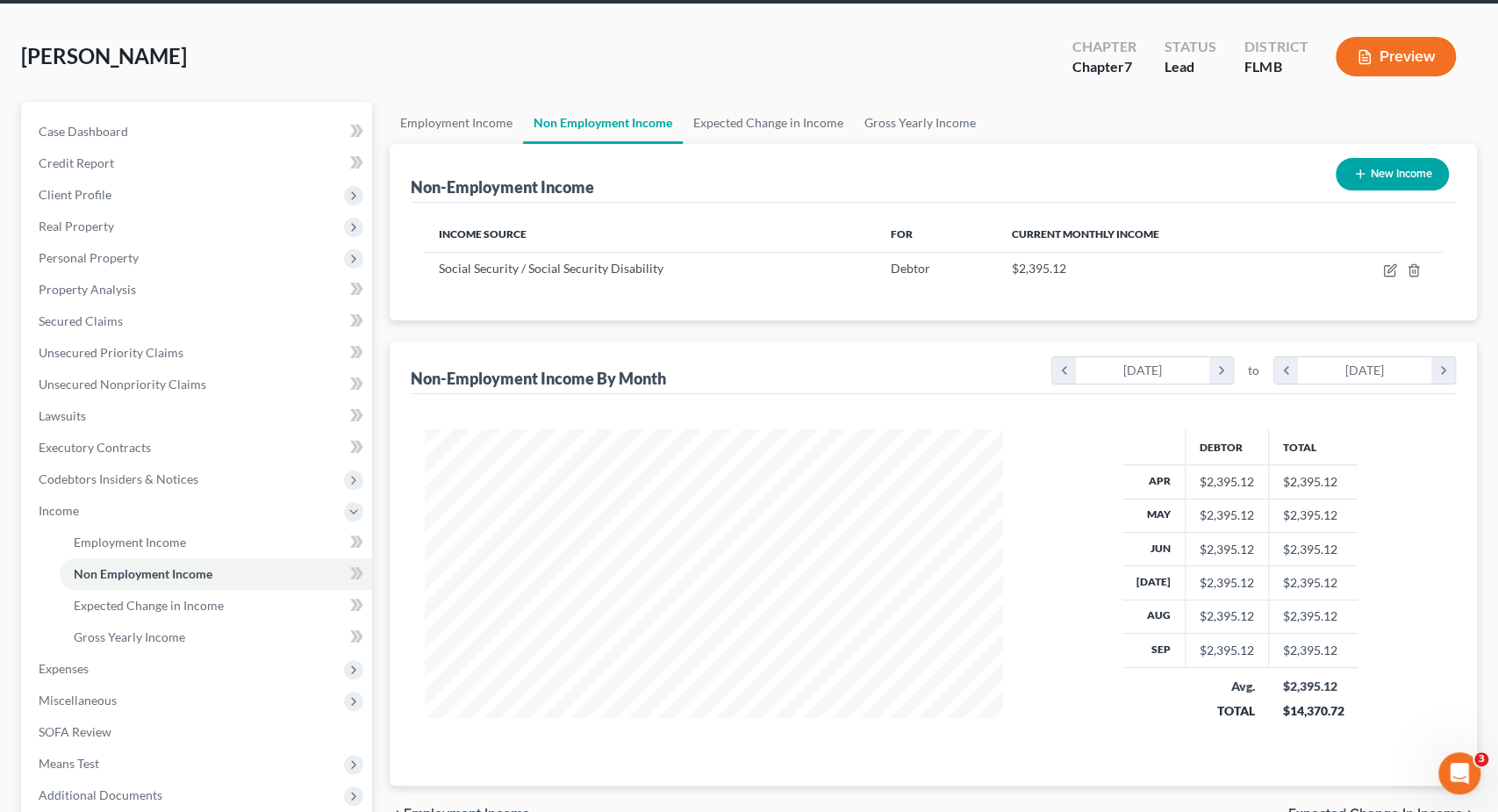
scroll to position [61, 0]
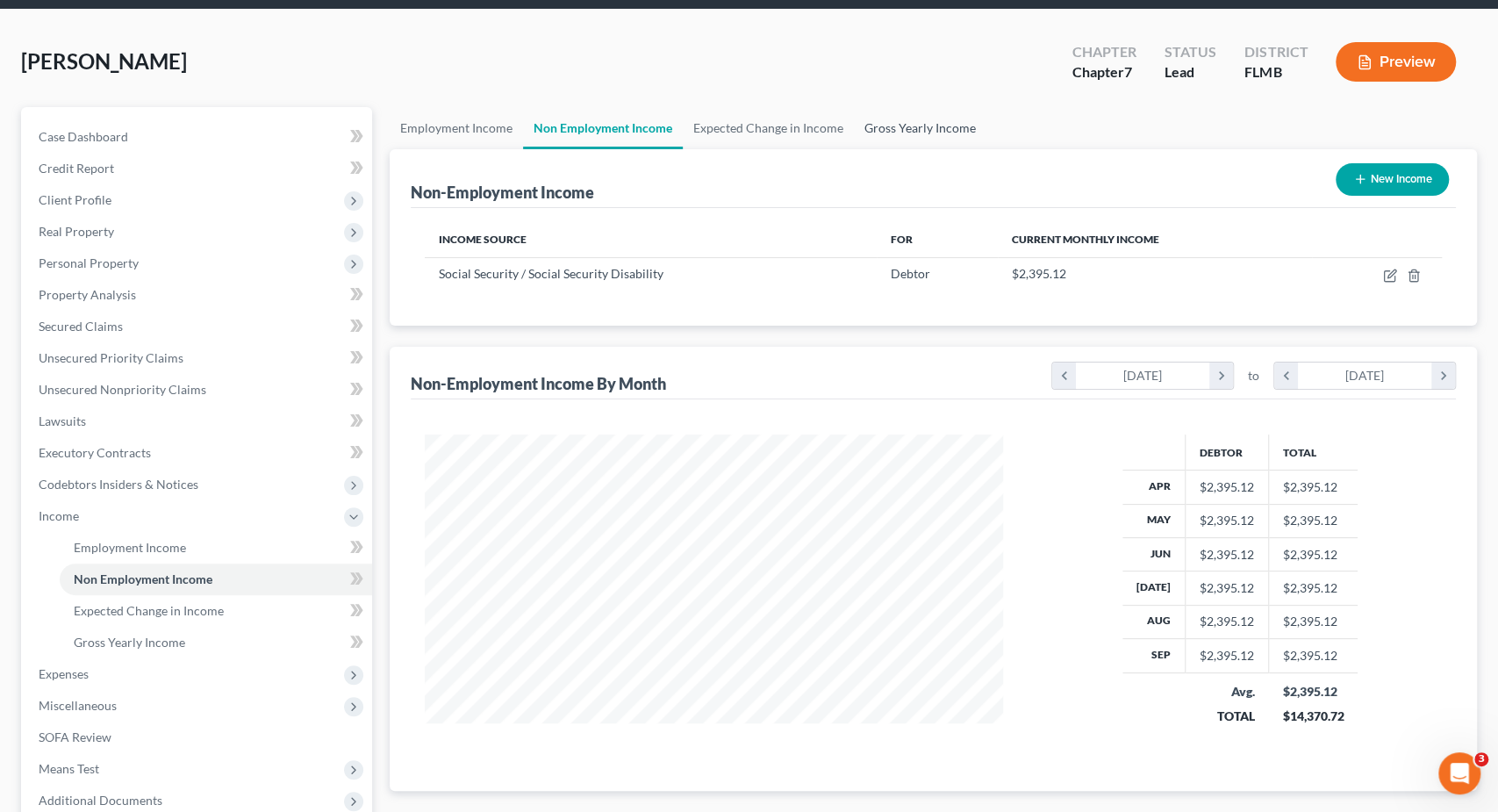
click at [865, 121] on link "Gross Yearly Income" at bounding box center [920, 128] width 133 height 42
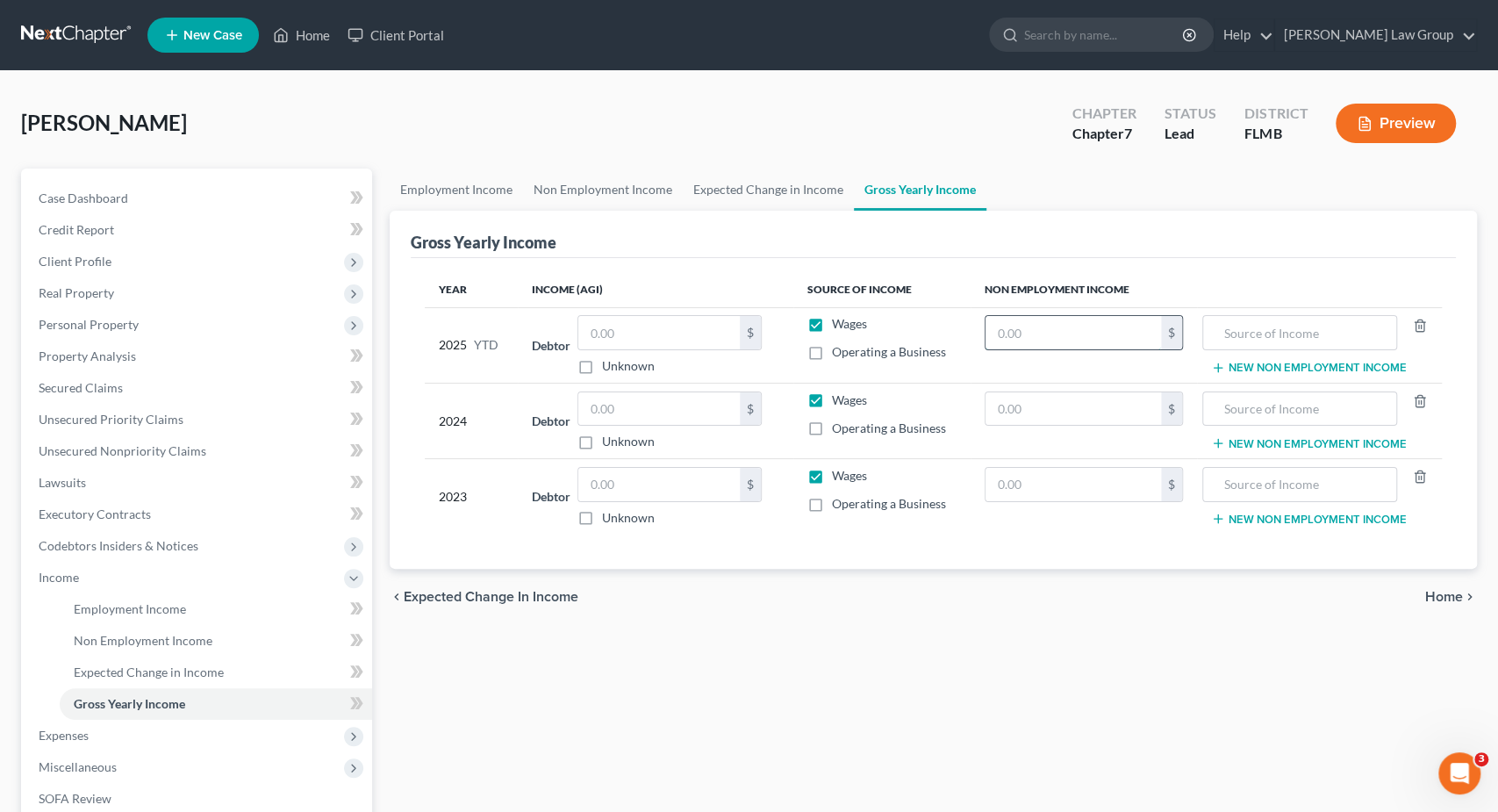
click at [999, 326] on input "text" at bounding box center [1073, 332] width 175 height 33
click at [1049, 392] on input "text" at bounding box center [1073, 408] width 175 height 33
paste input "28,741.44"
drag, startPoint x: 1034, startPoint y: 483, endPoint x: 1049, endPoint y: 482, distance: 15.0
click at [1034, 483] on input "text" at bounding box center [1073, 484] width 175 height 33
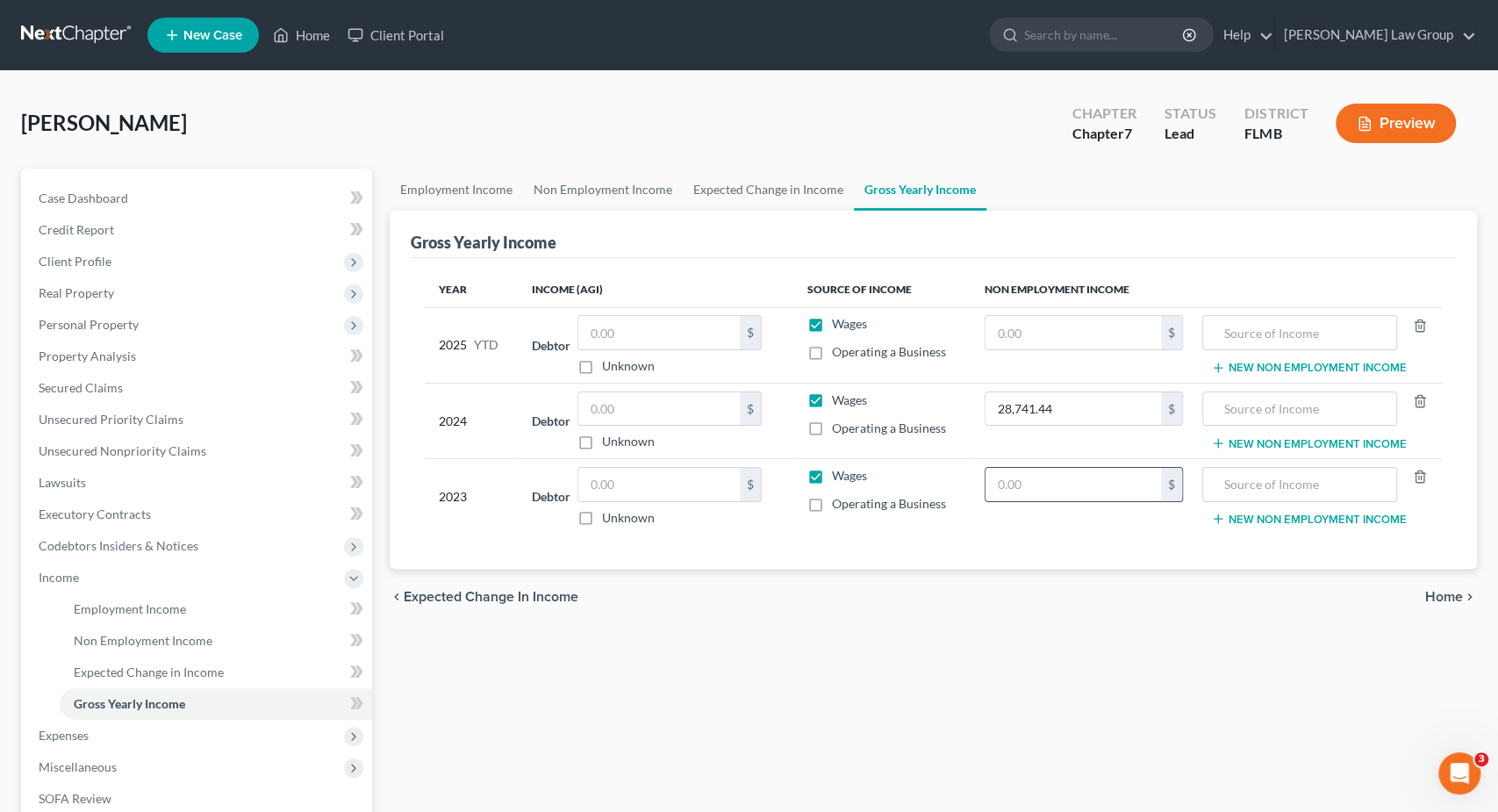
paste input "28,741.44"
click at [1229, 486] on input "text" at bounding box center [1300, 484] width 176 height 33
drag, startPoint x: 1332, startPoint y: 491, endPoint x: 1104, endPoint y: 478, distance: 228.4
click at [1213, 478] on input "Social Security" at bounding box center [1300, 484] width 176 height 33
click at [1323, 410] on input "text" at bounding box center [1300, 408] width 176 height 33
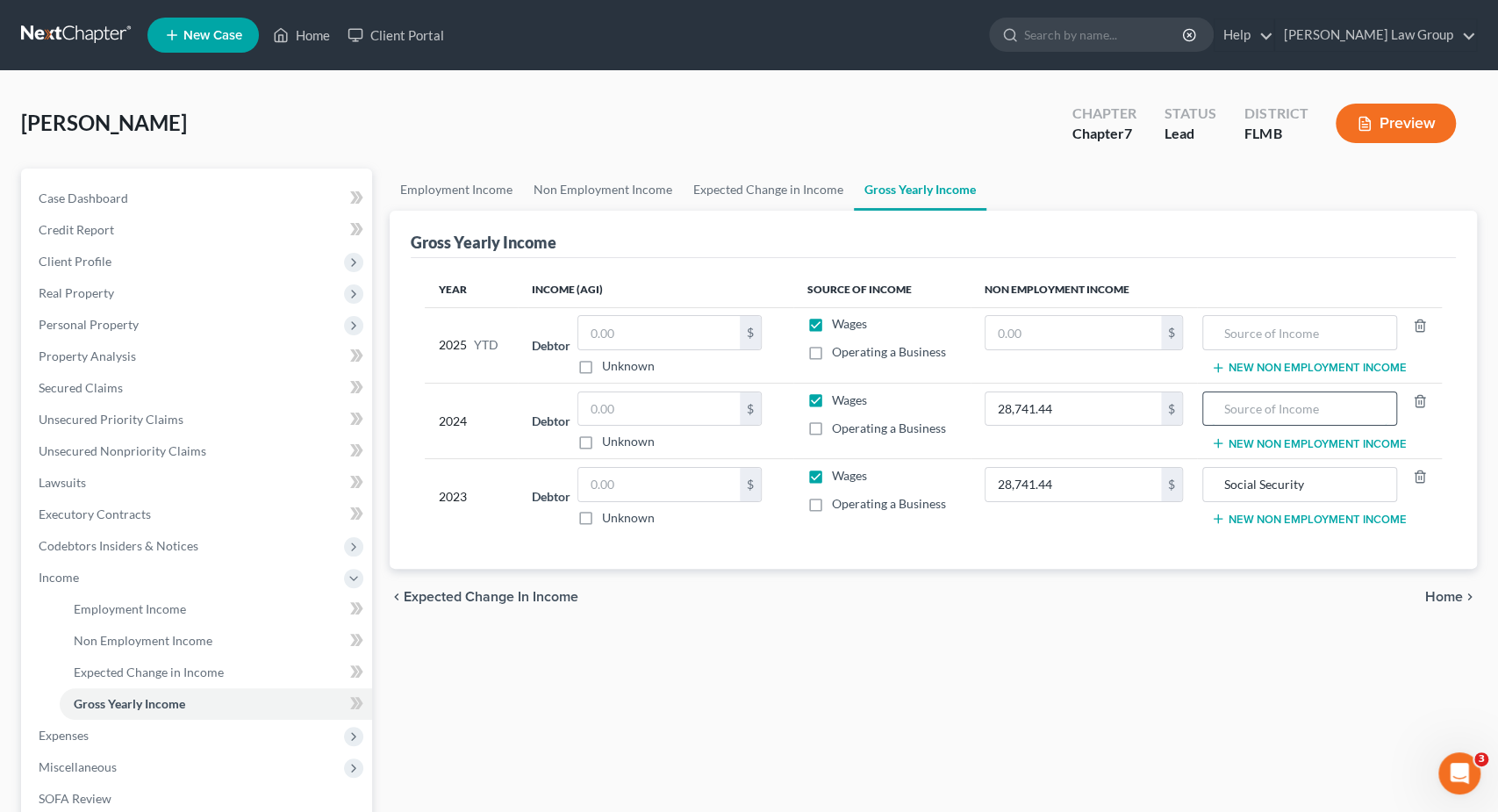
paste input "Social Security"
click at [1263, 324] on input "text" at bounding box center [1300, 332] width 176 height 33
paste input "Social Security"
click at [1052, 331] on input "text" at bounding box center [1073, 332] width 175 height 33
paste input "23,951.2"
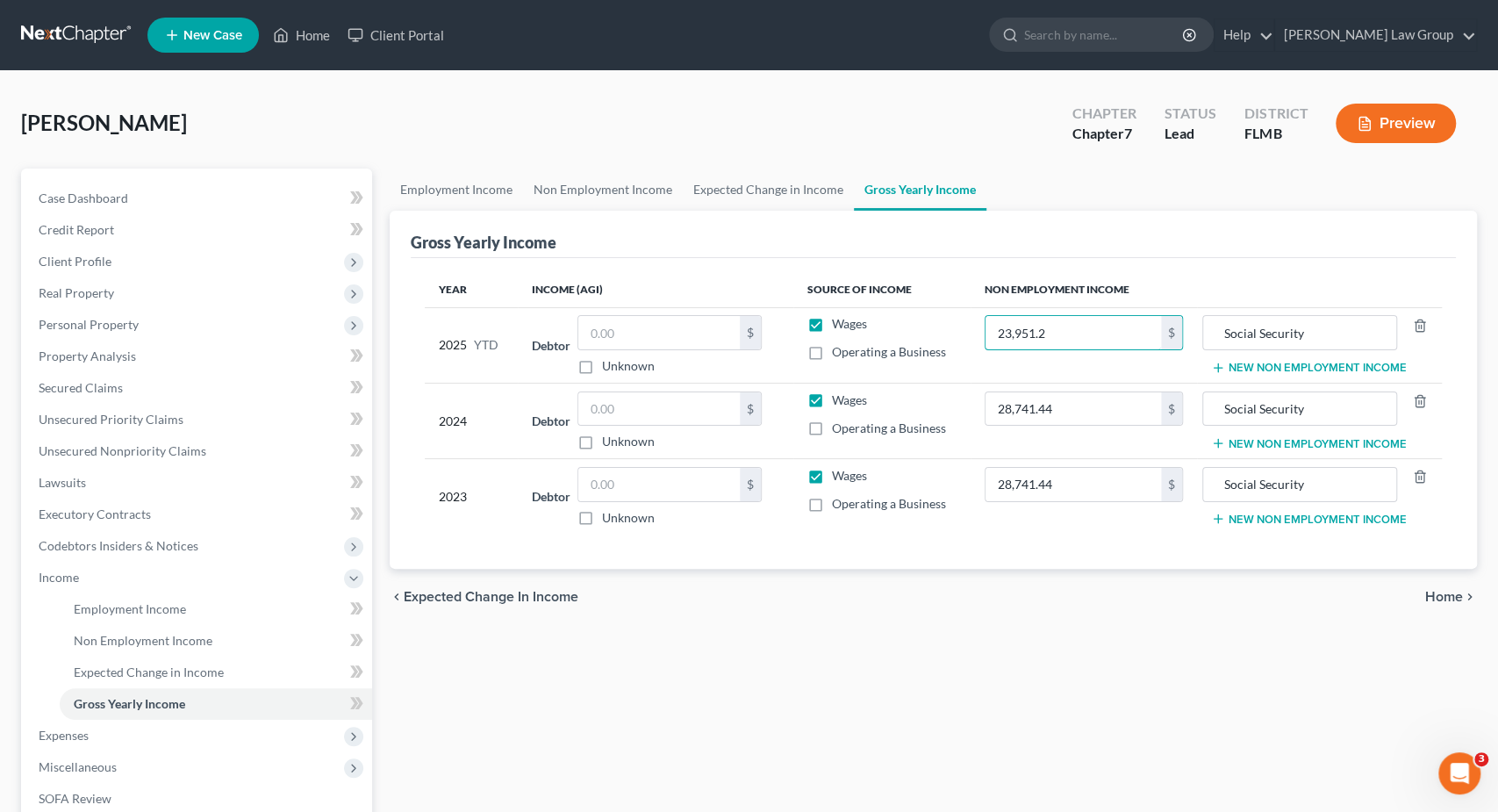
scroll to position [244, 0]
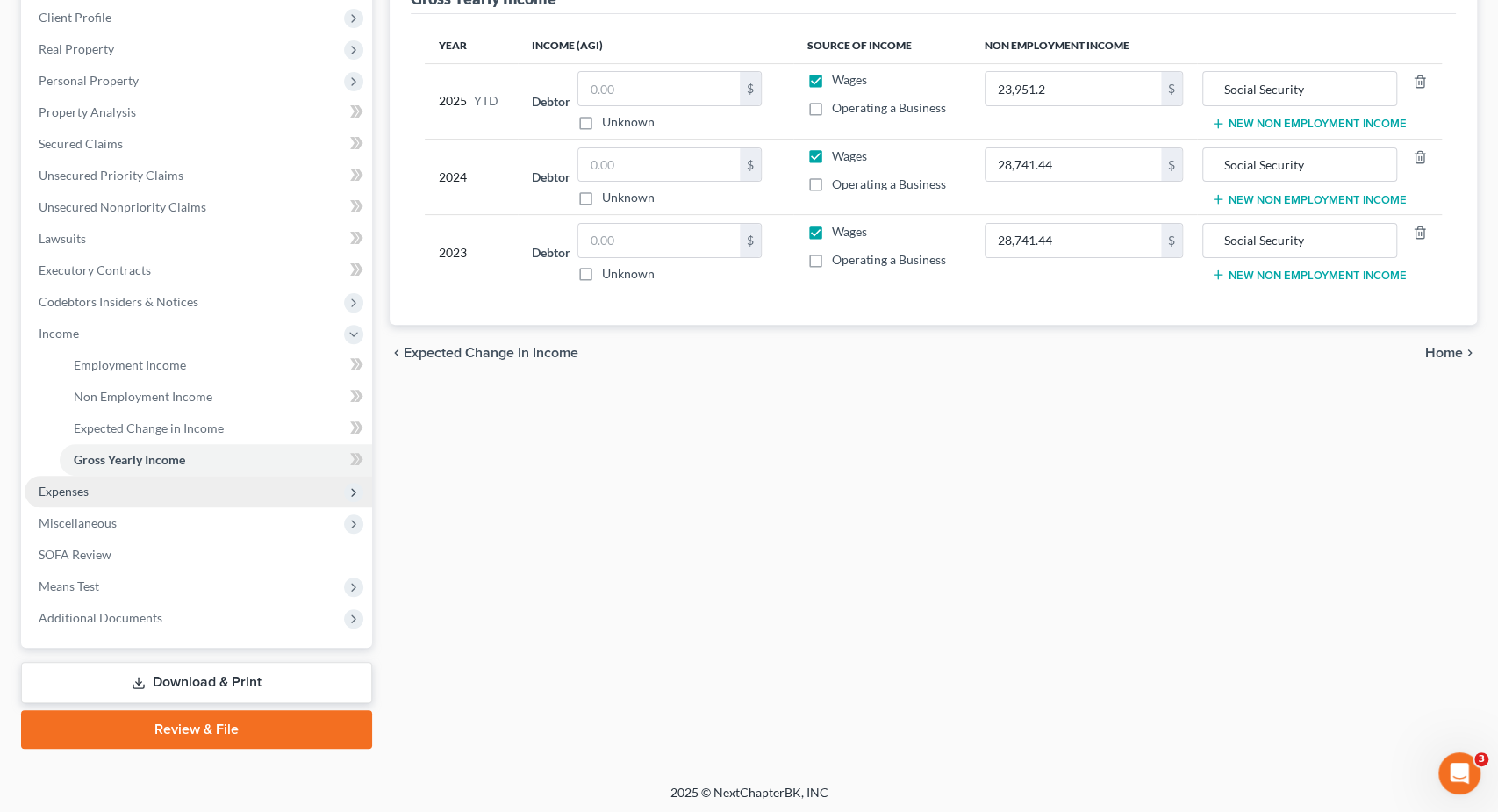
click at [41, 483] on span "Expenses" at bounding box center [63, 491] width 50 height 15
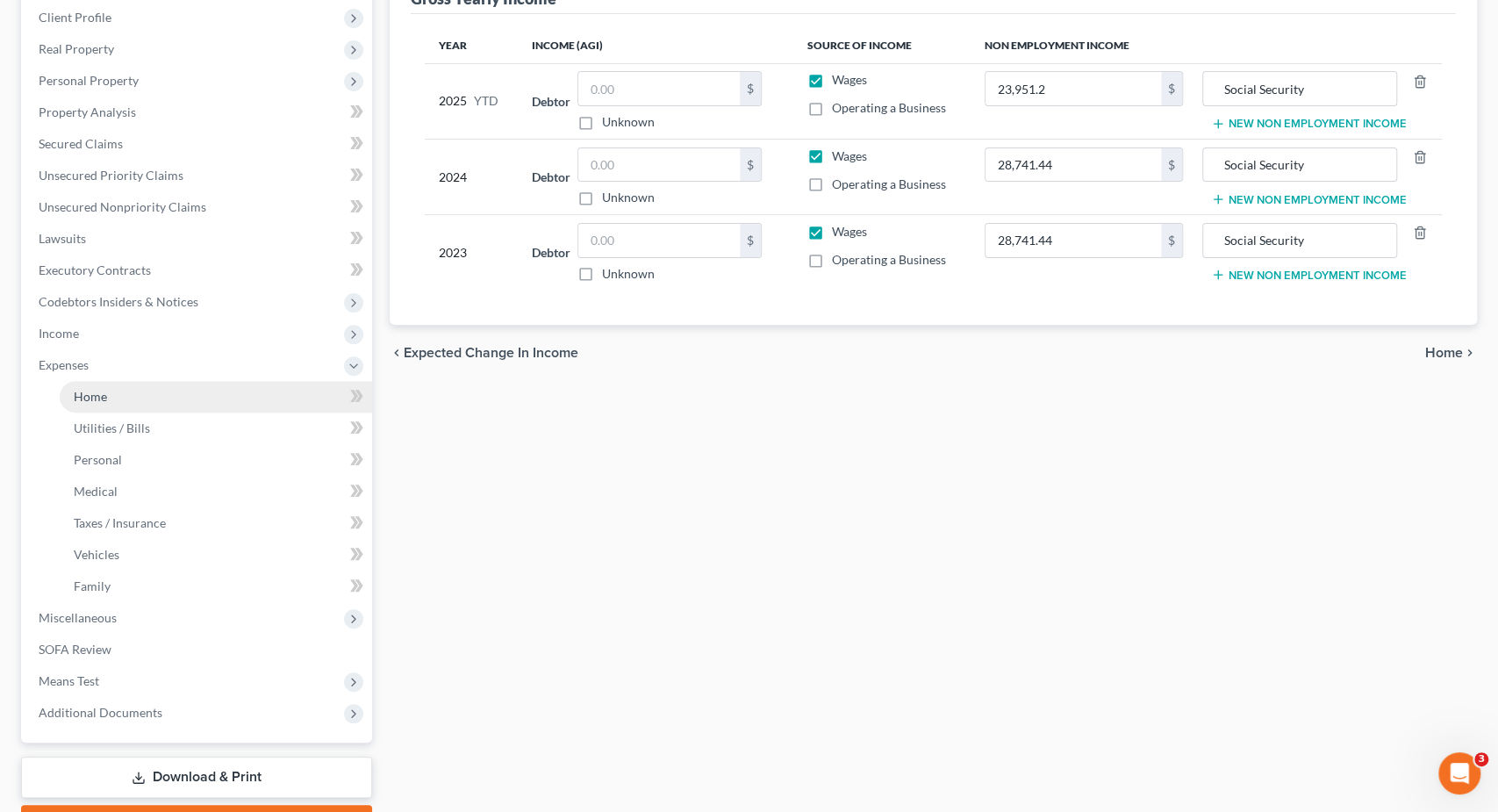
click at [132, 399] on link "Home" at bounding box center [216, 397] width 313 height 32
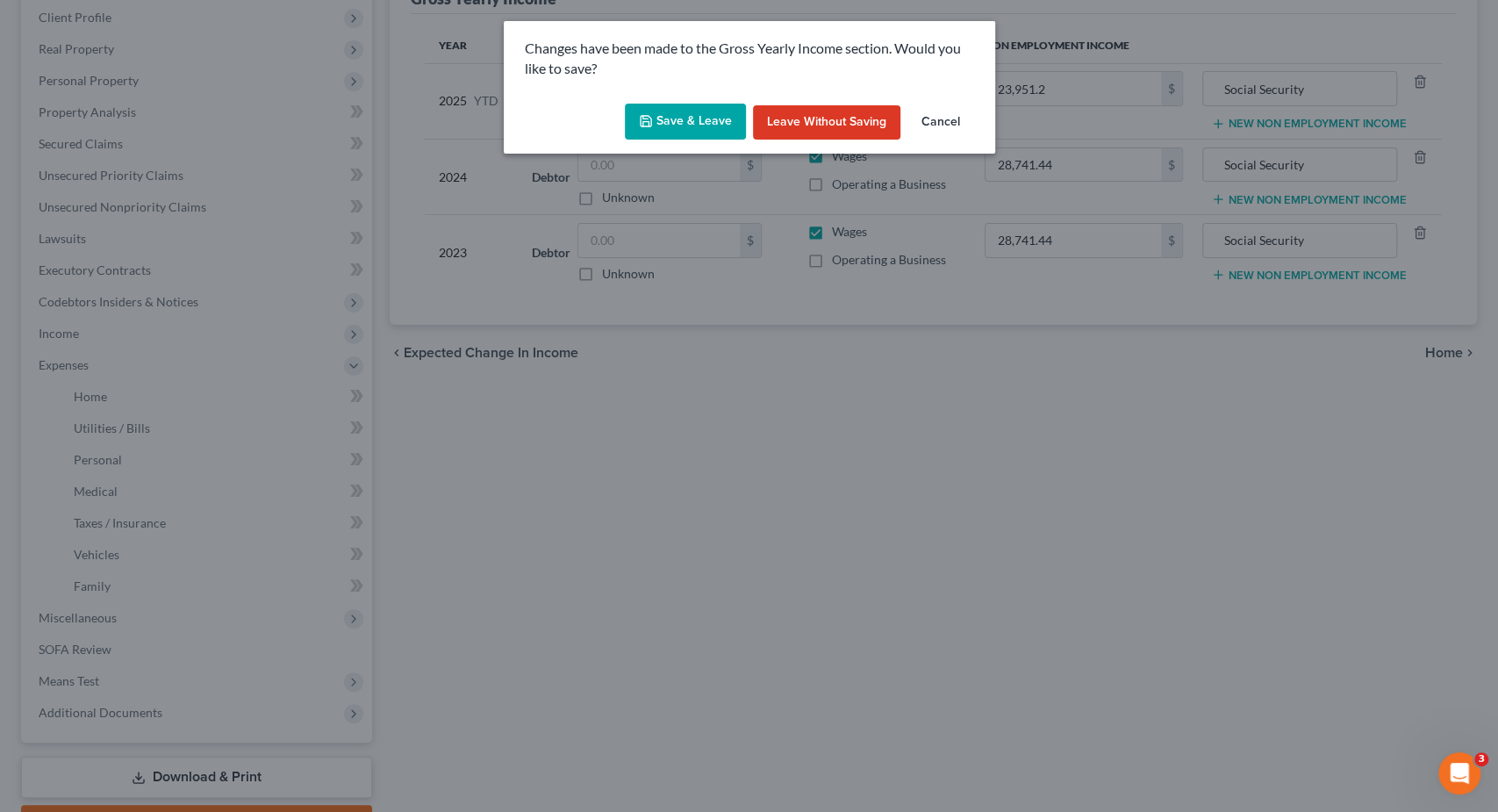
drag, startPoint x: 678, startPoint y: 129, endPoint x: 785, endPoint y: 117, distance: 107.7
click at [688, 132] on button "Save & Leave" at bounding box center [685, 122] width 122 height 37
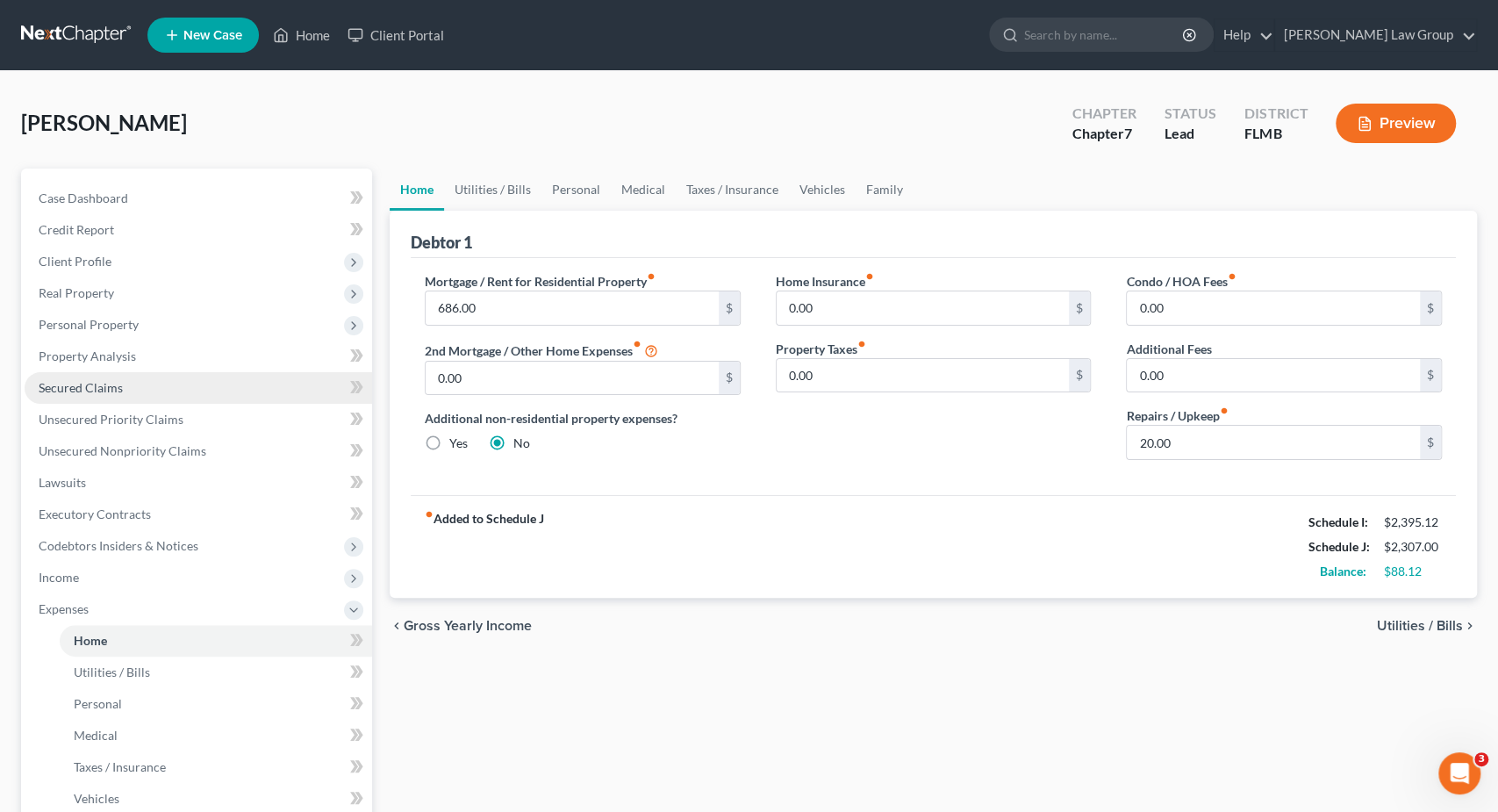
click at [155, 382] on link "Secured Claims" at bounding box center [198, 388] width 348 height 32
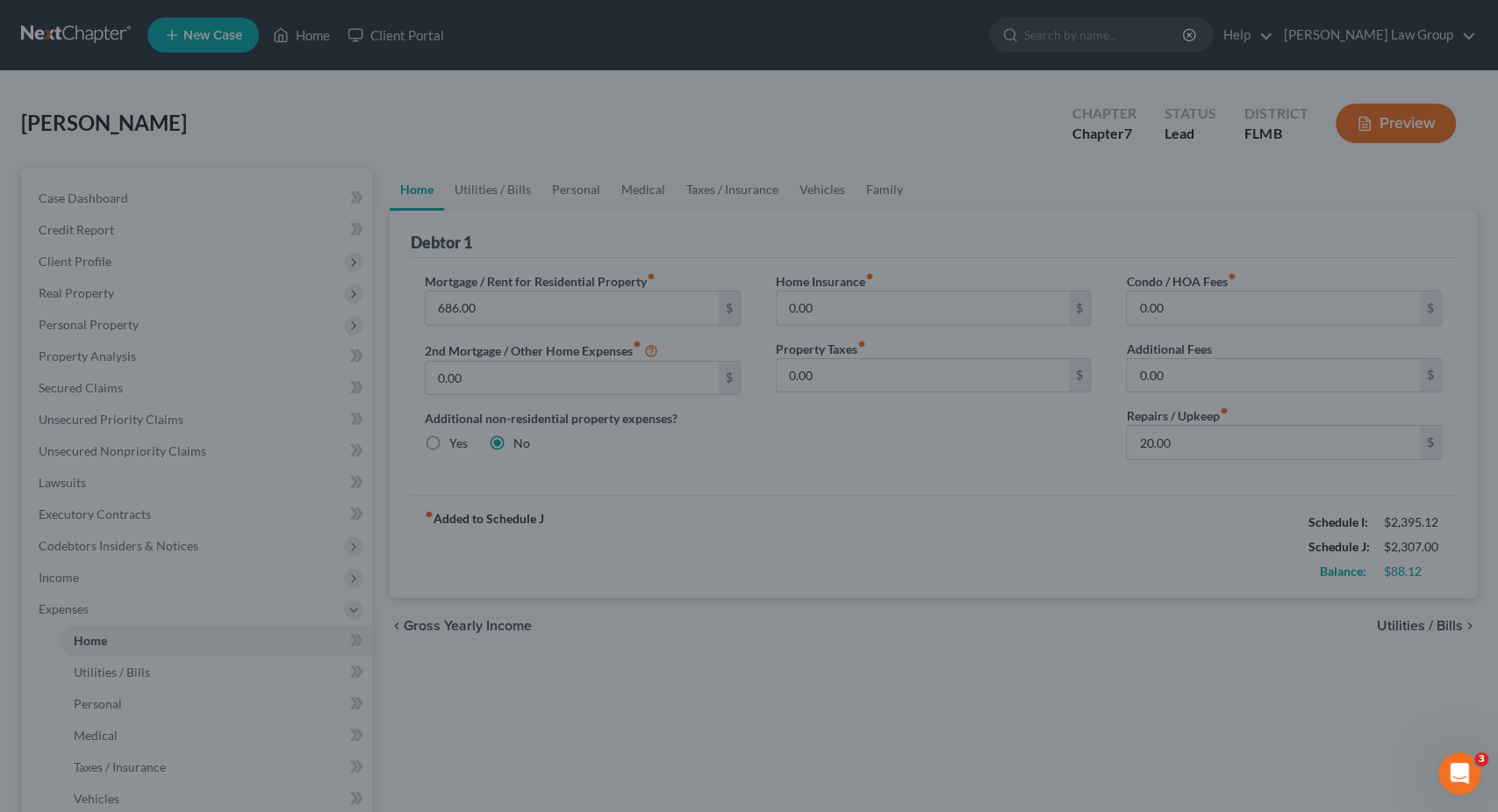
click at [131, 379] on div at bounding box center [749, 406] width 1498 height 812
click at [133, 394] on div at bounding box center [749, 406] width 1498 height 812
drag, startPoint x: 249, startPoint y: 617, endPoint x: 255, endPoint y: 605, distance: 13.4
click at [249, 616] on div at bounding box center [749, 406] width 1498 height 812
click at [797, 222] on div at bounding box center [749, 406] width 1498 height 812
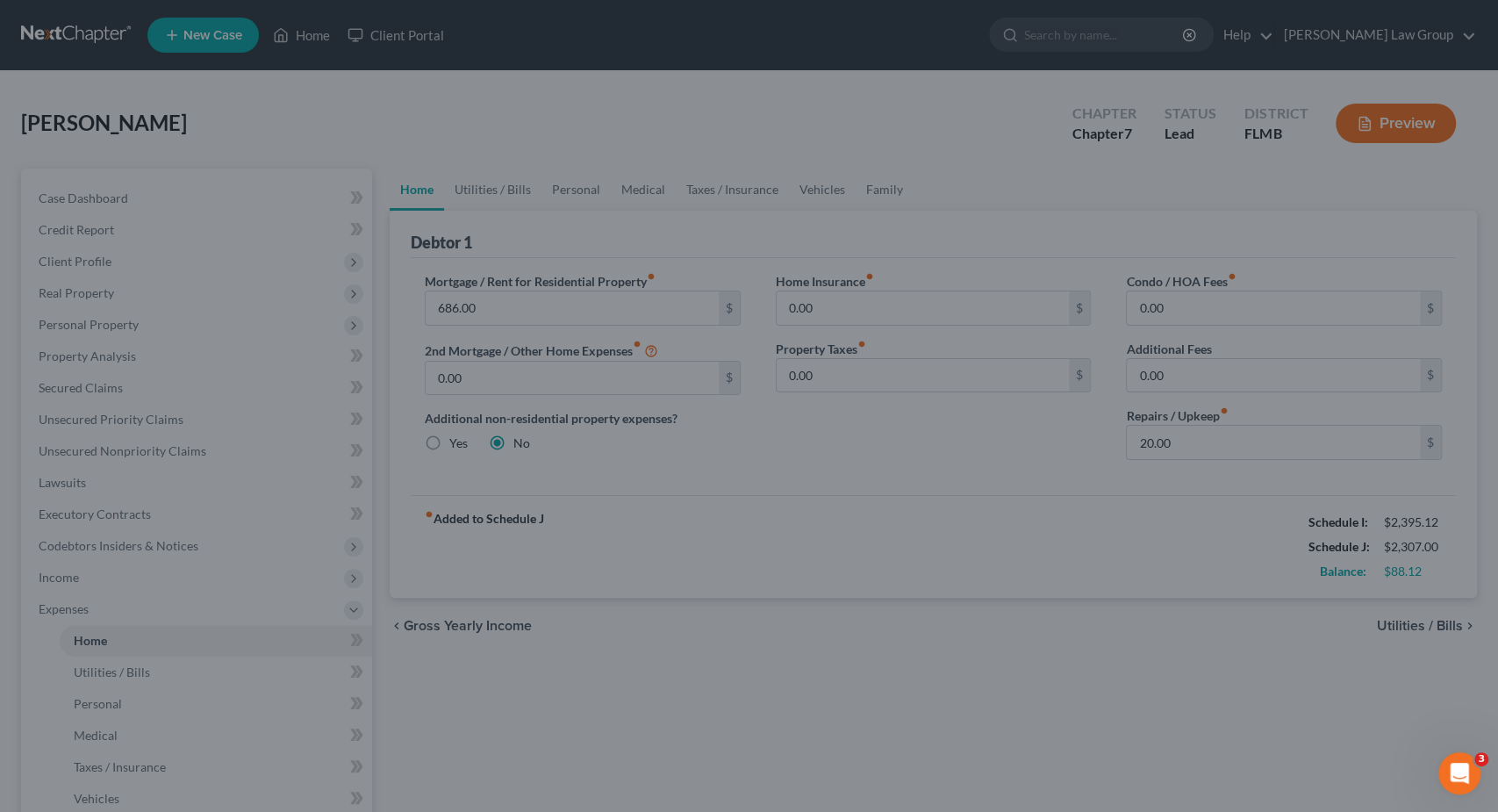
click at [640, 3] on div at bounding box center [749, 406] width 1498 height 812
click at [1471, 777] on div "Open Intercom Messenger" at bounding box center [1457, 770] width 57 height 57
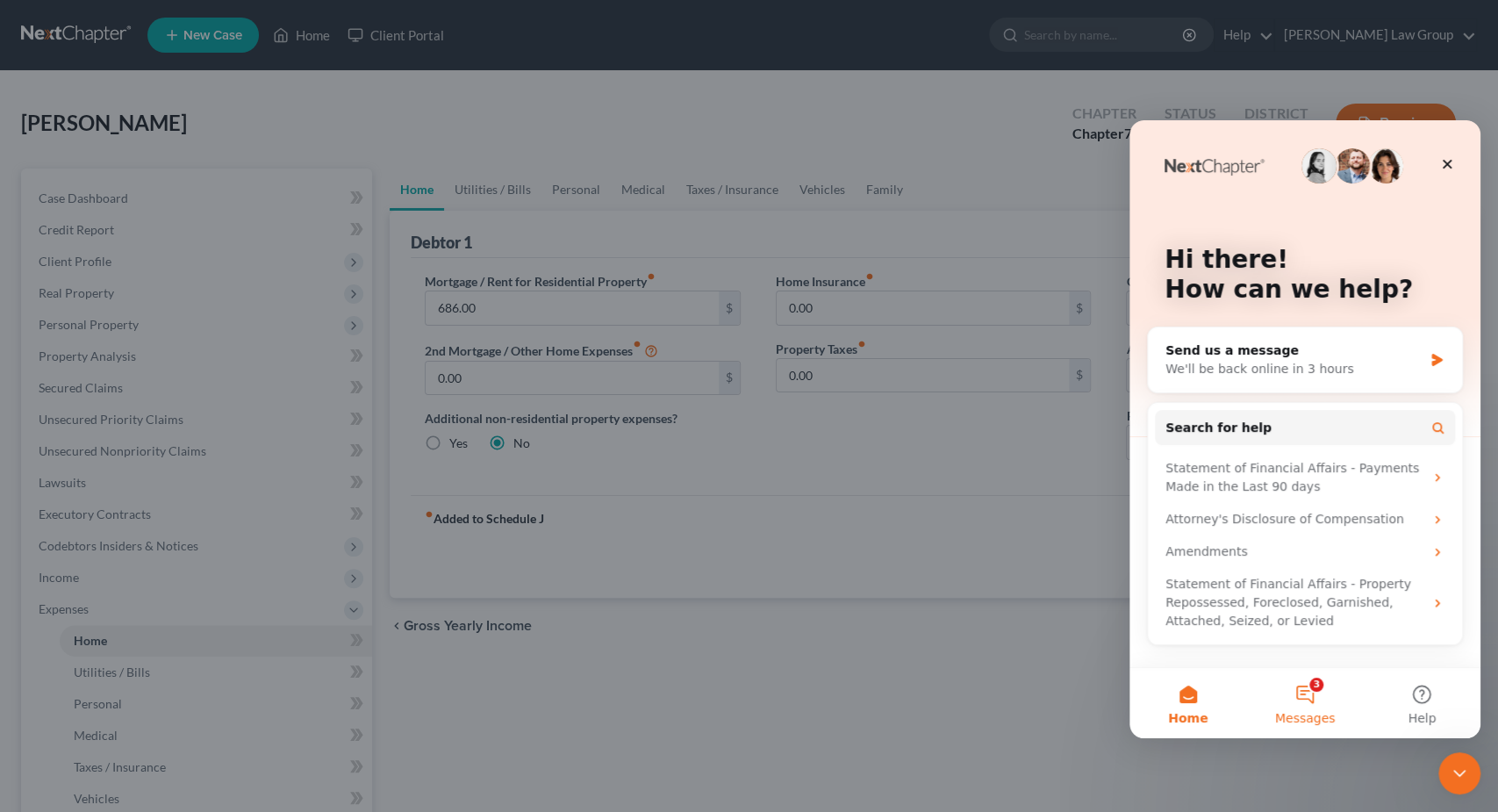
click at [1300, 690] on button "3 Messages" at bounding box center [1305, 703] width 117 height 71
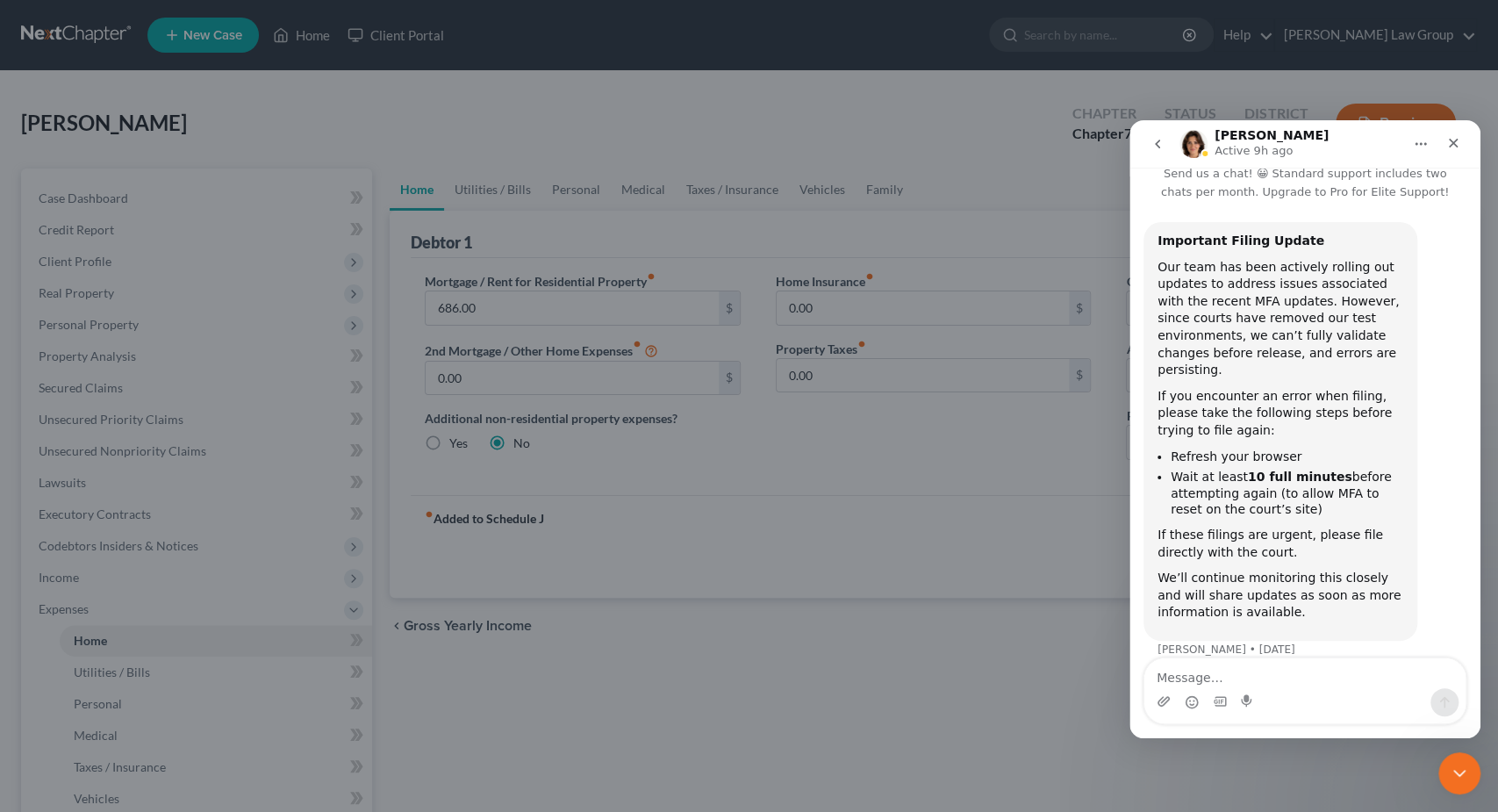
scroll to position [39, 0]
click at [1460, 151] on div "Close" at bounding box center [1454, 143] width 32 height 32
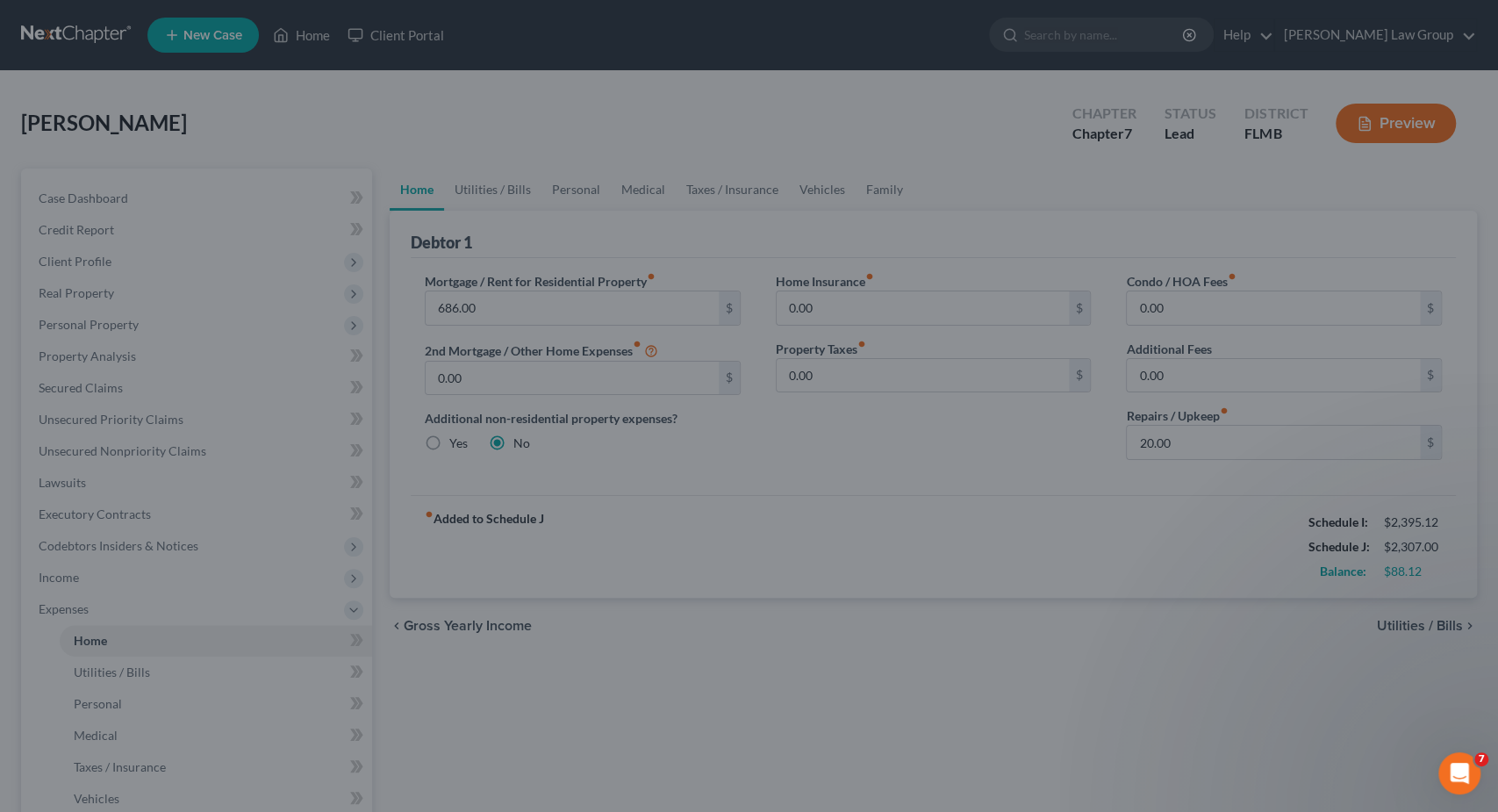
drag, startPoint x: 558, startPoint y: 478, endPoint x: 566, endPoint y: 472, distance: 10.0
click at [558, 477] on div at bounding box center [749, 406] width 1498 height 812
click at [285, 461] on div at bounding box center [749, 406] width 1498 height 812
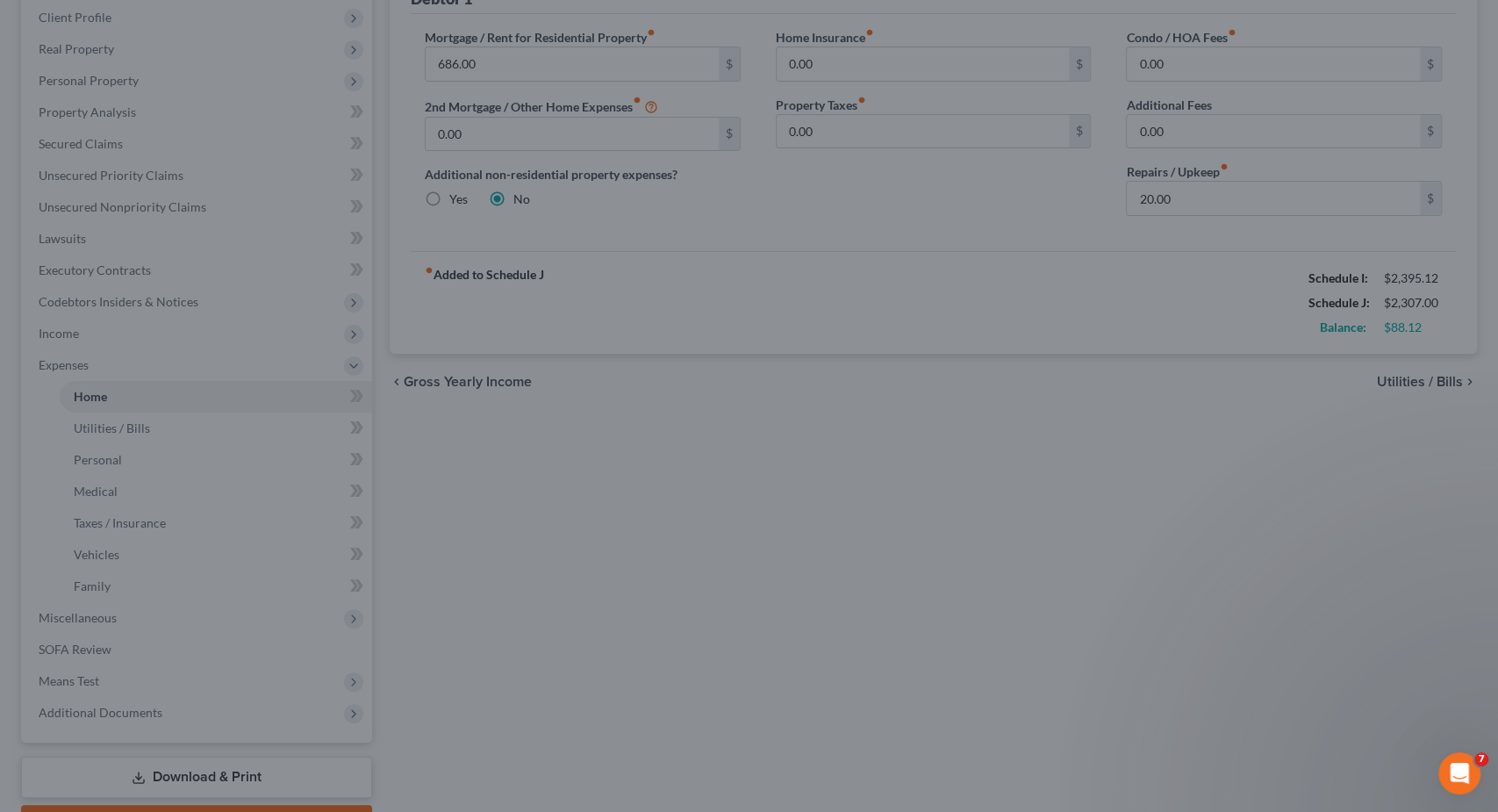
scroll to position [61, 0]
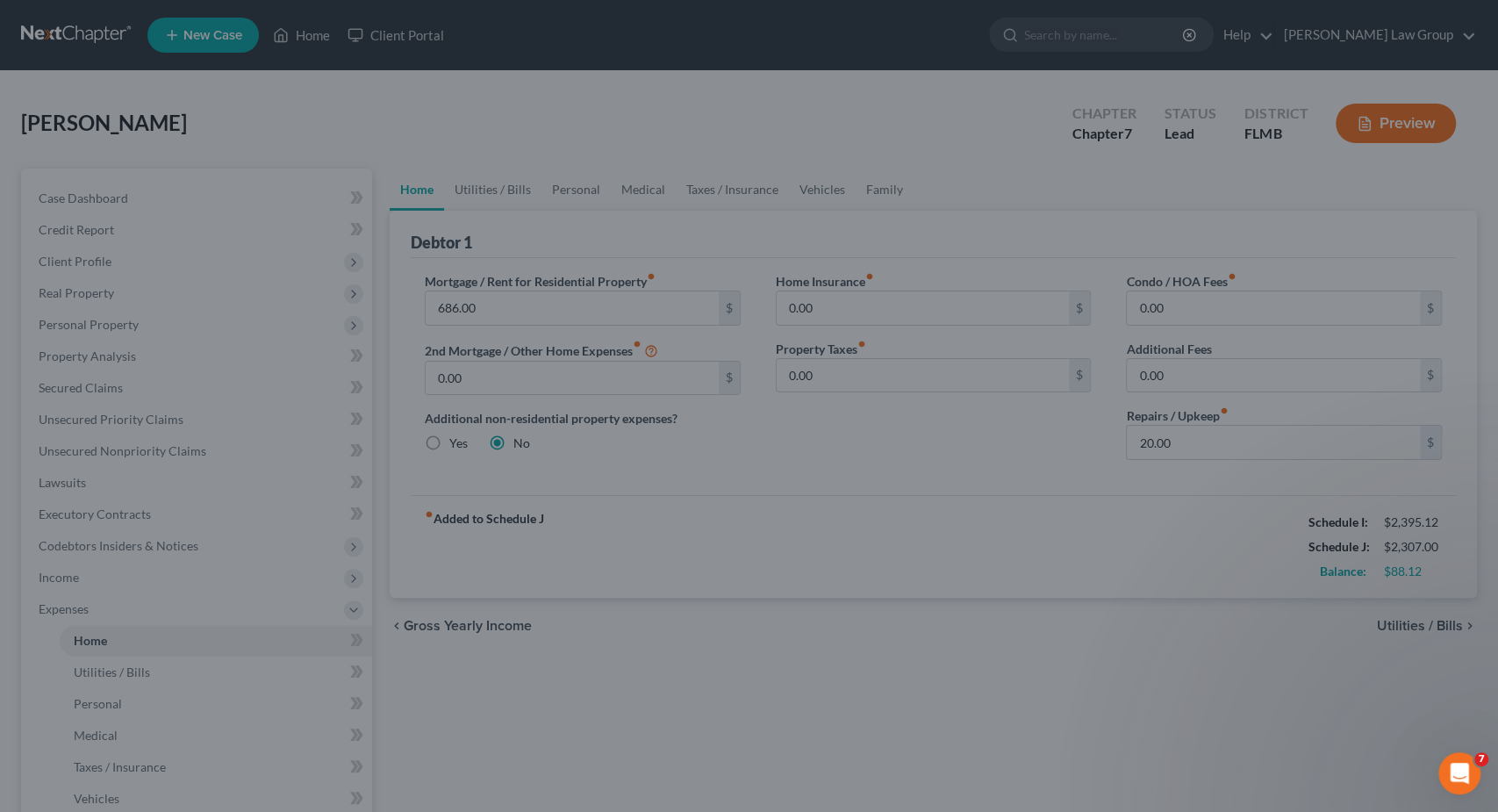
scroll to position [244, 0]
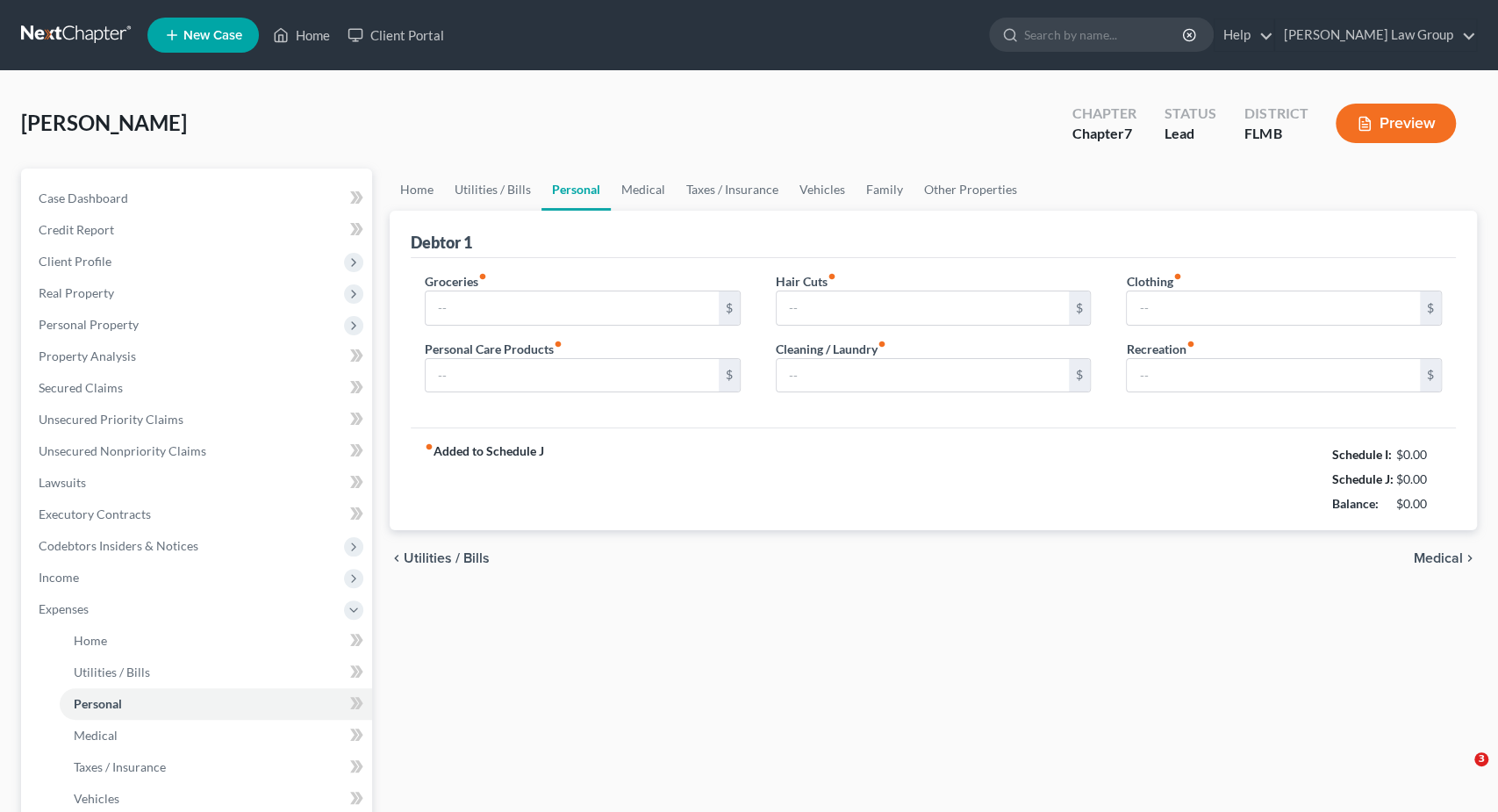
type input "497.00"
type input "50.00"
type input "0.00"
type input "20.00"
type input "75.00"
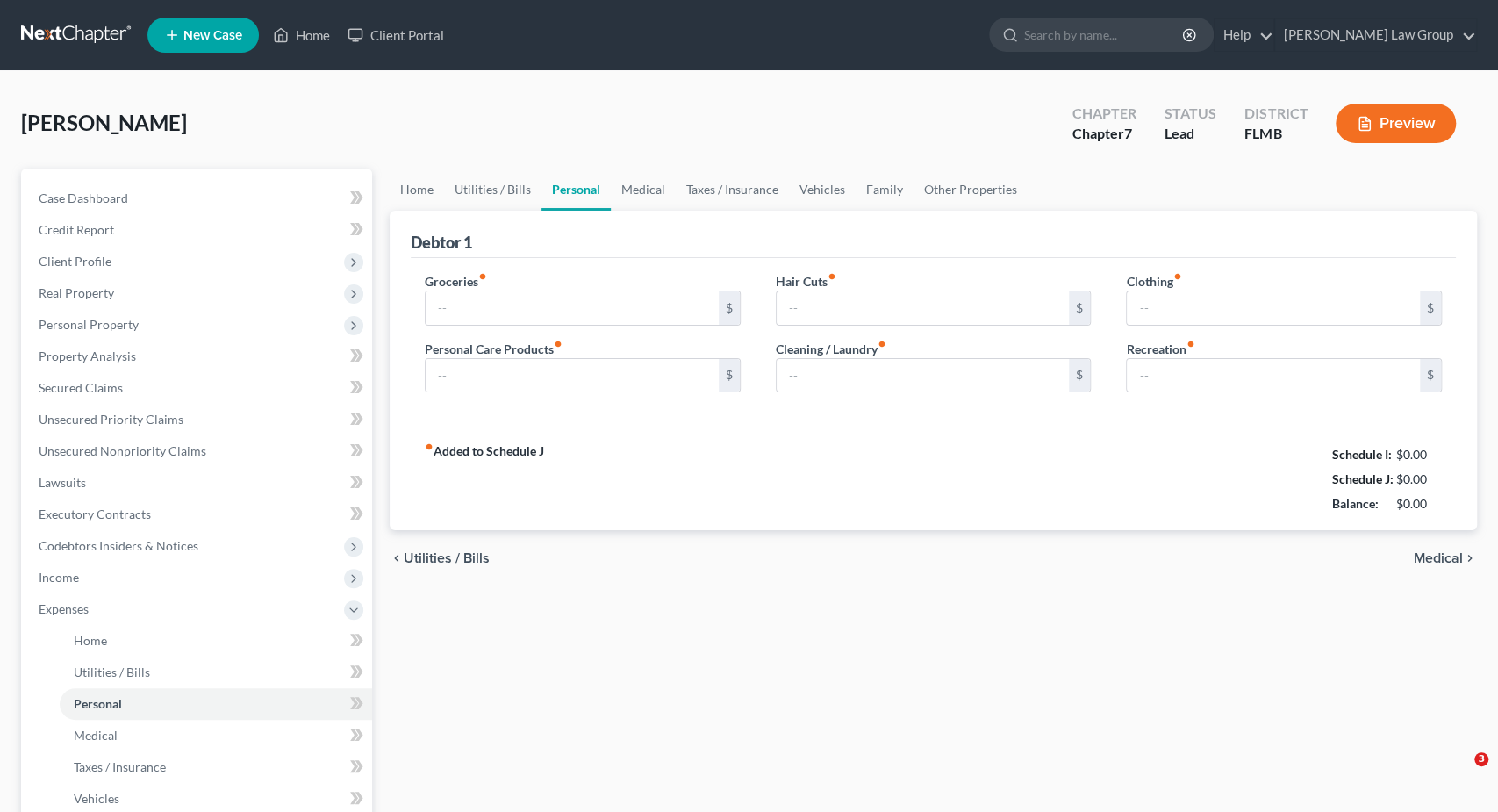
type input "50.00"
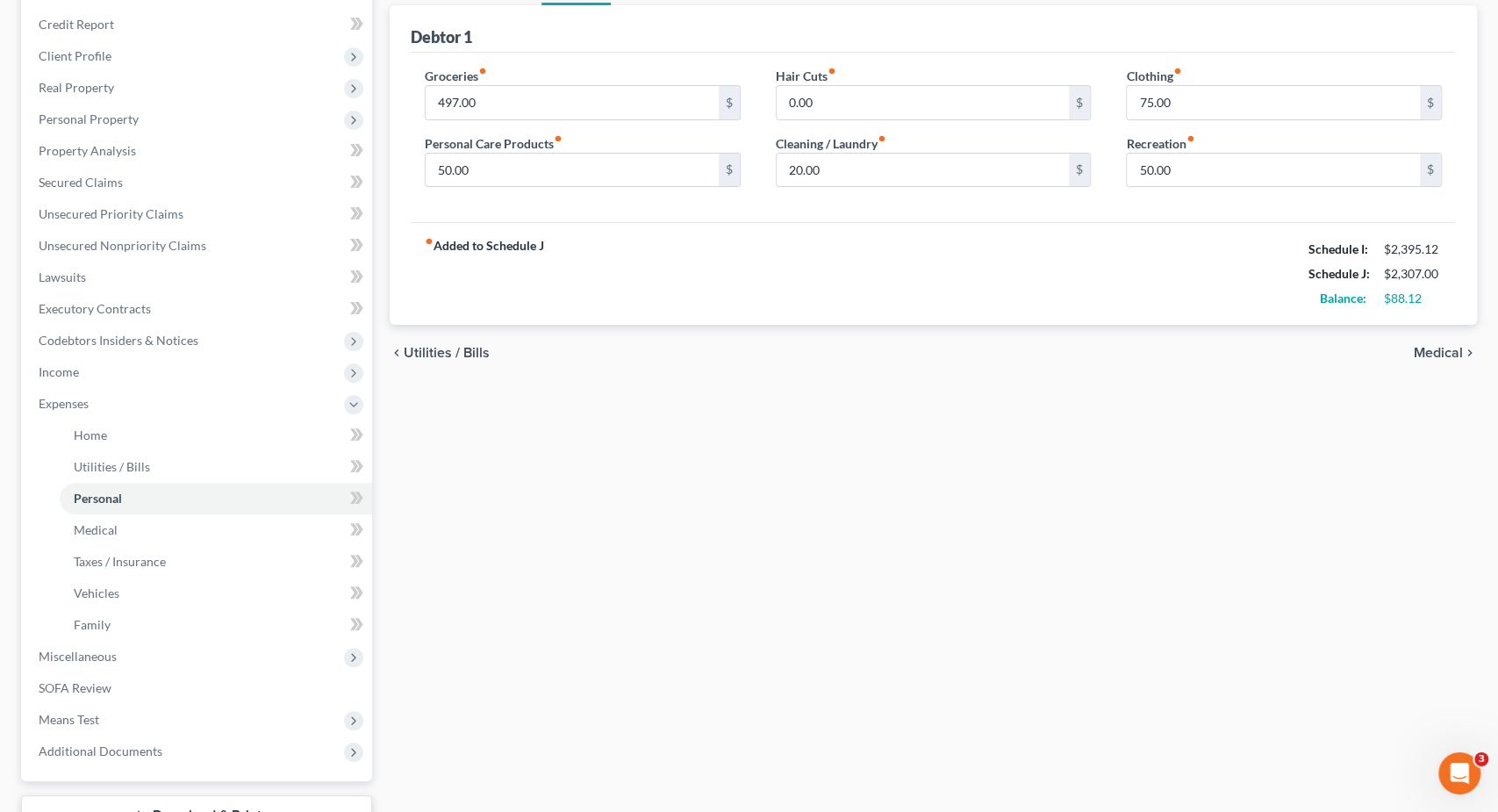
scroll to position [274, 0]
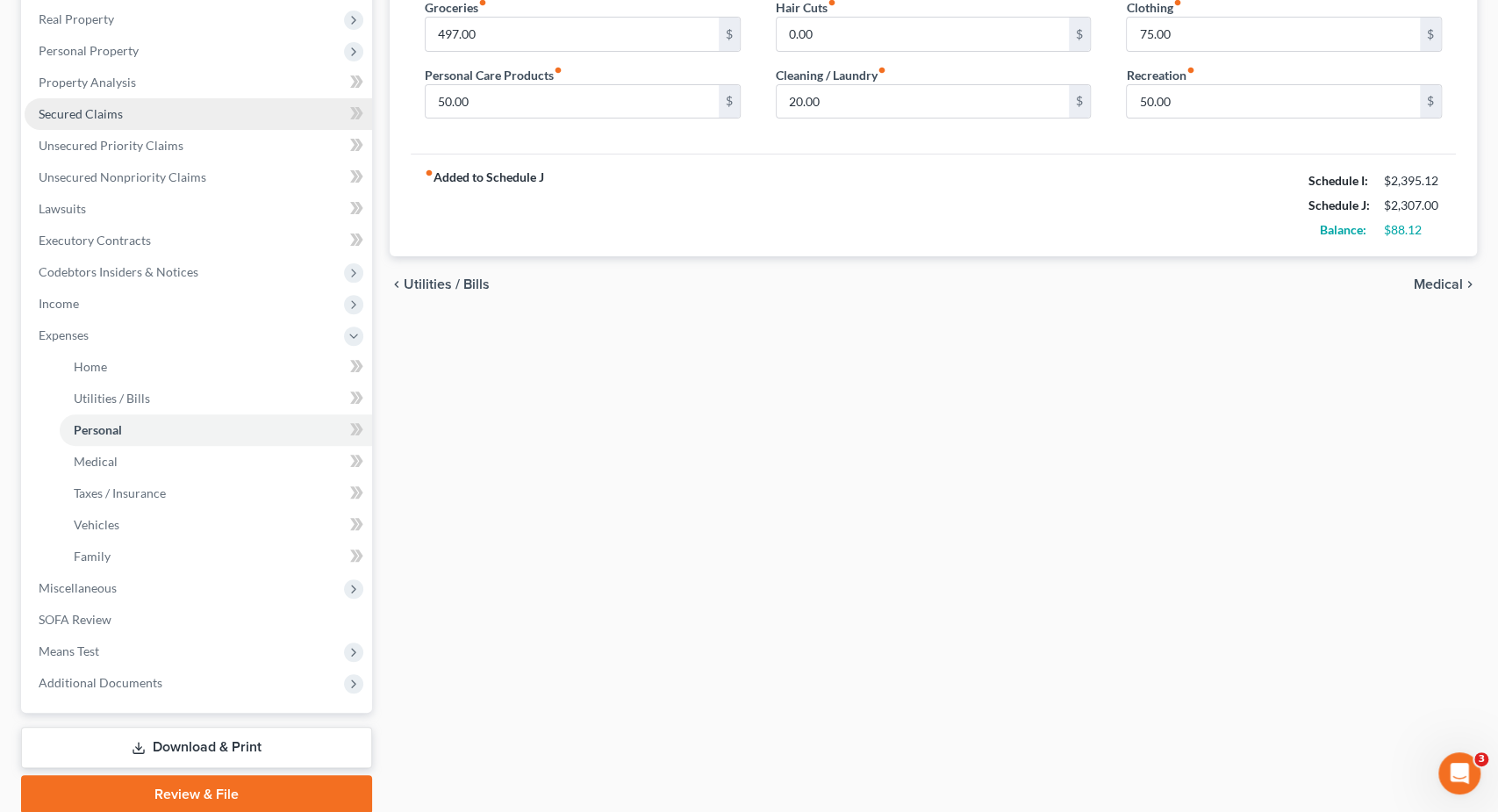
click at [157, 114] on link "Secured Claims" at bounding box center [198, 114] width 348 height 32
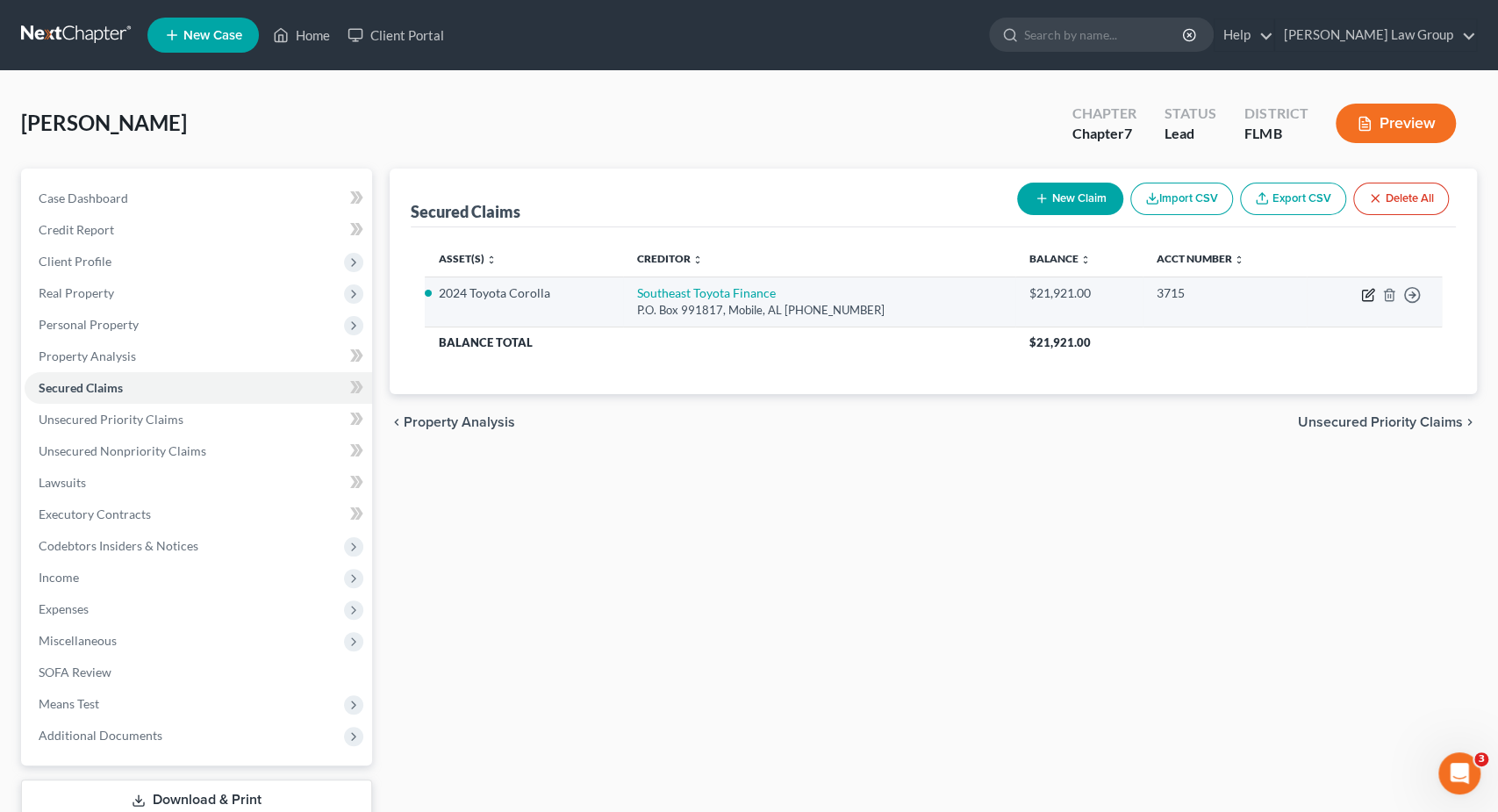
click at [1369, 288] on icon "button" at bounding box center [1368, 295] width 14 height 14
select select "0"
select select "2"
select select "0"
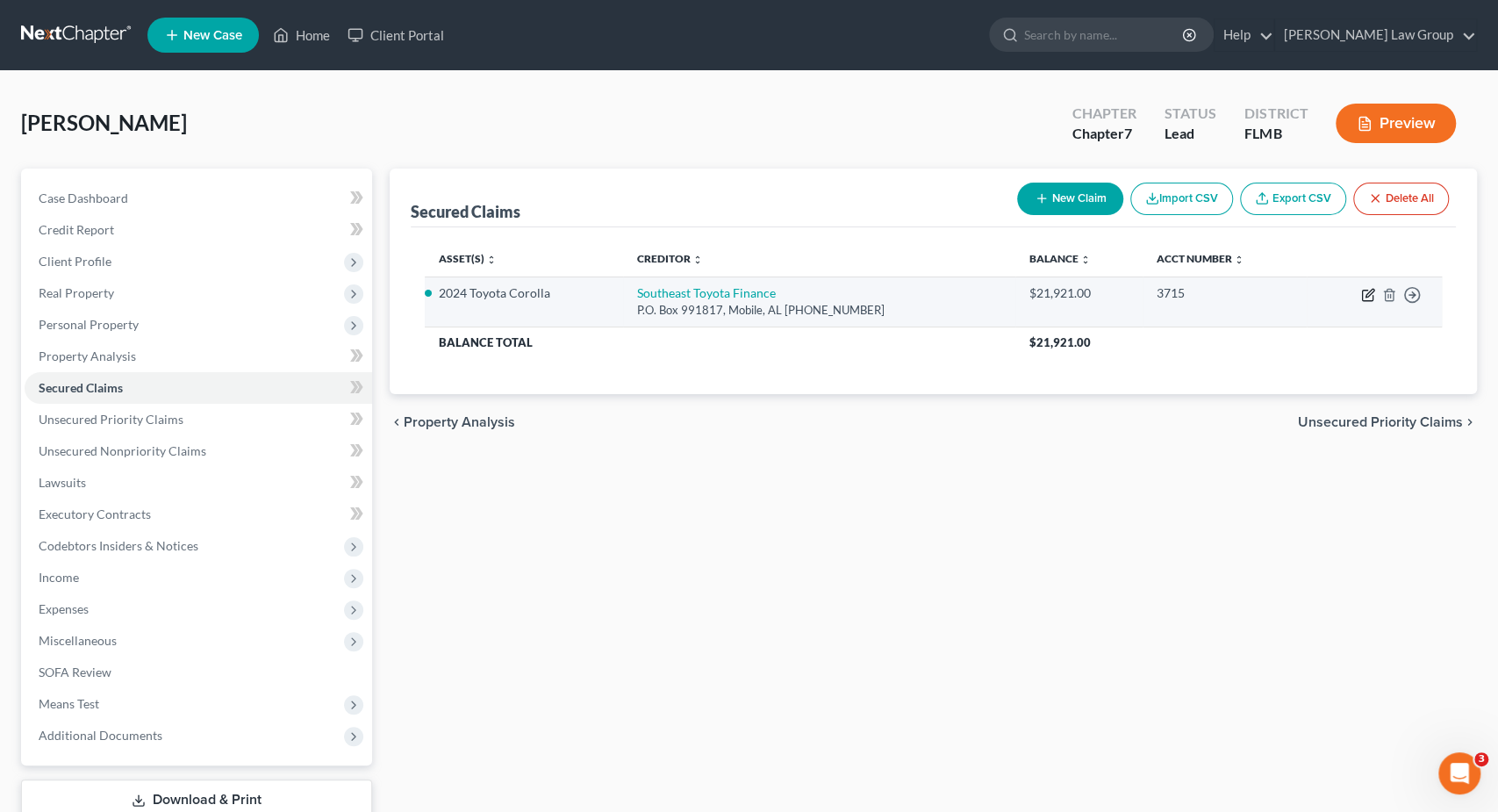
select select "0"
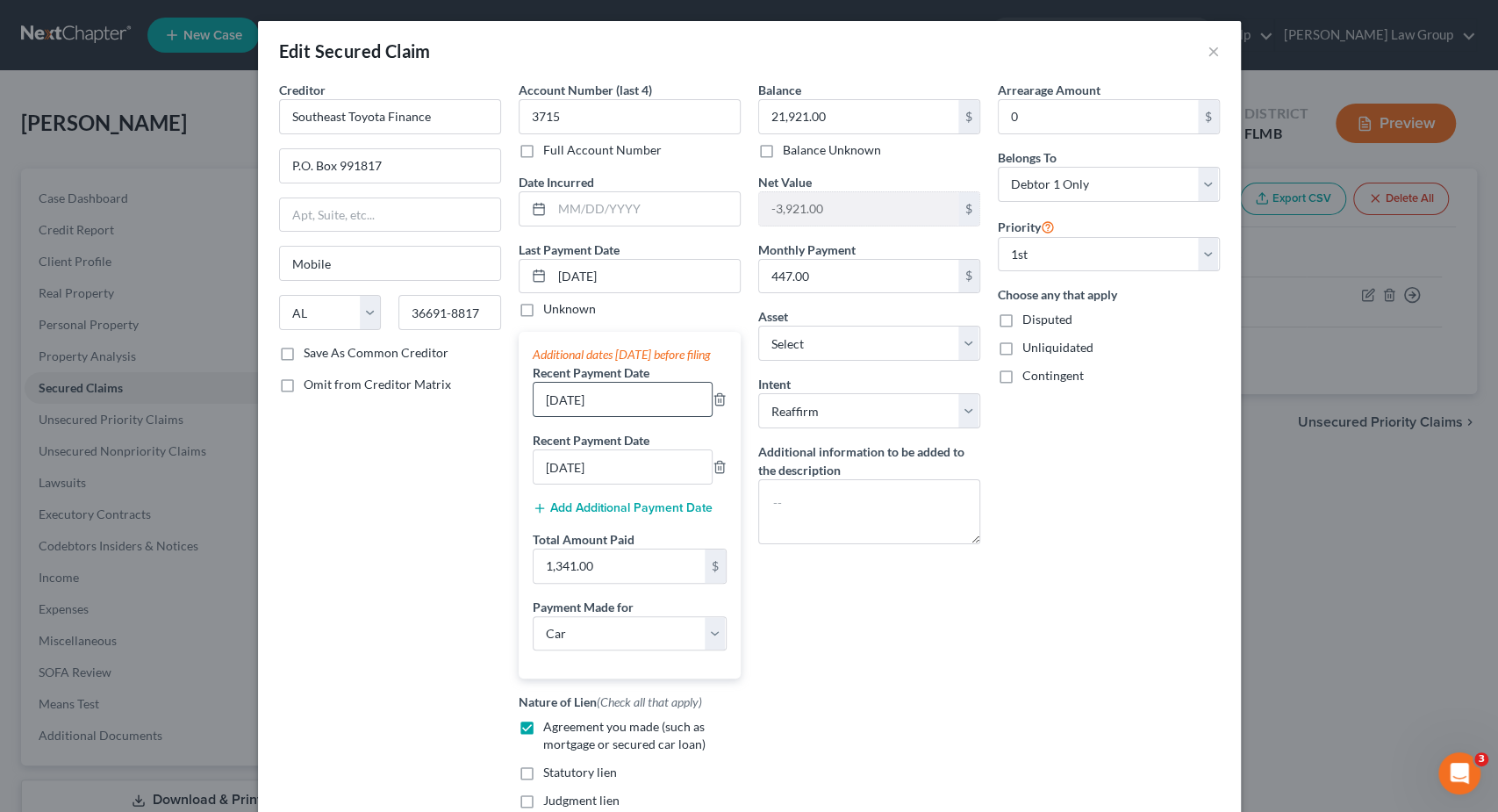
click at [562, 416] on input "9/1/2025" at bounding box center [622, 398] width 178 height 33
type input "9/3/2025"
click at [588, 270] on input "10/01/2025" at bounding box center [645, 276] width 187 height 33
type input "10/03/2025"
drag, startPoint x: 556, startPoint y: 417, endPoint x: 594, endPoint y: 412, distance: 38.3
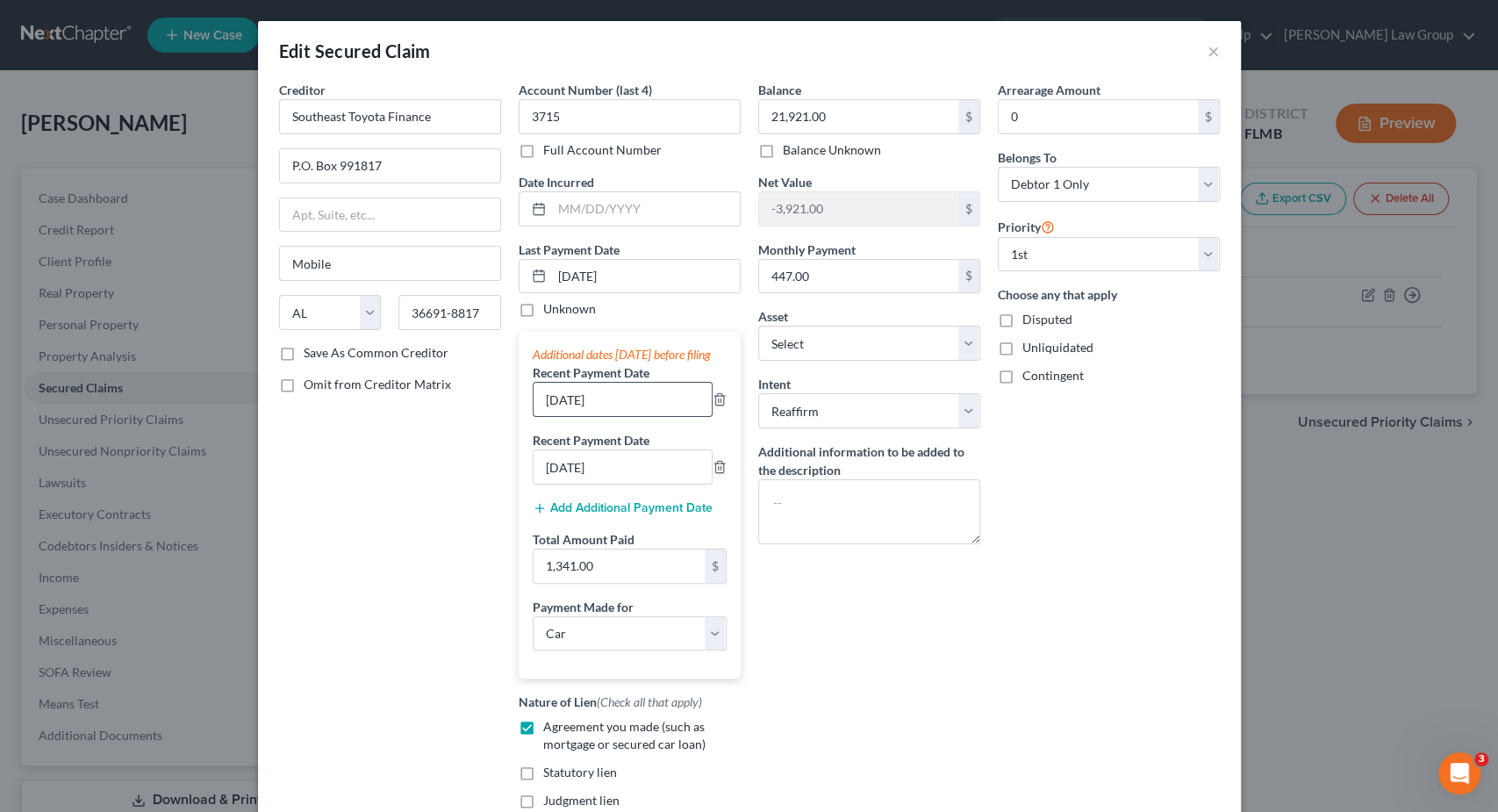
click at [556, 416] on input "9/3/2025" at bounding box center [622, 398] width 178 height 33
type input "9/03/2025"
click at [562, 482] on input "8/1/2025" at bounding box center [622, 466] width 178 height 33
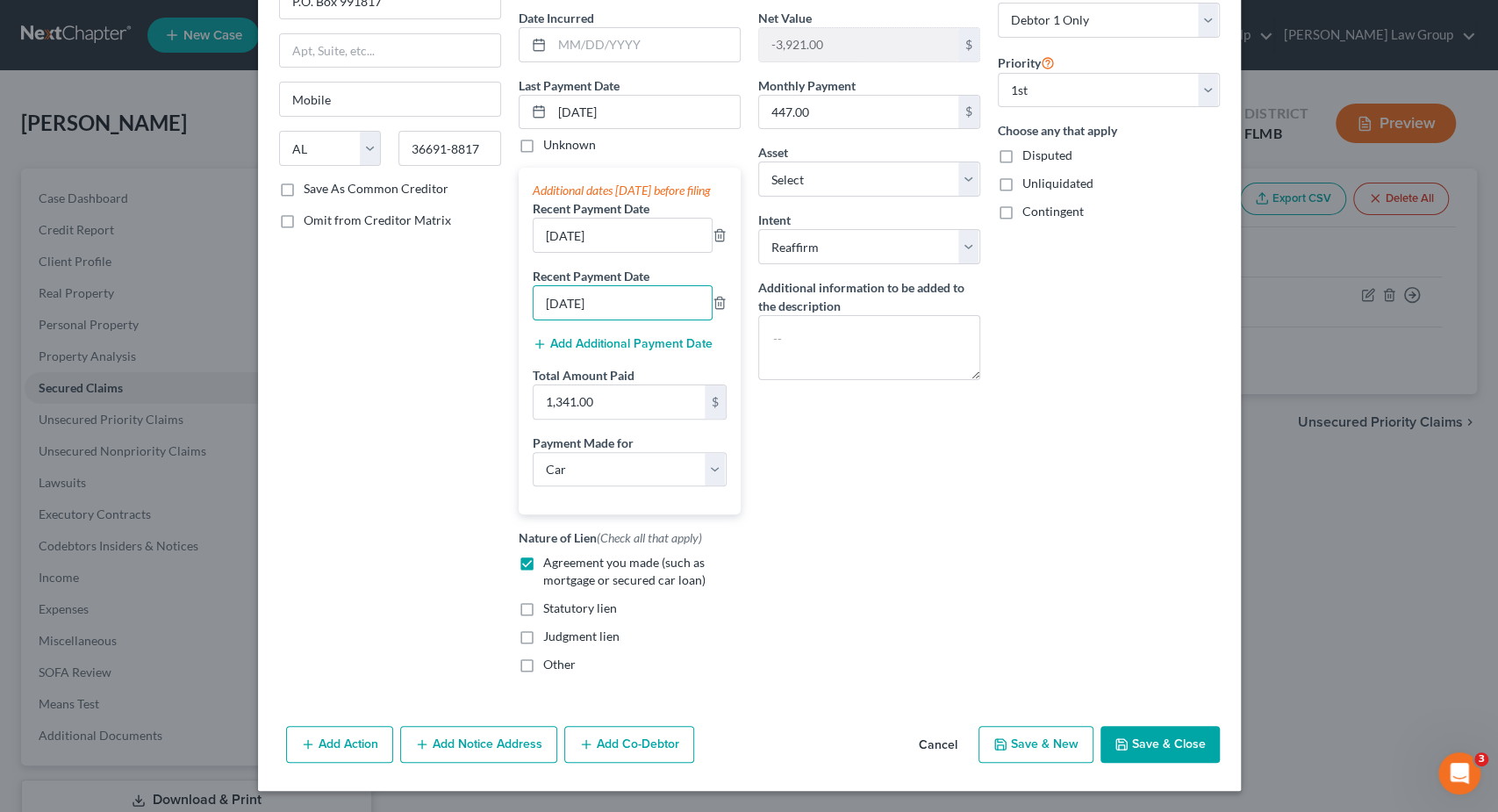
type input "8/03/2025"
click at [1158, 746] on button "Save & Close" at bounding box center [1160, 743] width 120 height 37
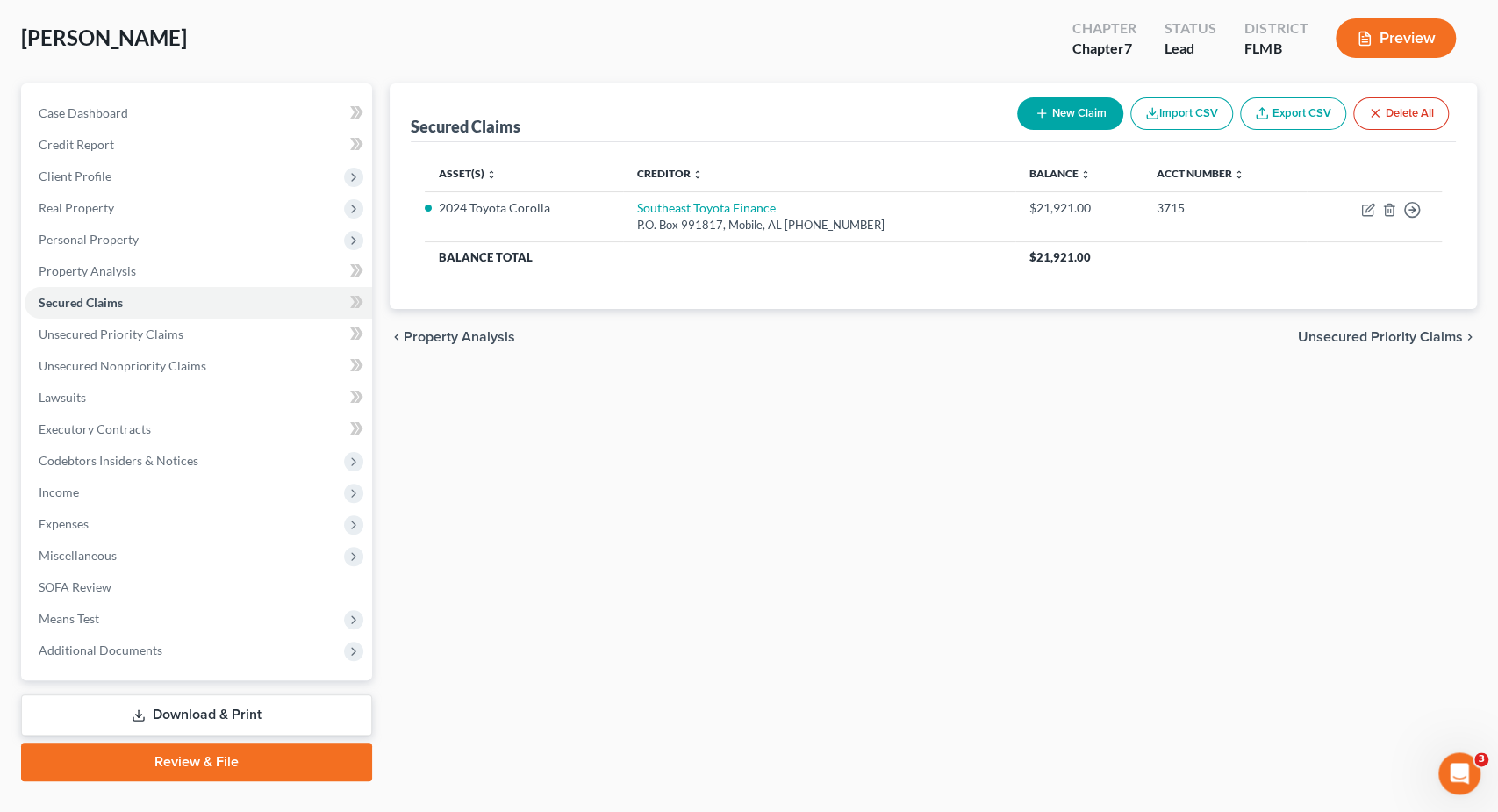
scroll to position [118, 0]
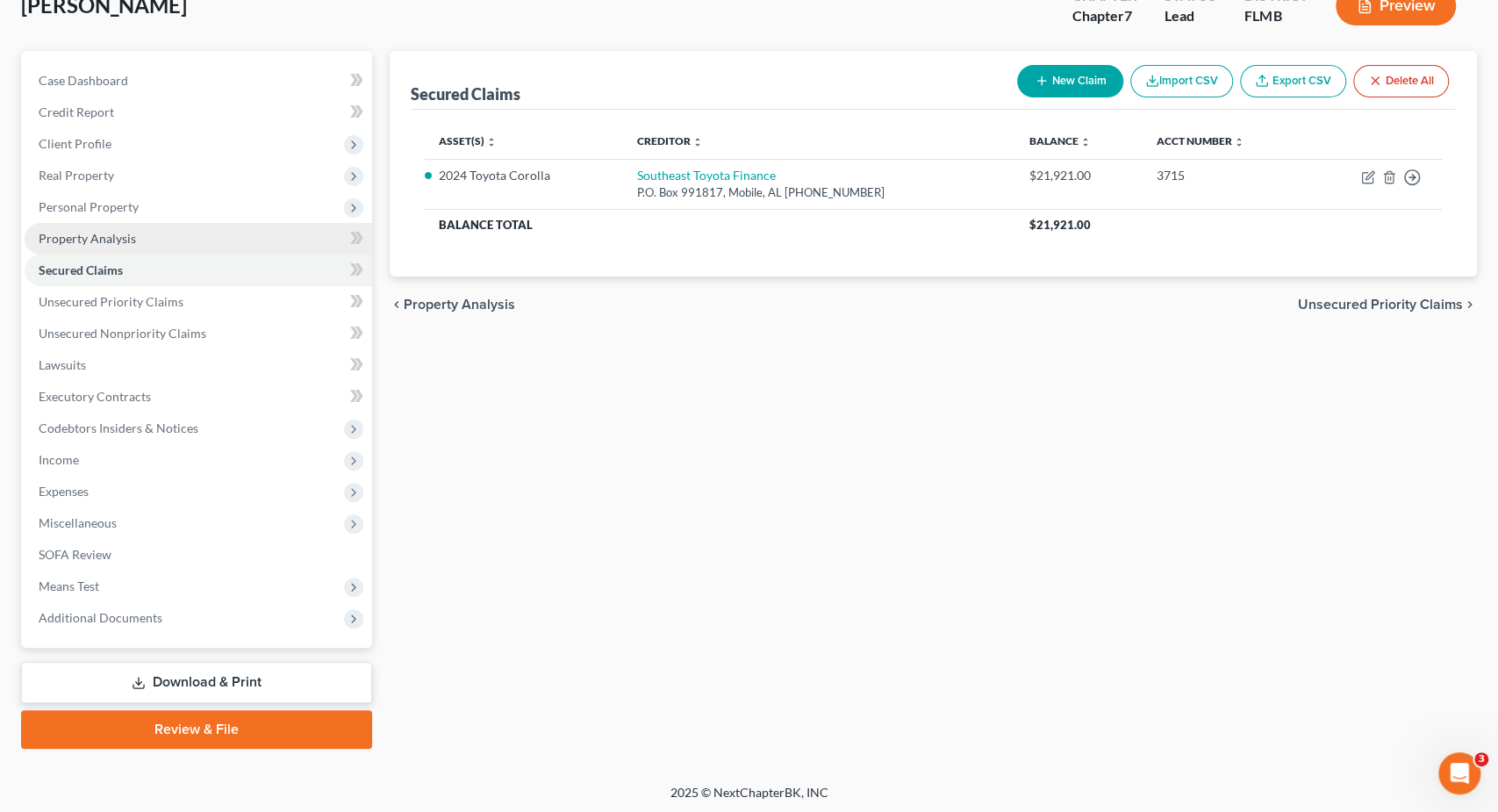
click at [182, 243] on link "Property Analysis" at bounding box center [198, 239] width 348 height 32
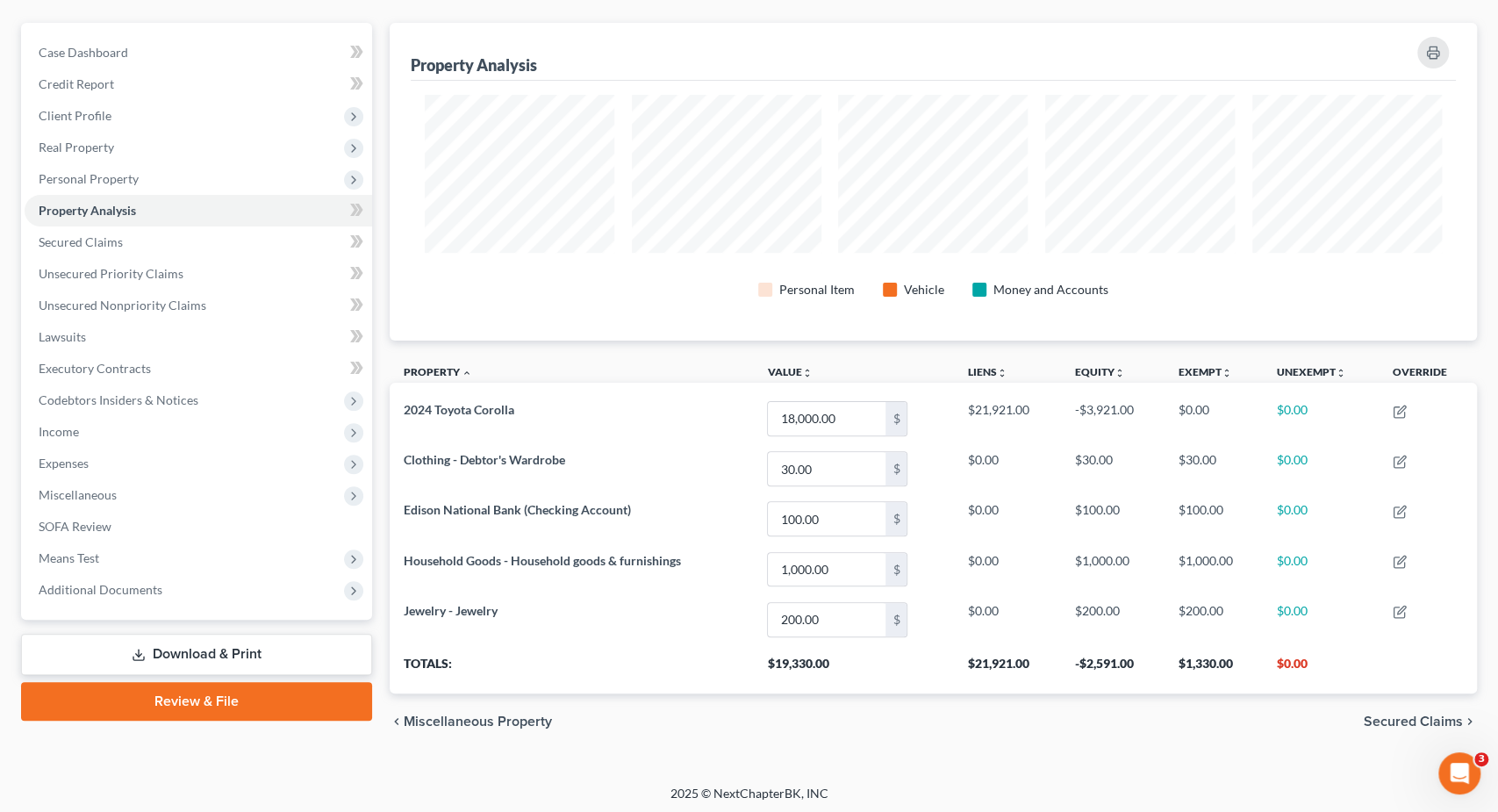
click at [219, 650] on link "Download & Print" at bounding box center [196, 655] width 351 height 41
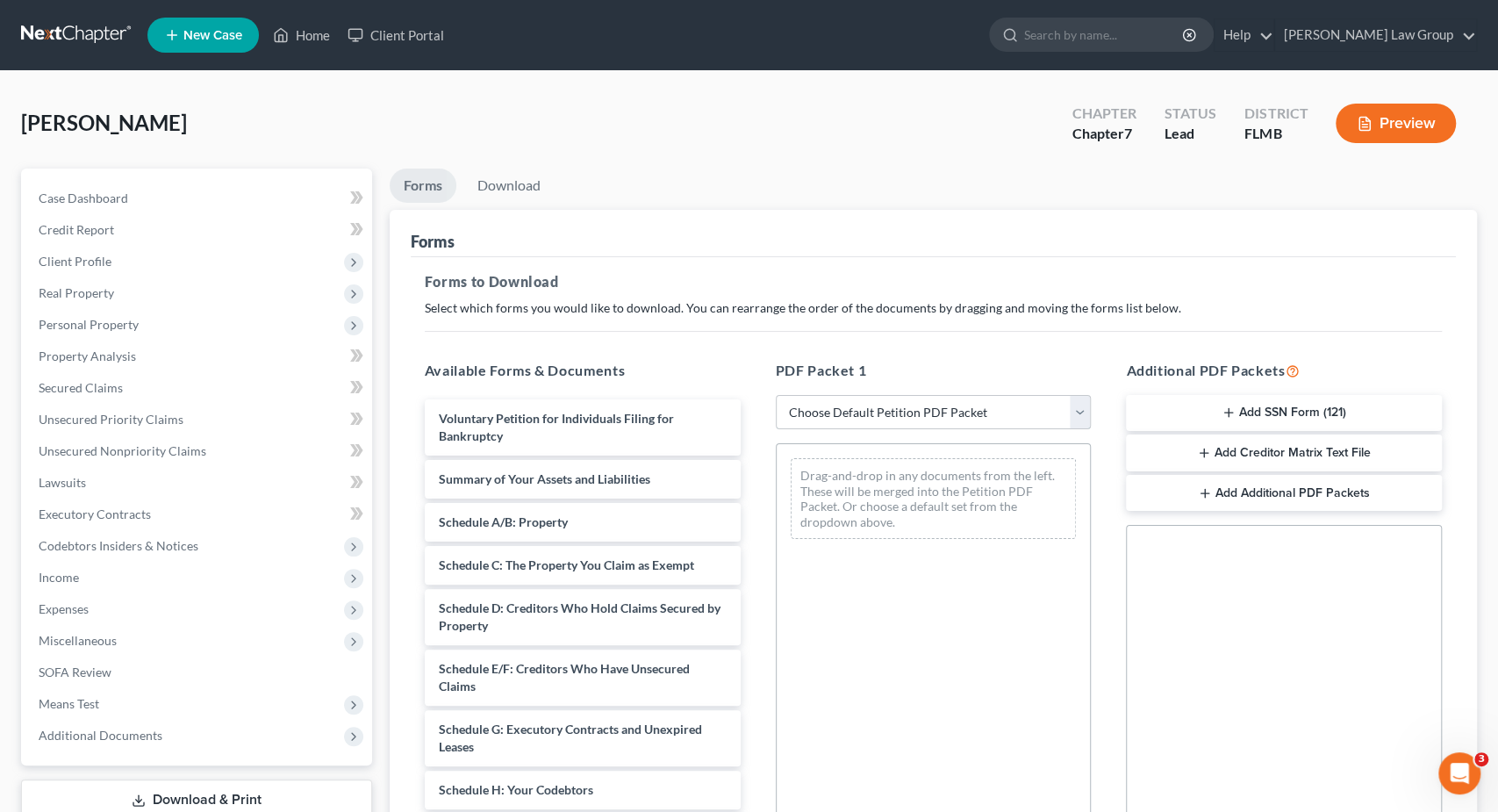
click at [776, 395] on select "Choose Default Petition PDF Packet Complete Bankruptcy Petition (all forms and …" at bounding box center [934, 412] width 316 height 35
select select "0"
click option "Complete Bankruptcy Petition (all forms and schedules)" at bounding box center [0, 0] width 0 height 0
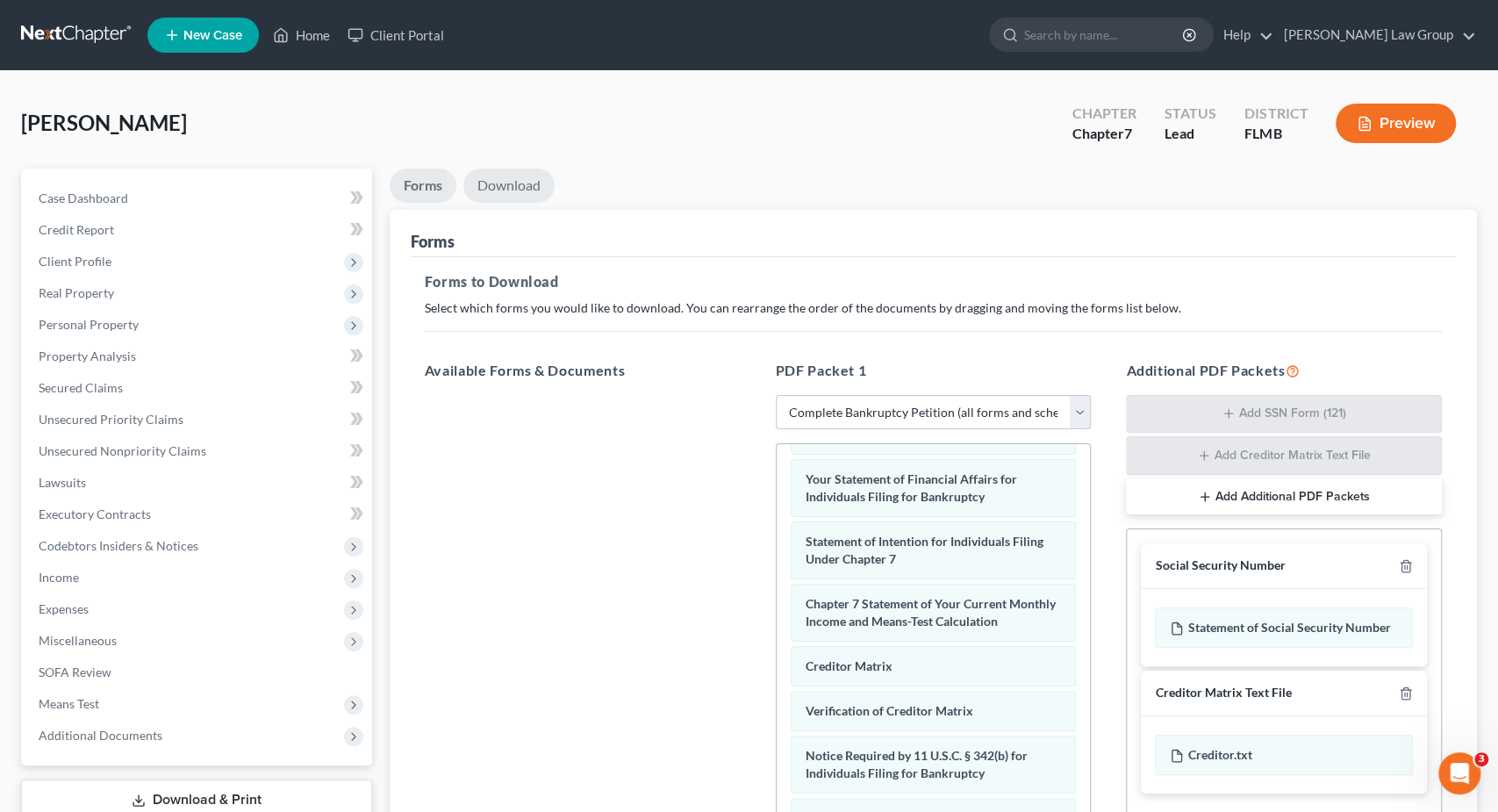
click at [515, 198] on link "Download" at bounding box center [509, 186] width 91 height 34
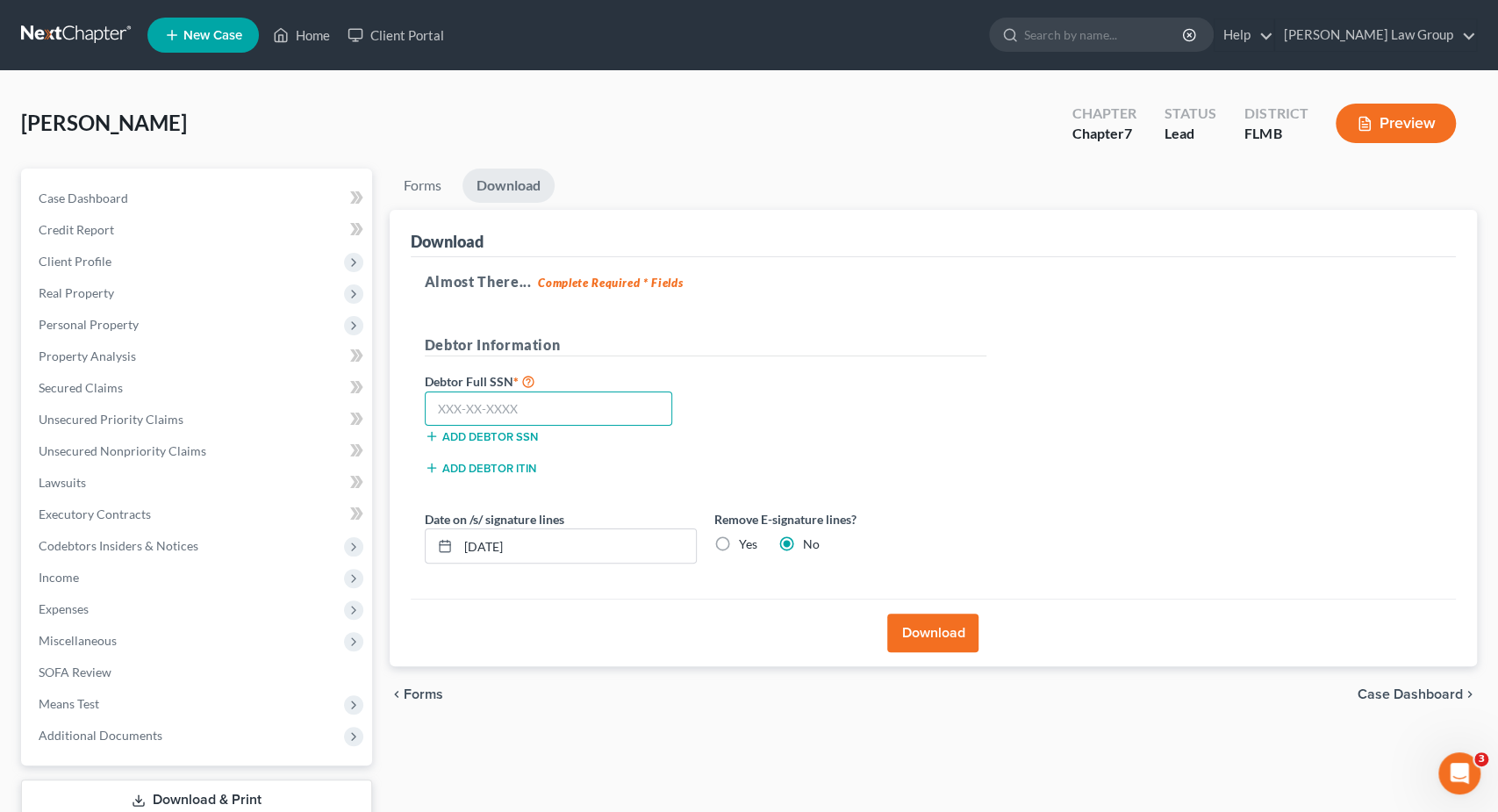
click at [534, 414] on input "text" at bounding box center [549, 409] width 249 height 35
click at [494, 543] on input "10/08/2025" at bounding box center [577, 545] width 237 height 33
click at [495, 546] on input "10/08/2025" at bounding box center [577, 545] width 237 height 33
type input "10/03/2025"
click at [507, 414] on input "text" at bounding box center [549, 409] width 249 height 35
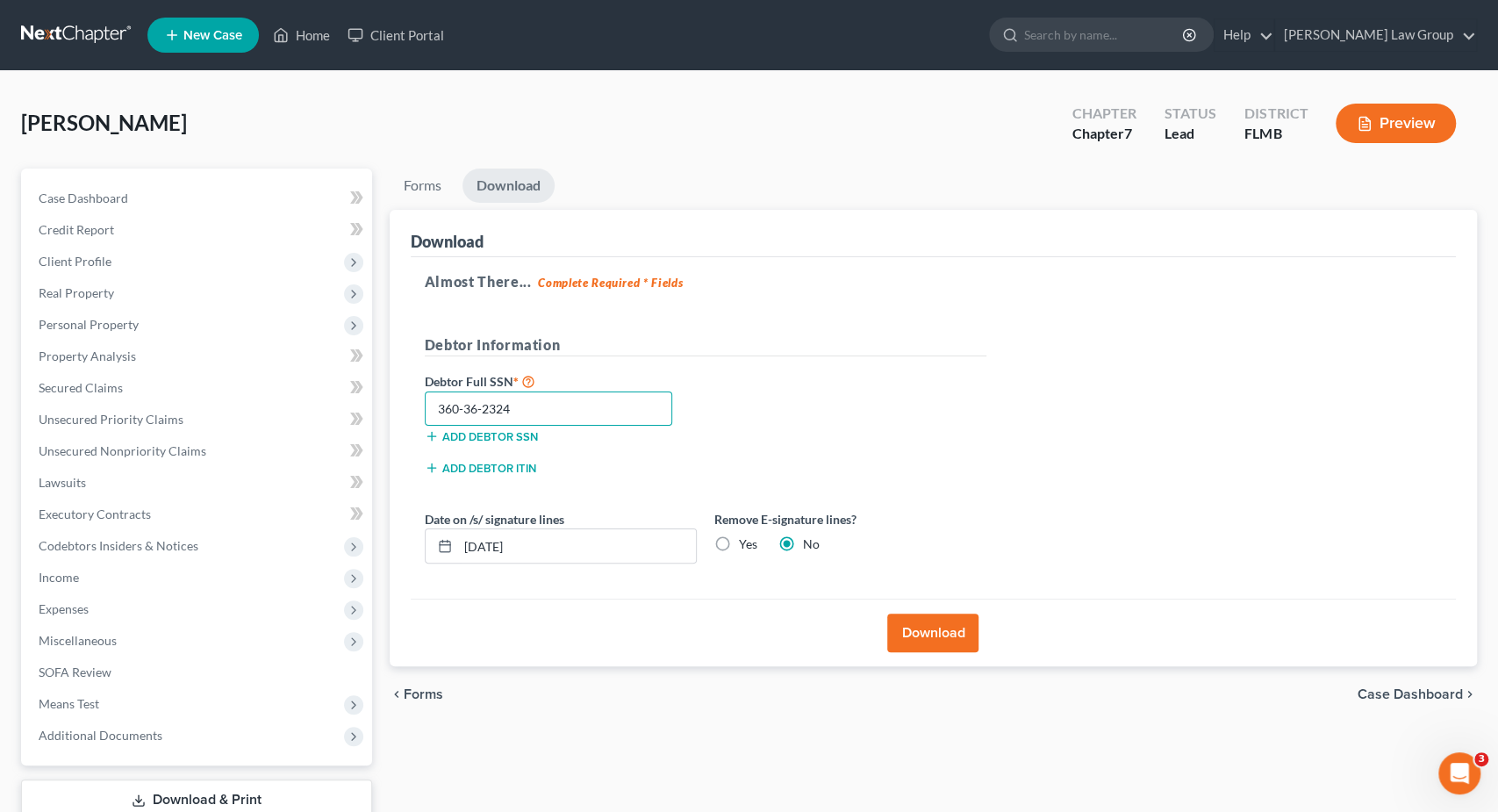
type input "360-36-2324"
click at [933, 630] on button "Download" at bounding box center [933, 632] width 91 height 39
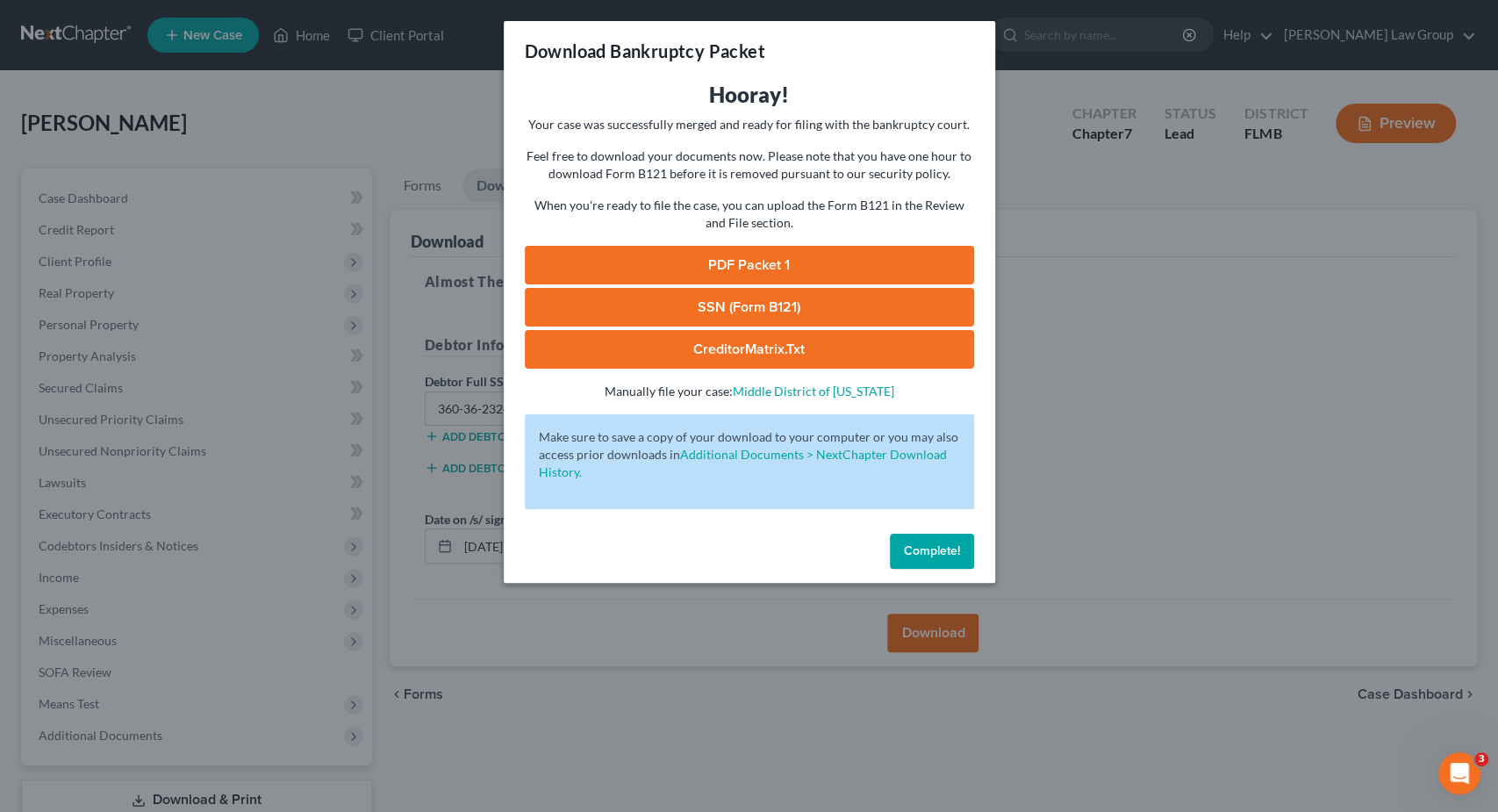
click at [900, 259] on link "PDF Packet 1" at bounding box center [749, 265] width 449 height 39
click at [812, 301] on link "SSN (Form B121)" at bounding box center [749, 307] width 449 height 39
click at [758, 353] on link "CreditorMatrix.txt" at bounding box center [749, 349] width 449 height 39
click at [923, 542] on button "Complete!" at bounding box center [932, 550] width 84 height 35
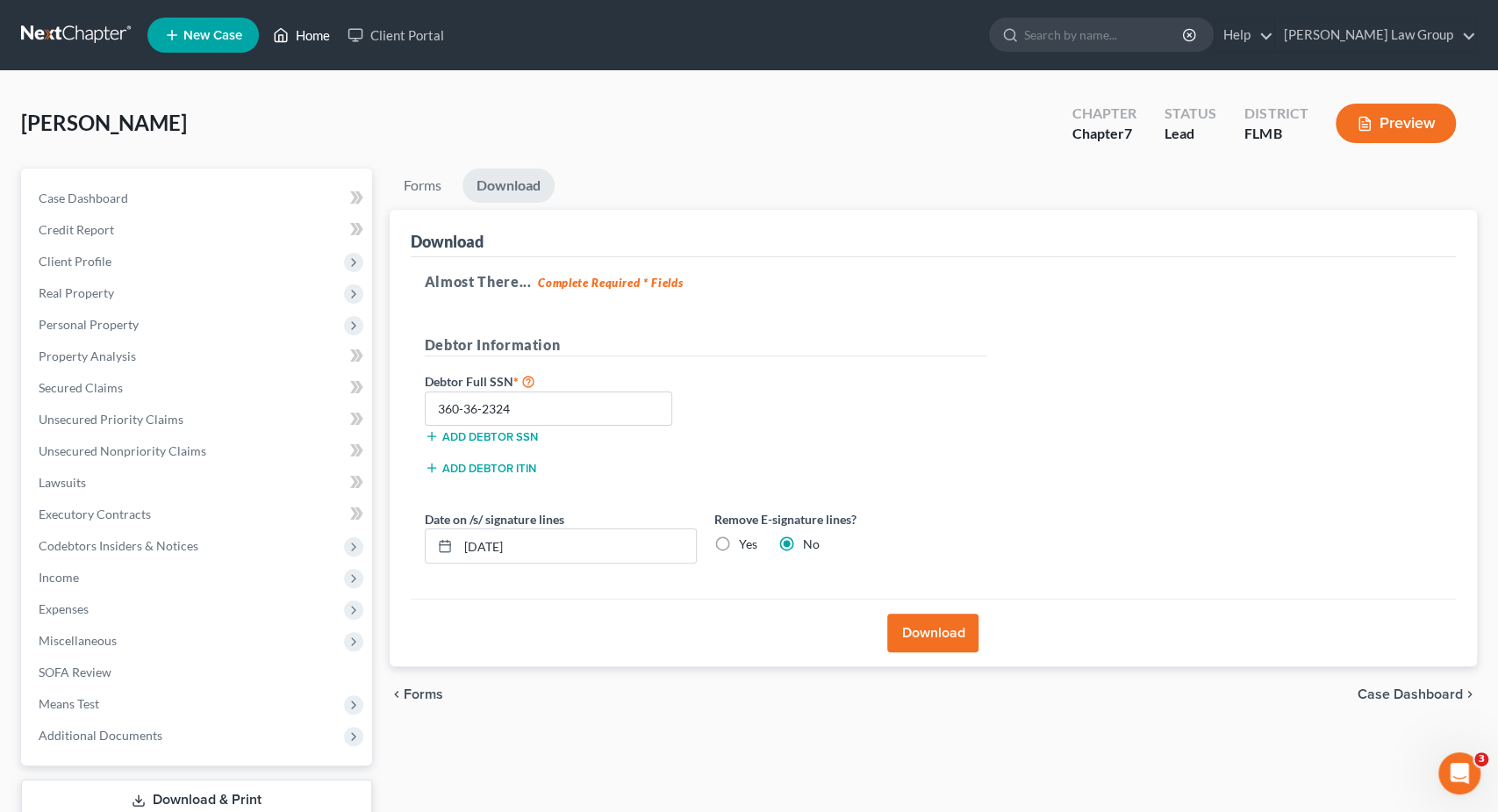
click at [295, 36] on link "Home" at bounding box center [301, 35] width 74 height 32
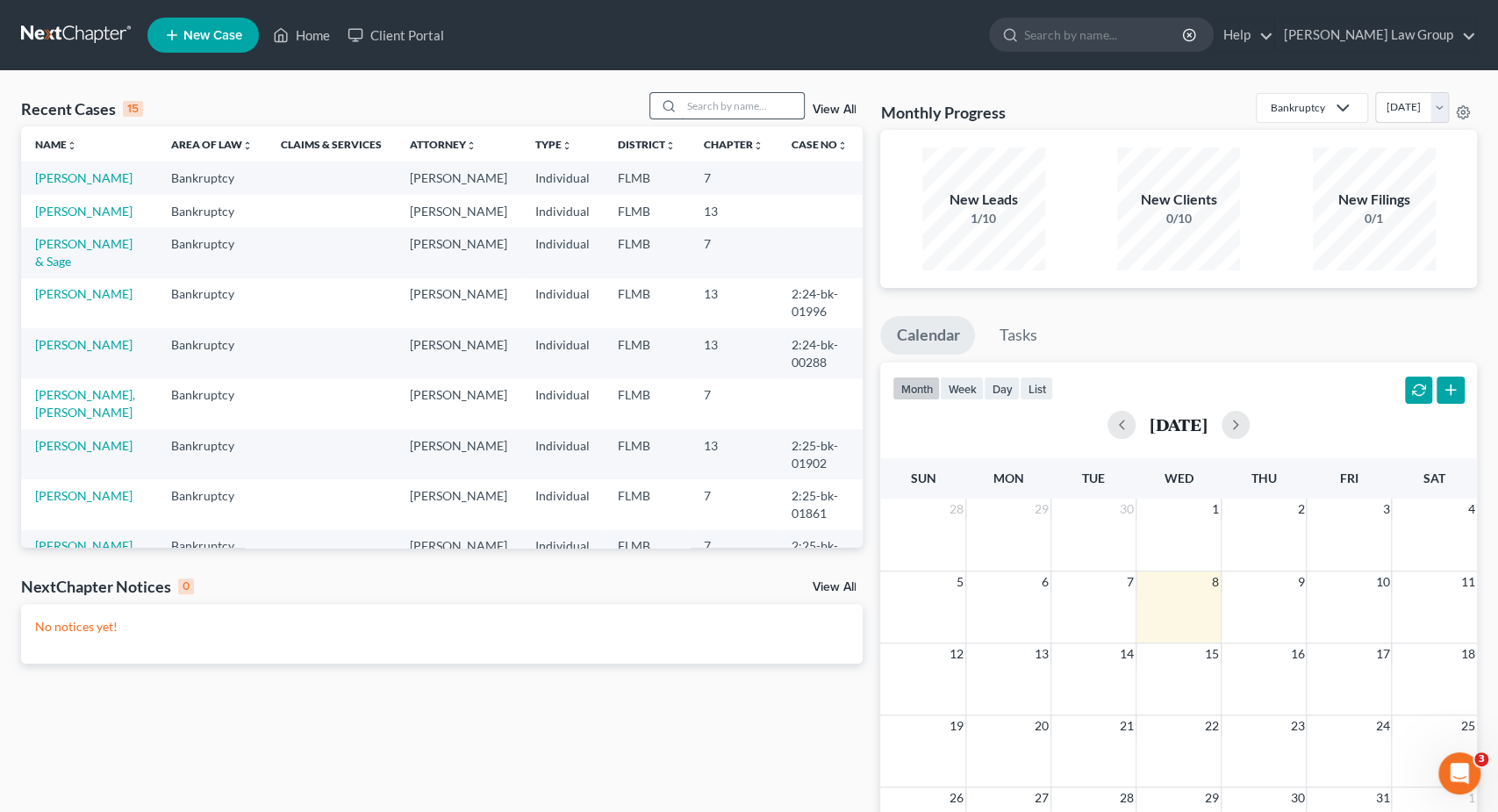
click at [761, 109] on input "search" at bounding box center [742, 106] width 122 height 25
type input "sosa"
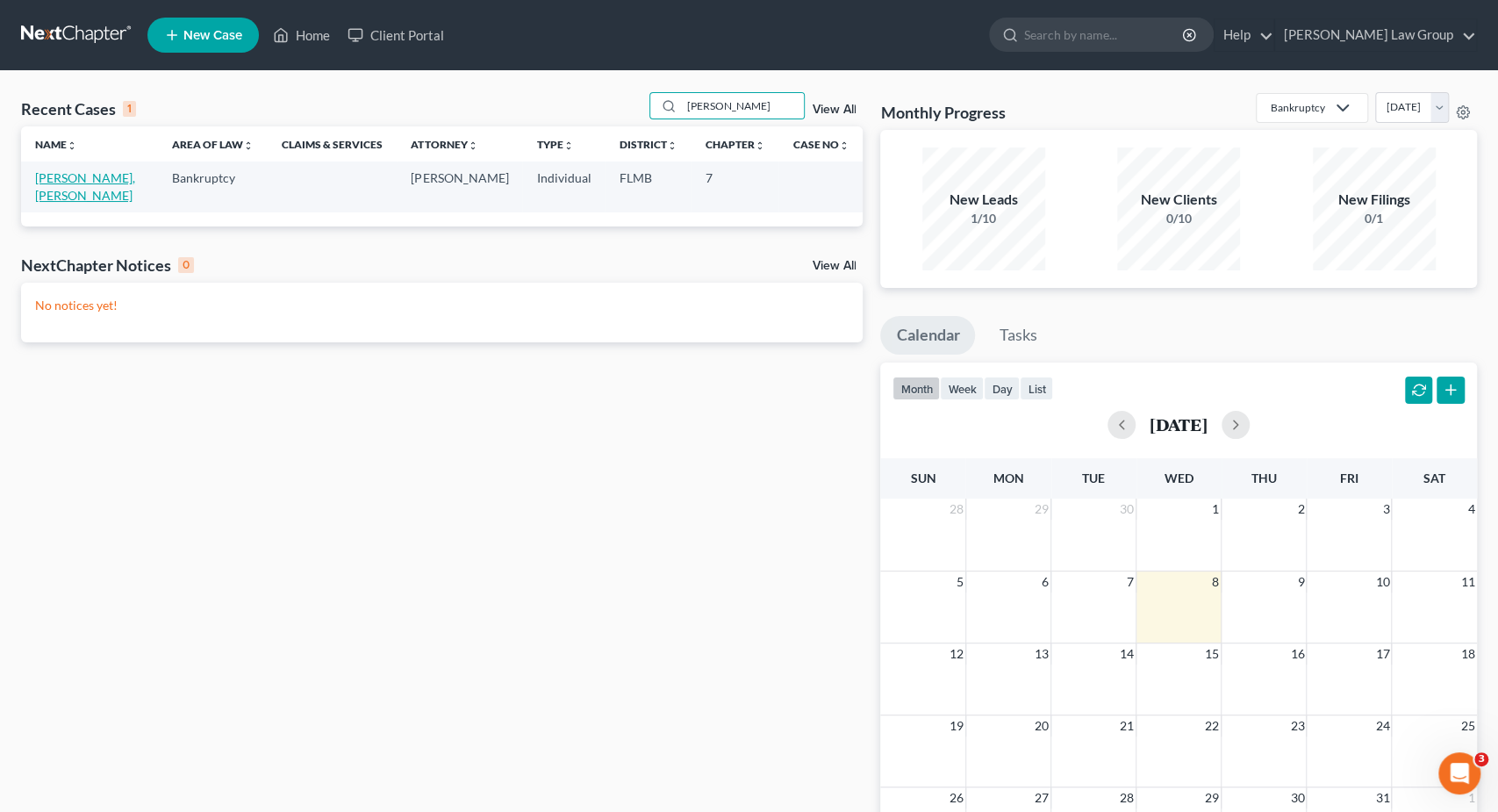
click at [71, 177] on link "Sosa, Yaniuska" at bounding box center [85, 187] width 100 height 32
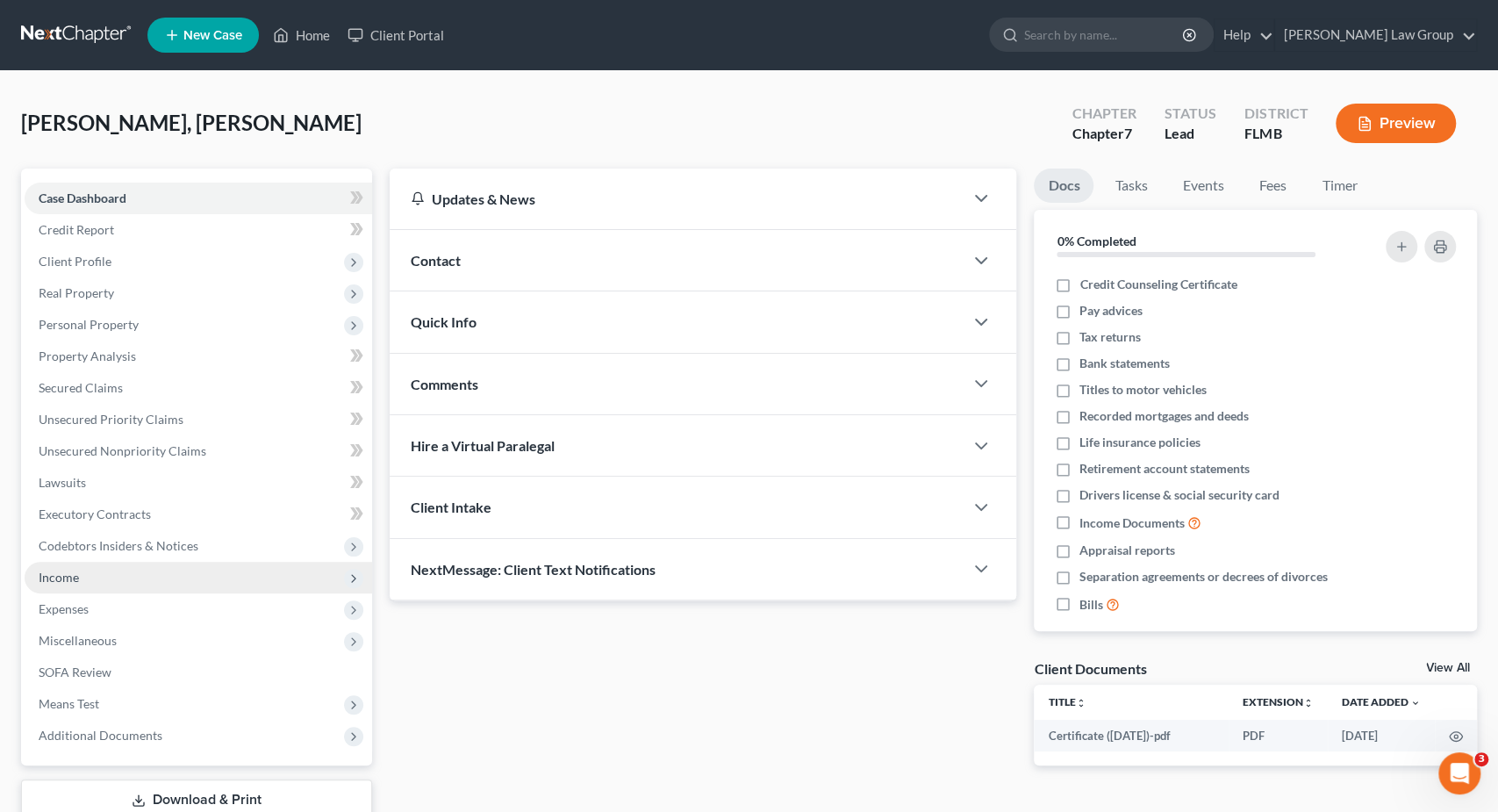
click at [101, 572] on span "Income" at bounding box center [198, 577] width 348 height 32
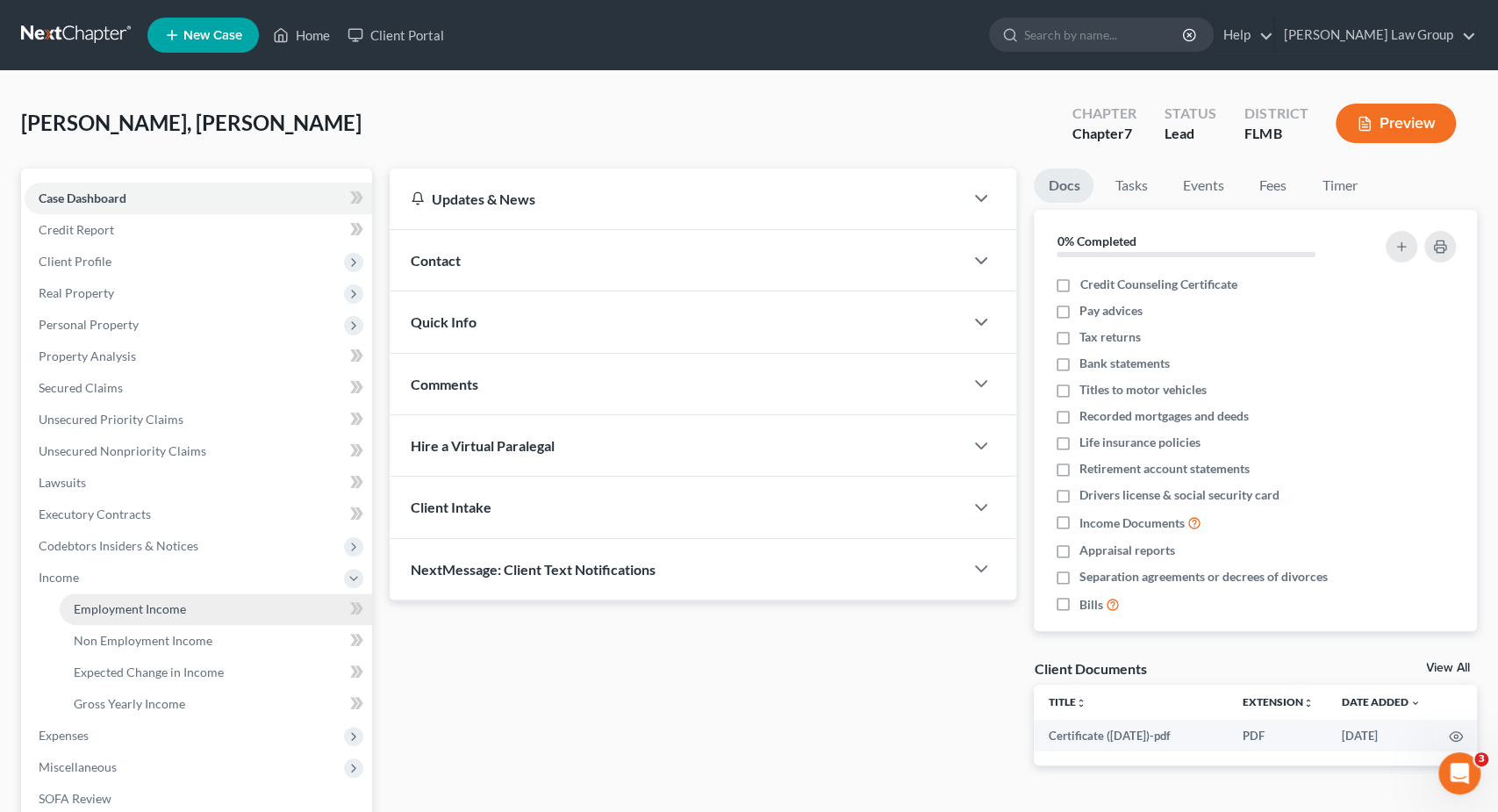
click at [102, 602] on span "Employment Income" at bounding box center [129, 609] width 112 height 15
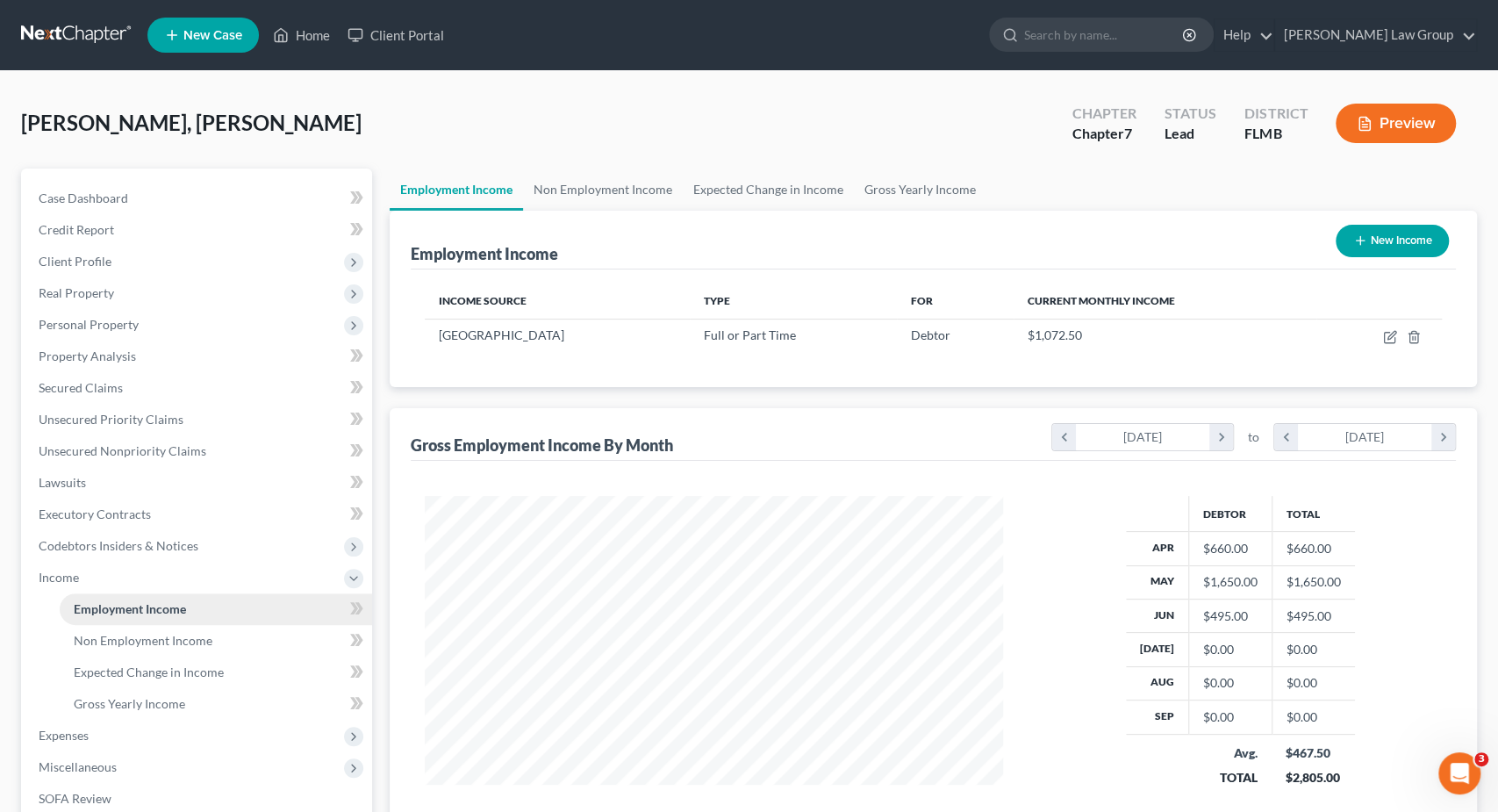
scroll to position [313, 613]
click at [1396, 239] on button "New Income" at bounding box center [1392, 241] width 113 height 32
select select "0"
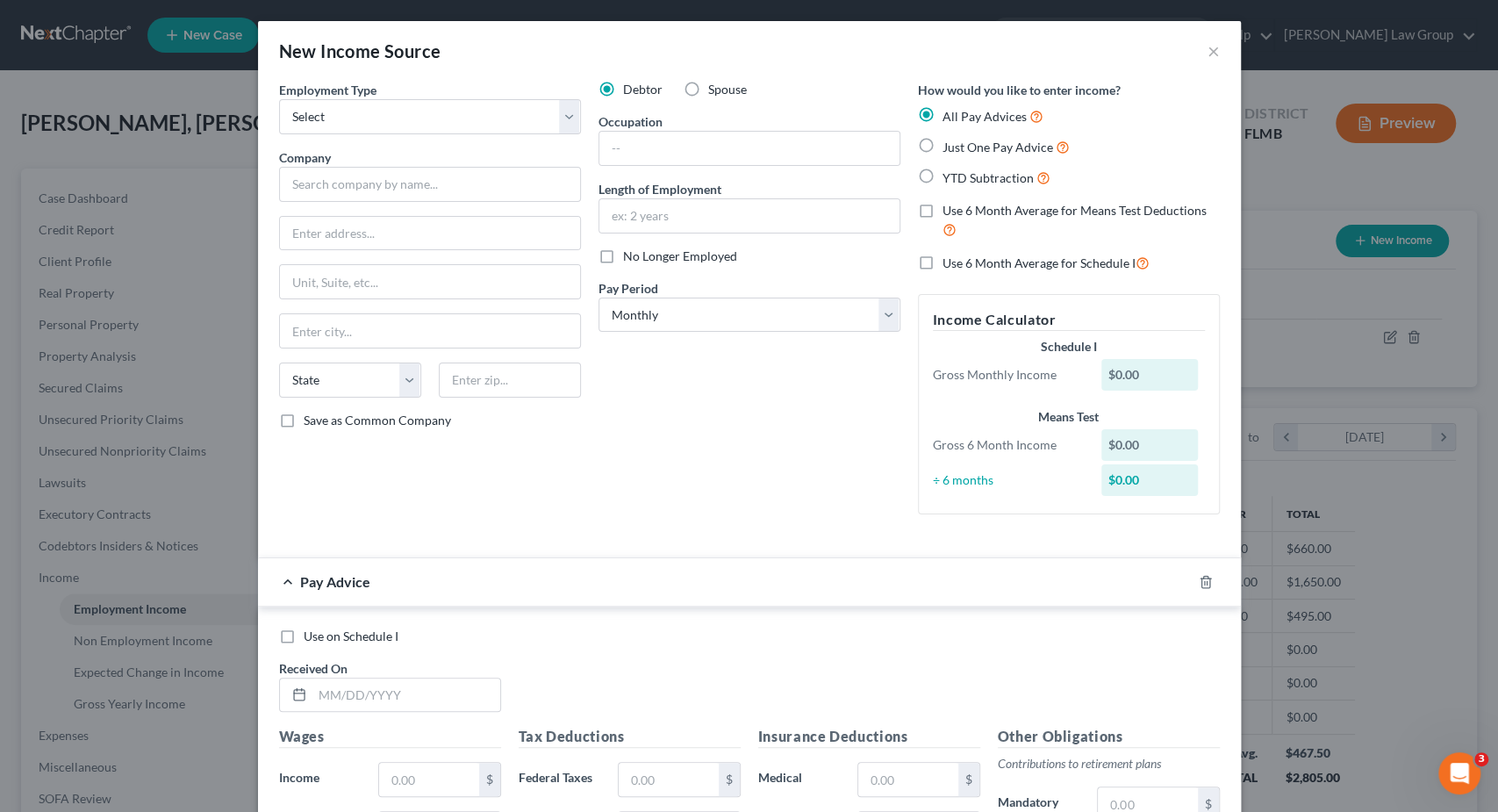
click at [540, 476] on div "Employment Type * Select Full or Part Time Employment Self Employment Company *…" at bounding box center [430, 304] width 319 height 447
click at [943, 148] on label "Just One Pay Advice" at bounding box center [1006, 146] width 127 height 20
click at [950, 148] on input "Just One Pay Advice" at bounding box center [955, 142] width 11 height 11
radio input "true"
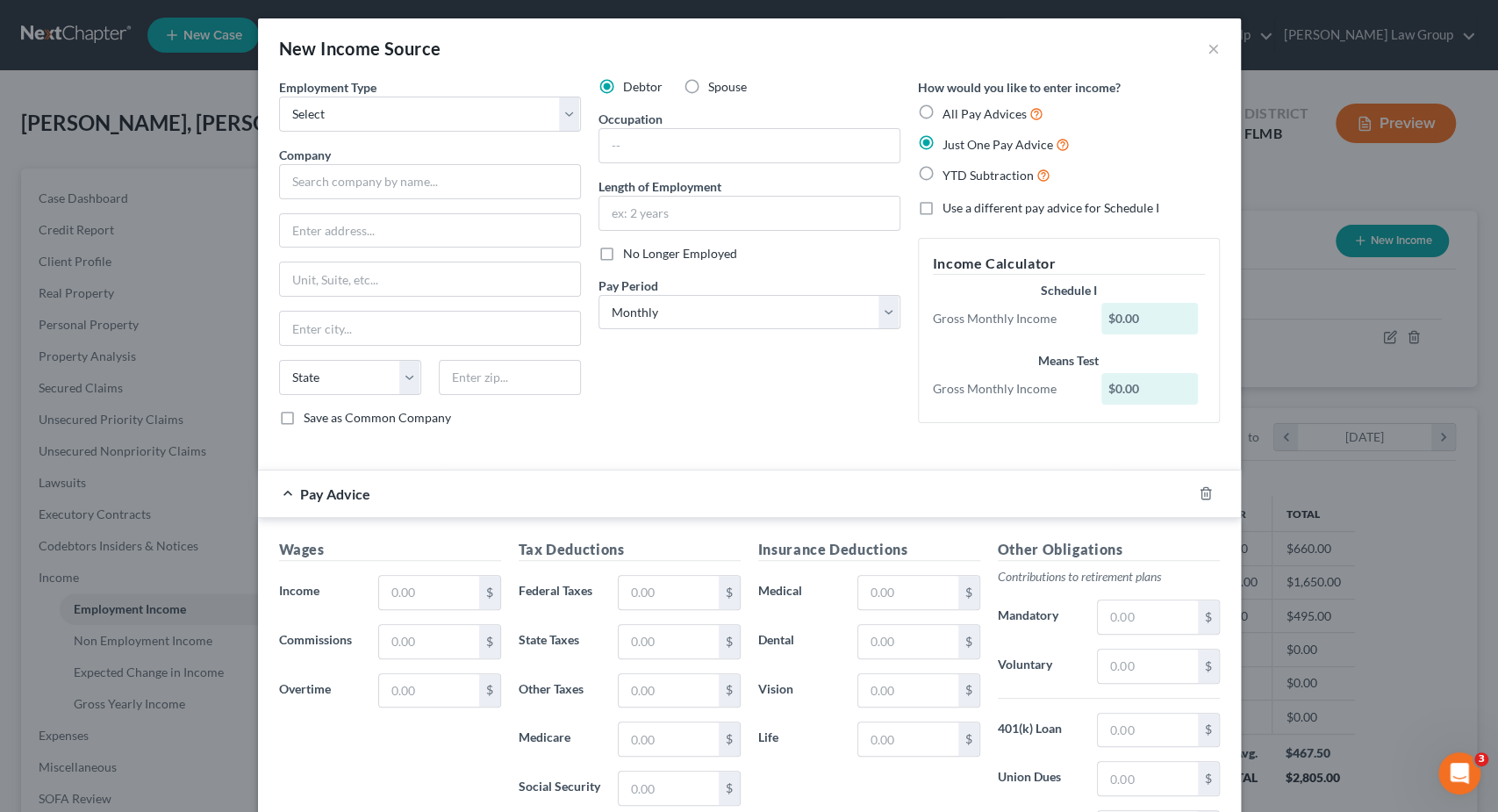
scroll to position [0, 0]
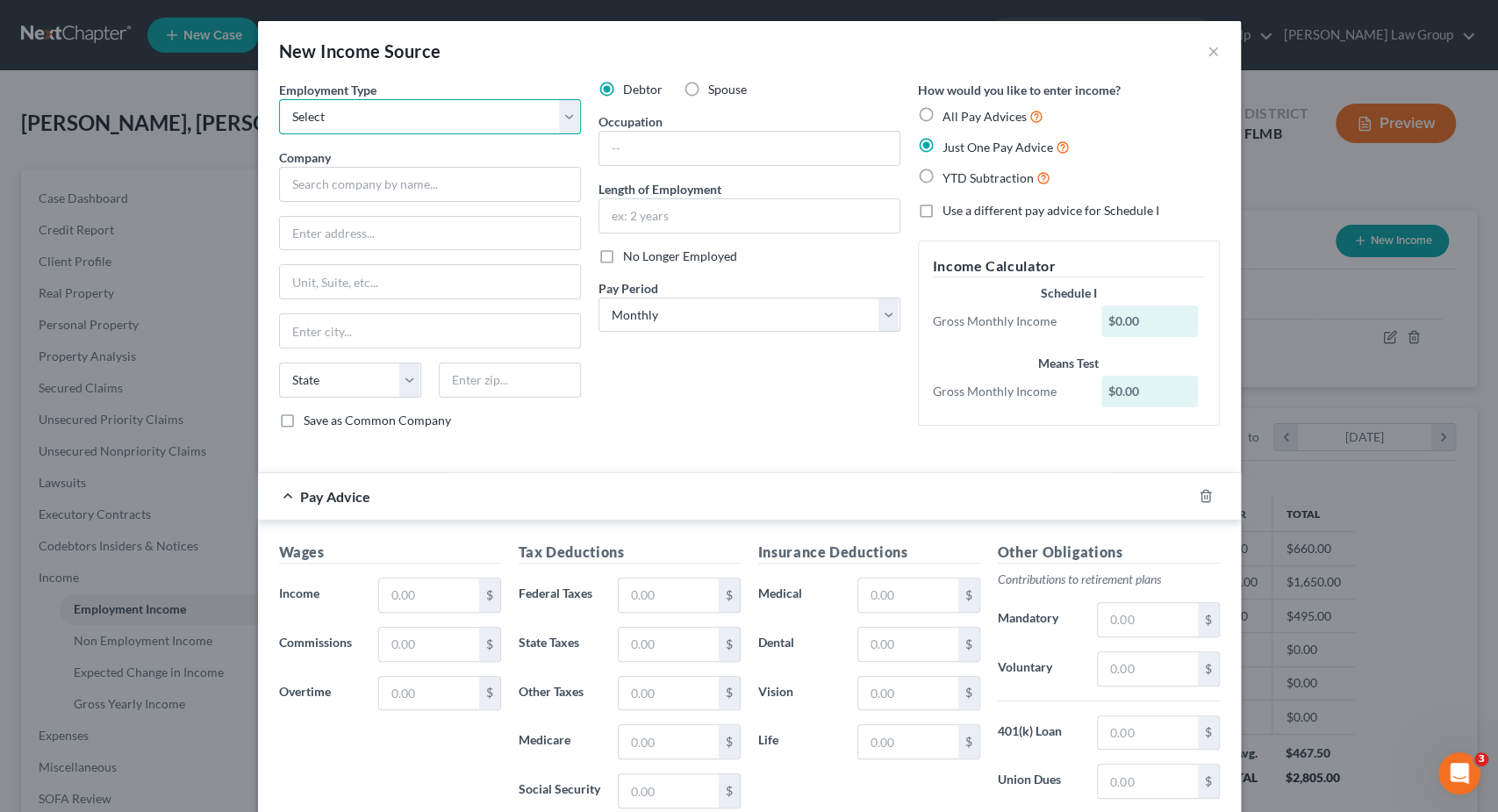
click at [279, 99] on select "Select Full or Part Time Employment Self Employment" at bounding box center [430, 116] width 301 height 35
select select "0"
click option "Full or Part Time Employment" at bounding box center [0, 0] width 0 height 0
click at [416, 194] on input "text" at bounding box center [430, 184] width 301 height 35
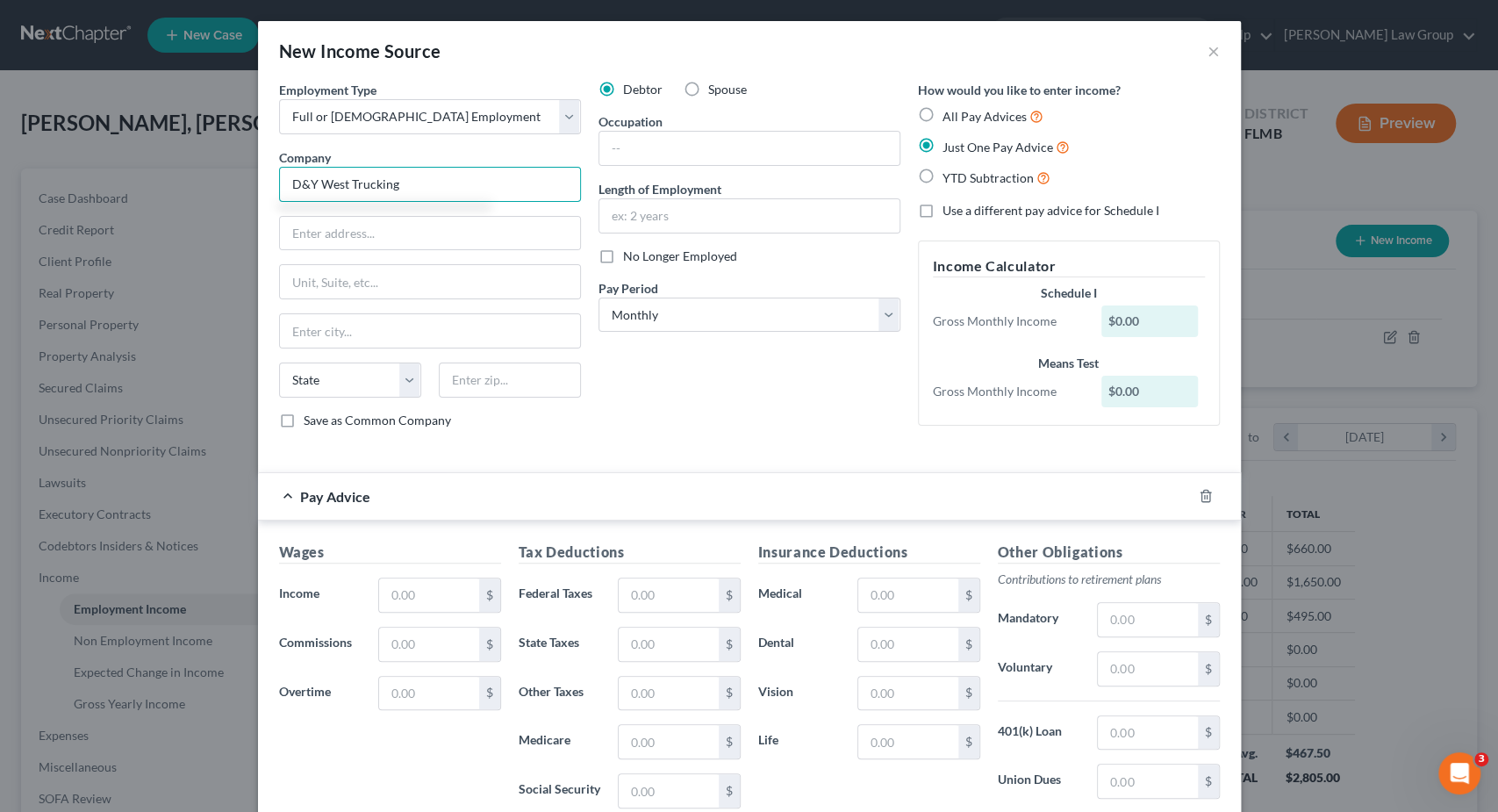
type input "D&Y West Trucking"
click at [392, 589] on input "text" at bounding box center [428, 594] width 99 height 33
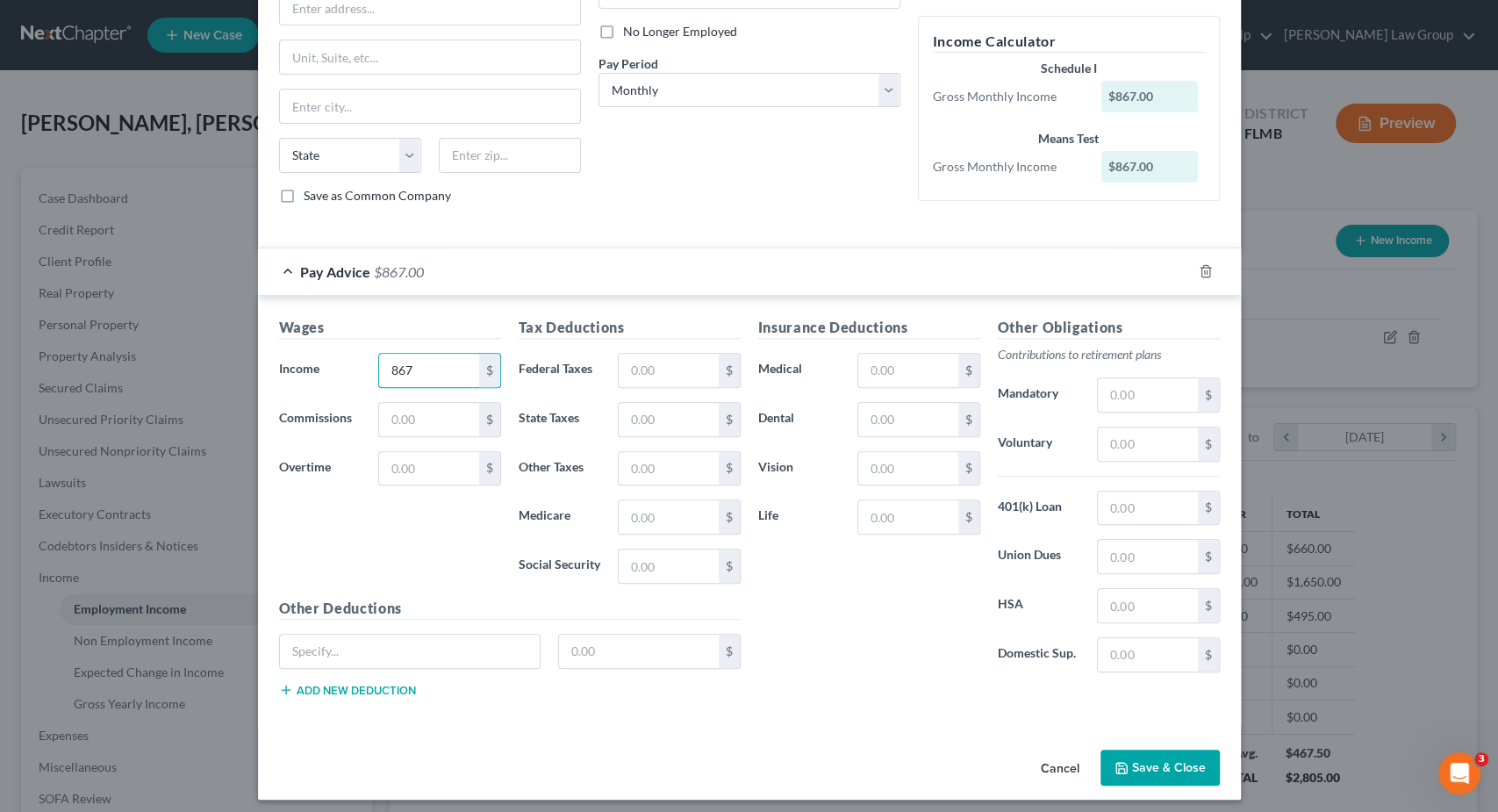
type input "867"
click at [1177, 759] on button "Save & Close" at bounding box center [1160, 768] width 120 height 37
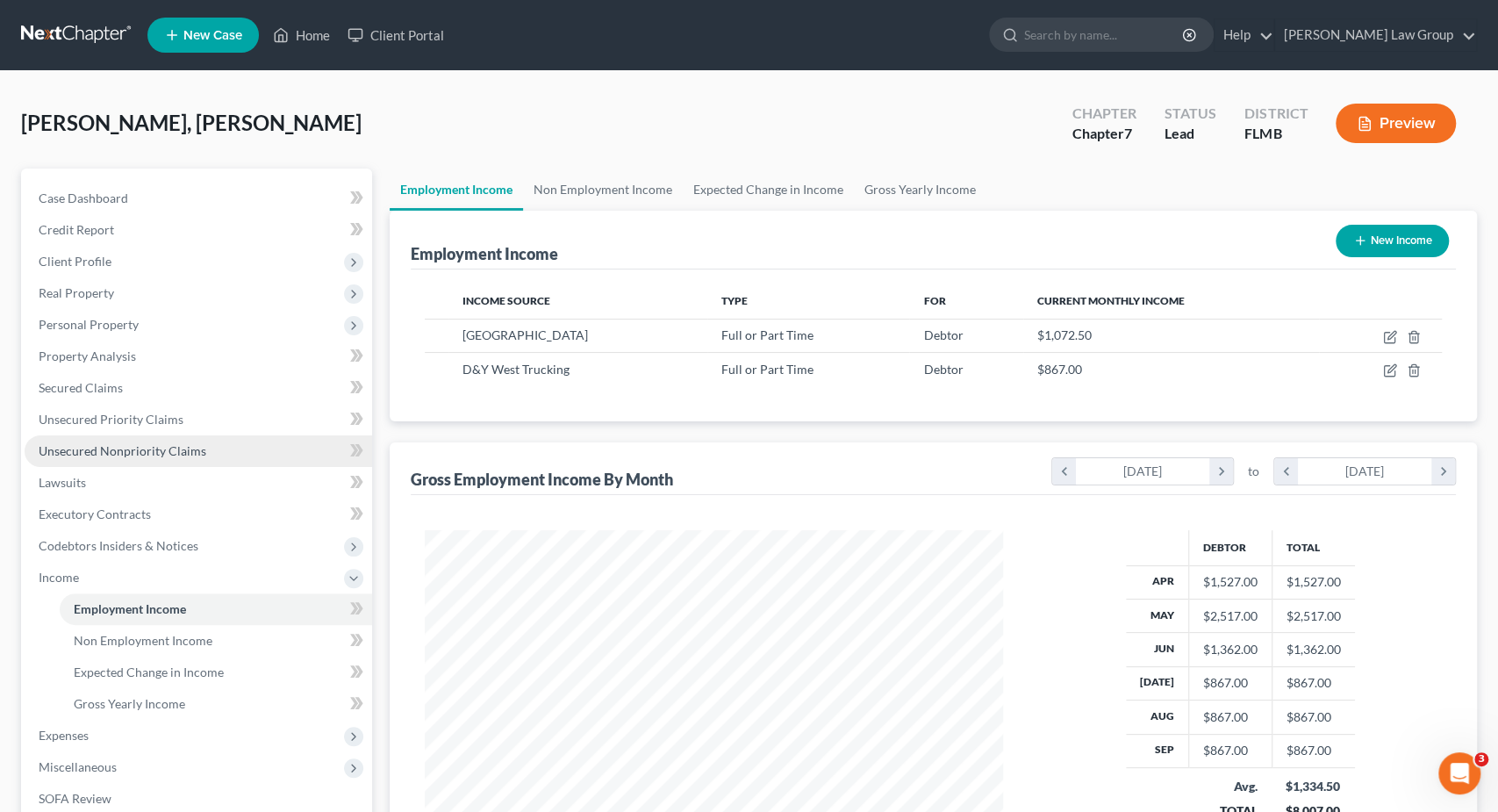
click at [178, 447] on span "Unsecured Nonpriority Claims" at bounding box center [122, 450] width 168 height 15
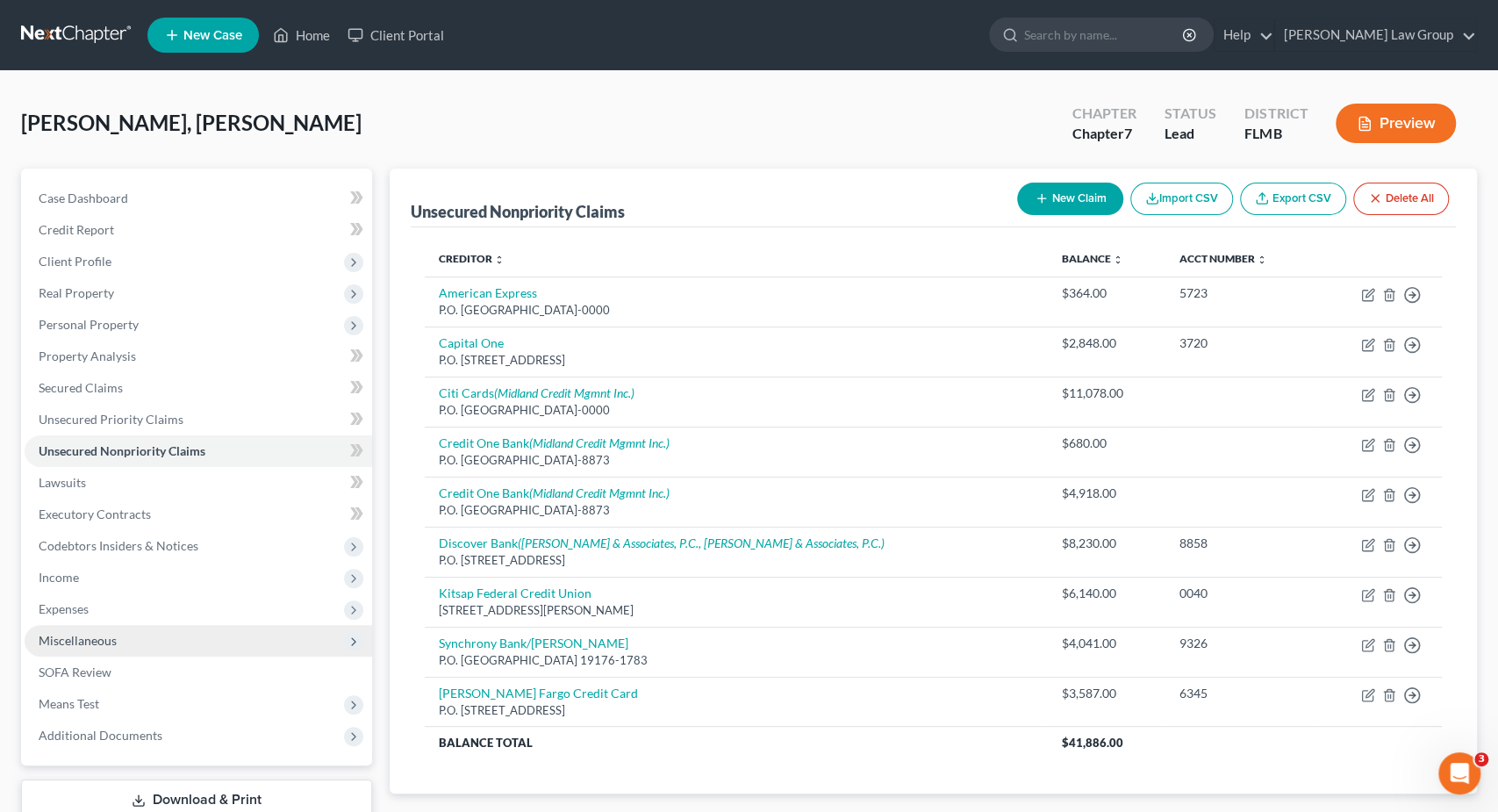
click at [171, 649] on span "Miscellaneous" at bounding box center [198, 641] width 348 height 32
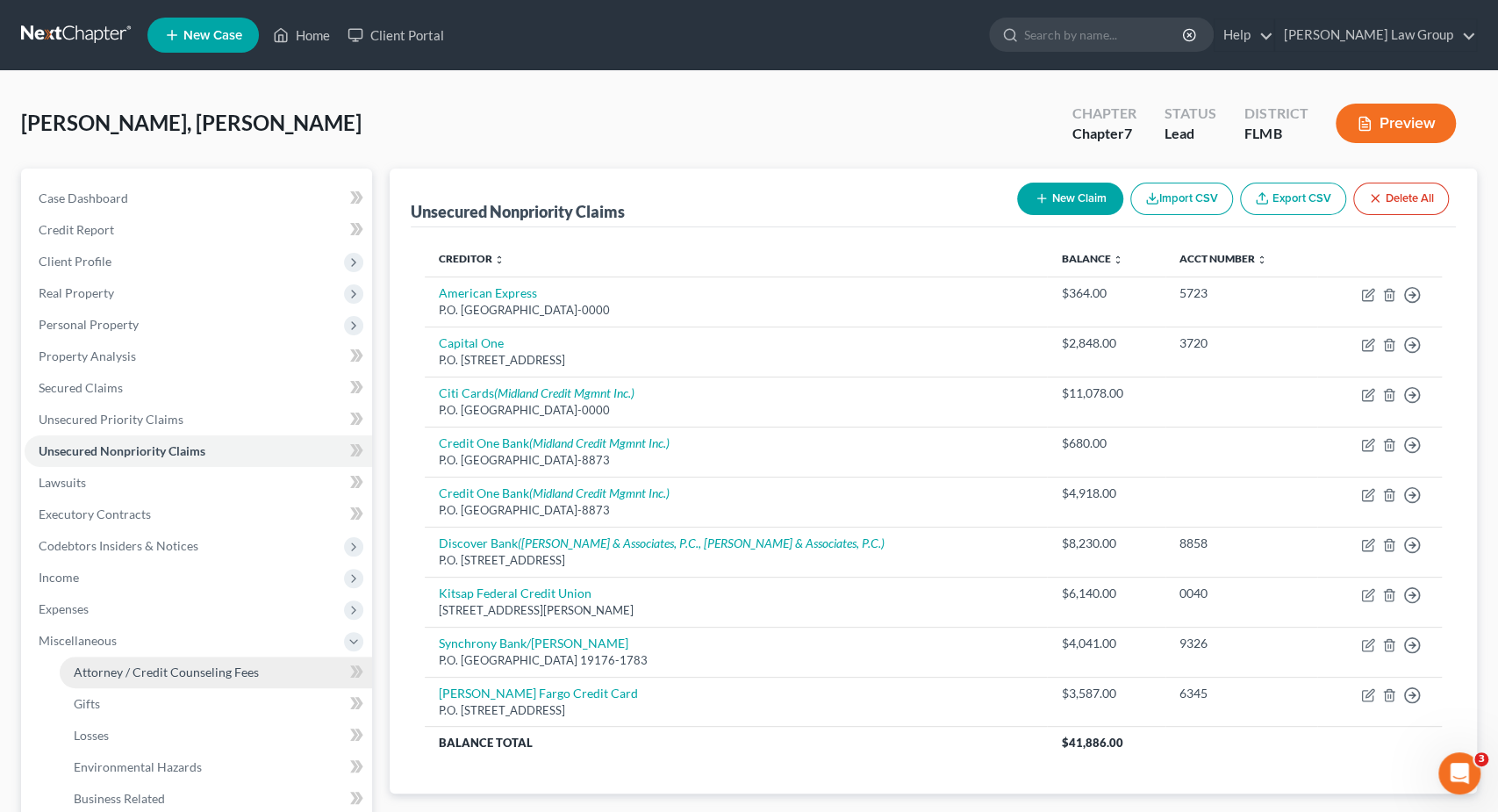
click at [174, 672] on span "Attorney / Credit Counseling Fees" at bounding box center [166, 672] width 186 height 15
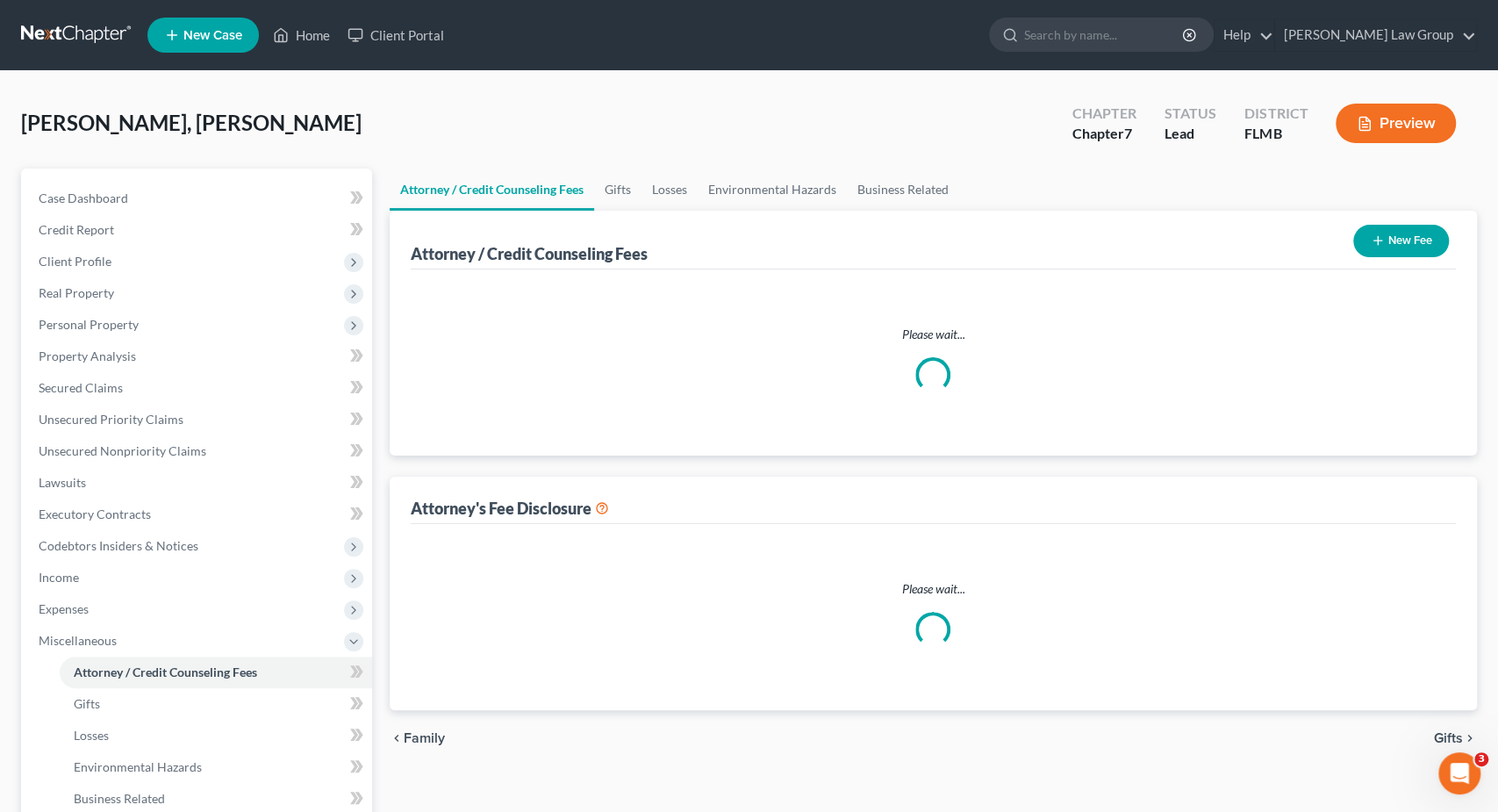
select select "0"
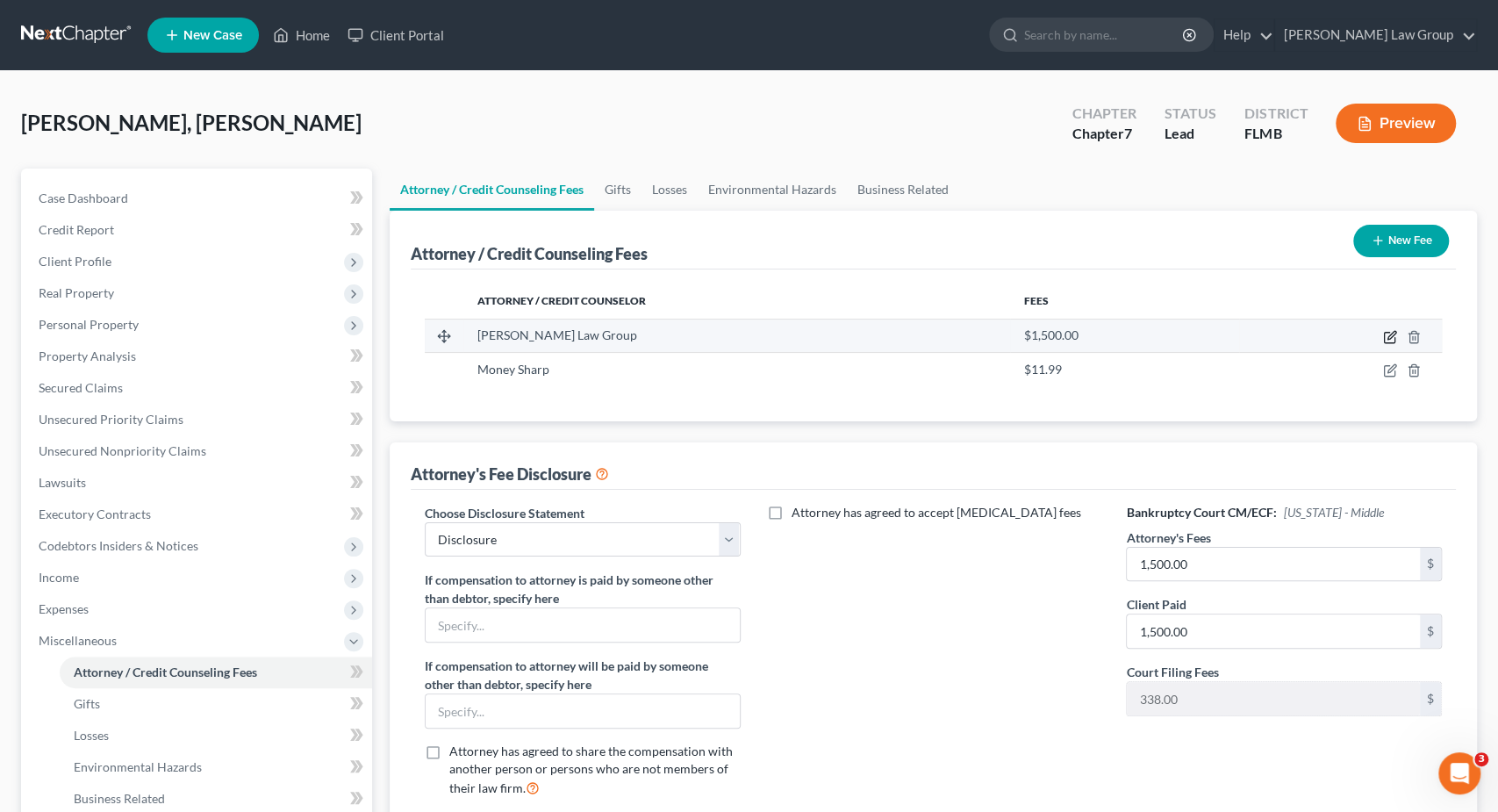
click at [1390, 333] on icon "button" at bounding box center [1390, 336] width 14 height 14
select select "9"
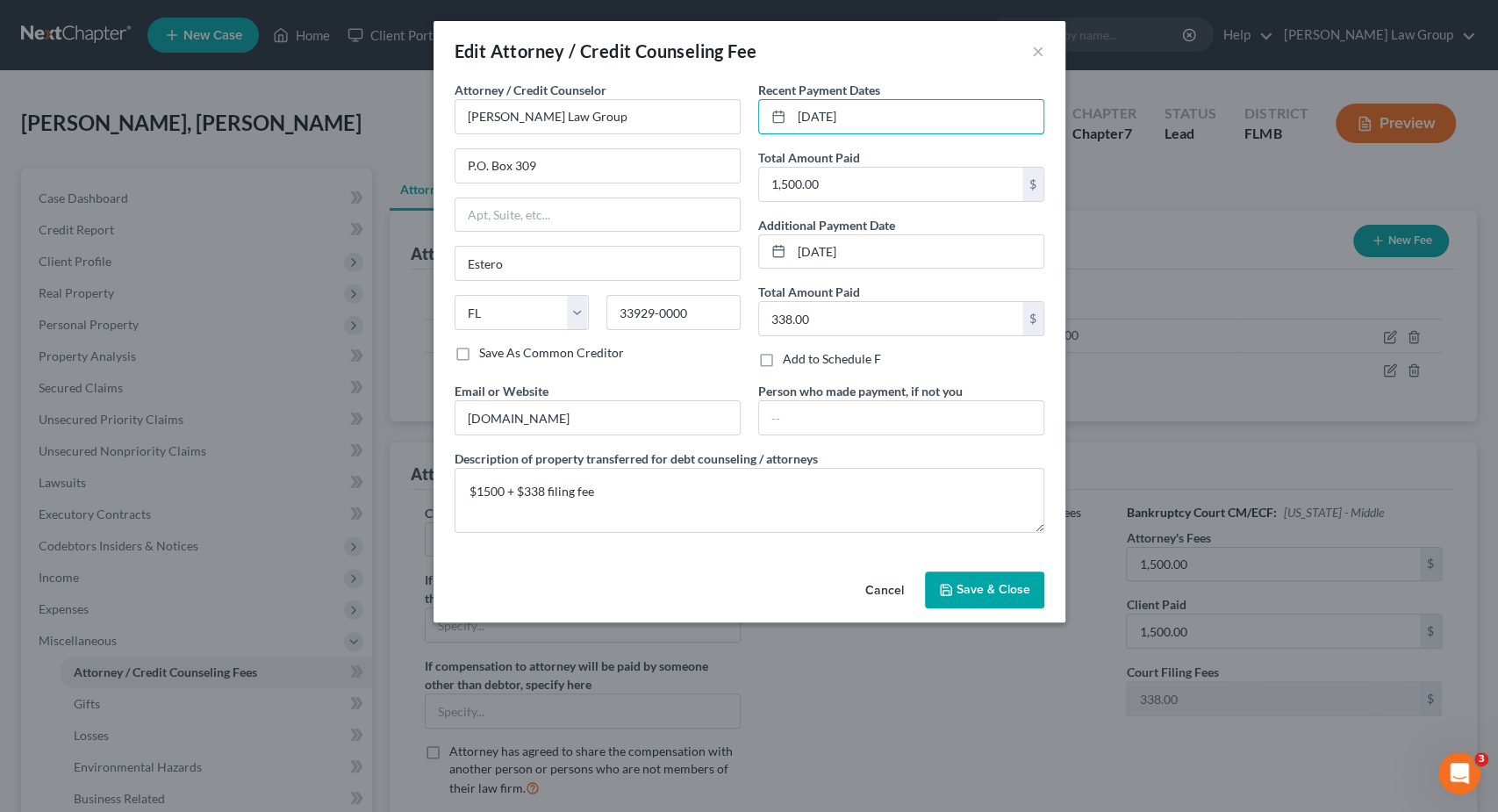
drag, startPoint x: 890, startPoint y: 120, endPoint x: 677, endPoint y: 91, distance: 215.0
click at [677, 91] on div "Attorney / Credit Counselor * Lynn Law Group P.O. Box 309 Estero State AL AK AR…" at bounding box center [749, 314] width 608 height 466
drag, startPoint x: 922, startPoint y: 115, endPoint x: 850, endPoint y: 90, distance: 76.2
click at [791, 106] on input "09/23/2025" at bounding box center [917, 116] width 252 height 33
drag, startPoint x: 877, startPoint y: 116, endPoint x: 675, endPoint y: 122, distance: 202.1
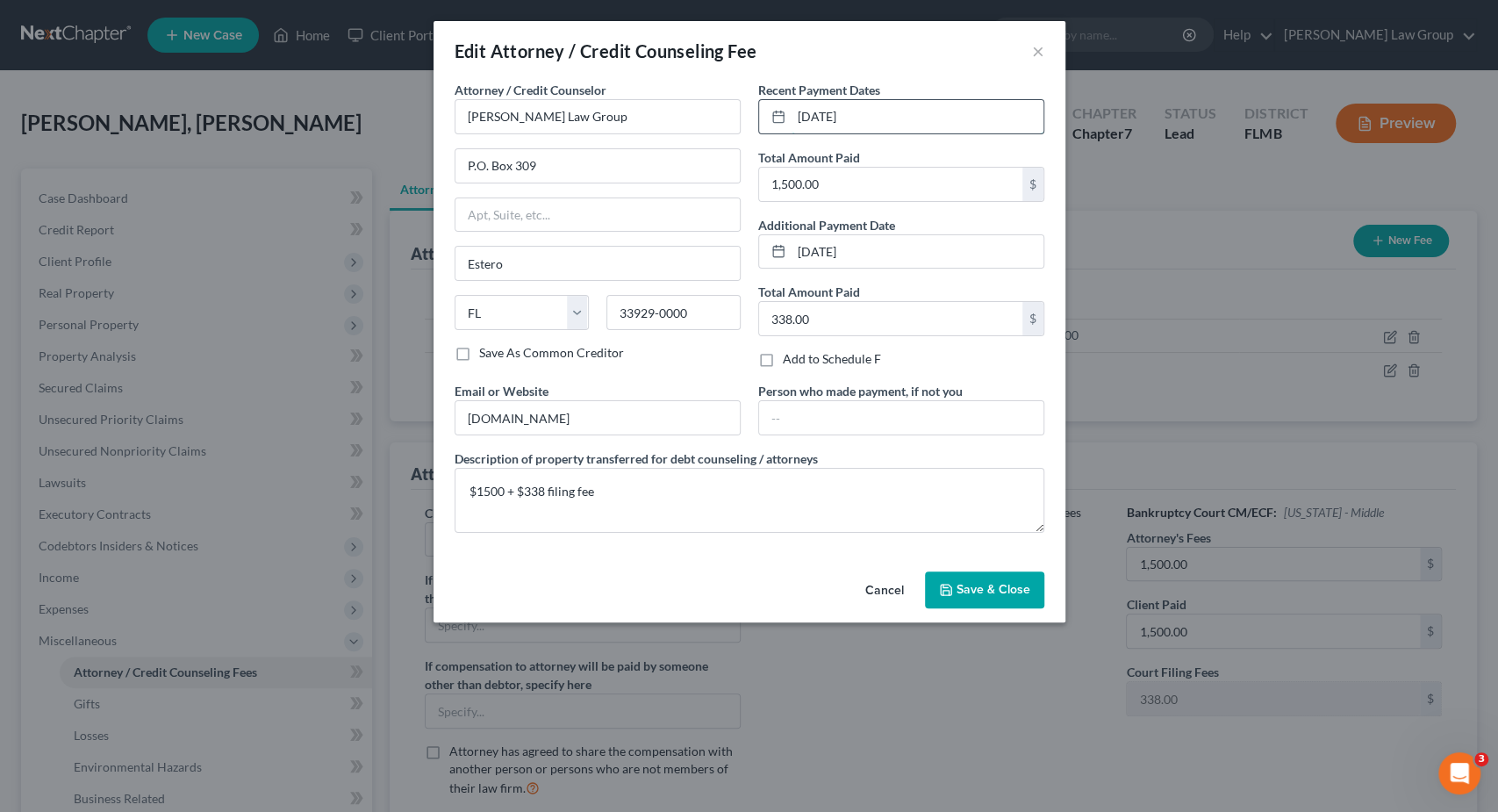
click at [791, 122] on input "10/3/2025" at bounding box center [917, 116] width 252 height 33
type input "10/3/2025"
drag, startPoint x: 880, startPoint y: 255, endPoint x: 756, endPoint y: 249, distance: 124.1
click at [791, 249] on input "09/23/2025" at bounding box center [917, 252] width 252 height 33
paste input "10/"
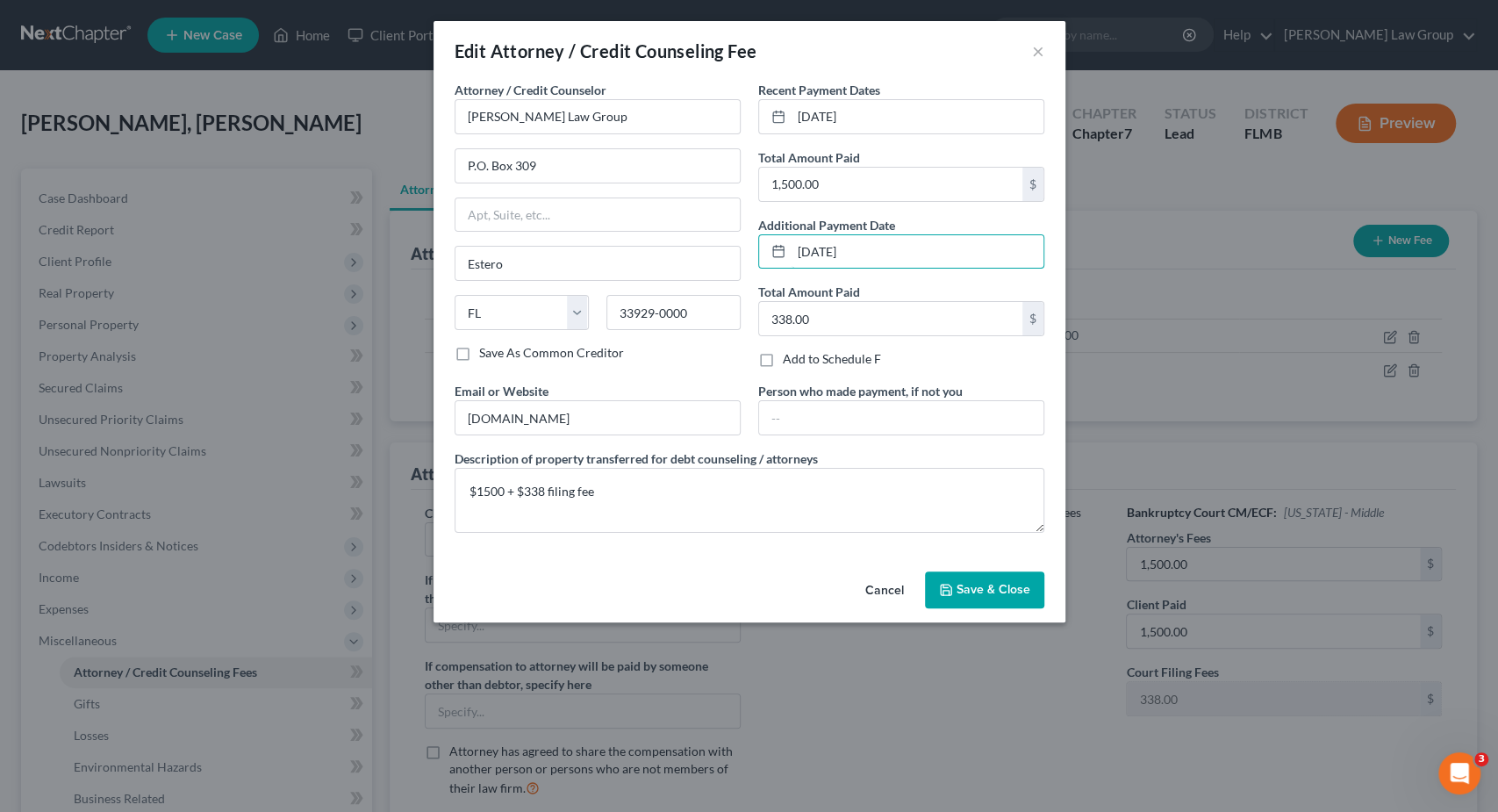
type input "10/3/2025"
click at [960, 583] on span "Save & Close" at bounding box center [994, 590] width 73 height 15
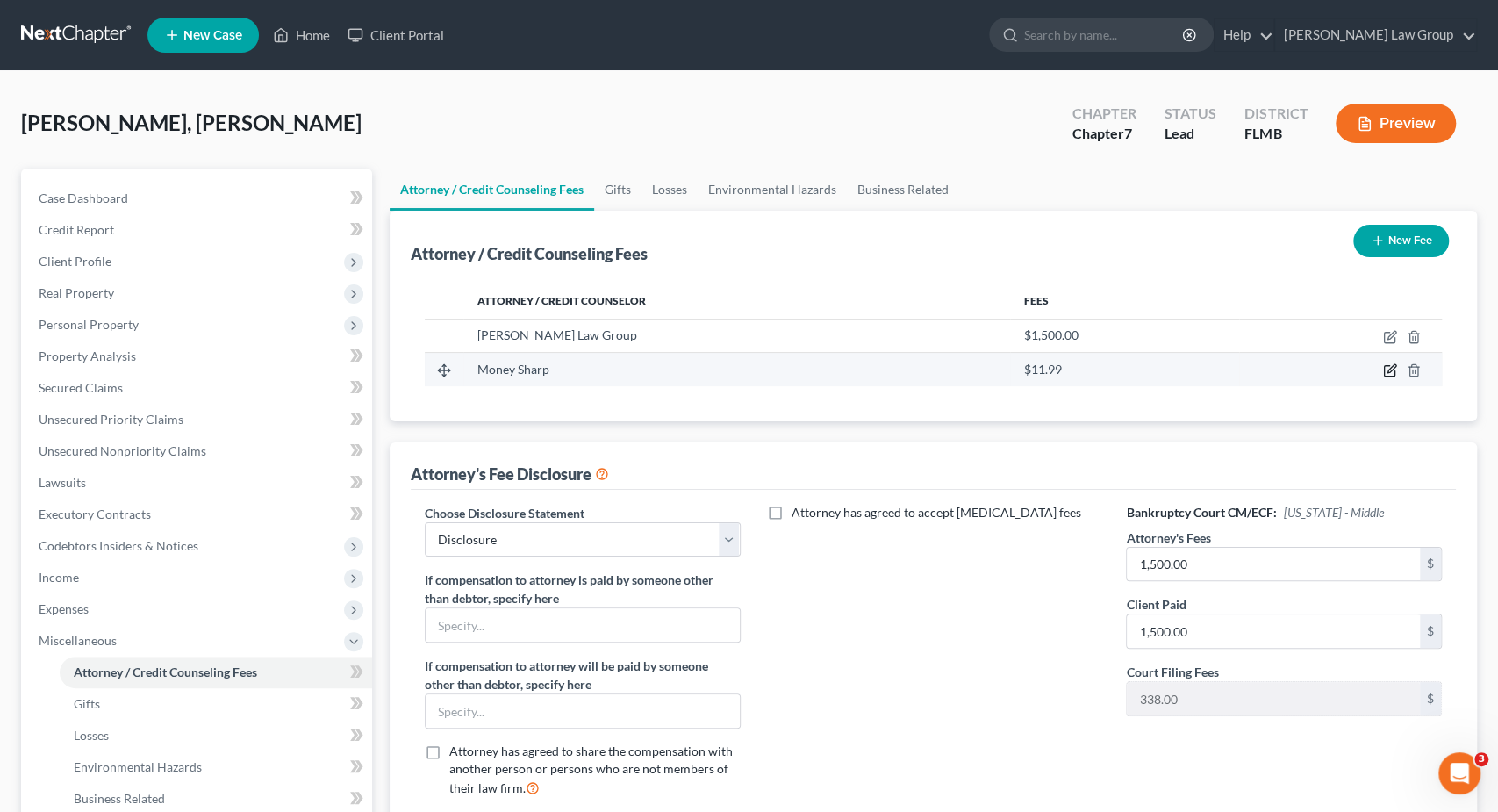
click at [1395, 365] on icon "button" at bounding box center [1392, 369] width 8 height 8
select select "14"
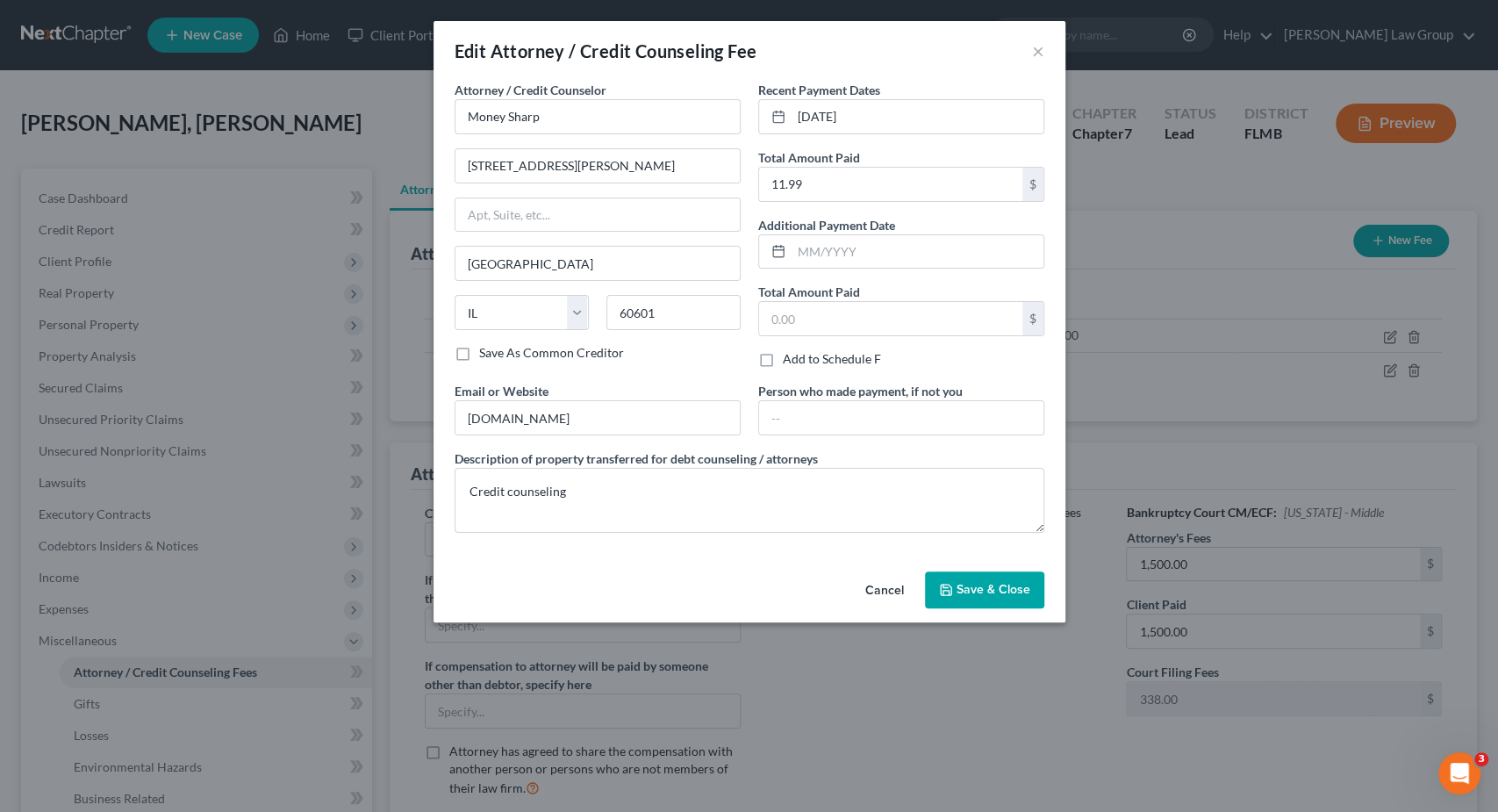
click at [956, 584] on button "Save & Close" at bounding box center [985, 590] width 120 height 37
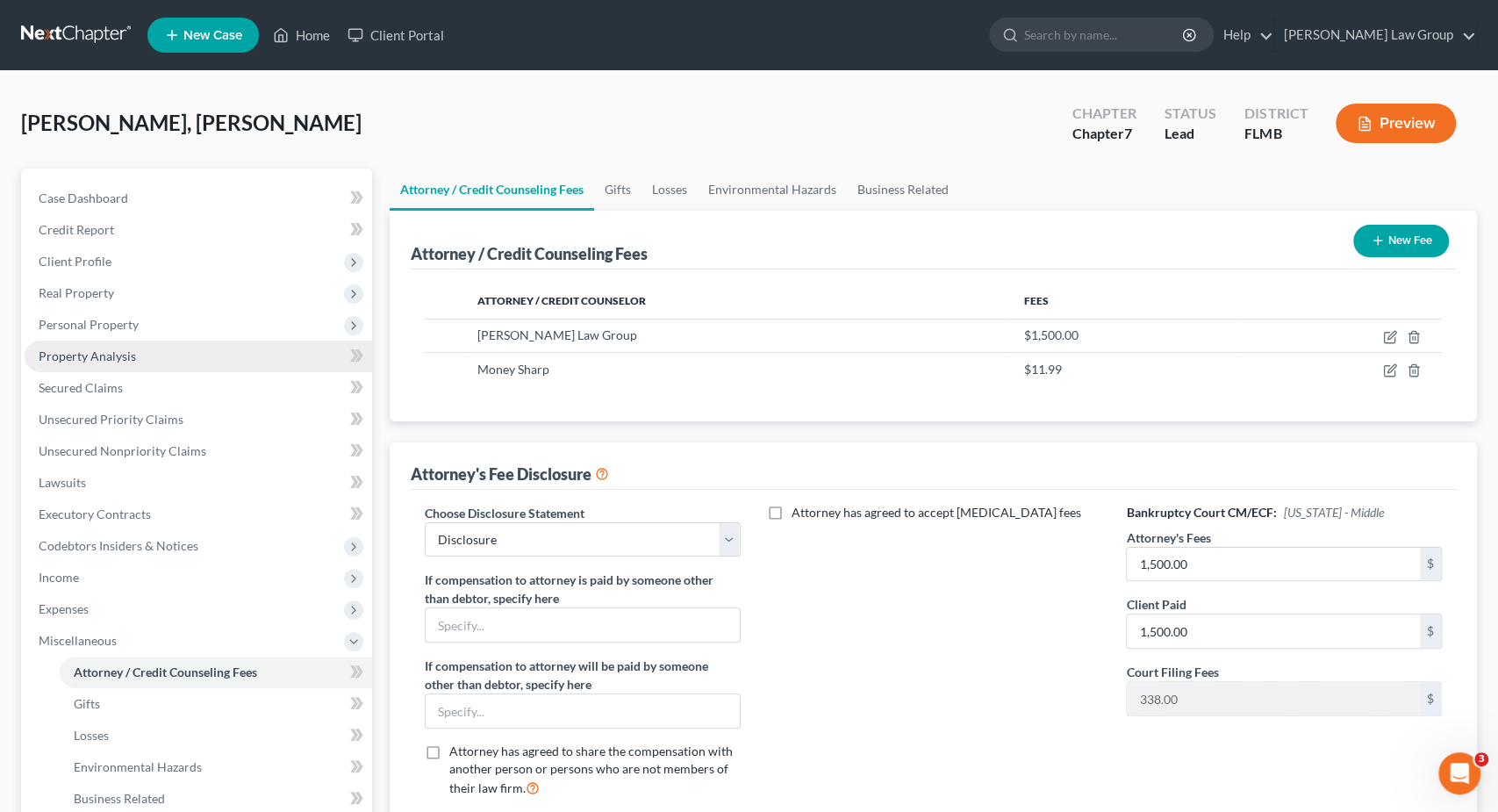
click at [208, 354] on link "Property Analysis" at bounding box center [198, 356] width 348 height 32
